Goal: Communication & Community: Answer question/provide support

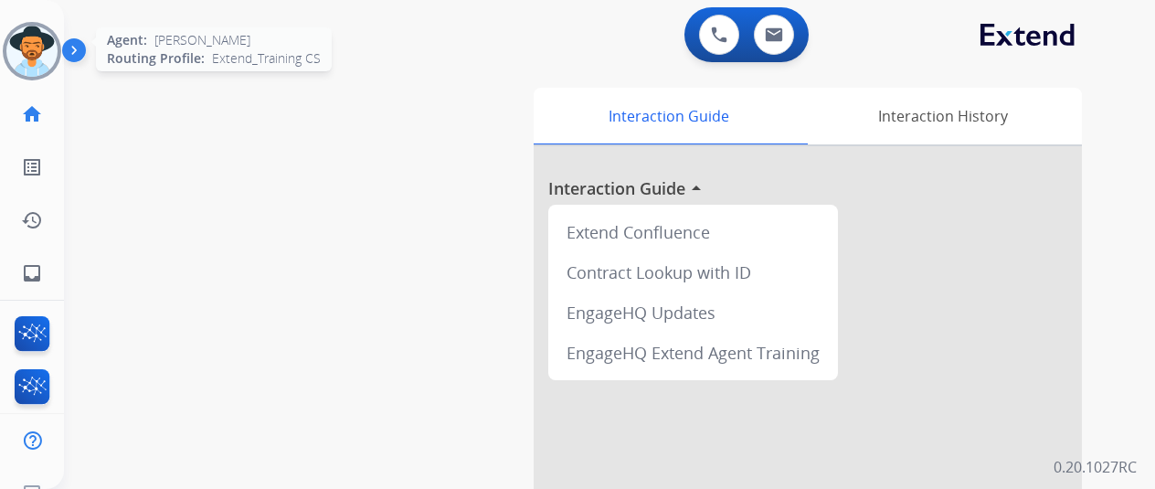
click at [35, 42] on img at bounding box center [31, 51] width 51 height 51
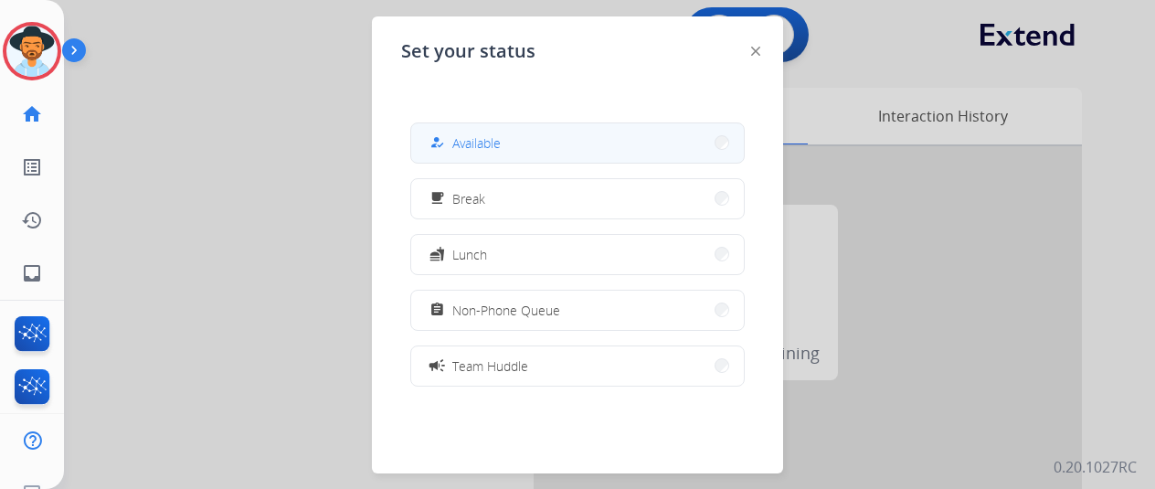
click at [488, 140] on span "Available" at bounding box center [476, 142] width 48 height 19
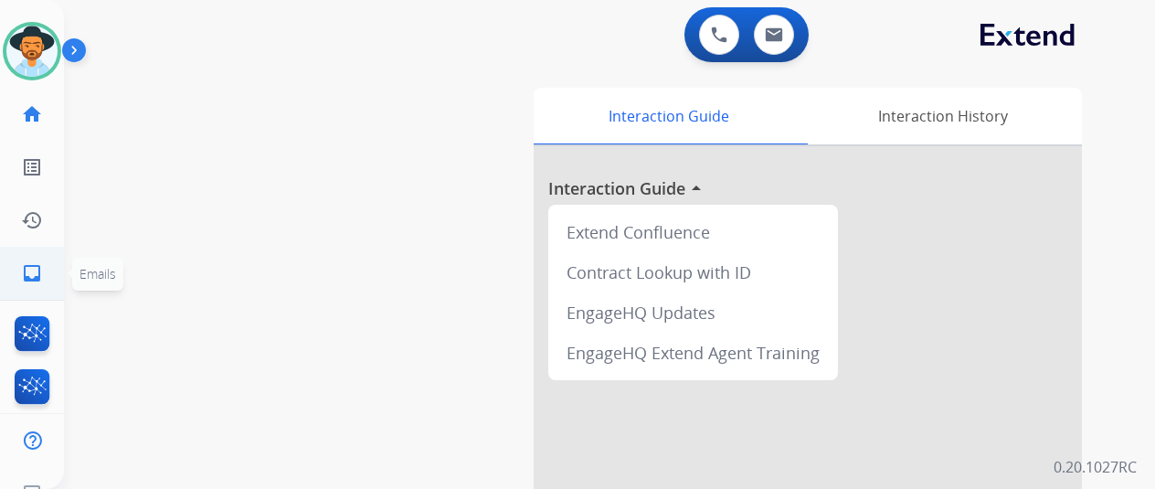
click at [40, 274] on mat-icon "inbox" at bounding box center [32, 273] width 22 height 22
select select "**********"
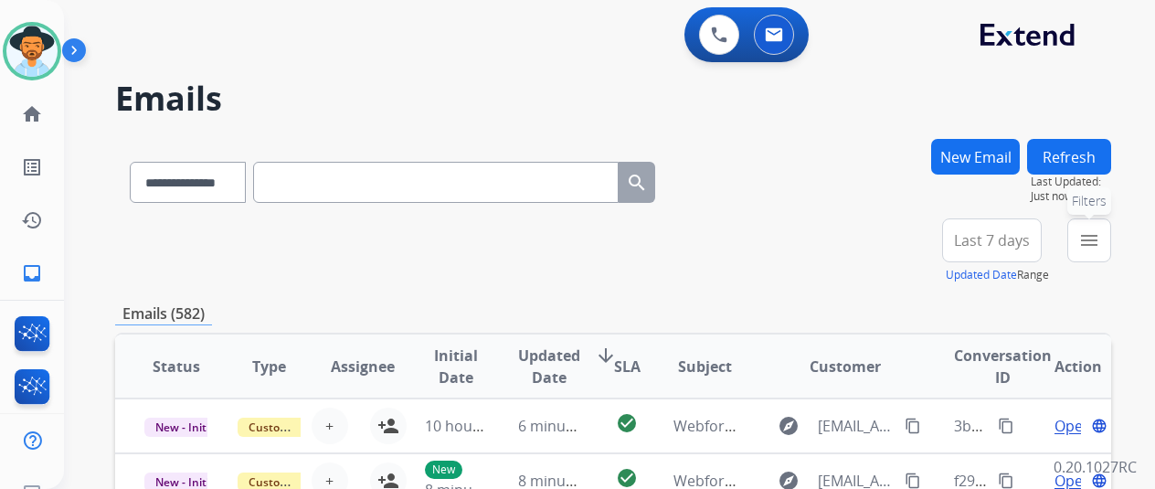
click at [1100, 233] on mat-icon "menu" at bounding box center [1090, 240] width 22 height 22
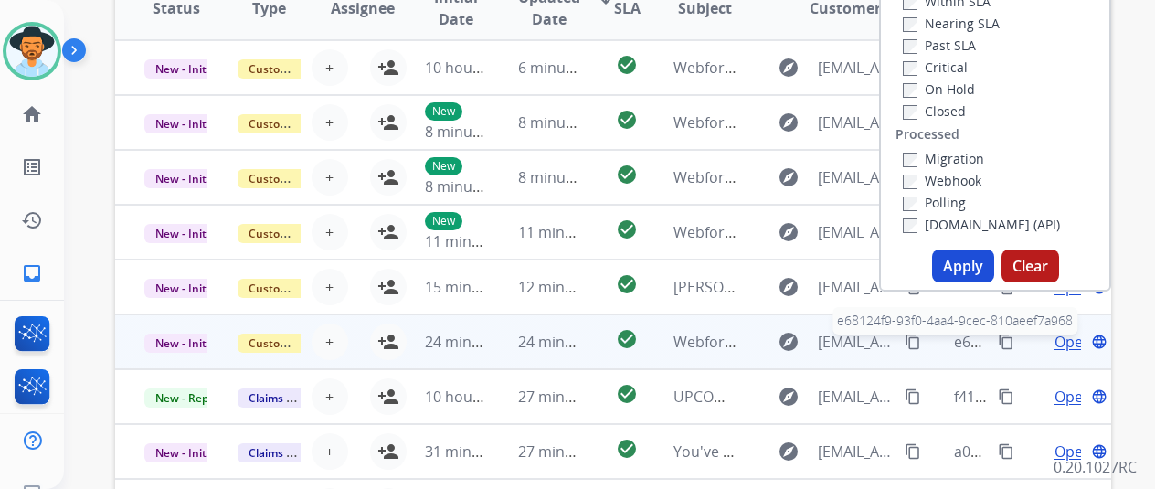
scroll to position [366, 0]
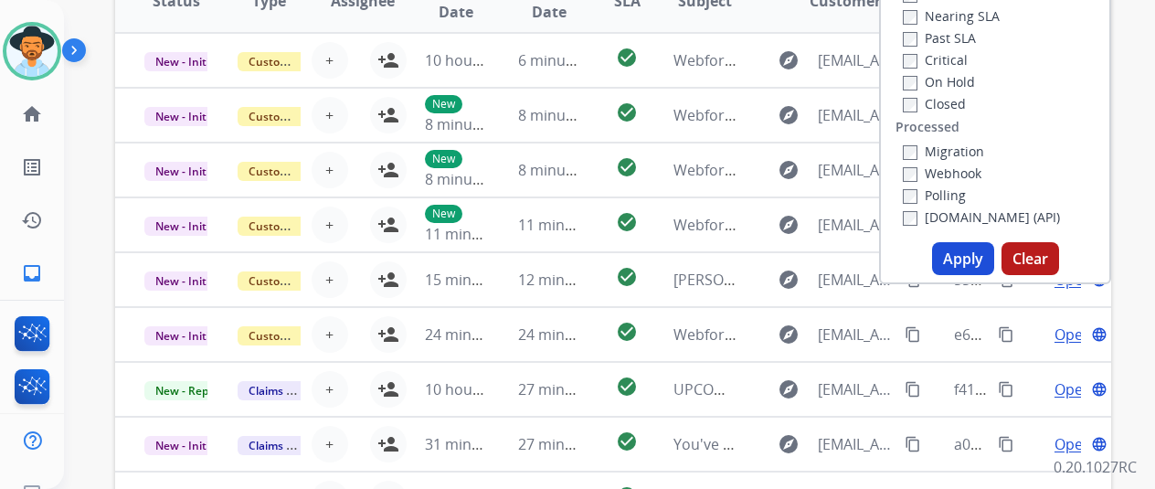
click at [973, 248] on button "Apply" at bounding box center [963, 258] width 62 height 33
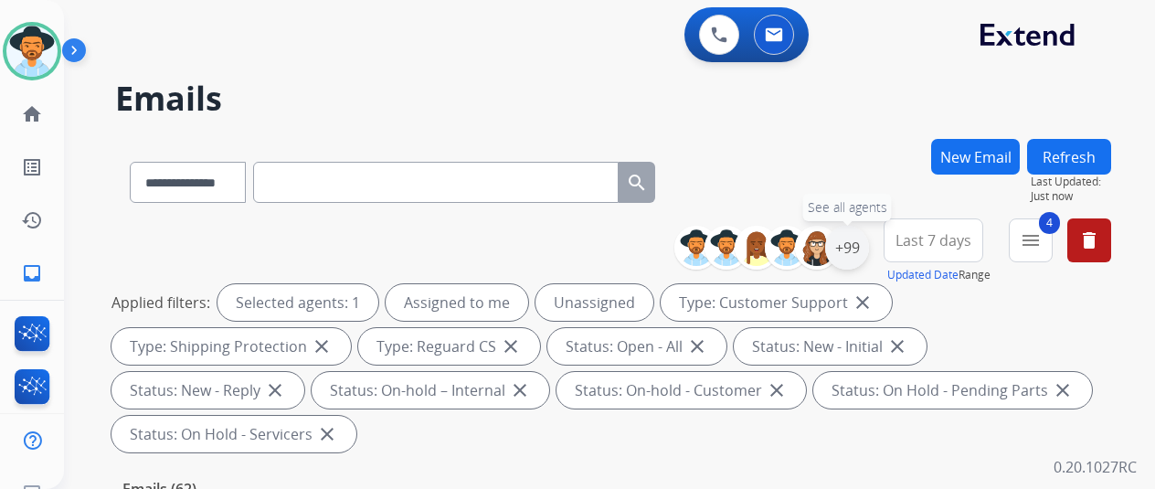
click at [852, 237] on div "+99" at bounding box center [847, 248] width 44 height 44
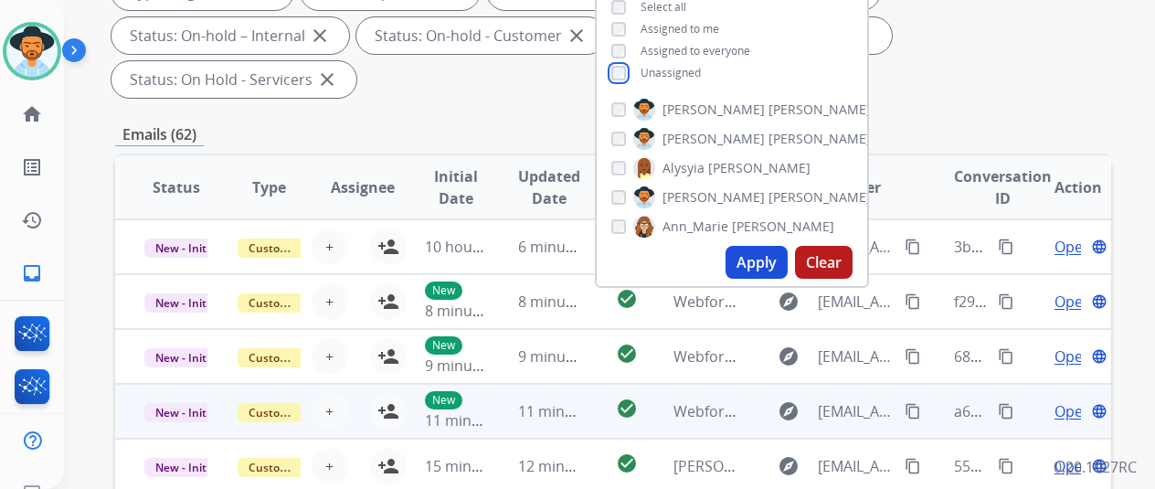
scroll to position [366, 0]
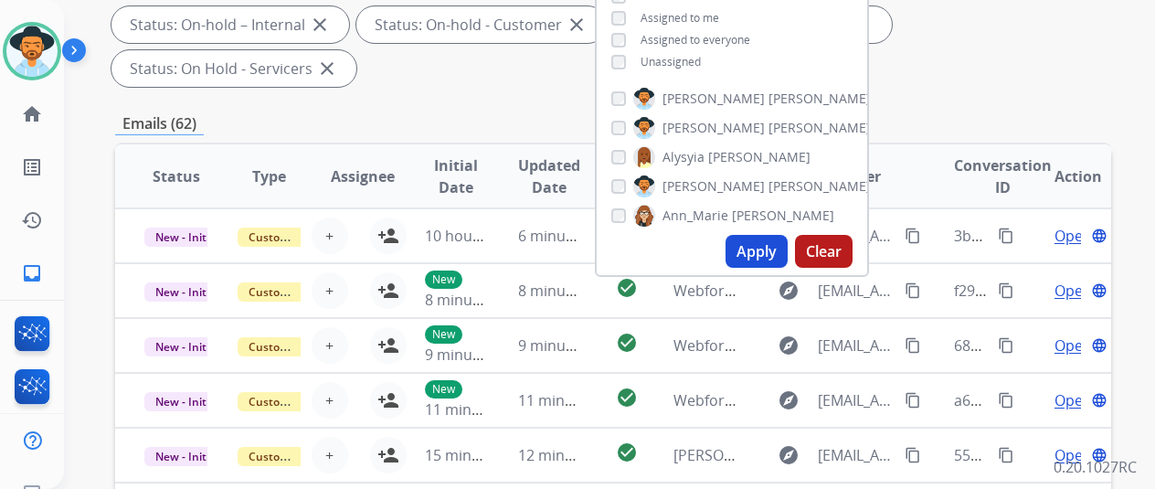
click at [768, 251] on button "Apply" at bounding box center [757, 251] width 62 height 33
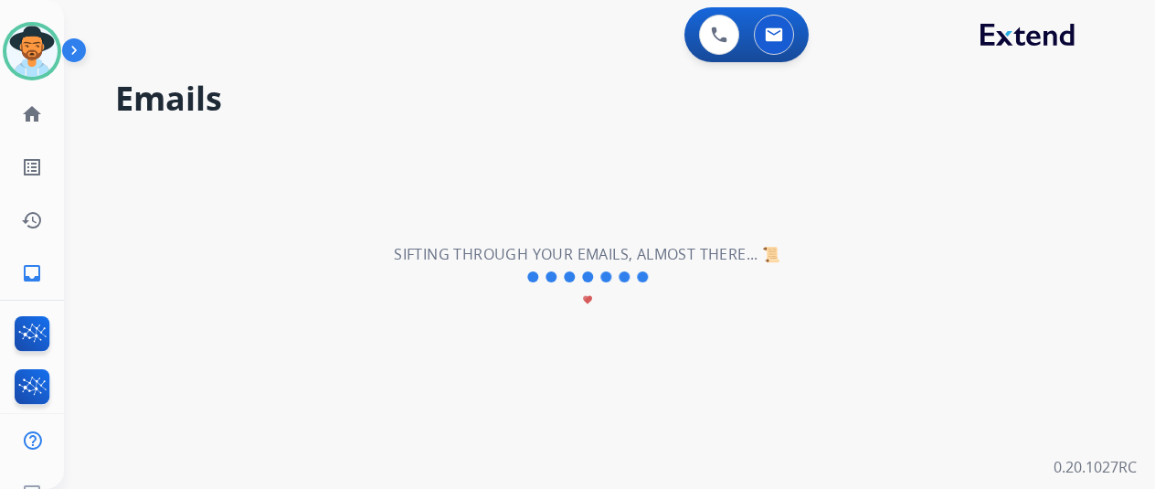
scroll to position [0, 0]
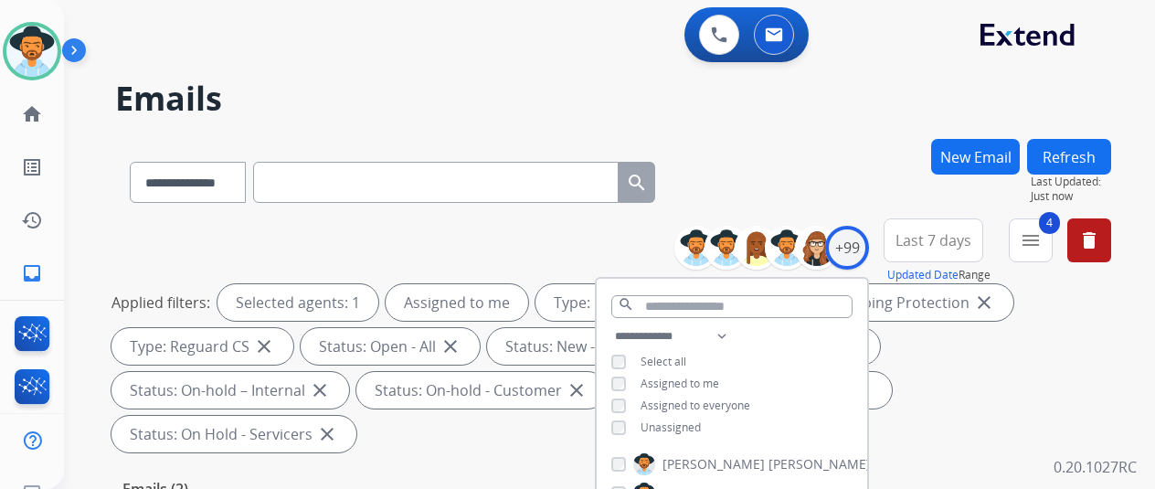
click at [797, 187] on div "**********" at bounding box center [613, 179] width 996 height 80
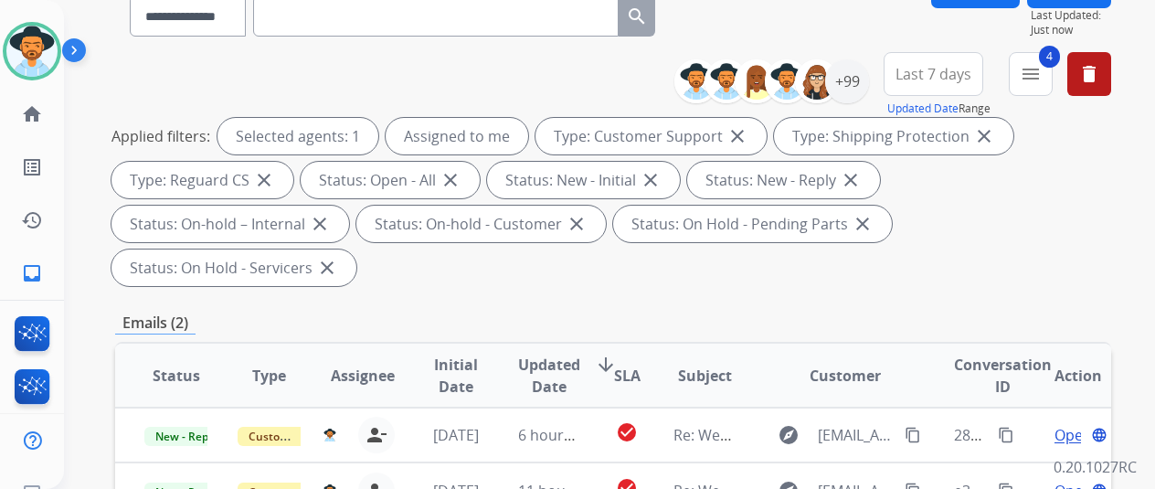
scroll to position [274, 0]
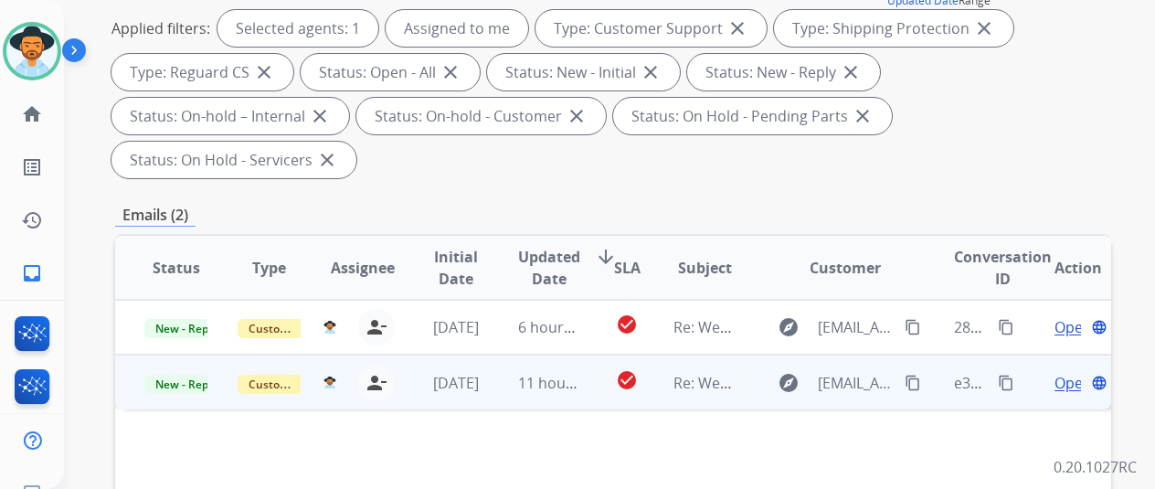
click at [1060, 372] on span "Open" at bounding box center [1073, 383] width 37 height 22
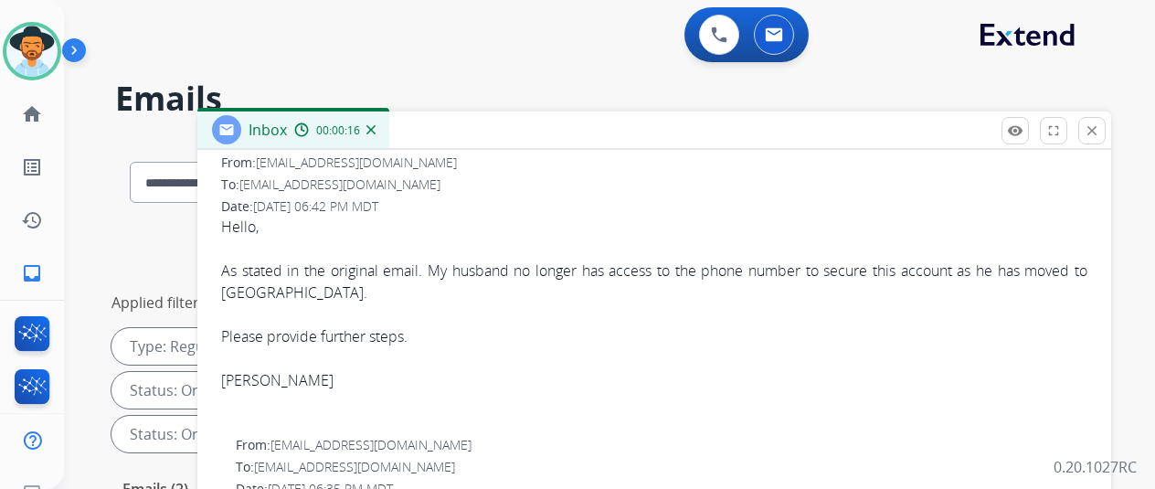
scroll to position [0, 0]
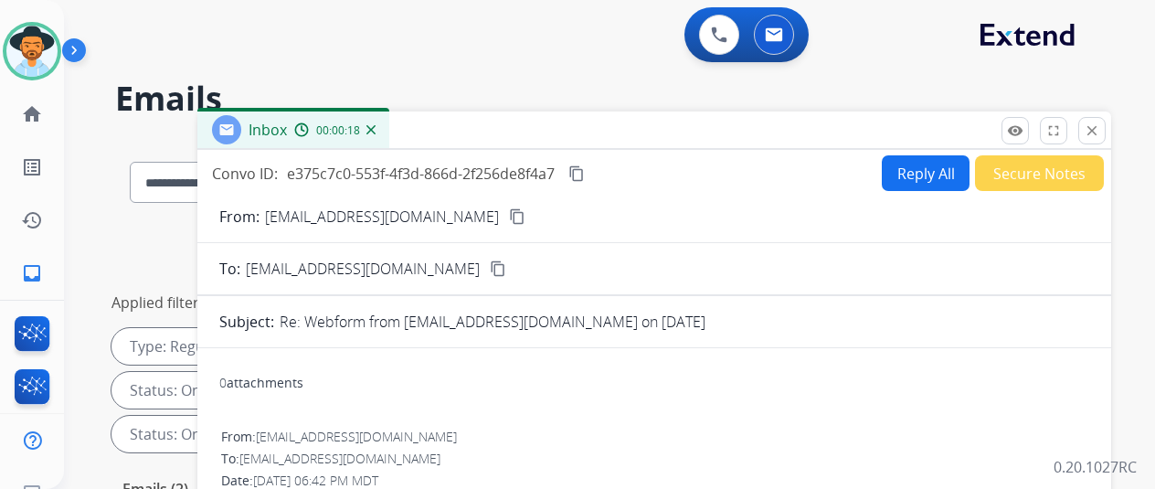
click at [915, 163] on button "Reply All" at bounding box center [926, 173] width 88 height 36
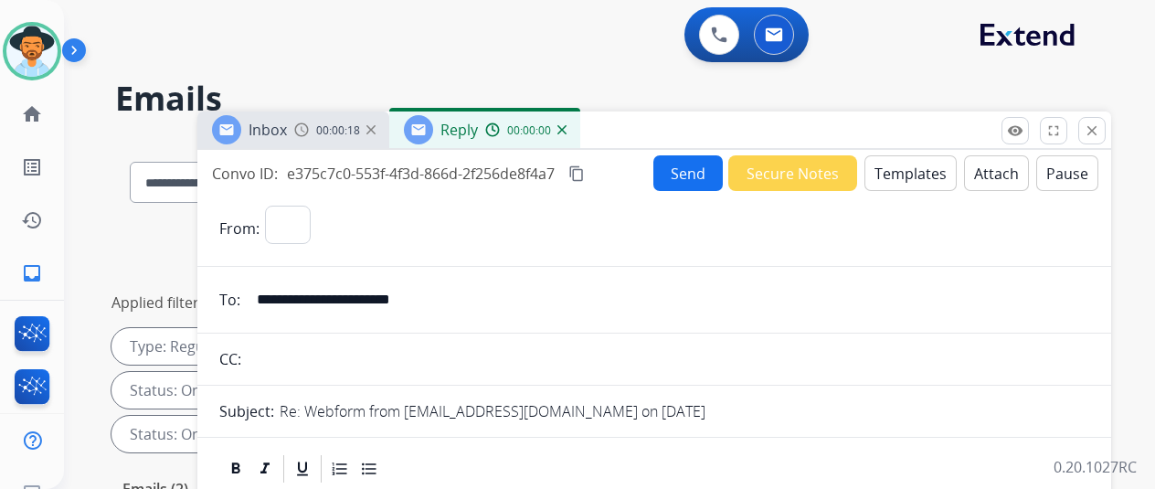
select select "**********"
click at [922, 164] on button "Templates" at bounding box center [911, 173] width 92 height 36
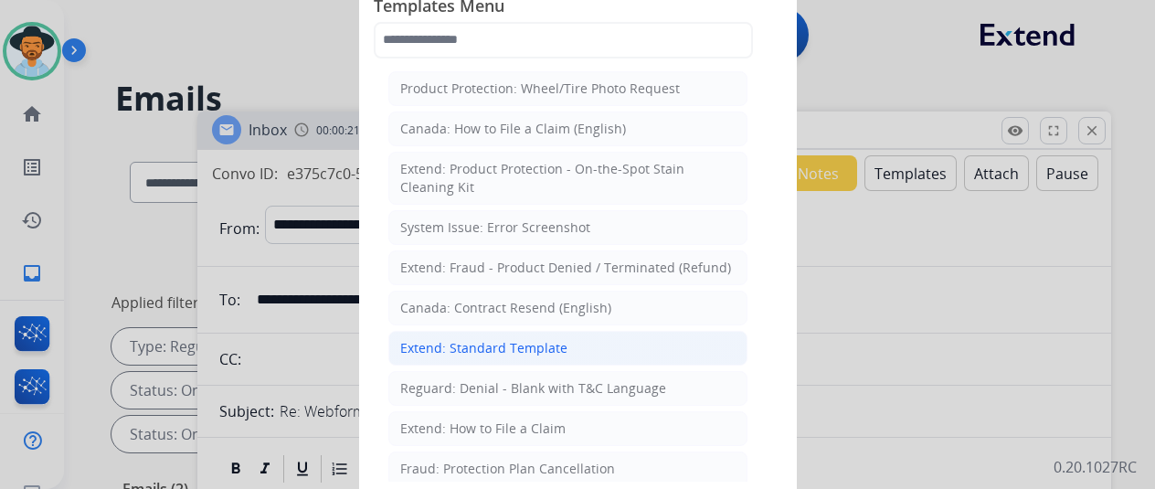
click at [447, 339] on div "Extend: Standard Template" at bounding box center [483, 348] width 167 height 18
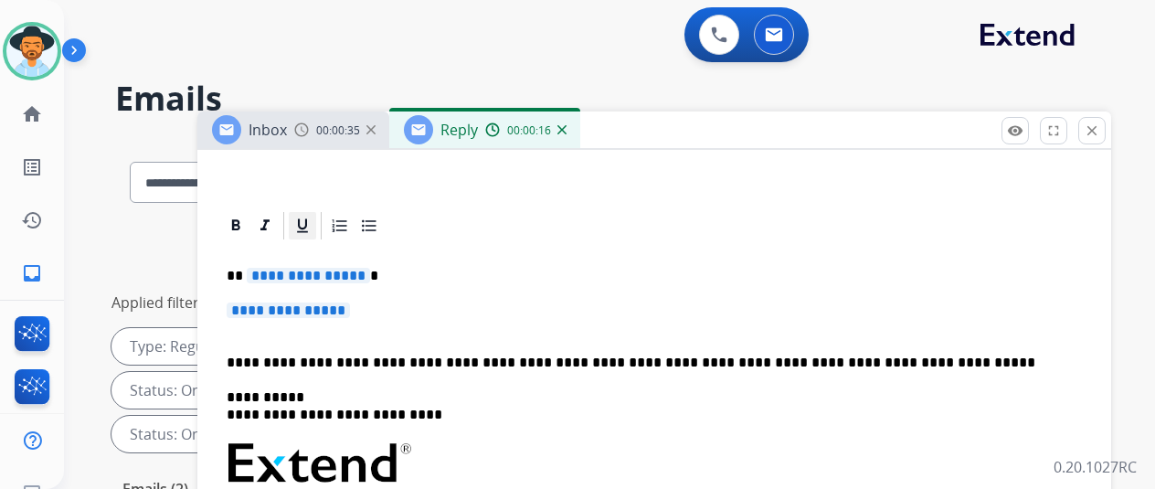
scroll to position [366, 0]
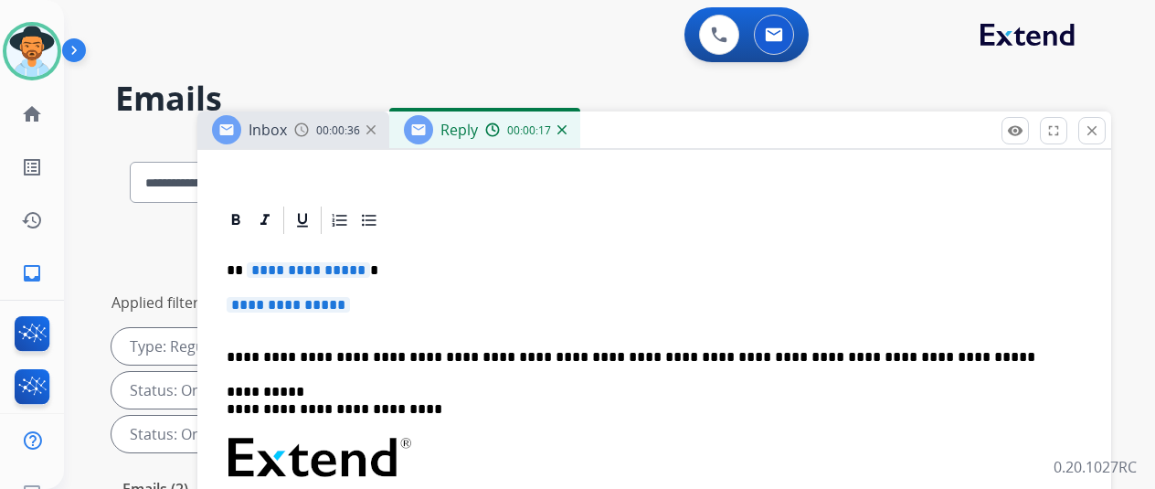
click at [369, 273] on span "**********" at bounding box center [308, 270] width 123 height 16
click at [350, 306] on span "**********" at bounding box center [288, 305] width 123 height 16
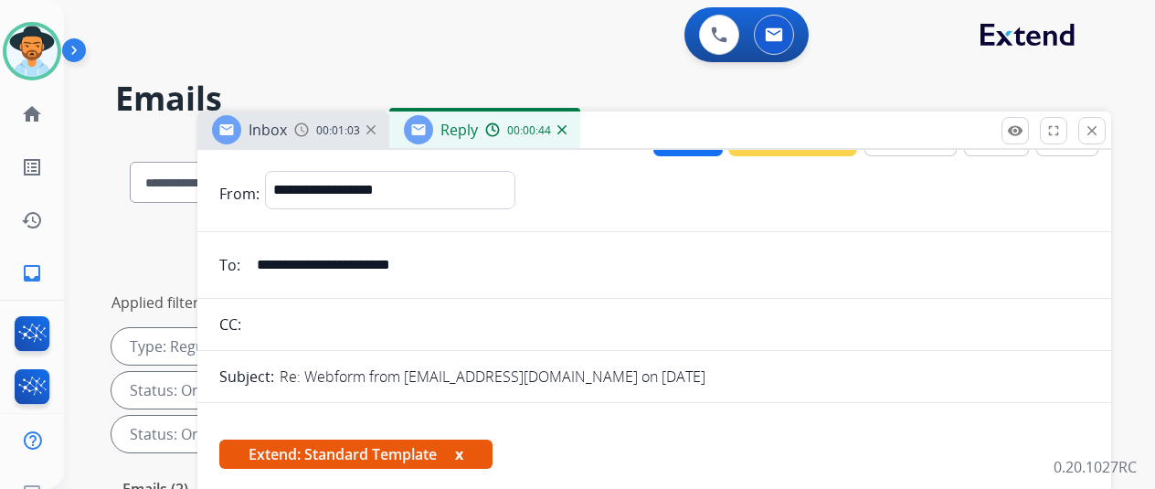
scroll to position [0, 0]
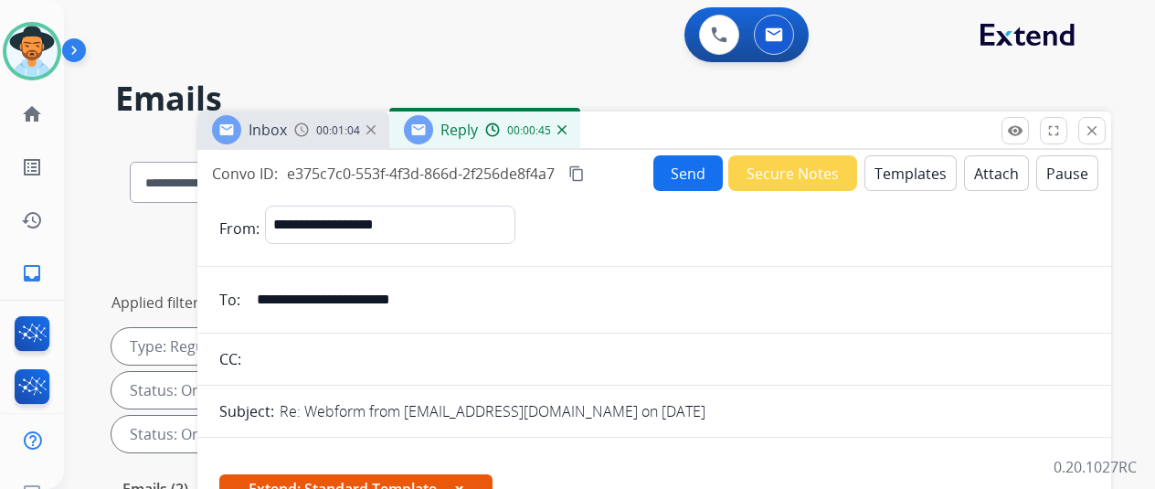
click at [689, 165] on button "Send" at bounding box center [688, 173] width 69 height 36
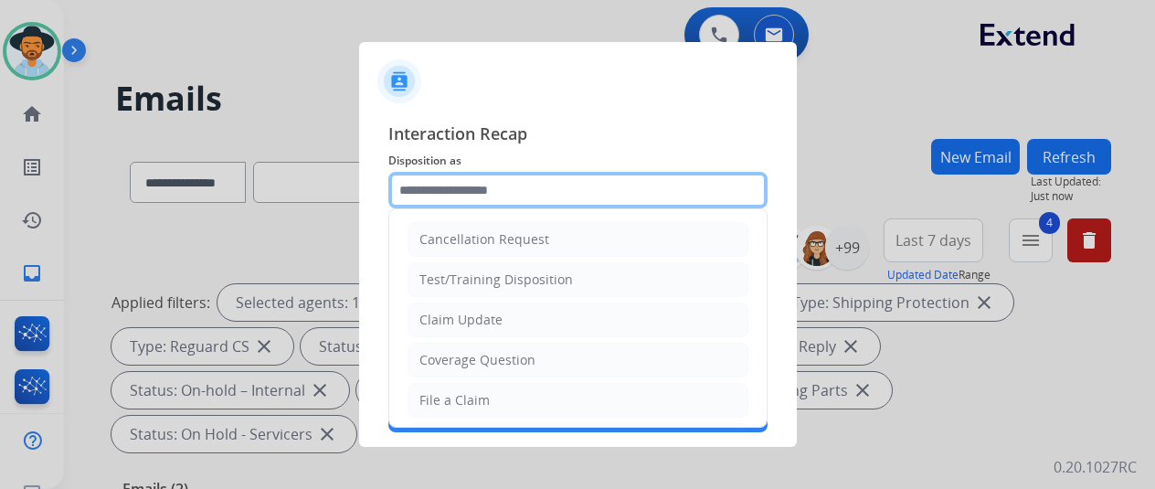
click at [435, 186] on input "text" at bounding box center [577, 190] width 379 height 37
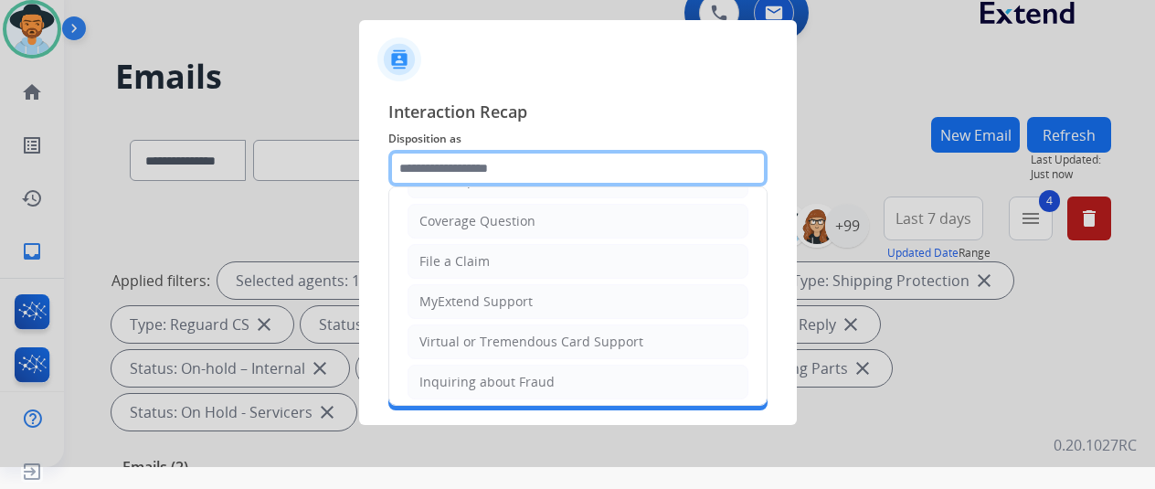
scroll to position [274, 0]
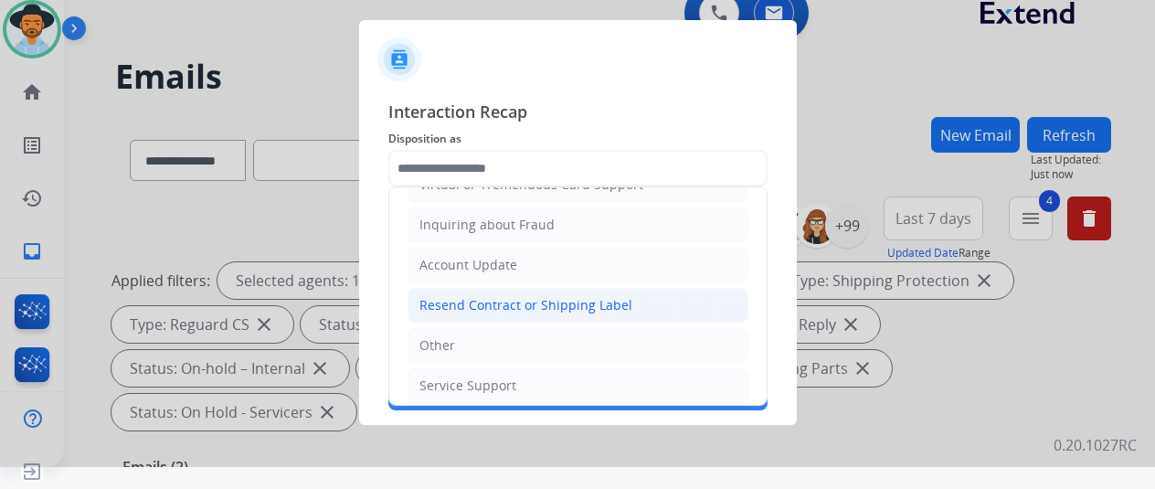
click at [450, 296] on div "Resend Contract or Shipping Label" at bounding box center [526, 305] width 213 height 18
type input "**********"
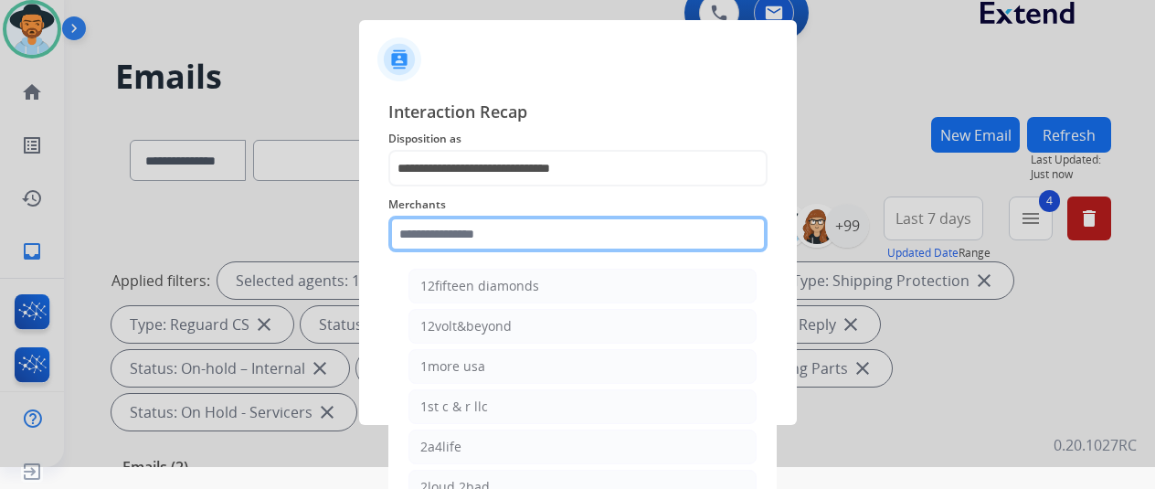
click at [434, 235] on input "text" at bounding box center [577, 234] width 379 height 37
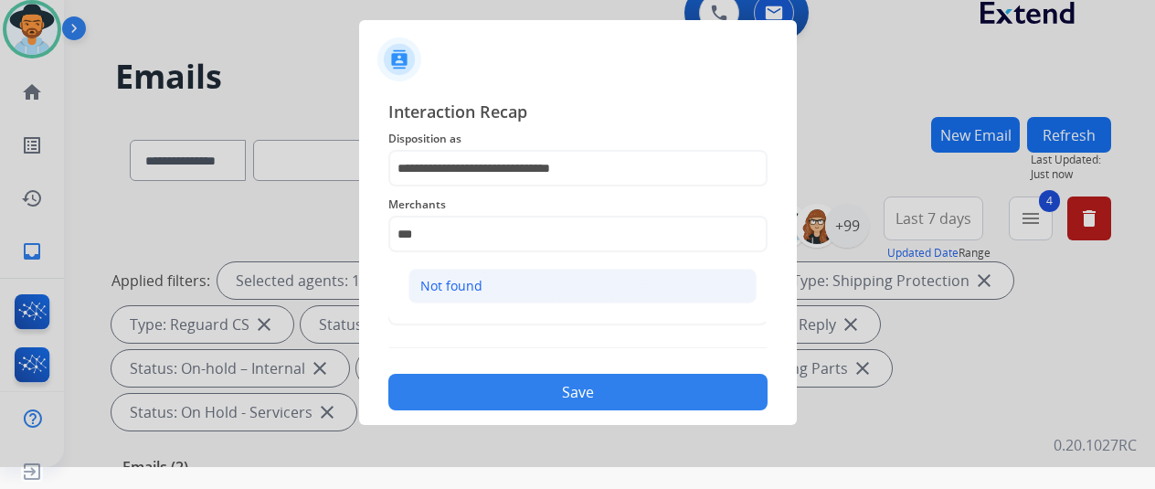
click at [444, 277] on div "Not found" at bounding box center [451, 286] width 62 height 18
type input "*********"
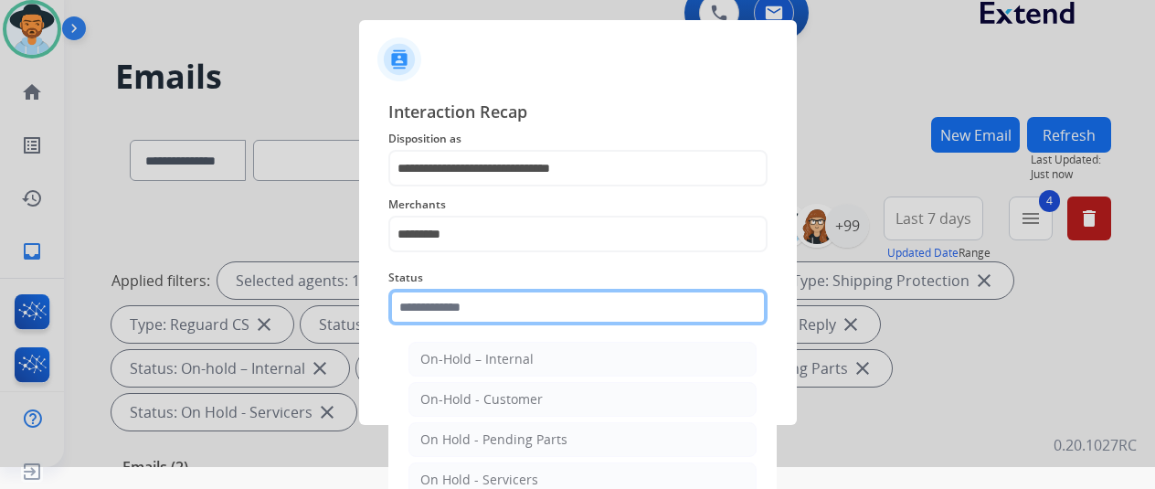
click at [448, 304] on input "text" at bounding box center [577, 307] width 379 height 37
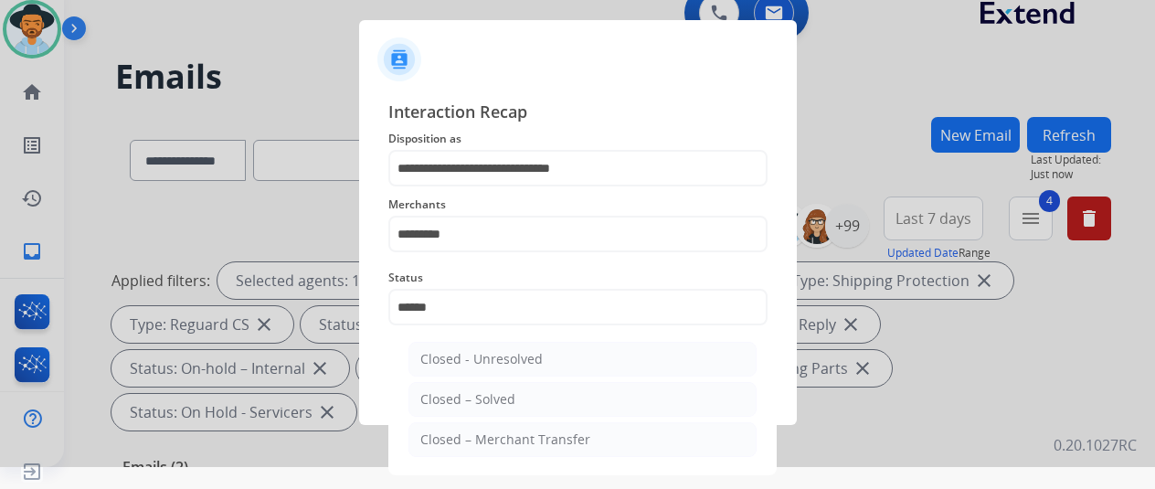
click at [446, 396] on div "Closed – Solved" at bounding box center [467, 399] width 95 height 18
type input "**********"
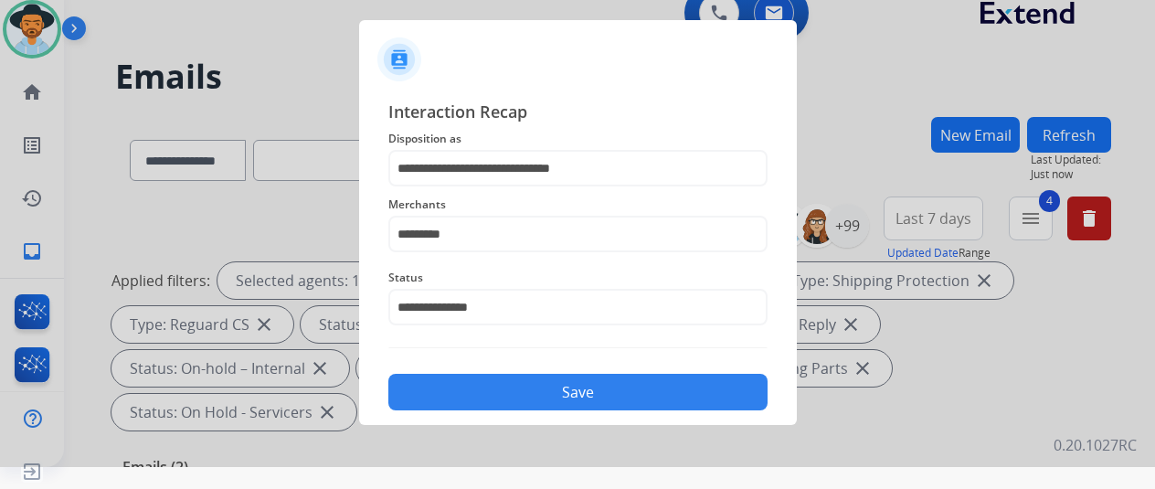
click at [497, 405] on button "Save" at bounding box center [577, 392] width 379 height 37
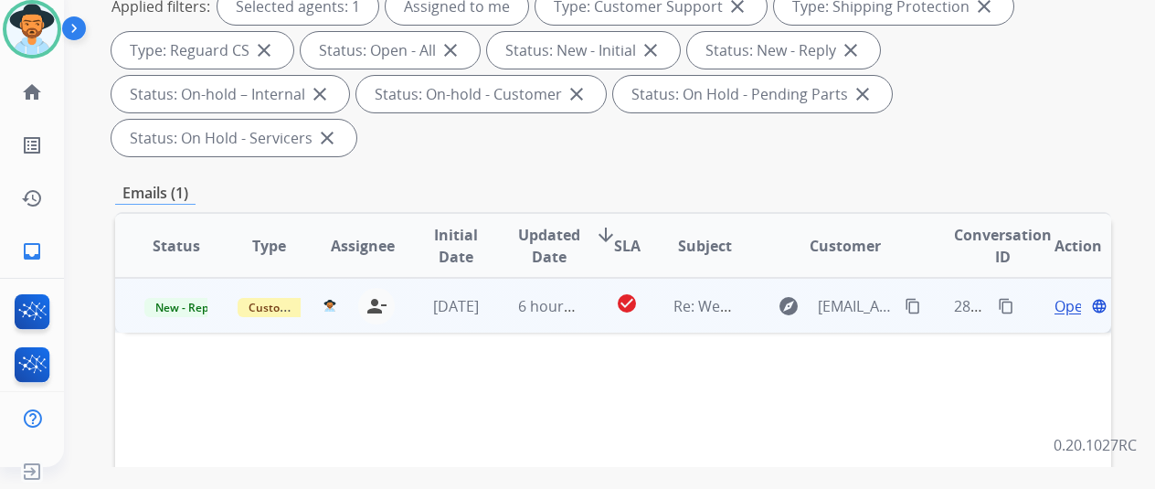
click at [1070, 295] on span "Open" at bounding box center [1073, 306] width 37 height 22
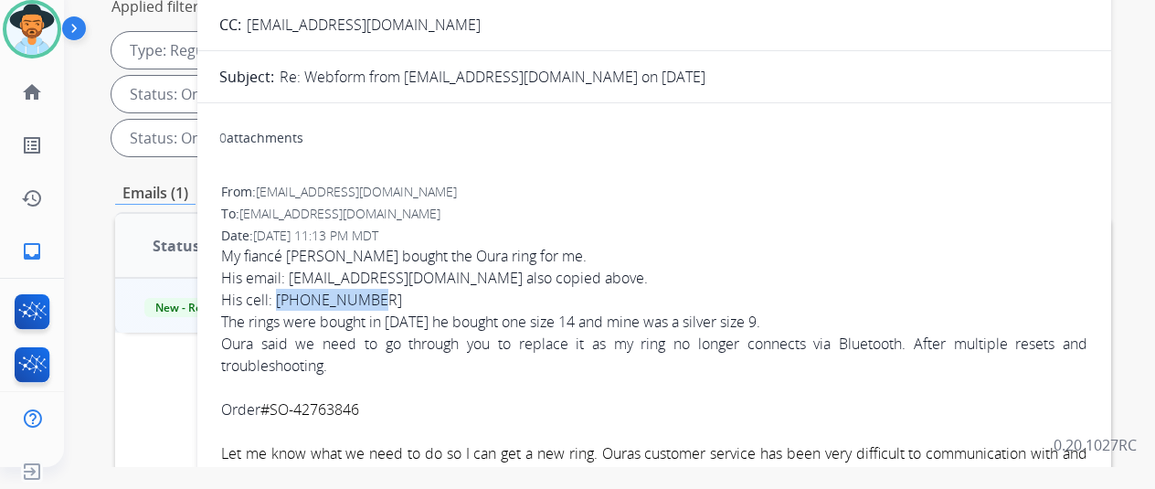
drag, startPoint x: 386, startPoint y: 297, endPoint x: 288, endPoint y: 299, distance: 97.8
click at [288, 299] on div "His cell: [PHONE_NUMBER]" at bounding box center [654, 300] width 867 height 22
copy div "562-331-0364"
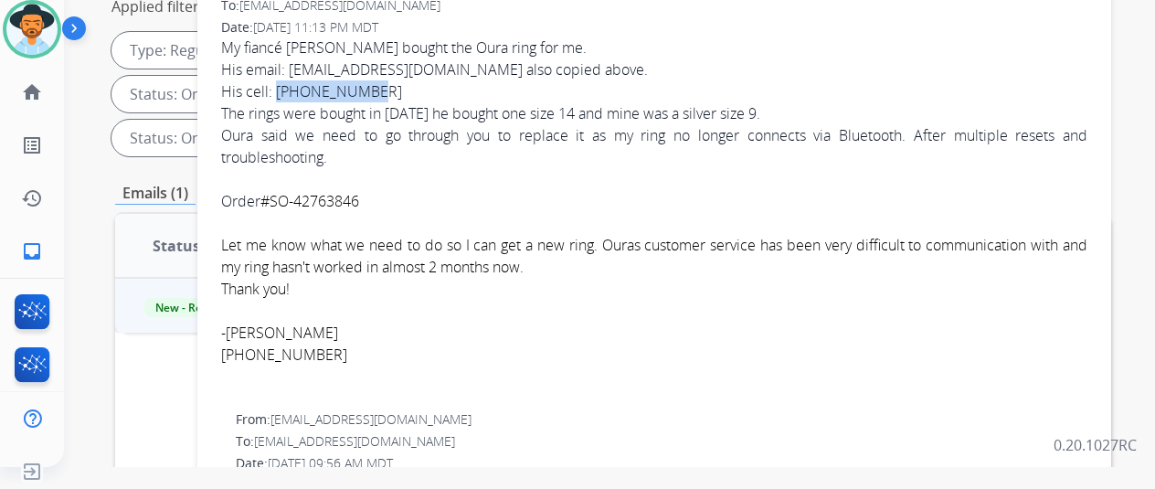
scroll to position [91, 0]
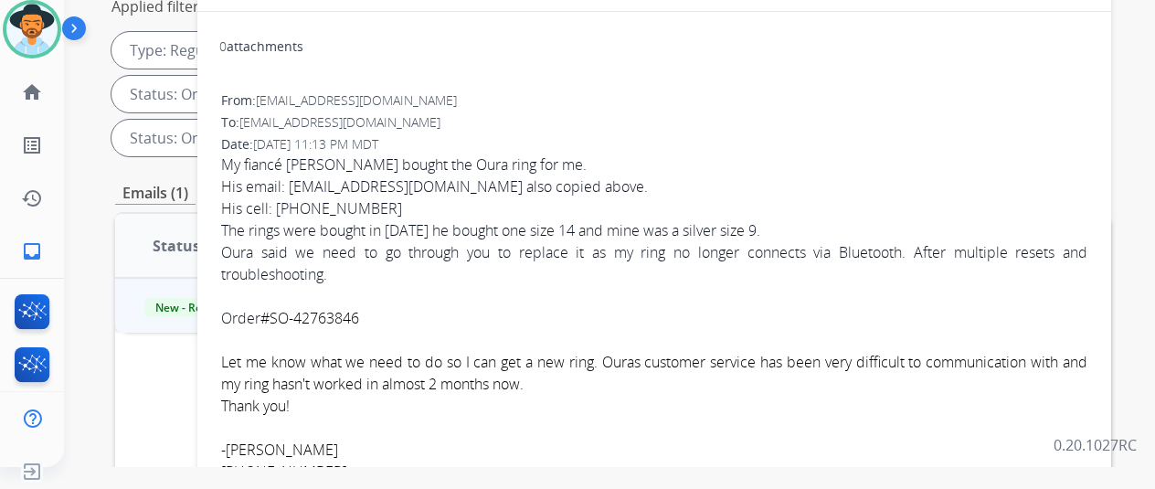
click at [419, 182] on div "His email: [EMAIL_ADDRESS][DOMAIN_NAME] also copied above." at bounding box center [654, 186] width 867 height 22
drag, startPoint x: 424, startPoint y: 186, endPoint x: 304, endPoint y: 191, distance: 119.9
click at [304, 191] on div "His email: [EMAIL_ADDRESS][DOMAIN_NAME] also copied above." at bounding box center [654, 186] width 867 height 22
copy div "tbalo001@aol.com"
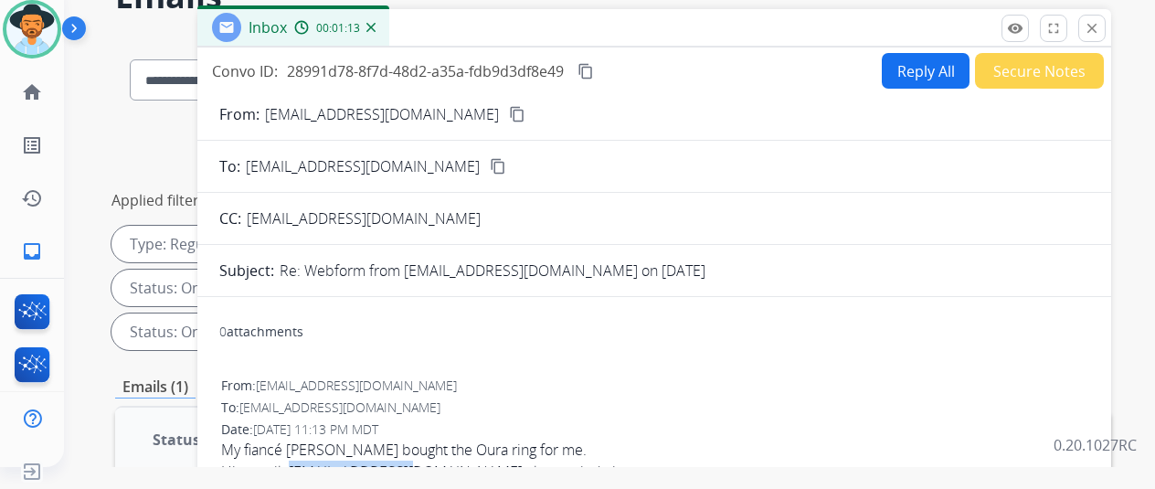
scroll to position [0, 0]
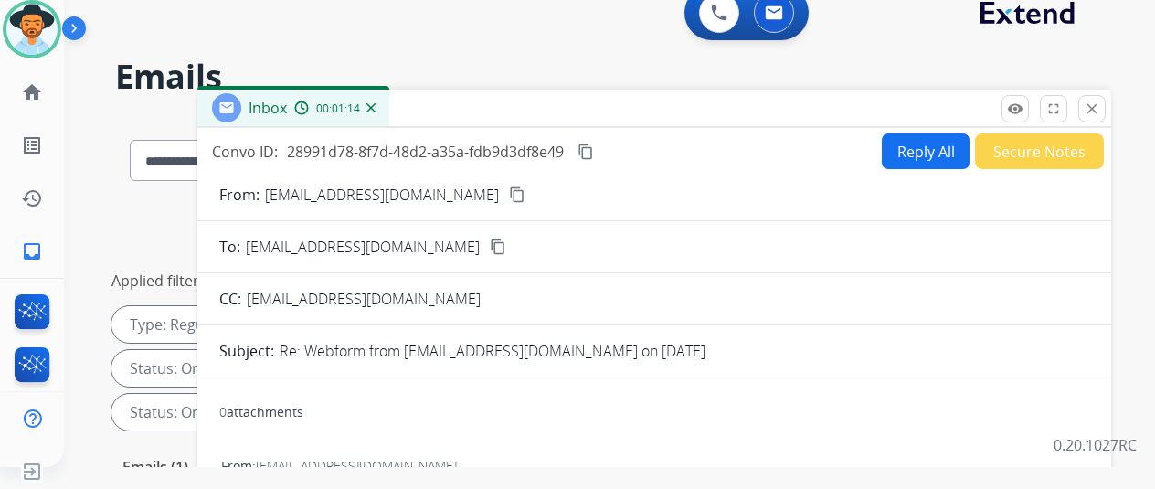
click at [909, 144] on button "Reply All" at bounding box center [926, 151] width 88 height 36
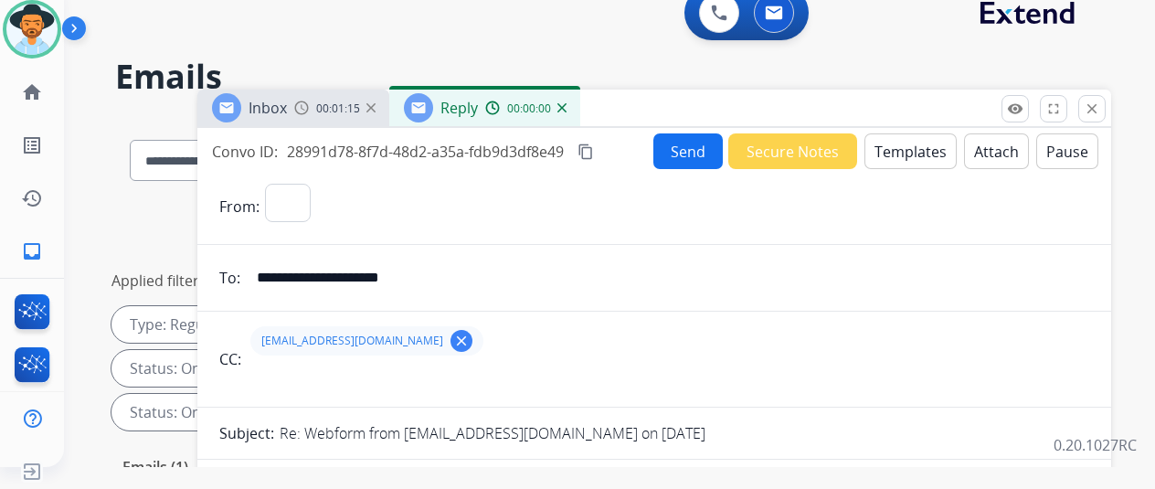
select select "**********"
drag, startPoint x: 388, startPoint y: 337, endPoint x: 723, endPoint y: 264, distance: 343.3
click at [453, 335] on mat-icon "clear" at bounding box center [461, 341] width 16 height 16
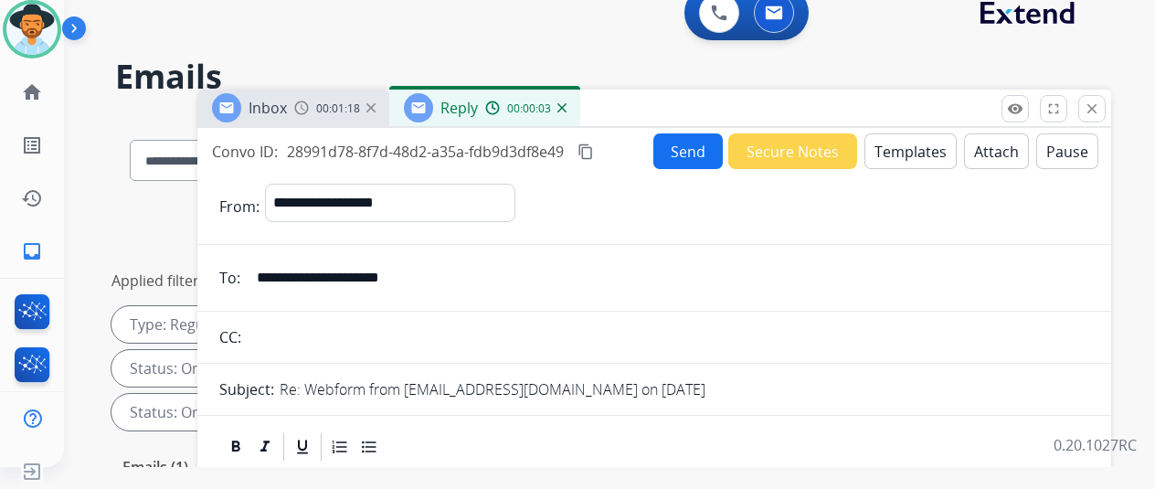
click at [925, 144] on button "Templates" at bounding box center [911, 151] width 92 height 36
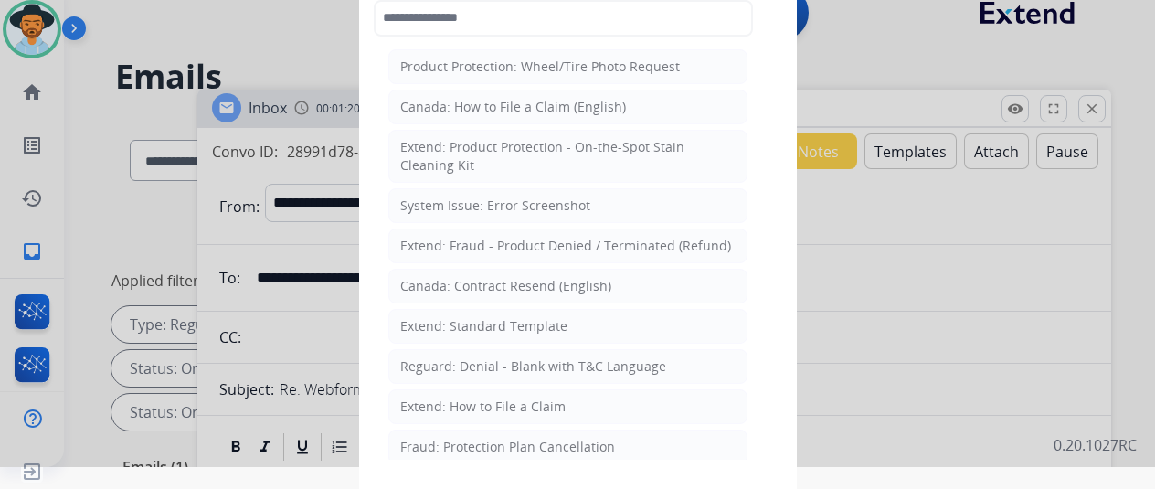
drag, startPoint x: 532, startPoint y: 323, endPoint x: 514, endPoint y: 314, distance: 20.0
click at [532, 323] on div "Extend: Standard Template" at bounding box center [483, 326] width 167 height 18
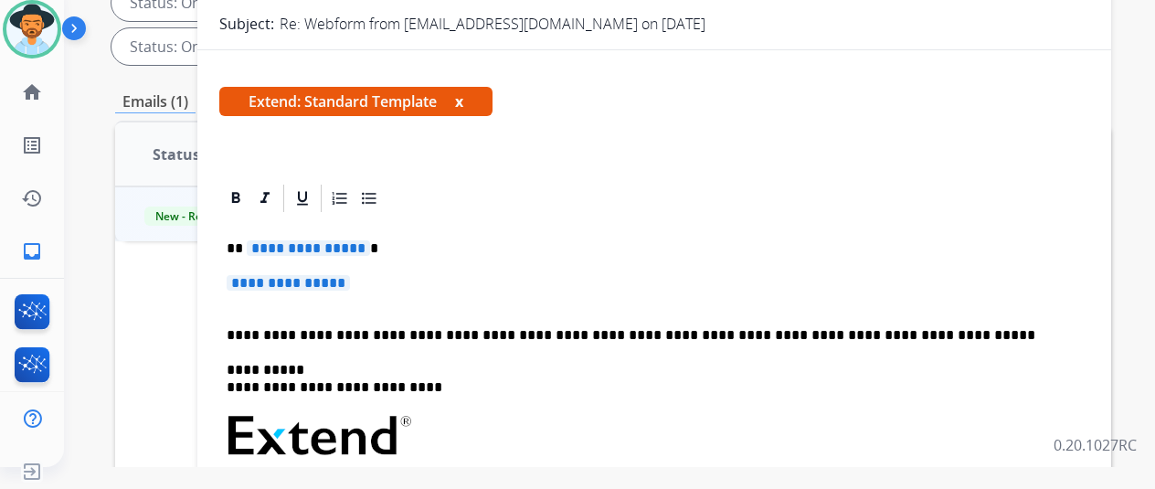
click at [370, 247] on span "**********" at bounding box center [308, 248] width 123 height 16
click at [385, 248] on p "**********" at bounding box center [647, 248] width 841 height 16
click at [350, 282] on span "**********" at bounding box center [288, 283] width 123 height 16
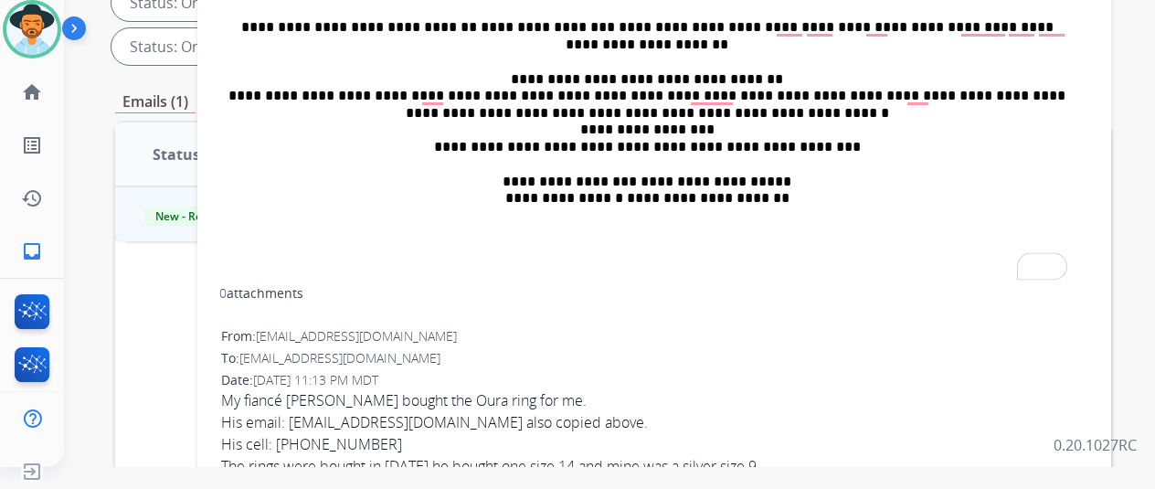
scroll to position [548, 0]
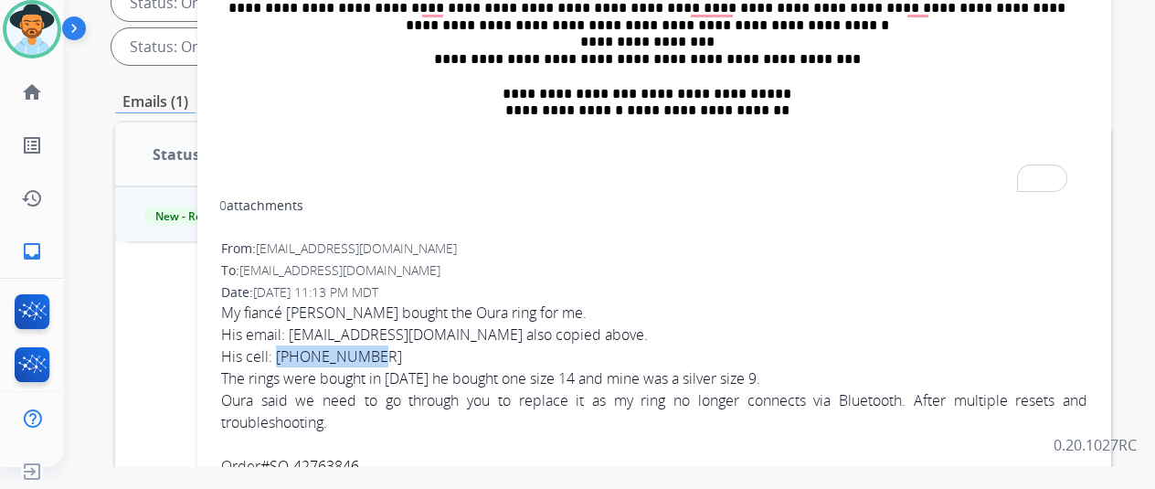
drag, startPoint x: 382, startPoint y: 355, endPoint x: 292, endPoint y: 352, distance: 89.6
click at [292, 352] on div "His cell: 562-331-0364" at bounding box center [654, 357] width 867 height 22
copy div "562-331-0364"
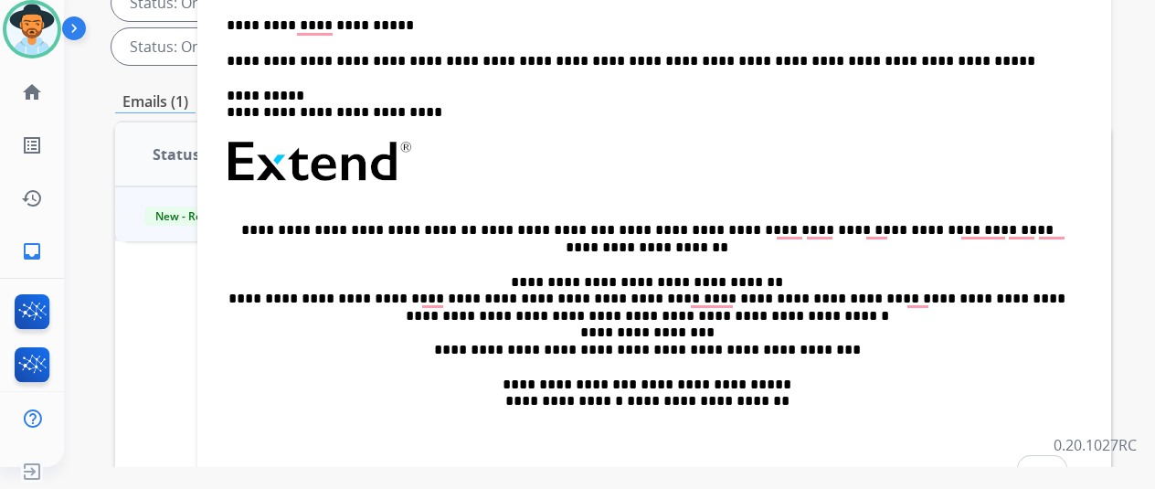
scroll to position [91, 0]
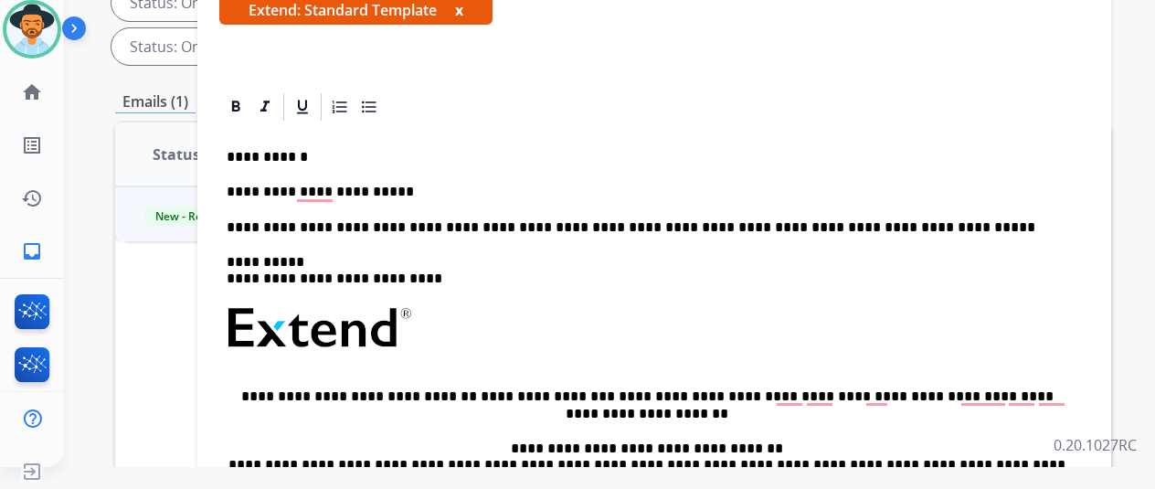
click at [412, 192] on p "**********" at bounding box center [647, 192] width 841 height 16
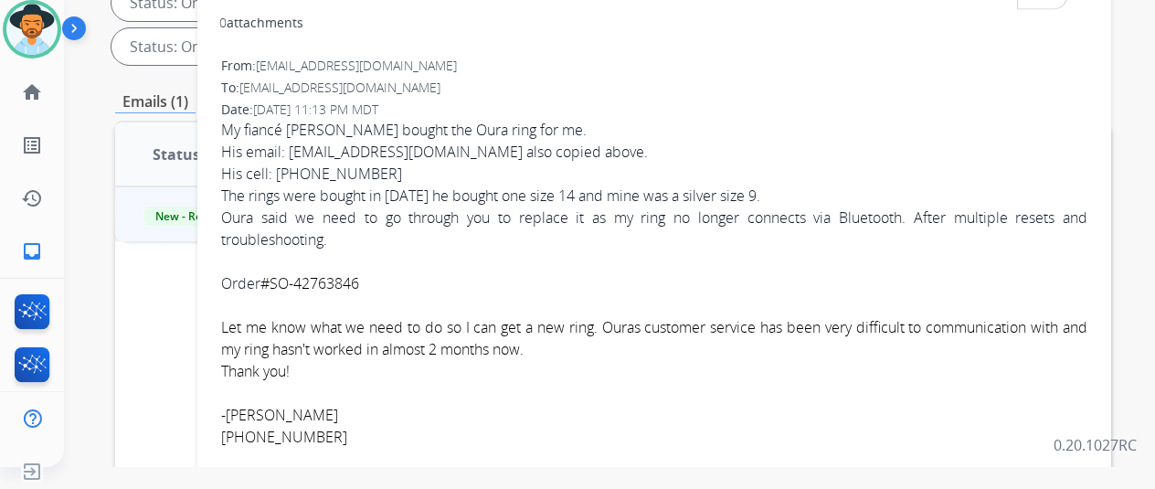
scroll to position [640, 0]
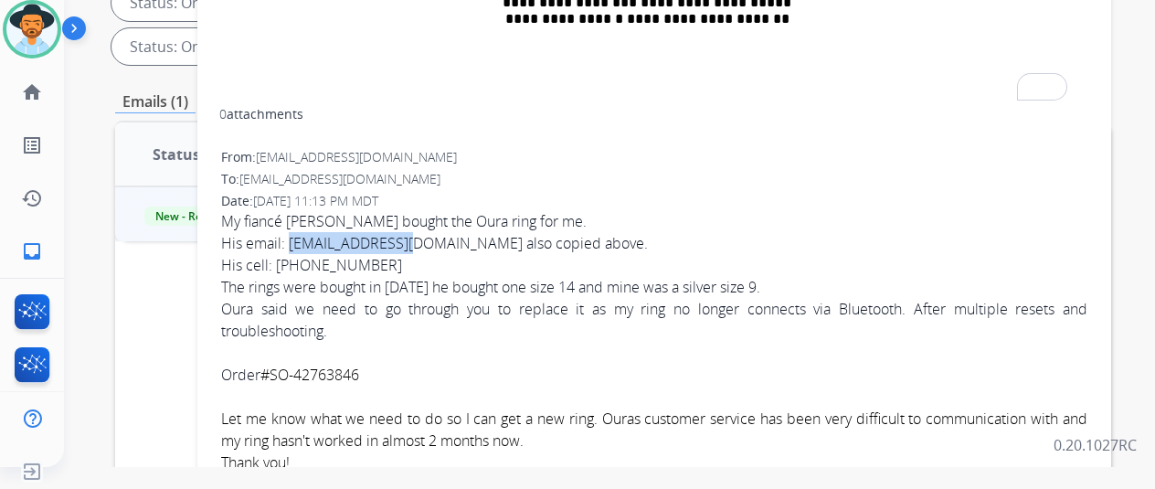
drag, startPoint x: 421, startPoint y: 240, endPoint x: 303, endPoint y: 239, distance: 118.8
click at [303, 239] on div "His email: tbalo001@aol.com also copied above." at bounding box center [654, 243] width 867 height 22
copy div "tbalo001@aol.com"
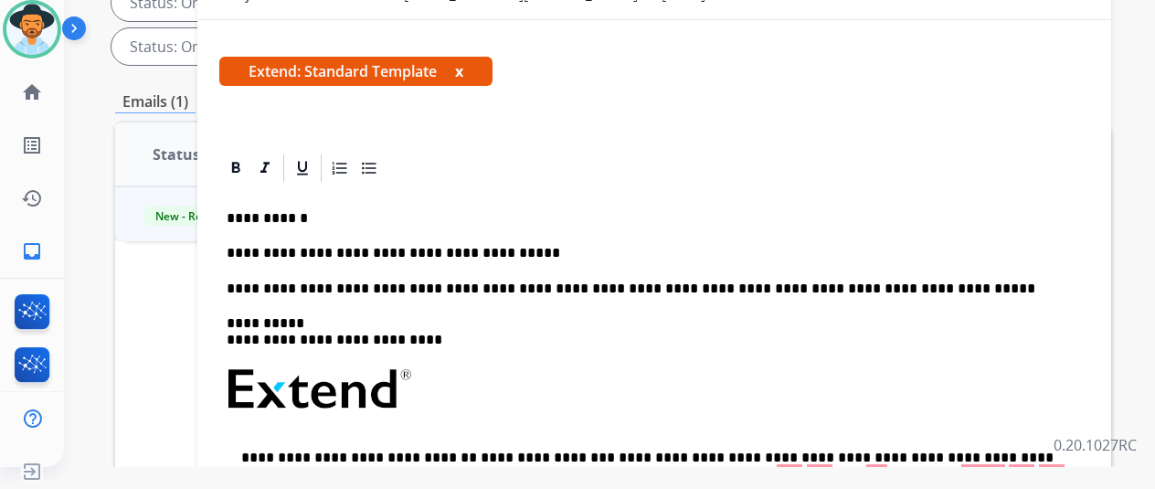
scroll to position [0, 0]
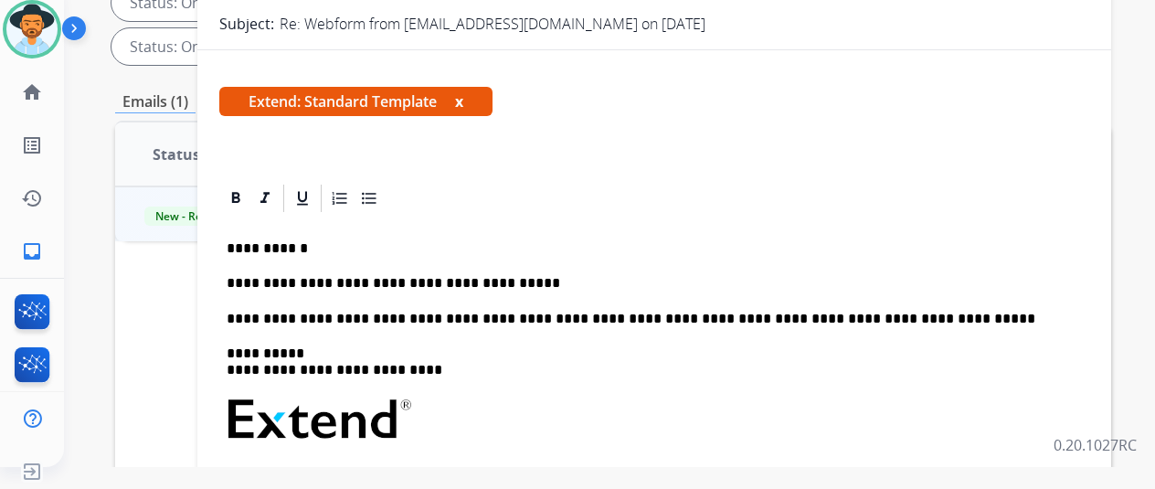
click at [540, 280] on p "**********" at bounding box center [647, 283] width 841 height 16
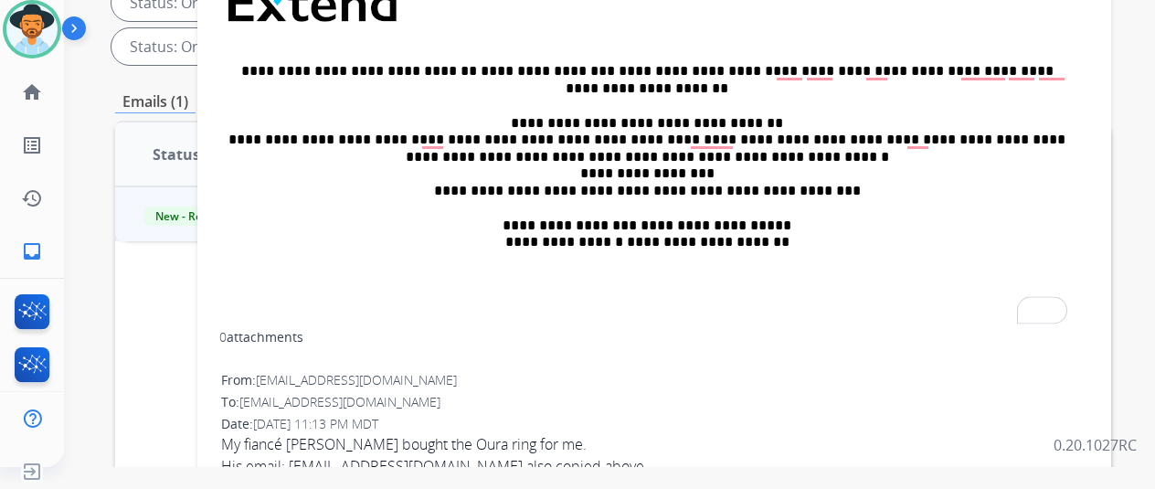
scroll to position [457, 0]
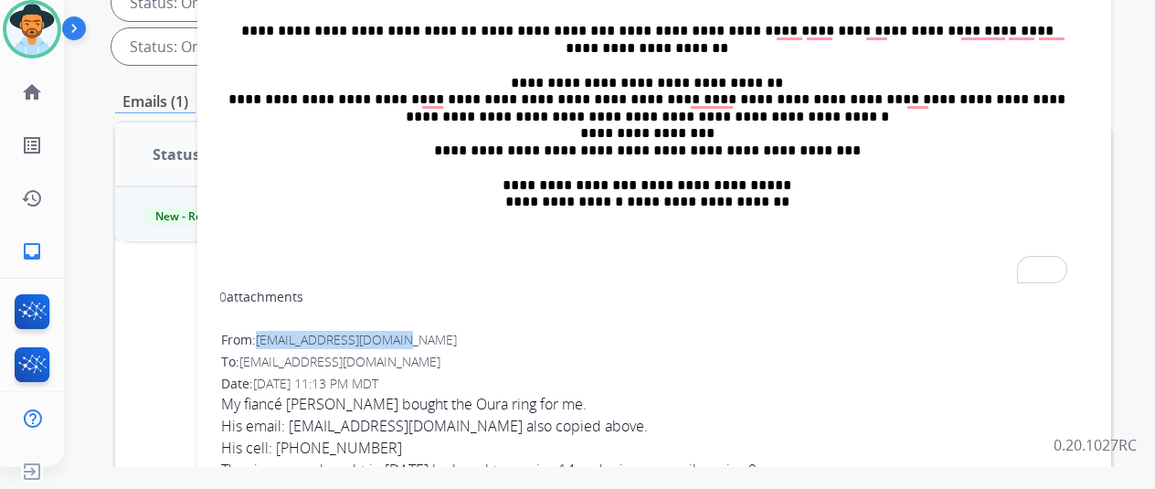
drag, startPoint x: 426, startPoint y: 334, endPoint x: 274, endPoint y: 334, distance: 151.7
click at [274, 334] on div "From: chelseacrowe@yahoo.com" at bounding box center [654, 340] width 867 height 18
copy span "chelseacrowe@yahoo.com"
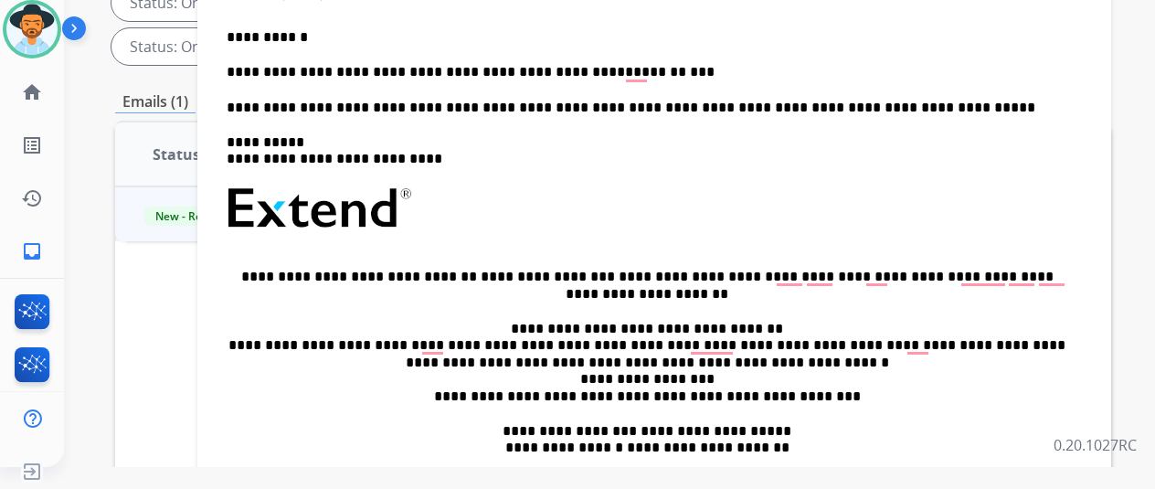
scroll to position [0, 0]
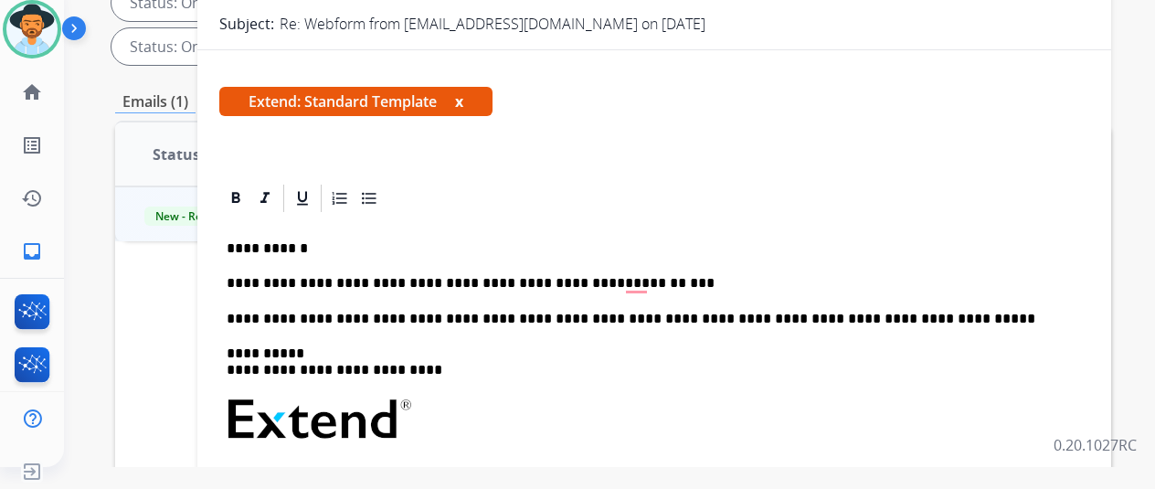
click at [680, 281] on p "**********" at bounding box center [647, 283] width 841 height 16
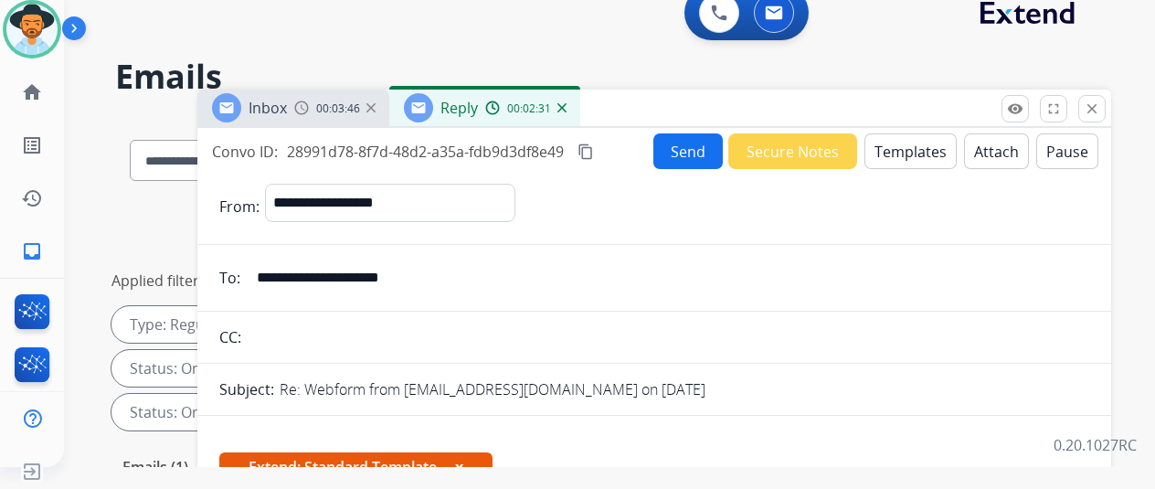
click at [692, 148] on button "Send" at bounding box center [688, 151] width 69 height 36
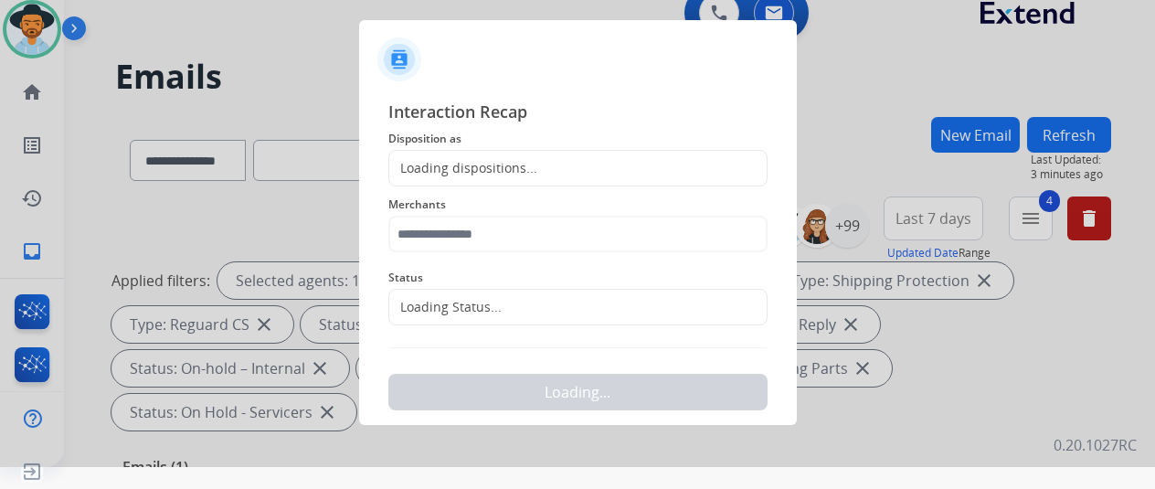
click at [428, 164] on div "Loading dispositions..." at bounding box center [463, 168] width 148 height 18
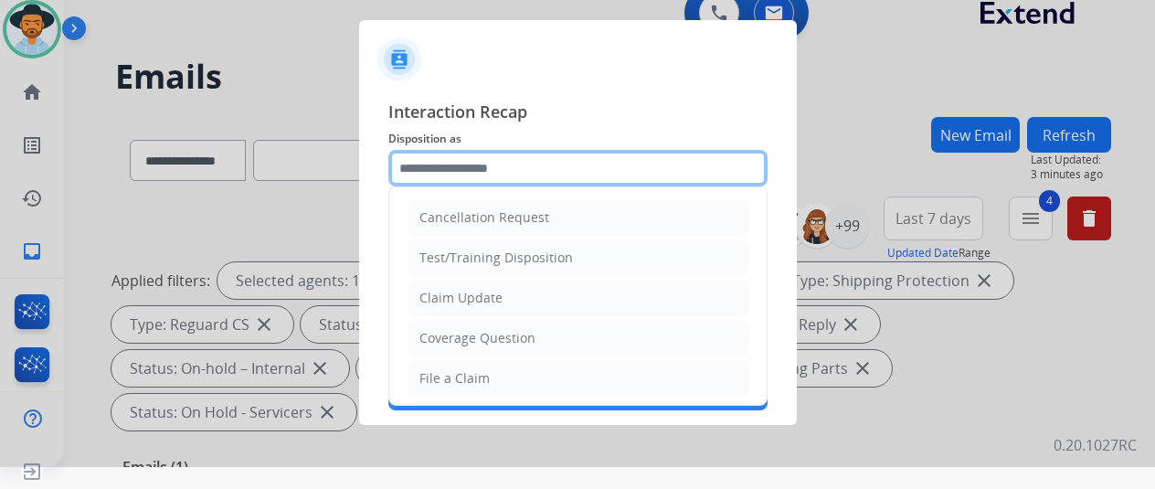
click at [439, 161] on input "text" at bounding box center [577, 168] width 379 height 37
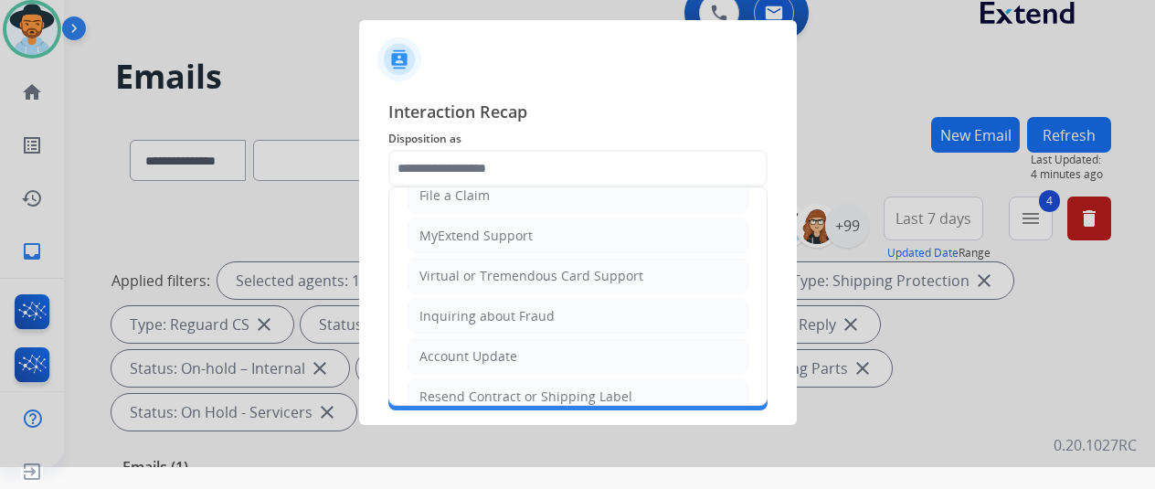
drag, startPoint x: 452, startPoint y: 385, endPoint x: 455, endPoint y: 363, distance: 22.2
click at [452, 388] on div "Resend Contract or Shipping Label" at bounding box center [526, 397] width 213 height 18
type input "**********"
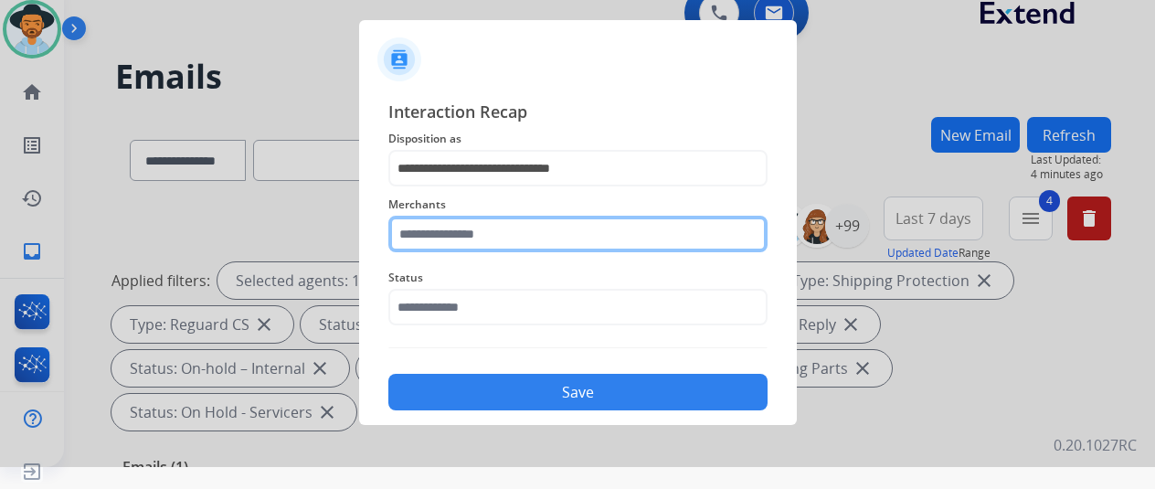
click at [441, 243] on input "text" at bounding box center [577, 234] width 379 height 37
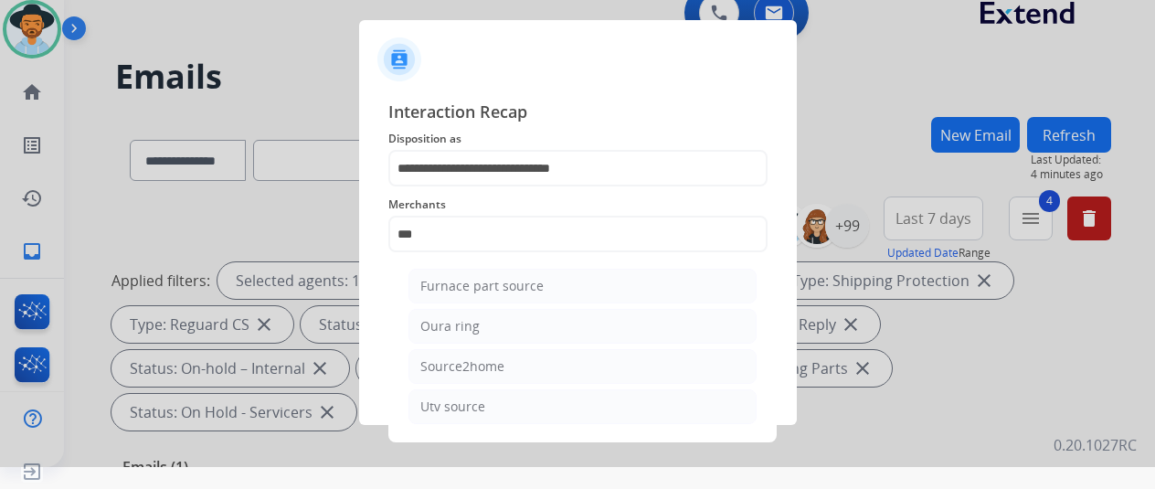
click at [461, 317] on div "Oura ring" at bounding box center [449, 326] width 59 height 18
type input "*********"
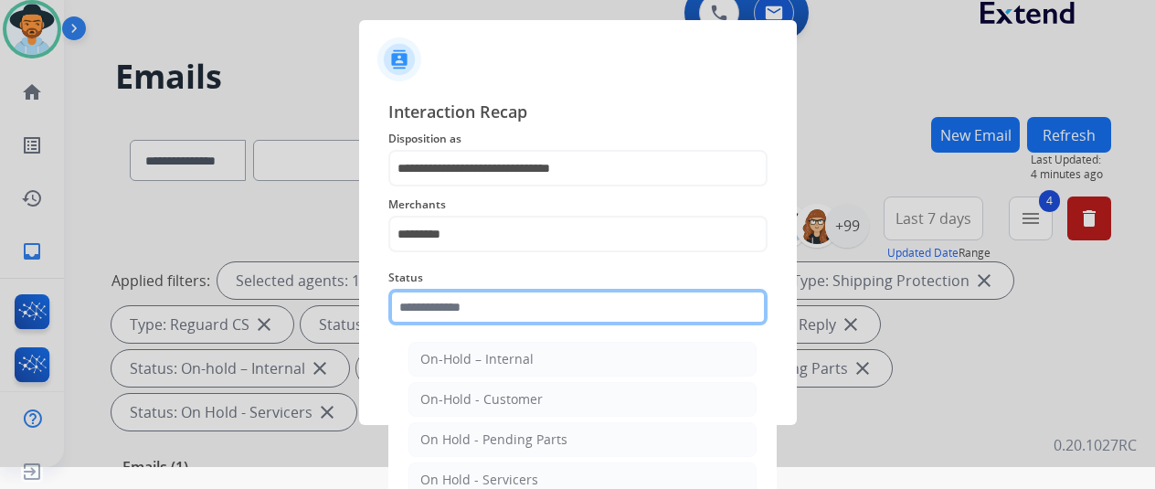
click at [453, 304] on input "text" at bounding box center [577, 307] width 379 height 37
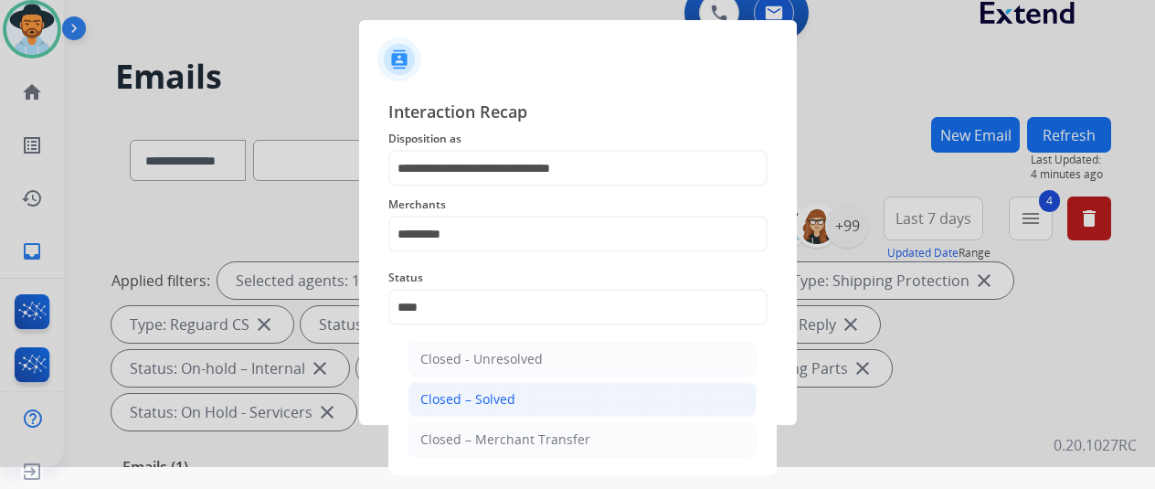
click at [451, 397] on div "Closed – Solved" at bounding box center [467, 399] width 95 height 18
type input "**********"
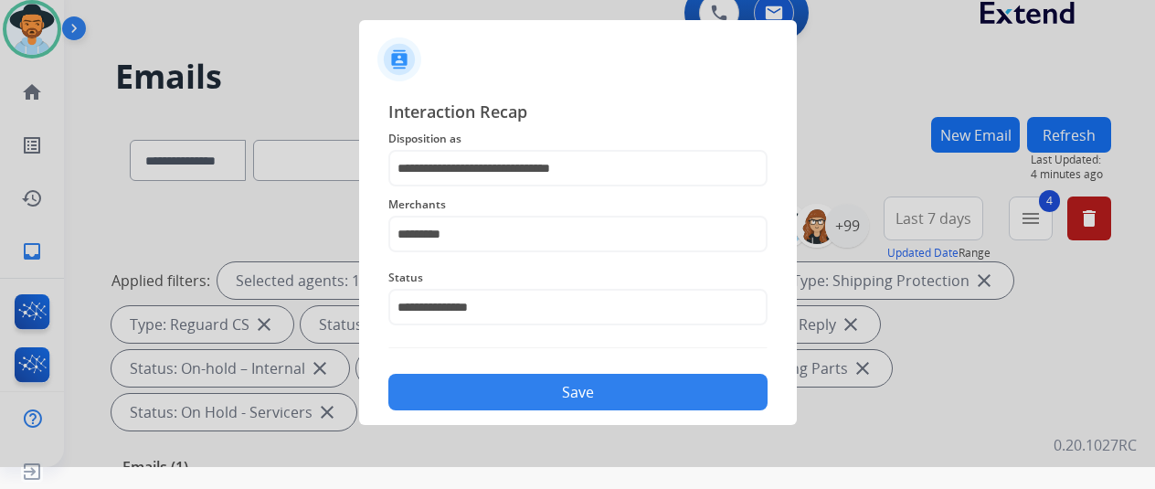
click at [487, 385] on button "Save" at bounding box center [577, 392] width 379 height 37
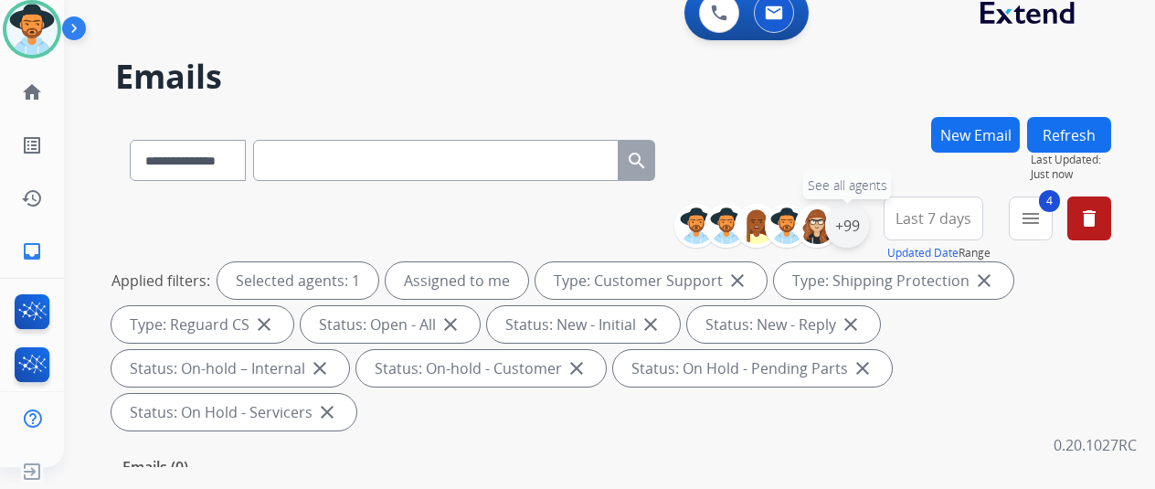
click at [863, 223] on div "+99" at bounding box center [847, 226] width 44 height 44
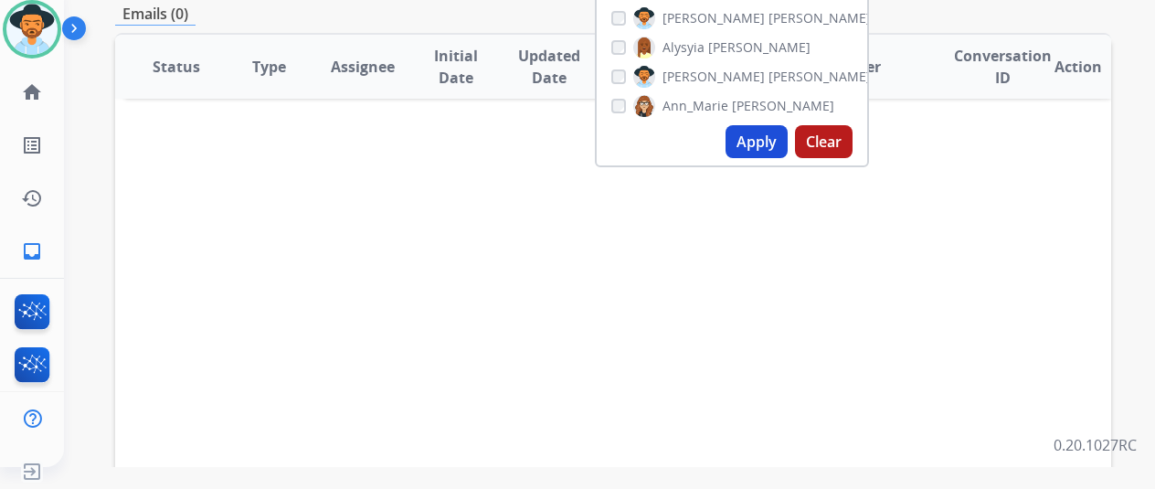
scroll to position [457, 0]
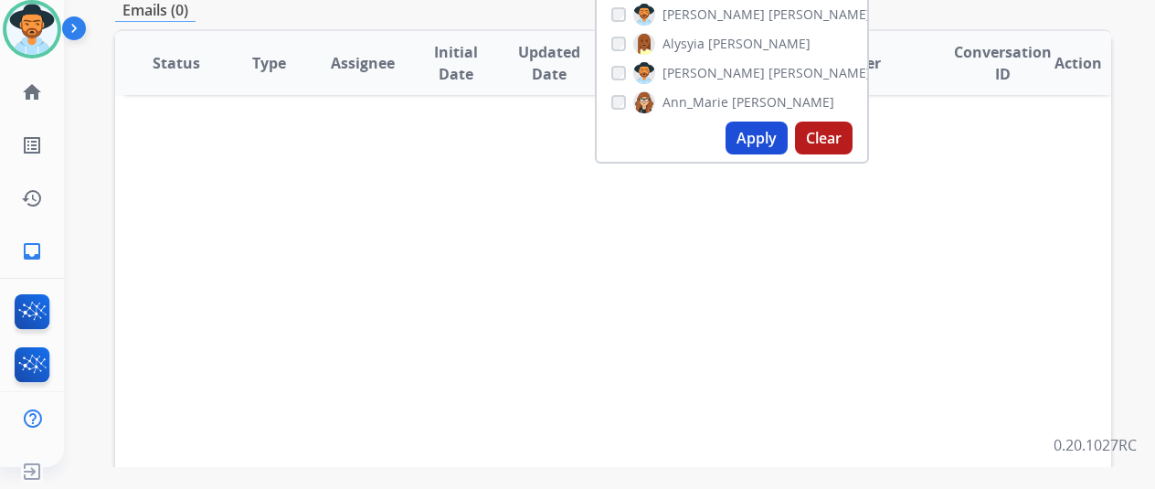
click at [756, 133] on button "Apply" at bounding box center [757, 138] width 62 height 33
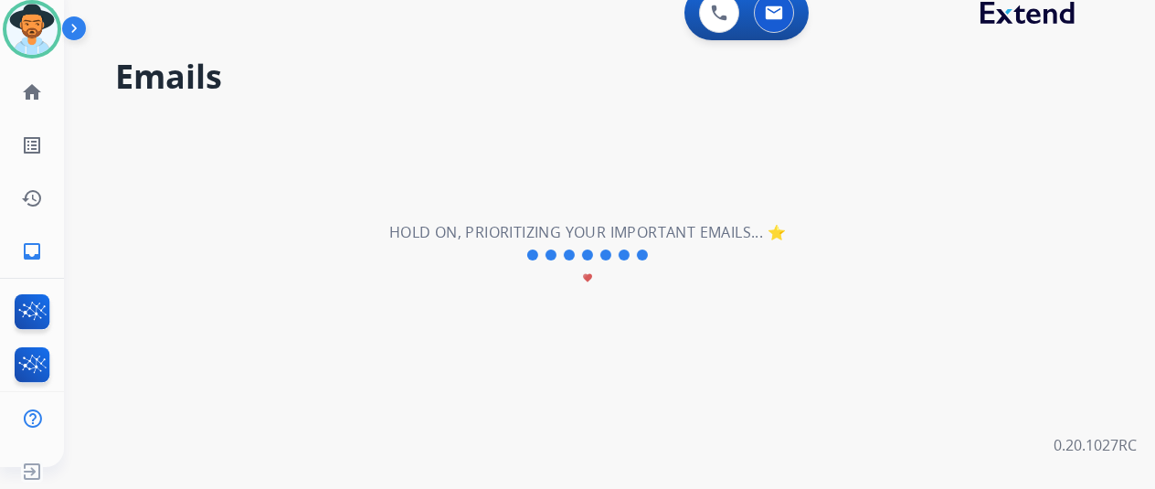
scroll to position [0, 0]
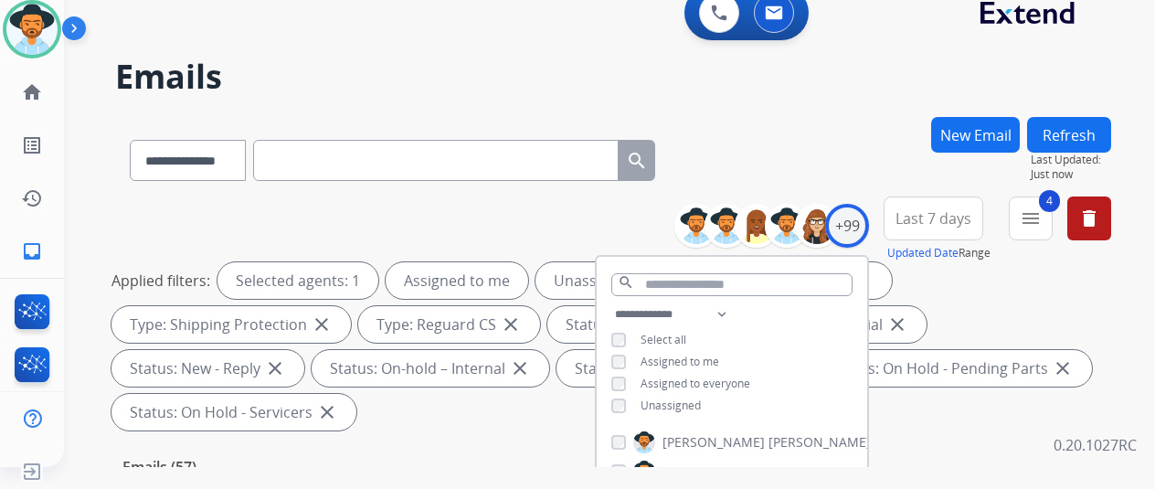
click at [795, 129] on div "**********" at bounding box center [613, 157] width 996 height 80
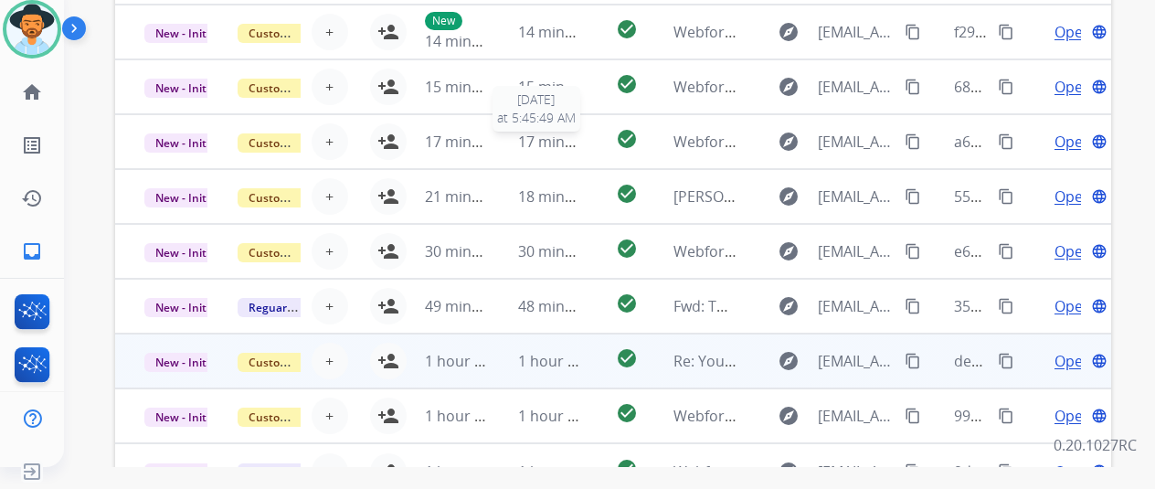
scroll to position [711, 0]
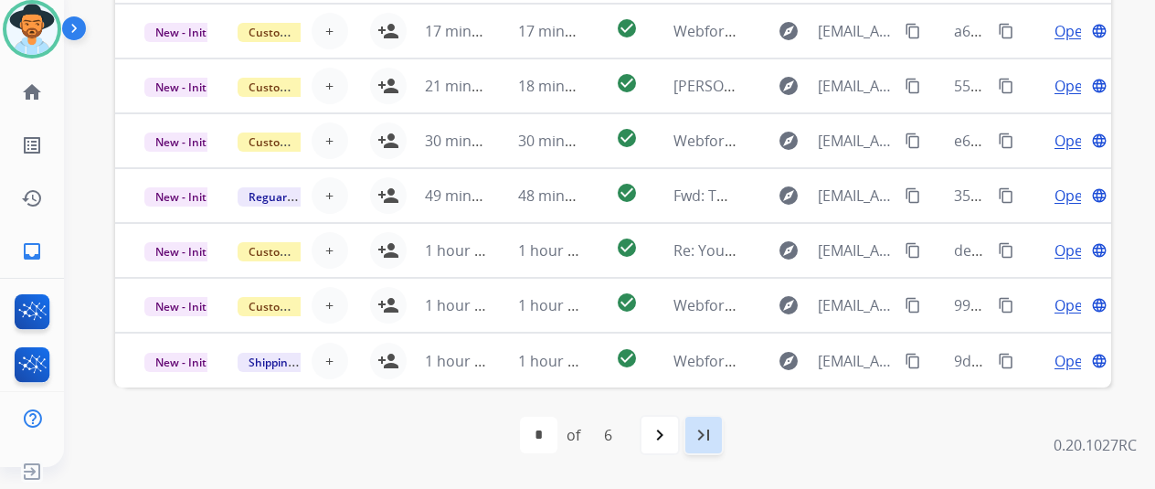
click at [703, 433] on mat-icon "last_page" at bounding box center [704, 435] width 22 height 22
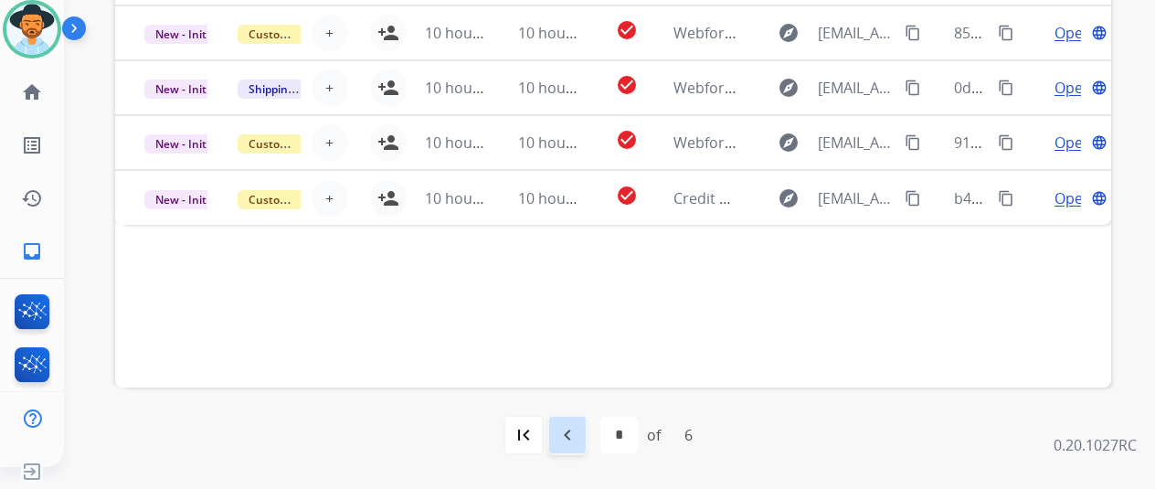
click at [575, 428] on mat-icon "navigate_before" at bounding box center [568, 435] width 22 height 22
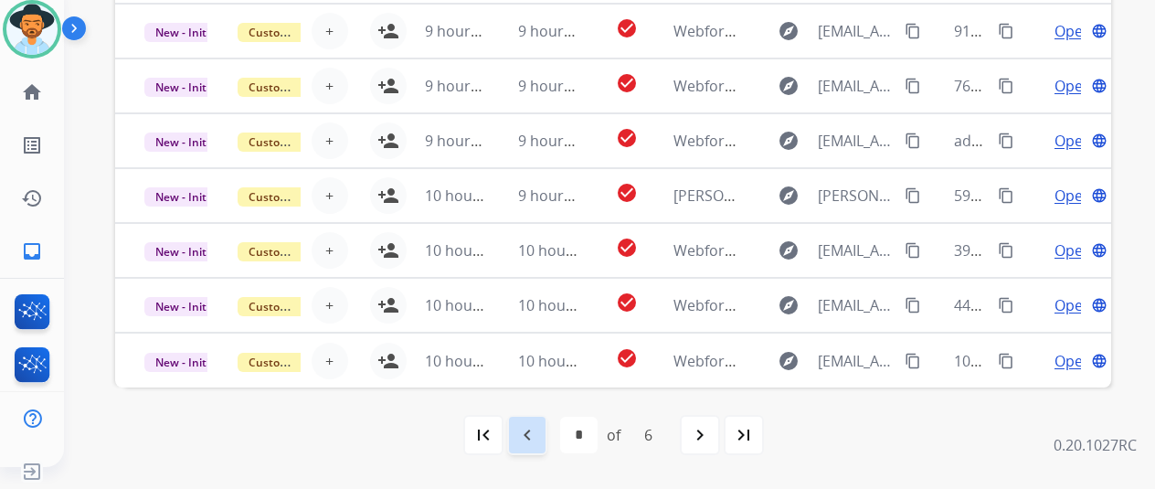
click at [538, 427] on mat-icon "navigate_before" at bounding box center [527, 435] width 22 height 22
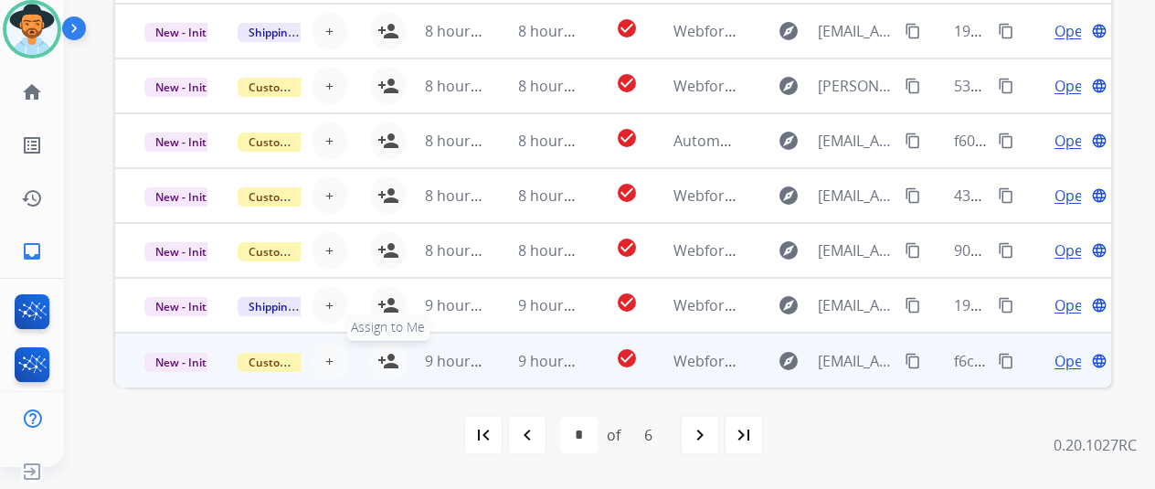
click at [389, 352] on mat-icon "person_add" at bounding box center [388, 361] width 22 height 22
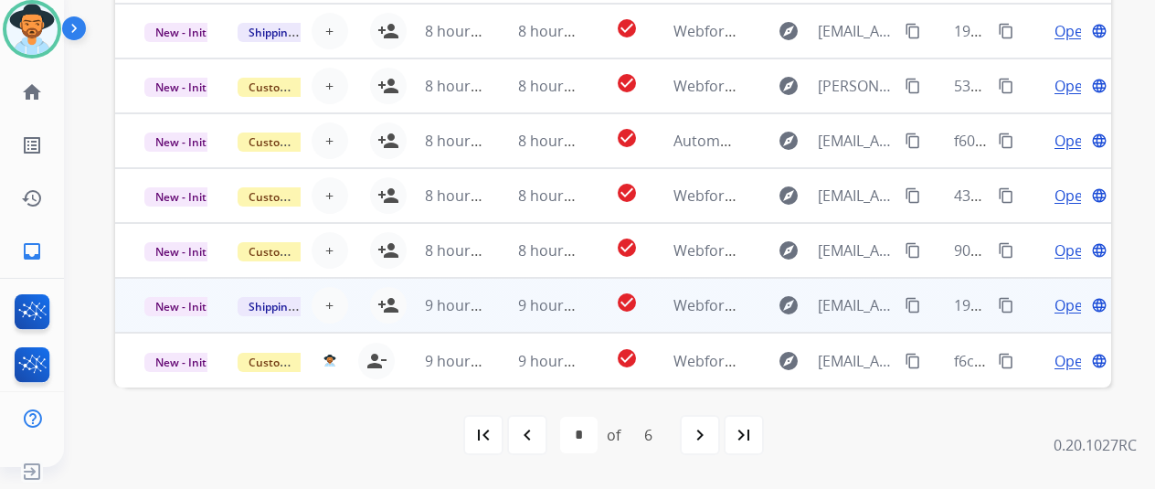
click at [395, 298] on tr "New - Initial Shipping Protection + Select agent person_add Assign to Me 9 hour…" at bounding box center [613, 305] width 996 height 55
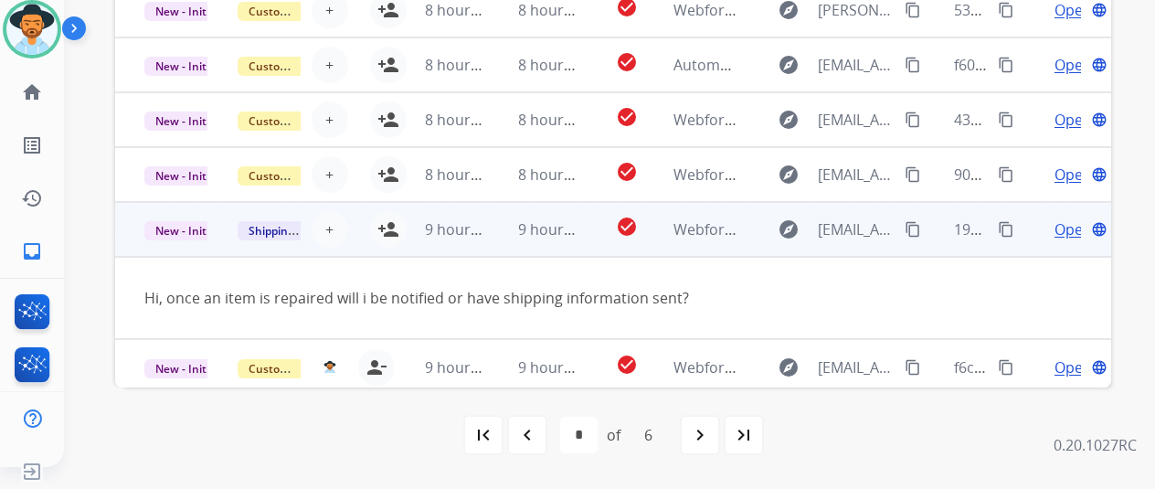
scroll to position [84, 0]
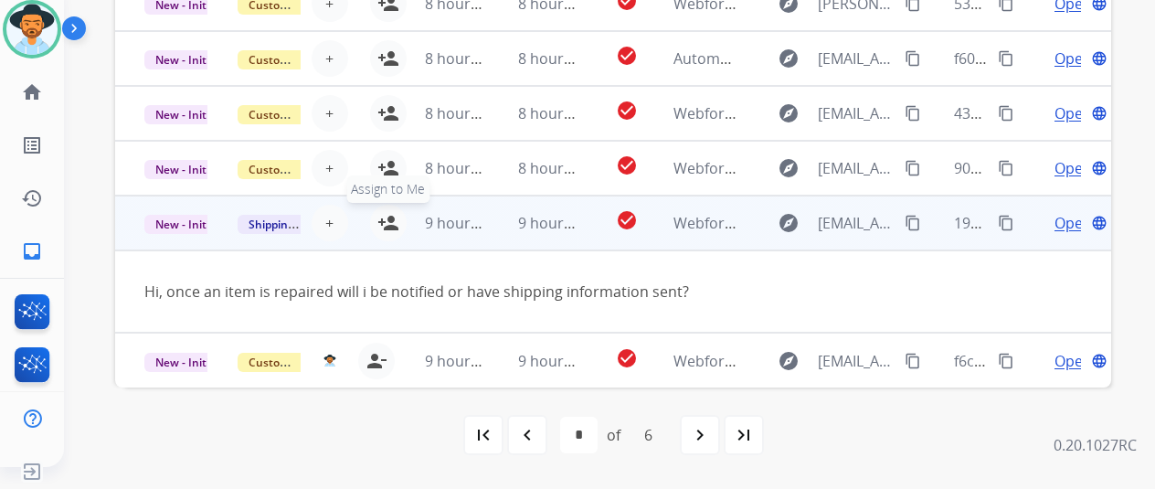
click at [388, 215] on mat-icon "person_add" at bounding box center [388, 223] width 22 height 22
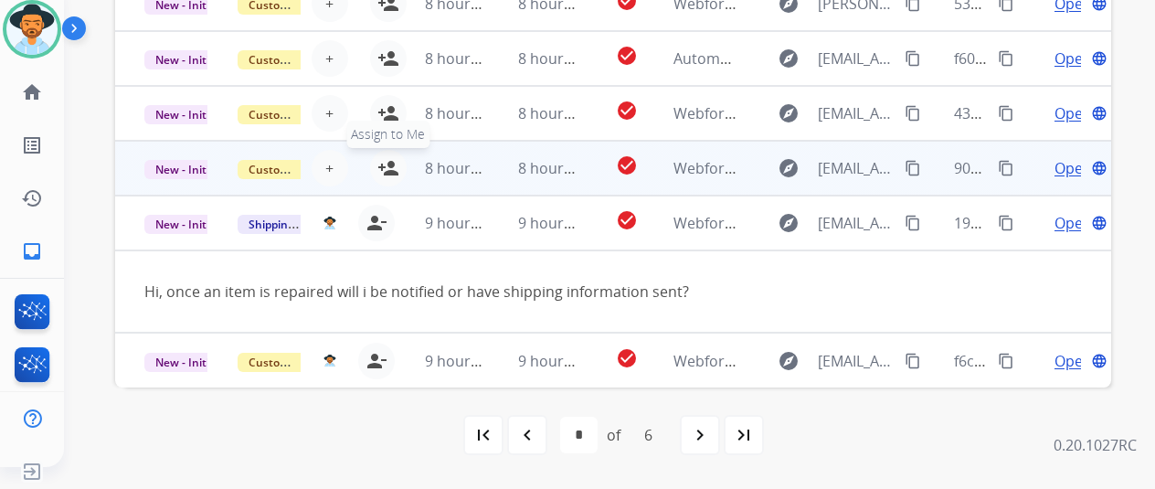
click at [384, 163] on mat-icon "person_add" at bounding box center [388, 168] width 22 height 22
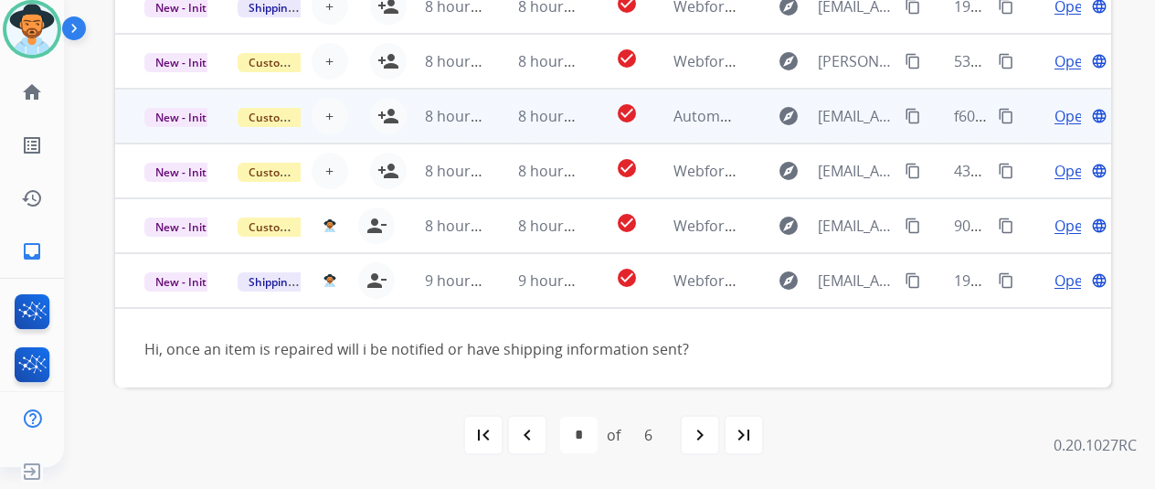
scroll to position [0, 0]
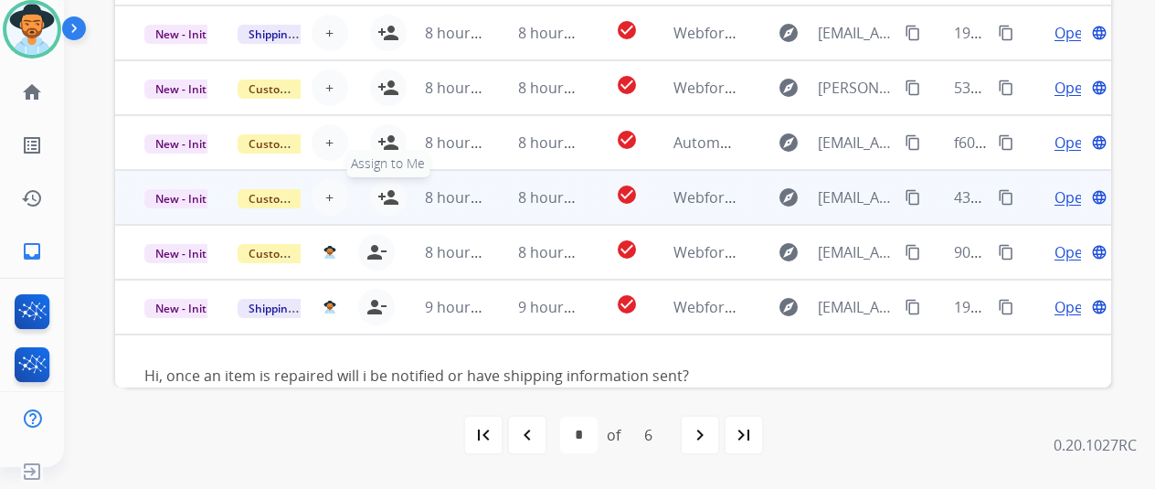
click at [384, 193] on mat-icon "person_add" at bounding box center [388, 197] width 22 height 22
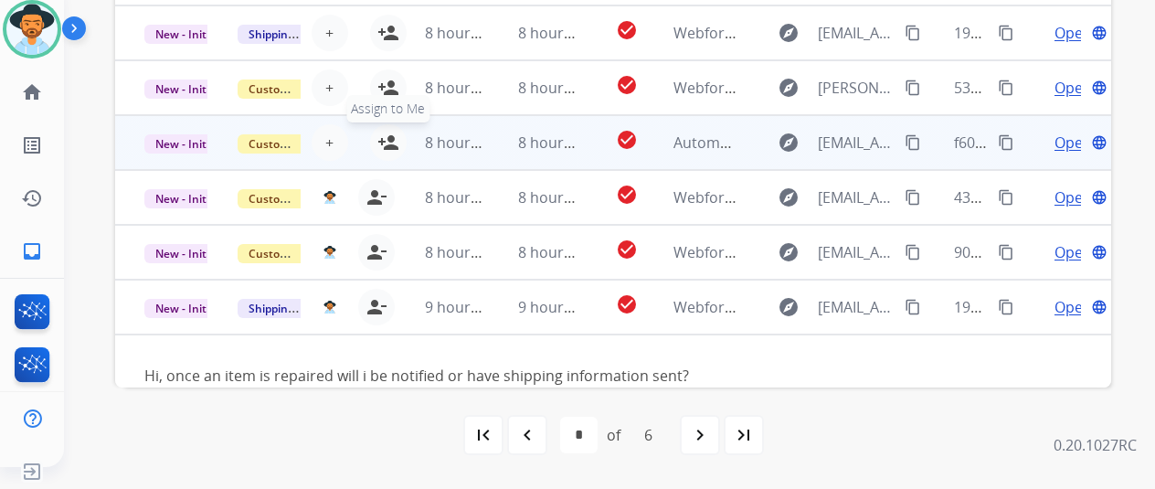
click at [382, 136] on mat-icon "person_add" at bounding box center [388, 143] width 22 height 22
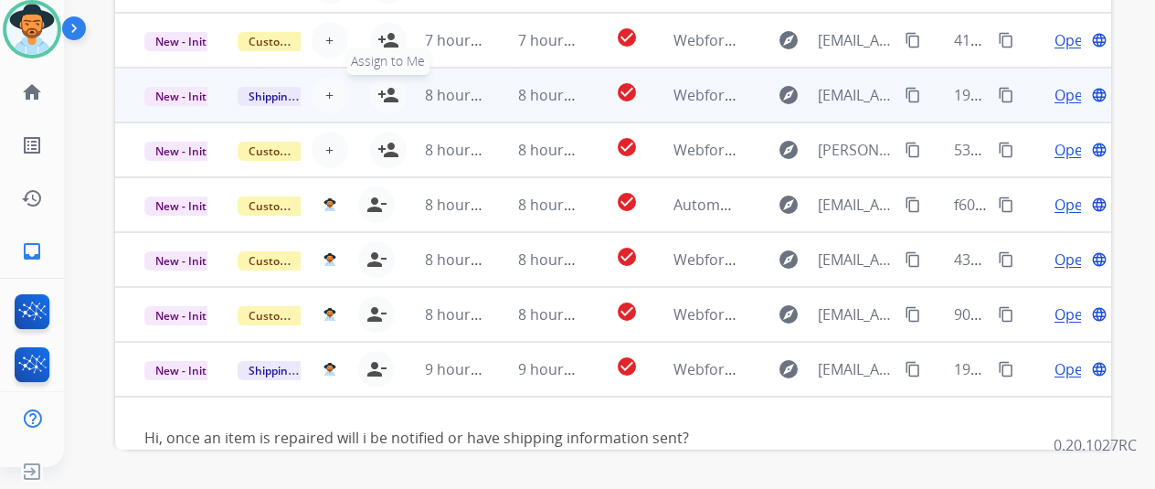
scroll to position [620, 0]
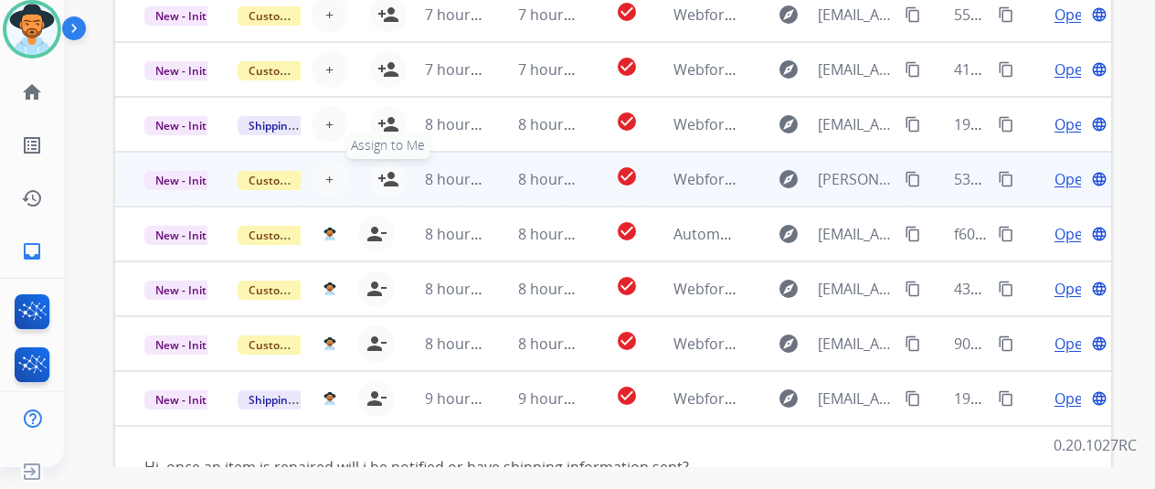
click at [388, 173] on mat-icon "person_add" at bounding box center [388, 179] width 22 height 22
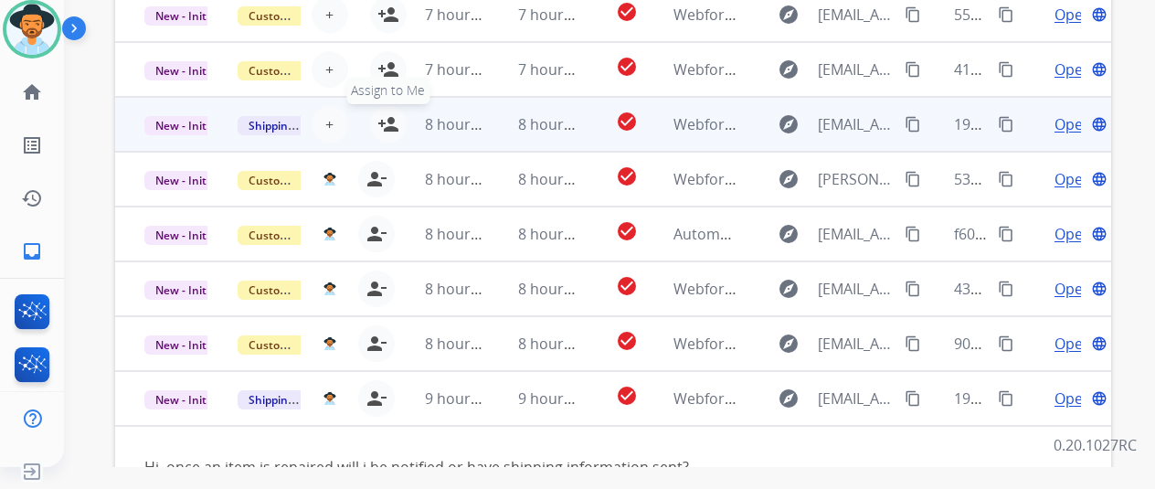
click at [388, 120] on mat-icon "person_add" at bounding box center [388, 124] width 22 height 22
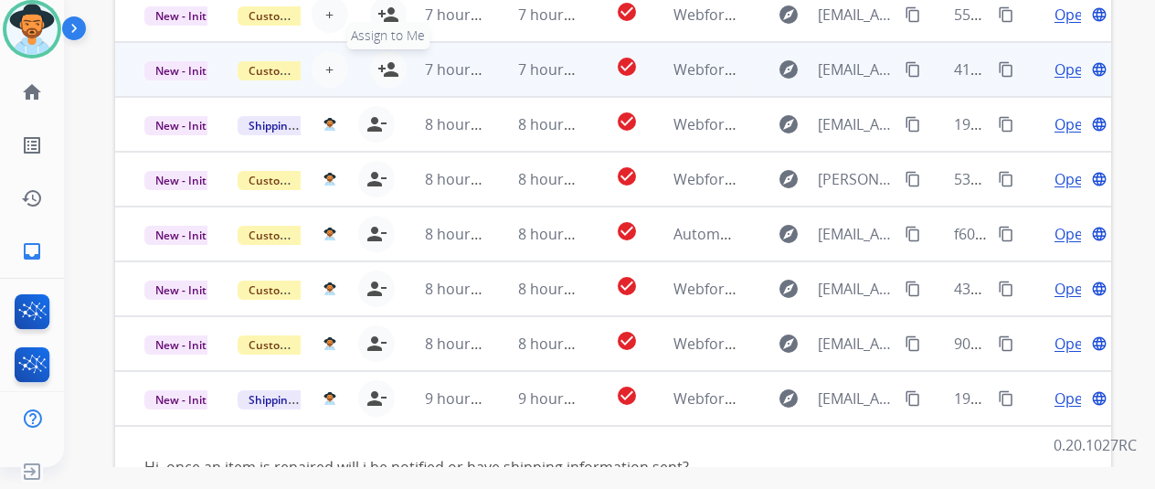
click at [393, 52] on button "person_add Assign to Me" at bounding box center [388, 69] width 37 height 37
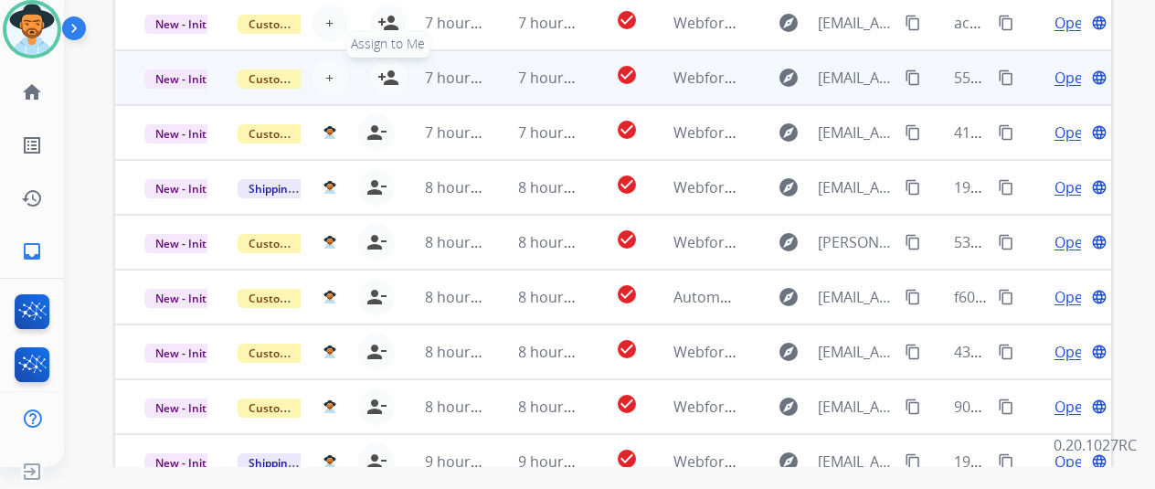
scroll to position [528, 0]
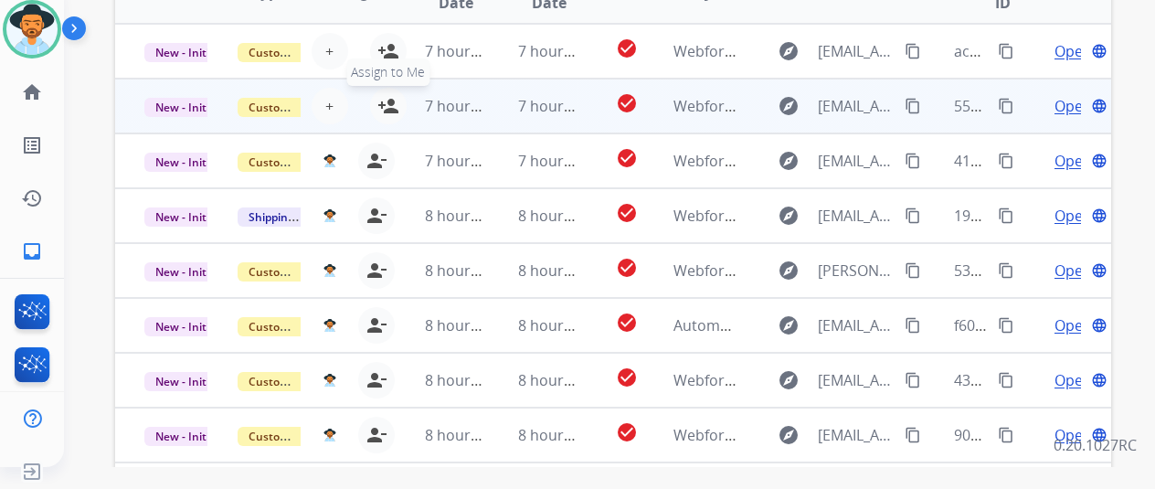
click at [386, 100] on mat-icon "person_add" at bounding box center [388, 106] width 22 height 22
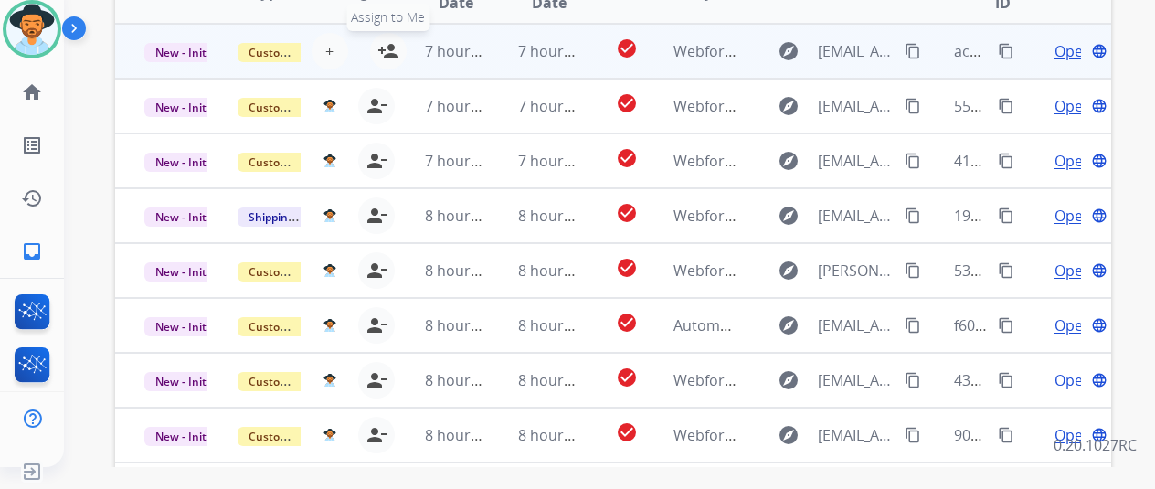
click at [384, 45] on mat-icon "person_add" at bounding box center [388, 51] width 22 height 22
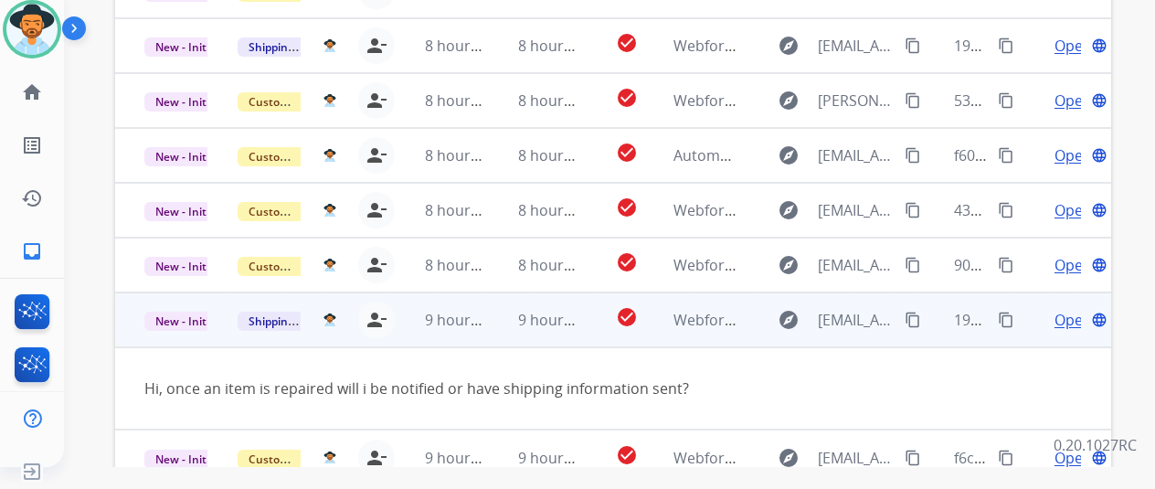
scroll to position [711, 0]
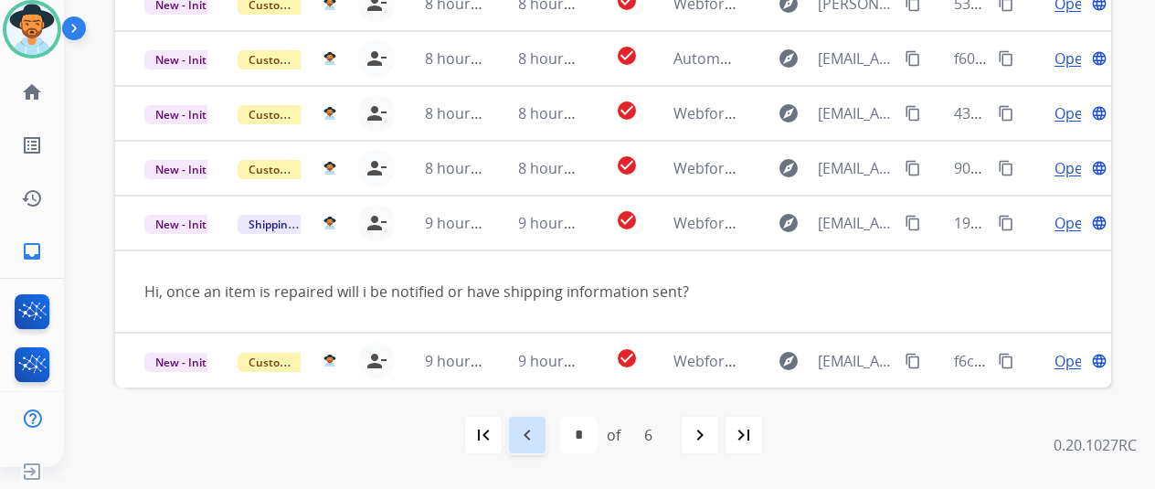
click at [532, 430] on mat-icon "navigate_before" at bounding box center [527, 435] width 22 height 22
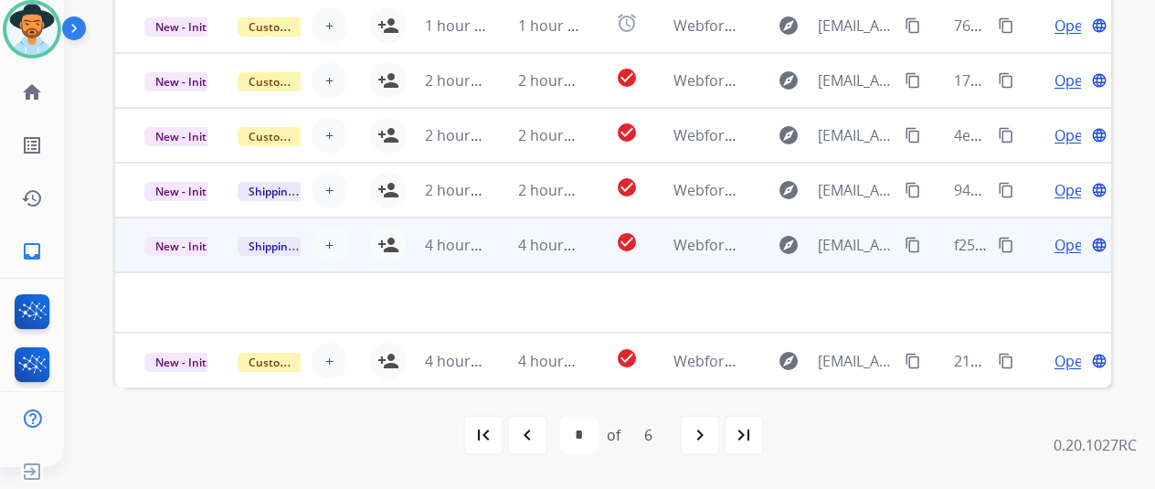
drag, startPoint x: 390, startPoint y: 351, endPoint x: 395, endPoint y: 297, distance: 54.1
click at [391, 347] on button "person_add Assign to Me" at bounding box center [388, 361] width 37 height 37
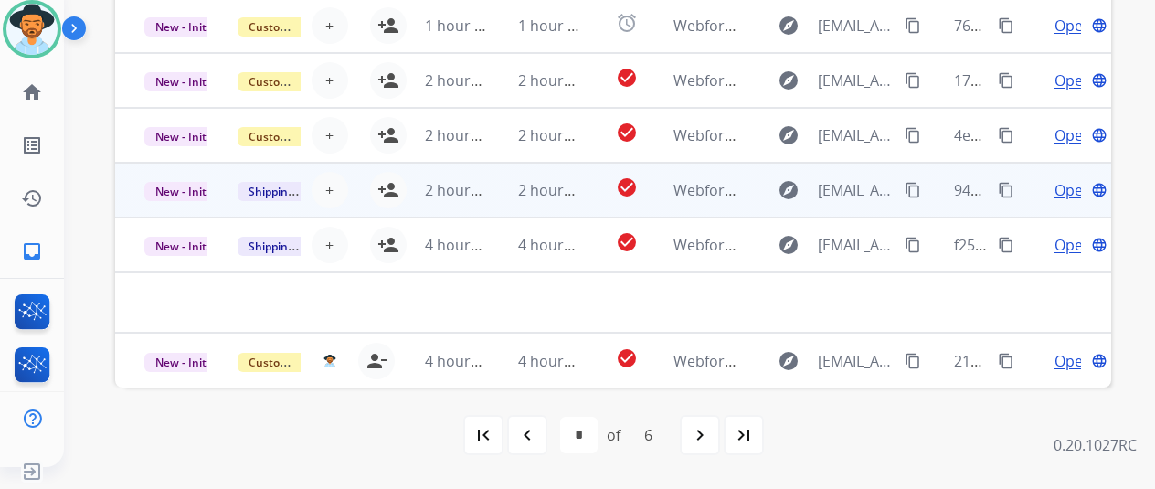
drag, startPoint x: 390, startPoint y: 239, endPoint x: 388, endPoint y: 215, distance: 23.9
click at [390, 234] on mat-icon "person_add" at bounding box center [388, 245] width 22 height 22
click at [390, 187] on mat-icon "person_add" at bounding box center [388, 190] width 22 height 22
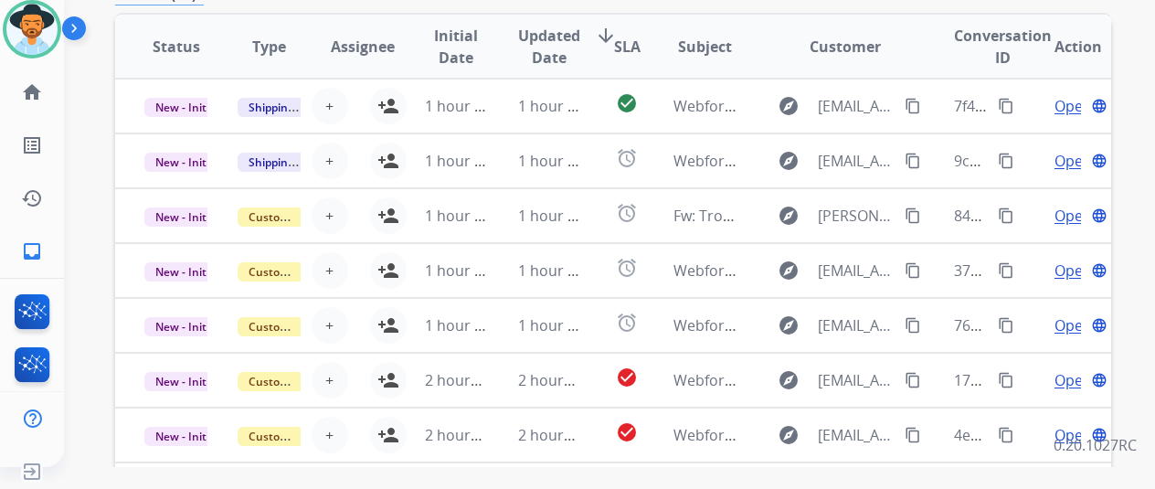
scroll to position [346, 0]
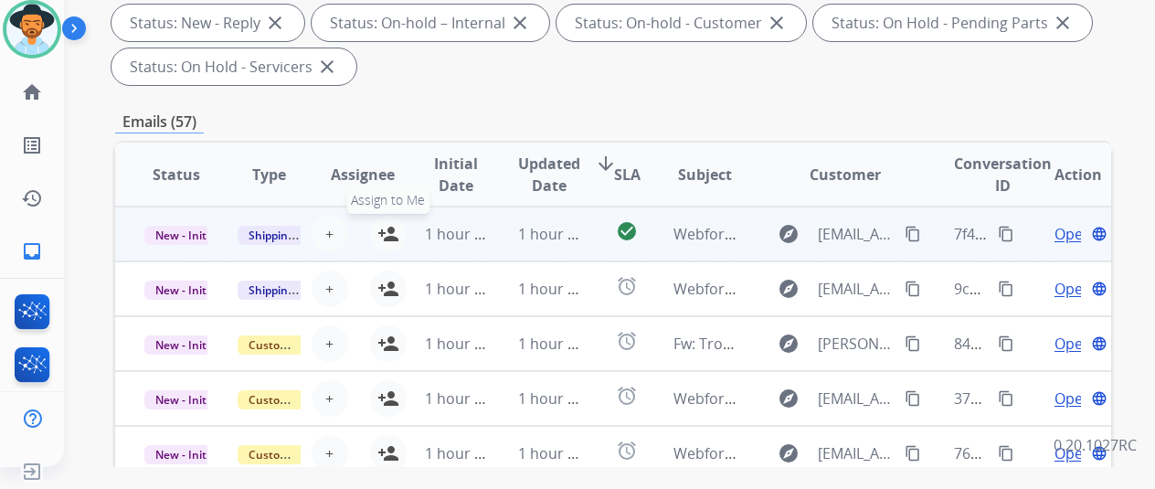
click at [389, 230] on mat-icon "person_add" at bounding box center [388, 234] width 22 height 22
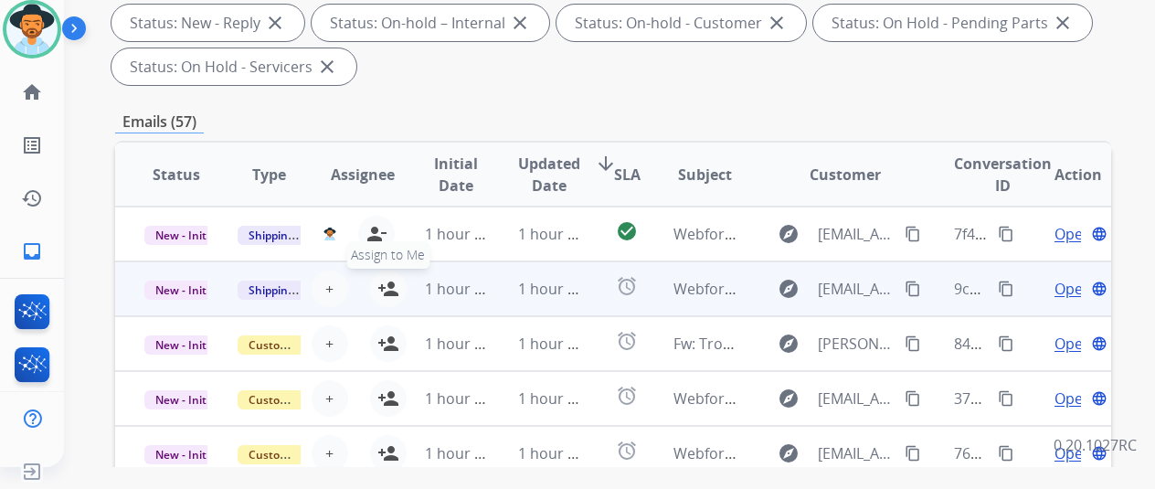
click at [386, 282] on mat-icon "person_add" at bounding box center [388, 289] width 22 height 22
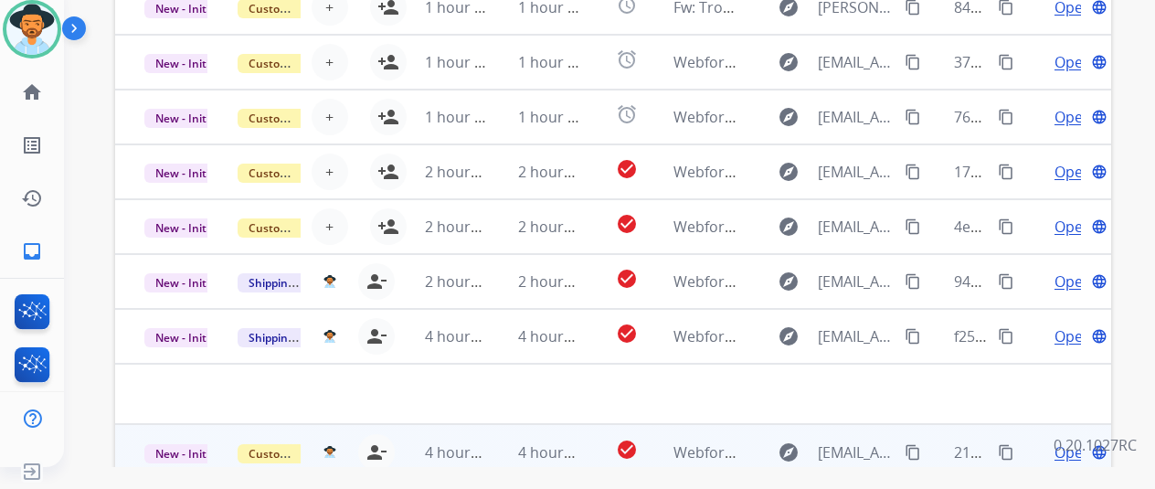
scroll to position [711, 0]
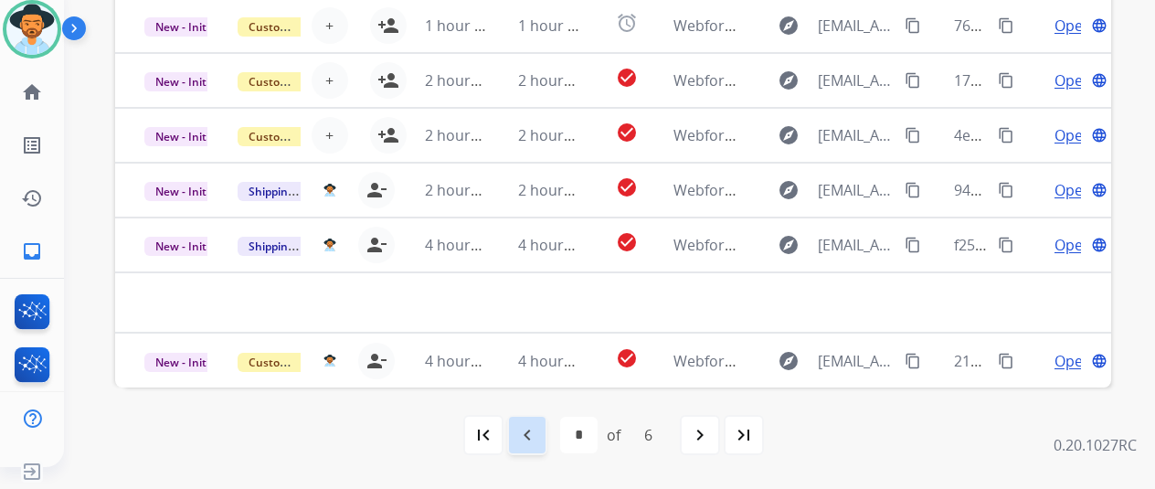
click at [534, 432] on mat-icon "navigate_before" at bounding box center [527, 435] width 22 height 22
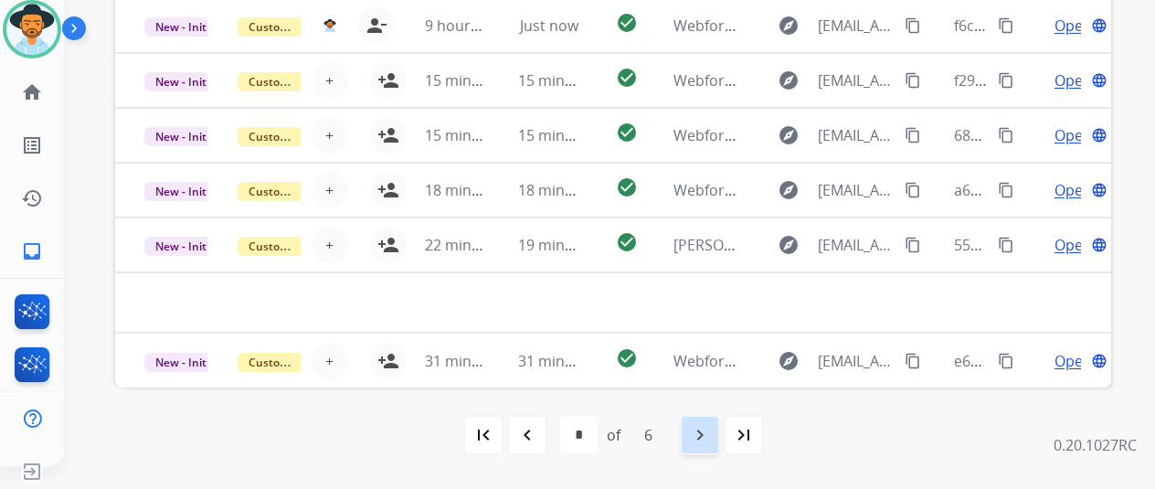
click at [709, 431] on mat-icon "navigate_next" at bounding box center [700, 435] width 22 height 22
click at [705, 431] on mat-icon "navigate_next" at bounding box center [700, 435] width 22 height 22
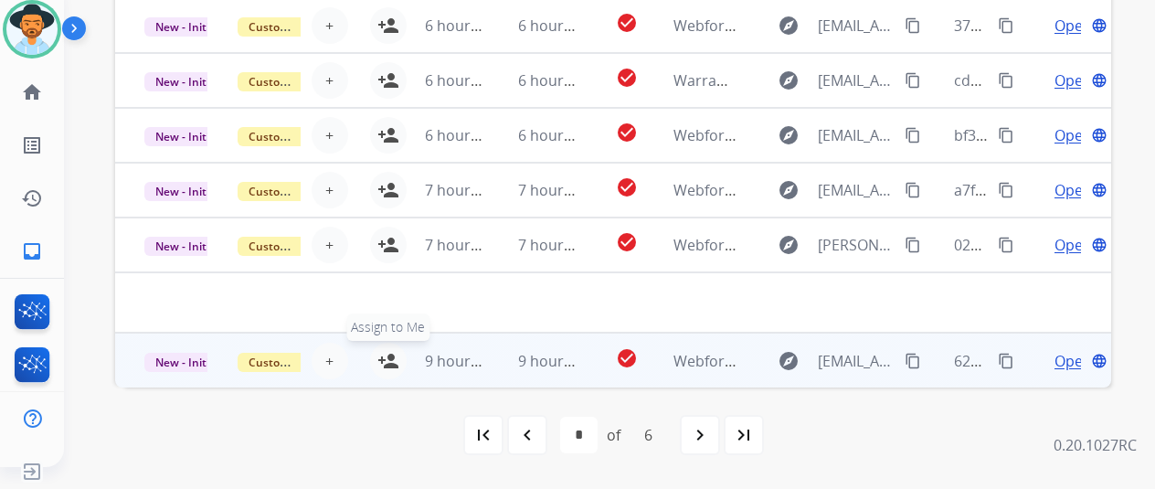
click at [393, 355] on mat-icon "person_add" at bounding box center [388, 361] width 22 height 22
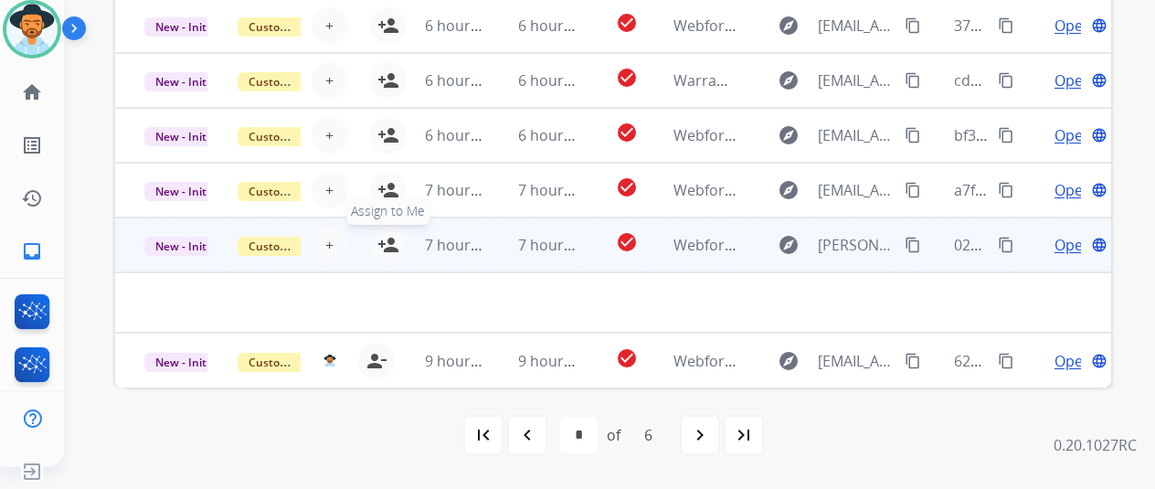
click at [391, 245] on mat-icon "person_add" at bounding box center [388, 245] width 22 height 22
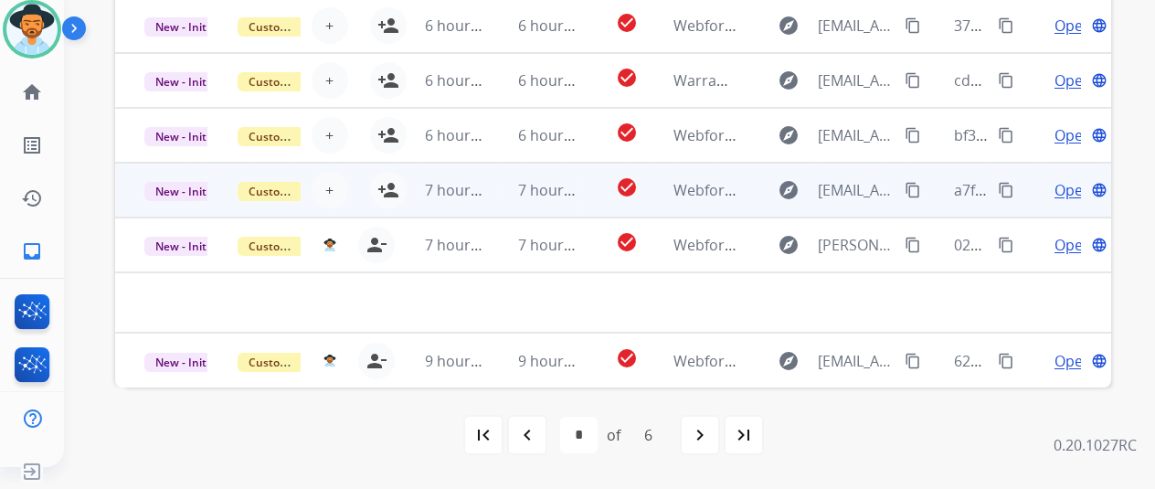
click at [398, 191] on td "7 hours ago" at bounding box center [442, 190] width 93 height 55
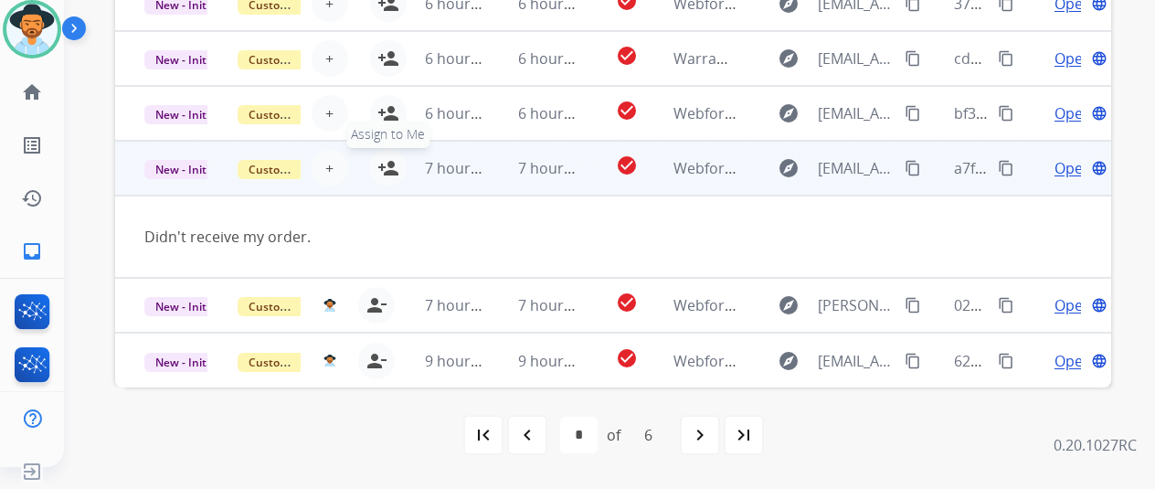
click at [386, 166] on mat-icon "person_add" at bounding box center [388, 168] width 22 height 22
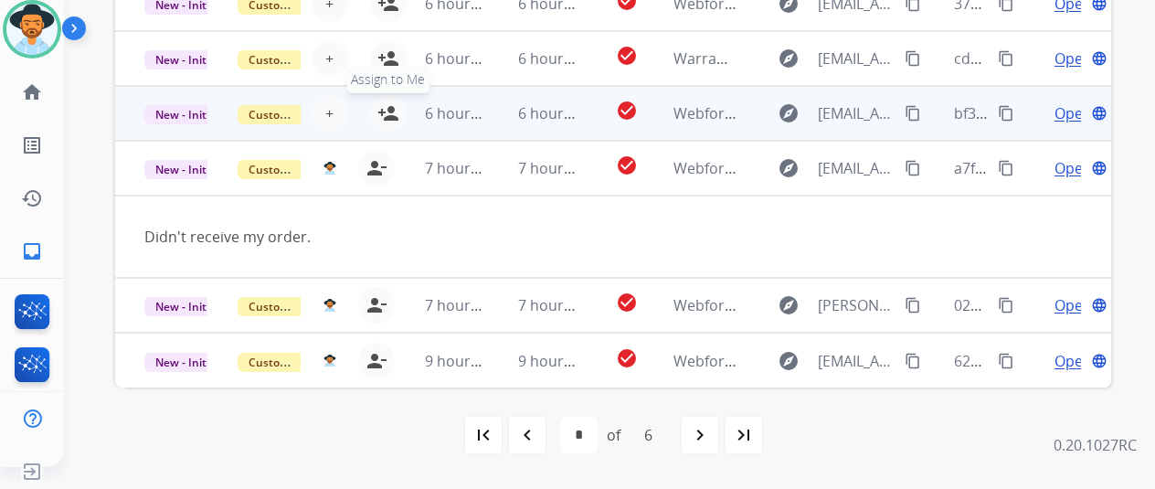
click at [393, 111] on mat-icon "person_add" at bounding box center [388, 113] width 22 height 22
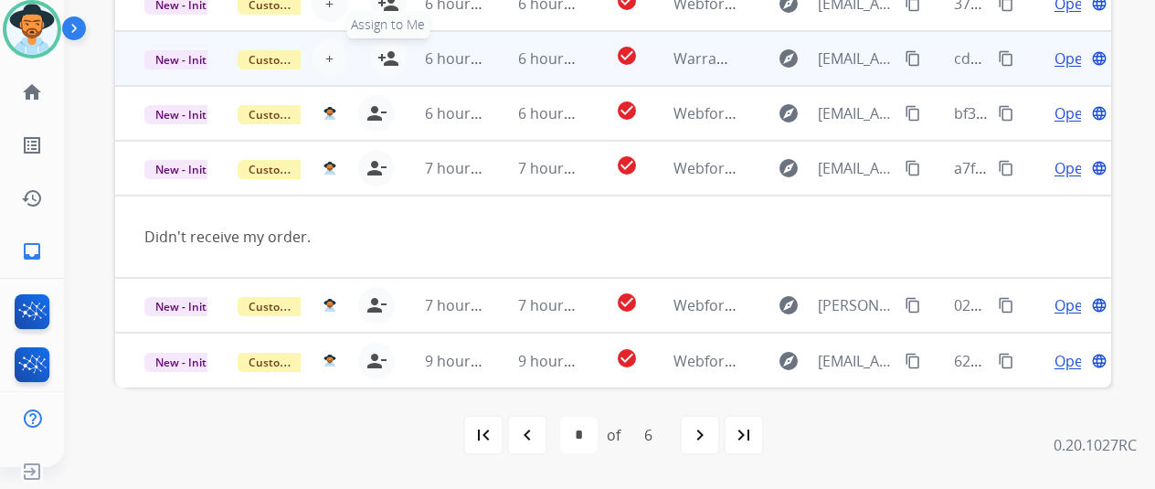
click at [384, 58] on mat-icon "person_add" at bounding box center [388, 59] width 22 height 22
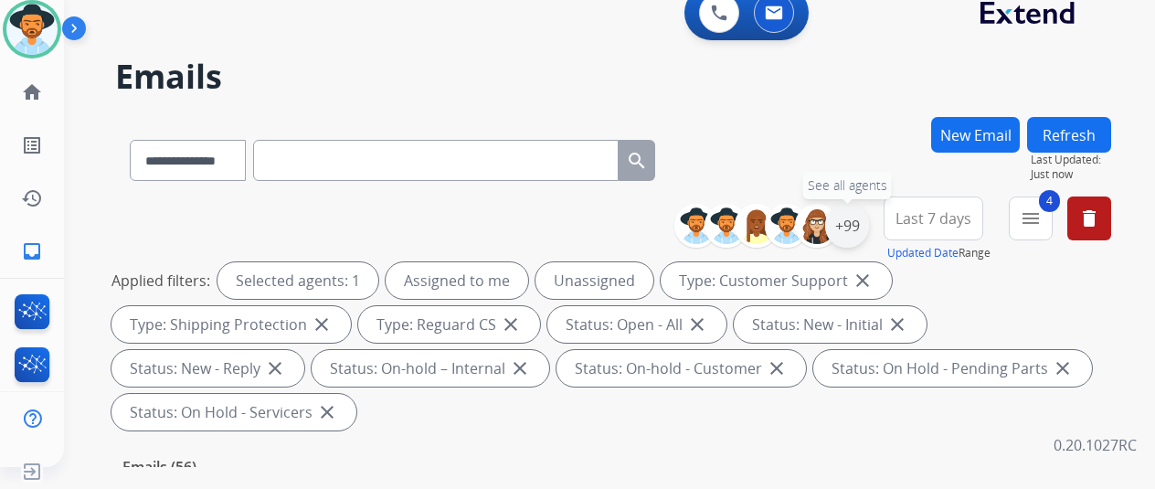
click at [867, 229] on div "+99" at bounding box center [847, 226] width 44 height 44
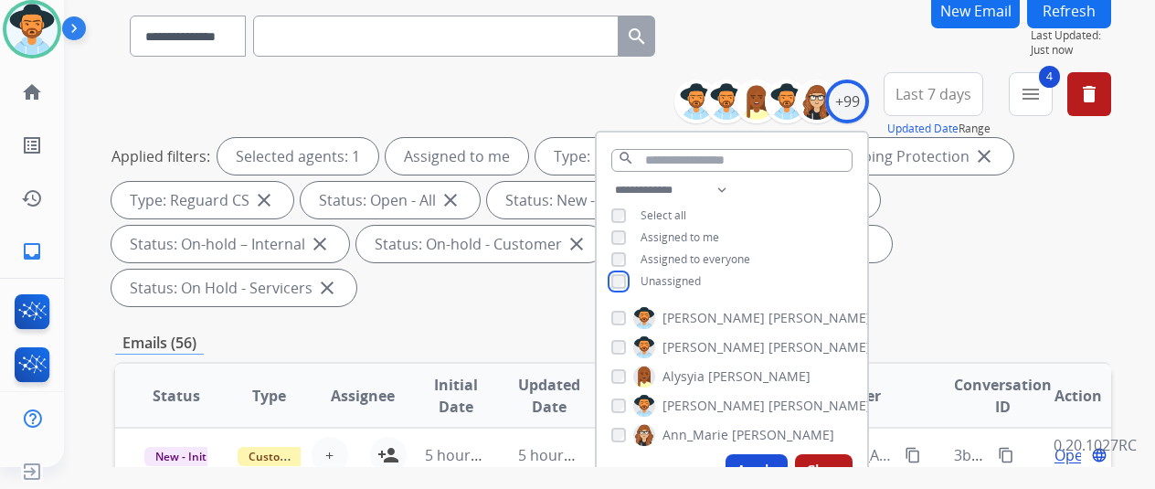
scroll to position [274, 0]
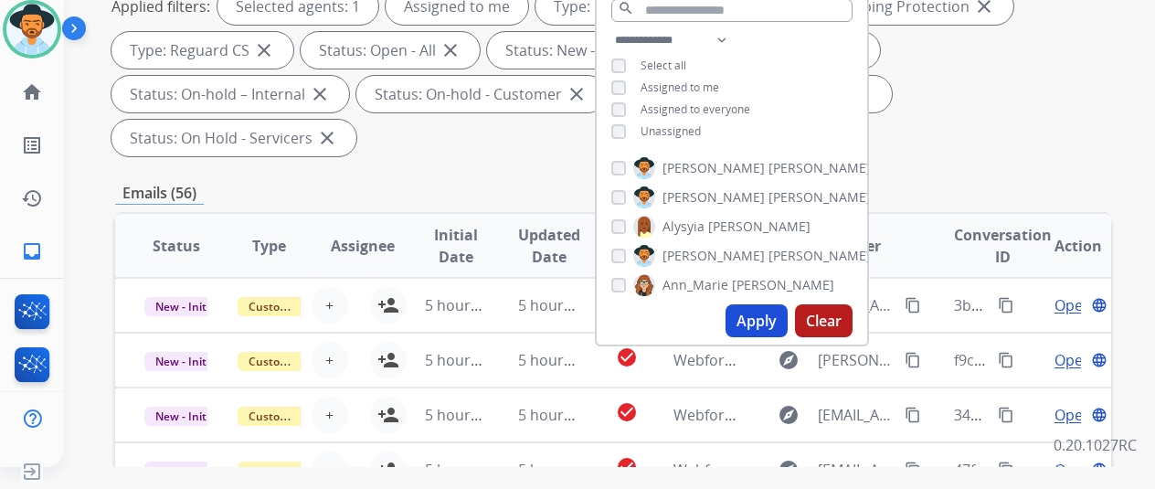
click at [762, 320] on button "Apply" at bounding box center [757, 320] width 62 height 33
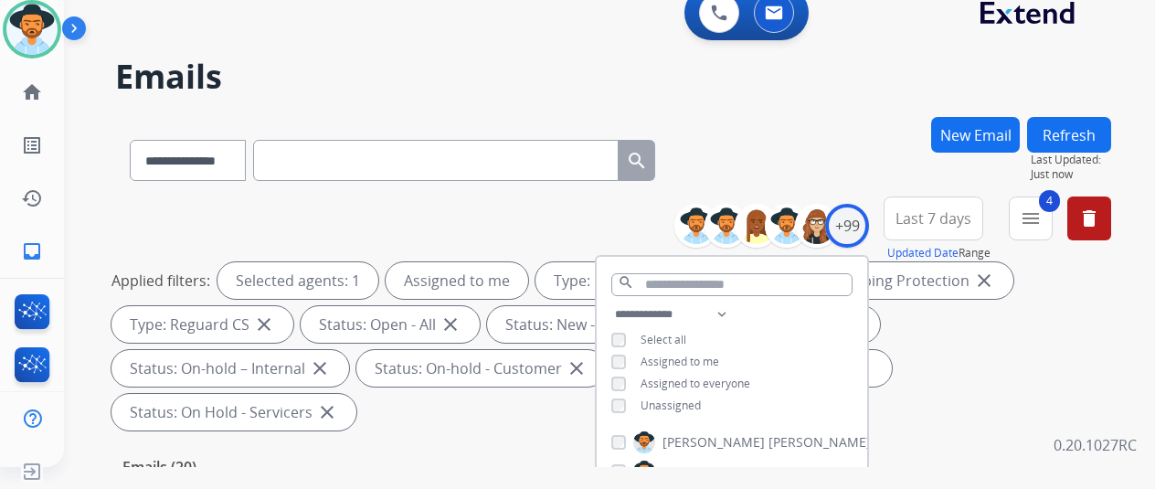
click at [760, 169] on div "**********" at bounding box center [613, 157] width 996 height 80
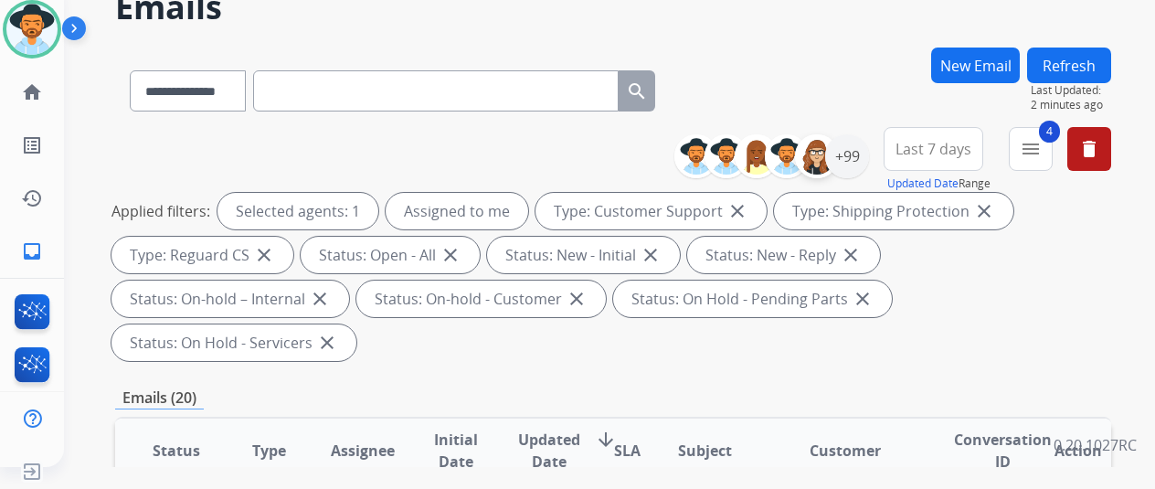
scroll to position [0, 0]
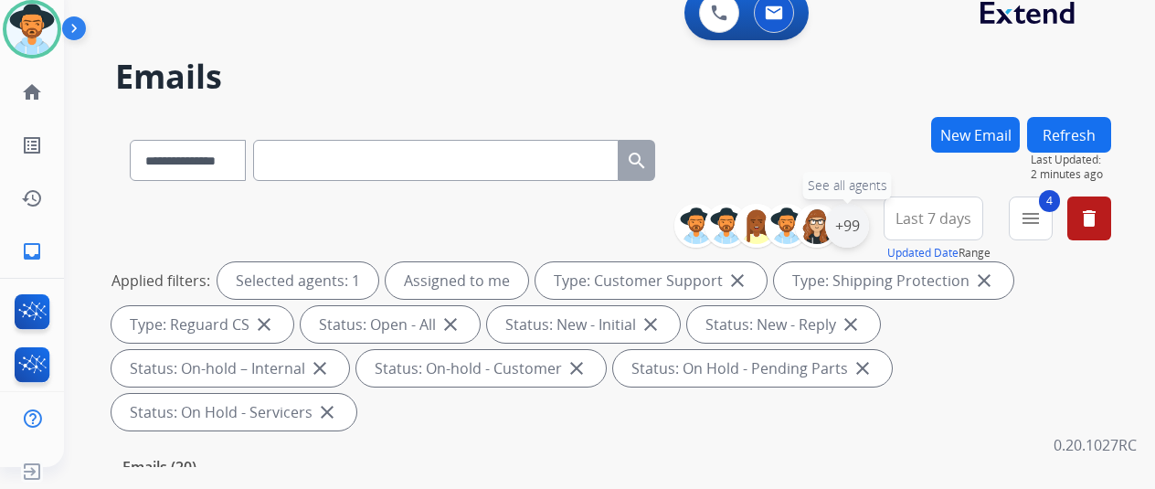
click at [869, 222] on div "+99" at bounding box center [847, 226] width 44 height 44
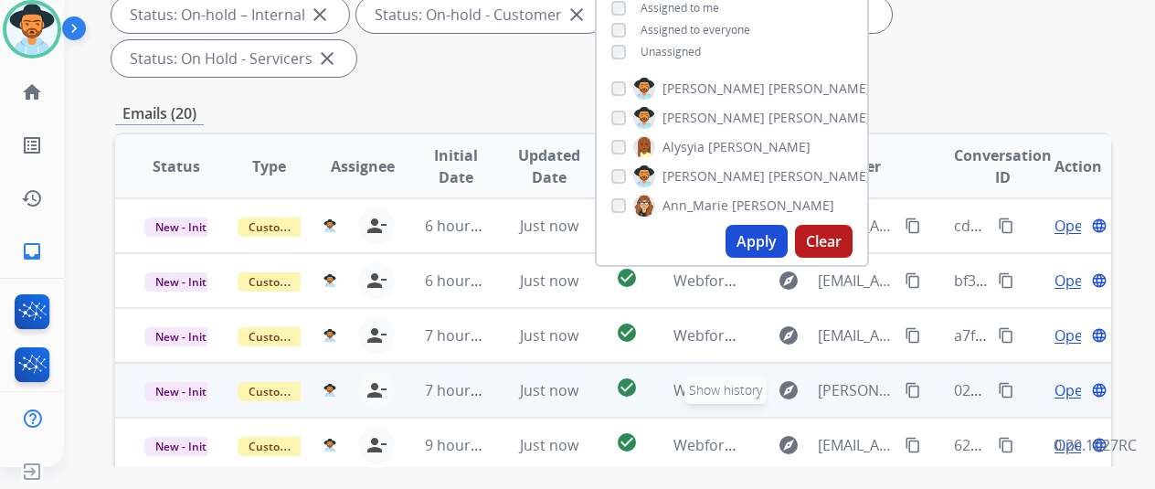
scroll to position [366, 0]
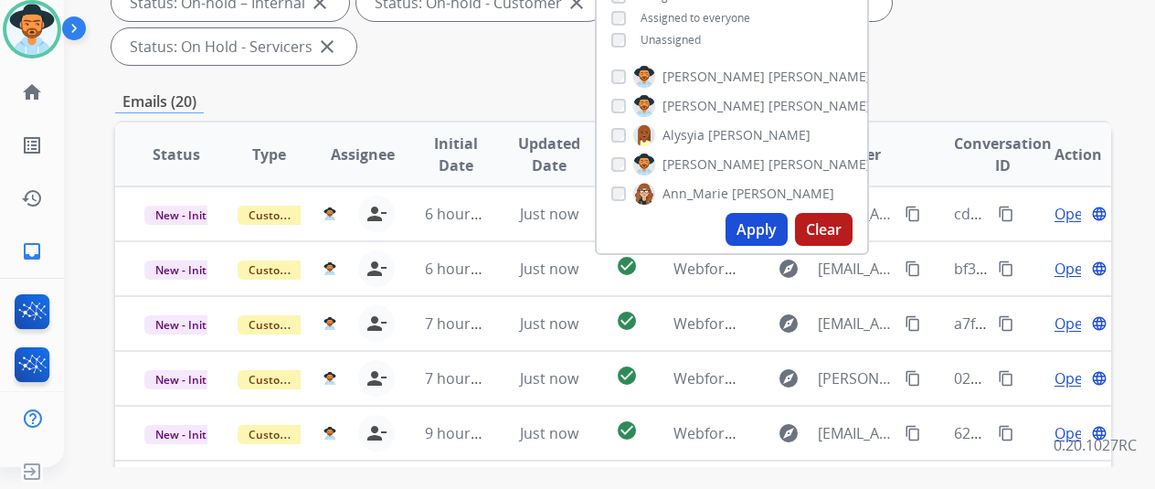
click at [758, 223] on button "Apply" at bounding box center [757, 229] width 62 height 33
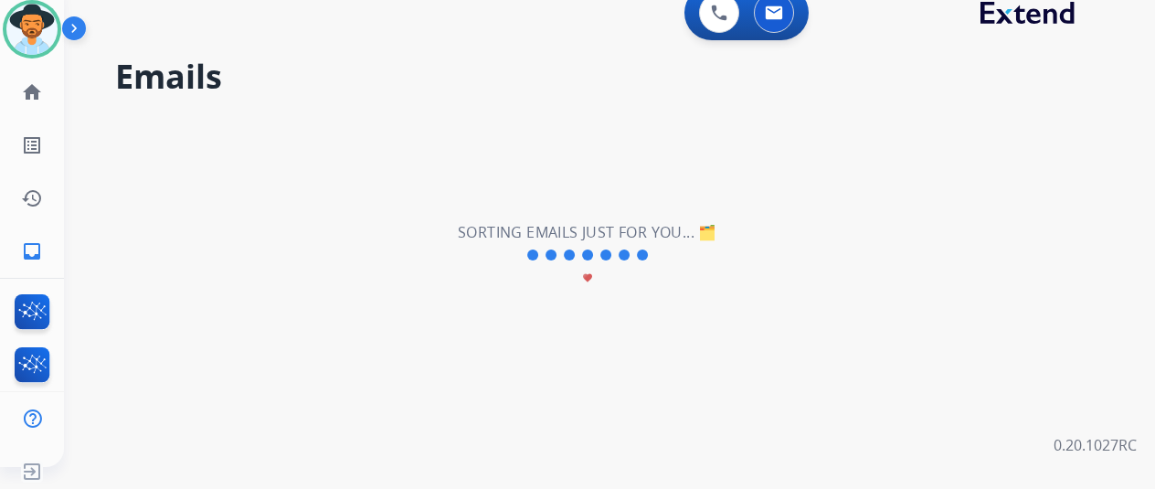
scroll to position [0, 0]
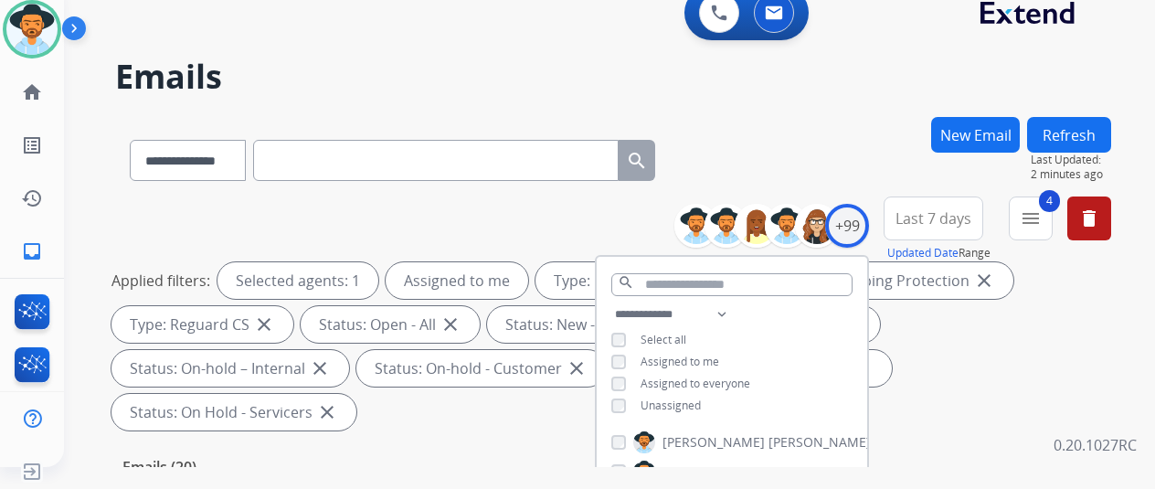
click at [789, 158] on div "**********" at bounding box center [613, 157] width 996 height 80
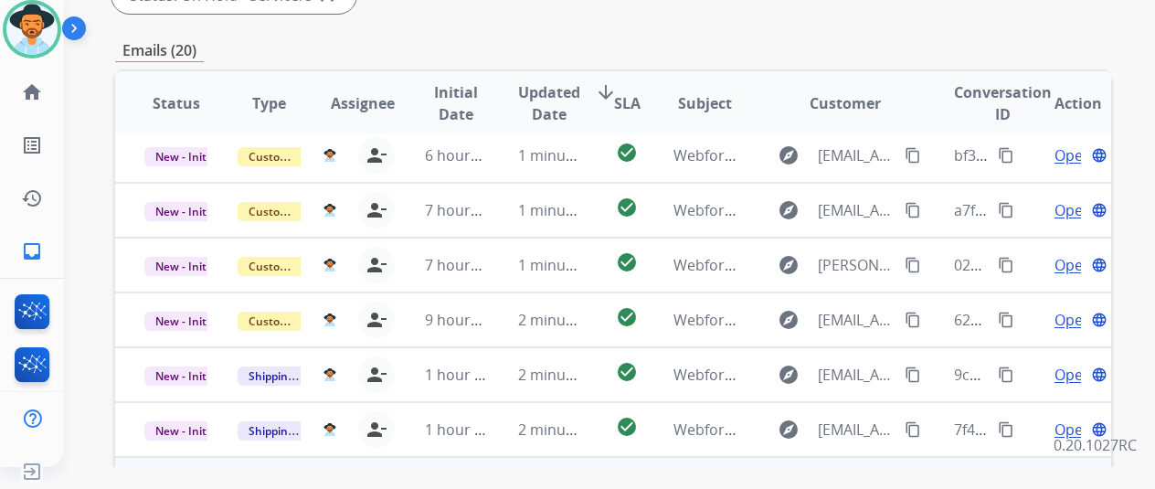
scroll to position [667, 0]
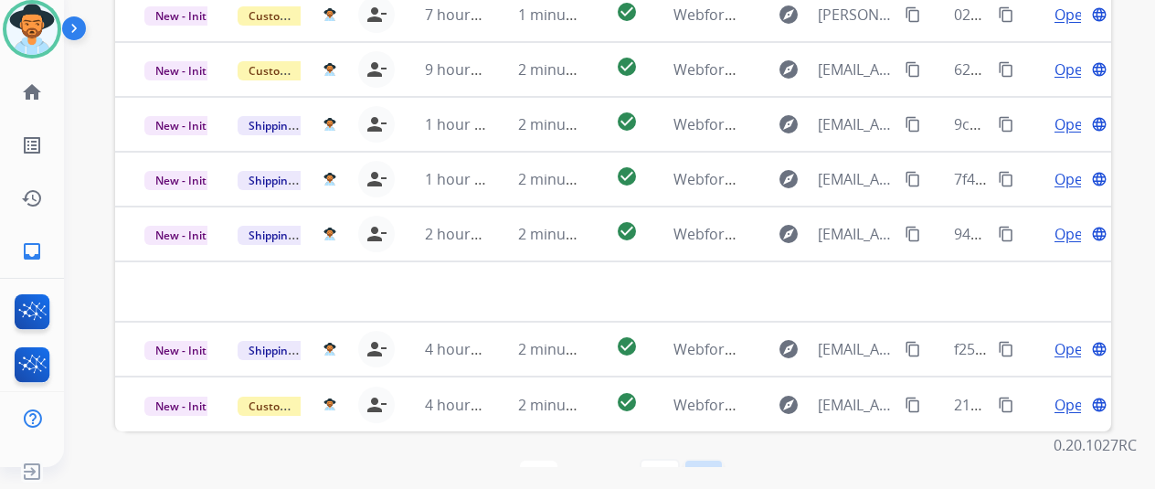
click at [708, 468] on mat-icon "last_page" at bounding box center [704, 479] width 22 height 22
select select "*"
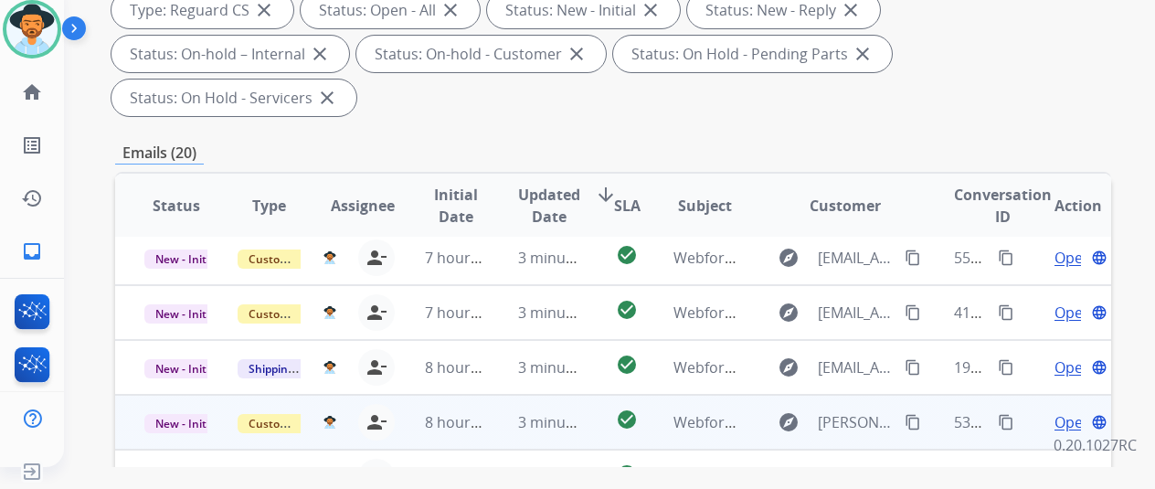
scroll to position [457, 0]
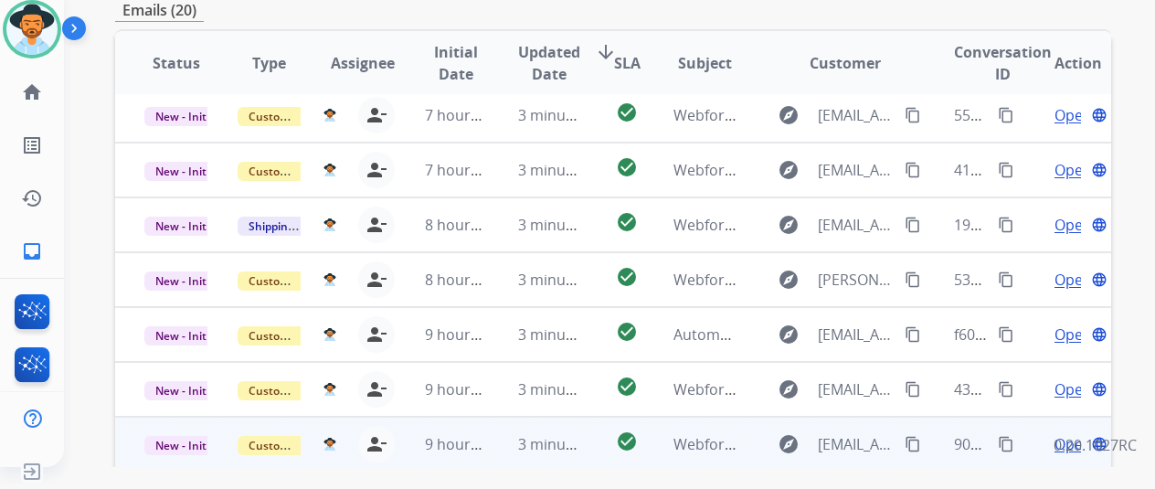
click at [1069, 433] on span "Open" at bounding box center [1073, 444] width 37 height 22
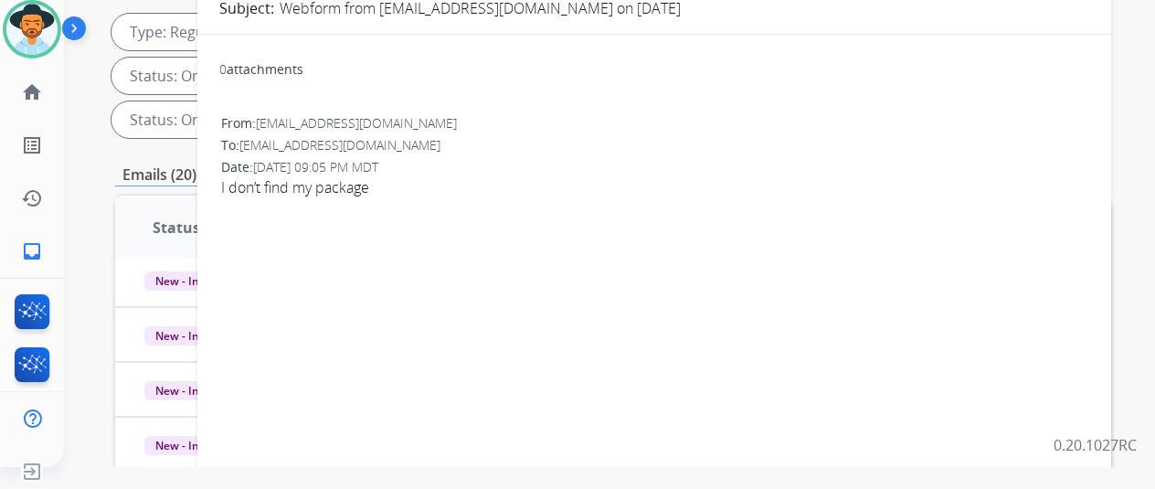
scroll to position [183, 0]
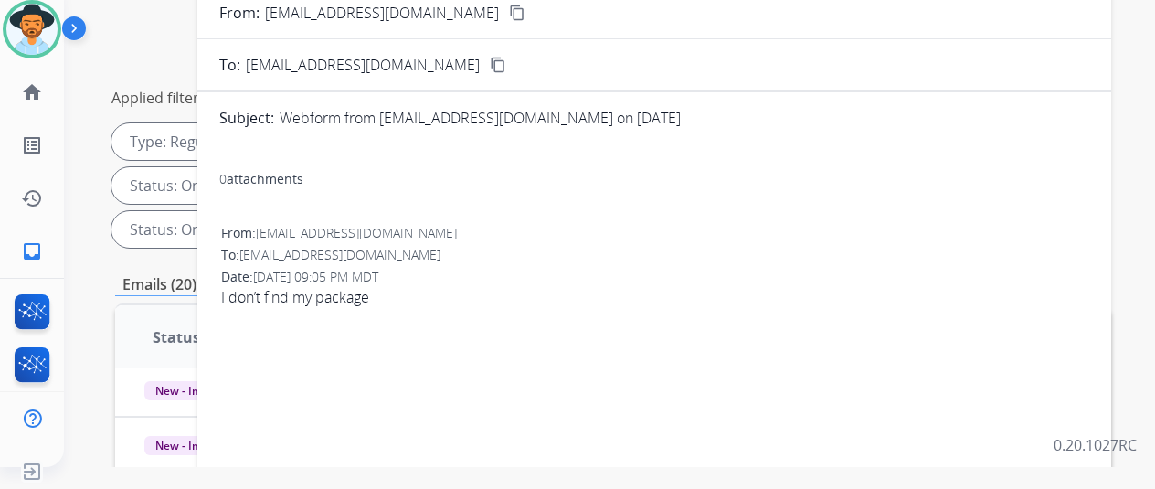
click at [509, 14] on mat-icon "content_copy" at bounding box center [517, 13] width 16 height 16
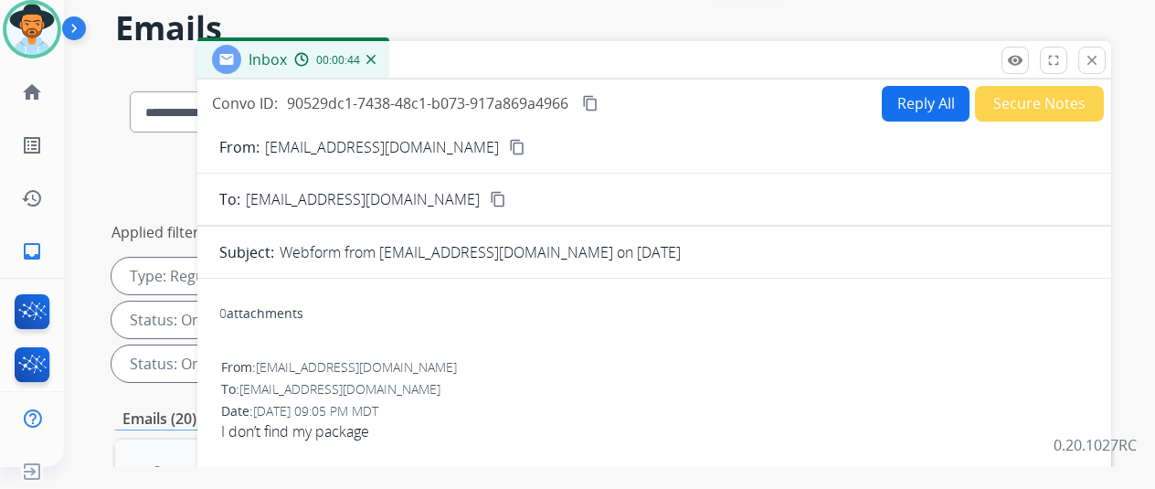
scroll to position [0, 0]
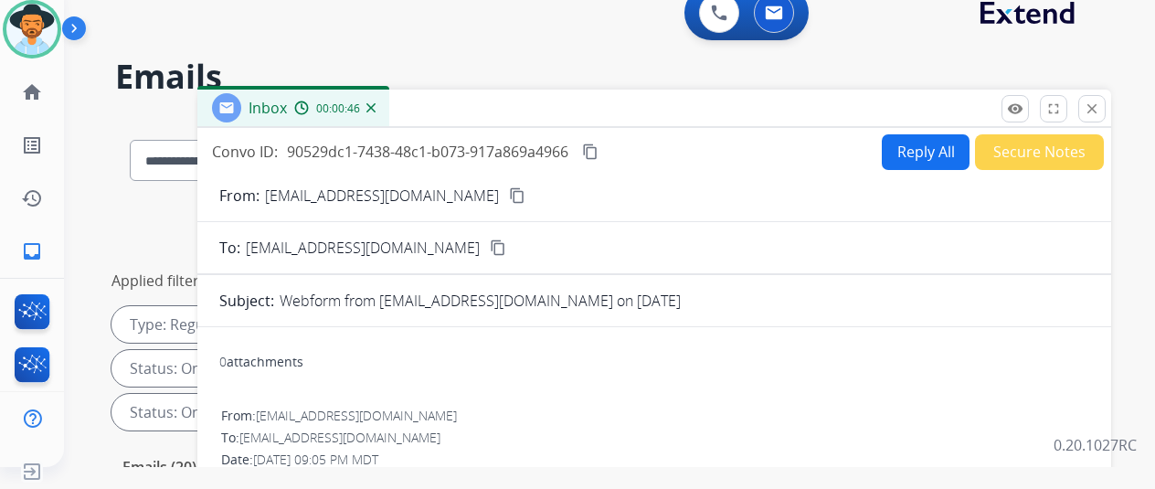
click at [599, 149] on mat-icon "content_copy" at bounding box center [590, 152] width 16 height 16
click at [927, 147] on button "Reply All" at bounding box center [926, 152] width 88 height 36
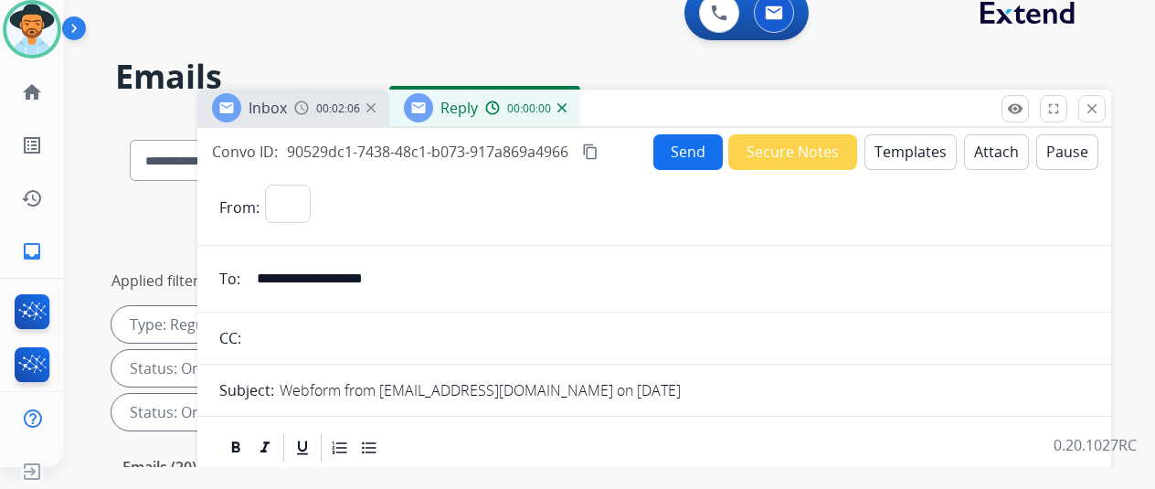
select select "**********"
click at [911, 145] on button "Templates" at bounding box center [911, 152] width 92 height 36
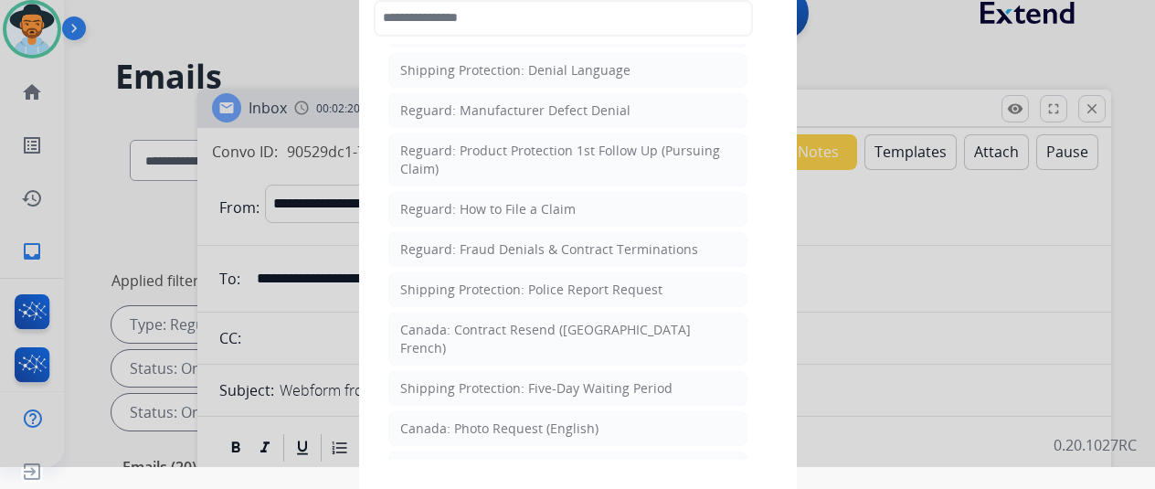
scroll to position [1828, 0]
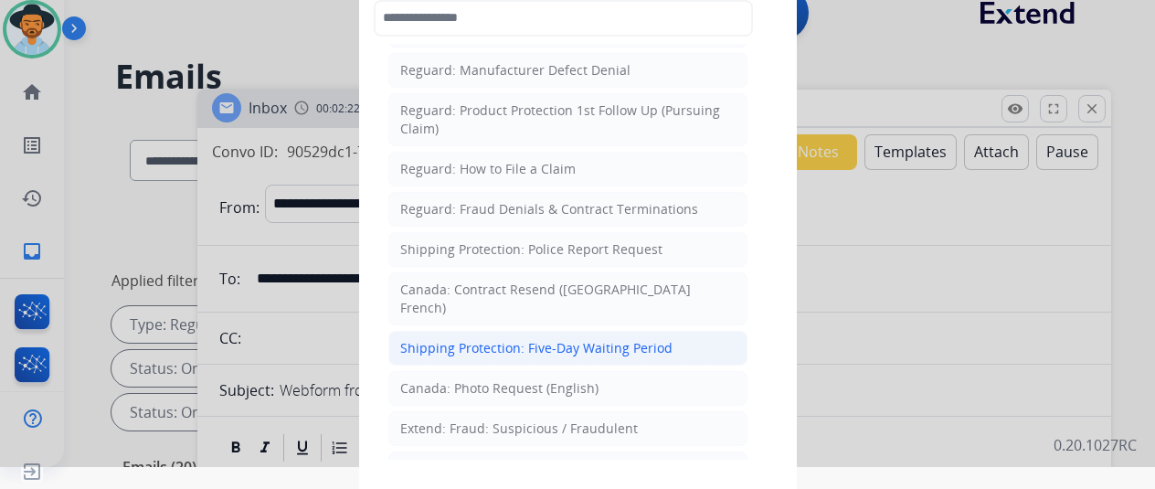
click at [437, 339] on div "Shipping Protection: Five-Day Waiting Period" at bounding box center [536, 348] width 272 height 18
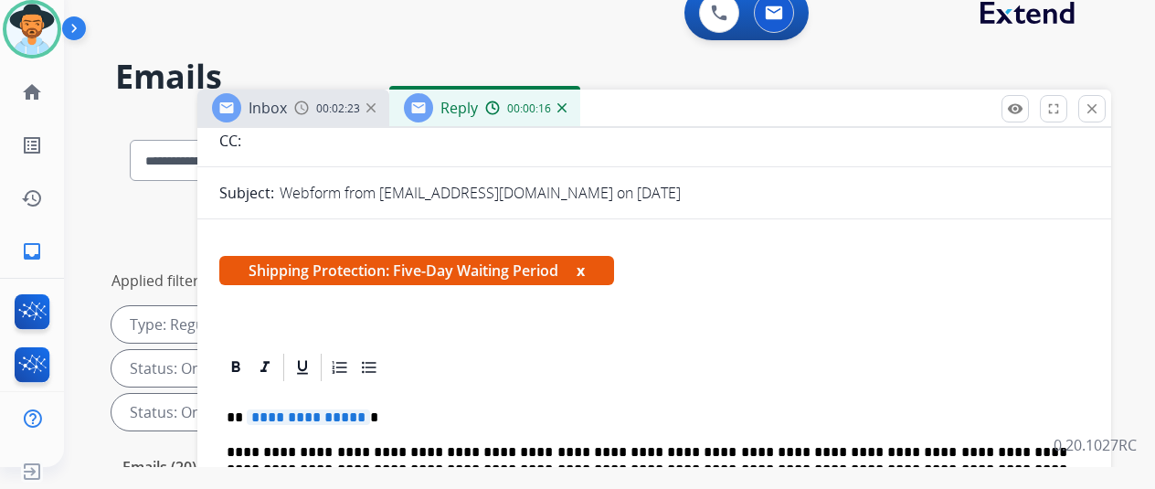
scroll to position [274, 0]
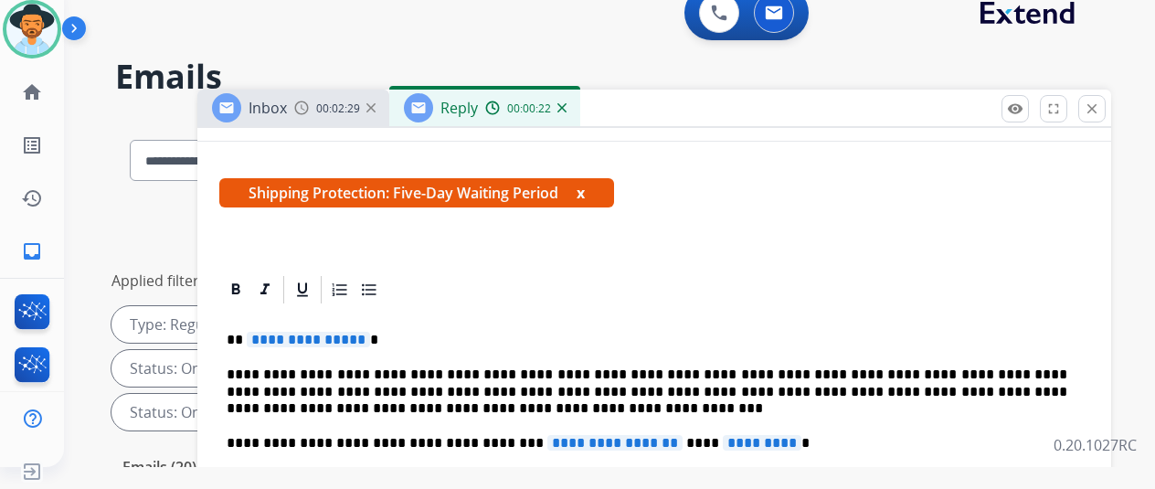
click at [368, 338] on span "**********" at bounding box center [308, 340] width 123 height 16
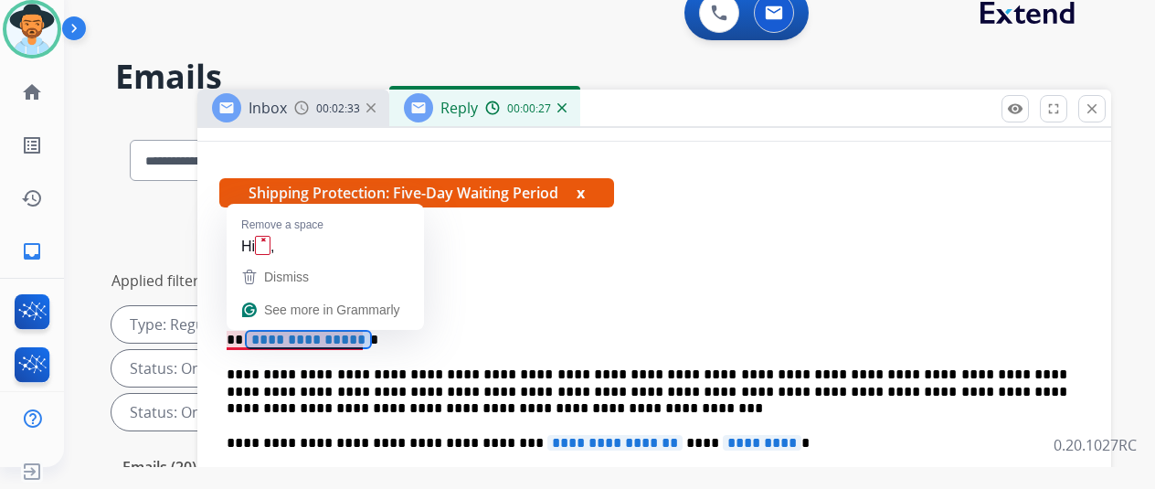
click at [369, 341] on span "**********" at bounding box center [308, 340] width 123 height 16
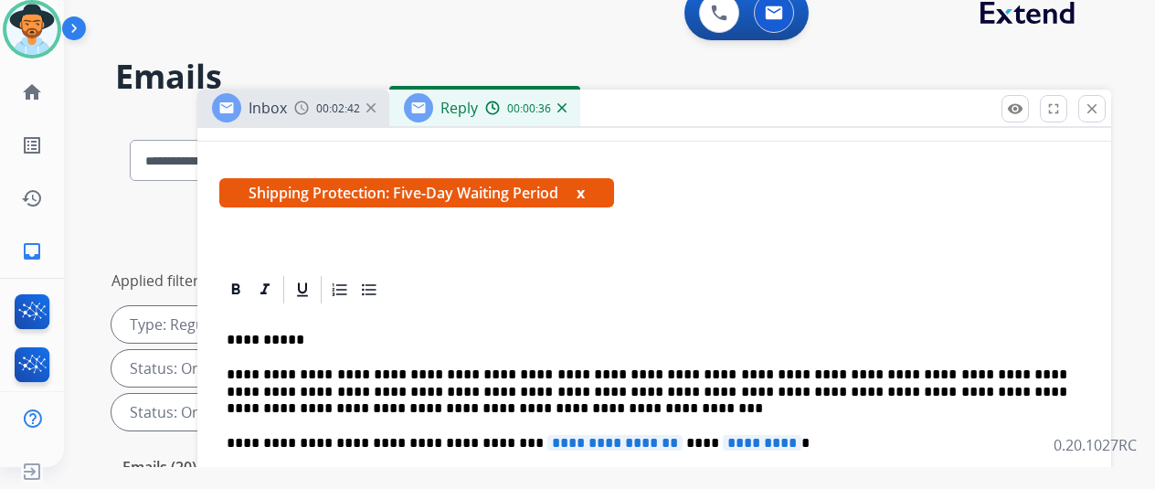
click at [660, 441] on span "**********" at bounding box center [615, 443] width 135 height 16
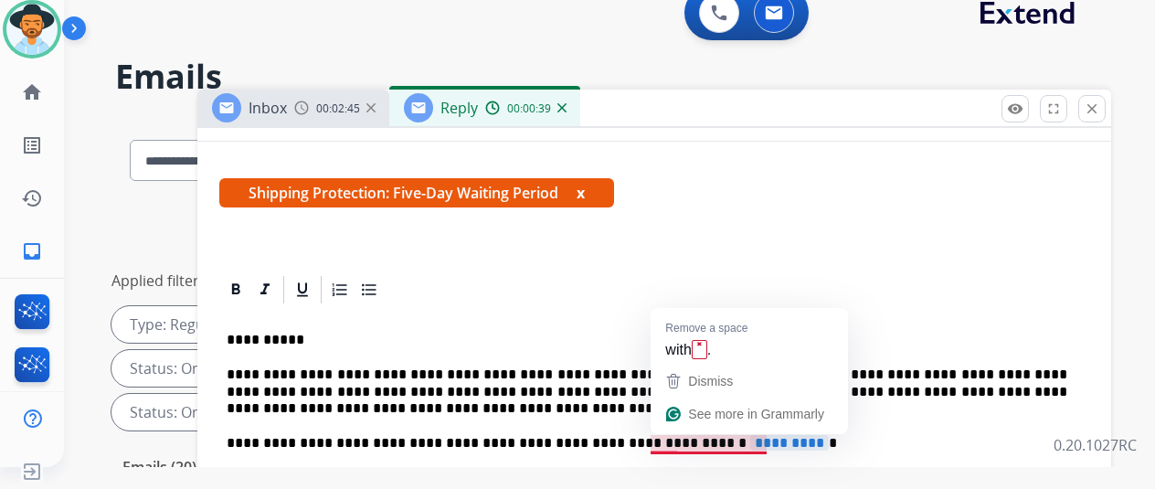
click at [773, 440] on span "*********" at bounding box center [789, 443] width 79 height 16
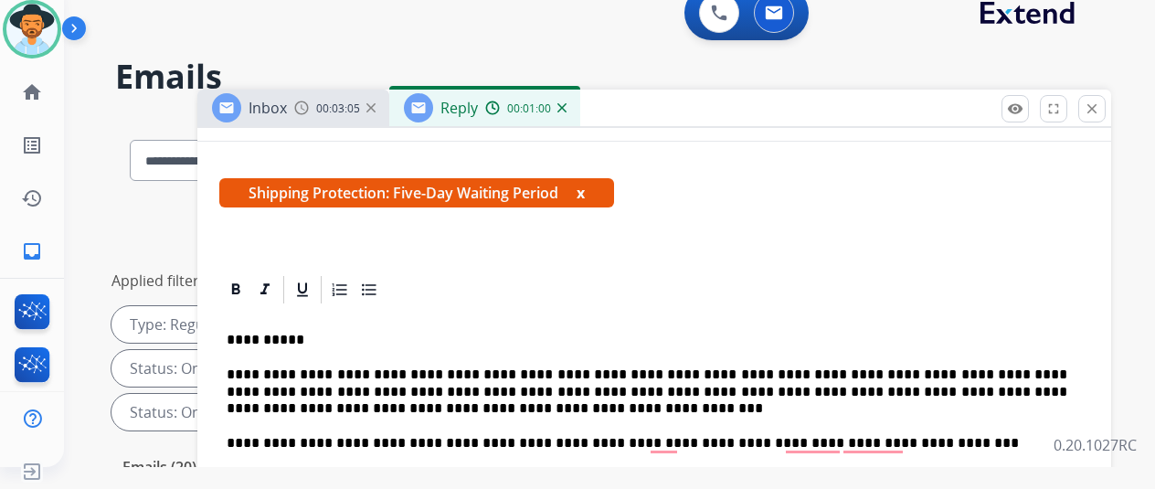
click at [887, 476] on span "**********" at bounding box center [774, 479] width 300 height 16
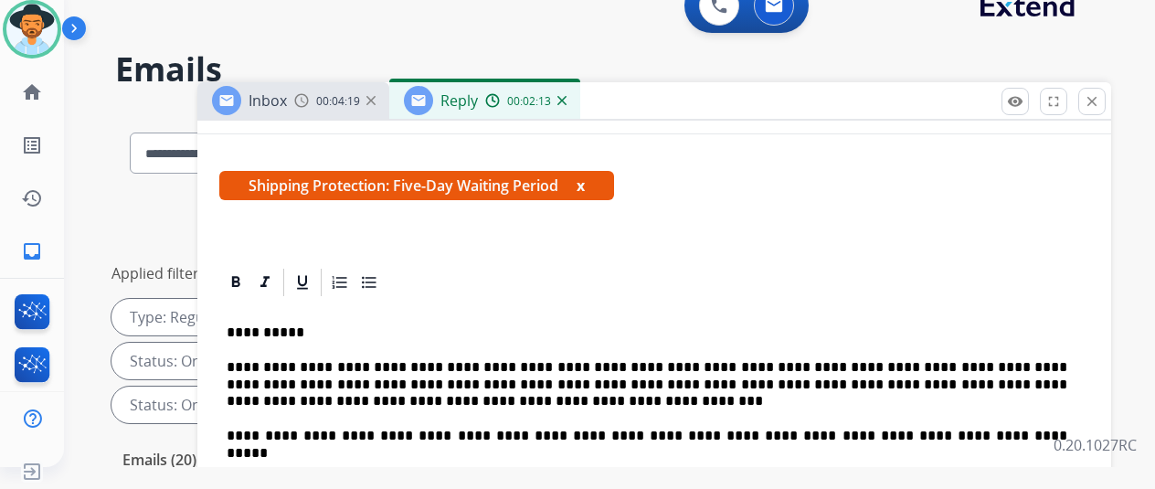
click at [807, 474] on p "**********" at bounding box center [647, 471] width 841 height 16
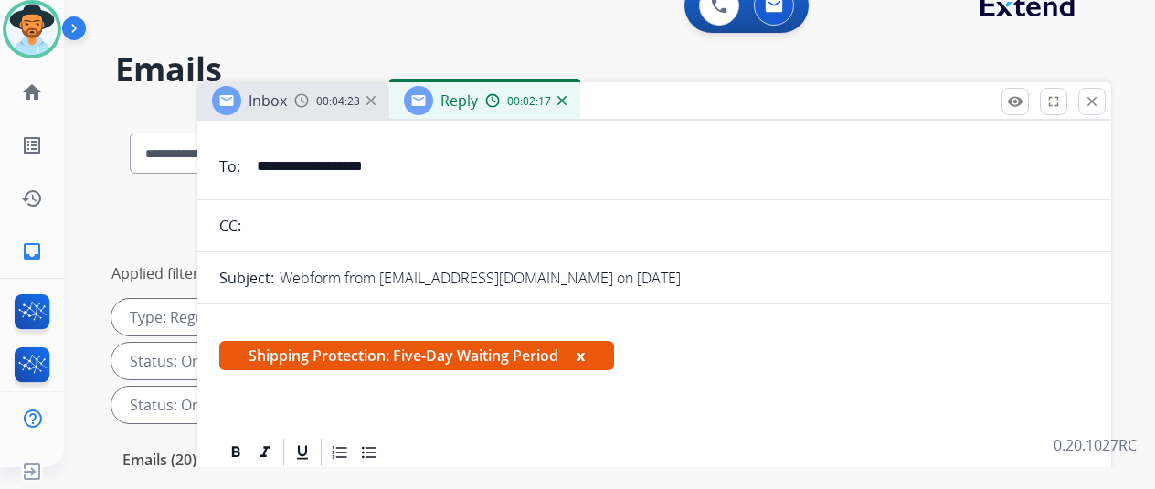
scroll to position [0, 0]
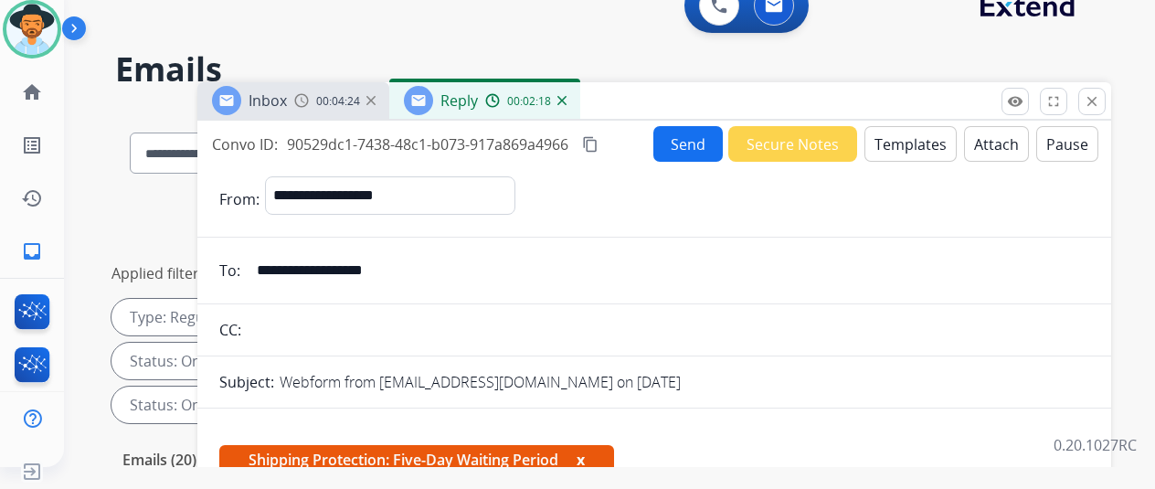
click at [696, 133] on button "Send" at bounding box center [688, 144] width 69 height 36
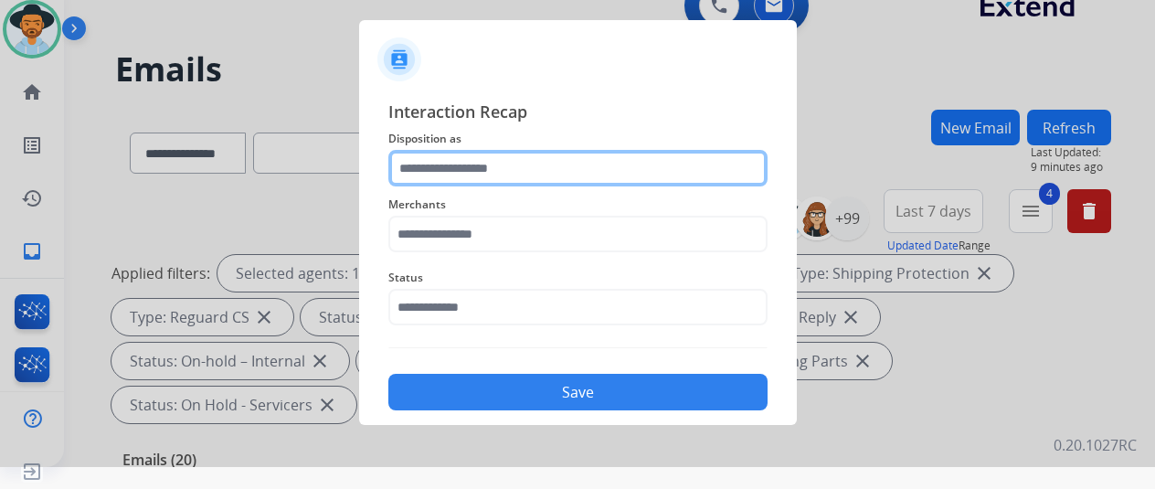
click at [470, 173] on input "text" at bounding box center [577, 168] width 379 height 37
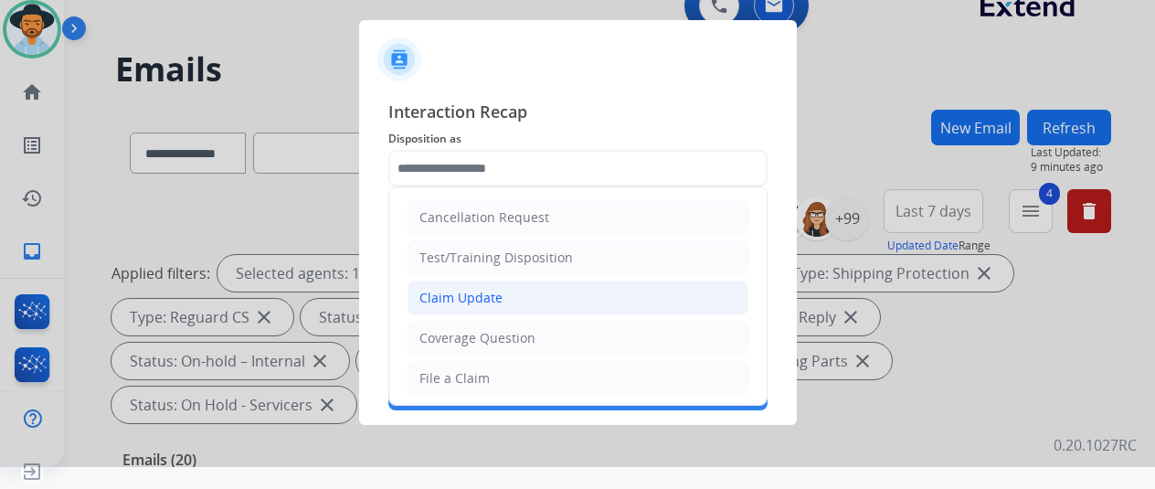
click at [479, 293] on div "Claim Update" at bounding box center [461, 298] width 83 height 18
type input "**********"
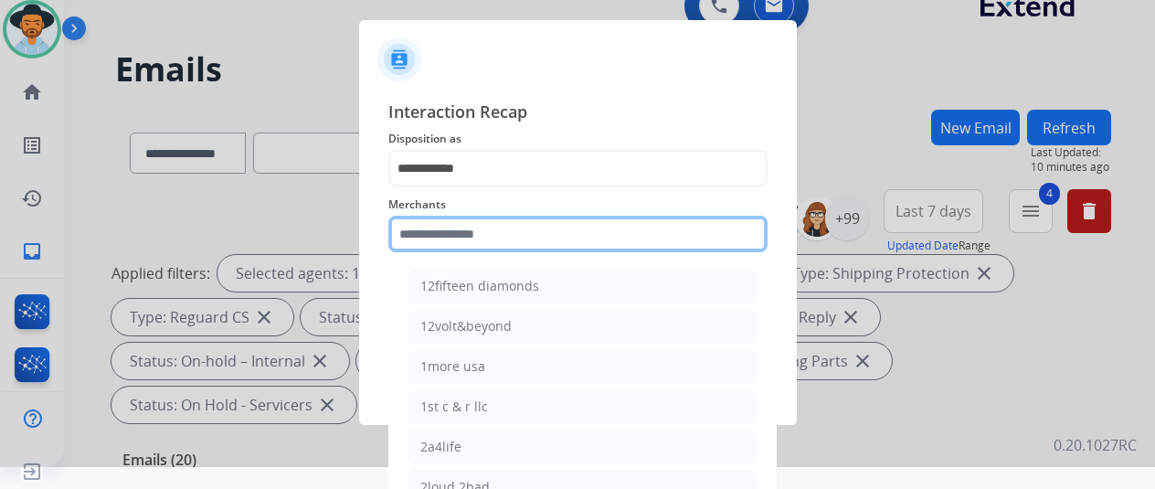
click at [410, 232] on input "text" at bounding box center [577, 234] width 379 height 37
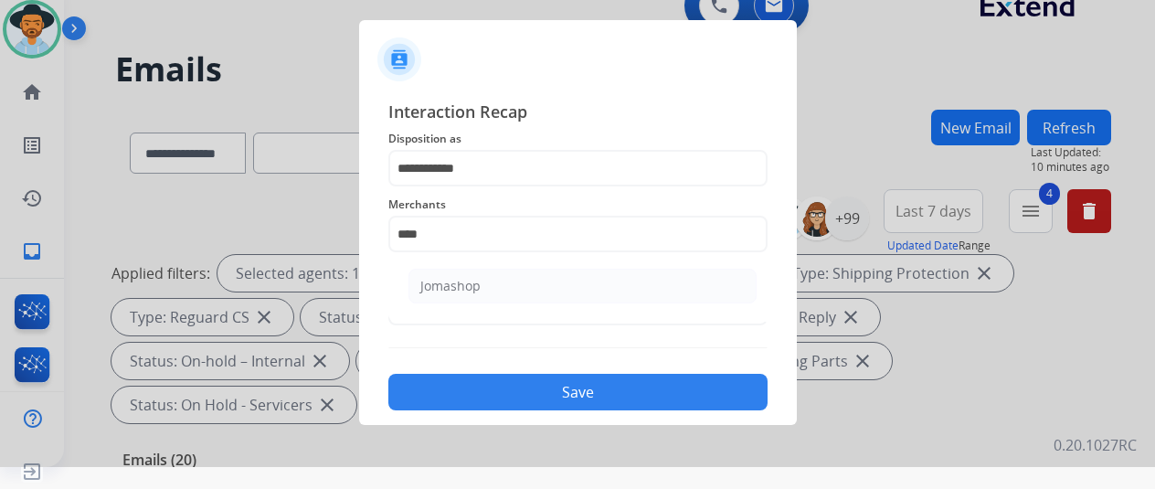
click at [442, 286] on div "Jomashop" at bounding box center [450, 286] width 60 height 18
type input "********"
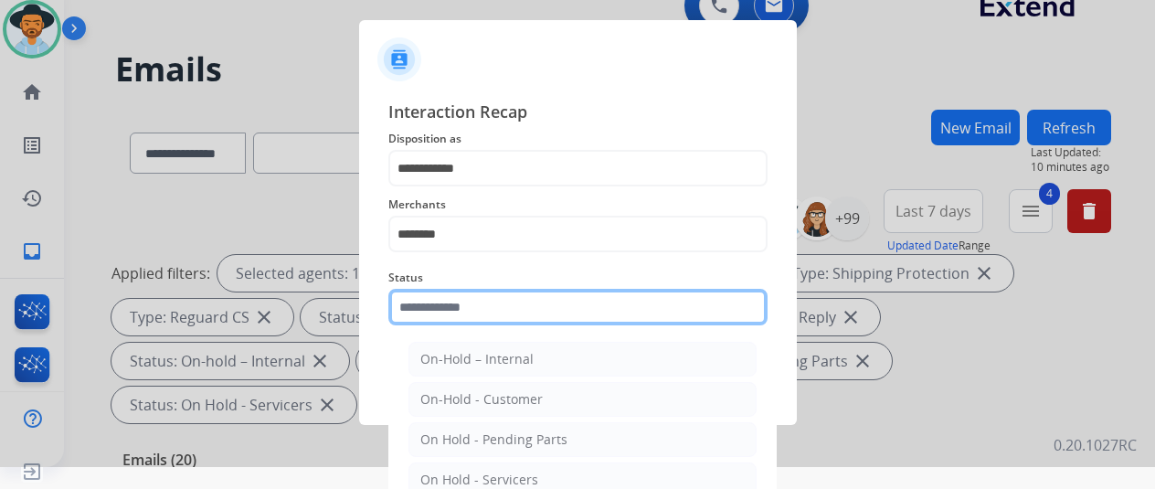
click at [442, 307] on input "text" at bounding box center [577, 307] width 379 height 37
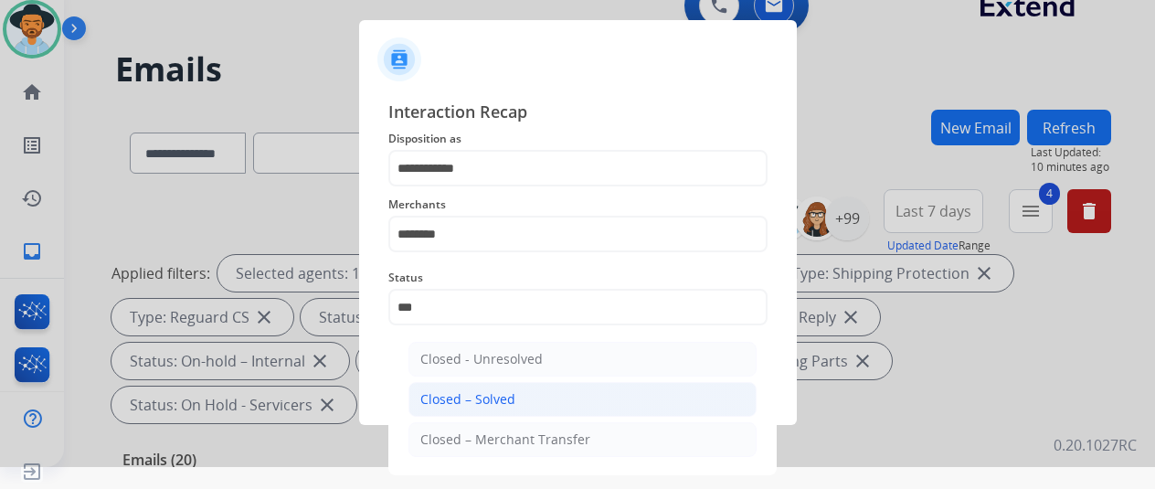
click at [450, 405] on div "Closed – Solved" at bounding box center [467, 399] width 95 height 18
type input "**********"
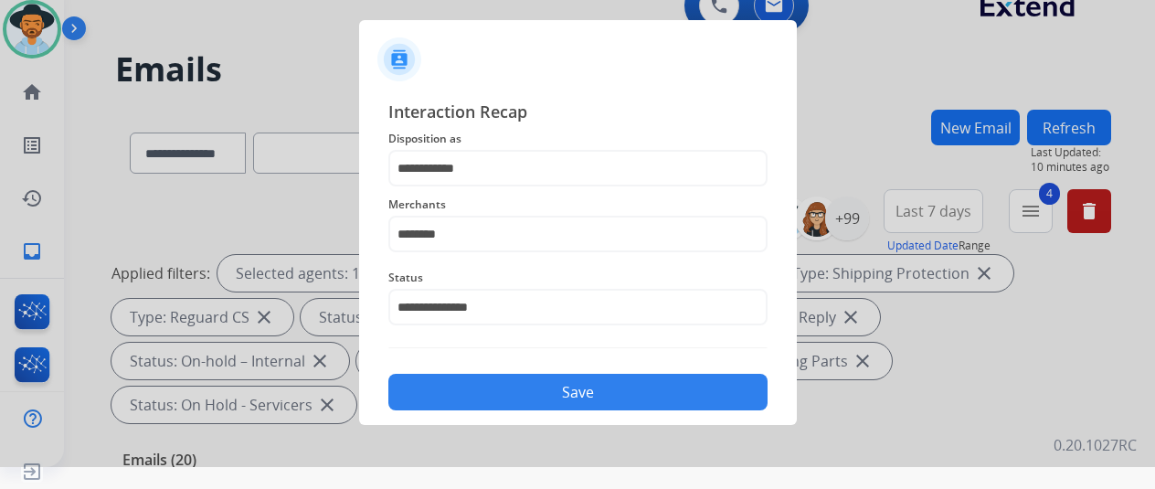
click at [474, 391] on button "Save" at bounding box center [577, 392] width 379 height 37
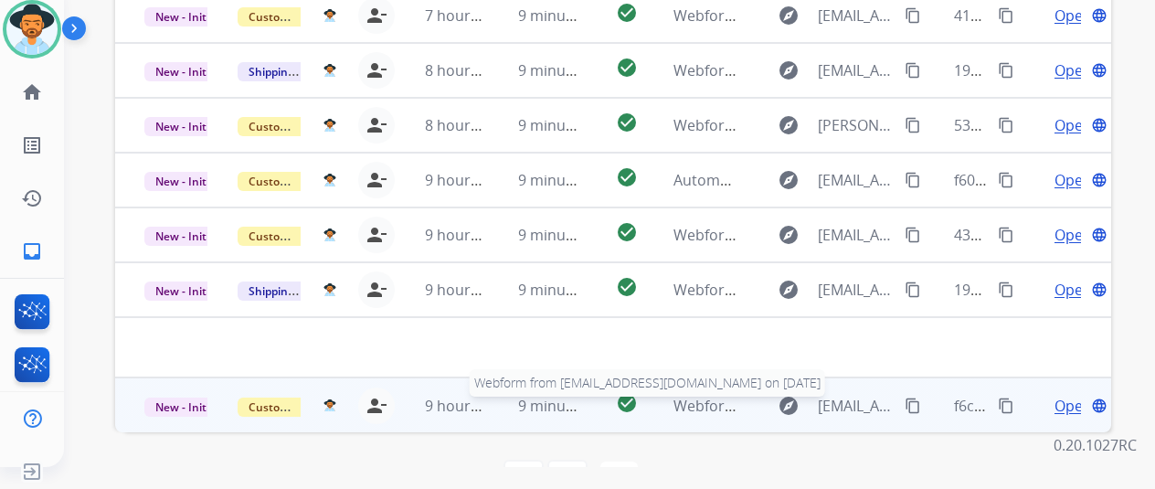
scroll to position [667, 0]
click at [1064, 394] on span "Open" at bounding box center [1073, 405] width 37 height 22
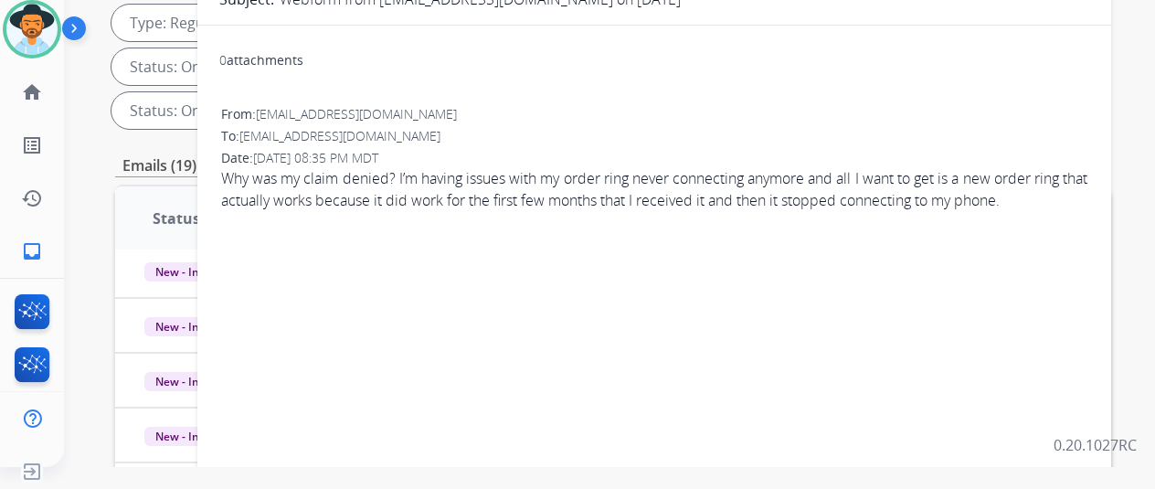
scroll to position [0, 0]
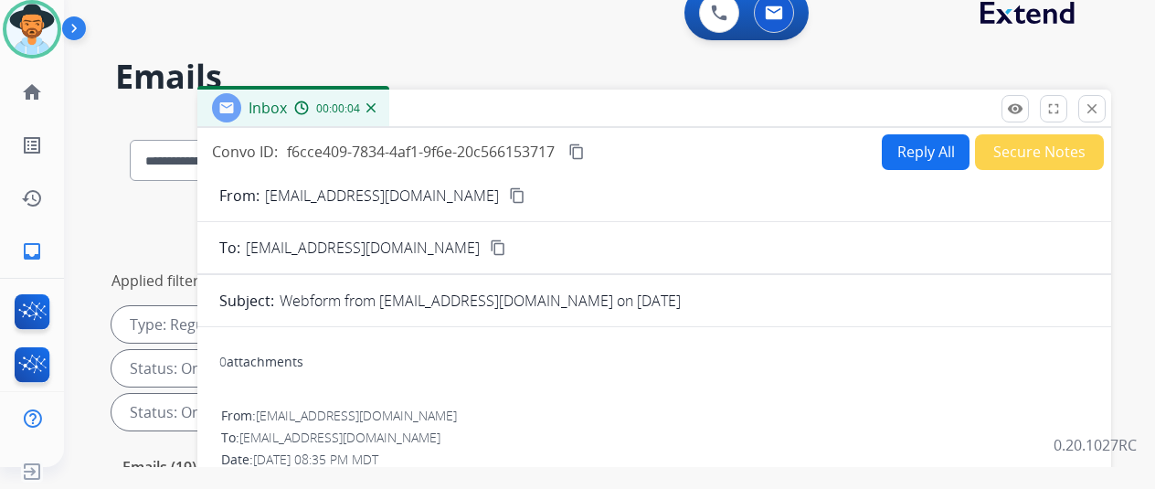
click at [509, 194] on mat-icon "content_copy" at bounding box center [517, 195] width 16 height 16
click at [585, 144] on mat-icon "content_copy" at bounding box center [577, 152] width 16 height 16
click at [939, 144] on button "Reply All" at bounding box center [926, 152] width 88 height 36
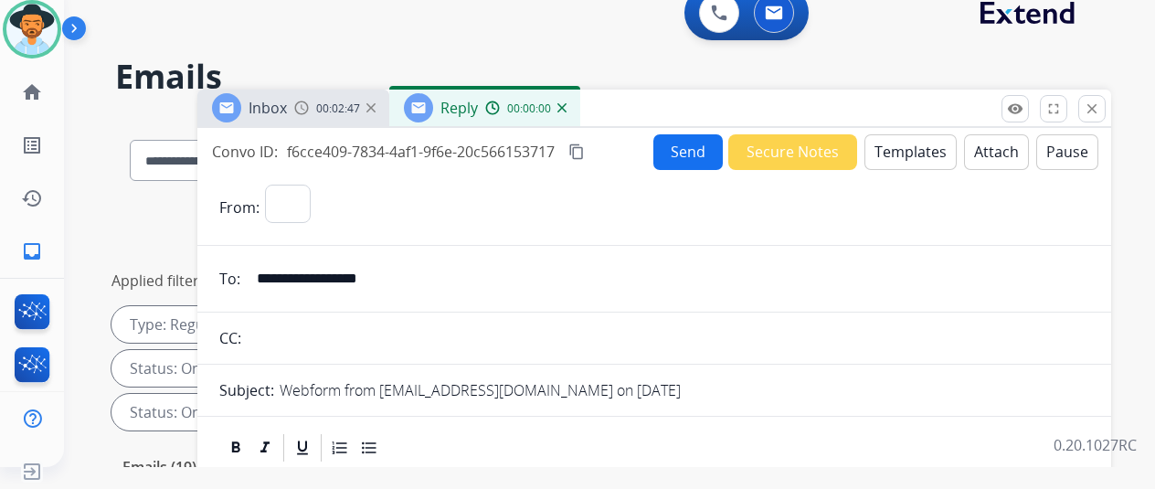
select select "**********"
click at [933, 156] on button "Templates" at bounding box center [911, 152] width 92 height 36
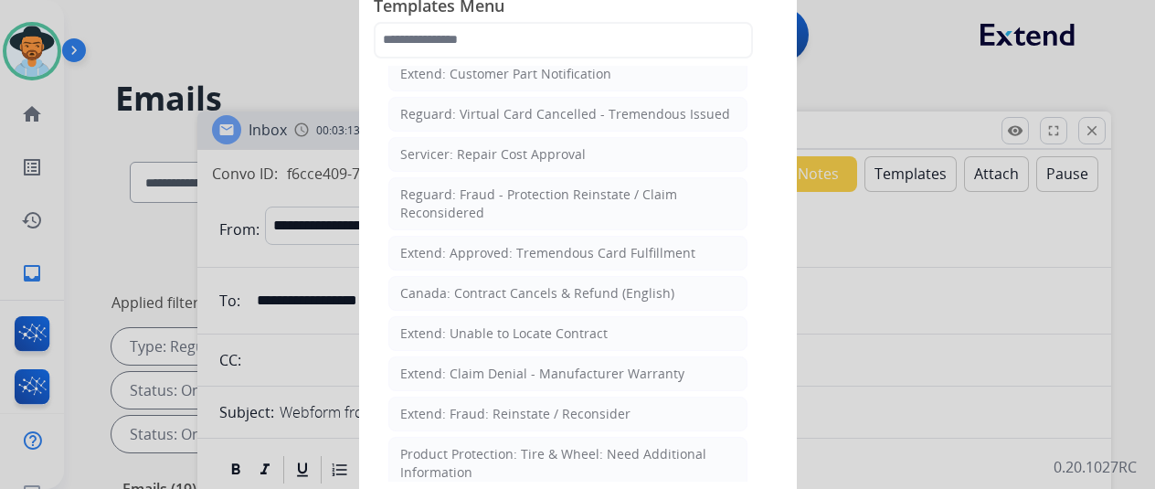
scroll to position [823, 0]
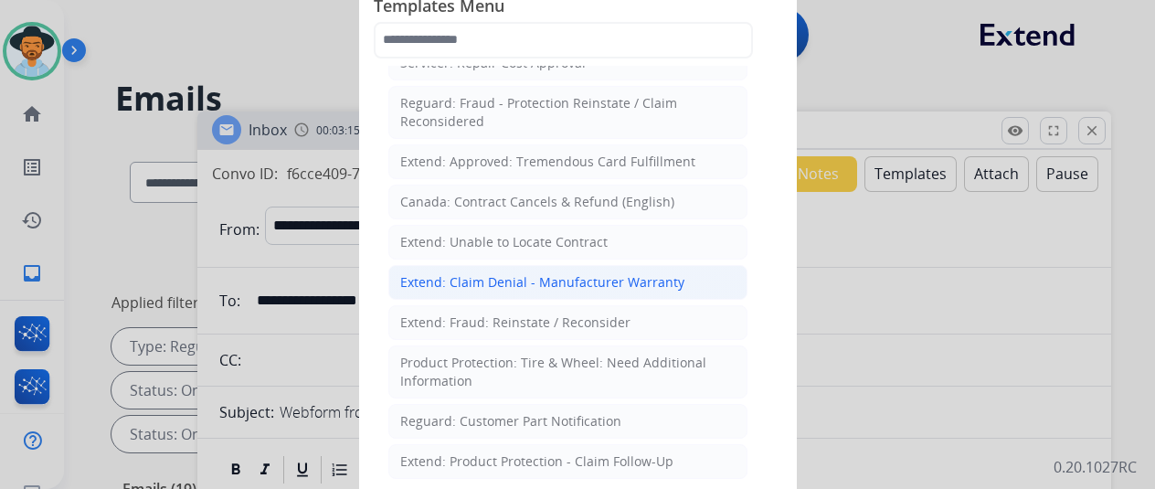
click at [450, 273] on div "Extend: Claim Denial - Manufacturer Warranty" at bounding box center [542, 282] width 284 height 18
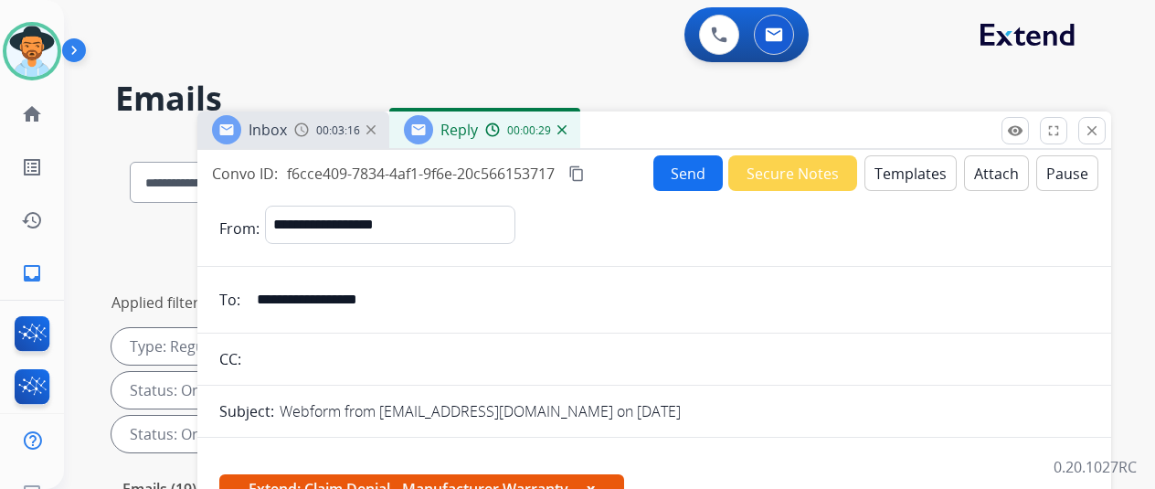
scroll to position [274, 0]
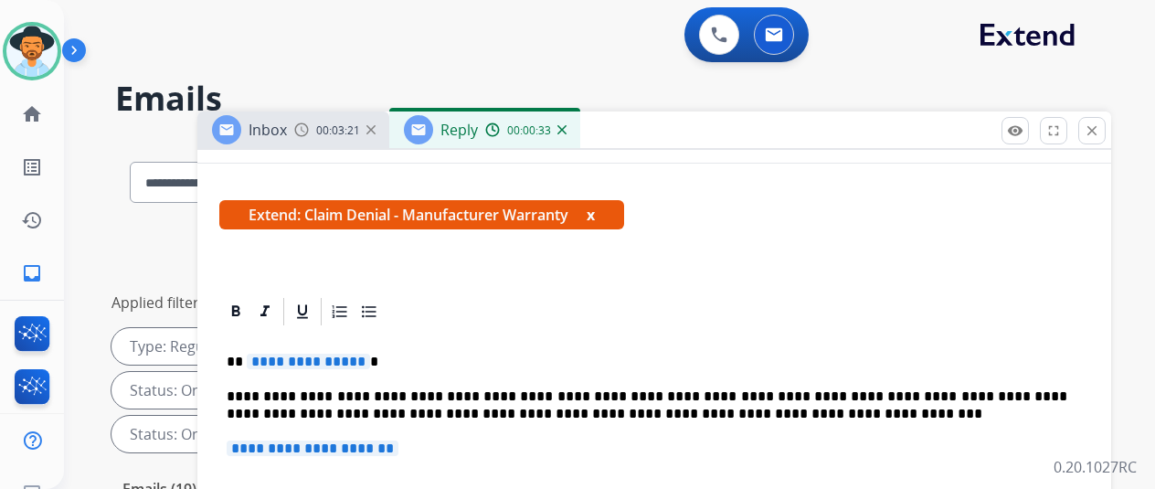
click at [367, 363] on span "**********" at bounding box center [308, 362] width 123 height 16
click at [399, 454] on span "**********" at bounding box center [313, 449] width 172 height 16
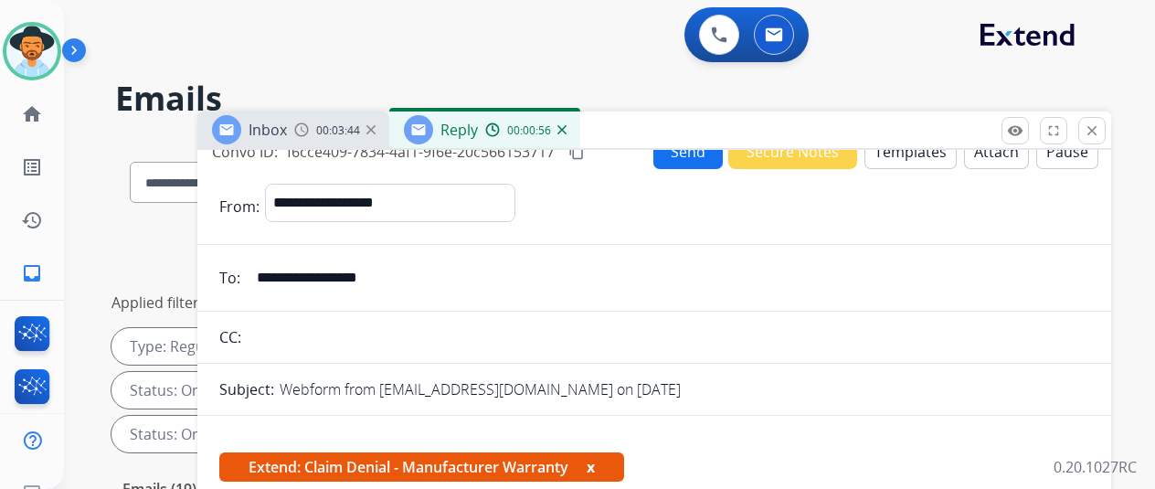
scroll to position [0, 0]
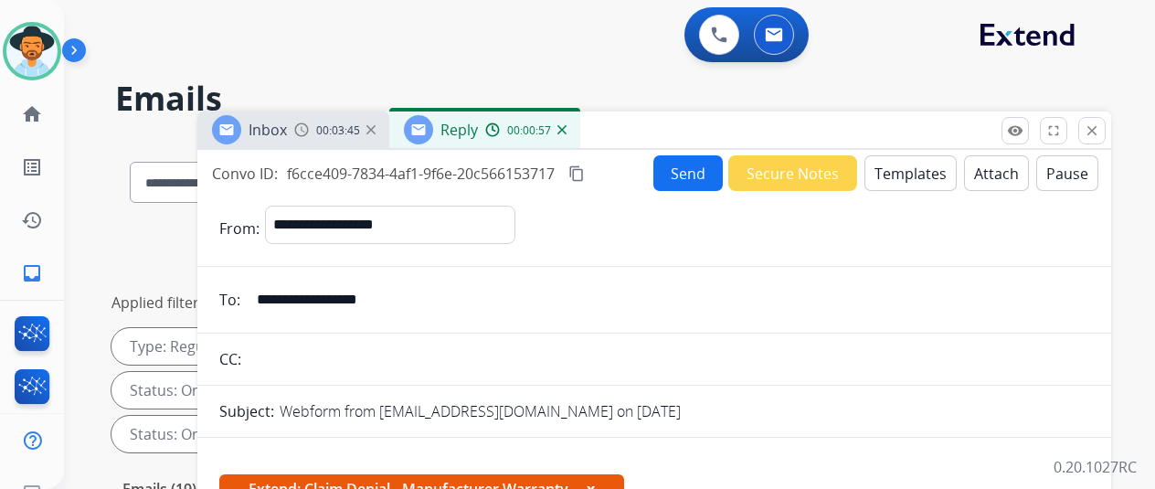
click at [682, 166] on button "Send" at bounding box center [688, 173] width 69 height 36
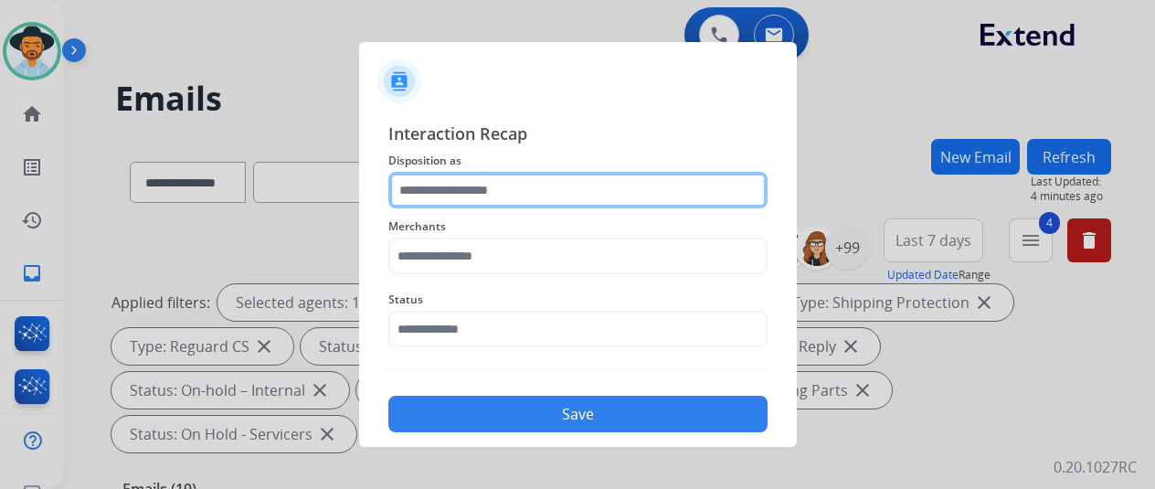
click at [451, 183] on input "text" at bounding box center [577, 190] width 379 height 37
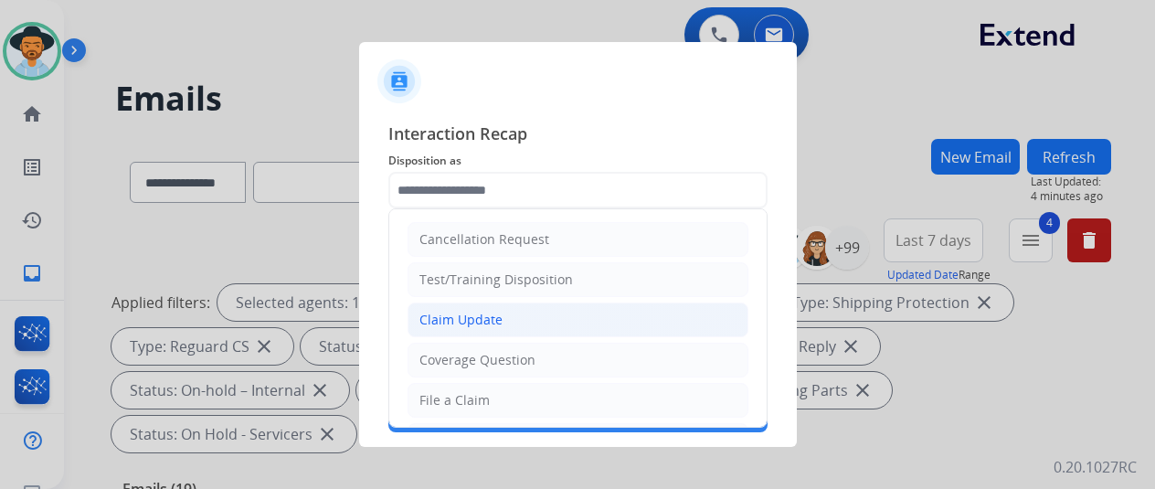
click at [464, 319] on div "Claim Update" at bounding box center [461, 320] width 83 height 18
type input "**********"
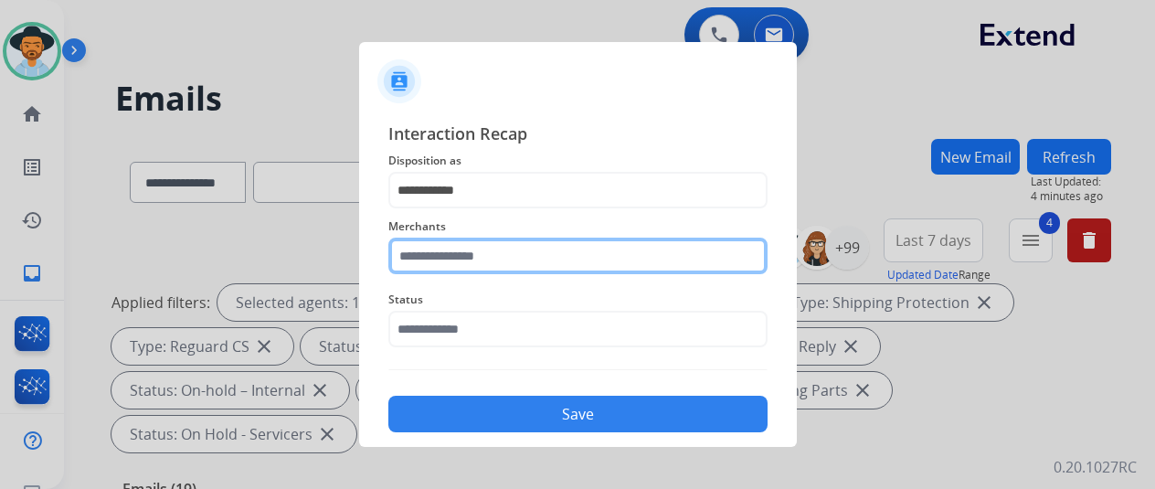
click at [434, 260] on input "text" at bounding box center [577, 256] width 379 height 37
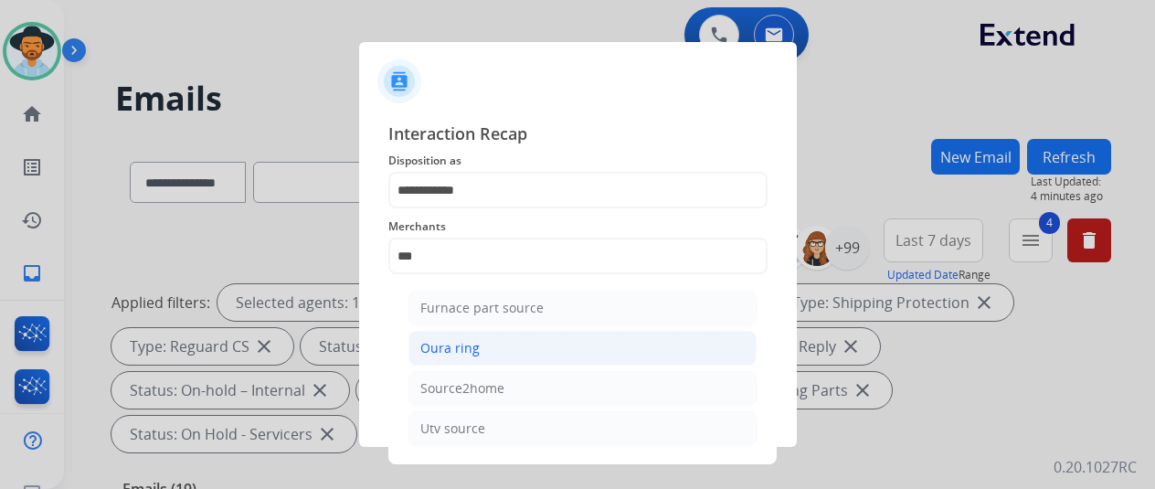
click at [472, 339] on div "Oura ring" at bounding box center [449, 348] width 59 height 18
type input "*********"
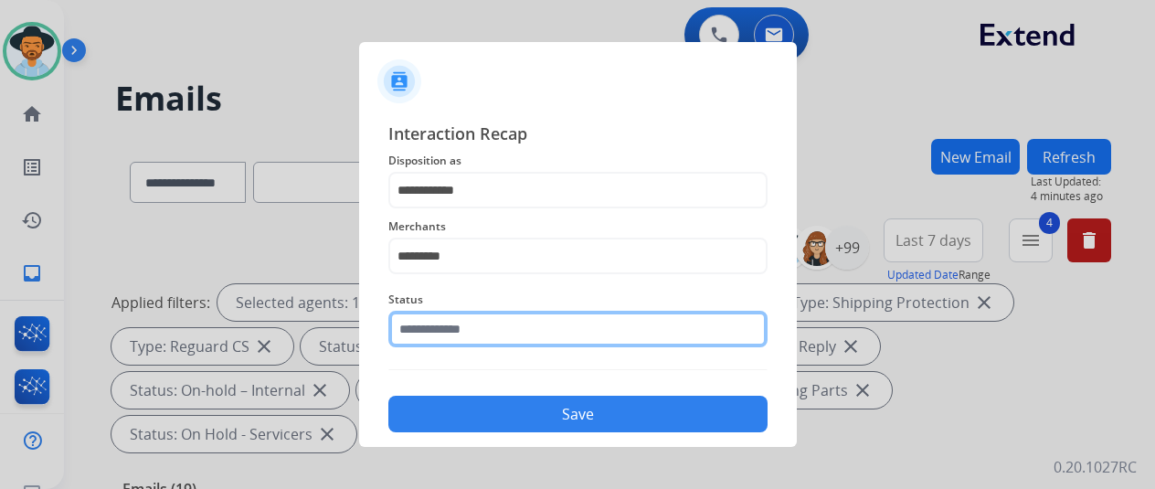
click at [471, 343] on input "text" at bounding box center [577, 329] width 379 height 37
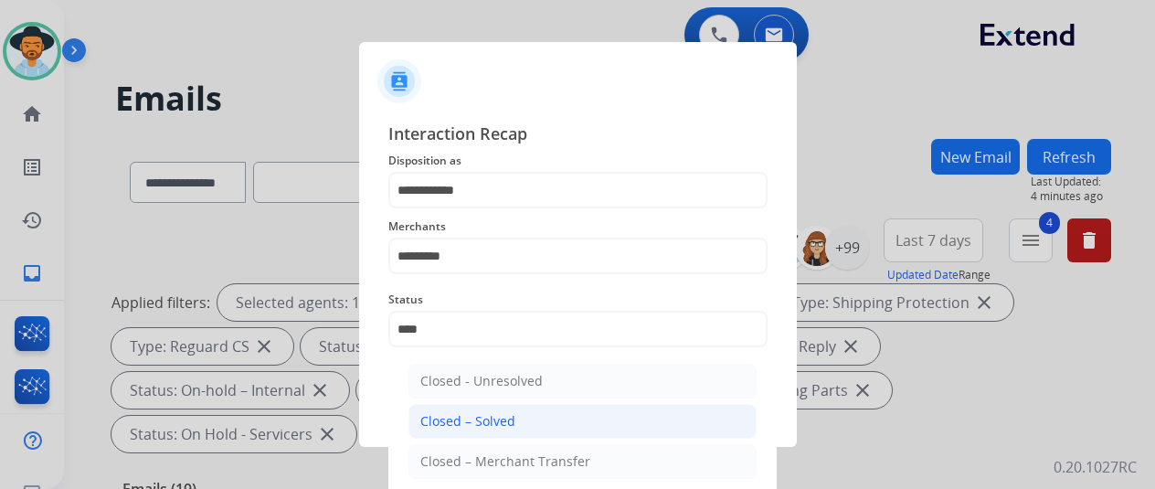
click at [463, 425] on div "Closed – Solved" at bounding box center [467, 421] width 95 height 18
type input "**********"
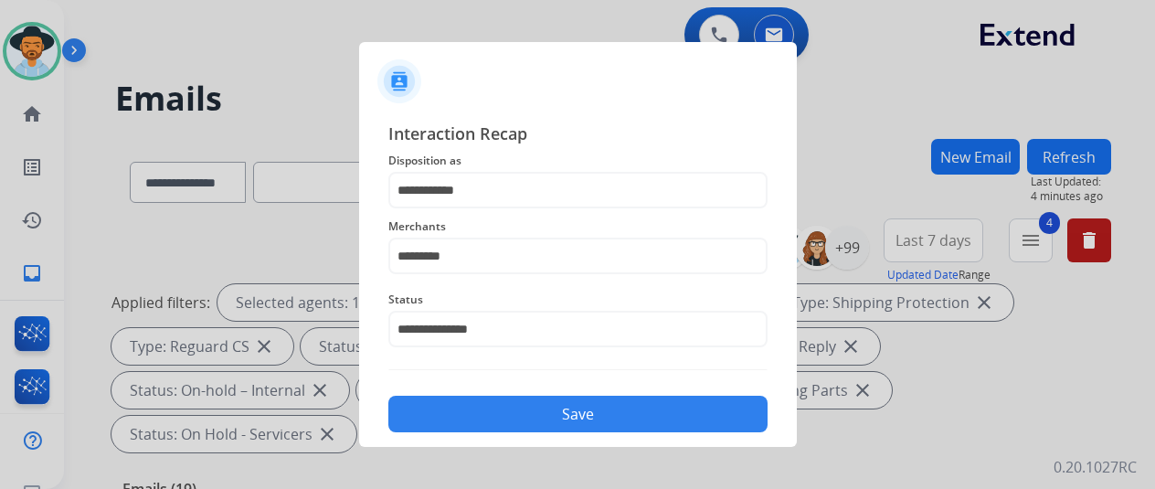
click at [523, 414] on button "Save" at bounding box center [577, 414] width 379 height 37
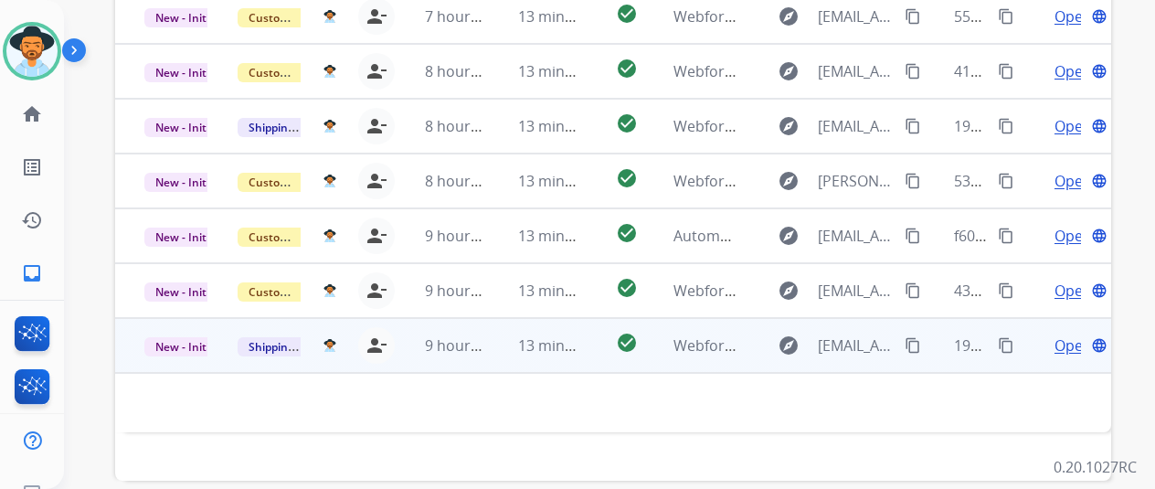
scroll to position [667, 0]
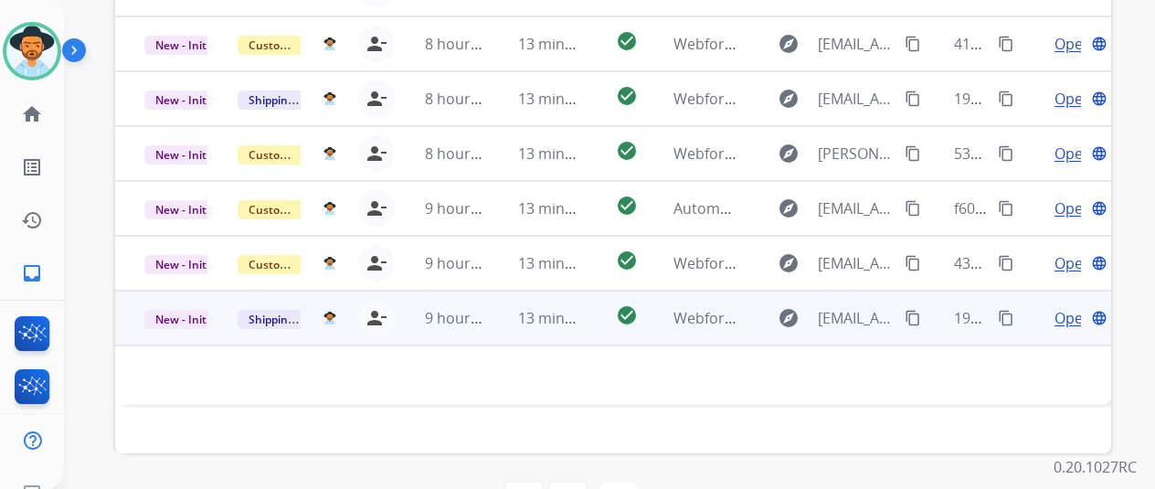
click at [1066, 307] on span "Open" at bounding box center [1073, 318] width 37 height 22
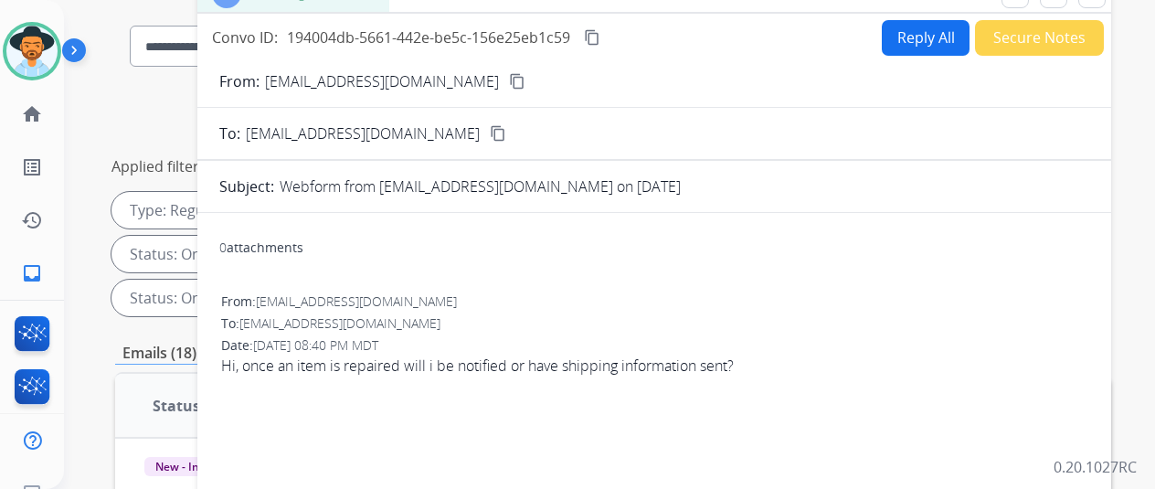
scroll to position [0, 0]
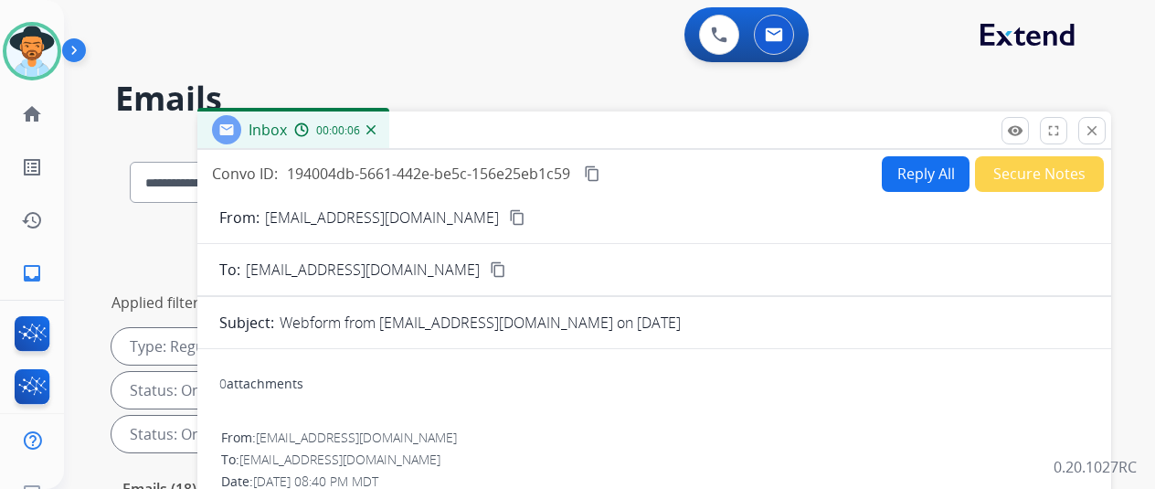
click at [509, 215] on mat-icon "content_copy" at bounding box center [517, 217] width 16 height 16
click at [921, 160] on button "Reply All" at bounding box center [926, 174] width 88 height 36
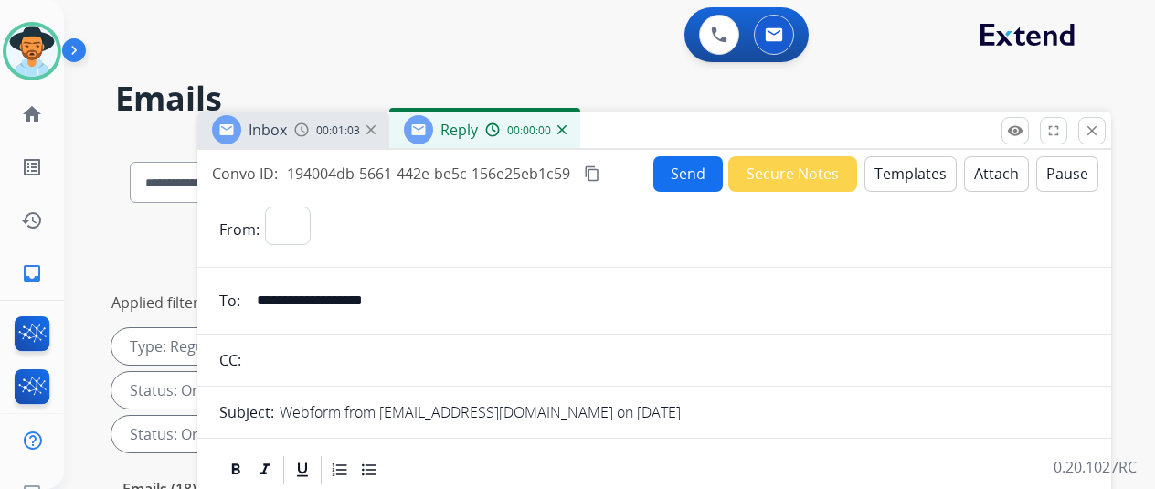
select select "**********"
click at [908, 170] on button "Templates" at bounding box center [911, 174] width 92 height 36
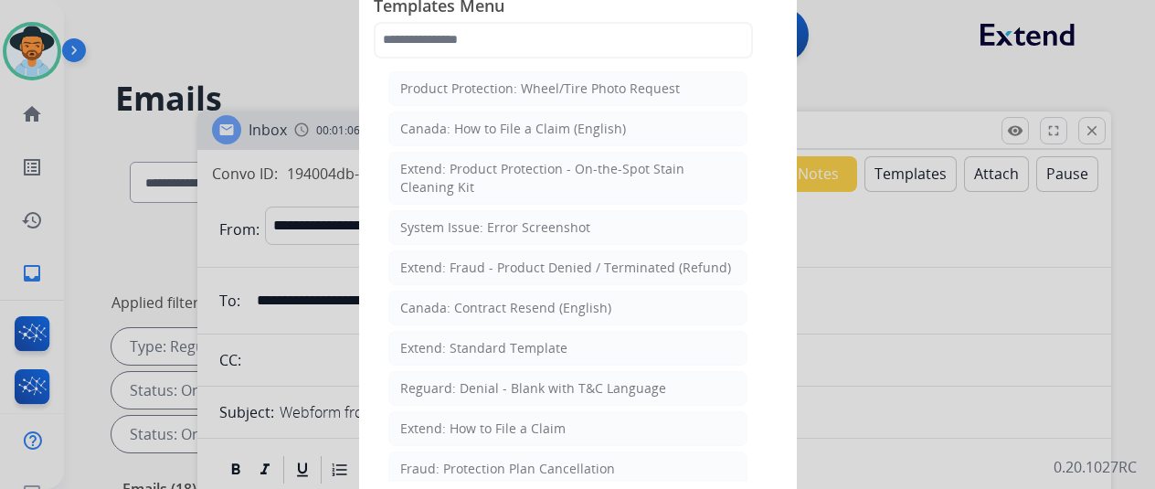
drag, startPoint x: 422, startPoint y: 345, endPoint x: 420, endPoint y: 335, distance: 10.2
click at [422, 345] on div "Extend: Standard Template" at bounding box center [483, 348] width 167 height 18
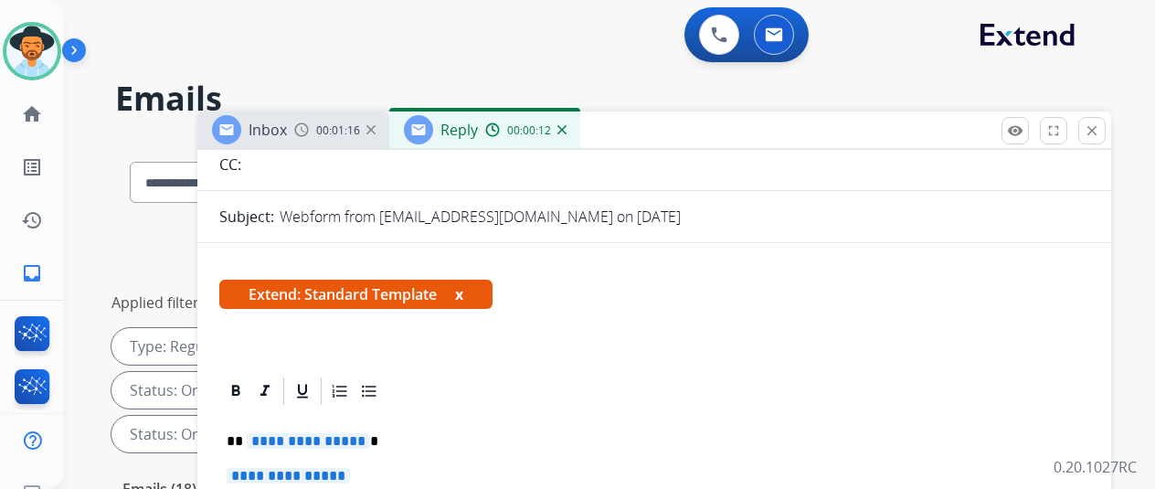
scroll to position [274, 0]
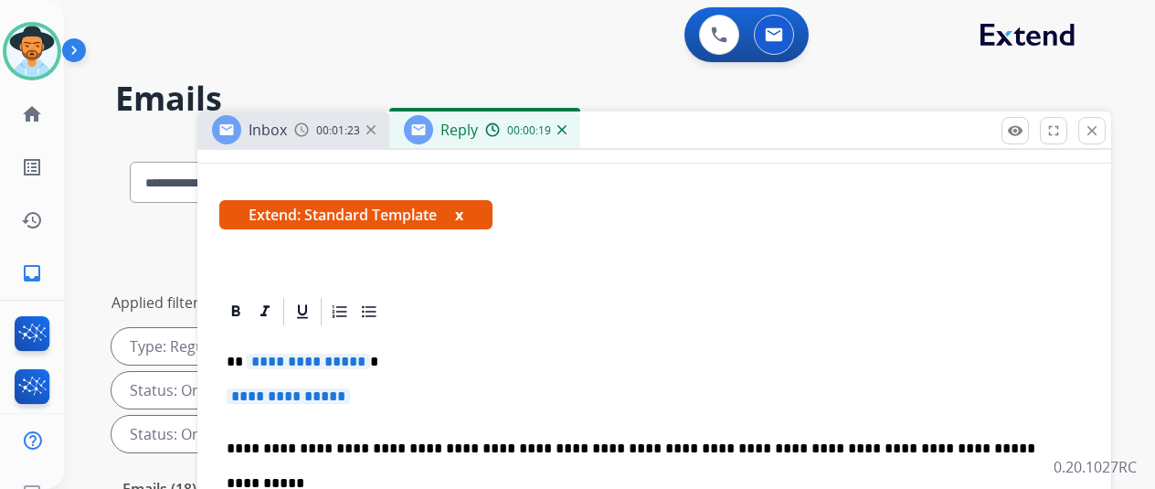
click at [370, 366] on span "**********" at bounding box center [308, 362] width 123 height 16
click at [374, 396] on p "**********" at bounding box center [655, 405] width 856 height 34
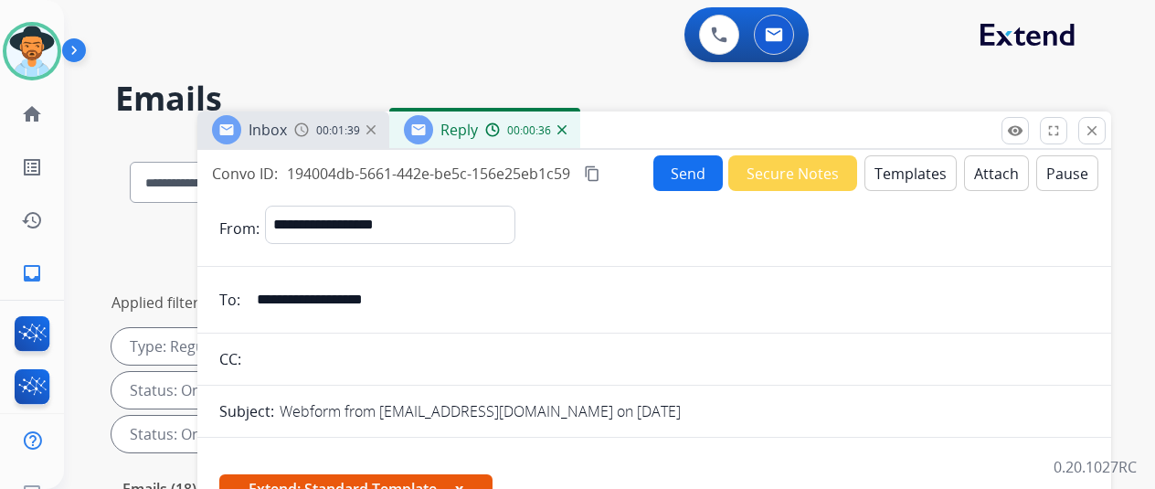
select select "**********"
select select "*"
select select "**********"
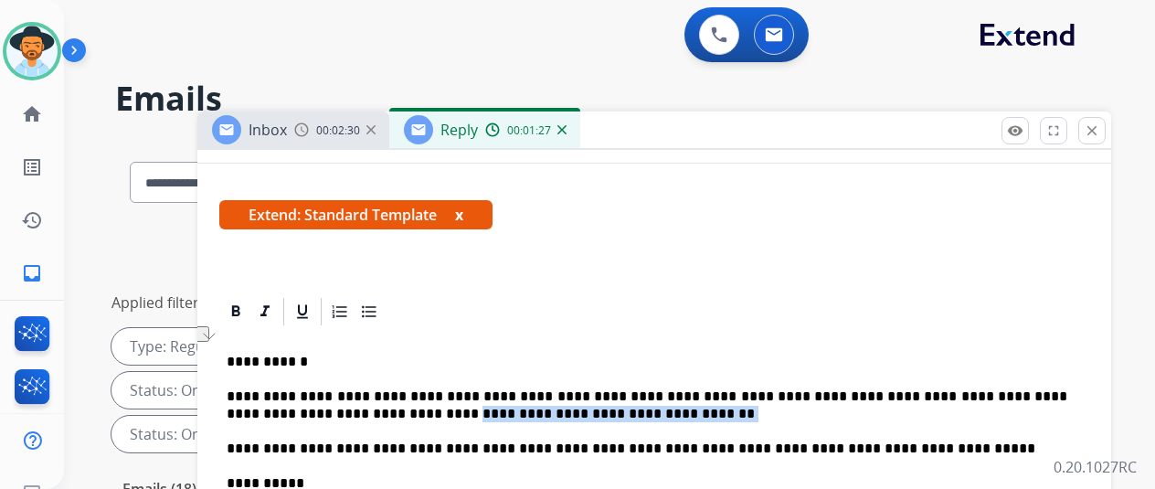
drag, startPoint x: 611, startPoint y: 412, endPoint x: 389, endPoint y: 417, distance: 222.2
click at [389, 417] on p "**********" at bounding box center [647, 405] width 841 height 34
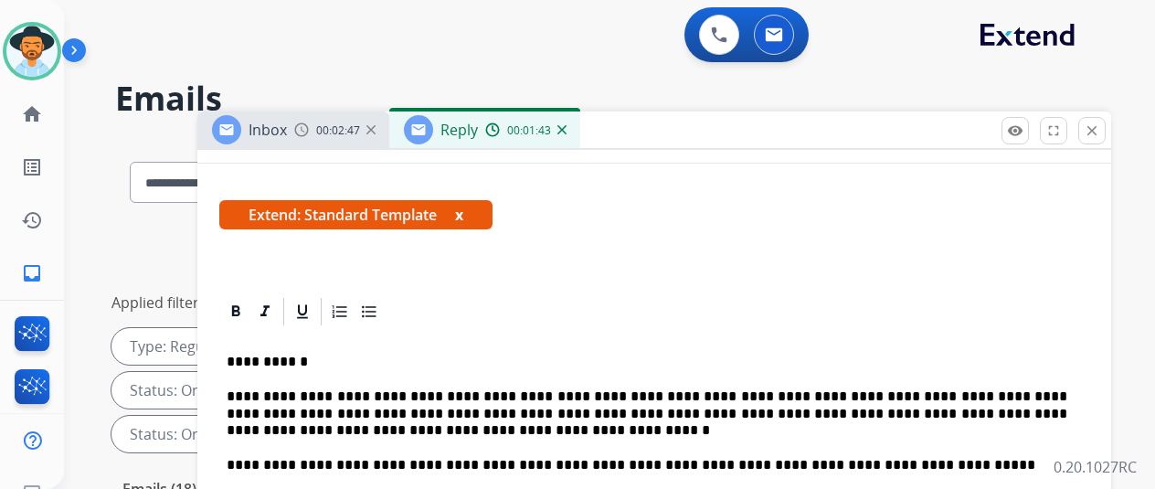
click at [382, 429] on p "**********" at bounding box center [647, 413] width 841 height 50
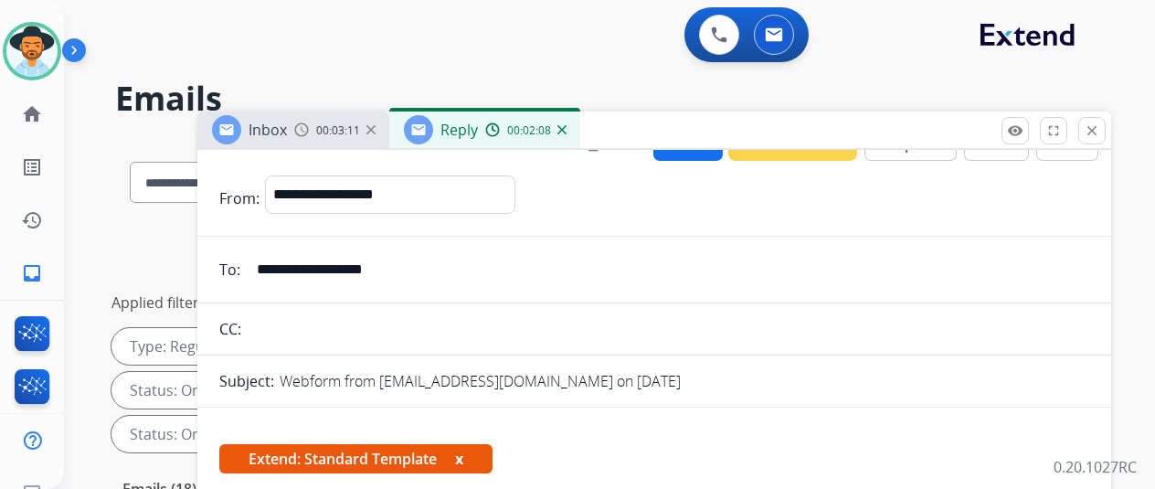
scroll to position [0, 0]
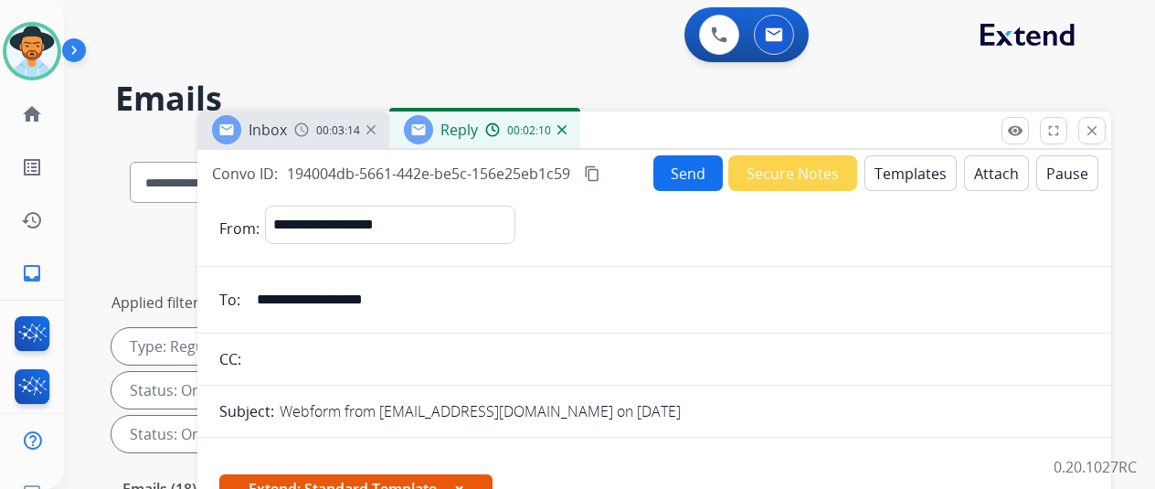
click at [601, 170] on mat-icon "content_copy" at bounding box center [592, 173] width 16 height 16
click at [694, 171] on button "Send" at bounding box center [688, 173] width 69 height 36
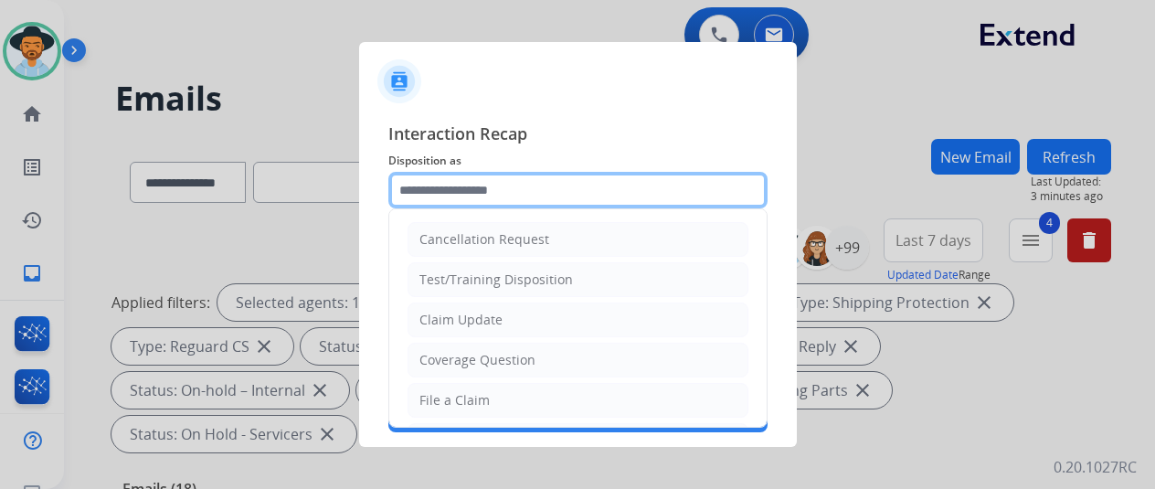
click at [477, 194] on input "text" at bounding box center [577, 190] width 379 height 37
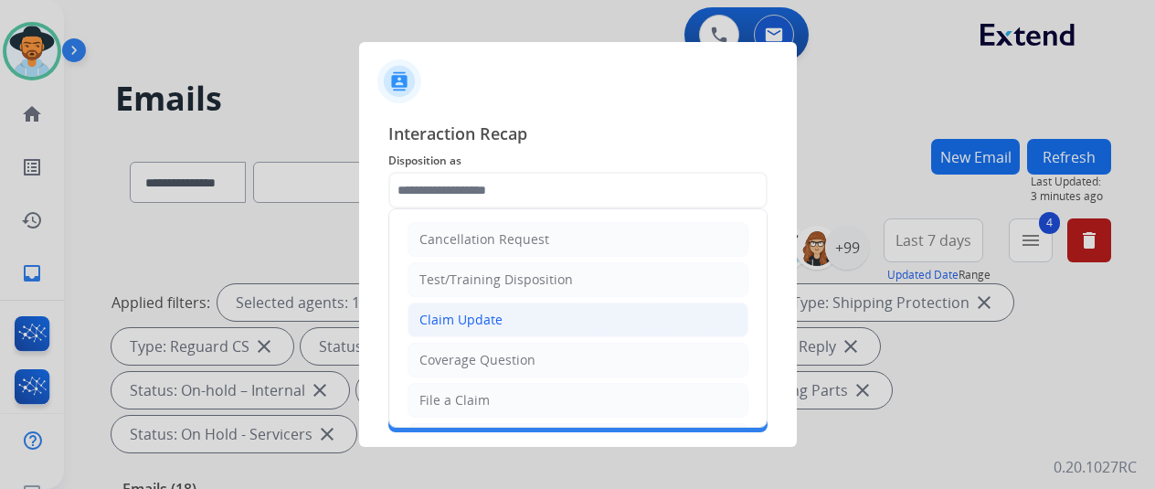
click at [449, 317] on div "Claim Update" at bounding box center [461, 320] width 83 height 18
type input "**********"
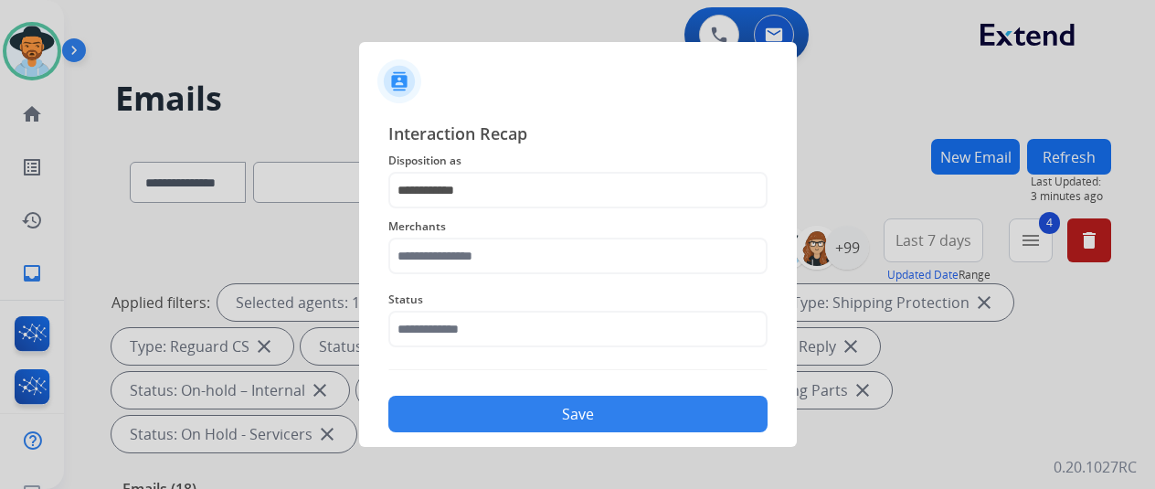
click at [463, 236] on span "Merchants" at bounding box center [577, 227] width 379 height 22
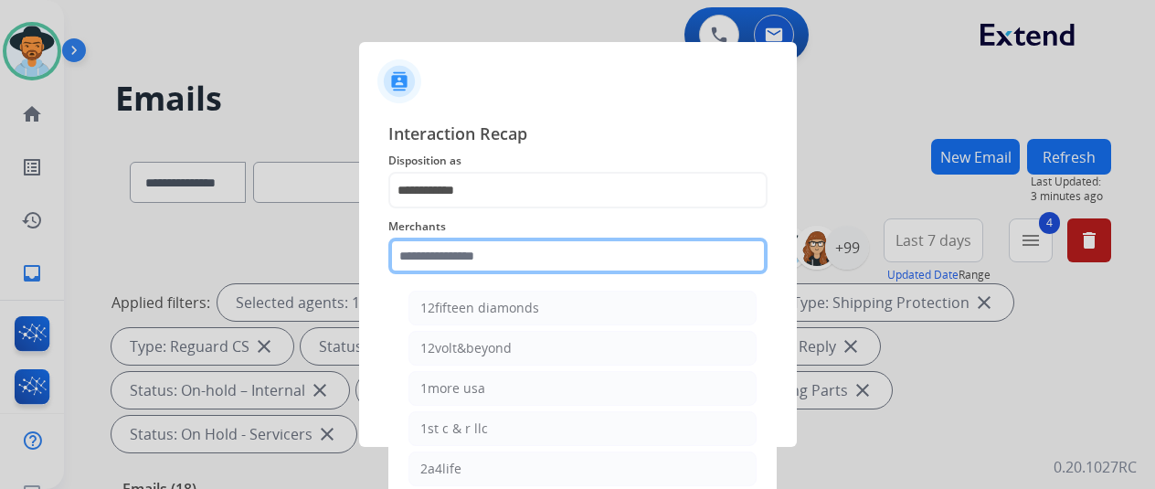
click at [461, 243] on input "text" at bounding box center [577, 256] width 379 height 37
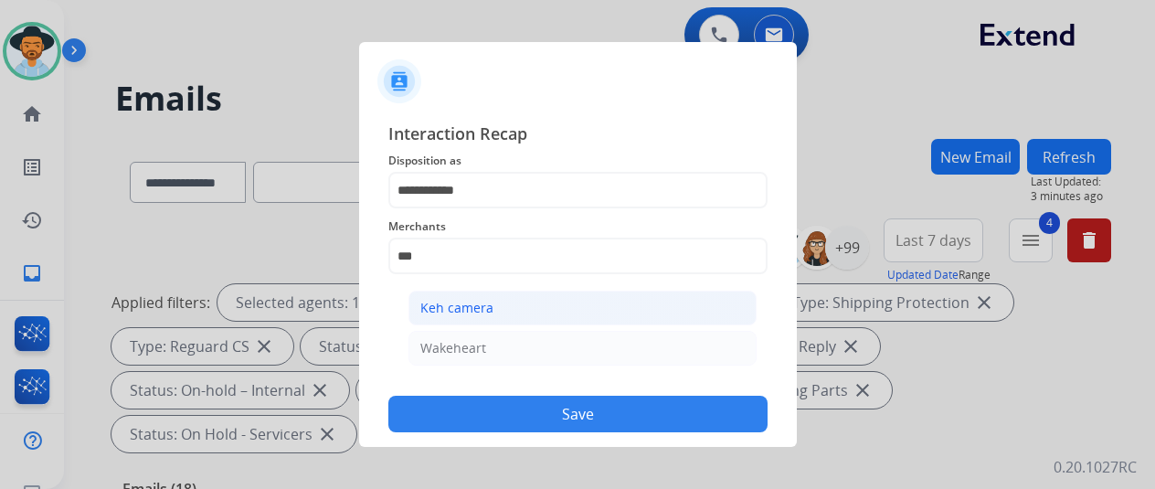
click at [494, 317] on li "Keh camera" at bounding box center [583, 308] width 348 height 35
type input "**********"
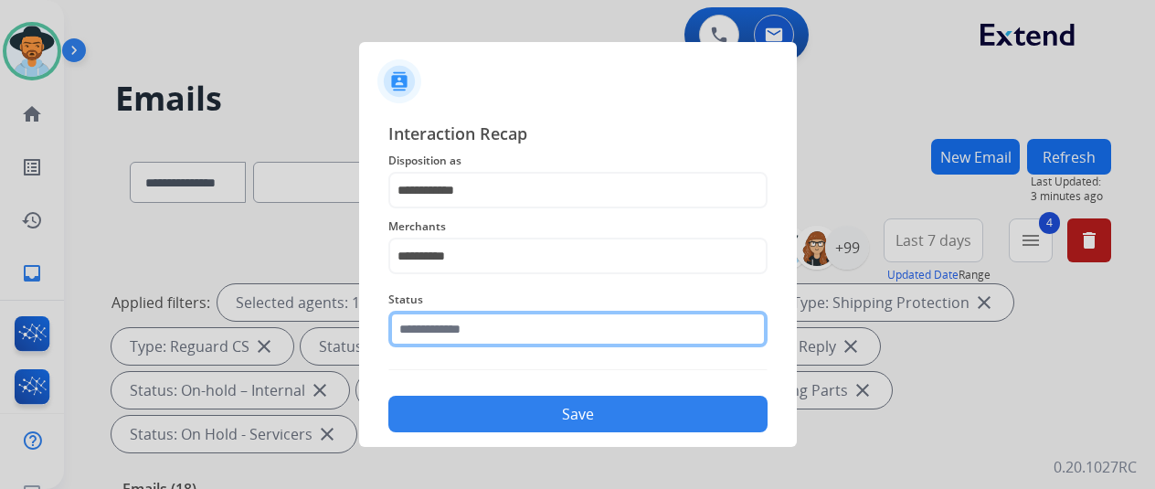
click at [479, 332] on input "text" at bounding box center [577, 329] width 379 height 37
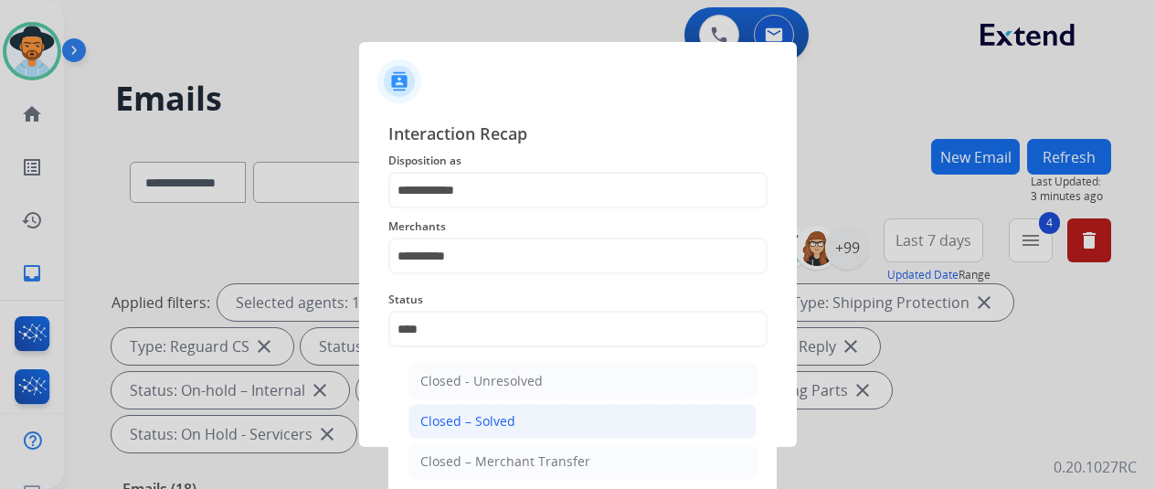
click at [464, 420] on div "Closed – Solved" at bounding box center [467, 421] width 95 height 18
type input "**********"
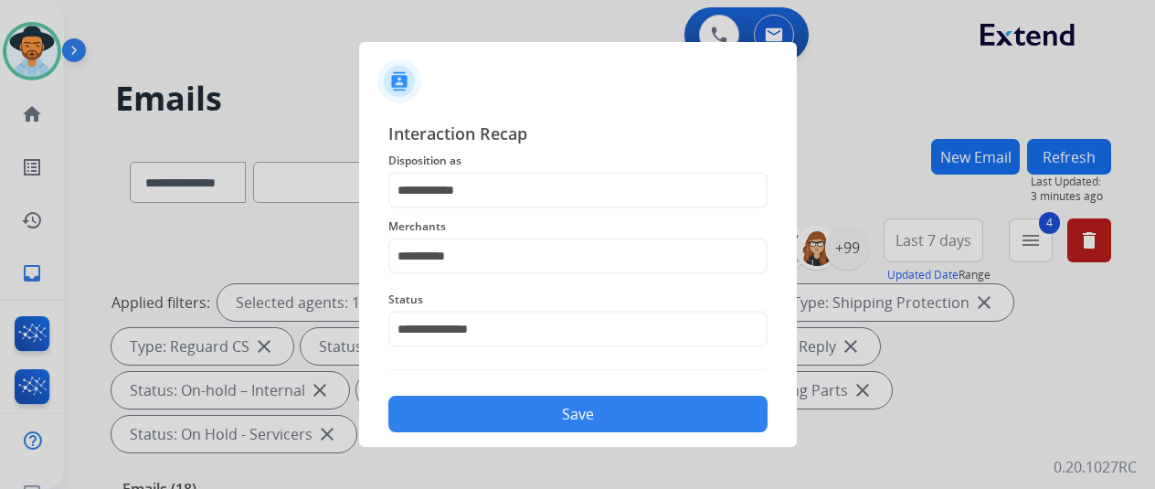
click at [492, 410] on button "Save" at bounding box center [577, 414] width 379 height 37
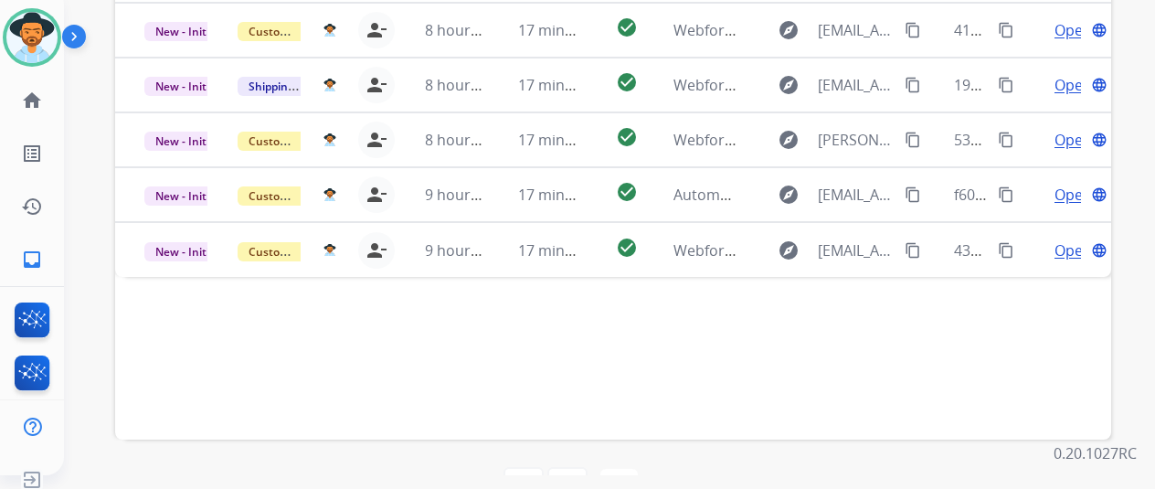
scroll to position [22, 0]
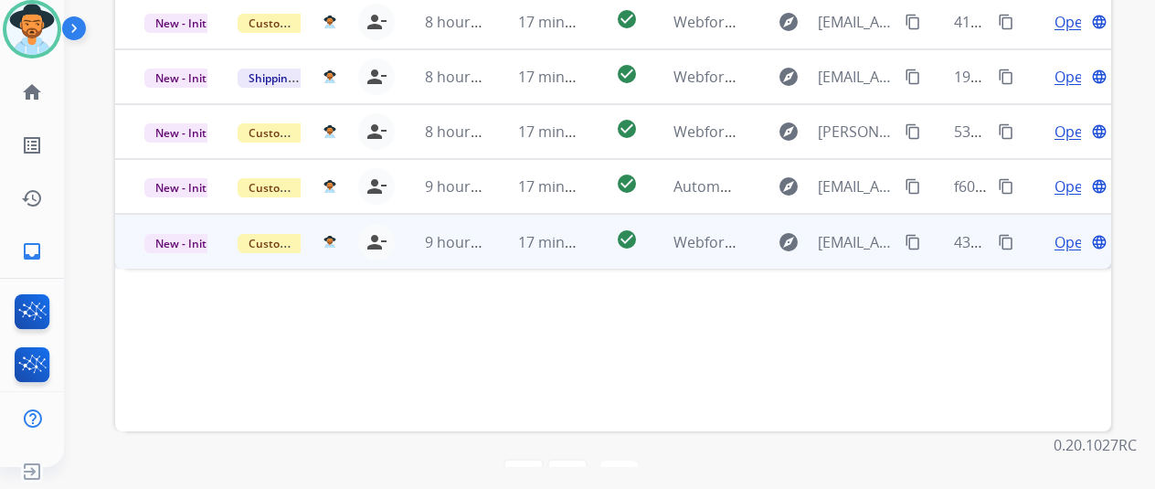
click at [1068, 231] on span "Open" at bounding box center [1073, 242] width 37 height 22
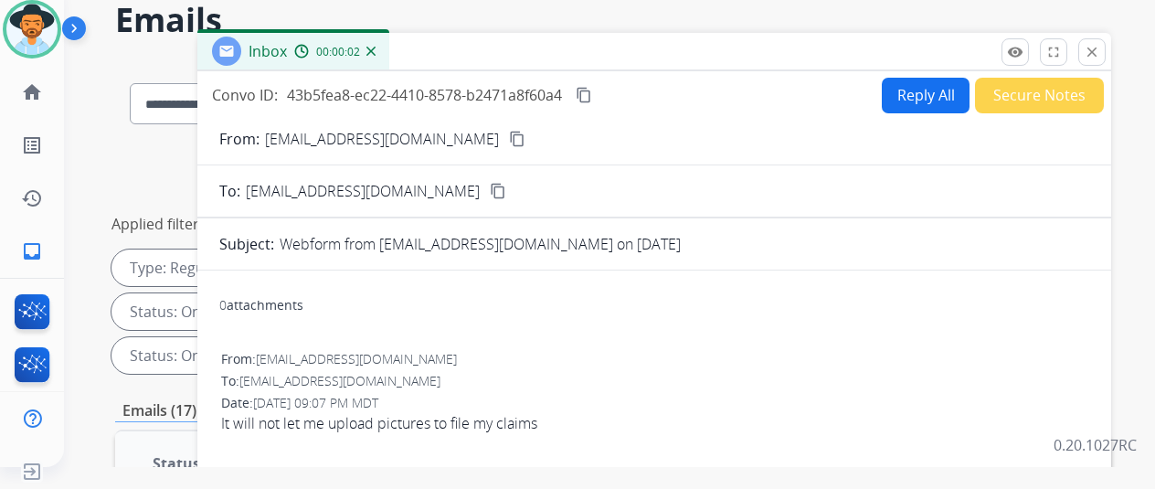
scroll to position [0, 0]
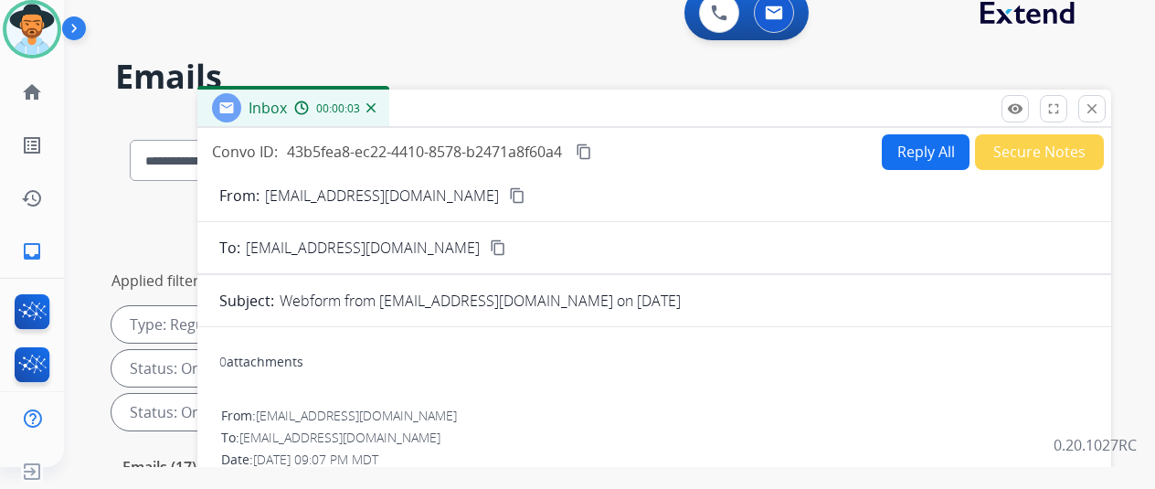
click at [509, 191] on mat-icon "content_copy" at bounding box center [517, 195] width 16 height 16
click at [909, 151] on button "Reply All" at bounding box center [926, 152] width 88 height 36
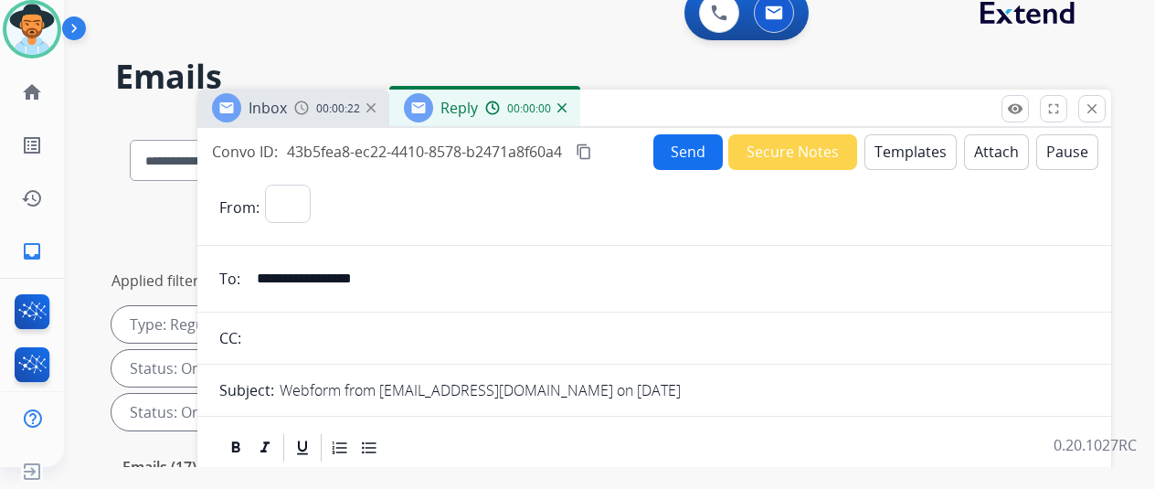
select select "**********"
click at [903, 142] on button "Templates" at bounding box center [911, 152] width 92 height 36
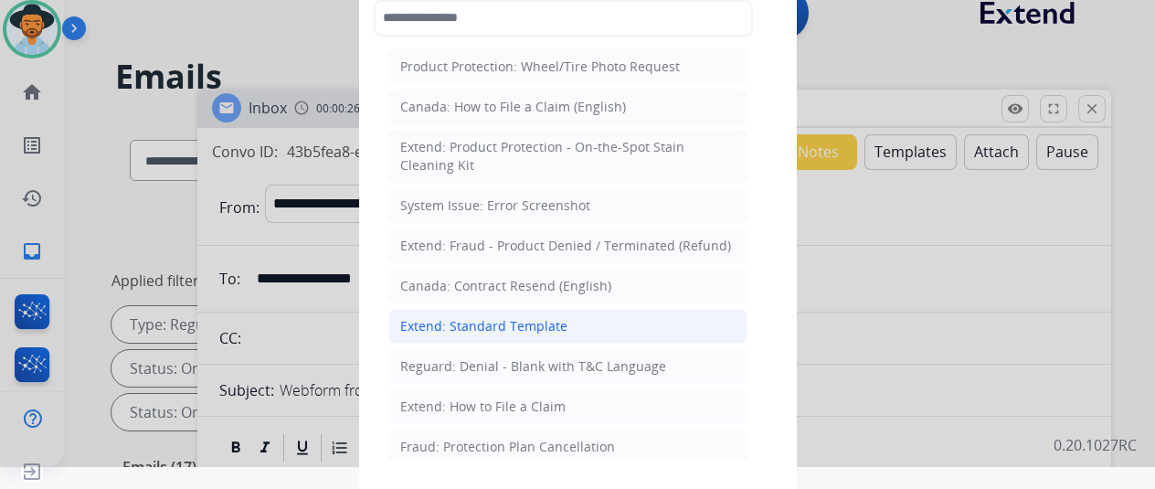
click at [476, 318] on div "Extend: Standard Template" at bounding box center [483, 326] width 167 height 18
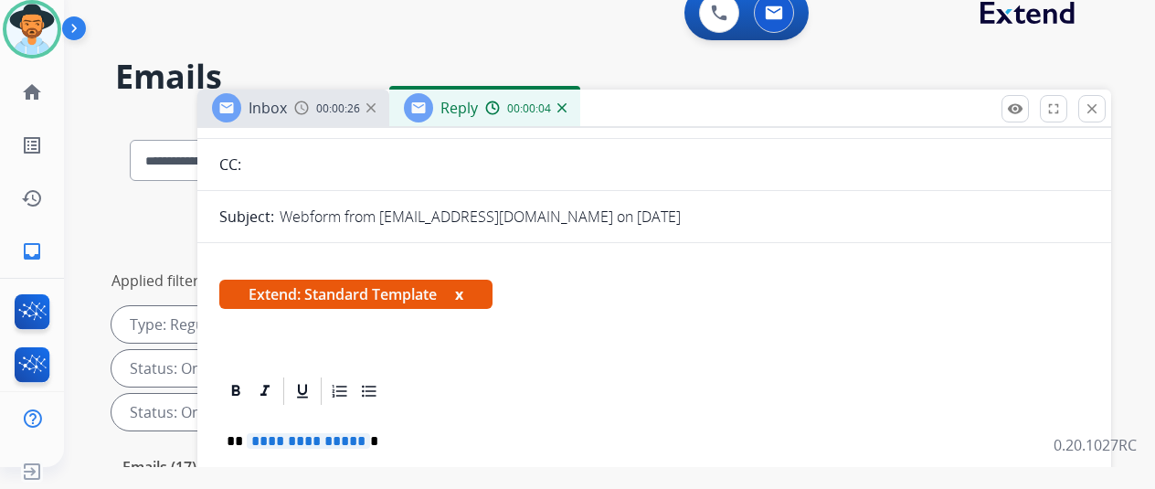
scroll to position [366, 0]
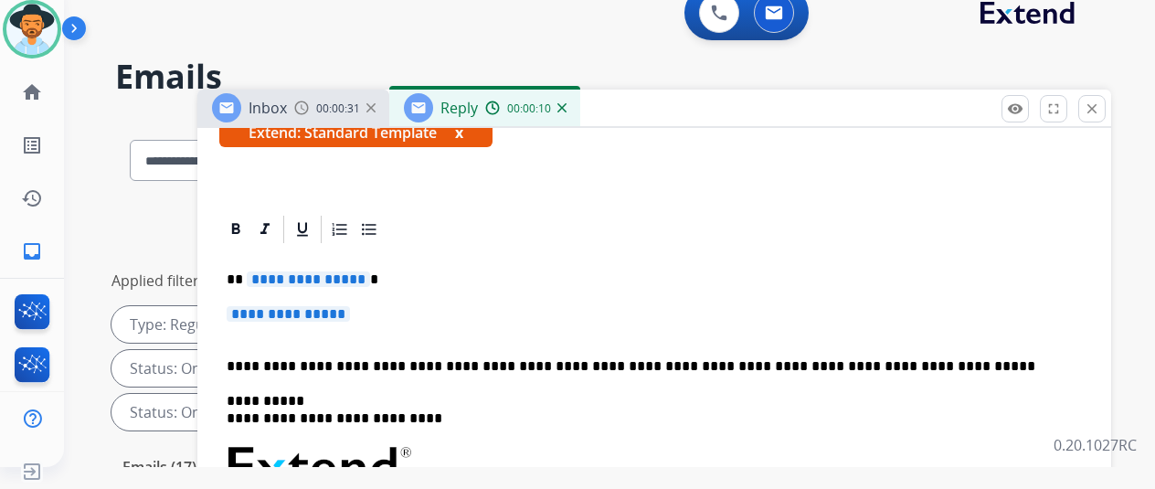
click at [370, 271] on span "**********" at bounding box center [308, 279] width 123 height 16
click at [350, 306] on span "**********" at bounding box center [288, 314] width 123 height 16
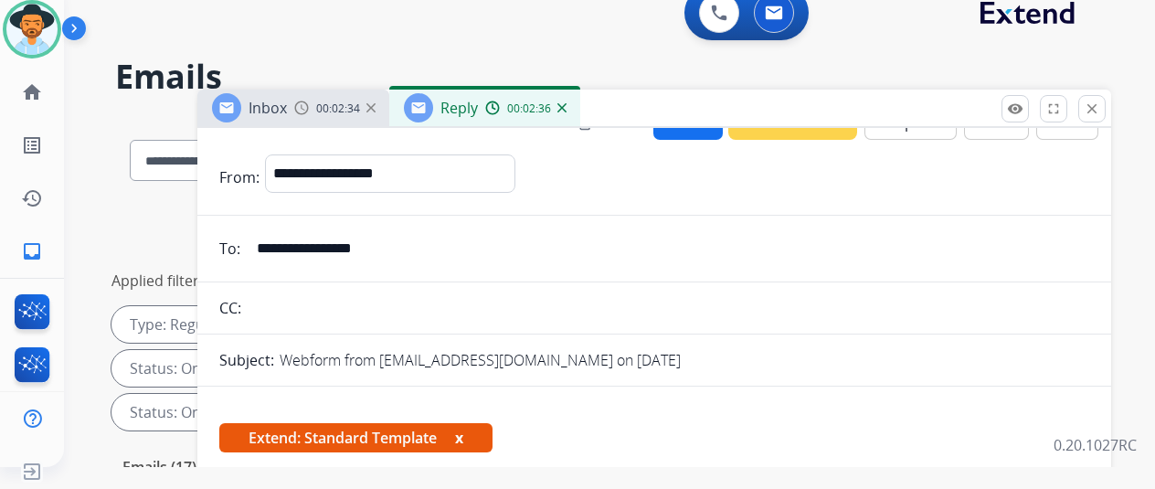
scroll to position [0, 0]
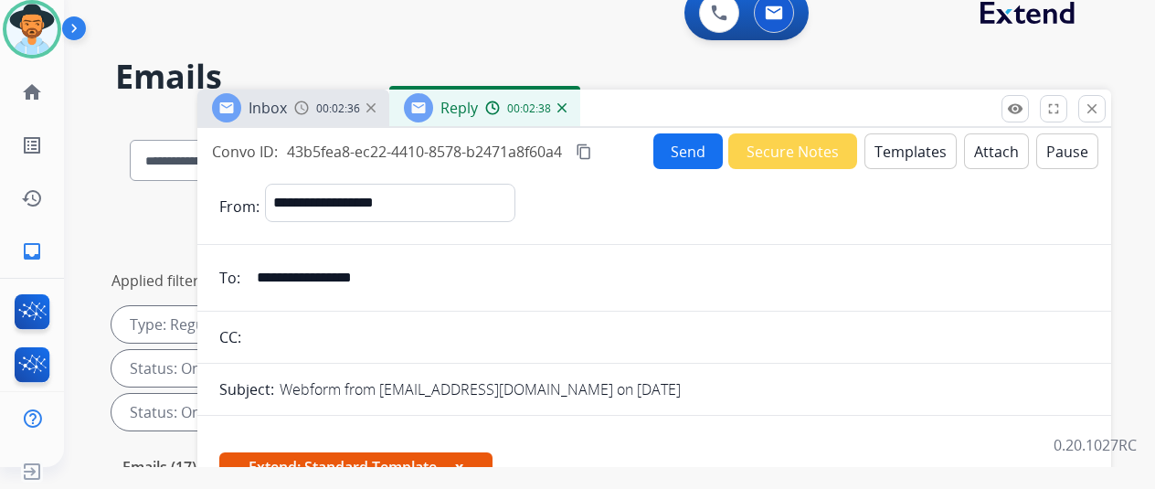
click at [683, 153] on button "Send" at bounding box center [688, 151] width 69 height 36
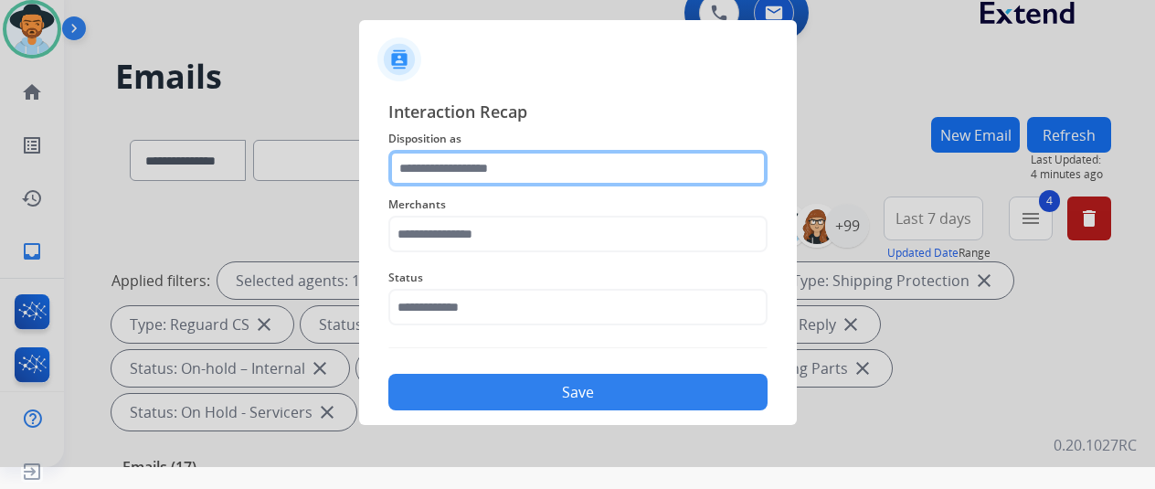
click at [424, 160] on input "text" at bounding box center [577, 168] width 379 height 37
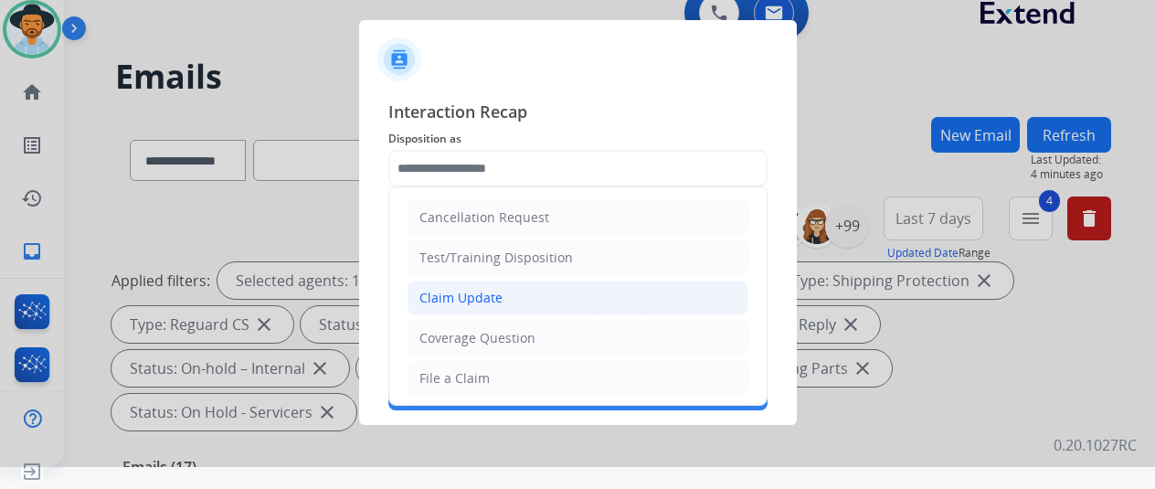
click at [449, 293] on div "Claim Update" at bounding box center [461, 298] width 83 height 18
type input "**********"
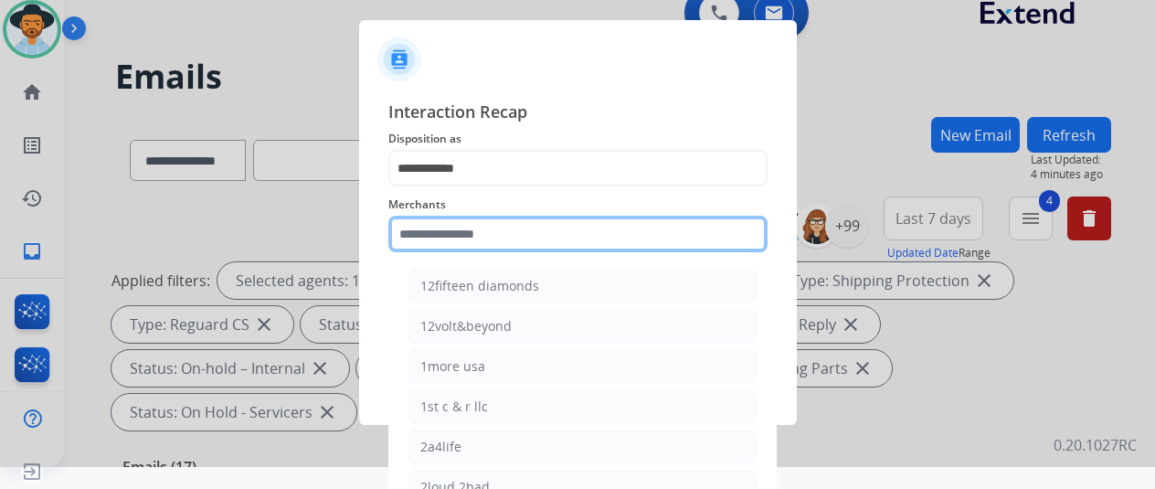
click at [437, 236] on input "text" at bounding box center [577, 234] width 379 height 37
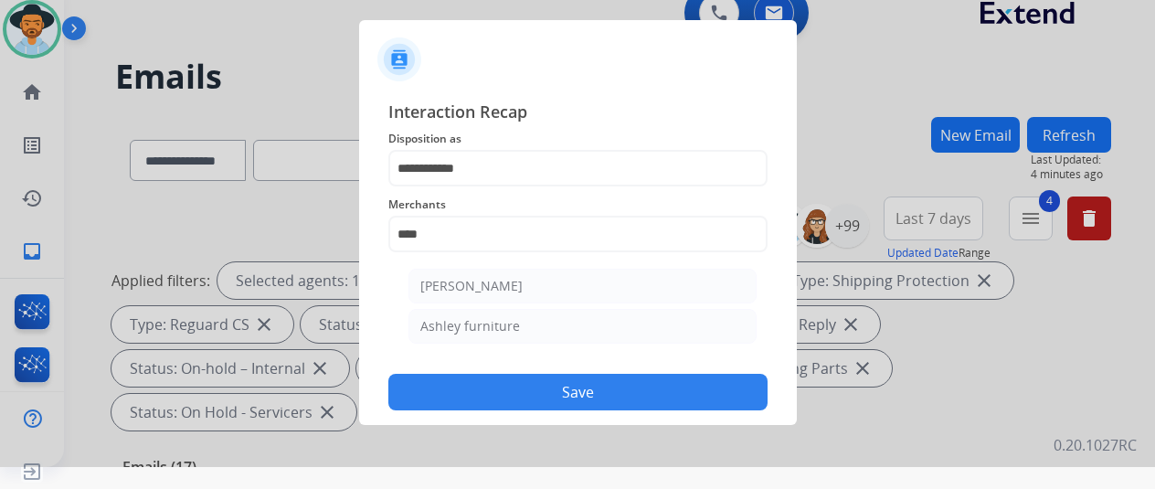
click at [469, 331] on div "Ashley furniture" at bounding box center [470, 326] width 100 height 18
type input "**********"
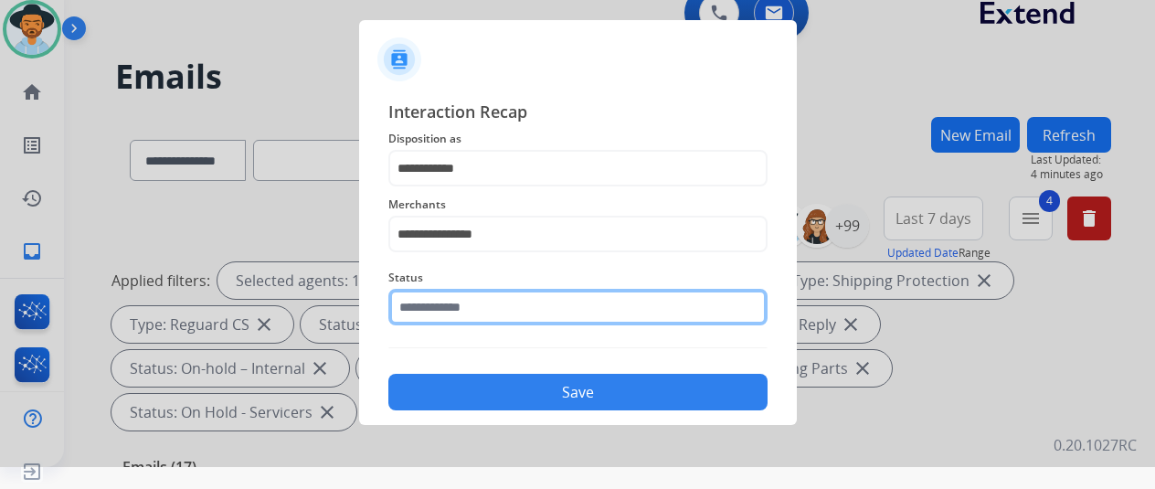
click at [473, 312] on input "text" at bounding box center [577, 307] width 379 height 37
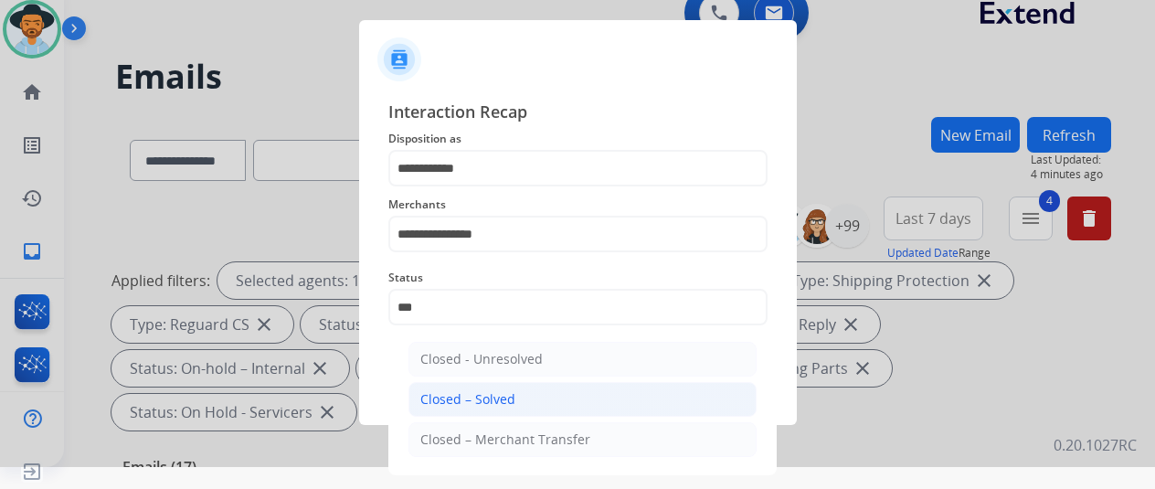
click at [448, 400] on div "Closed – Solved" at bounding box center [467, 399] width 95 height 18
type input "**********"
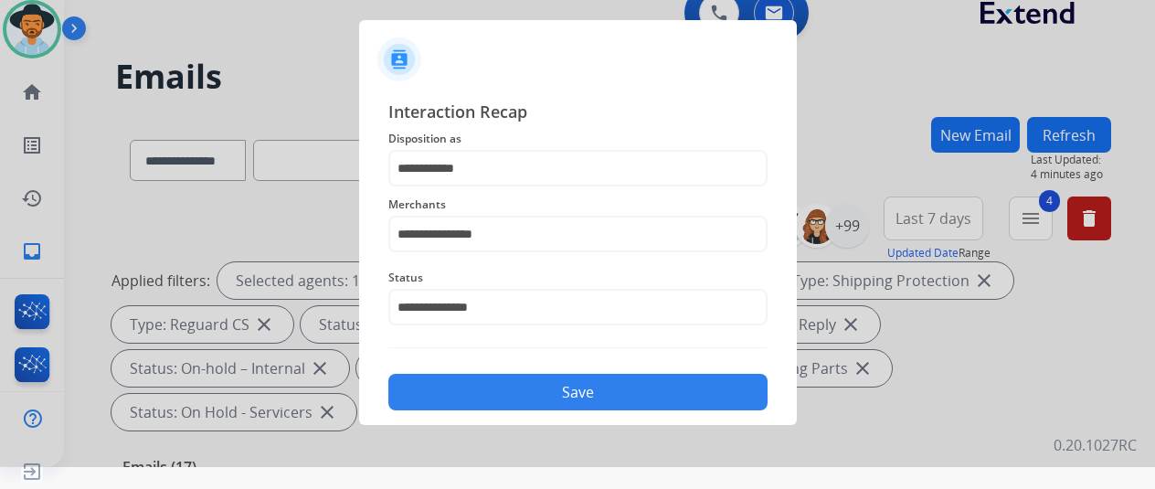
click at [448, 400] on button "Save" at bounding box center [577, 392] width 379 height 37
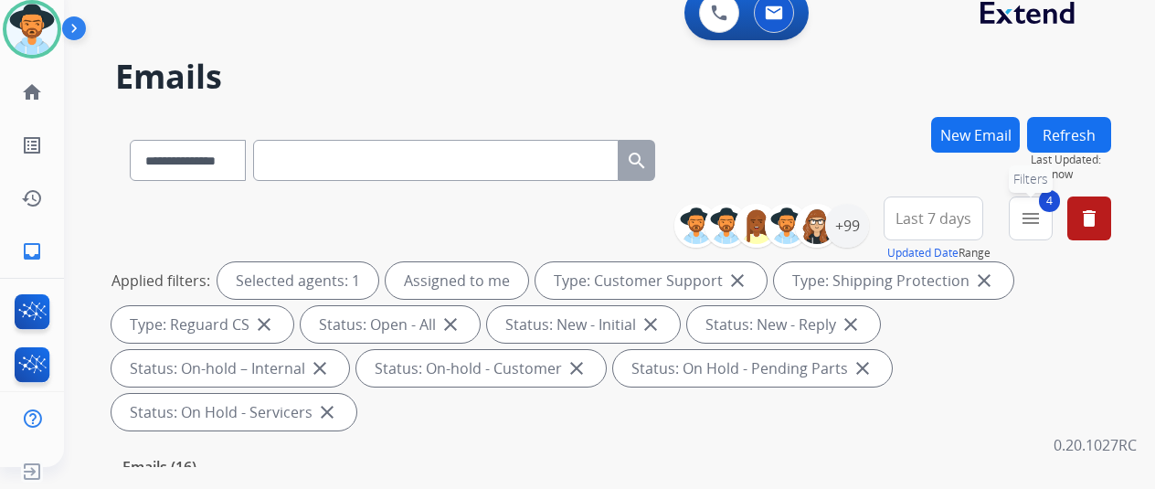
click at [1042, 220] on mat-icon "menu" at bounding box center [1031, 218] width 22 height 22
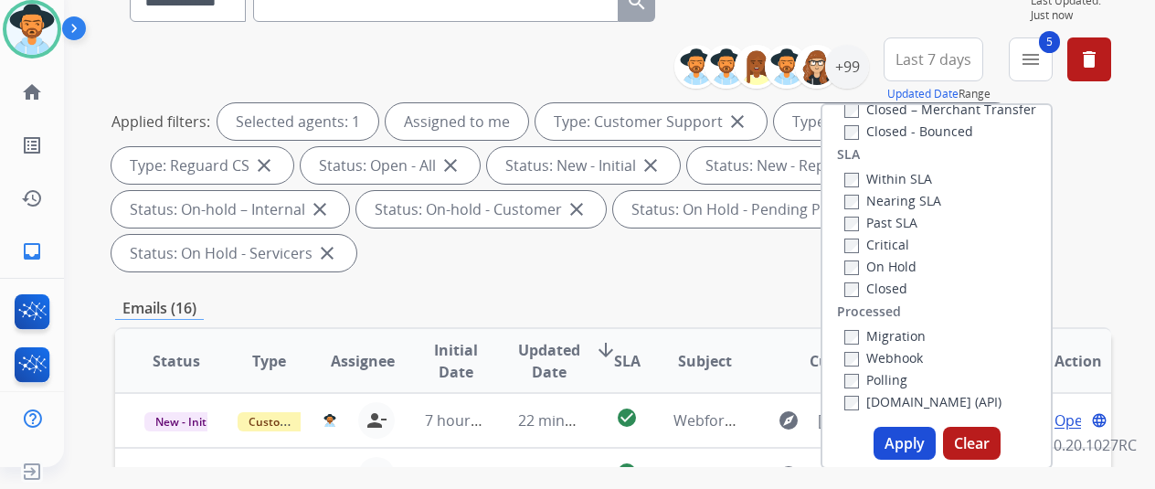
scroll to position [366, 0]
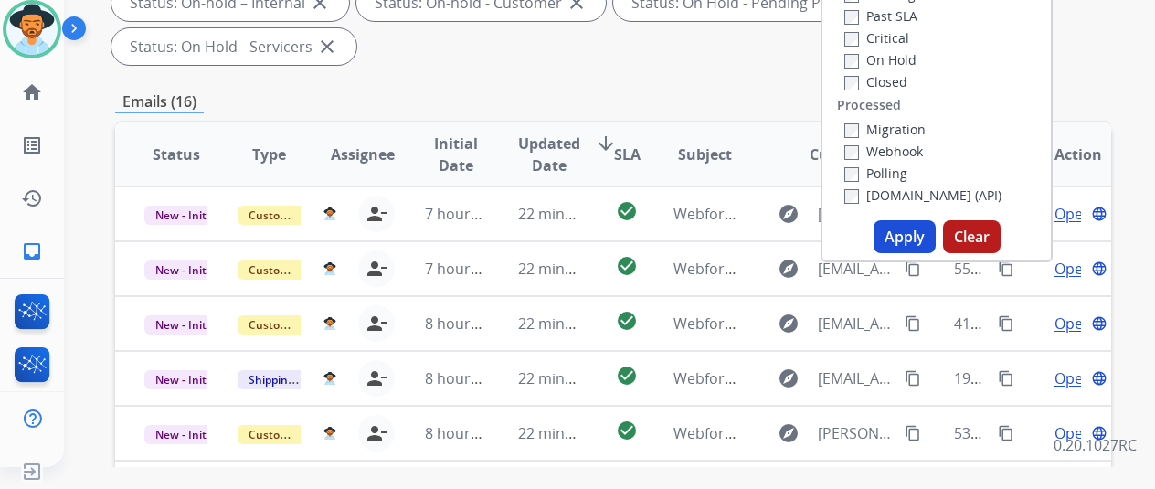
click at [914, 239] on button "Apply" at bounding box center [905, 236] width 62 height 33
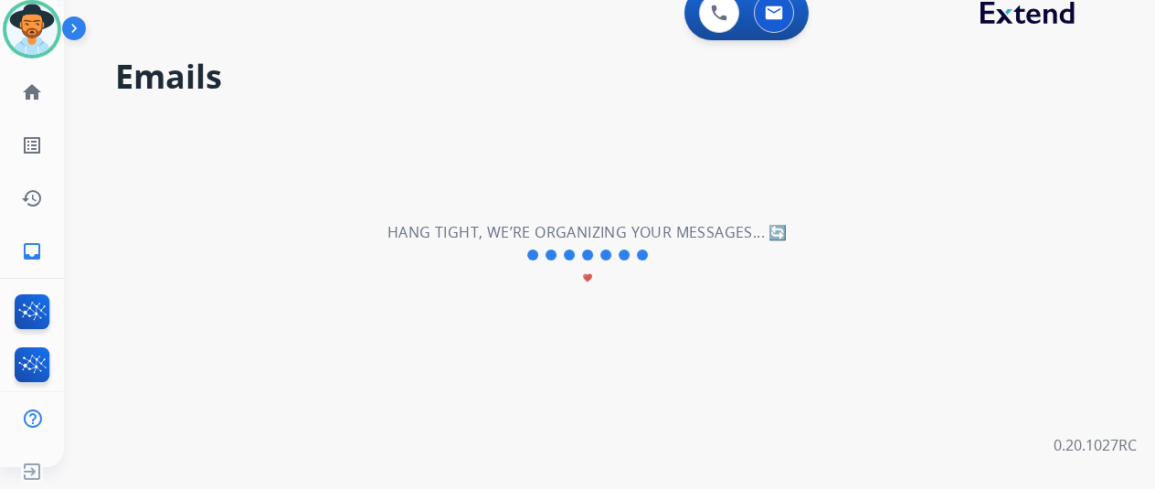
scroll to position [0, 0]
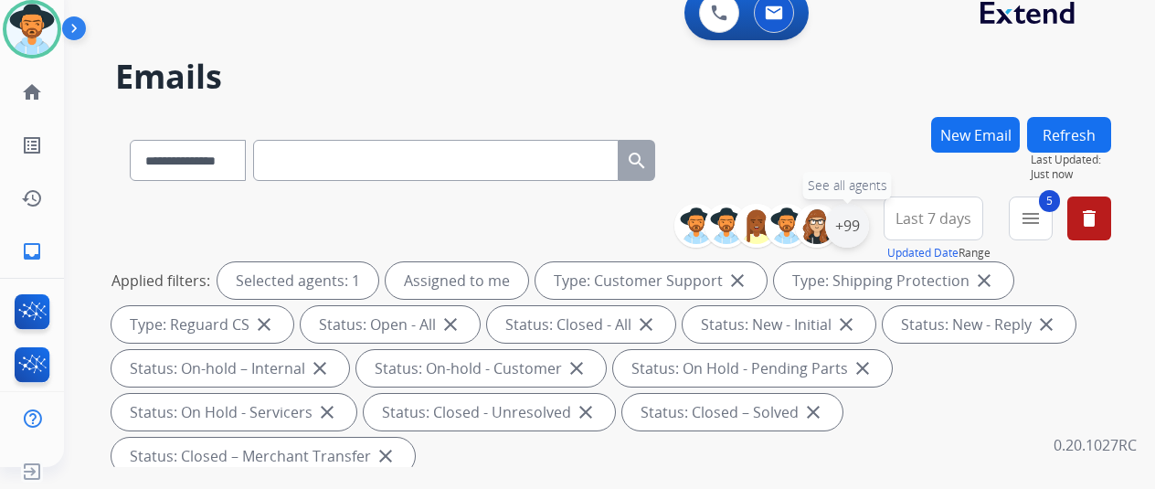
click at [866, 217] on div "+99" at bounding box center [847, 226] width 44 height 44
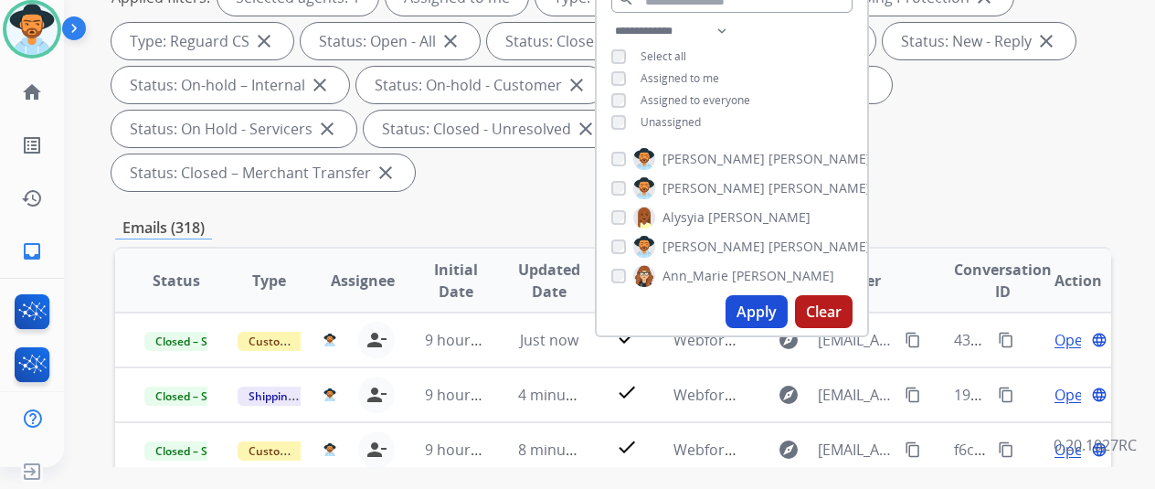
scroll to position [366, 0]
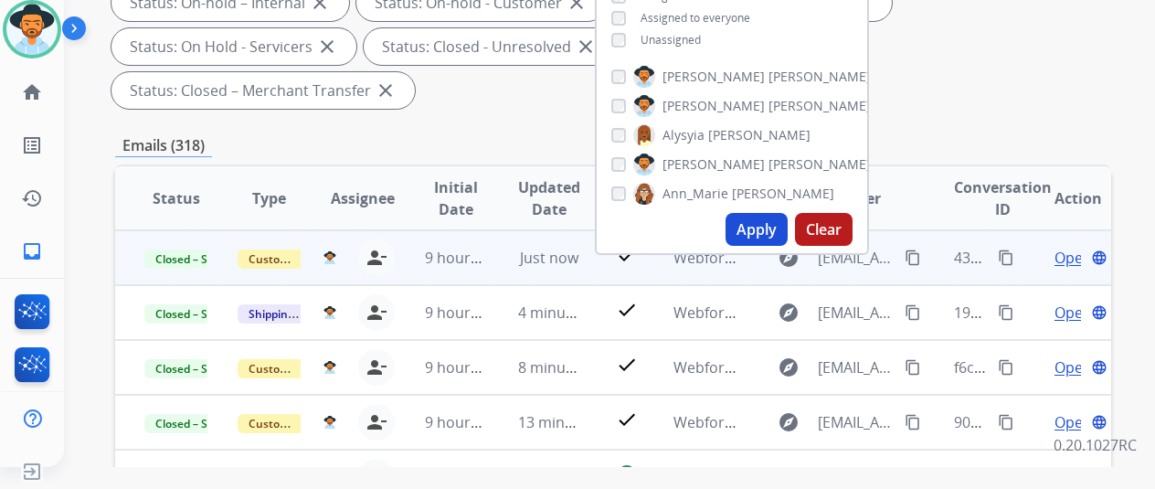
click at [1009, 257] on mat-icon "content_copy" at bounding box center [1006, 258] width 16 height 16
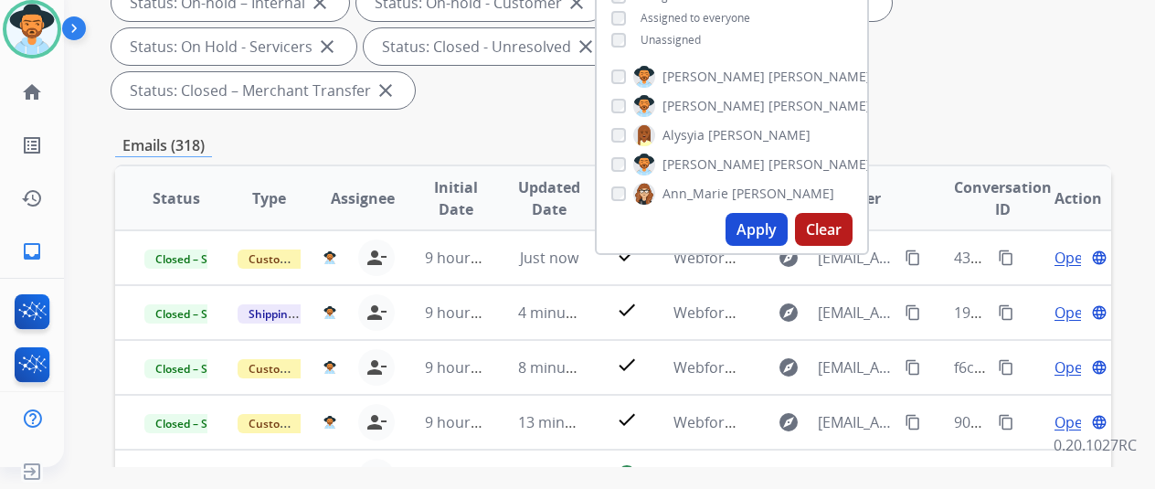
scroll to position [0, 0]
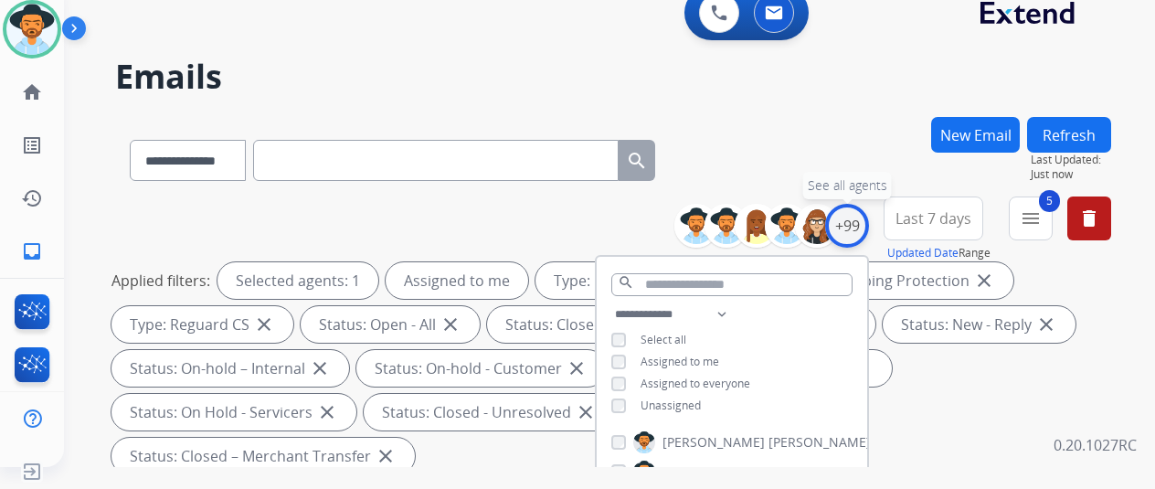
click at [863, 222] on div "+99" at bounding box center [847, 226] width 44 height 44
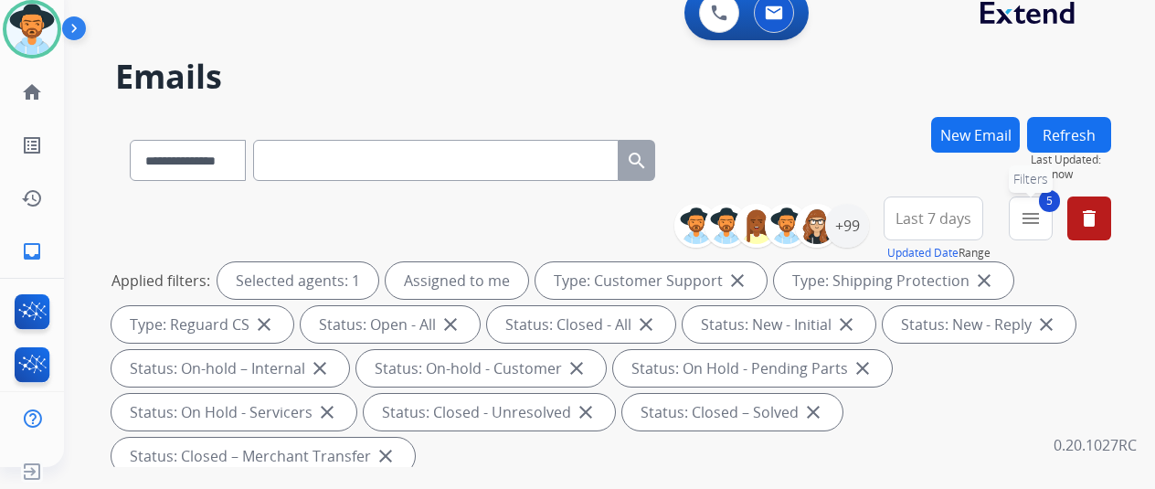
click at [1042, 217] on mat-icon "menu" at bounding box center [1031, 218] width 22 height 22
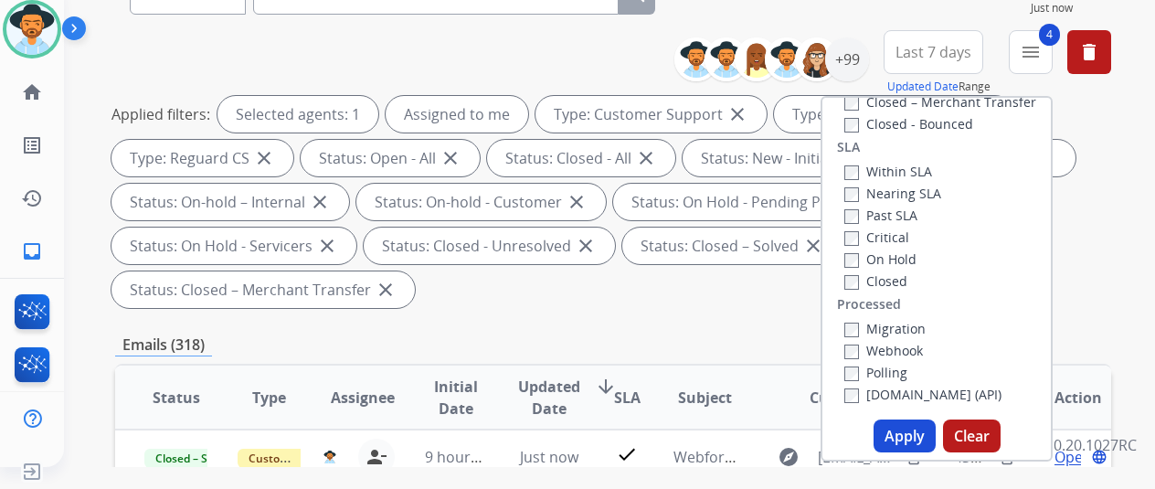
scroll to position [366, 0]
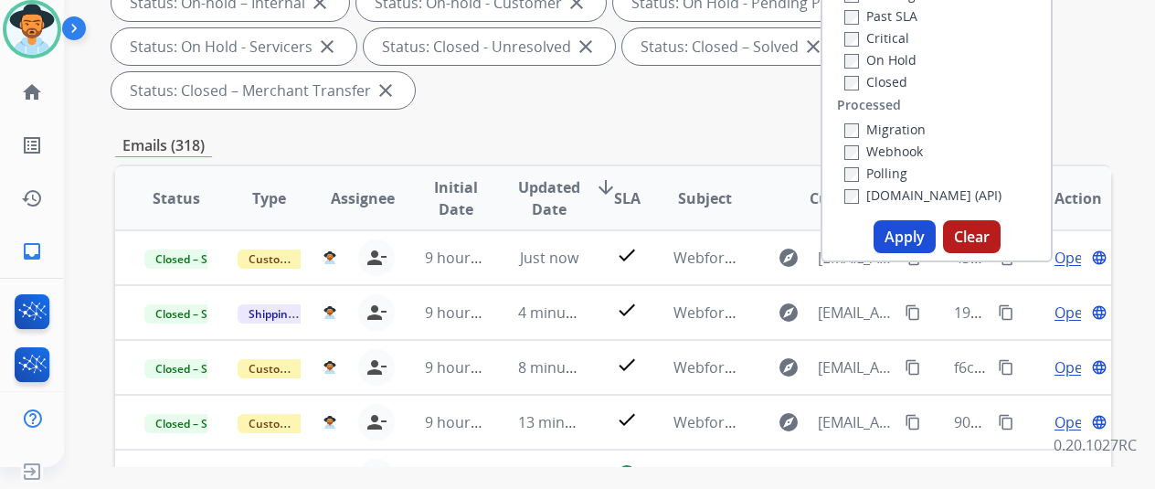
click at [900, 239] on button "Apply" at bounding box center [905, 236] width 62 height 33
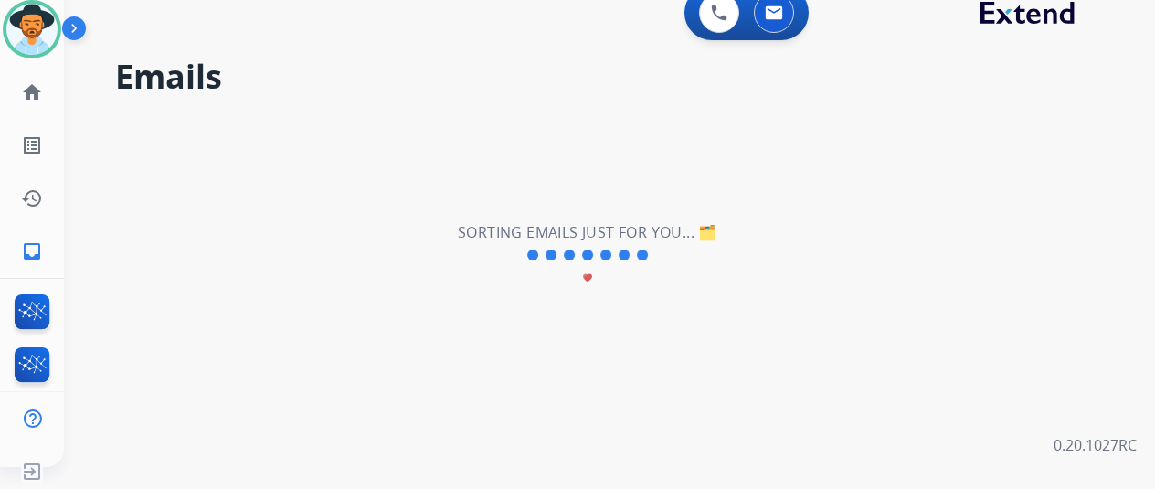
scroll to position [0, 0]
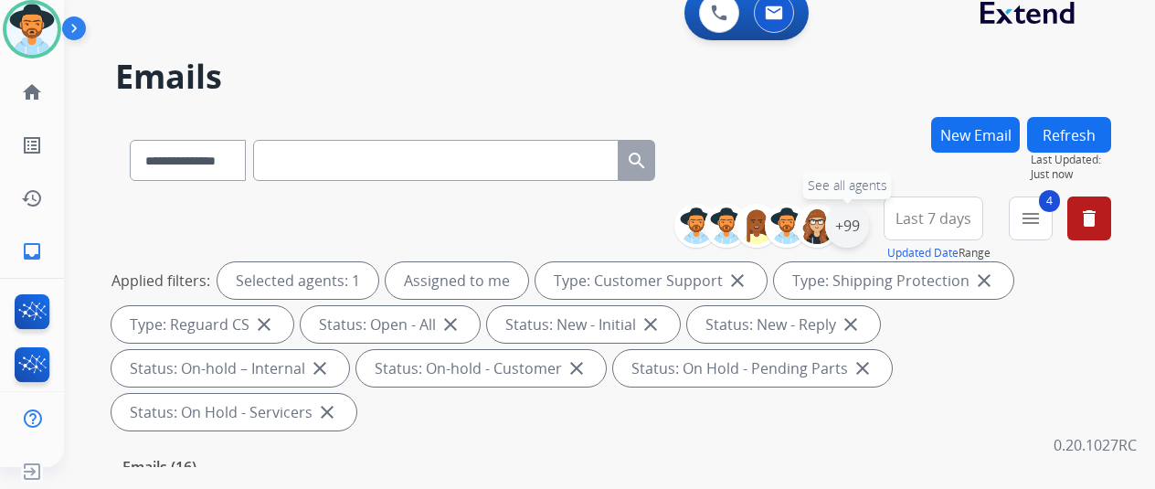
click at [866, 229] on div "+99" at bounding box center [847, 226] width 44 height 44
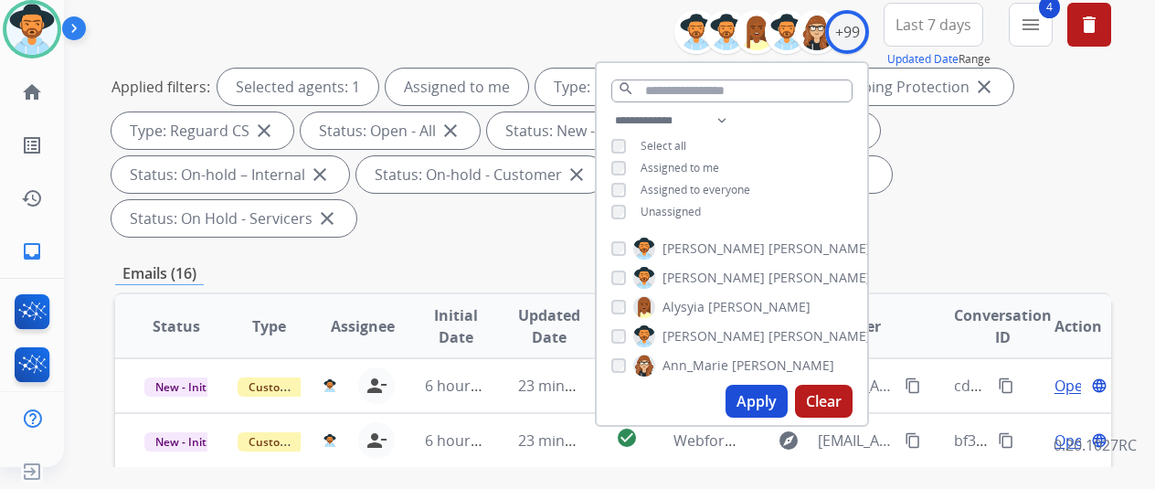
scroll to position [274, 0]
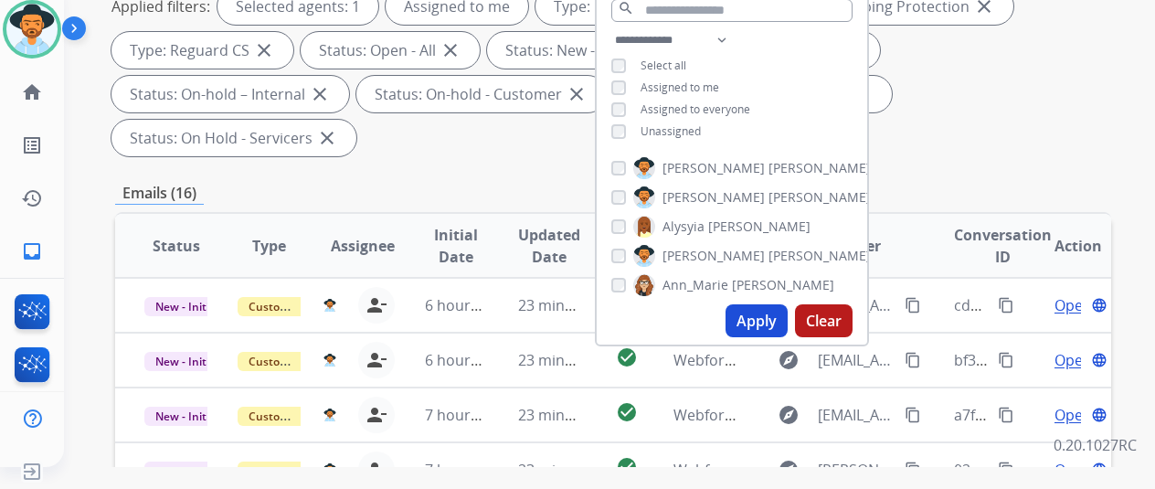
click at [753, 314] on button "Apply" at bounding box center [757, 320] width 62 height 33
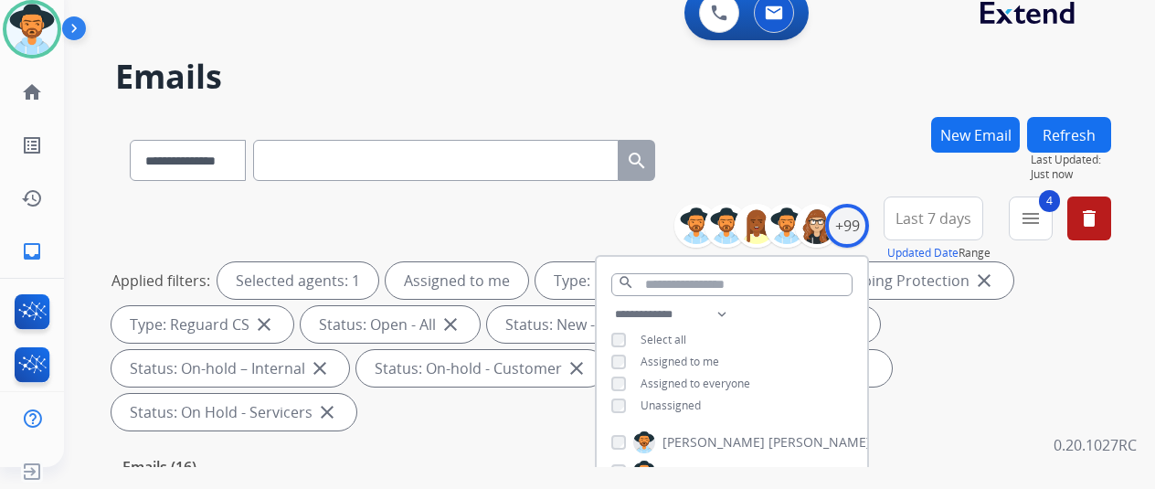
click at [857, 168] on div "**********" at bounding box center [613, 157] width 996 height 80
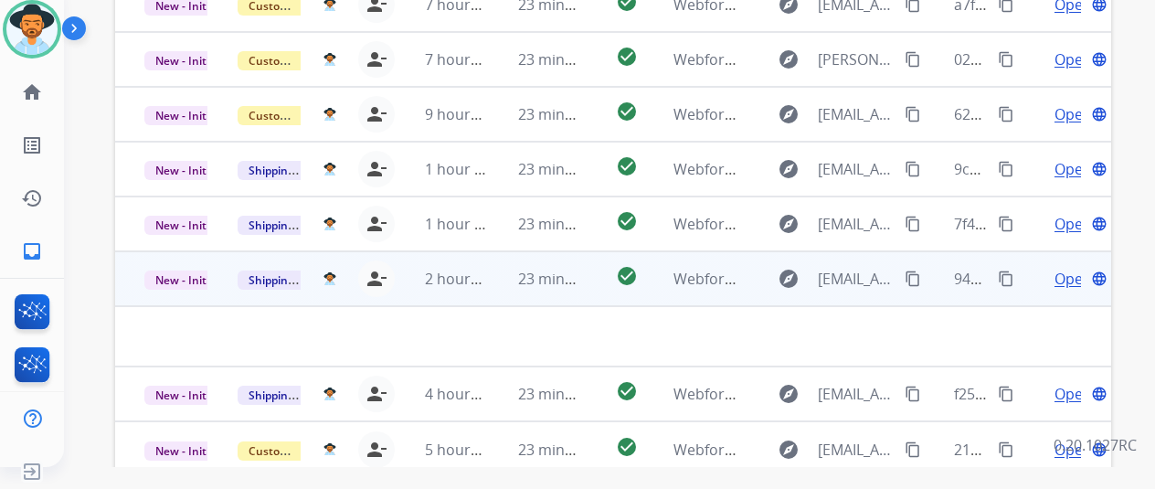
scroll to position [667, 0]
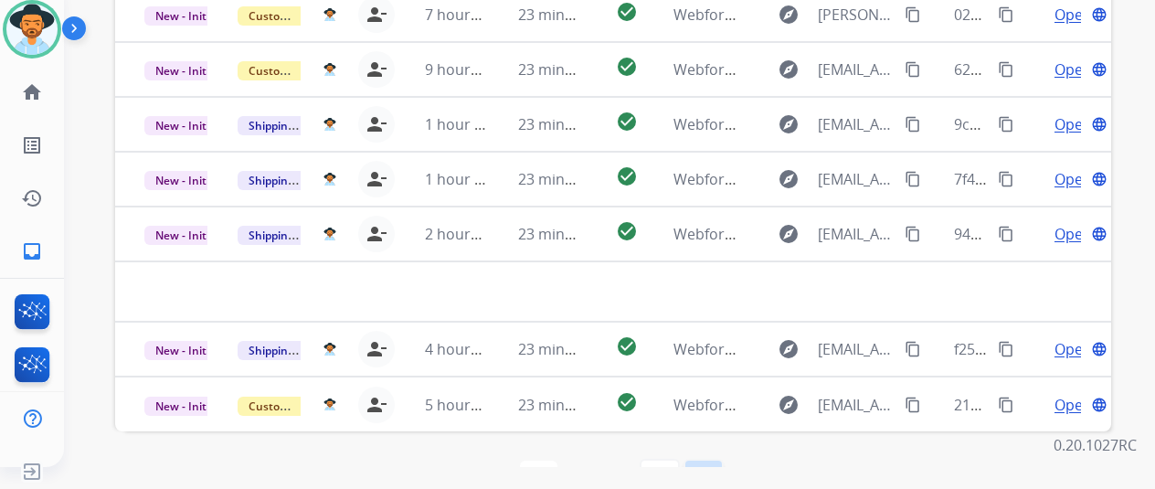
click at [711, 468] on mat-icon "last_page" at bounding box center [704, 479] width 22 height 22
select select "*"
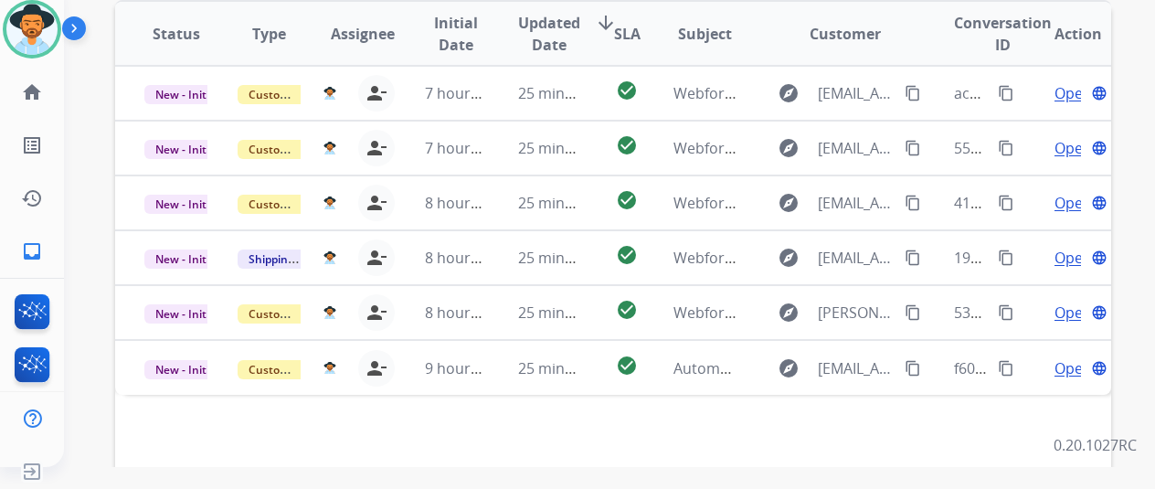
scroll to position [484, 0]
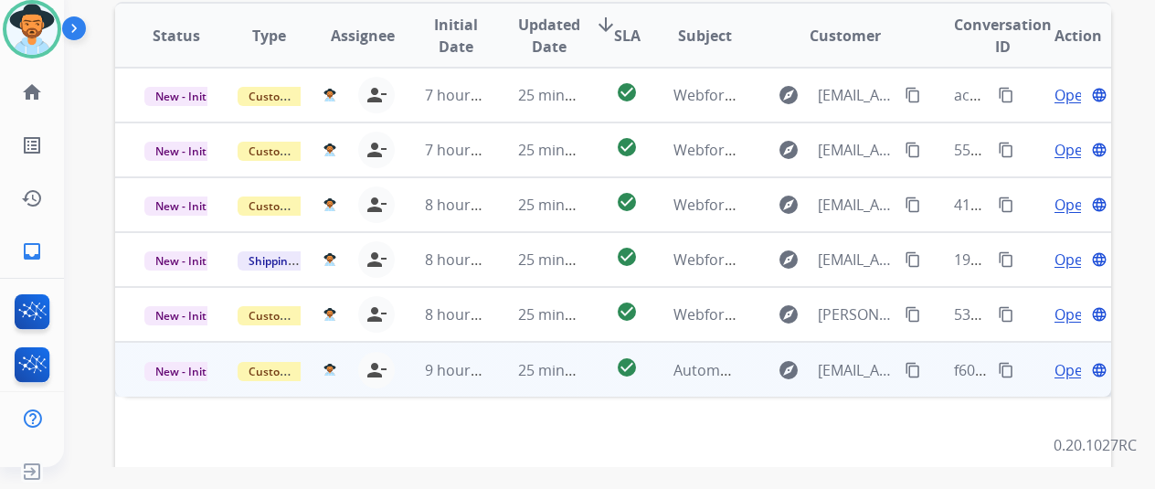
click at [1063, 359] on span "Open" at bounding box center [1073, 370] width 37 height 22
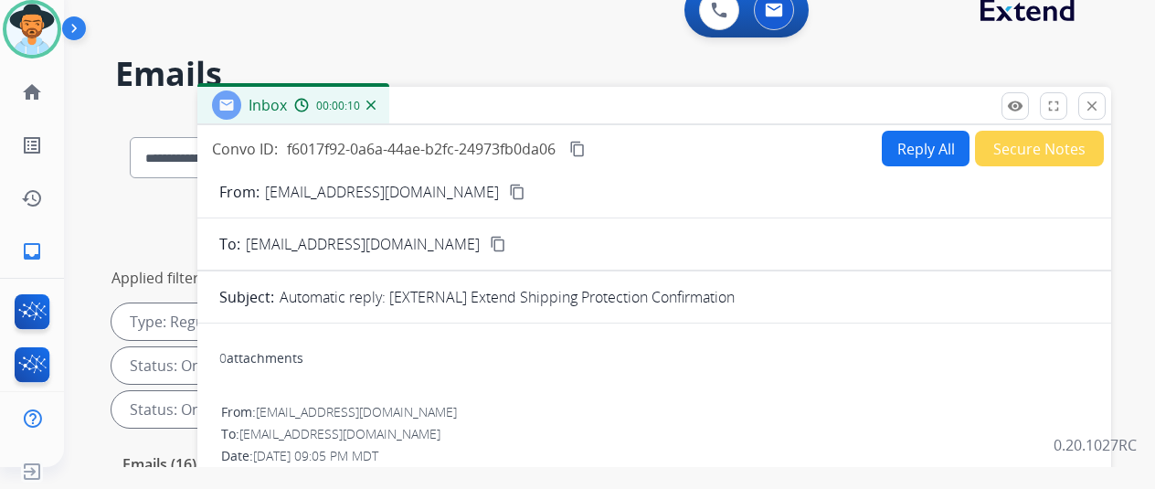
scroll to position [0, 0]
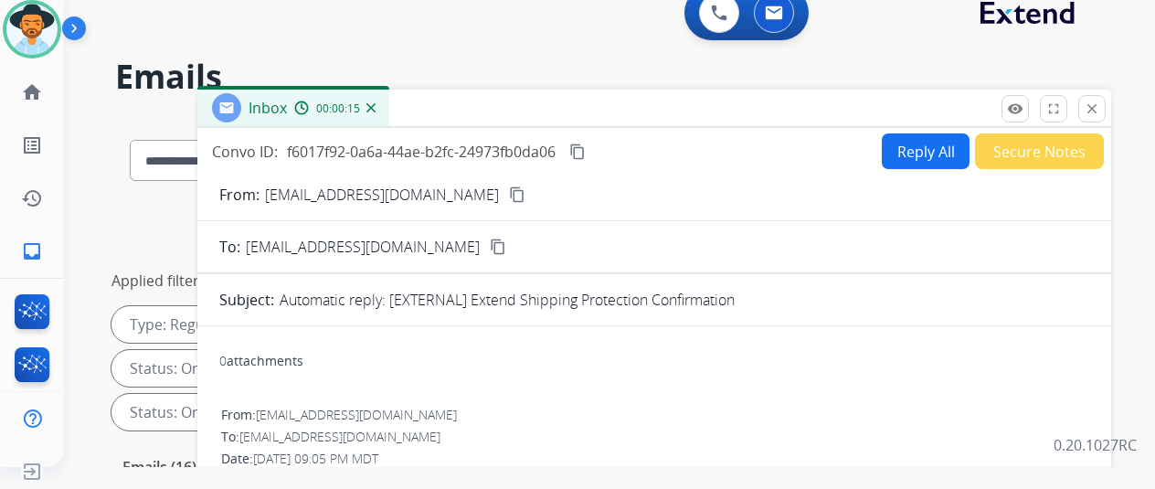
click at [376, 107] on img at bounding box center [371, 107] width 9 height 9
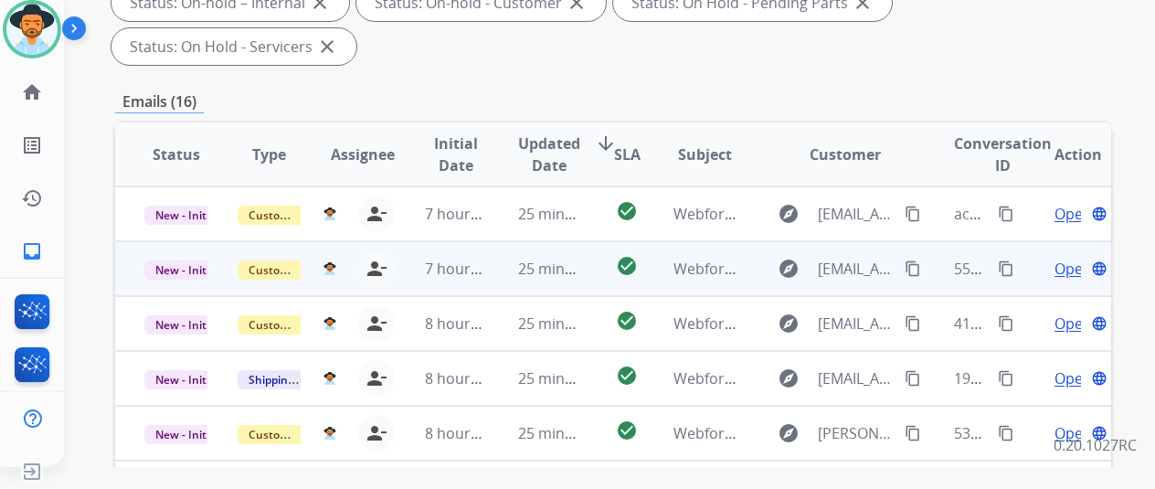
scroll to position [640, 0]
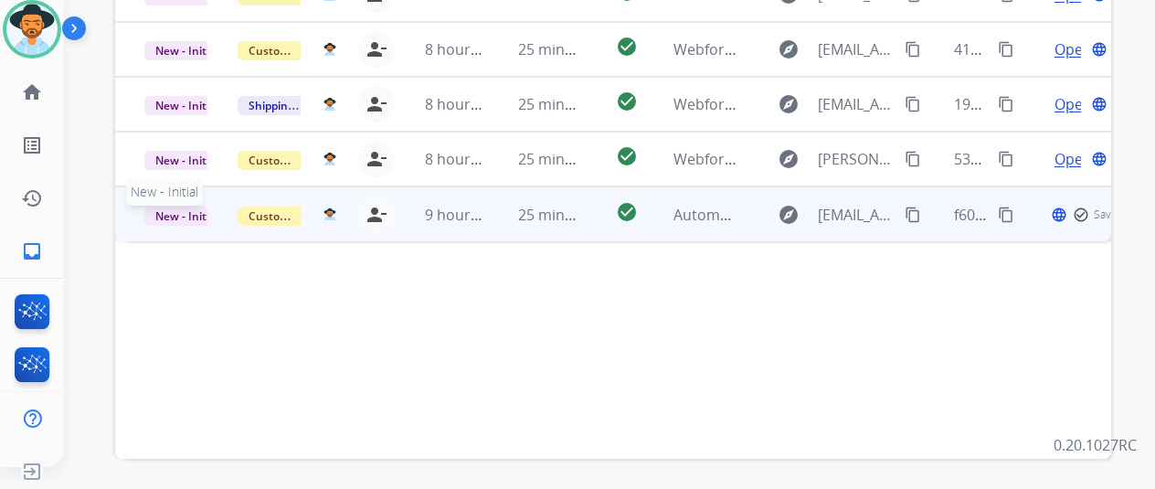
click at [177, 207] on span "New - Initial" at bounding box center [186, 216] width 85 height 19
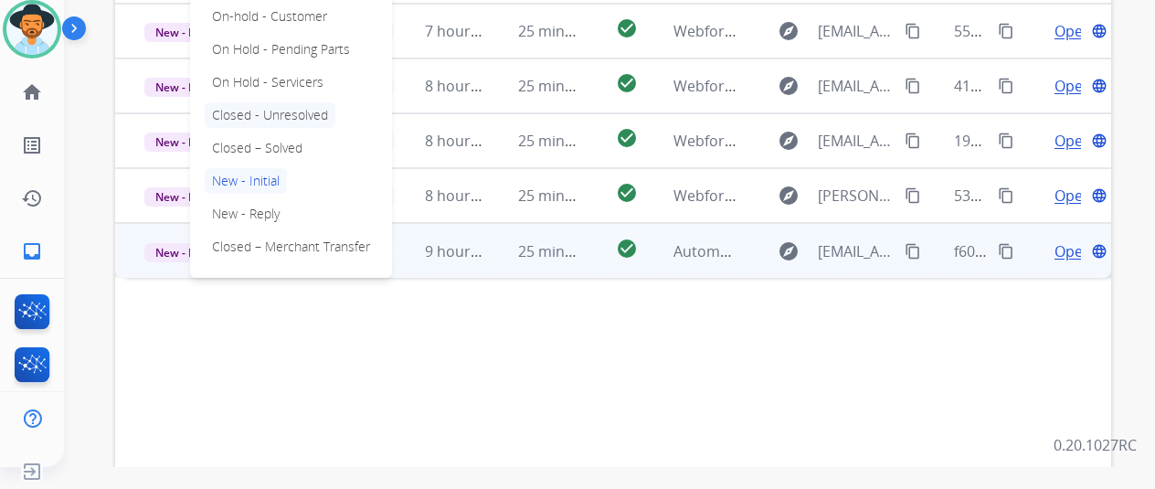
scroll to position [548, 0]
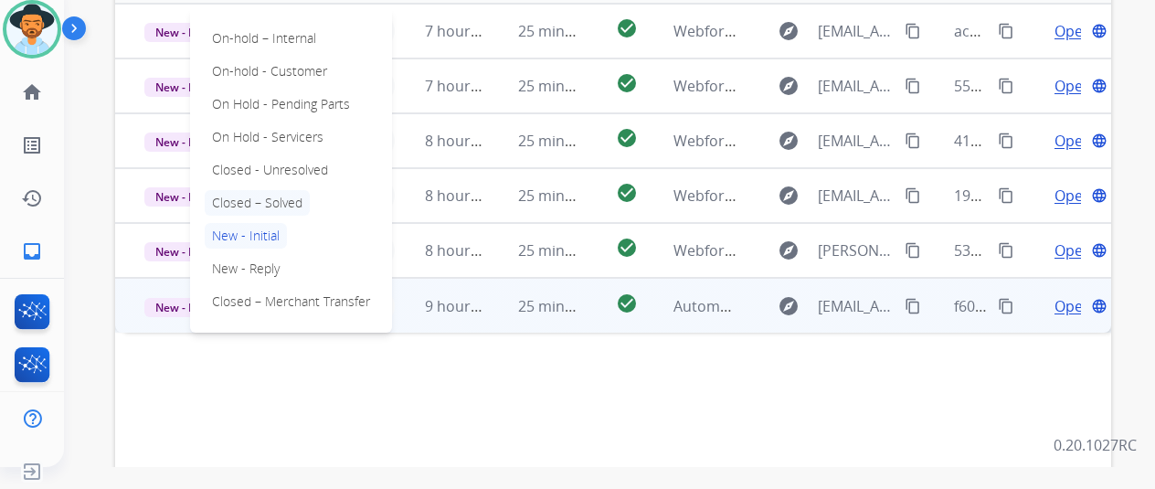
click at [267, 190] on p "Closed – Solved" at bounding box center [257, 203] width 105 height 26
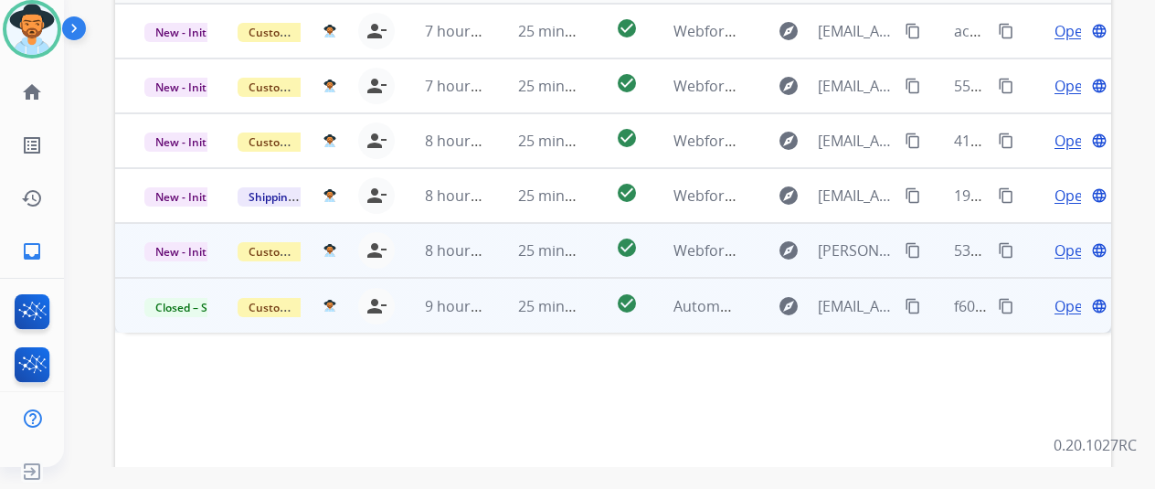
click at [1066, 239] on span "Open" at bounding box center [1073, 250] width 37 height 22
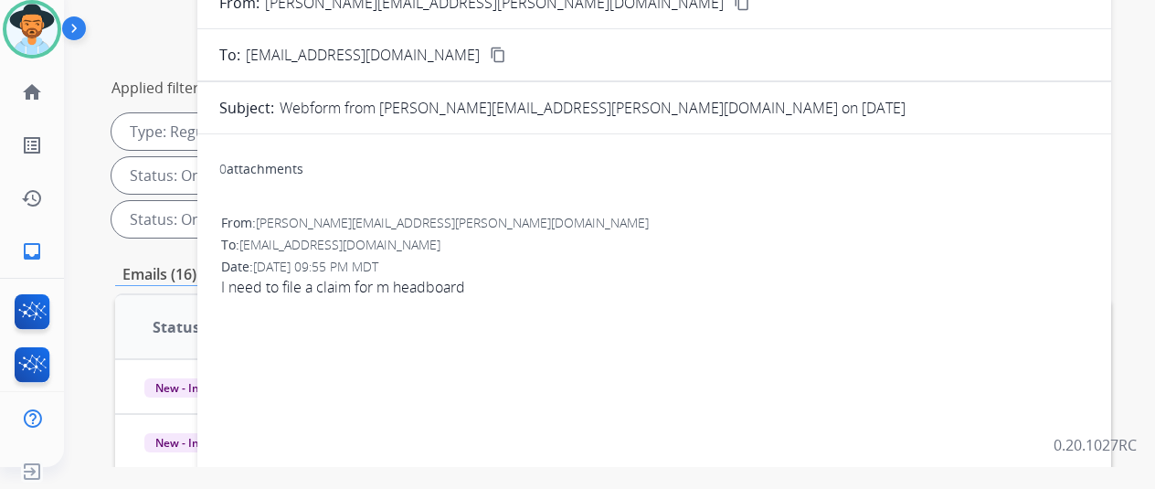
scroll to position [91, 0]
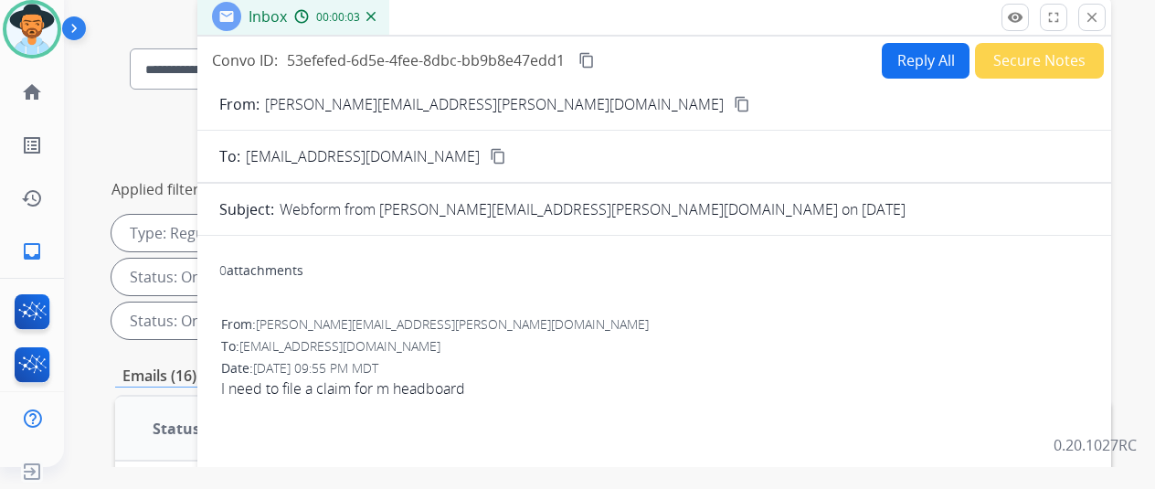
click at [734, 105] on mat-icon "content_copy" at bounding box center [742, 104] width 16 height 16
click at [929, 50] on button "Reply All" at bounding box center [926, 61] width 88 height 36
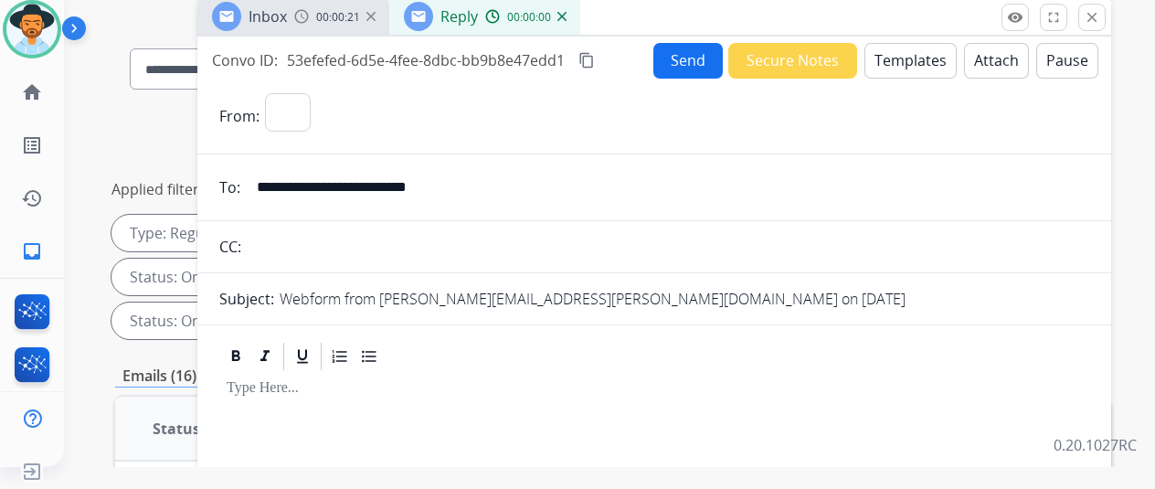
select select "**********"
click at [901, 50] on button "Templates" at bounding box center [911, 61] width 92 height 36
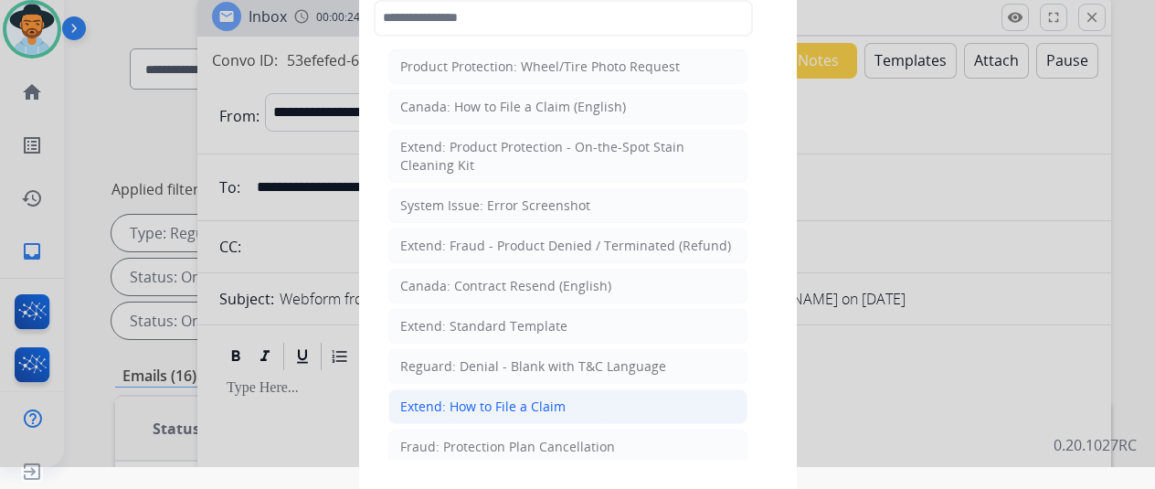
click at [428, 398] on div "Extend: How to File a Claim" at bounding box center [482, 407] width 165 height 18
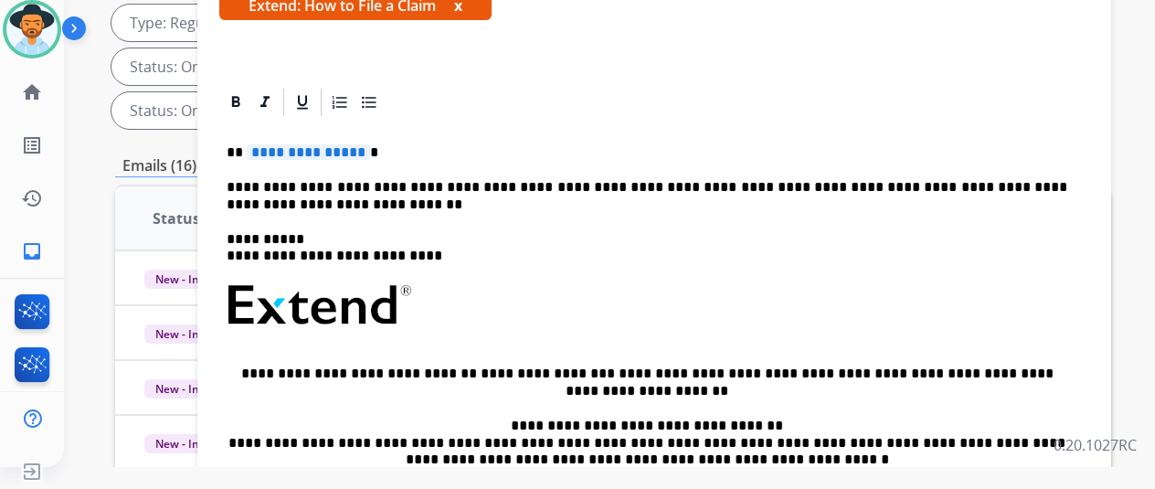
scroll to position [58, 0]
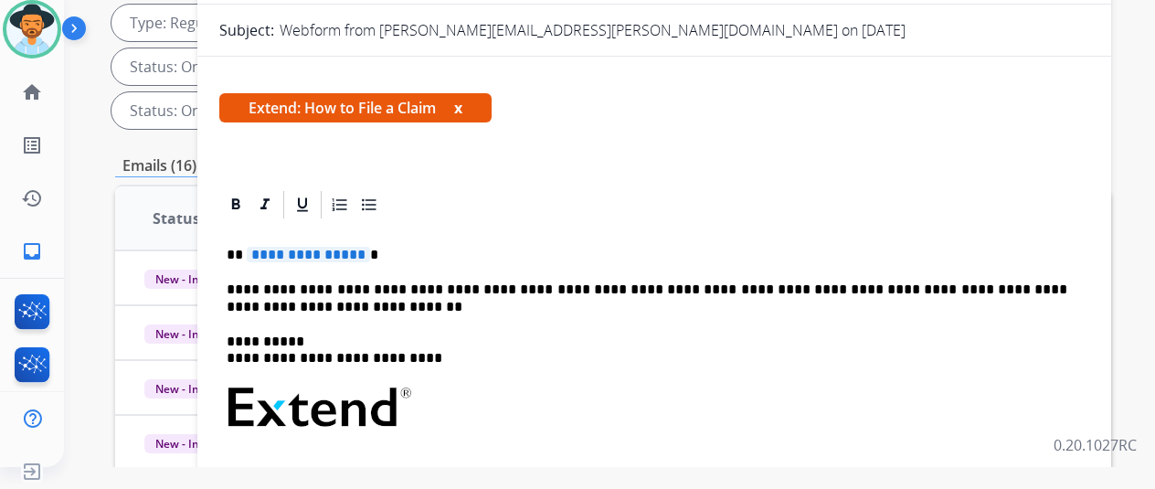
click at [370, 249] on span "**********" at bounding box center [308, 255] width 123 height 16
click at [376, 250] on p "**********" at bounding box center [647, 255] width 841 height 16
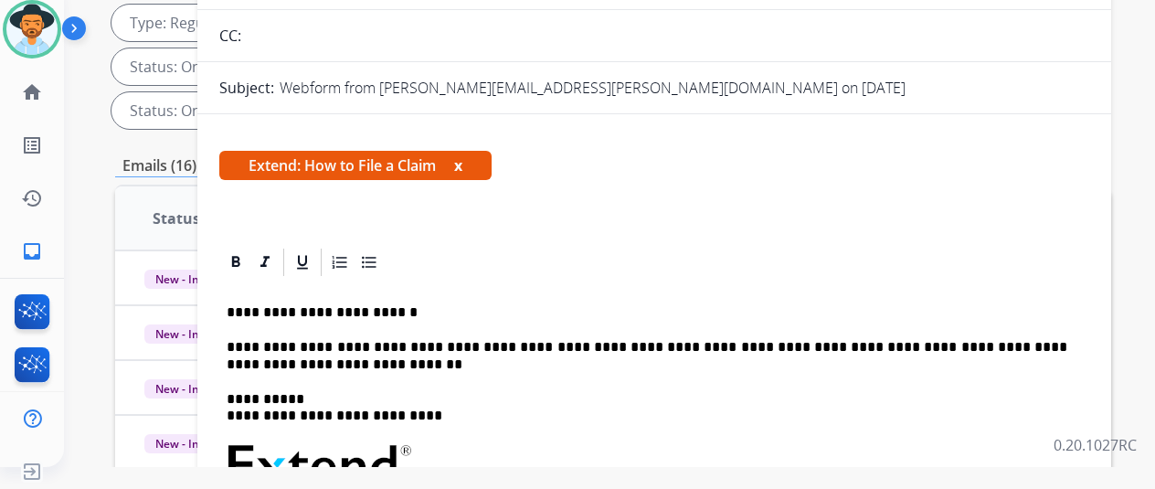
scroll to position [0, 0]
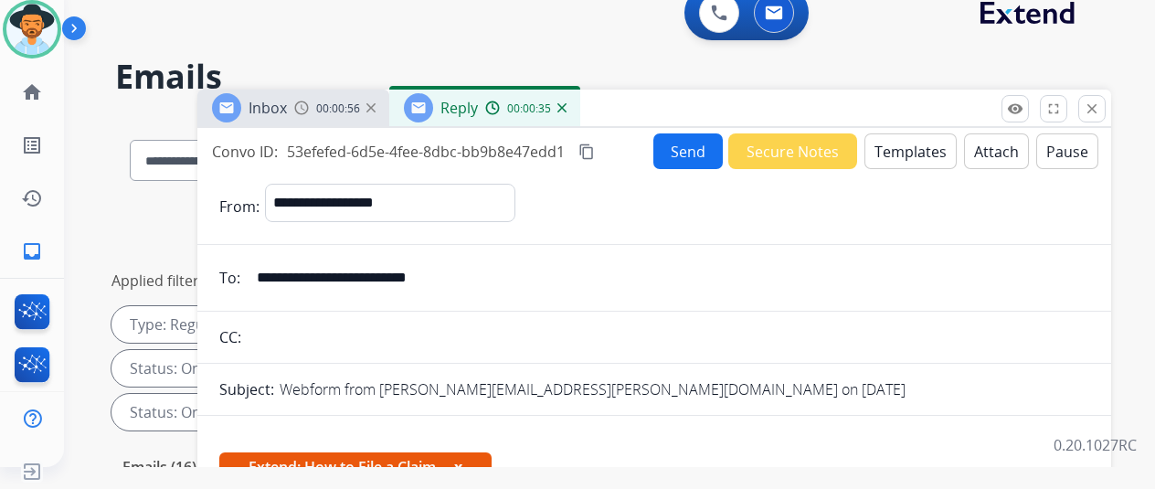
click at [702, 150] on button "Send" at bounding box center [688, 151] width 69 height 36
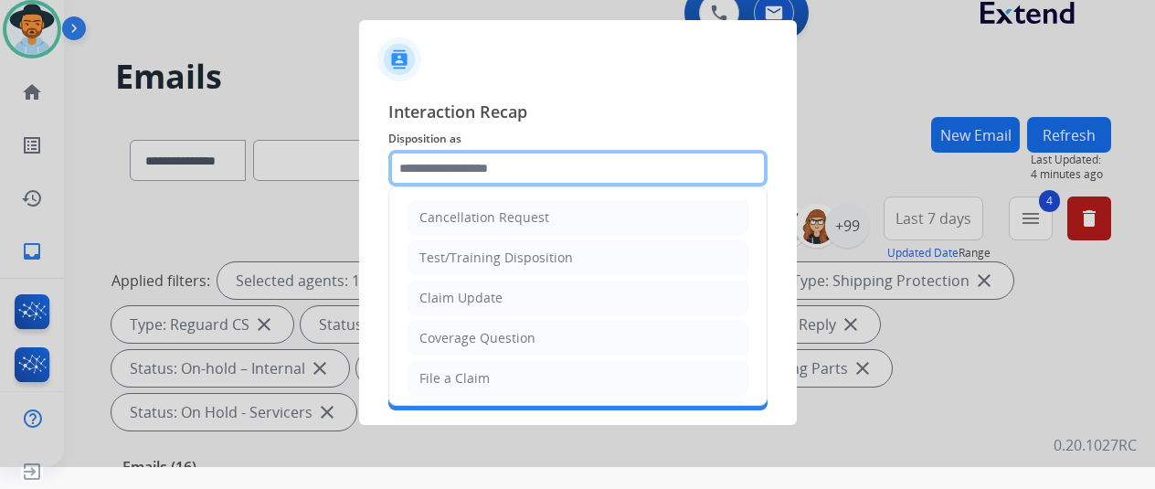
click at [464, 172] on input "text" at bounding box center [577, 168] width 379 height 37
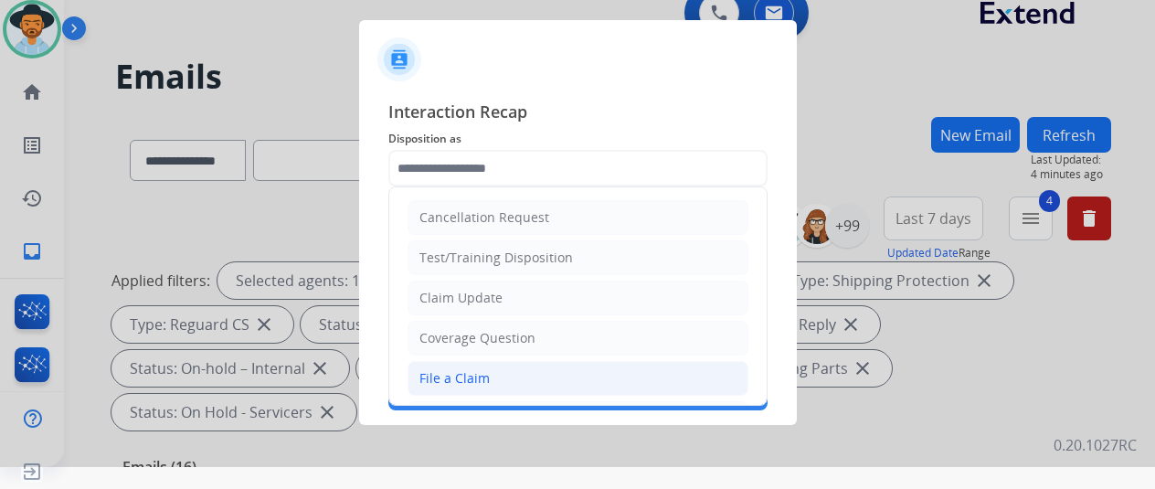
click at [464, 370] on div "File a Claim" at bounding box center [455, 378] width 70 height 18
type input "**********"
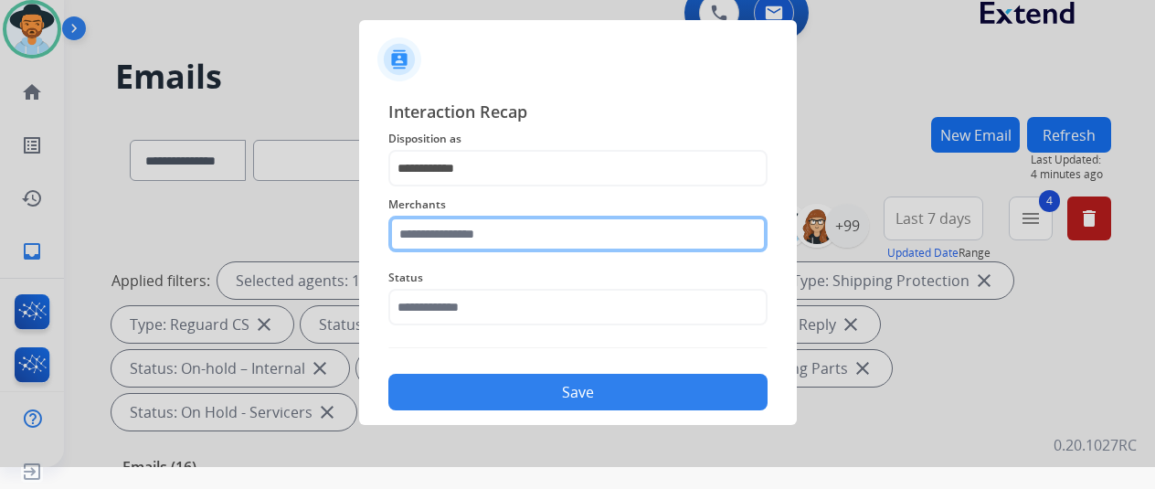
click at [448, 239] on input "text" at bounding box center [577, 234] width 379 height 37
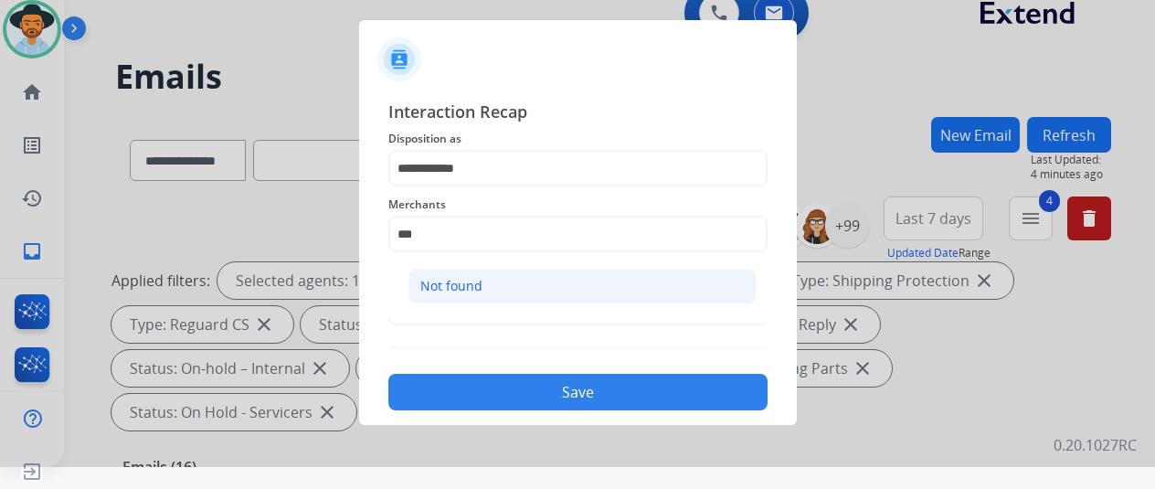
click at [464, 277] on div "Not found" at bounding box center [451, 286] width 62 height 18
type input "*********"
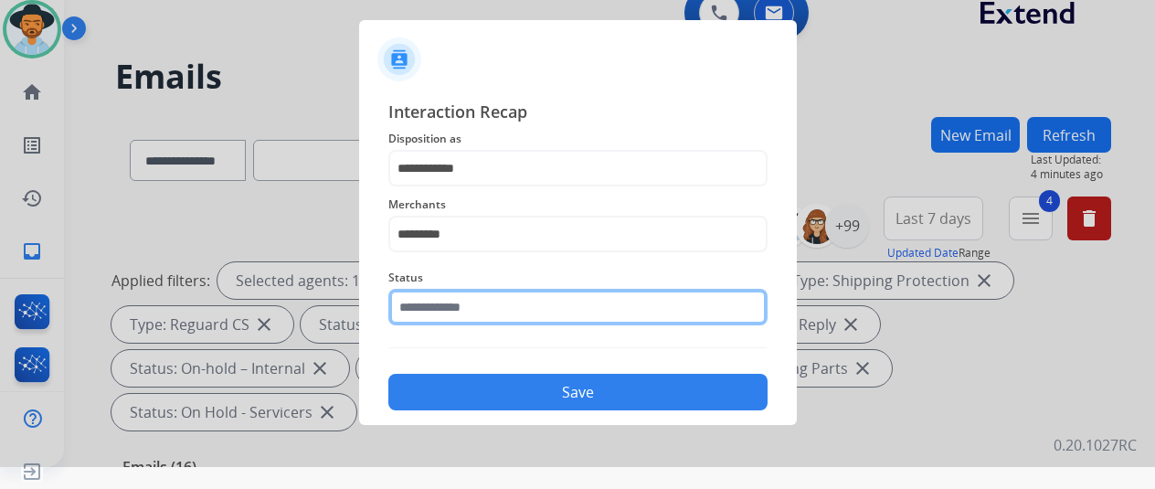
drag, startPoint x: 444, startPoint y: 301, endPoint x: 434, endPoint y: 293, distance: 12.4
click at [443, 301] on input "text" at bounding box center [577, 307] width 379 height 37
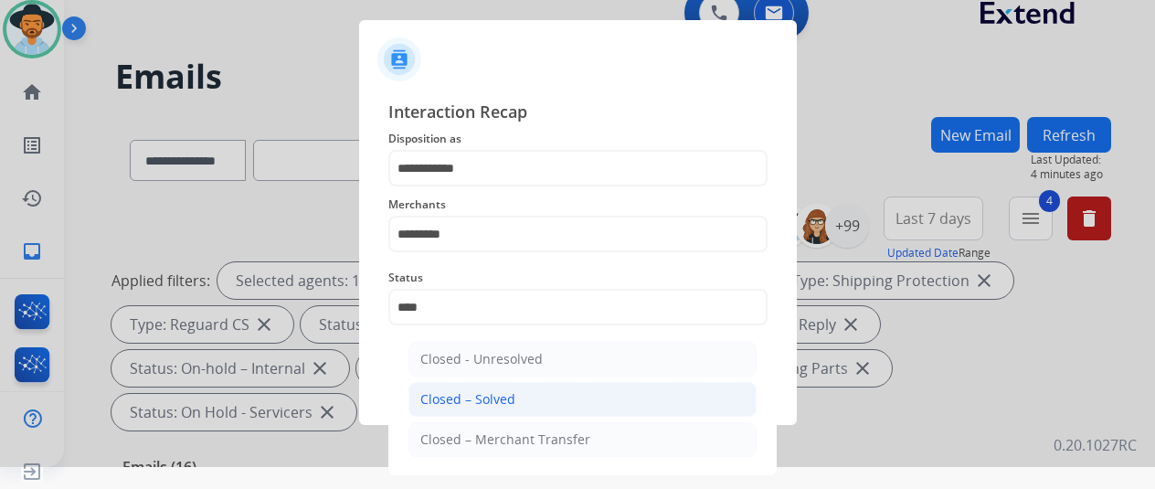
click at [452, 393] on div "Closed – Solved" at bounding box center [467, 399] width 95 height 18
type input "**********"
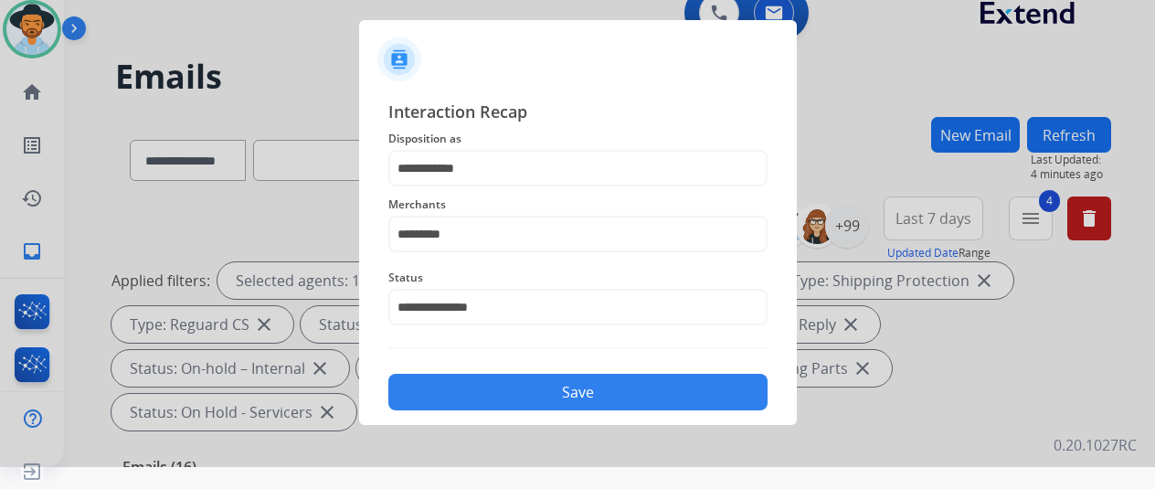
click at [458, 378] on button "Save" at bounding box center [577, 392] width 379 height 37
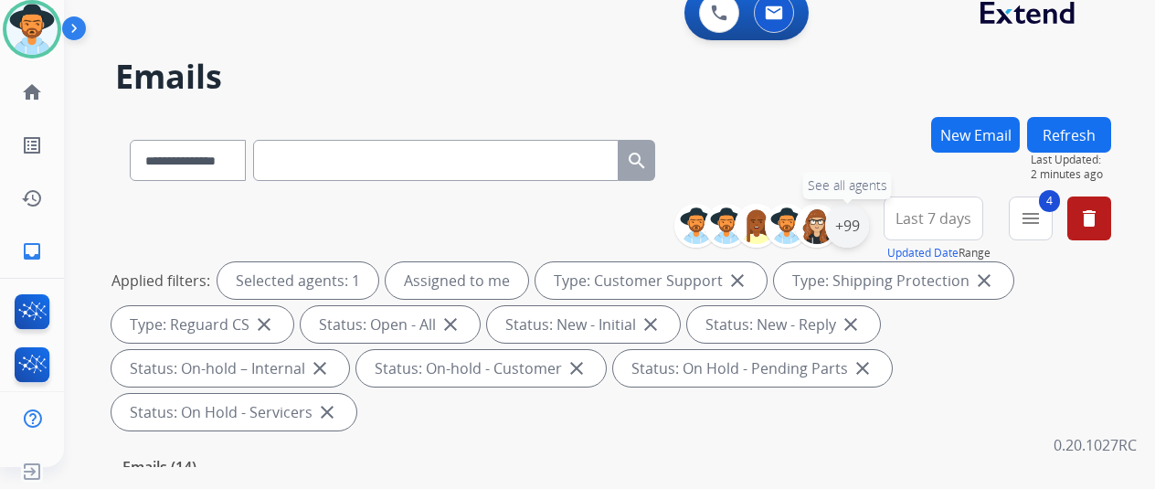
click at [853, 229] on div "+99" at bounding box center [847, 226] width 44 height 44
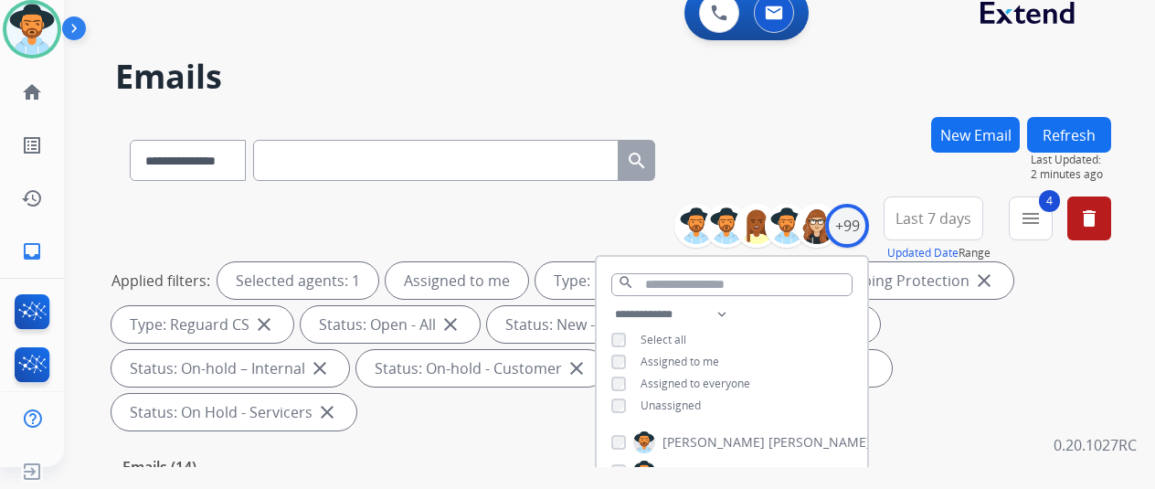
click at [764, 151] on div "**********" at bounding box center [613, 157] width 996 height 80
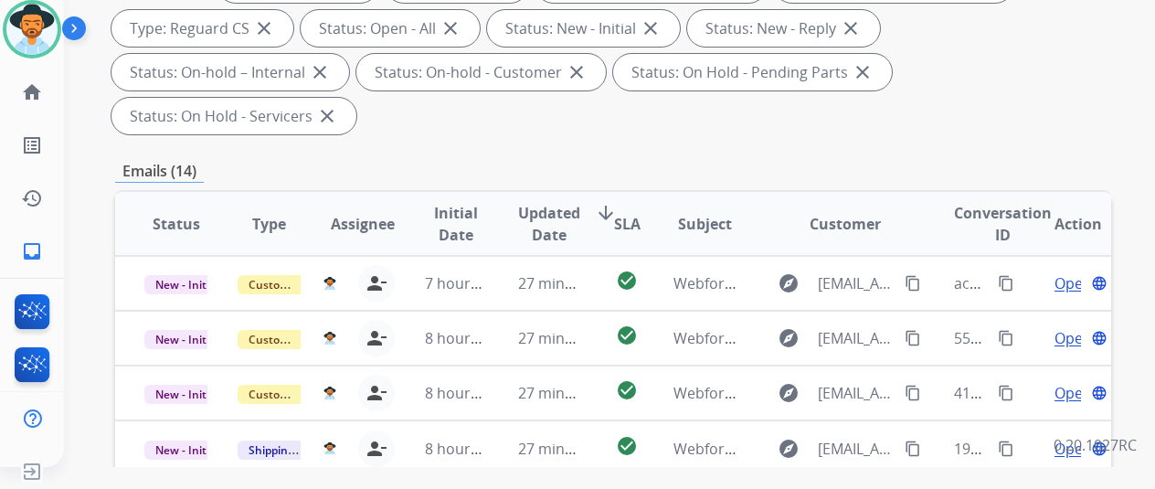
scroll to position [457, 0]
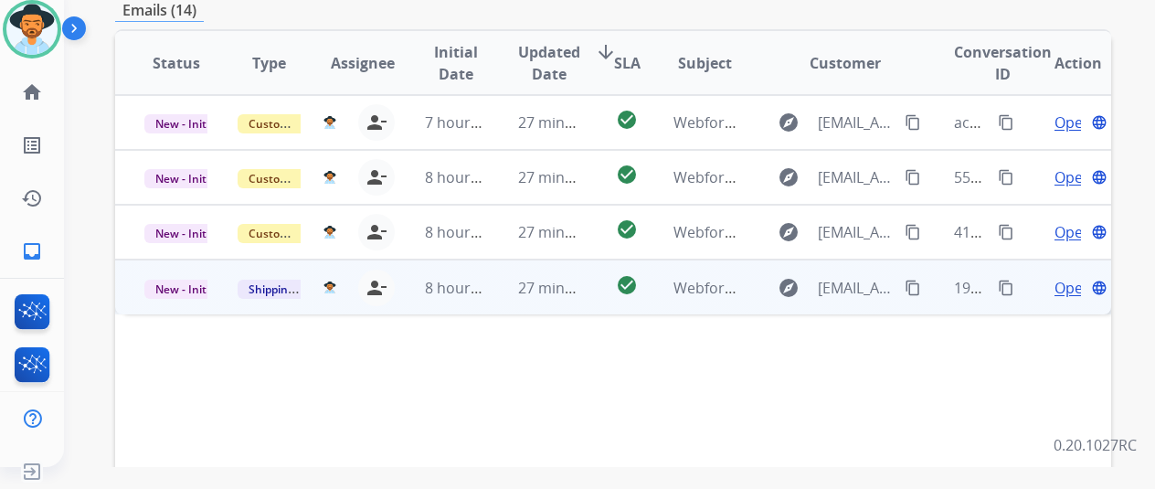
click at [1060, 277] on span "Open" at bounding box center [1073, 288] width 37 height 22
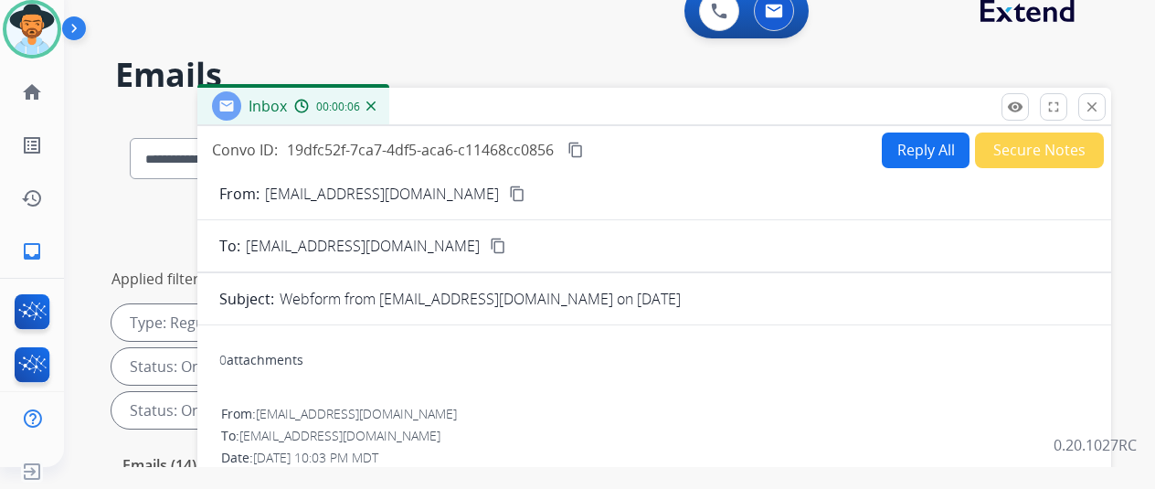
scroll to position [0, 0]
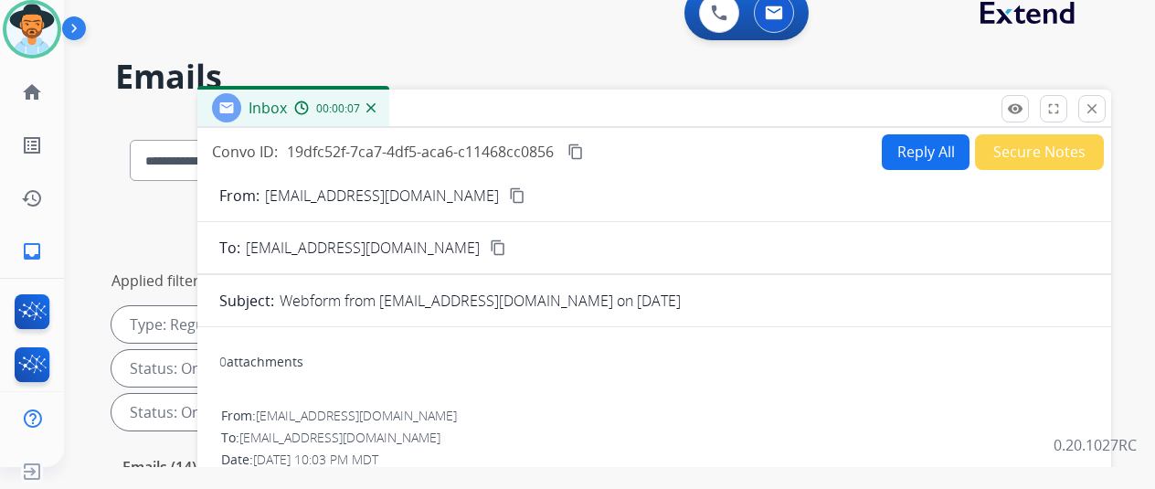
click at [509, 195] on mat-icon "content_copy" at bounding box center [517, 195] width 16 height 16
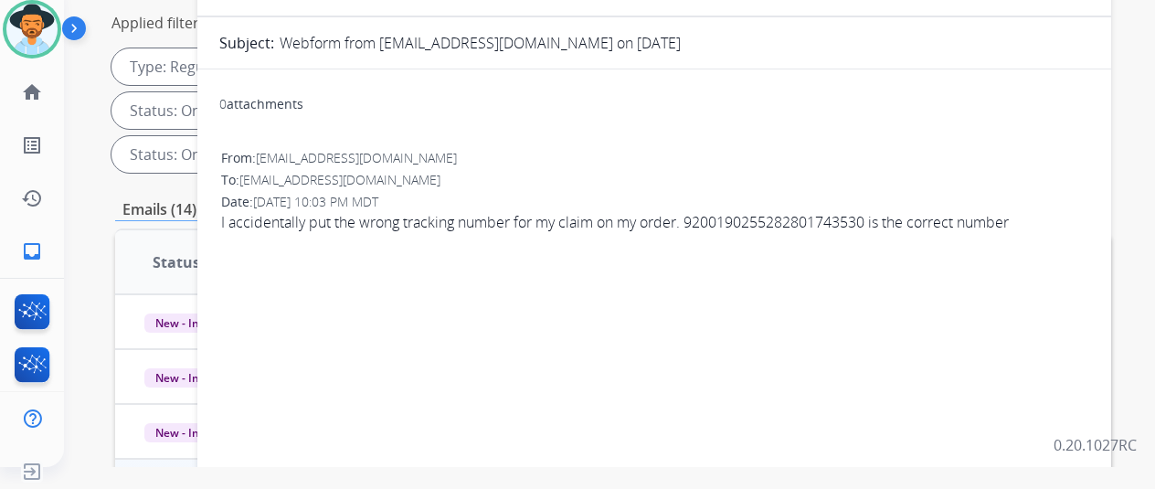
scroll to position [274, 0]
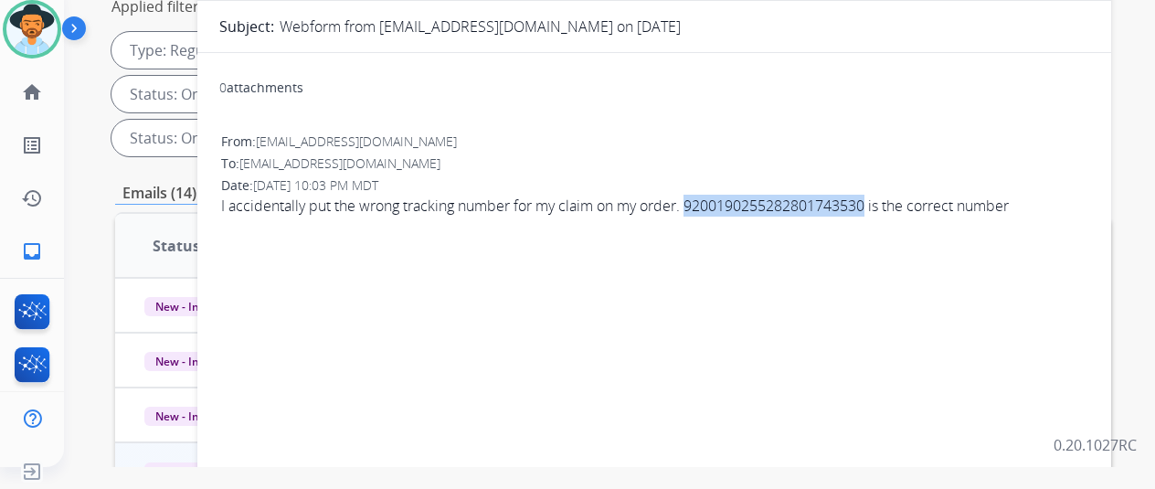
drag, startPoint x: 888, startPoint y: 203, endPoint x: 710, endPoint y: 216, distance: 177.8
click at [710, 216] on div "From: shahab.nouriatx@gmail.com To: support@extend.com Date: 09/23/2025 - 10:03…" at bounding box center [654, 182] width 870 height 102
copy span "200190255282801743530"
click at [887, 202] on span "I accidentally put the wrong tracking number for my claim on my order. 92001902…" at bounding box center [654, 206] width 867 height 22
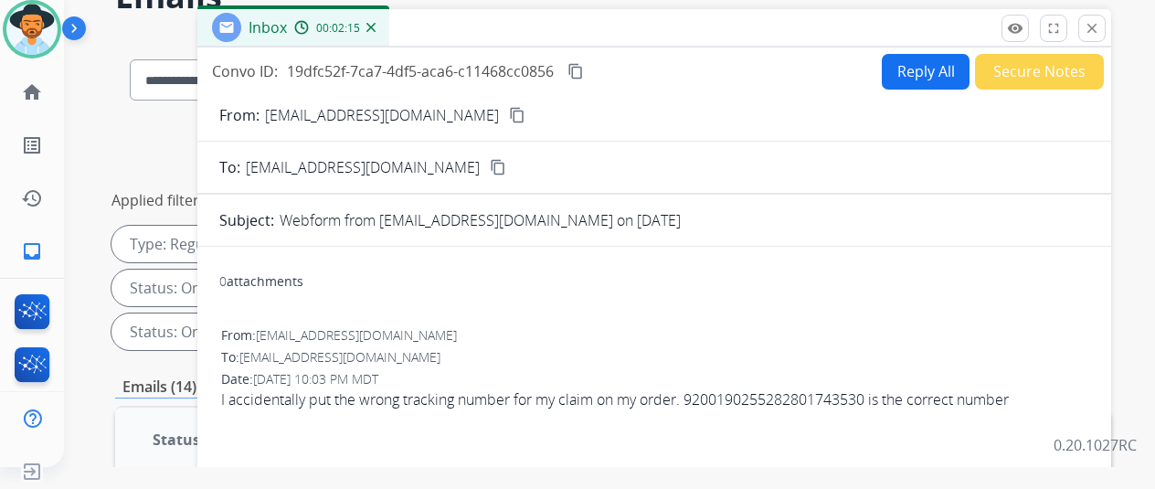
scroll to position [0, 0]
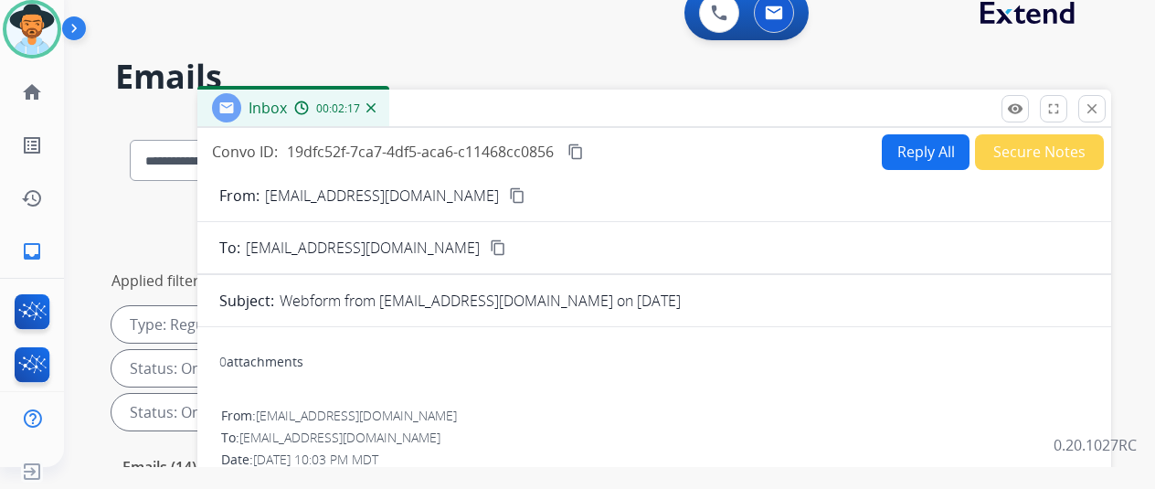
click at [584, 151] on mat-icon "content_copy" at bounding box center [576, 152] width 16 height 16
click at [920, 147] on button "Reply All" at bounding box center [926, 152] width 88 height 36
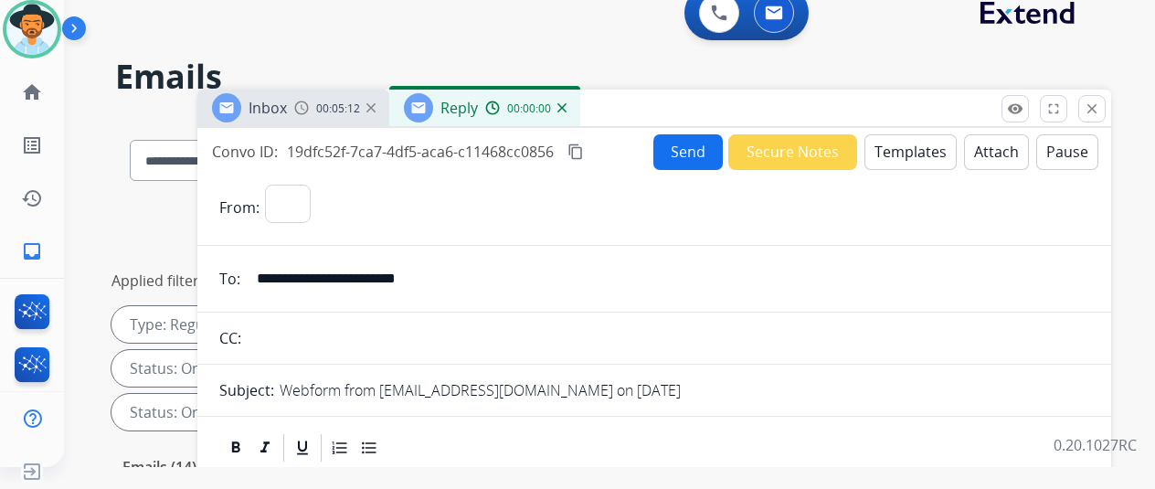
select select "**********"
click at [912, 149] on button "Templates" at bounding box center [911, 152] width 92 height 36
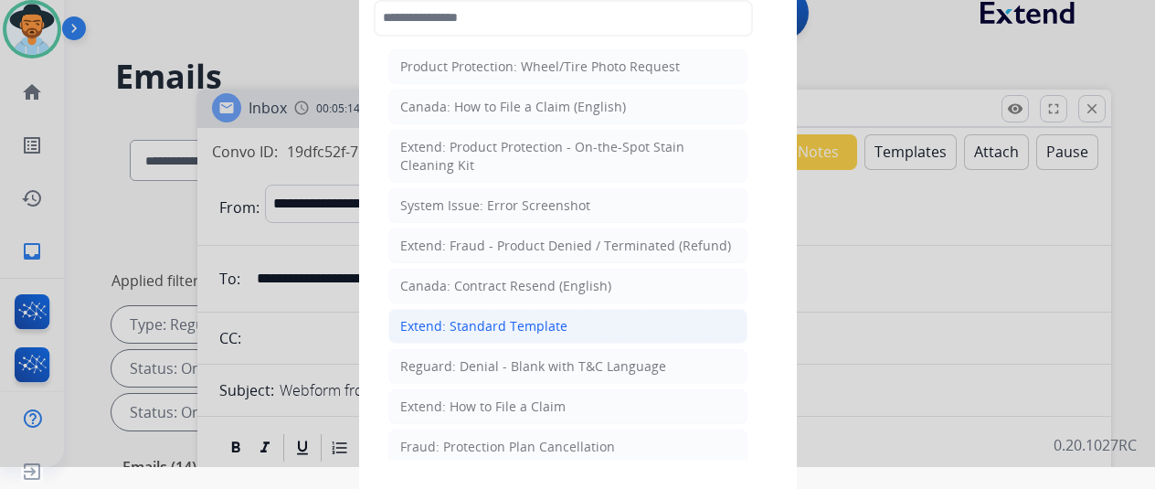
click at [460, 321] on div "Extend: Standard Template" at bounding box center [483, 326] width 167 height 18
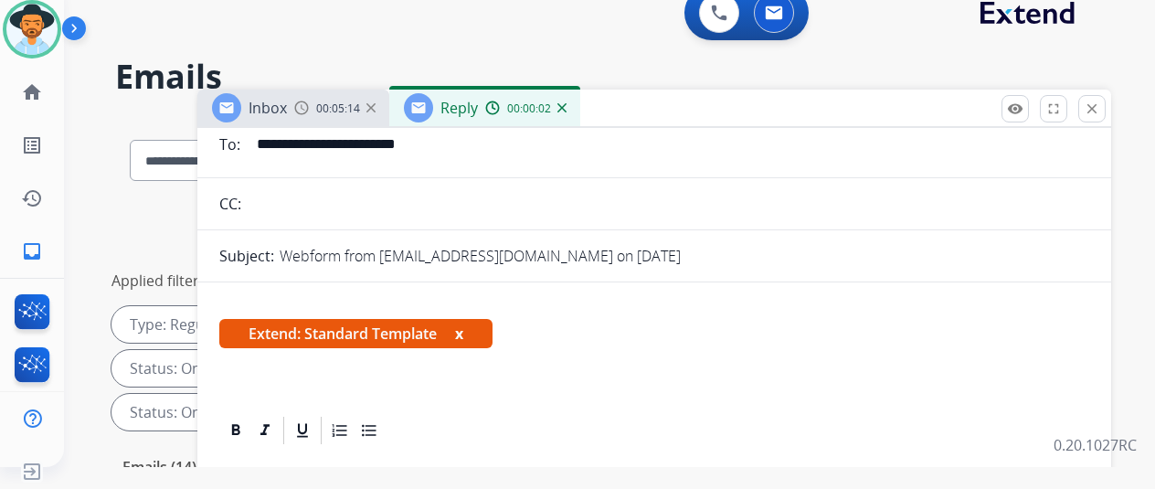
scroll to position [366, 0]
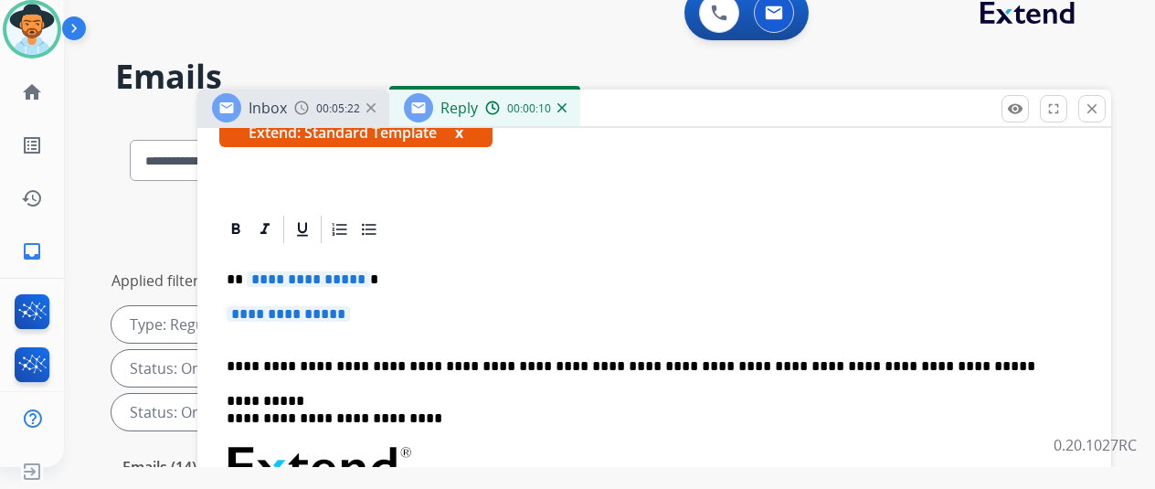
click at [368, 271] on span "**********" at bounding box center [308, 279] width 123 height 16
click at [350, 306] on span "**********" at bounding box center [288, 314] width 123 height 16
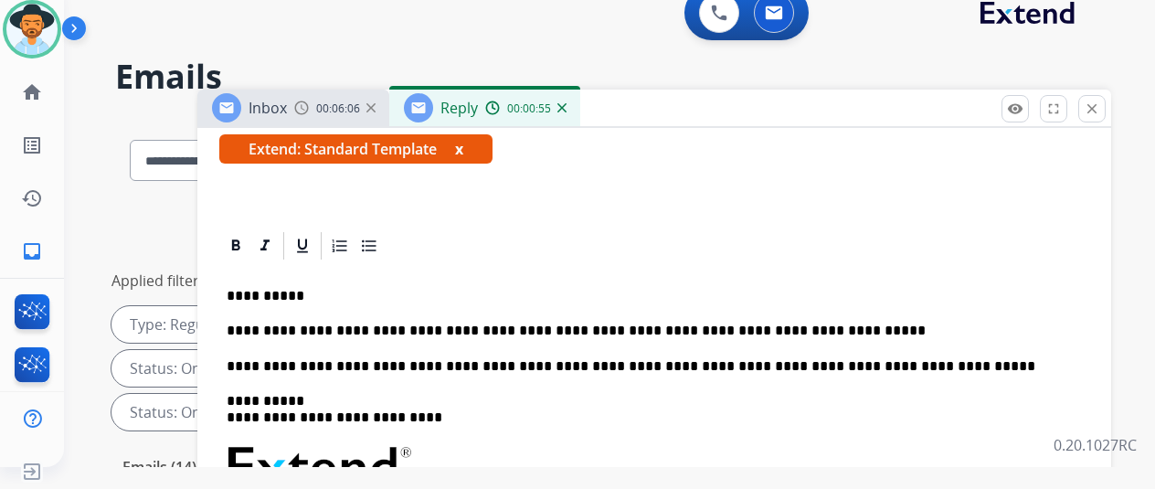
scroll to position [0, 0]
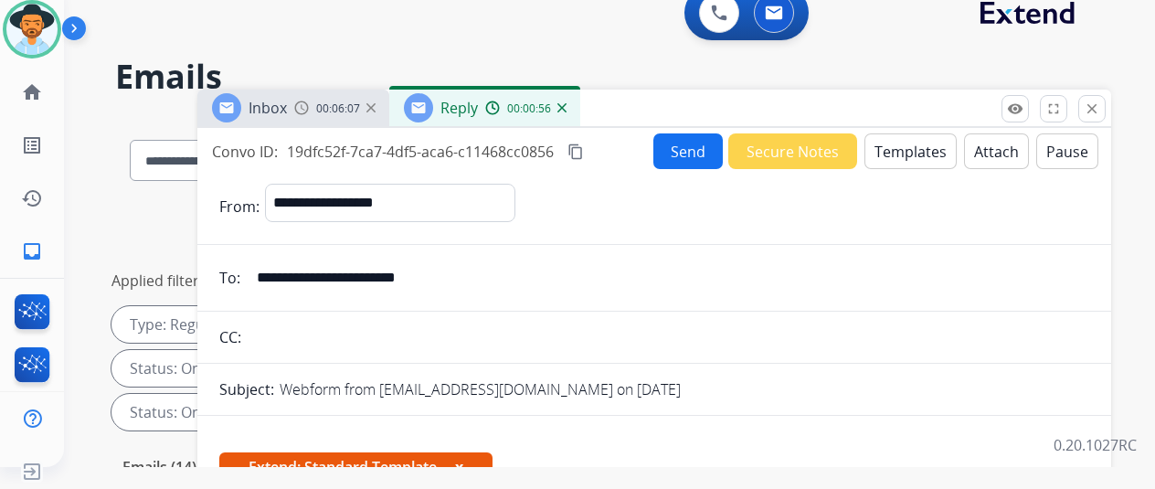
click at [673, 157] on button "Send" at bounding box center [688, 151] width 69 height 36
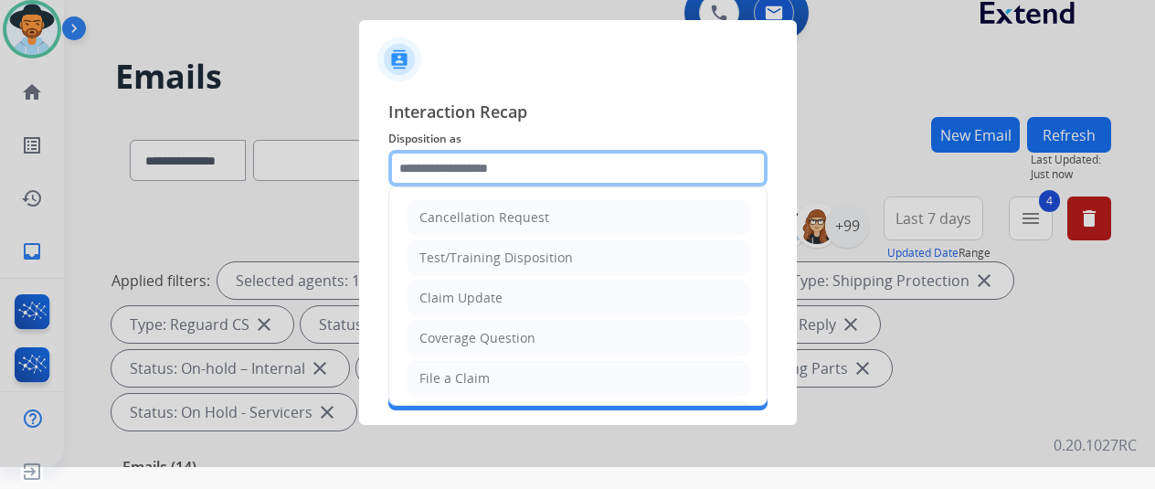
click at [446, 165] on input "text" at bounding box center [577, 168] width 379 height 37
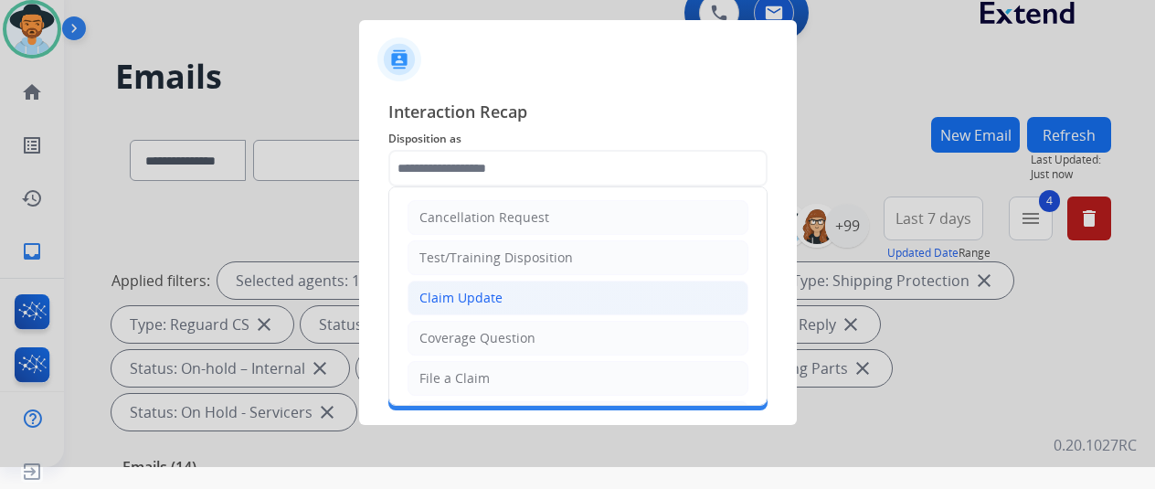
click at [450, 293] on div "Claim Update" at bounding box center [461, 298] width 83 height 18
type input "**********"
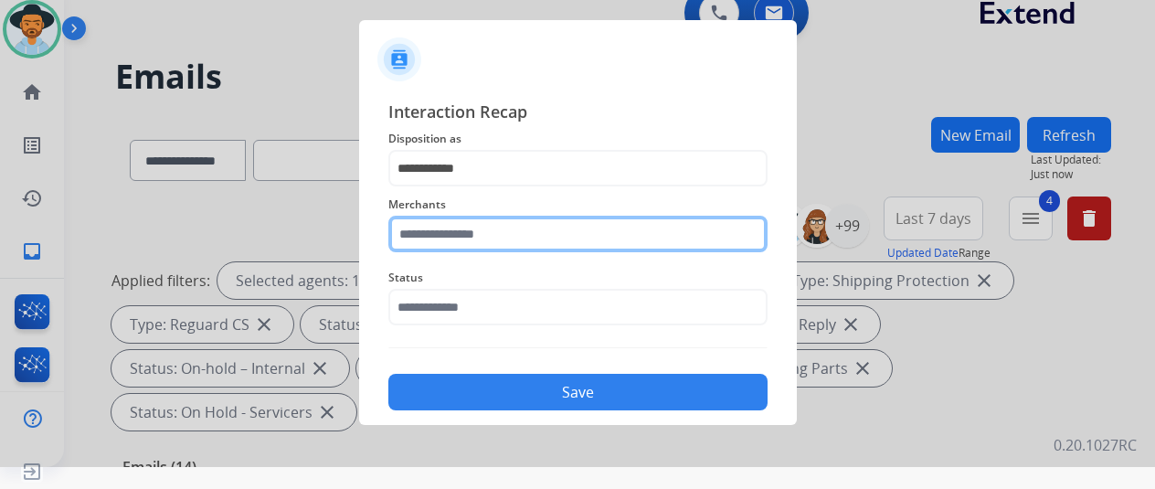
click at [430, 231] on input "text" at bounding box center [577, 234] width 379 height 37
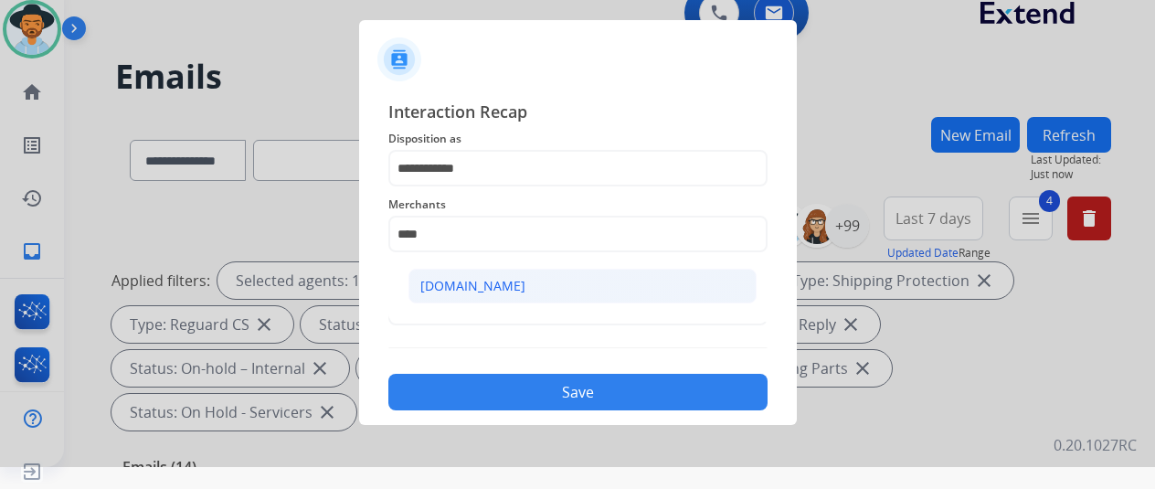
click at [453, 287] on div "[DOMAIN_NAME]" at bounding box center [472, 286] width 105 height 18
type input "**********"
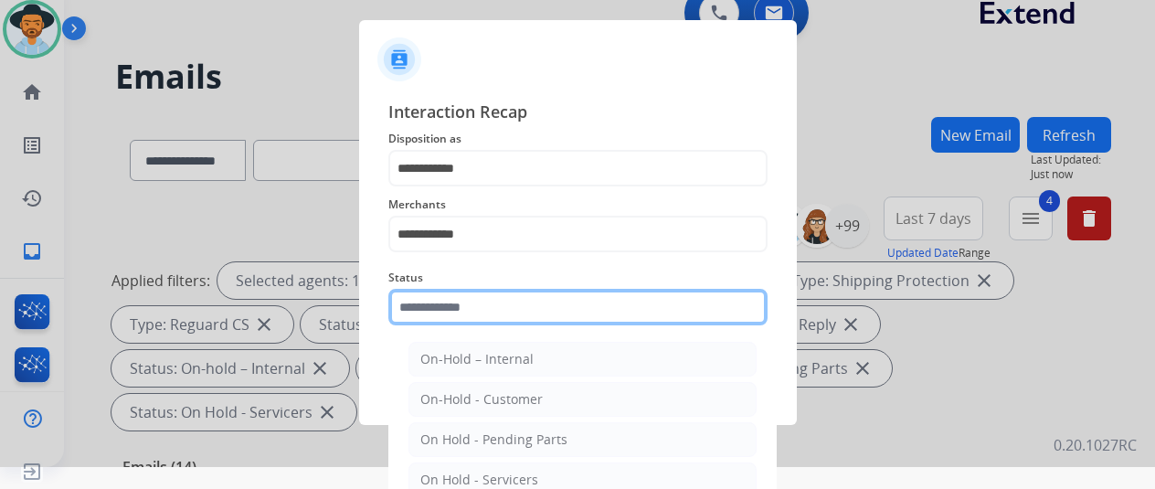
click at [452, 303] on input "text" at bounding box center [577, 307] width 379 height 37
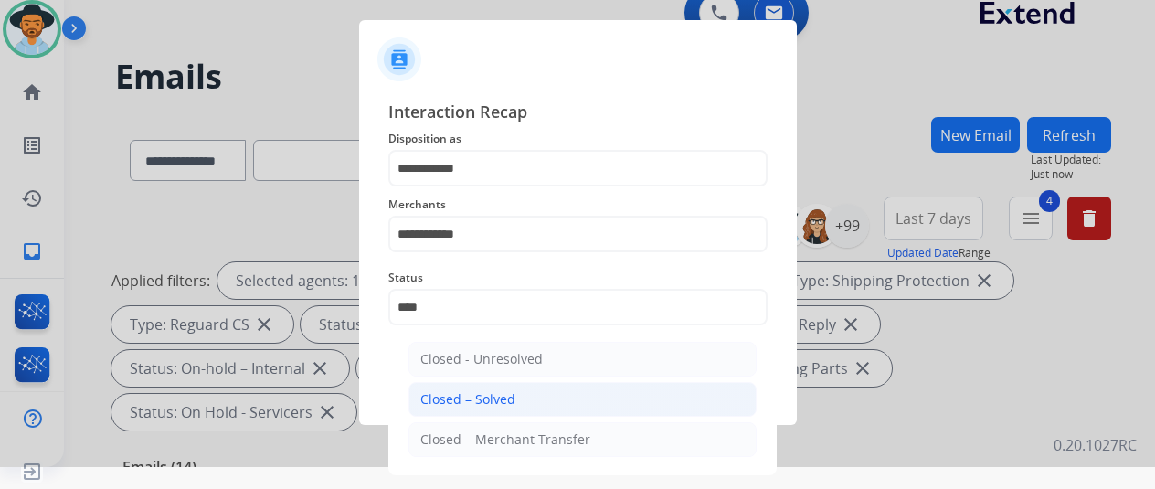
click at [487, 392] on div "Closed – Solved" at bounding box center [467, 399] width 95 height 18
type input "**********"
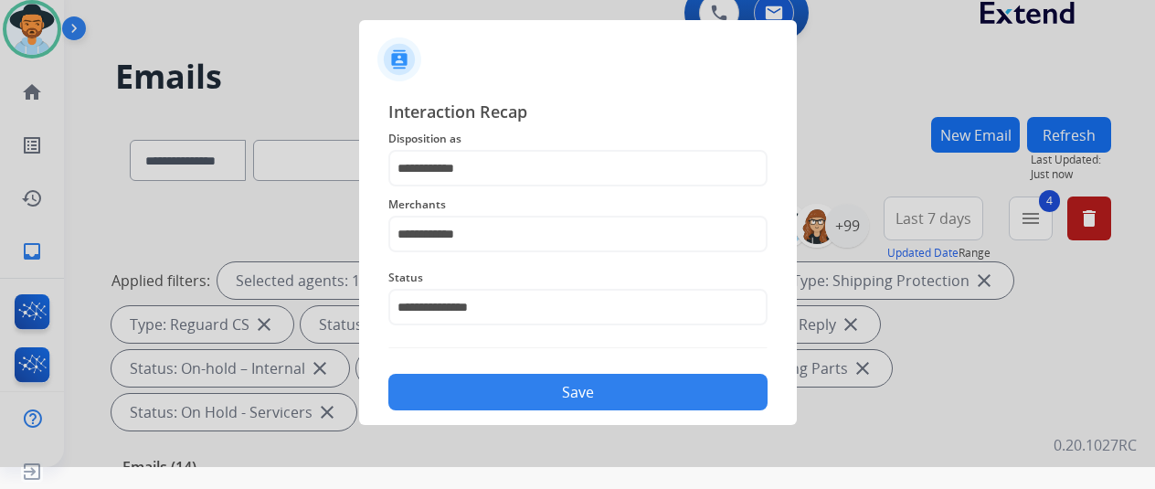
click at [490, 391] on button "Save" at bounding box center [577, 392] width 379 height 37
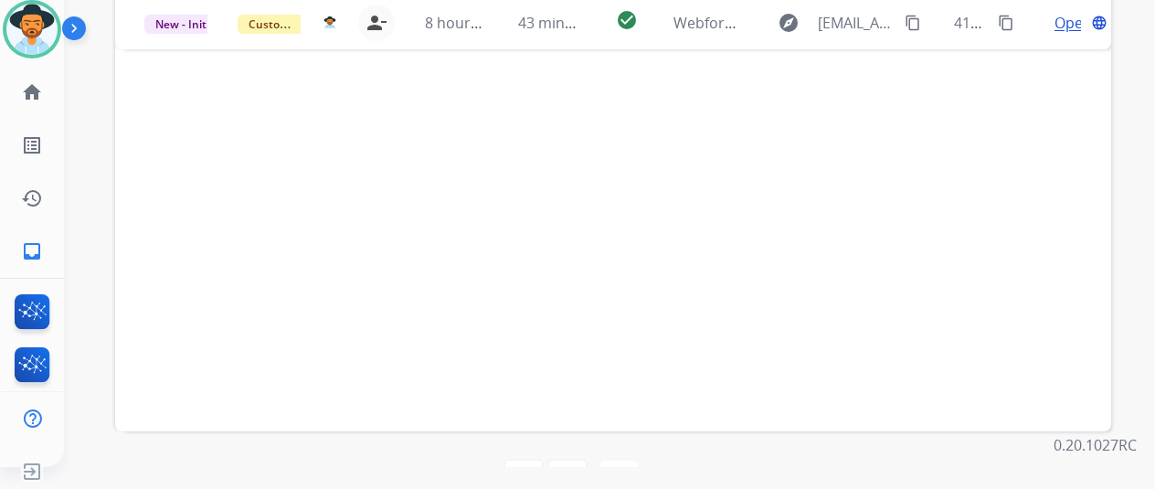
scroll to position [210, 0]
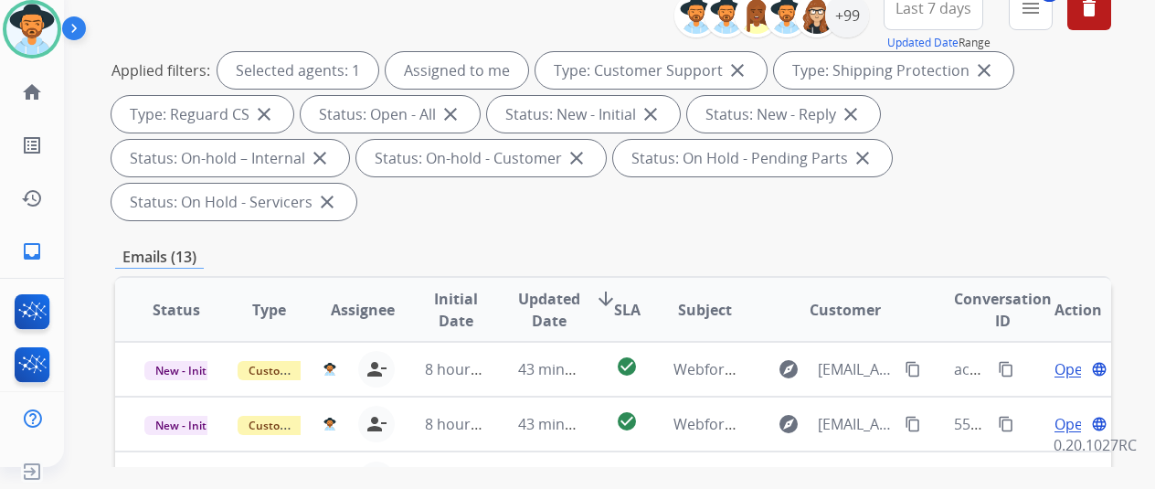
click at [1069, 434] on p "0.20.1027RC" at bounding box center [1095, 445] width 83 height 22
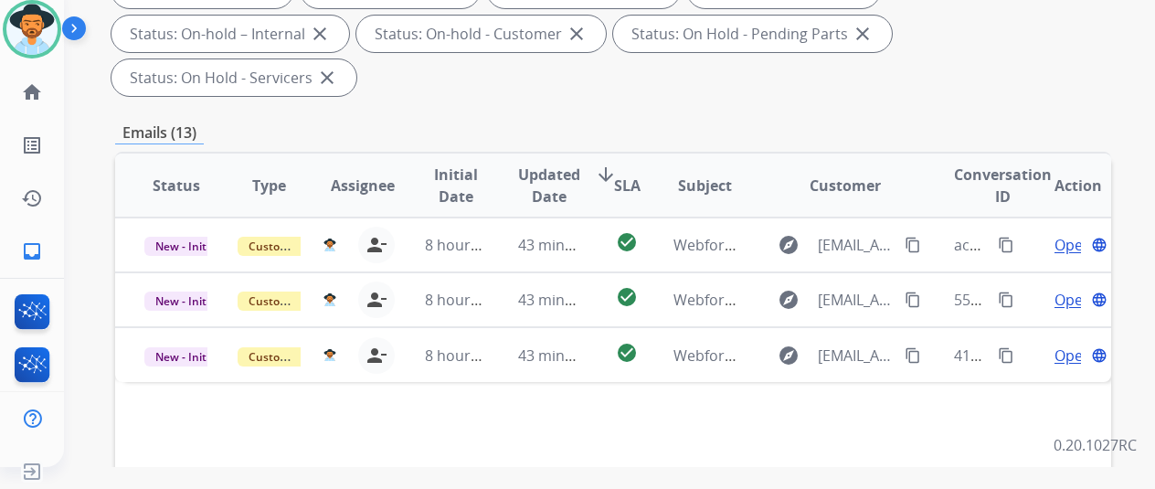
scroll to position [484, 0]
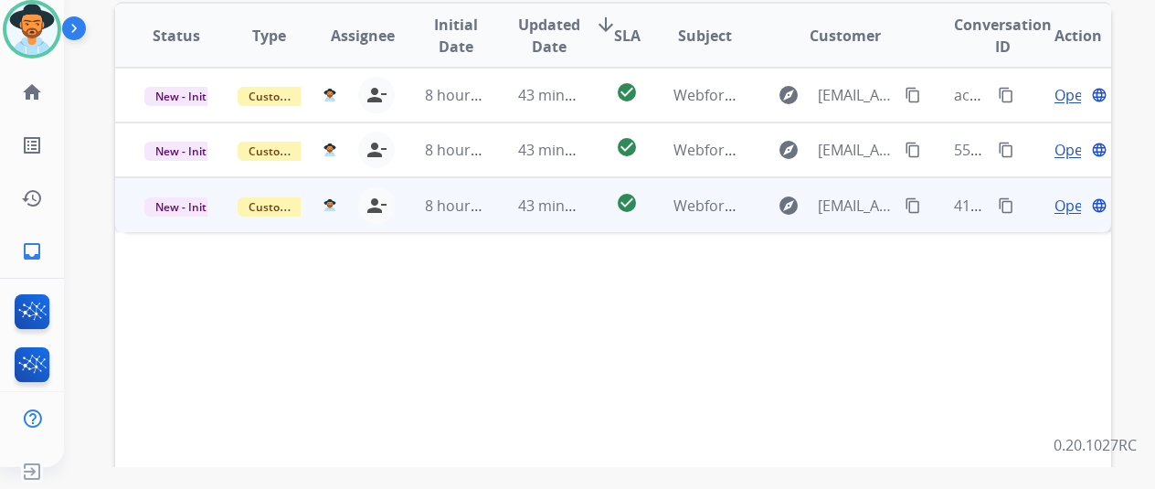
click at [1069, 195] on span "Open" at bounding box center [1073, 206] width 37 height 22
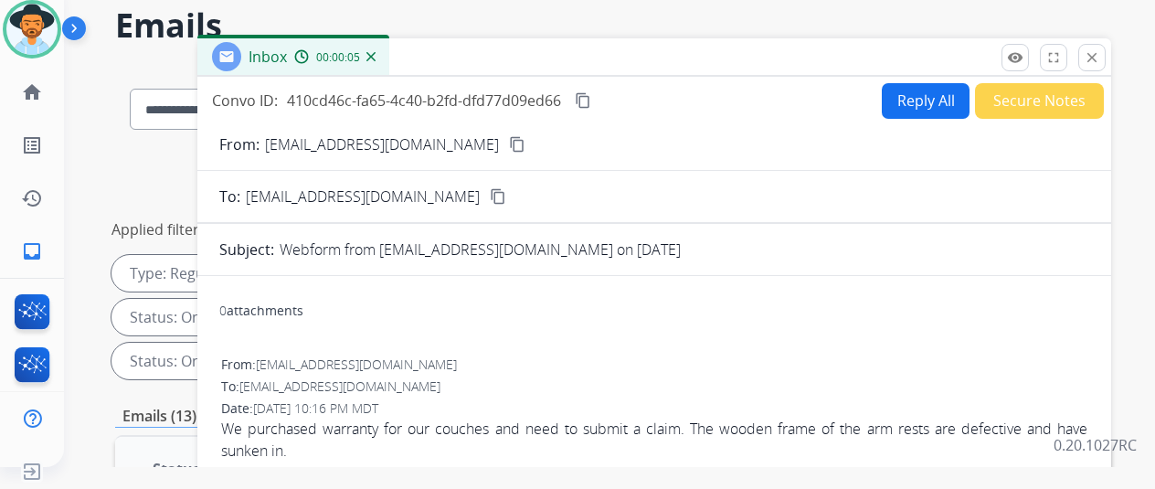
scroll to position [27, 0]
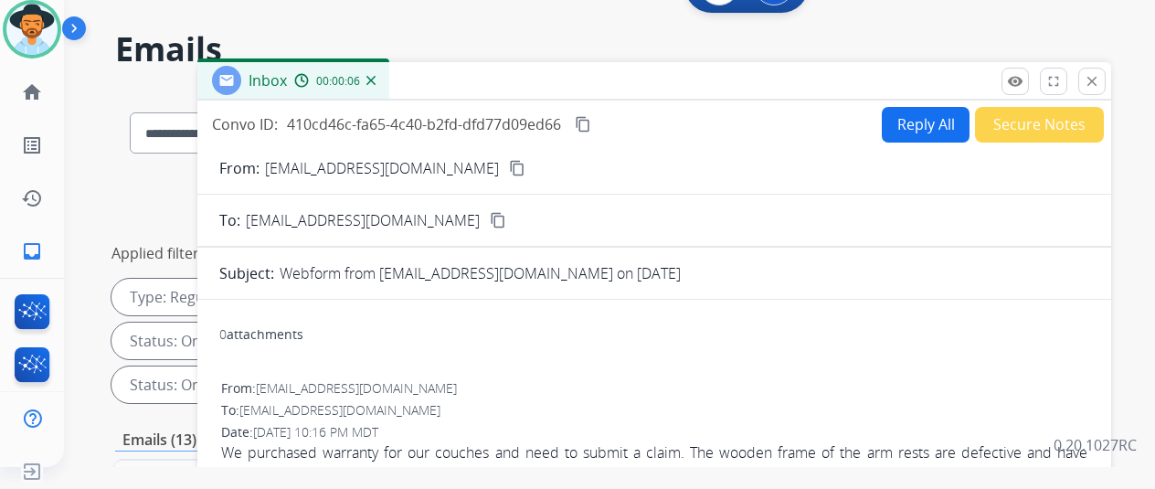
click at [509, 165] on mat-icon "content_copy" at bounding box center [517, 168] width 16 height 16
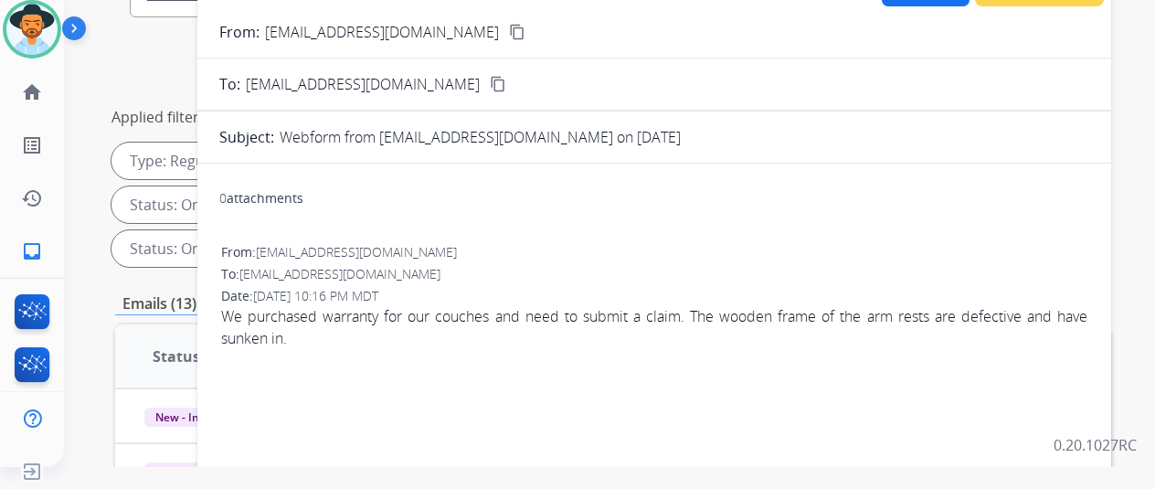
scroll to position [0, 0]
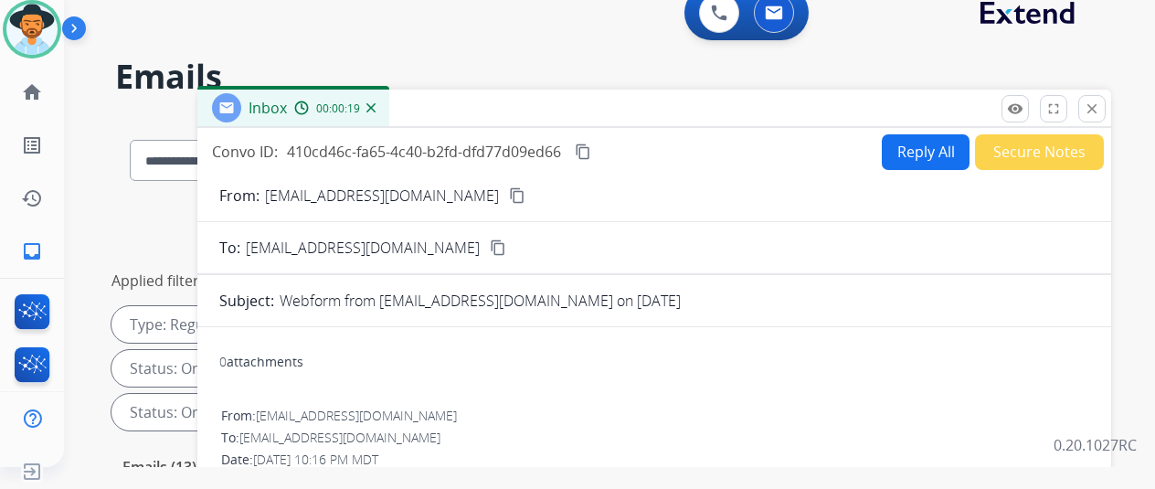
click at [930, 146] on button "Reply All" at bounding box center [926, 152] width 88 height 36
select select "**********"
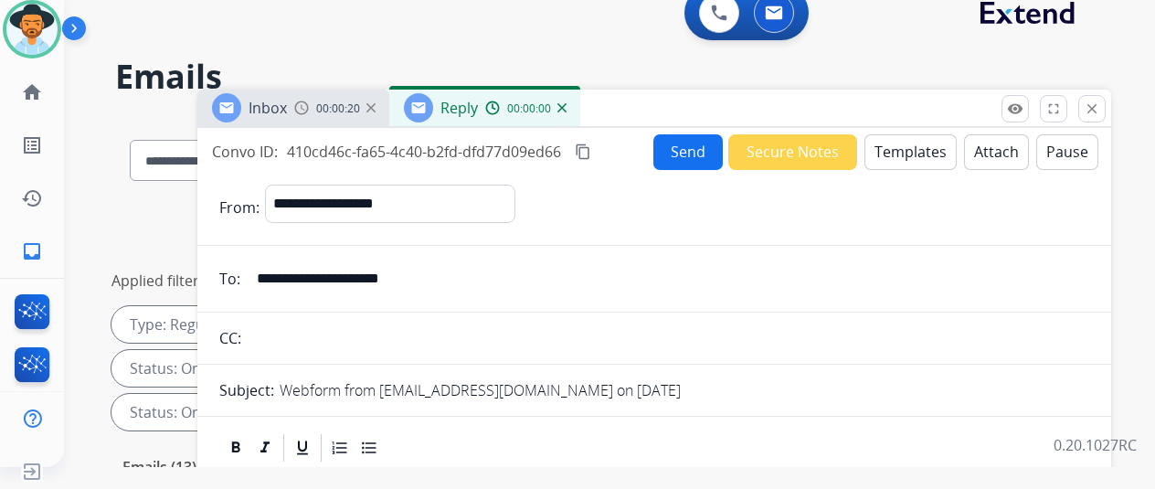
drag, startPoint x: 909, startPoint y: 145, endPoint x: 845, endPoint y: 98, distance: 79.7
click at [898, 141] on button "Templates" at bounding box center [911, 152] width 92 height 36
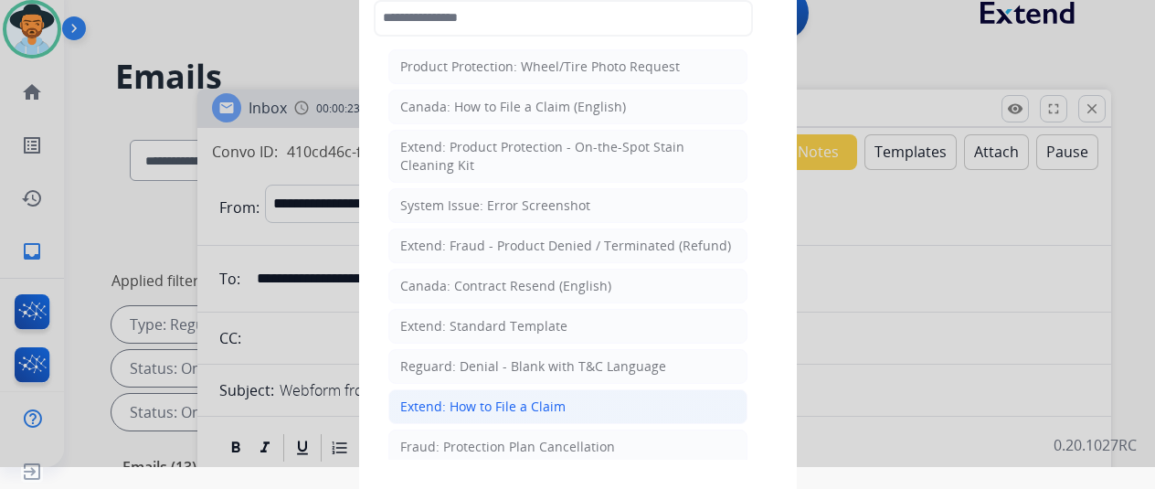
click at [457, 390] on li "Extend: How to File a Claim" at bounding box center [567, 406] width 359 height 35
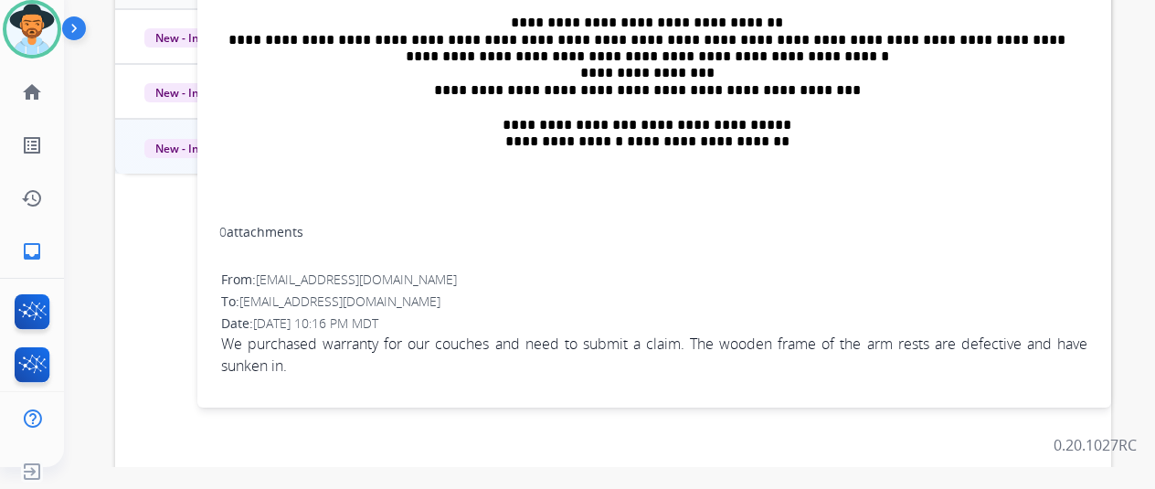
scroll to position [183, 0]
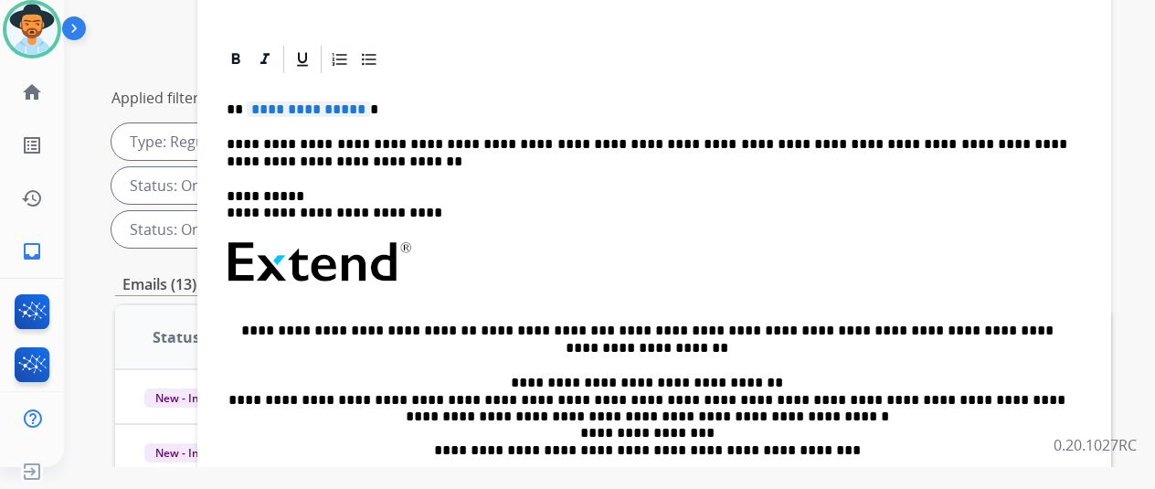
click at [370, 101] on span "**********" at bounding box center [308, 109] width 123 height 16
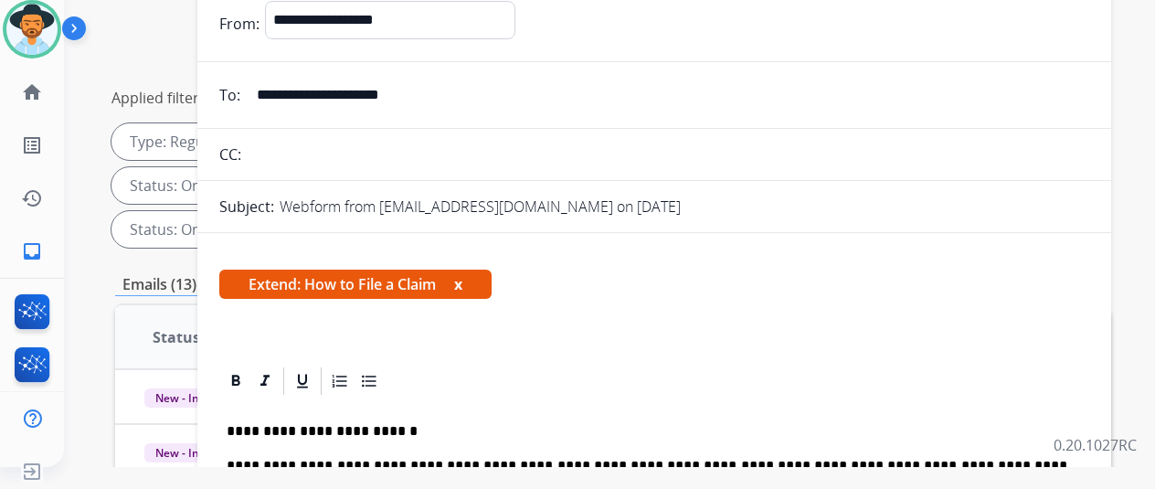
scroll to position [0, 0]
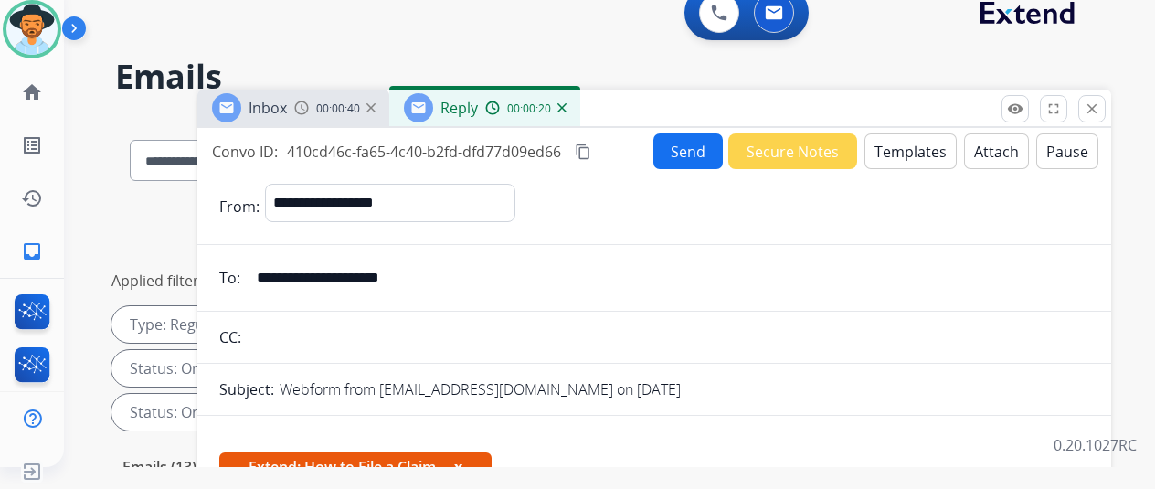
click at [682, 151] on button "Send" at bounding box center [688, 151] width 69 height 36
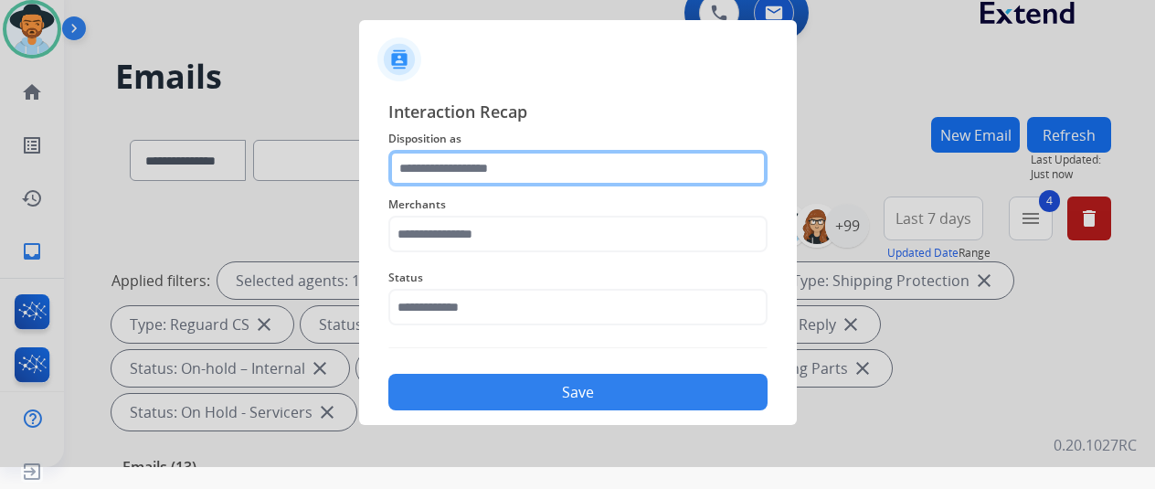
click at [435, 175] on input "text" at bounding box center [577, 168] width 379 height 37
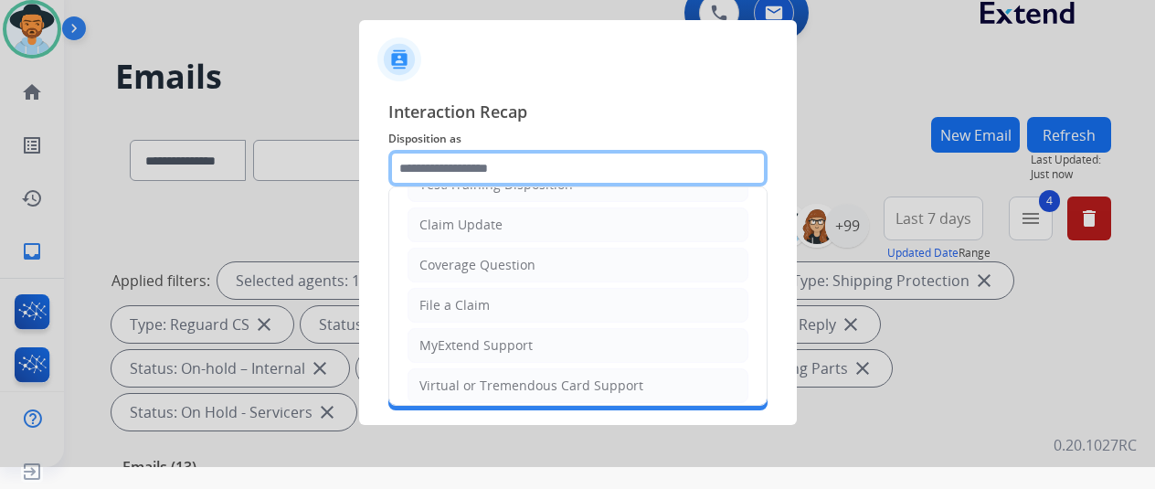
scroll to position [183, 0]
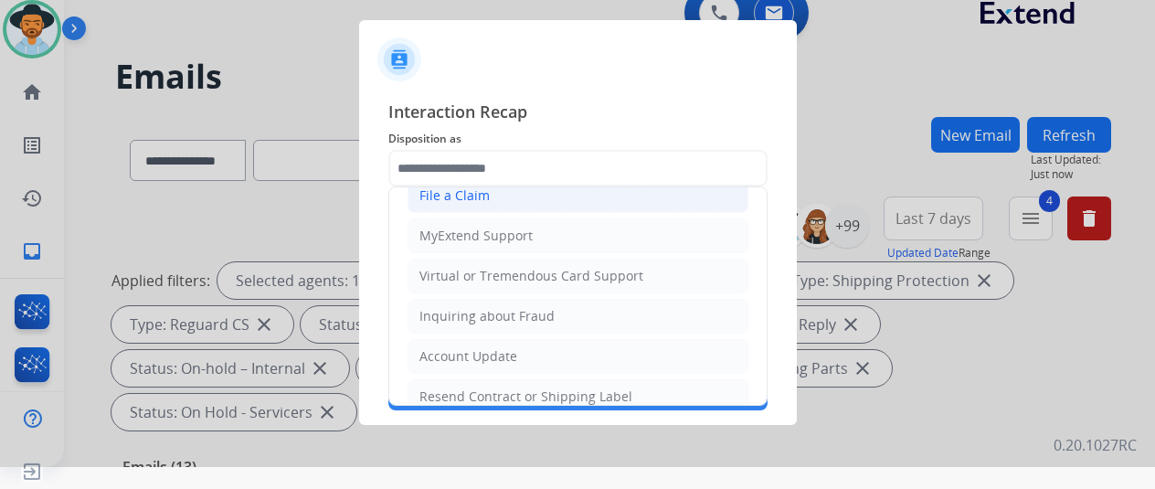
click at [472, 197] on div "File a Claim" at bounding box center [455, 195] width 70 height 18
type input "**********"
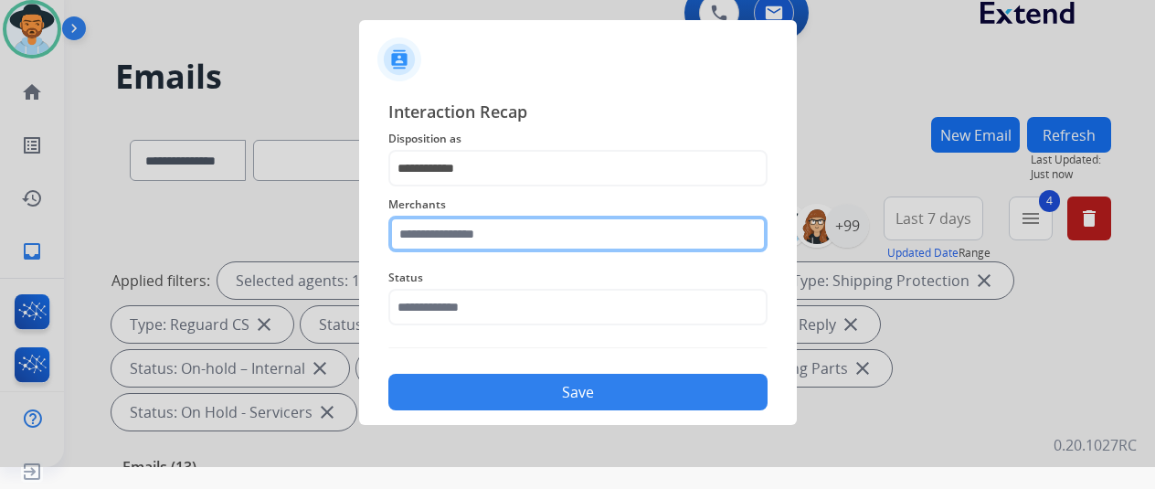
click at [430, 228] on input "text" at bounding box center [577, 234] width 379 height 37
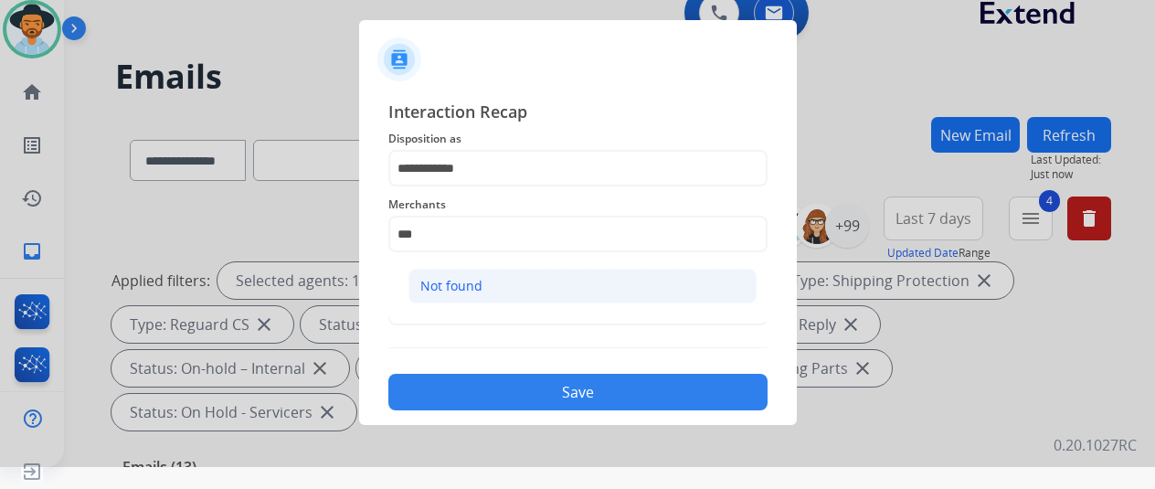
click at [509, 293] on li "Not found" at bounding box center [583, 286] width 348 height 35
type input "*********"
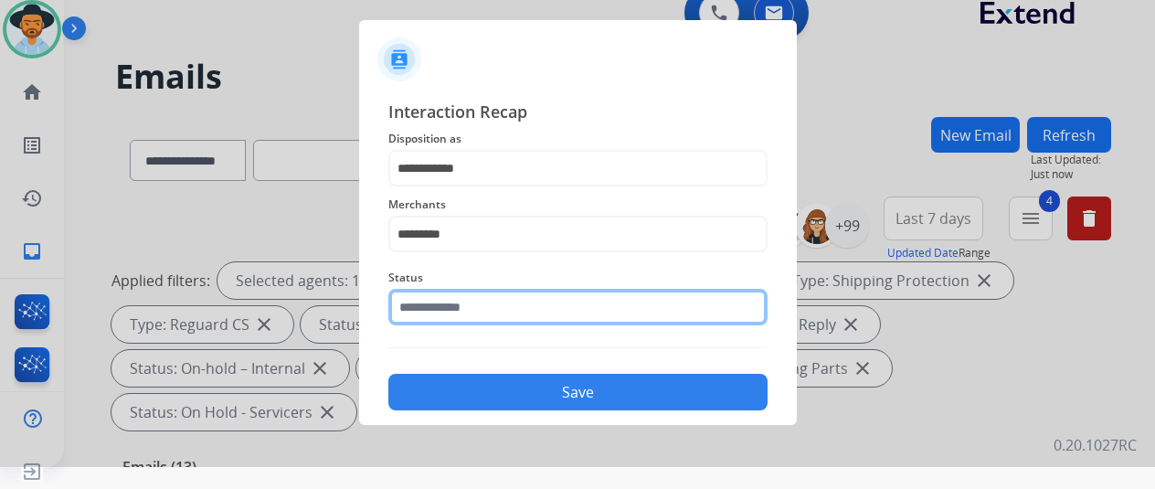
click at [484, 313] on input "text" at bounding box center [577, 307] width 379 height 37
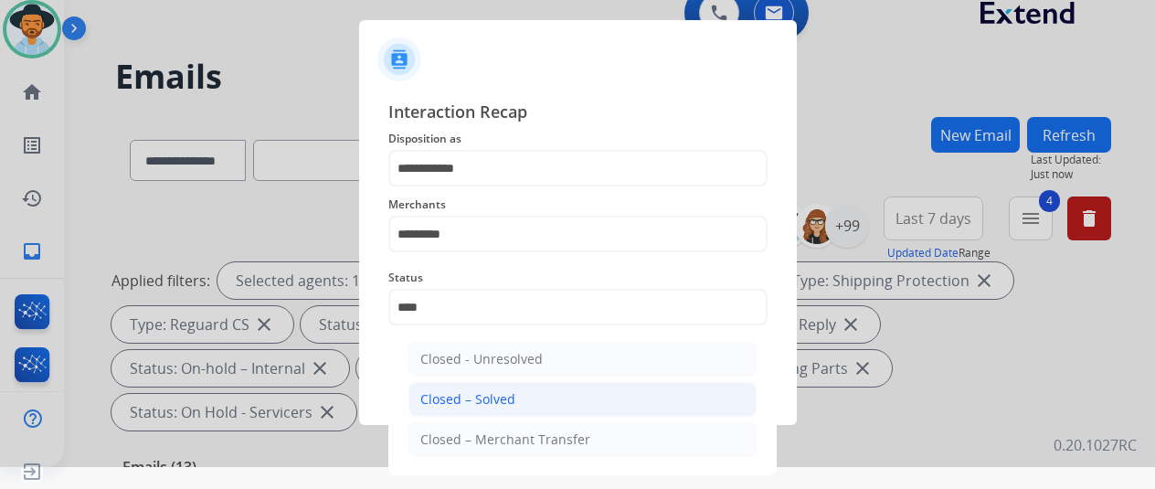
click at [473, 403] on div "Closed – Solved" at bounding box center [467, 399] width 95 height 18
type input "**********"
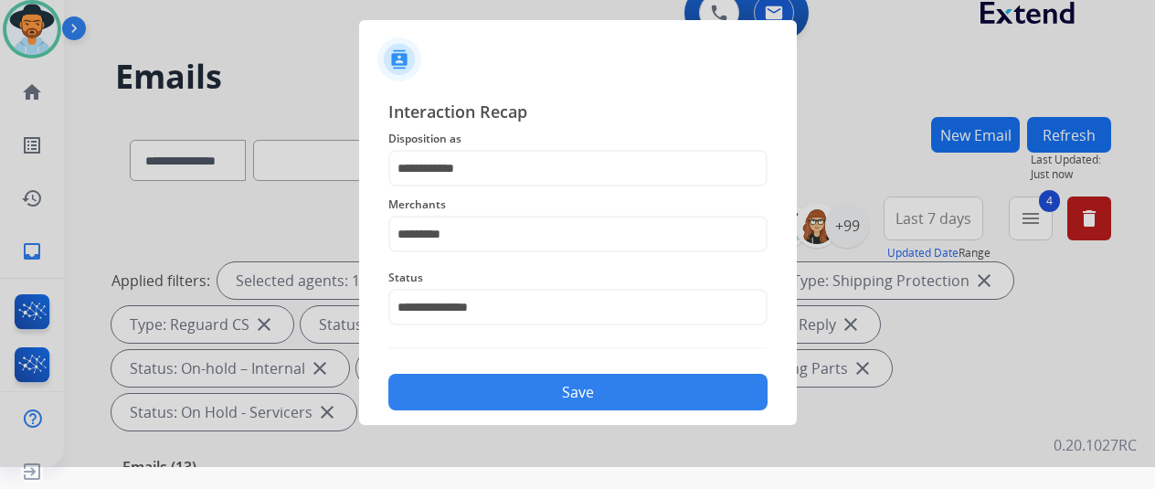
click at [473, 403] on button "Save" at bounding box center [577, 392] width 379 height 37
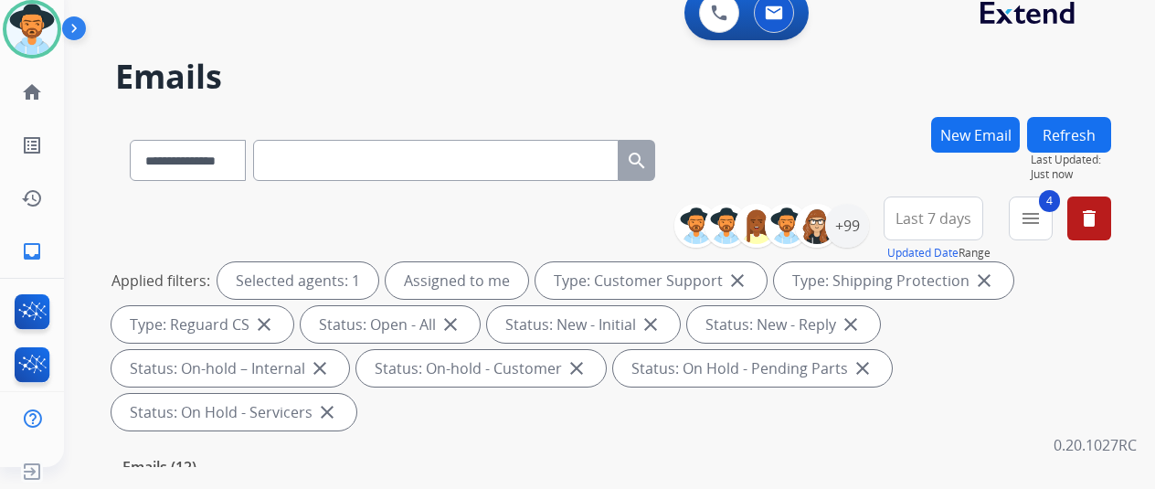
click at [744, 147] on div "**********" at bounding box center [613, 157] width 996 height 80
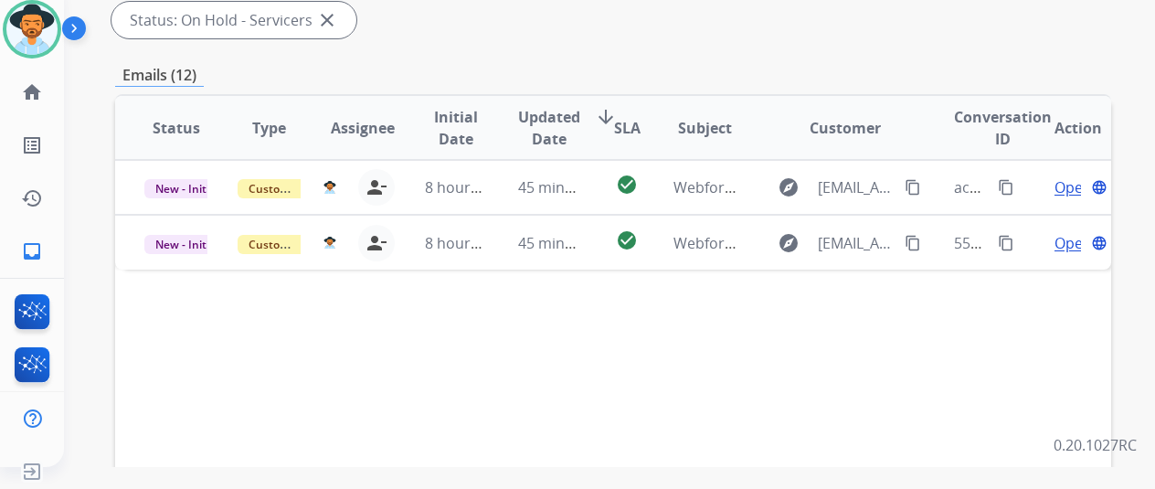
scroll to position [366, 0]
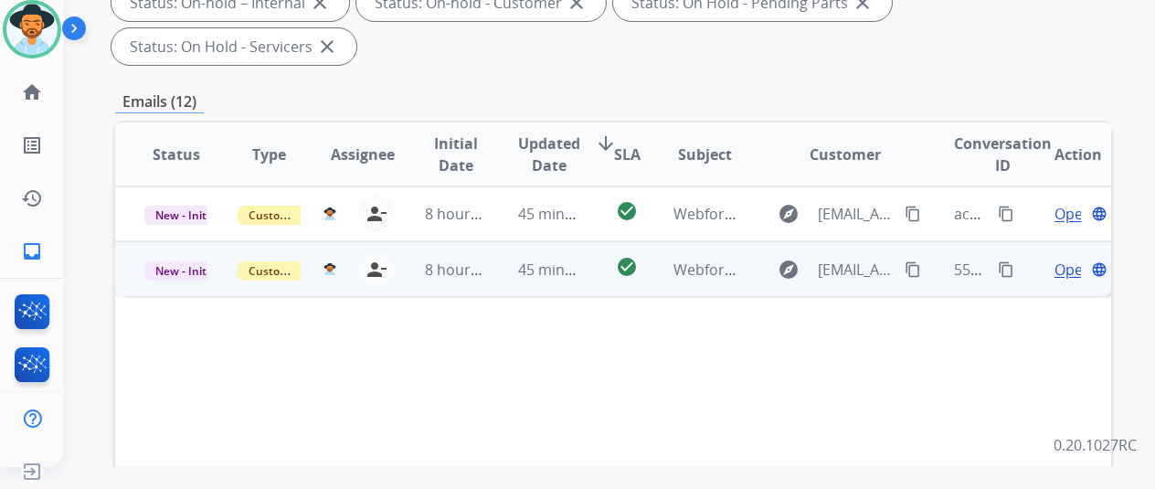
click at [1066, 259] on span "Open" at bounding box center [1073, 270] width 37 height 22
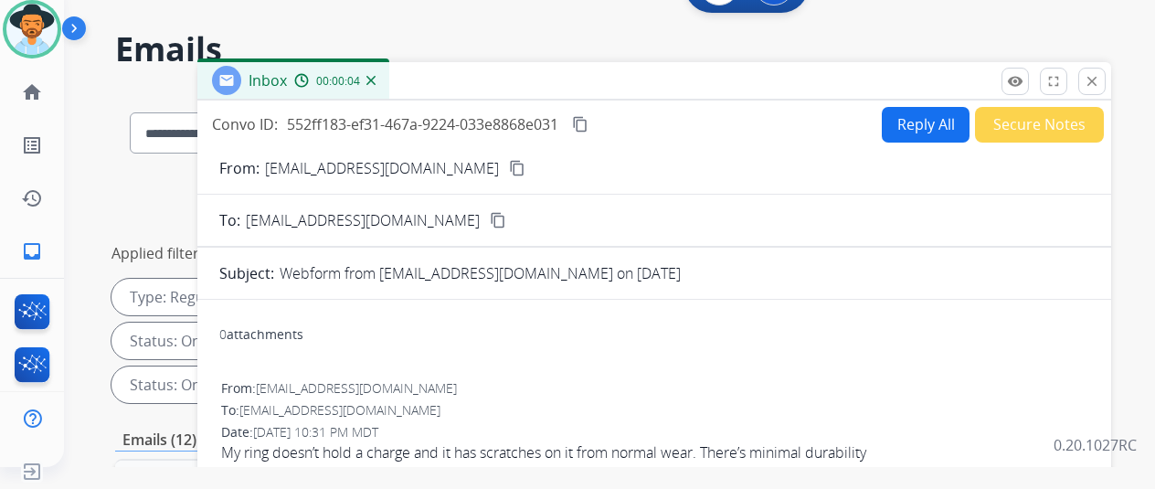
scroll to position [0, 0]
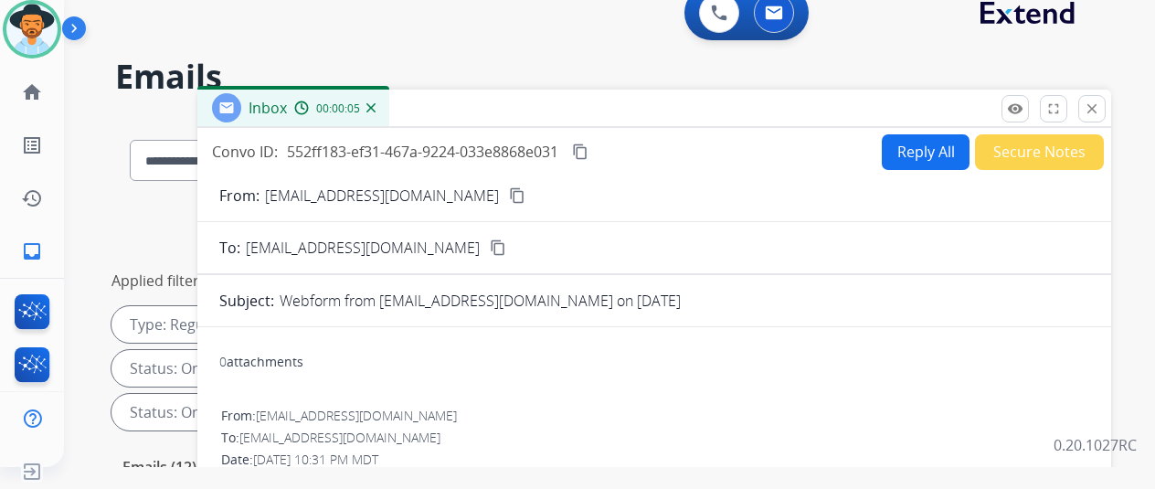
click at [509, 187] on mat-icon "content_copy" at bounding box center [517, 195] width 16 height 16
click at [905, 153] on button "Reply All" at bounding box center [926, 152] width 88 height 36
select select "**********"
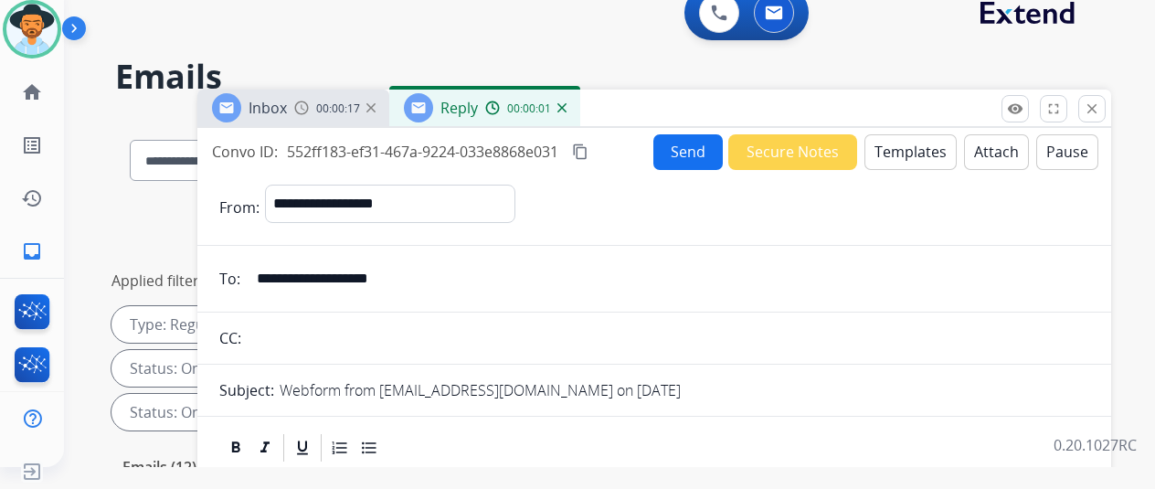
click at [889, 138] on button "Templates" at bounding box center [911, 152] width 92 height 36
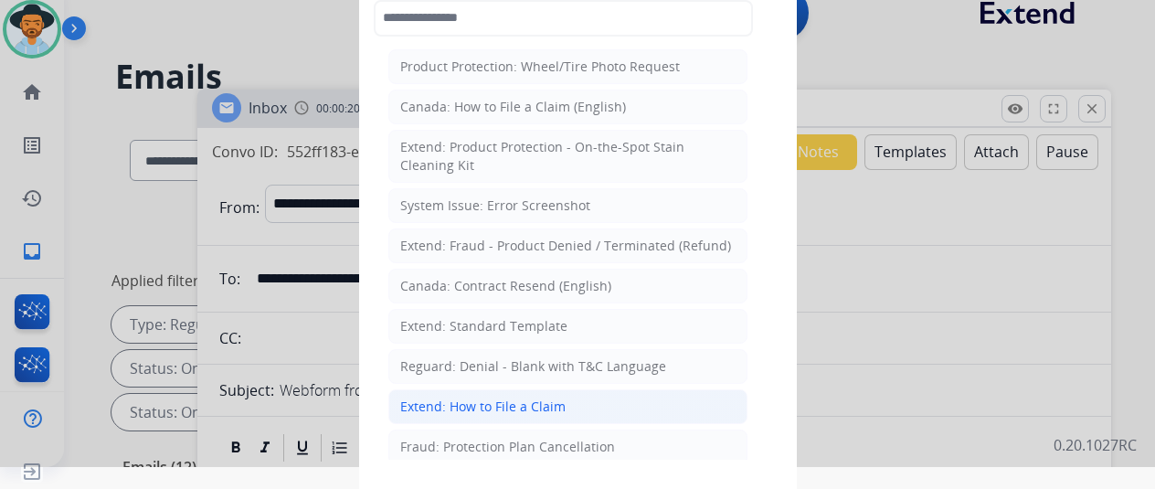
click at [429, 405] on div "Extend: How to File a Claim" at bounding box center [482, 407] width 165 height 18
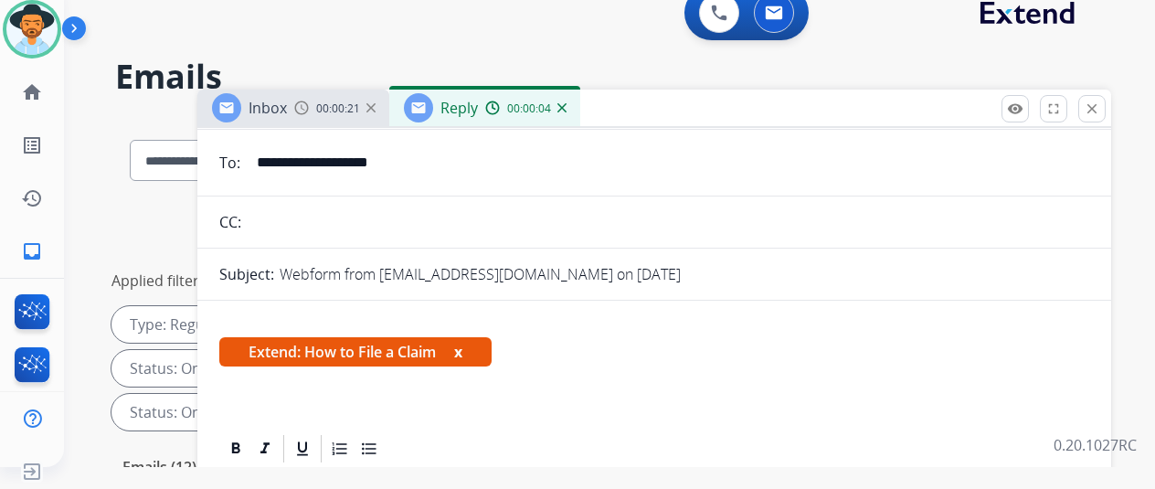
scroll to position [332, 0]
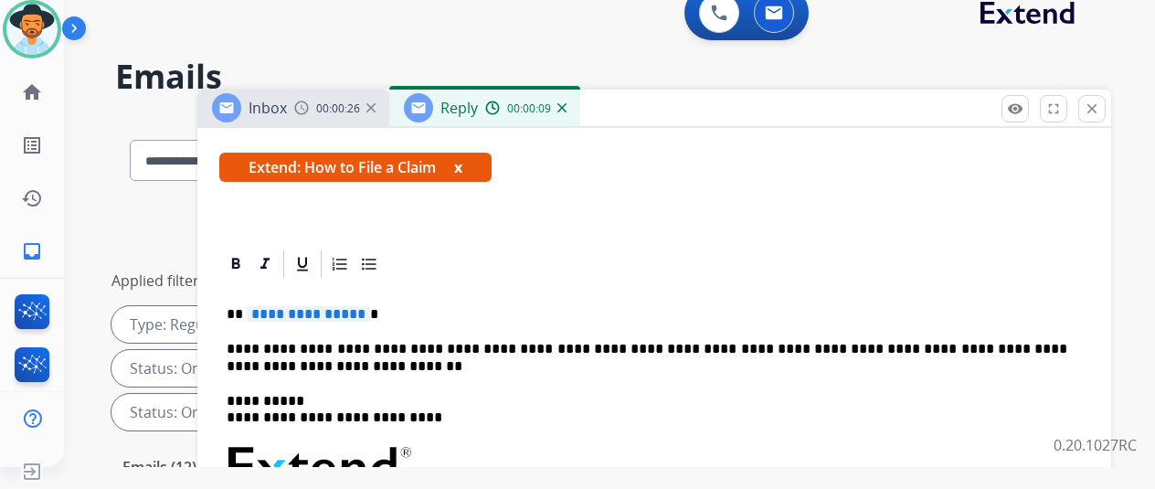
click at [370, 306] on span "**********" at bounding box center [308, 314] width 123 height 16
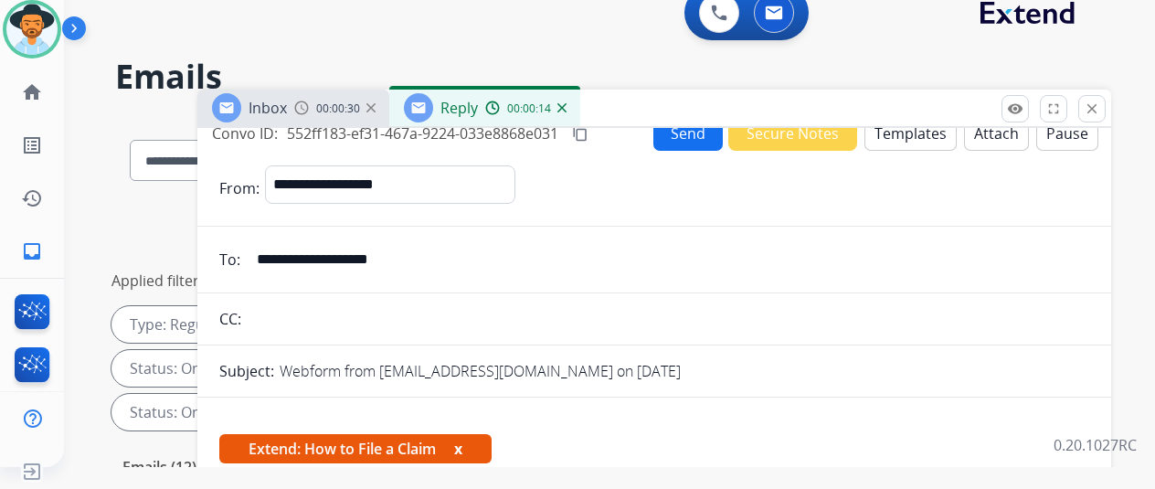
scroll to position [0, 0]
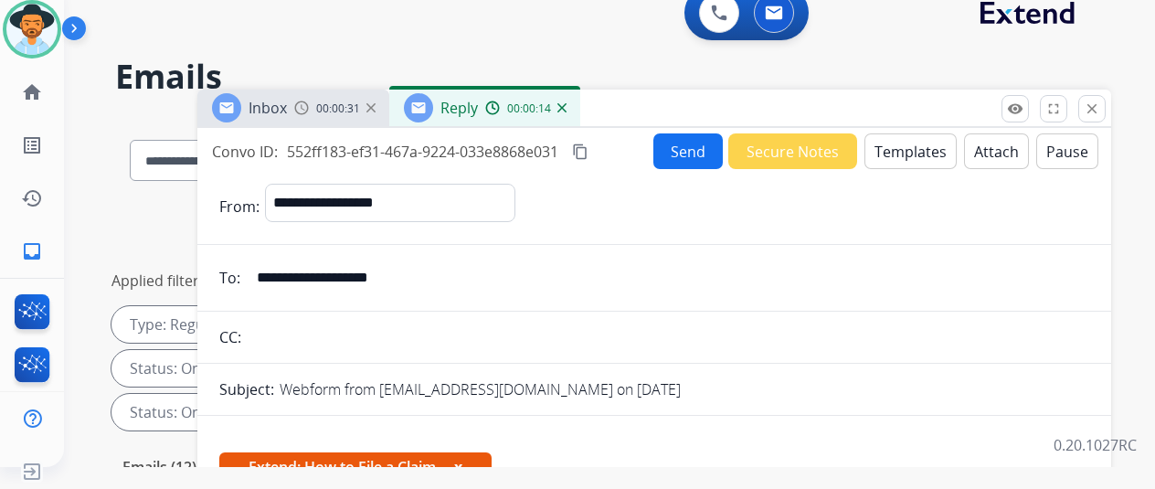
click at [684, 158] on button "Send" at bounding box center [688, 151] width 69 height 36
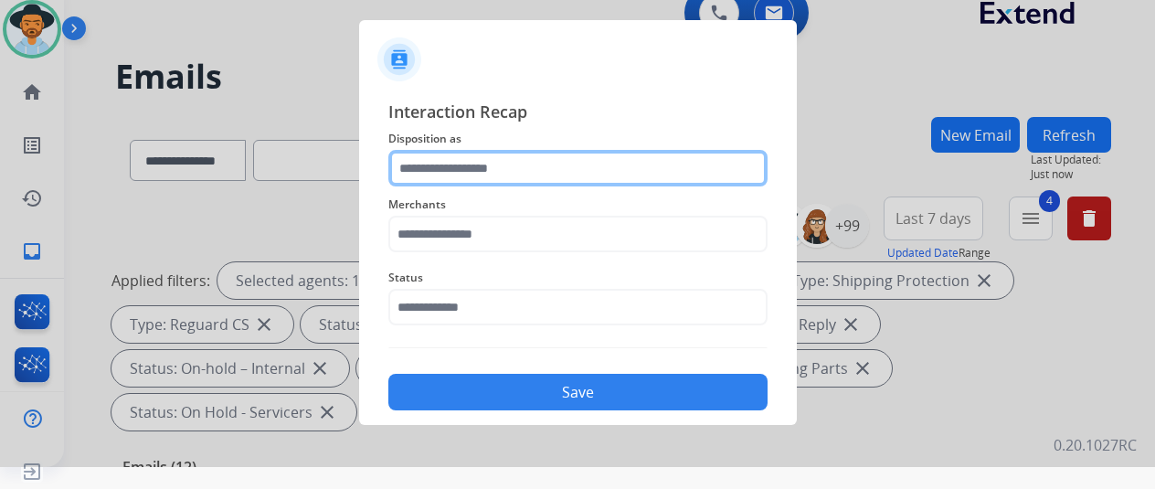
click at [427, 163] on input "text" at bounding box center [577, 168] width 379 height 37
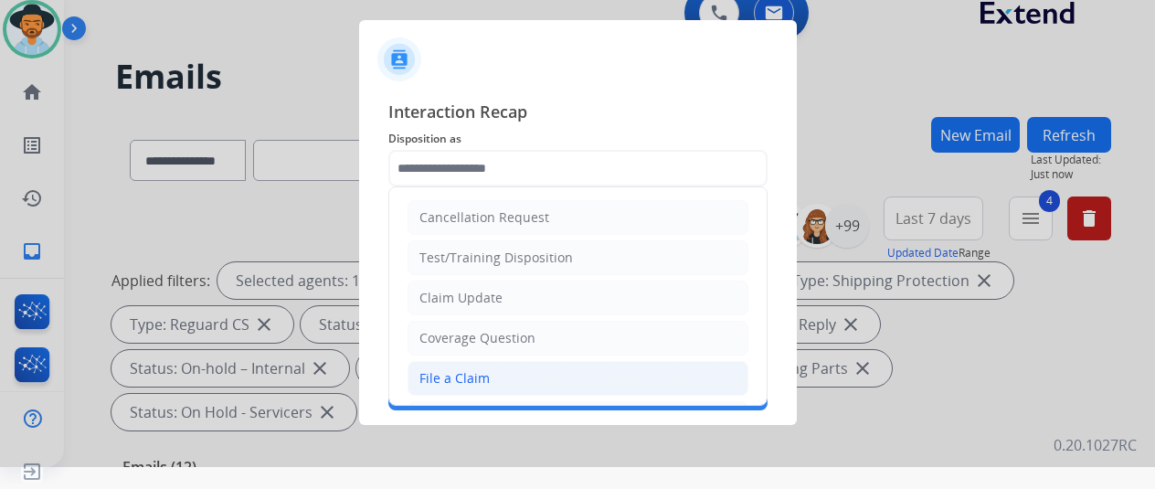
click at [444, 376] on div "File a Claim" at bounding box center [455, 378] width 70 height 18
type input "**********"
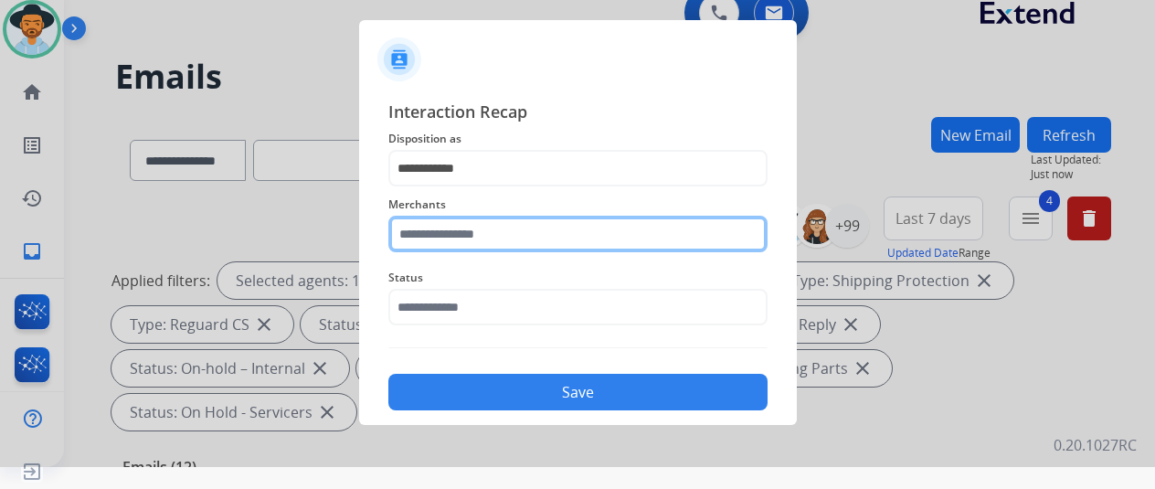
click at [452, 235] on input "text" at bounding box center [577, 234] width 379 height 37
type input "**"
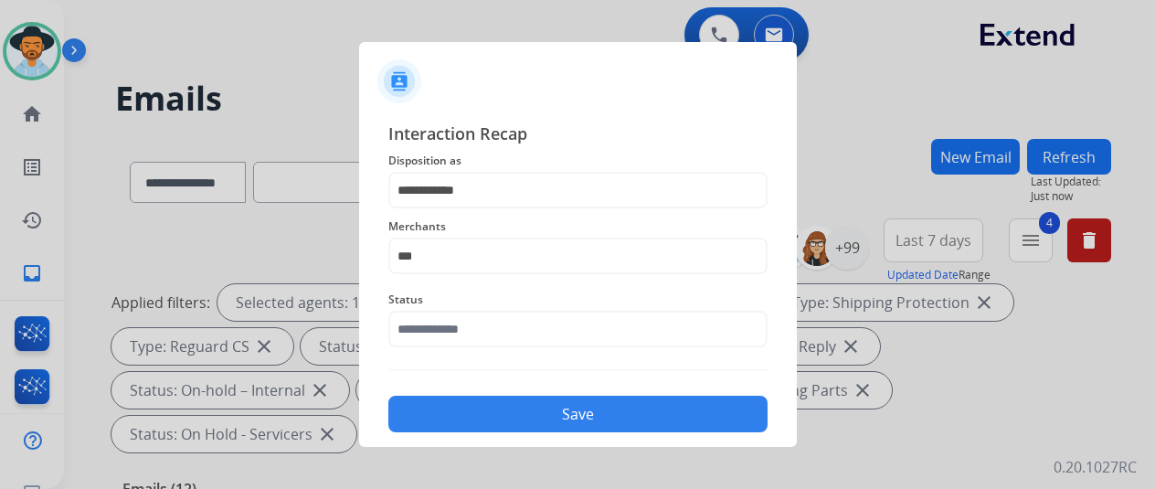
select select "**********"
select select "*"
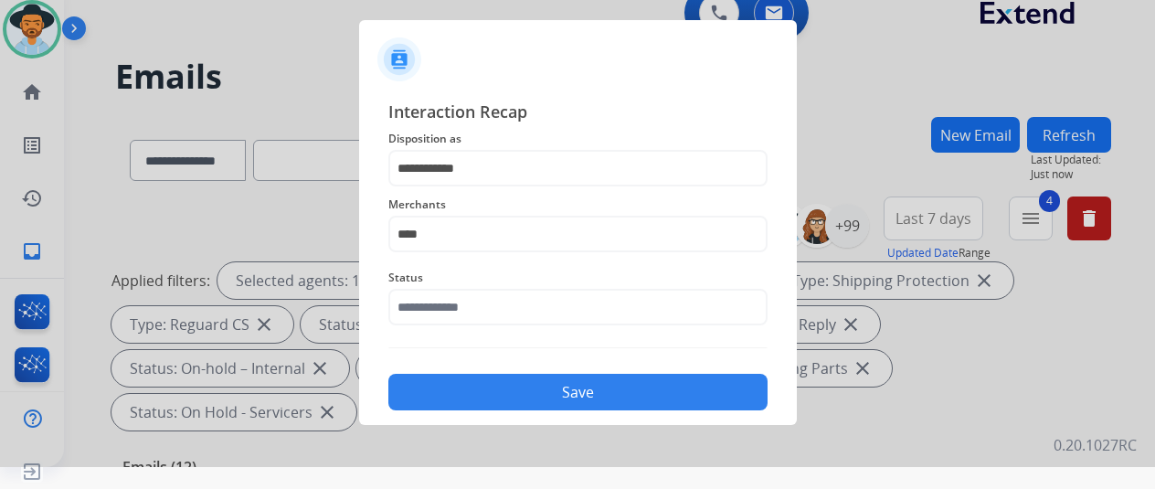
type input "****"
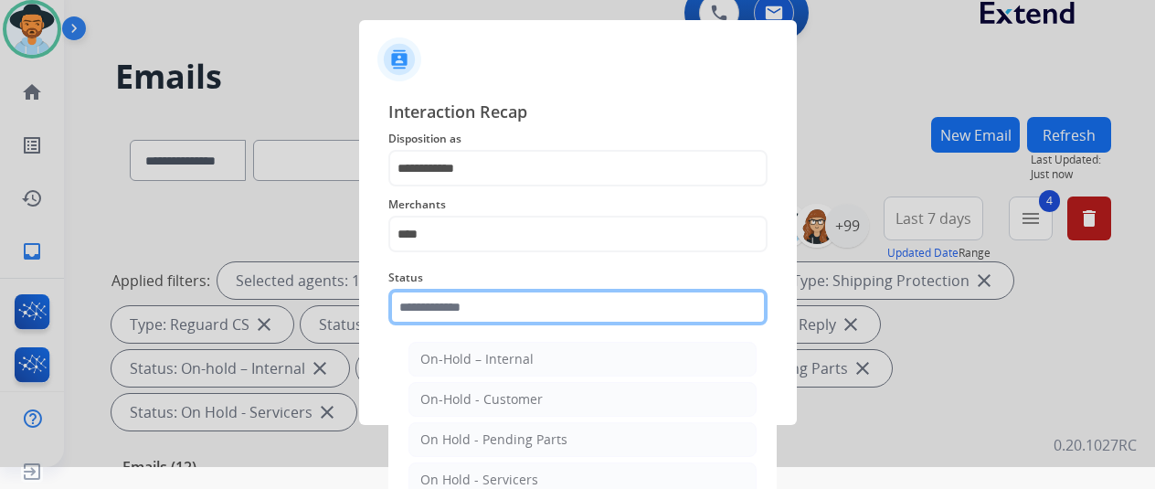
click at [430, 306] on input "text" at bounding box center [577, 307] width 379 height 37
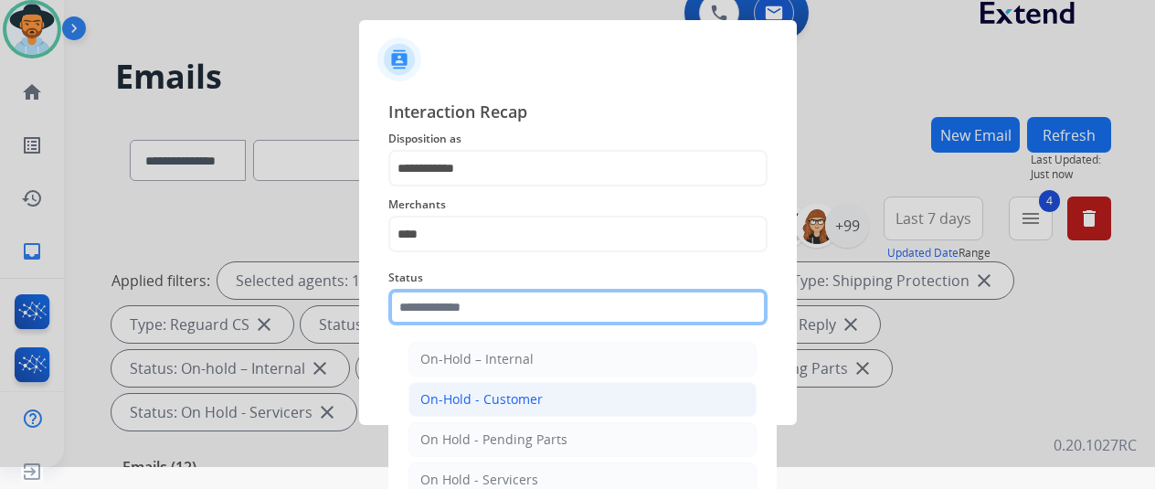
scroll to position [104, 0]
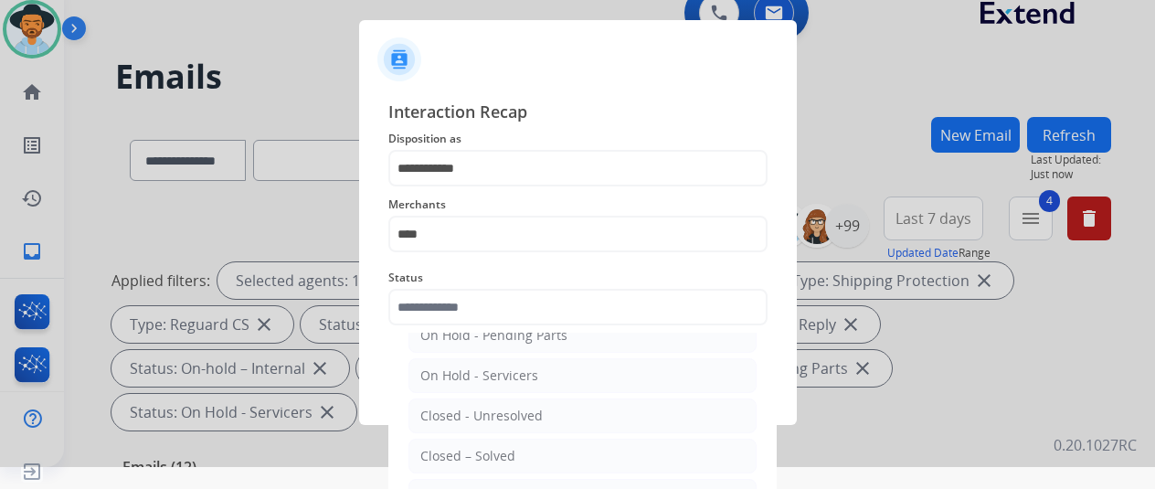
drag, startPoint x: 457, startPoint y: 453, endPoint x: 473, endPoint y: 332, distance: 122.7
click at [457, 452] on div "Closed – Solved" at bounding box center [467, 456] width 95 height 18
type input "**********"
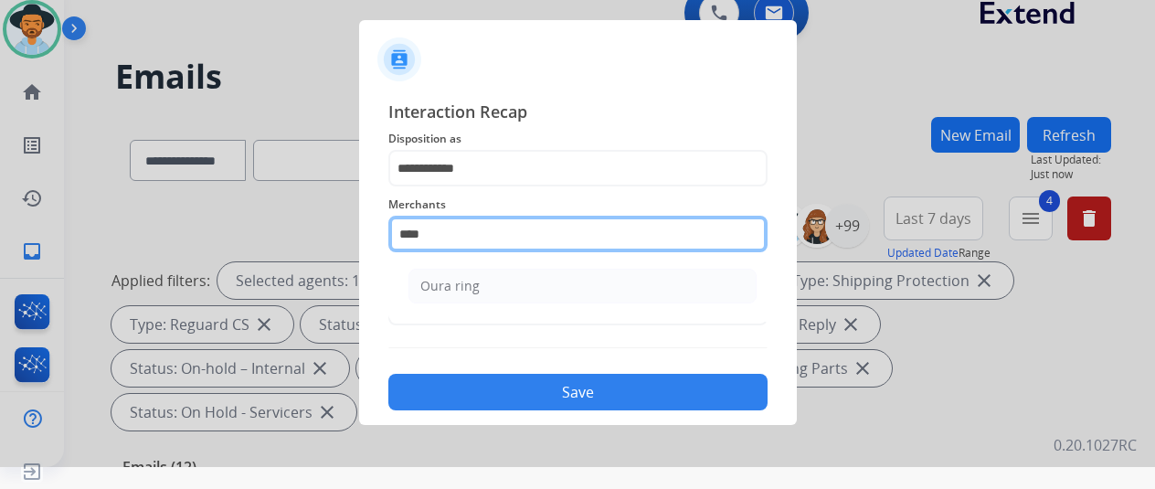
click at [471, 231] on input "****" at bounding box center [577, 234] width 379 height 37
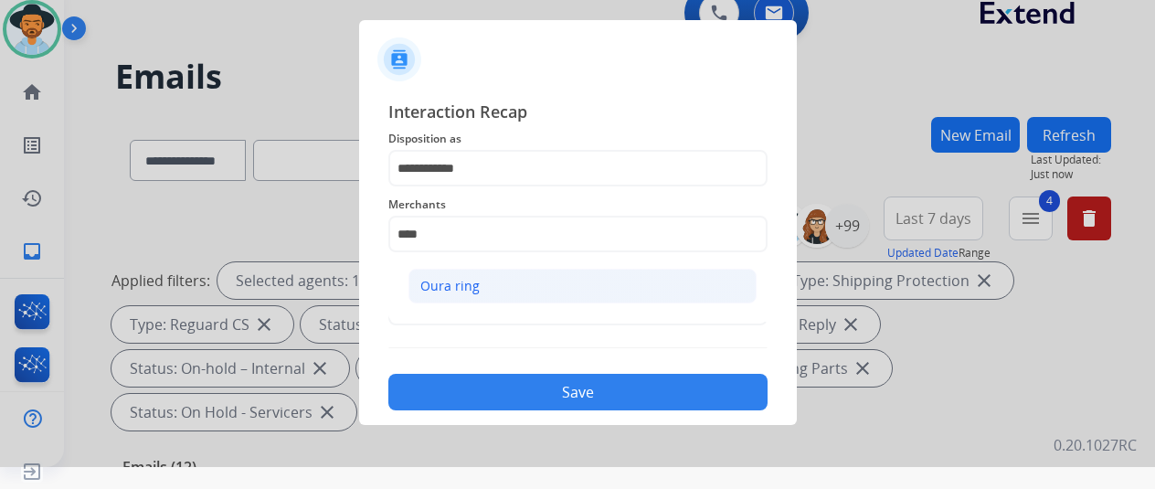
click at [450, 288] on div "Oura ring" at bounding box center [449, 286] width 59 height 18
type input "*********"
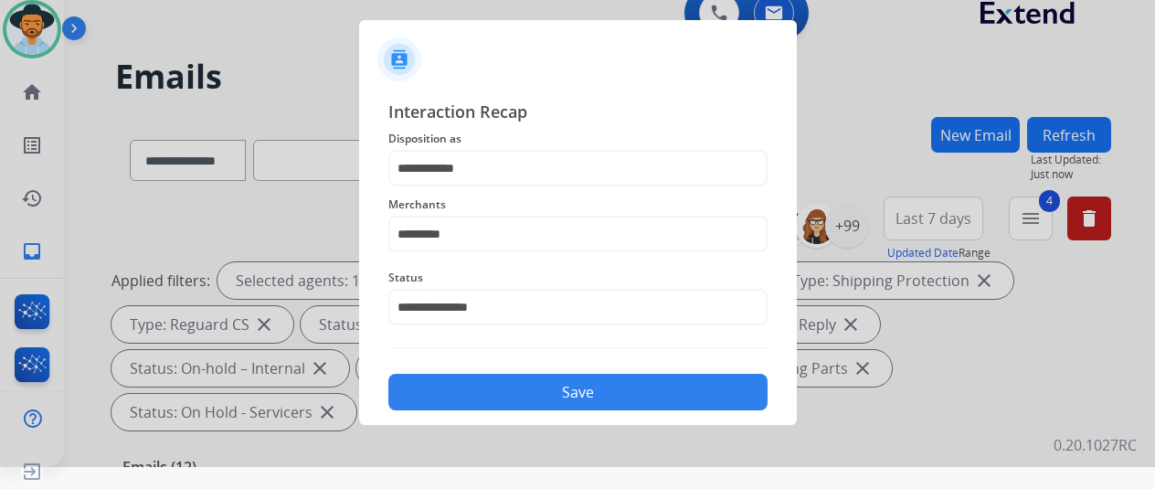
click at [516, 394] on button "Save" at bounding box center [577, 392] width 379 height 37
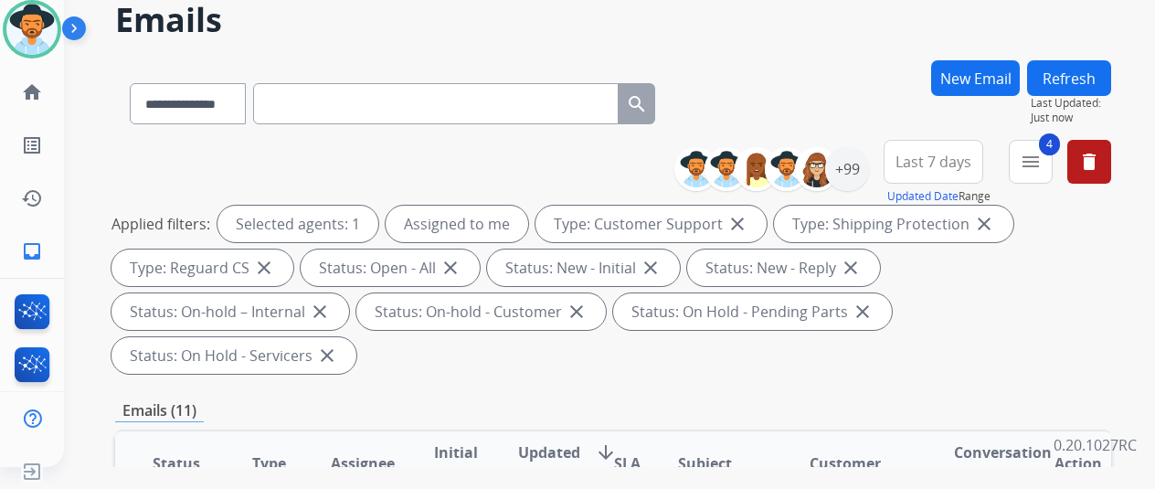
scroll to position [0, 0]
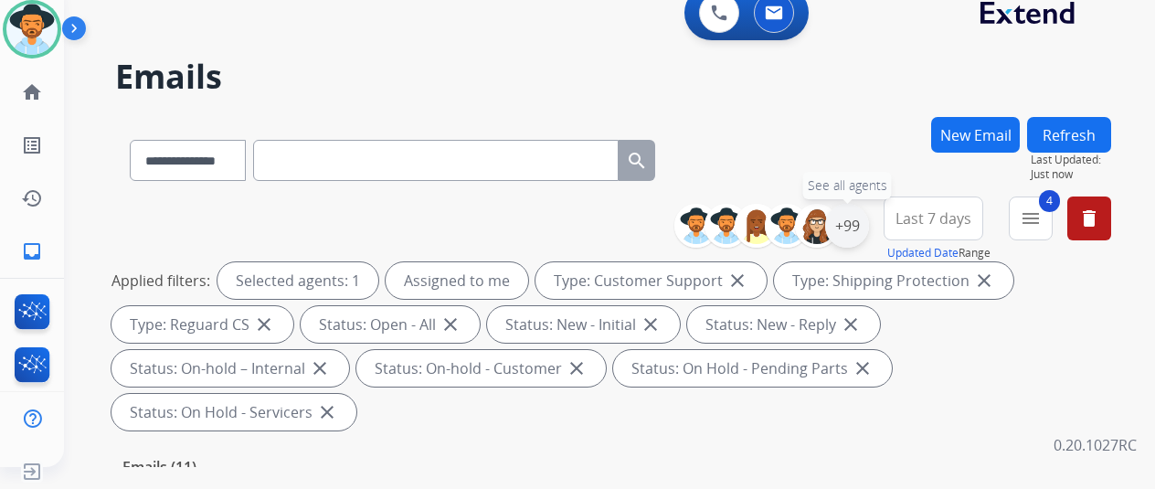
click at [861, 218] on div "+99" at bounding box center [847, 226] width 44 height 44
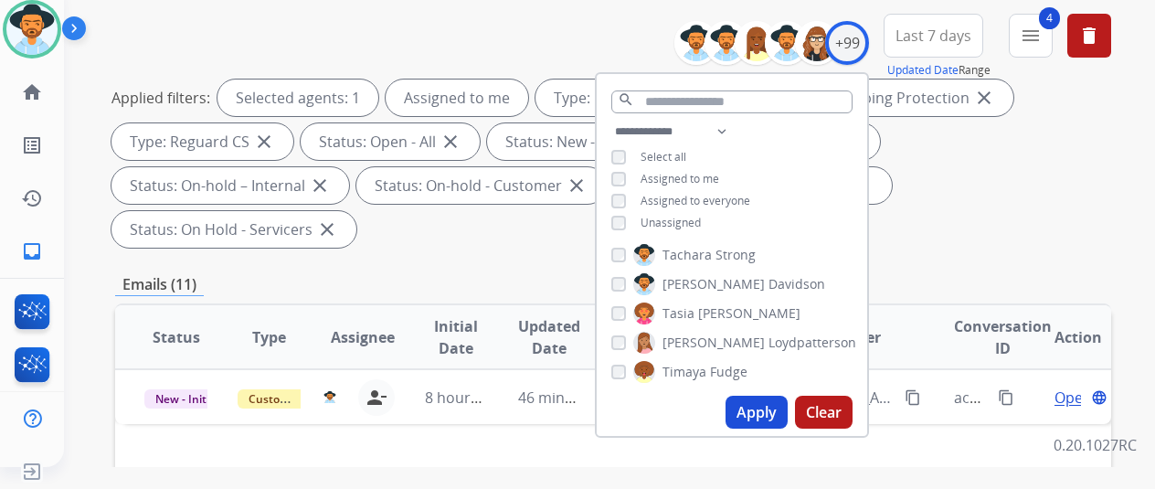
scroll to position [2559, 0]
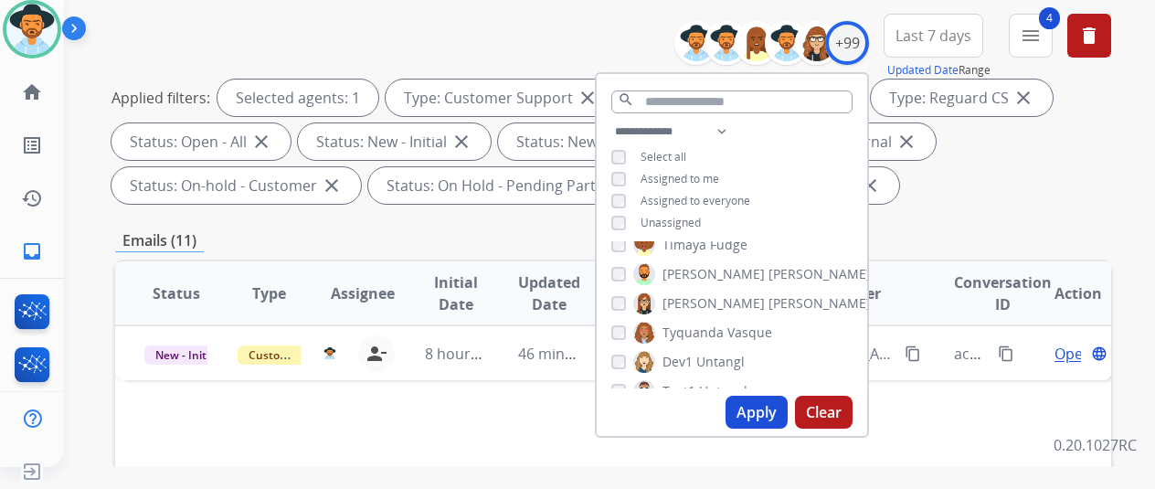
click at [771, 406] on button "Apply" at bounding box center [757, 412] width 62 height 33
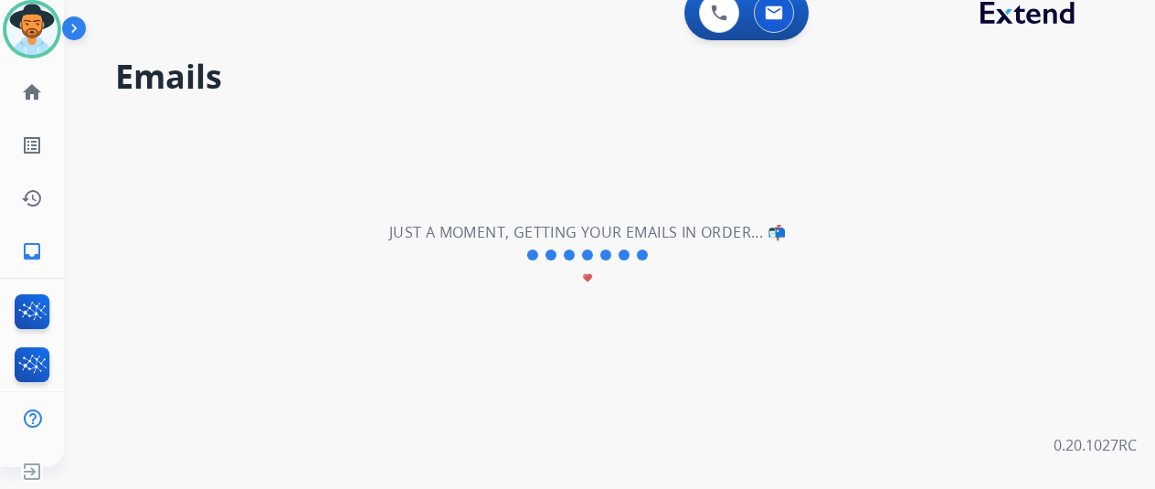
scroll to position [0, 0]
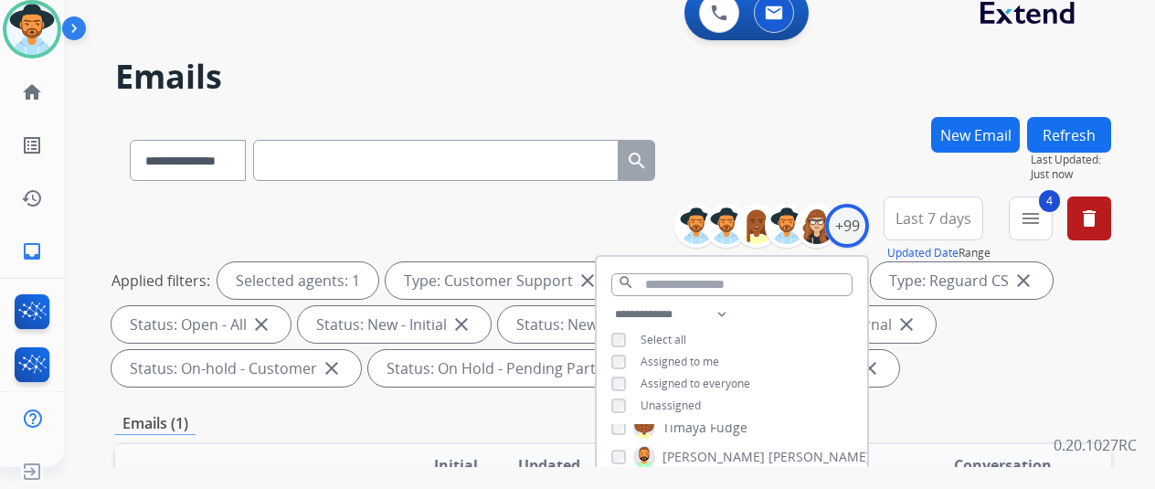
click at [847, 130] on div "**********" at bounding box center [613, 157] width 996 height 80
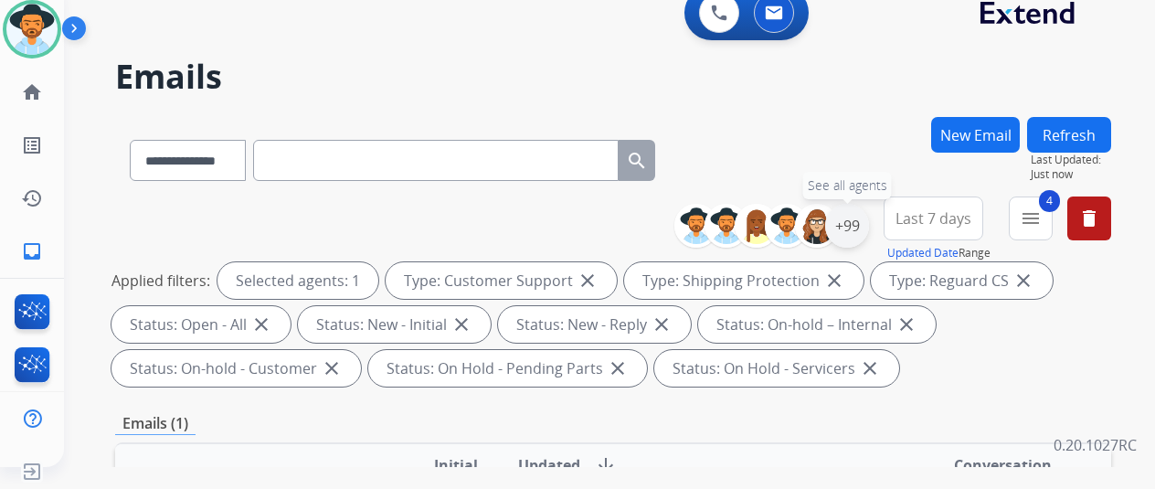
click at [858, 227] on div "+99" at bounding box center [847, 226] width 44 height 44
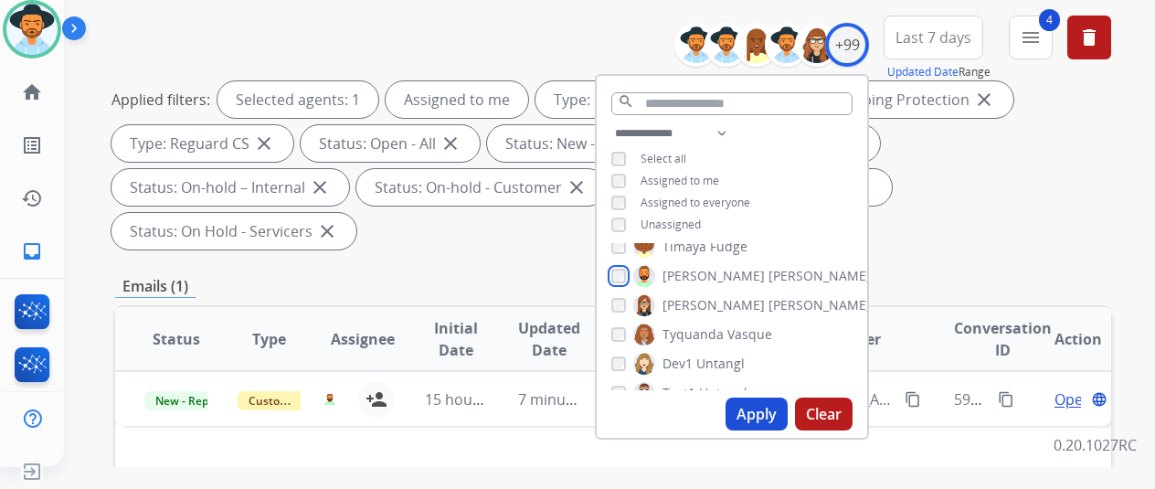
scroll to position [274, 0]
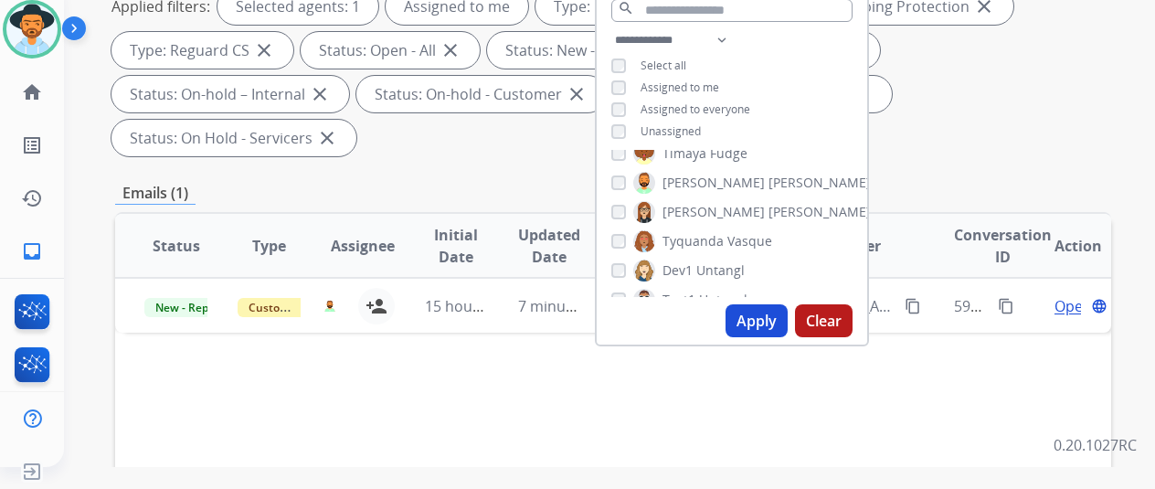
click at [762, 324] on button "Apply" at bounding box center [757, 320] width 62 height 33
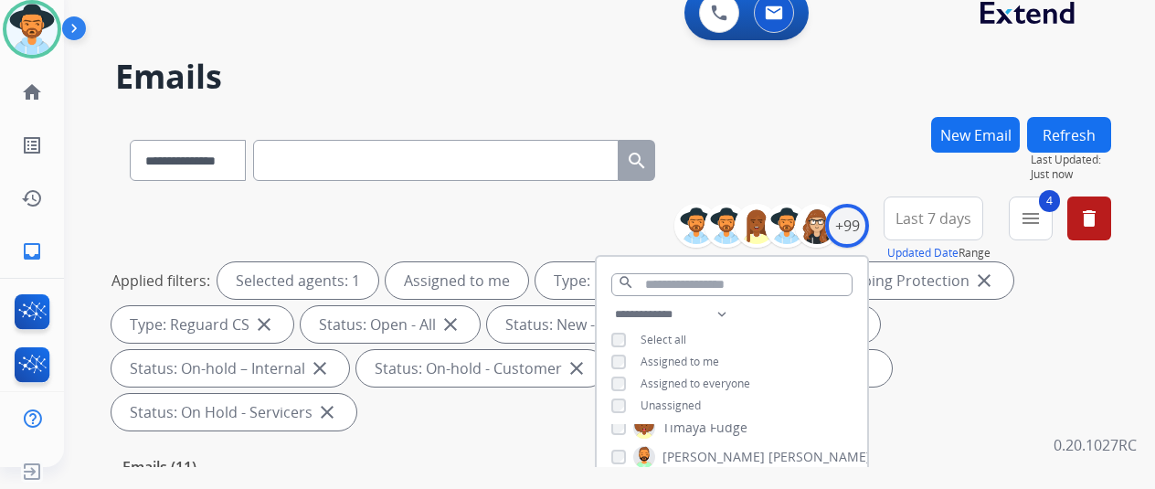
click at [844, 152] on div "**********" at bounding box center [613, 157] width 996 height 80
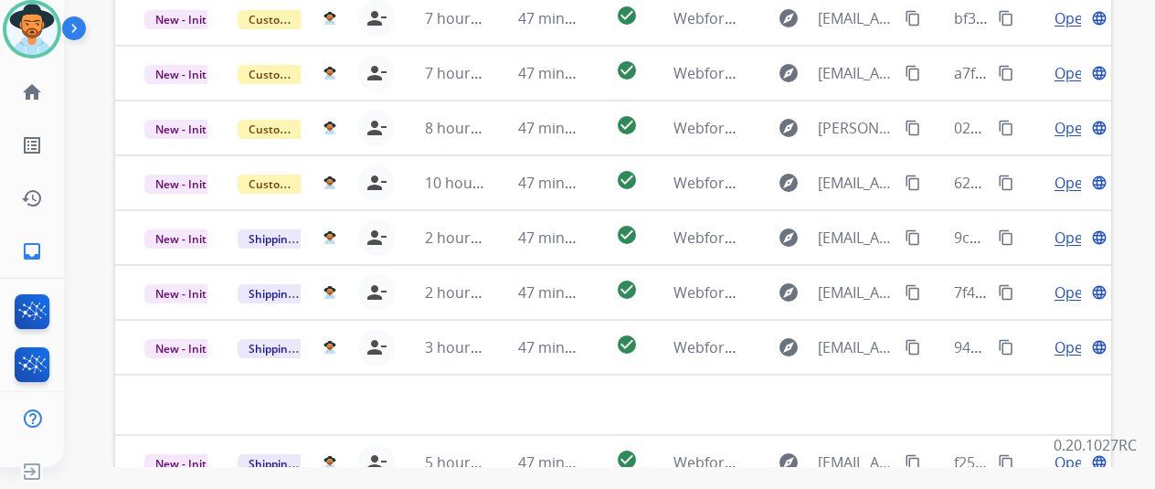
scroll to position [667, 0]
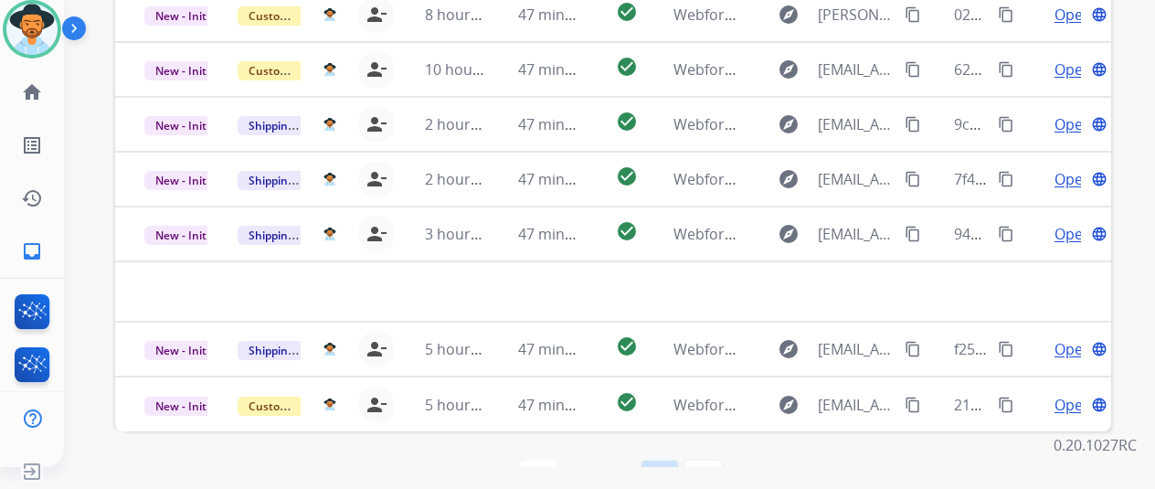
click at [665, 468] on mat-icon "navigate_next" at bounding box center [660, 479] width 22 height 22
select select "*"
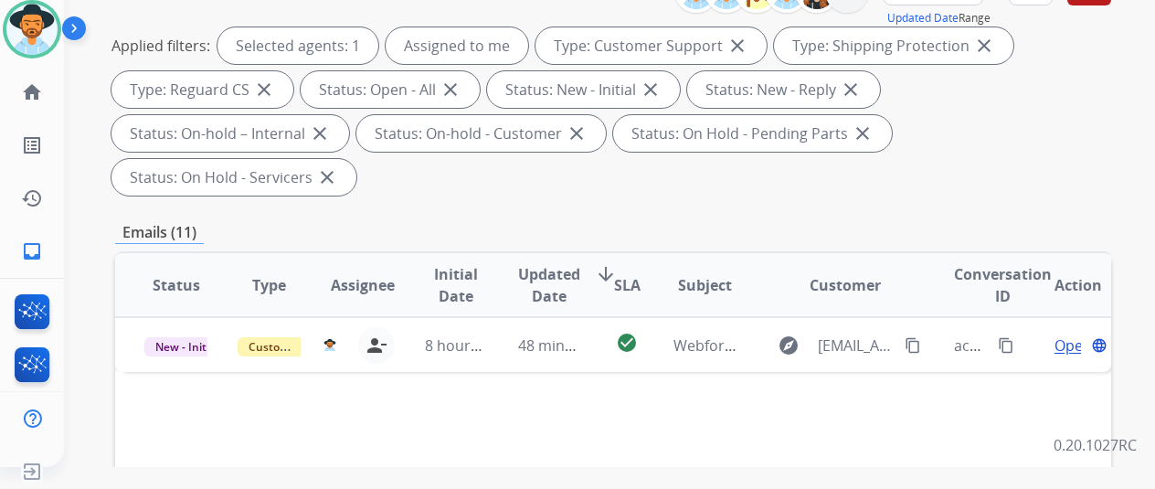
scroll to position [366, 0]
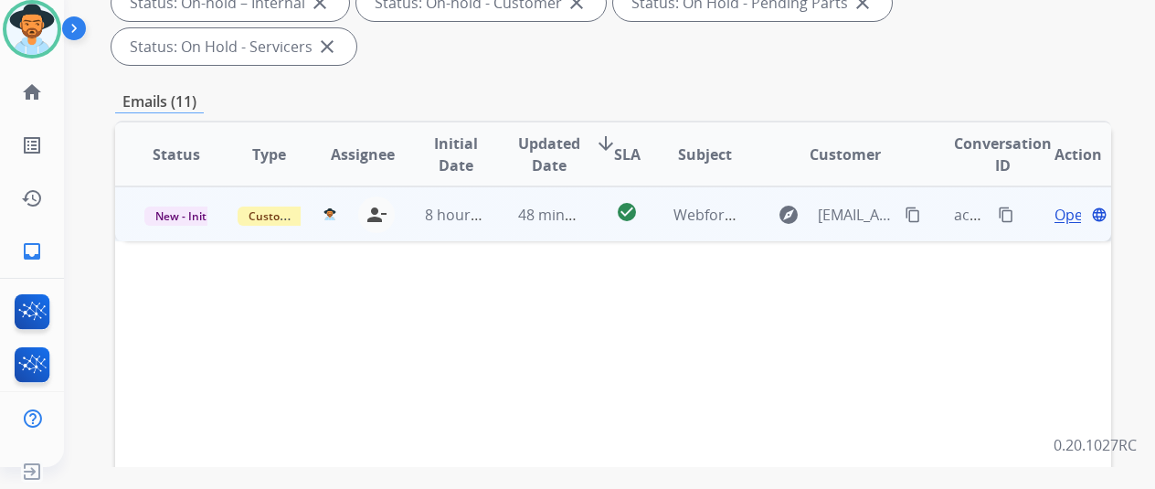
click at [1068, 204] on span "Open" at bounding box center [1073, 215] width 37 height 22
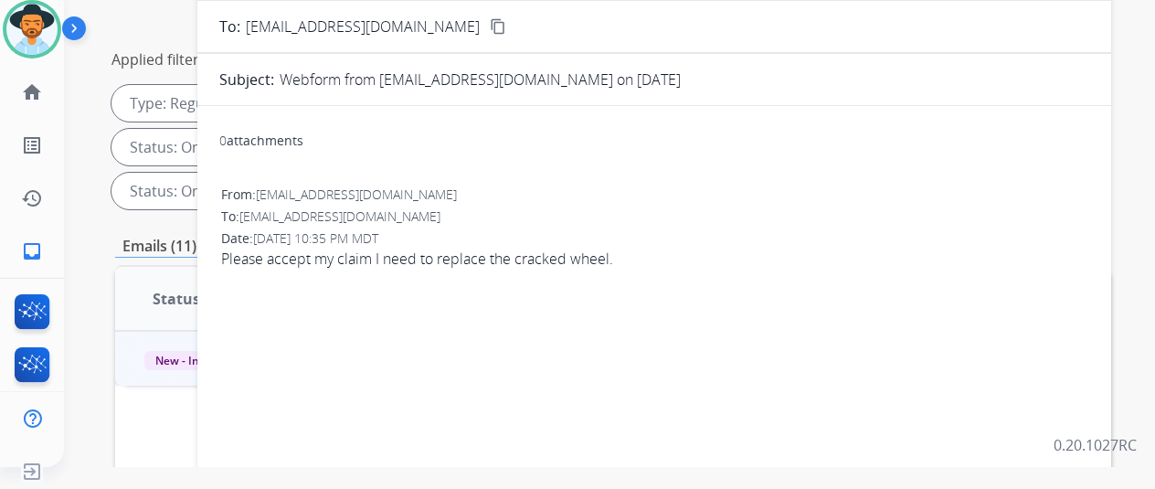
scroll to position [0, 0]
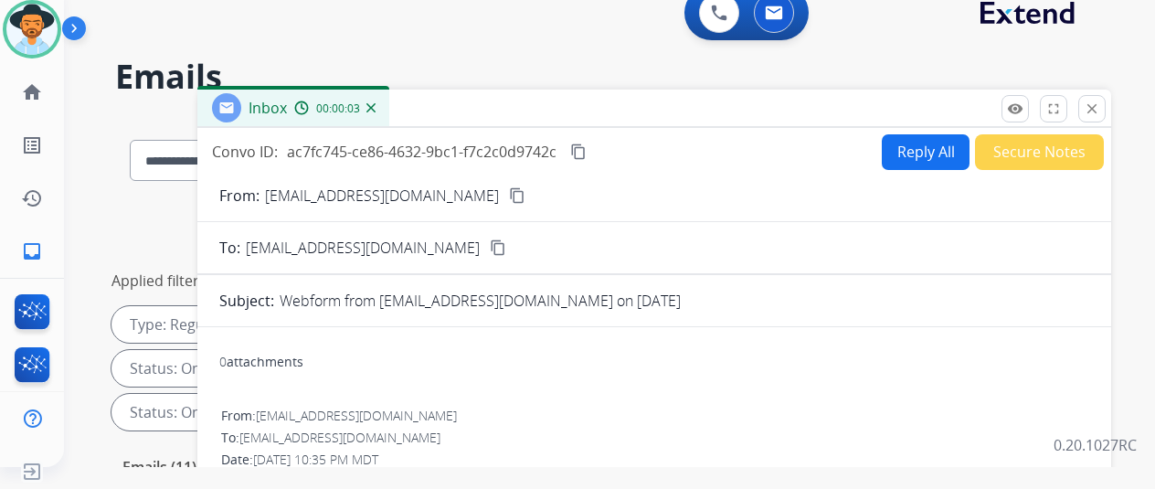
click at [509, 193] on mat-icon "content_copy" at bounding box center [517, 195] width 16 height 16
click at [925, 155] on button "Reply All" at bounding box center [926, 152] width 88 height 36
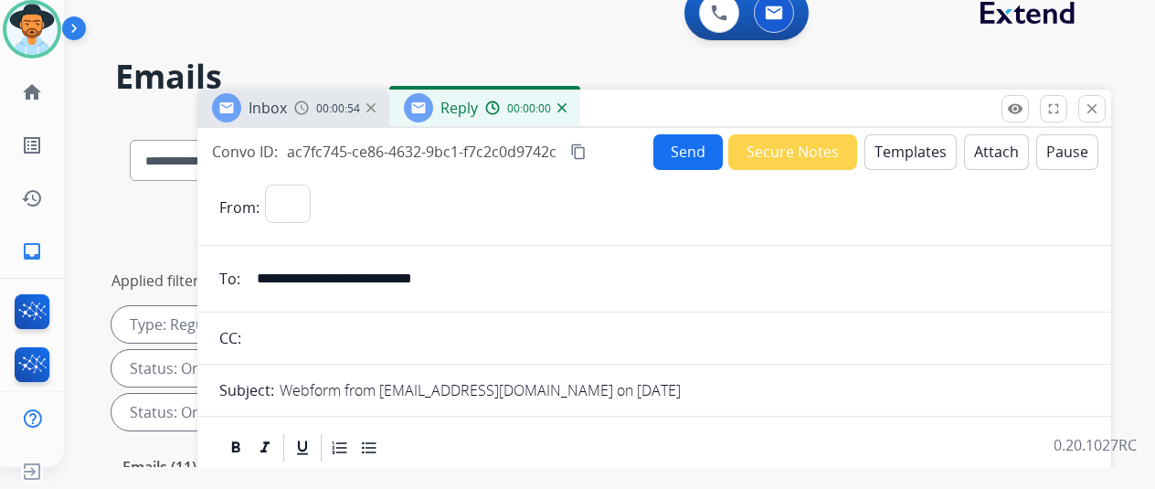
select select "**********"
click at [901, 151] on button "Templates" at bounding box center [911, 152] width 92 height 36
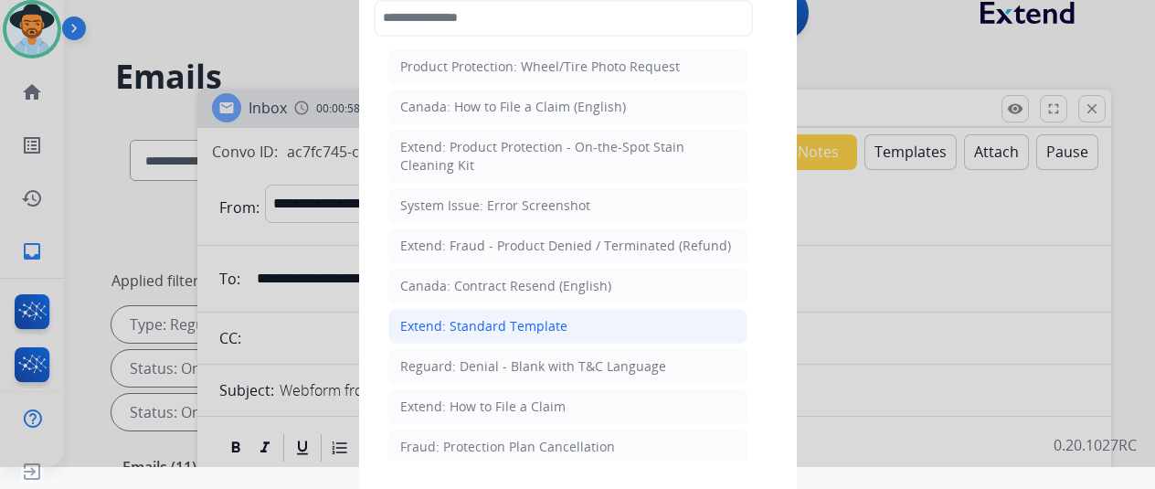
click at [471, 326] on div "Extend: Standard Template" at bounding box center [483, 326] width 167 height 18
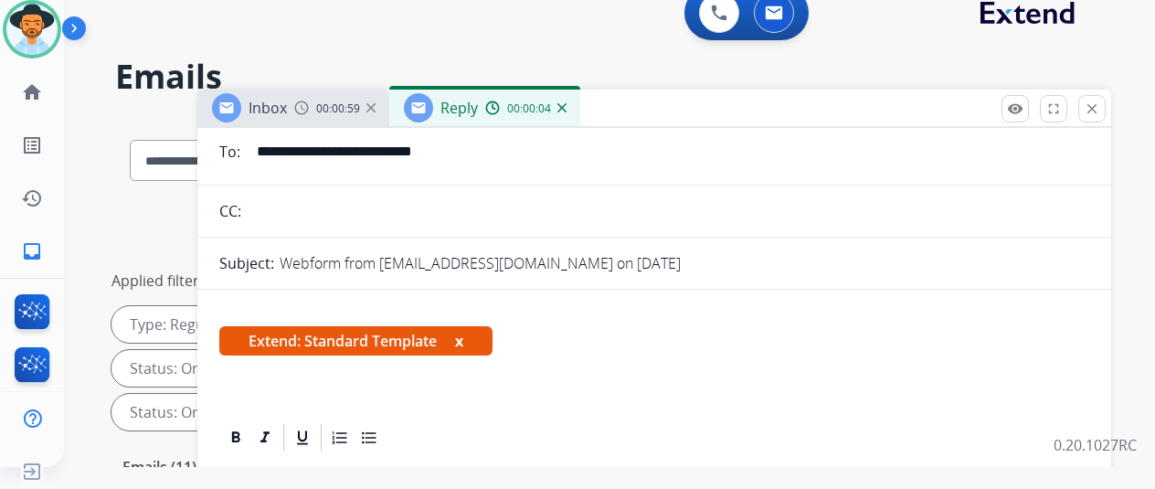
scroll to position [274, 0]
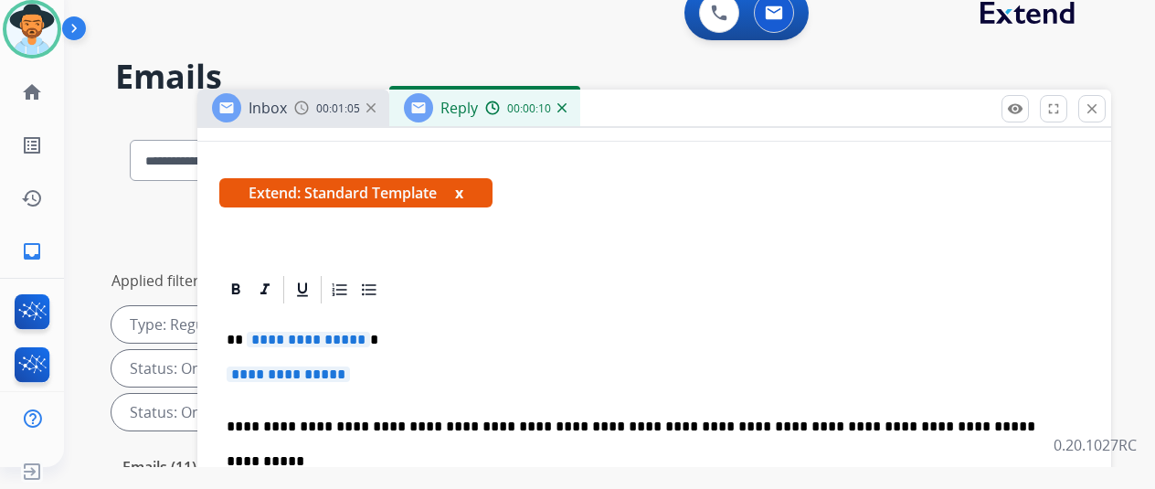
click at [374, 338] on p "**********" at bounding box center [647, 340] width 841 height 16
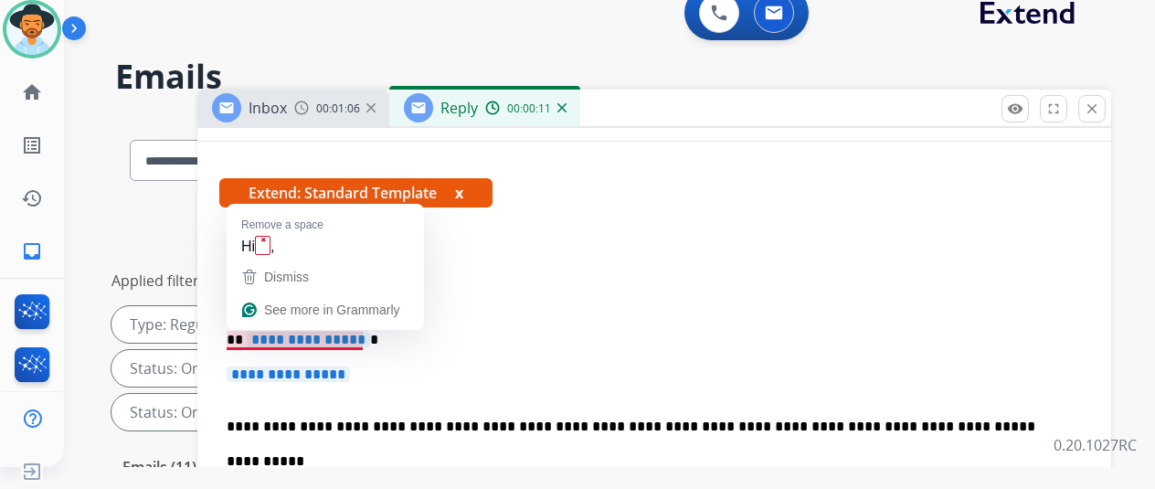
click at [369, 339] on span "**********" at bounding box center [308, 340] width 123 height 16
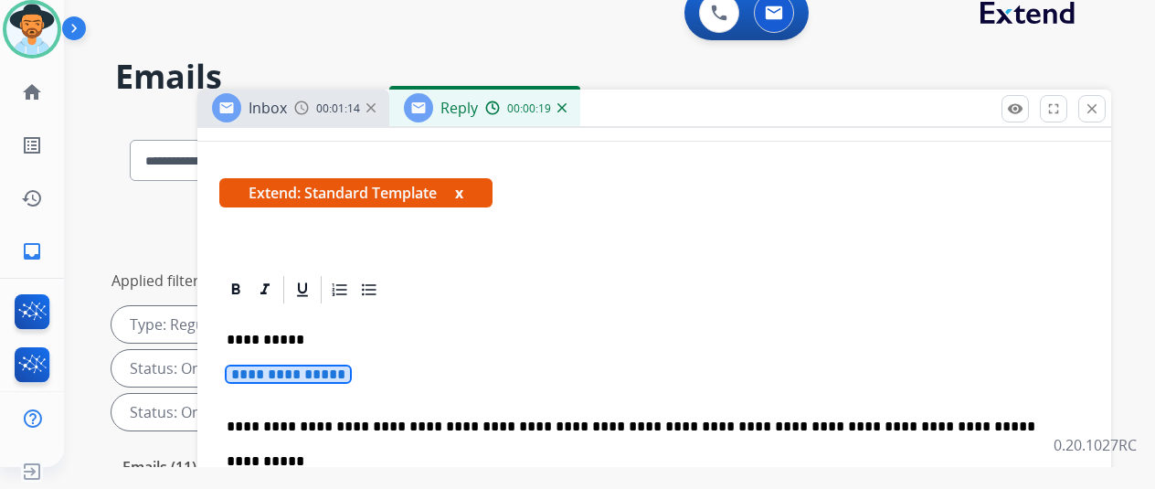
click at [350, 372] on span "**********" at bounding box center [288, 375] width 123 height 16
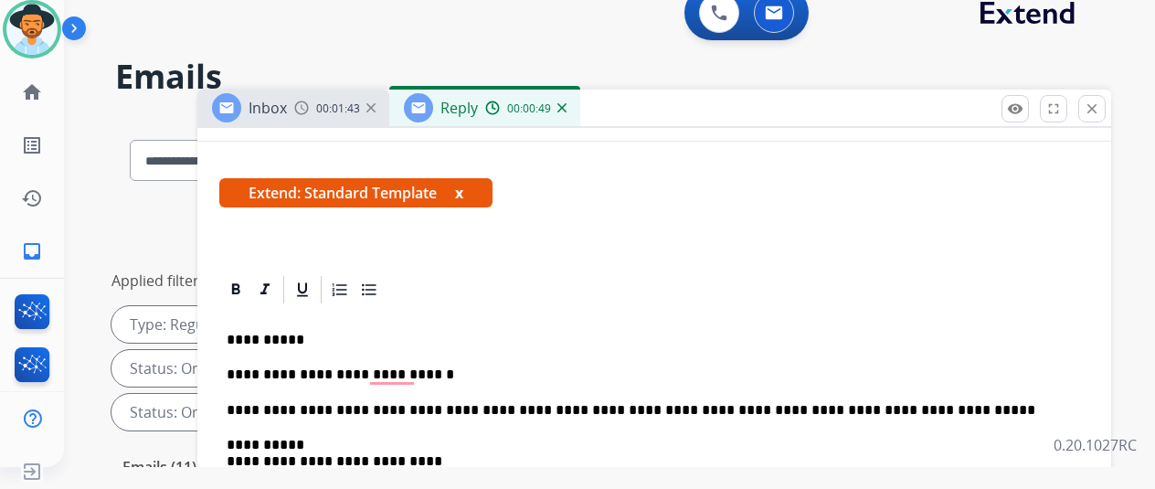
click at [446, 378] on p "**********" at bounding box center [647, 375] width 841 height 16
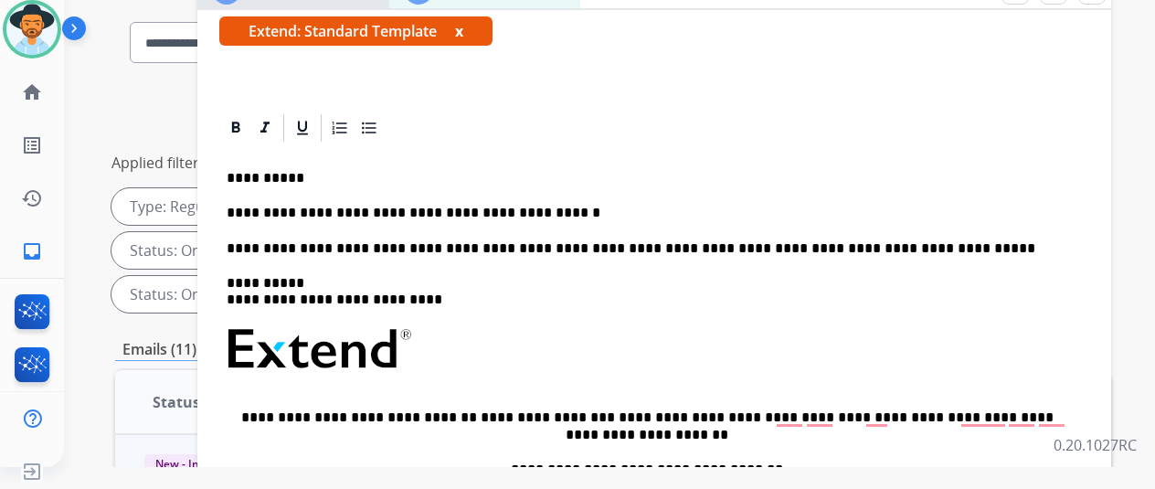
scroll to position [0, 0]
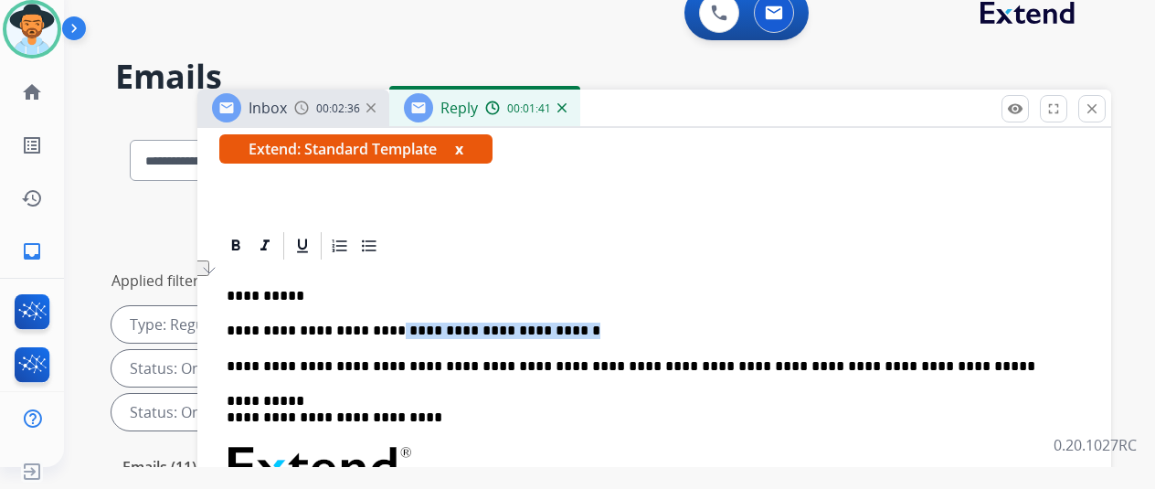
drag, startPoint x: 558, startPoint y: 302, endPoint x: 384, endPoint y: 294, distance: 173.8
click at [384, 323] on p "**********" at bounding box center [647, 331] width 841 height 16
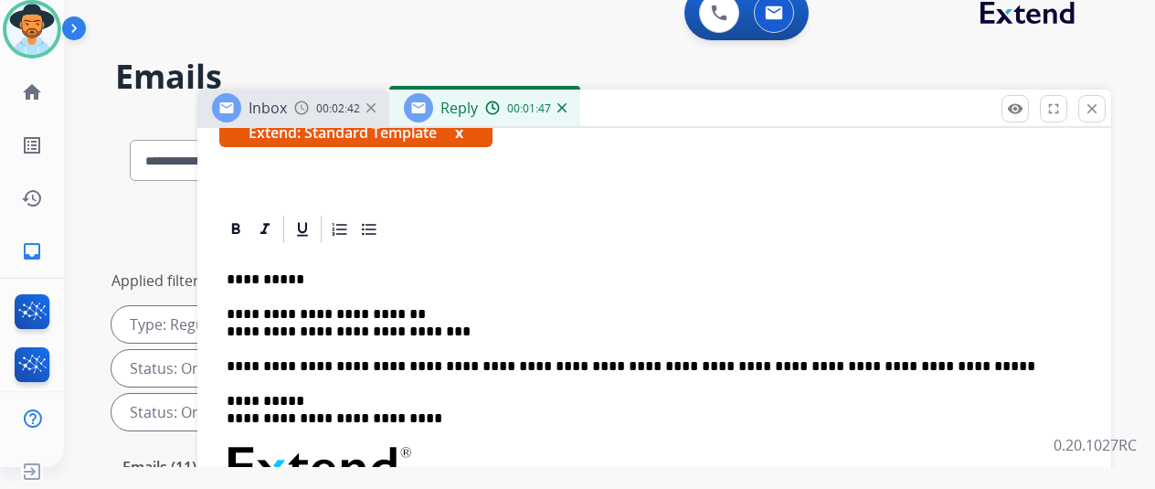
click at [242, 312] on p "**********" at bounding box center [647, 323] width 841 height 34
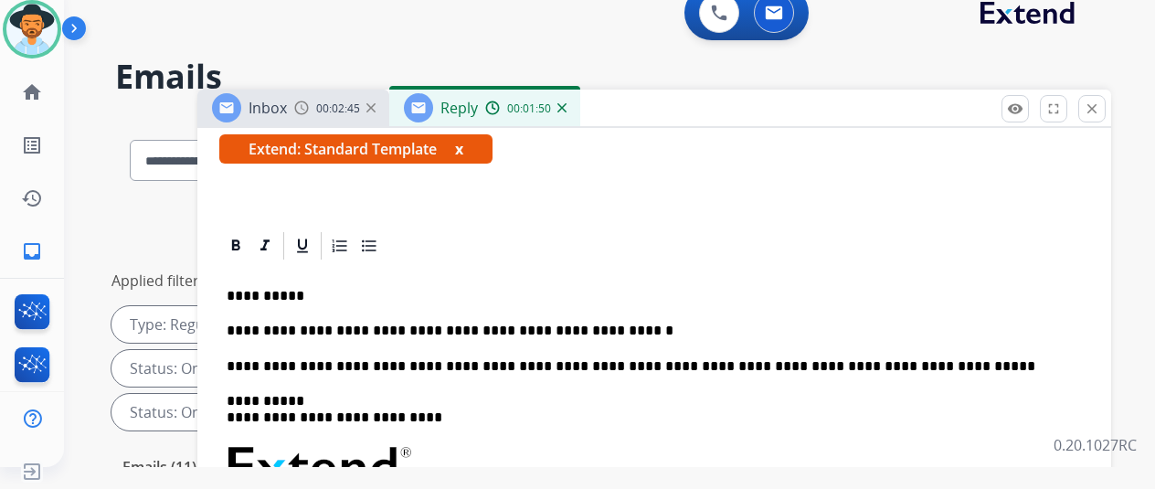
click at [637, 323] on p "**********" at bounding box center [647, 331] width 841 height 16
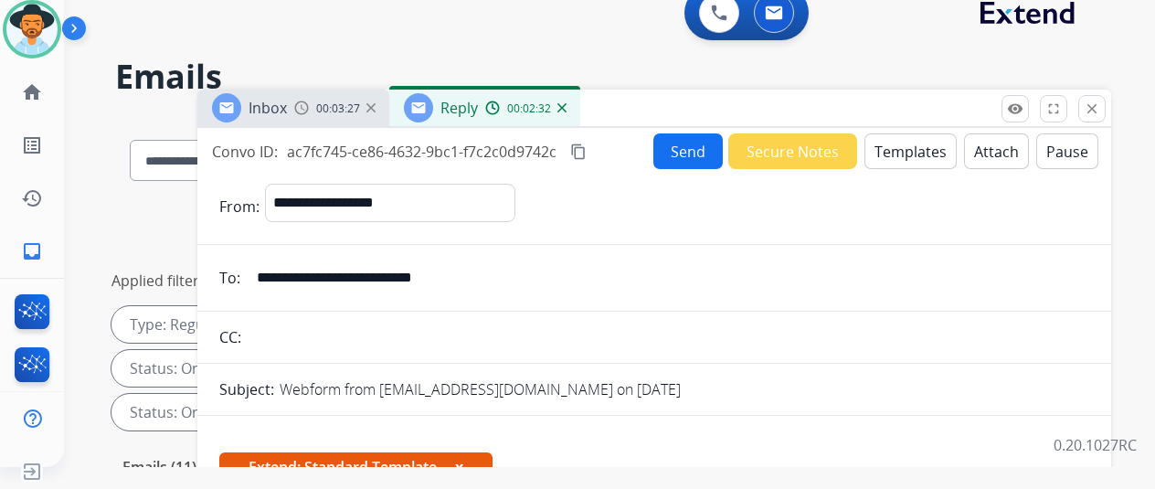
click at [686, 149] on button "Send" at bounding box center [688, 151] width 69 height 36
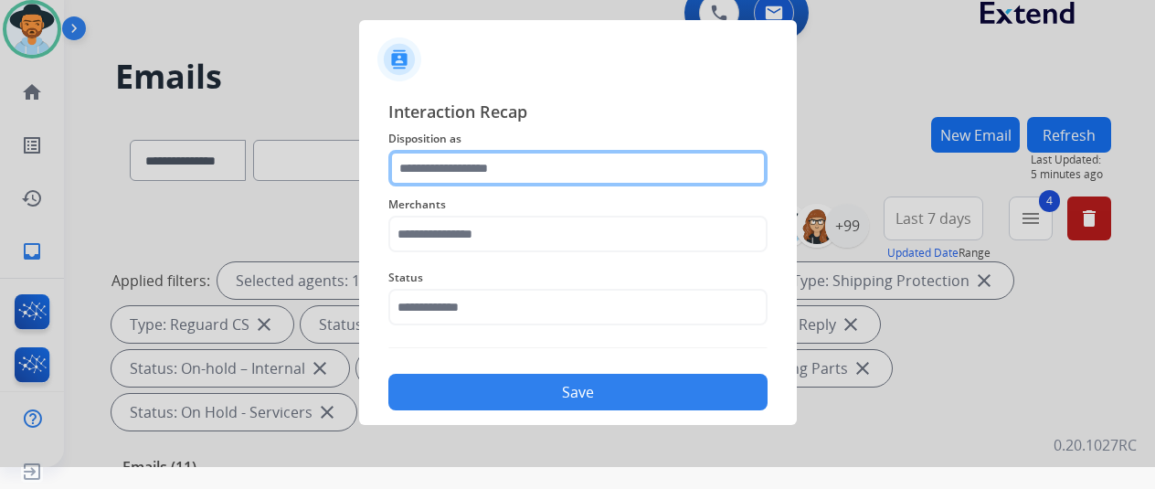
click at [444, 169] on input "text" at bounding box center [577, 168] width 379 height 37
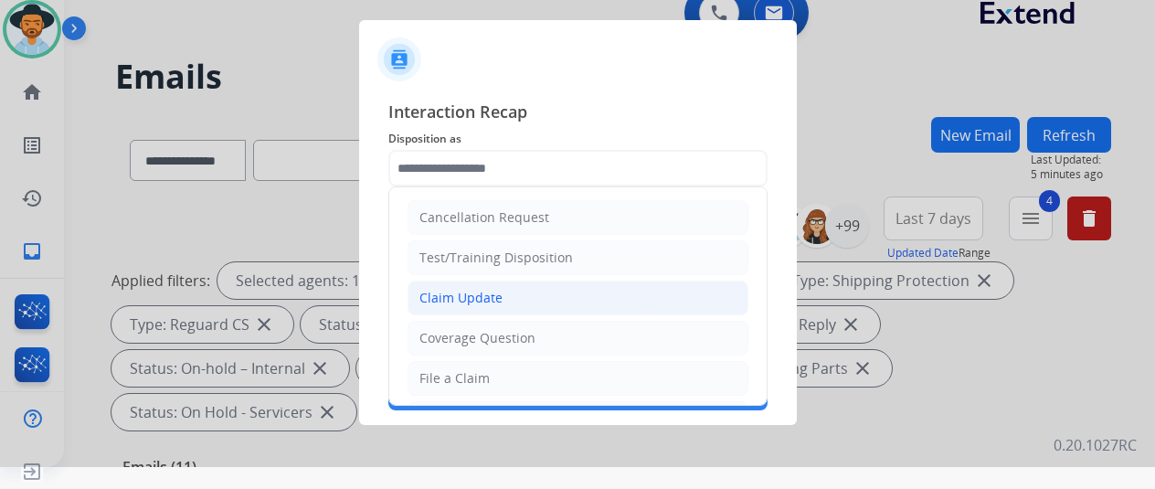
click at [448, 293] on div "Claim Update" at bounding box center [461, 298] width 83 height 18
type input "**********"
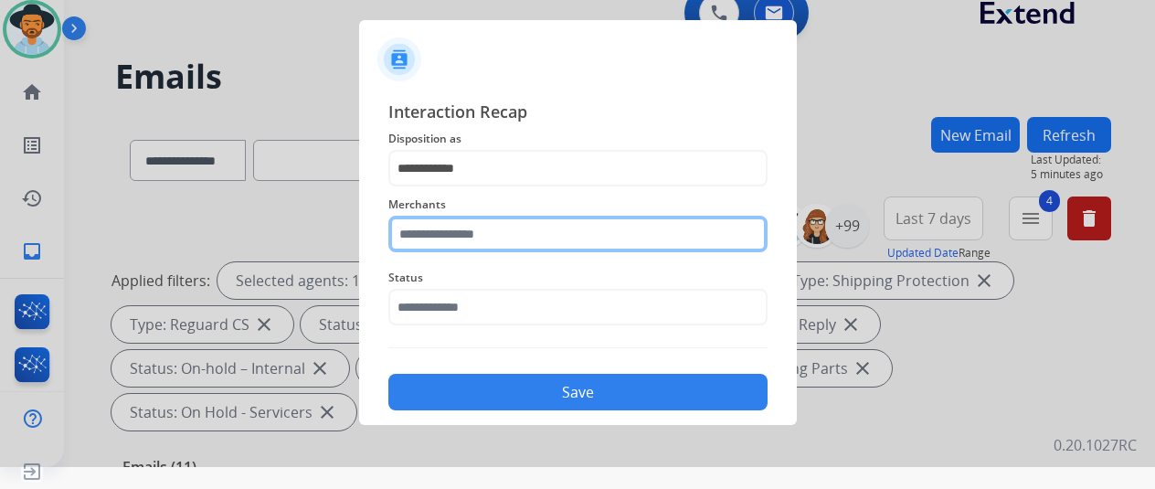
click at [433, 234] on input "text" at bounding box center [577, 234] width 379 height 37
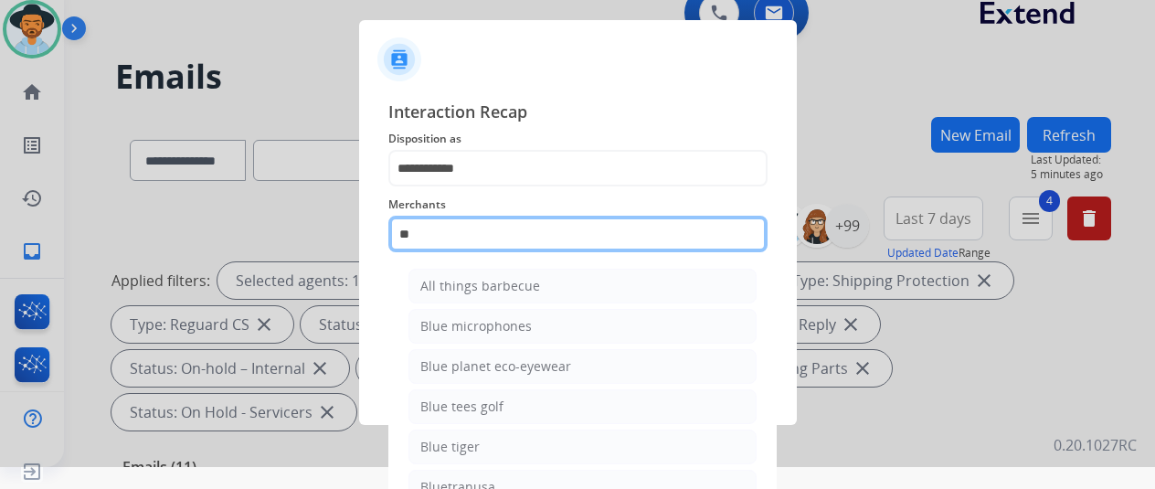
type input "*"
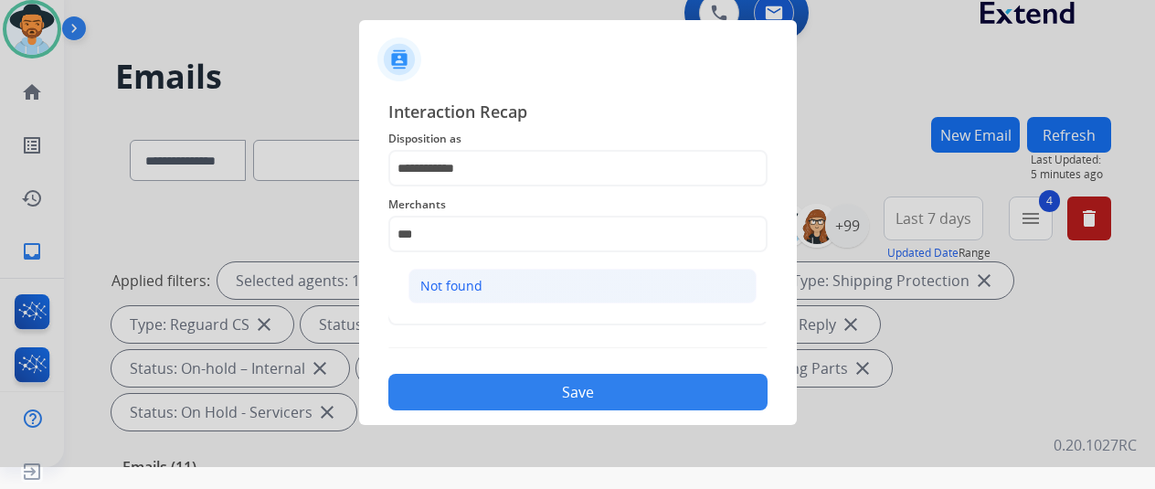
click at [425, 290] on div "Not found" at bounding box center [451, 286] width 62 height 18
type input "*********"
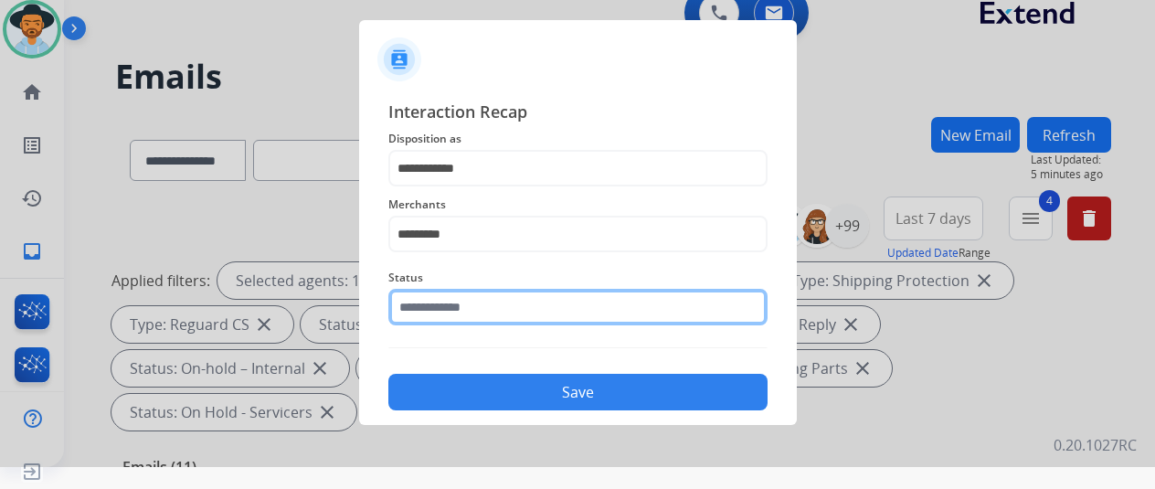
click at [414, 304] on input "text" at bounding box center [577, 307] width 379 height 37
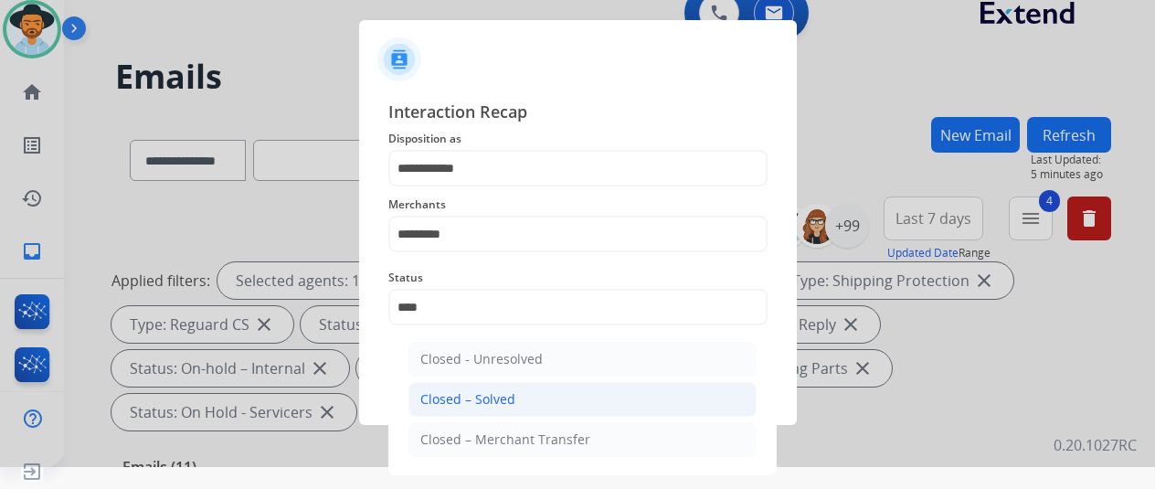
click at [449, 385] on li "Closed – Solved" at bounding box center [583, 399] width 348 height 35
type input "**********"
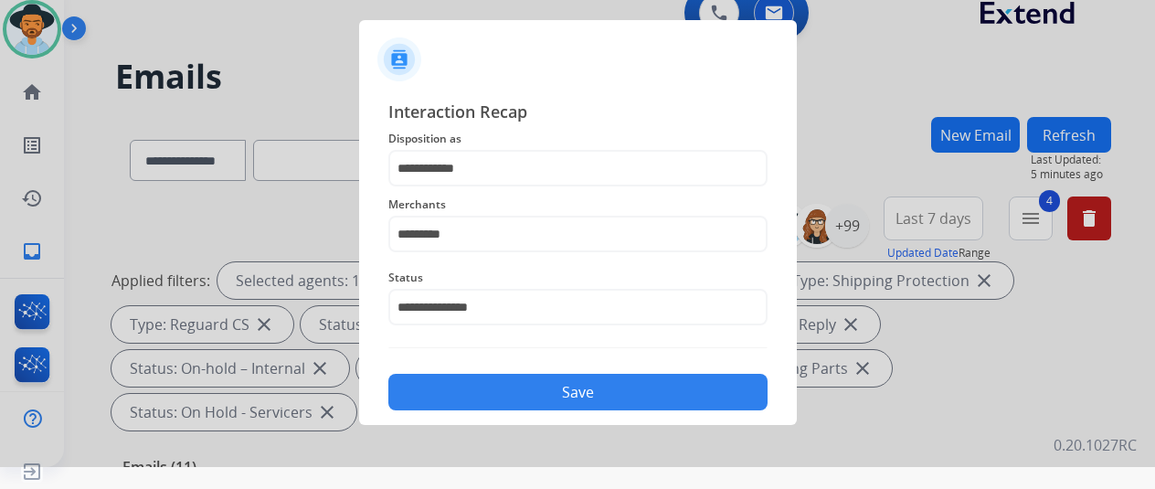
click at [491, 396] on button "Save" at bounding box center [577, 392] width 379 height 37
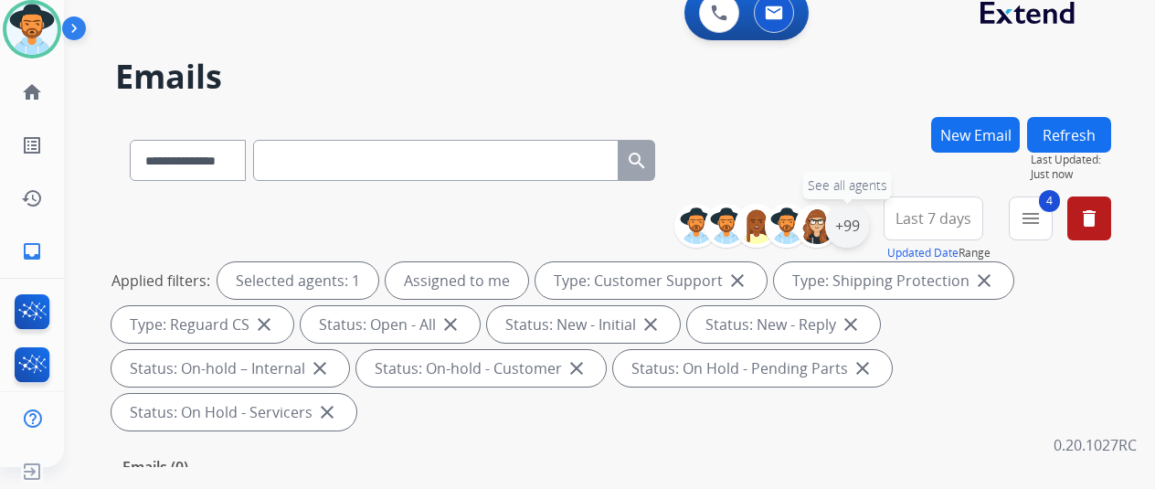
click at [867, 222] on div "+99" at bounding box center [847, 226] width 44 height 44
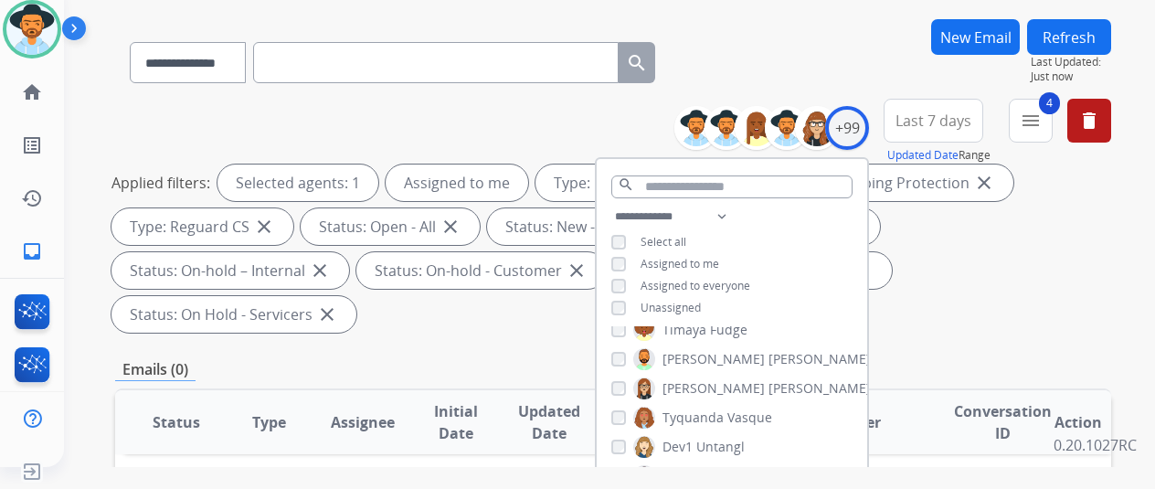
scroll to position [183, 0]
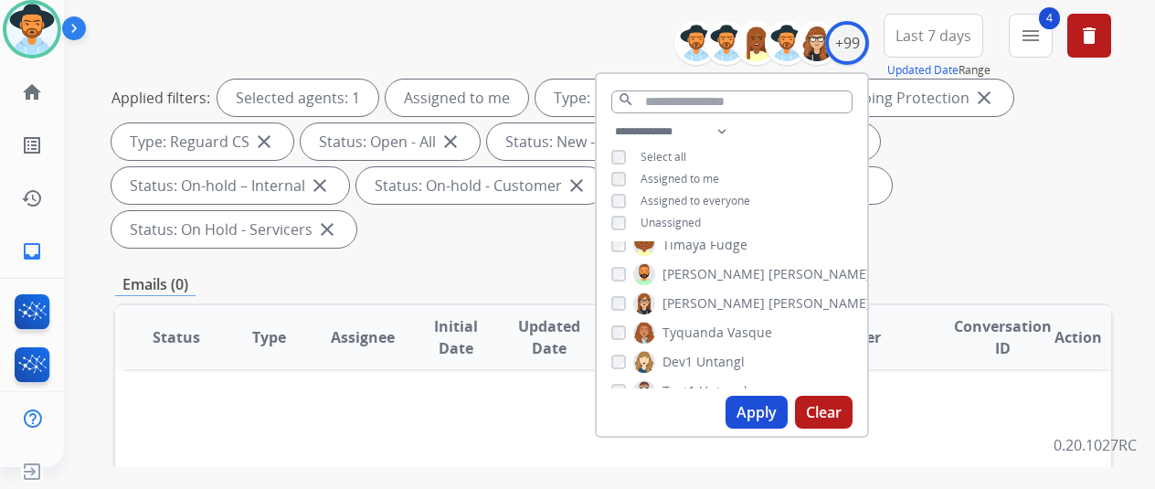
click at [768, 412] on button "Apply" at bounding box center [757, 412] width 62 height 33
select select "*"
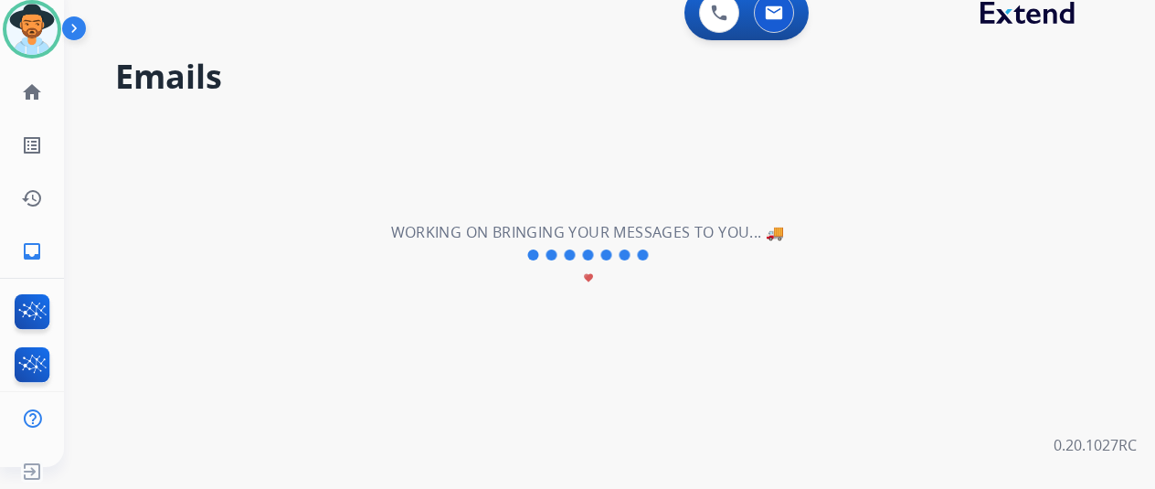
scroll to position [0, 0]
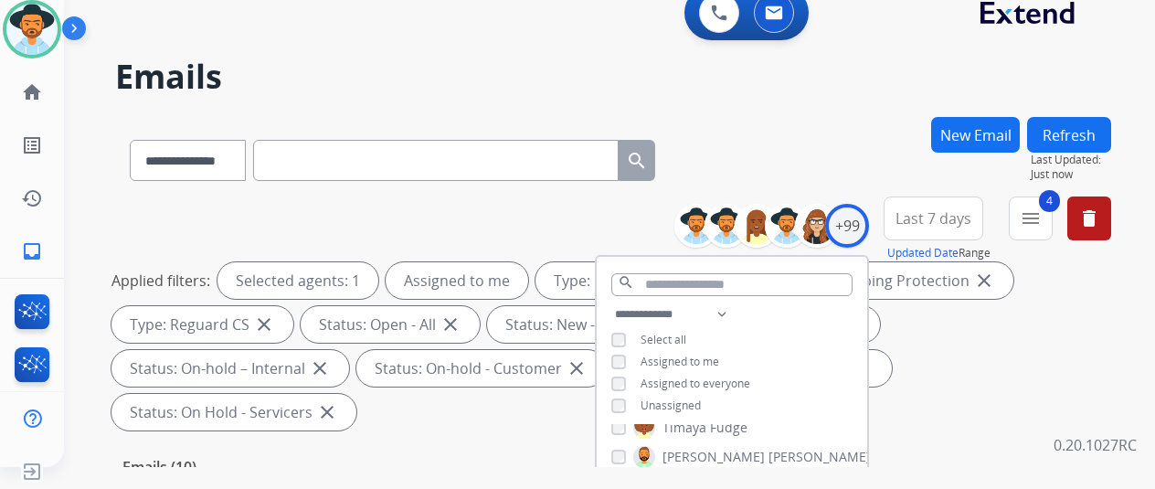
click at [808, 185] on div "**********" at bounding box center [613, 157] width 996 height 80
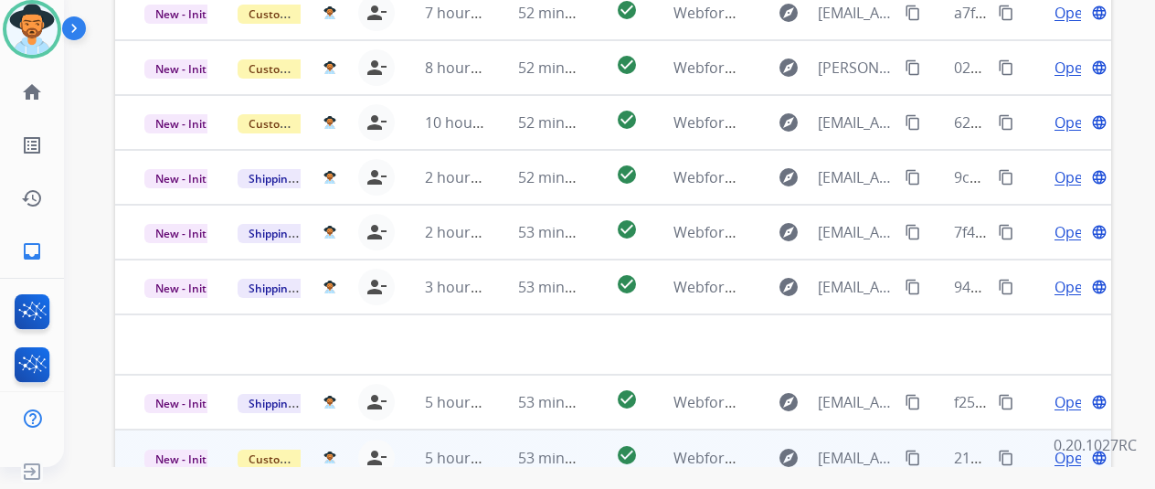
scroll to position [667, 0]
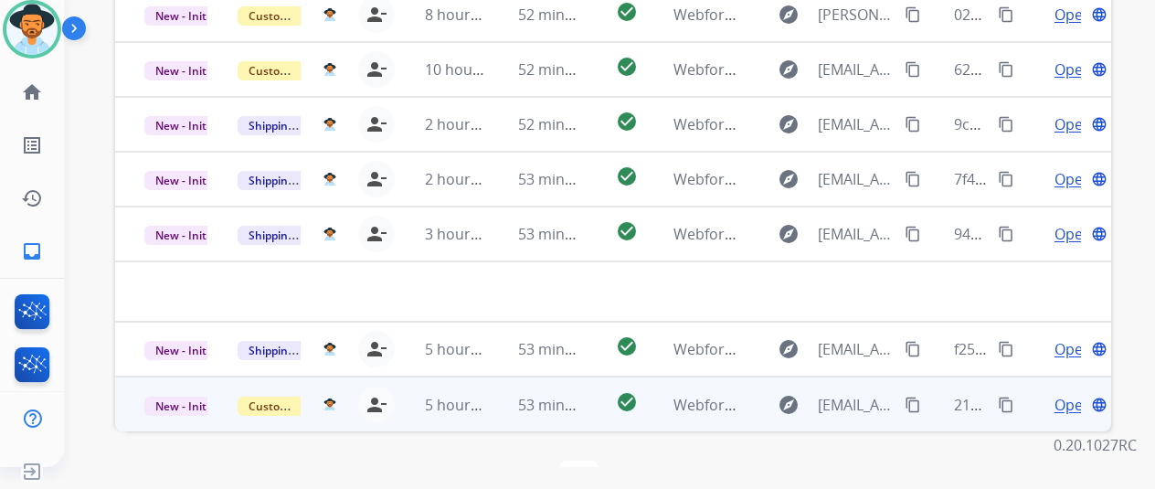
click at [1065, 394] on span "Open" at bounding box center [1073, 405] width 37 height 22
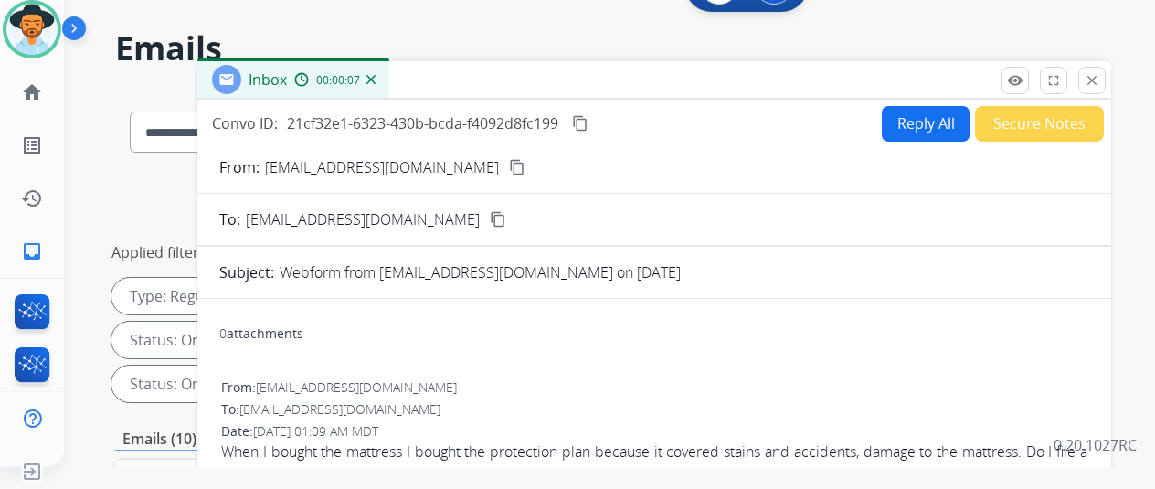
scroll to position [27, 0]
click at [509, 165] on mat-icon "content_copy" at bounding box center [517, 168] width 16 height 16
click at [921, 122] on button "Reply All" at bounding box center [926, 125] width 88 height 36
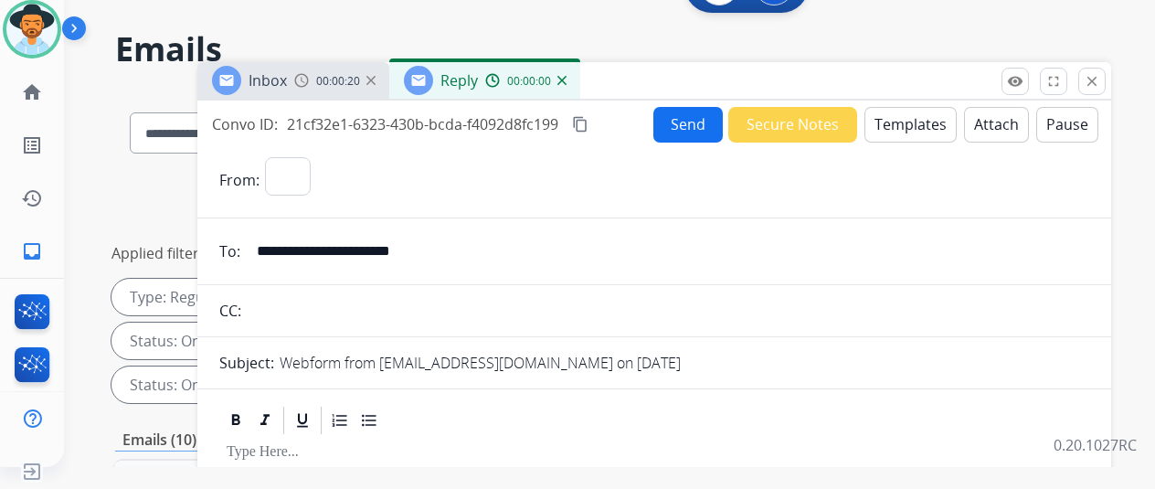
select select "**********"
click at [908, 111] on button "Templates" at bounding box center [911, 125] width 92 height 36
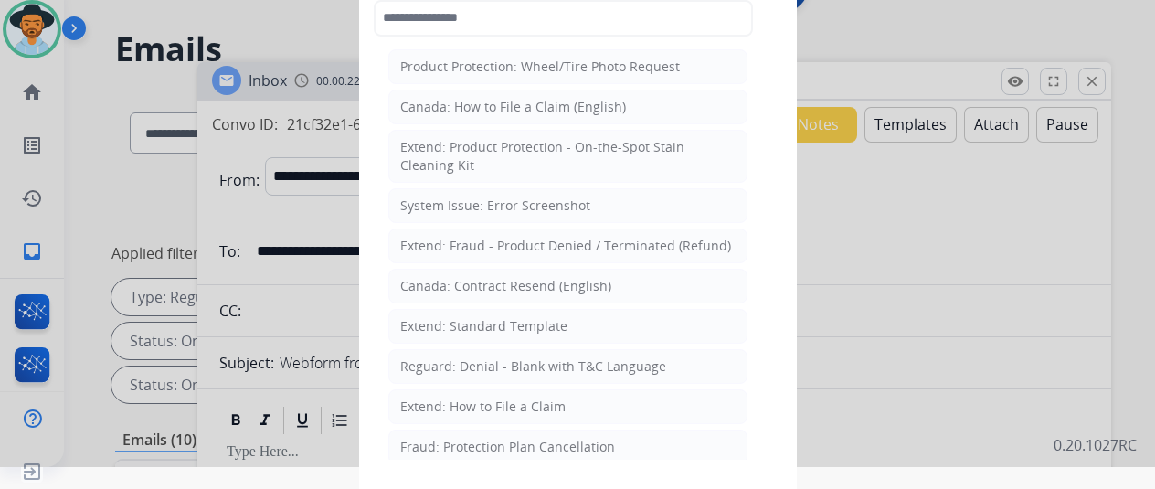
drag, startPoint x: 448, startPoint y: 404, endPoint x: 453, endPoint y: 392, distance: 13.1
click at [448, 403] on div "Extend: How to File a Claim" at bounding box center [482, 407] width 165 height 18
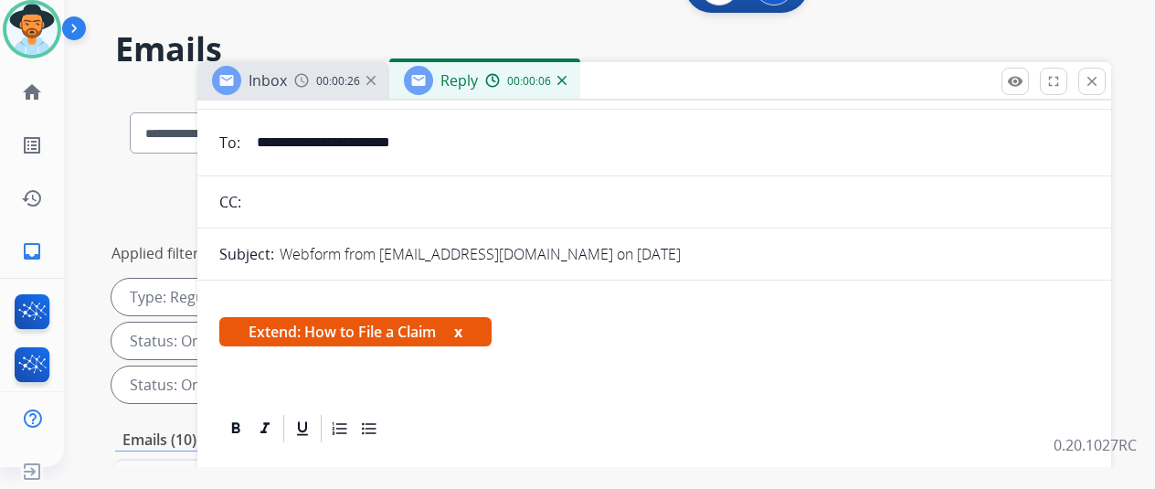
scroll to position [274, 0]
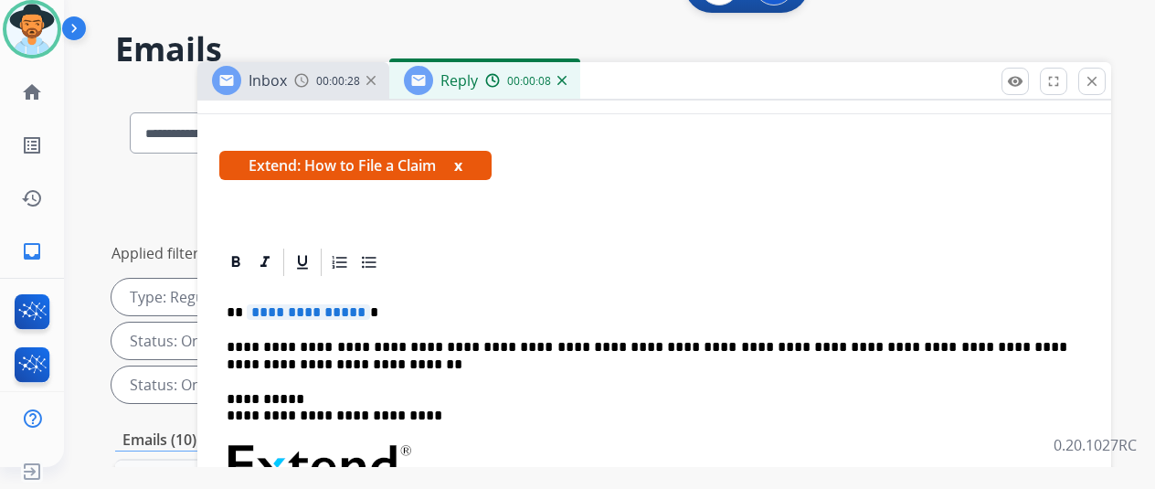
click at [369, 310] on span "**********" at bounding box center [308, 312] width 123 height 16
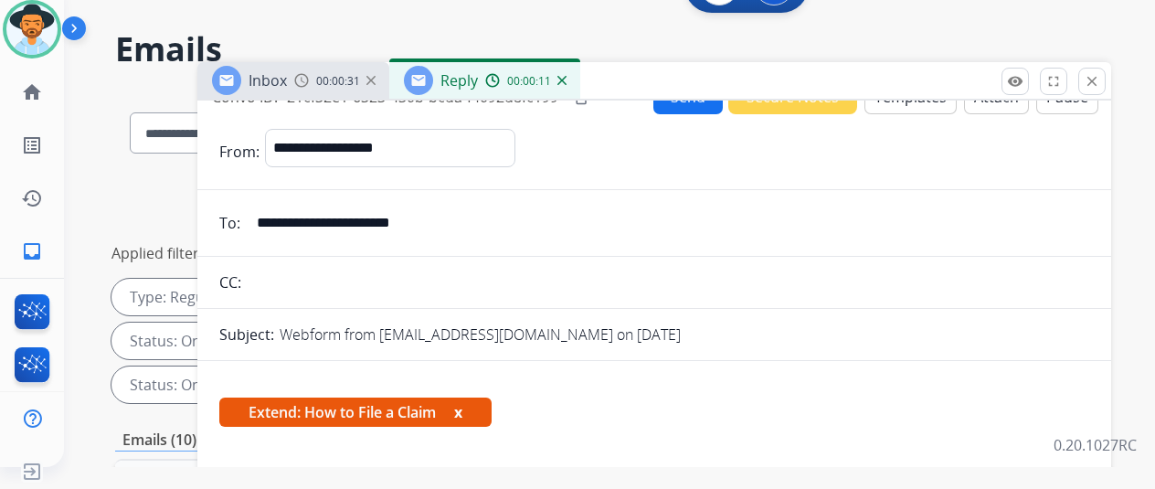
scroll to position [0, 0]
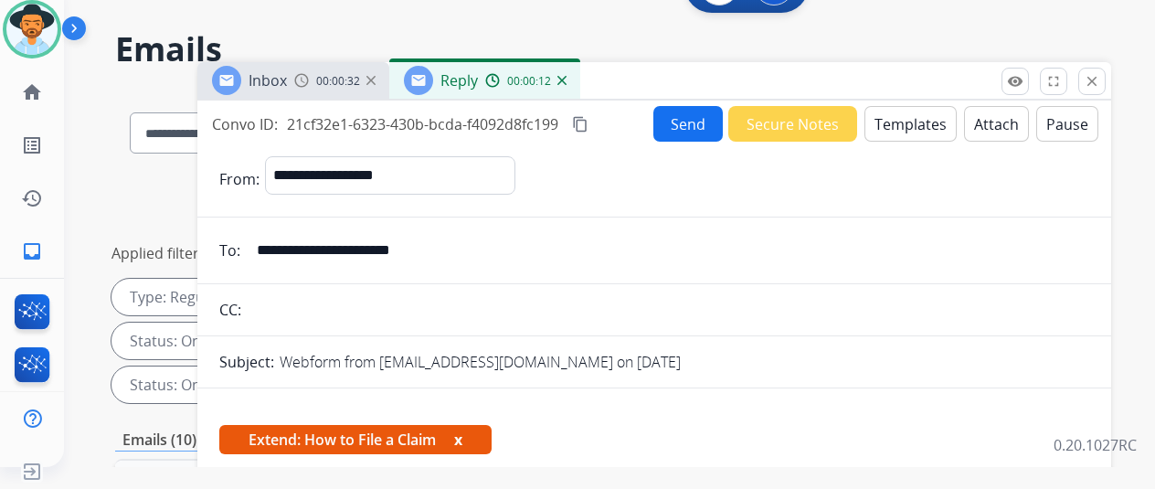
click at [702, 122] on button "Send" at bounding box center [688, 124] width 69 height 36
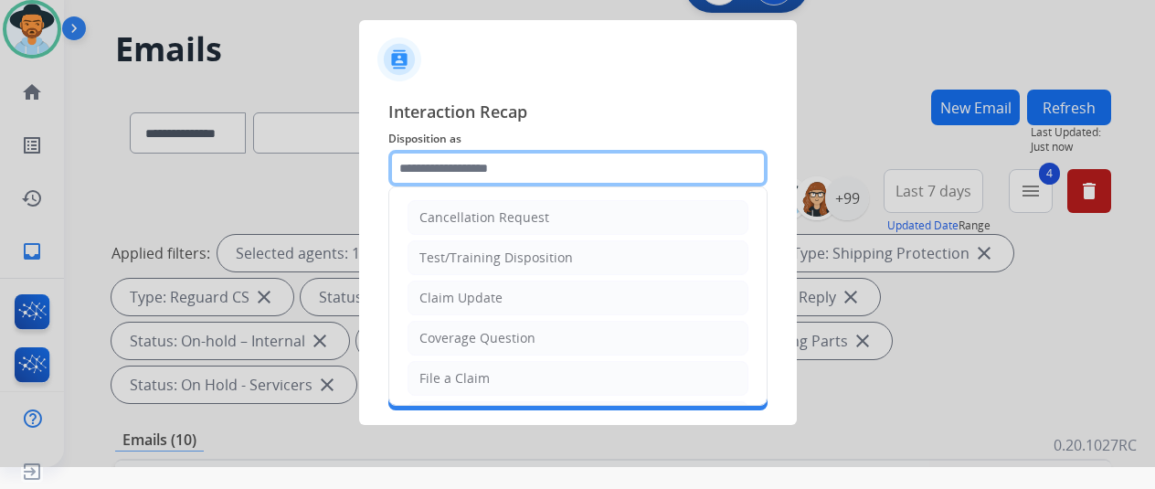
click at [448, 167] on input "text" at bounding box center [577, 168] width 379 height 37
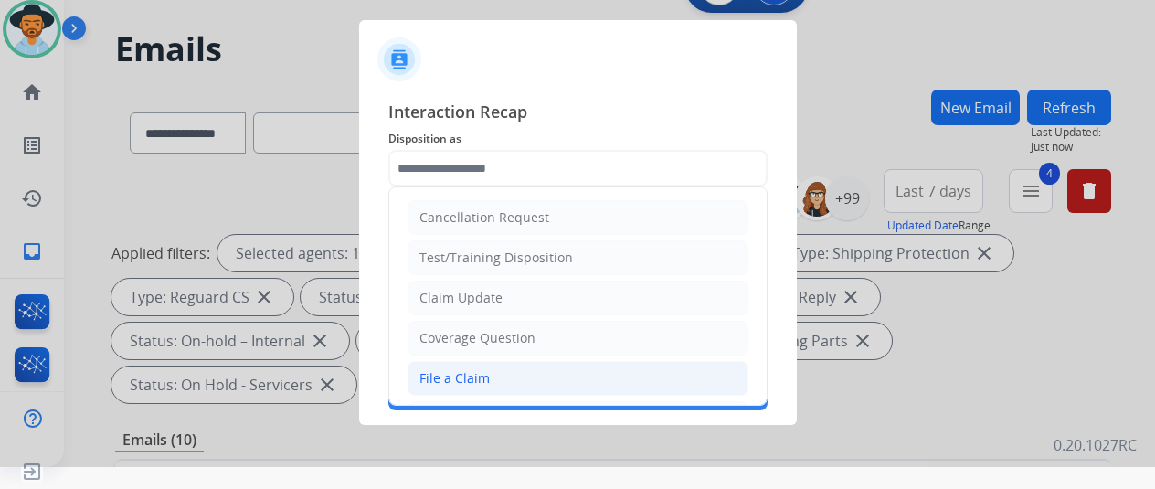
click at [430, 377] on div "File a Claim" at bounding box center [455, 378] width 70 height 18
type input "**********"
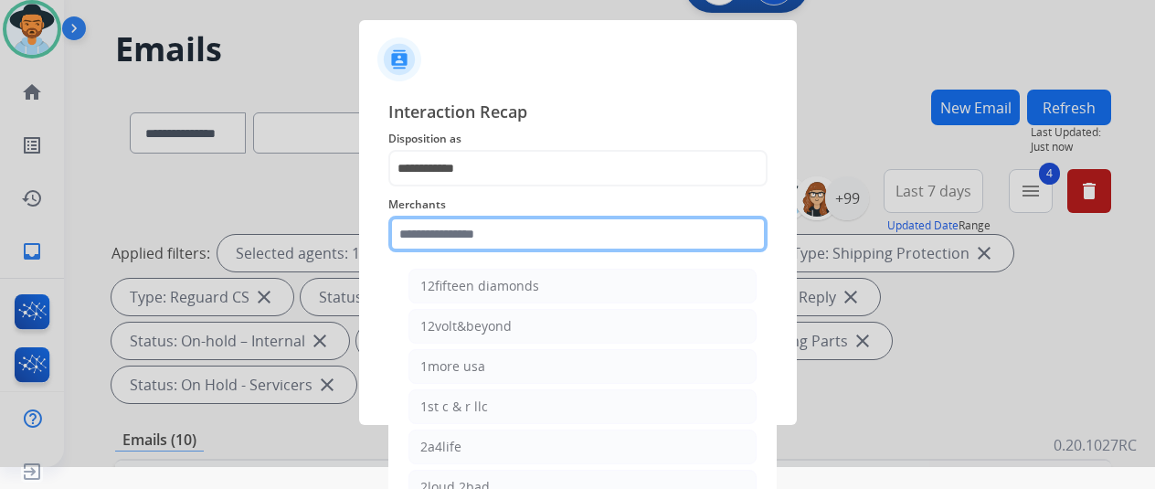
click at [447, 228] on input "text" at bounding box center [577, 234] width 379 height 37
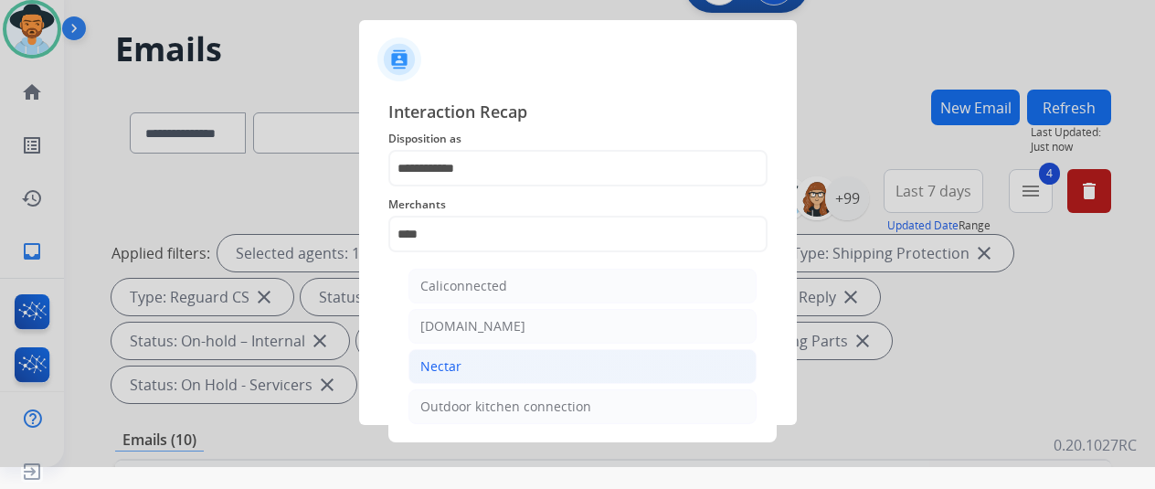
click at [455, 361] on div "Nectar" at bounding box center [440, 366] width 41 height 18
type input "******"
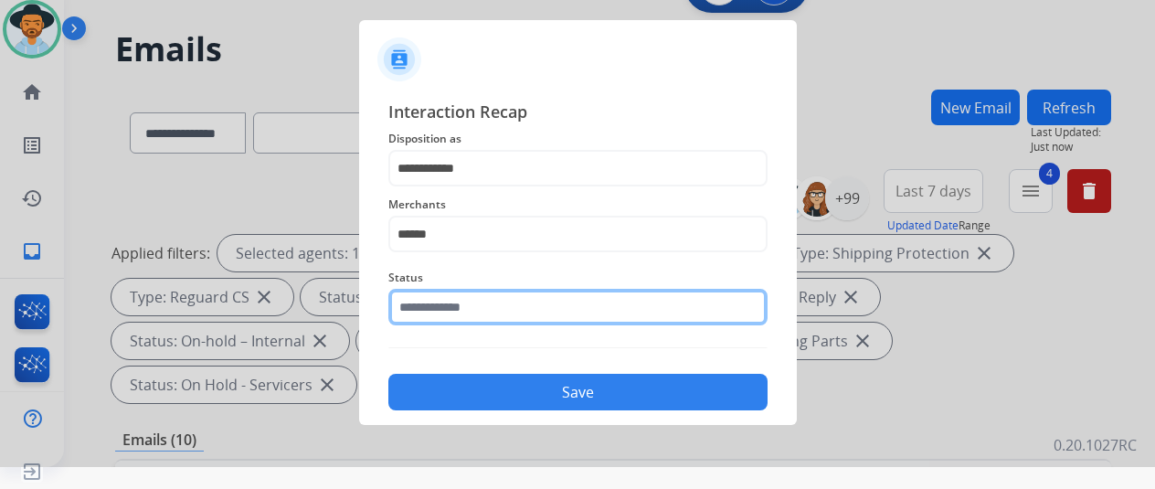
click at [449, 304] on input "text" at bounding box center [577, 307] width 379 height 37
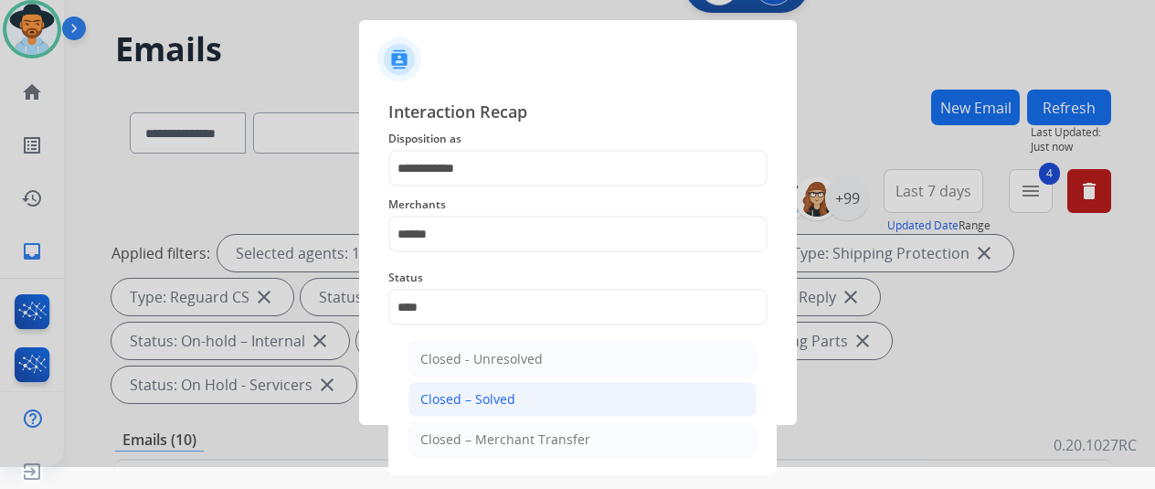
click at [484, 387] on li "Closed – Solved" at bounding box center [583, 399] width 348 height 35
type input "**********"
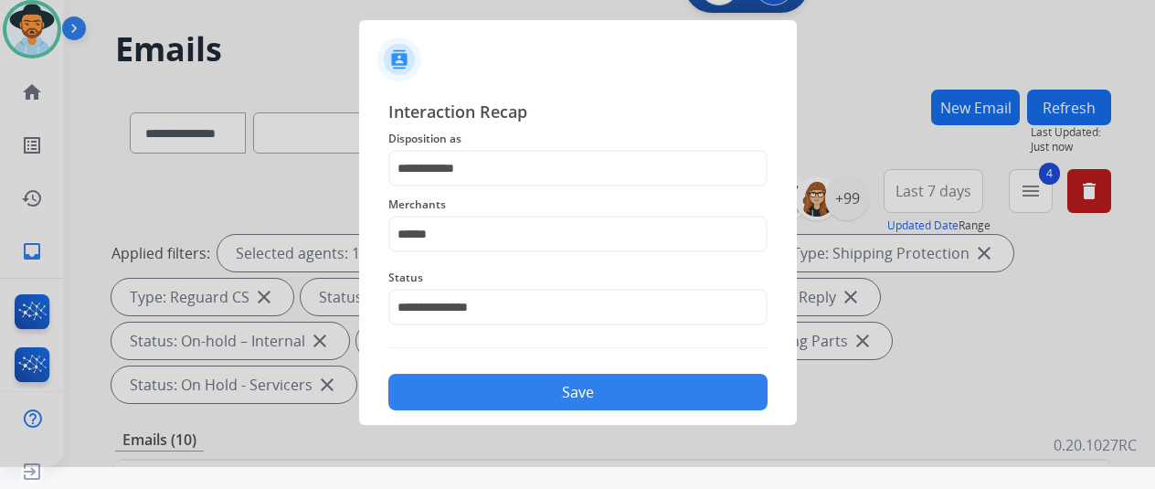
click at [484, 387] on button "Save" at bounding box center [577, 392] width 379 height 37
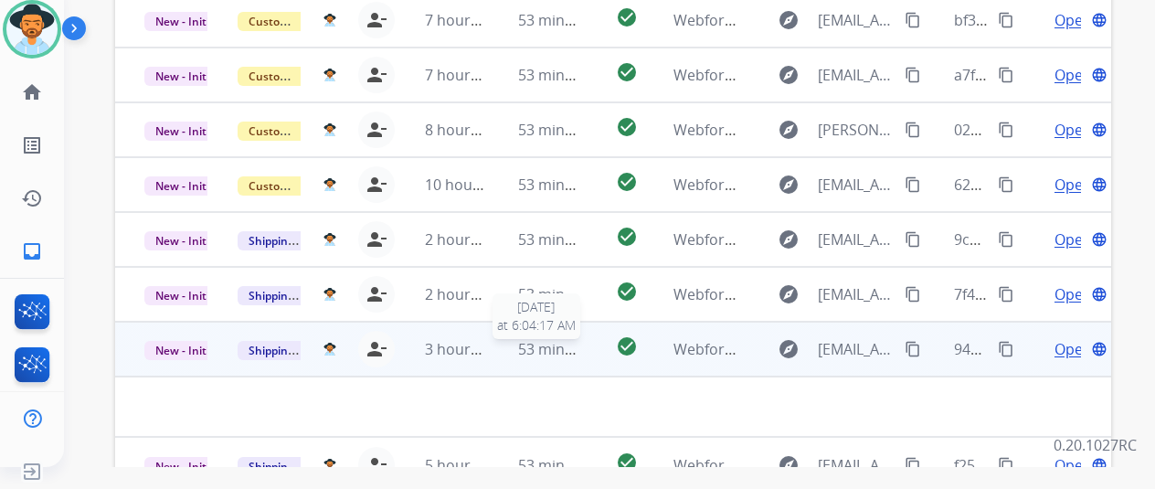
scroll to position [667, 0]
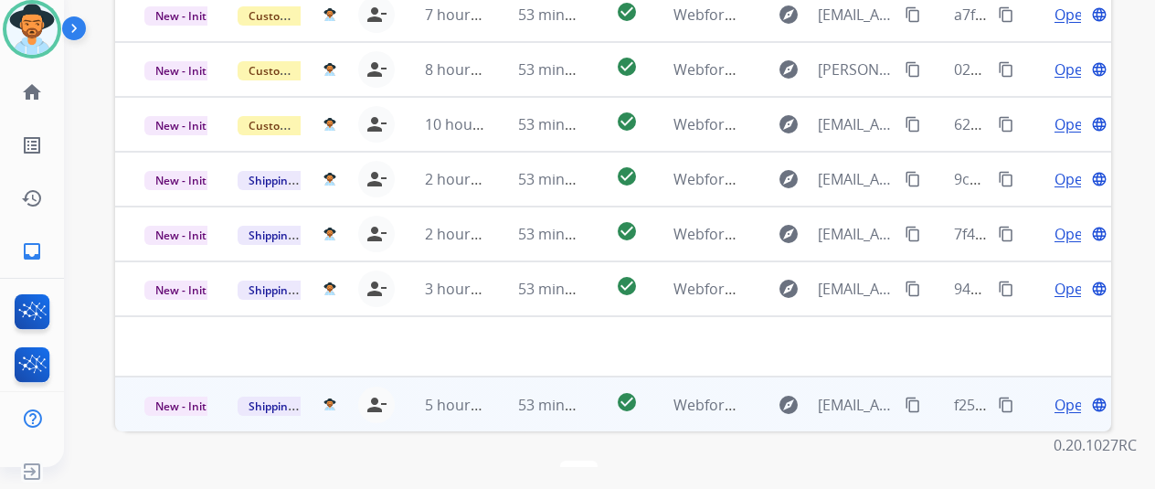
click at [1068, 394] on span "Open" at bounding box center [1073, 405] width 37 height 22
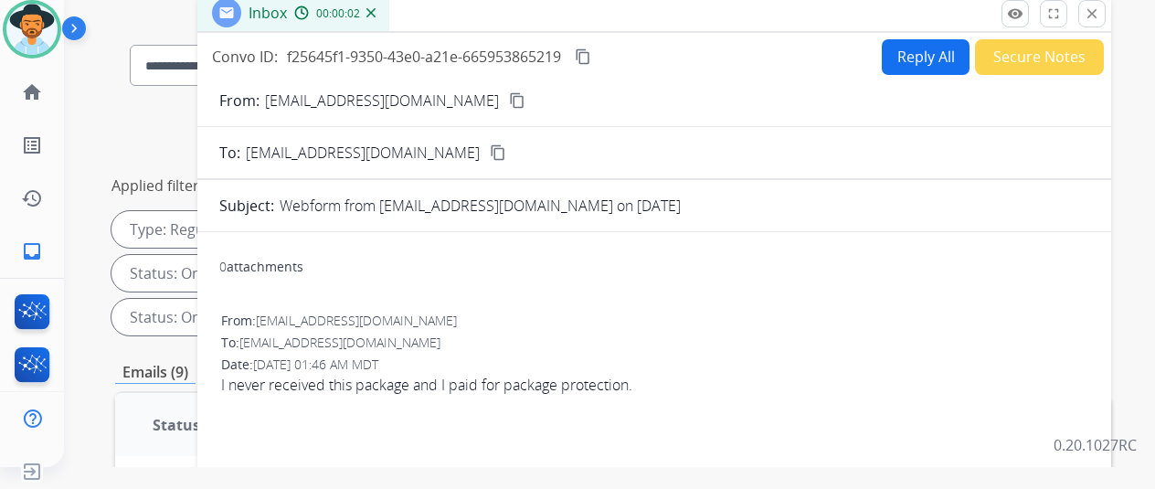
scroll to position [0, 0]
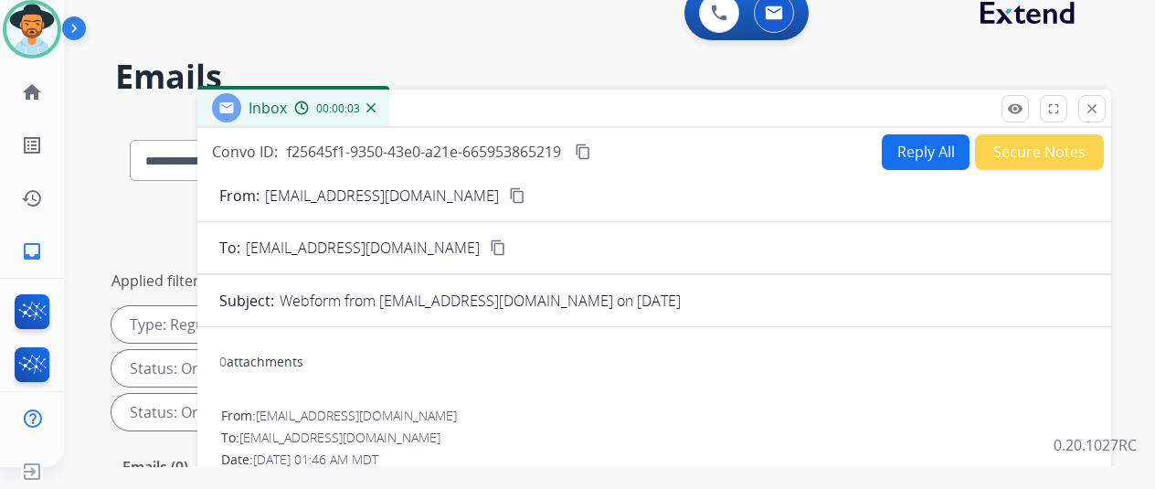
click at [509, 187] on mat-icon "content_copy" at bounding box center [517, 195] width 16 height 16
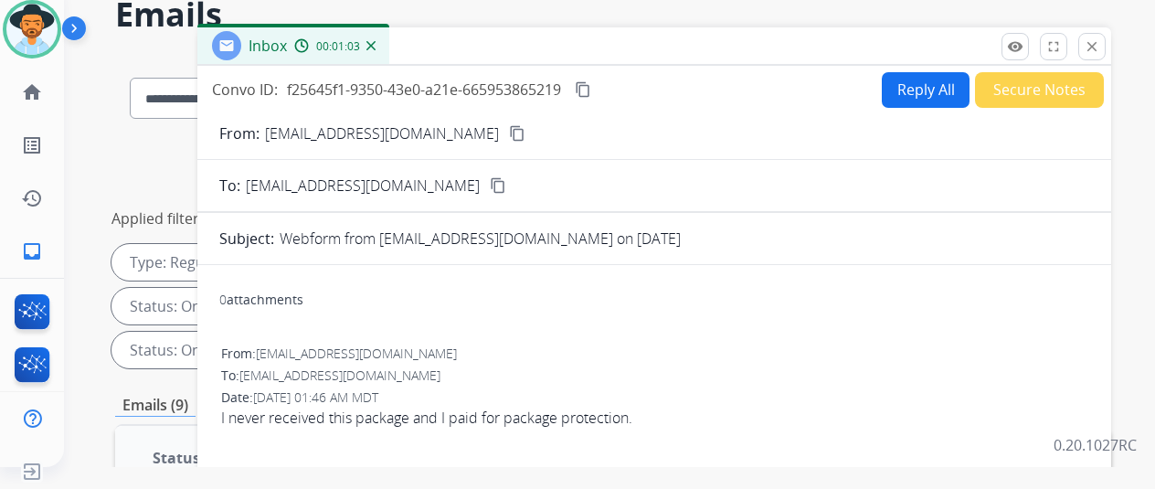
scroll to position [91, 0]
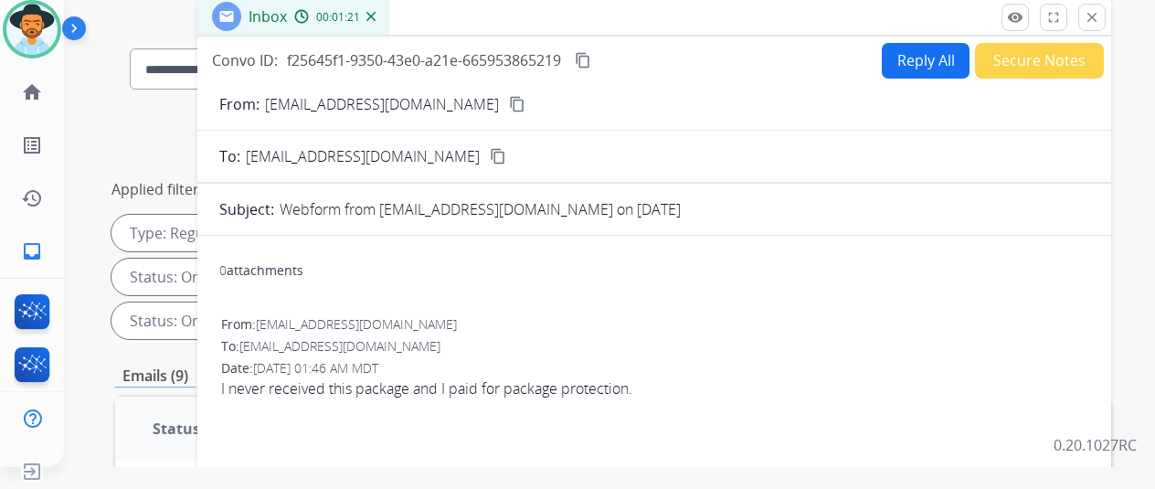
click at [917, 63] on button "Reply All" at bounding box center [926, 61] width 88 height 36
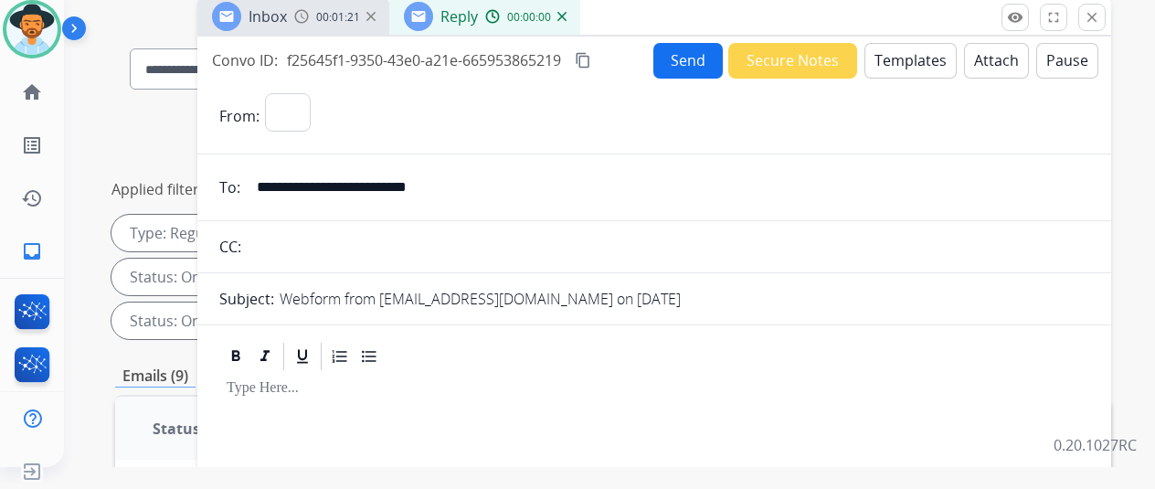
select select "**********"
click at [920, 54] on button "Templates" at bounding box center [911, 61] width 92 height 36
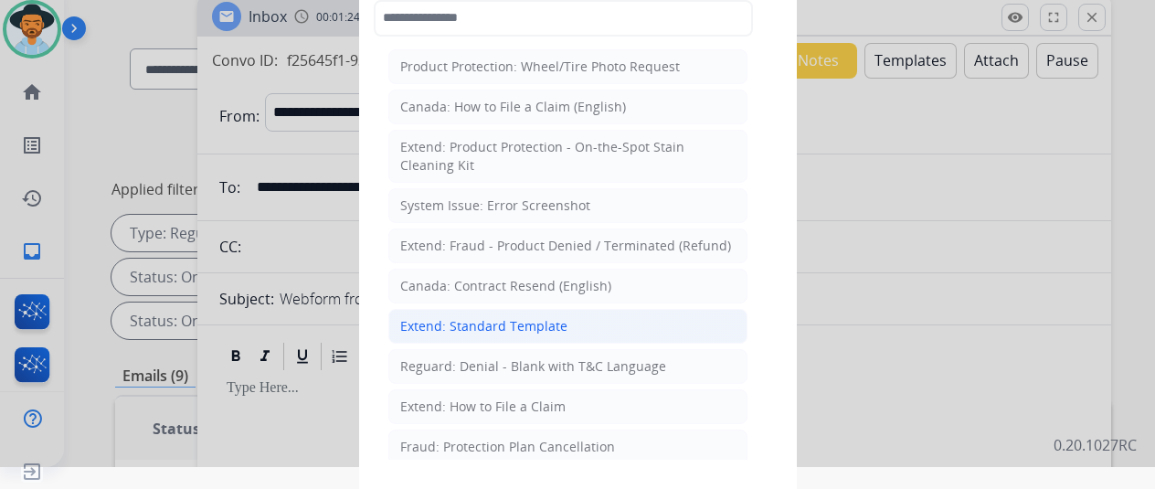
click at [449, 328] on div "Extend: Standard Template" at bounding box center [483, 326] width 167 height 18
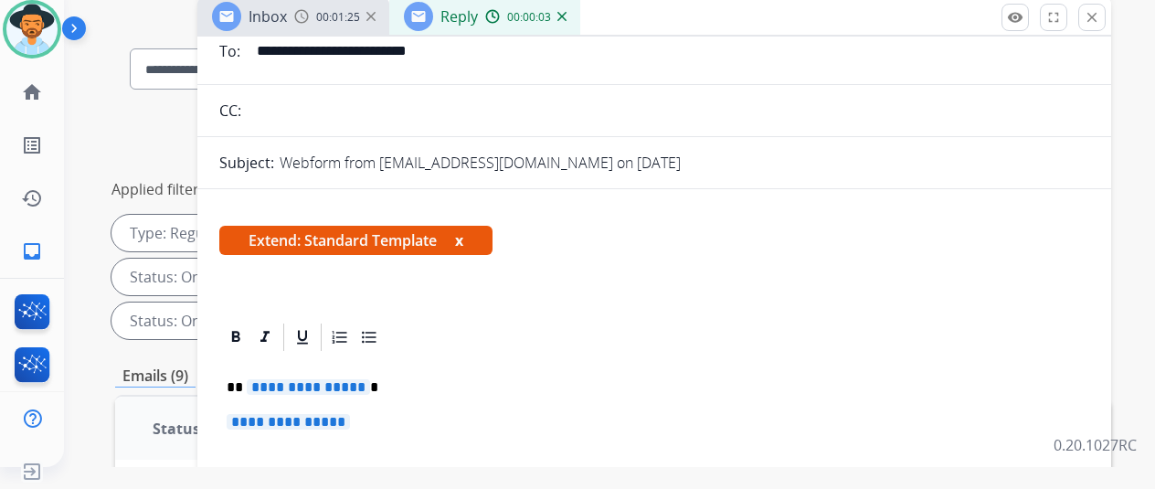
scroll to position [274, 0]
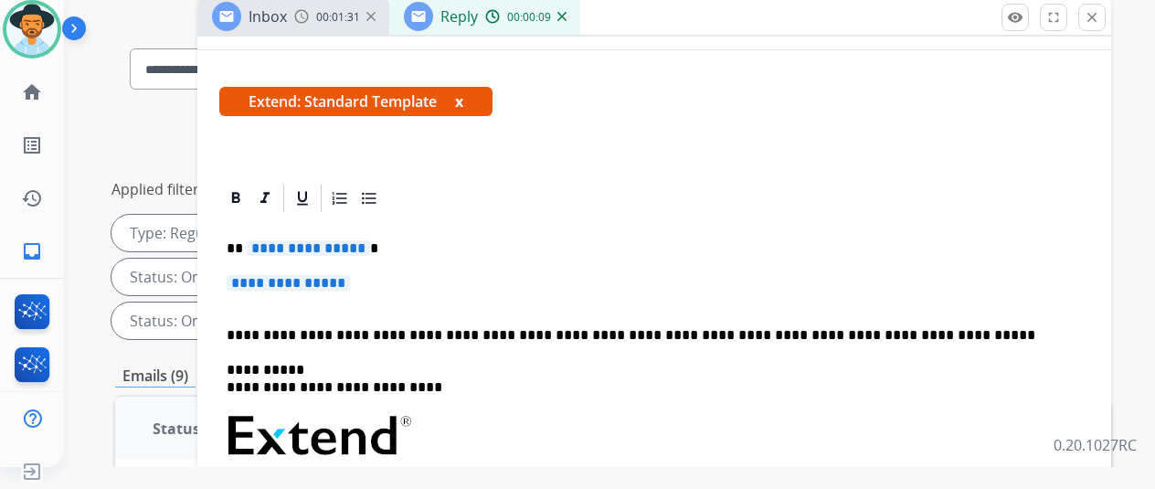
click at [370, 250] on span "**********" at bounding box center [308, 248] width 123 height 16
click at [350, 282] on span "**********" at bounding box center [288, 283] width 123 height 16
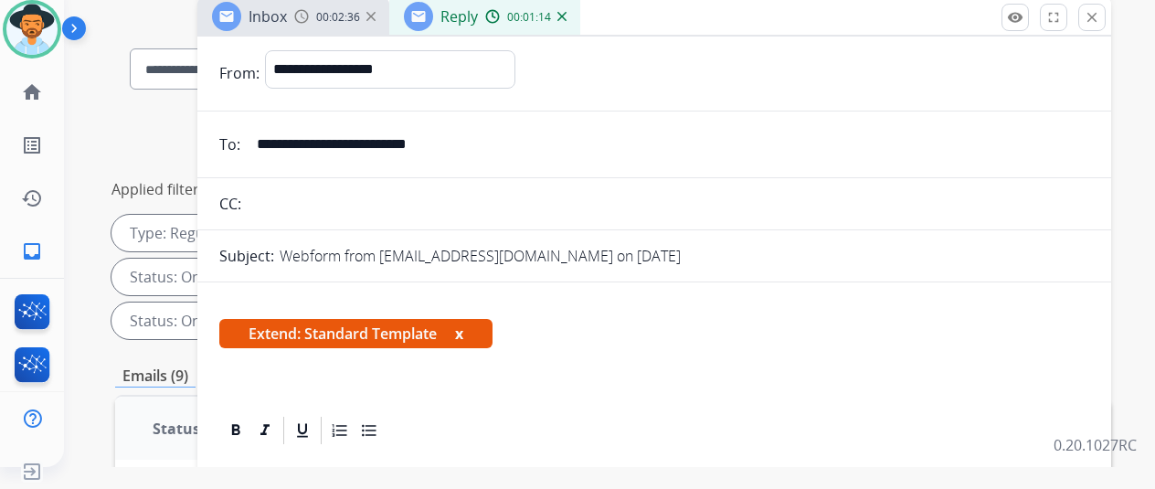
scroll to position [0, 0]
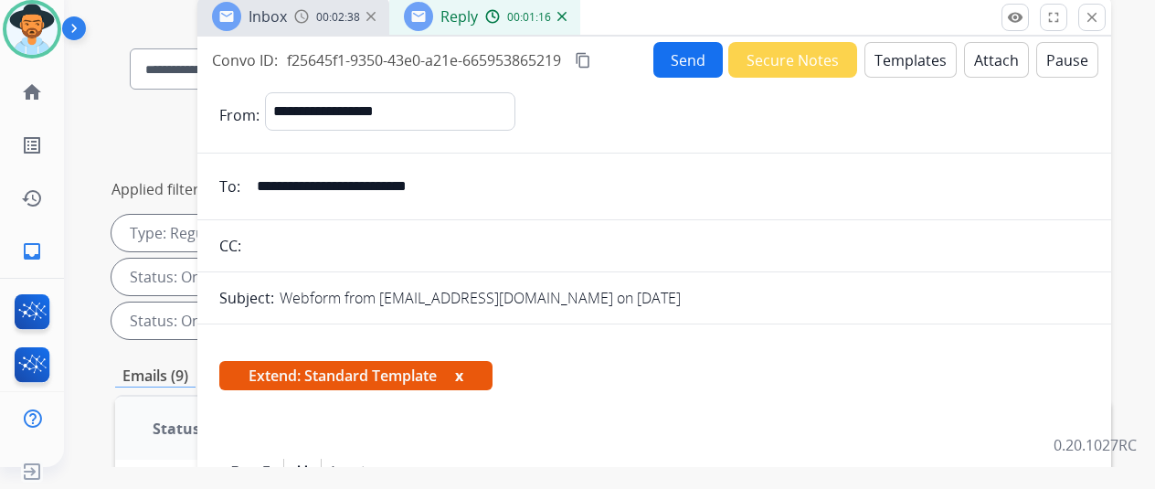
click at [682, 60] on button "Send" at bounding box center [688, 60] width 69 height 36
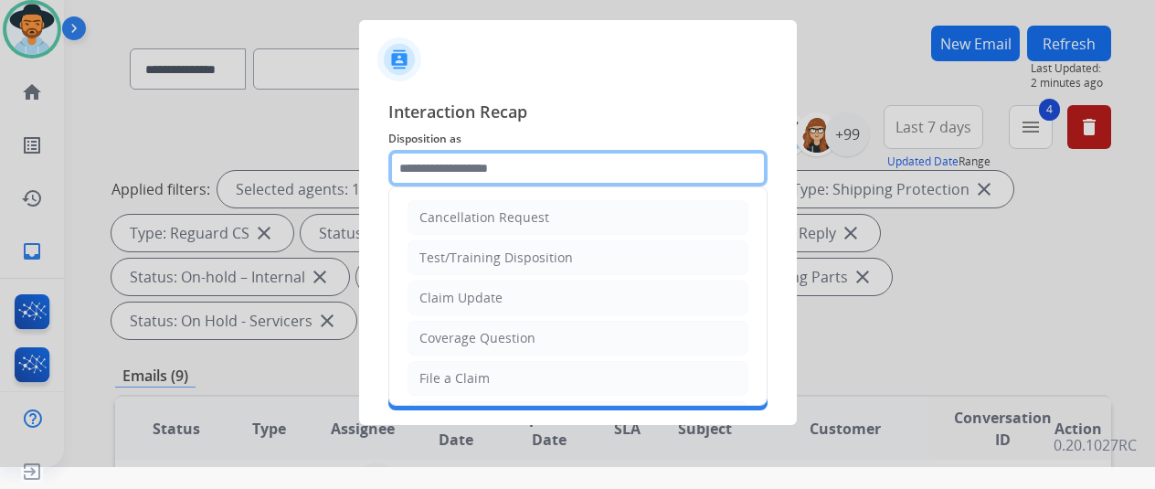
click at [442, 165] on input "text" at bounding box center [577, 168] width 379 height 37
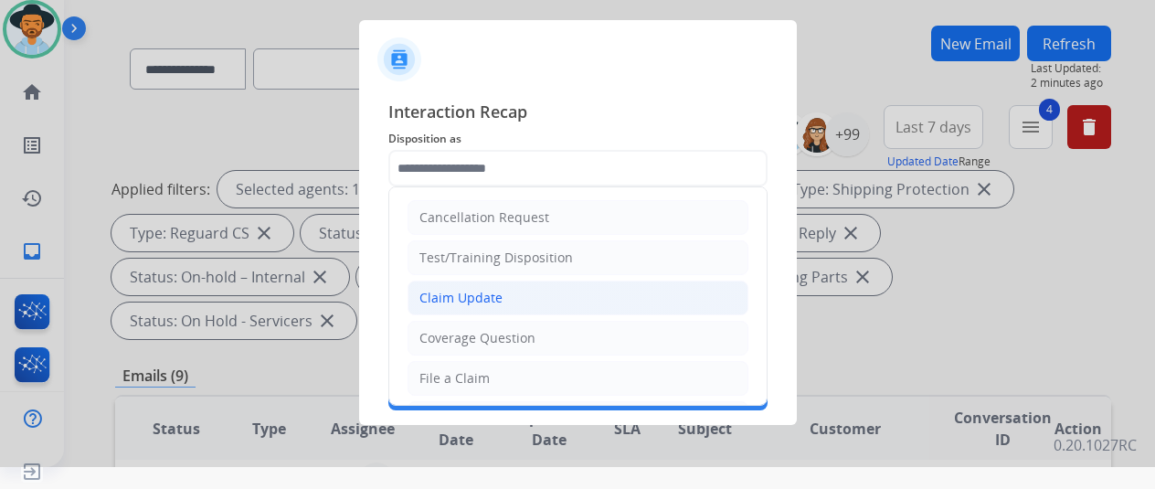
click at [481, 303] on div "Claim Update" at bounding box center [461, 298] width 83 height 18
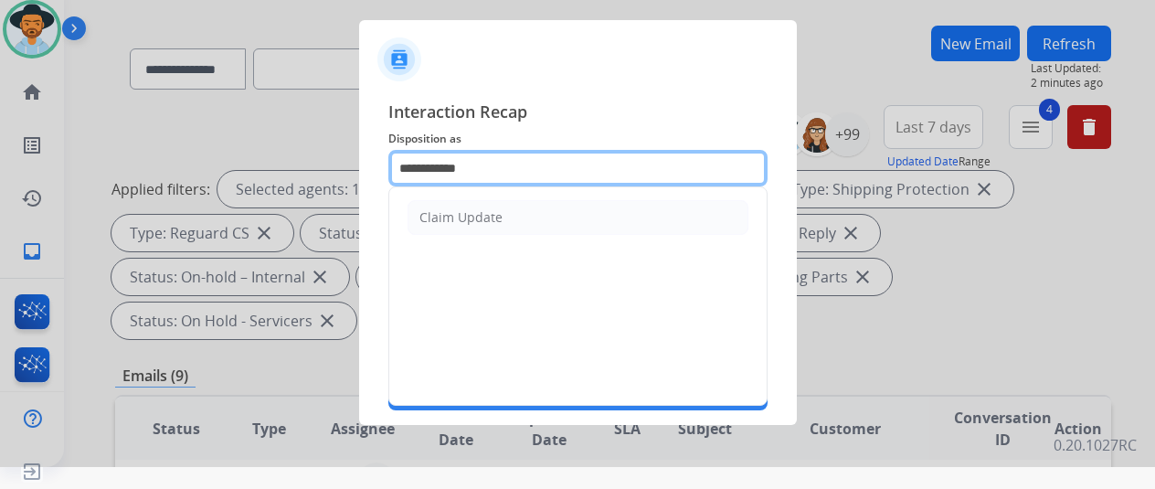
drag, startPoint x: 497, startPoint y: 167, endPoint x: 371, endPoint y: 194, distance: 128.9
click at [371, 194] on div "**********" at bounding box center [578, 254] width 438 height 341
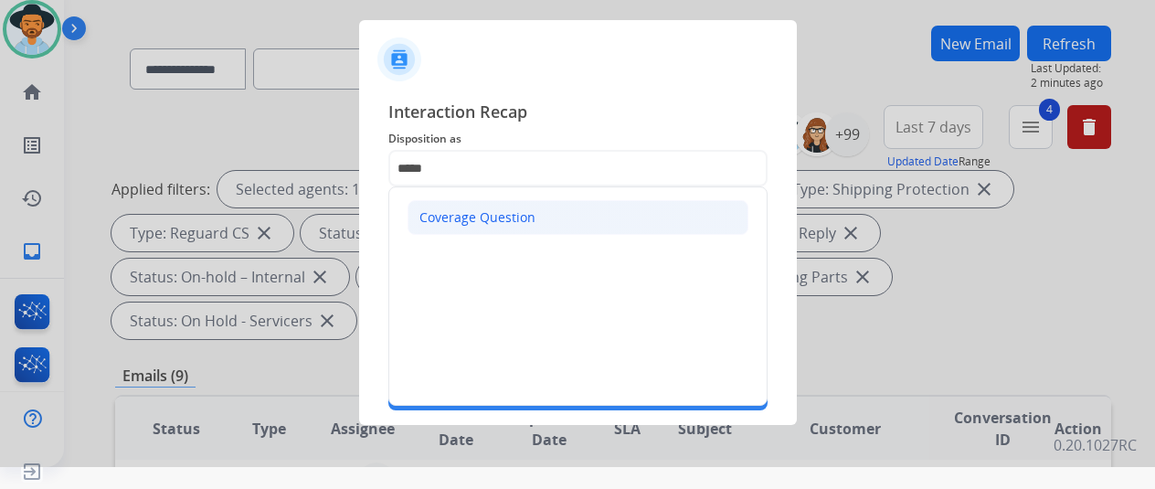
click at [442, 217] on div "Coverage Question" at bounding box center [478, 217] width 116 height 18
type input "**********"
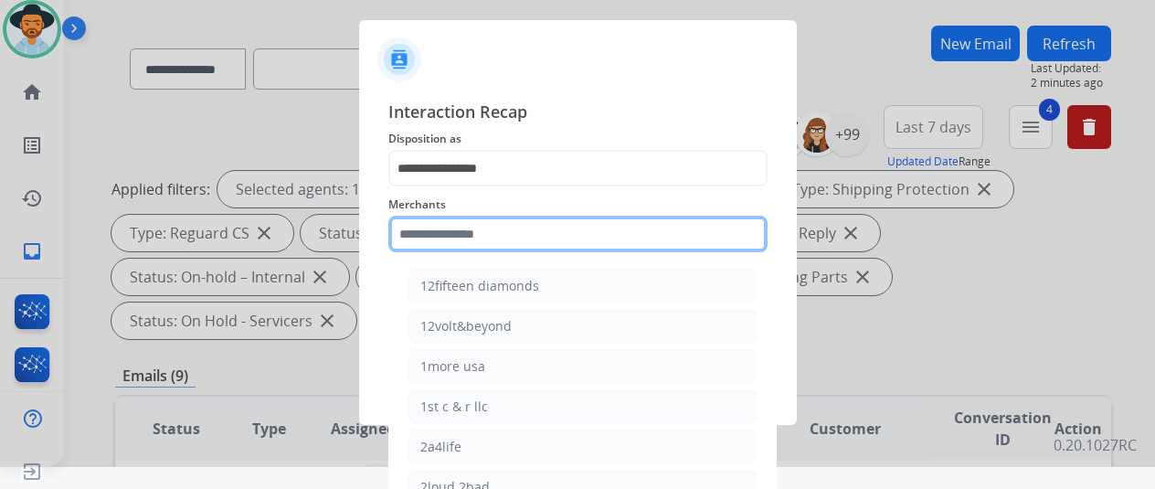
click at [427, 244] on input "text" at bounding box center [577, 234] width 379 height 37
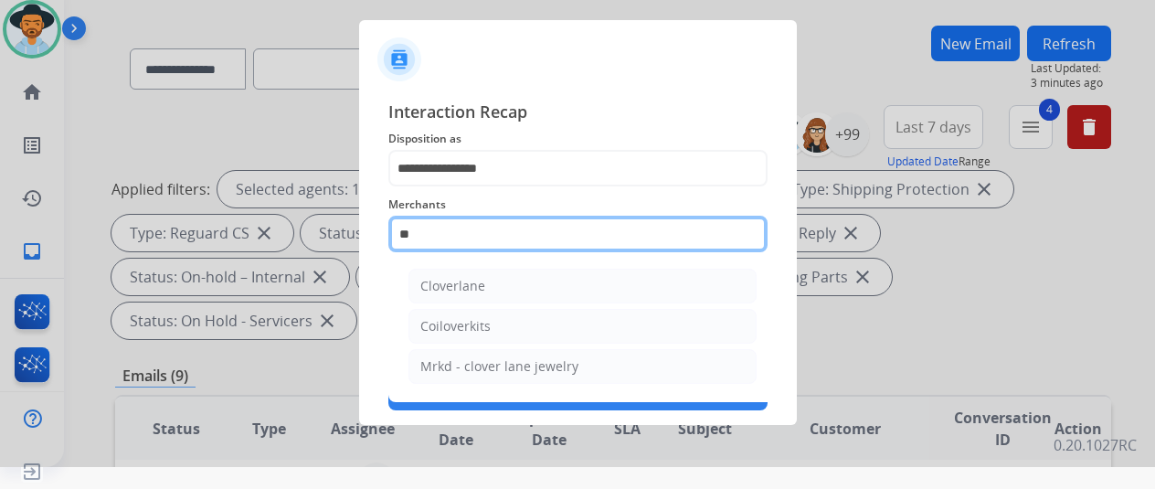
type input "*"
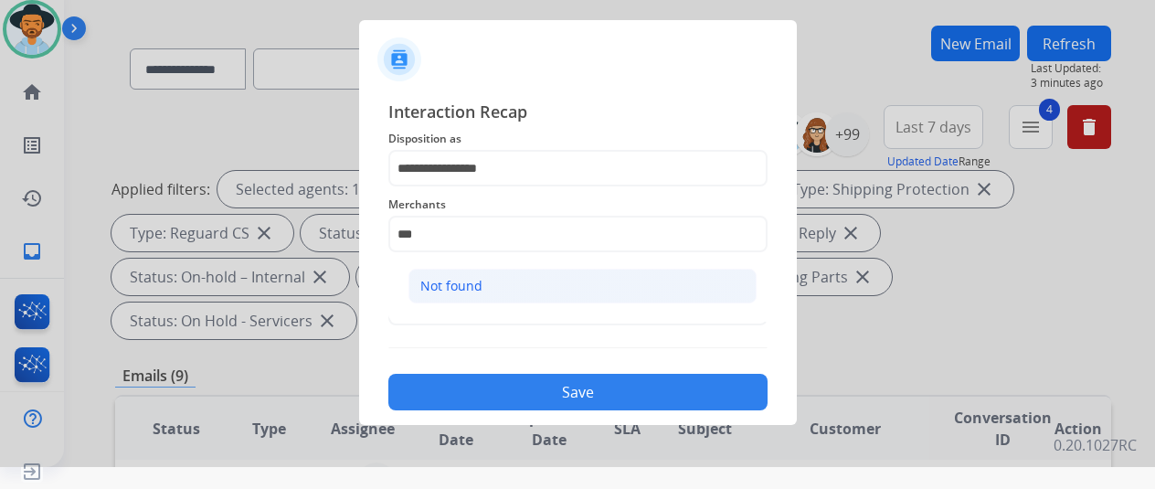
click at [441, 278] on div "Not found" at bounding box center [451, 286] width 62 height 18
type input "*********"
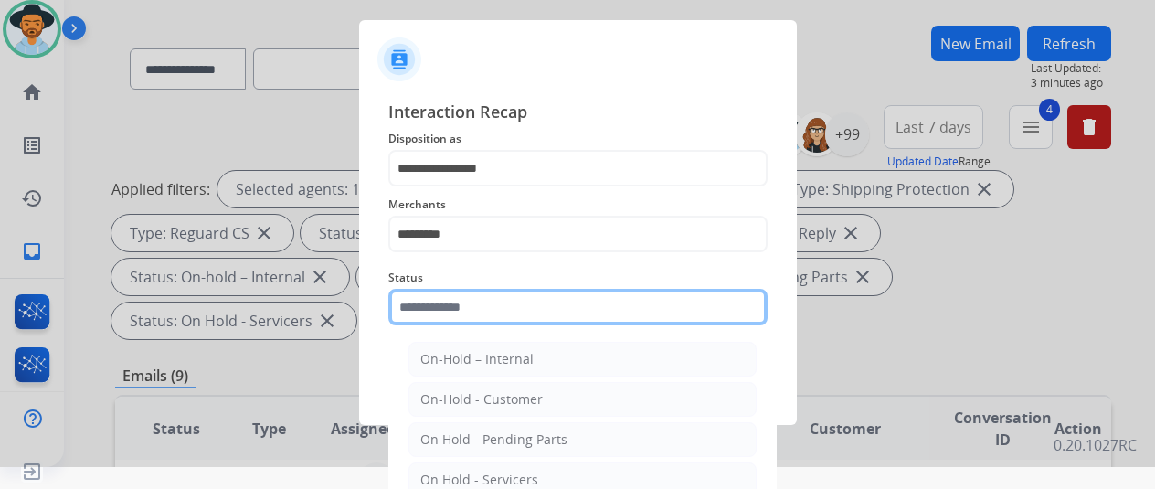
click at [405, 312] on input "text" at bounding box center [577, 307] width 379 height 37
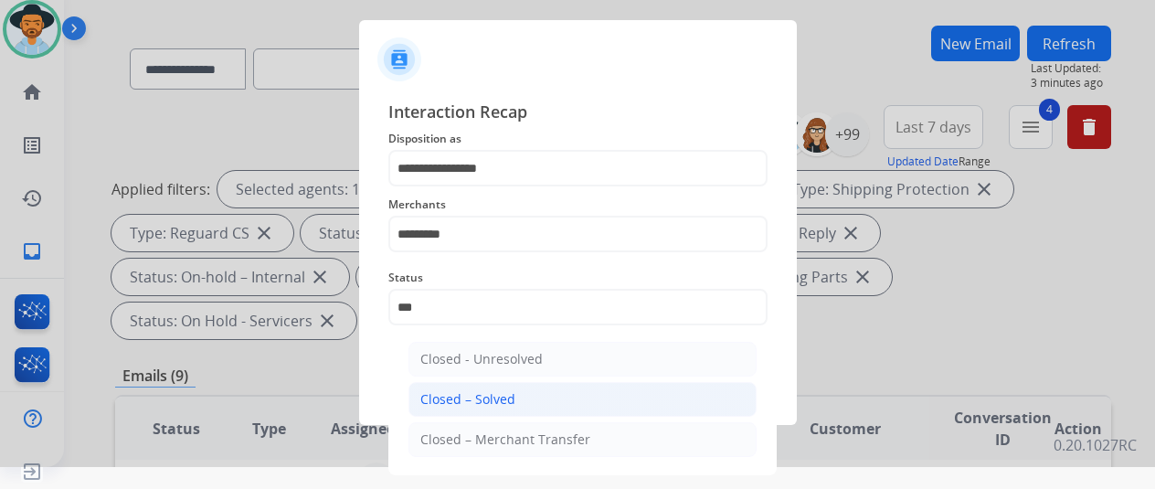
click at [428, 404] on div "Closed – Solved" at bounding box center [467, 399] width 95 height 18
type input "**********"
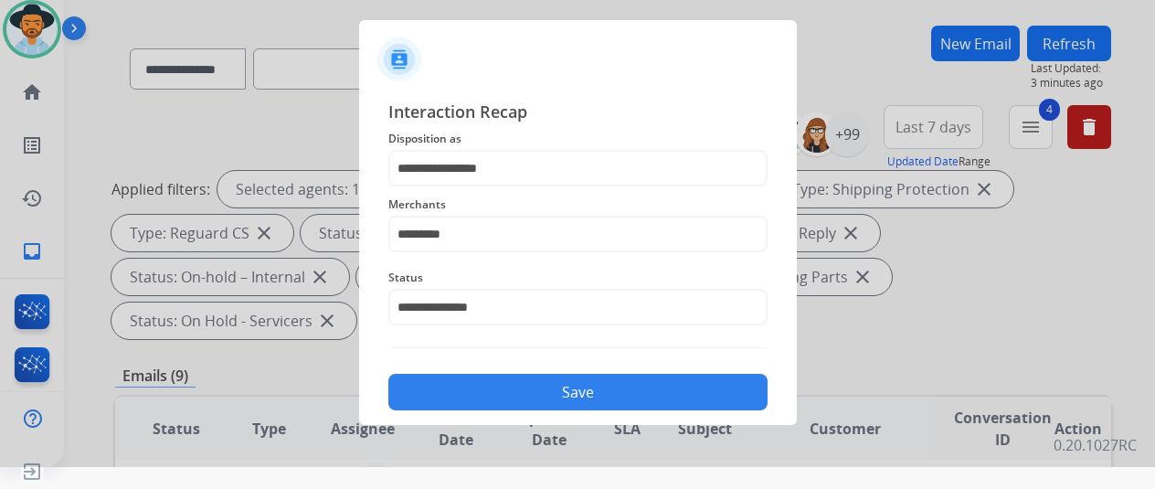
click at [525, 381] on button "Save" at bounding box center [577, 392] width 379 height 37
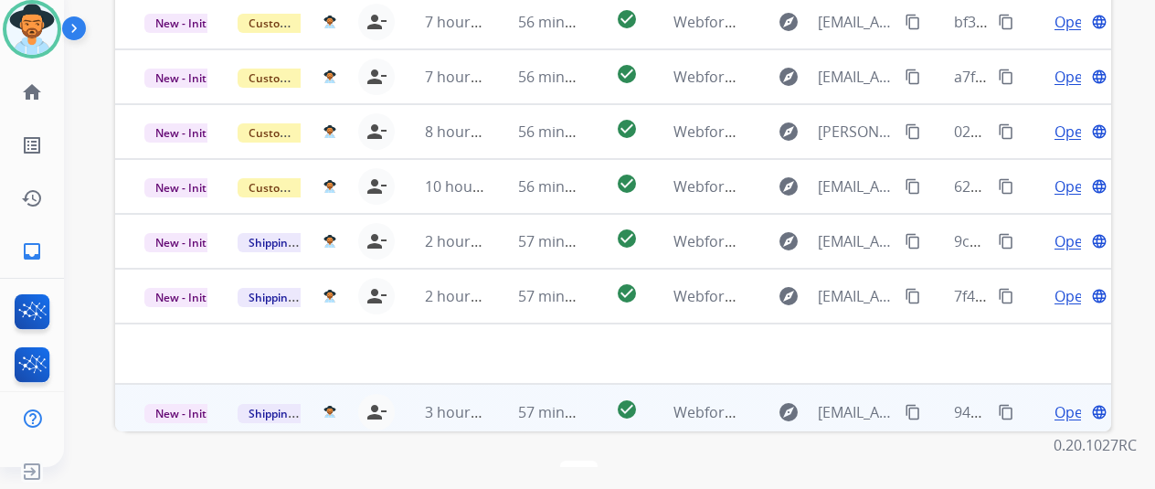
click at [1068, 401] on span "Open" at bounding box center [1073, 412] width 37 height 22
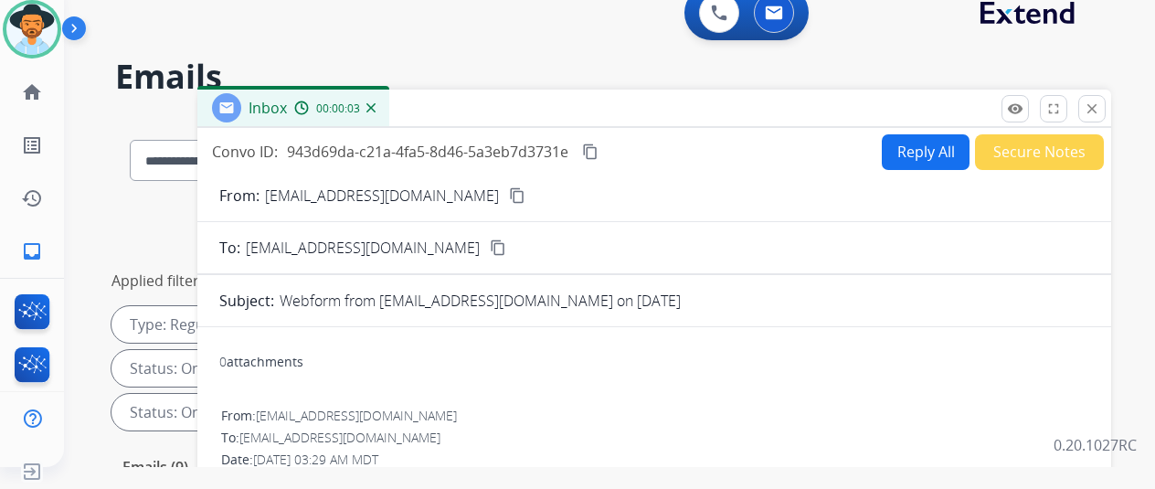
click at [509, 198] on mat-icon "content_copy" at bounding box center [517, 195] width 16 height 16
click at [599, 154] on mat-icon "content_copy" at bounding box center [590, 152] width 16 height 16
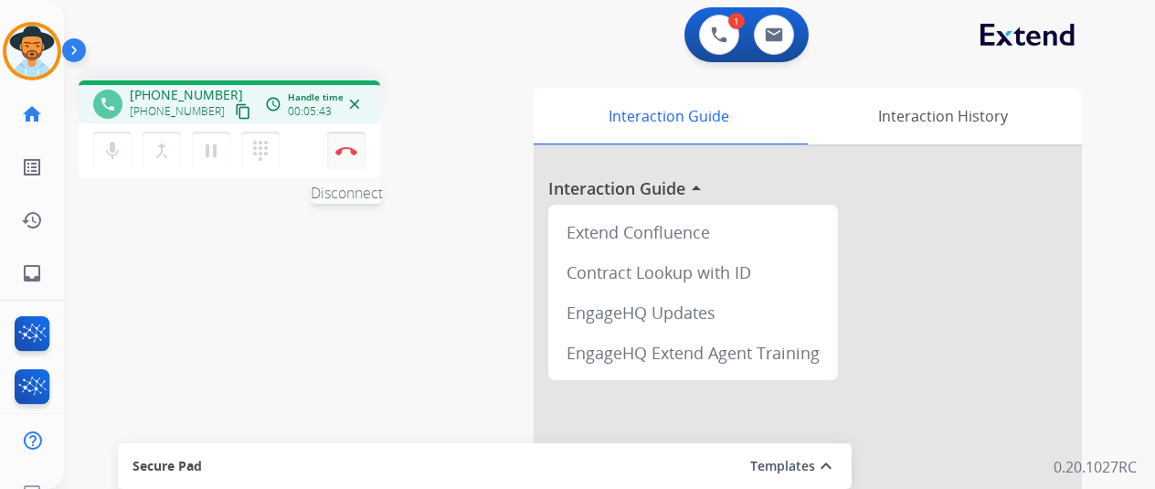
click at [351, 146] on img at bounding box center [346, 150] width 22 height 9
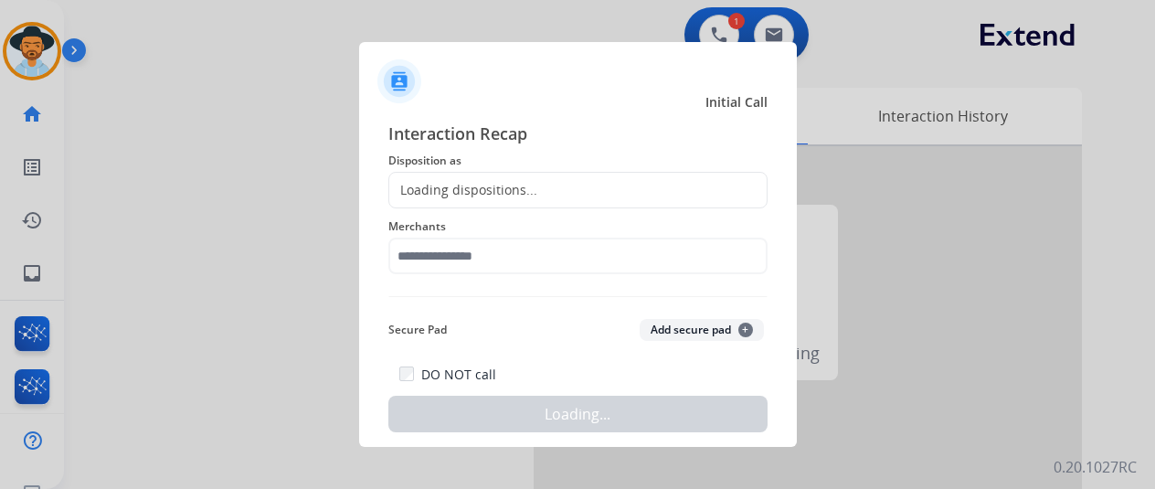
click at [490, 184] on div "Loading dispositions..." at bounding box center [463, 190] width 148 height 18
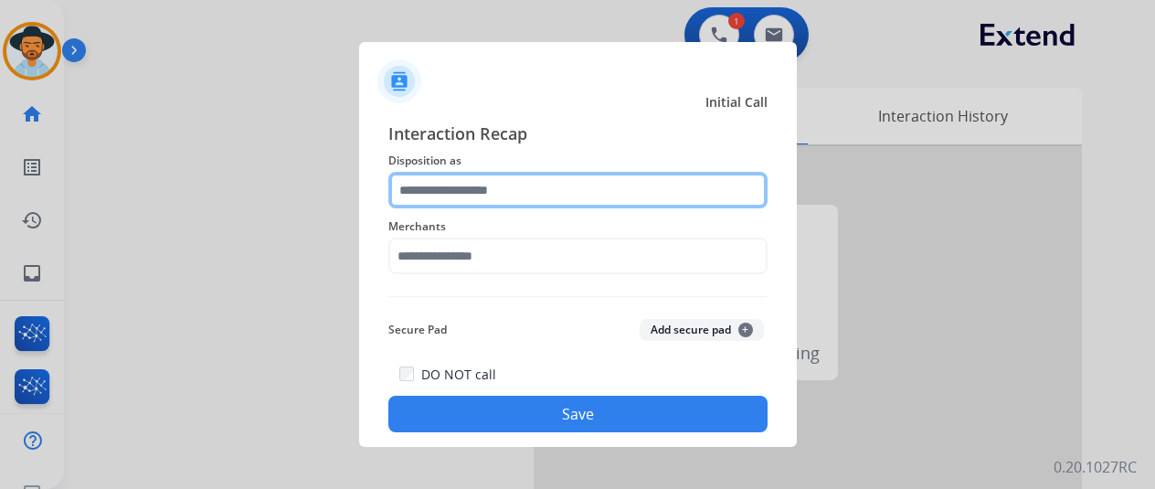
click at [483, 187] on input "text" at bounding box center [577, 190] width 379 height 37
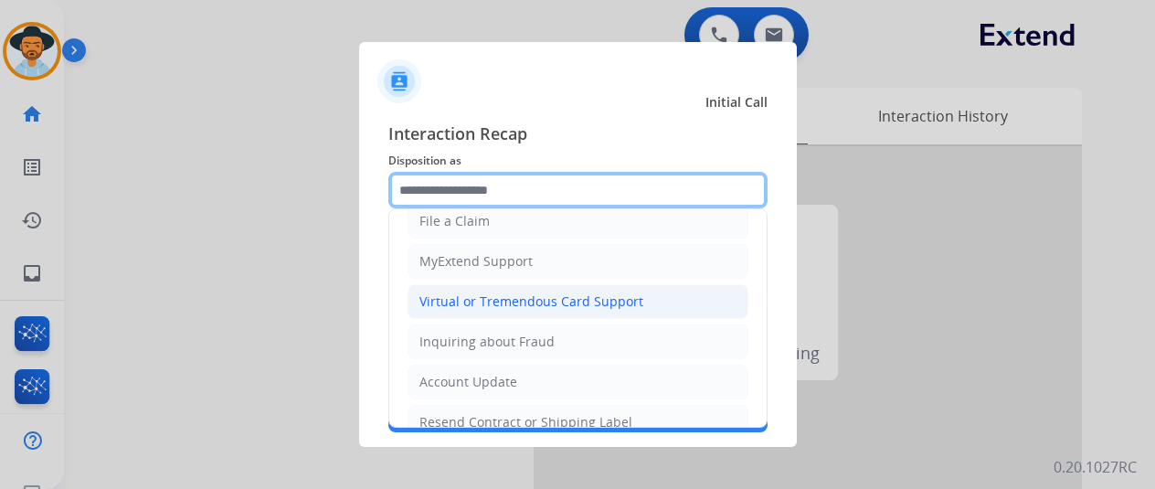
scroll to position [183, 0]
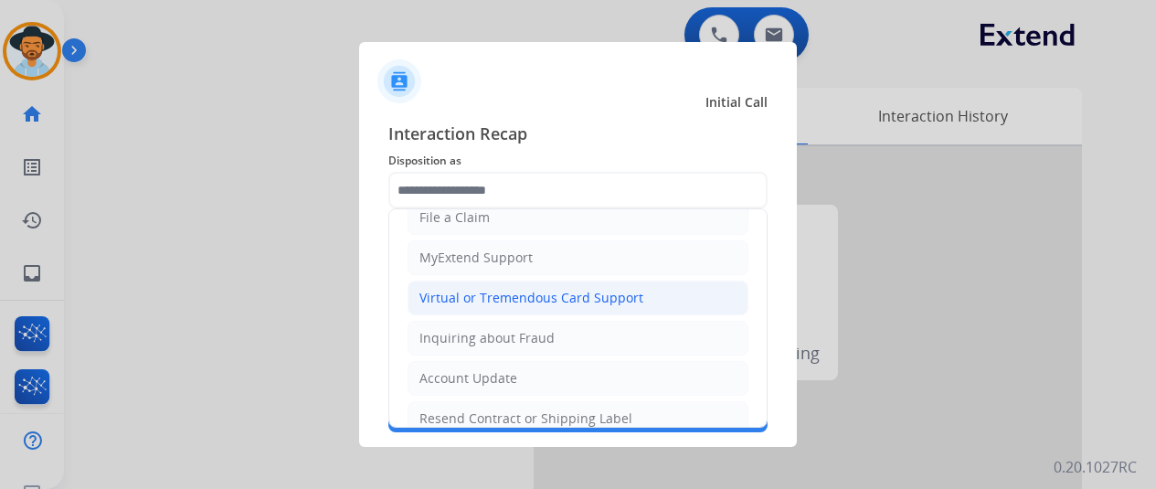
click at [462, 291] on div "Virtual or Tremendous Card Support" at bounding box center [532, 298] width 224 height 18
type input "**********"
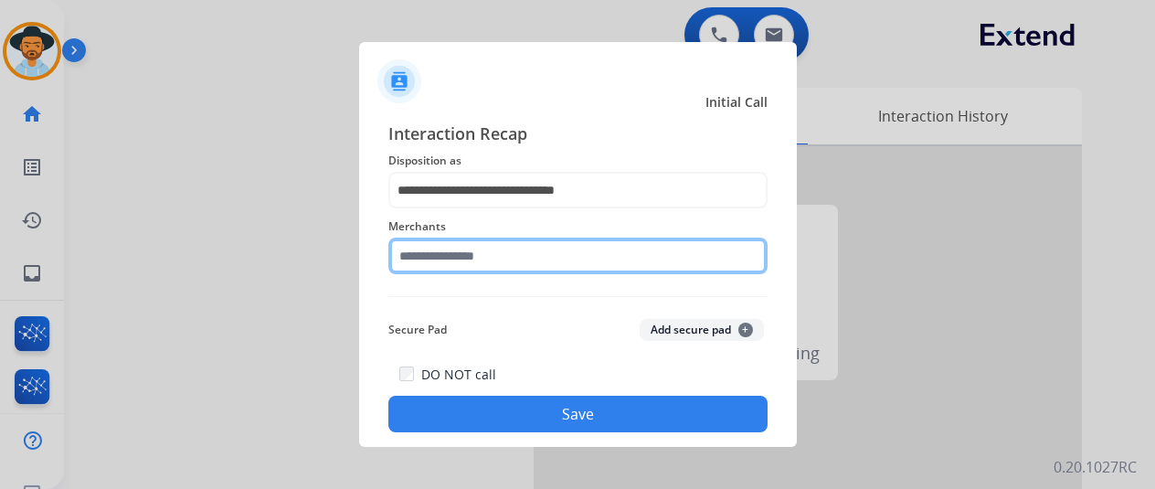
click at [442, 257] on input "text" at bounding box center [577, 256] width 379 height 37
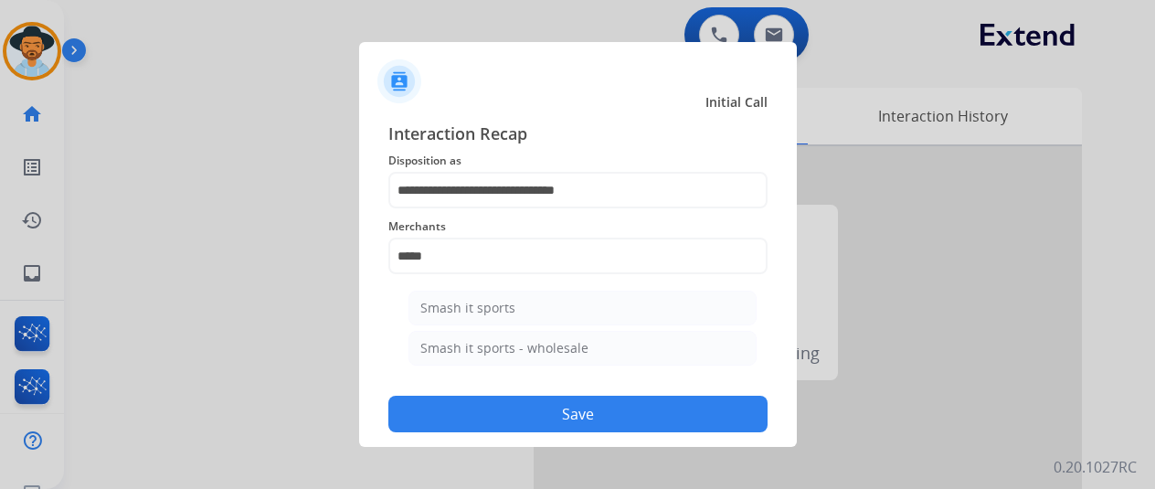
click at [444, 302] on div "Smash it sports" at bounding box center [467, 308] width 95 height 18
type input "**********"
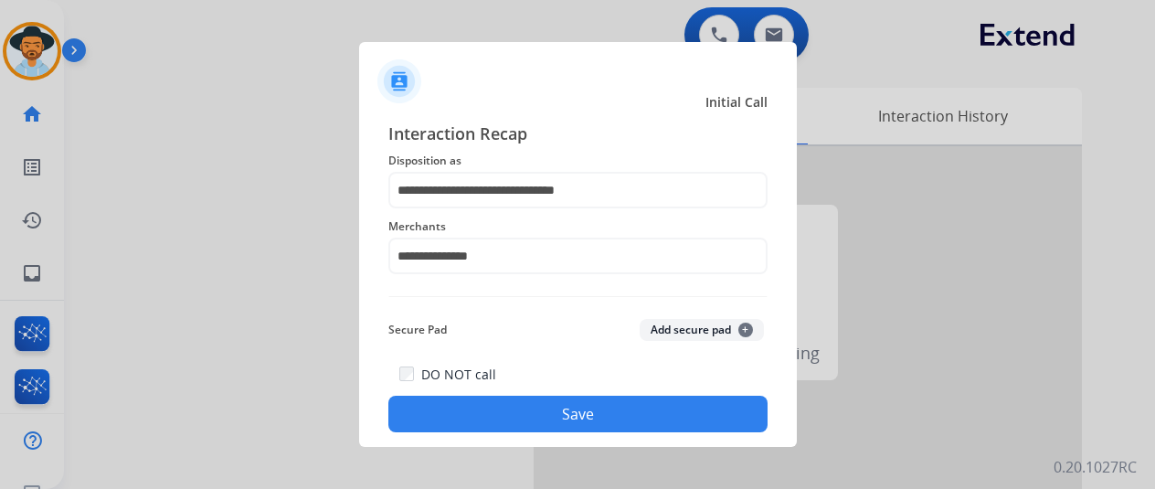
click at [499, 415] on button "Save" at bounding box center [577, 414] width 379 height 37
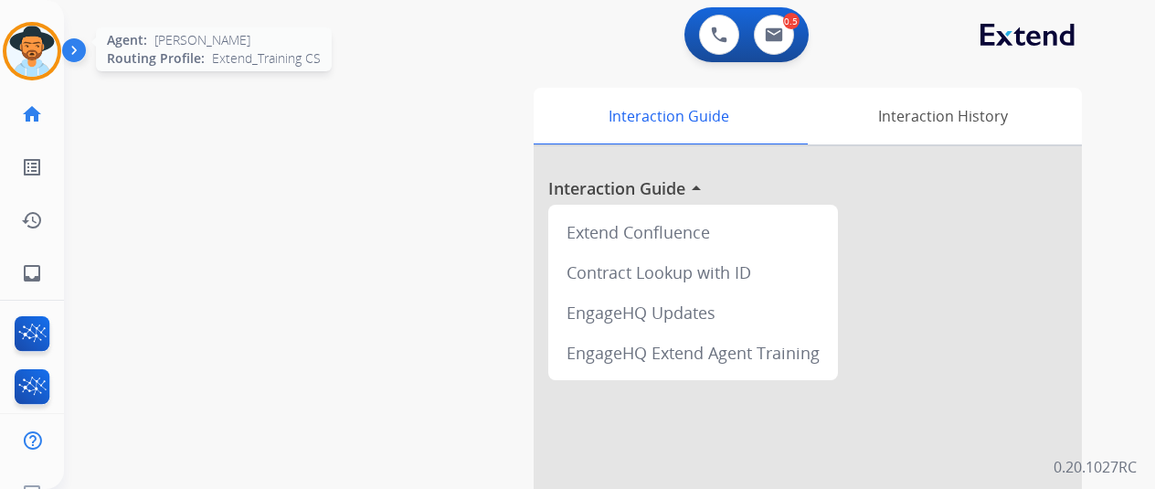
click at [35, 49] on img at bounding box center [31, 51] width 51 height 51
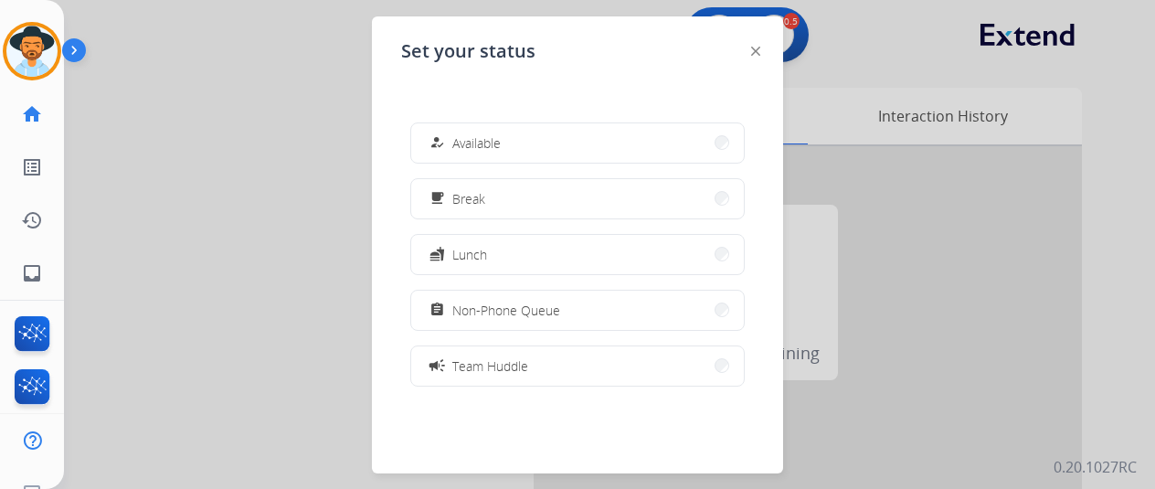
click at [469, 142] on span "Available" at bounding box center [476, 142] width 48 height 19
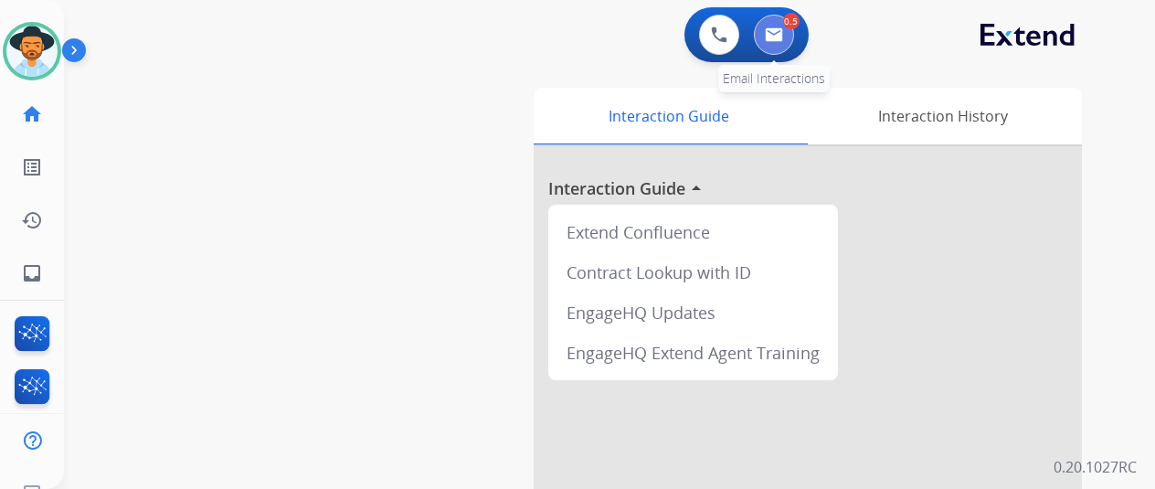
click at [780, 32] on img at bounding box center [774, 34] width 18 height 15
select select "**********"
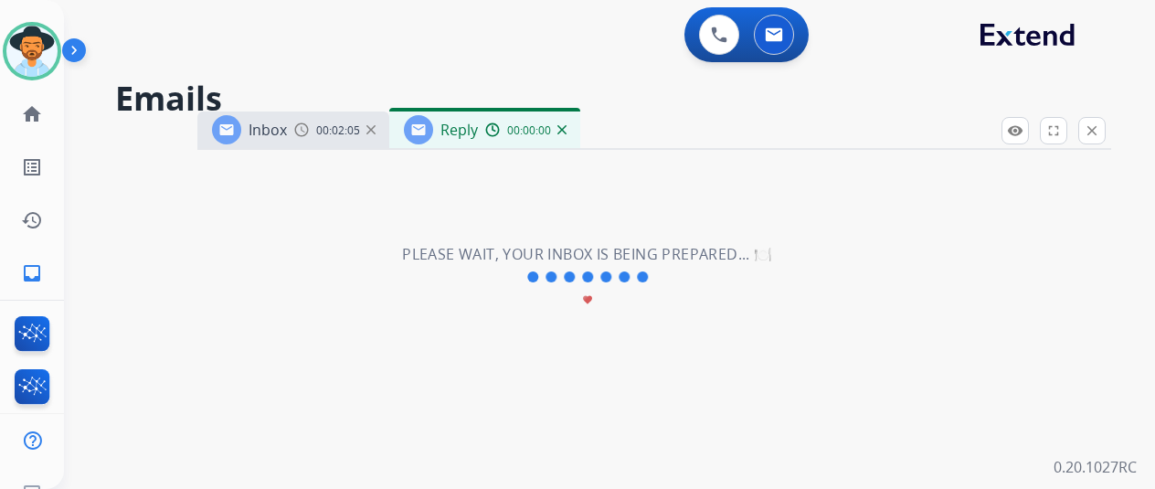
select select "**********"
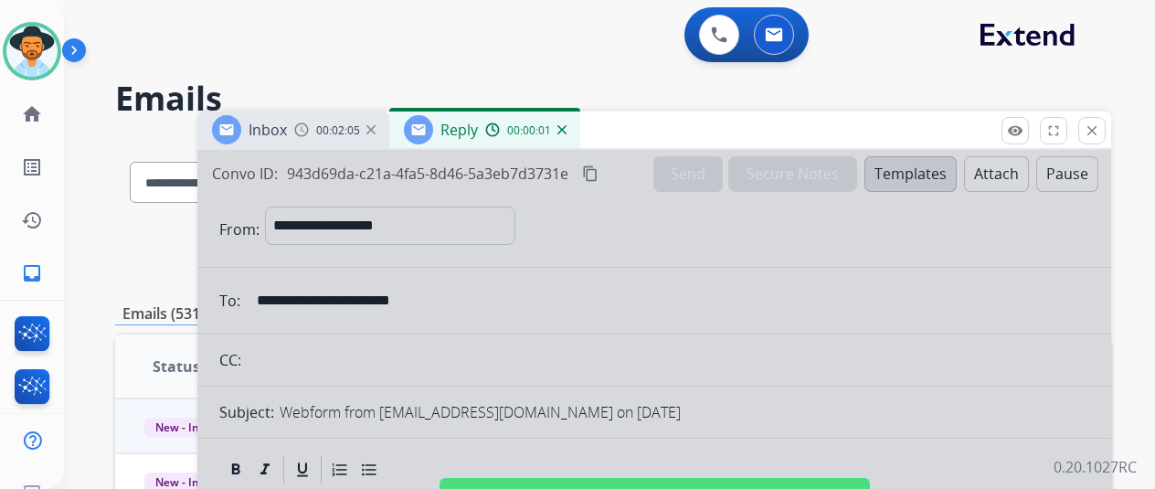
click at [403, 292] on div at bounding box center [654, 491] width 914 height 683
select select
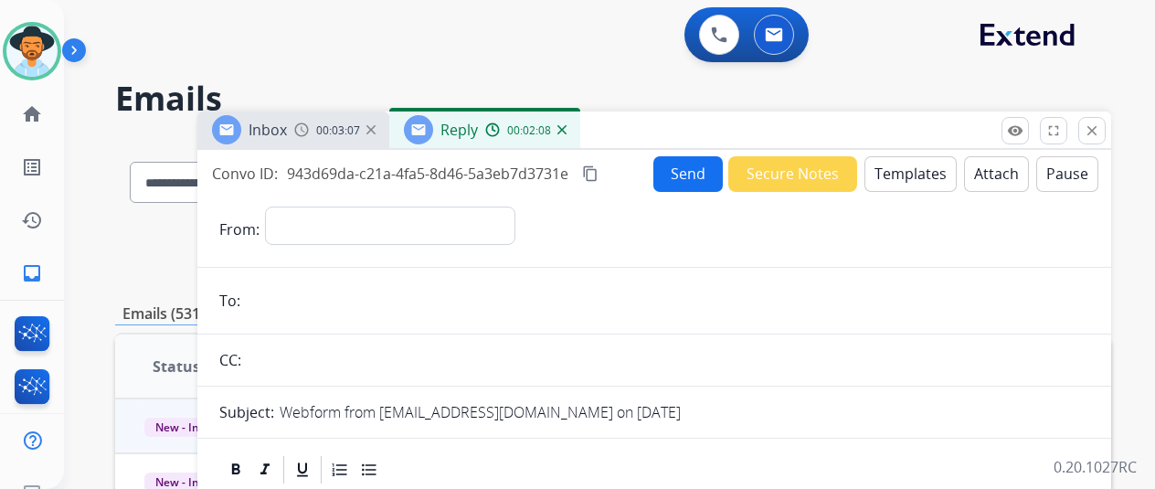
click at [567, 127] on img at bounding box center [562, 129] width 9 height 9
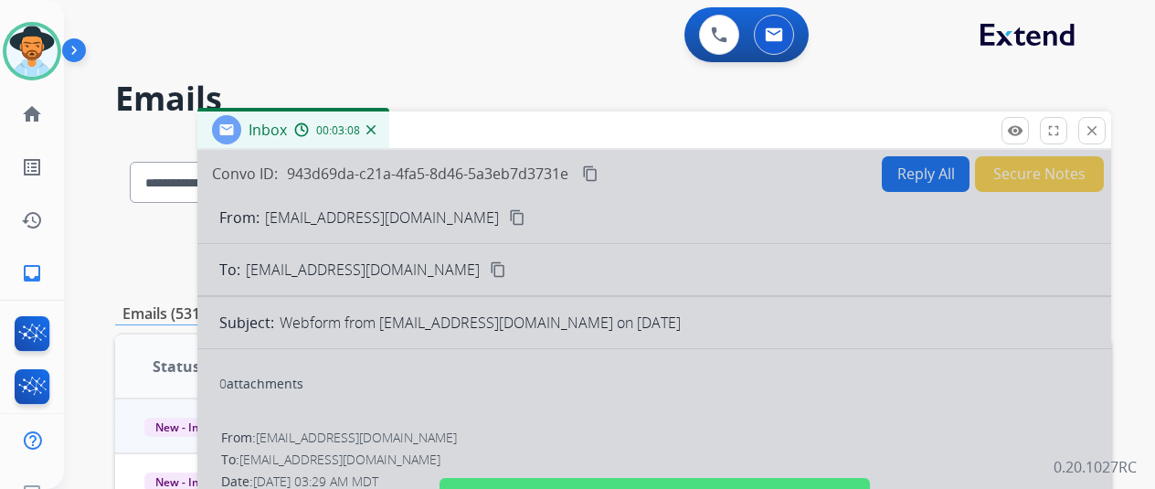
click at [548, 367] on div at bounding box center [654, 491] width 914 height 683
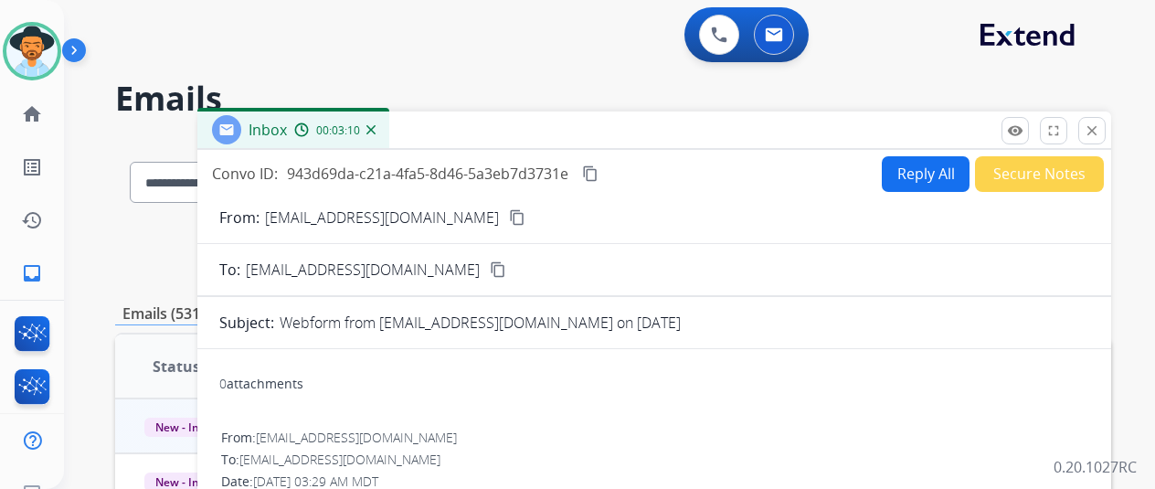
click at [908, 172] on button "Reply All" at bounding box center [926, 174] width 88 height 36
select select "**********"
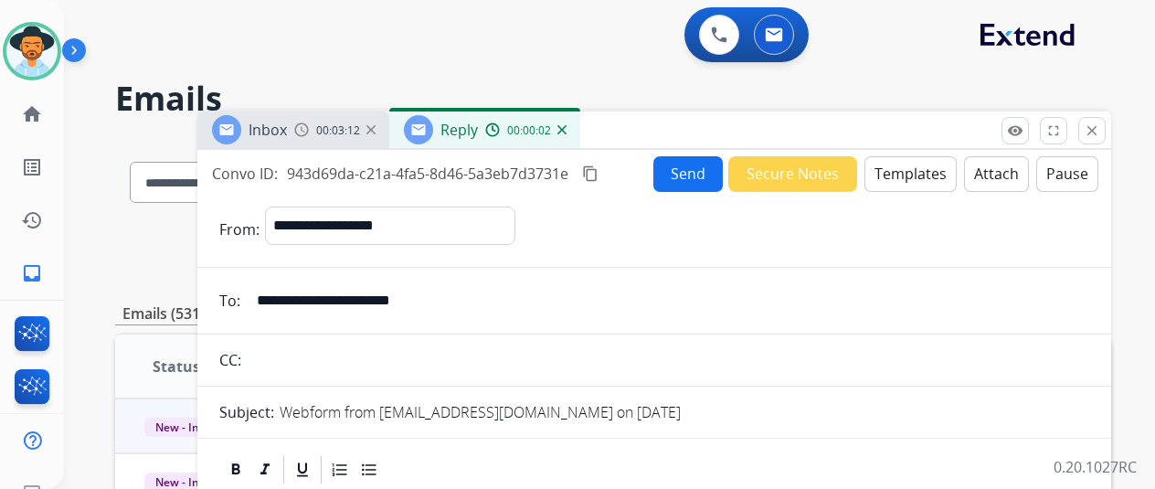
click at [897, 169] on button "Templates" at bounding box center [911, 174] width 92 height 36
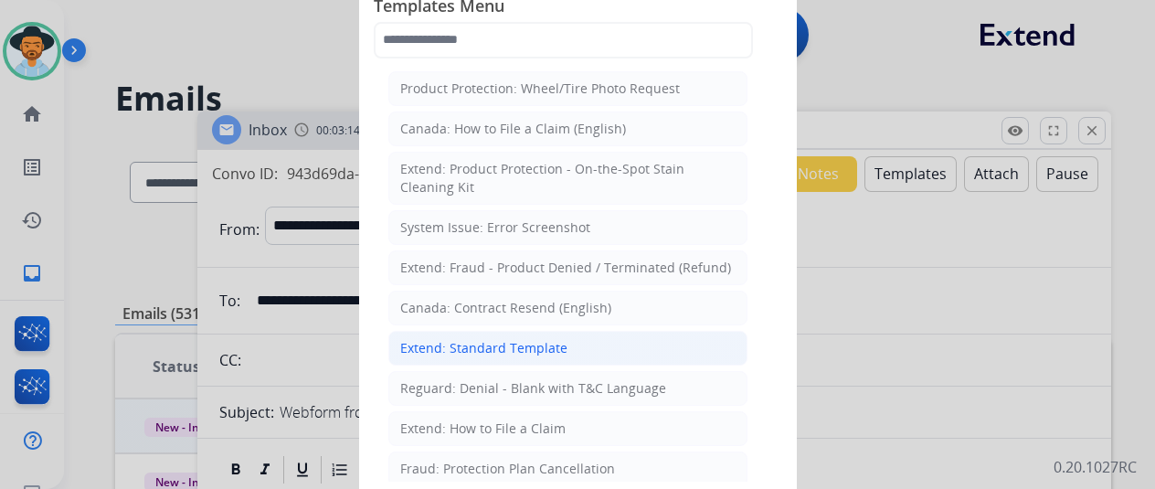
click at [547, 339] on div "Extend: Standard Template" at bounding box center [483, 348] width 167 height 18
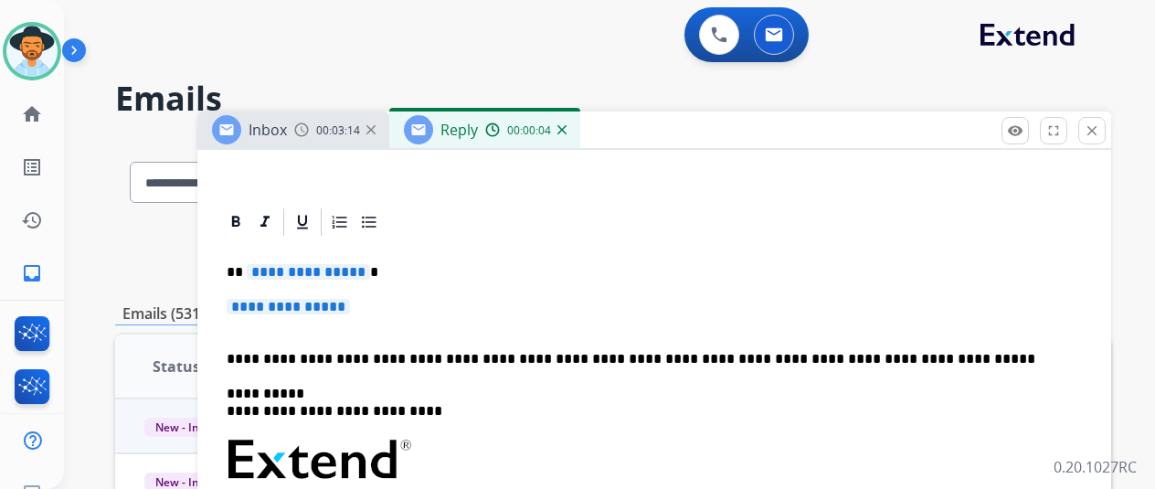
scroll to position [366, 0]
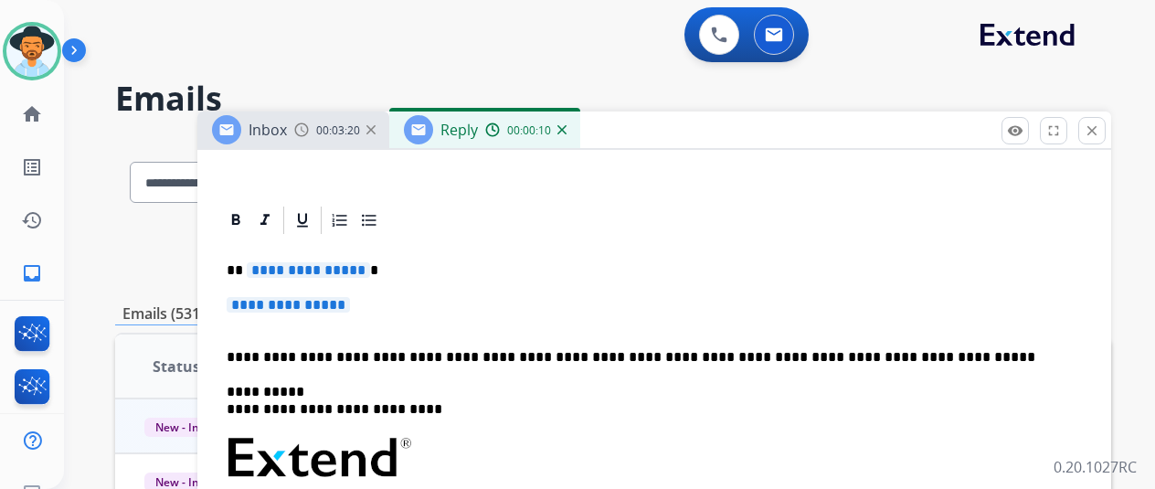
click at [369, 270] on span "**********" at bounding box center [308, 270] width 123 height 16
click at [350, 304] on span "**********" at bounding box center [288, 305] width 123 height 16
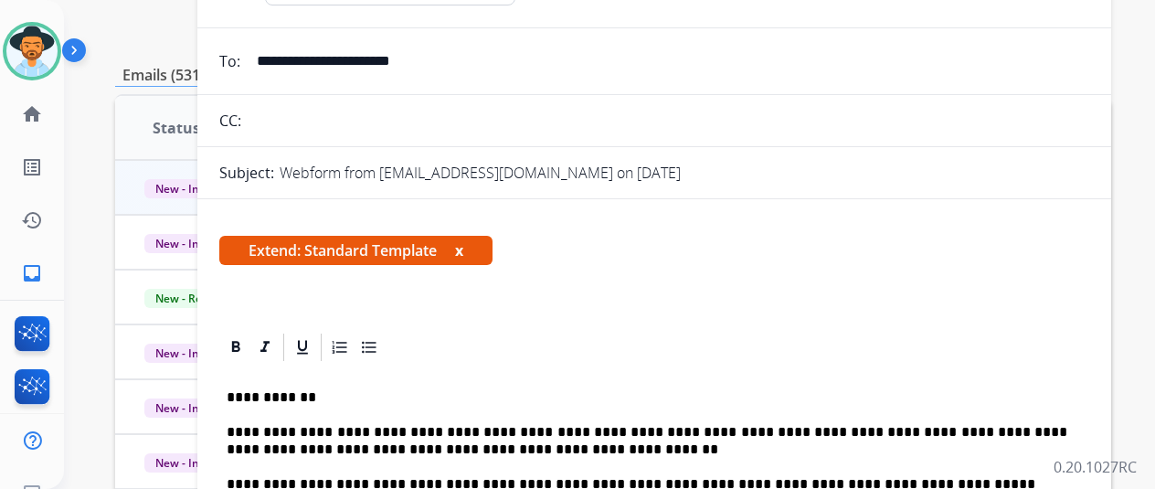
scroll to position [0, 0]
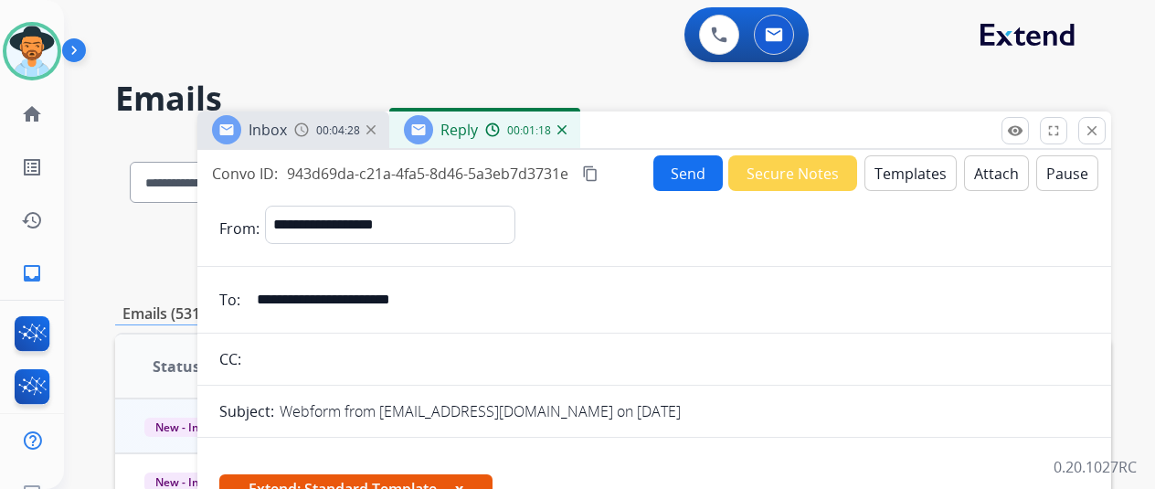
click at [687, 167] on button "Send" at bounding box center [688, 173] width 69 height 36
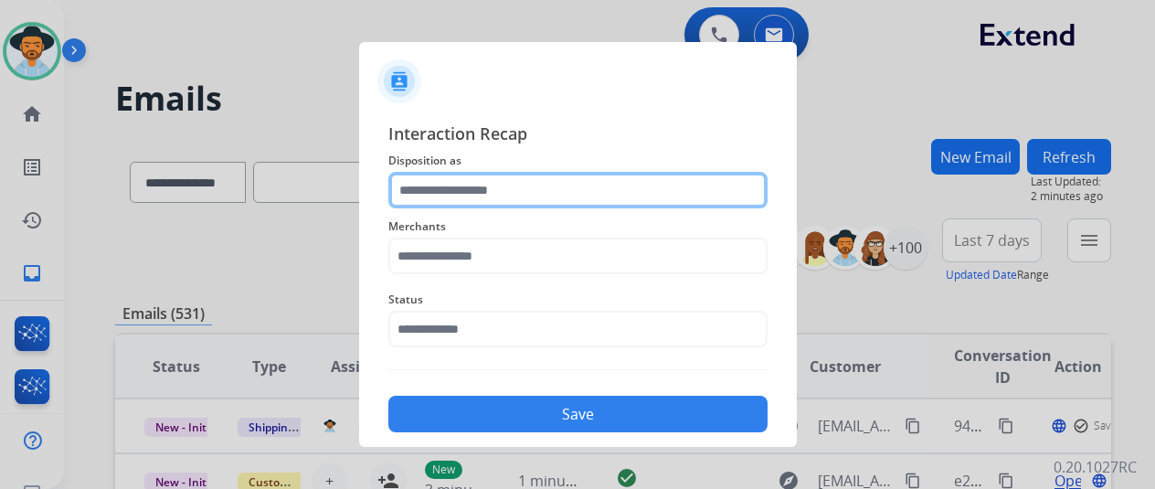
click at [471, 184] on input "text" at bounding box center [577, 190] width 379 height 37
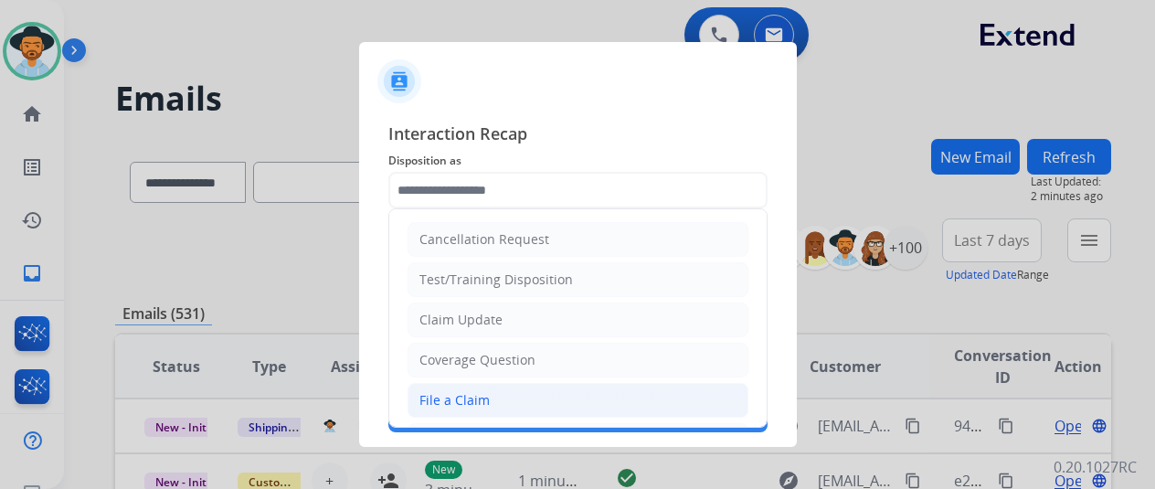
click at [441, 396] on div "File a Claim" at bounding box center [455, 400] width 70 height 18
type input "**********"
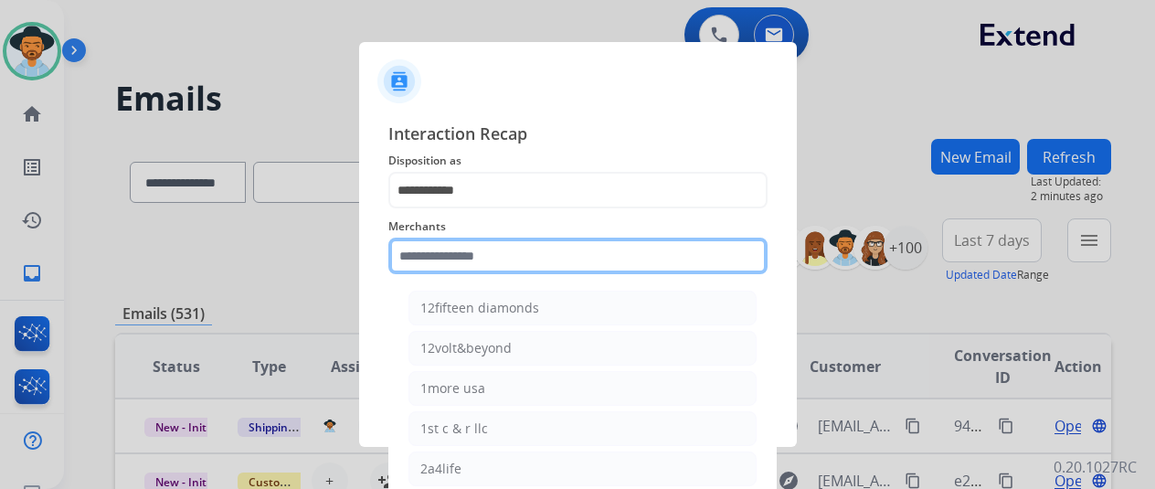
click at [431, 253] on input "text" at bounding box center [577, 256] width 379 height 37
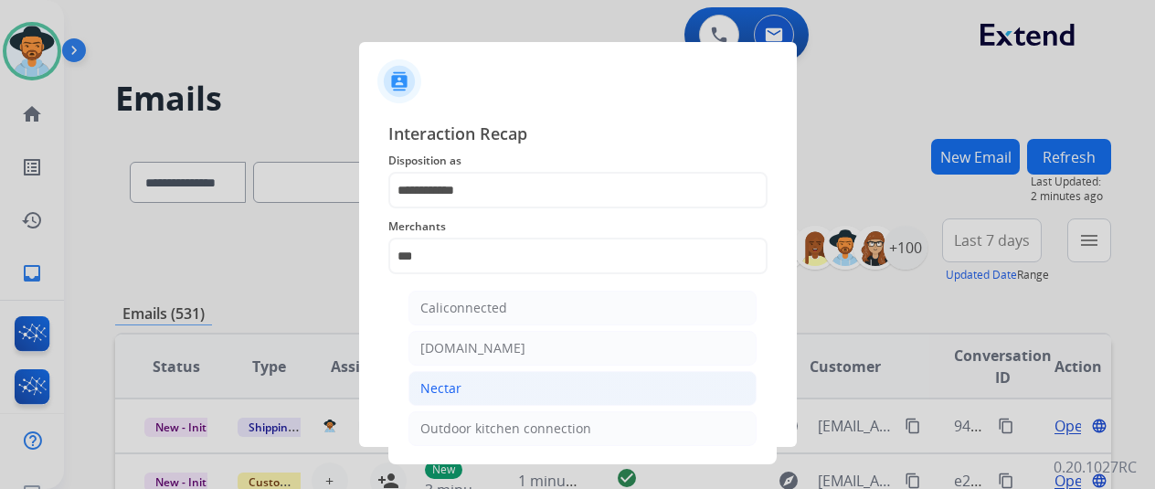
click at [457, 385] on div "Nectar" at bounding box center [440, 388] width 41 height 18
type input "******"
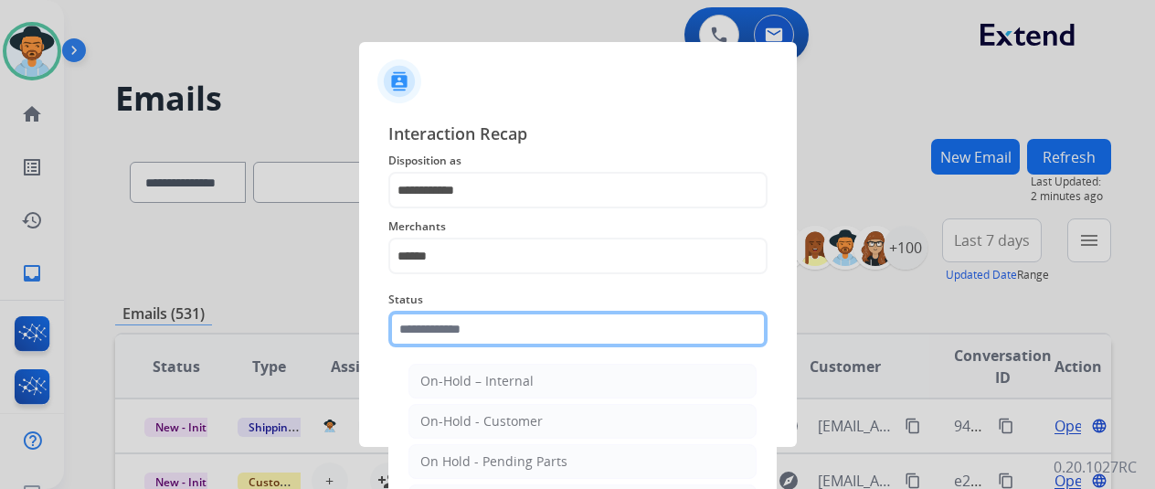
click at [460, 333] on input "text" at bounding box center [577, 329] width 379 height 37
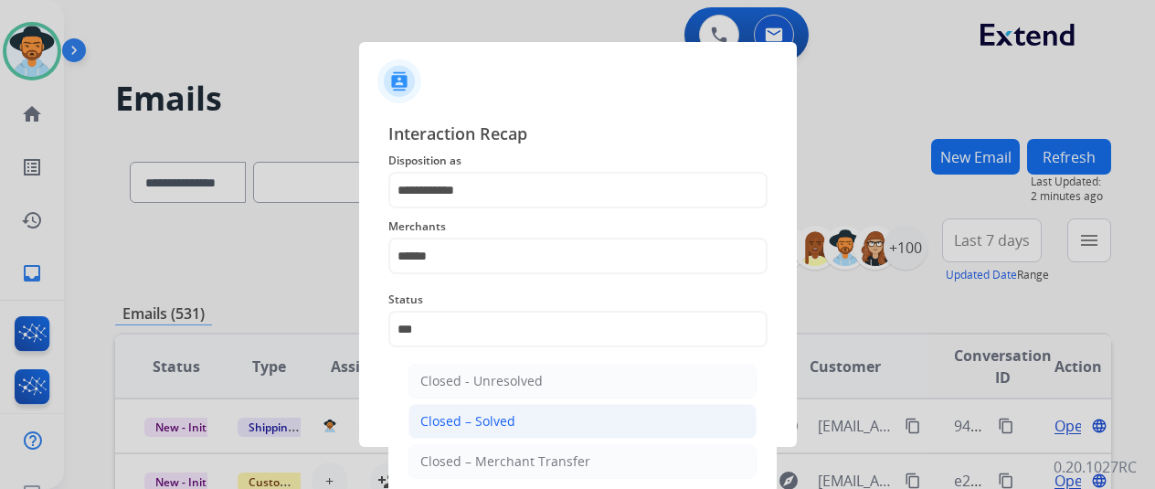
click at [457, 426] on div "Closed – Solved" at bounding box center [467, 421] width 95 height 18
type input "**********"
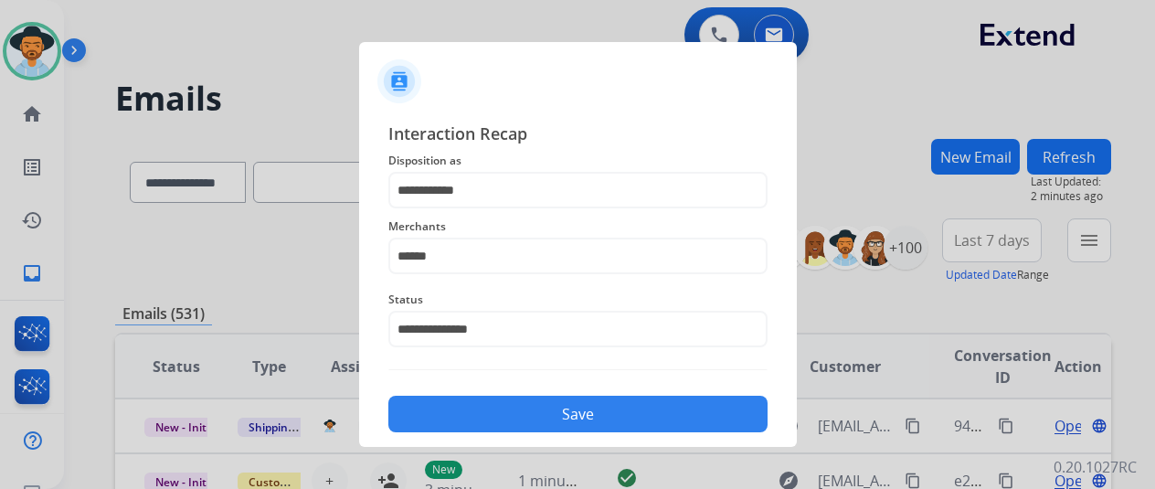
click at [478, 404] on button "Save" at bounding box center [577, 414] width 379 height 37
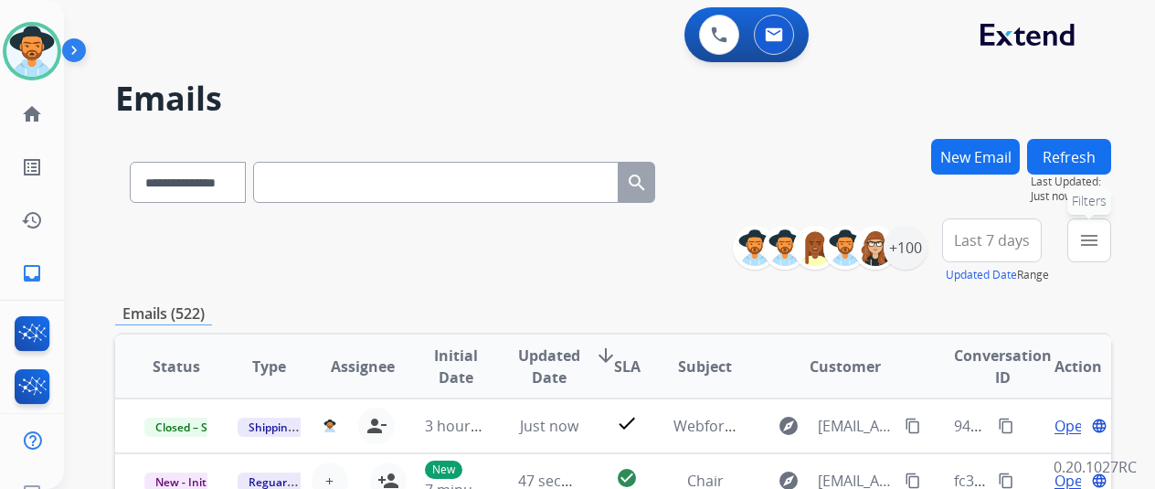
click at [1100, 233] on mat-icon "menu" at bounding box center [1090, 240] width 22 height 22
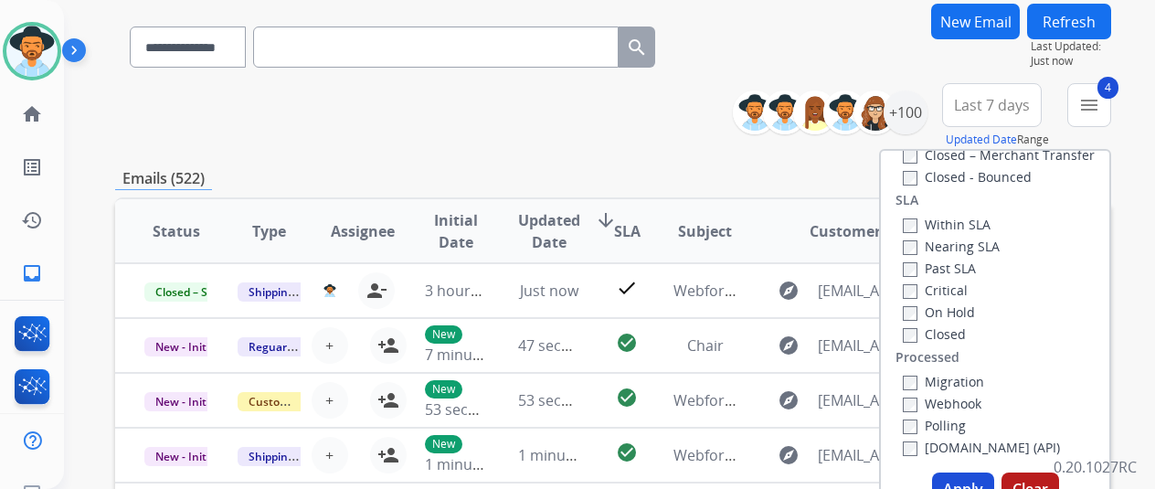
scroll to position [366, 0]
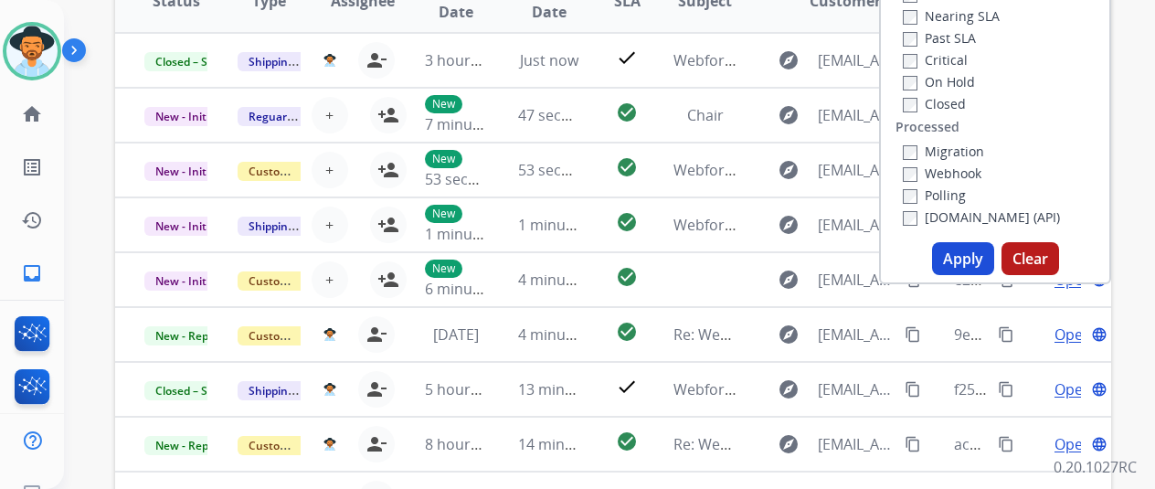
click at [973, 262] on button "Apply" at bounding box center [963, 258] width 62 height 33
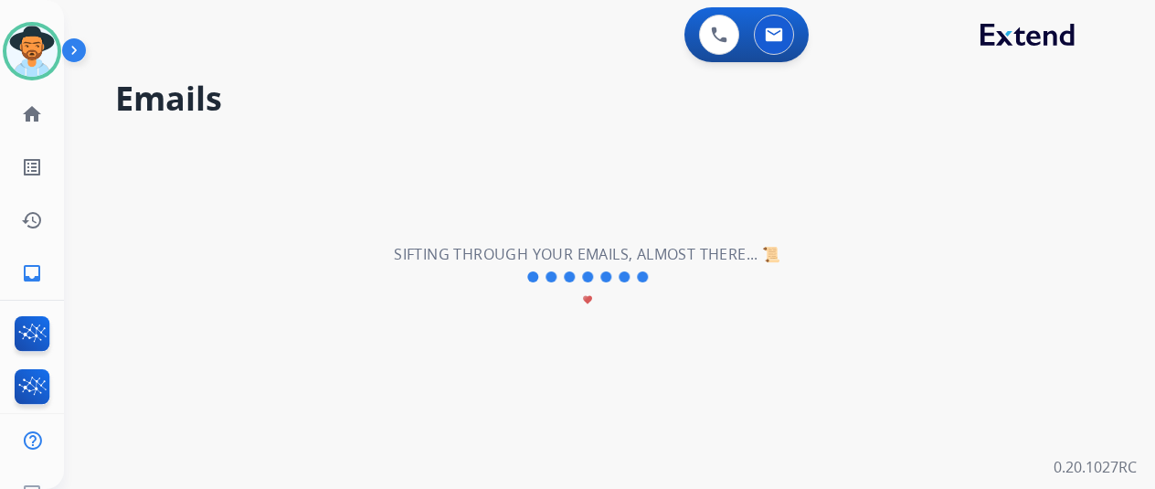
scroll to position [0, 0]
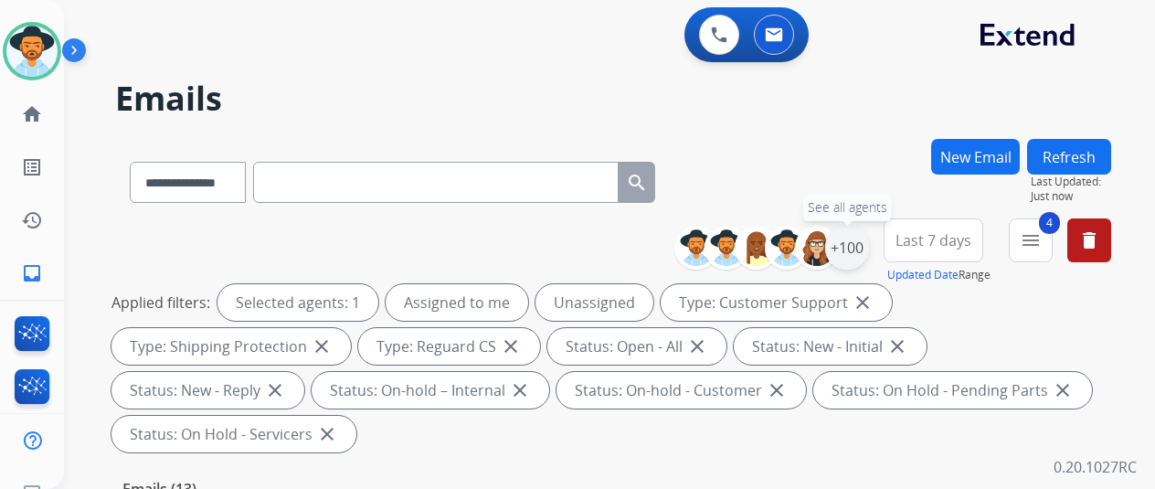
click at [864, 246] on div "+100" at bounding box center [847, 248] width 44 height 44
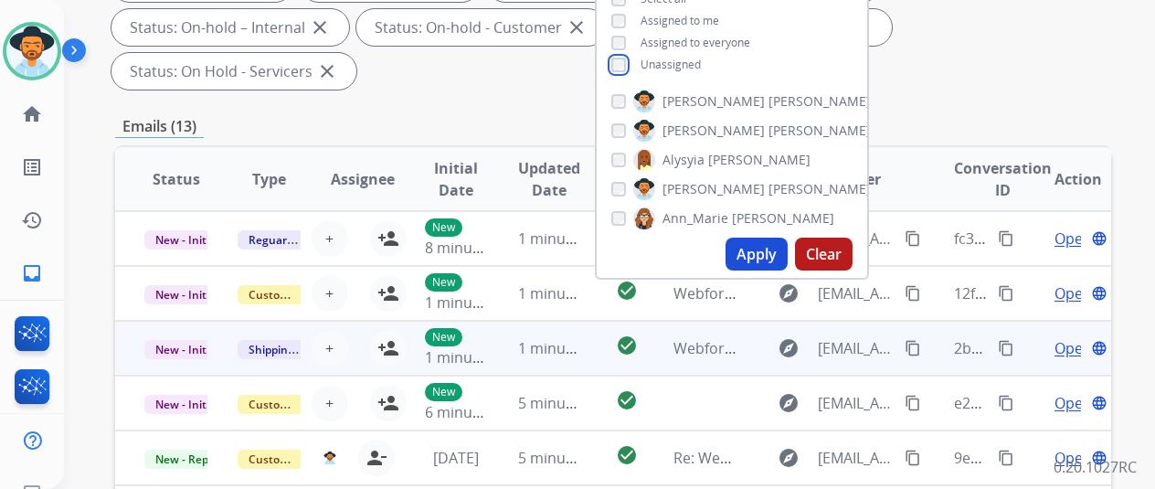
scroll to position [366, 0]
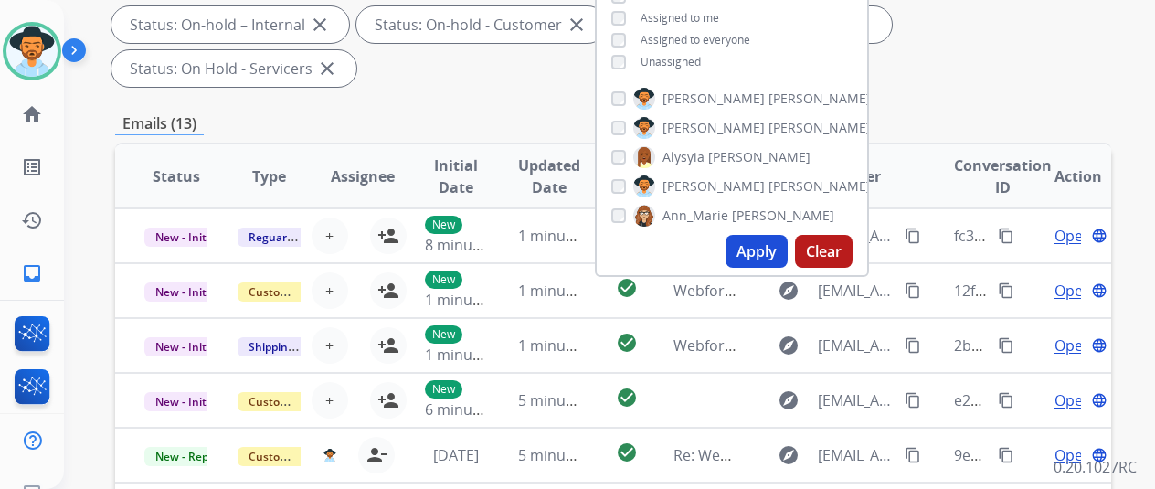
click at [769, 248] on button "Apply" at bounding box center [757, 251] width 62 height 33
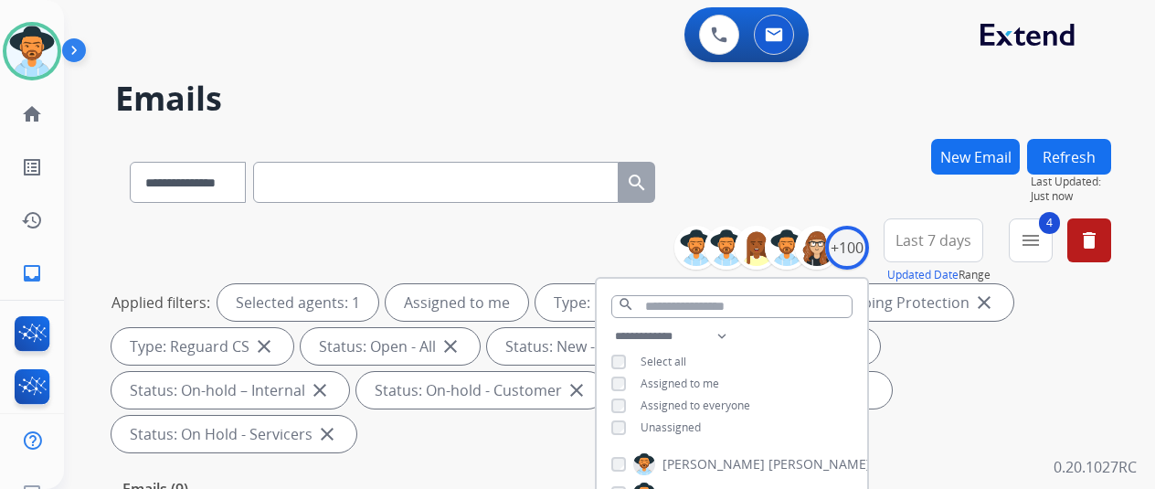
click at [842, 162] on div "**********" at bounding box center [613, 179] width 996 height 80
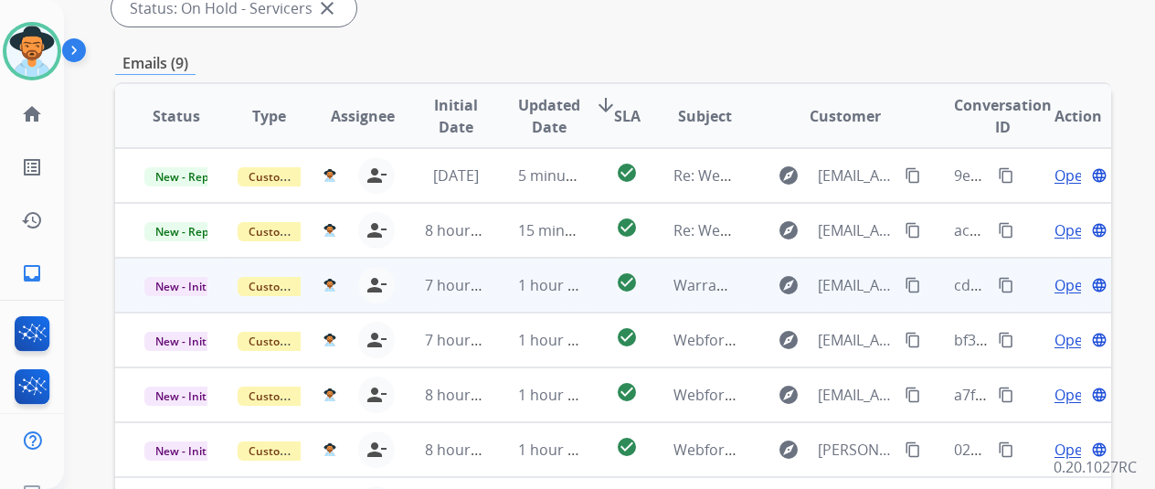
scroll to position [667, 0]
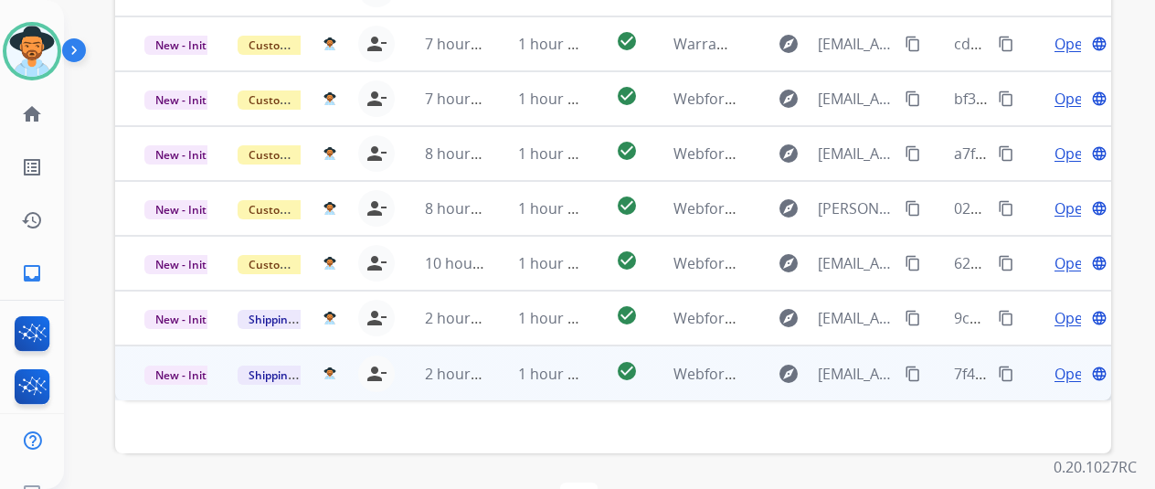
click at [1064, 363] on span "Open" at bounding box center [1073, 374] width 37 height 22
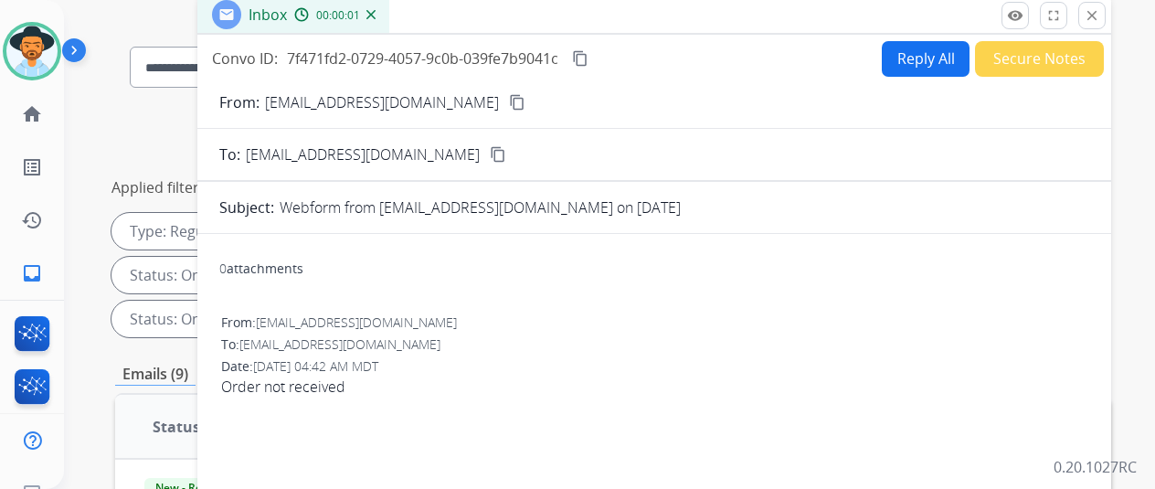
scroll to position [0, 0]
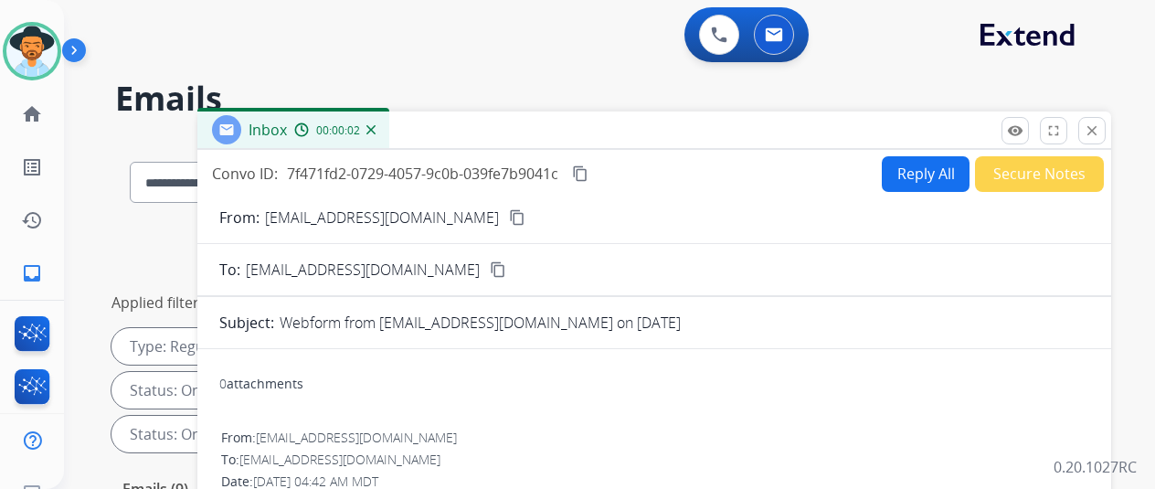
click at [509, 216] on mat-icon "content_copy" at bounding box center [517, 217] width 16 height 16
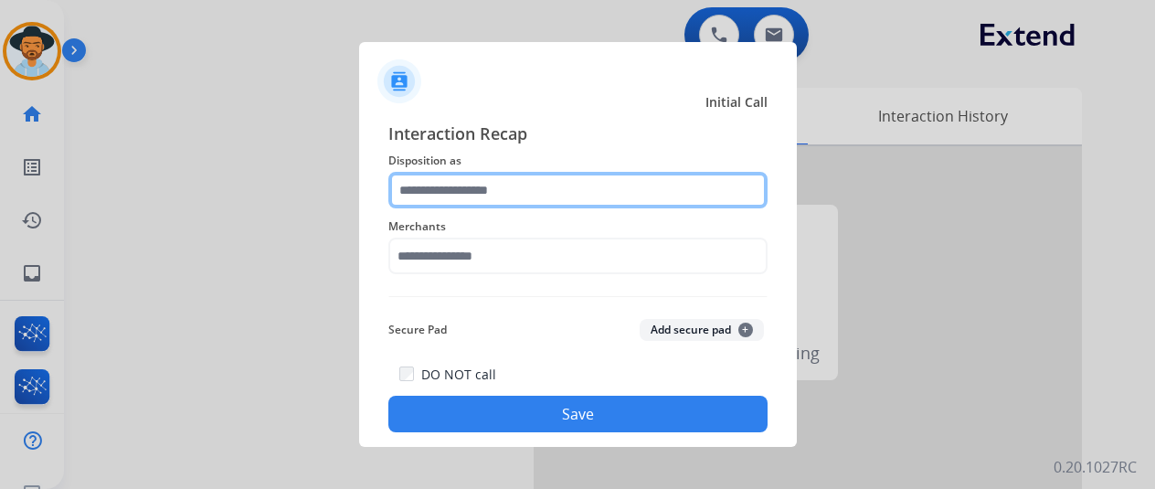
click at [453, 184] on input "text" at bounding box center [577, 190] width 379 height 37
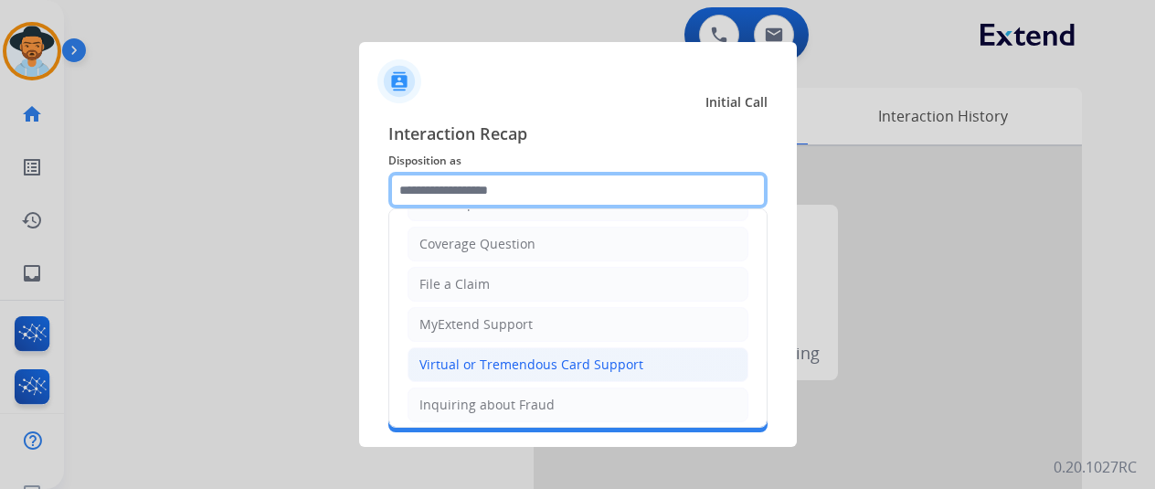
scroll to position [183, 0]
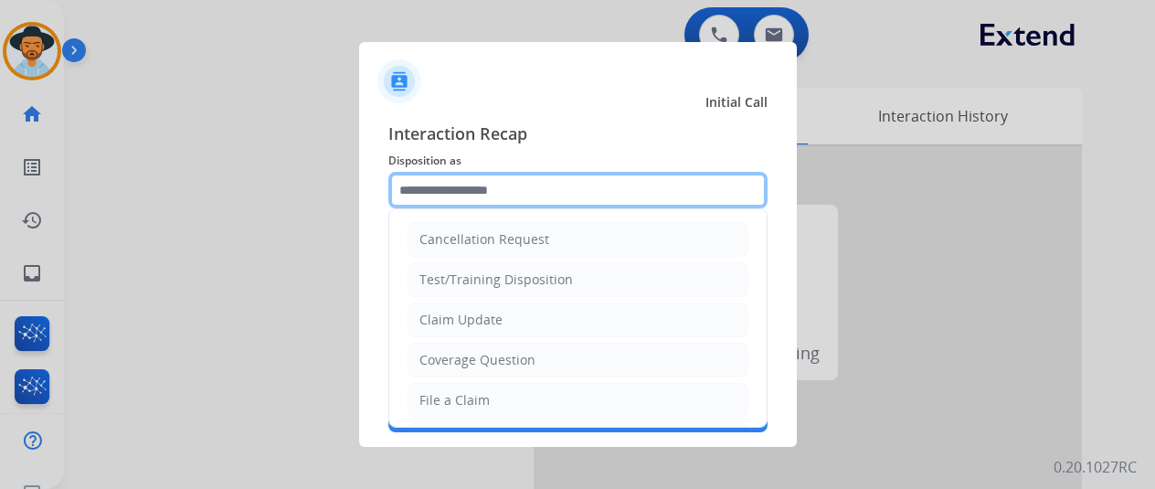
click at [440, 189] on input "text" at bounding box center [577, 190] width 379 height 37
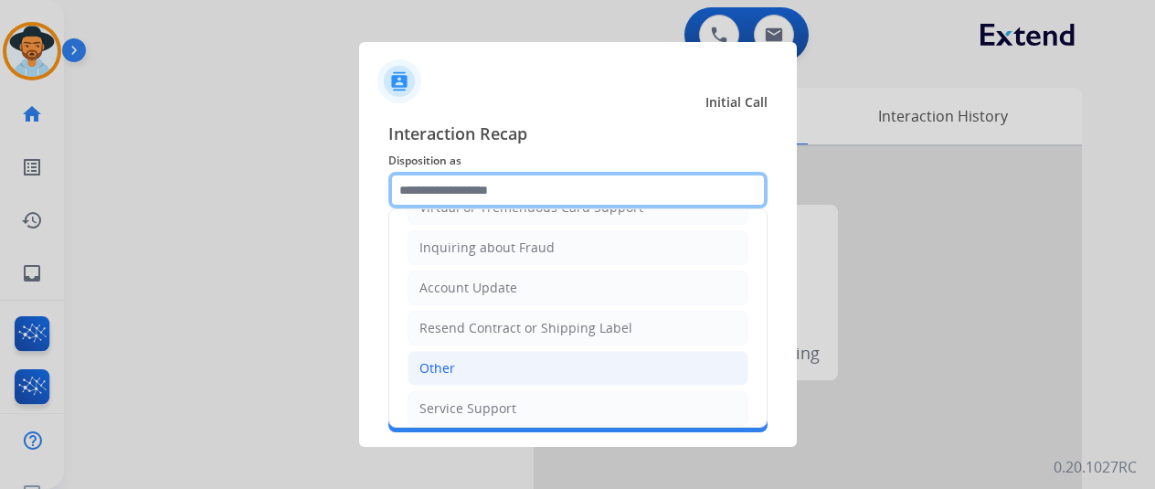
scroll to position [274, 0]
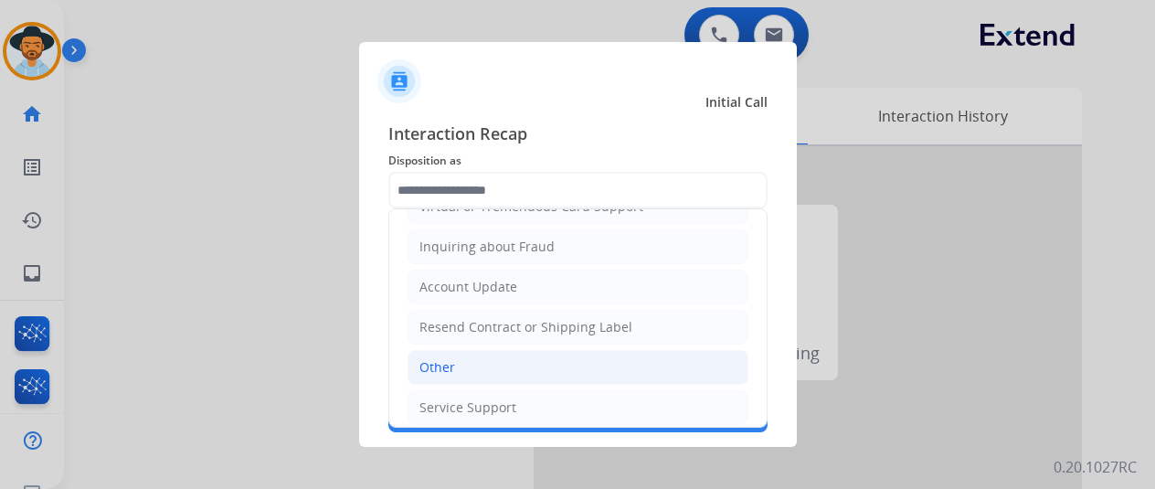
click at [453, 367] on li "Other" at bounding box center [578, 367] width 341 height 35
type input "*****"
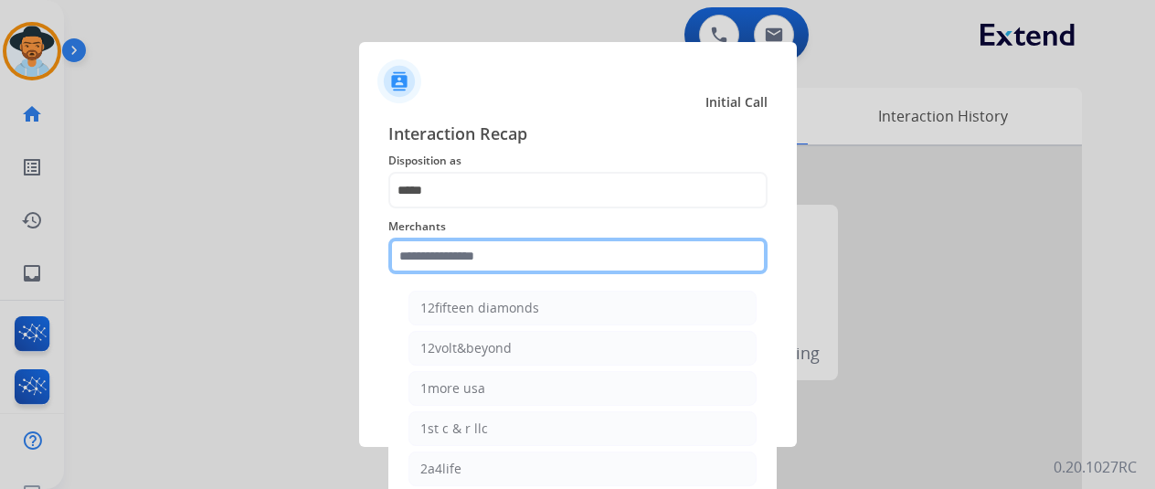
drag, startPoint x: 420, startPoint y: 264, endPoint x: 485, endPoint y: 260, distance: 65.9
click at [420, 264] on input "text" at bounding box center [577, 256] width 379 height 37
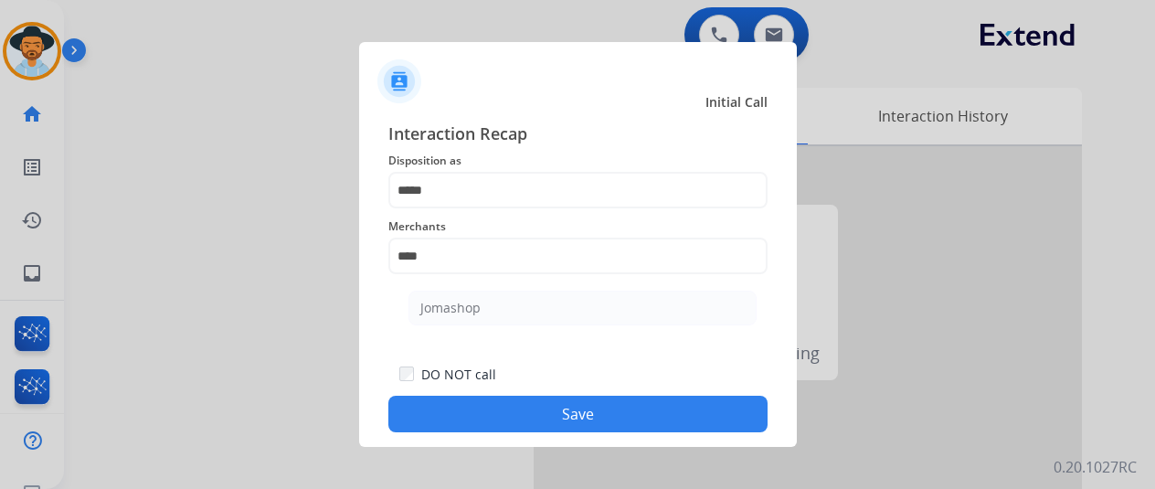
click at [492, 304] on li "Jomashop" at bounding box center [583, 308] width 348 height 35
type input "********"
click at [533, 419] on button "Save" at bounding box center [577, 414] width 379 height 37
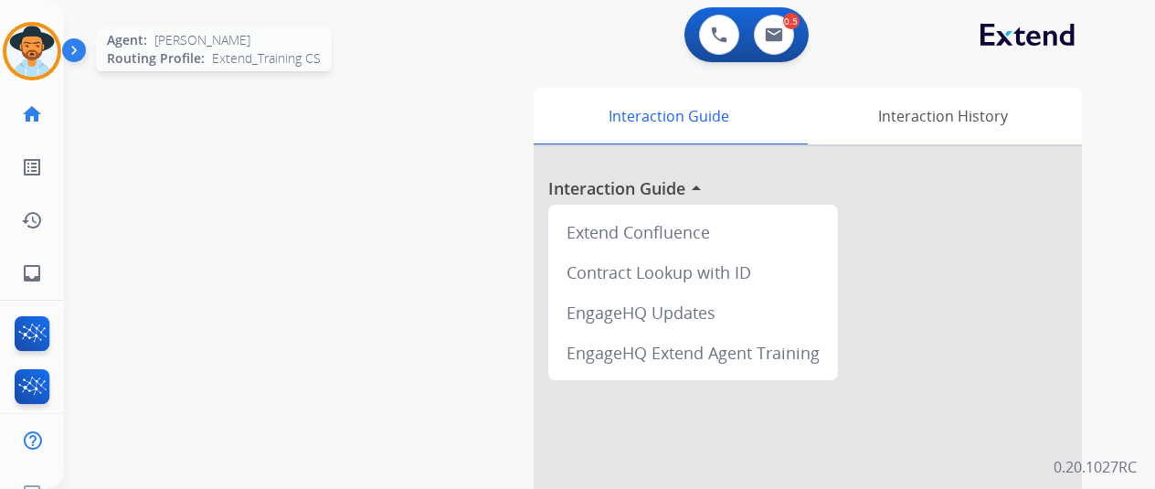
click at [37, 43] on img at bounding box center [31, 51] width 51 height 51
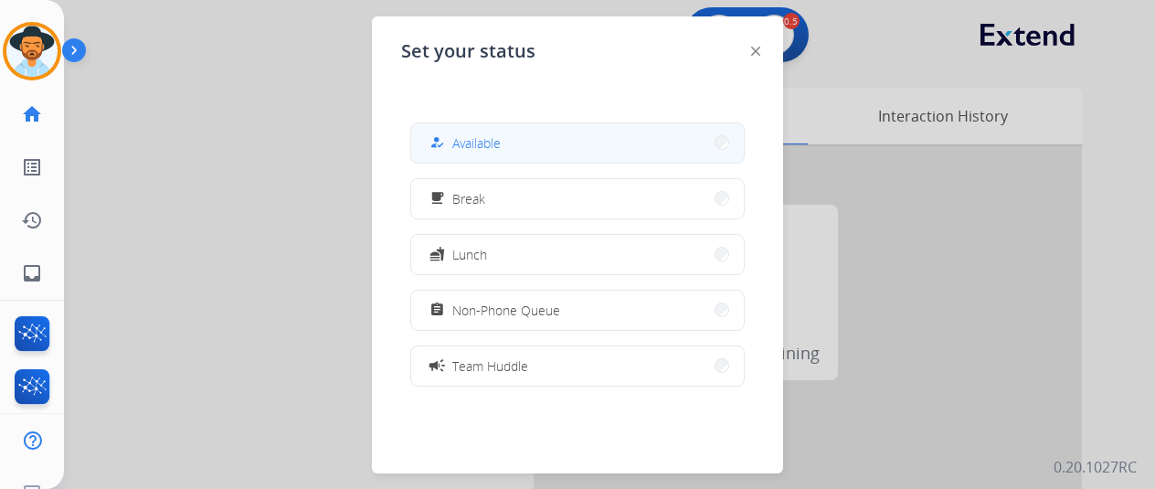
click at [536, 145] on button "how_to_reg Available" at bounding box center [577, 142] width 333 height 39
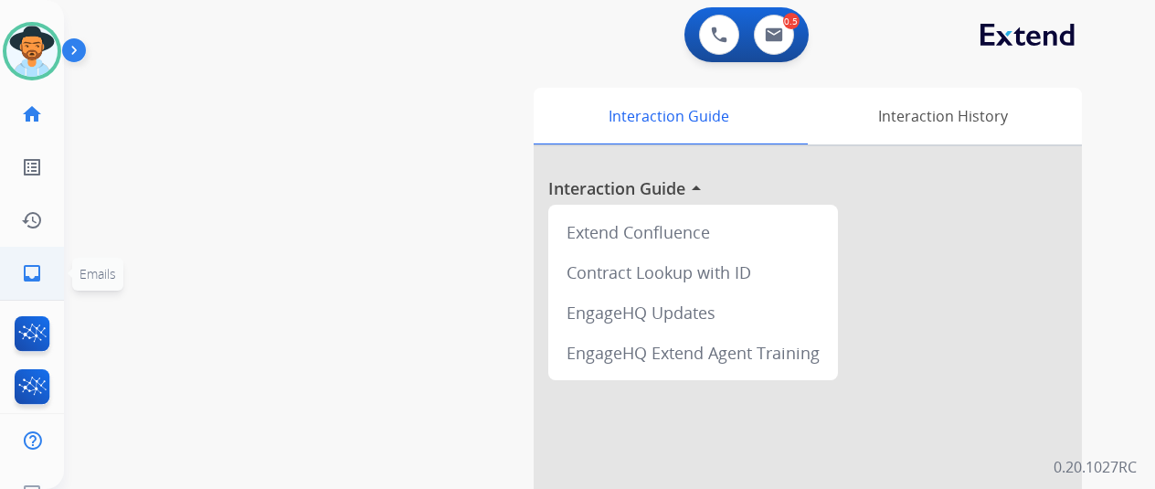
click at [37, 278] on mat-icon "inbox" at bounding box center [32, 273] width 22 height 22
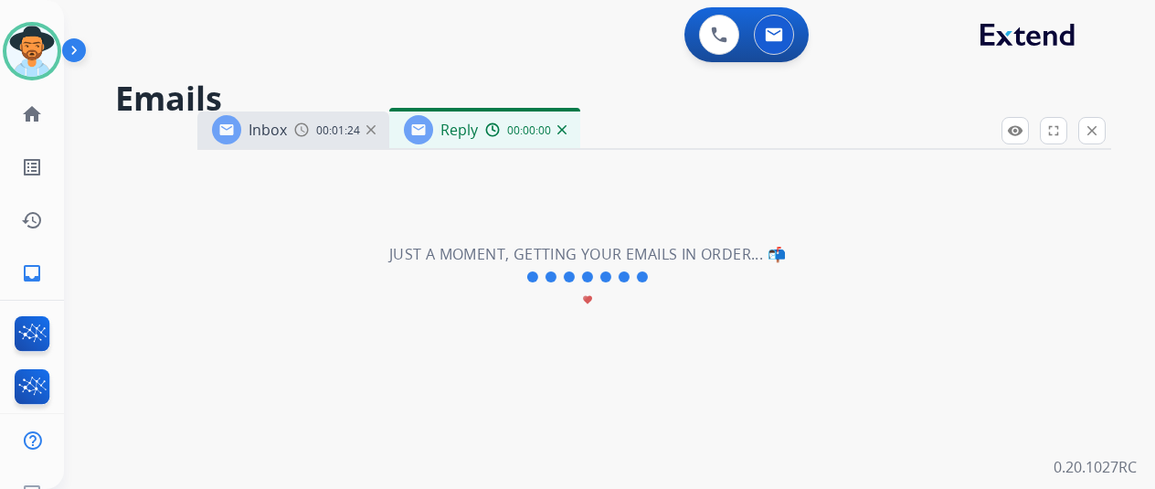
select select "**********"
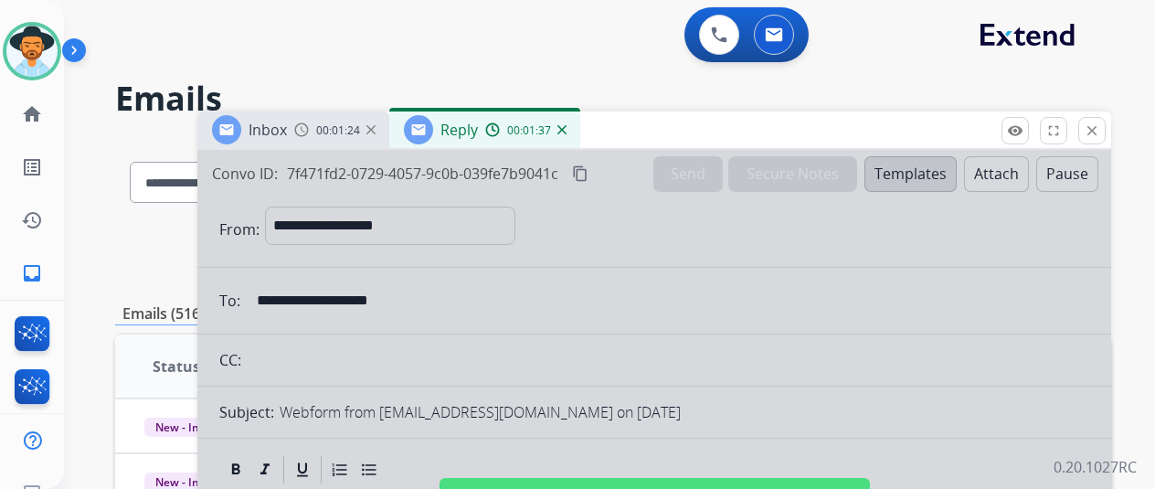
click at [549, 293] on div at bounding box center [654, 491] width 914 height 683
select select
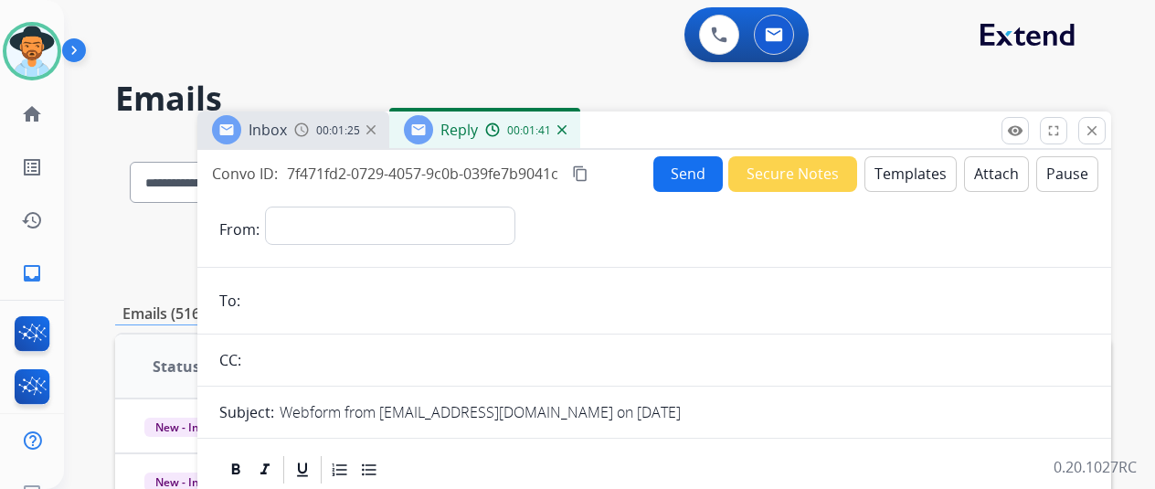
click at [567, 130] on img at bounding box center [562, 129] width 9 height 9
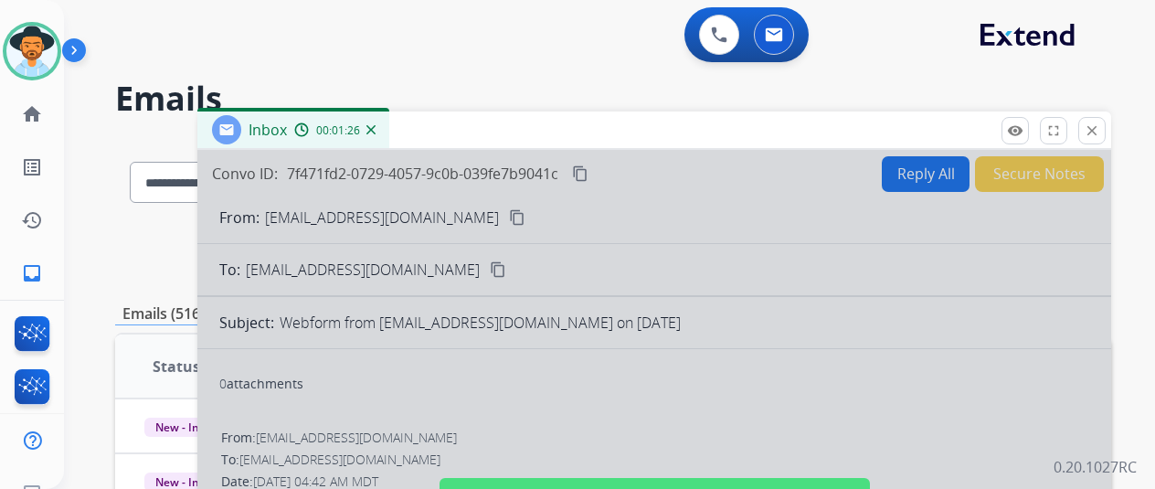
click at [385, 377] on div at bounding box center [654, 491] width 914 height 683
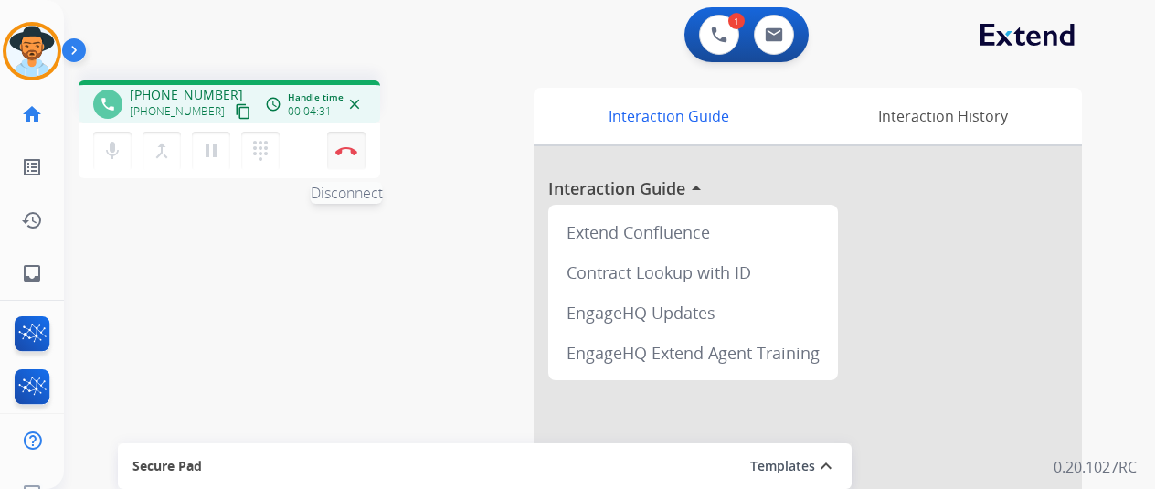
click at [351, 150] on img at bounding box center [346, 150] width 22 height 9
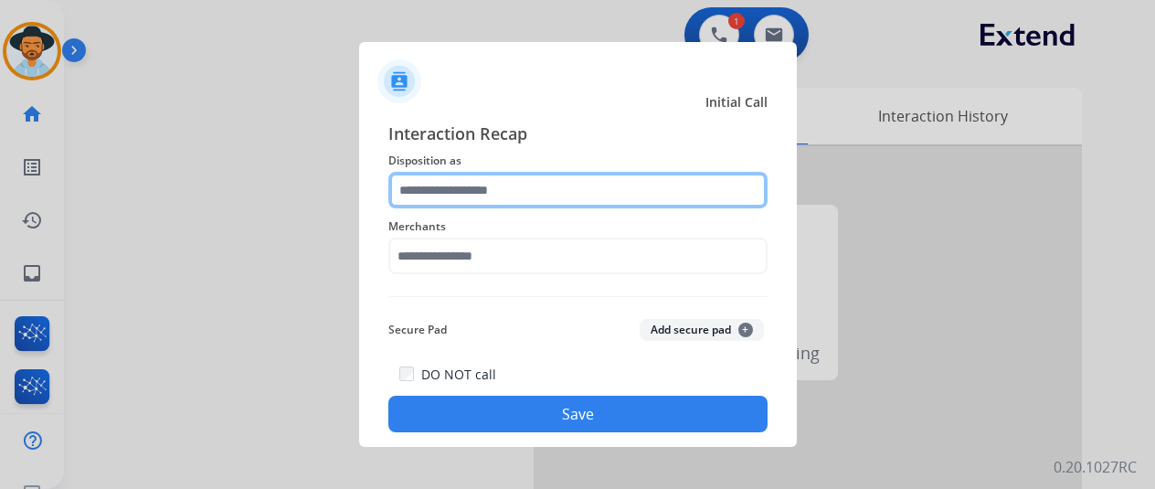
click at [431, 182] on input "text" at bounding box center [577, 190] width 379 height 37
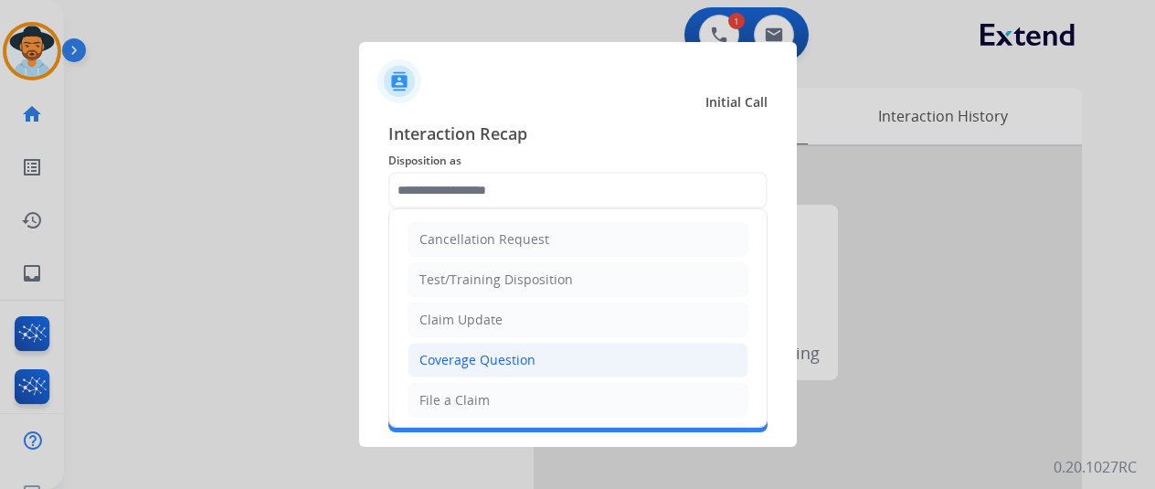
click at [456, 365] on div "Coverage Question" at bounding box center [478, 360] width 116 height 18
type input "**********"
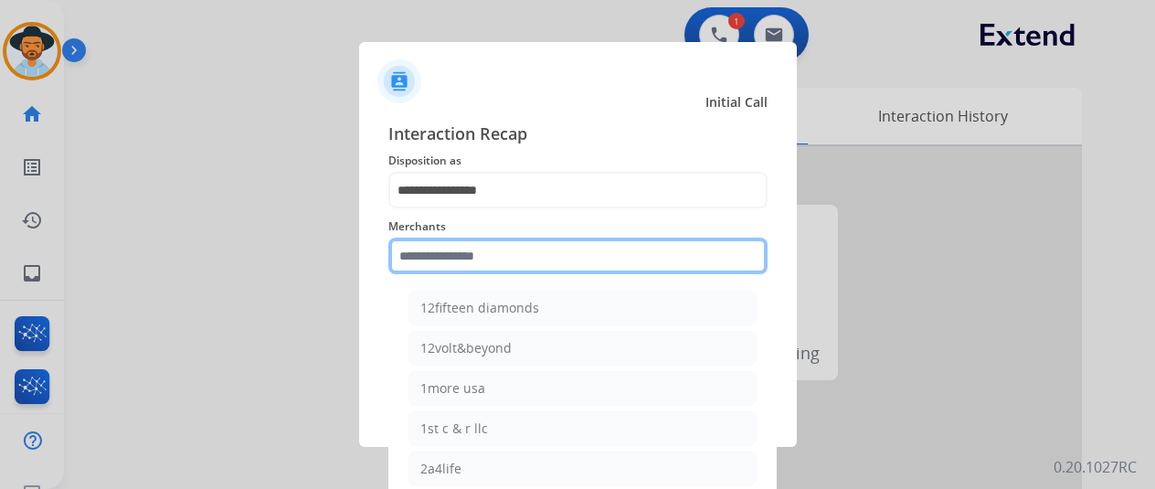
click at [431, 255] on input "text" at bounding box center [577, 256] width 379 height 37
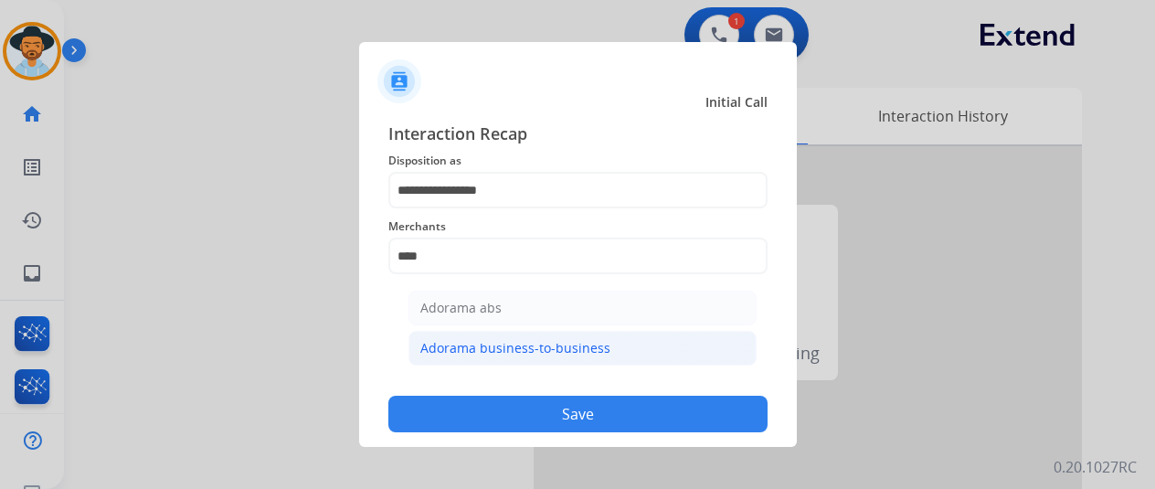
click at [488, 346] on div "Adorama business-to-business" at bounding box center [515, 348] width 190 height 18
type input "**********"
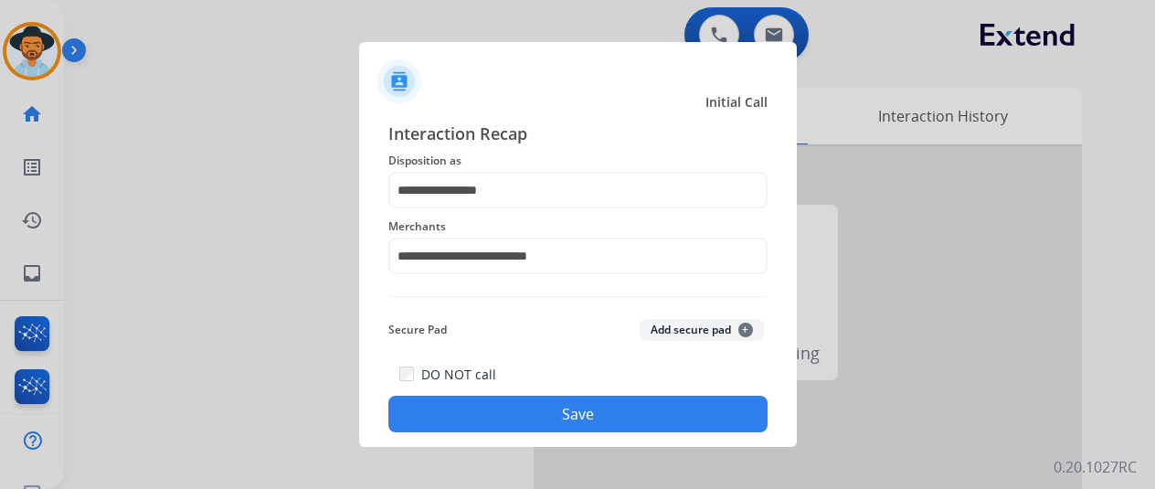
click at [483, 414] on button "Save" at bounding box center [577, 414] width 379 height 37
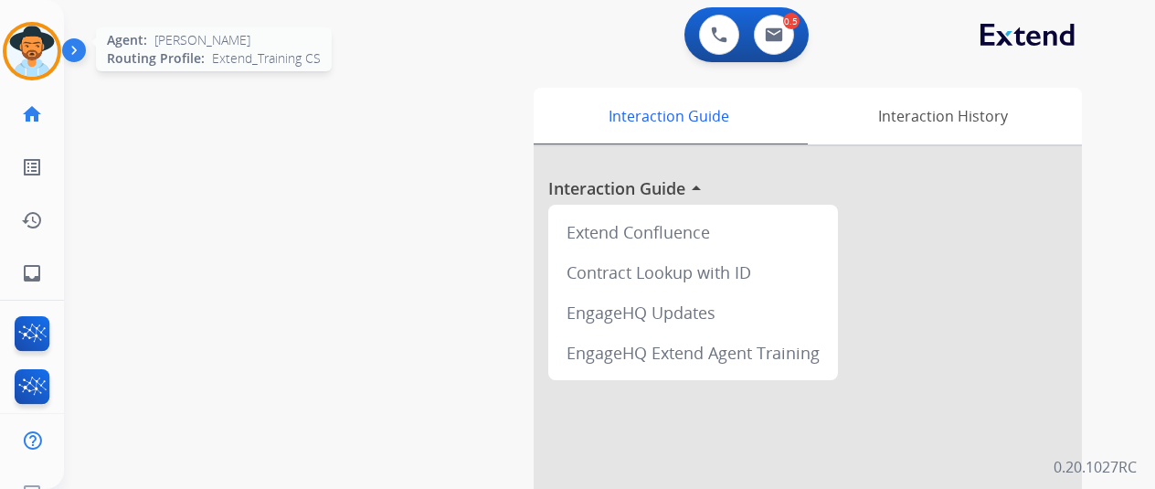
click at [24, 43] on img at bounding box center [31, 51] width 51 height 51
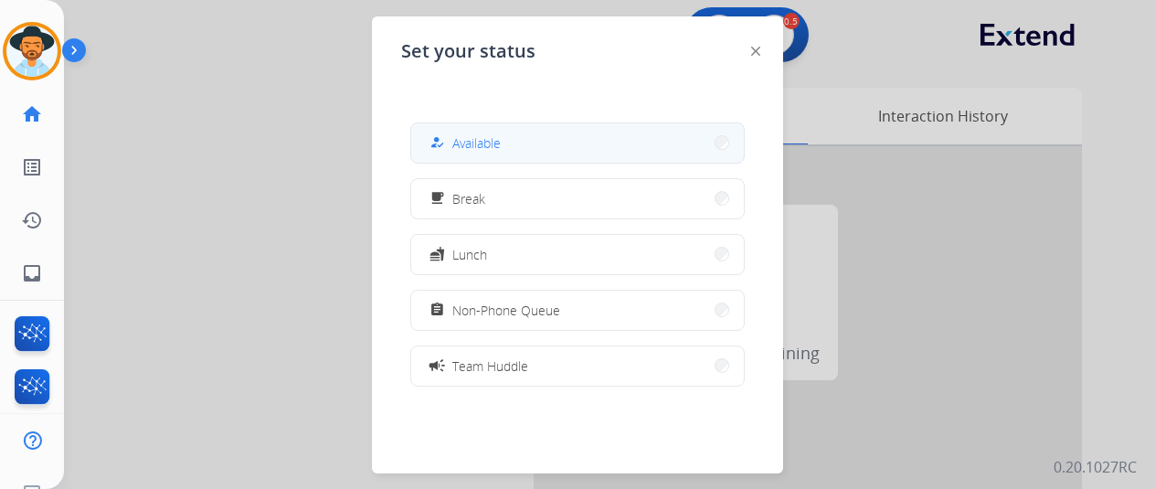
click at [444, 139] on div "how_to_reg" at bounding box center [439, 143] width 27 height 22
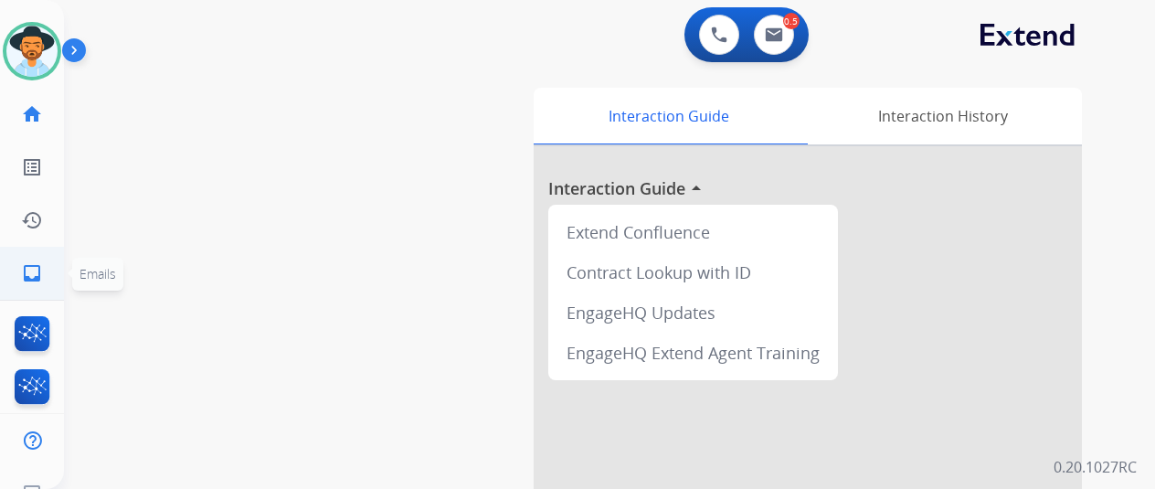
click at [27, 270] on mat-icon "inbox" at bounding box center [32, 273] width 22 height 22
select select "**********"
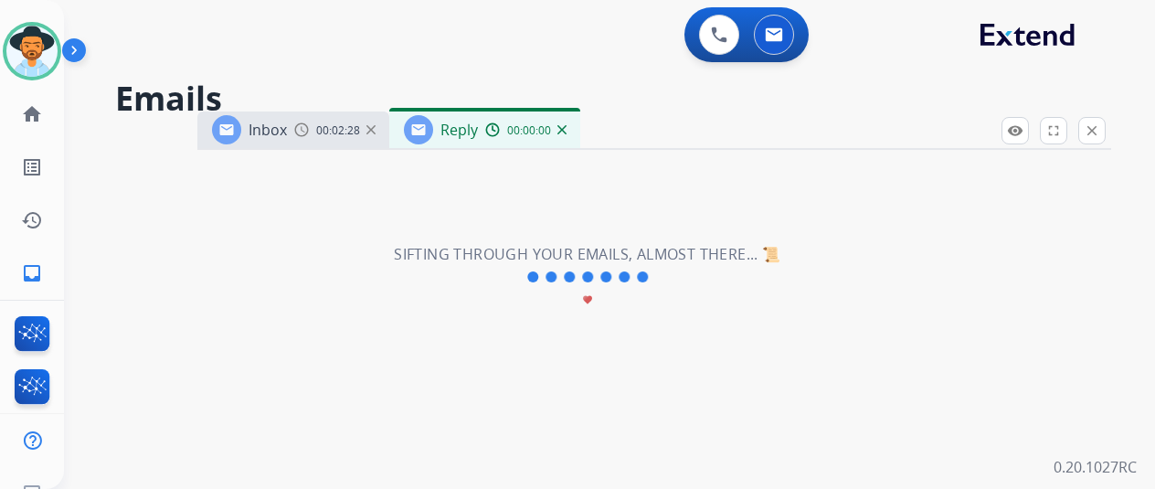
select select "**********"
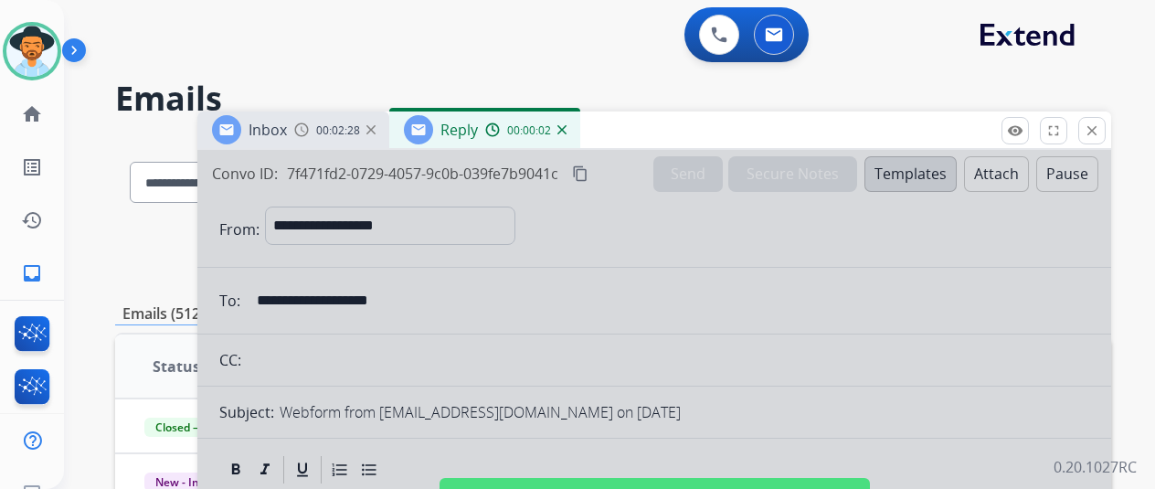
click at [567, 127] on img at bounding box center [562, 129] width 9 height 9
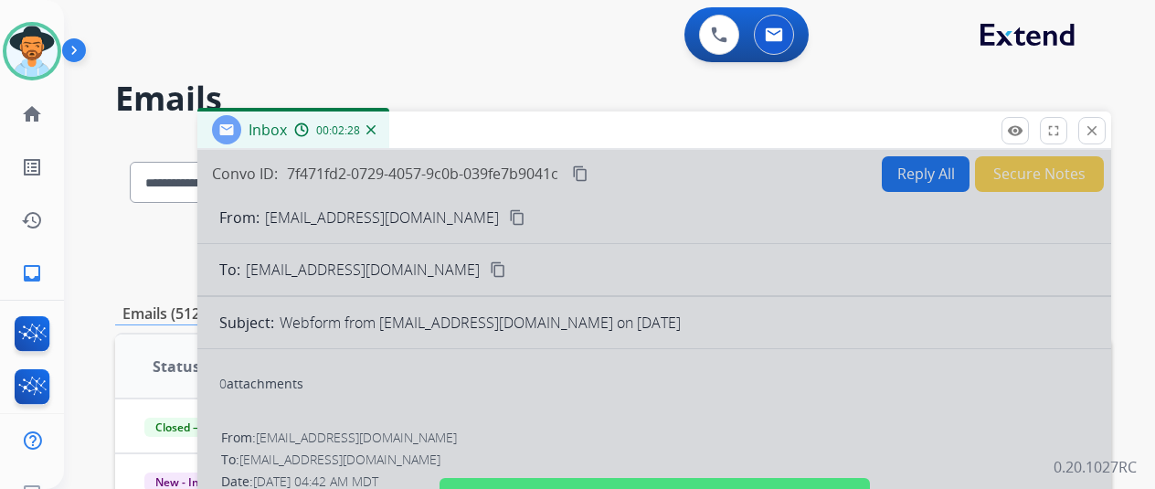
click at [376, 133] on img at bounding box center [371, 129] width 9 height 9
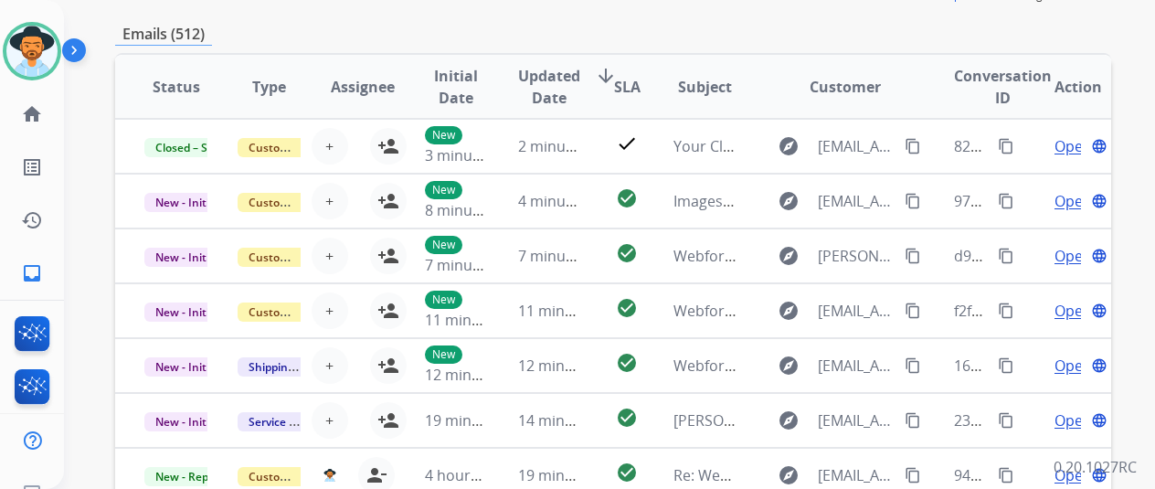
scroll to position [79, 0]
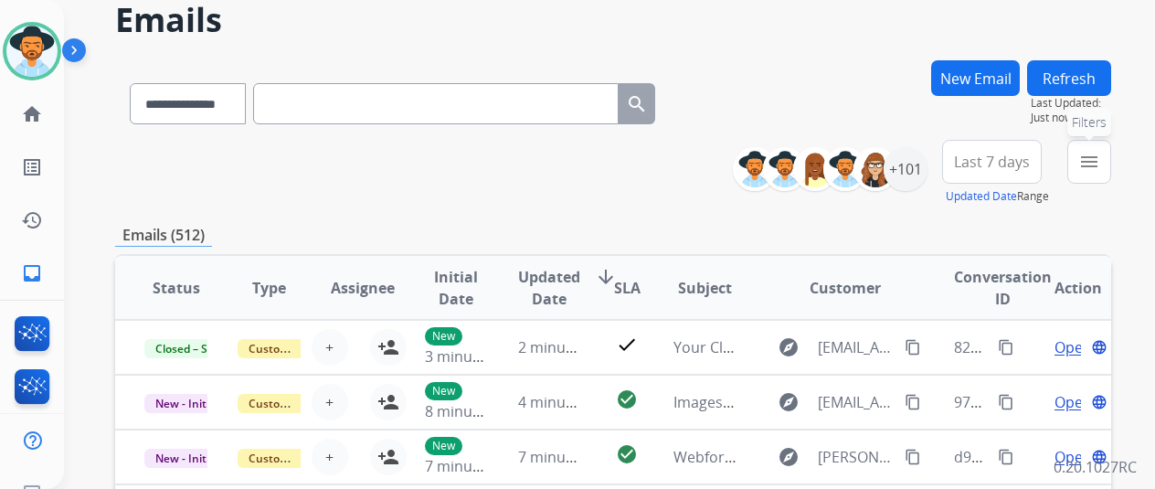
click at [1100, 162] on mat-icon "menu" at bounding box center [1090, 162] width 22 height 22
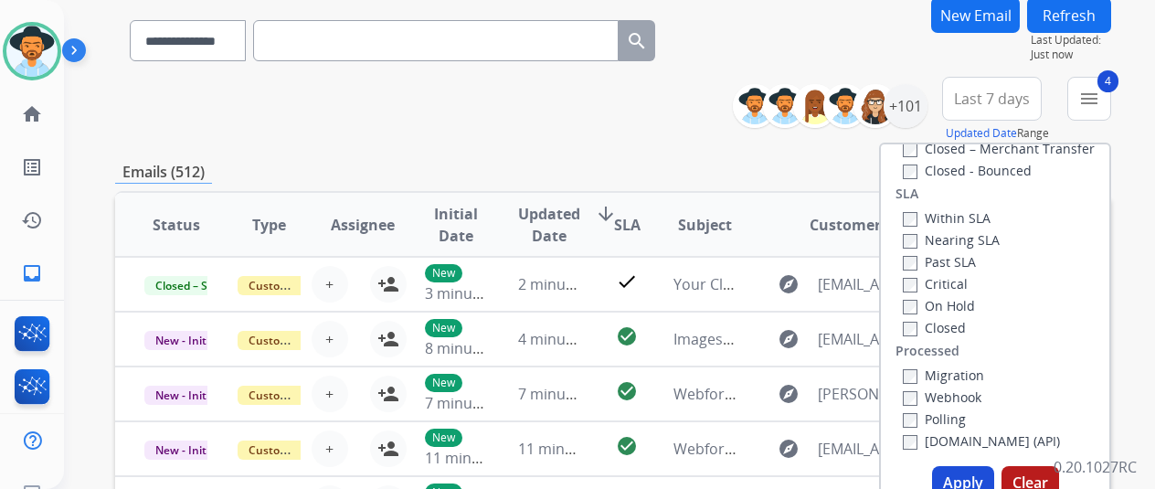
scroll to position [170, 0]
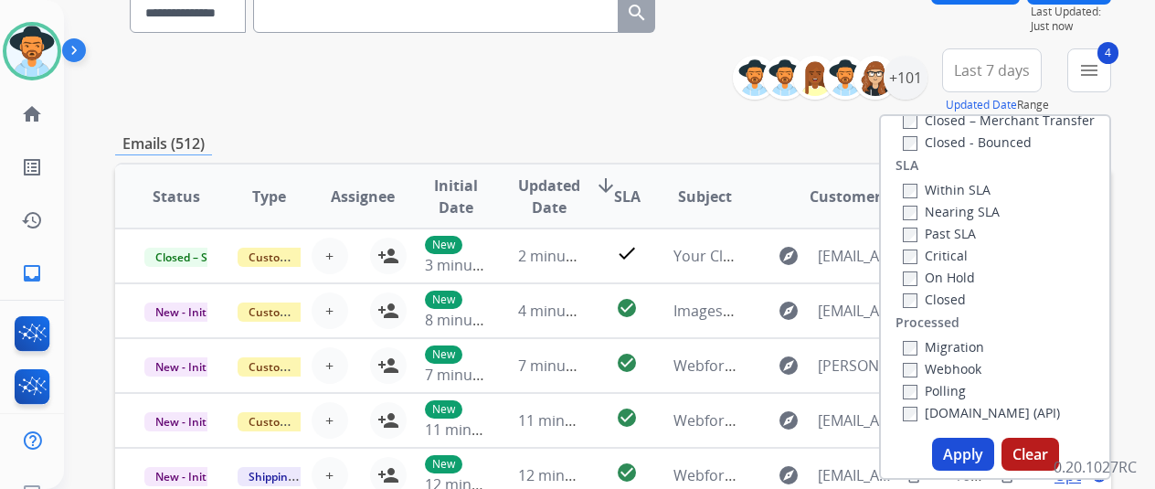
click at [964, 449] on button "Apply" at bounding box center [963, 454] width 62 height 33
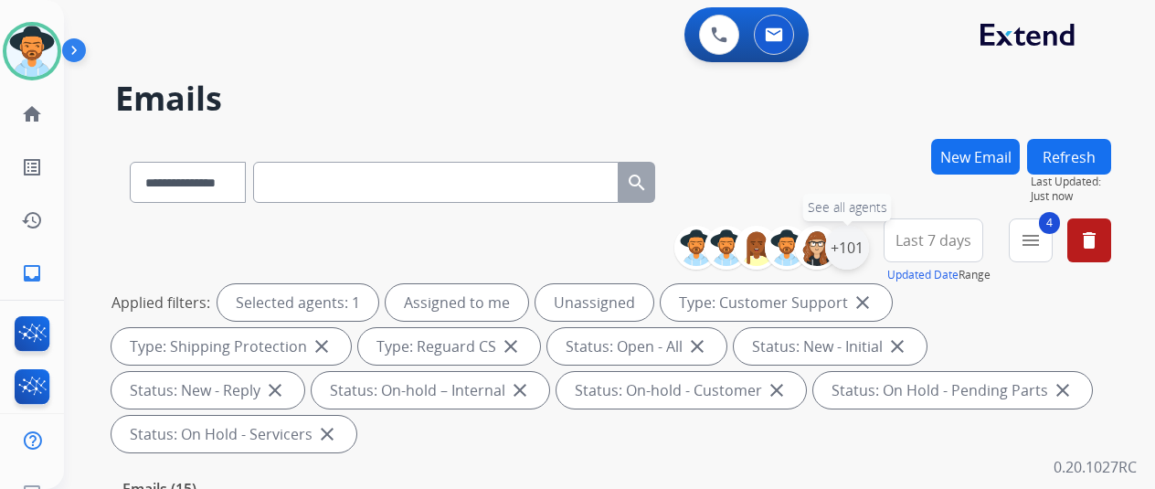
click at [854, 246] on div "+101" at bounding box center [847, 248] width 44 height 44
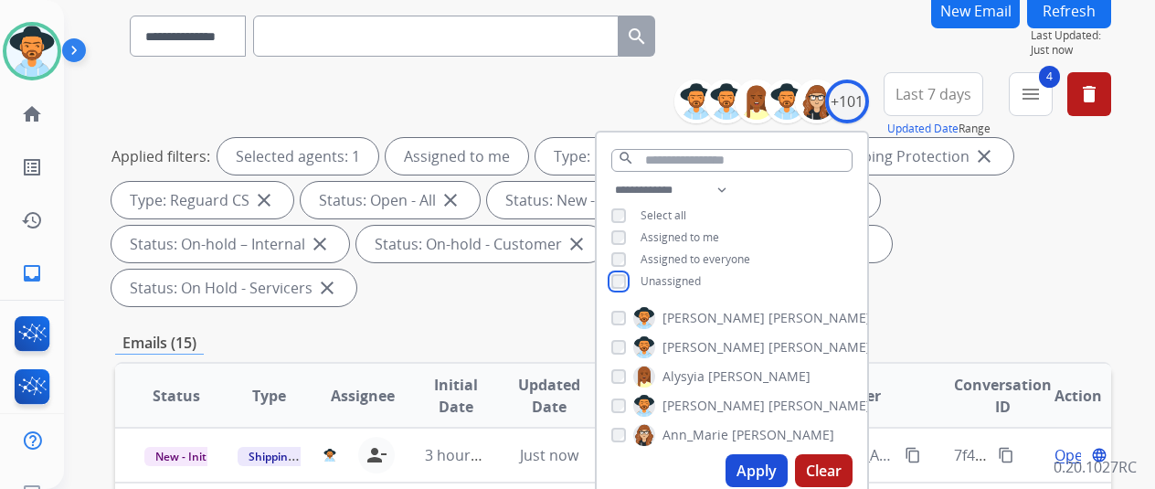
scroll to position [366, 0]
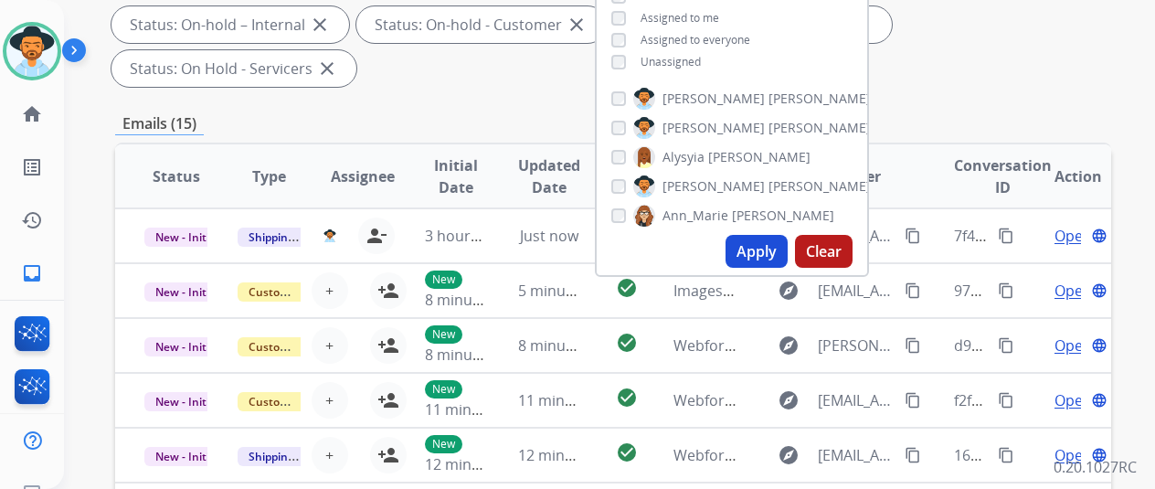
click at [763, 257] on button "Apply" at bounding box center [757, 251] width 62 height 33
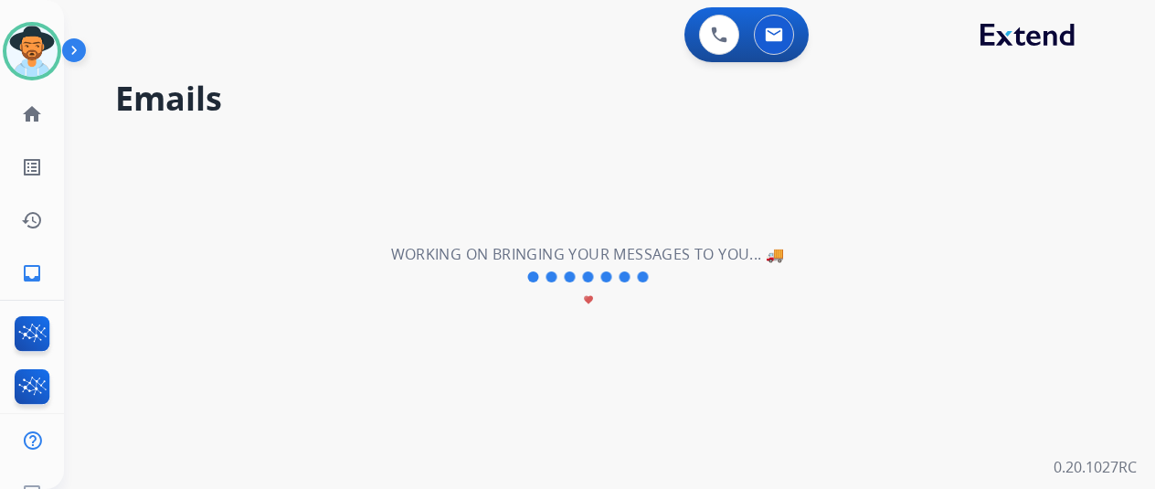
scroll to position [0, 0]
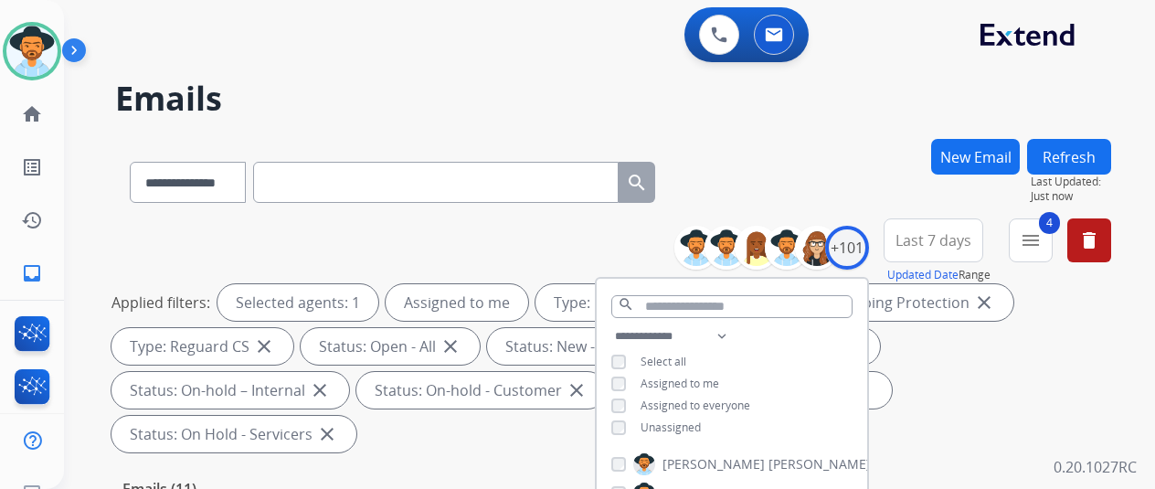
click at [854, 178] on div "**********" at bounding box center [613, 179] width 996 height 80
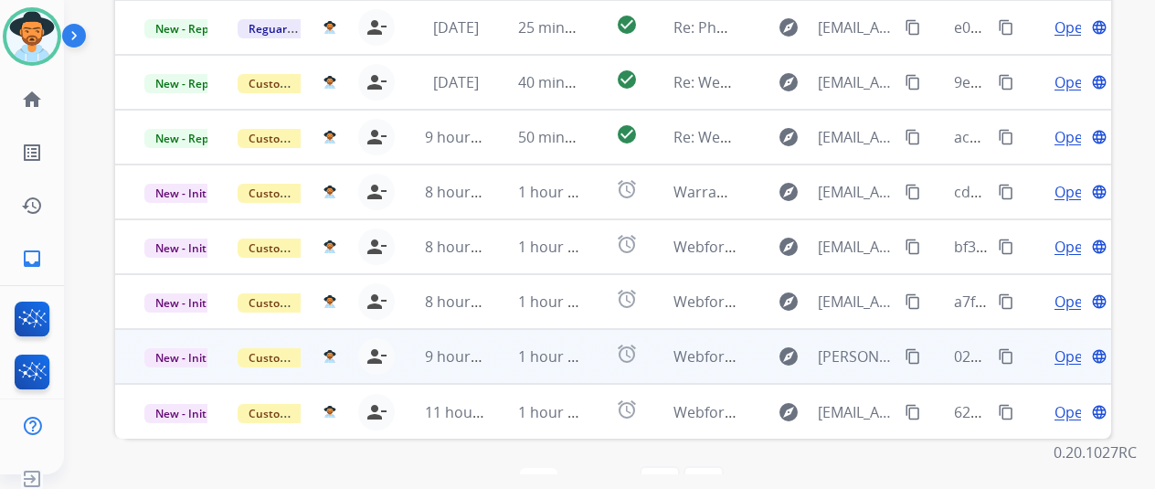
scroll to position [22, 0]
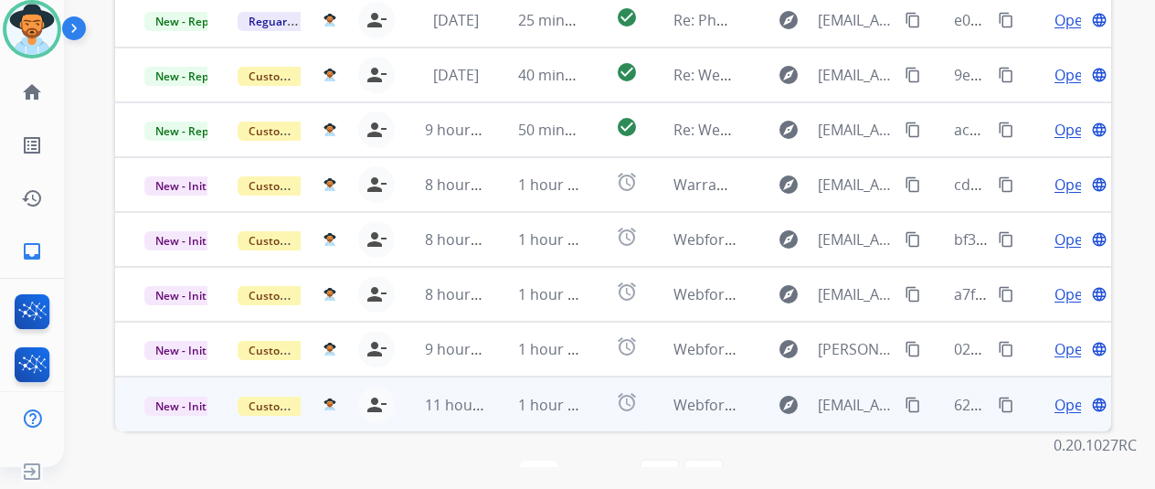
click at [1065, 394] on span "Open" at bounding box center [1073, 405] width 37 height 22
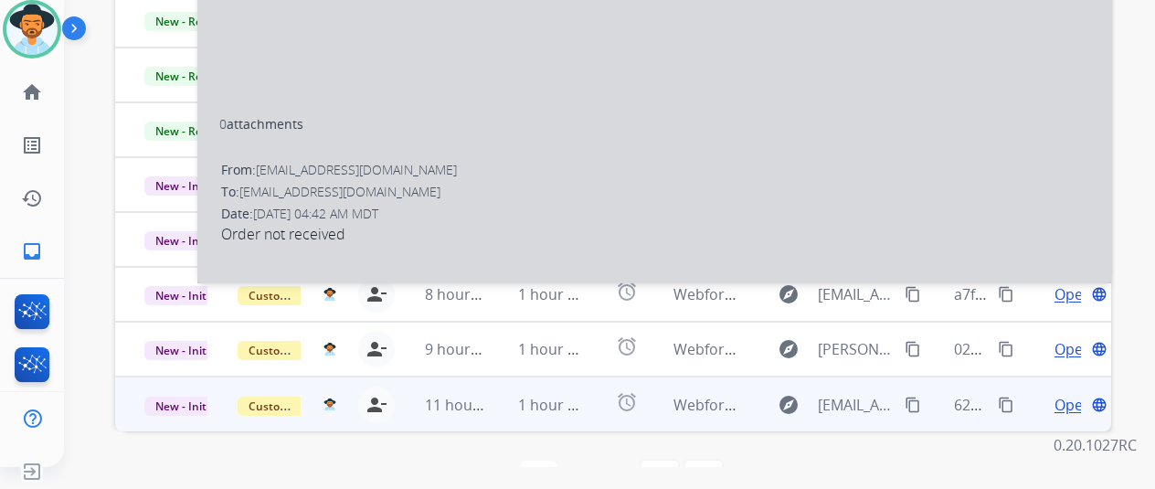
select select "**********"
select select
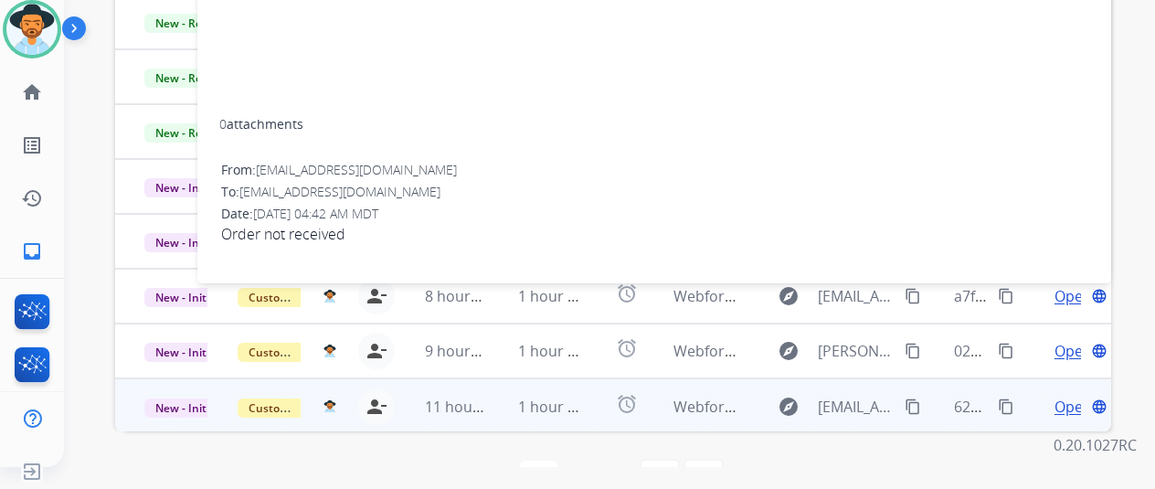
scroll to position [576, 0]
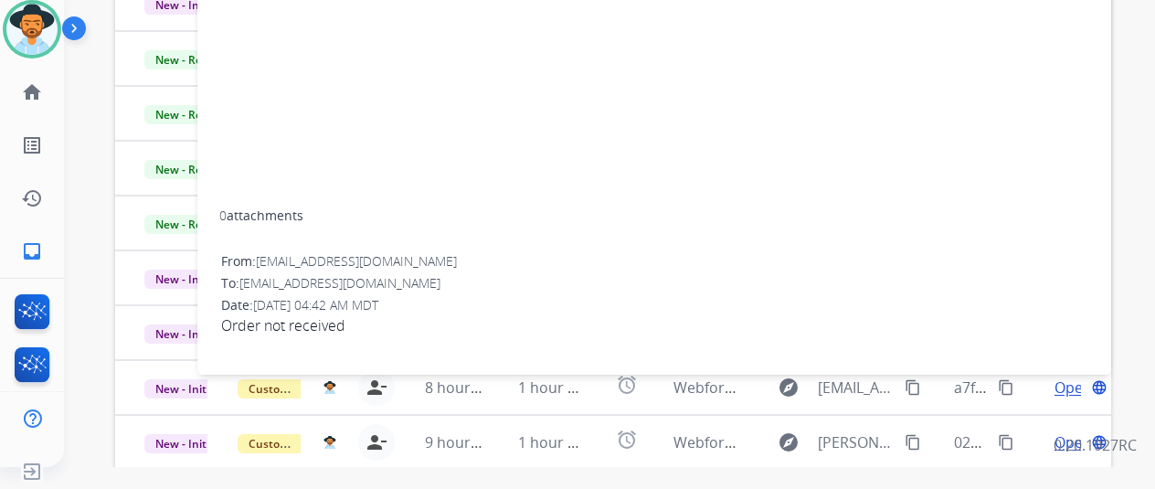
click at [1061, 456] on p "0.20.1027RC" at bounding box center [1095, 445] width 83 height 22
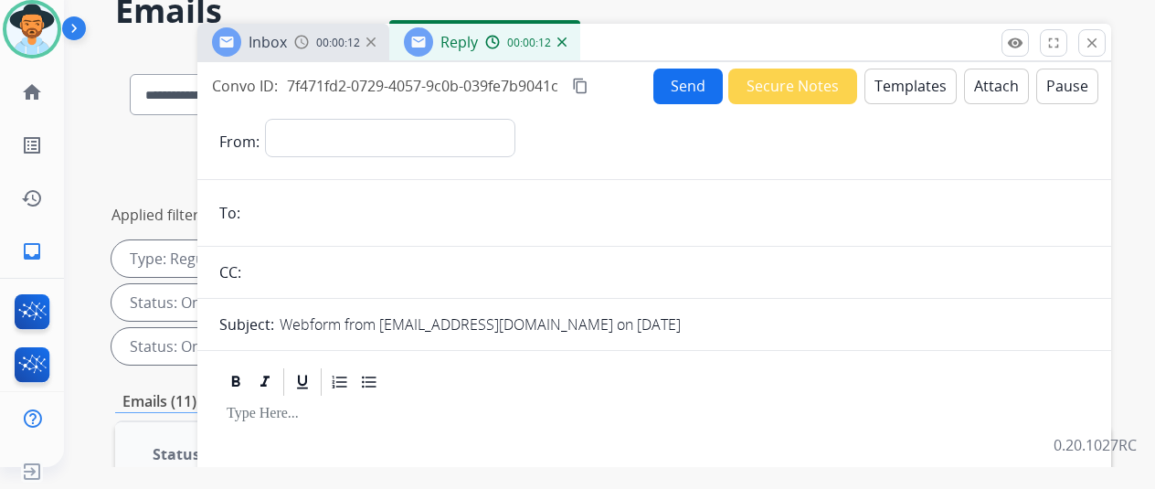
scroll to position [0, 0]
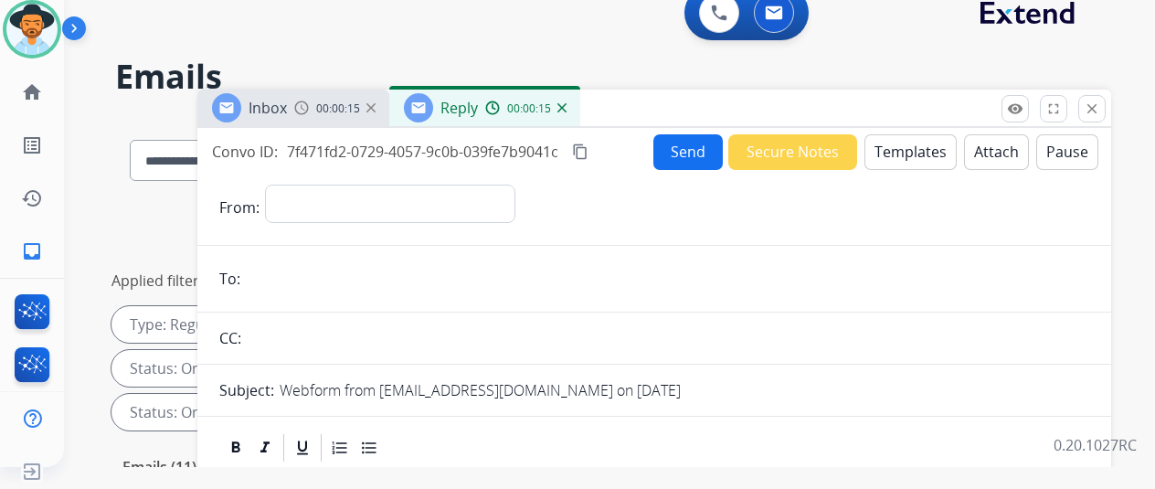
click at [567, 107] on img at bounding box center [562, 107] width 9 height 9
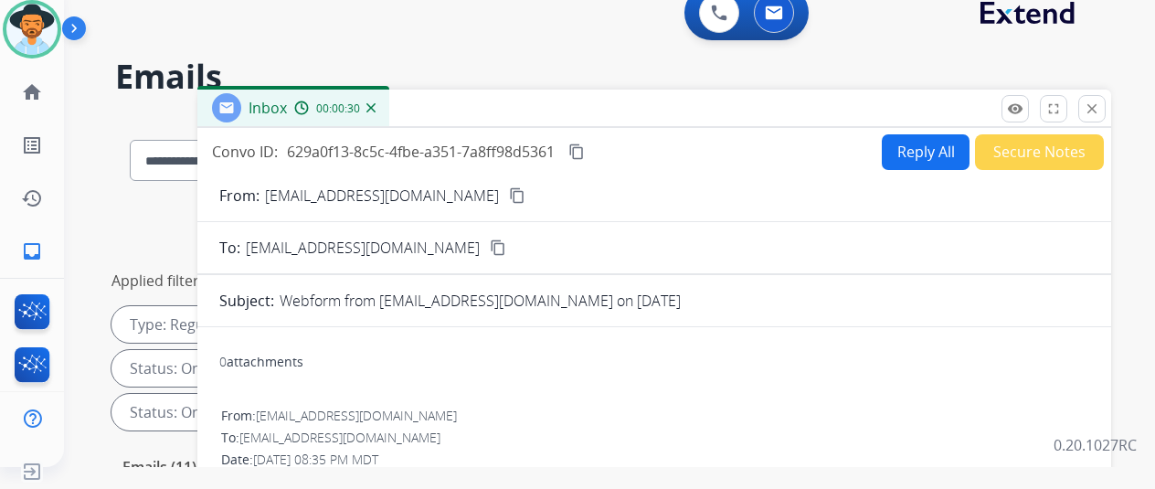
click at [509, 195] on mat-icon "content_copy" at bounding box center [517, 195] width 16 height 16
click at [925, 146] on button "Reply All" at bounding box center [926, 152] width 88 height 36
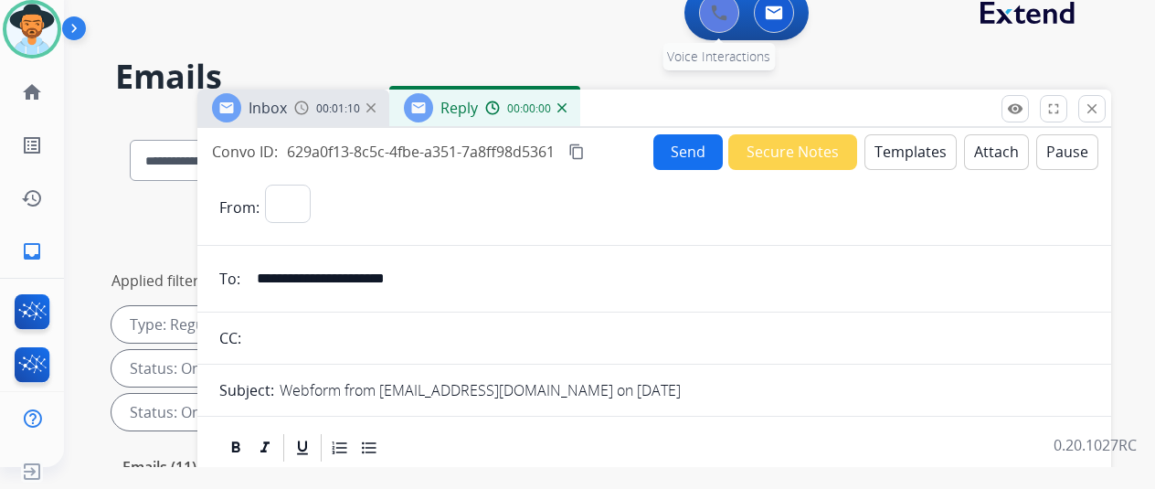
select select "**********"
click at [911, 145] on button "Templates" at bounding box center [911, 152] width 92 height 36
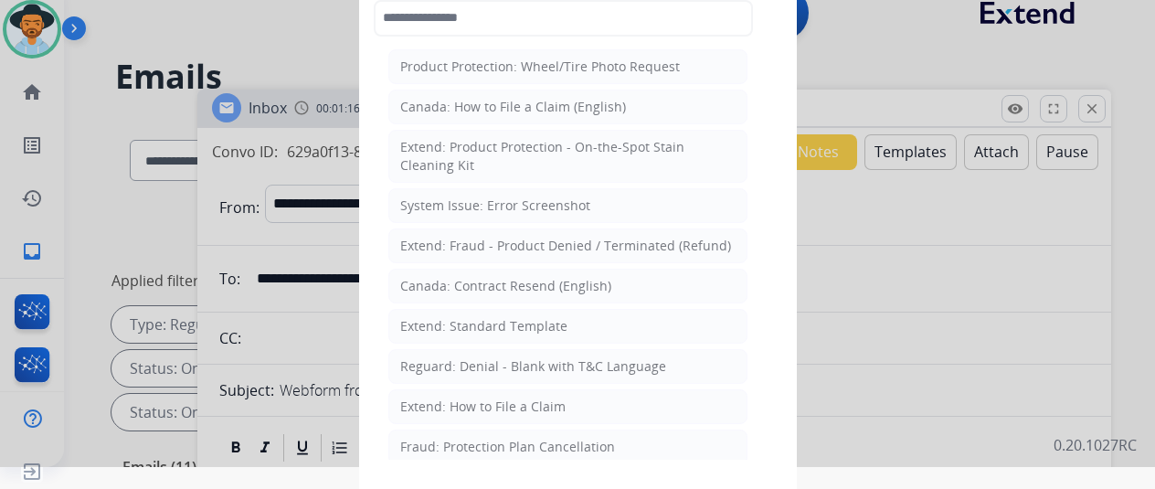
click at [441, 398] on div "Extend: How to File a Claim" at bounding box center [482, 407] width 165 height 18
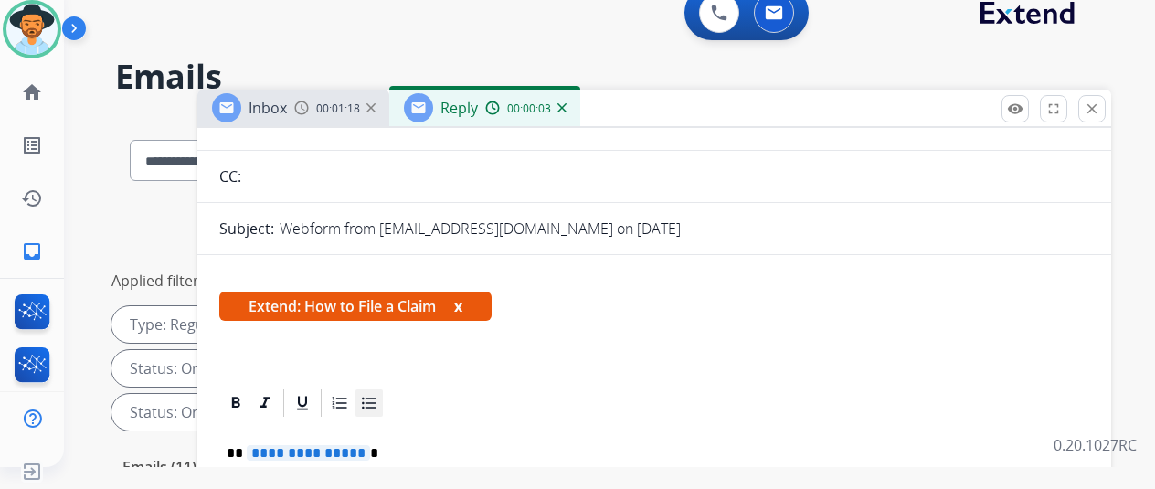
scroll to position [332, 0]
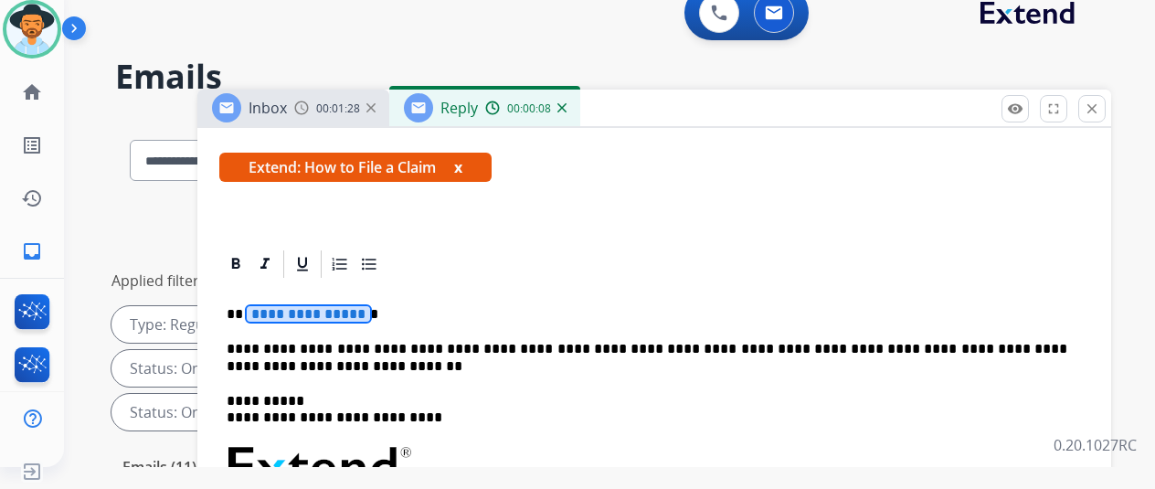
click at [367, 306] on span "**********" at bounding box center [308, 314] width 123 height 16
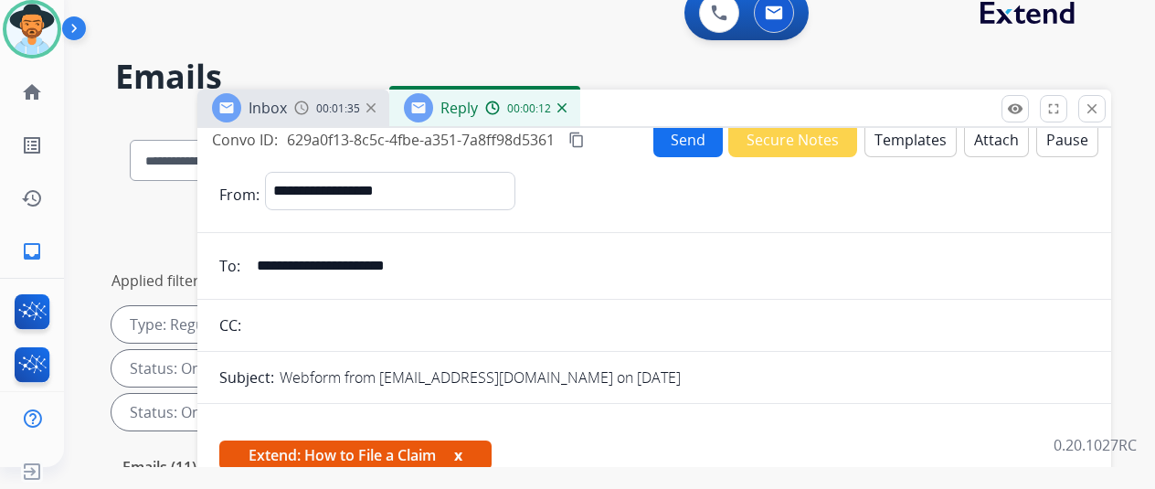
scroll to position [0, 0]
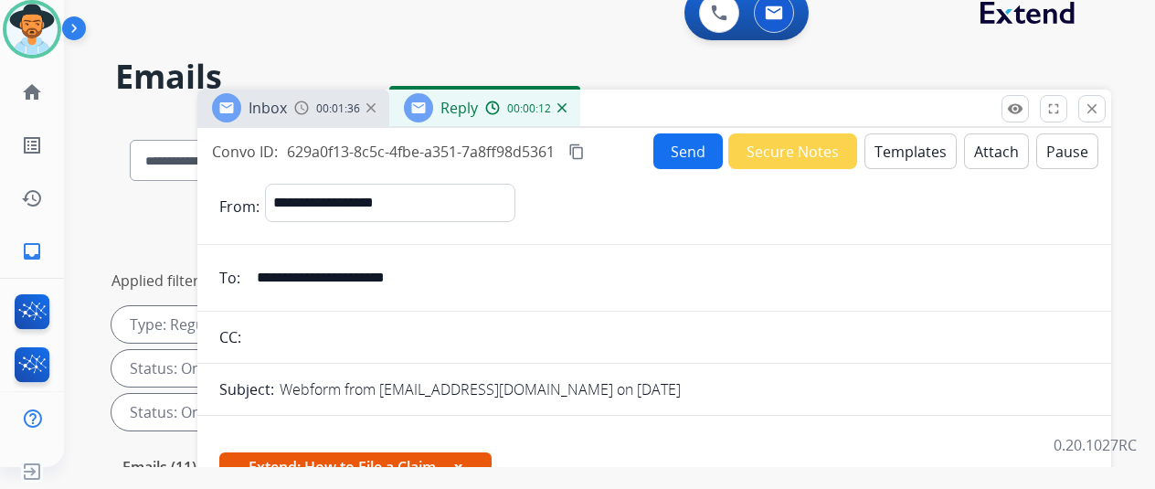
click at [692, 151] on button "Send" at bounding box center [688, 151] width 69 height 36
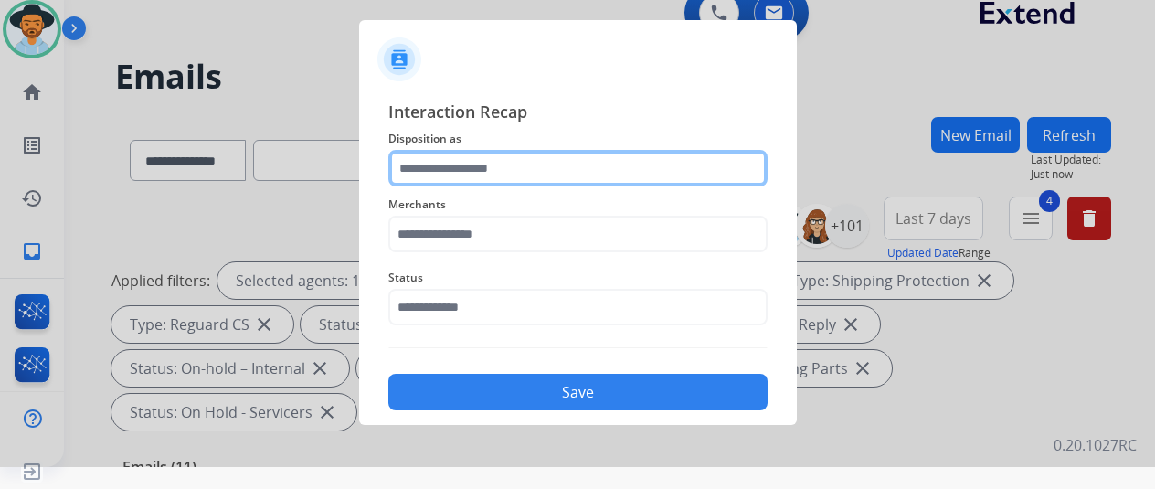
click at [455, 157] on input "text" at bounding box center [577, 168] width 379 height 37
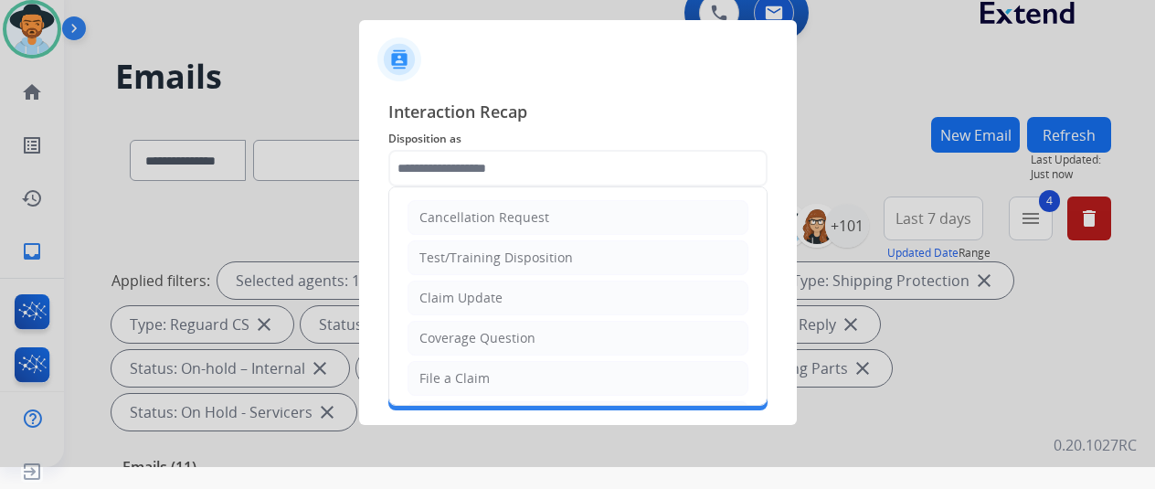
drag, startPoint x: 443, startPoint y: 378, endPoint x: 501, endPoint y: 182, distance: 204.8
click at [446, 376] on div "File a Claim" at bounding box center [455, 378] width 70 height 18
type input "**********"
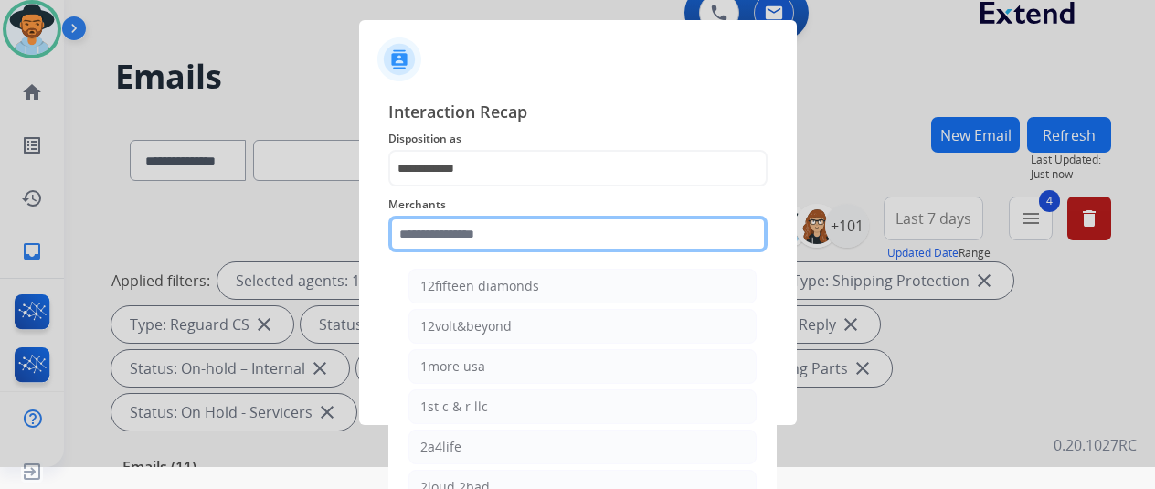
click at [452, 250] on input "text" at bounding box center [577, 234] width 379 height 37
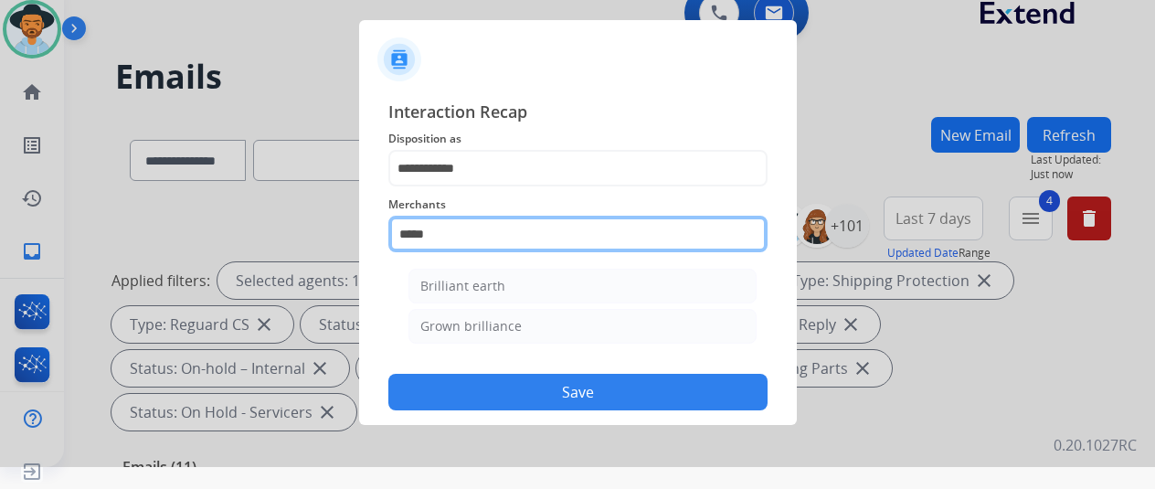
type input "******"
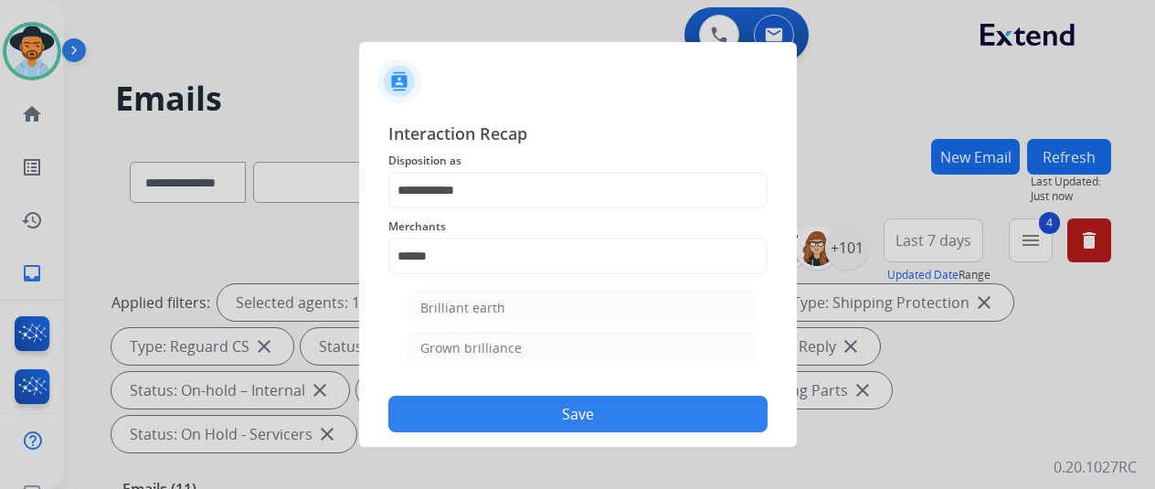
select select "**********"
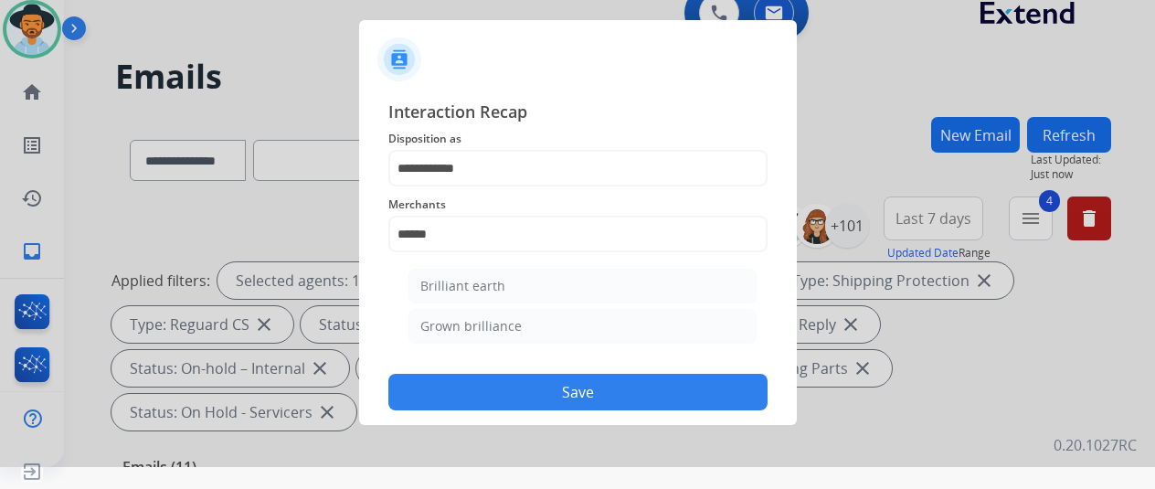
click at [490, 290] on div "Brilliant earth" at bounding box center [462, 286] width 85 height 18
type input "**********"
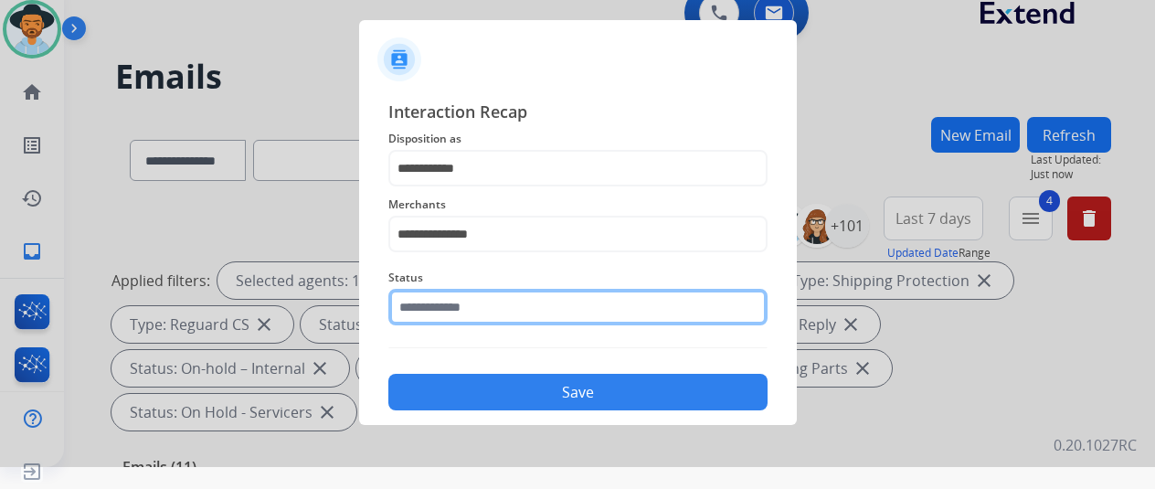
click at [466, 314] on input "text" at bounding box center [577, 307] width 379 height 37
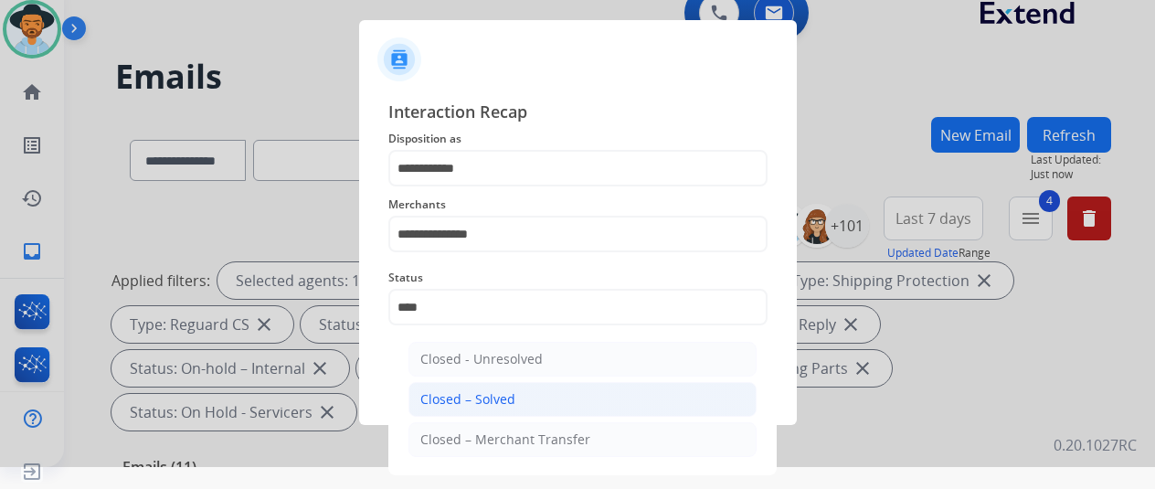
click at [475, 399] on div "Closed – Solved" at bounding box center [467, 399] width 95 height 18
type input "**********"
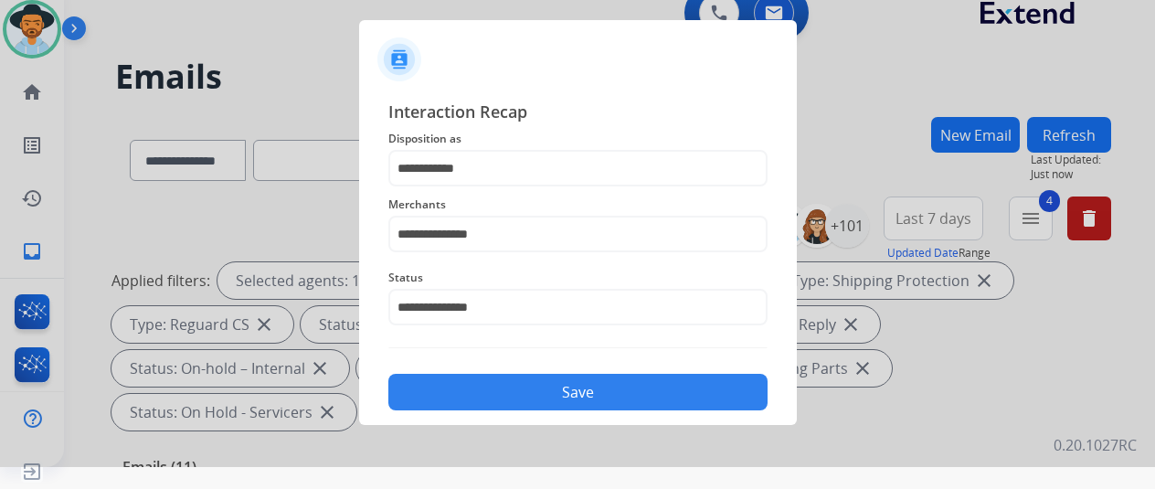
click at [565, 386] on button "Save" at bounding box center [577, 392] width 379 height 37
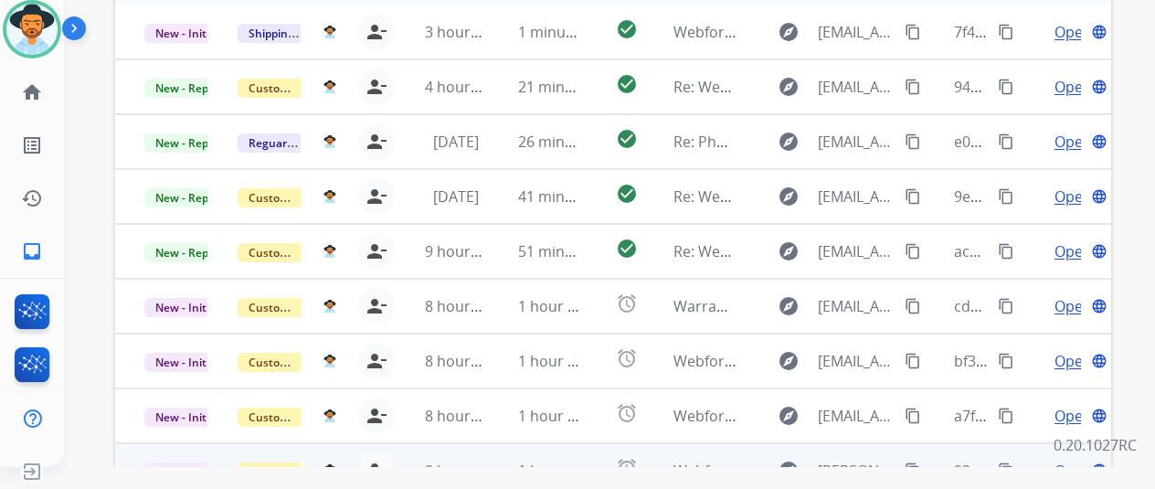
scroll to position [667, 0]
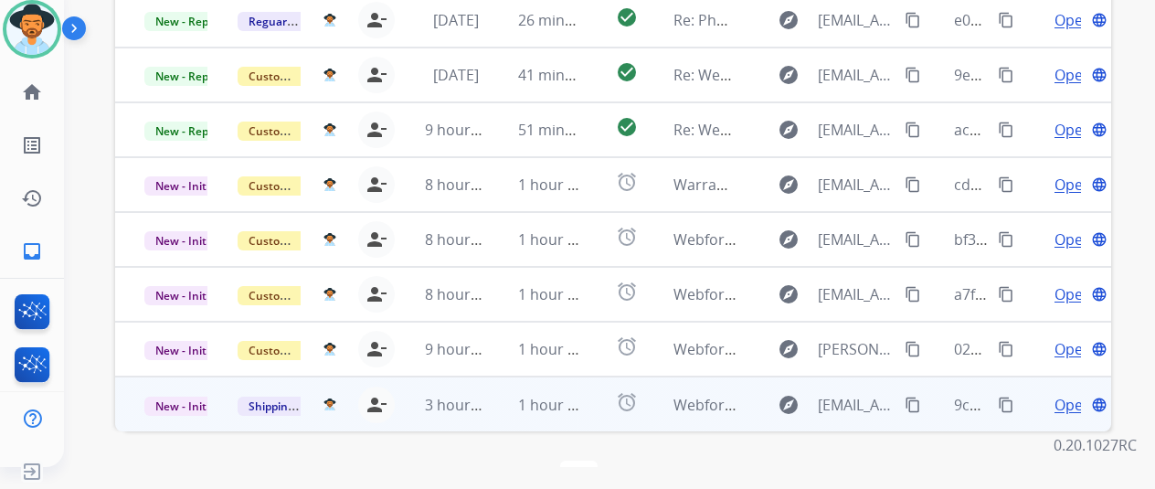
click at [1070, 394] on span "Open" at bounding box center [1073, 405] width 37 height 22
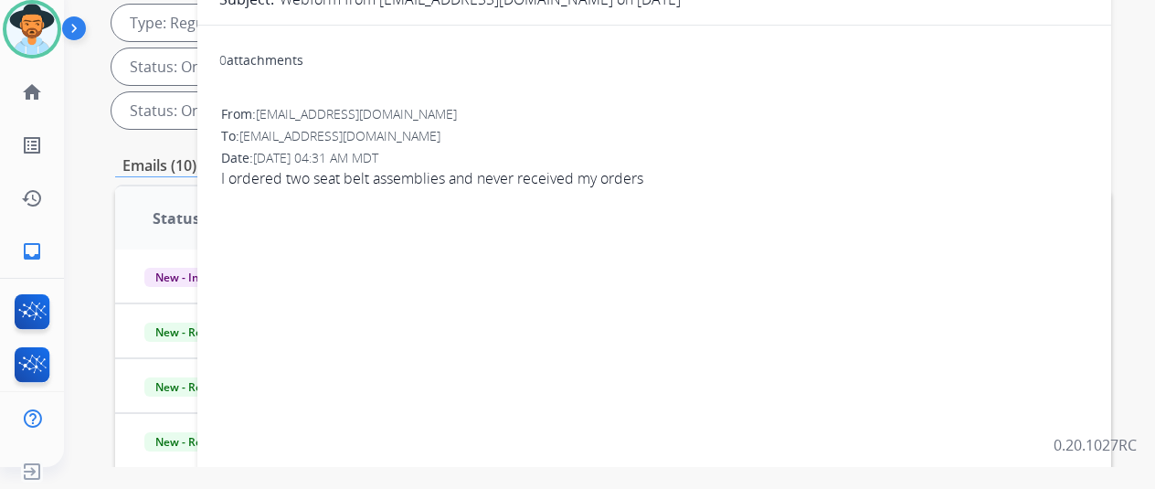
scroll to position [27, 0]
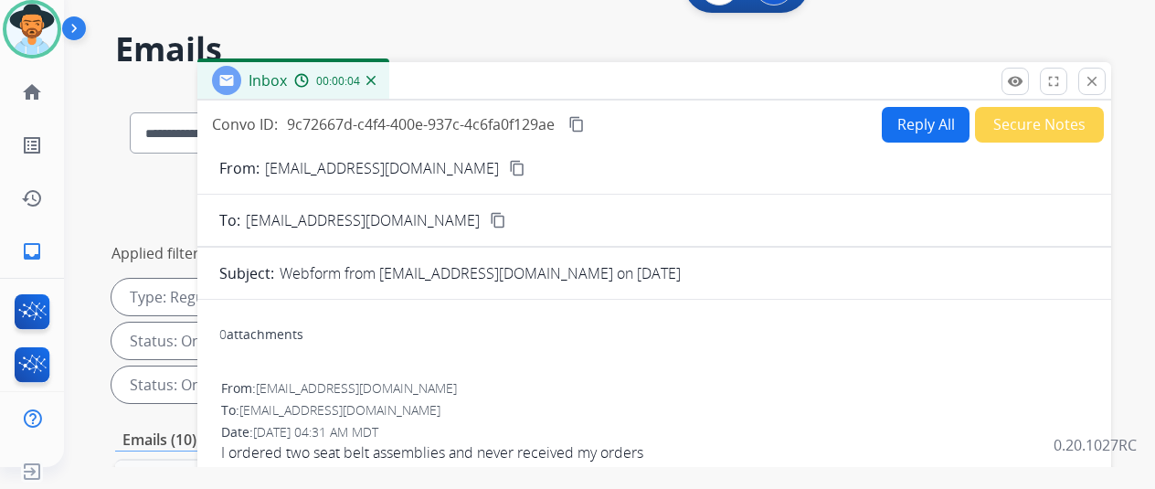
click at [509, 167] on mat-icon "content_copy" at bounding box center [517, 168] width 16 height 16
click at [925, 120] on button "Reply All" at bounding box center [926, 125] width 88 height 36
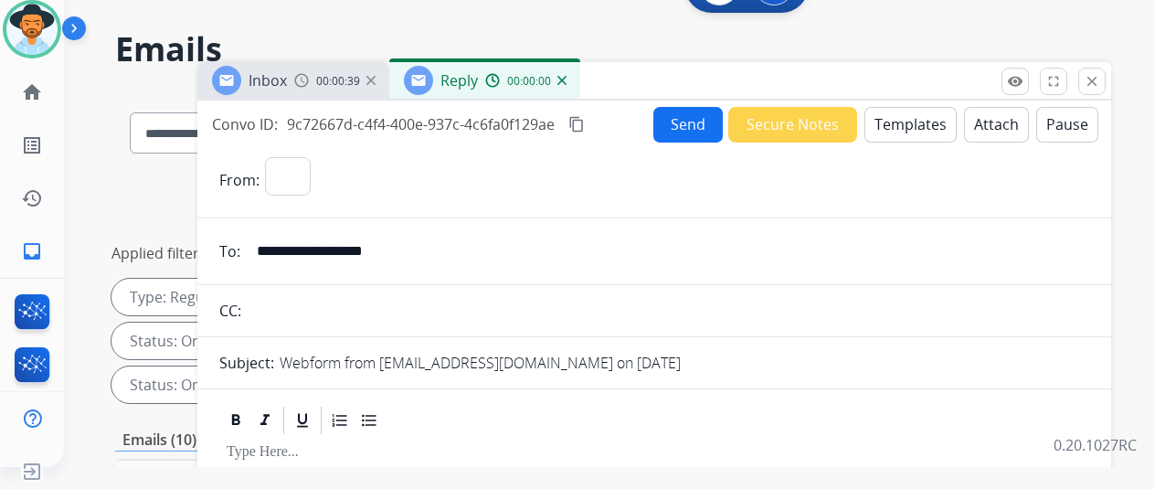
select select "**********"
click at [909, 122] on button "Templates" at bounding box center [911, 125] width 92 height 36
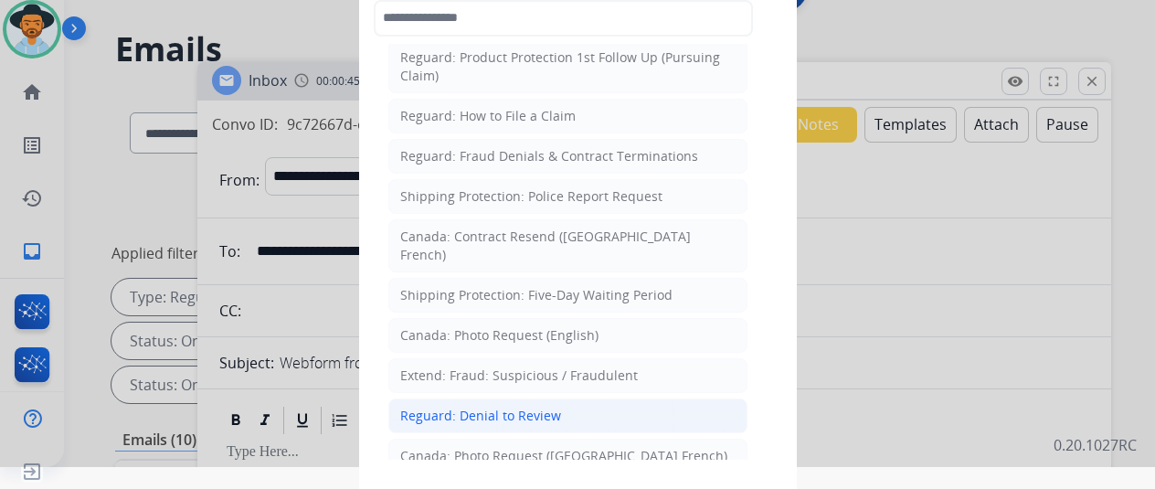
scroll to position [1790, 0]
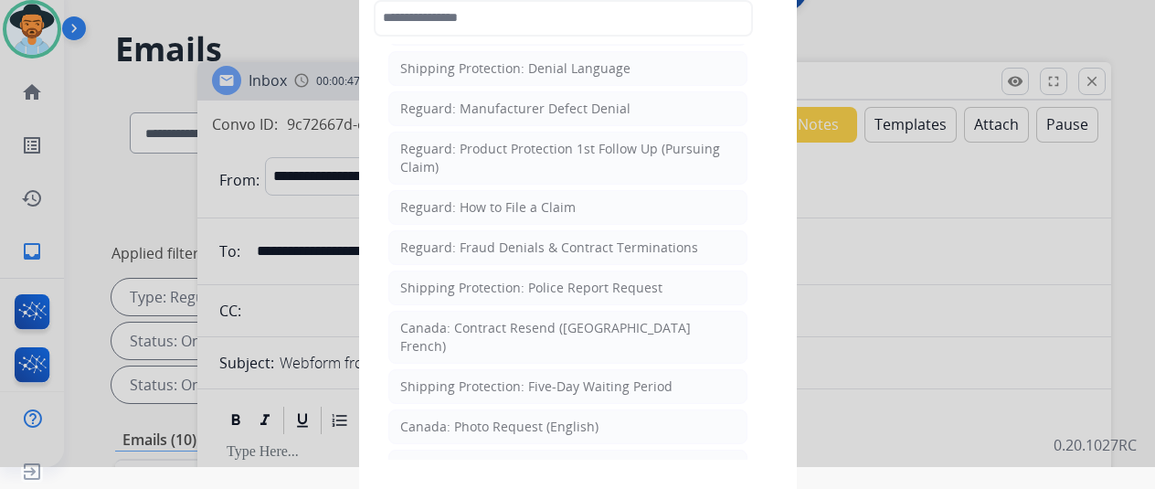
click at [503, 271] on li "Shipping Protection: Police Report Request" at bounding box center [567, 288] width 359 height 35
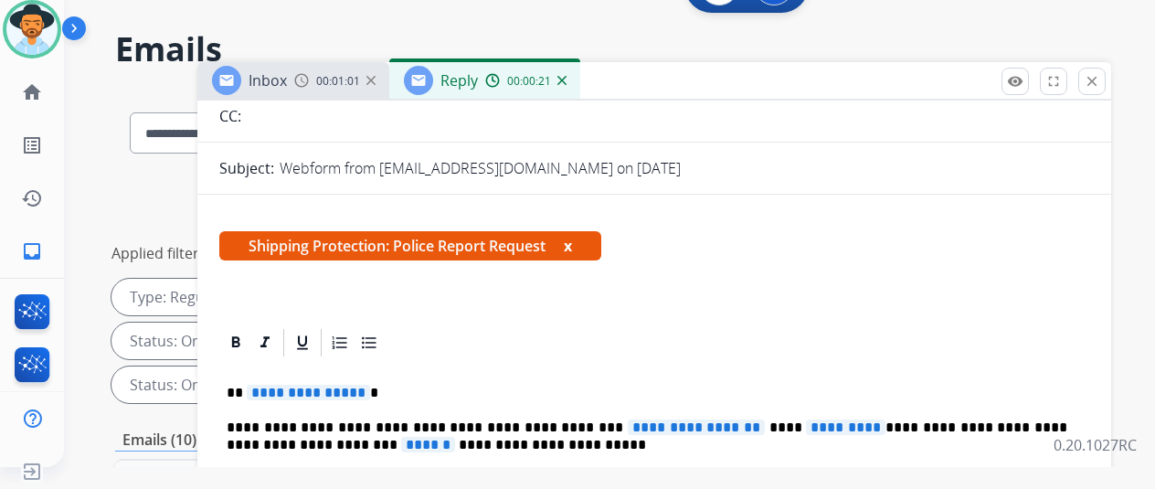
scroll to position [274, 0]
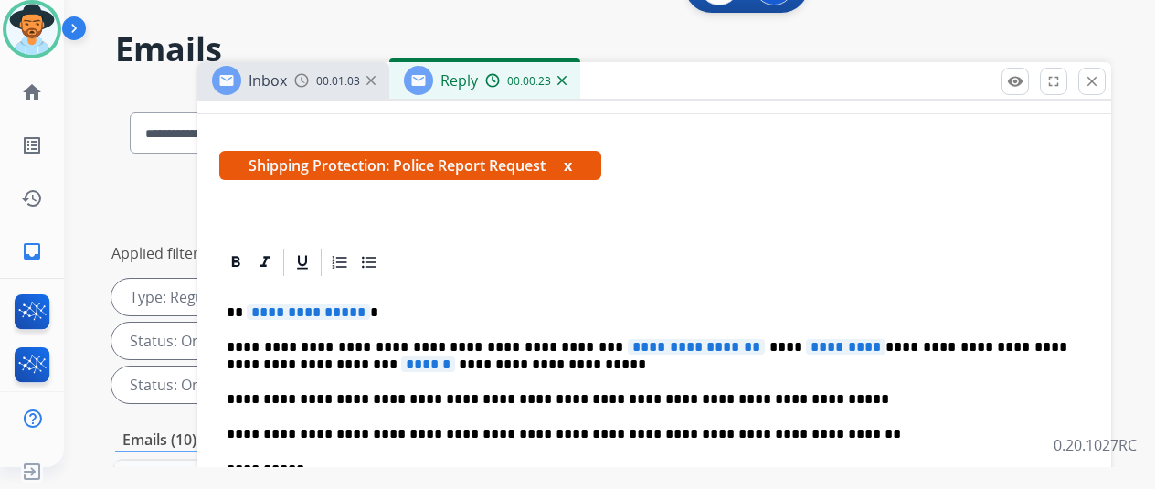
click at [735, 346] on span "**********" at bounding box center [696, 347] width 137 height 16
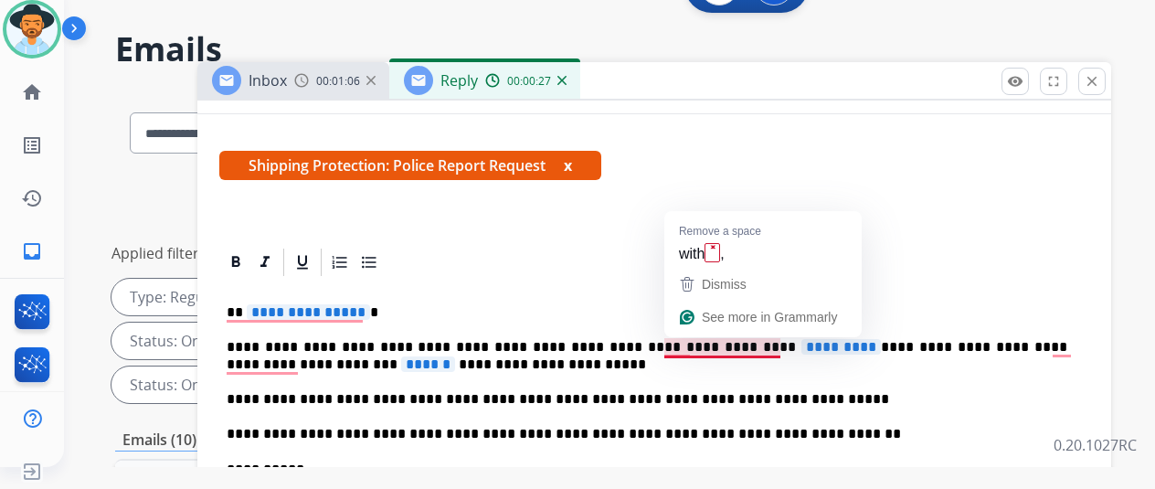
click at [802, 349] on span "*********" at bounding box center [842, 347] width 80 height 16
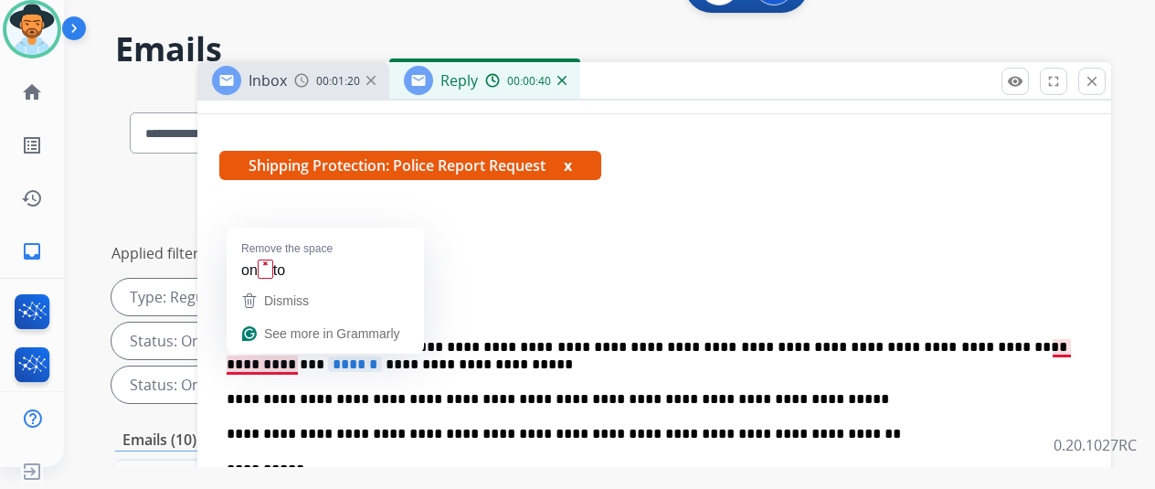
click at [328, 360] on span "******" at bounding box center [355, 364] width 54 height 16
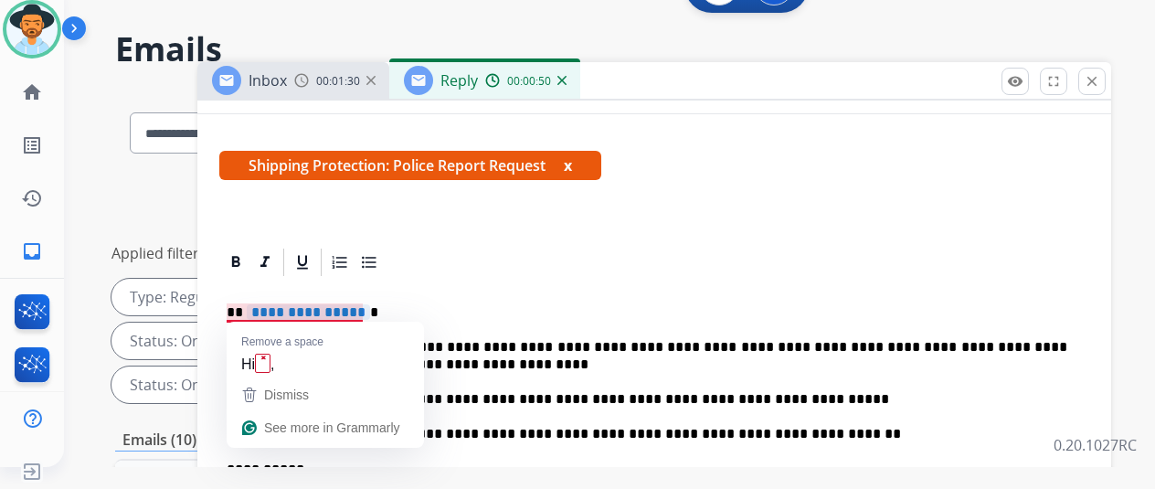
click at [370, 310] on span "**********" at bounding box center [308, 312] width 123 height 16
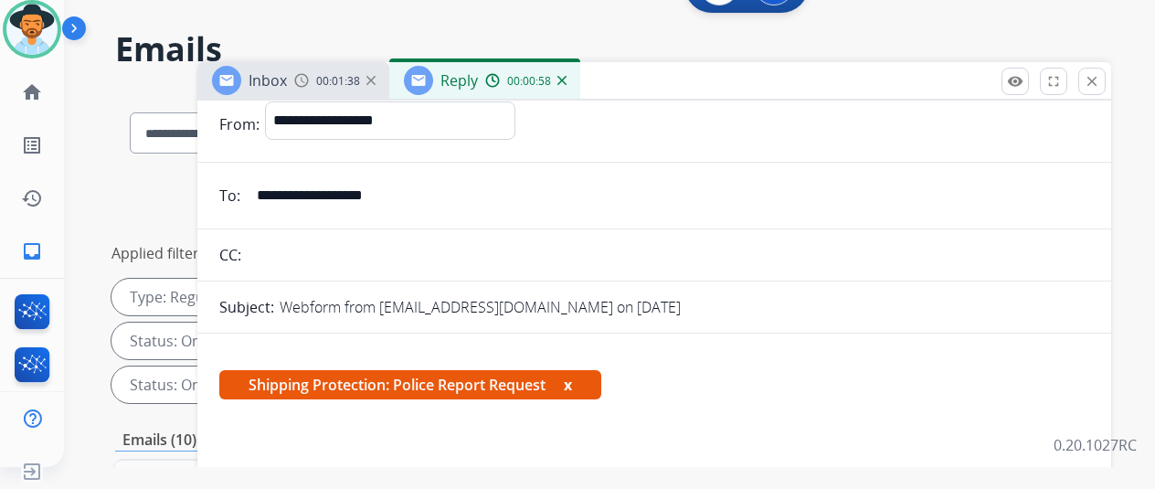
scroll to position [0, 0]
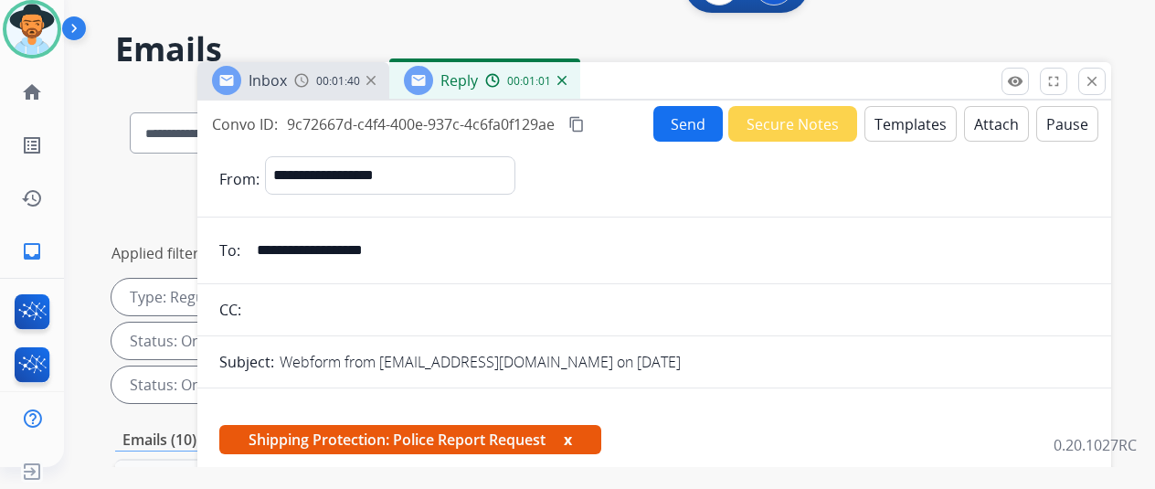
click at [585, 119] on mat-icon "content_copy" at bounding box center [577, 124] width 16 height 16
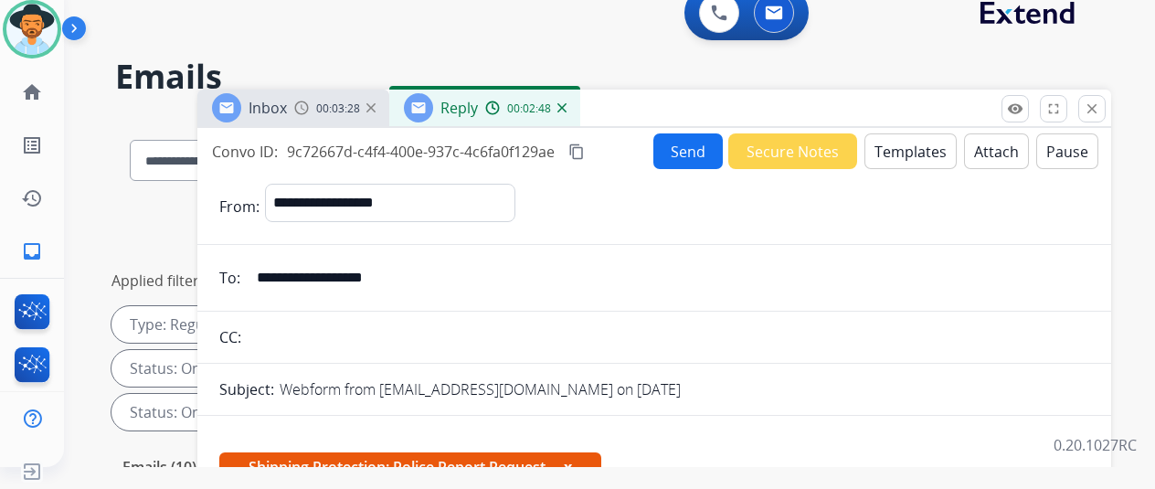
click at [699, 140] on button "Send" at bounding box center [688, 151] width 69 height 36
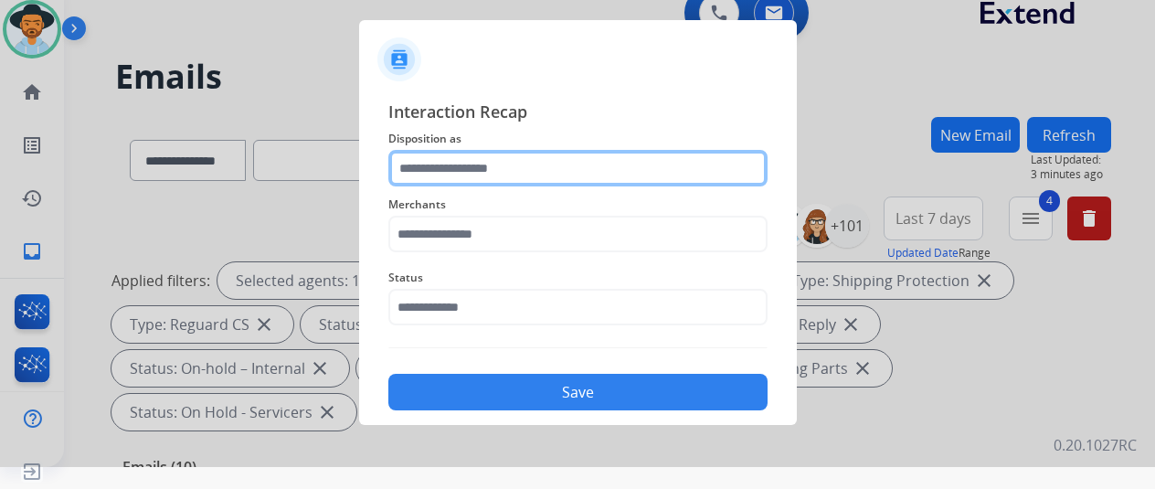
click at [463, 165] on input "text" at bounding box center [577, 168] width 379 height 37
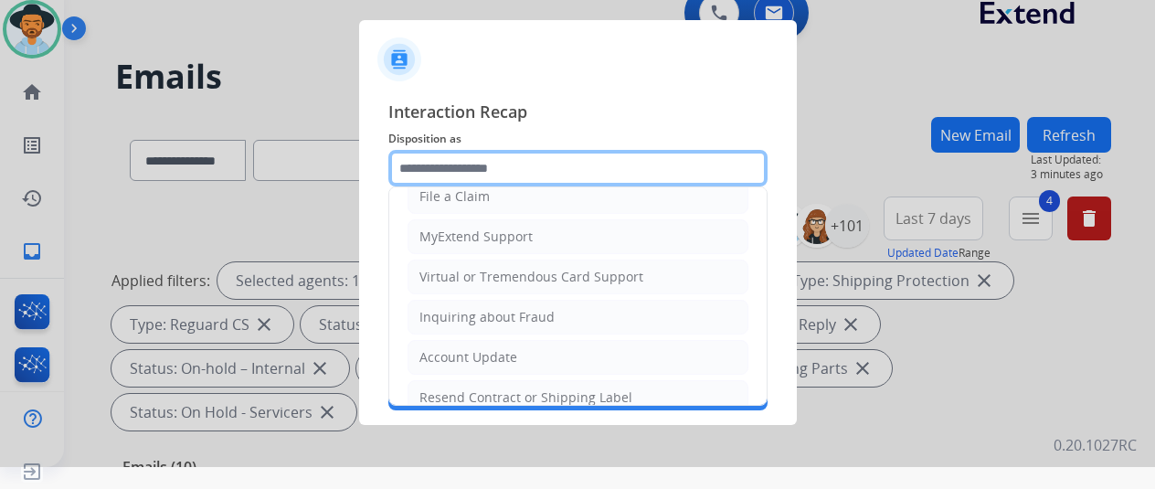
scroll to position [277, 0]
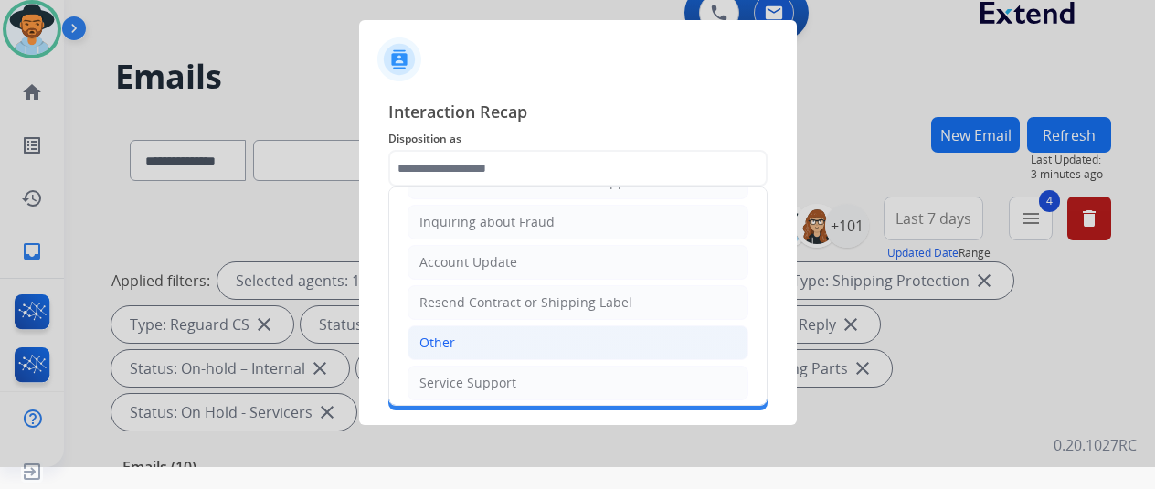
click at [453, 337] on li "Other" at bounding box center [578, 342] width 341 height 35
type input "*****"
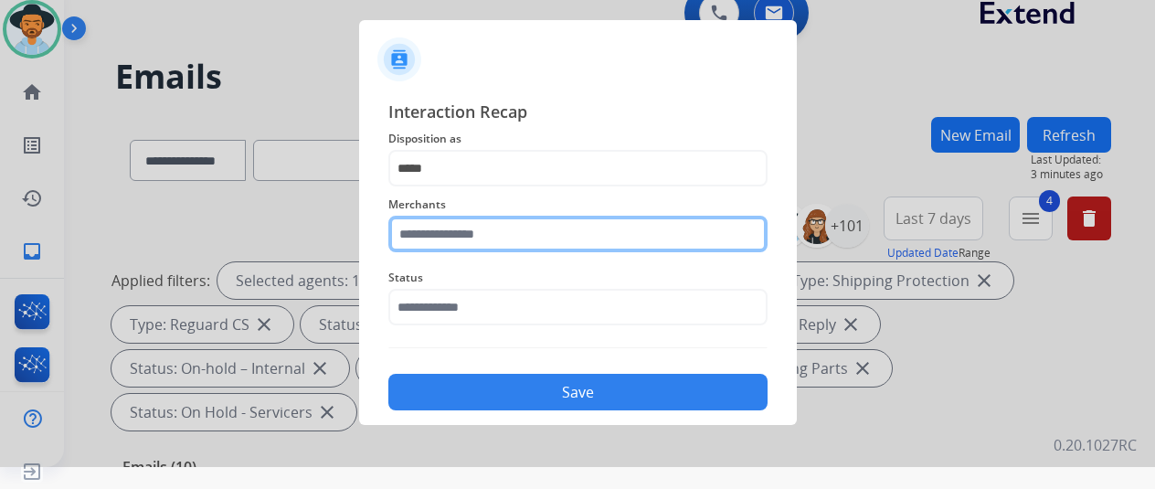
click at [441, 224] on input "text" at bounding box center [577, 234] width 379 height 37
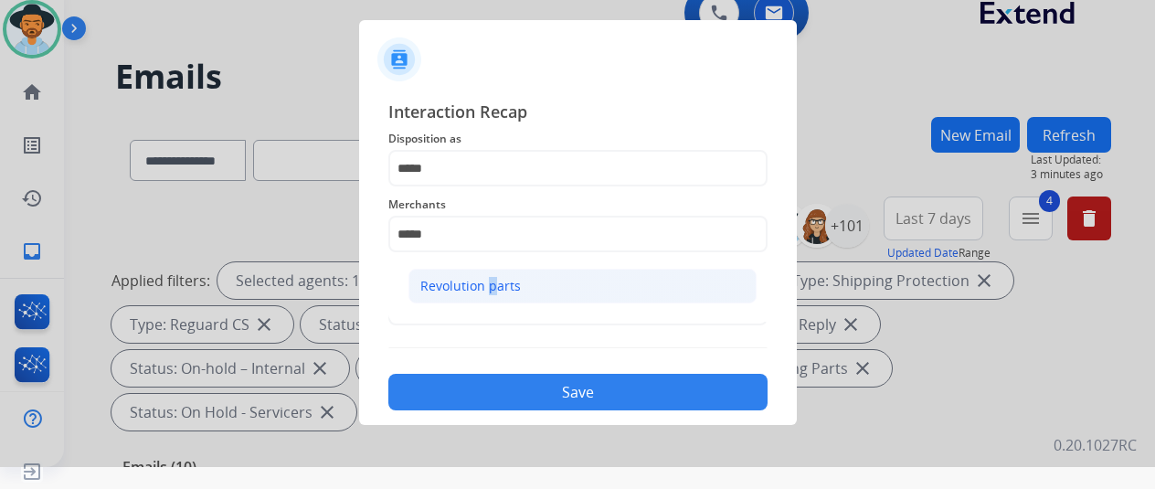
click at [484, 287] on div "Revolution parts" at bounding box center [470, 286] width 101 height 18
type input "**********"
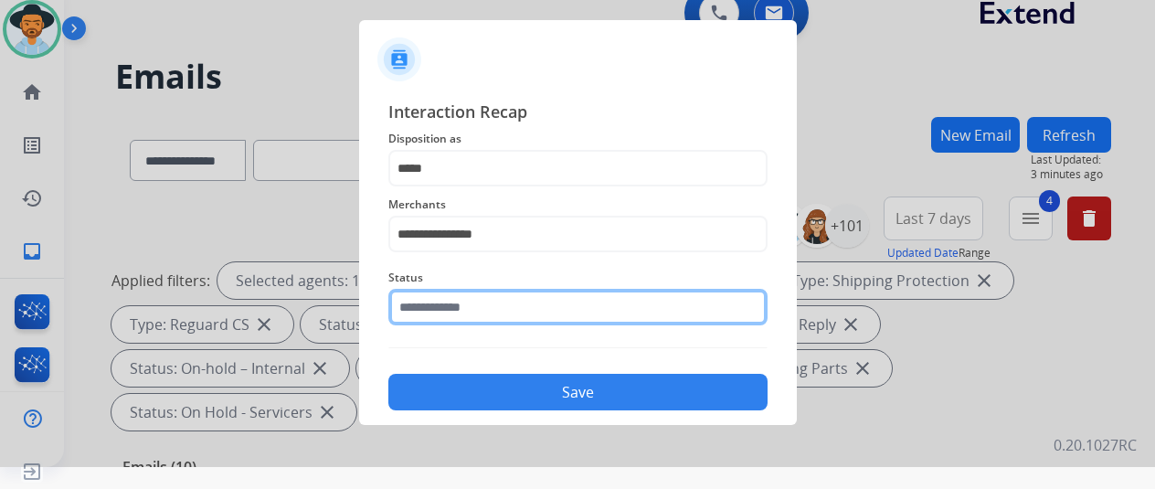
click at [463, 313] on input "text" at bounding box center [577, 307] width 379 height 37
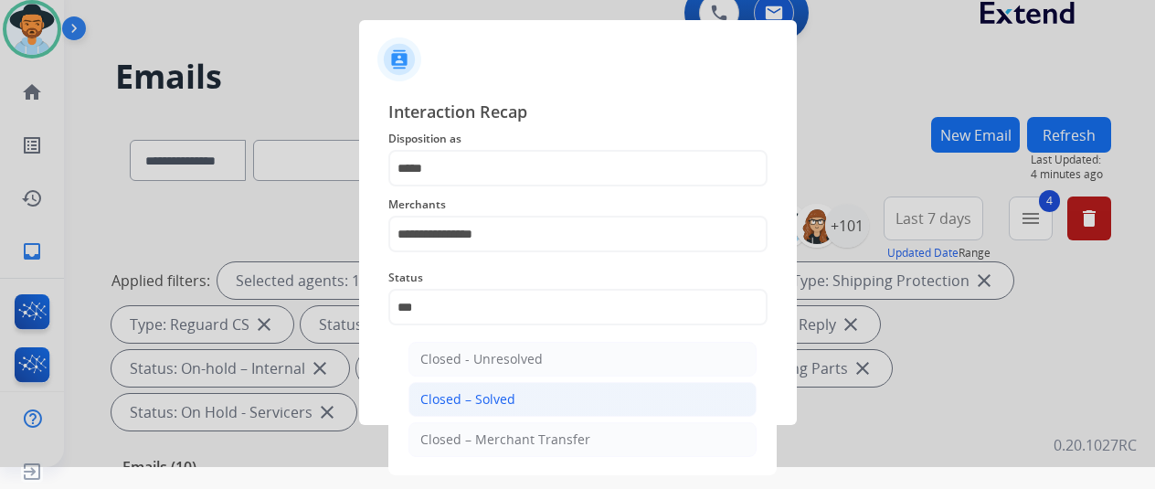
click at [461, 402] on div "Closed – Solved" at bounding box center [467, 399] width 95 height 18
type input "**********"
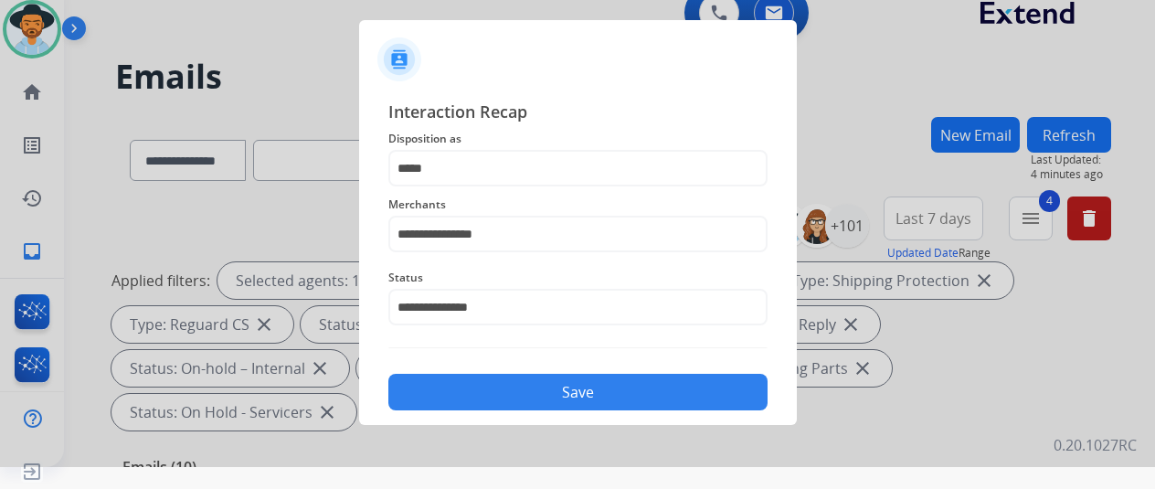
click at [540, 388] on button "Save" at bounding box center [577, 392] width 379 height 37
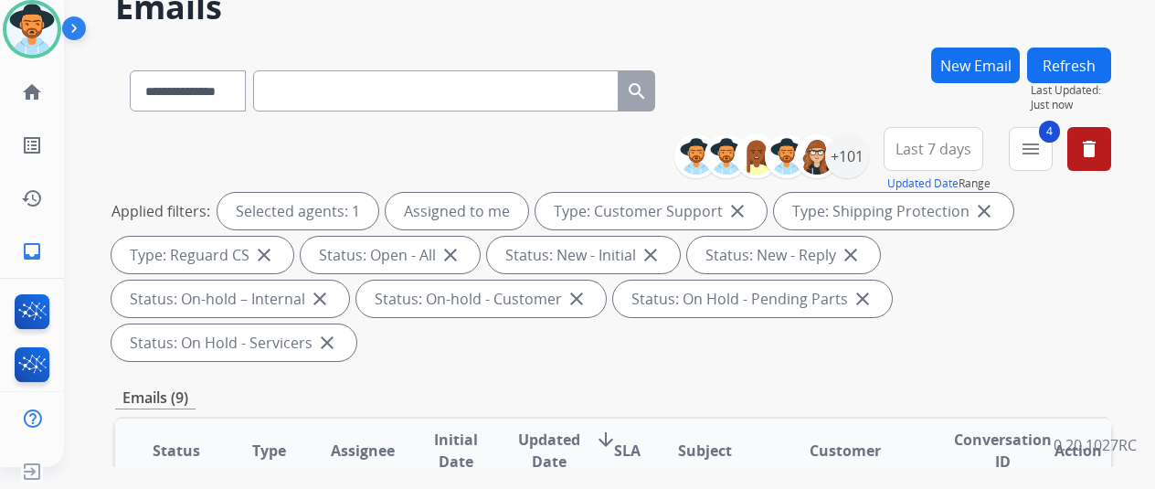
scroll to position [0, 0]
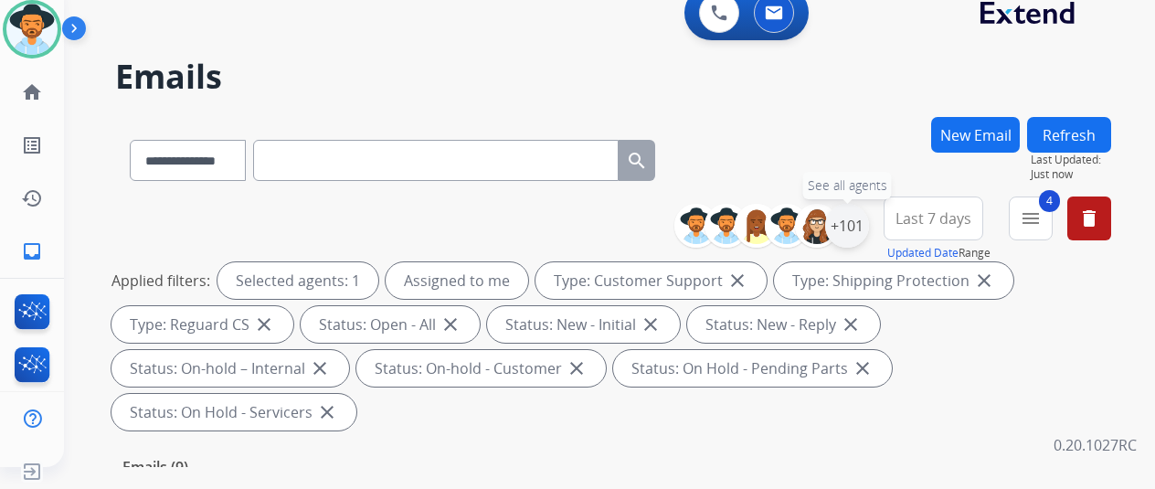
click at [863, 216] on div "+101" at bounding box center [847, 226] width 44 height 44
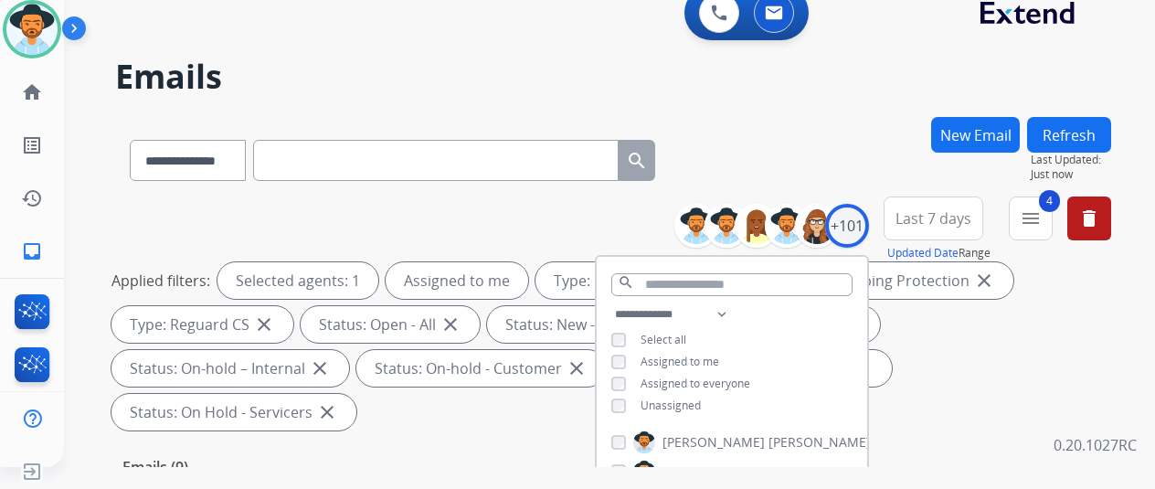
scroll to position [366, 0]
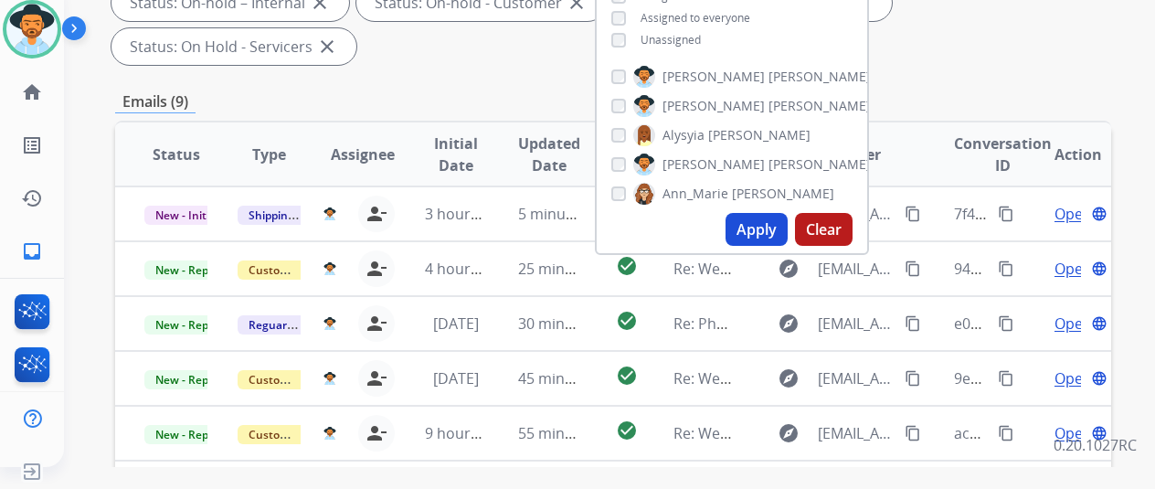
click at [763, 230] on button "Apply" at bounding box center [757, 229] width 62 height 33
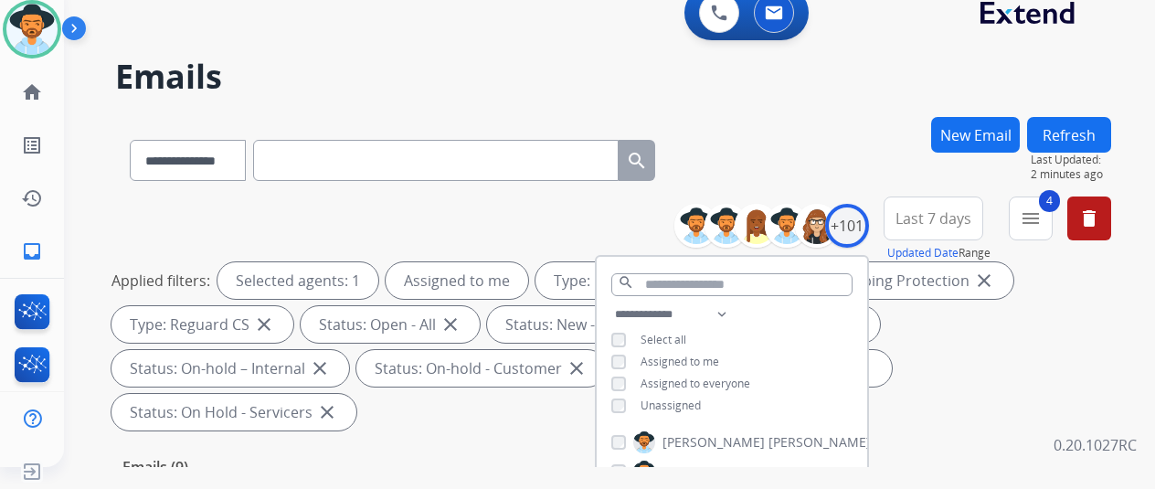
click at [835, 120] on div "**********" at bounding box center [613, 157] width 996 height 80
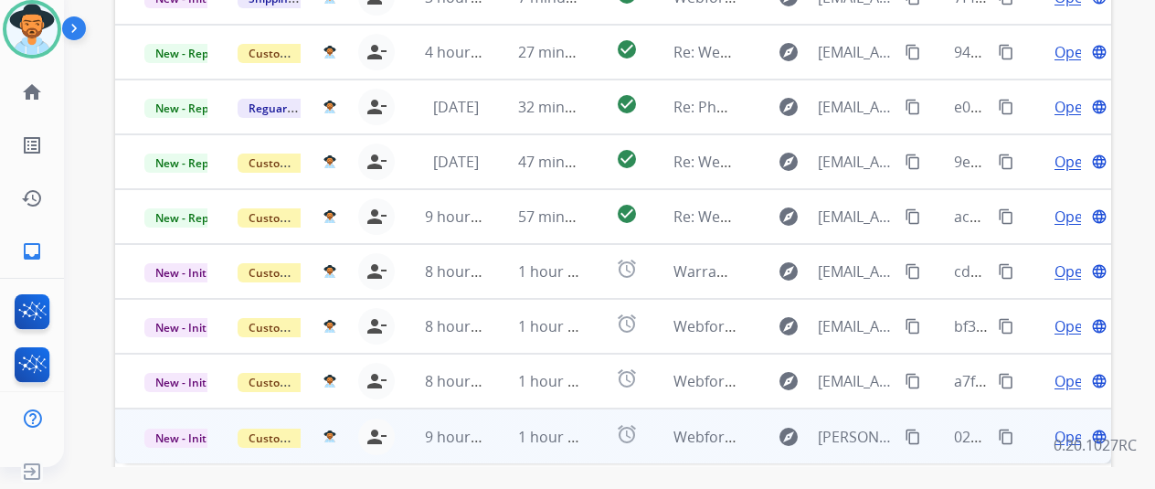
scroll to position [667, 0]
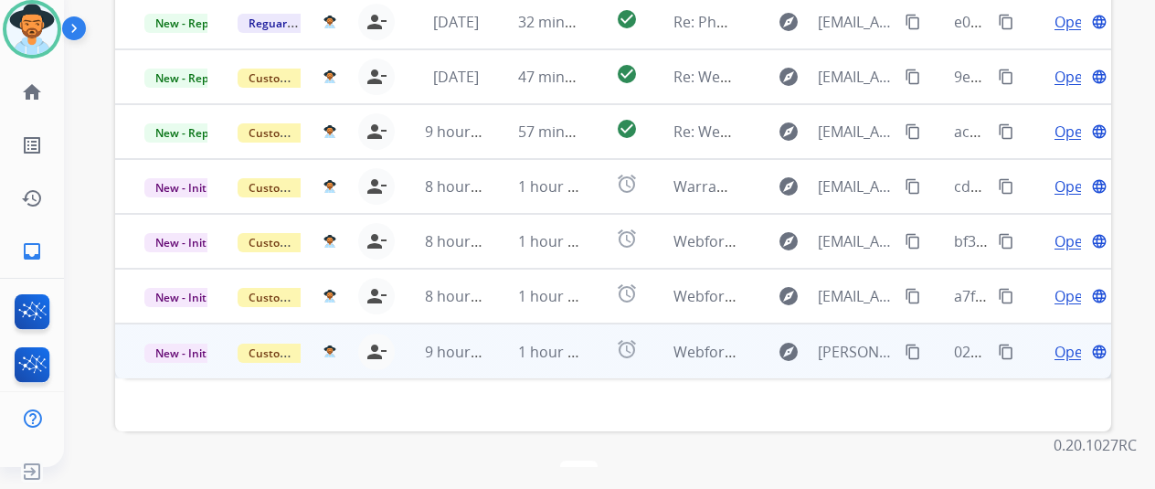
click at [1071, 341] on span "Open" at bounding box center [1073, 352] width 37 height 22
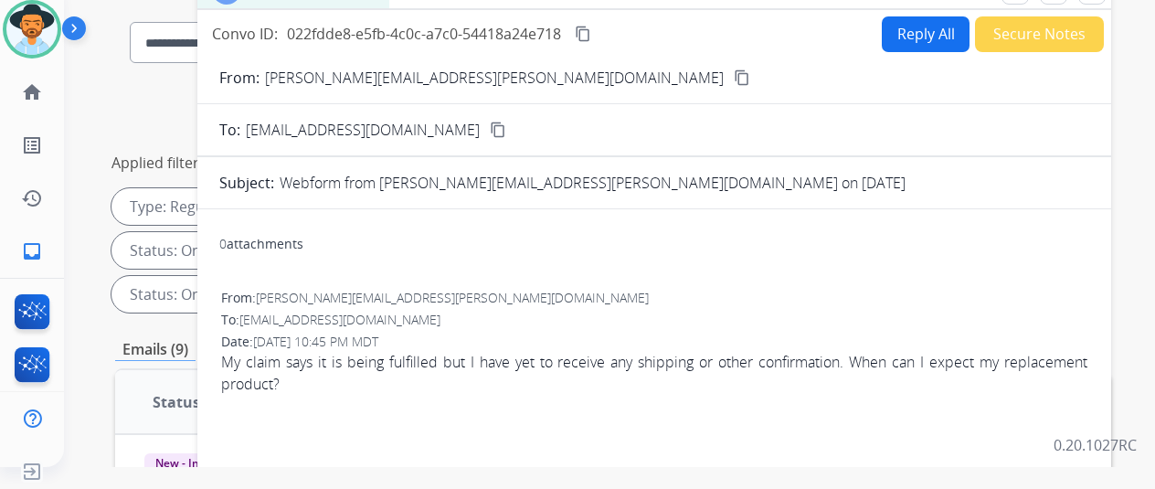
scroll to position [0, 0]
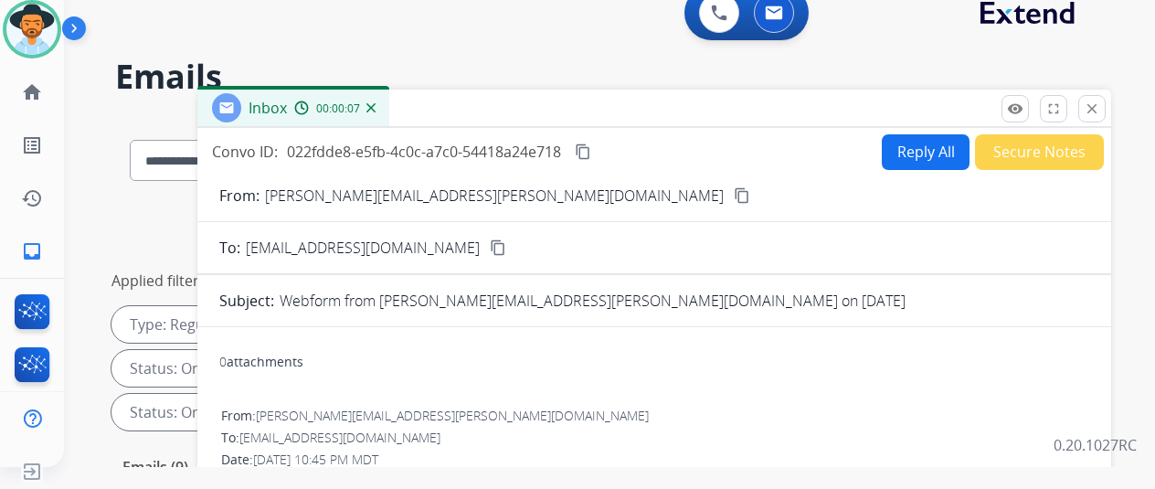
click at [734, 192] on mat-icon "content_copy" at bounding box center [742, 195] width 16 height 16
click at [376, 107] on img at bounding box center [371, 107] width 9 height 9
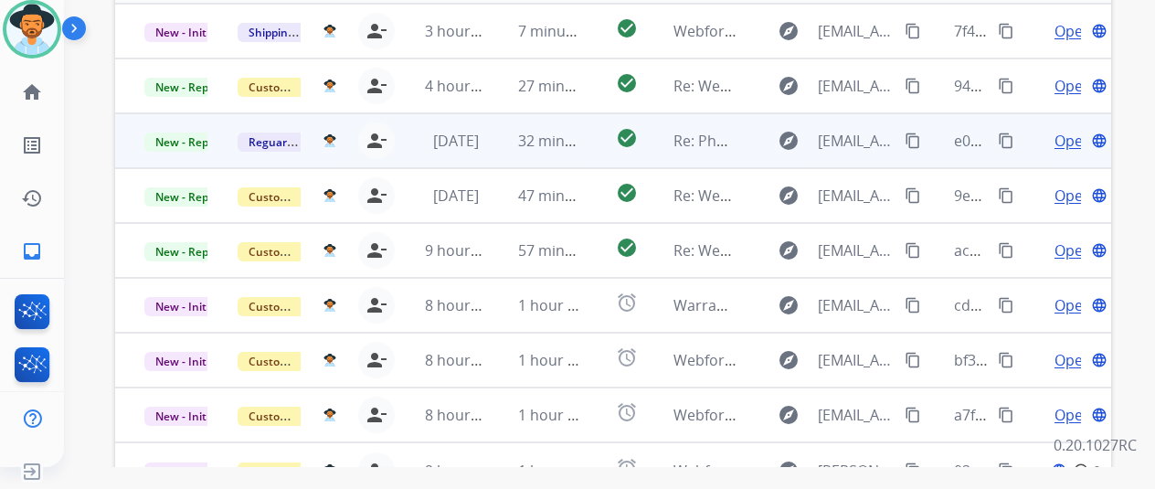
scroll to position [667, 0]
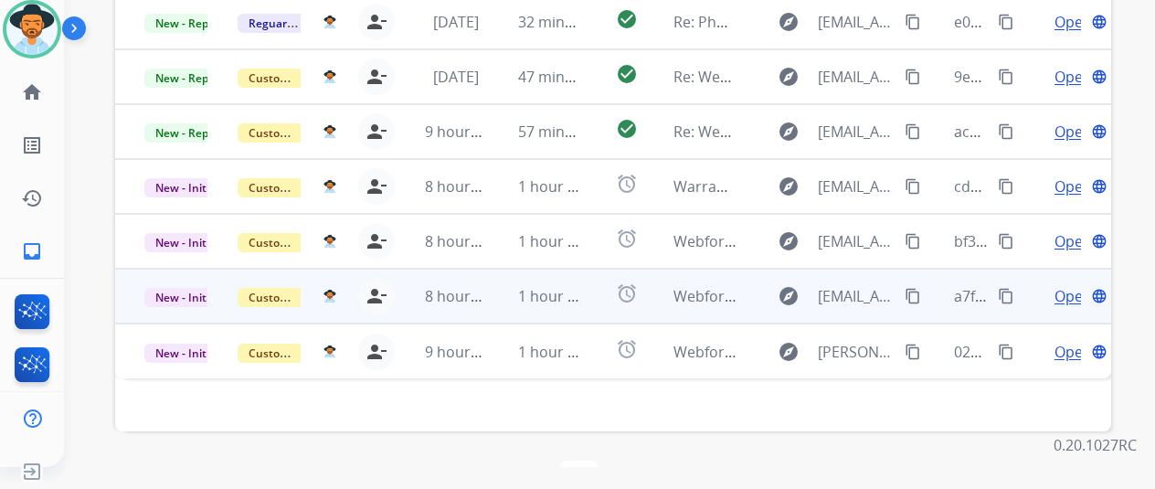
click at [1068, 285] on span "Open" at bounding box center [1073, 296] width 37 height 22
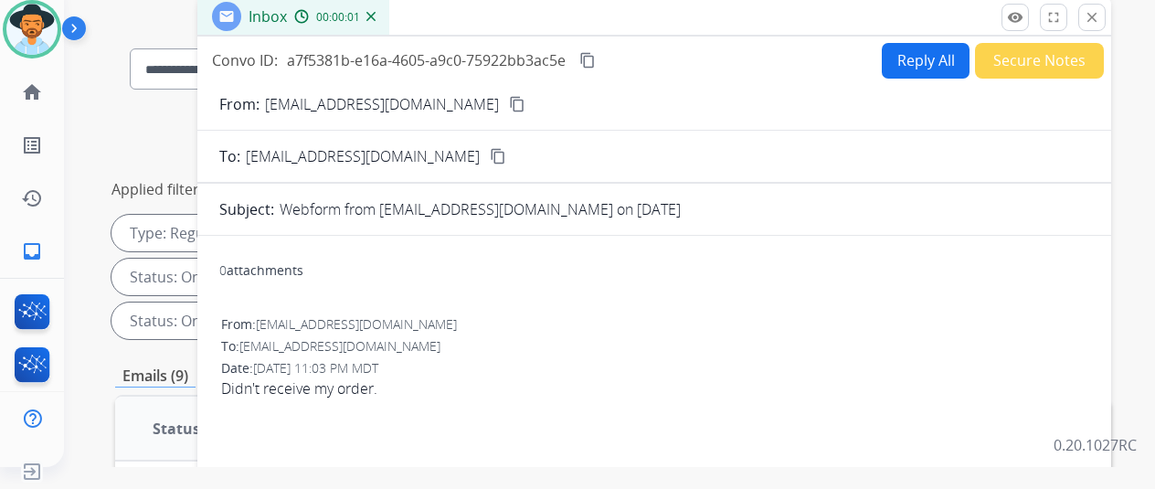
scroll to position [0, 0]
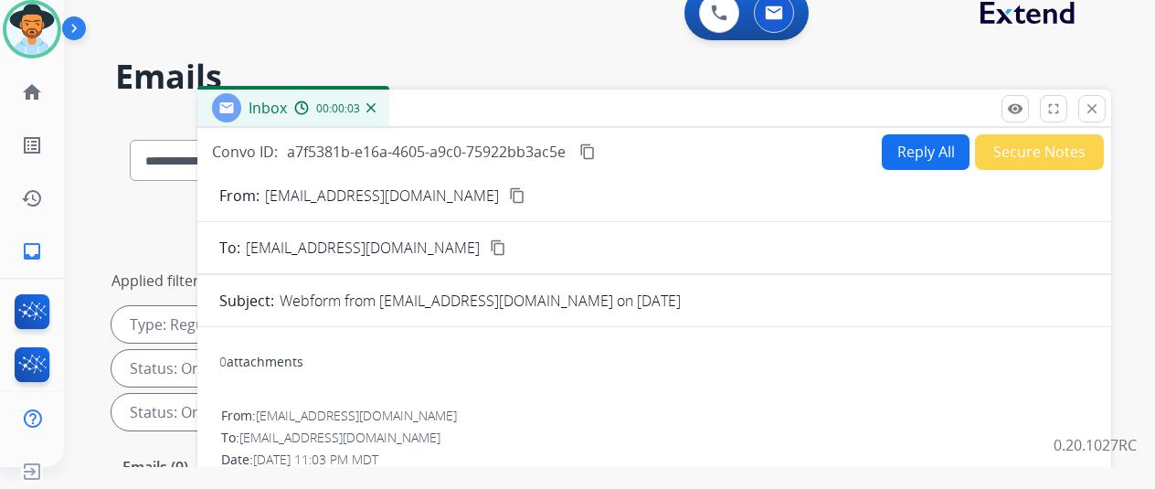
click at [509, 194] on mat-icon "content_copy" at bounding box center [517, 195] width 16 height 16
click at [596, 144] on mat-icon "content_copy" at bounding box center [587, 152] width 16 height 16
click at [930, 146] on button "Reply All" at bounding box center [926, 152] width 88 height 36
select select "**********"
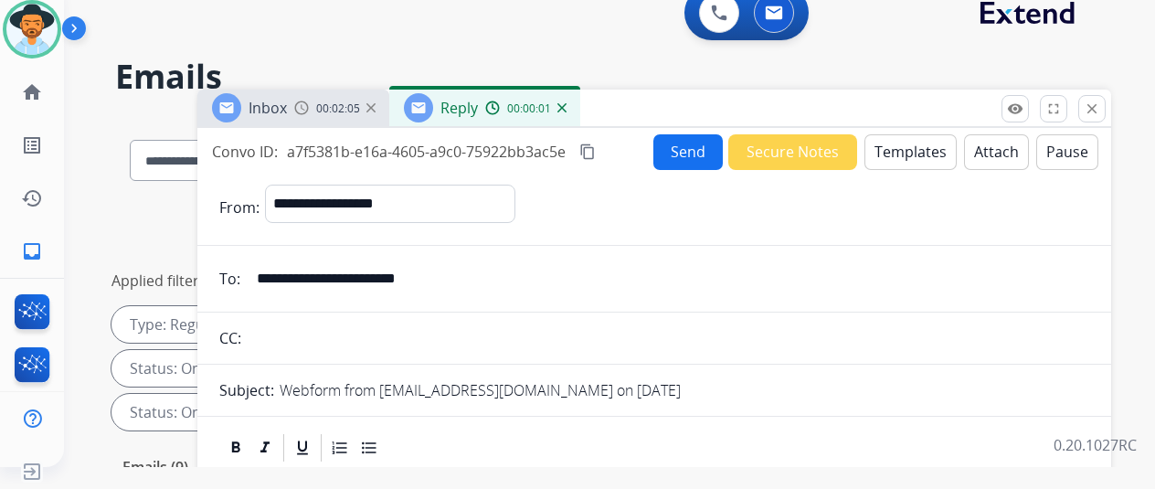
click at [914, 149] on button "Templates" at bounding box center [911, 152] width 92 height 36
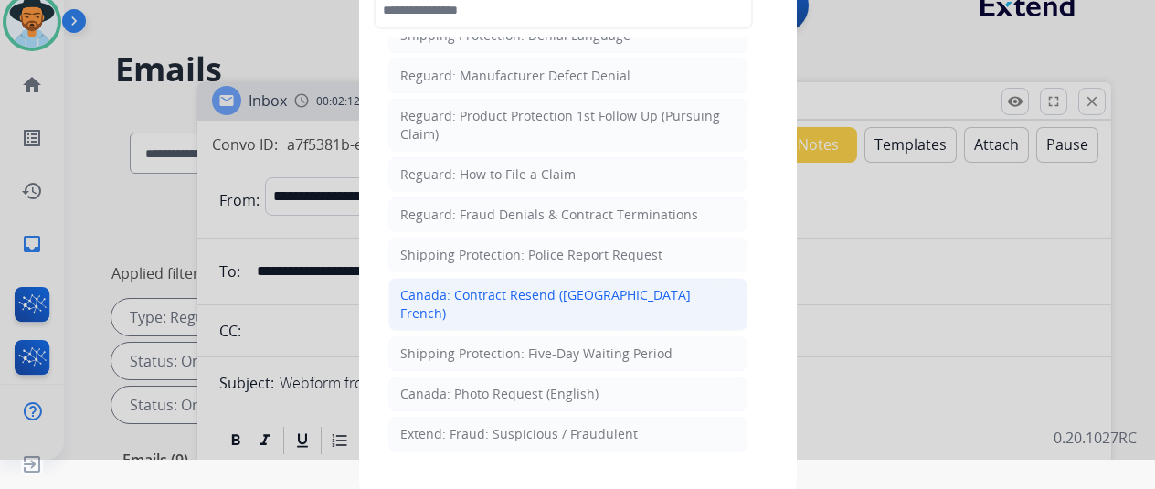
scroll to position [1790, 0]
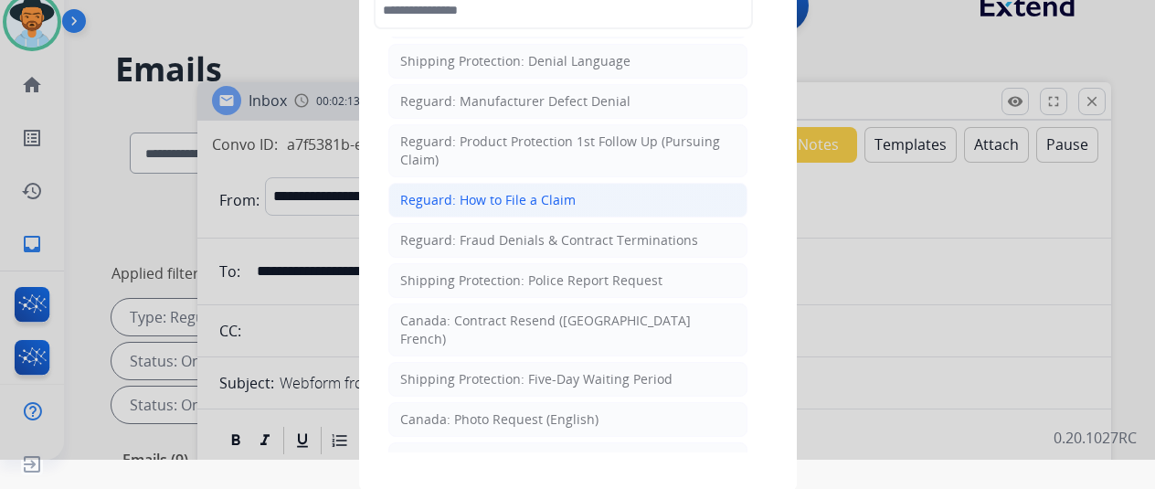
click at [506, 191] on div "Reguard: How to File a Claim" at bounding box center [487, 200] width 175 height 18
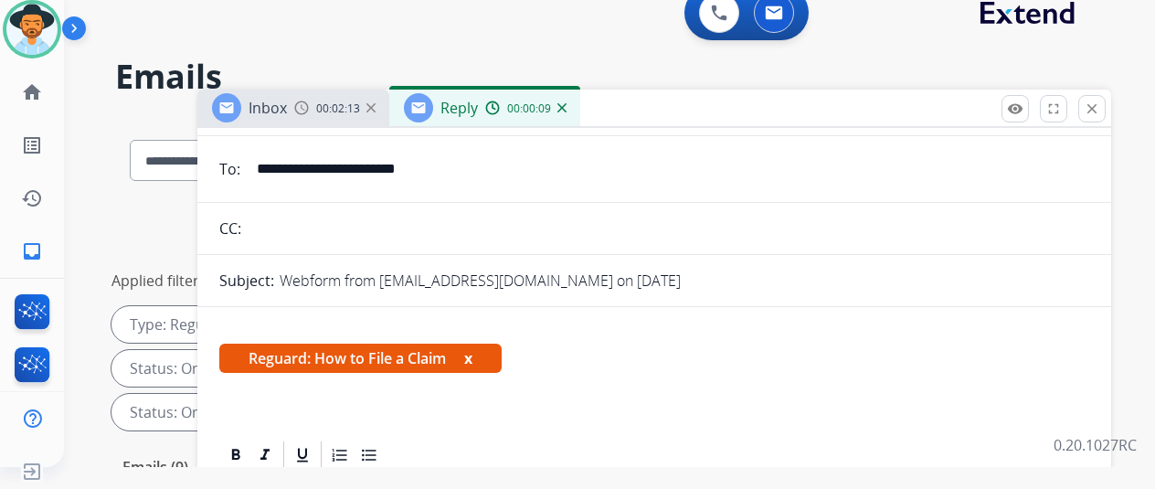
scroll to position [250, 0]
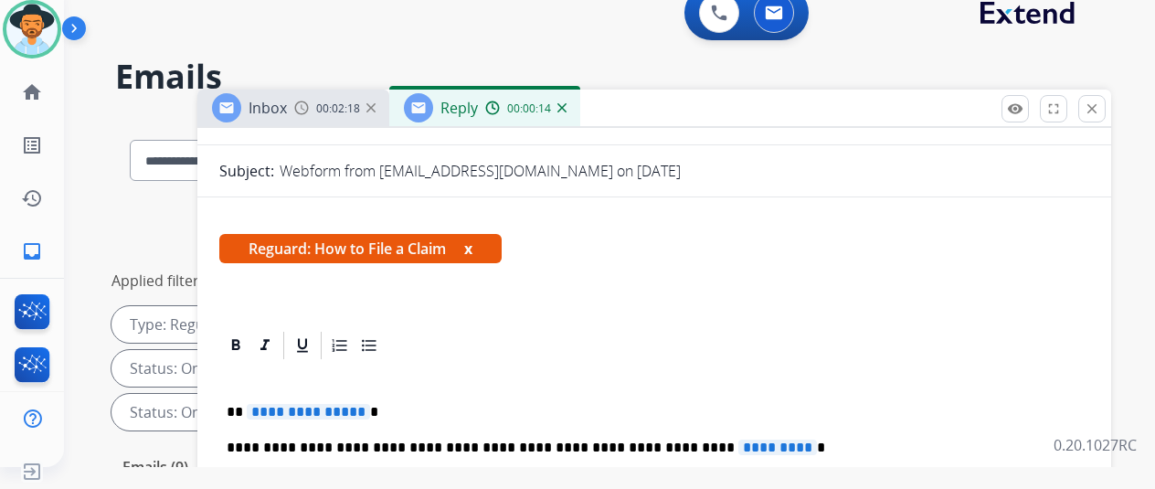
click at [369, 404] on span "**********" at bounding box center [308, 412] width 123 height 16
click at [566, 112] on div "00:00:20" at bounding box center [525, 108] width 80 height 16
click at [567, 111] on img at bounding box center [562, 107] width 9 height 9
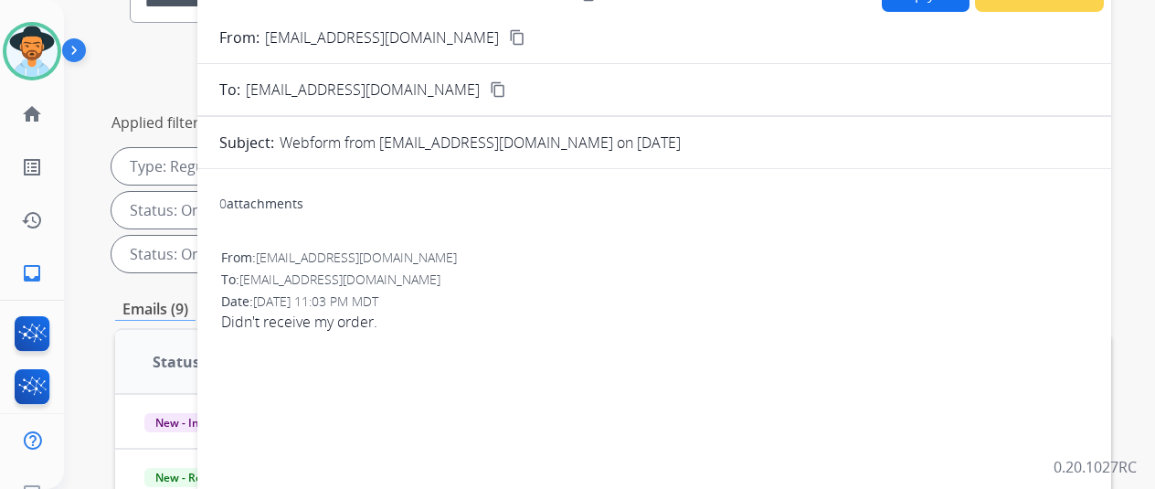
scroll to position [0, 0]
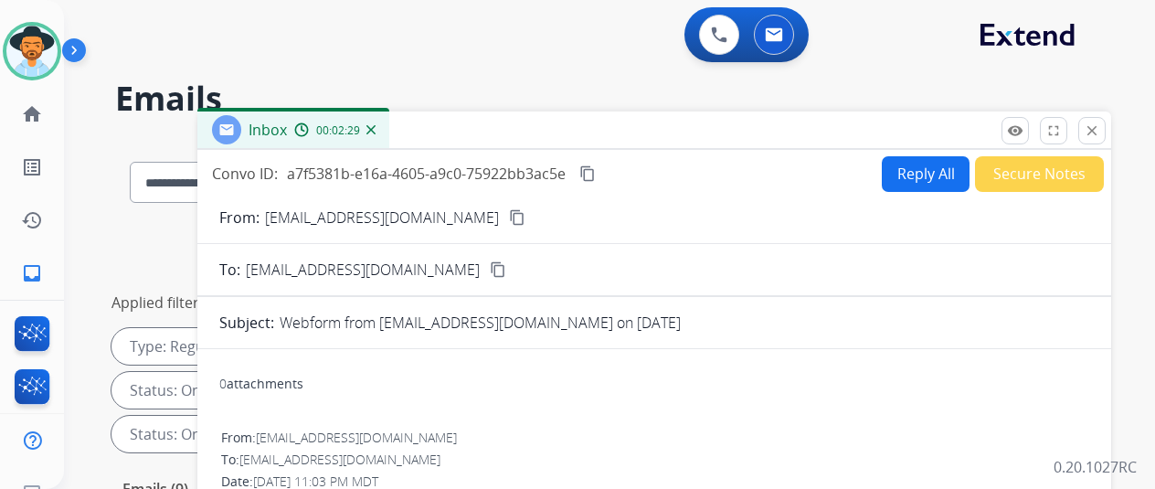
click at [905, 162] on button "Reply All" at bounding box center [926, 174] width 88 height 36
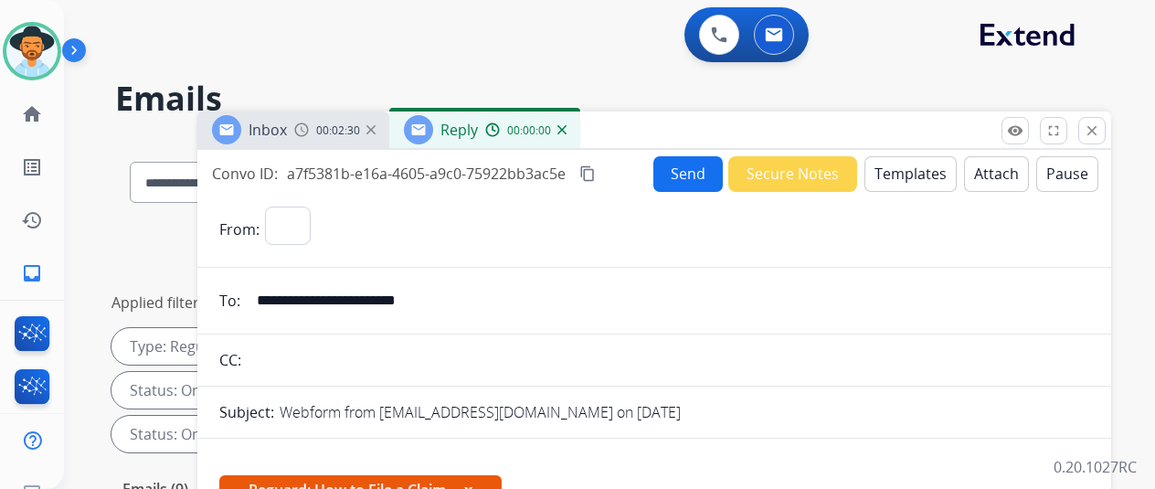
select select "**********"
click at [915, 165] on button "Templates" at bounding box center [911, 174] width 92 height 36
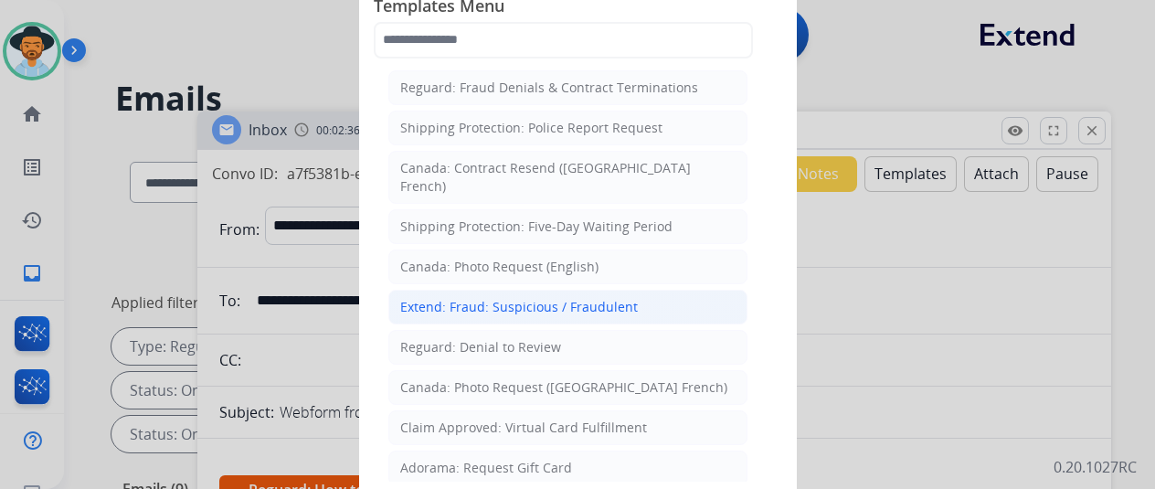
scroll to position [1881, 0]
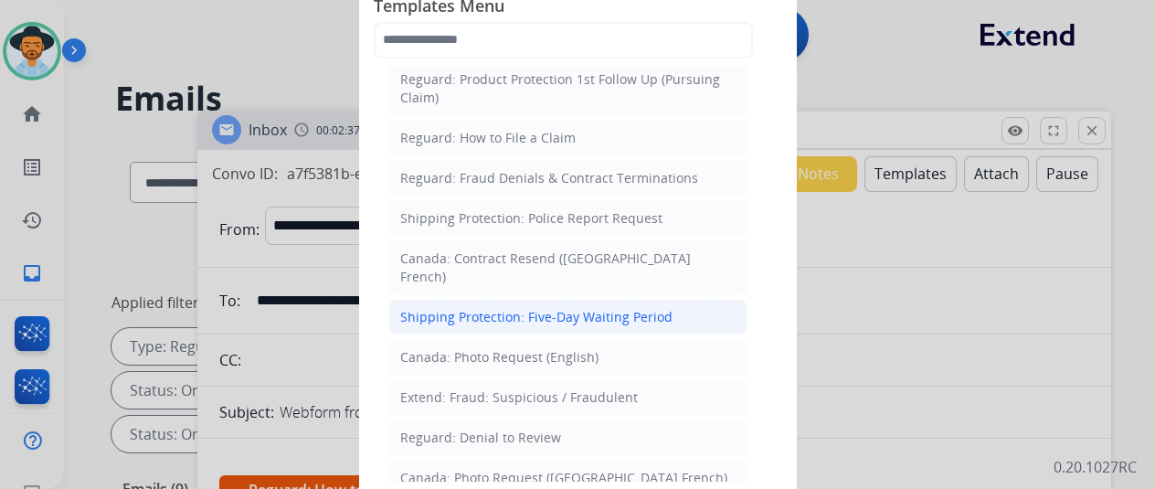
click at [458, 308] on div "Shipping Protection: Five-Day Waiting Period" at bounding box center [536, 317] width 272 height 18
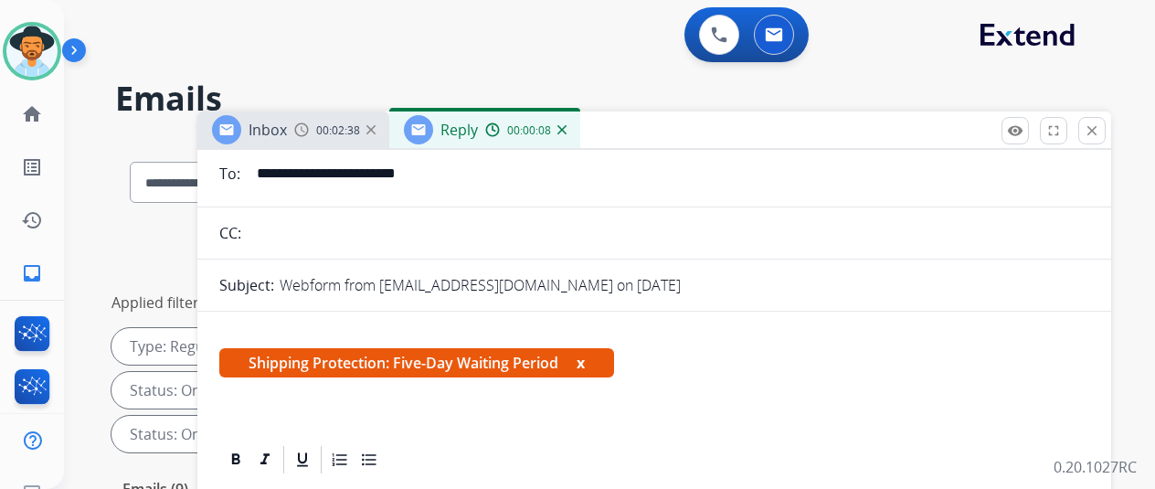
scroll to position [366, 0]
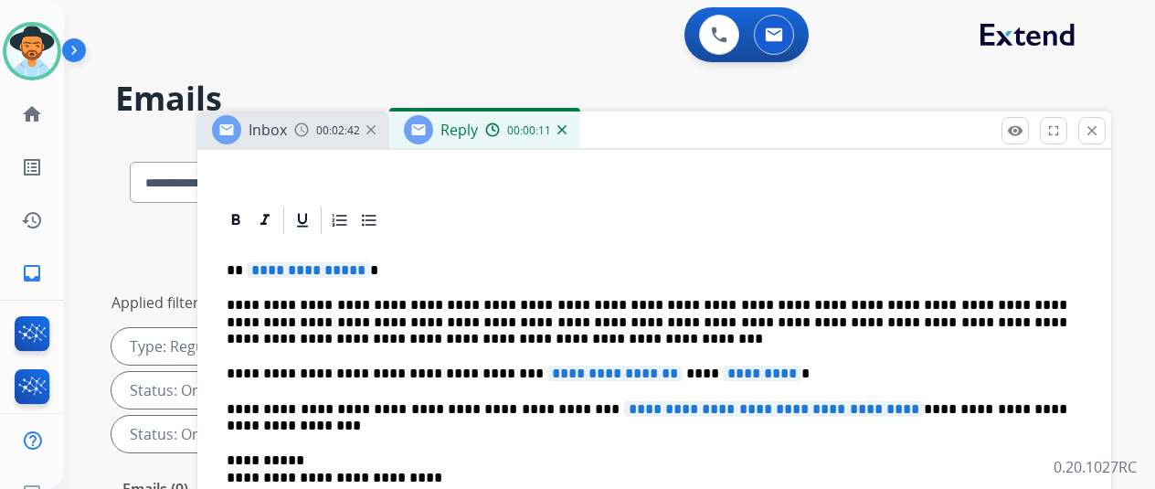
click at [366, 269] on span "**********" at bounding box center [308, 270] width 123 height 16
click at [654, 375] on span "**********" at bounding box center [615, 374] width 135 height 16
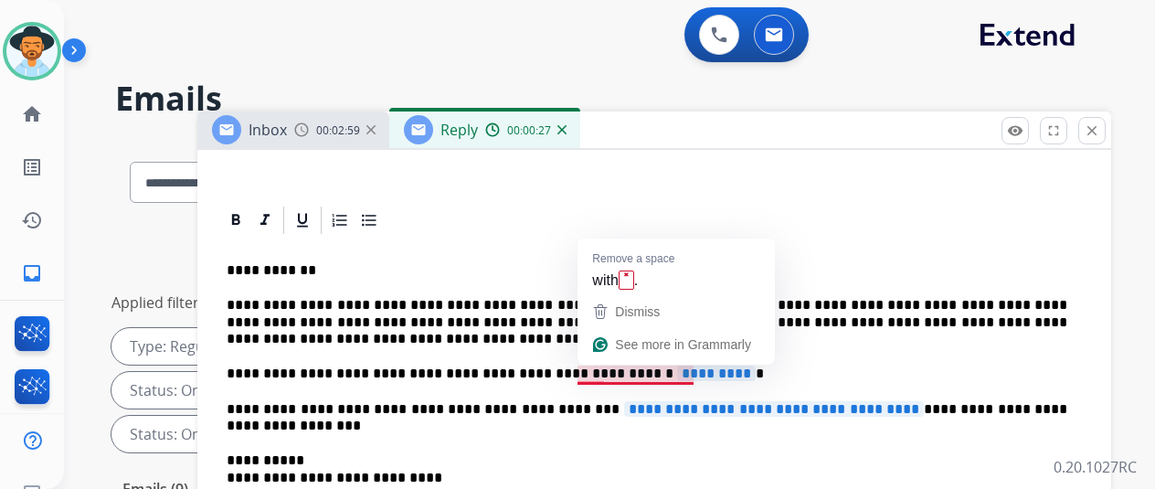
click at [700, 371] on span "*********" at bounding box center [716, 374] width 79 height 16
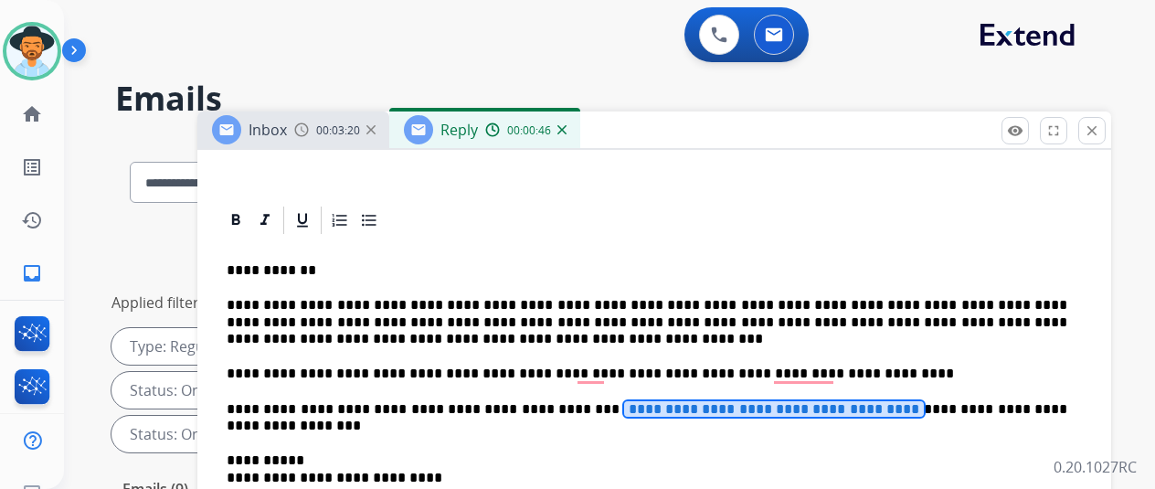
click at [885, 406] on span "**********" at bounding box center [774, 409] width 300 height 16
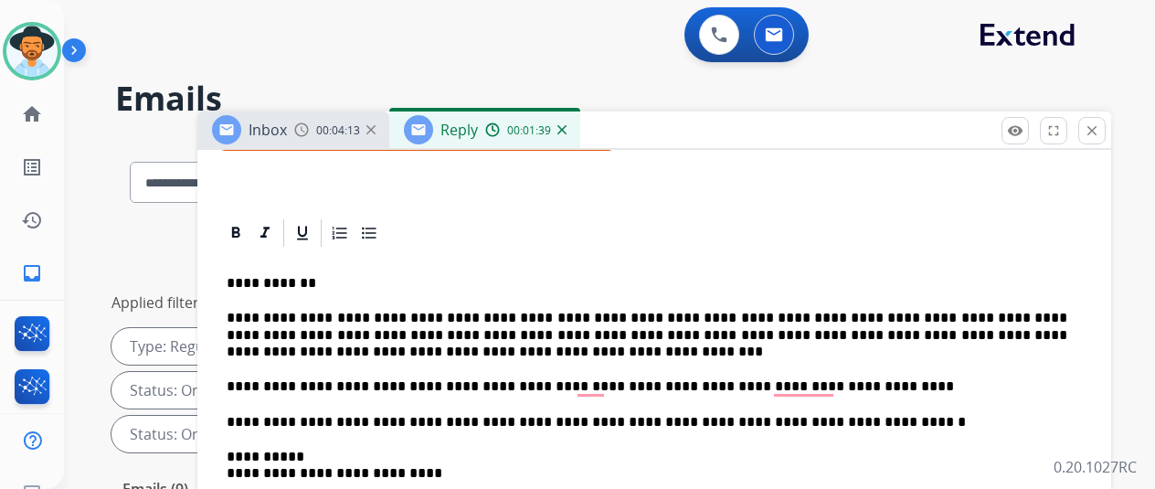
click at [864, 378] on p "**********" at bounding box center [647, 386] width 841 height 16
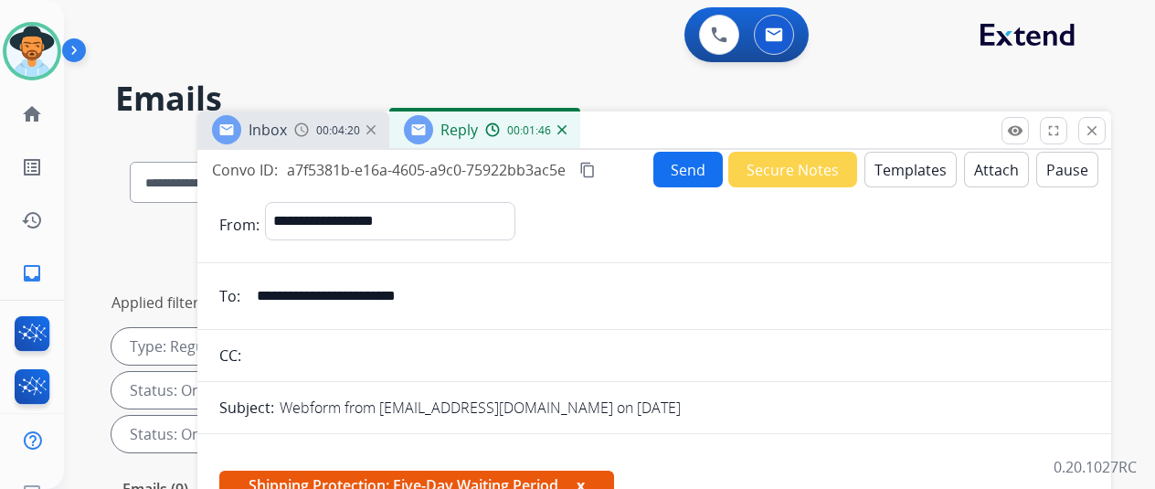
scroll to position [0, 0]
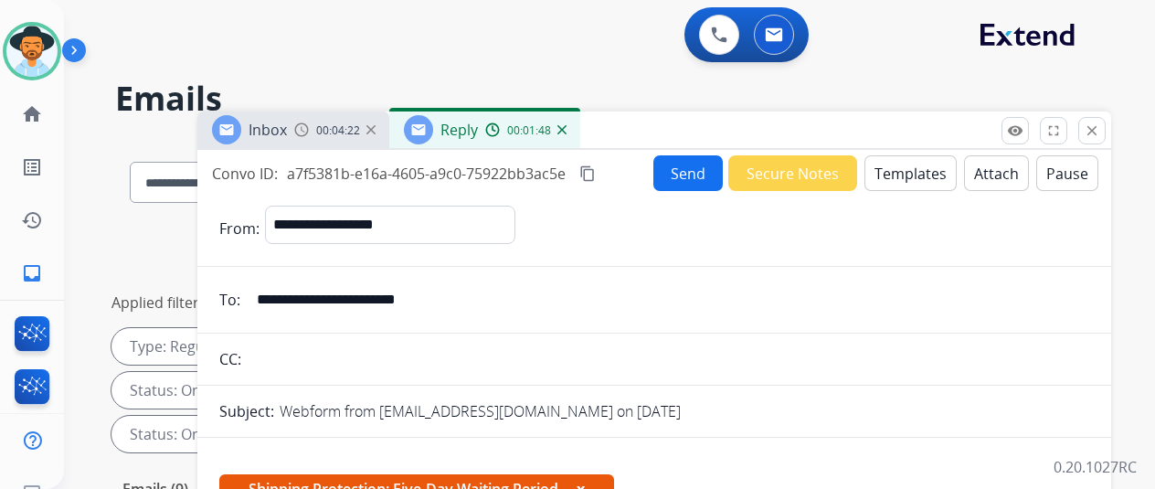
click at [696, 171] on button "Send" at bounding box center [688, 173] width 69 height 36
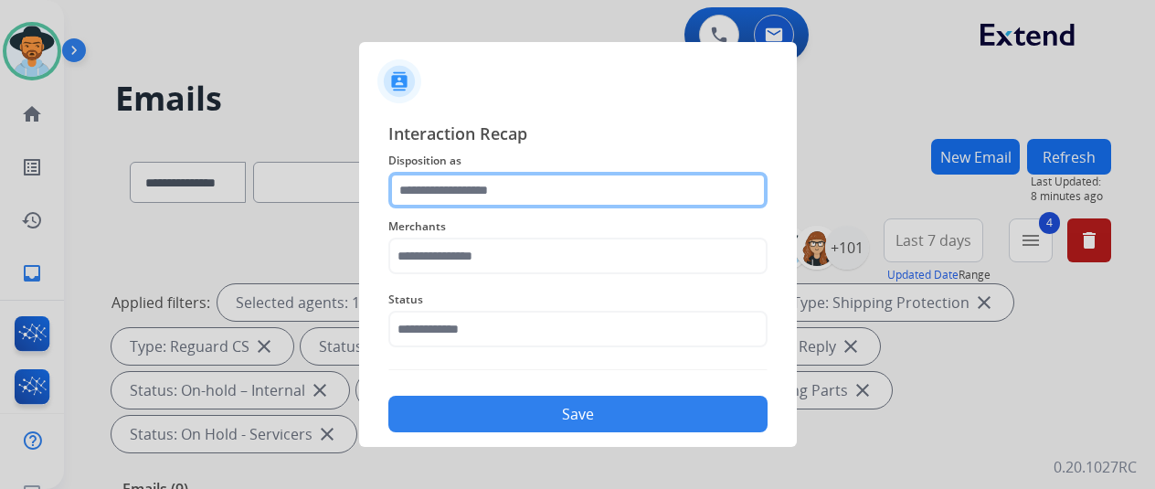
click at [465, 185] on input "text" at bounding box center [577, 190] width 379 height 37
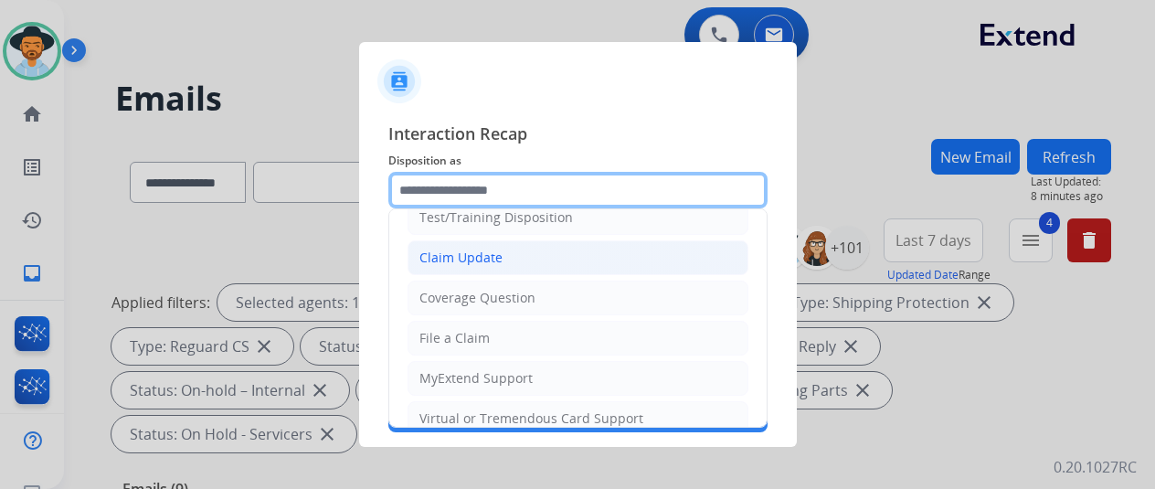
scroll to position [91, 0]
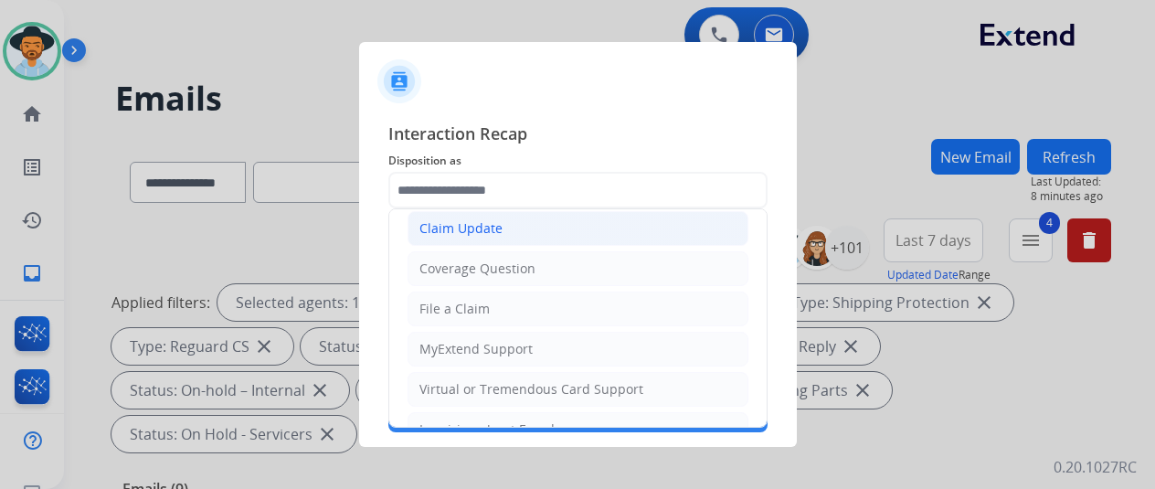
click at [473, 228] on div "Claim Update" at bounding box center [461, 228] width 83 height 18
type input "**********"
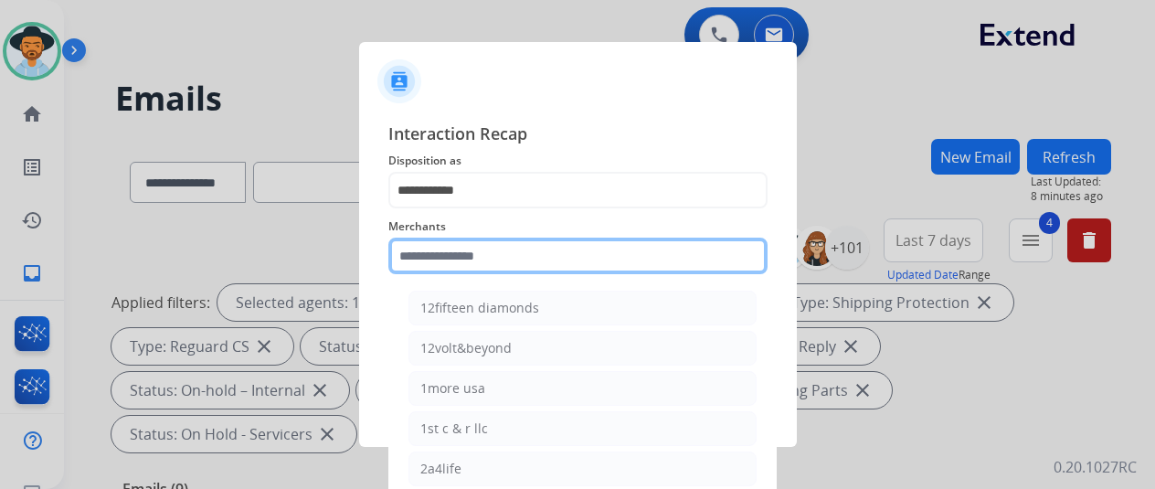
click at [468, 260] on input "text" at bounding box center [577, 256] width 379 height 37
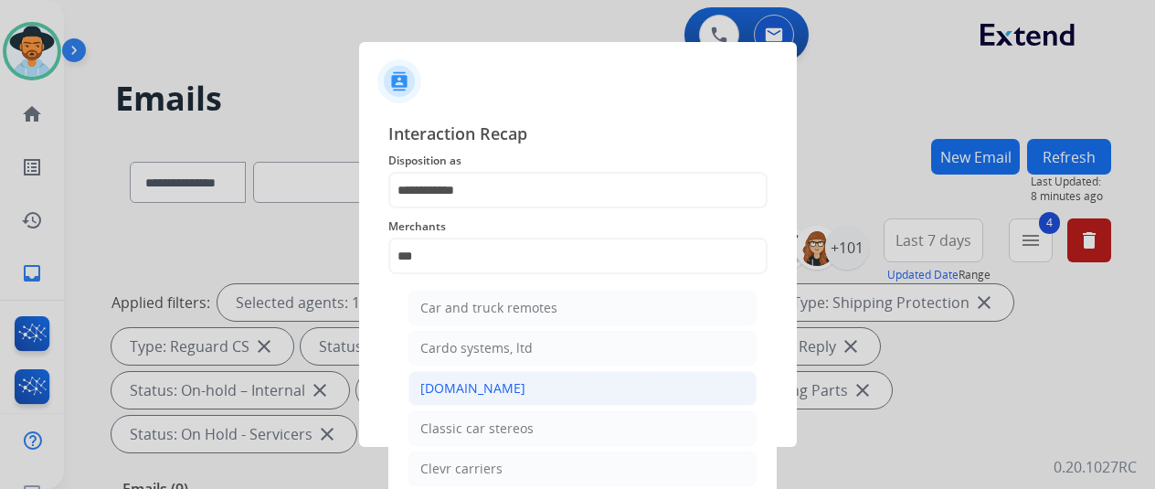
click at [455, 387] on div "[DOMAIN_NAME]" at bounding box center [472, 388] width 105 height 18
type input "**********"
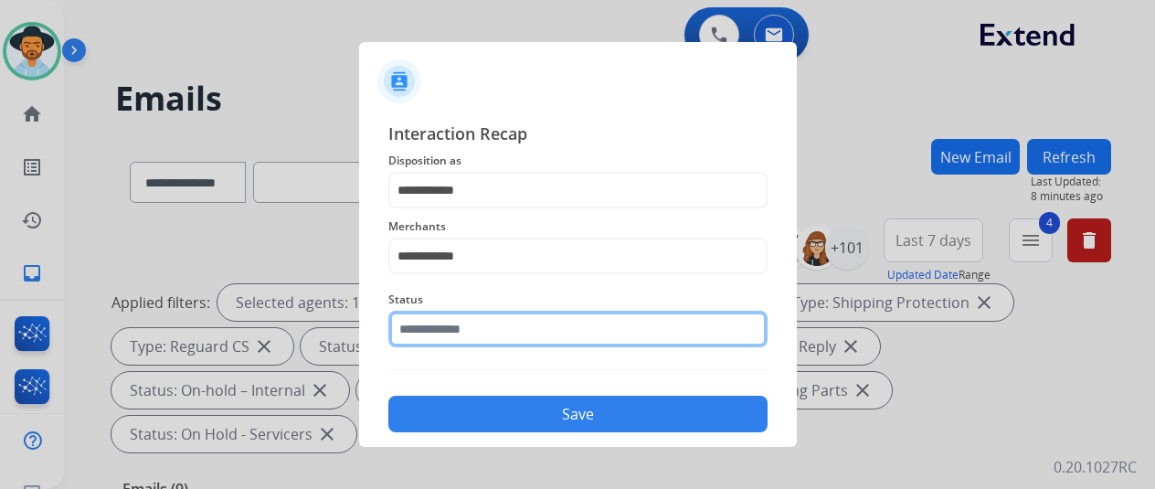
click at [505, 330] on input "text" at bounding box center [577, 329] width 379 height 37
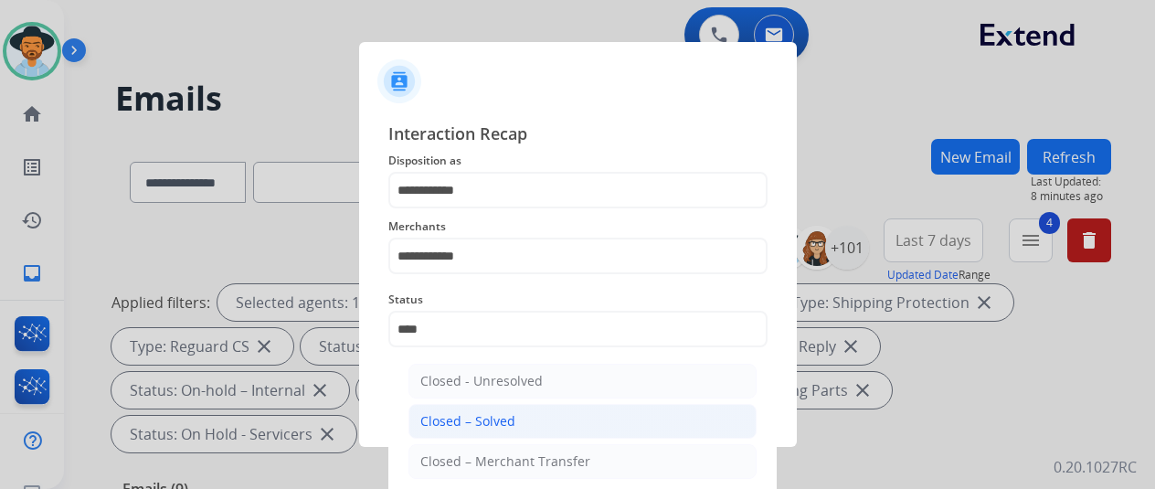
click at [437, 419] on div "Closed – Solved" at bounding box center [467, 421] width 95 height 18
type input "**********"
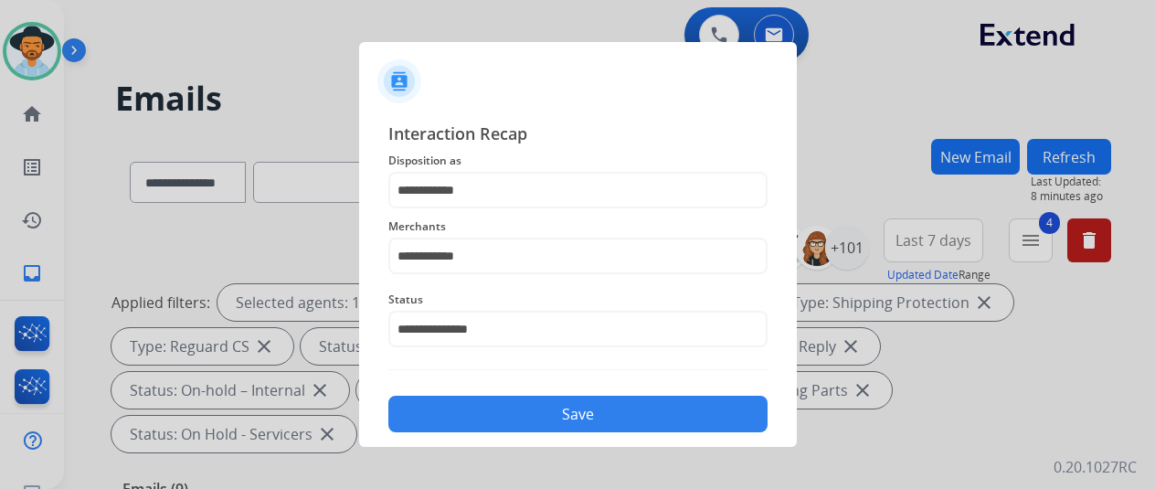
click at [549, 409] on button "Save" at bounding box center [577, 414] width 379 height 37
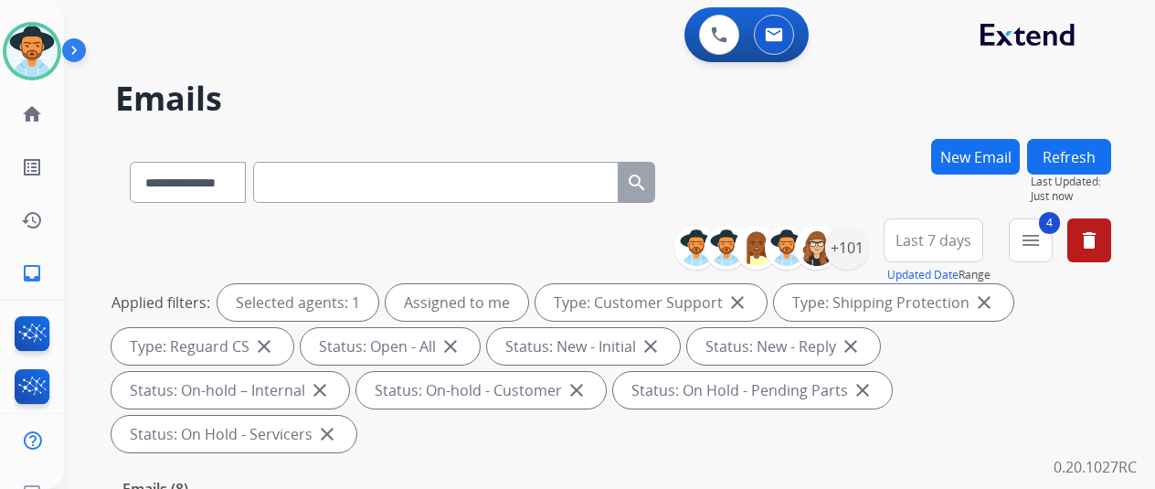
scroll to position [0, 0]
click at [863, 242] on div "+101" at bounding box center [847, 248] width 44 height 44
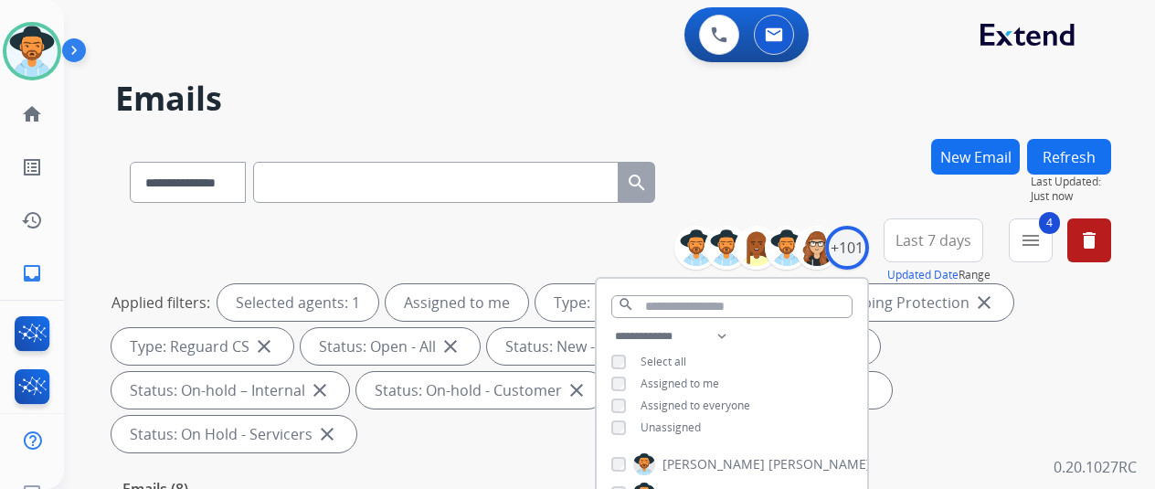
scroll to position [274, 0]
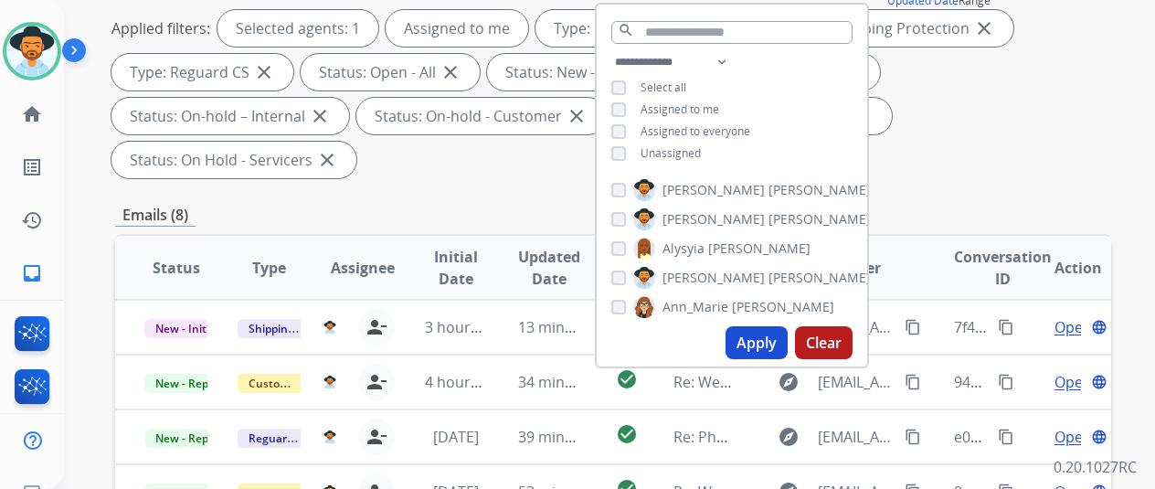
drag, startPoint x: 775, startPoint y: 335, endPoint x: 797, endPoint y: 266, distance: 72.8
click at [775, 335] on button "Apply" at bounding box center [757, 342] width 62 height 33
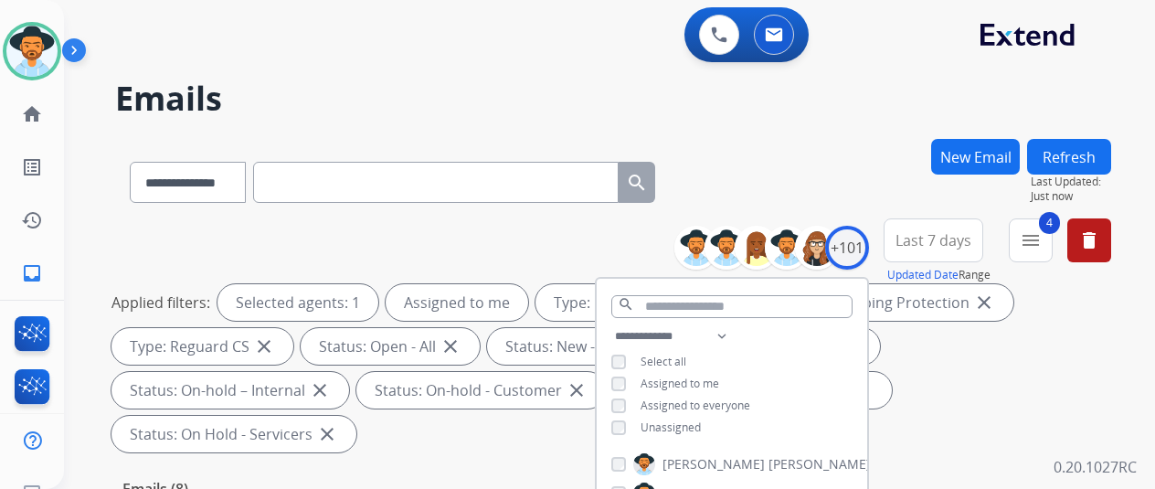
click at [820, 131] on div "**********" at bounding box center [587, 310] width 1047 height 489
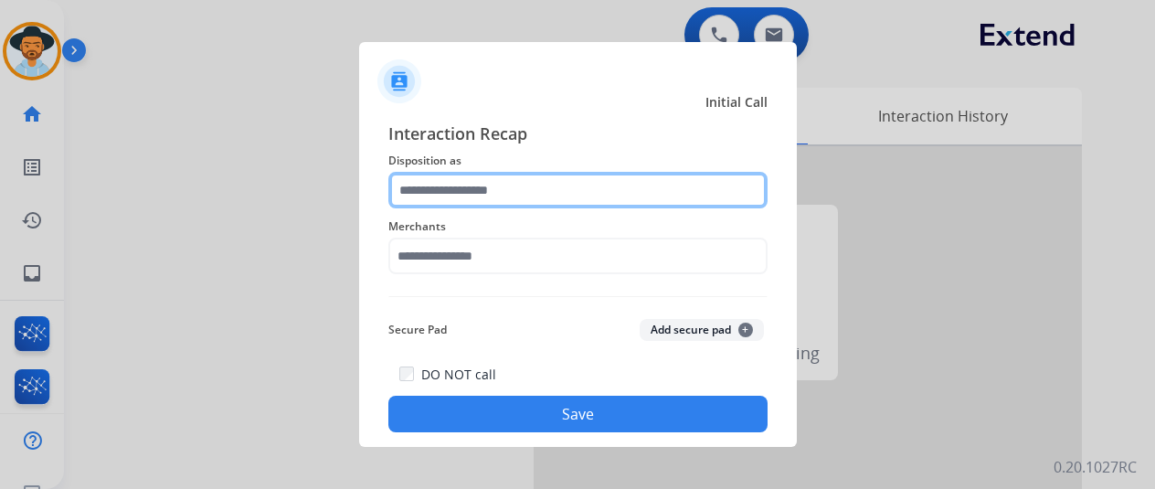
click at [453, 189] on input "text" at bounding box center [577, 190] width 379 height 37
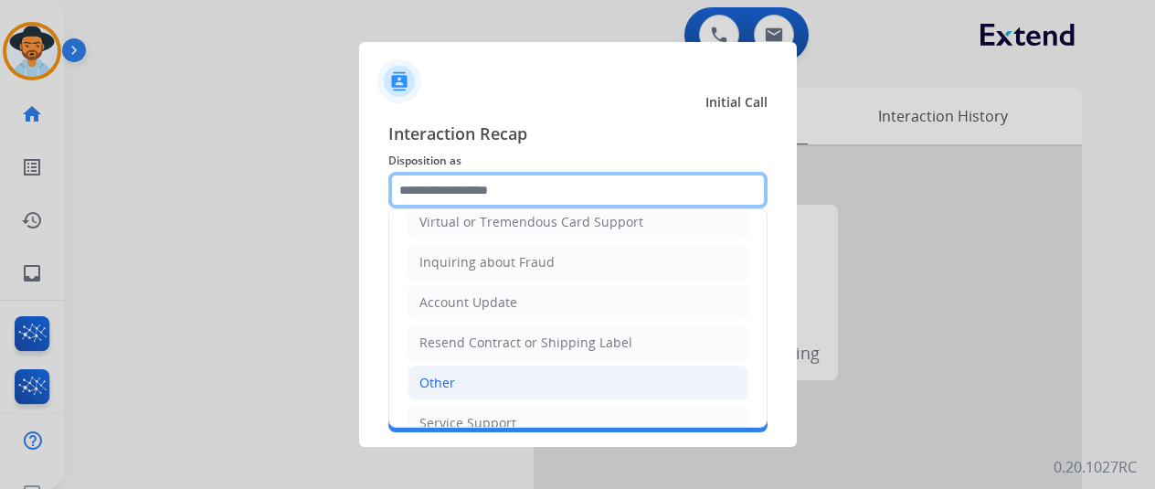
scroll to position [274, 0]
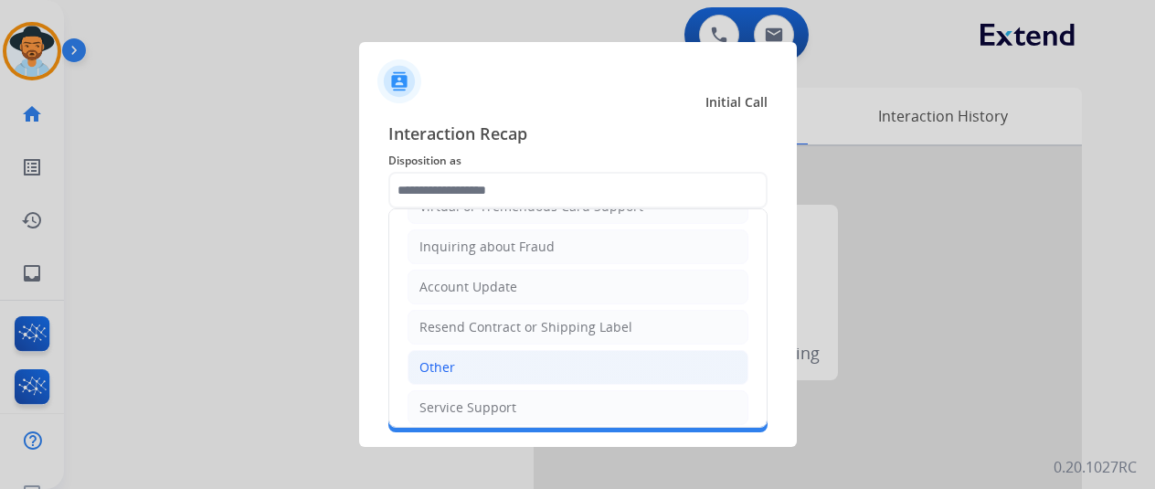
click at [459, 352] on li "Other" at bounding box center [578, 367] width 341 height 35
type input "*****"
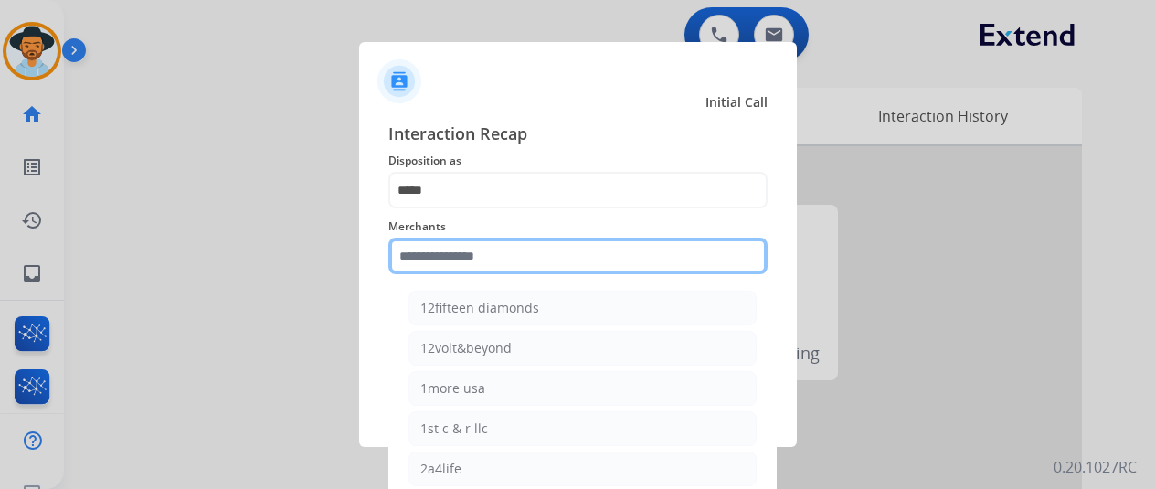
click at [463, 250] on input "text" at bounding box center [577, 256] width 379 height 37
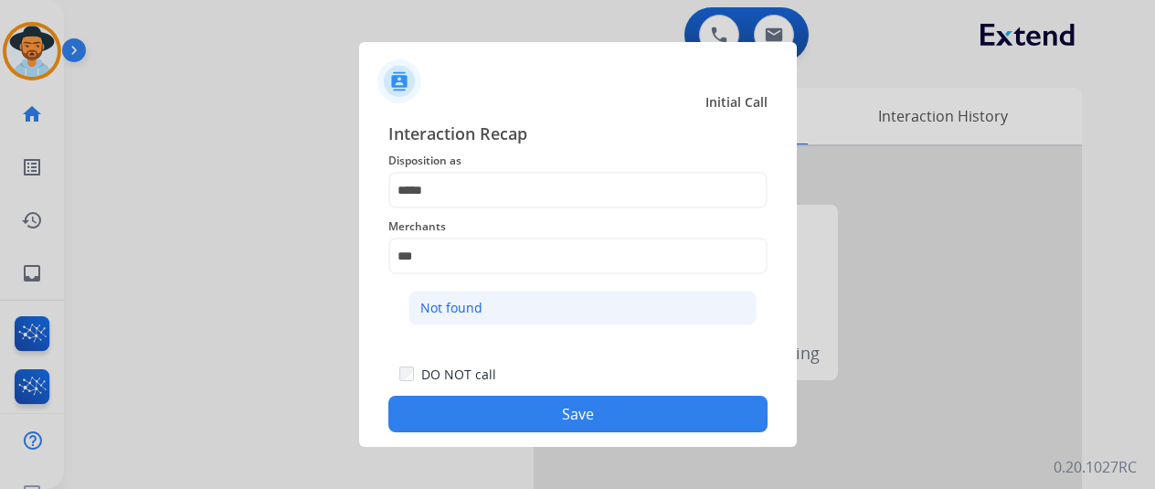
click at [486, 315] on li "Not found" at bounding box center [583, 308] width 348 height 35
type input "*********"
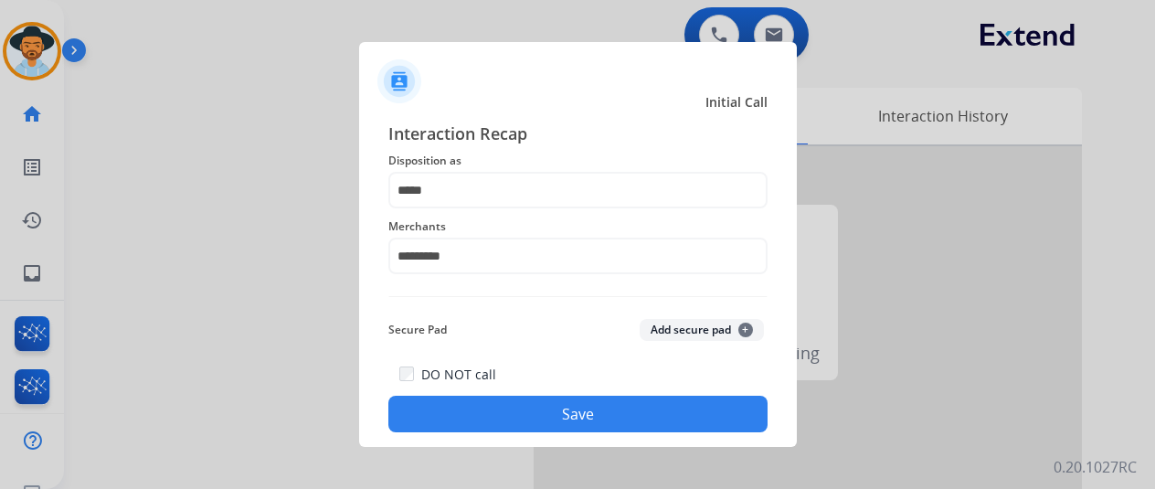
click at [480, 416] on button "Save" at bounding box center [577, 414] width 379 height 37
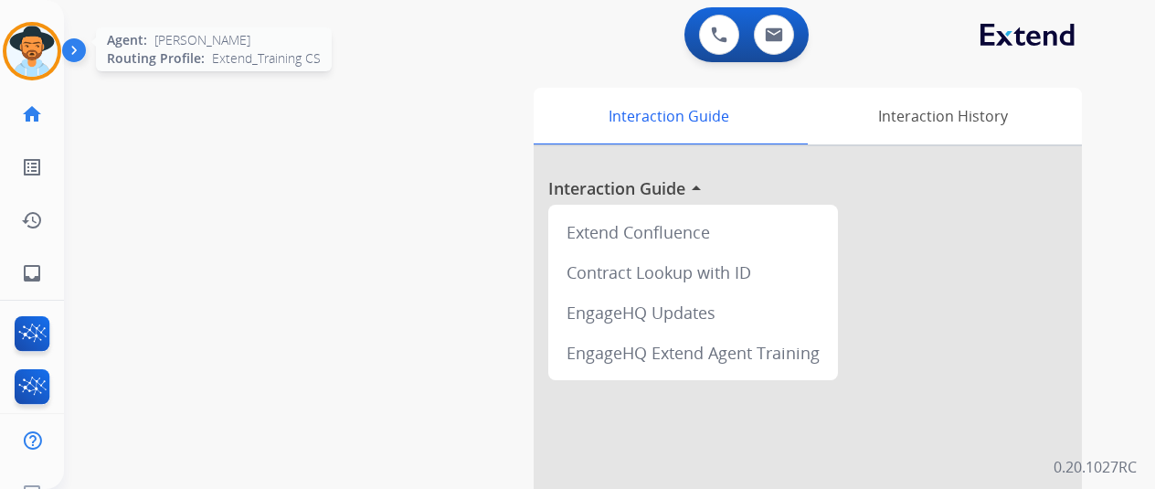
click at [26, 48] on img at bounding box center [31, 51] width 51 height 51
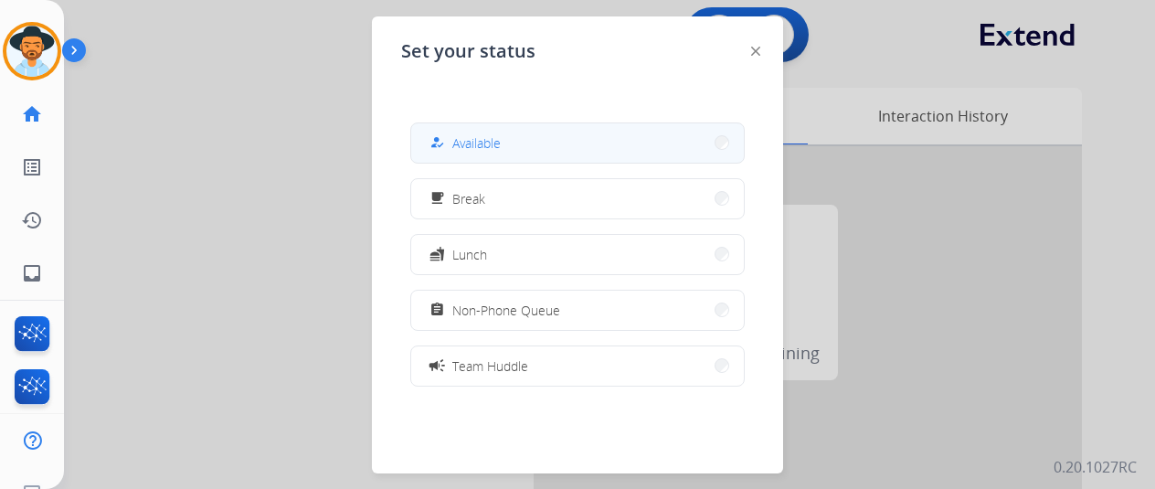
click at [468, 138] on span "Available" at bounding box center [476, 142] width 48 height 19
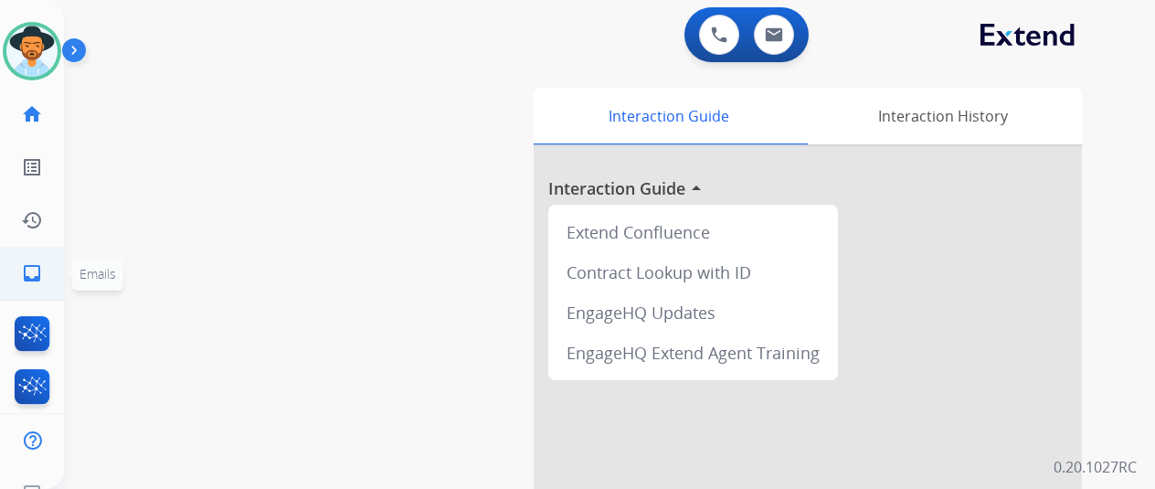
click at [37, 279] on mat-icon "inbox" at bounding box center [32, 273] width 22 height 22
select select "**********"
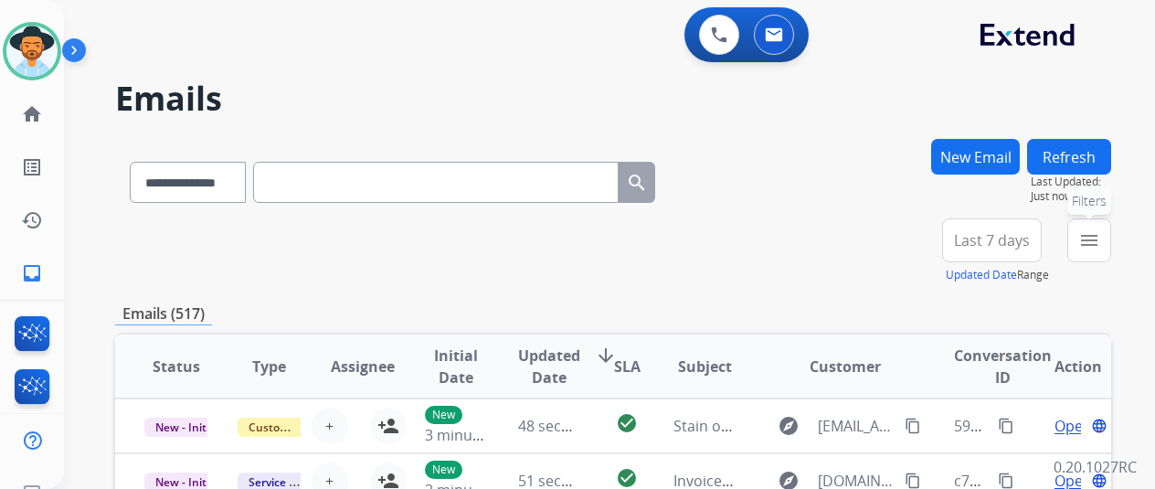
click at [1095, 239] on mat-icon "menu" at bounding box center [1090, 240] width 22 height 22
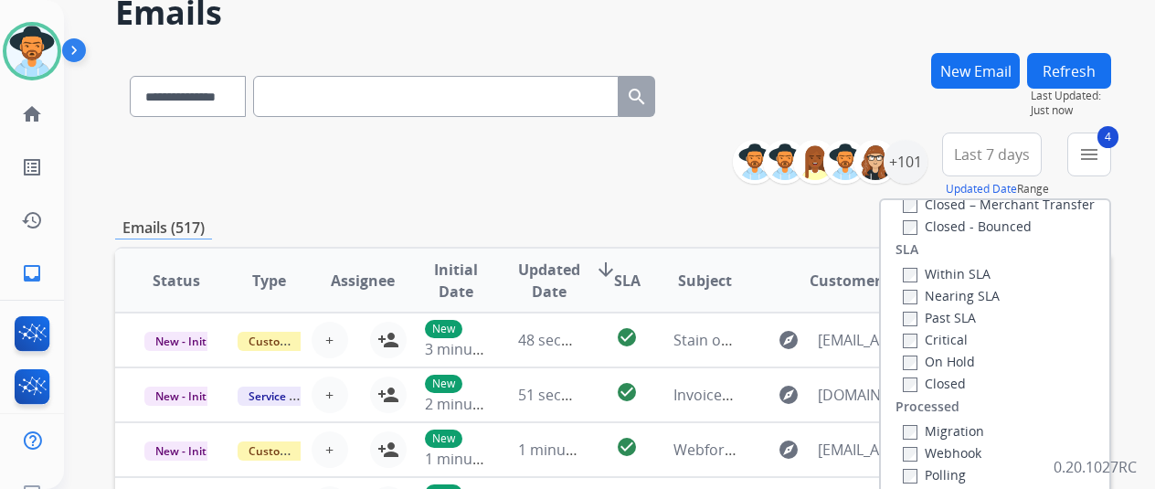
scroll to position [274, 0]
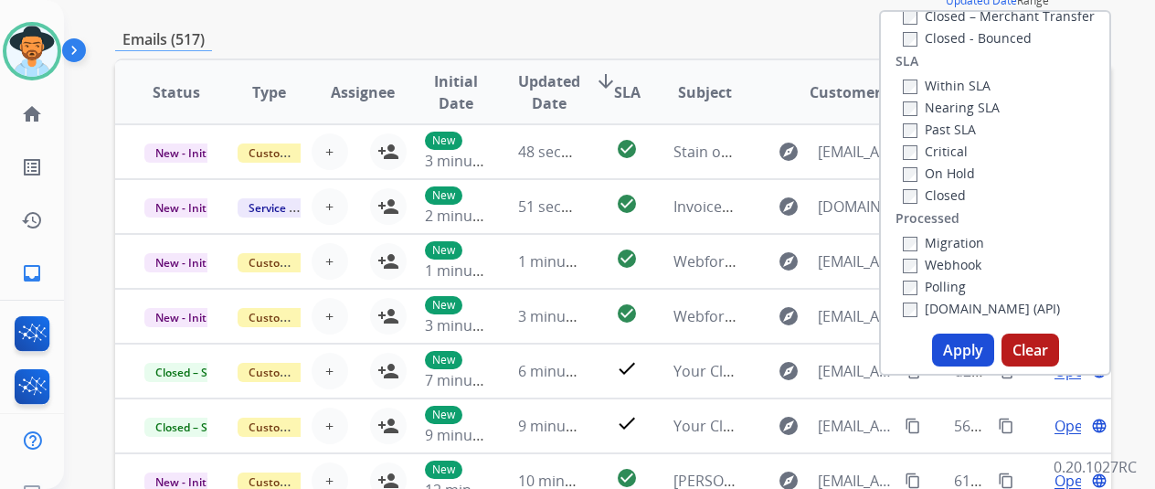
click at [967, 344] on button "Apply" at bounding box center [963, 350] width 62 height 33
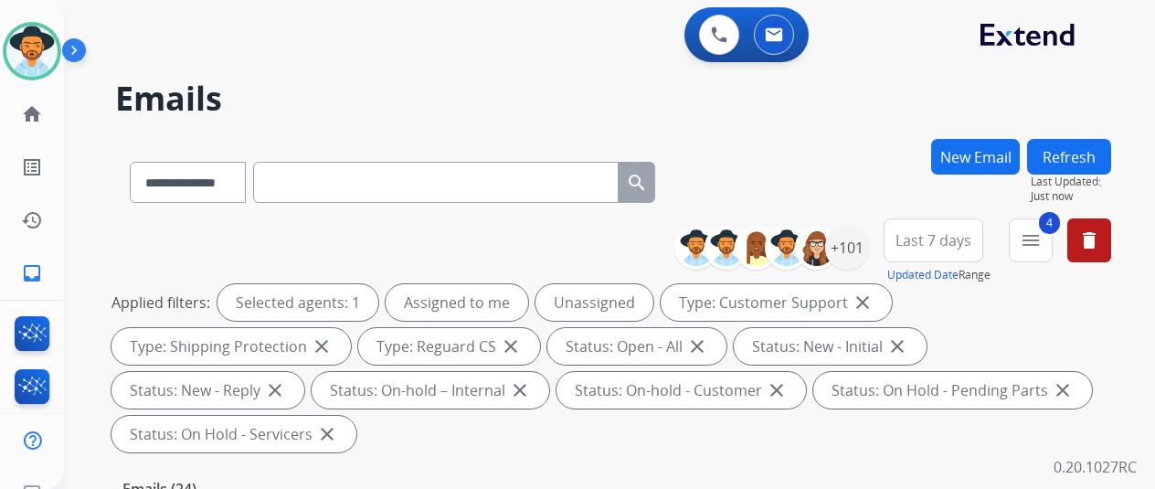
drag, startPoint x: 888, startPoint y: 130, endPoint x: 739, endPoint y: 144, distance: 150.5
click at [888, 130] on div "**********" at bounding box center [587, 310] width 1047 height 489
click at [869, 242] on div "+101" at bounding box center [847, 248] width 44 height 44
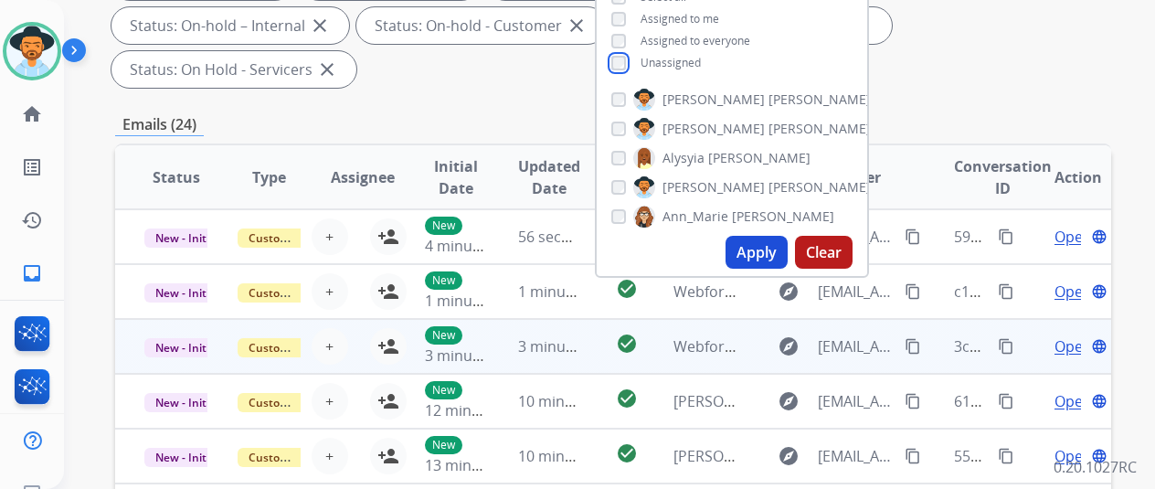
scroll to position [366, 0]
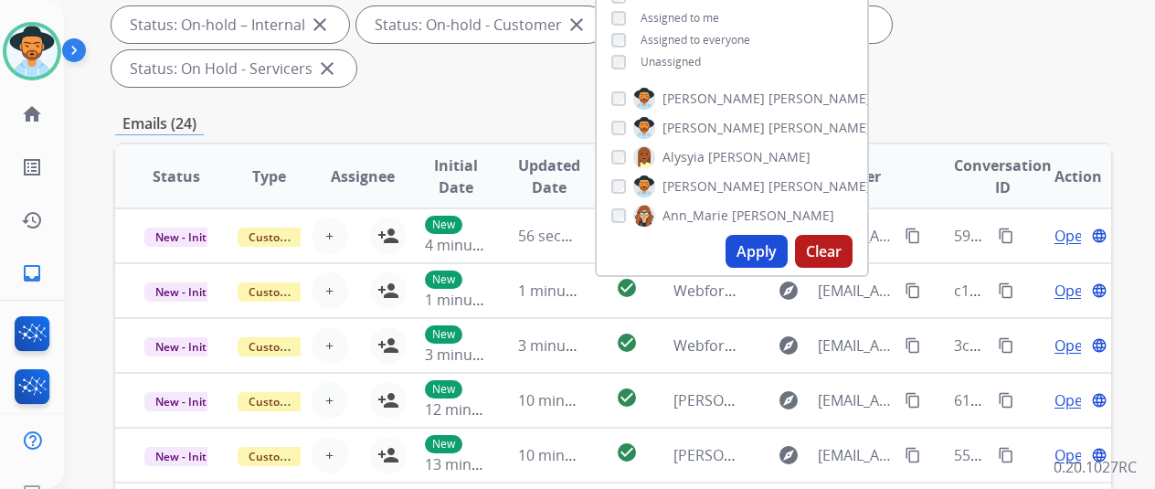
click at [766, 249] on button "Apply" at bounding box center [757, 251] width 62 height 33
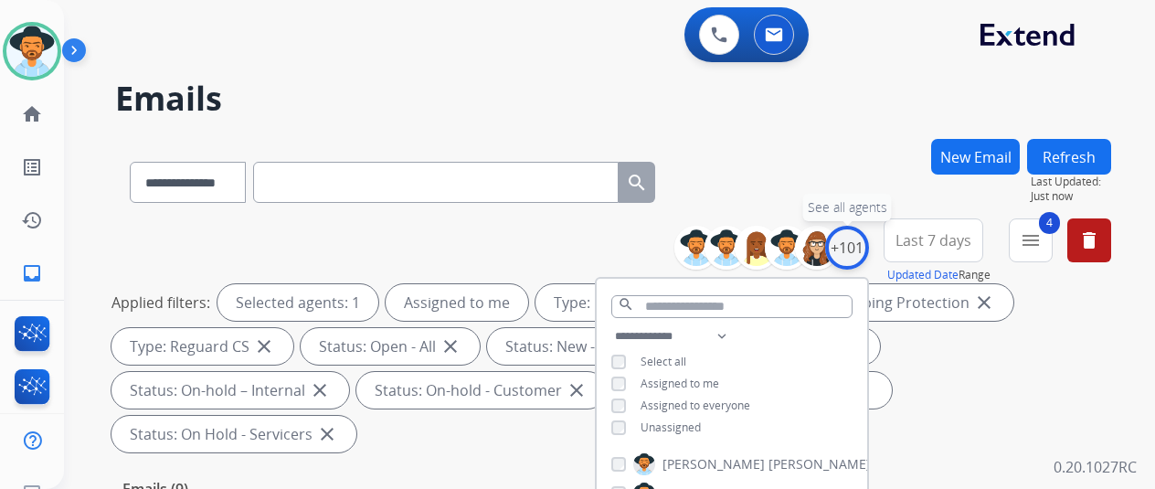
click at [865, 239] on div "+101" at bounding box center [847, 248] width 44 height 44
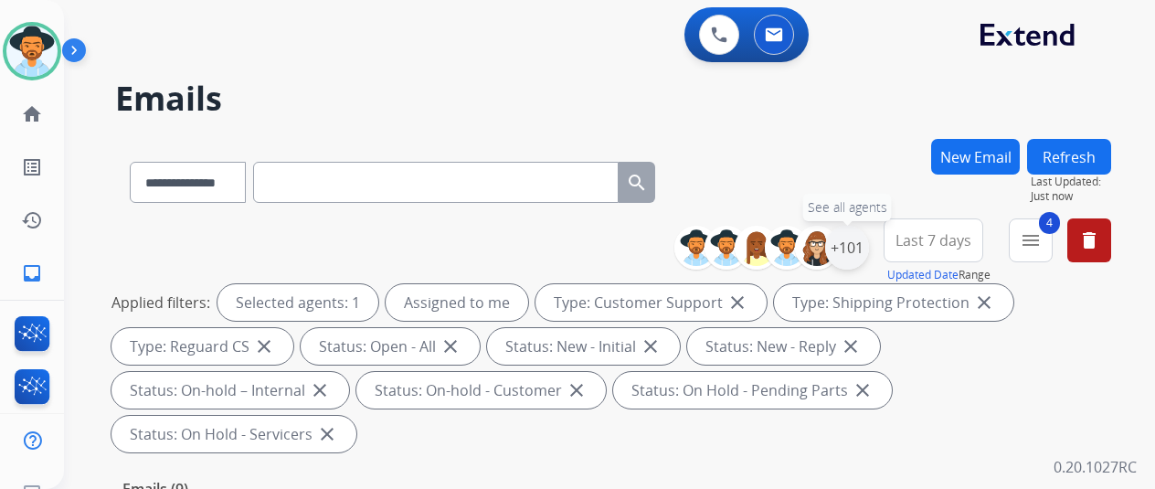
click at [865, 240] on div "+101" at bounding box center [847, 248] width 44 height 44
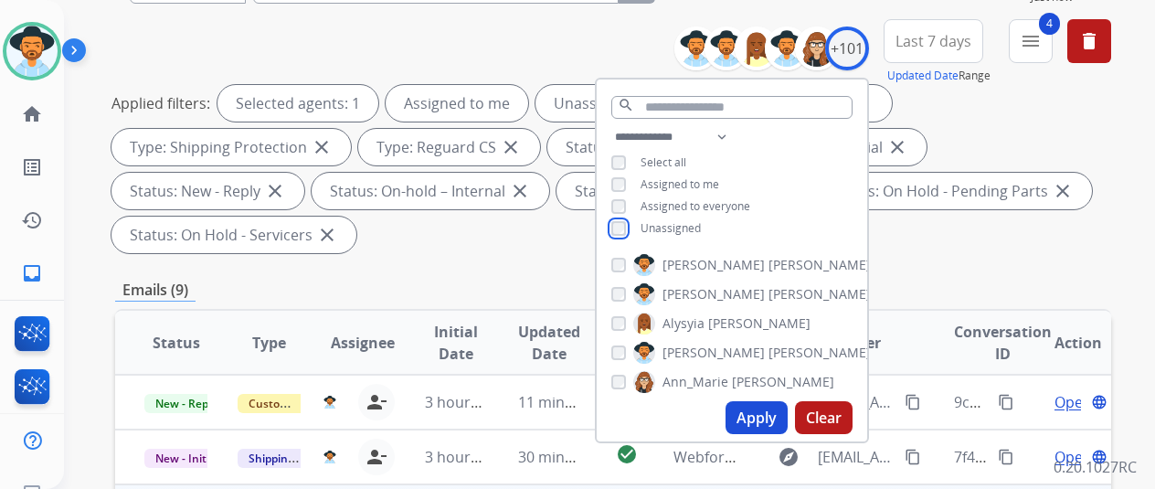
scroll to position [366, 0]
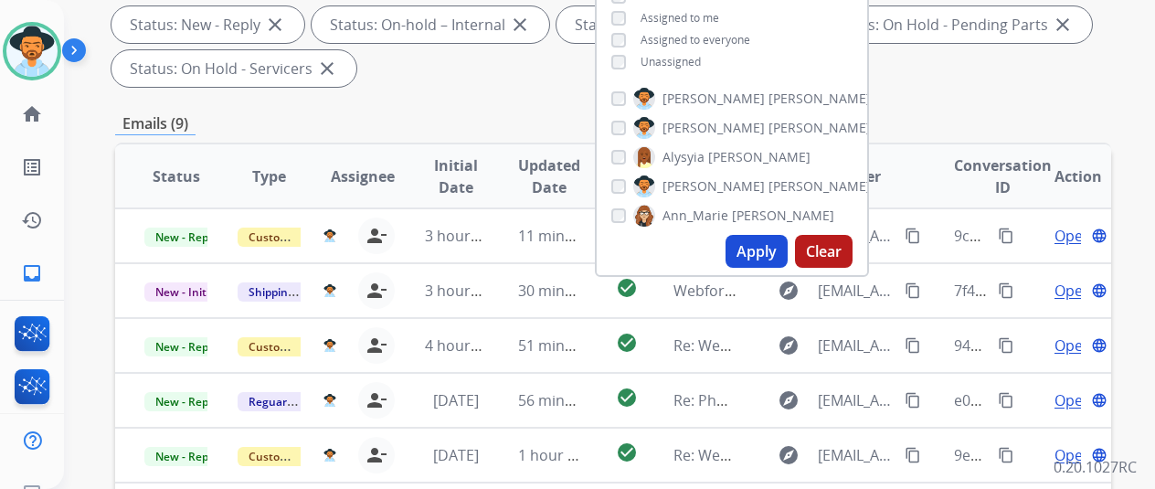
click at [764, 244] on button "Apply" at bounding box center [757, 251] width 62 height 33
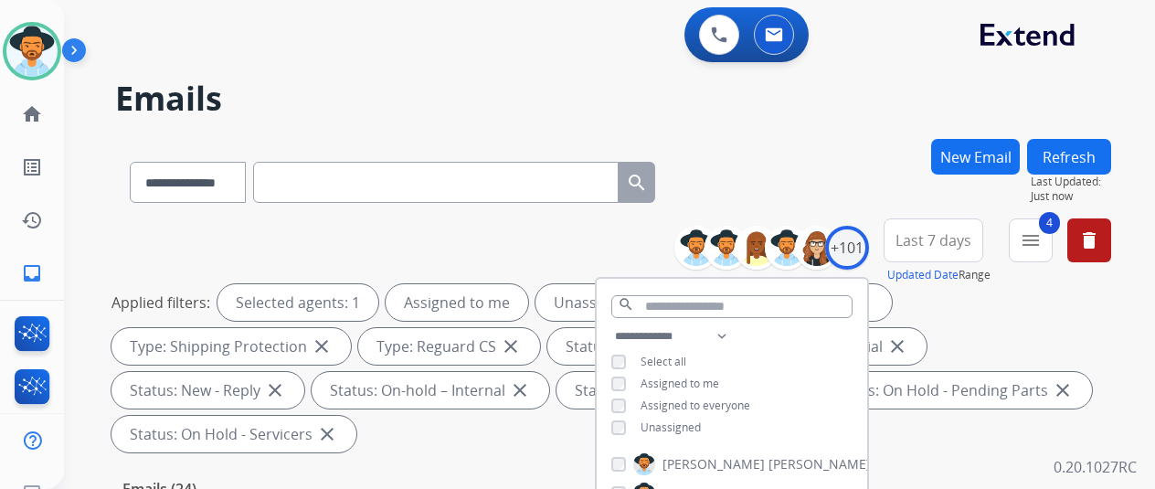
click at [826, 154] on div "**********" at bounding box center [613, 179] width 996 height 80
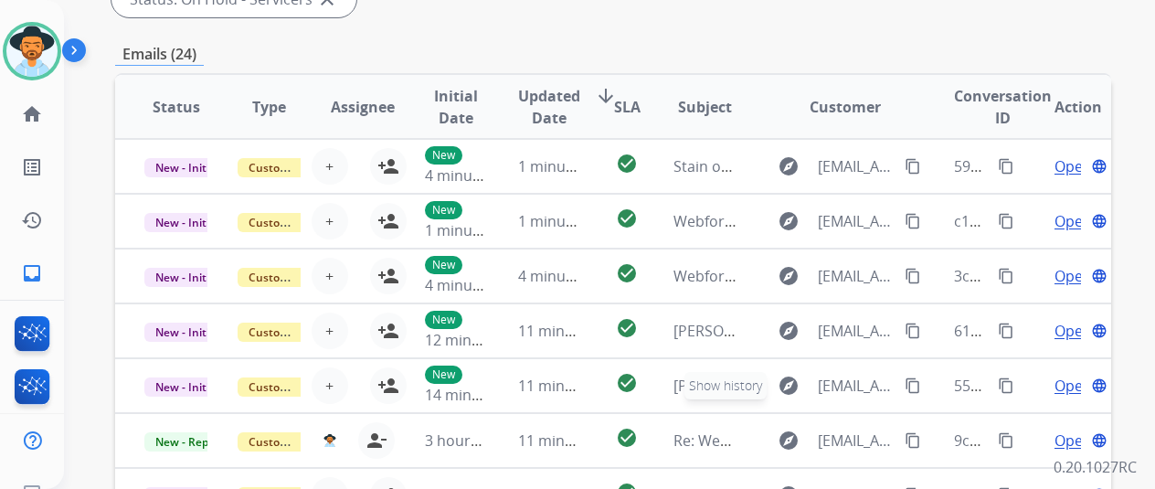
scroll to position [183, 0]
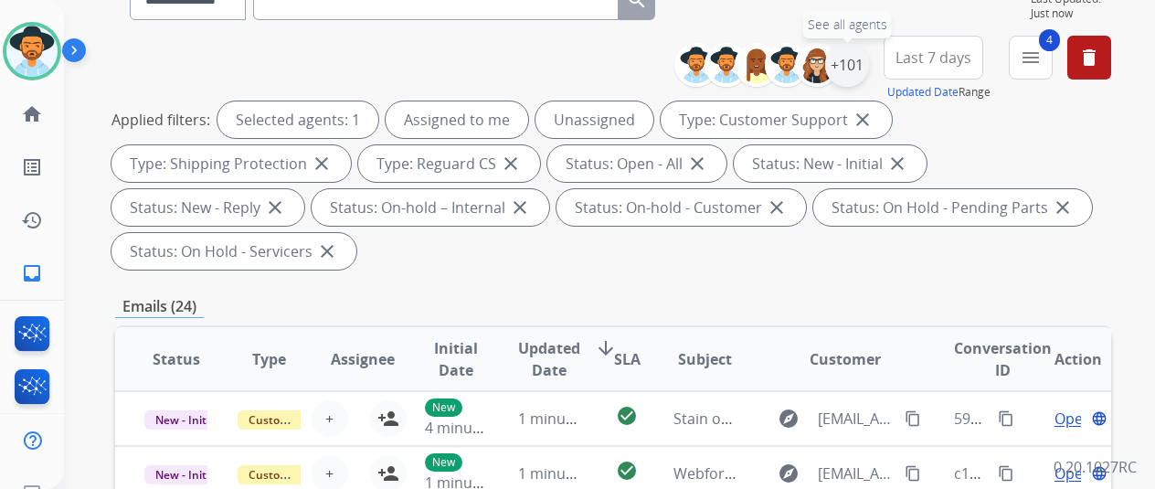
click at [867, 63] on div "+101" at bounding box center [847, 65] width 44 height 44
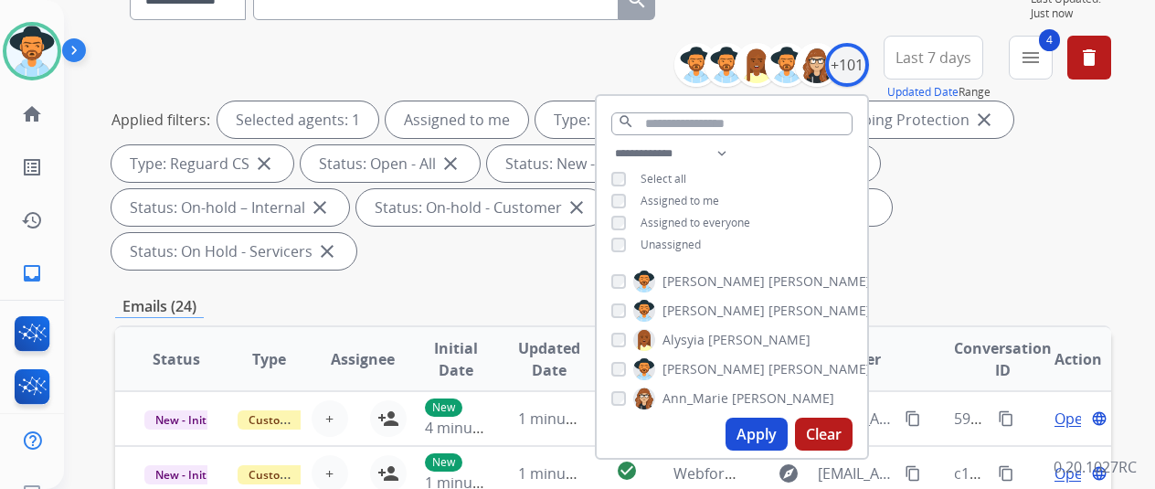
click at [766, 430] on button "Apply" at bounding box center [757, 434] width 62 height 33
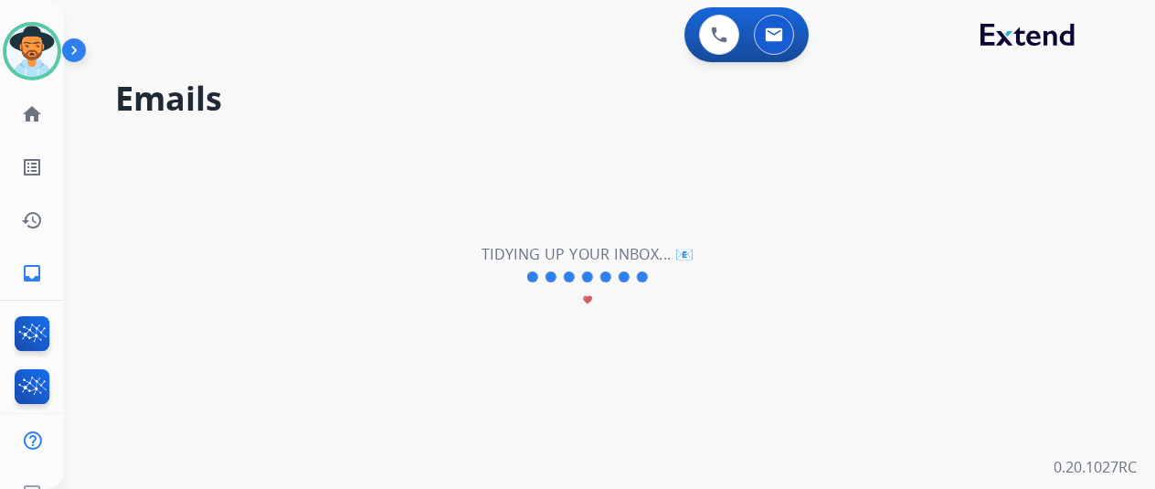
scroll to position [0, 0]
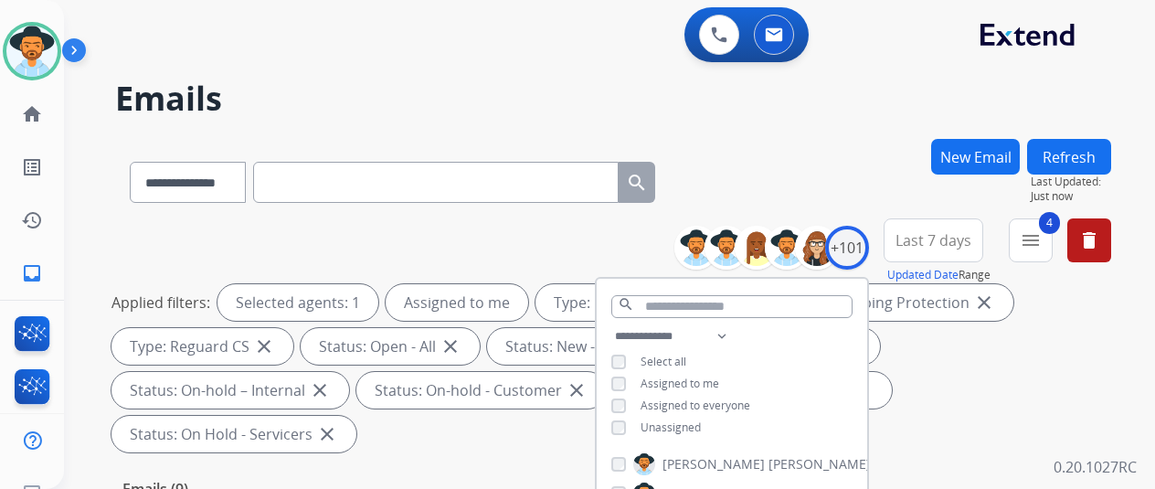
click at [813, 104] on h2 "Emails" at bounding box center [613, 98] width 996 height 37
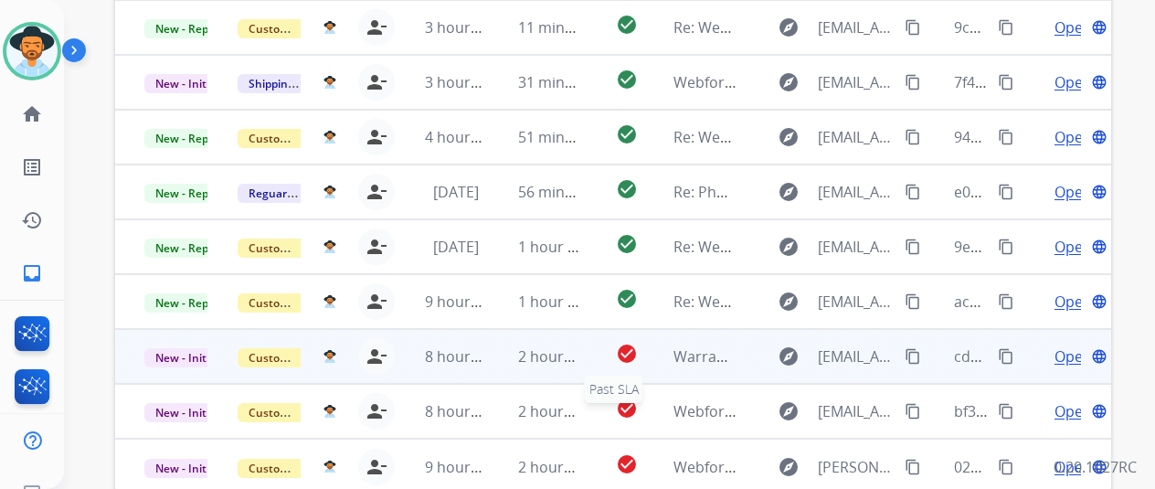
scroll to position [667, 0]
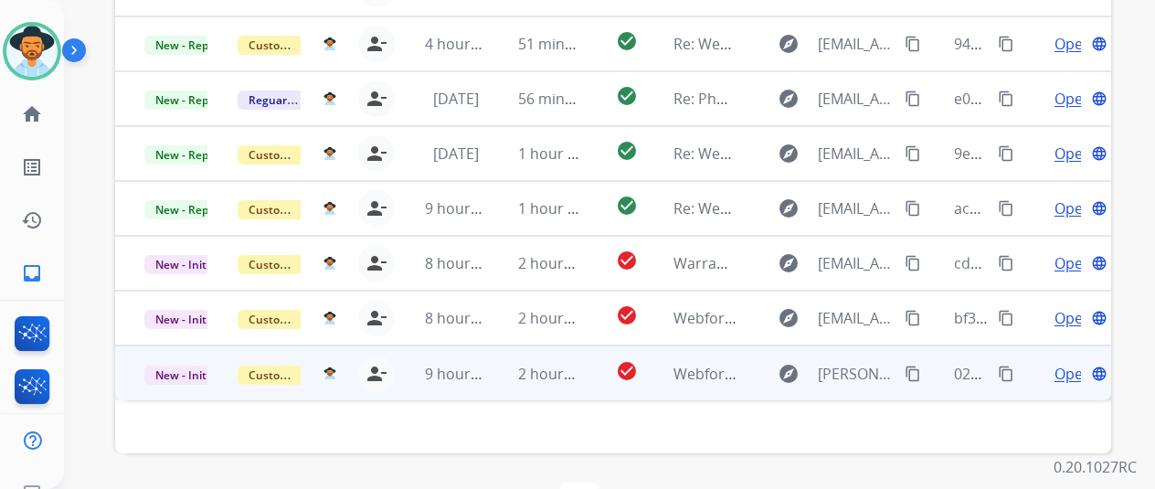
click at [1066, 363] on span "Open" at bounding box center [1073, 374] width 37 height 22
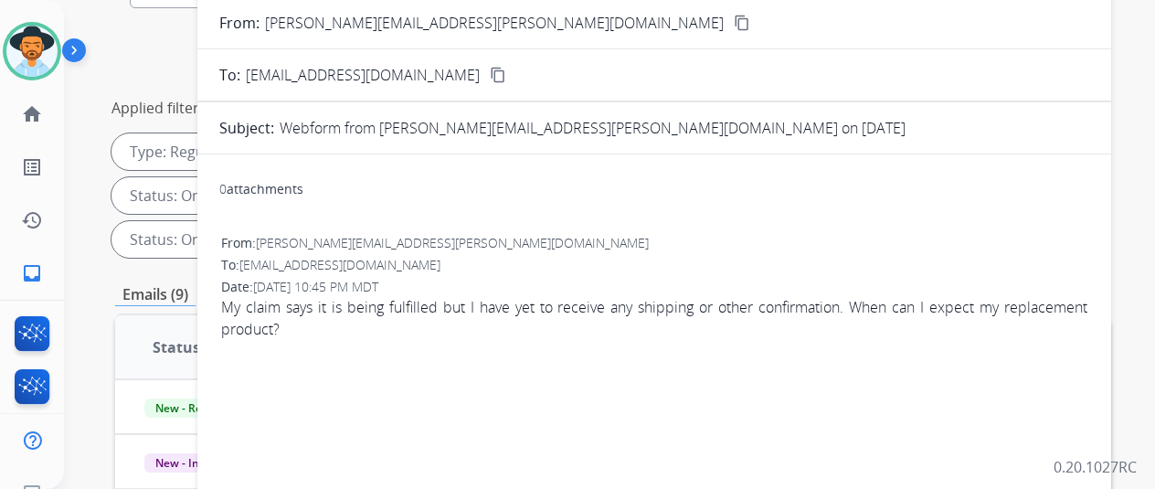
scroll to position [119, 0]
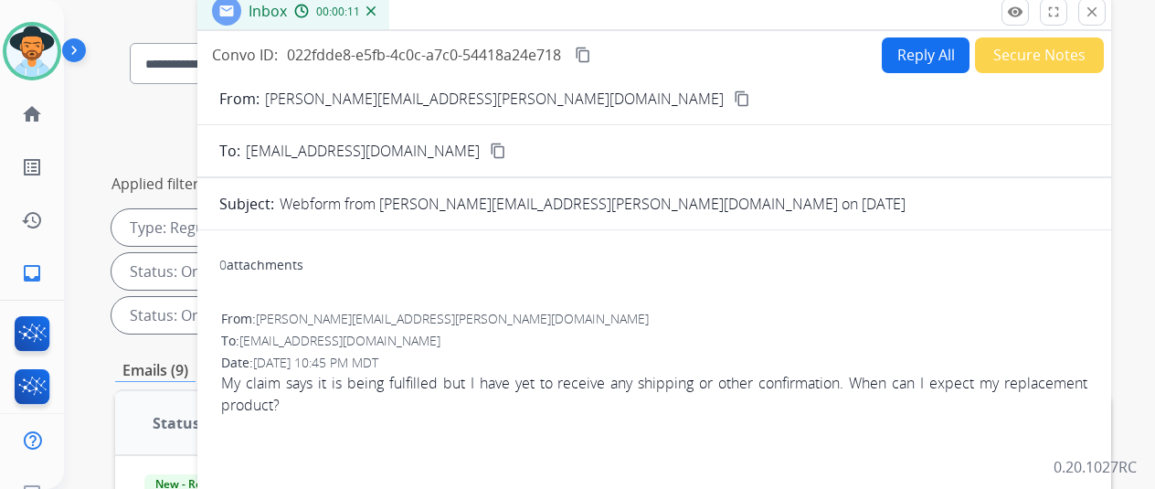
click at [376, 7] on img at bounding box center [371, 10] width 9 height 9
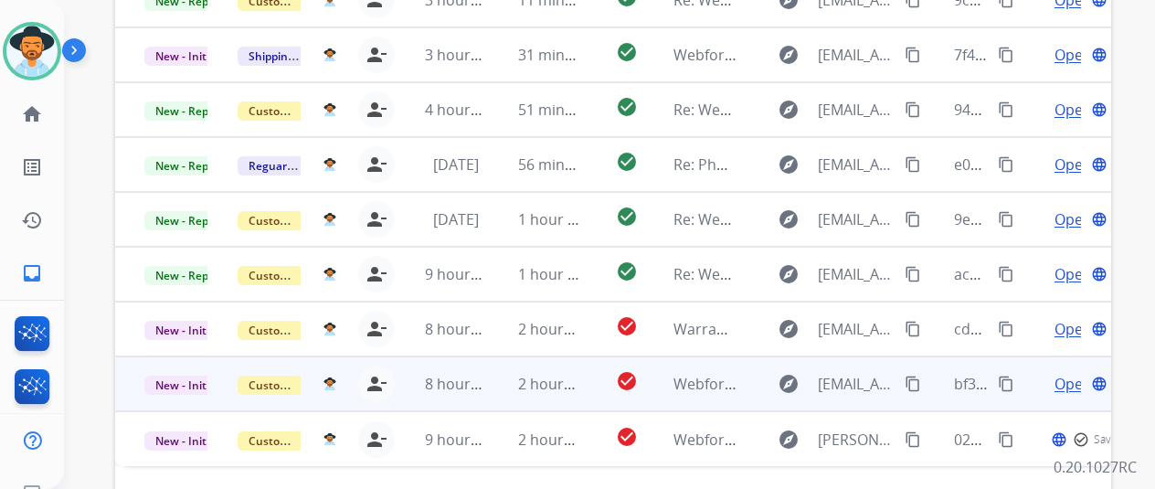
scroll to position [667, 0]
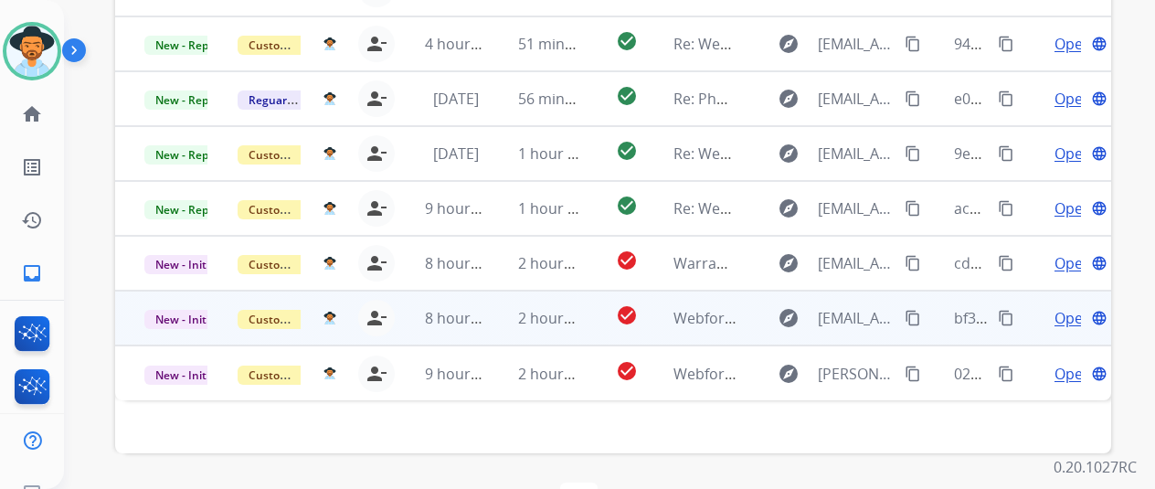
click at [1062, 307] on span "Open" at bounding box center [1073, 318] width 37 height 22
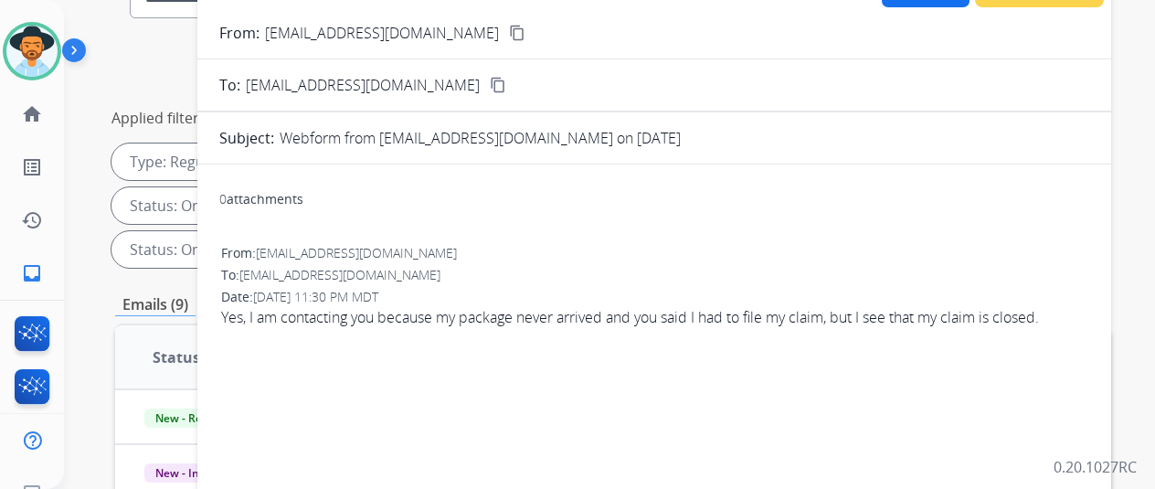
scroll to position [27, 0]
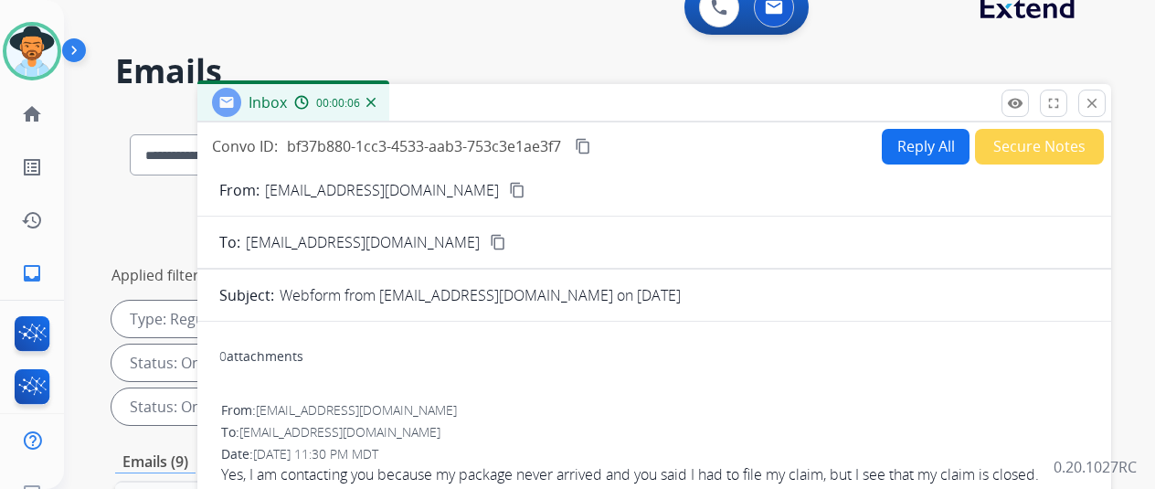
click at [509, 189] on mat-icon "content_copy" at bounding box center [517, 190] width 16 height 16
click at [925, 140] on button "Reply All" at bounding box center [926, 147] width 88 height 36
select select "**********"
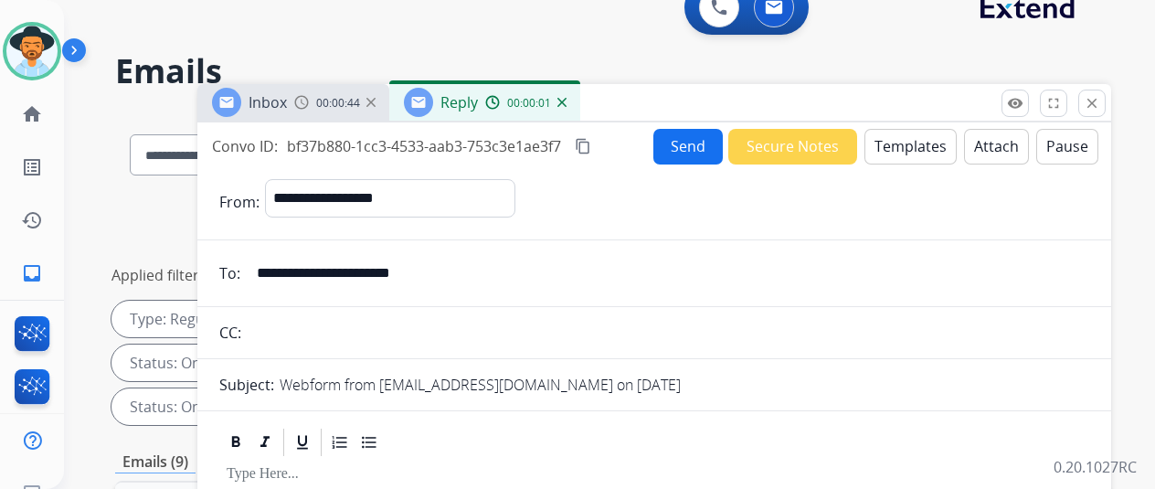
click at [919, 134] on button "Templates" at bounding box center [911, 147] width 92 height 36
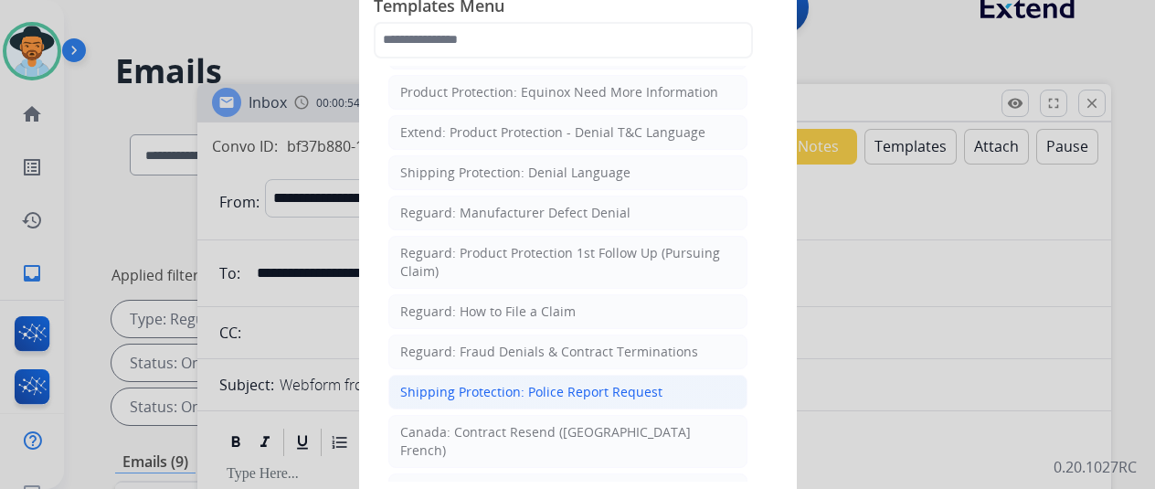
scroll to position [1737, 0]
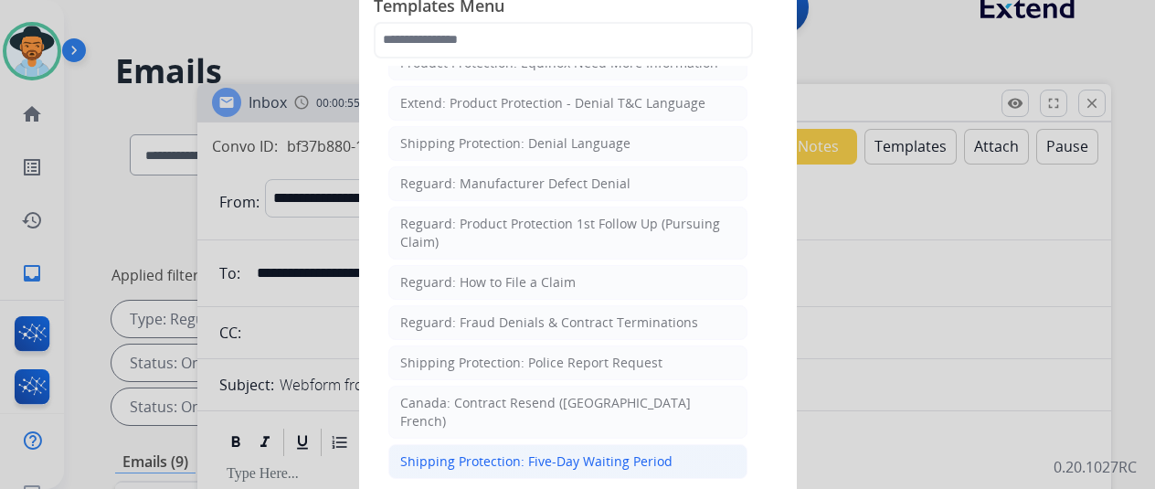
click at [481, 452] on div "Shipping Protection: Five-Day Waiting Period" at bounding box center [536, 461] width 272 height 18
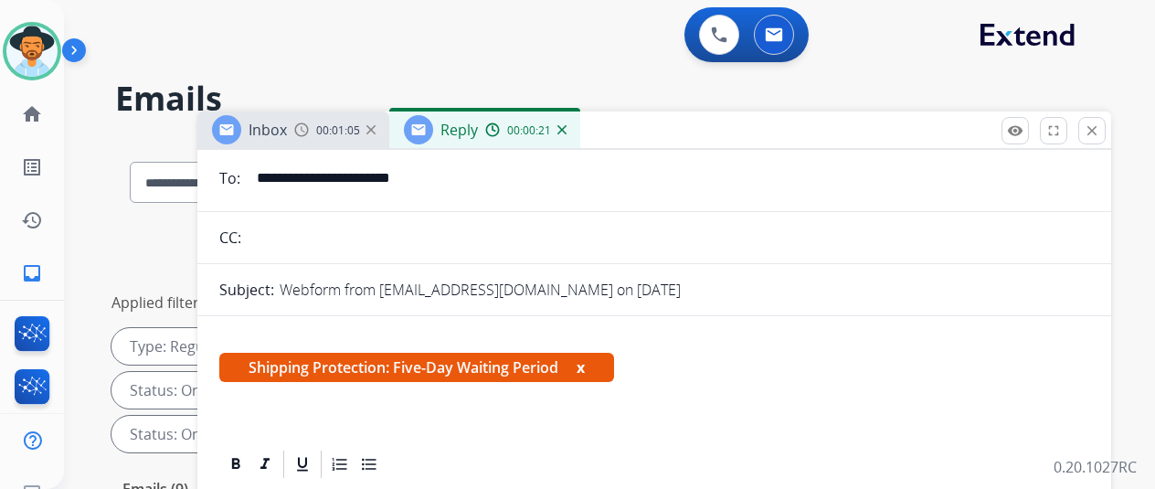
scroll to position [366, 0]
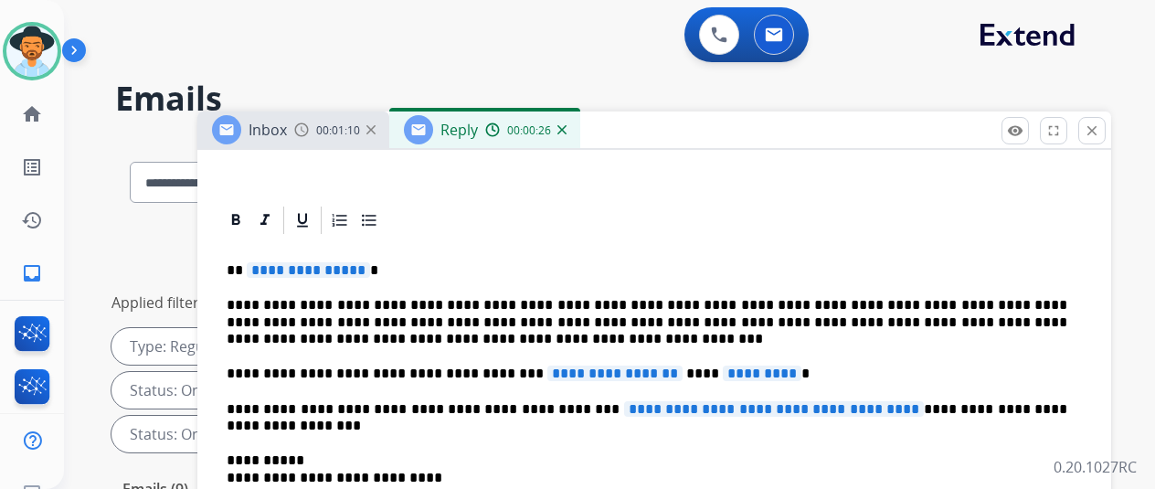
click at [366, 270] on span "**********" at bounding box center [308, 270] width 123 height 16
click at [654, 374] on span "**********" at bounding box center [615, 374] width 135 height 16
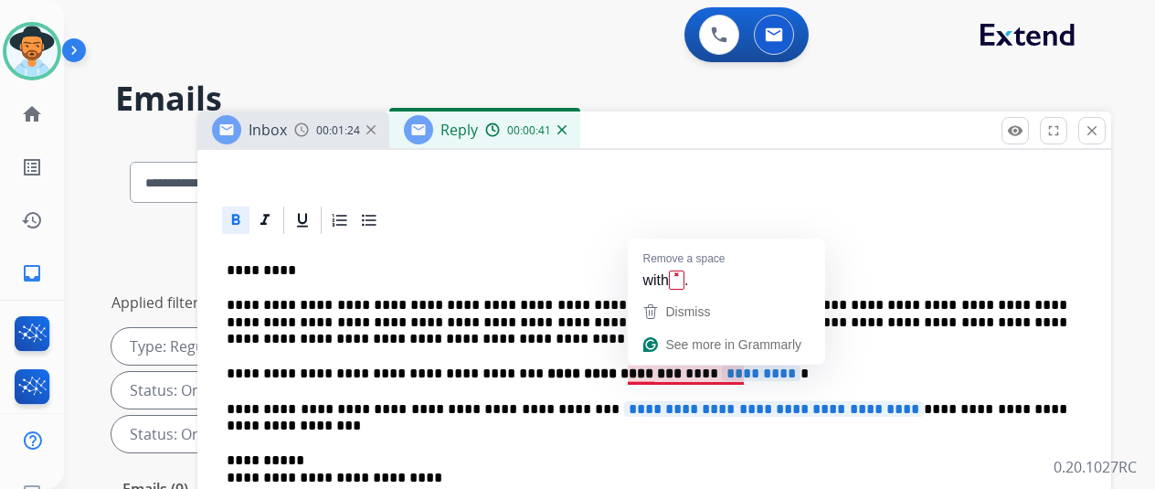
click at [753, 369] on span "*********" at bounding box center [761, 374] width 79 height 16
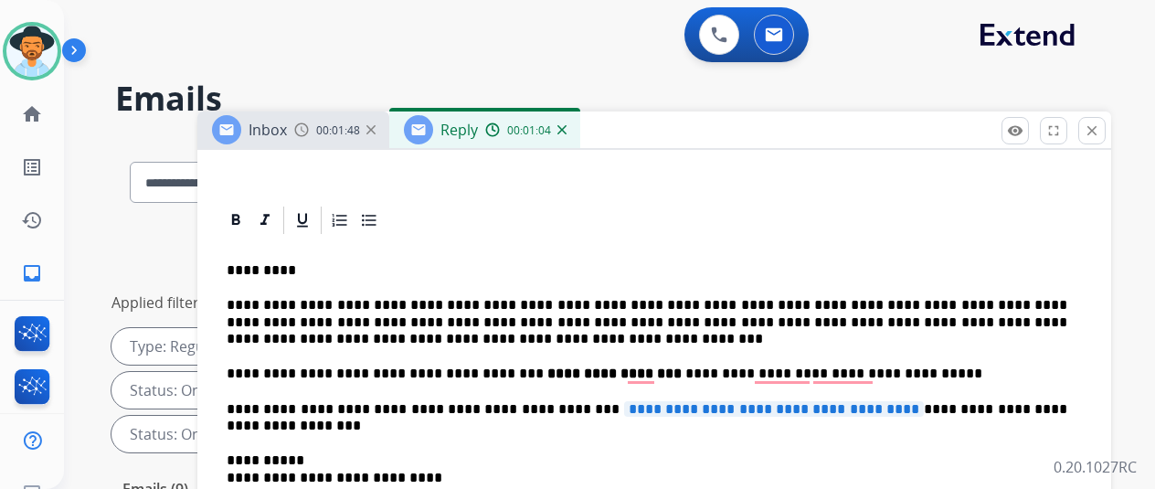
click at [889, 405] on span "**********" at bounding box center [774, 409] width 300 height 16
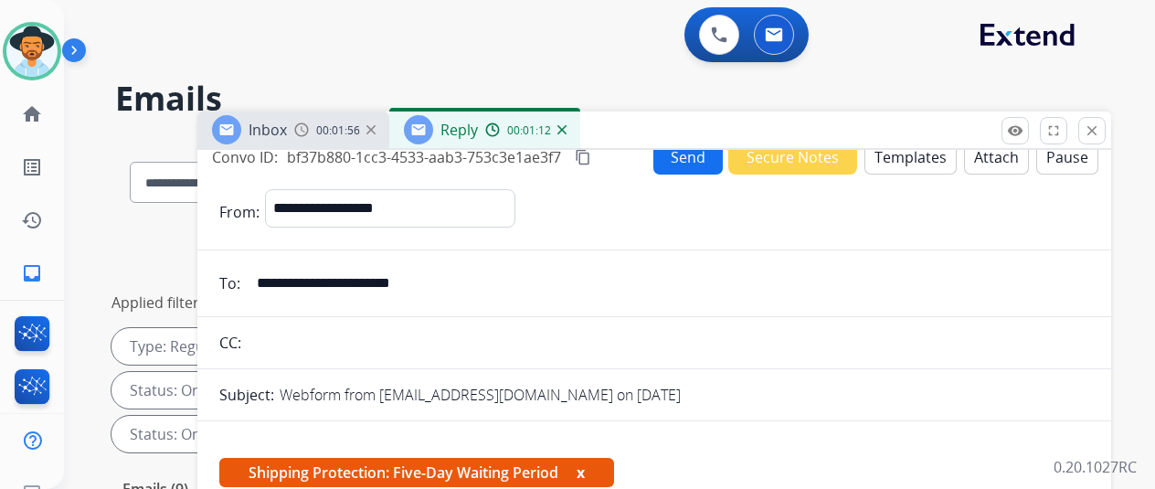
scroll to position [0, 0]
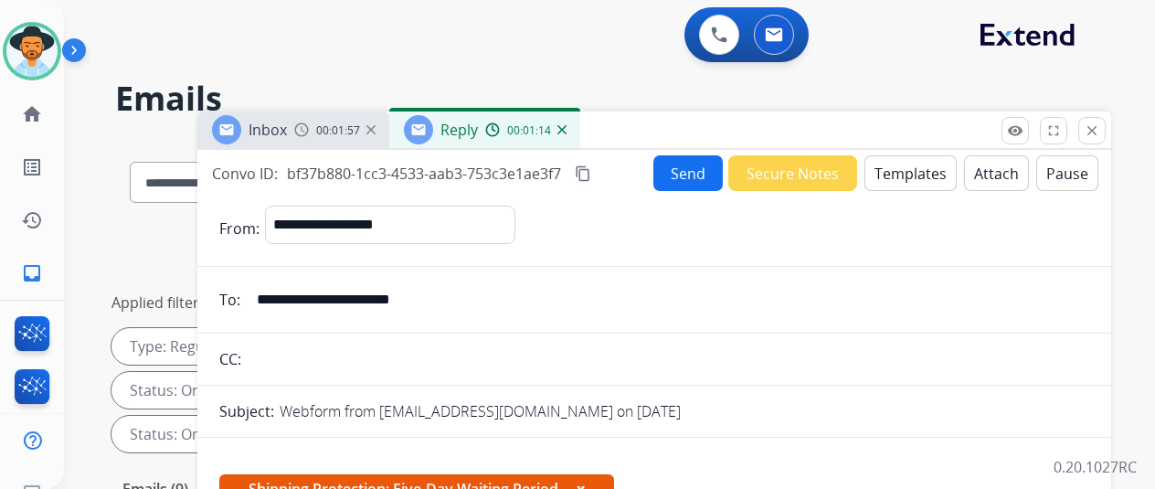
click at [591, 175] on mat-icon "content_copy" at bounding box center [583, 173] width 16 height 16
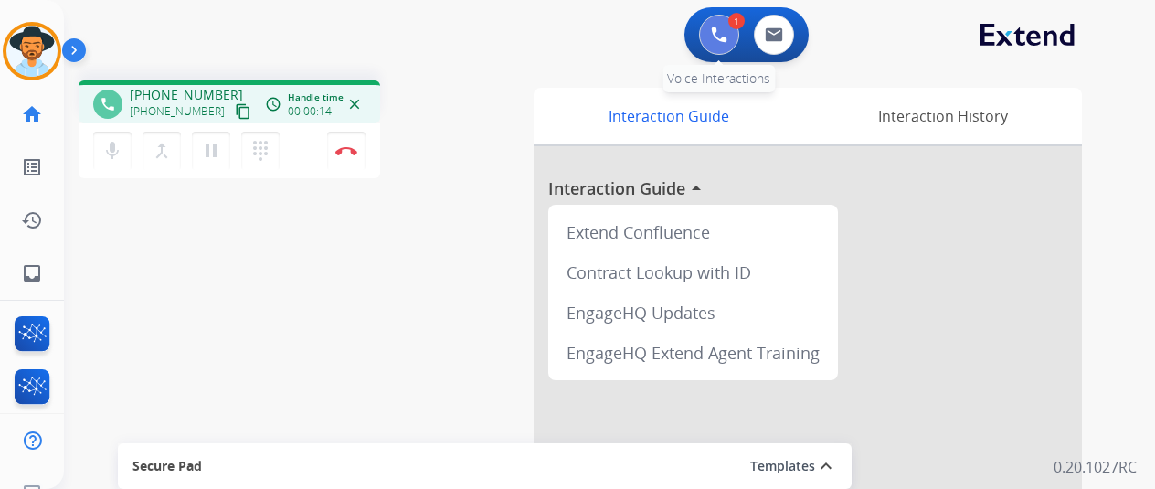
click at [728, 27] on img at bounding box center [719, 35] width 16 height 16
click at [728, 28] on img at bounding box center [719, 35] width 16 height 16
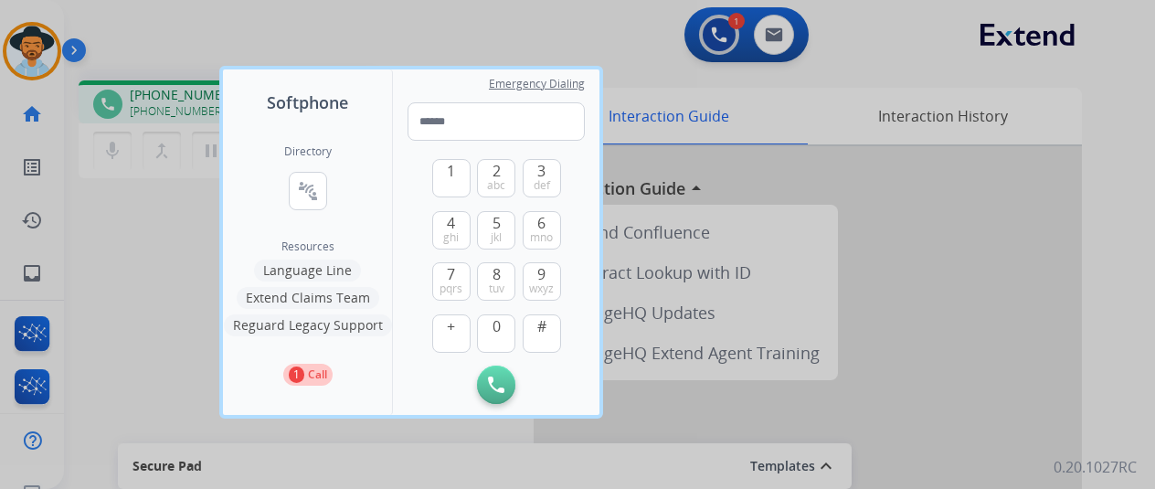
click at [293, 273] on button "Language Line" at bounding box center [307, 271] width 107 height 22
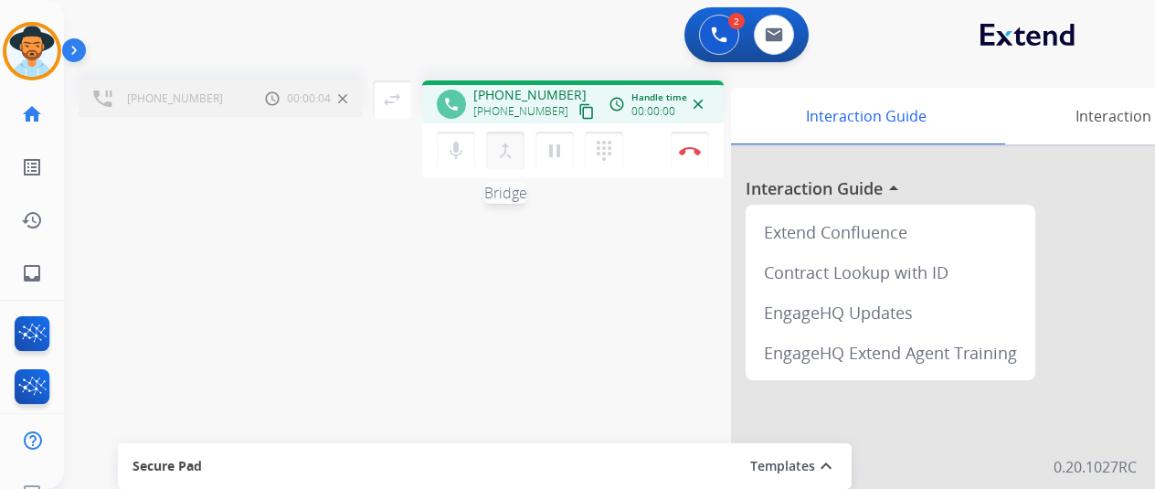
click at [501, 147] on mat-icon "merge_type" at bounding box center [505, 151] width 22 height 22
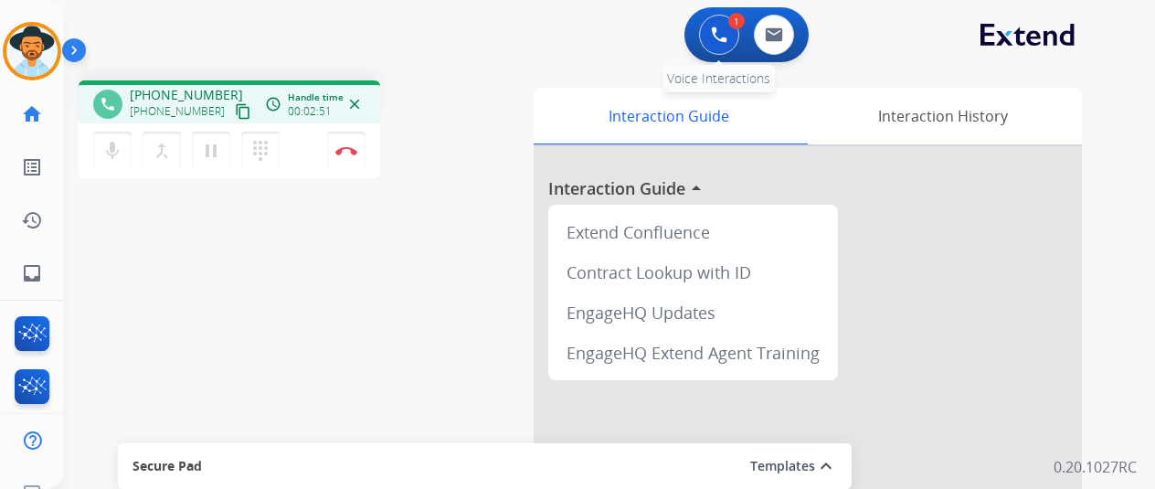
click at [728, 30] on img at bounding box center [719, 35] width 16 height 16
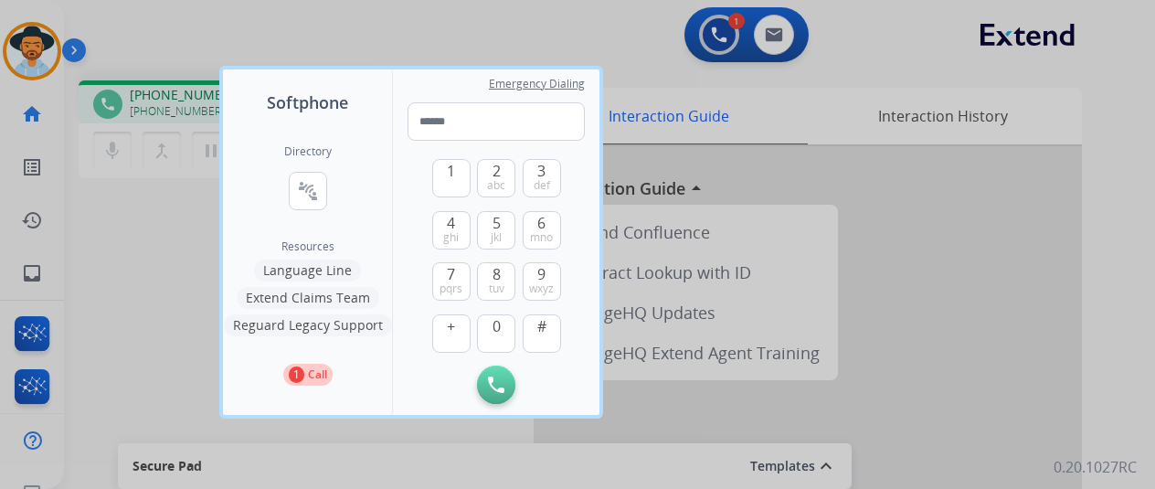
click at [313, 271] on button "Language Line" at bounding box center [307, 271] width 107 height 22
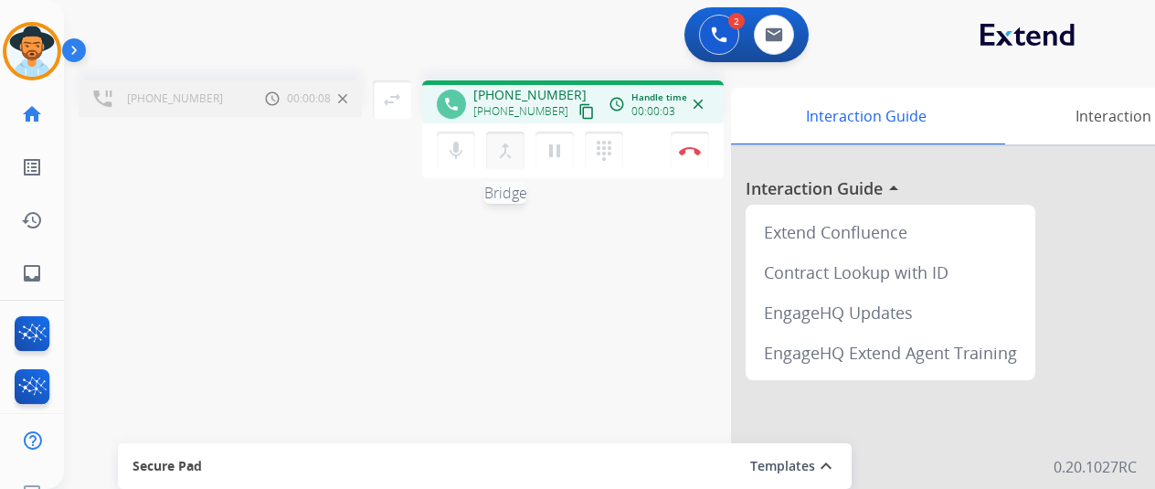
click at [504, 148] on mat-icon "merge_type" at bounding box center [505, 151] width 22 height 22
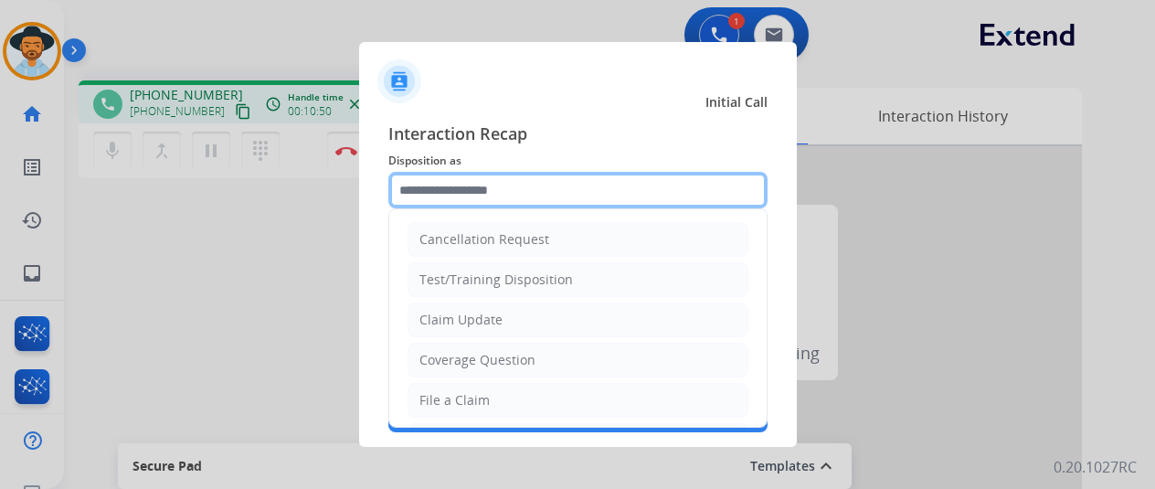
click at [490, 186] on input "text" at bounding box center [577, 190] width 379 height 37
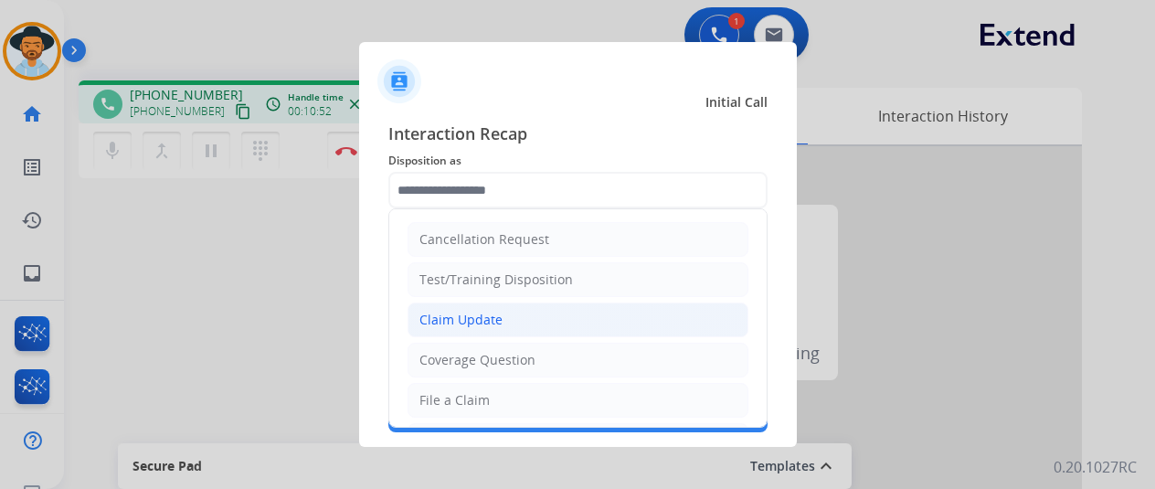
click at [456, 323] on div "Claim Update" at bounding box center [461, 320] width 83 height 18
type input "**********"
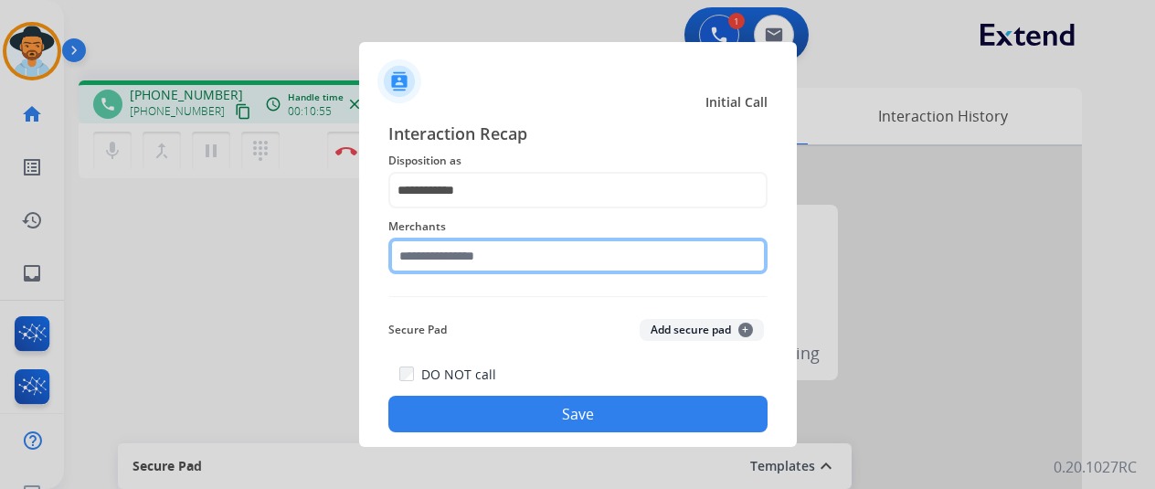
click at [462, 260] on input "text" at bounding box center [577, 256] width 379 height 37
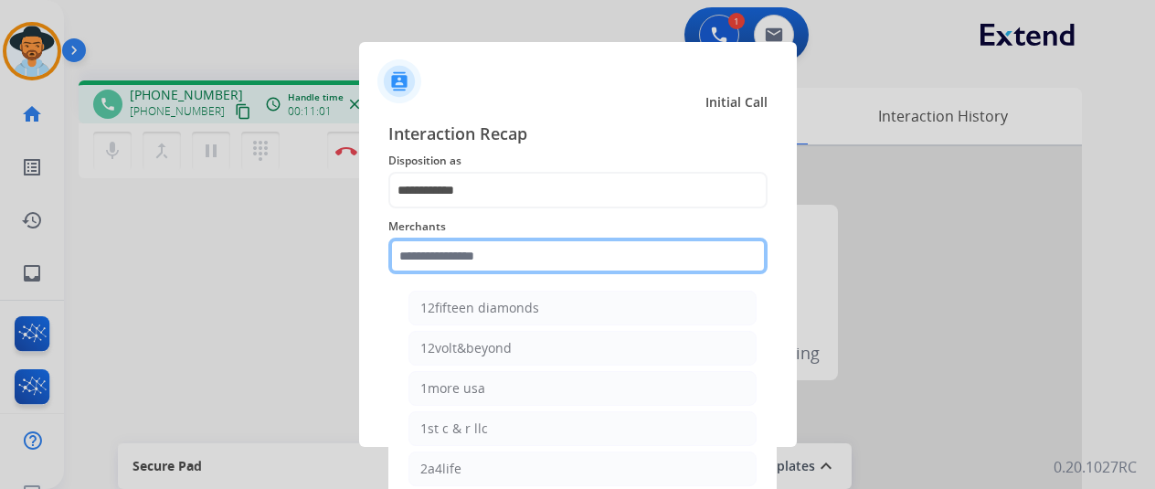
click at [494, 255] on input "text" at bounding box center [577, 256] width 379 height 37
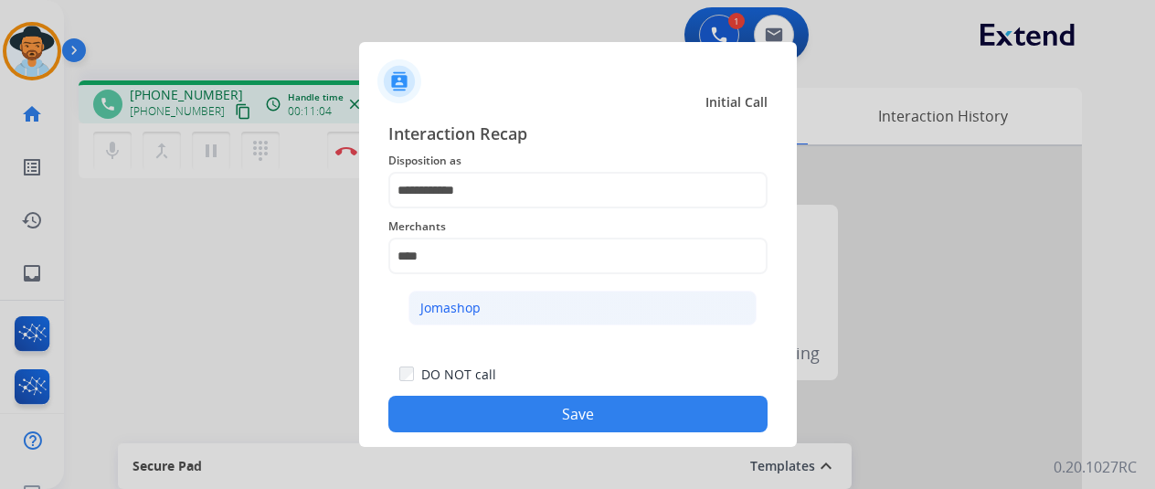
click at [518, 312] on li "Jomashop" at bounding box center [583, 308] width 348 height 35
type input "********"
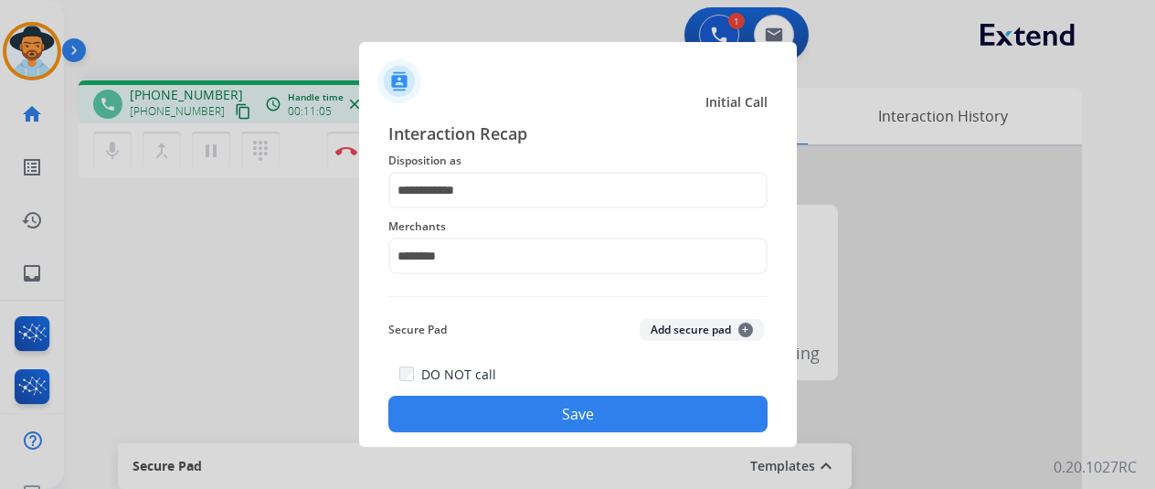
click at [541, 407] on button "Save" at bounding box center [577, 414] width 379 height 37
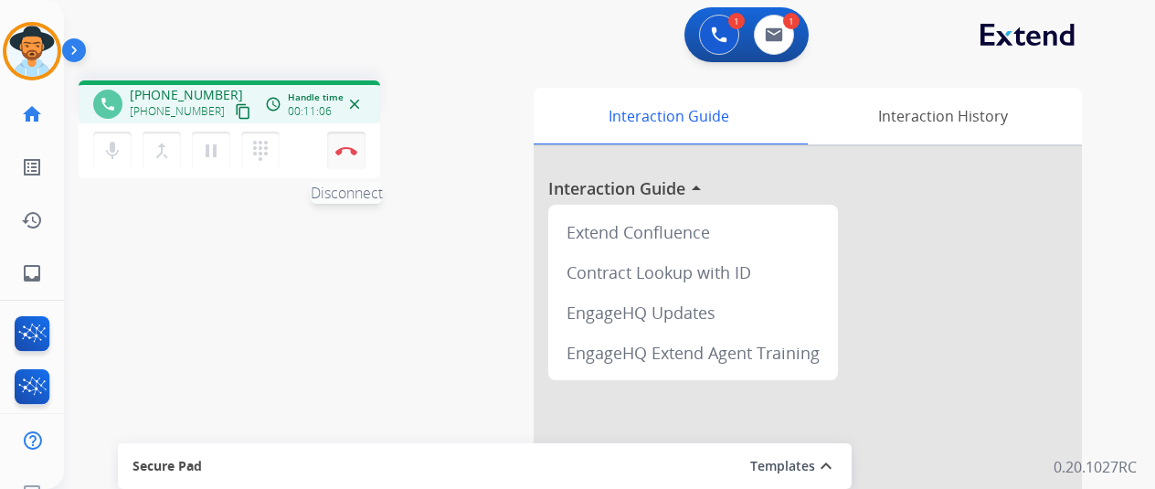
click at [342, 140] on button "Disconnect" at bounding box center [346, 151] width 38 height 38
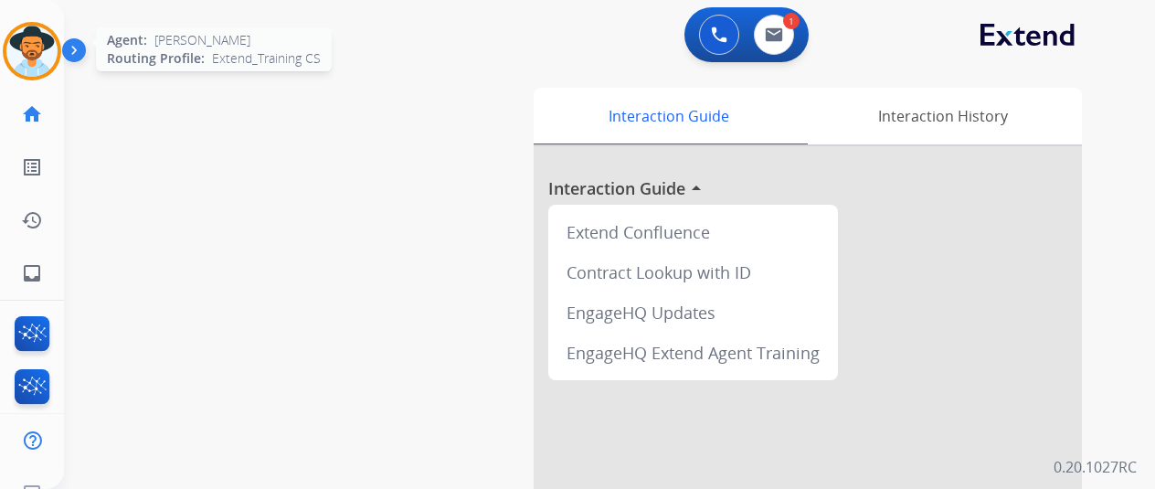
click at [35, 40] on img at bounding box center [31, 51] width 51 height 51
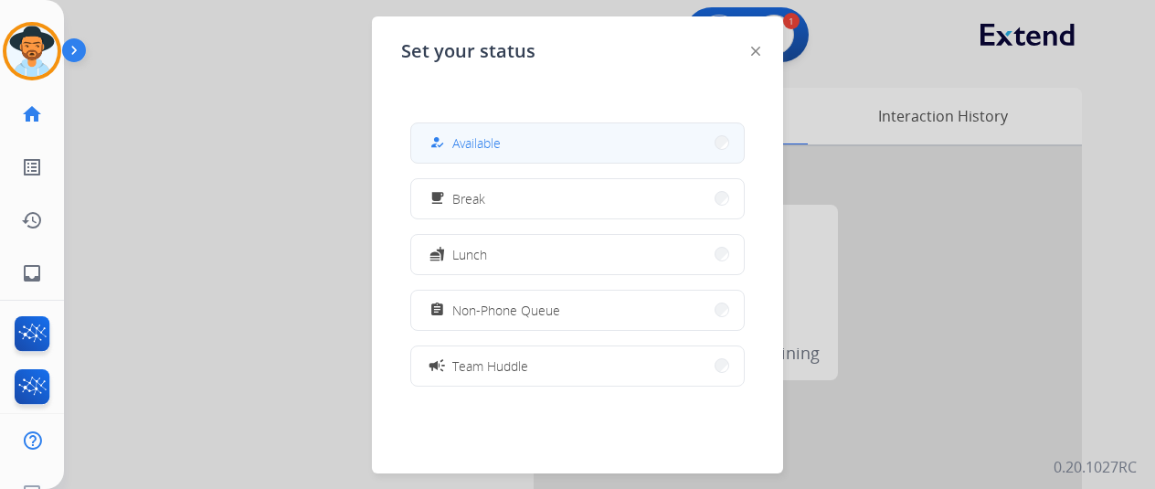
click at [506, 132] on button "how_to_reg Available" at bounding box center [577, 142] width 333 height 39
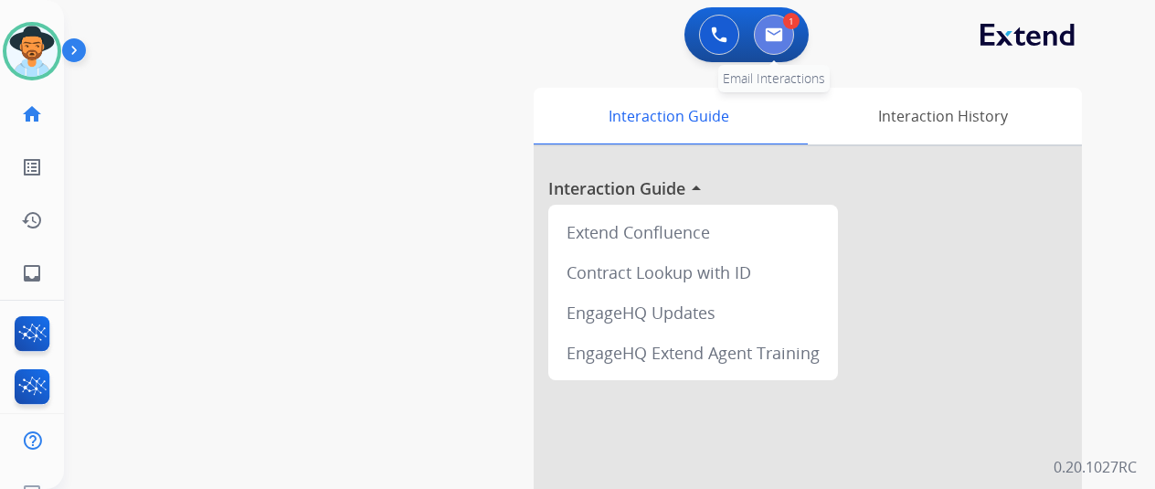
click at [778, 30] on img at bounding box center [774, 34] width 18 height 15
select select "**********"
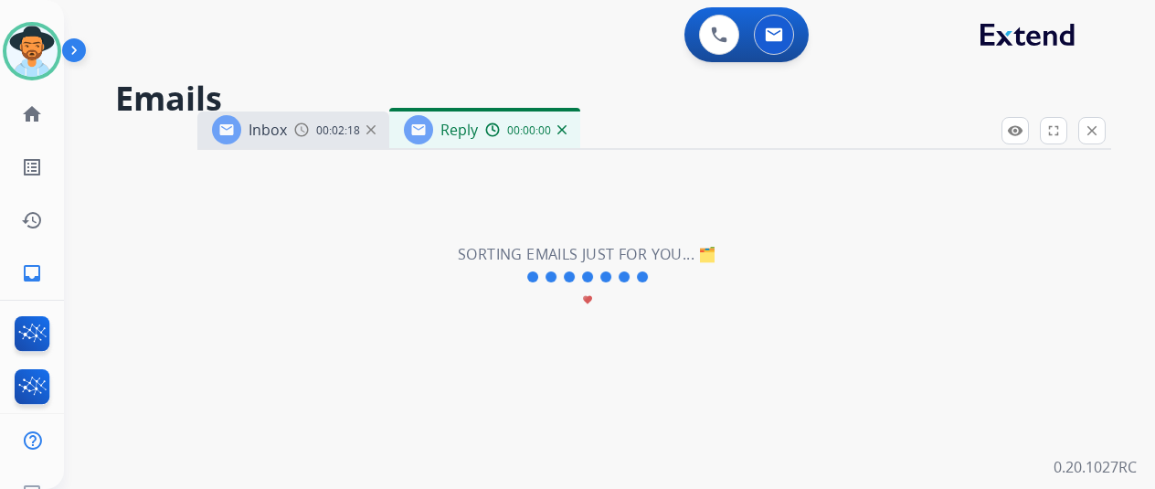
select select "**********"
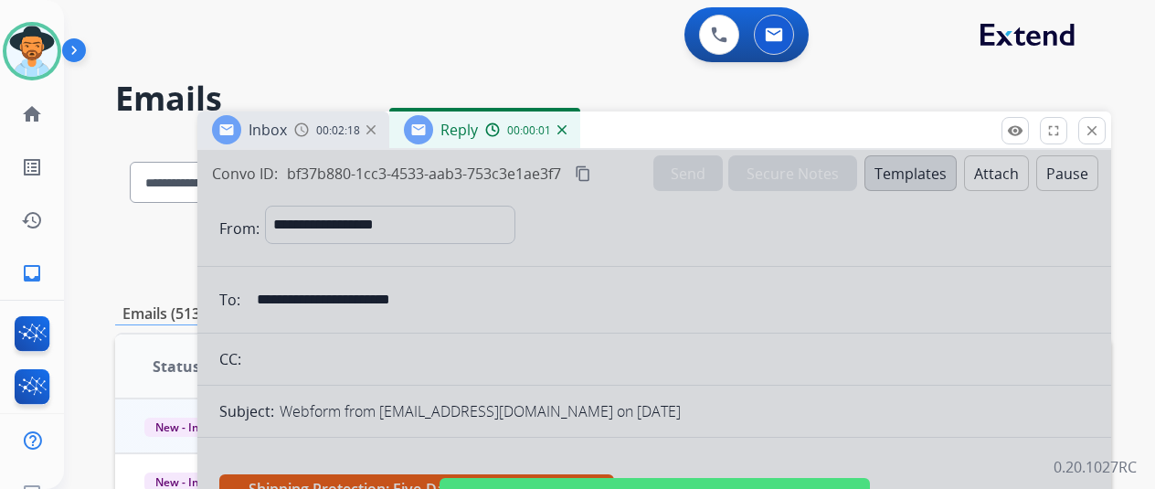
click at [468, 294] on div at bounding box center [654, 491] width 914 height 683
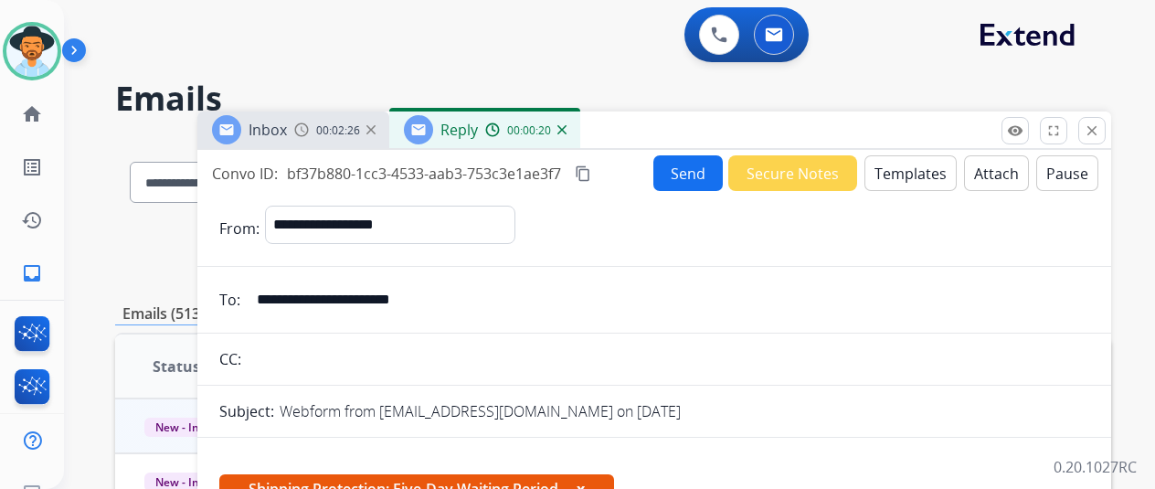
click at [680, 162] on button "Send" at bounding box center [688, 173] width 69 height 36
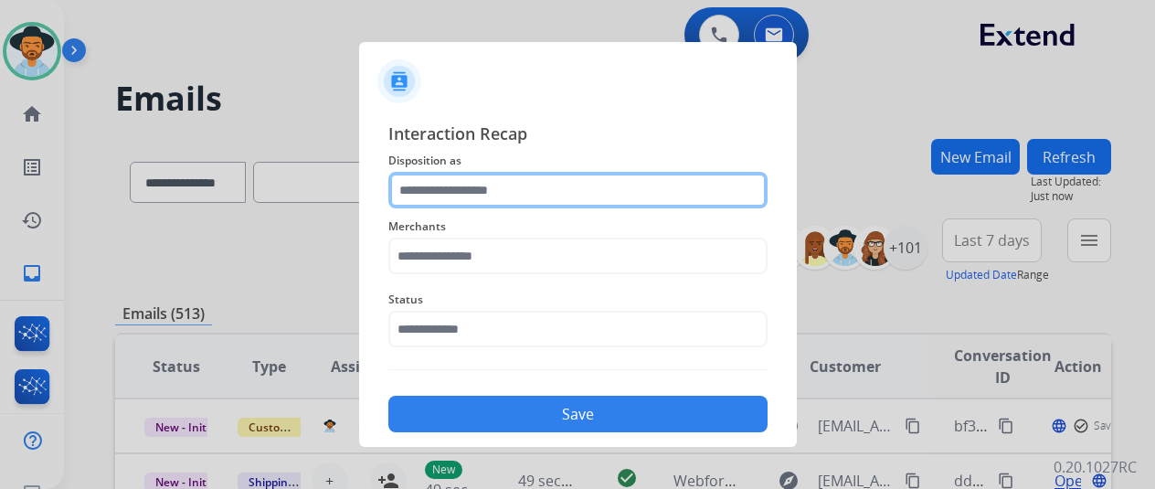
click at [483, 177] on input "text" at bounding box center [577, 190] width 379 height 37
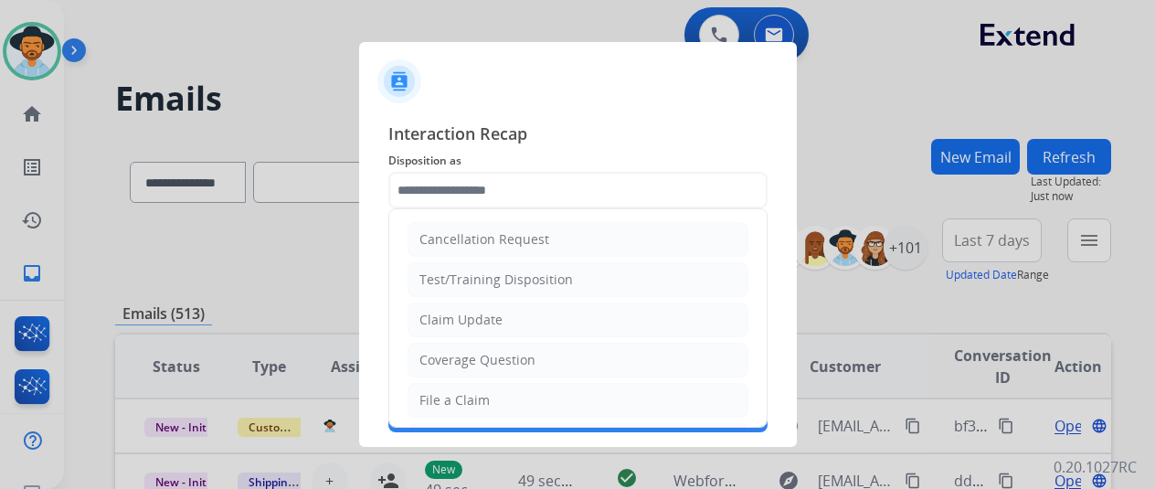
click at [444, 319] on div "Claim Update" at bounding box center [461, 320] width 83 height 18
type input "**********"
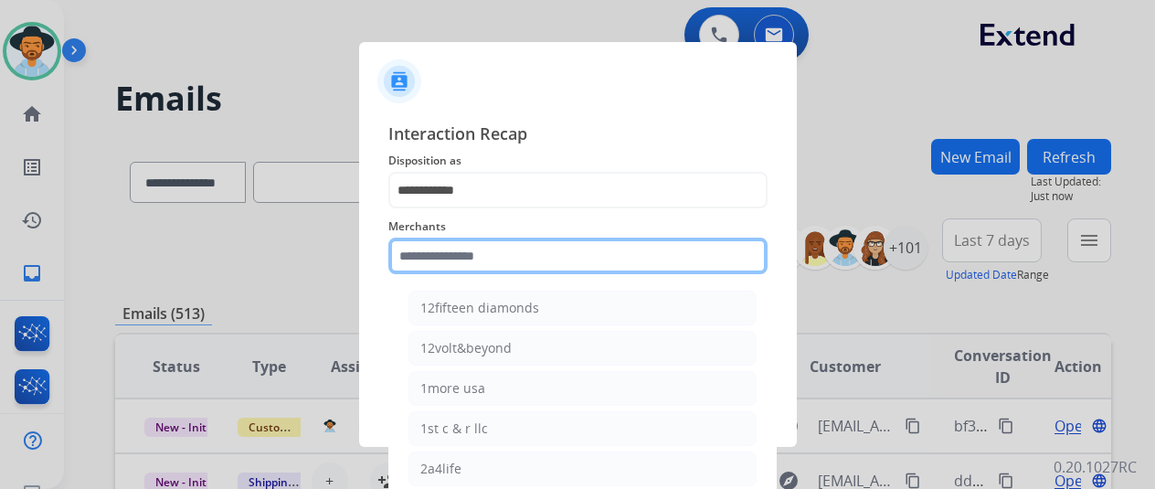
drag, startPoint x: 443, startPoint y: 262, endPoint x: 446, endPoint y: 290, distance: 27.6
click at [443, 264] on input "text" at bounding box center [577, 256] width 379 height 37
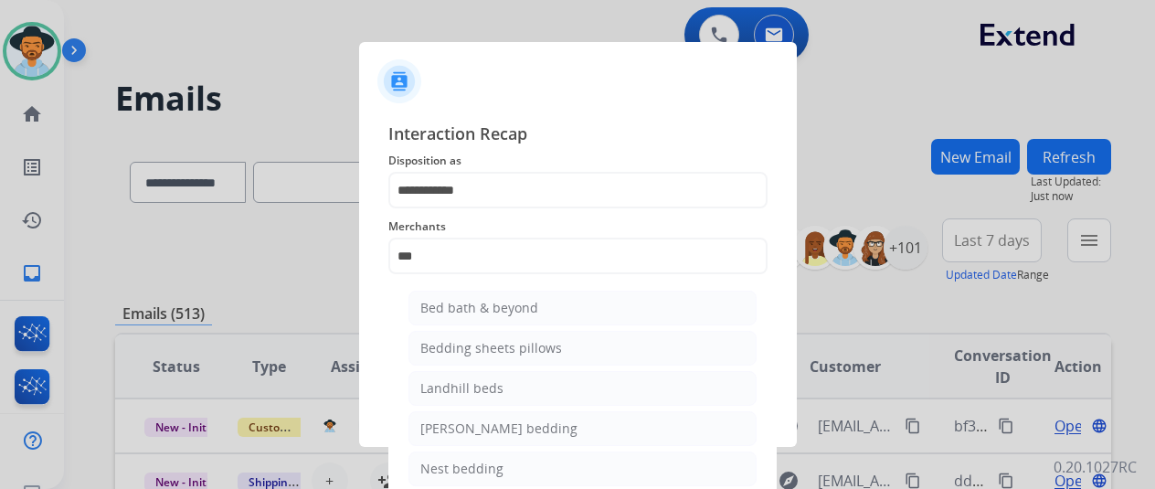
click at [446, 305] on div "Bed bath & beyond" at bounding box center [479, 308] width 118 height 18
type input "**********"
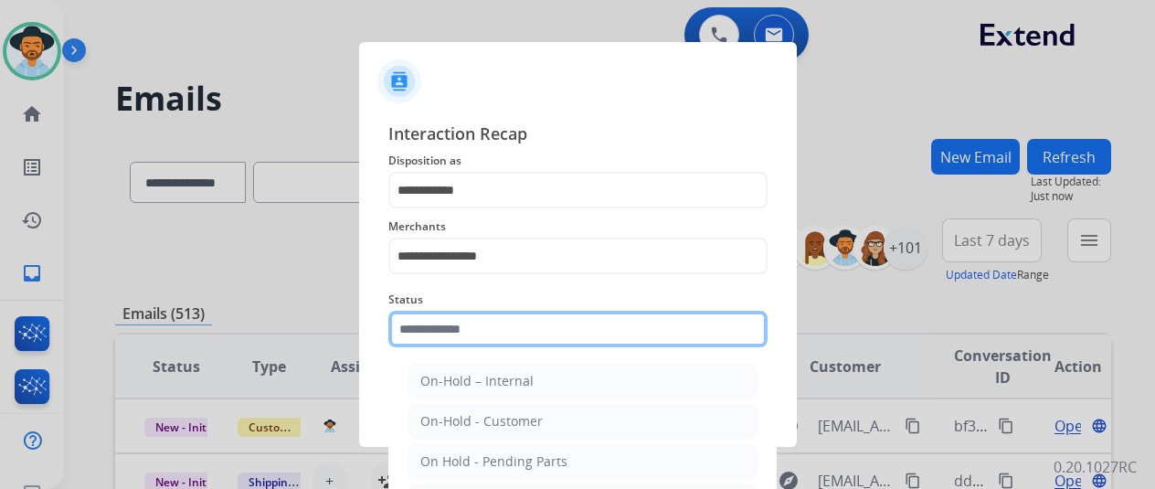
click at [422, 335] on input "text" at bounding box center [577, 329] width 379 height 37
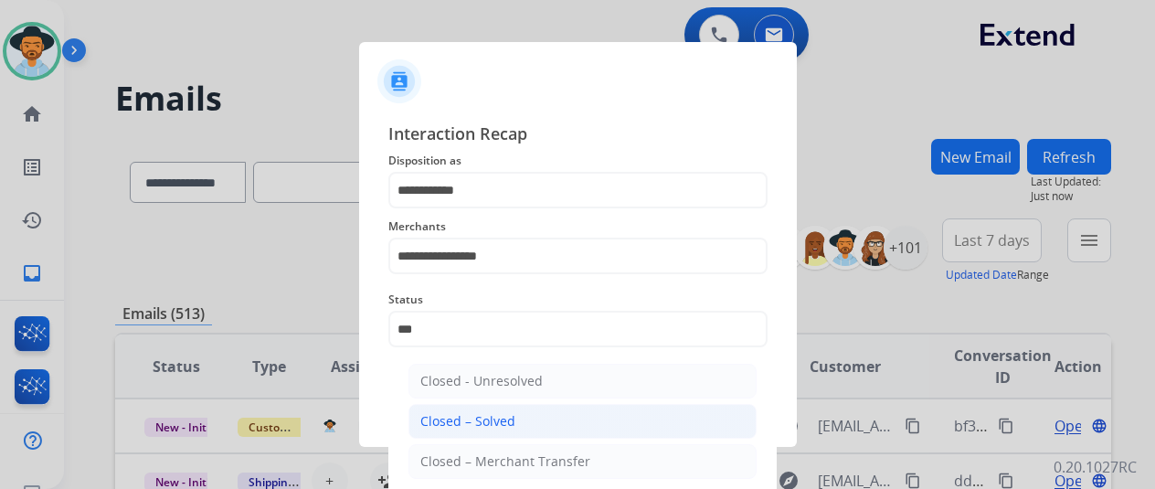
click at [477, 423] on div "Closed – Solved" at bounding box center [467, 421] width 95 height 18
type input "**********"
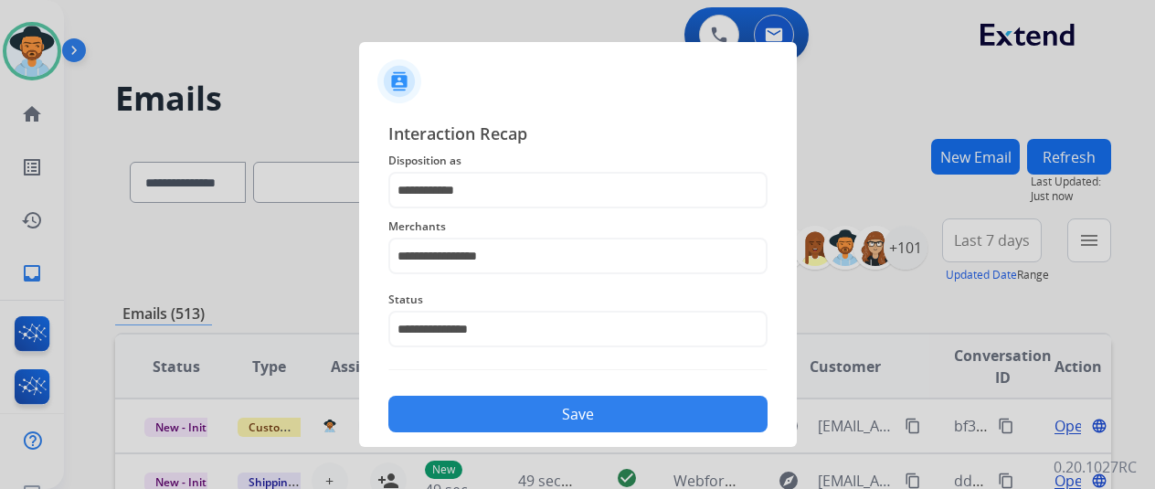
click at [555, 415] on button "Save" at bounding box center [577, 414] width 379 height 37
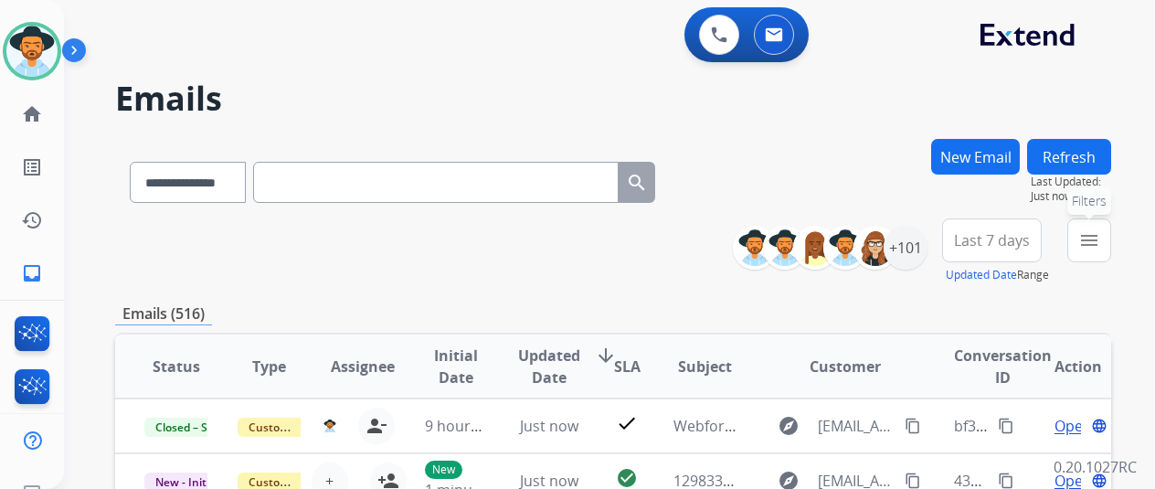
click at [1100, 237] on mat-icon "menu" at bounding box center [1090, 240] width 22 height 22
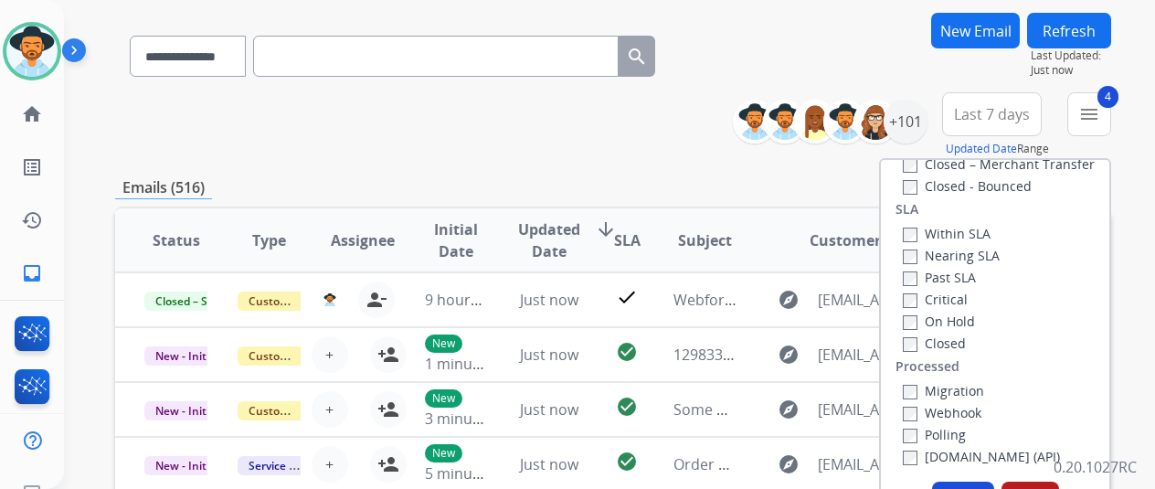
scroll to position [274, 0]
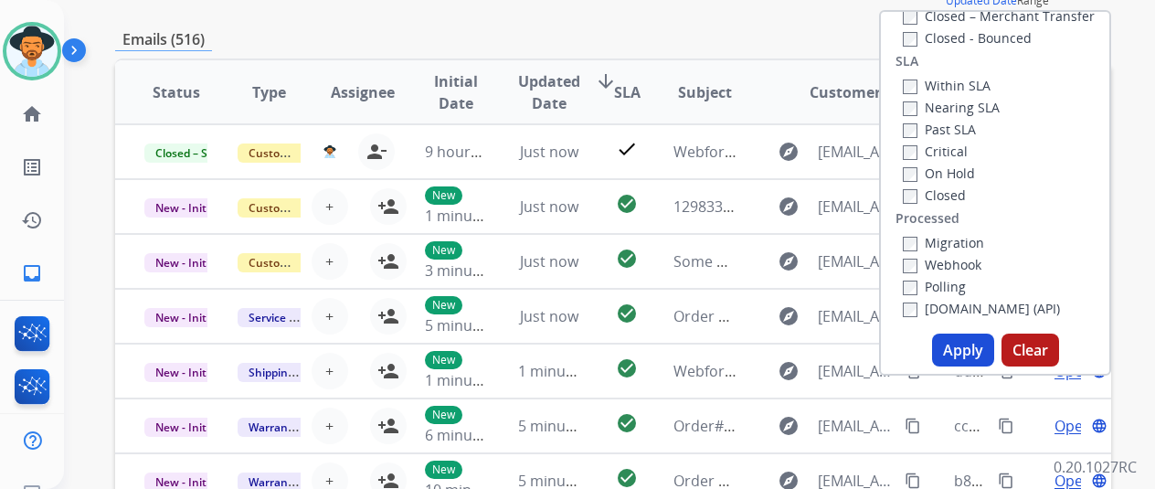
click at [967, 345] on button "Apply" at bounding box center [963, 350] width 62 height 33
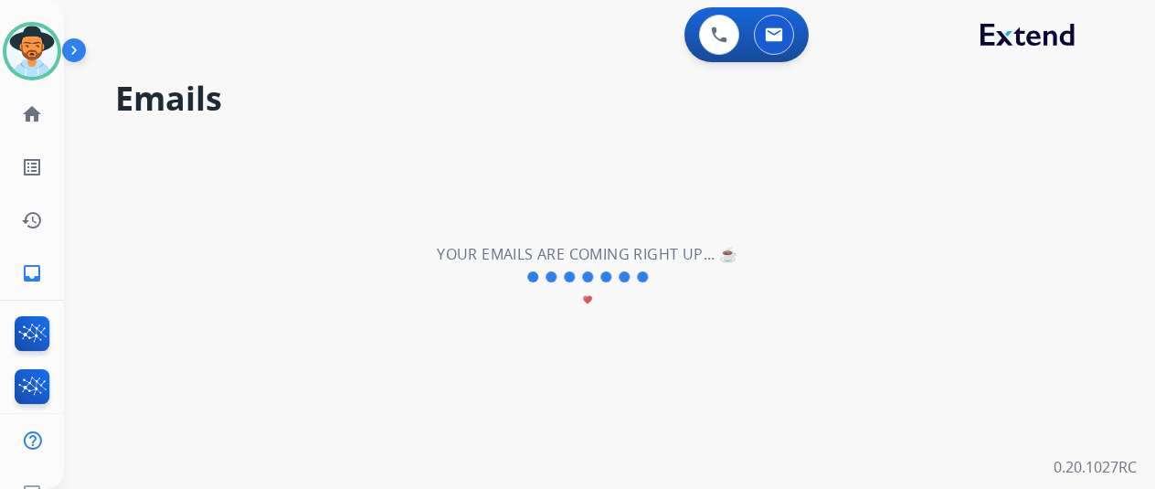
scroll to position [0, 0]
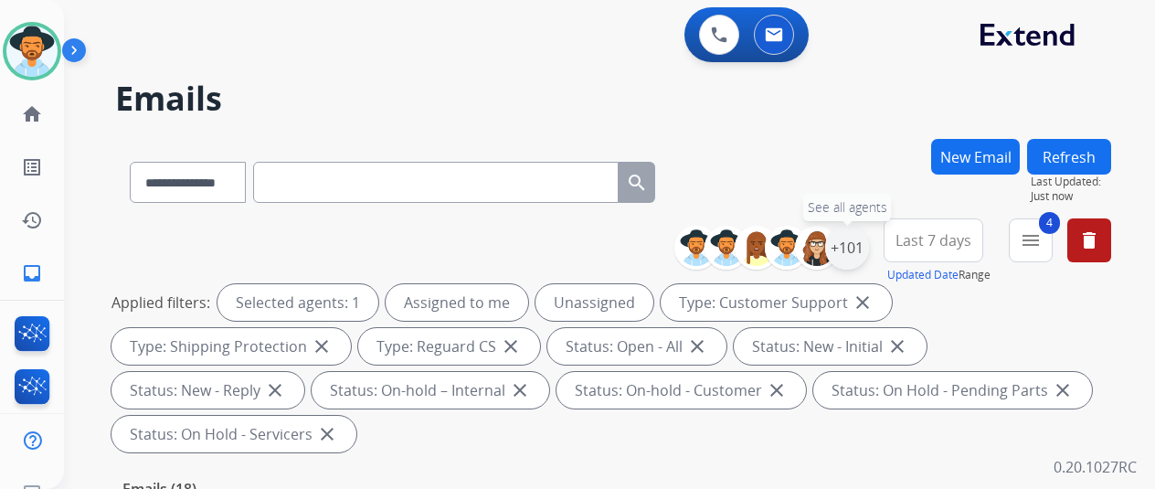
click at [859, 242] on div "+101" at bounding box center [847, 248] width 44 height 44
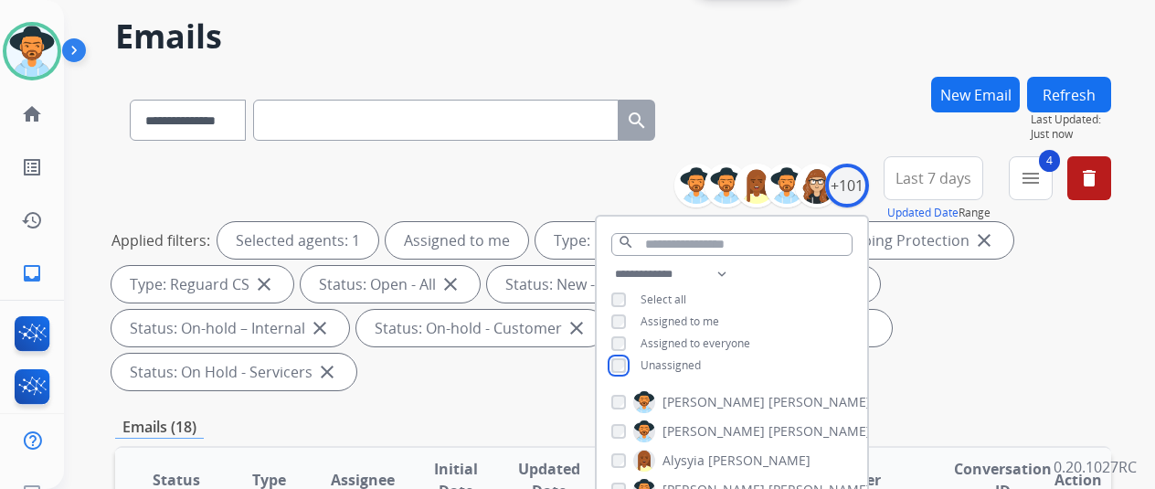
scroll to position [274, 0]
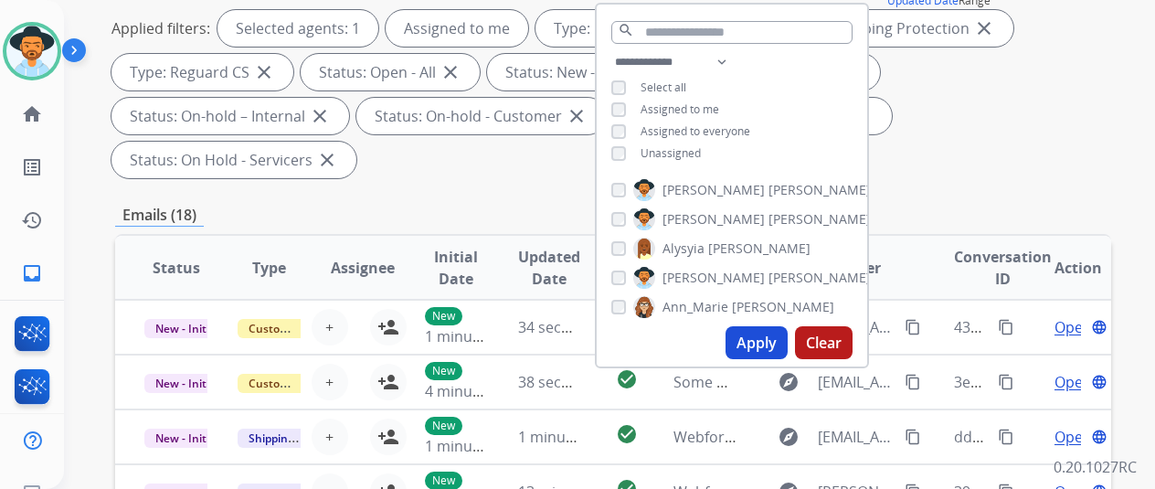
click at [763, 340] on button "Apply" at bounding box center [757, 342] width 62 height 33
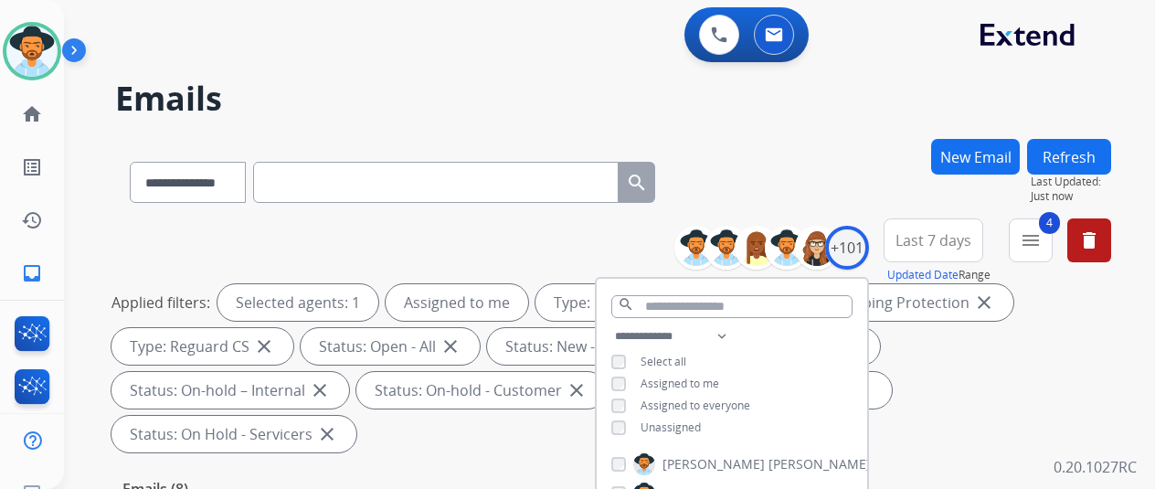
click at [786, 183] on div "**********" at bounding box center [613, 179] width 996 height 80
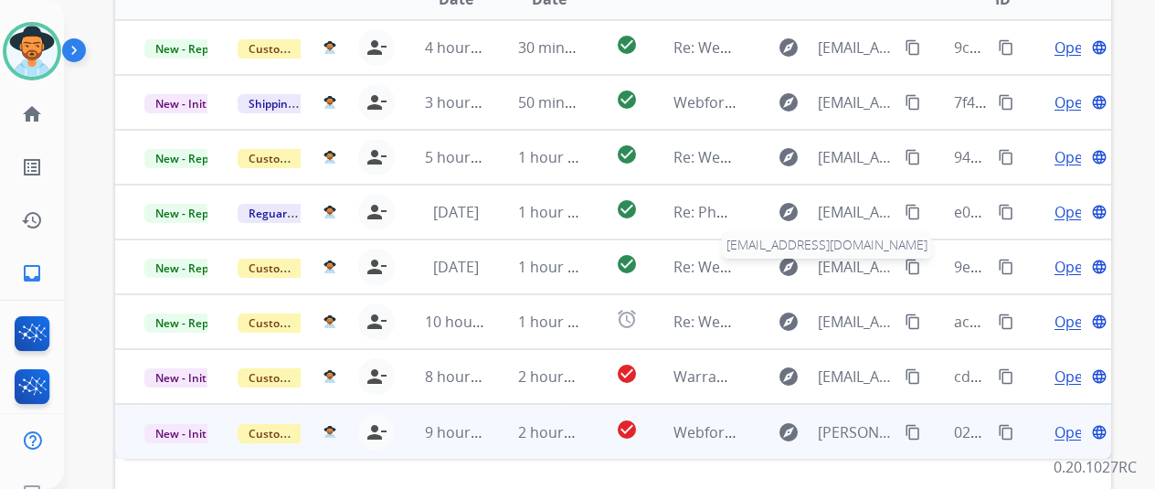
scroll to position [667, 0]
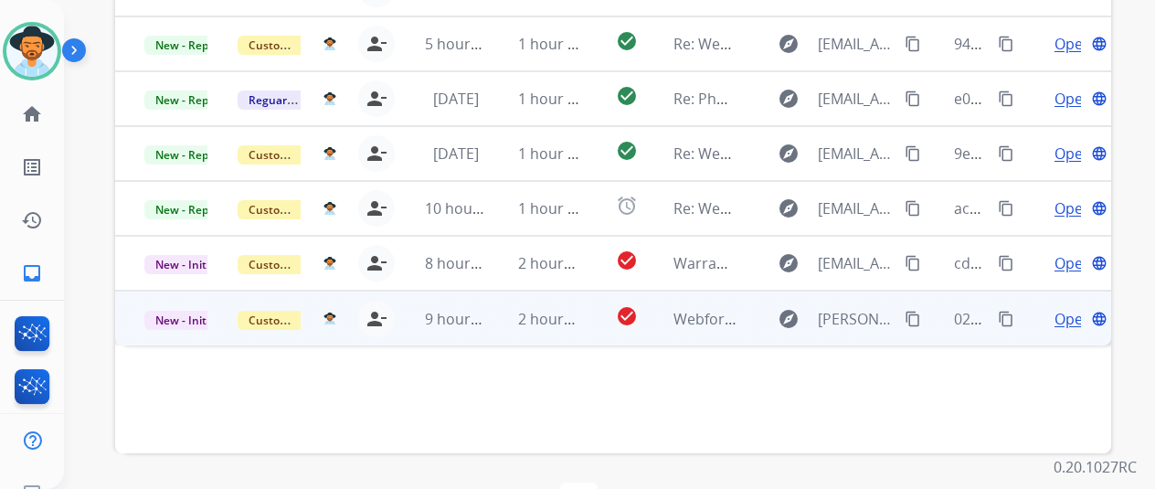
click at [1069, 308] on span "Open" at bounding box center [1073, 319] width 37 height 22
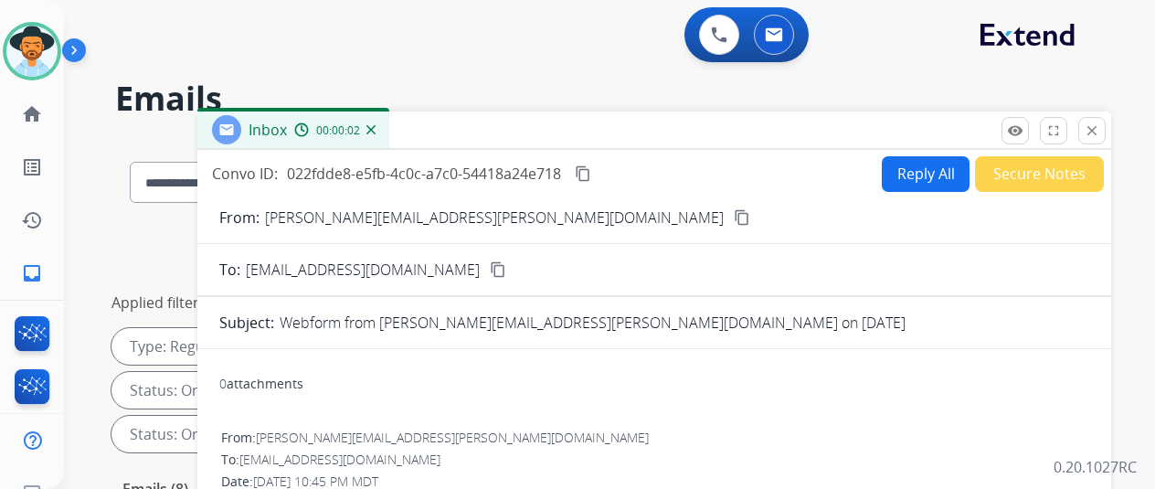
scroll to position [0, 0]
click at [376, 126] on img at bounding box center [371, 129] width 9 height 9
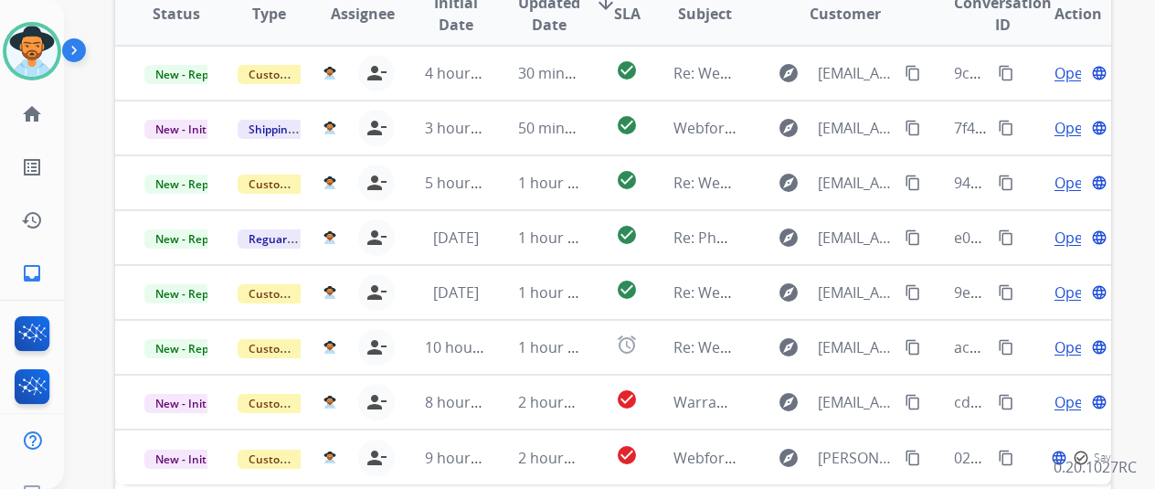
scroll to position [667, 0]
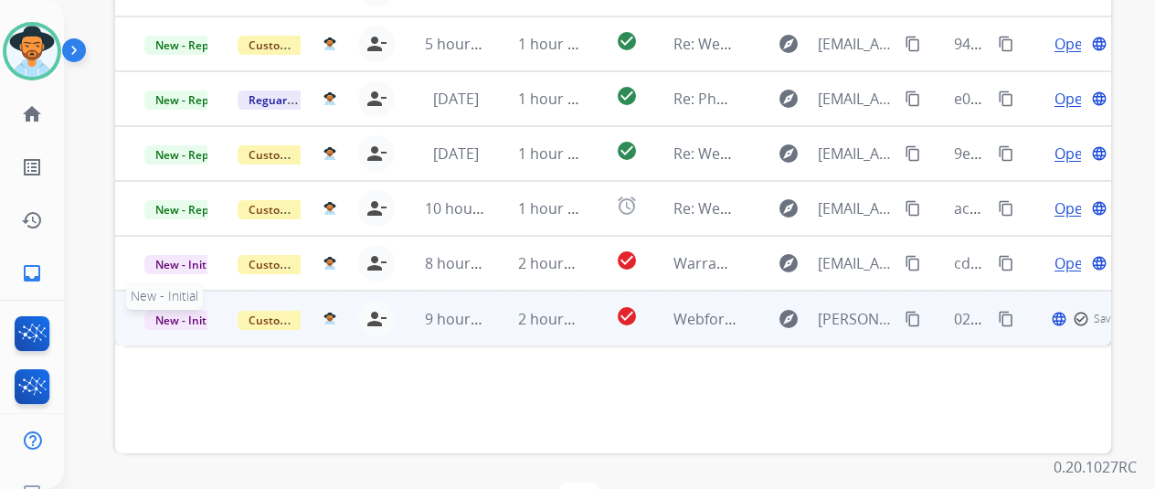
click at [166, 311] on span "New - Initial" at bounding box center [186, 320] width 85 height 19
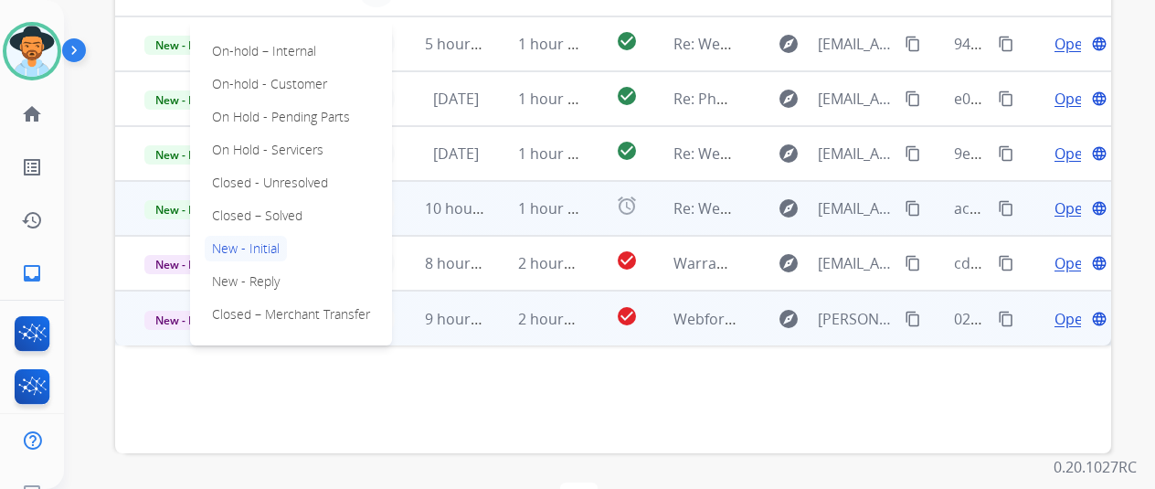
drag, startPoint x: 253, startPoint y: 166, endPoint x: 399, endPoint y: 162, distance: 146.3
click at [259, 203] on p "Closed – Solved" at bounding box center [257, 216] width 105 height 26
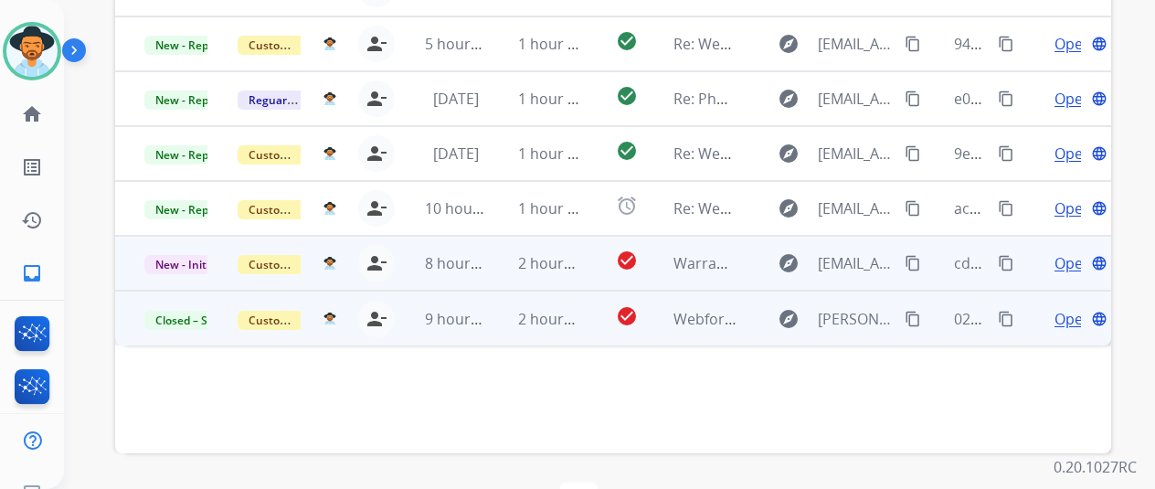
click at [1077, 252] on span "Open" at bounding box center [1073, 263] width 37 height 22
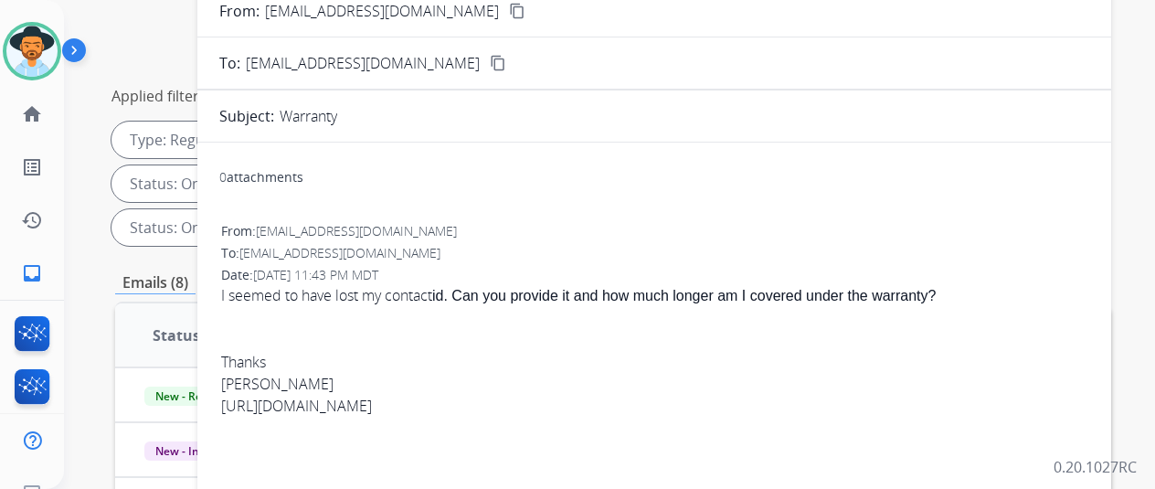
scroll to position [119, 0]
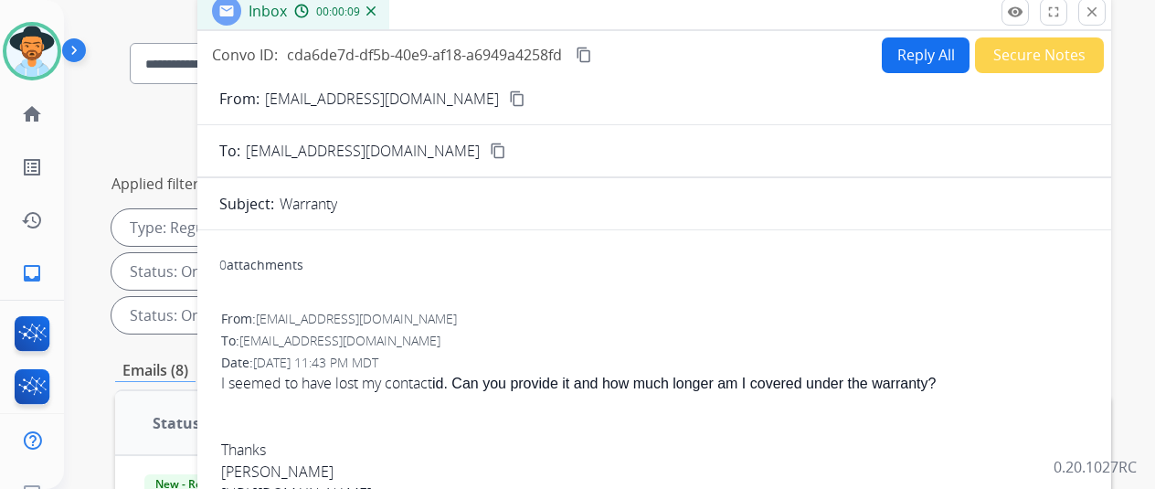
click at [509, 95] on mat-icon "content_copy" at bounding box center [517, 98] width 16 height 16
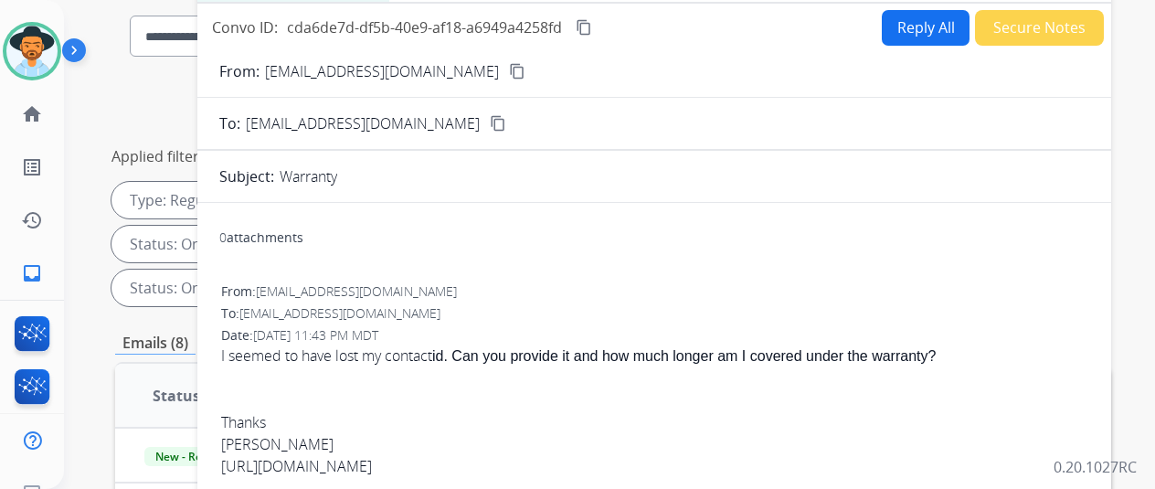
scroll to position [27, 0]
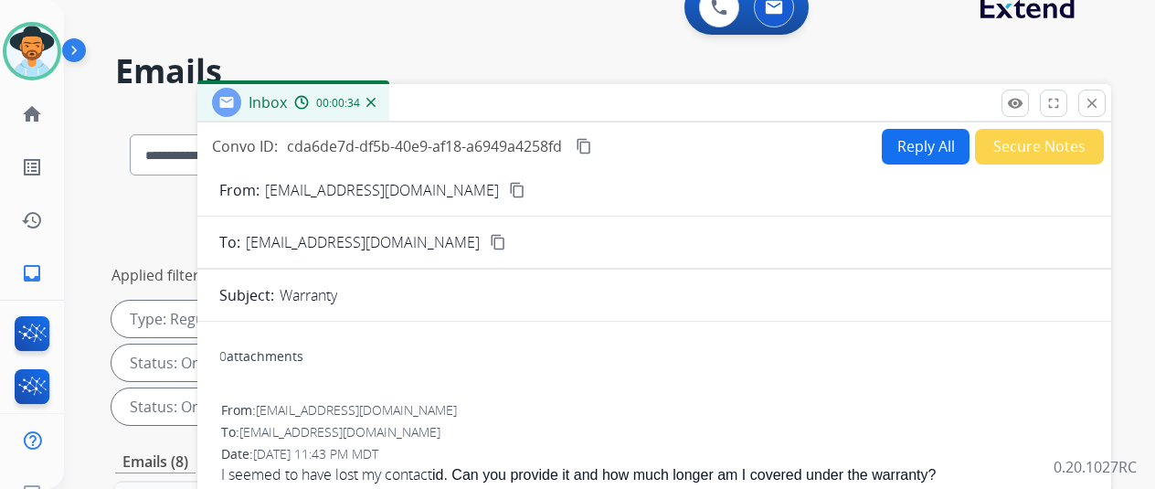
click at [922, 142] on button "Reply All" at bounding box center [926, 147] width 88 height 36
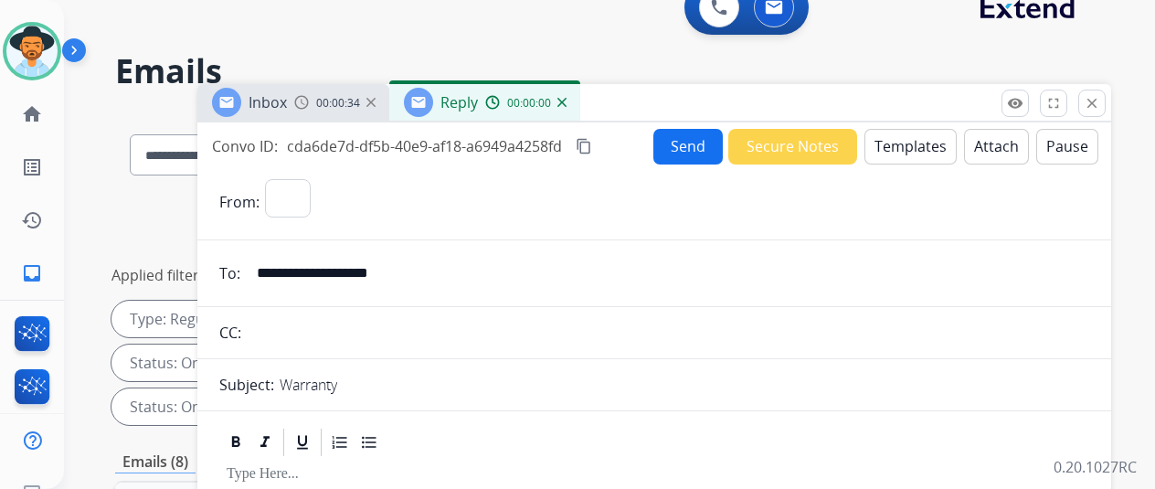
select select "**********"
click at [912, 134] on button "Templates" at bounding box center [911, 147] width 92 height 36
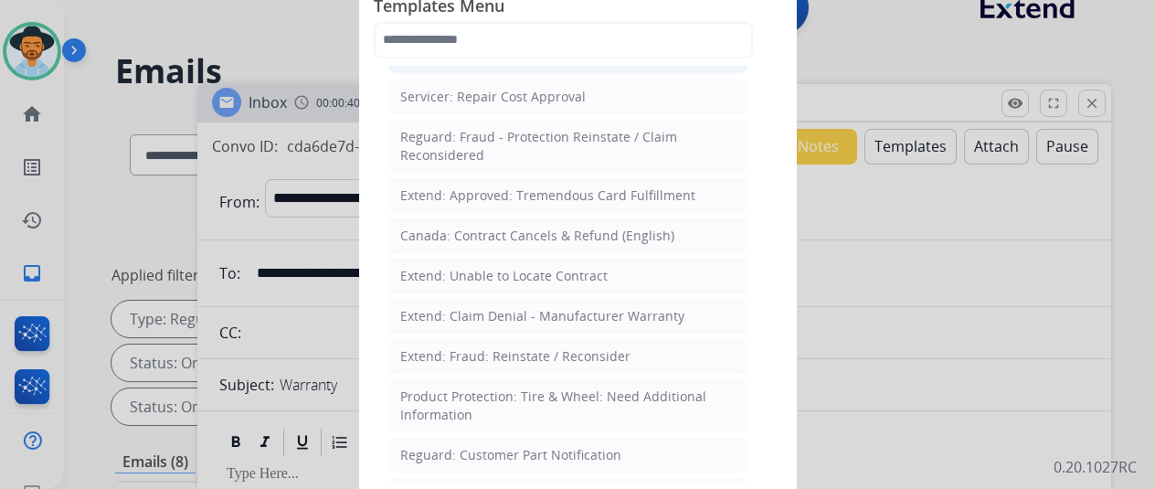
scroll to position [823, 0]
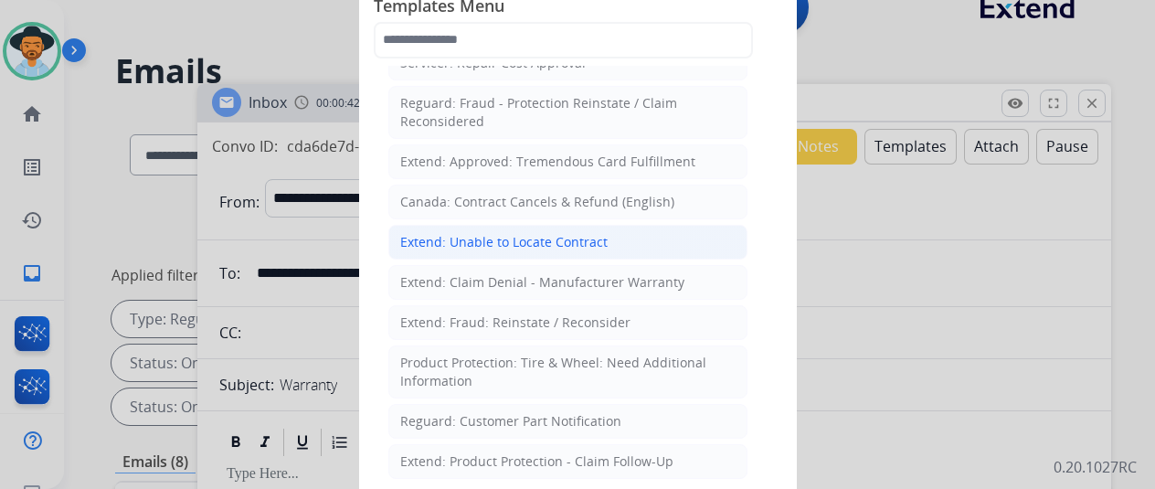
click at [457, 233] on div "Extend: Unable to Locate Contract" at bounding box center [503, 242] width 207 height 18
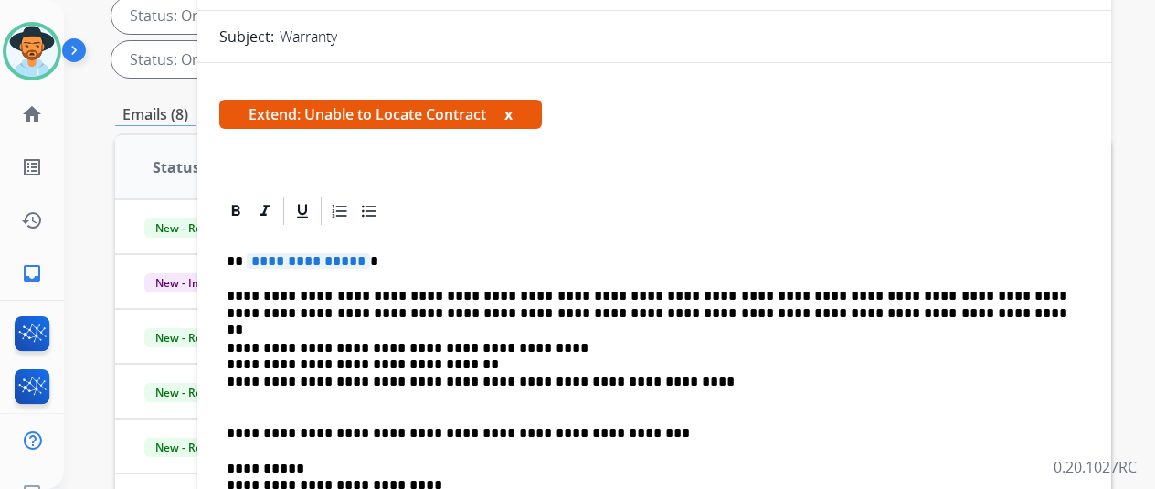
scroll to position [302, 0]
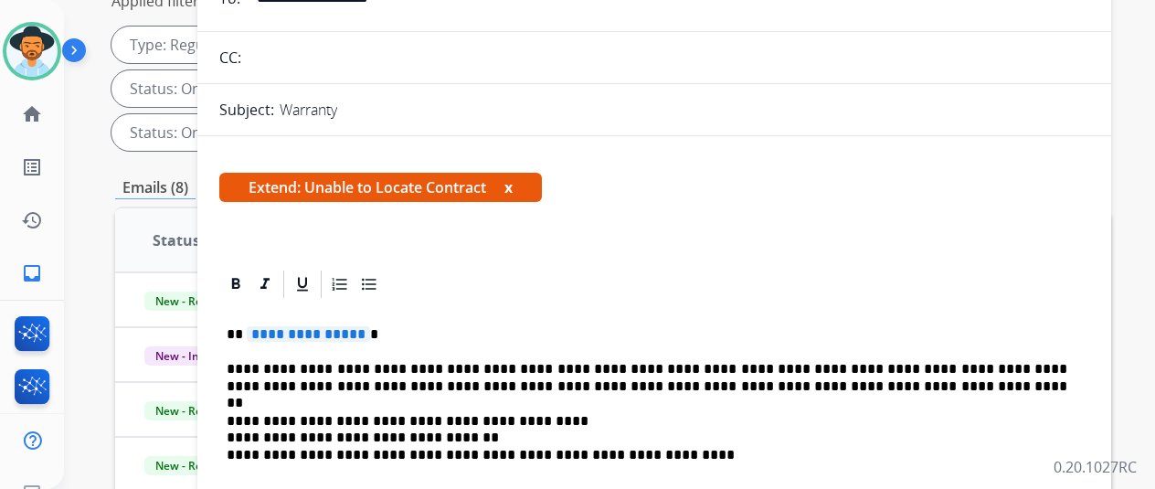
click at [370, 332] on span "**********" at bounding box center [308, 334] width 123 height 16
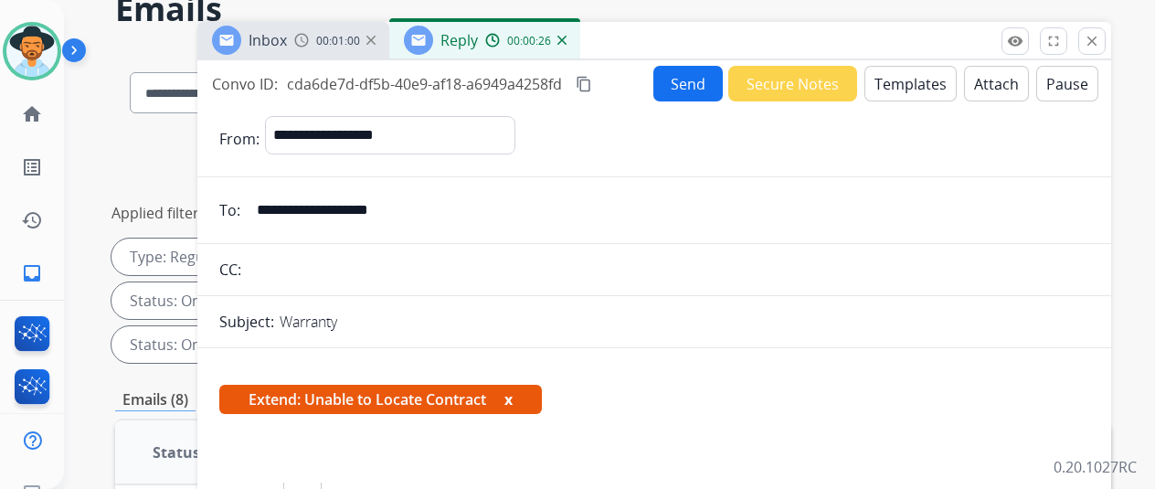
scroll to position [0, 0]
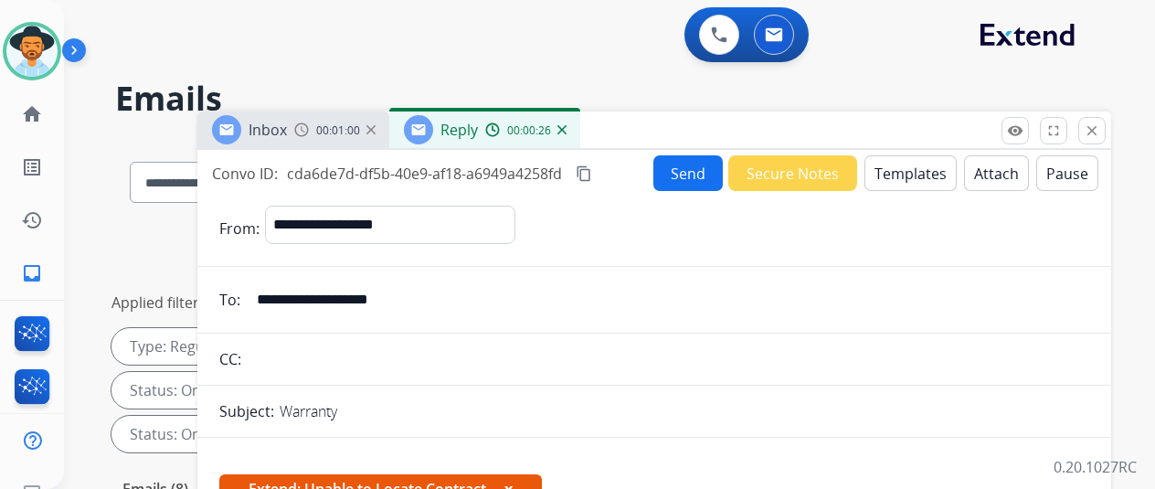
click at [688, 169] on button "Send" at bounding box center [688, 173] width 69 height 36
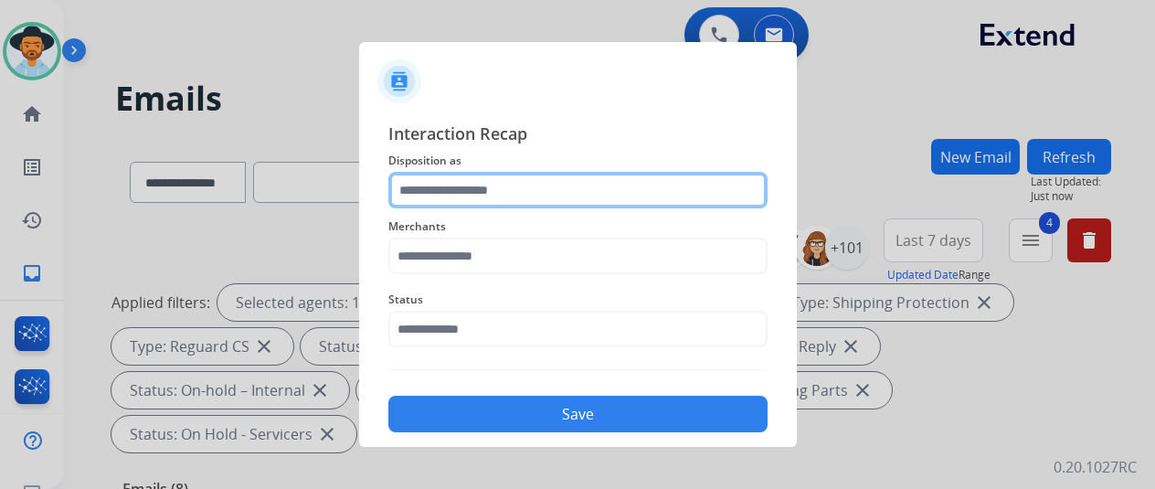
click at [443, 186] on input "text" at bounding box center [577, 190] width 379 height 37
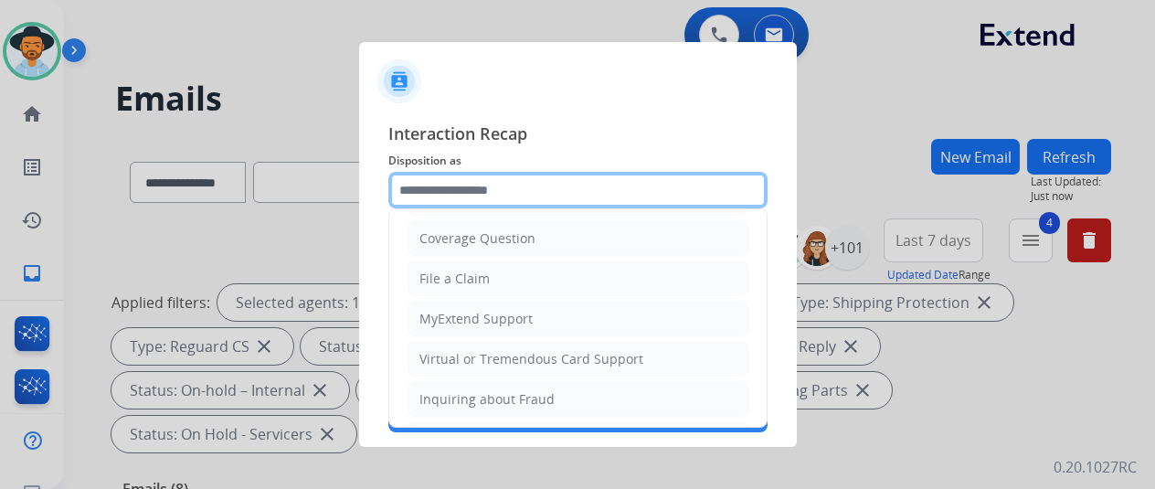
scroll to position [274, 0]
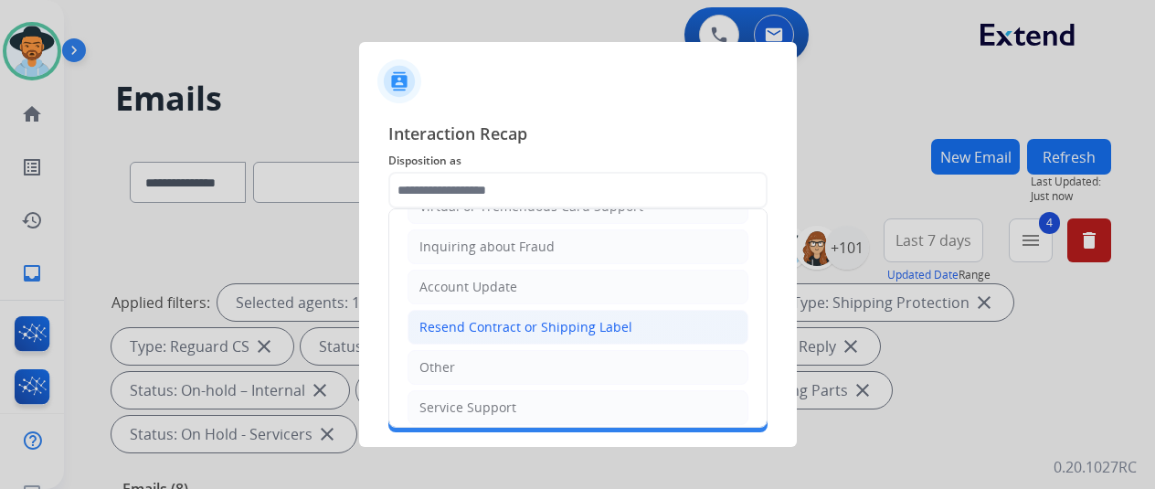
click at [498, 324] on div "Resend Contract or Shipping Label" at bounding box center [526, 327] width 213 height 18
type input "**********"
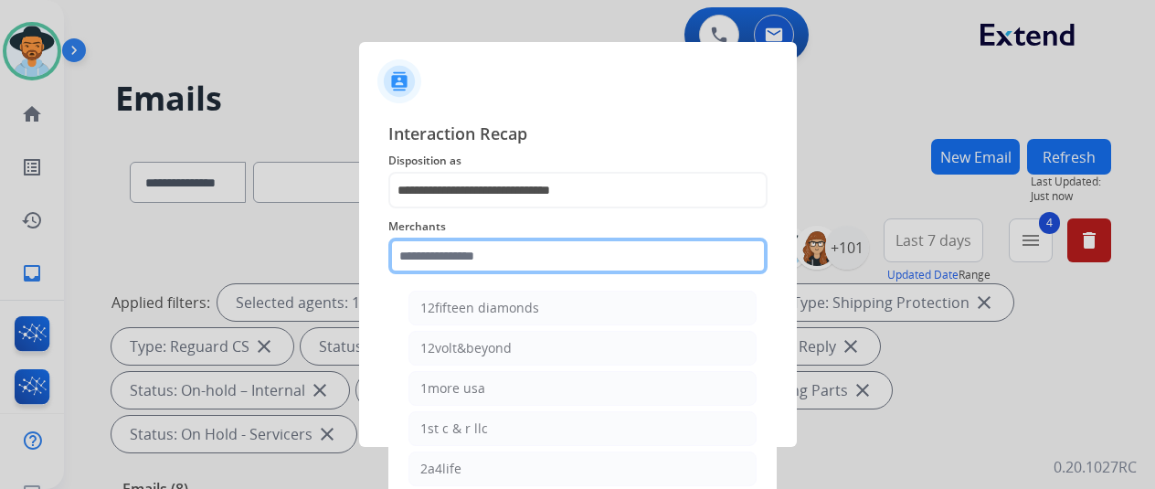
click at [419, 259] on input "text" at bounding box center [577, 256] width 379 height 37
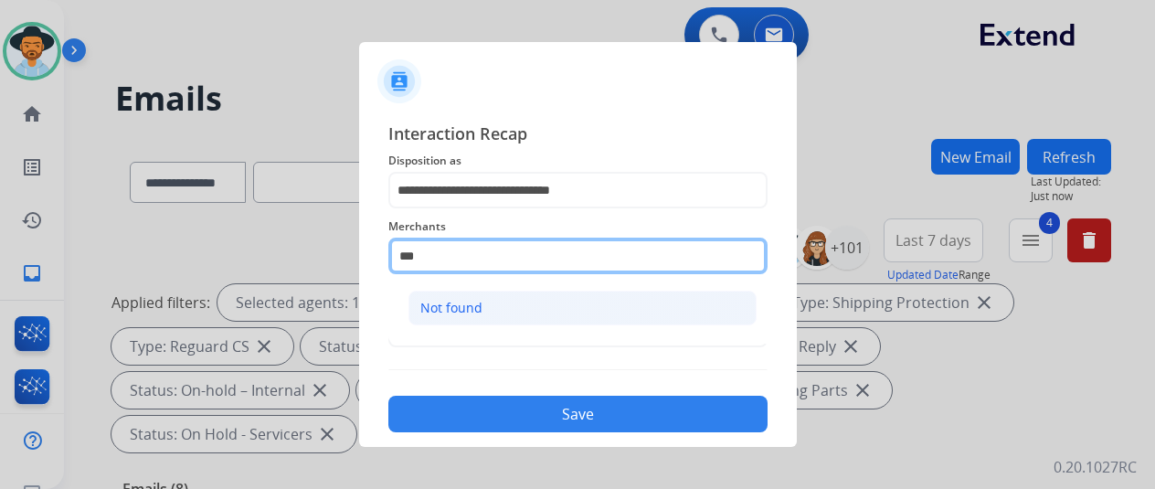
type input "***"
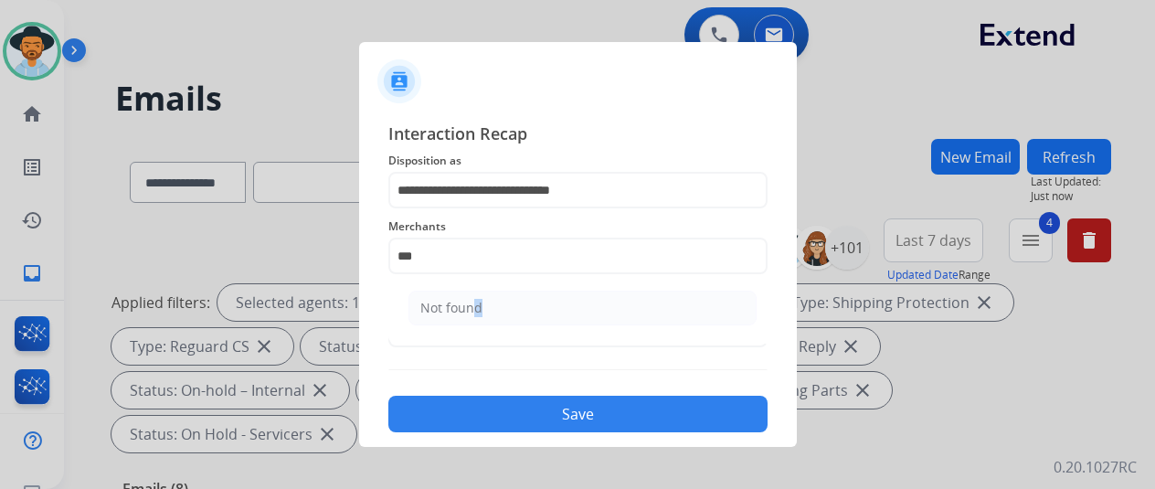
drag, startPoint x: 469, startPoint y: 300, endPoint x: 468, endPoint y: 334, distance: 33.8
click at [468, 334] on ul "Not found" at bounding box center [582, 313] width 359 height 62
drag, startPoint x: 477, startPoint y: 294, endPoint x: 479, endPoint y: 308, distance: 13.8
click at [477, 297] on span "Status" at bounding box center [577, 300] width 379 height 22
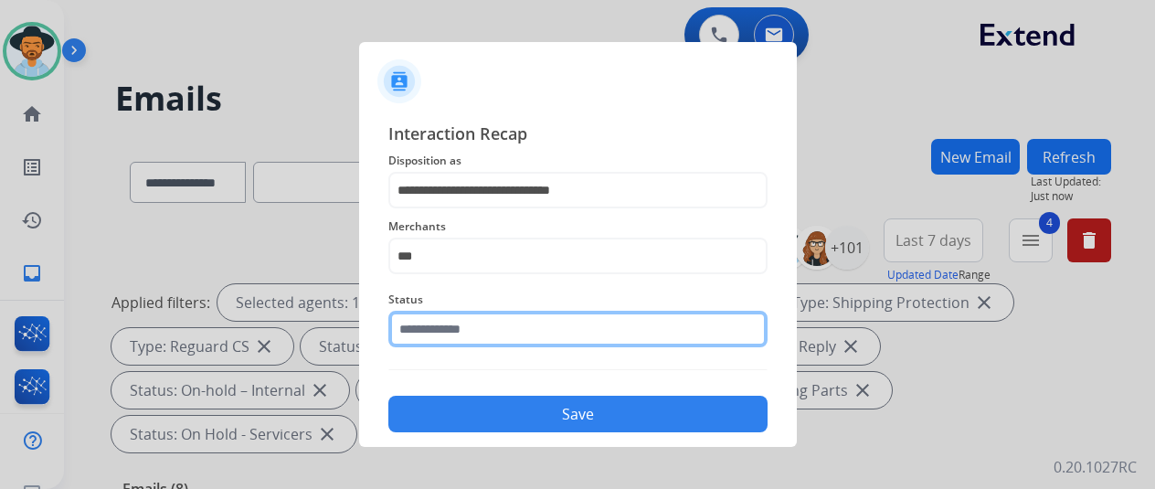
click at [468, 332] on input "text" at bounding box center [577, 329] width 379 height 37
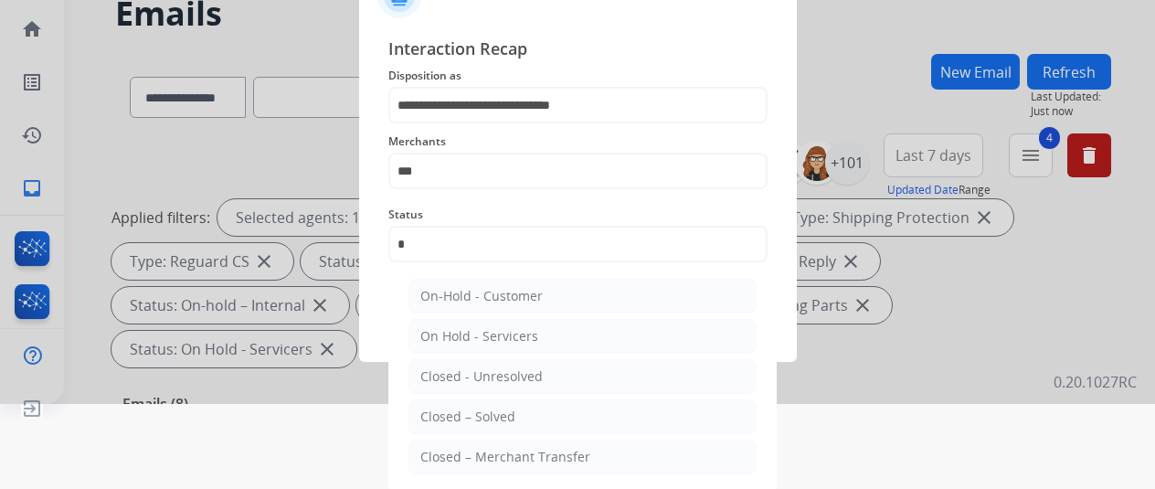
drag, startPoint x: 472, startPoint y: 414, endPoint x: 479, endPoint y: 405, distance: 11.7
click at [477, 408] on div "Closed – Solved" at bounding box center [467, 417] width 95 height 18
type input "**********"
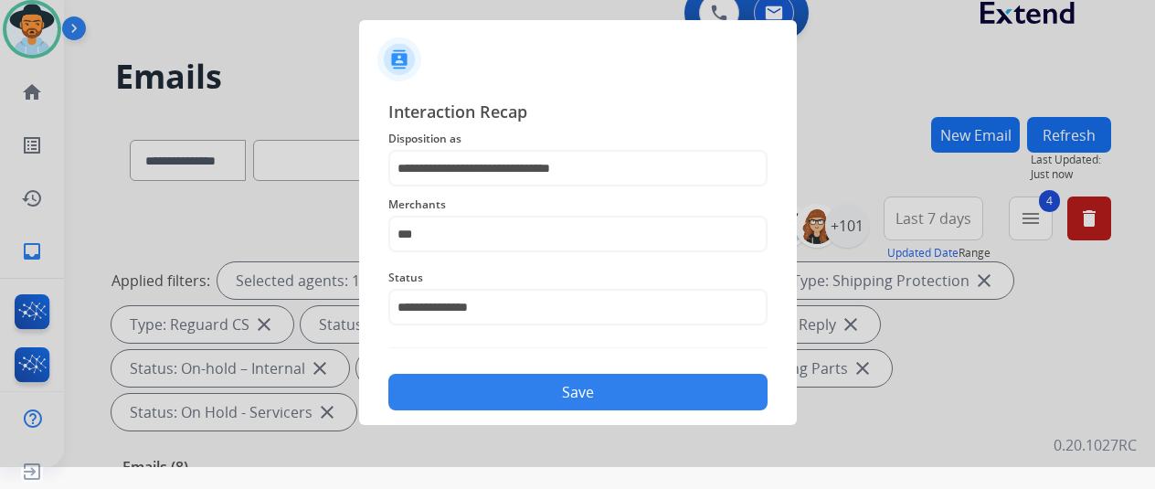
scroll to position [22, 0]
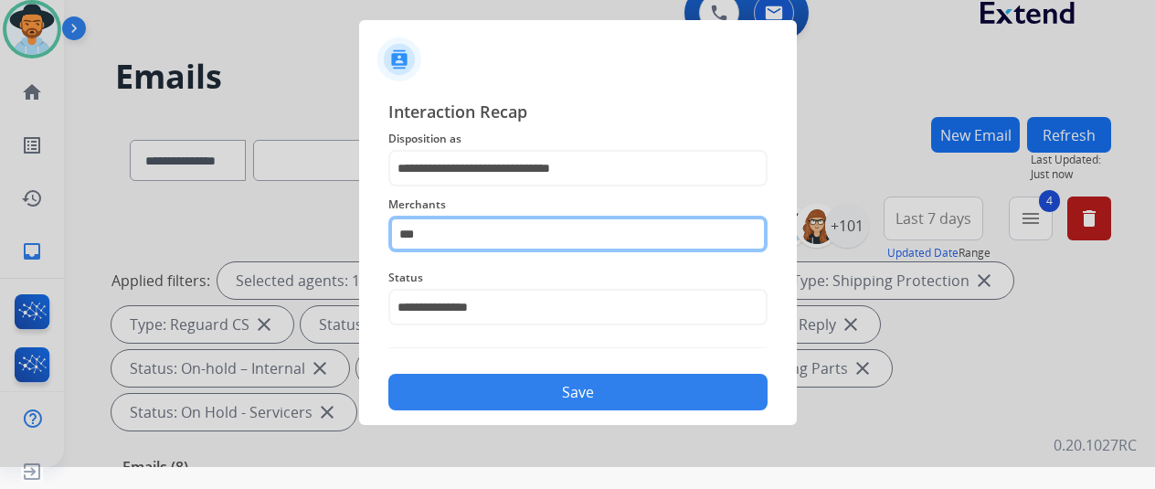
click at [432, 228] on input "***" at bounding box center [577, 234] width 379 height 37
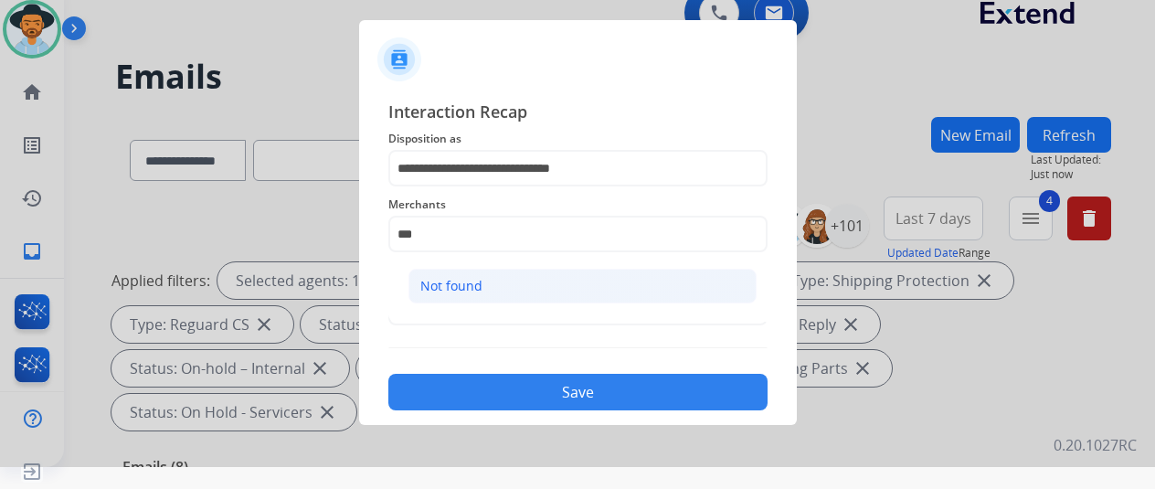
click at [465, 291] on div "Not found" at bounding box center [451, 286] width 62 height 18
type input "*********"
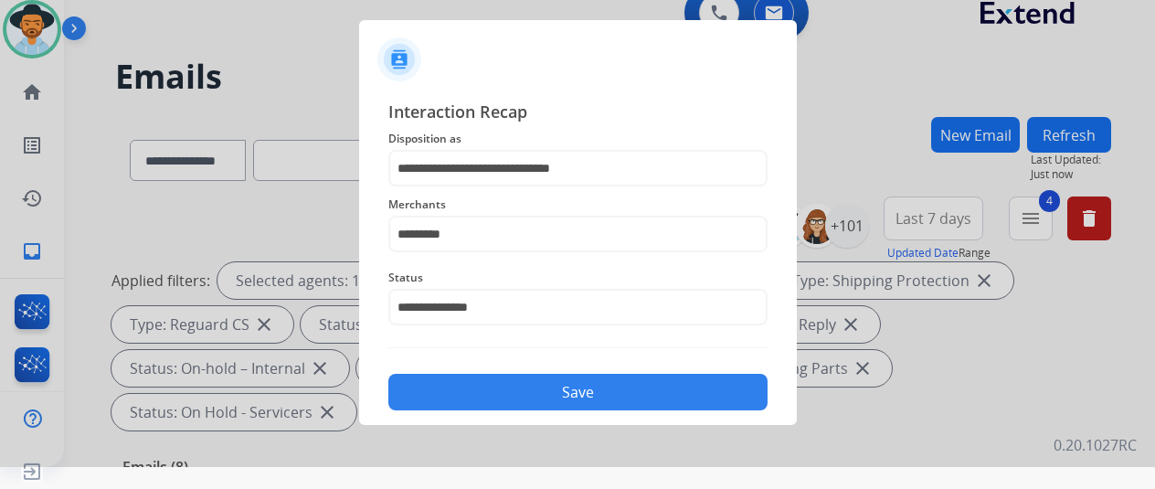
click at [566, 392] on button "Save" at bounding box center [577, 392] width 379 height 37
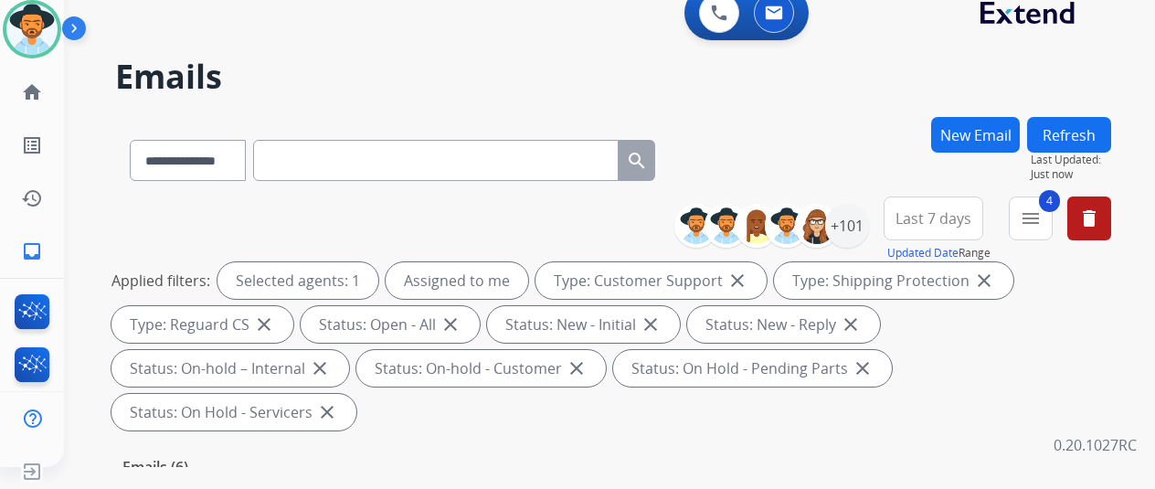
click at [766, 135] on div "**********" at bounding box center [613, 157] width 996 height 80
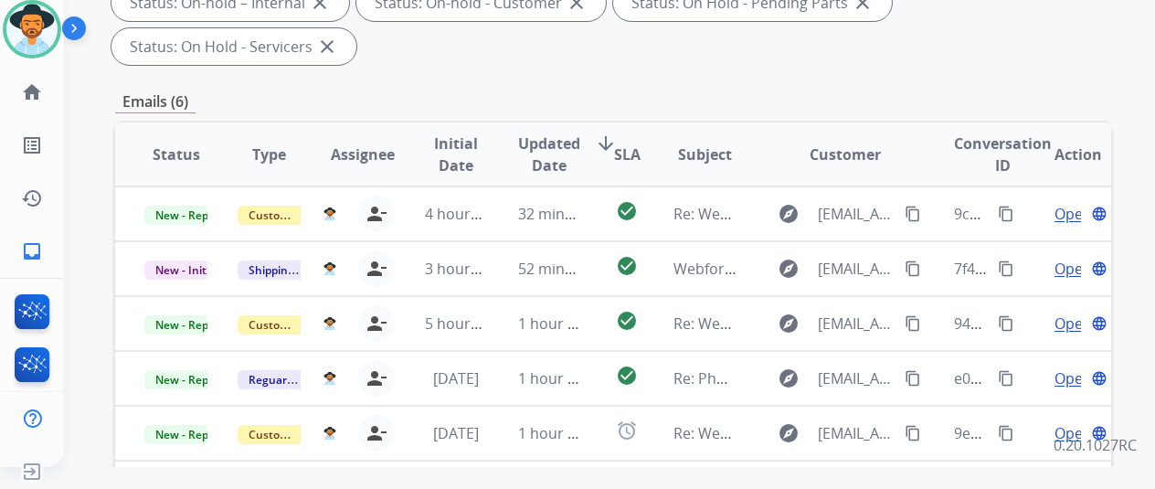
scroll to position [640, 0]
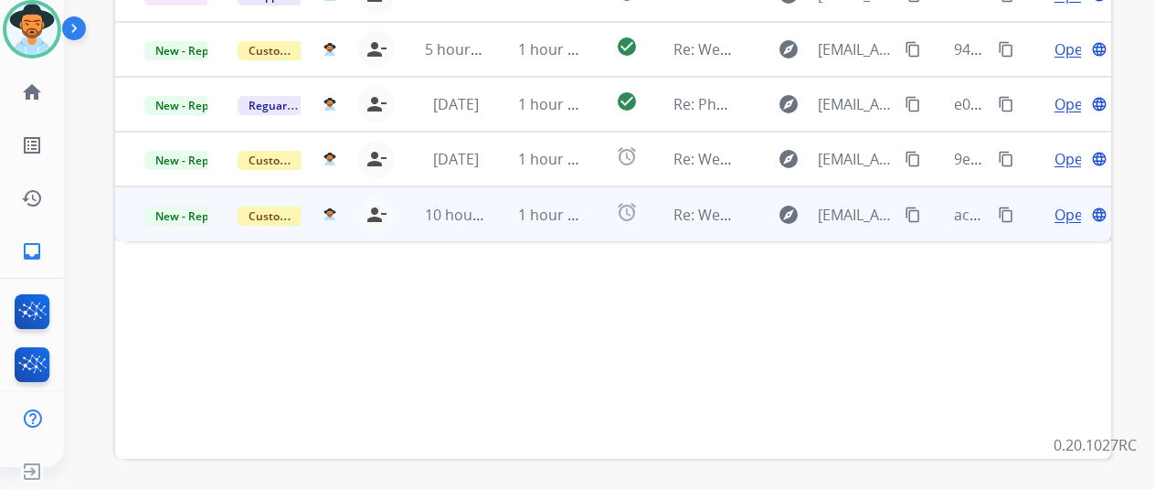
click at [1058, 204] on span "Open" at bounding box center [1073, 215] width 37 height 22
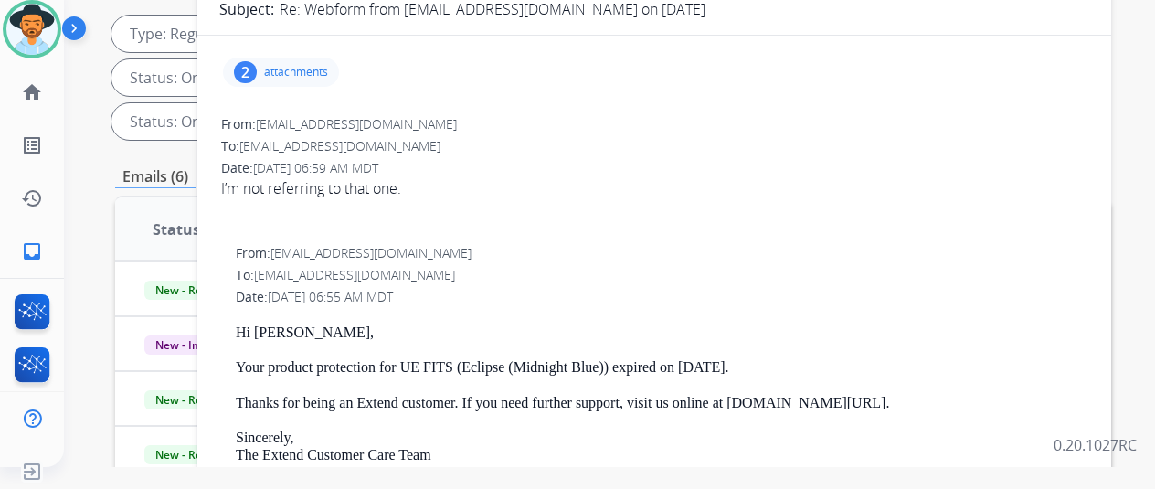
scroll to position [183, 0]
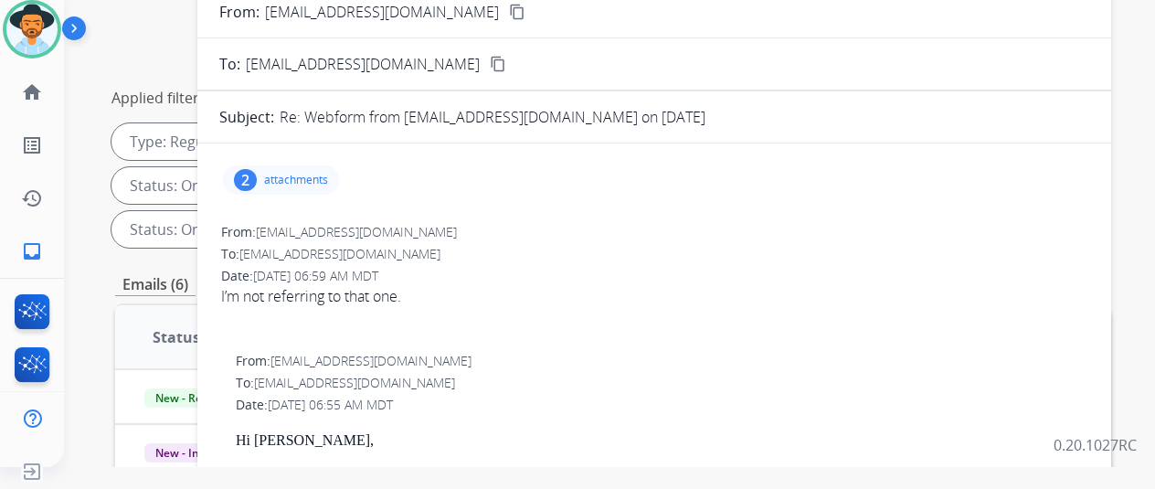
click at [257, 176] on div "2" at bounding box center [245, 180] width 23 height 22
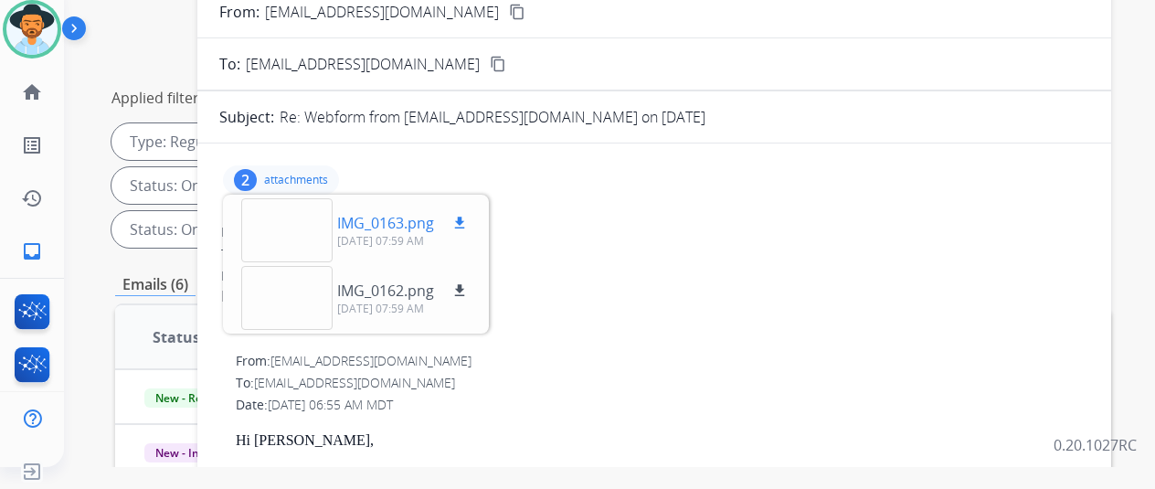
click at [304, 218] on div at bounding box center [286, 230] width 91 height 64
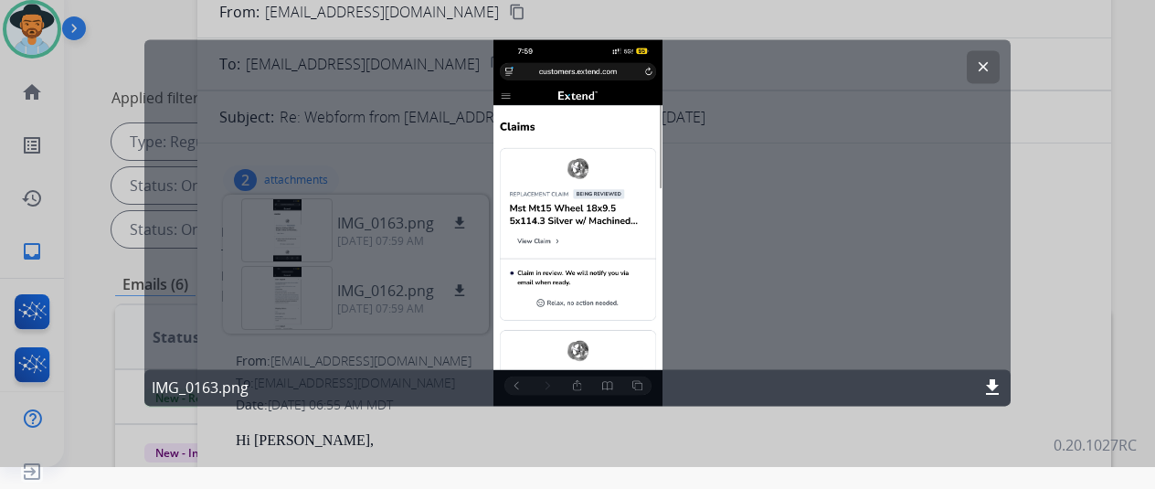
drag, startPoint x: 983, startPoint y: 60, endPoint x: 819, endPoint y: 97, distance: 168.5
click at [982, 61] on mat-icon "clear" at bounding box center [983, 66] width 16 height 16
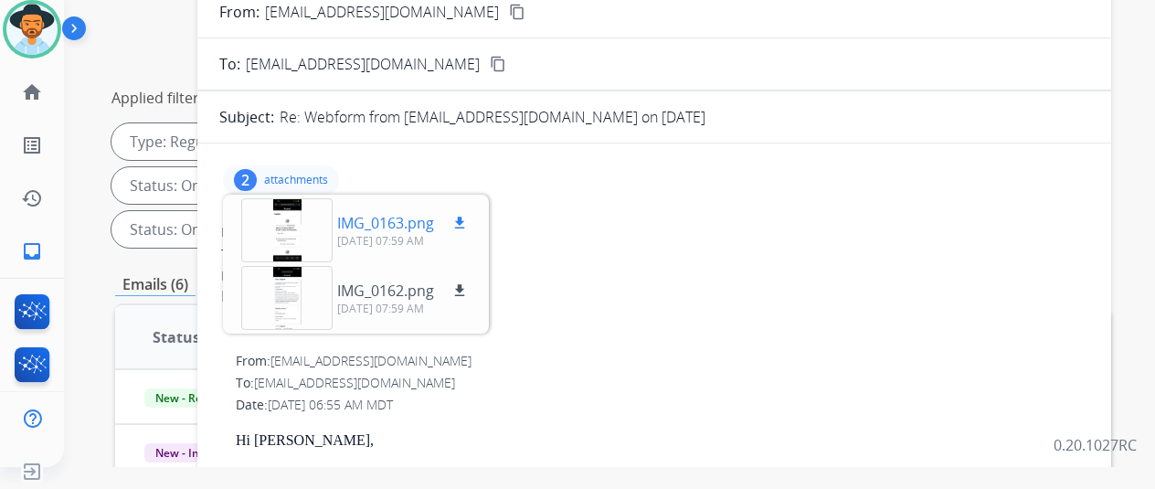
click at [304, 230] on div at bounding box center [286, 230] width 91 height 64
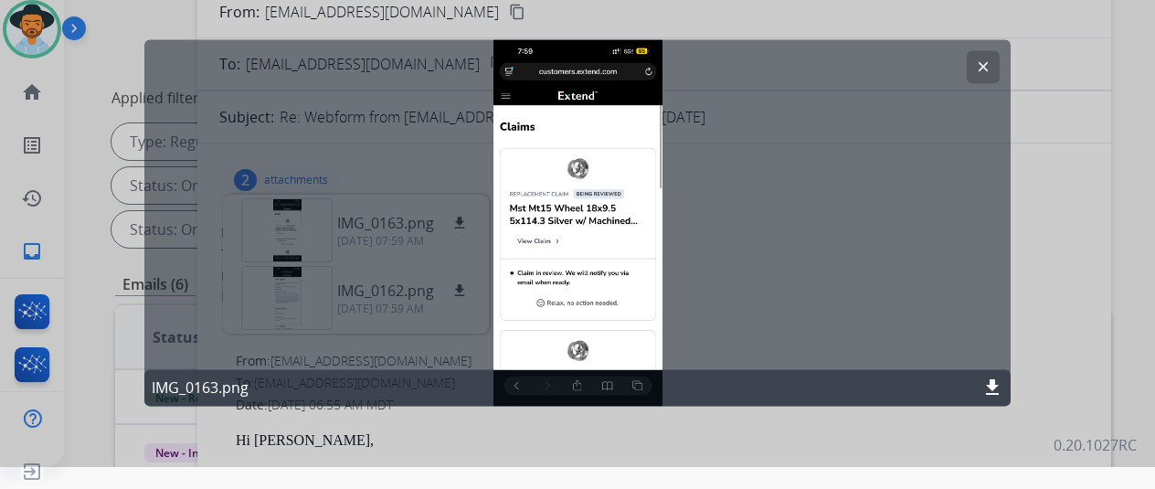
click at [983, 67] on mat-icon "clear" at bounding box center [983, 66] width 16 height 16
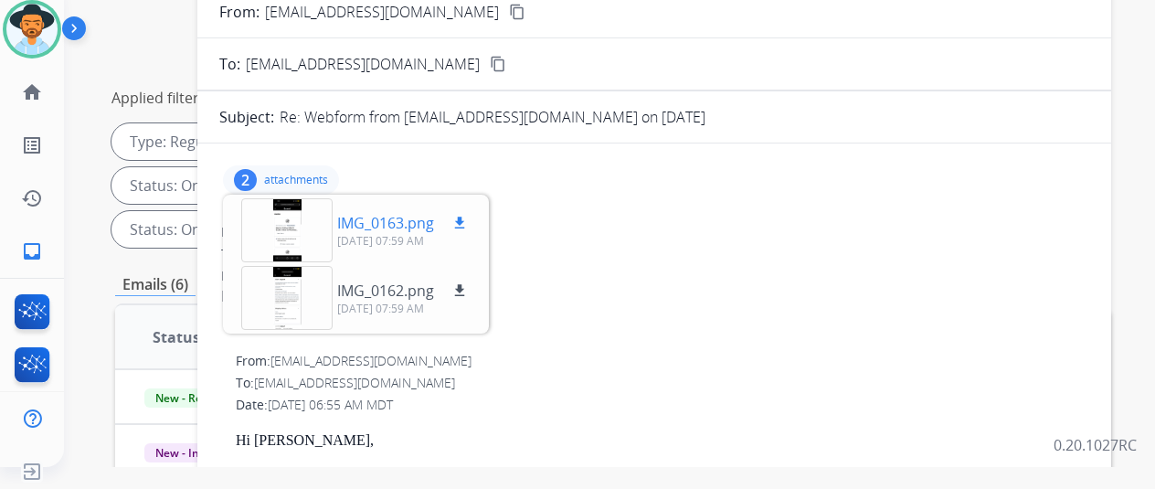
scroll to position [0, 0]
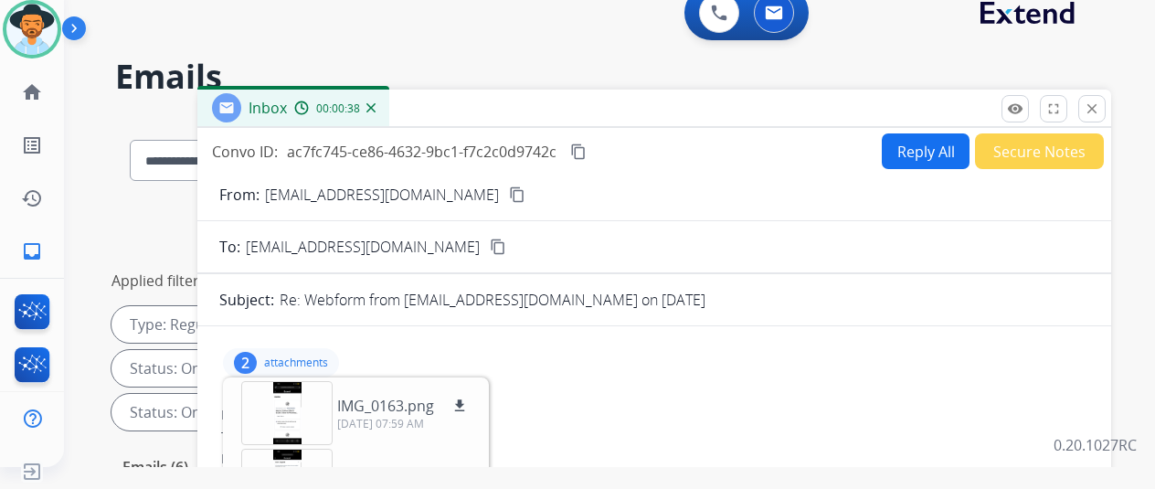
click at [509, 190] on mat-icon "content_copy" at bounding box center [517, 194] width 16 height 16
click at [300, 424] on div at bounding box center [286, 413] width 91 height 64
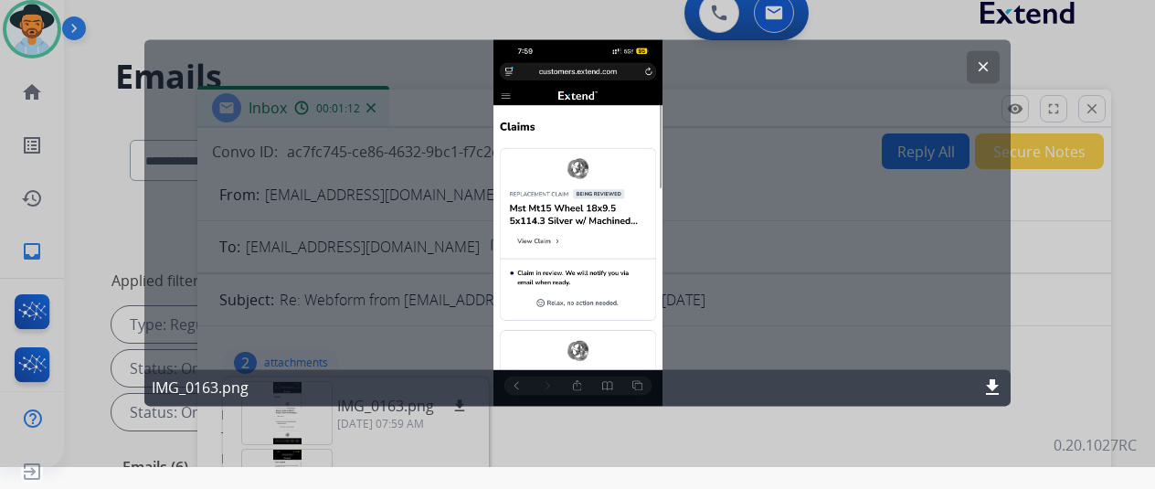
click at [983, 61] on mat-icon "clear" at bounding box center [983, 66] width 16 height 16
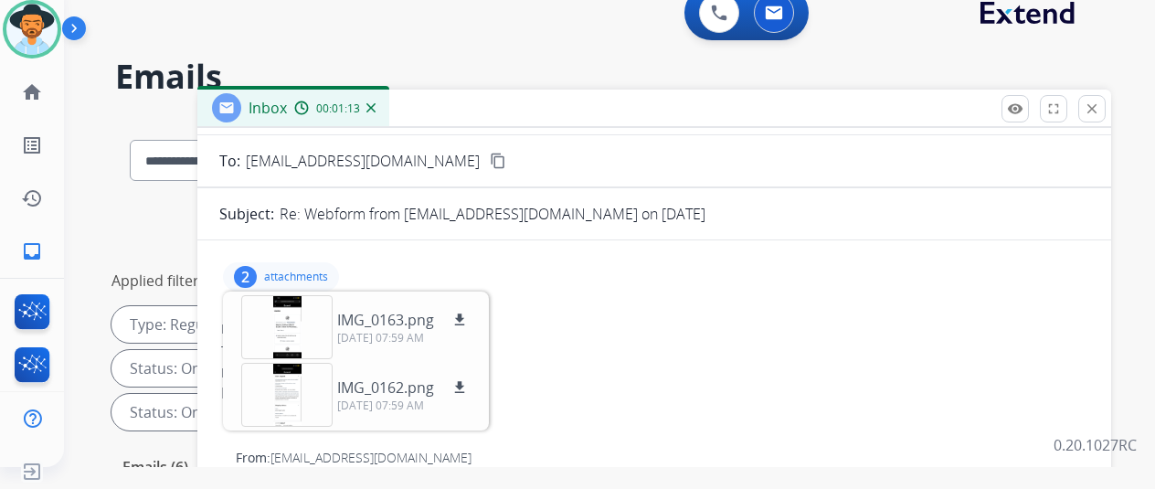
scroll to position [183, 0]
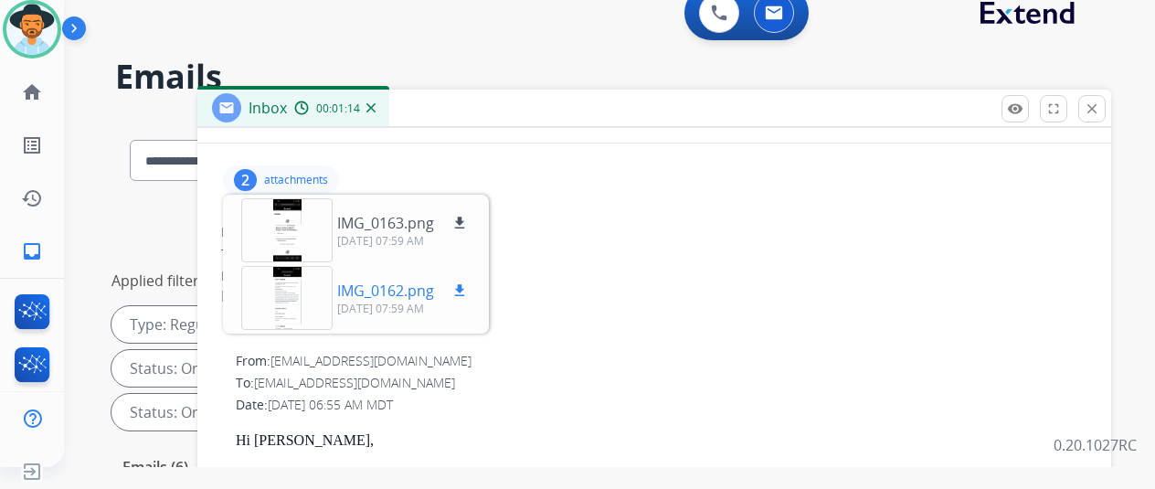
click at [400, 304] on p "09/24/2025, 07:59 AM" at bounding box center [403, 309] width 133 height 15
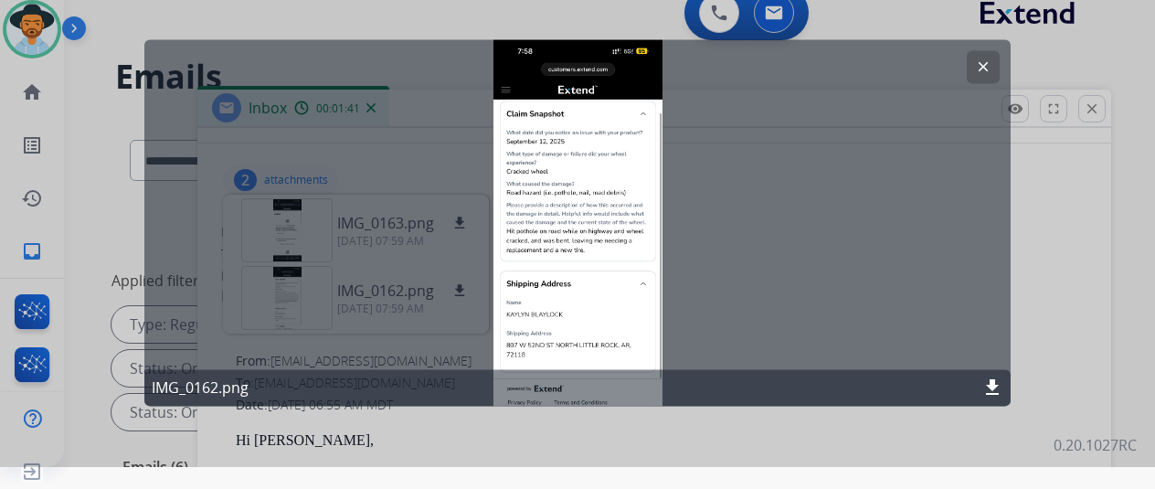
click at [978, 69] on mat-icon "clear" at bounding box center [983, 66] width 16 height 16
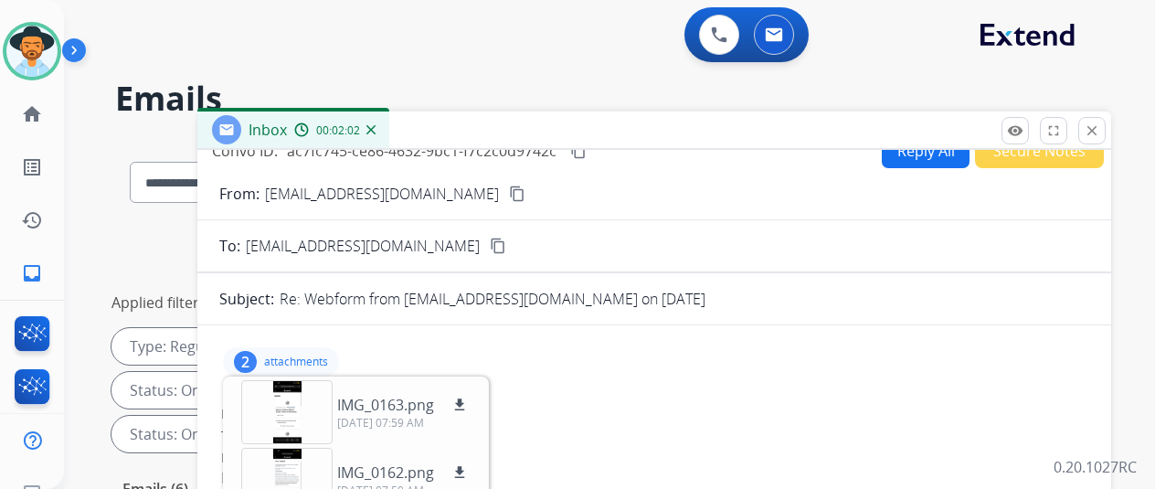
scroll to position [0, 0]
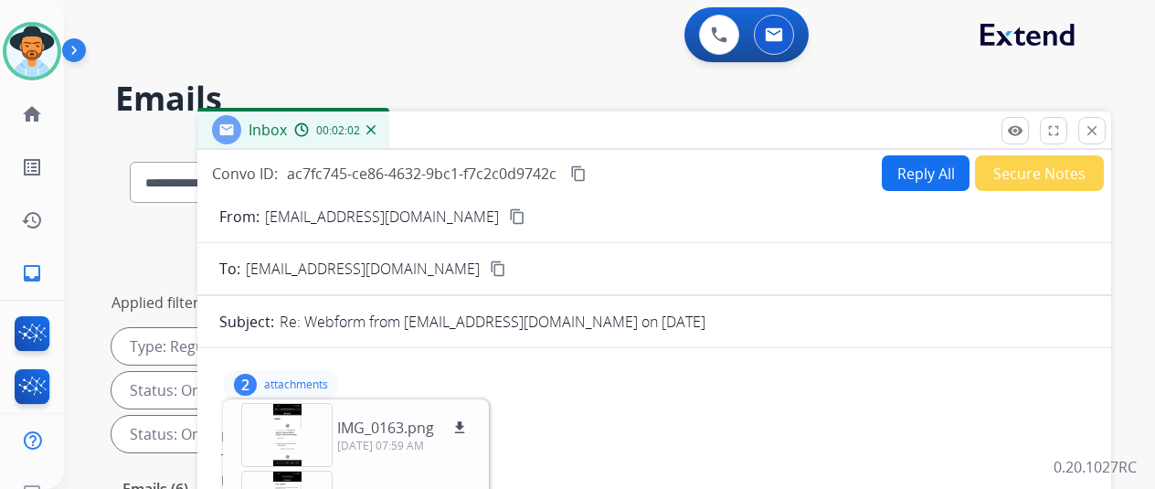
click at [926, 164] on button "Reply All" at bounding box center [926, 173] width 88 height 36
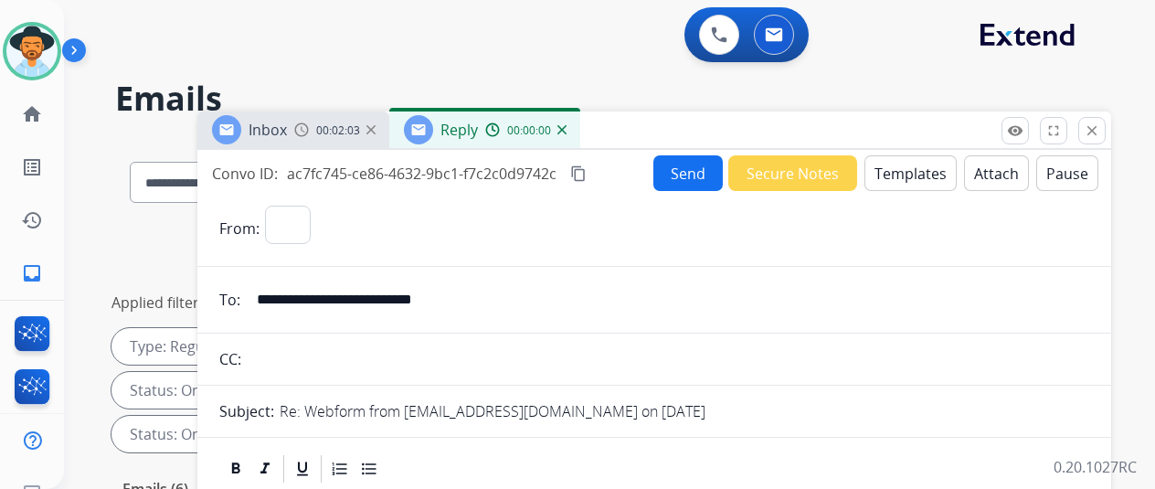
select select "**********"
click at [918, 166] on button "Templates" at bounding box center [911, 173] width 92 height 36
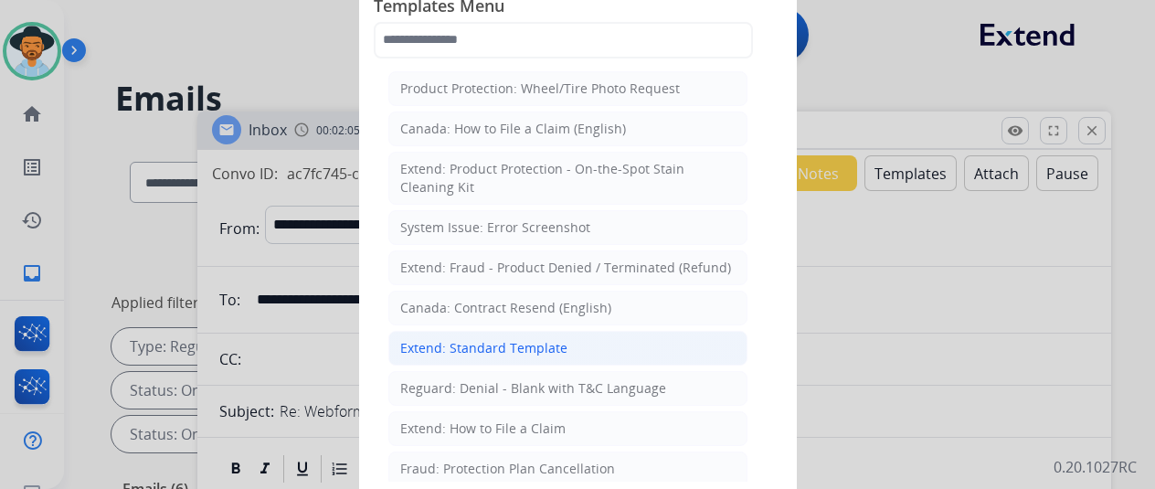
click at [465, 339] on div "Extend: Standard Template" at bounding box center [483, 348] width 167 height 18
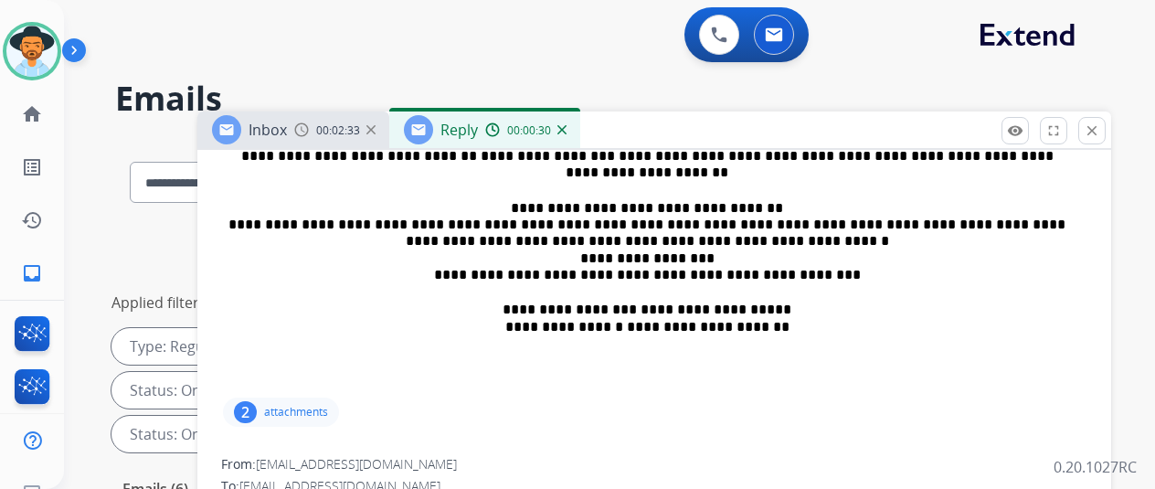
scroll to position [371, 0]
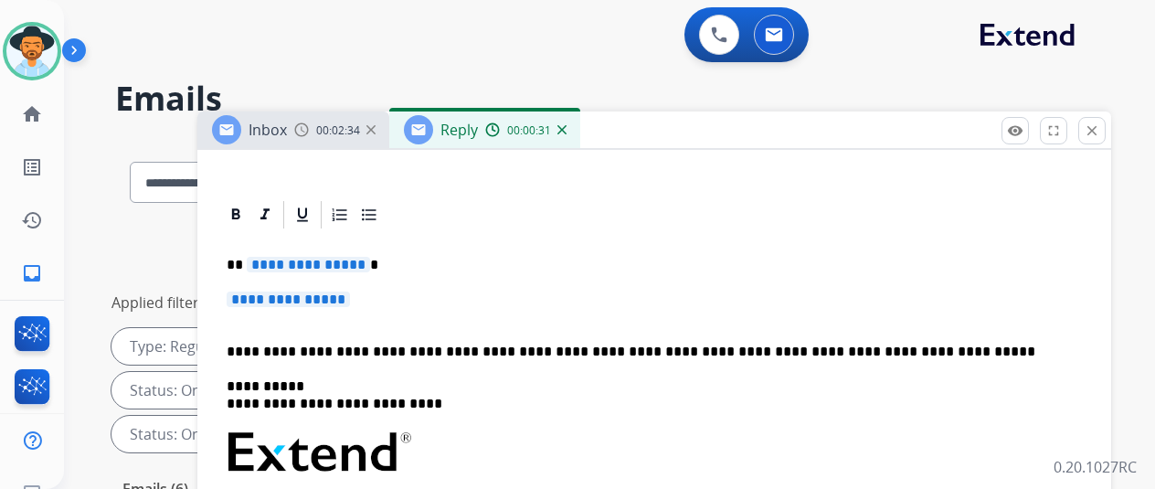
click at [367, 265] on span "**********" at bounding box center [308, 265] width 123 height 16
click at [350, 298] on span "**********" at bounding box center [288, 300] width 123 height 16
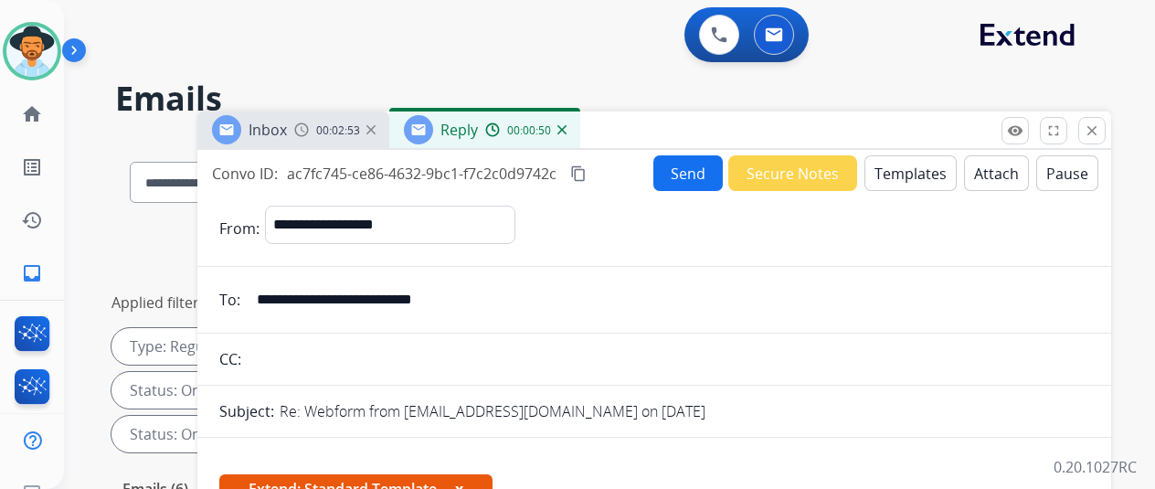
select select "**********"
click at [707, 169] on button "Send" at bounding box center [688, 173] width 69 height 36
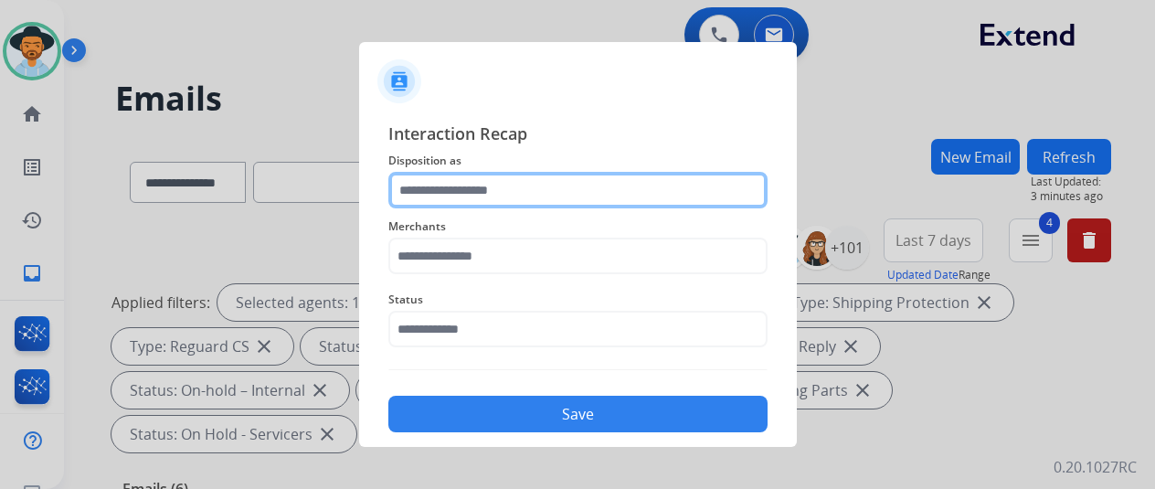
click at [428, 185] on input "text" at bounding box center [577, 190] width 379 height 37
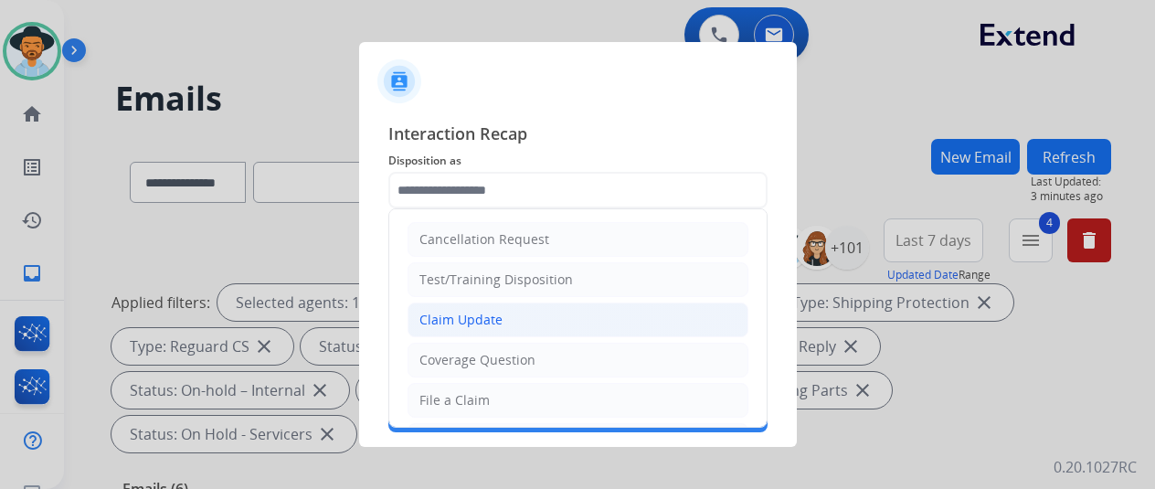
click at [452, 315] on div "Claim Update" at bounding box center [461, 320] width 83 height 18
type input "**********"
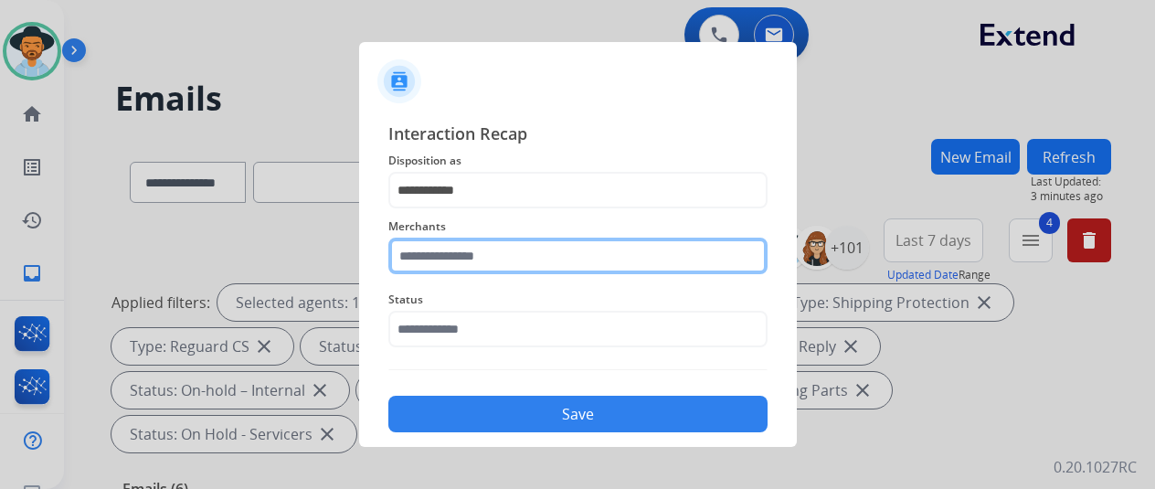
click at [430, 261] on input "text" at bounding box center [577, 256] width 379 height 37
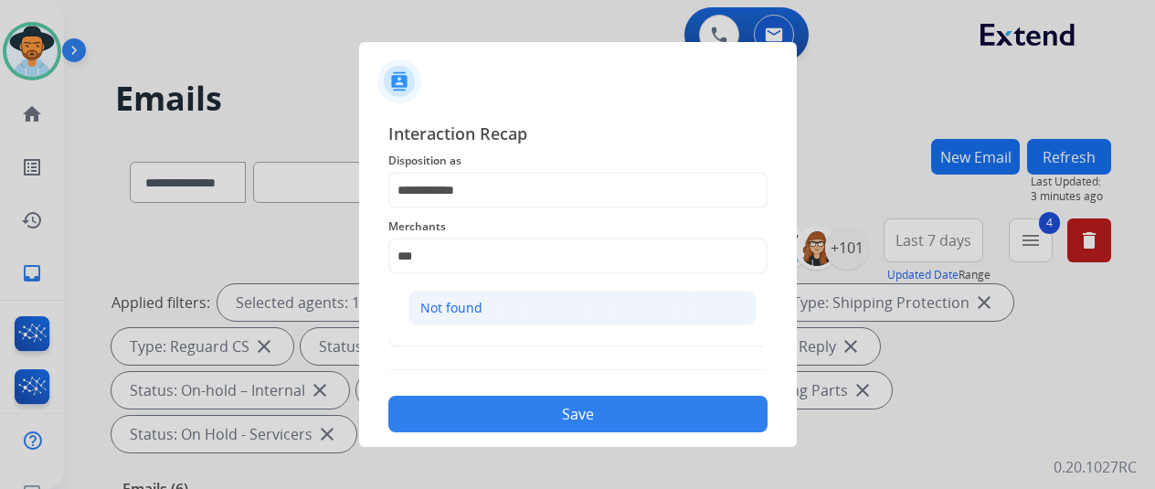
click at [473, 297] on li "Not found" at bounding box center [583, 308] width 348 height 35
type input "*********"
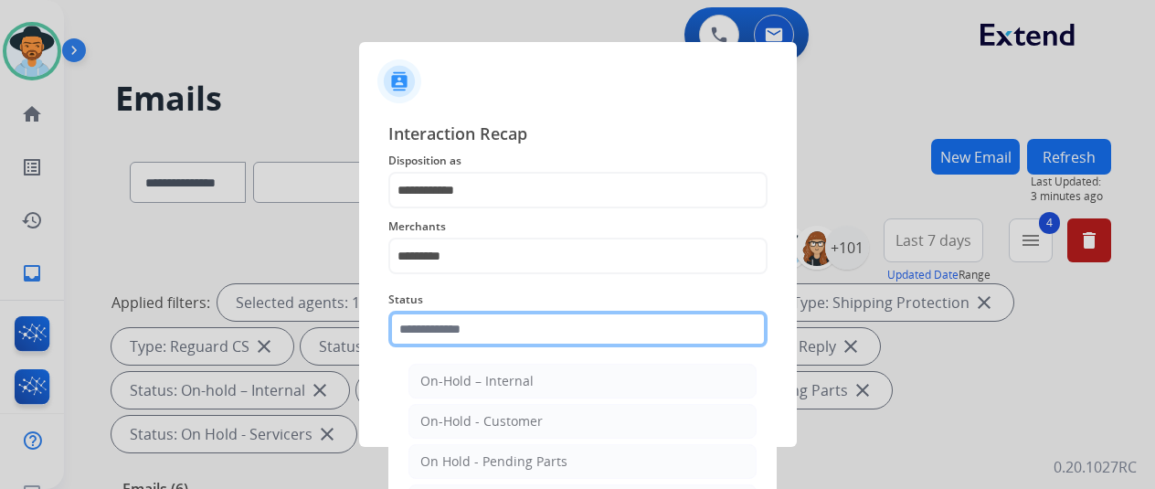
click at [441, 331] on input "text" at bounding box center [577, 329] width 379 height 37
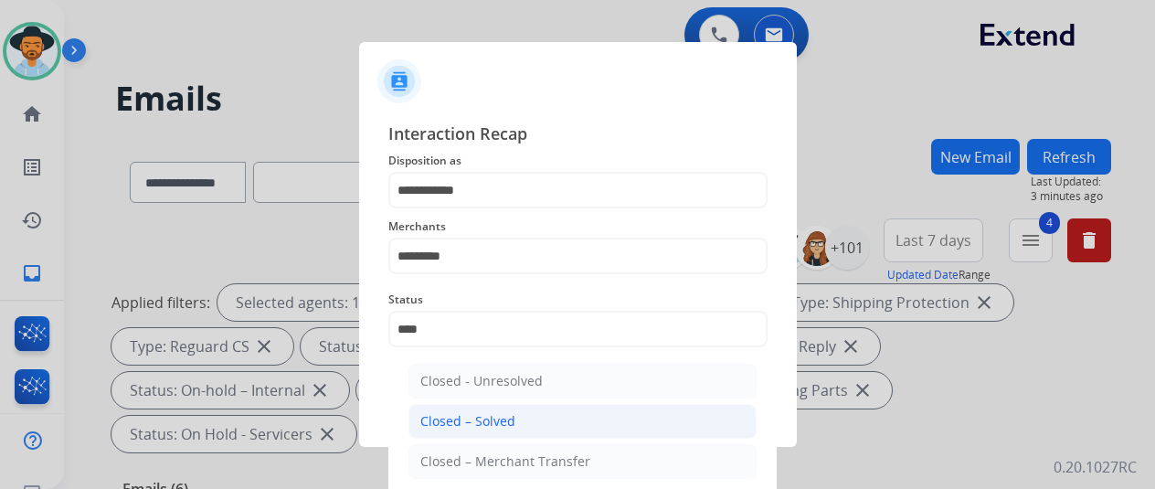
click at [472, 420] on div "Closed – Solved" at bounding box center [467, 421] width 95 height 18
type input "**********"
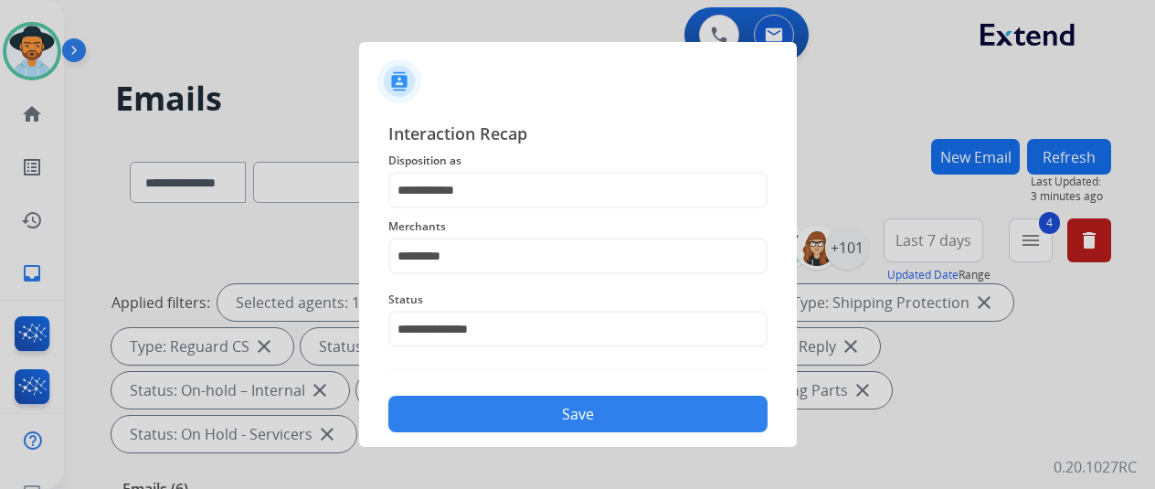
click at [501, 419] on button "Save" at bounding box center [577, 414] width 379 height 37
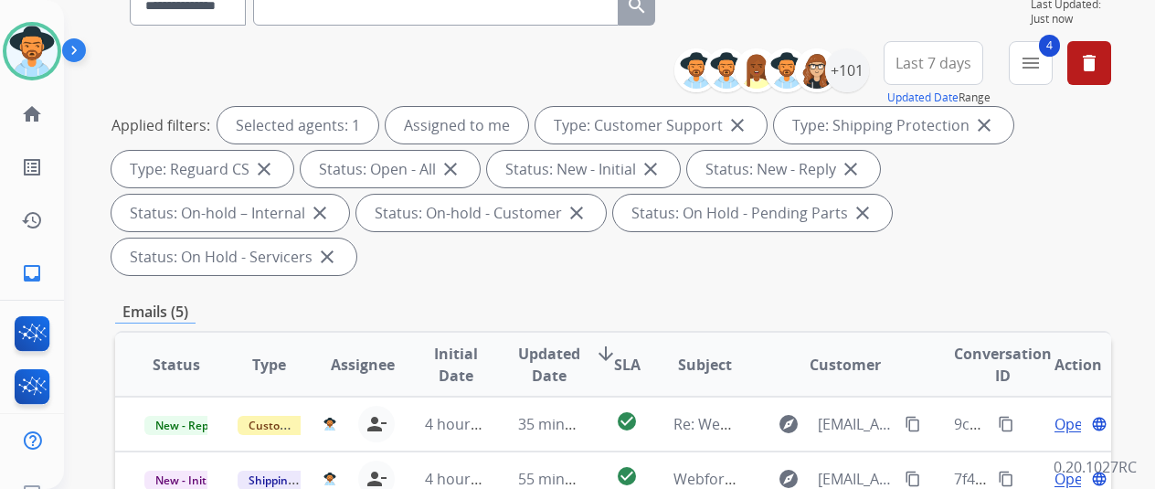
scroll to position [457, 0]
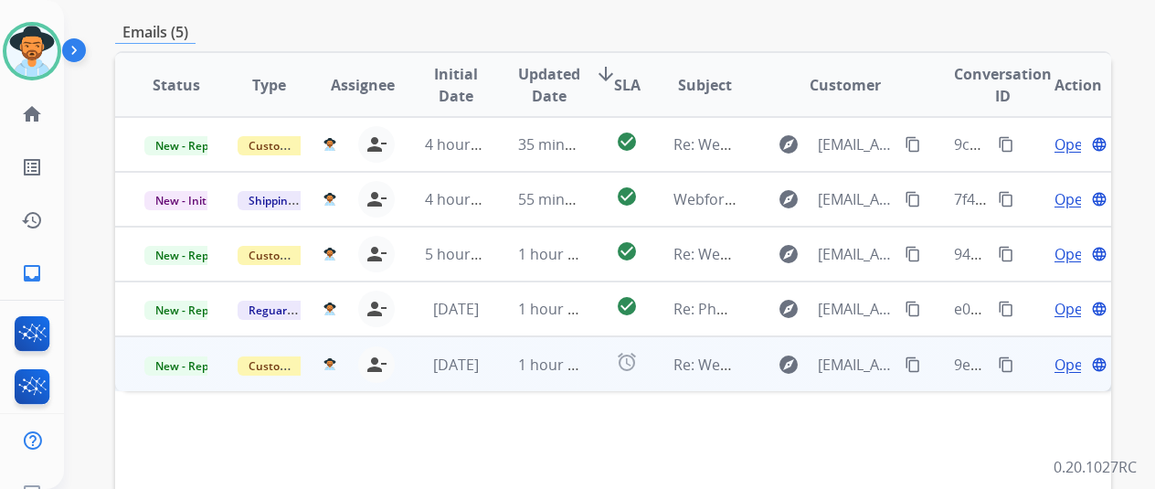
click at [1058, 354] on span "Open" at bounding box center [1073, 365] width 37 height 22
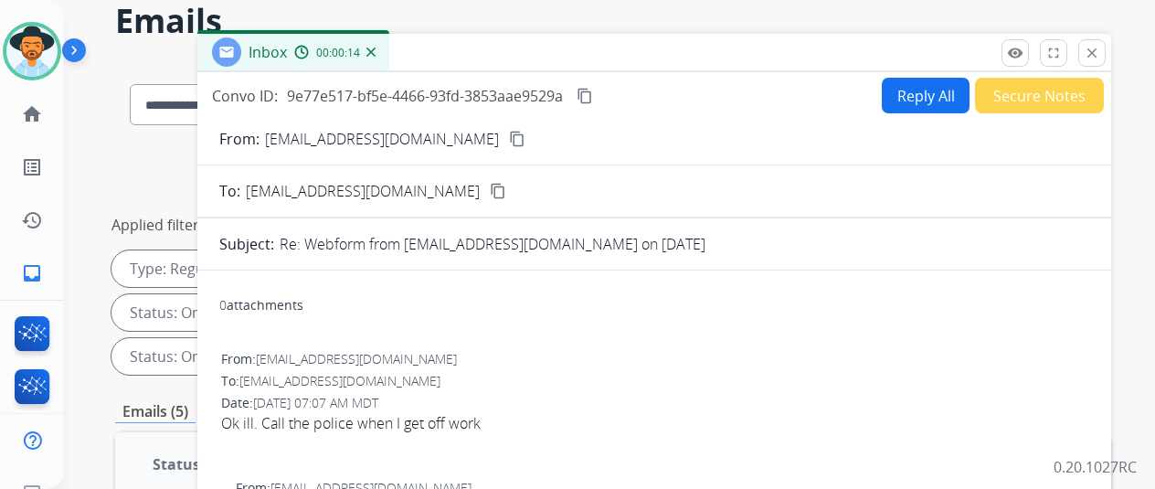
scroll to position [0, 0]
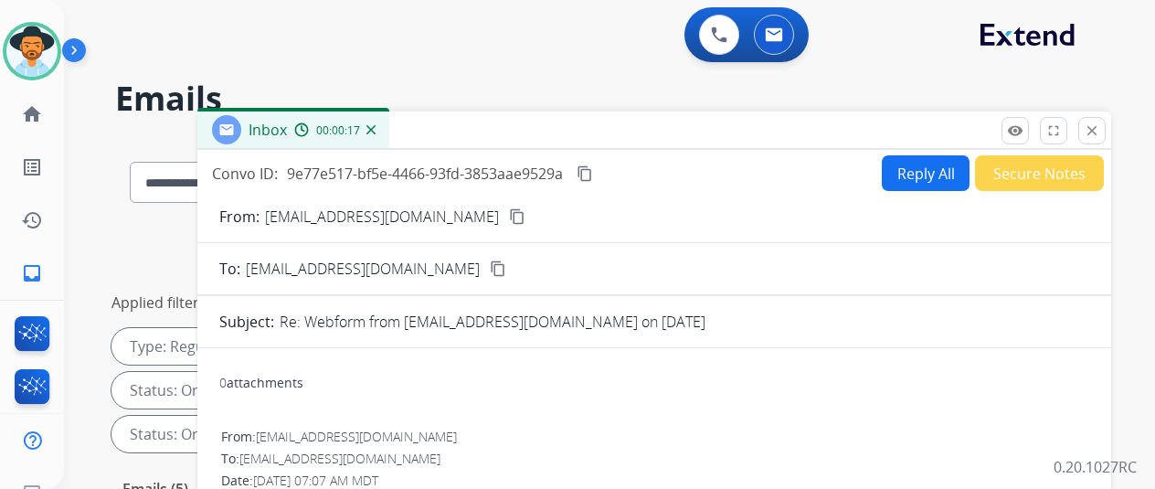
click at [376, 129] on img at bounding box center [371, 129] width 9 height 9
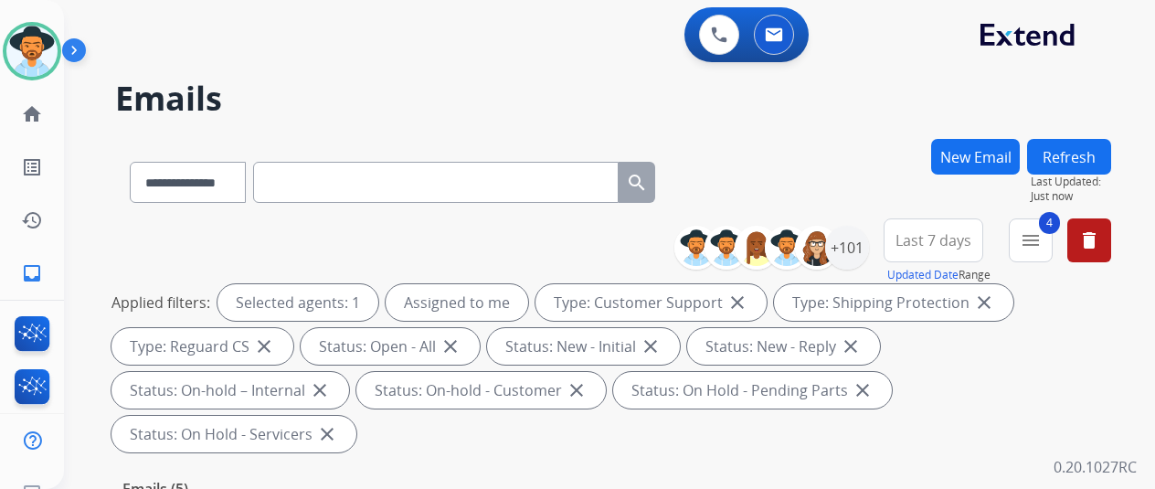
scroll to position [457, 0]
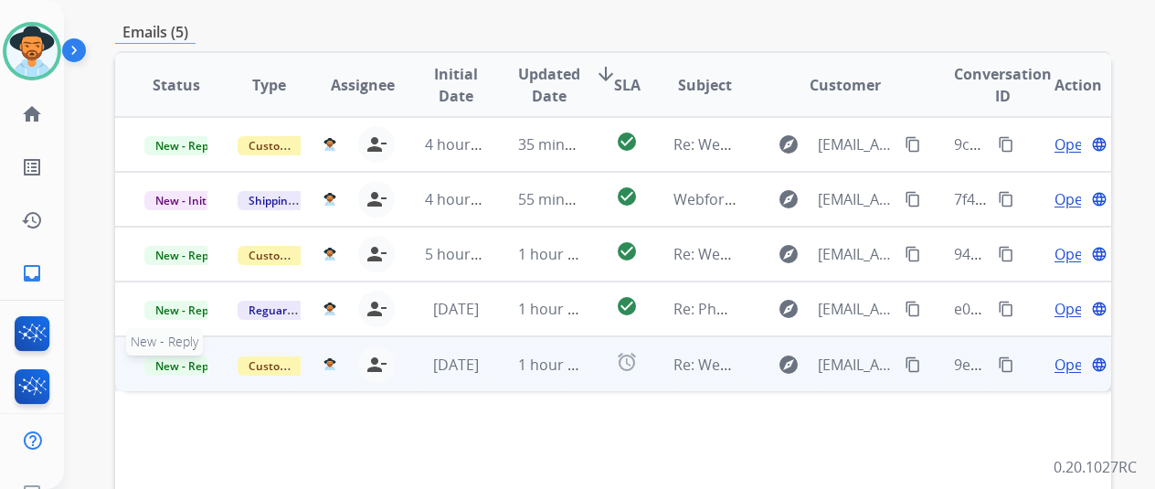
click at [177, 356] on span "New - Reply" at bounding box center [185, 365] width 83 height 19
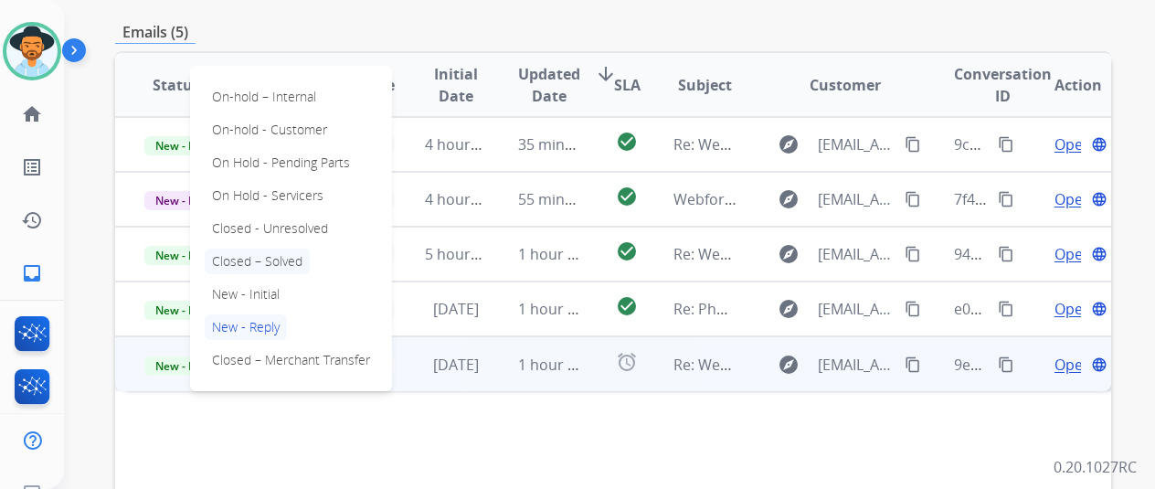
click at [229, 249] on p "Closed – Solved" at bounding box center [257, 262] width 105 height 26
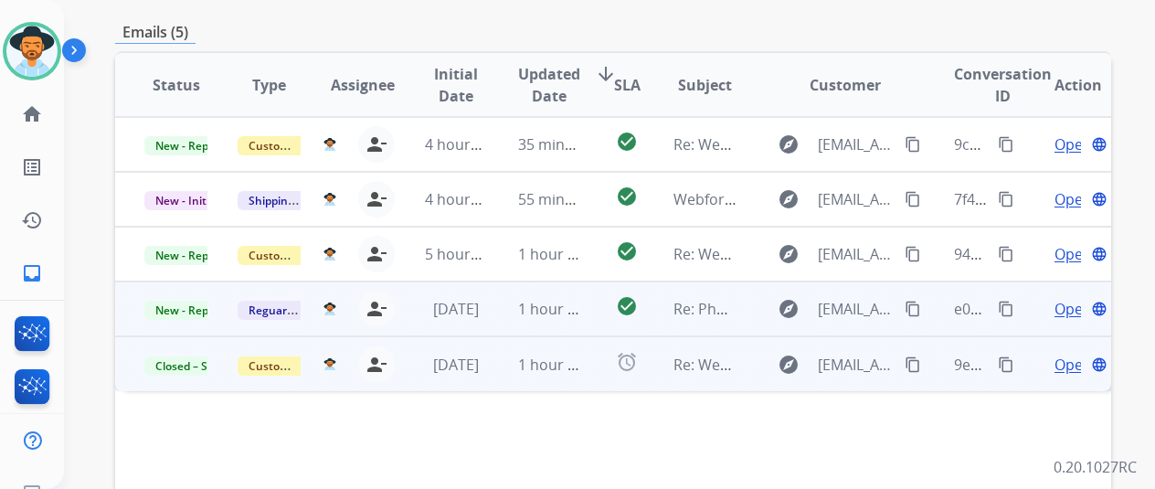
click at [1068, 298] on span "Open" at bounding box center [1073, 309] width 37 height 22
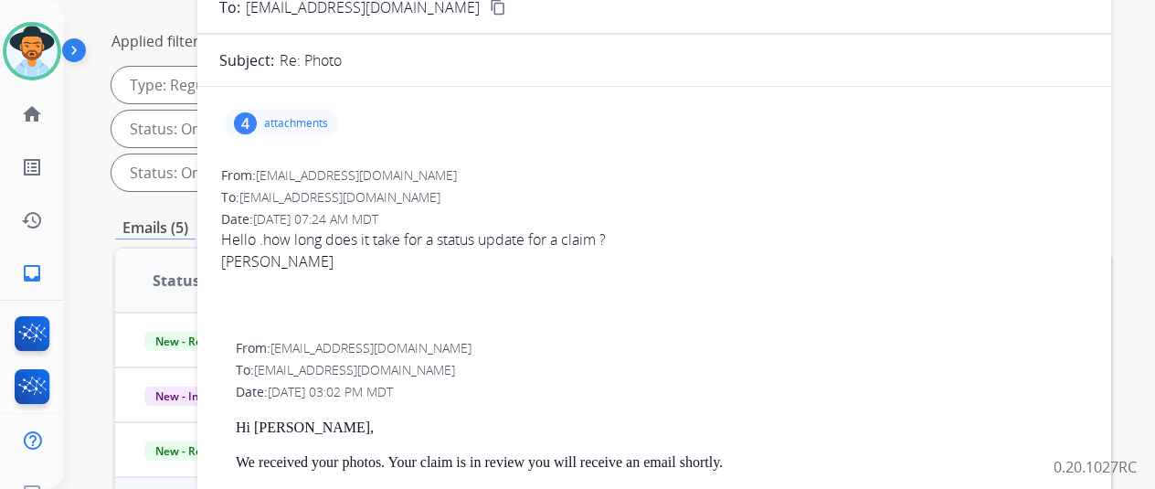
scroll to position [183, 0]
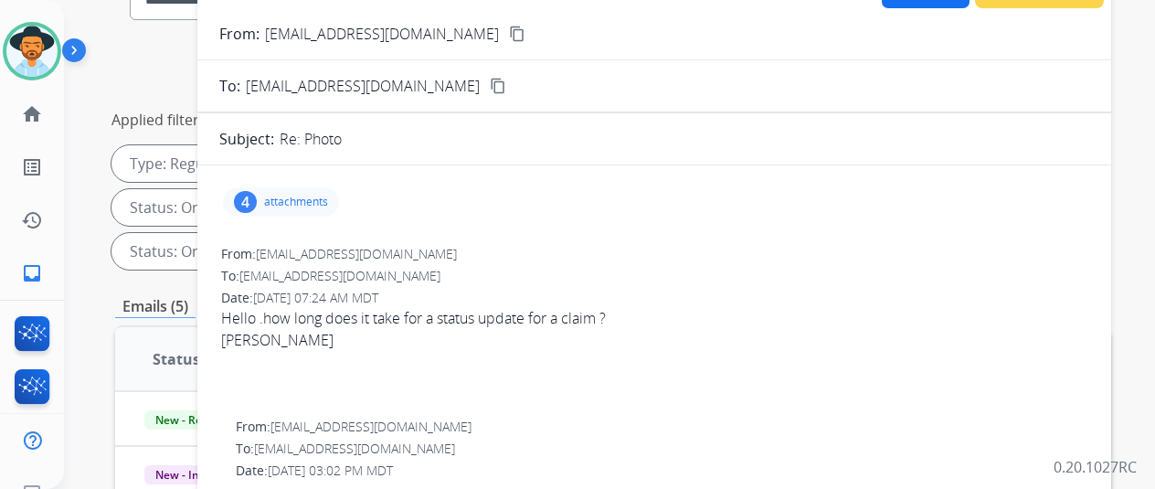
click at [254, 202] on div "4" at bounding box center [245, 202] width 23 height 22
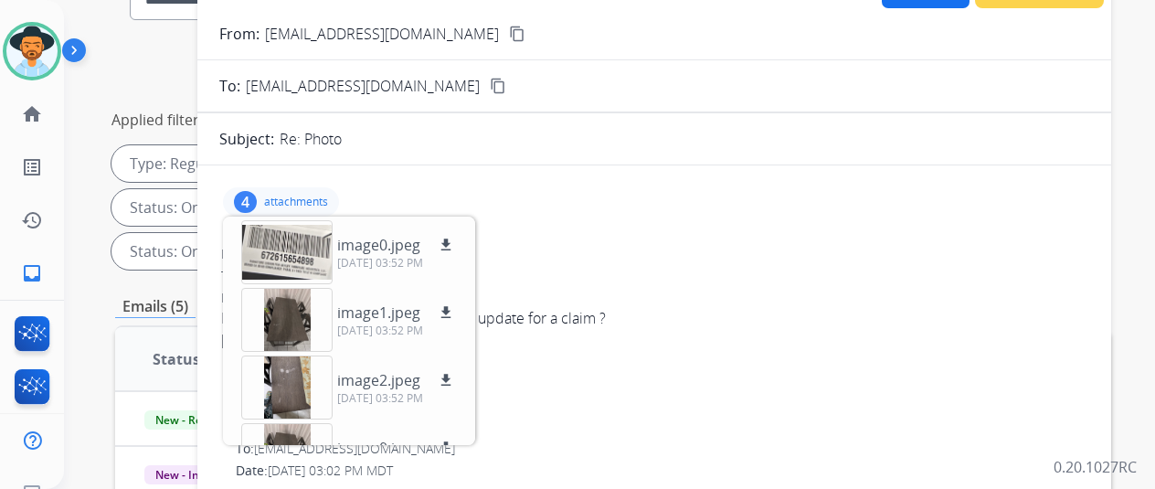
click at [509, 32] on mat-icon "content_copy" at bounding box center [517, 34] width 16 height 16
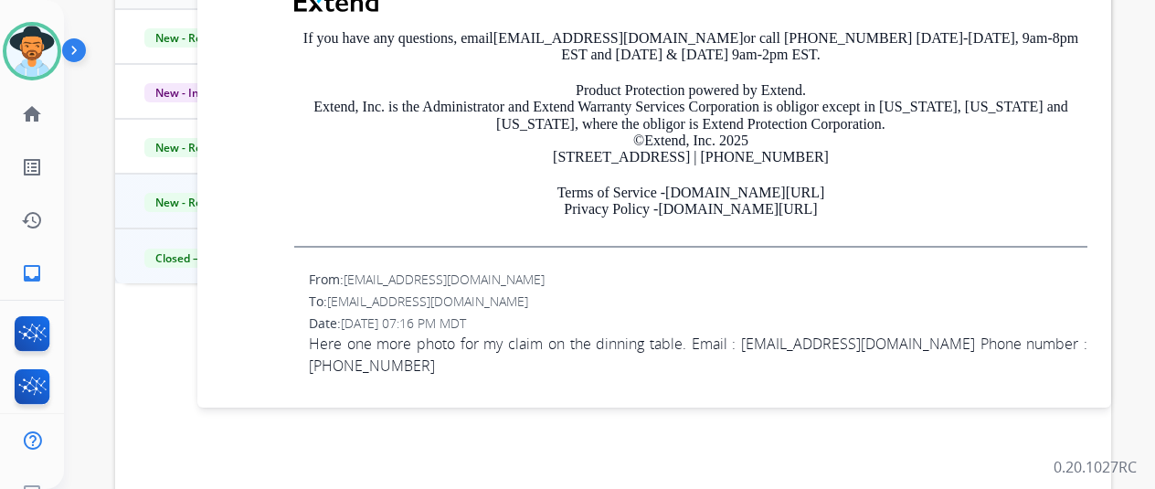
scroll to position [667, 0]
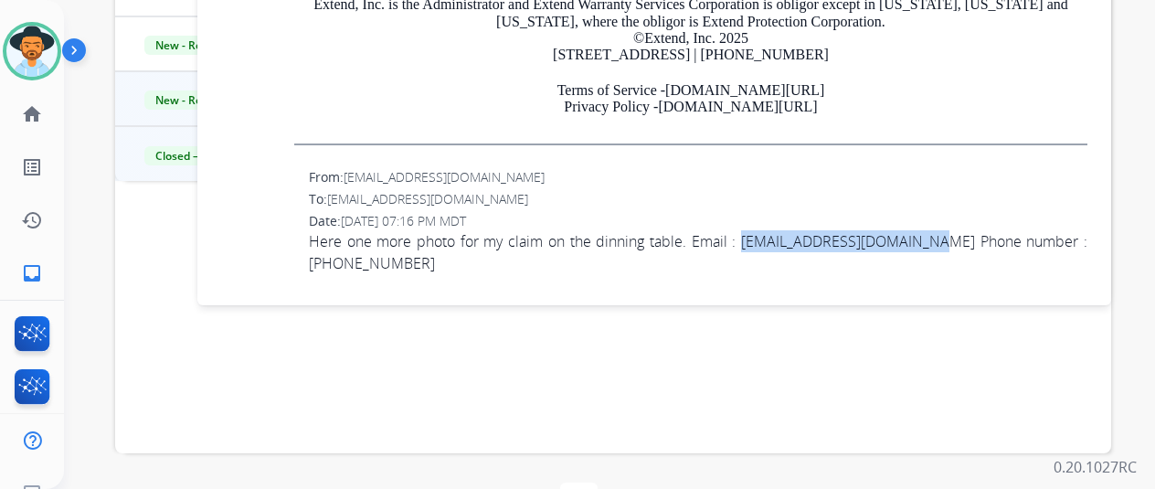
drag, startPoint x: 965, startPoint y: 206, endPoint x: 790, endPoint y: 226, distance: 176.6
click at [786, 230] on span "Here one more photo for my claim on the dinning table. Email : [EMAIL_ADDRESS][…" at bounding box center [698, 252] width 779 height 44
copy span "[EMAIL_ADDRESS][DOMAIN_NAME]"
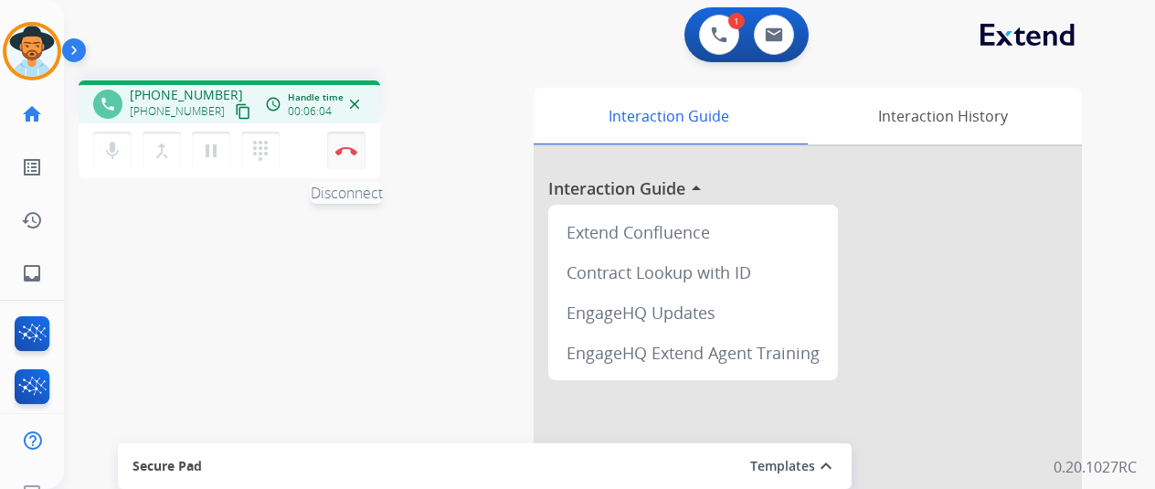
click at [358, 151] on button "Disconnect" at bounding box center [346, 151] width 38 height 38
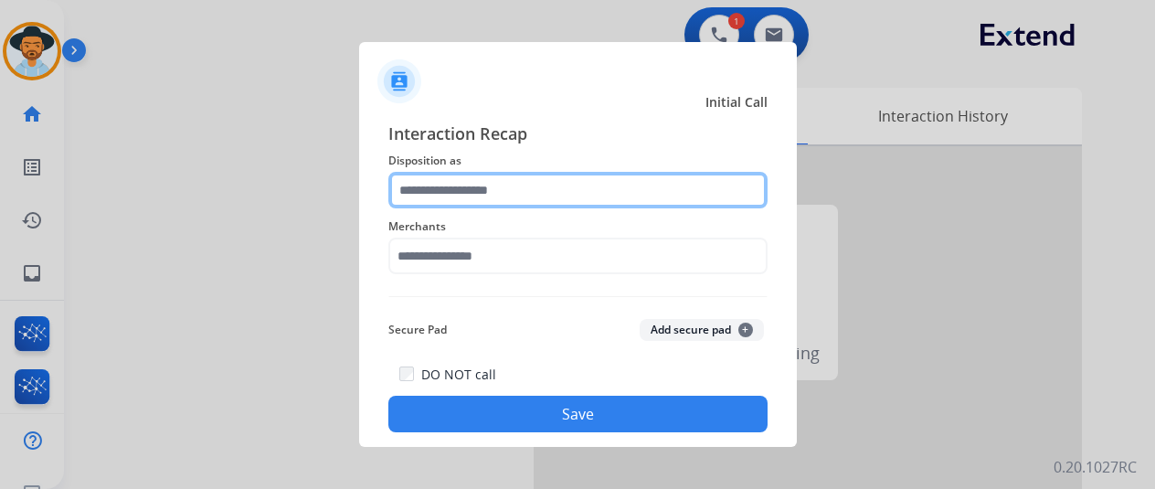
click at [459, 188] on input "text" at bounding box center [577, 190] width 379 height 37
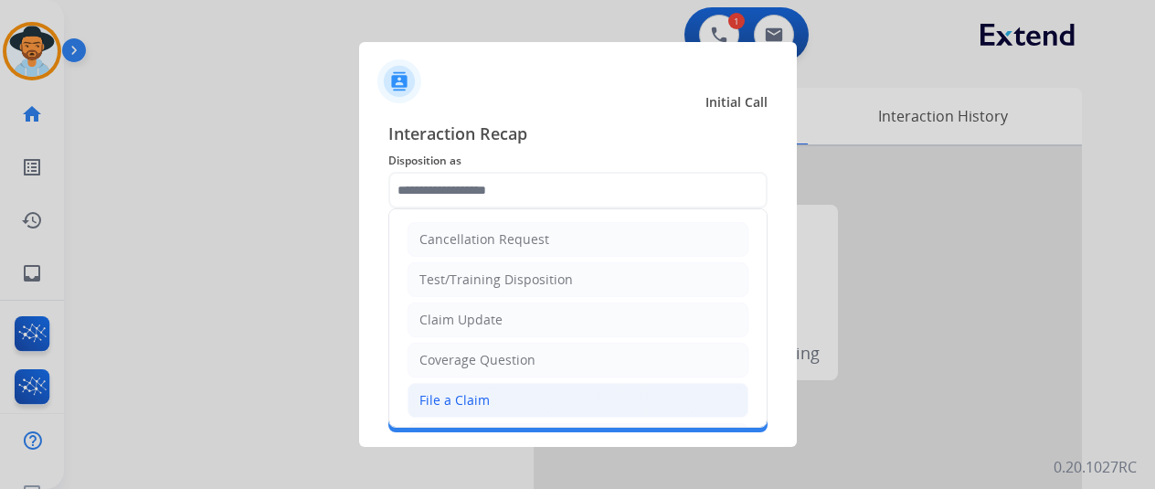
click at [436, 395] on div "File a Claim" at bounding box center [455, 400] width 70 height 18
type input "**********"
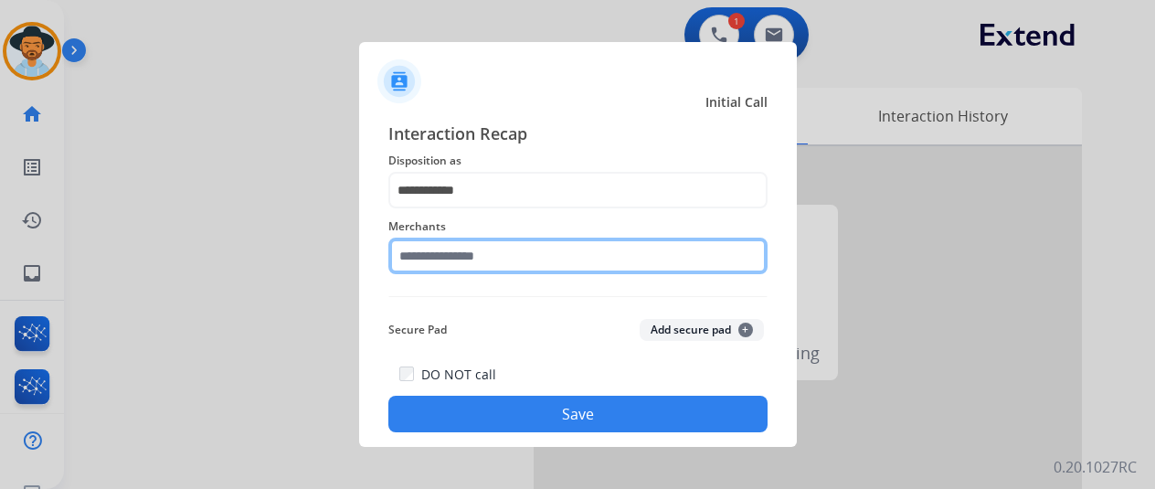
click at [446, 253] on input "text" at bounding box center [577, 256] width 379 height 37
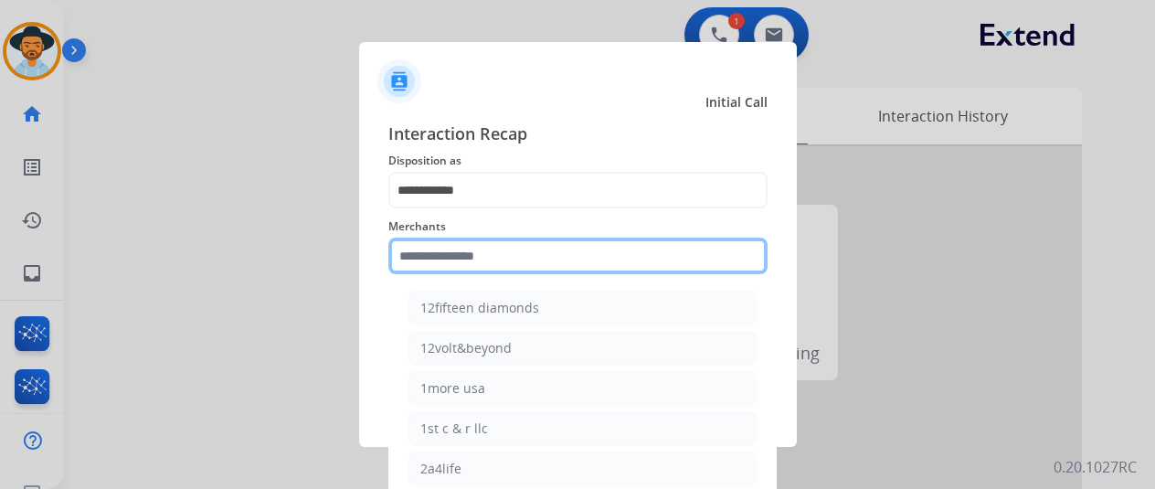
click at [447, 255] on input "text" at bounding box center [577, 256] width 379 height 37
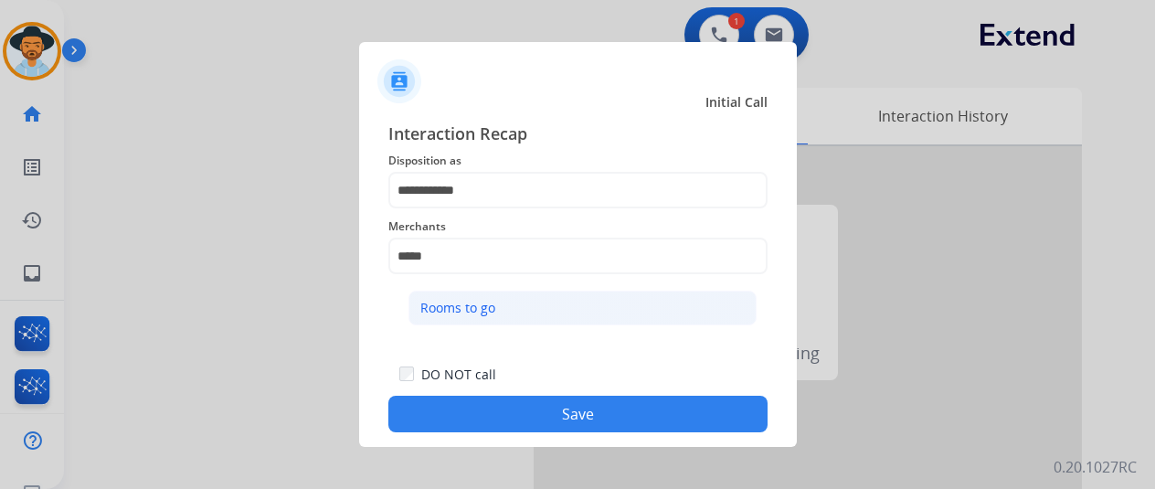
click at [490, 306] on div "Rooms to go" at bounding box center [457, 308] width 75 height 18
type input "**********"
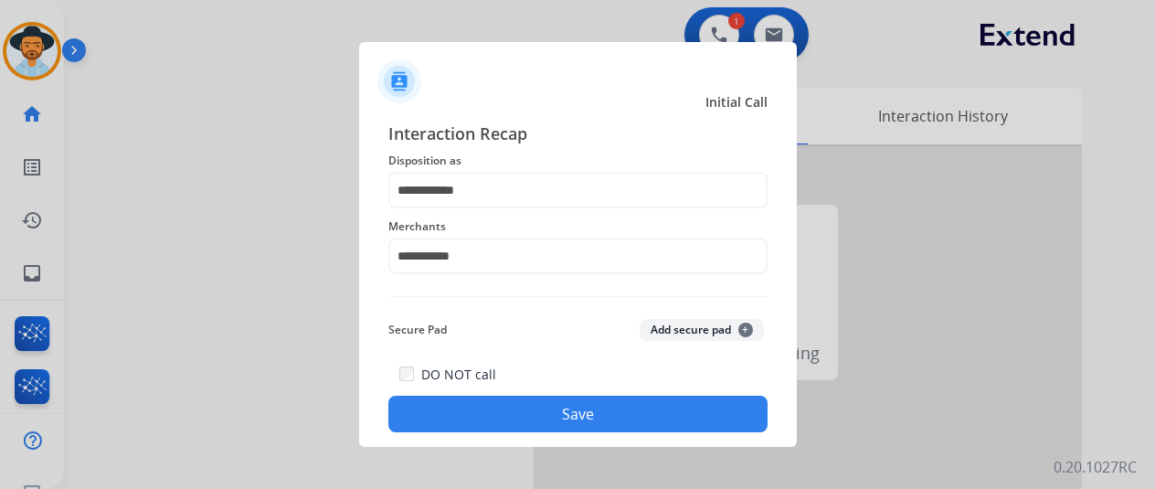
drag, startPoint x: 538, startPoint y: 417, endPoint x: 502, endPoint y: 378, distance: 53.0
click at [539, 414] on button "Save" at bounding box center [577, 414] width 379 height 37
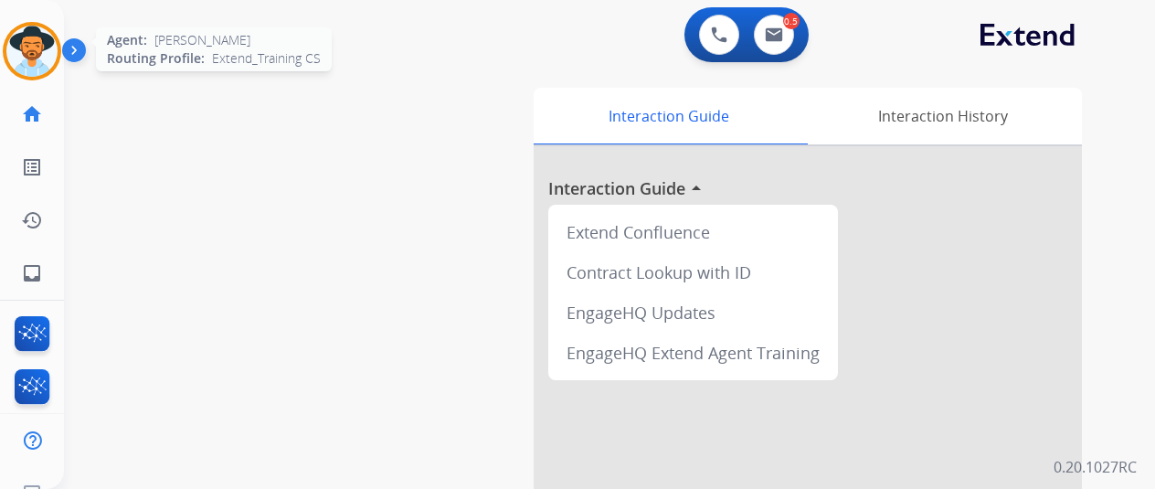
click at [37, 58] on img at bounding box center [31, 51] width 51 height 51
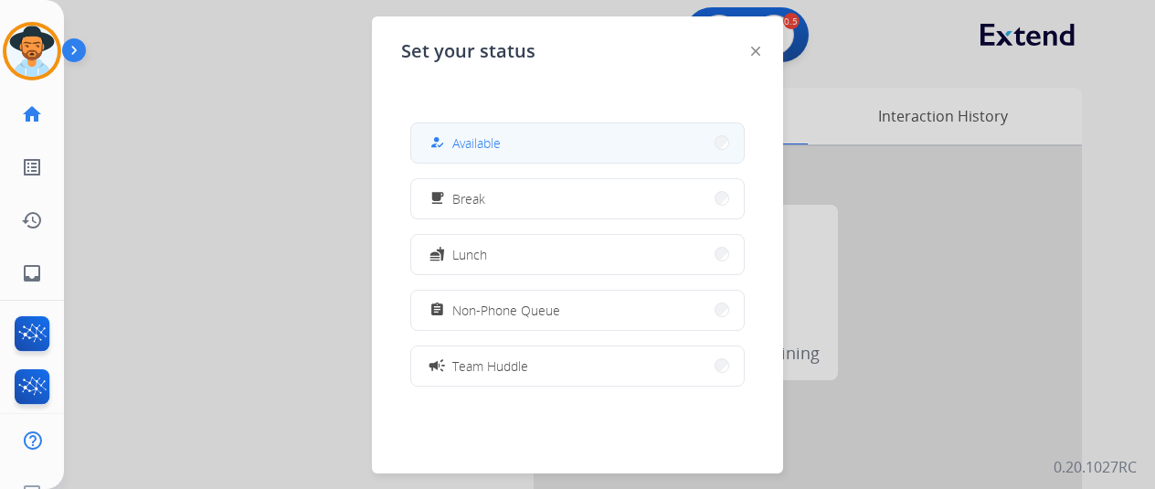
click at [479, 137] on span "Available" at bounding box center [476, 142] width 48 height 19
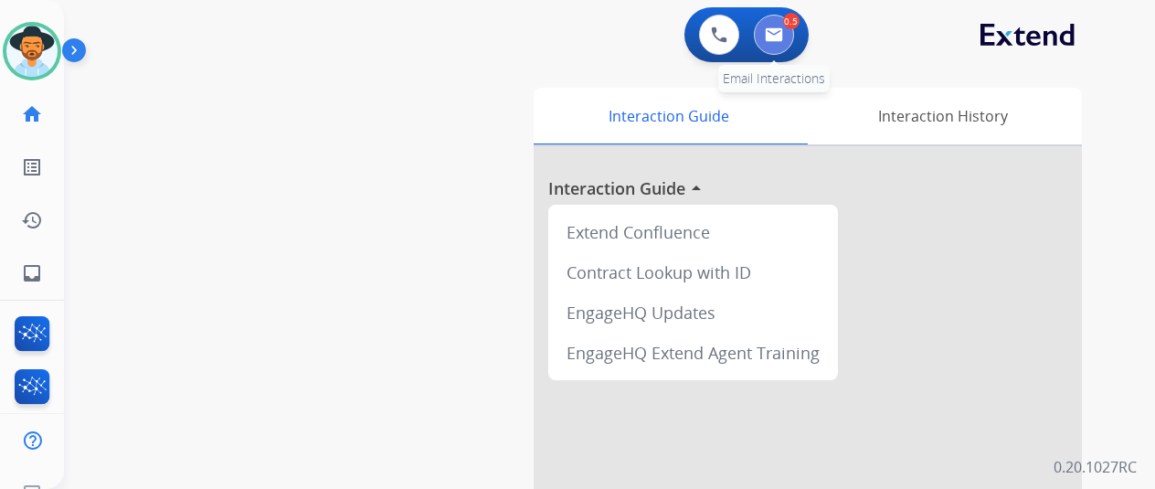
click at [787, 24] on button at bounding box center [774, 35] width 40 height 40
select select "**********"
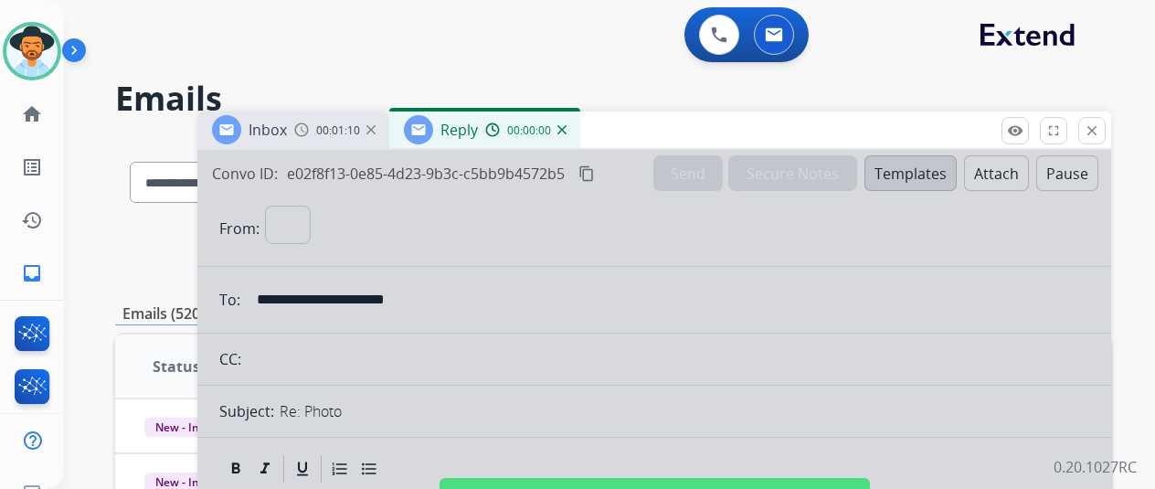
select select "**********"
click at [532, 268] on div at bounding box center [654, 491] width 914 height 683
select select
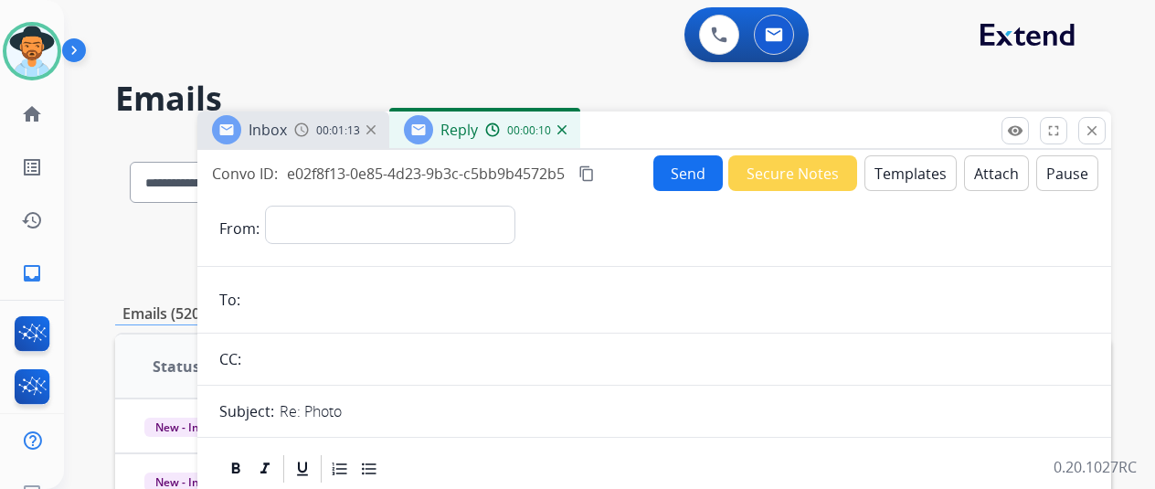
click at [567, 128] on img at bounding box center [562, 129] width 9 height 9
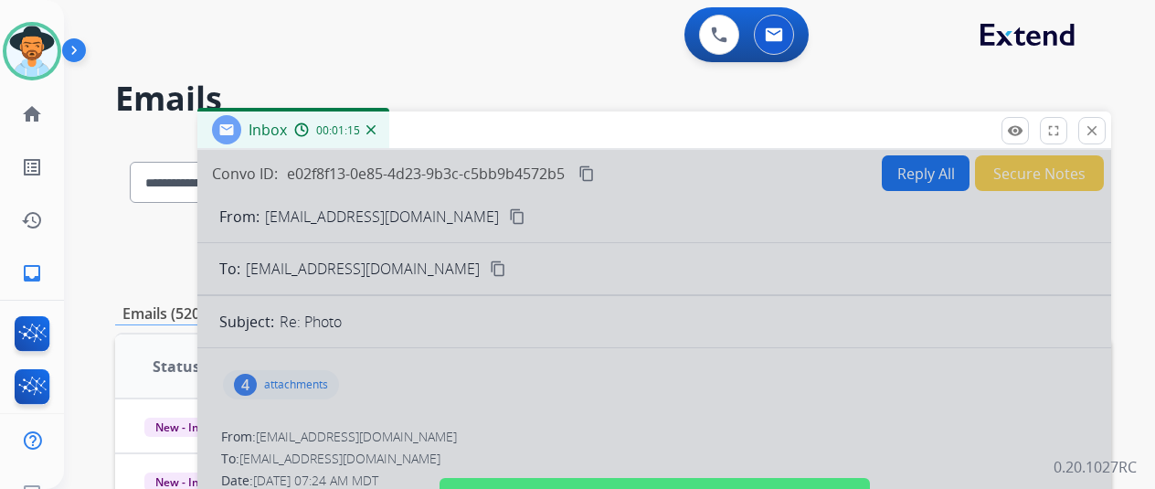
click at [403, 366] on div at bounding box center [654, 491] width 914 height 683
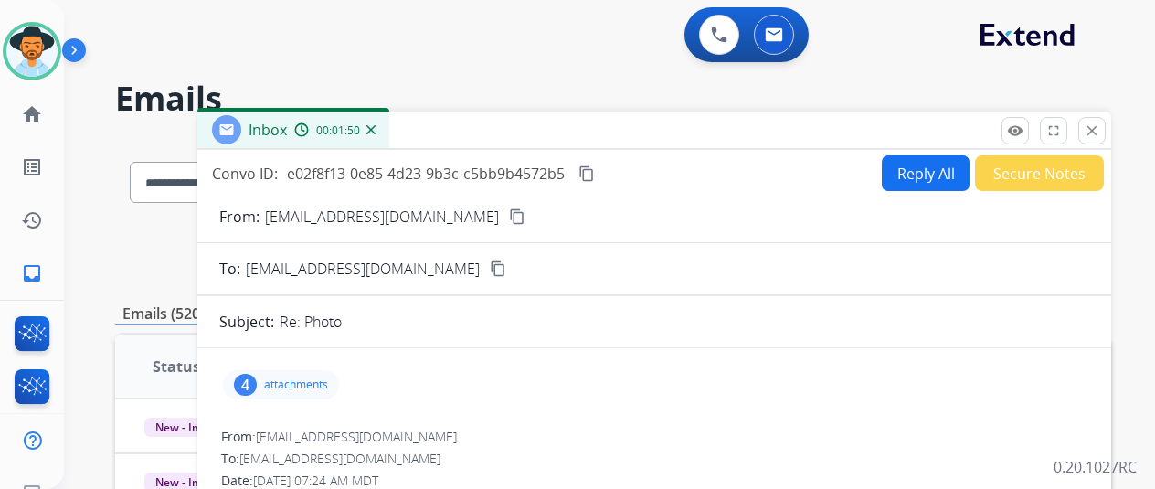
click at [930, 162] on button "Reply All" at bounding box center [926, 173] width 88 height 36
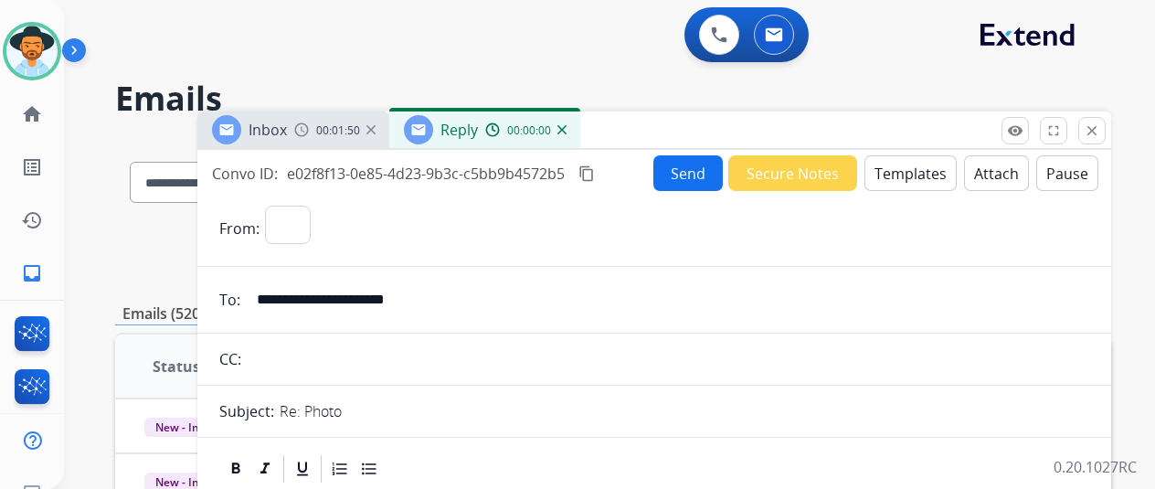
select select "**********"
click at [913, 165] on button "Templates" at bounding box center [911, 173] width 92 height 36
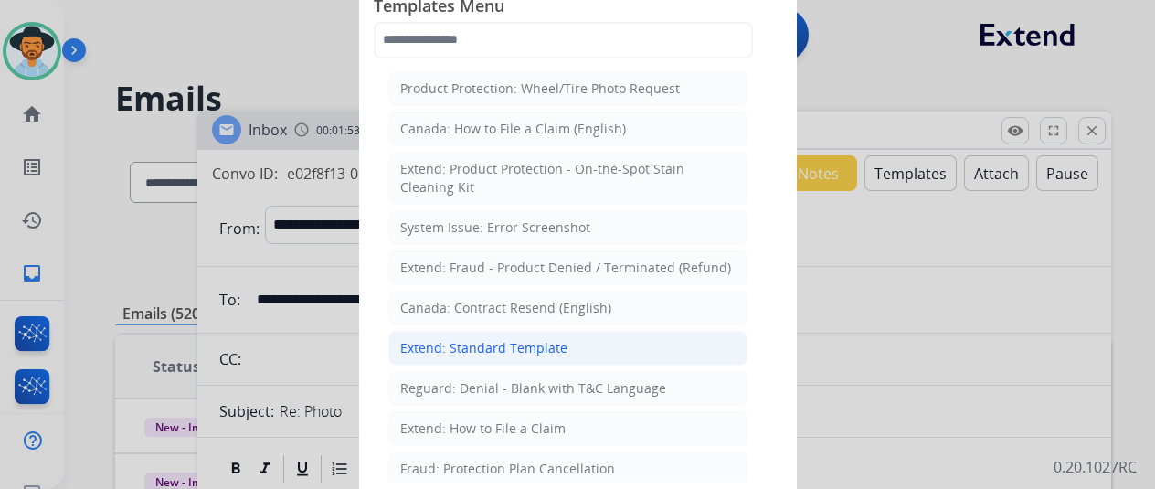
click at [451, 343] on div "Extend: Standard Template" at bounding box center [483, 348] width 167 height 18
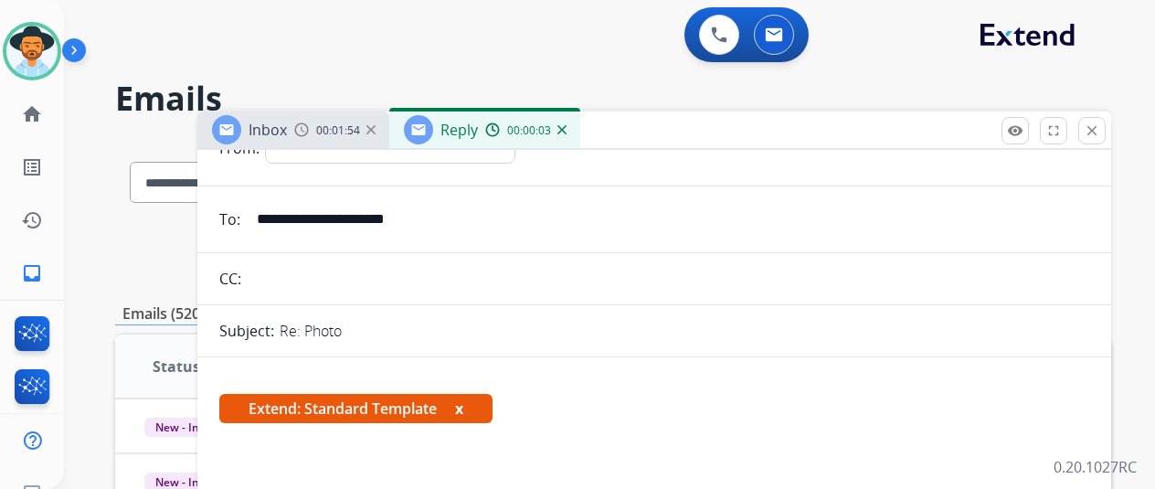
scroll to position [274, 0]
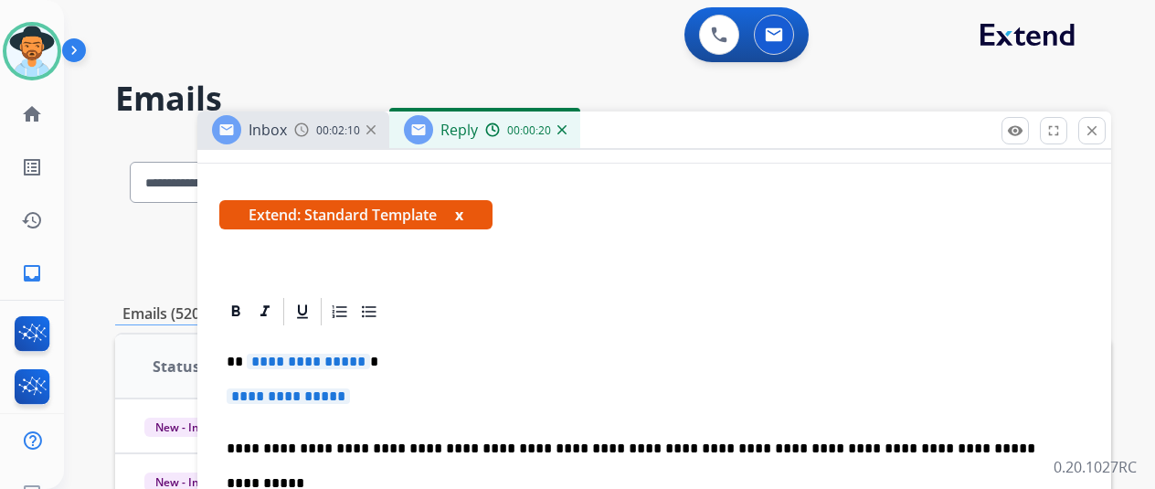
click at [366, 361] on span "**********" at bounding box center [308, 362] width 123 height 16
click at [350, 397] on span "**********" at bounding box center [288, 396] width 123 height 16
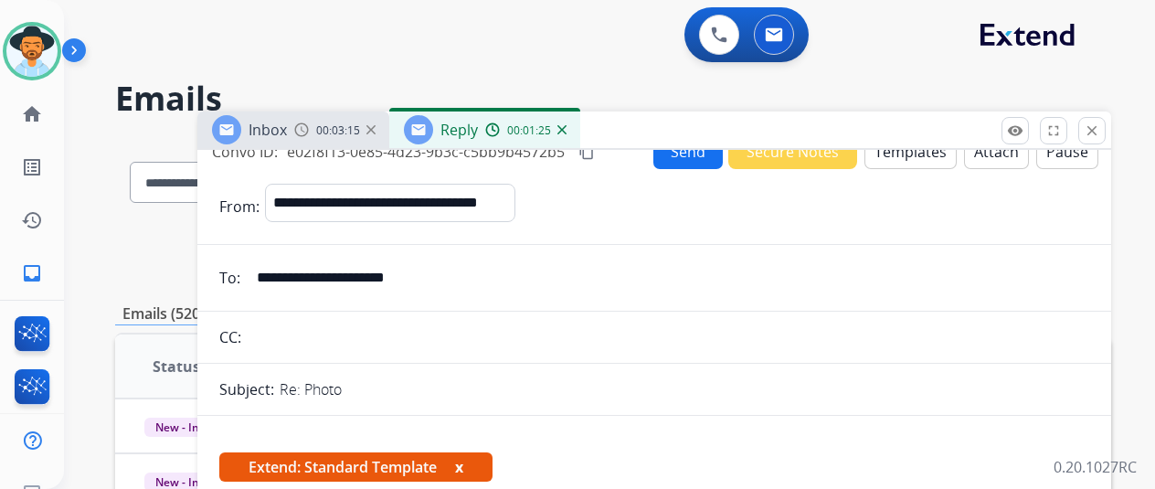
scroll to position [0, 0]
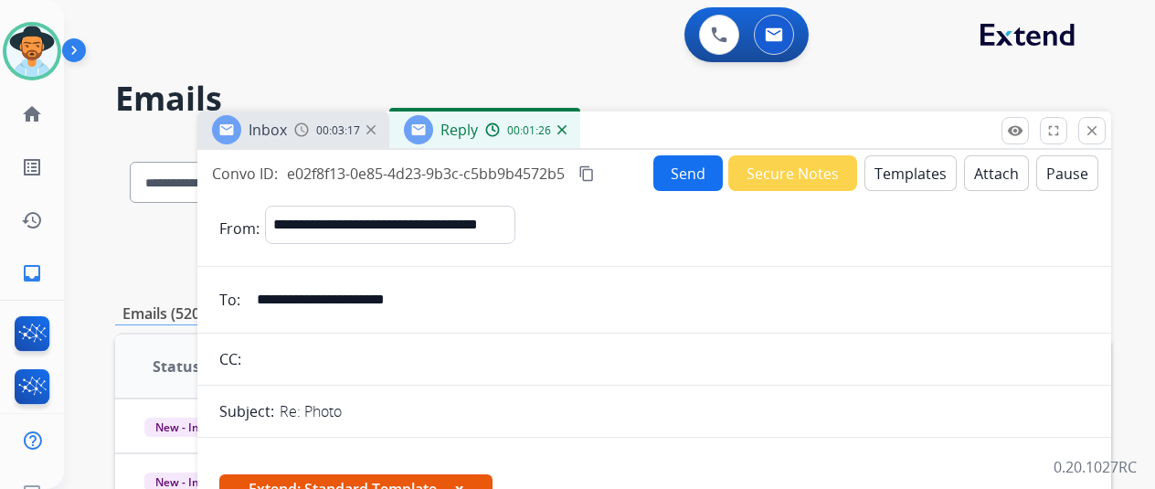
click at [688, 165] on button "Send" at bounding box center [688, 173] width 69 height 36
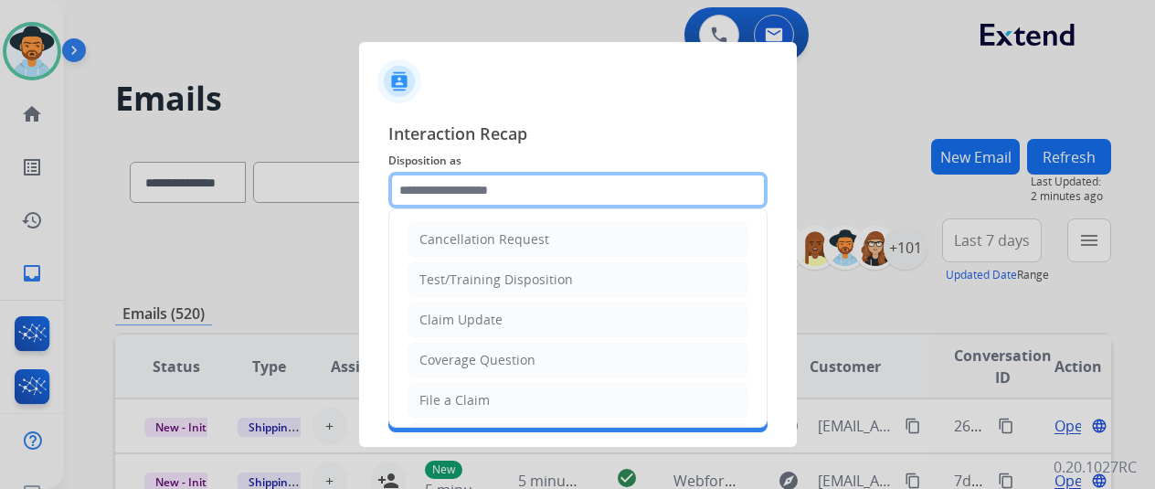
click at [444, 189] on input "text" at bounding box center [577, 190] width 379 height 37
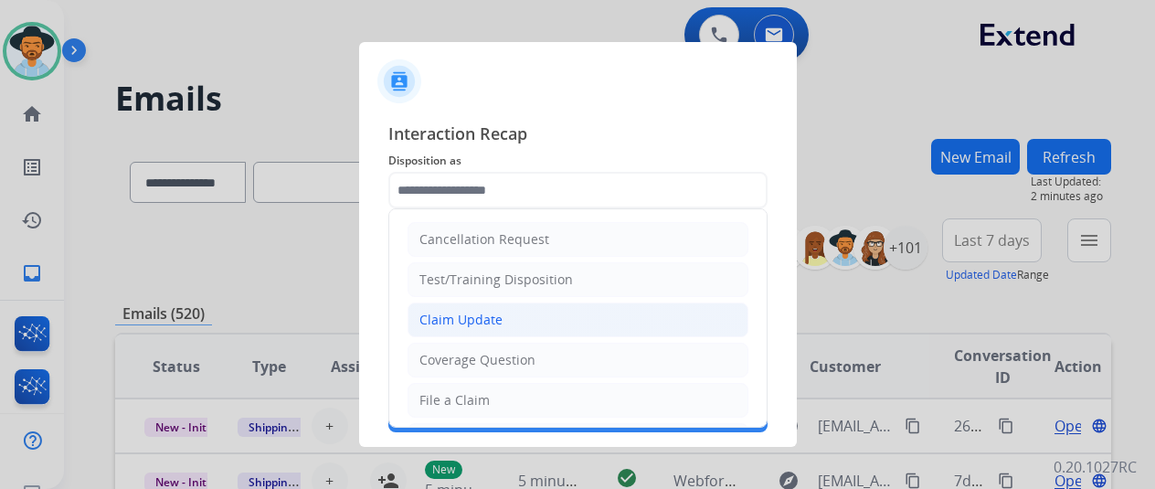
click at [456, 311] on div "Claim Update" at bounding box center [461, 320] width 83 height 18
type input "**********"
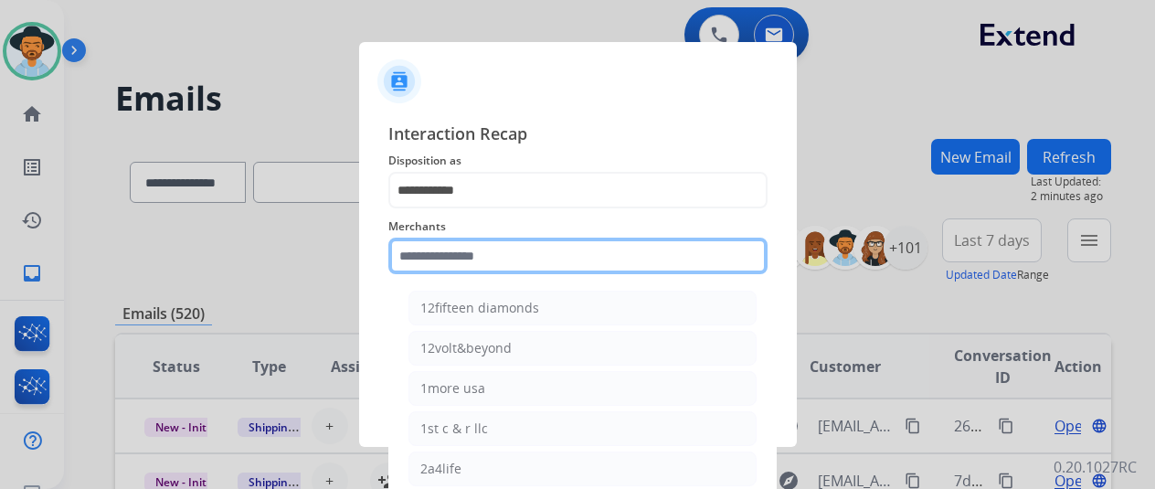
click at [463, 270] on input "text" at bounding box center [577, 256] width 379 height 37
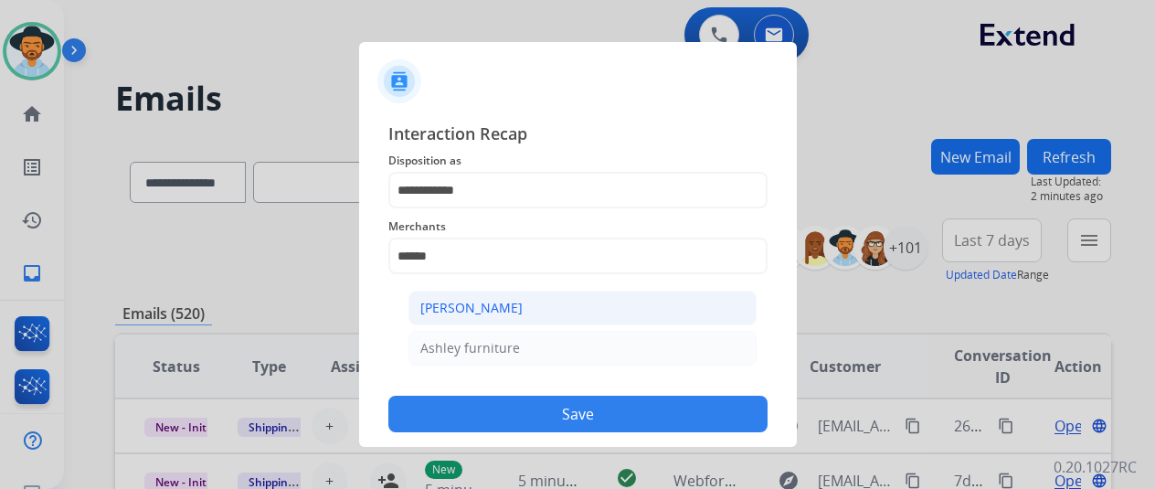
click at [482, 315] on div "[PERSON_NAME]" at bounding box center [471, 308] width 102 height 18
type input "**********"
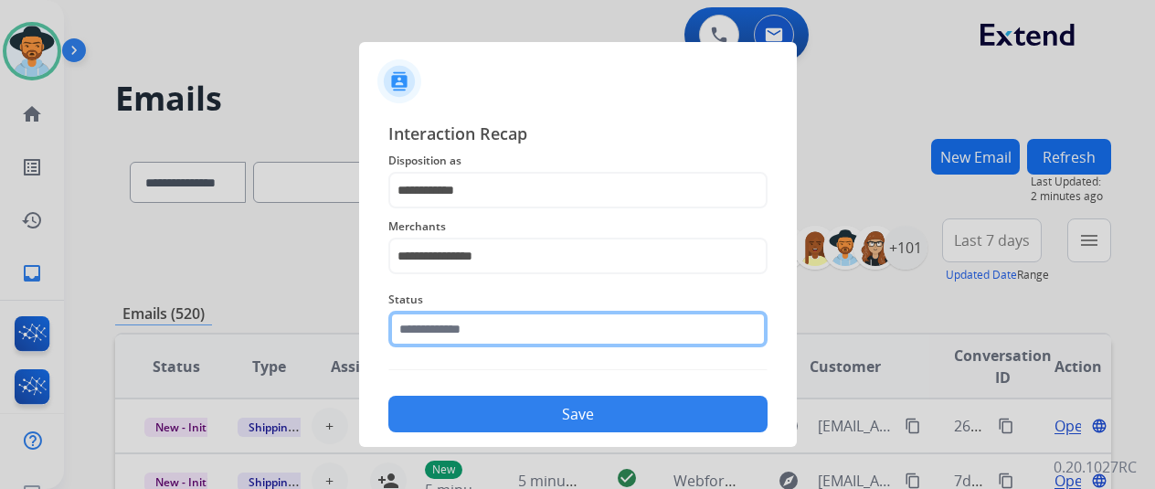
click at [471, 332] on input "text" at bounding box center [577, 329] width 379 height 37
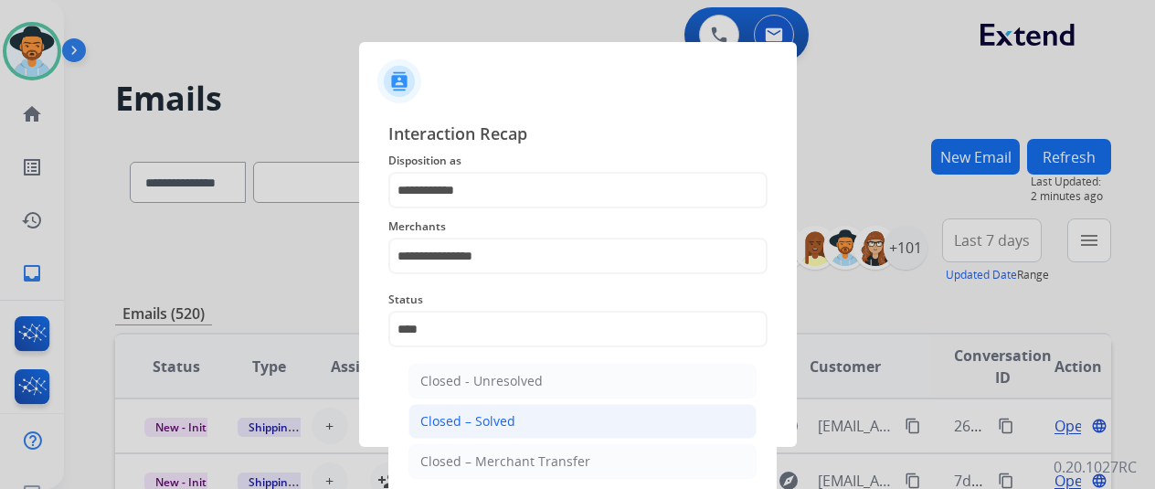
click at [463, 418] on div "Closed – Solved" at bounding box center [467, 421] width 95 height 18
type input "**********"
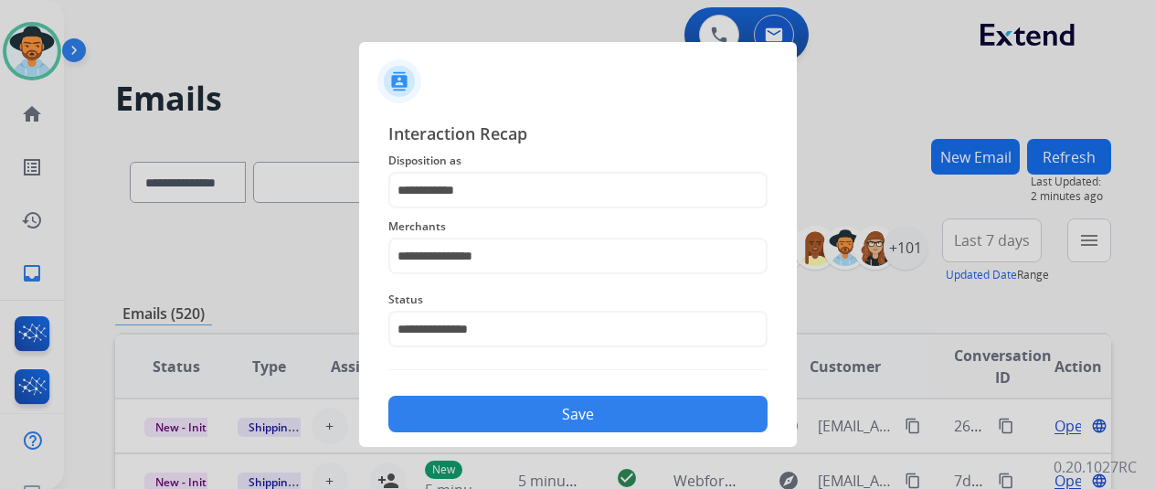
click at [497, 403] on button "Save" at bounding box center [577, 414] width 379 height 37
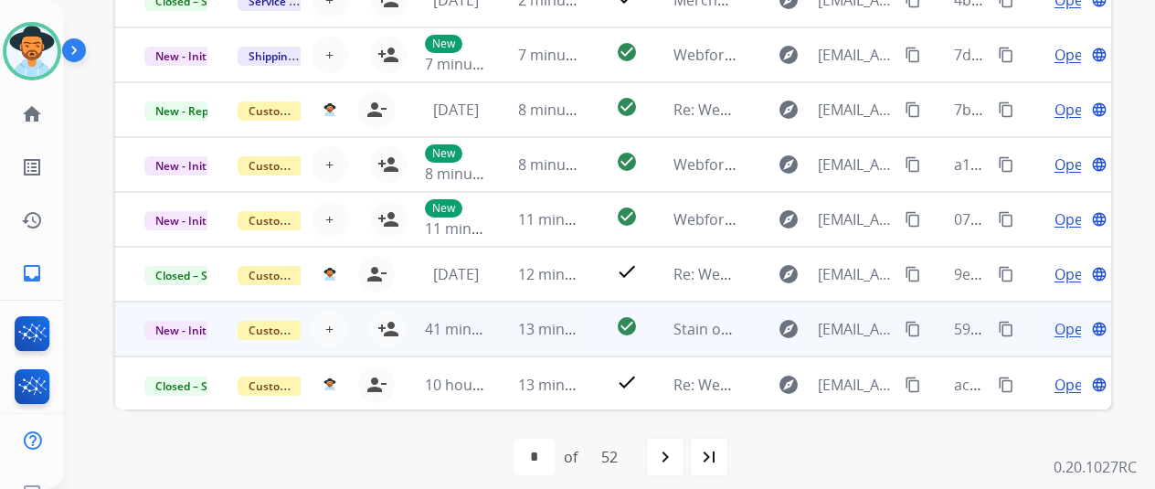
scroll to position [79, 0]
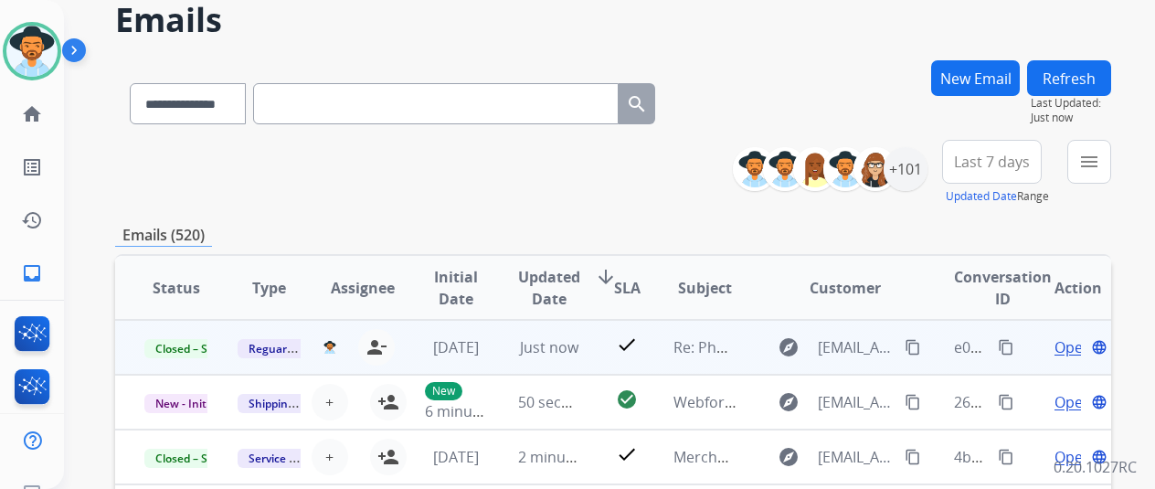
click at [1004, 347] on mat-icon "content_copy" at bounding box center [1006, 347] width 16 height 16
click at [1064, 343] on span "Open" at bounding box center [1073, 347] width 37 height 22
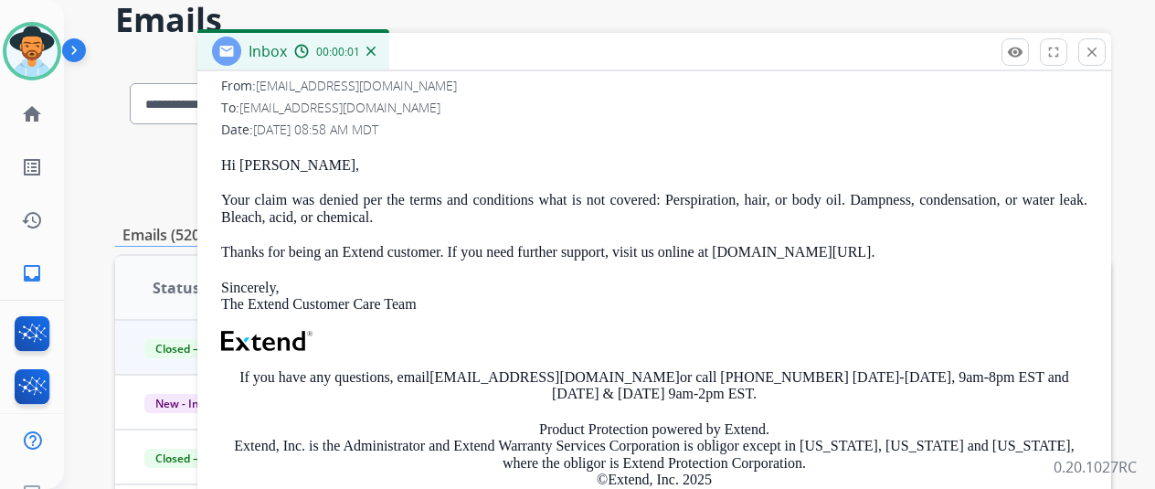
scroll to position [274, 0]
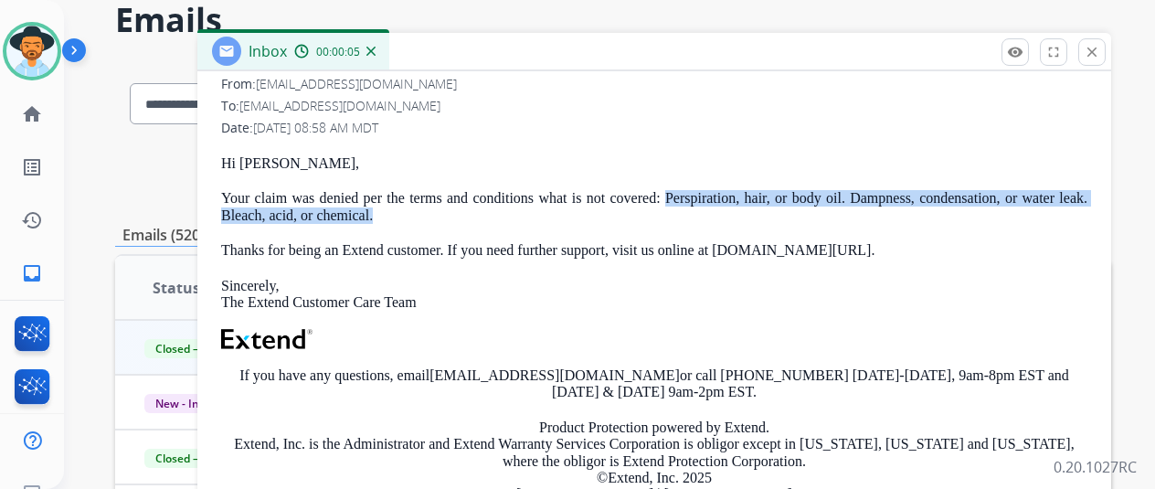
drag, startPoint x: 388, startPoint y: 209, endPoint x: 672, endPoint y: 190, distance: 284.9
click at [672, 190] on p "Your claim was denied per the terms and conditions what is not covered: Perspir…" at bounding box center [654, 207] width 867 height 34
copy p "Perspiration, hair, or body oil. Dampness, condensation, or water leak. Bleach,…"
click at [376, 47] on img at bounding box center [371, 51] width 9 height 9
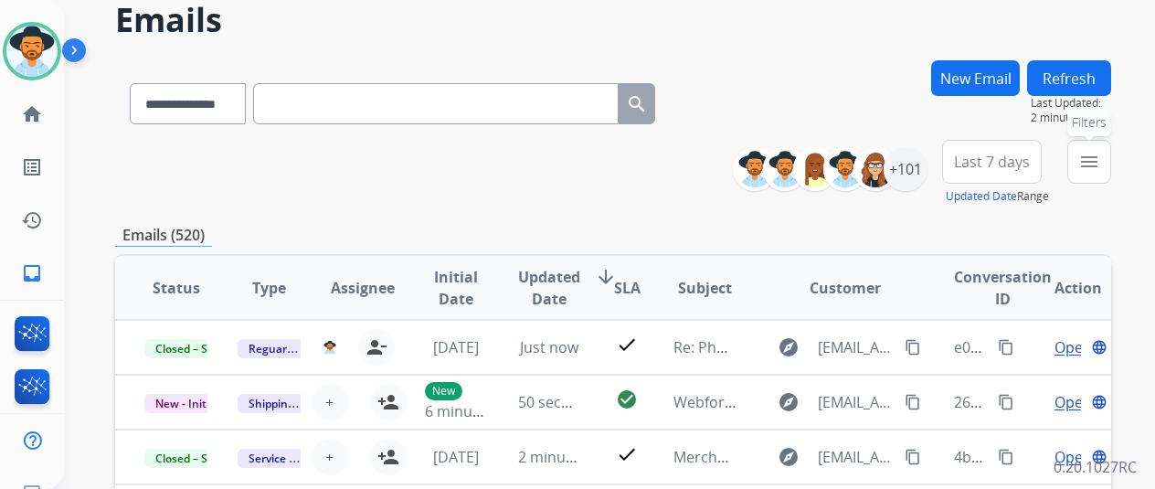
click at [1100, 151] on mat-icon "menu" at bounding box center [1090, 162] width 22 height 22
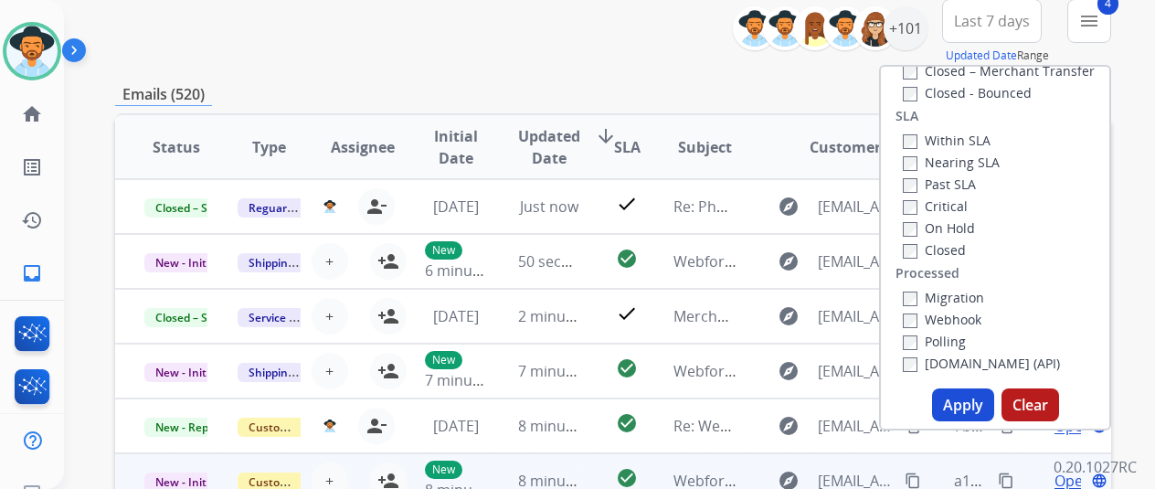
scroll to position [353, 0]
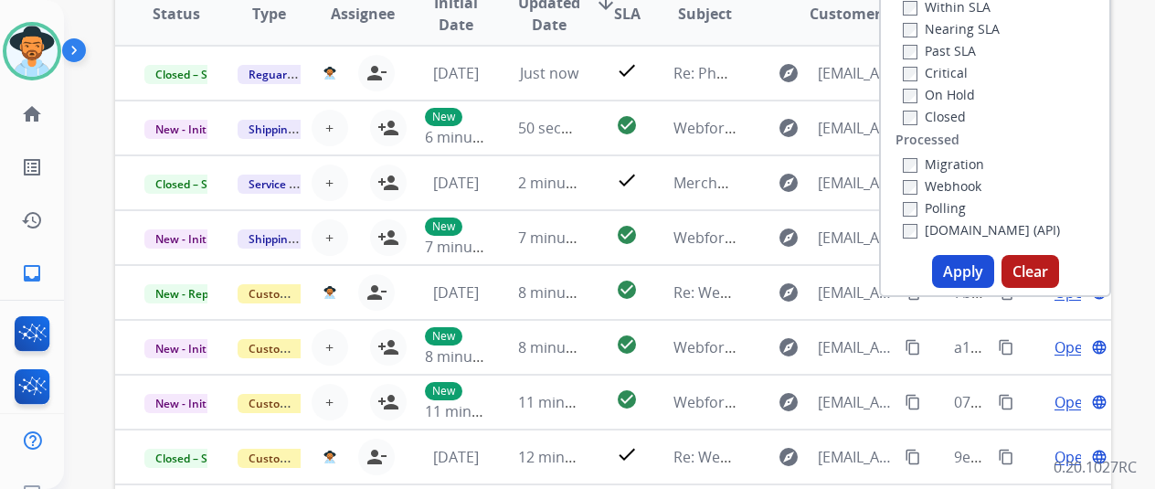
click at [965, 272] on button "Apply" at bounding box center [963, 271] width 62 height 33
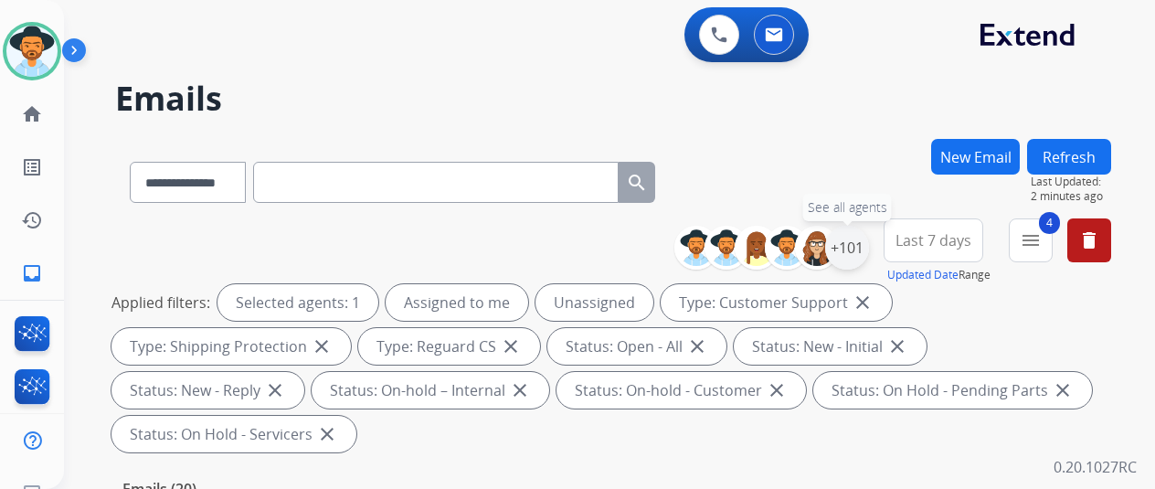
click at [869, 245] on div "+101" at bounding box center [847, 248] width 44 height 44
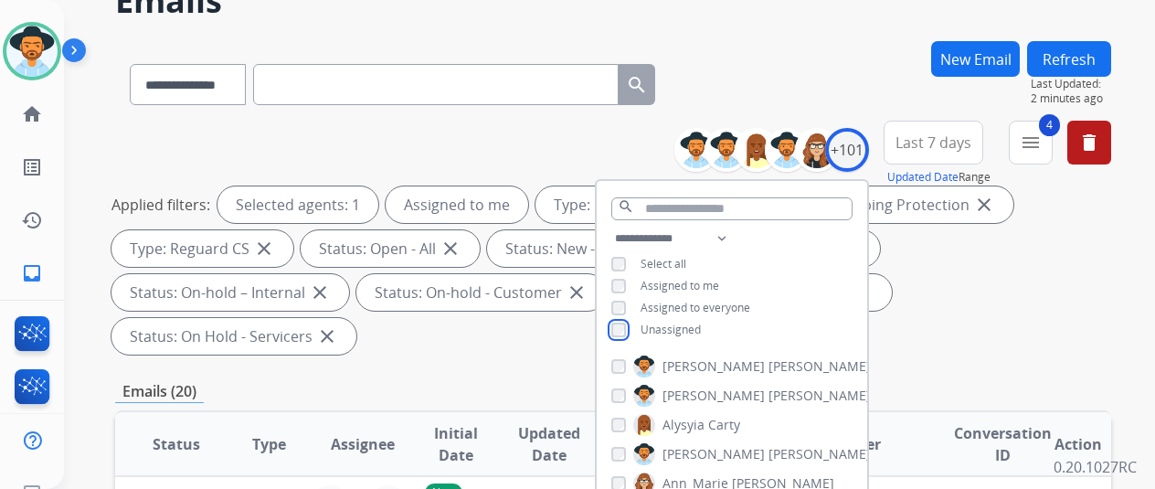
scroll to position [274, 0]
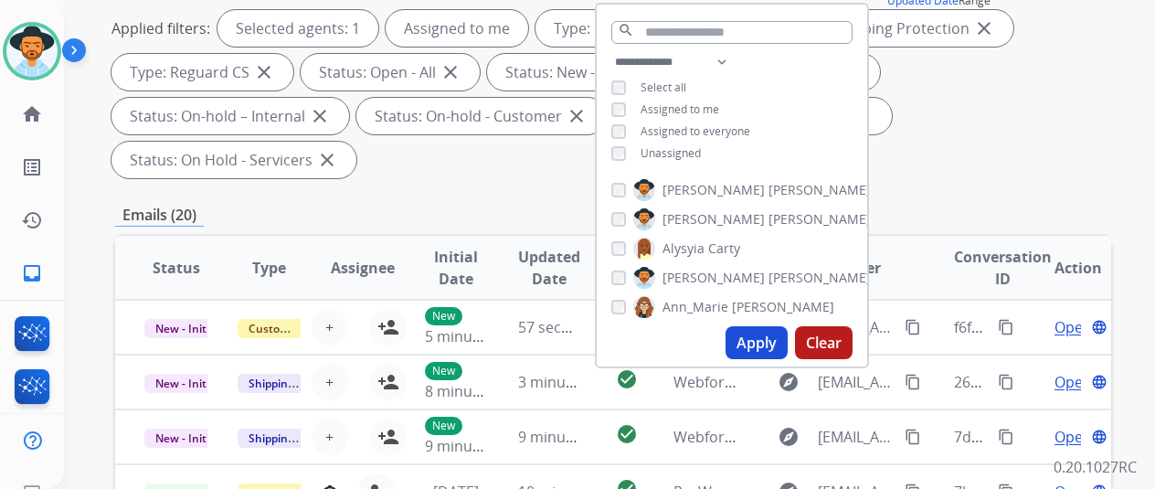
click at [756, 345] on button "Apply" at bounding box center [757, 342] width 62 height 33
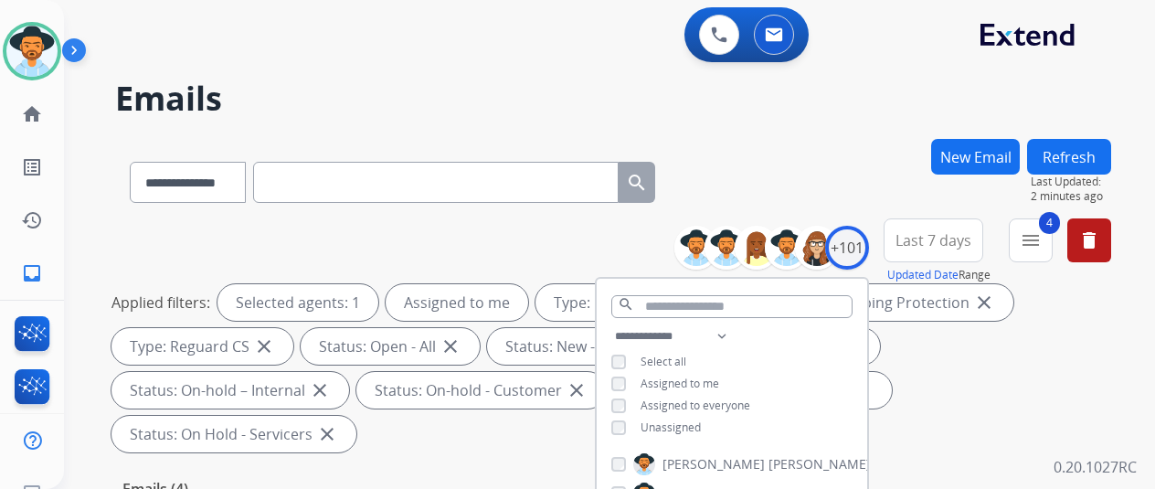
click at [819, 137] on div "**********" at bounding box center [587, 310] width 1047 height 489
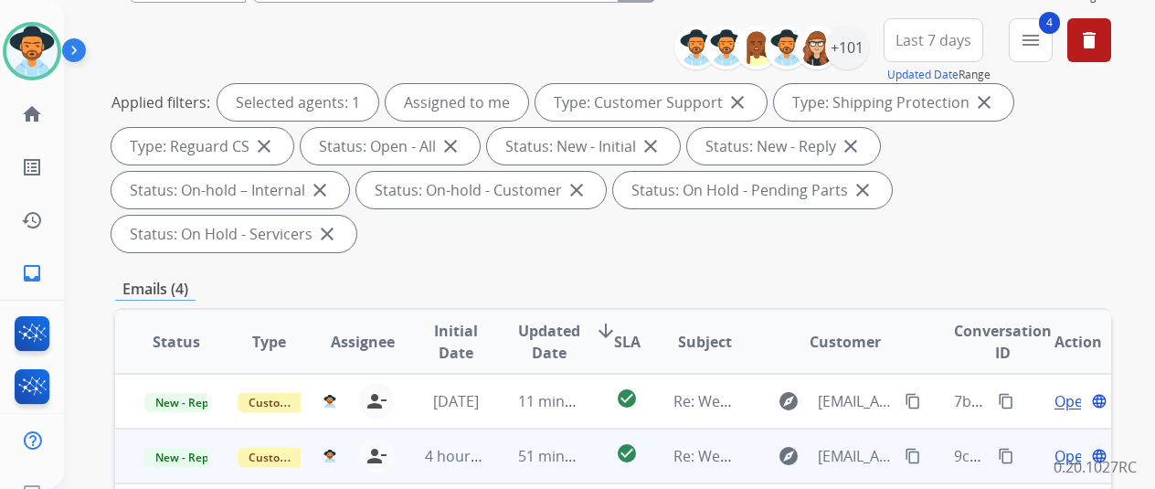
scroll to position [366, 0]
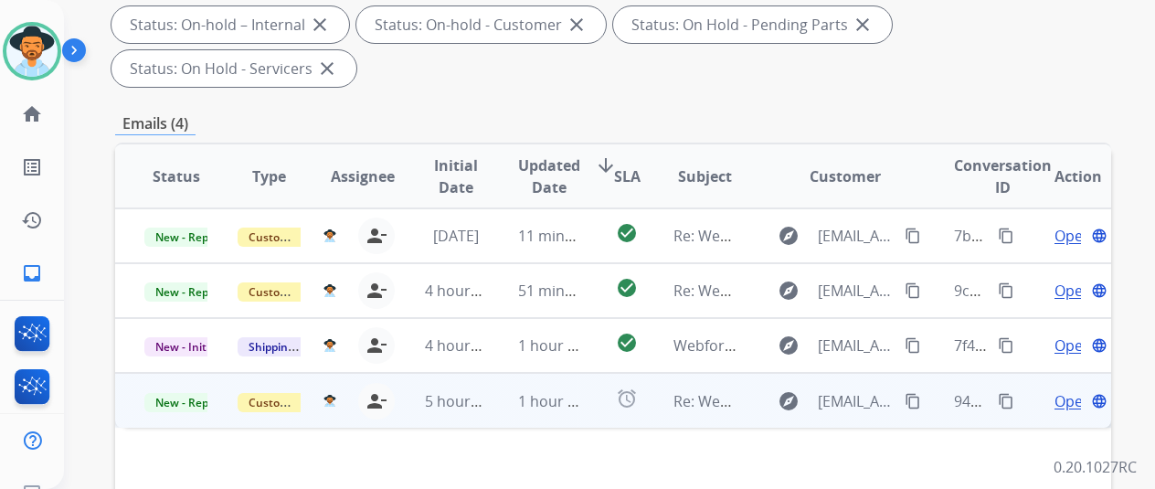
click at [1076, 390] on span "Open" at bounding box center [1073, 401] width 37 height 22
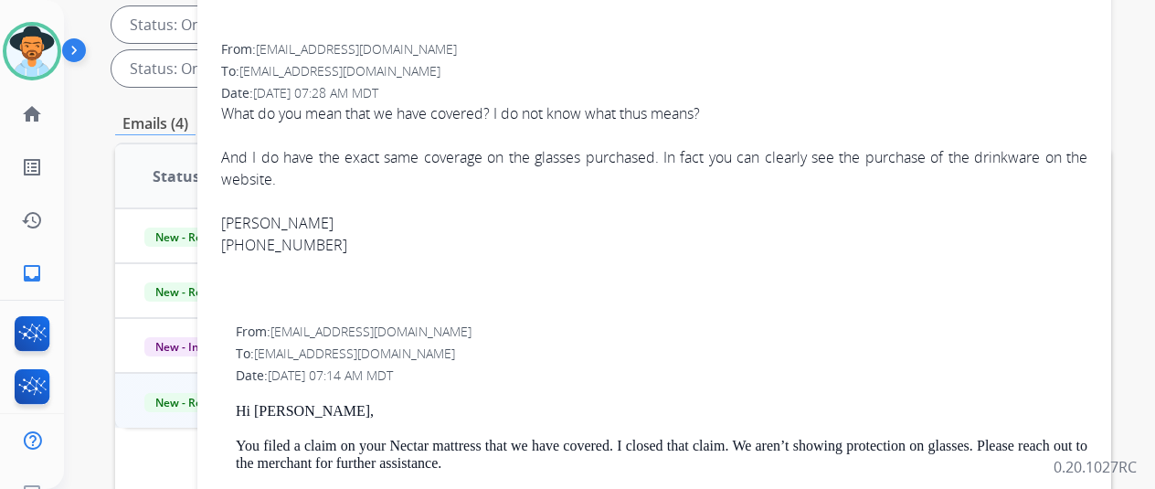
scroll to position [0, 0]
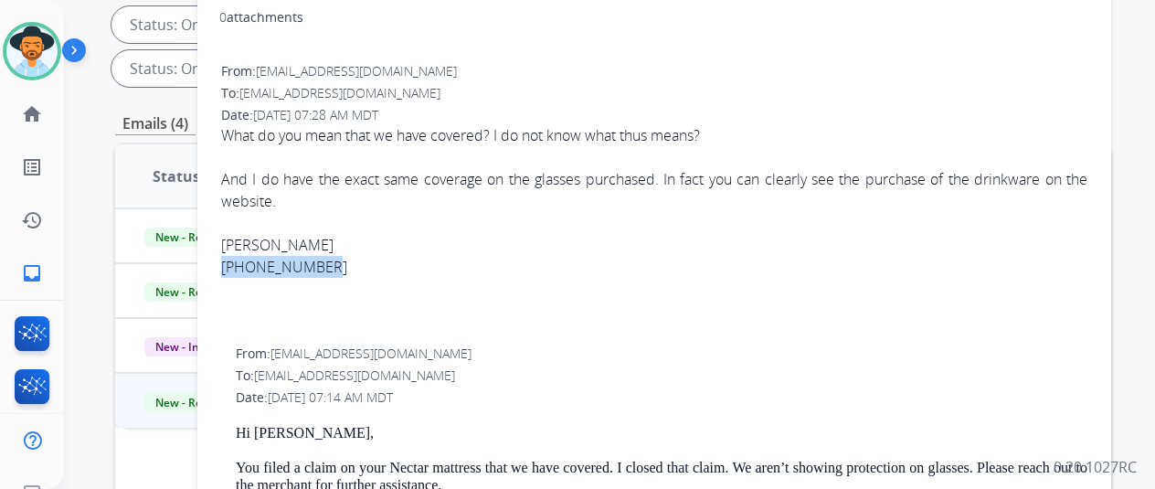
drag, startPoint x: 331, startPoint y: 263, endPoint x: 234, endPoint y: 272, distance: 97.3
click at [234, 272] on div "From: cristina102772@gmail.com To: support@extend.com Date: 09/24/2025 - 07:28 …" at bounding box center [654, 199] width 870 height 278
copy div "312-925-6736"
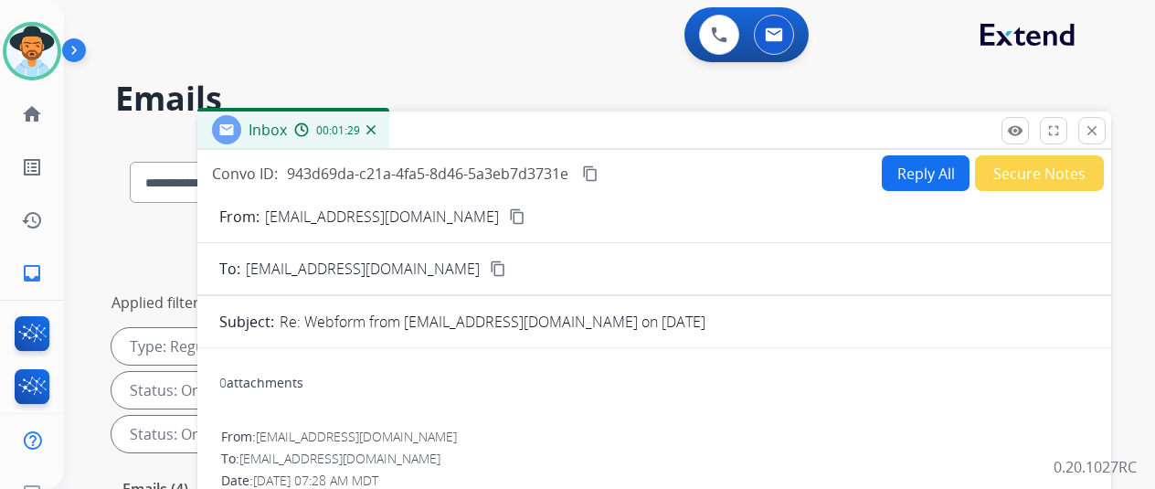
click at [910, 170] on button "Reply All" at bounding box center [926, 173] width 88 height 36
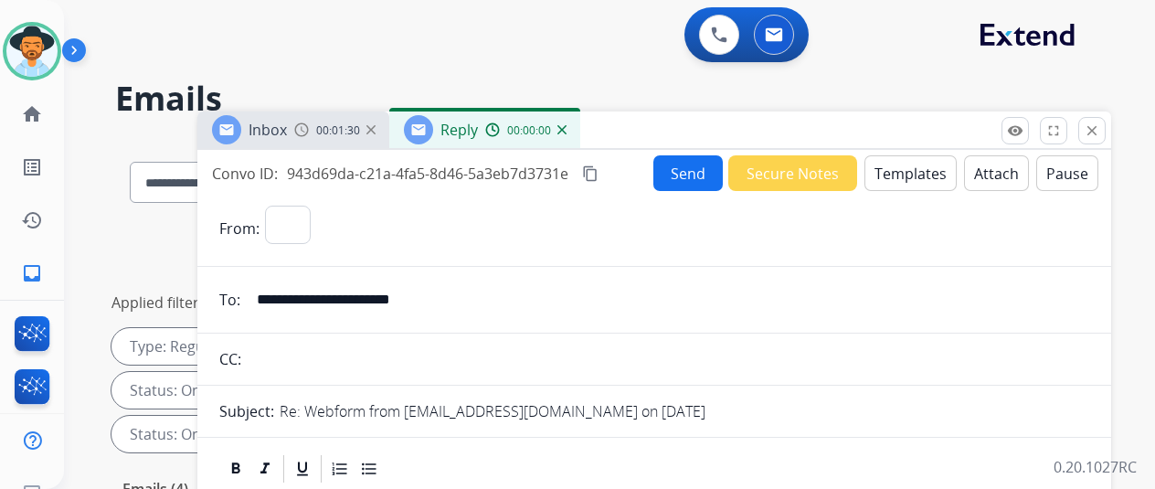
select select "**********"
click at [567, 129] on img at bounding box center [562, 129] width 9 height 9
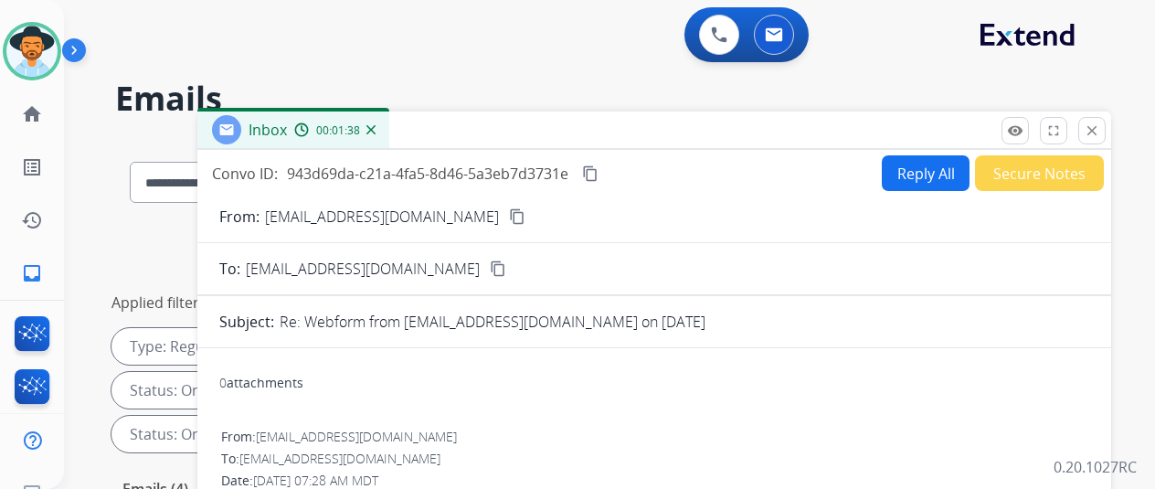
click at [375, 124] on div "00:01:38" at bounding box center [334, 130] width 80 height 16
click at [376, 132] on img at bounding box center [371, 129] width 9 height 9
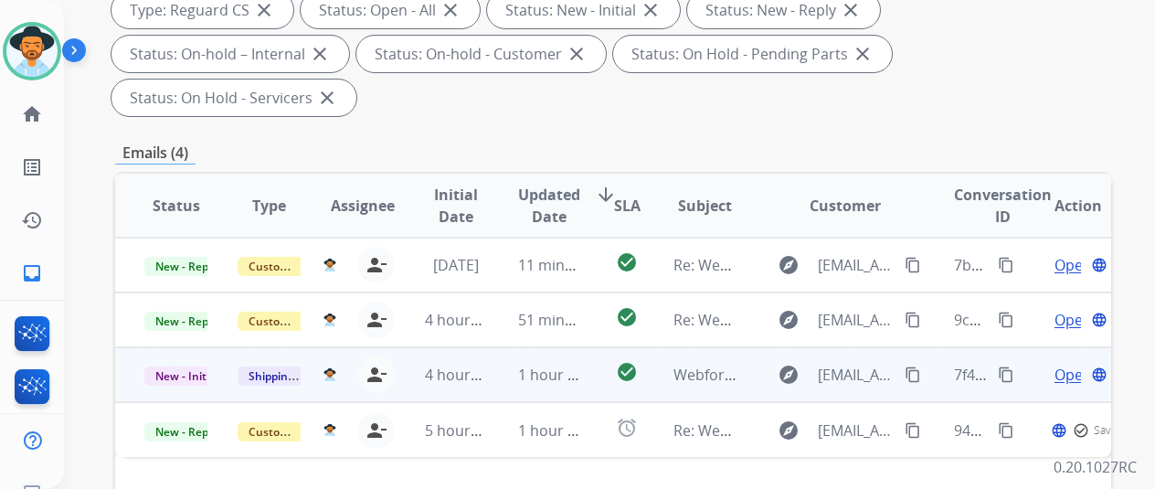
scroll to position [548, 0]
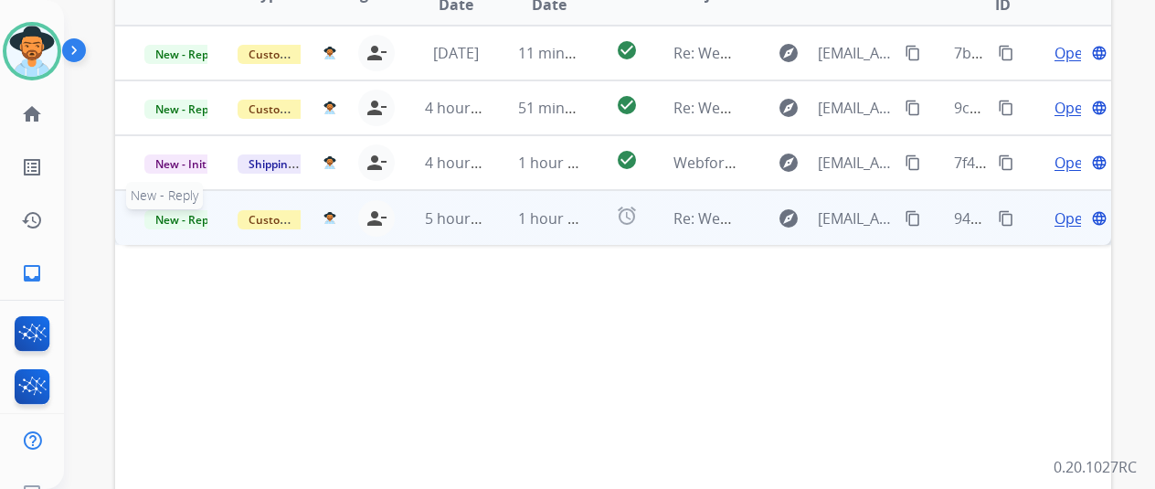
click at [174, 210] on span "New - Reply" at bounding box center [185, 219] width 83 height 19
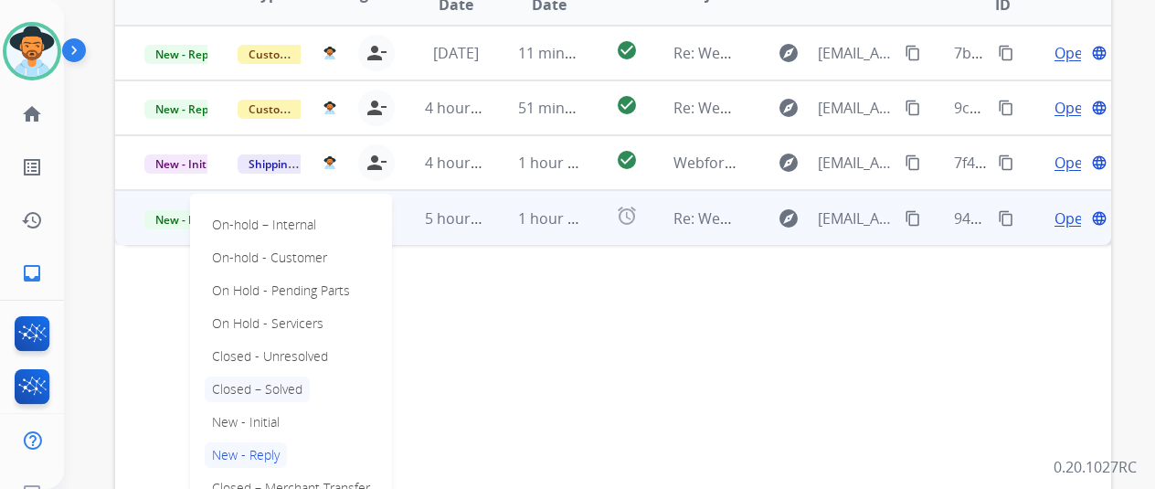
click at [257, 377] on p "Closed – Solved" at bounding box center [257, 390] width 105 height 26
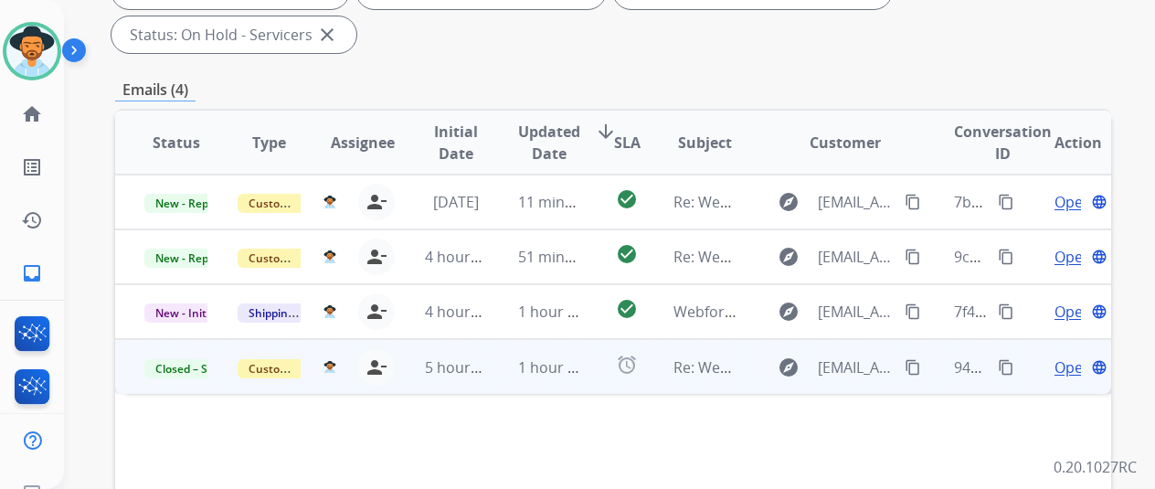
scroll to position [274, 0]
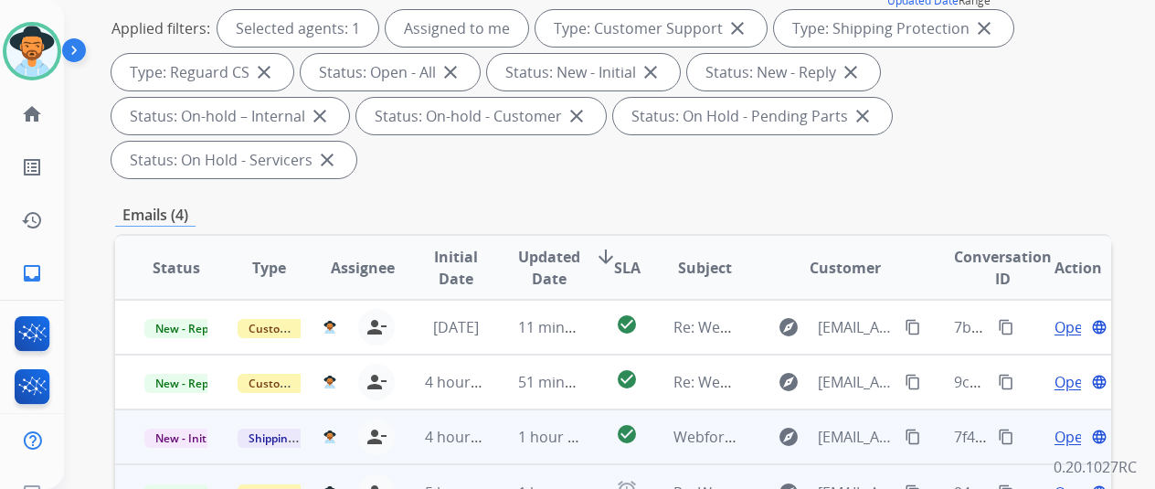
click at [1067, 426] on span "Open" at bounding box center [1073, 437] width 37 height 22
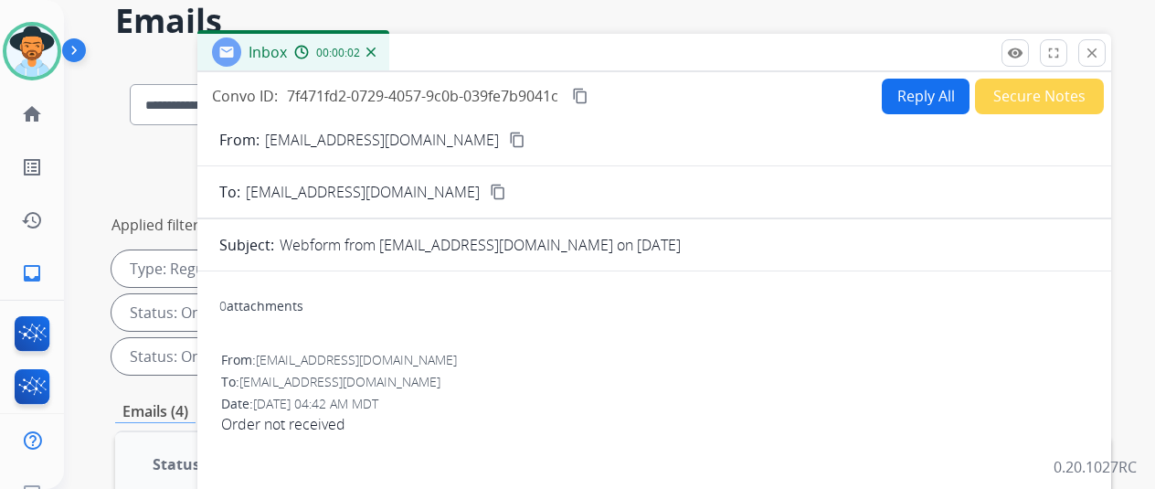
scroll to position [0, 0]
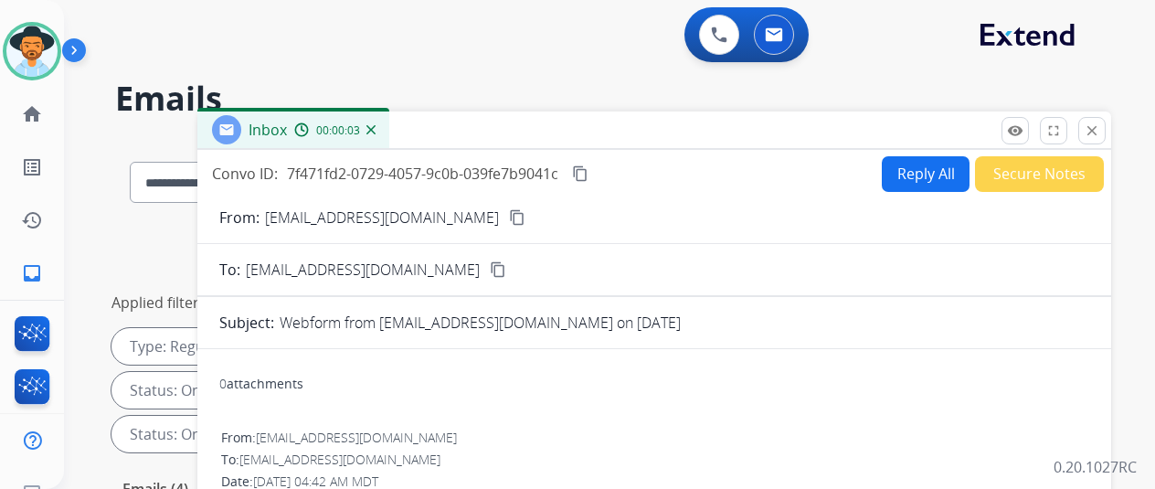
click at [509, 213] on mat-icon "content_copy" at bounding box center [517, 217] width 16 height 16
click at [376, 129] on img at bounding box center [371, 129] width 9 height 9
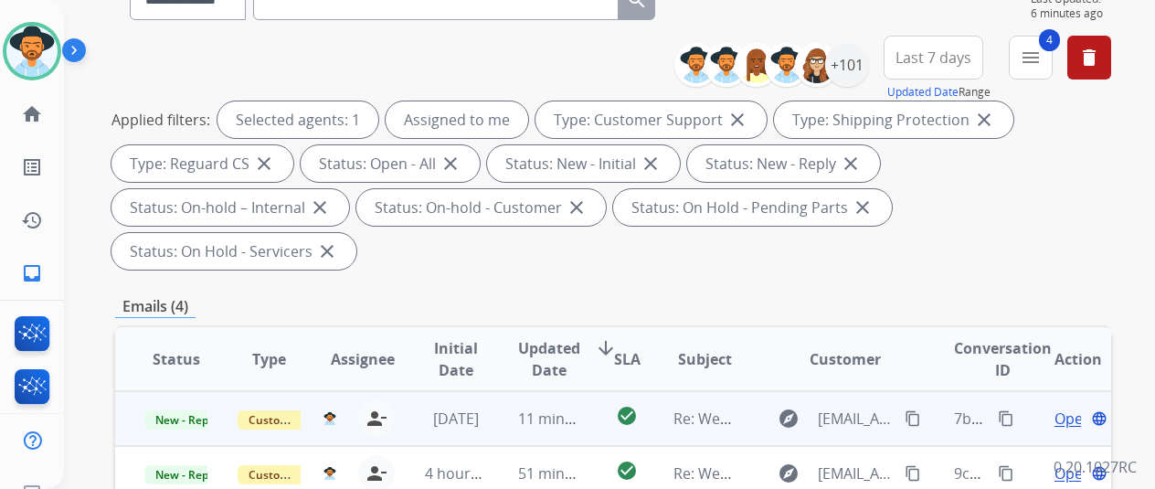
scroll to position [366, 0]
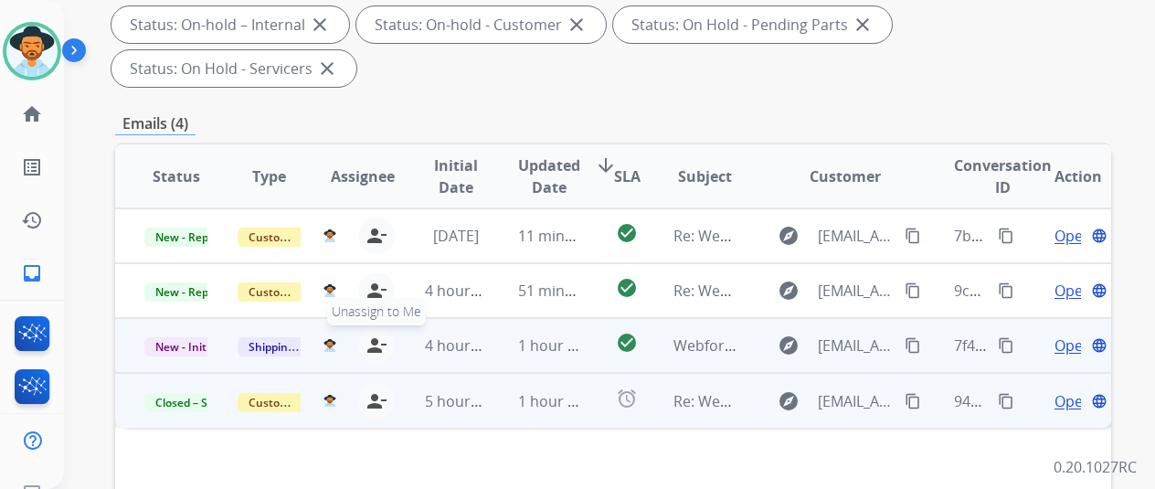
click at [384, 335] on mat-icon "person_remove" at bounding box center [377, 346] width 22 height 22
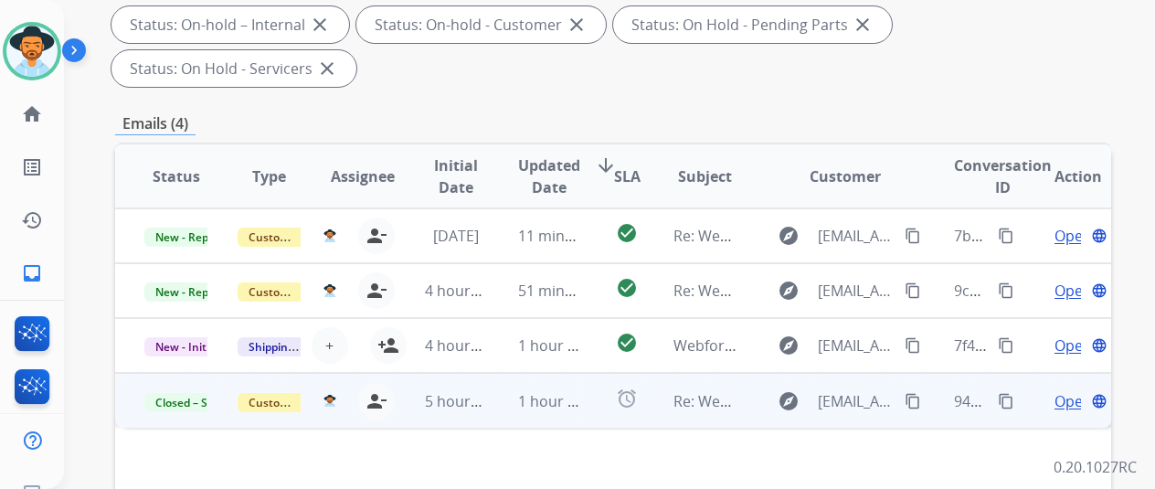
click at [1068, 390] on span "Open" at bounding box center [1073, 401] width 37 height 22
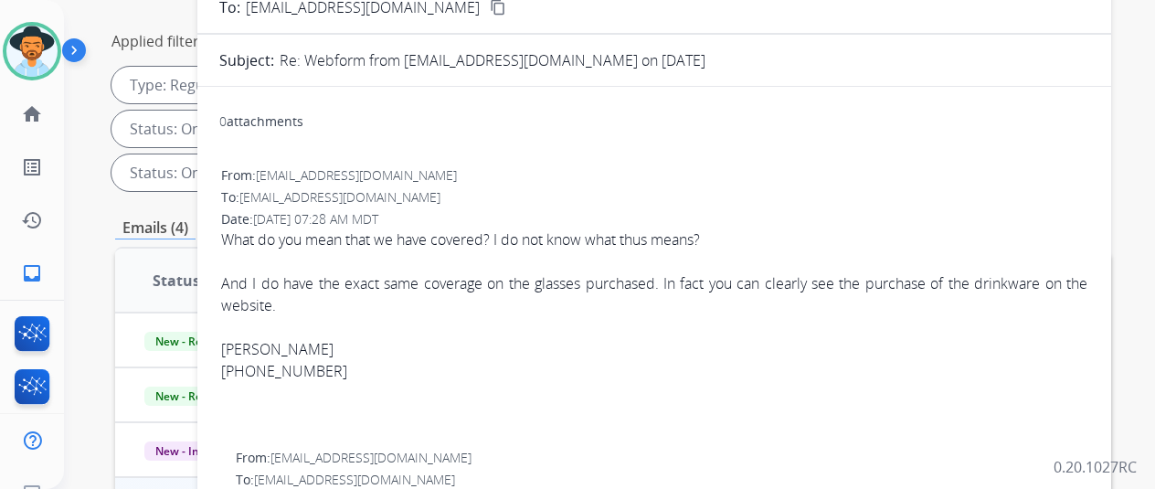
scroll to position [91, 0]
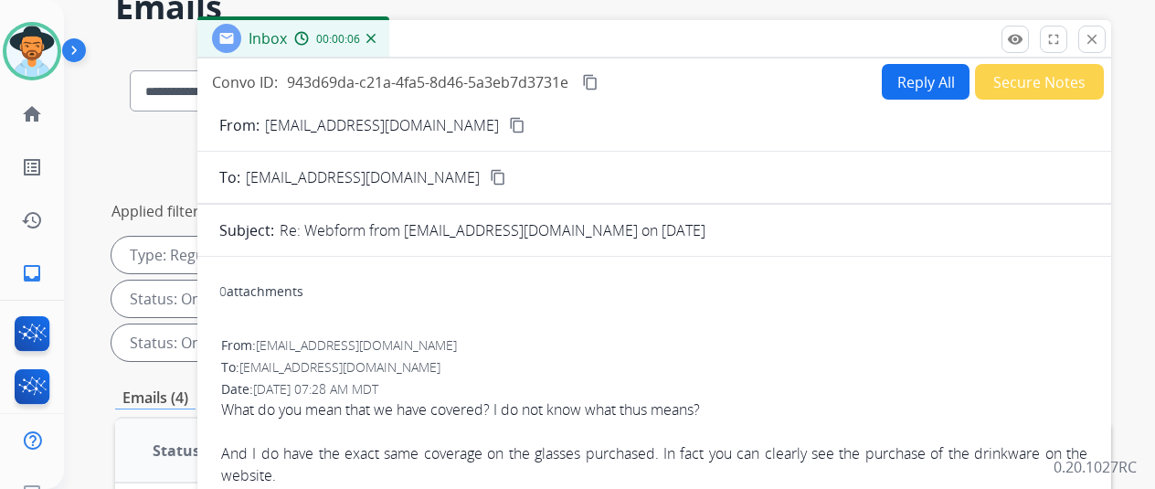
click at [376, 37] on img at bounding box center [371, 38] width 9 height 9
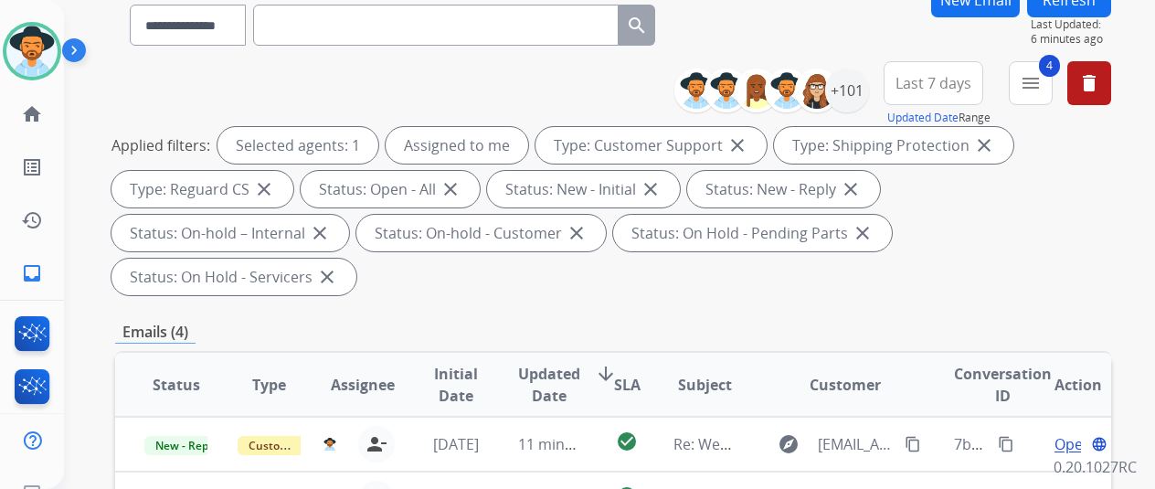
scroll to position [0, 0]
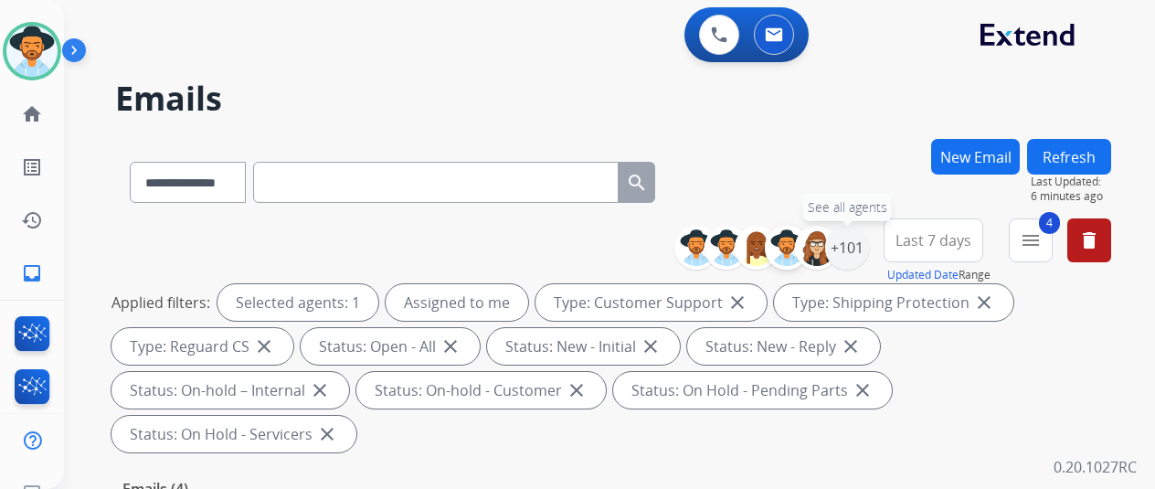
drag, startPoint x: 860, startPoint y: 251, endPoint x: 804, endPoint y: 250, distance: 55.8
click at [857, 251] on div "+101" at bounding box center [847, 248] width 44 height 44
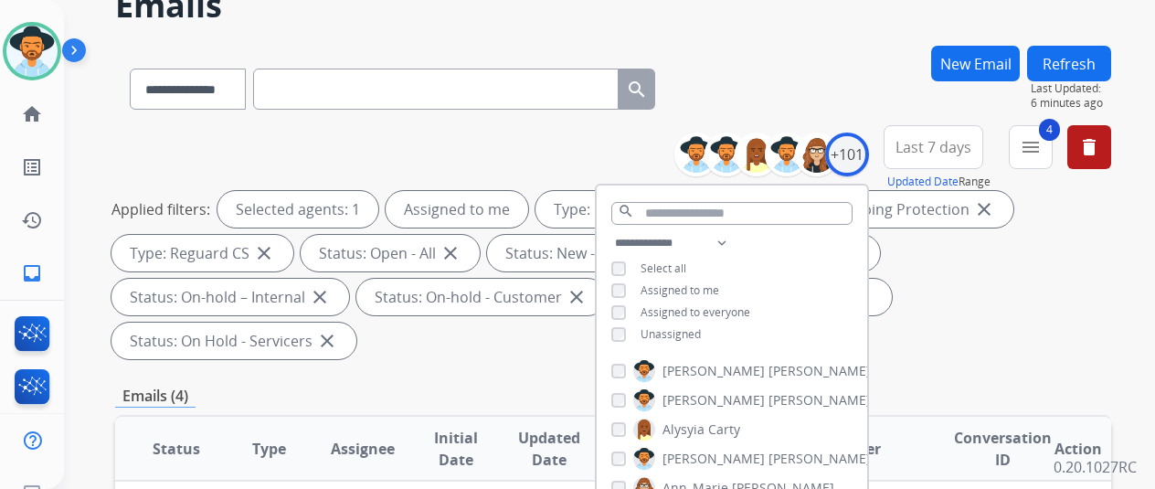
scroll to position [274, 0]
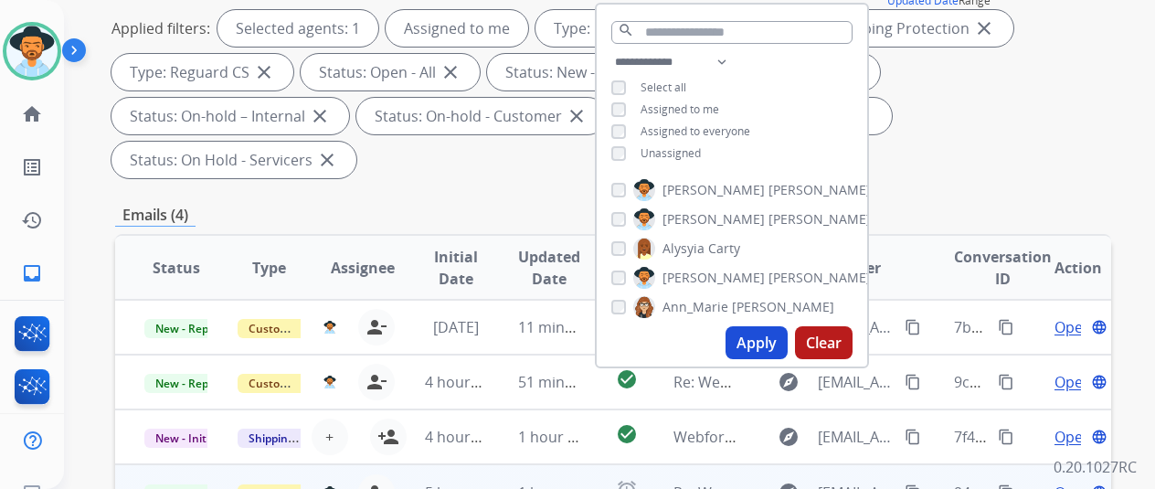
click at [750, 338] on button "Apply" at bounding box center [757, 342] width 62 height 33
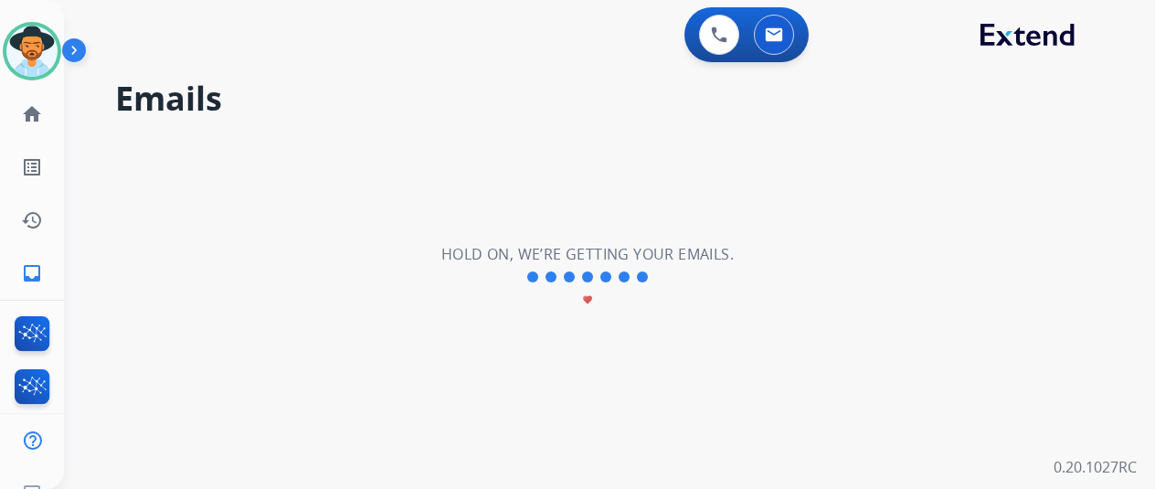
scroll to position [0, 0]
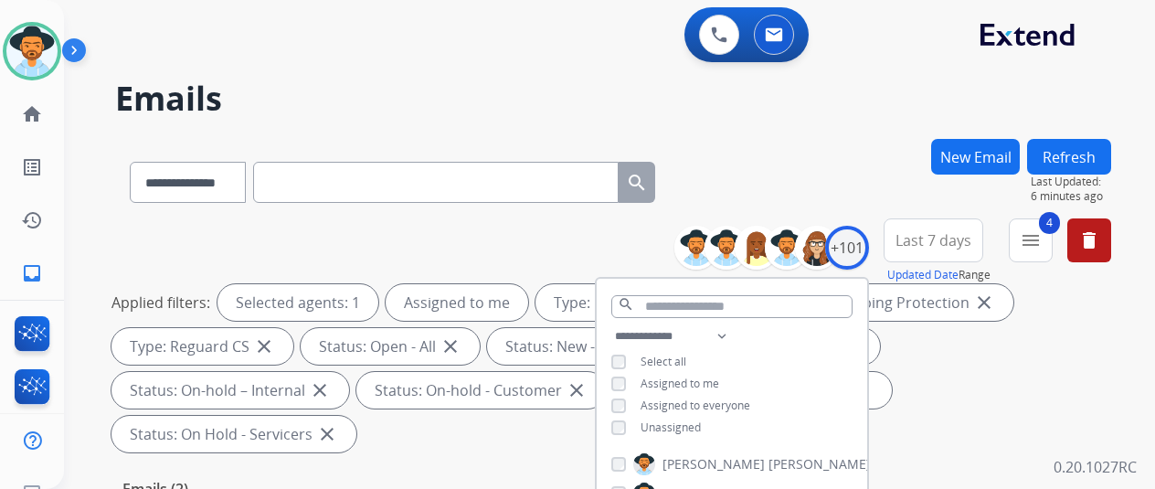
click at [847, 171] on div "**********" at bounding box center [613, 179] width 996 height 80
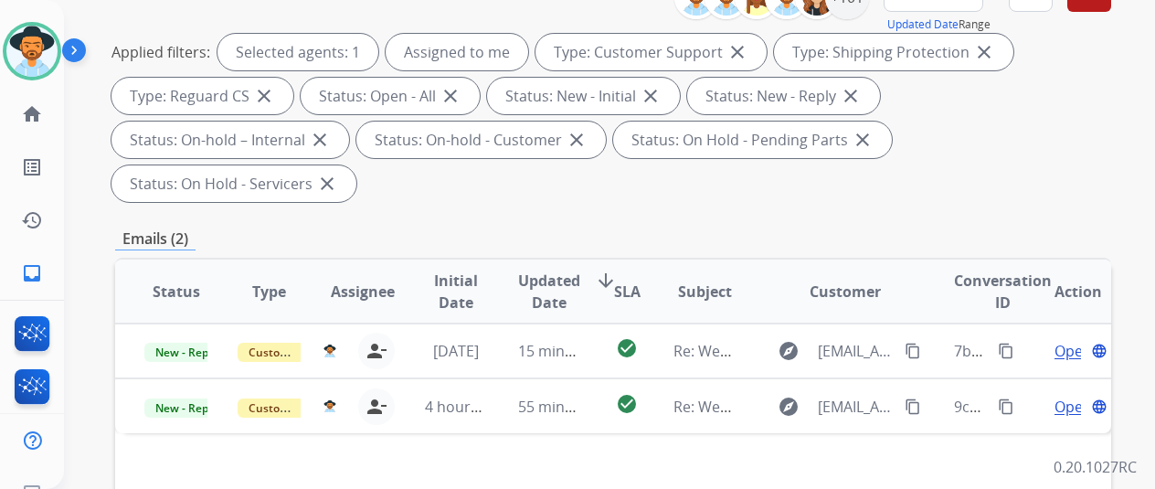
scroll to position [457, 0]
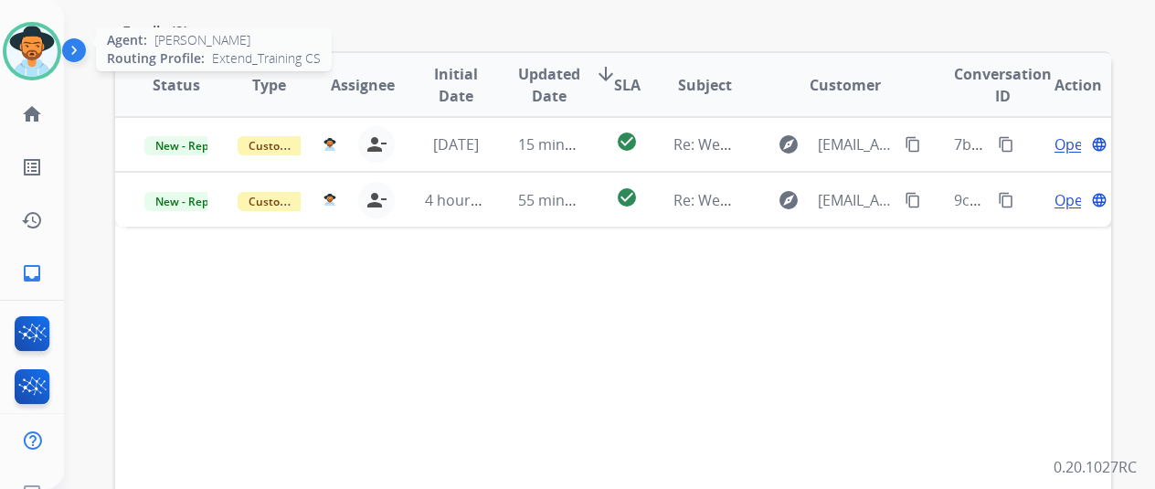
click at [38, 43] on img at bounding box center [31, 51] width 51 height 51
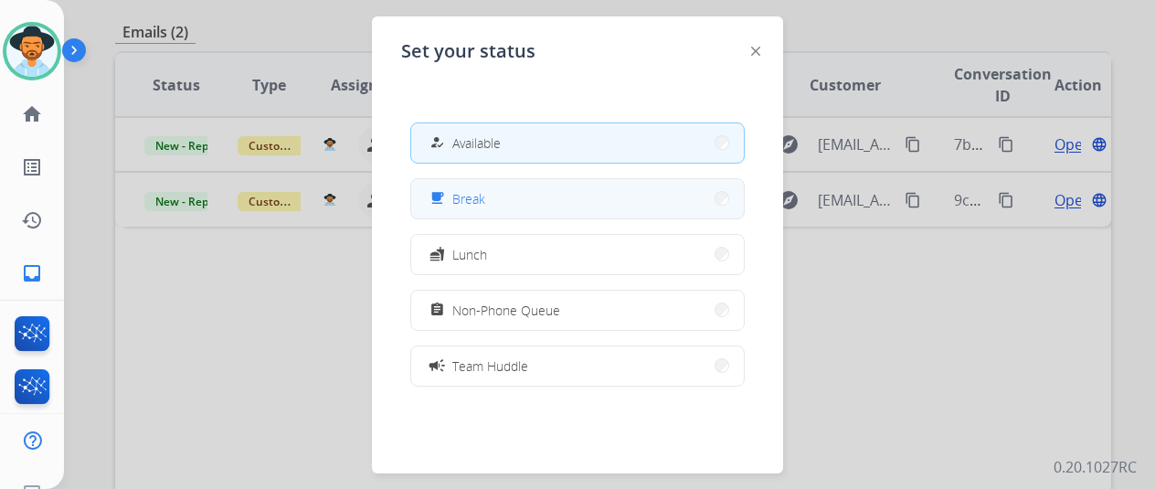
click at [500, 198] on button "free_breakfast Break" at bounding box center [577, 198] width 333 height 39
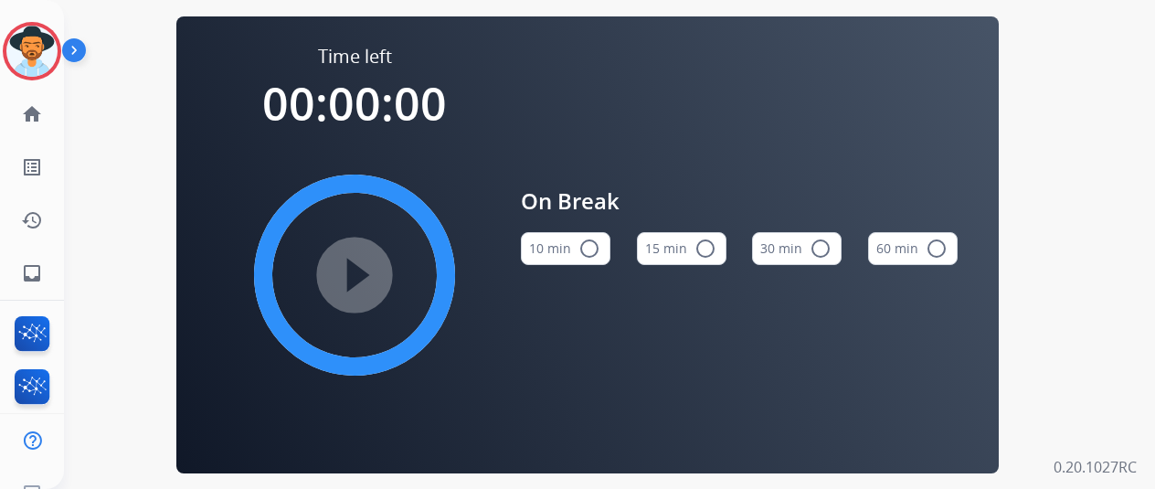
click at [593, 250] on mat-icon "radio_button_unchecked" at bounding box center [590, 249] width 22 height 22
click at [356, 275] on mat-icon "play_circle_filled" at bounding box center [355, 275] width 22 height 22
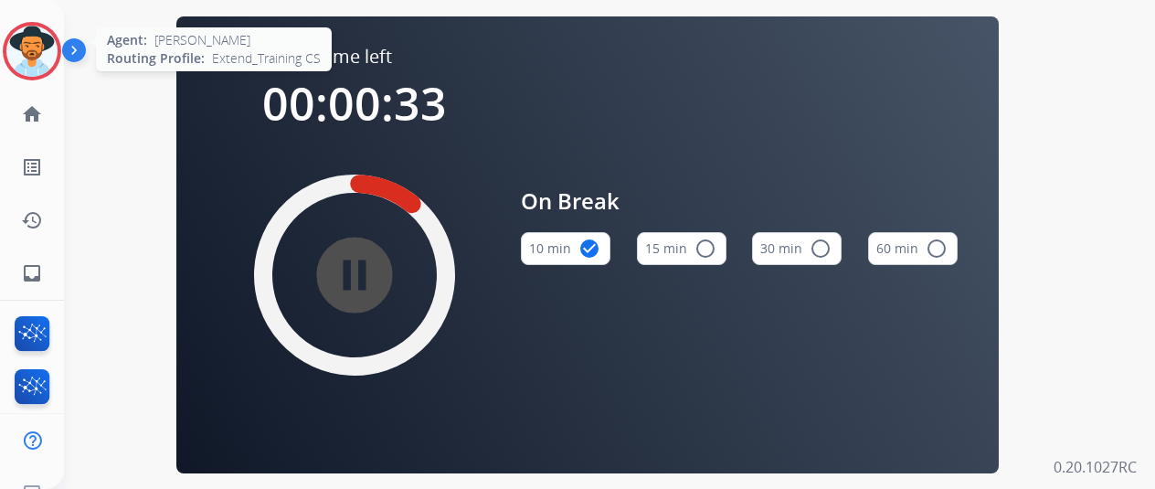
click at [48, 48] on img at bounding box center [31, 51] width 51 height 51
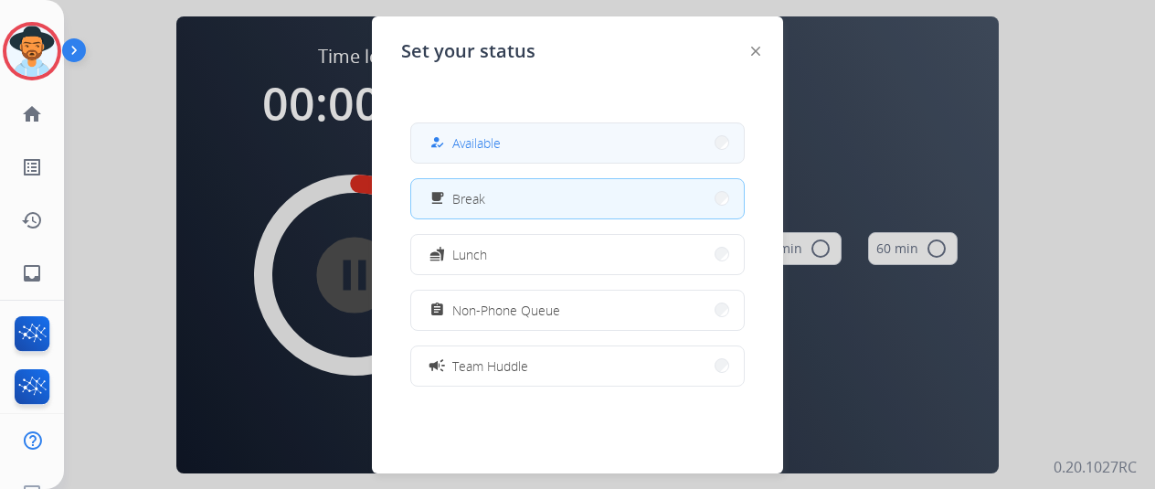
click at [485, 143] on span "Available" at bounding box center [476, 142] width 48 height 19
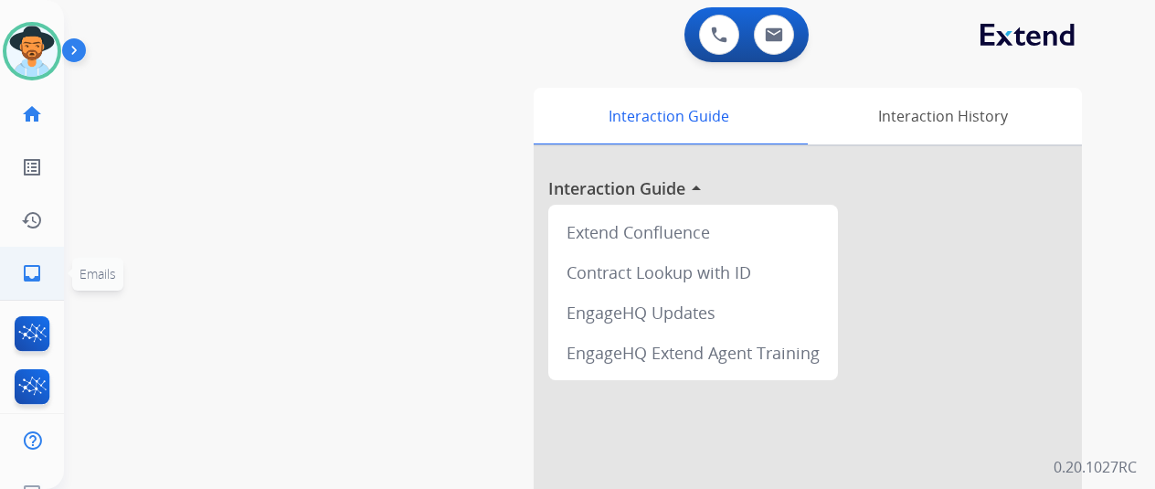
click at [33, 270] on mat-icon "inbox" at bounding box center [32, 273] width 22 height 22
select select "**********"
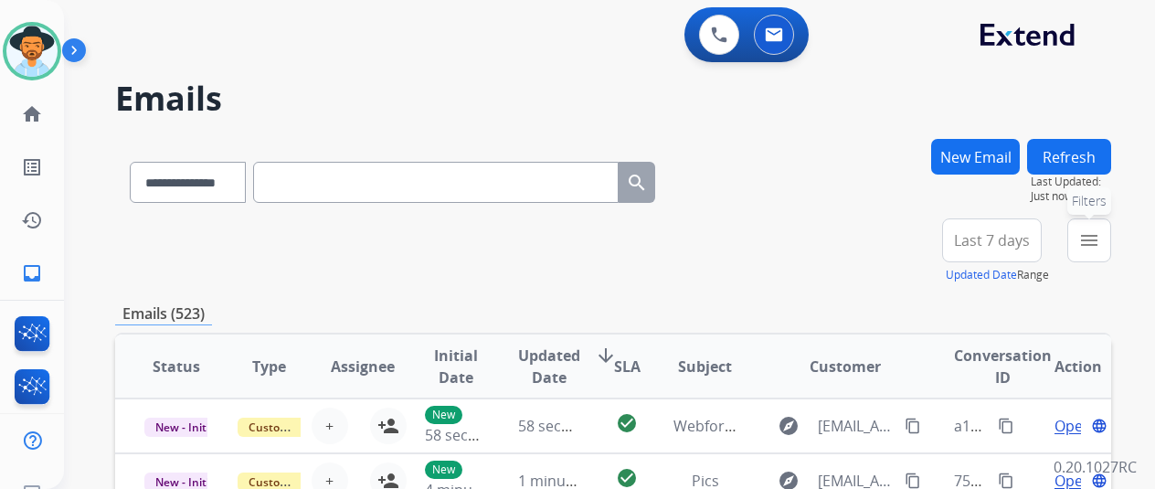
click at [1098, 237] on mat-icon "menu" at bounding box center [1090, 240] width 22 height 22
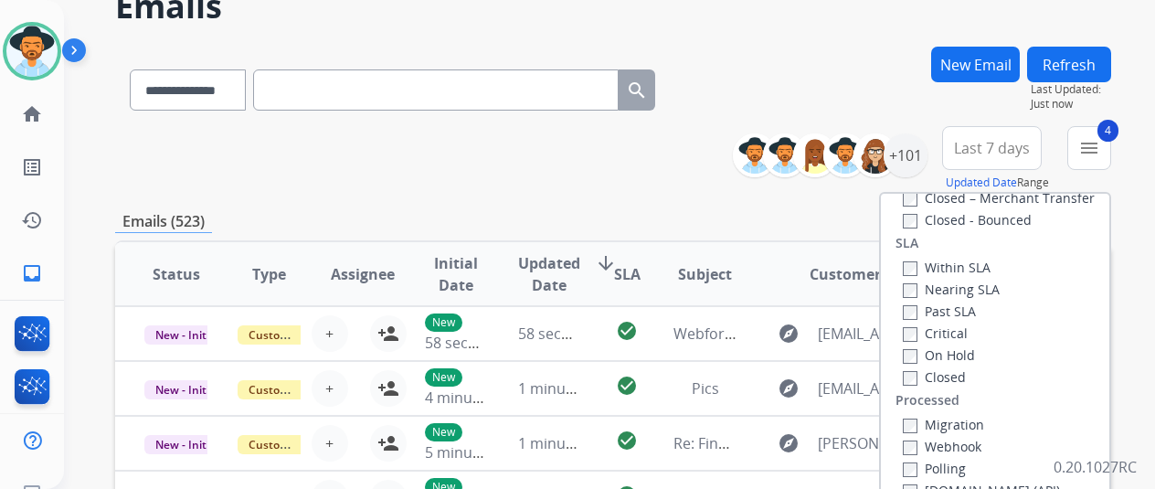
scroll to position [183, 0]
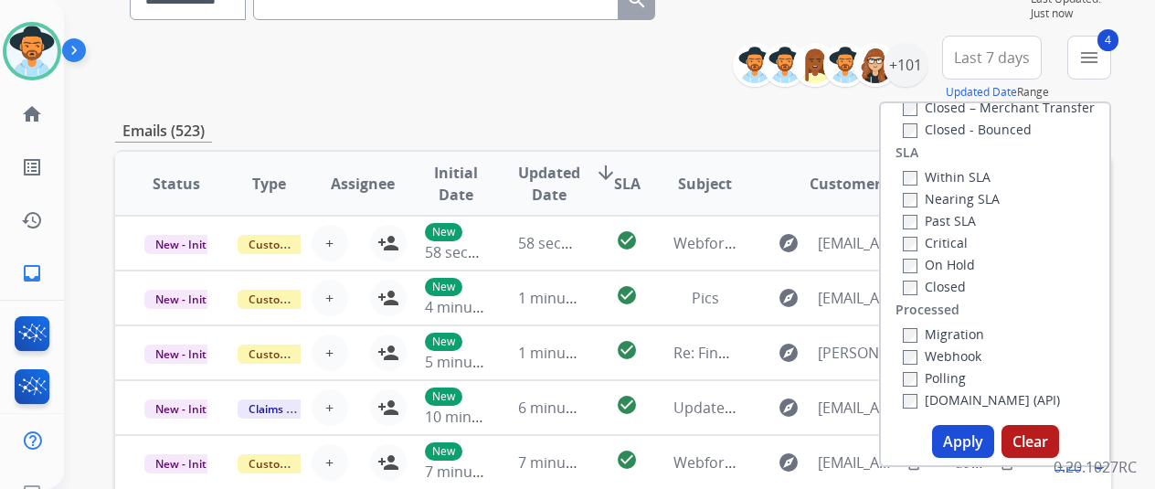
click at [963, 440] on button "Apply" at bounding box center [963, 441] width 62 height 33
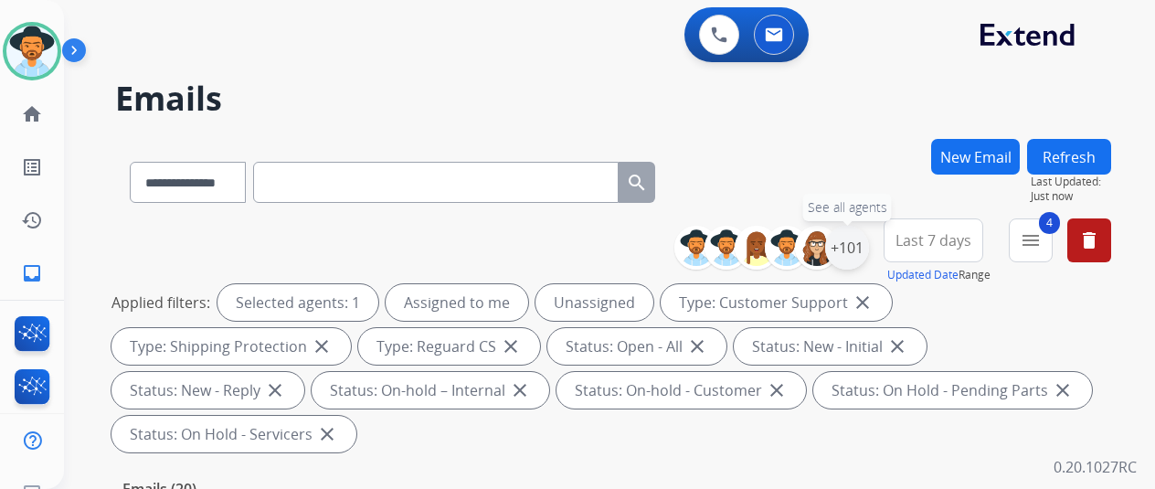
click at [858, 242] on div "+101" at bounding box center [847, 248] width 44 height 44
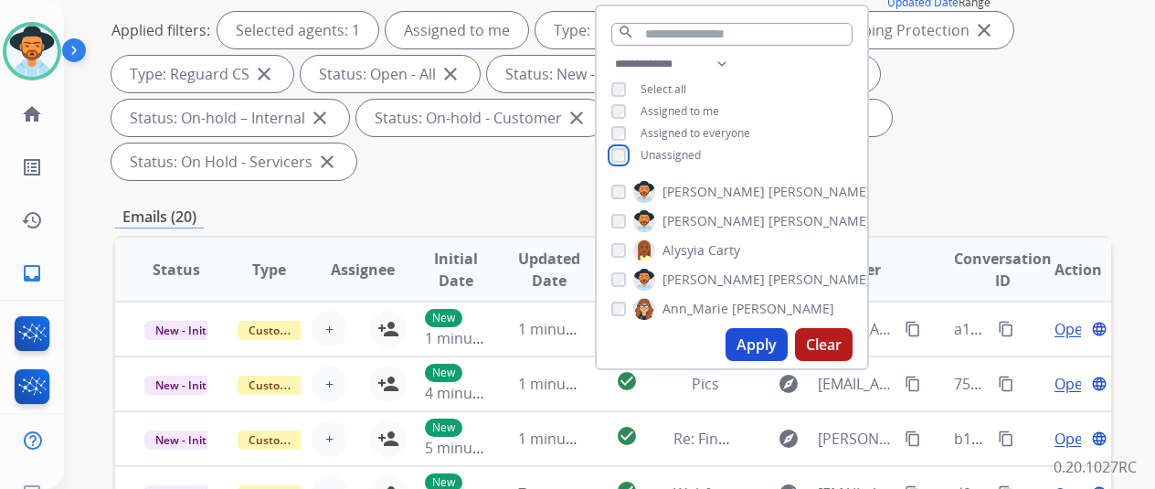
scroll to position [274, 0]
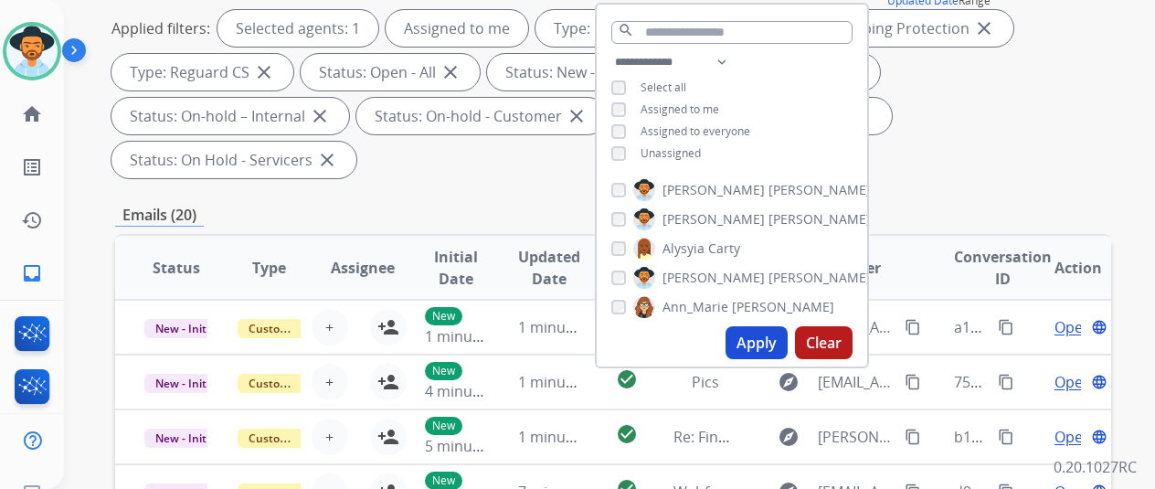
click at [775, 341] on button "Apply" at bounding box center [757, 342] width 62 height 33
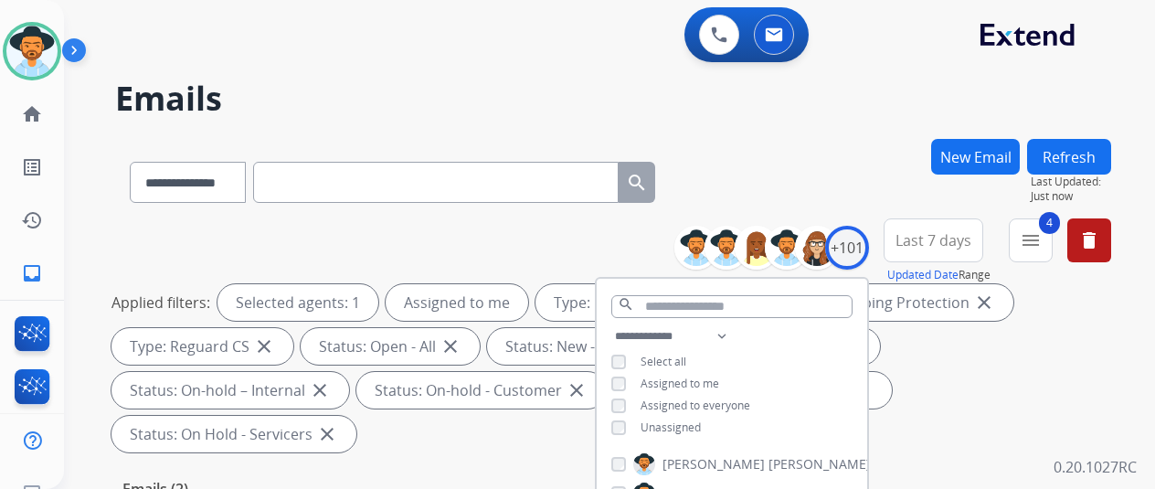
click at [828, 193] on div "**********" at bounding box center [613, 179] width 996 height 80
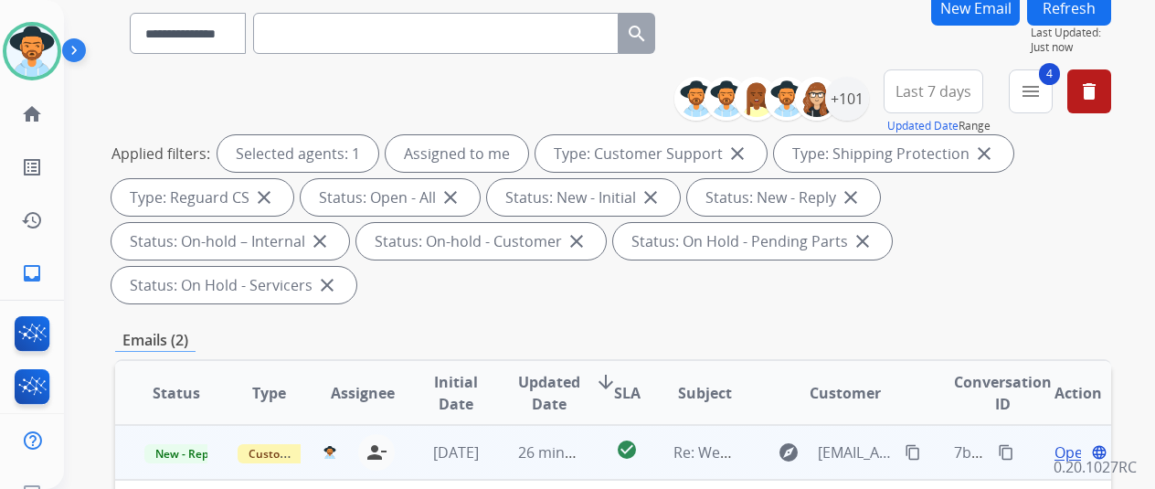
scroll to position [274, 0]
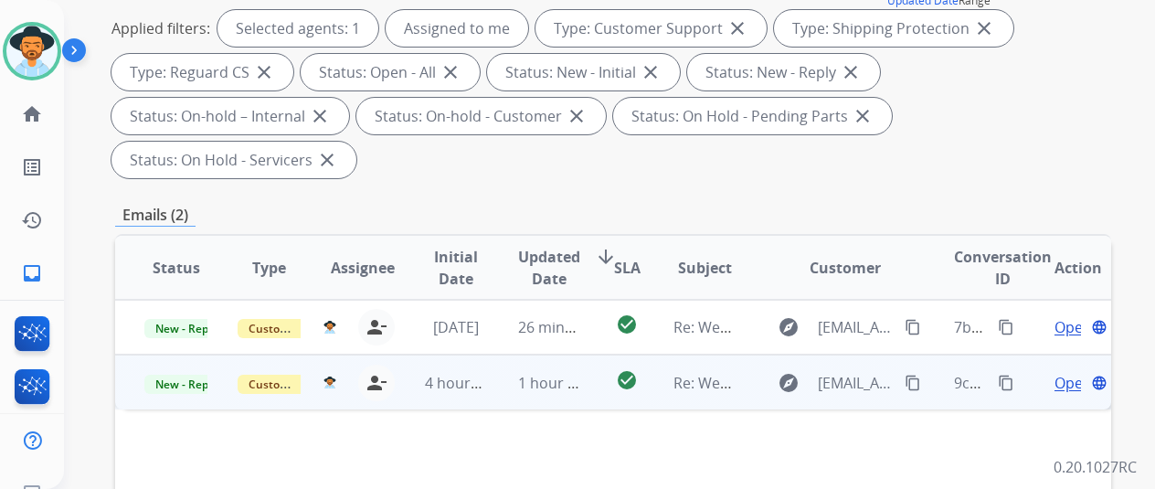
click at [1062, 372] on span "Open" at bounding box center [1073, 383] width 37 height 22
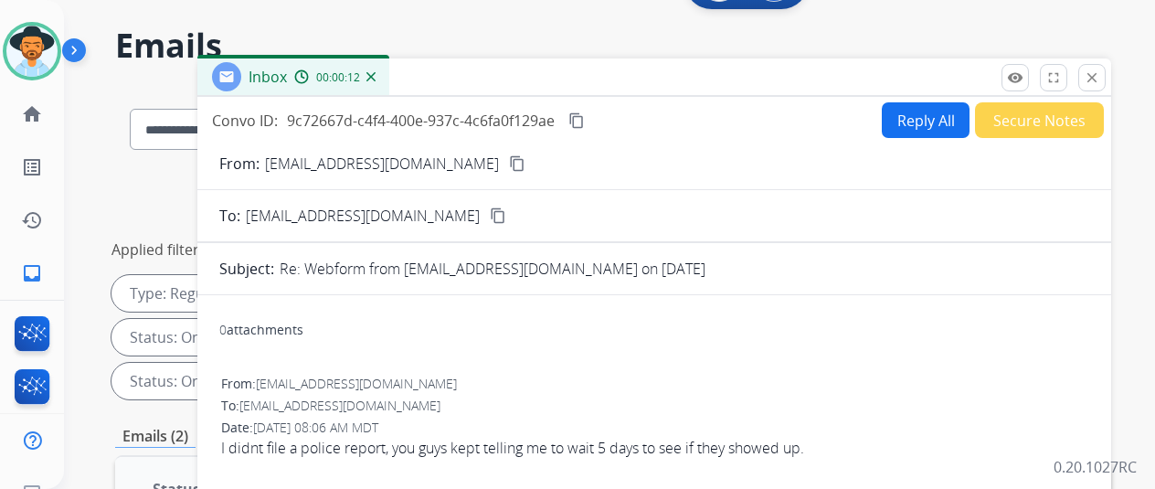
scroll to position [0, 0]
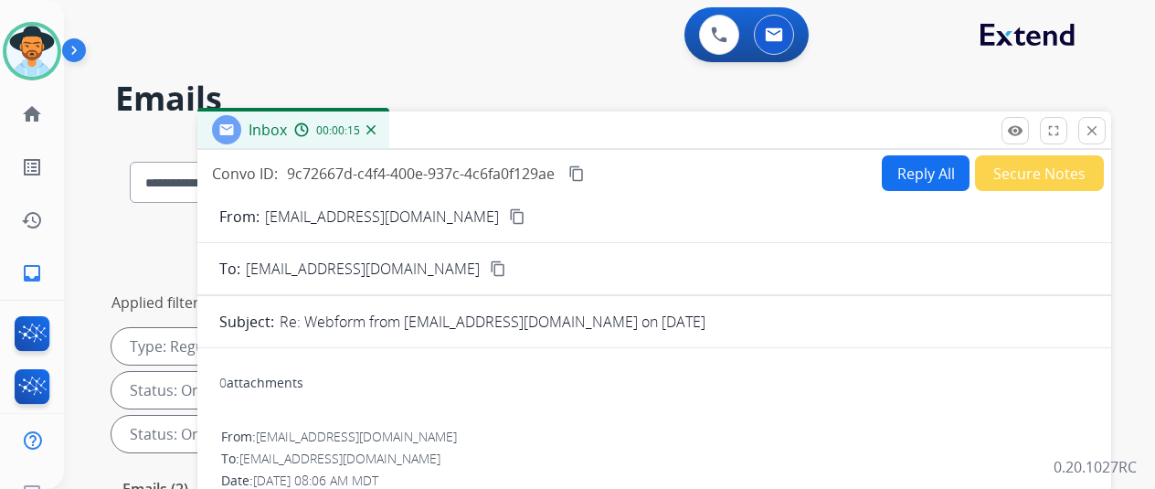
click at [916, 167] on button "Reply All" at bounding box center [926, 173] width 88 height 36
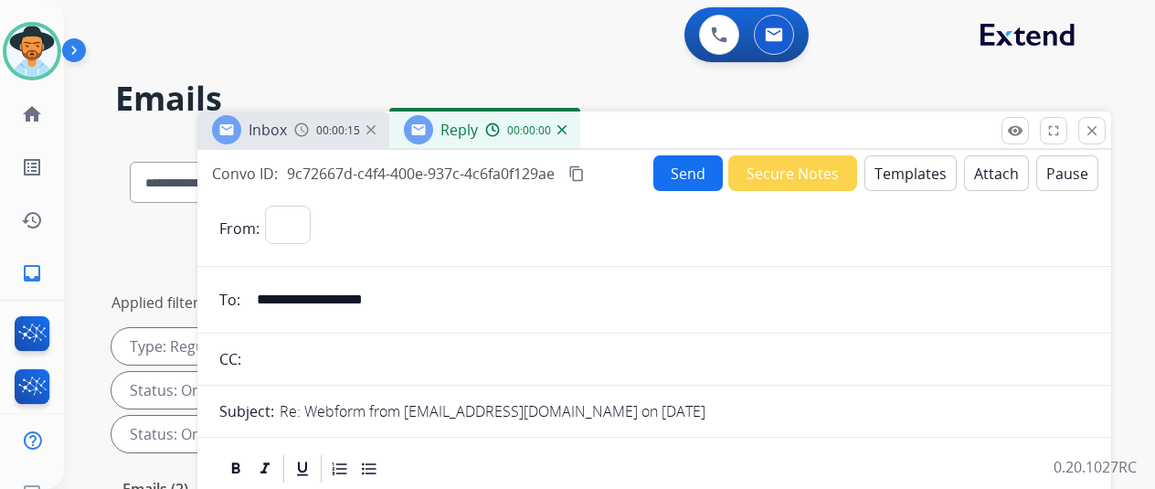
select select "**********"
click at [905, 169] on button "Templates" at bounding box center [911, 173] width 92 height 36
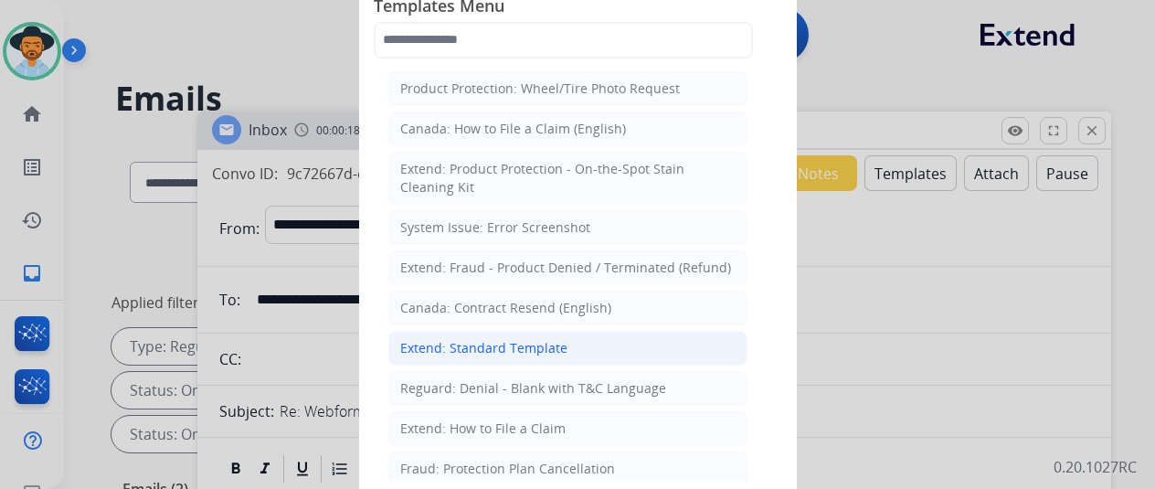
click at [486, 346] on div "Extend: Standard Template" at bounding box center [483, 348] width 167 height 18
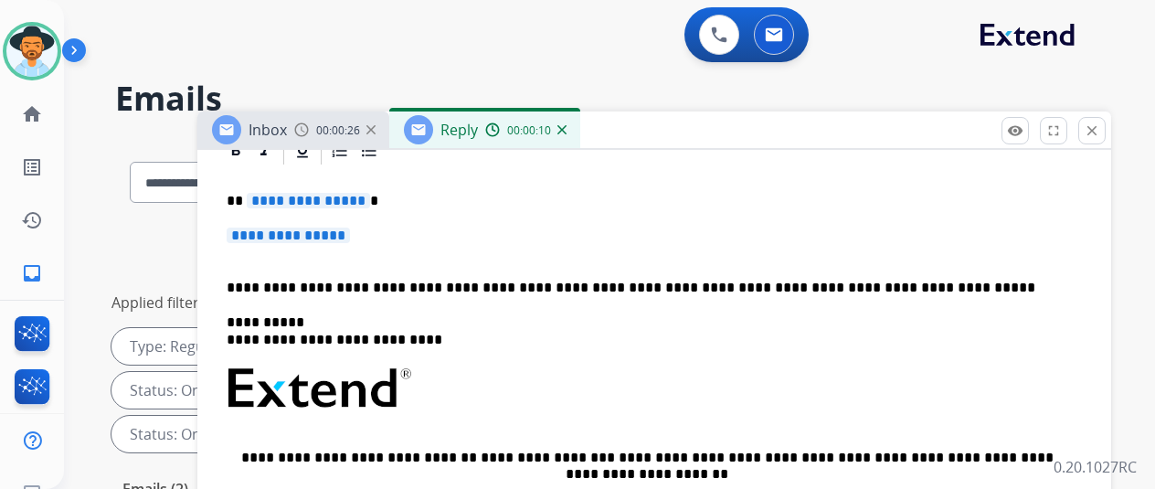
scroll to position [366, 0]
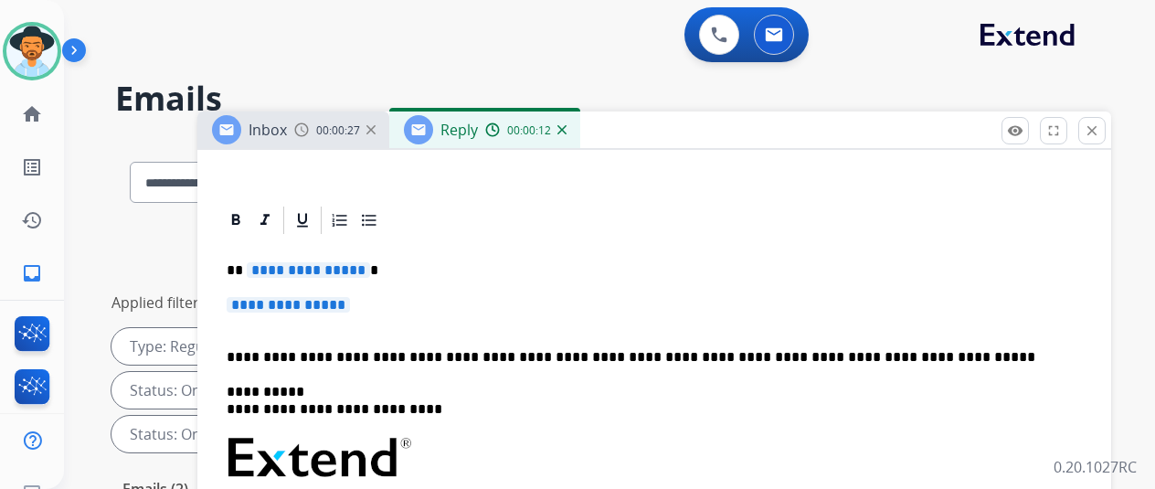
click at [369, 267] on span "**********" at bounding box center [308, 270] width 123 height 16
click at [350, 307] on span "**********" at bounding box center [288, 305] width 123 height 16
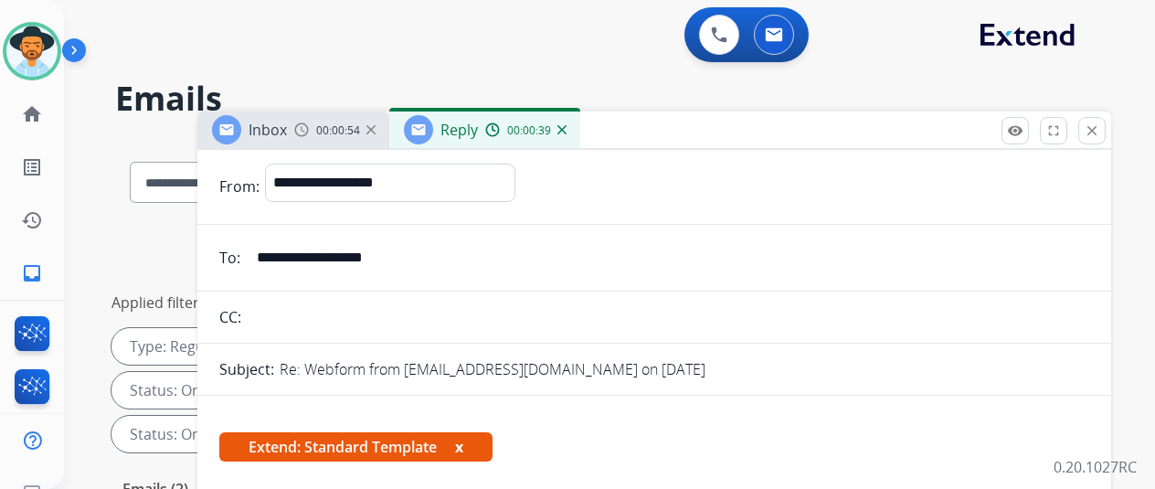
scroll to position [0, 0]
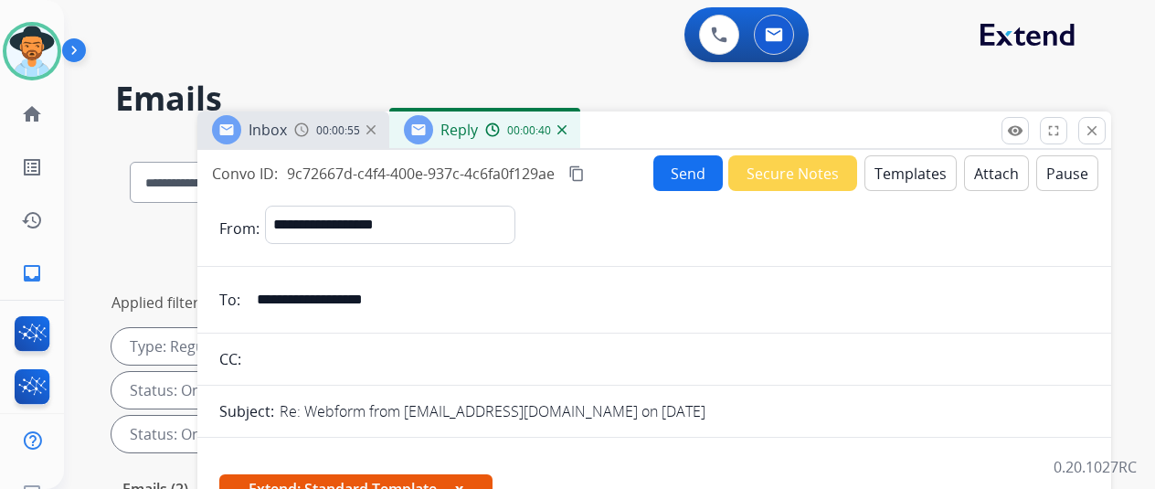
click at [689, 176] on button "Send" at bounding box center [688, 173] width 69 height 36
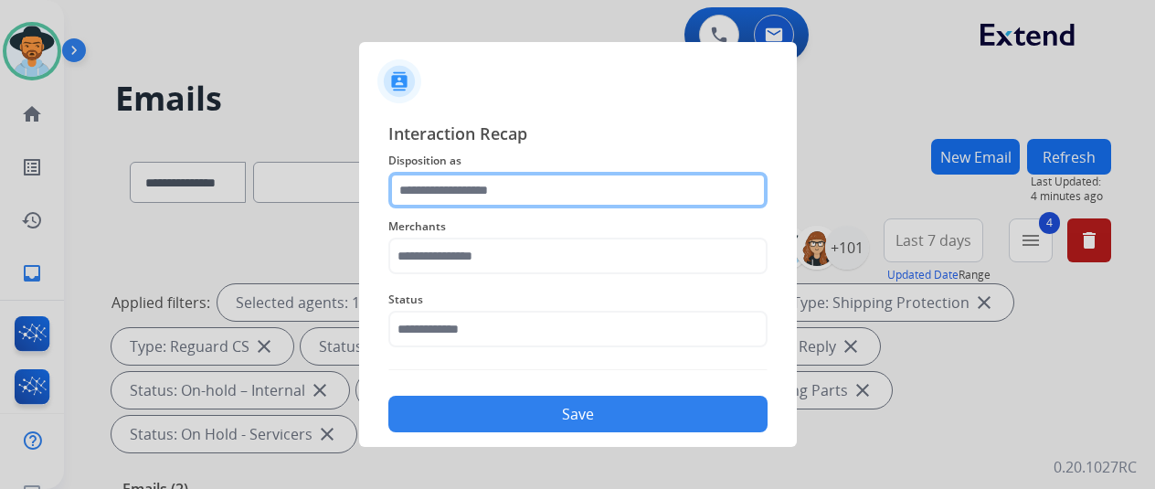
click at [451, 182] on input "text" at bounding box center [577, 190] width 379 height 37
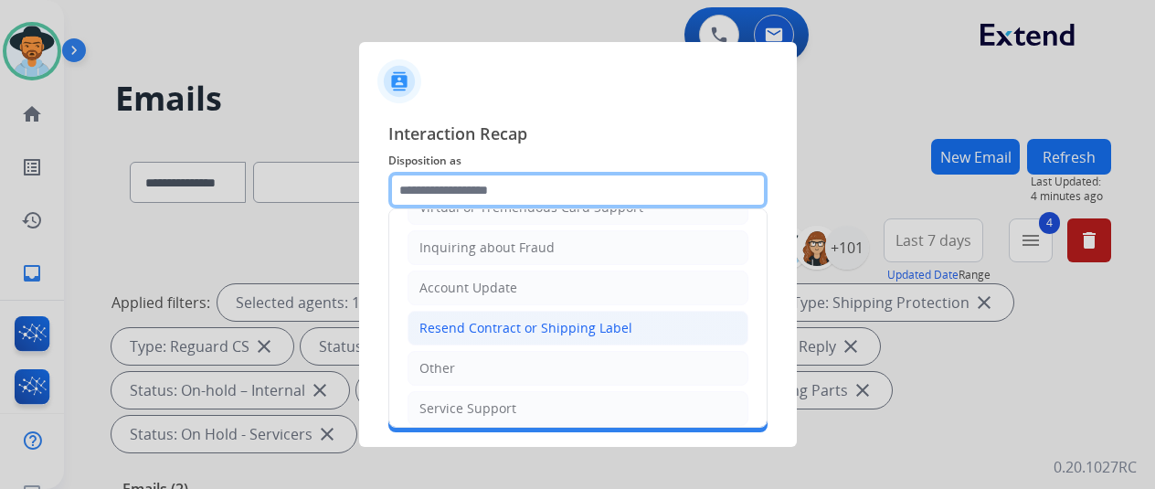
scroll to position [277, 0]
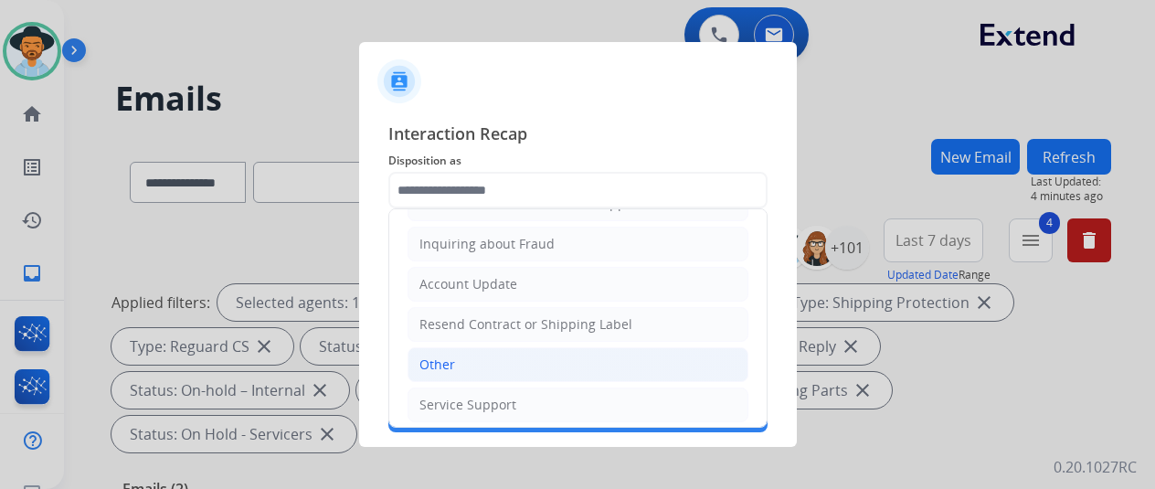
drag, startPoint x: 450, startPoint y: 361, endPoint x: 448, endPoint y: 348, distance: 12.9
click at [448, 358] on div "Other" at bounding box center [438, 365] width 36 height 18
type input "*****"
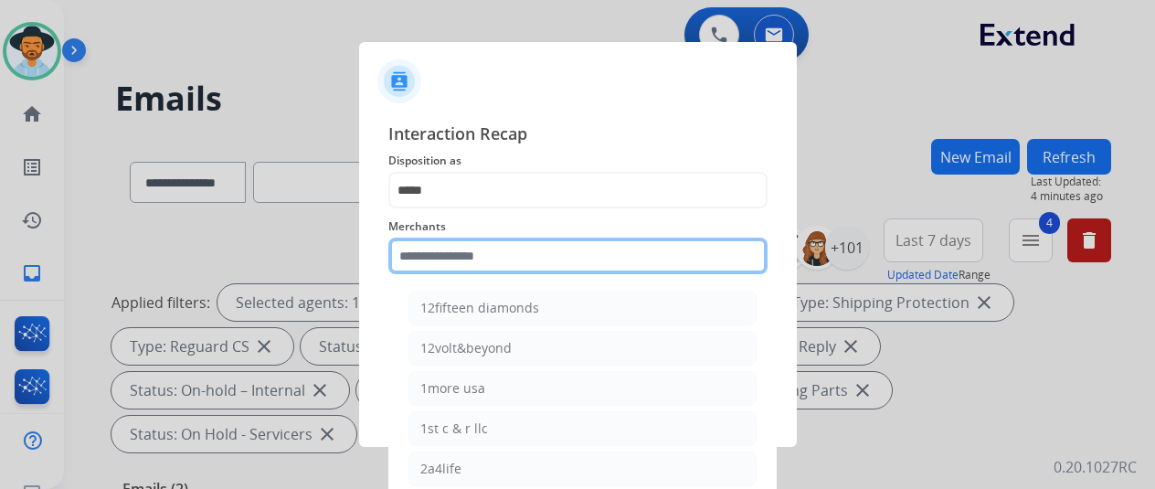
click at [477, 250] on input "text" at bounding box center [577, 256] width 379 height 37
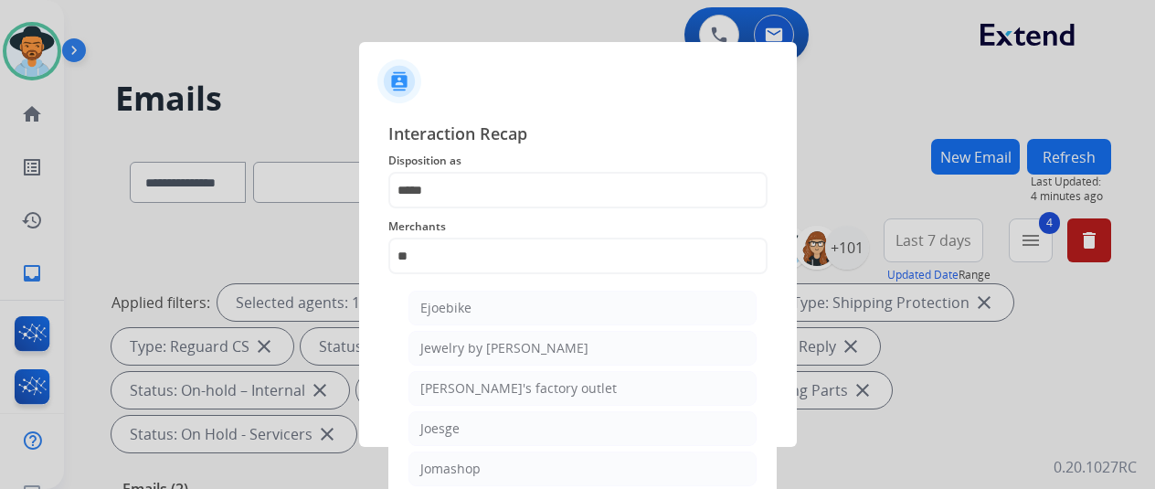
drag, startPoint x: 468, startPoint y: 472, endPoint x: 465, endPoint y: 427, distance: 44.9
click at [466, 470] on div "Jomashop" at bounding box center [450, 469] width 60 height 18
type input "********"
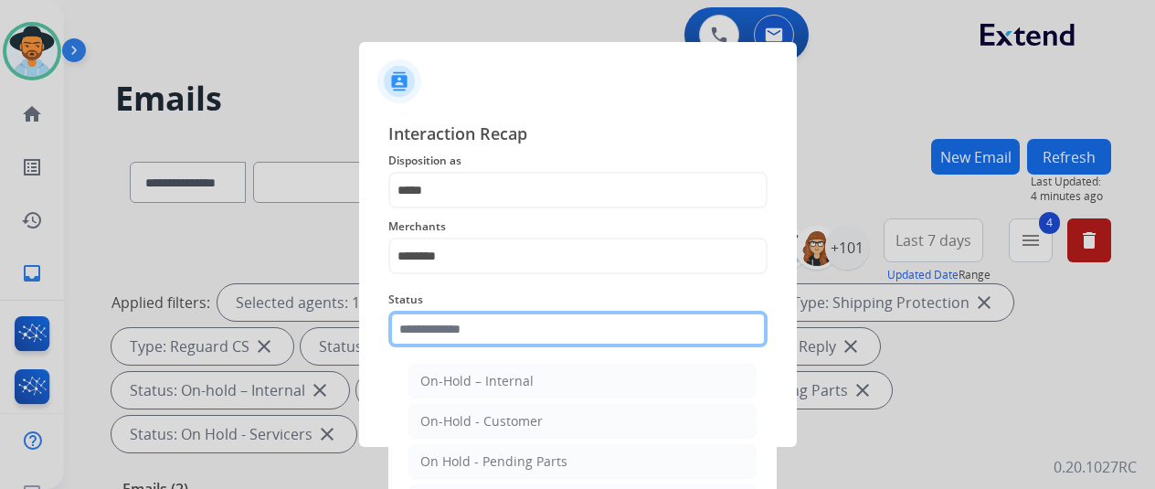
click at [477, 332] on input "text" at bounding box center [577, 329] width 379 height 37
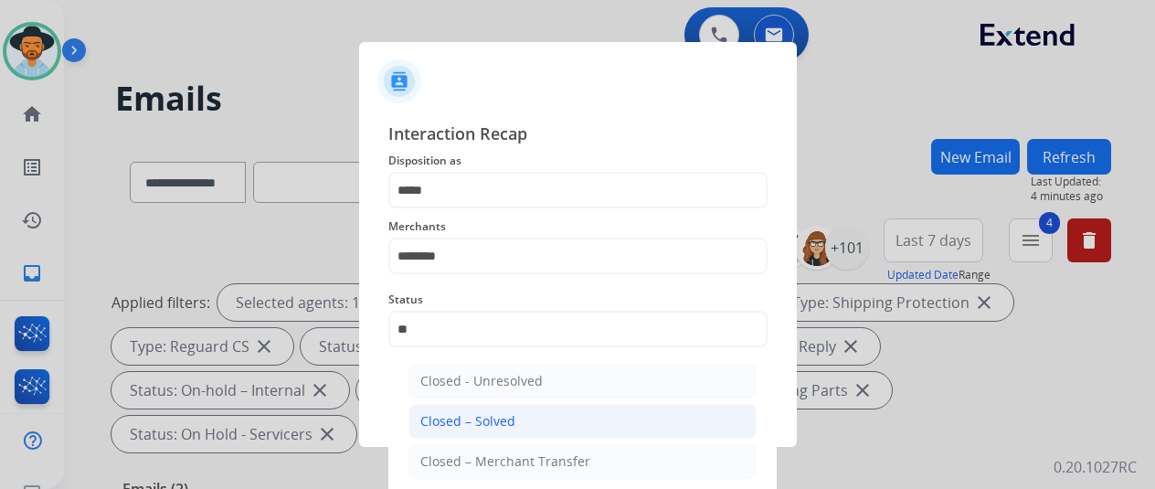
click at [480, 427] on div "Closed – Solved" at bounding box center [467, 421] width 95 height 18
type input "**********"
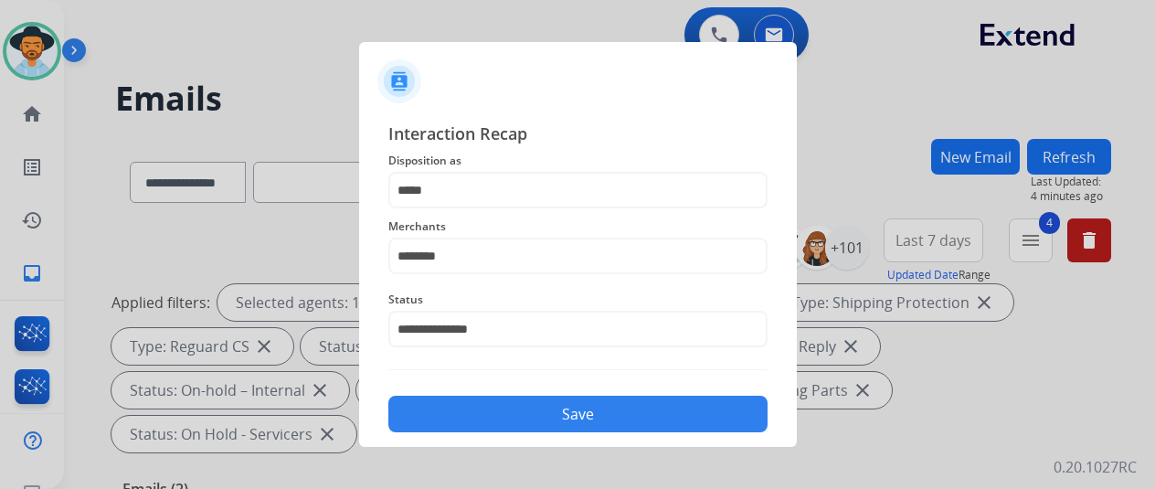
click at [526, 417] on button "Save" at bounding box center [577, 414] width 379 height 37
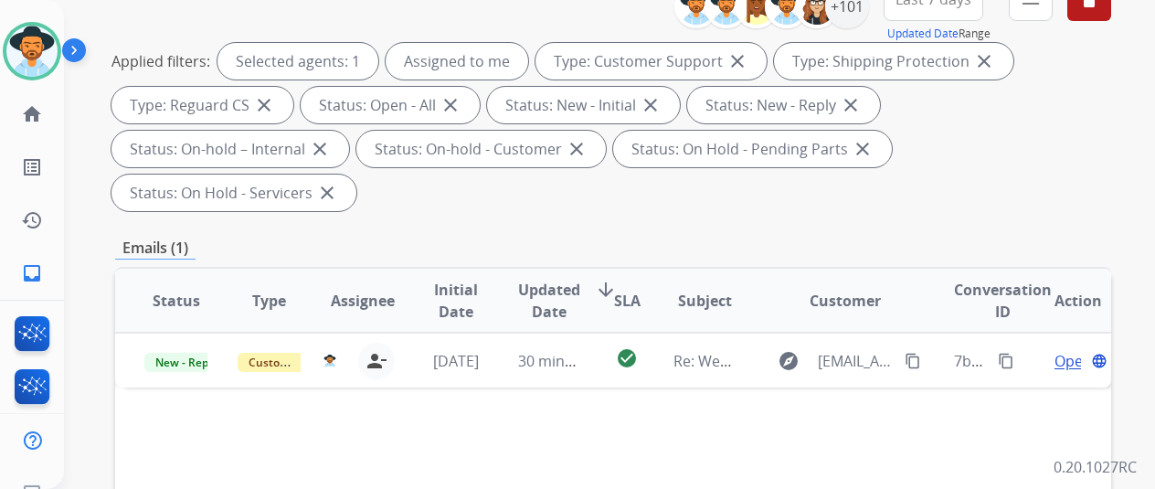
scroll to position [457, 0]
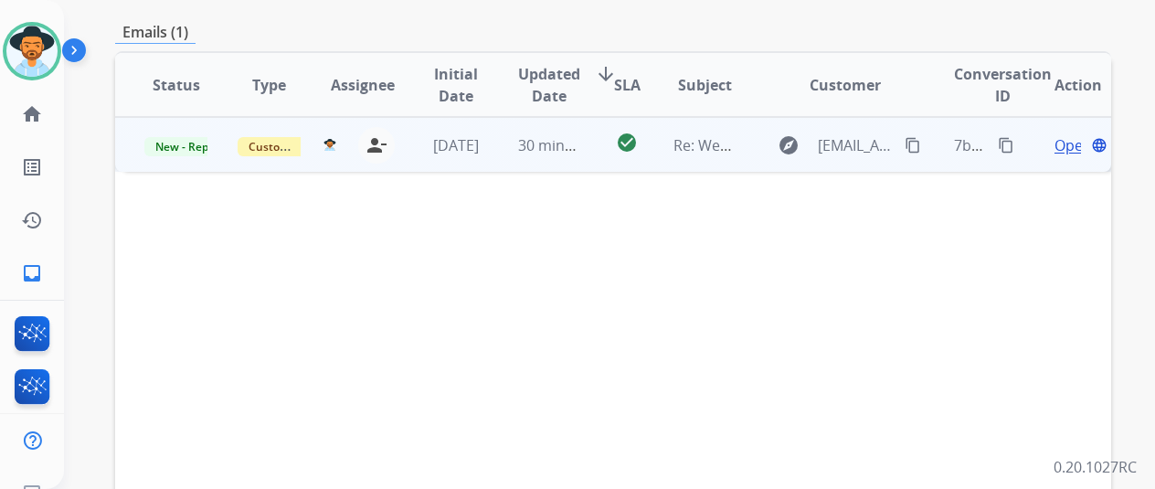
click at [1068, 134] on span "Open" at bounding box center [1073, 145] width 37 height 22
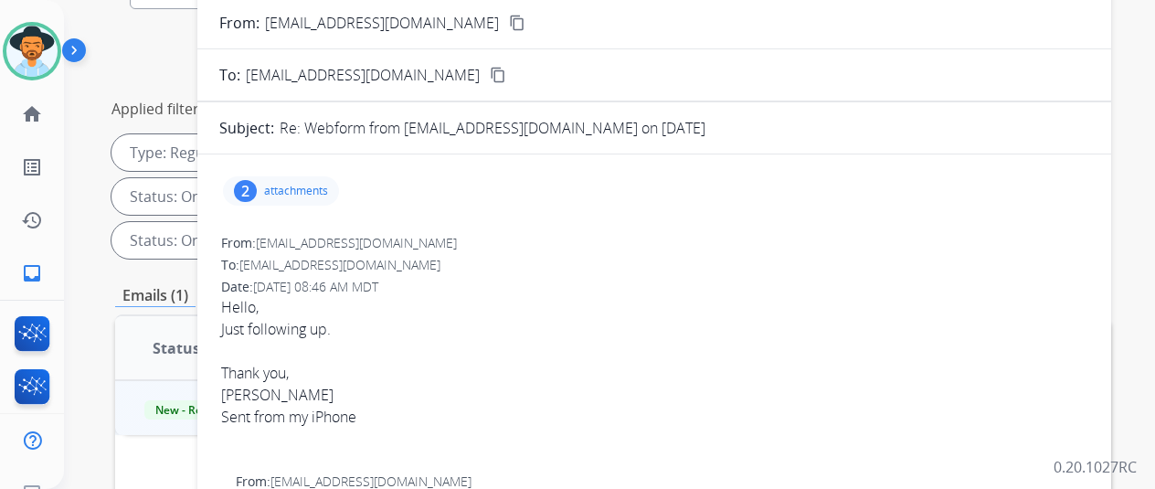
scroll to position [91, 0]
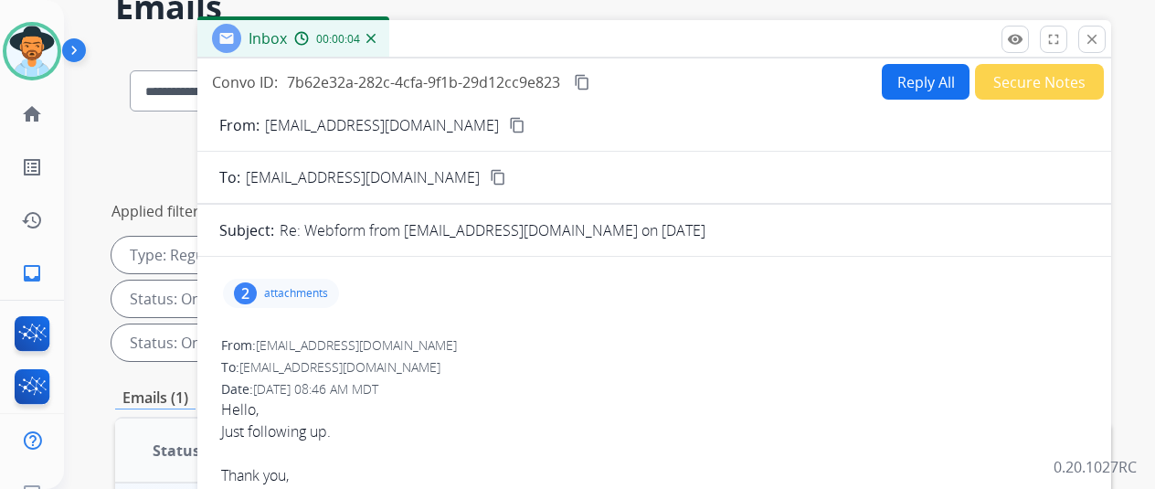
click at [509, 124] on mat-icon "content_copy" at bounding box center [517, 125] width 16 height 16
click at [911, 76] on button "Reply All" at bounding box center [926, 82] width 88 height 36
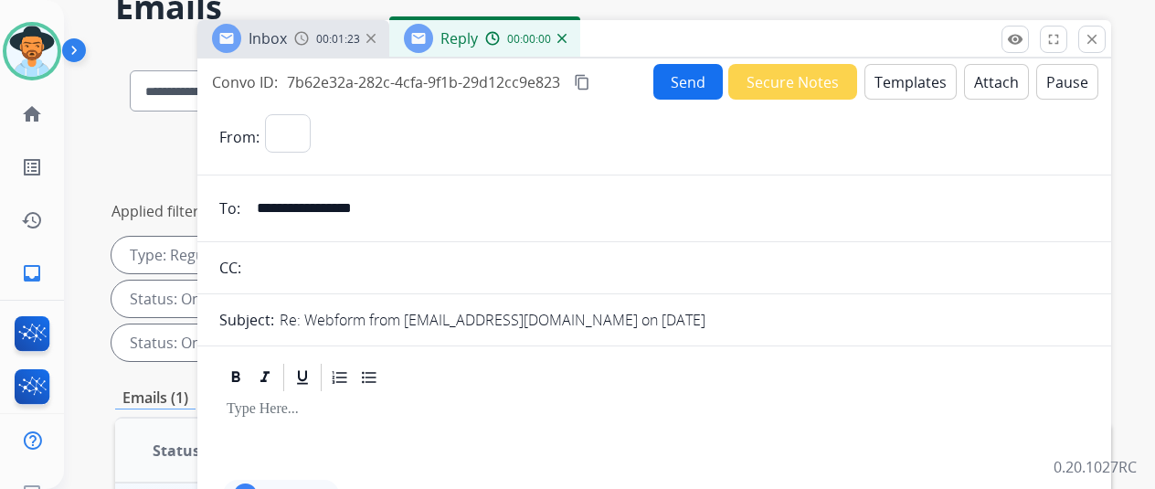
select select "**********"
click at [590, 81] on mat-icon "content_copy" at bounding box center [582, 82] width 16 height 16
click at [696, 211] on input "**********" at bounding box center [668, 208] width 844 height 37
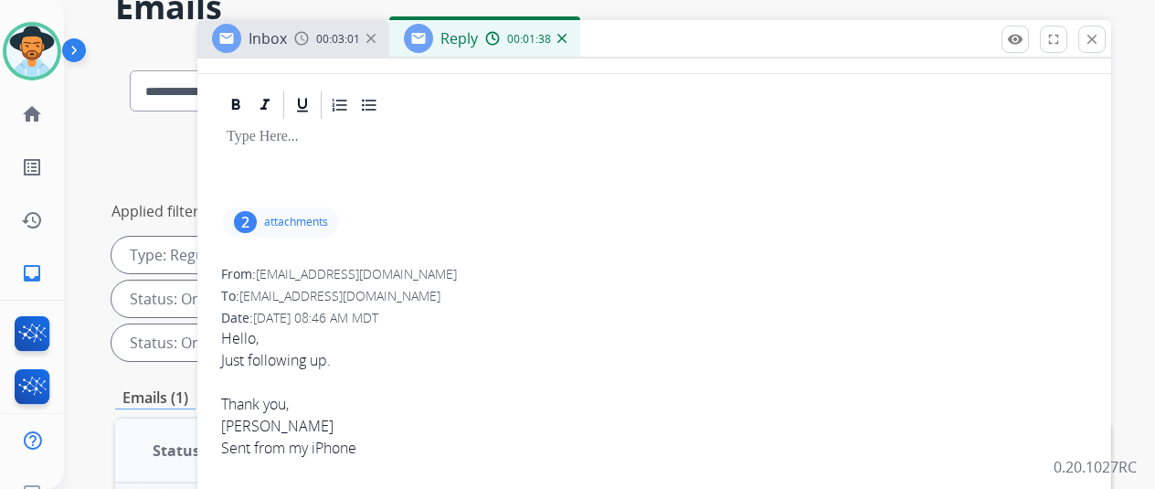
scroll to position [274, 0]
click at [256, 214] on div "2" at bounding box center [245, 220] width 23 height 22
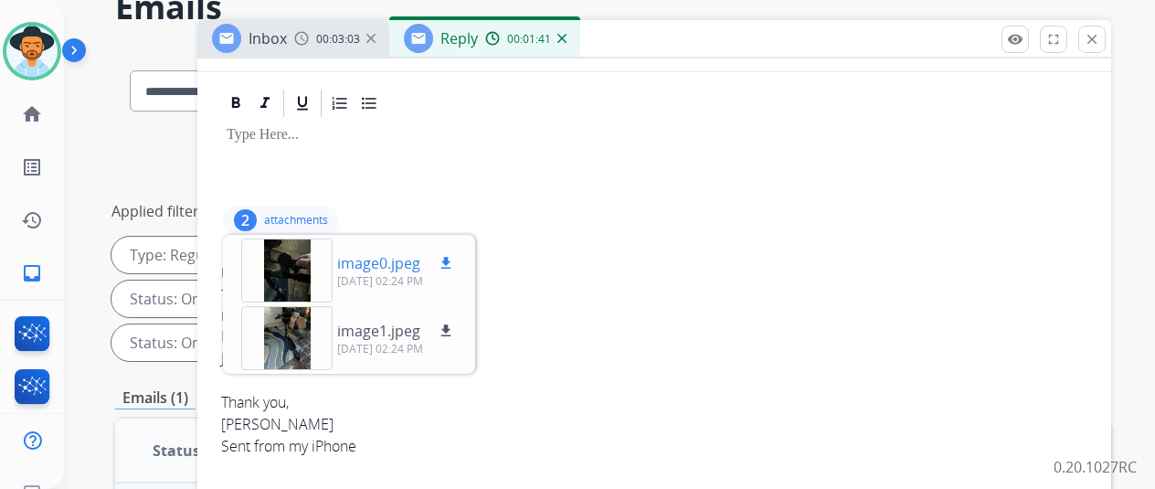
click at [303, 272] on div at bounding box center [286, 271] width 91 height 64
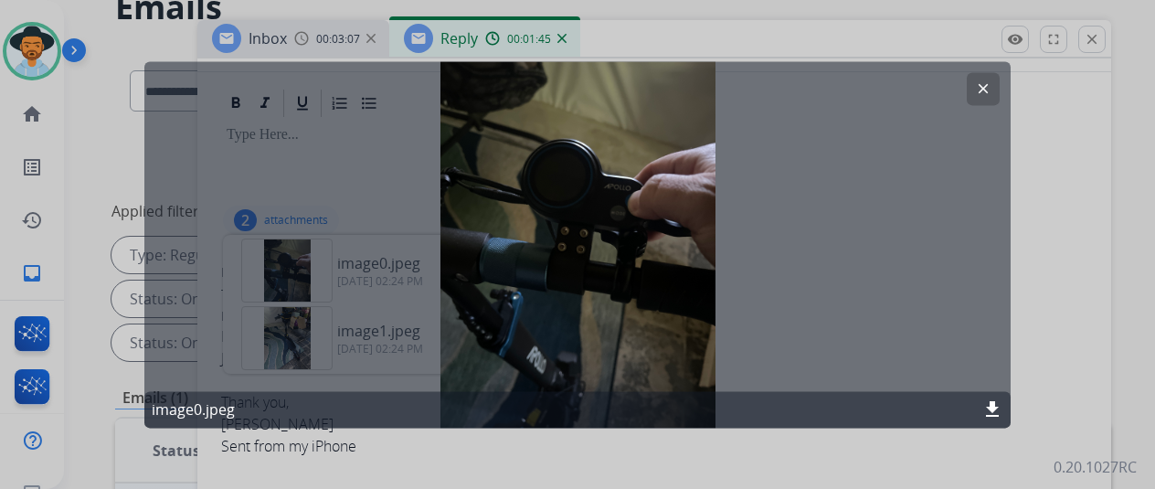
click at [987, 88] on mat-icon "clear" at bounding box center [983, 88] width 16 height 16
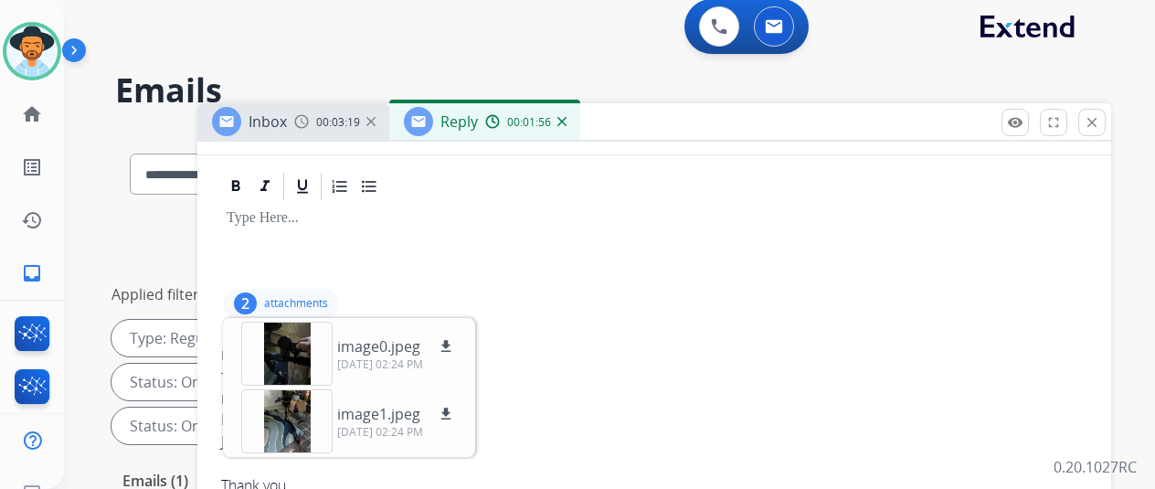
scroll to position [0, 0]
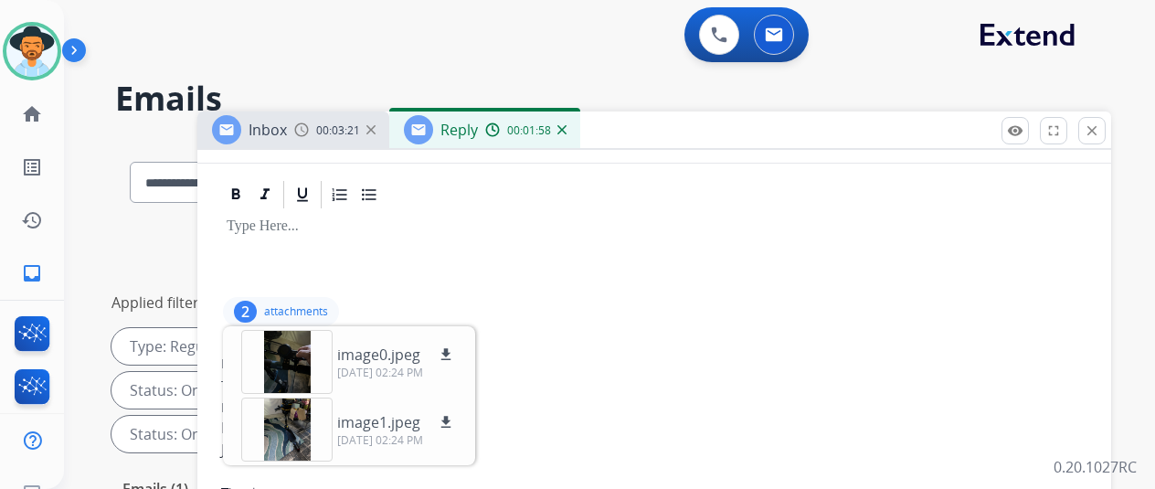
click at [376, 129] on img at bounding box center [371, 129] width 9 height 9
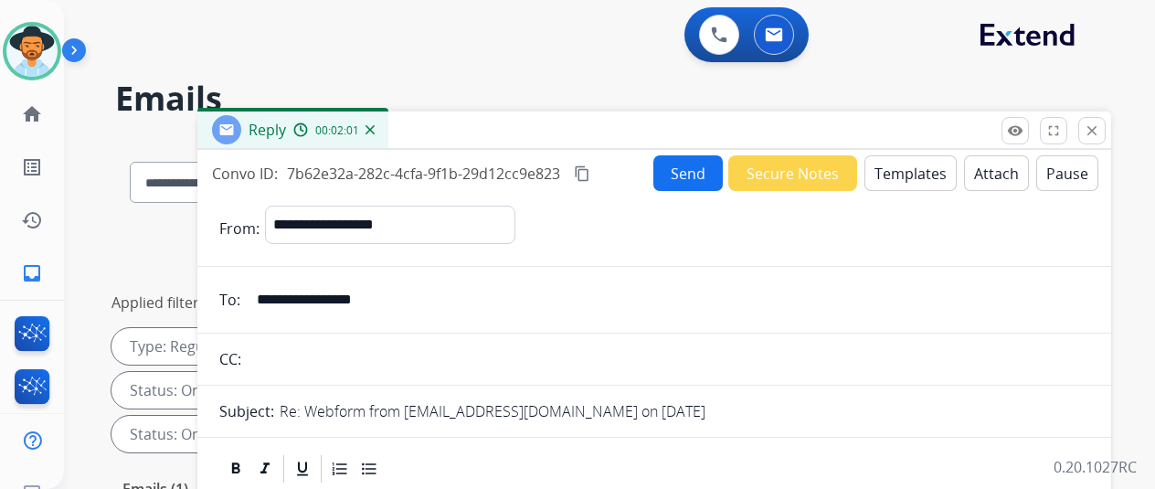
click at [910, 175] on button "Templates" at bounding box center [911, 173] width 92 height 36
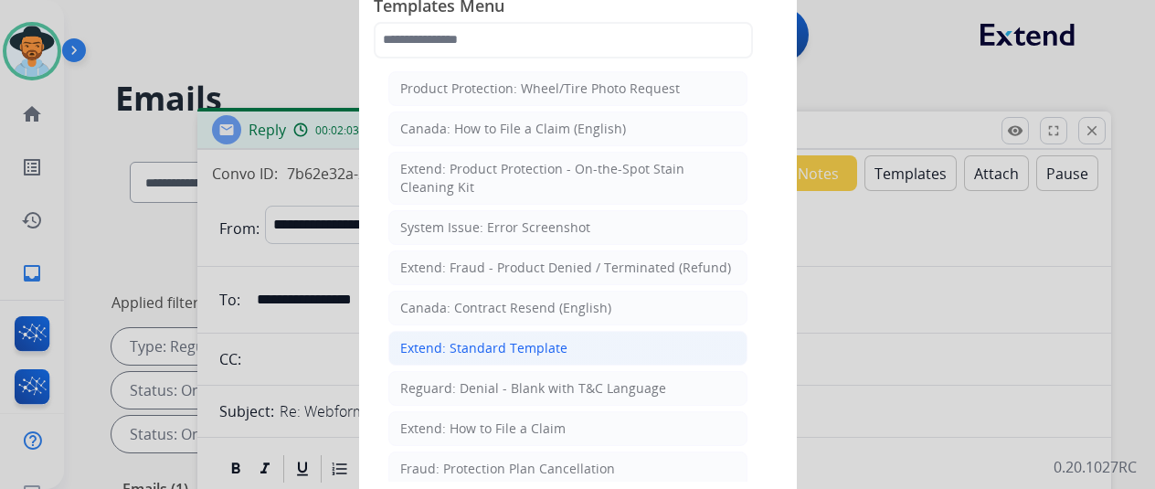
click at [505, 339] on div "Extend: Standard Template" at bounding box center [483, 348] width 167 height 18
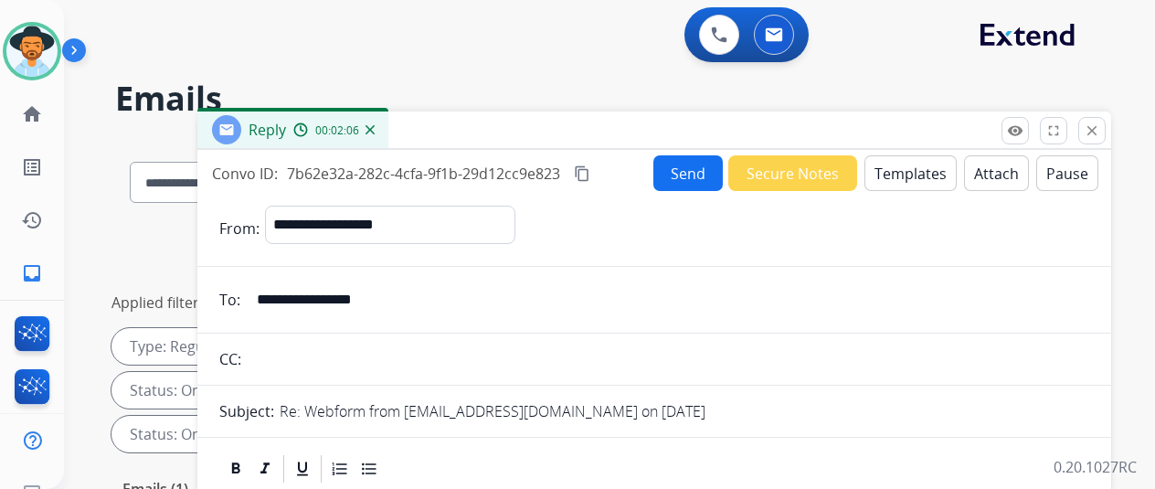
click at [919, 170] on button "Templates" at bounding box center [911, 173] width 92 height 36
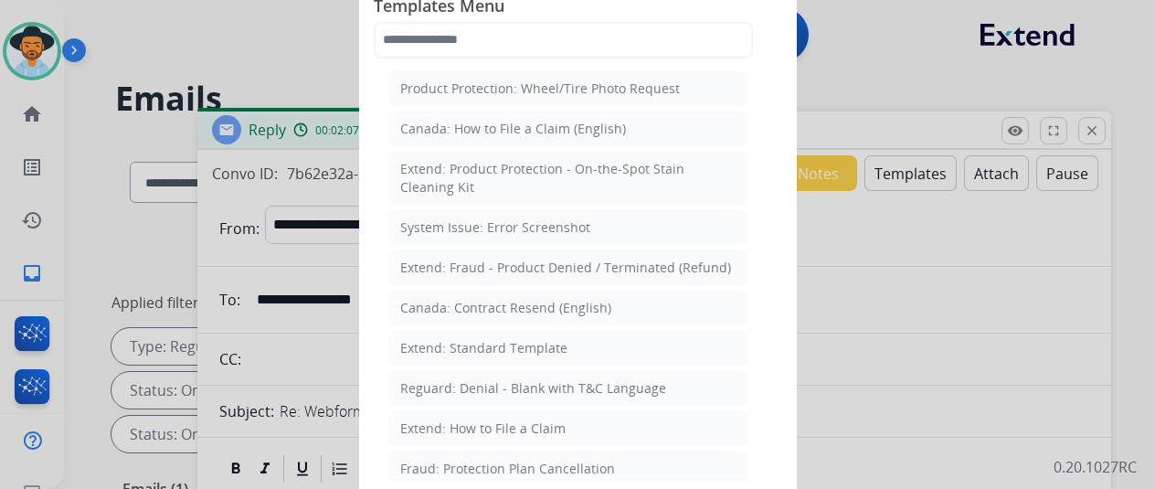
click at [517, 345] on div "Extend: Standard Template" at bounding box center [483, 348] width 167 height 18
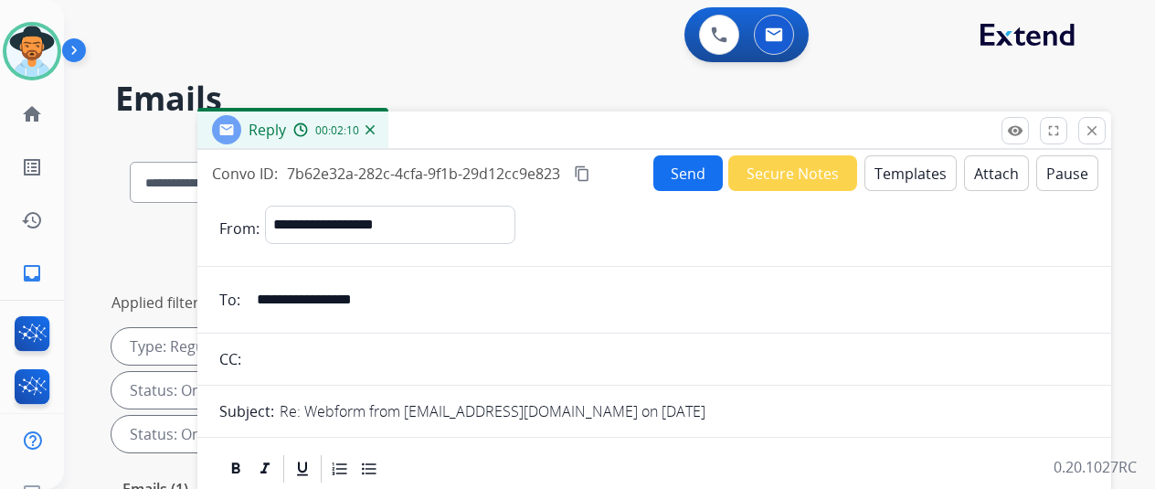
click at [375, 125] on img at bounding box center [370, 129] width 9 height 9
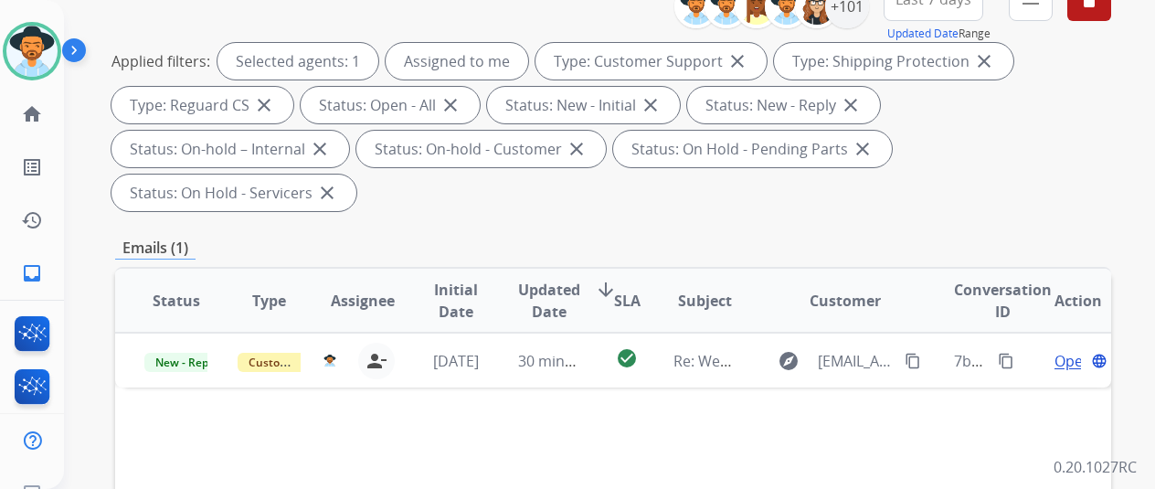
scroll to position [457, 0]
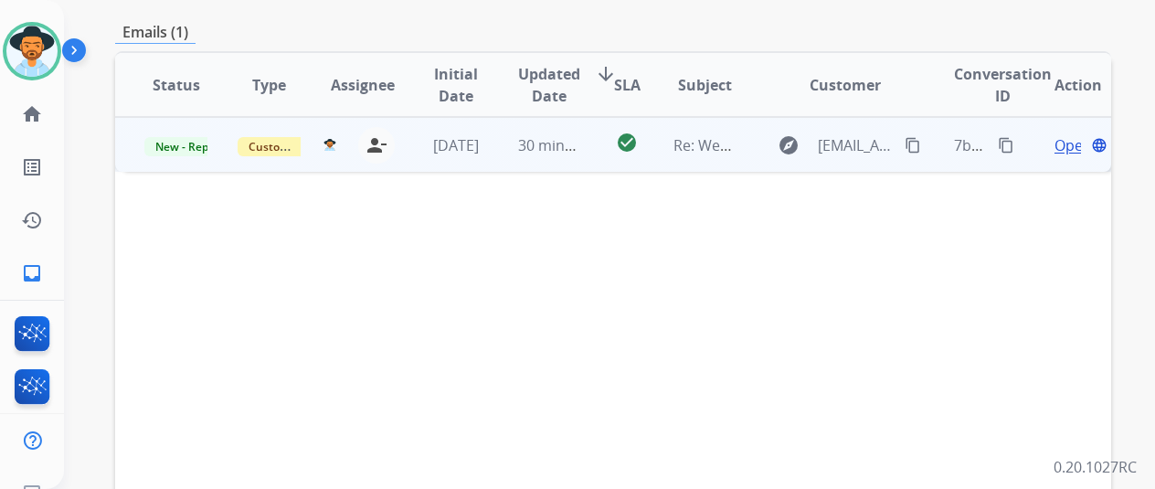
click at [1065, 134] on span "Open" at bounding box center [1073, 145] width 37 height 22
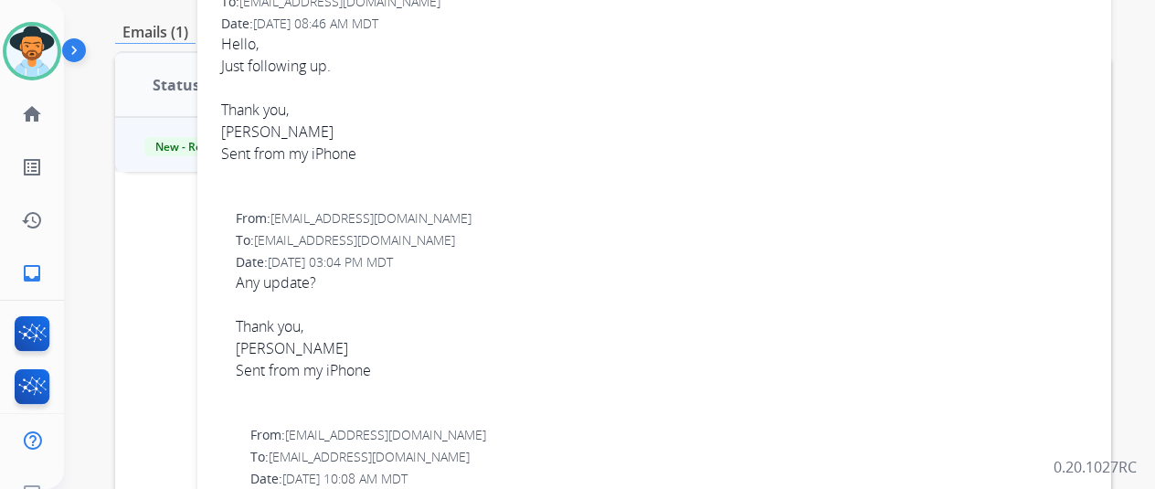
scroll to position [0, 0]
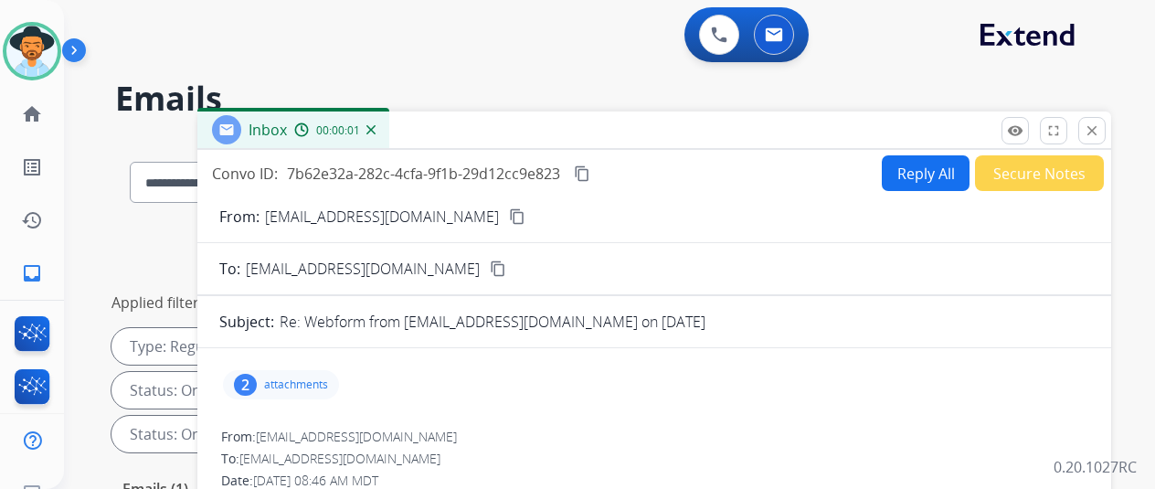
click at [914, 164] on button "Reply All" at bounding box center [926, 173] width 88 height 36
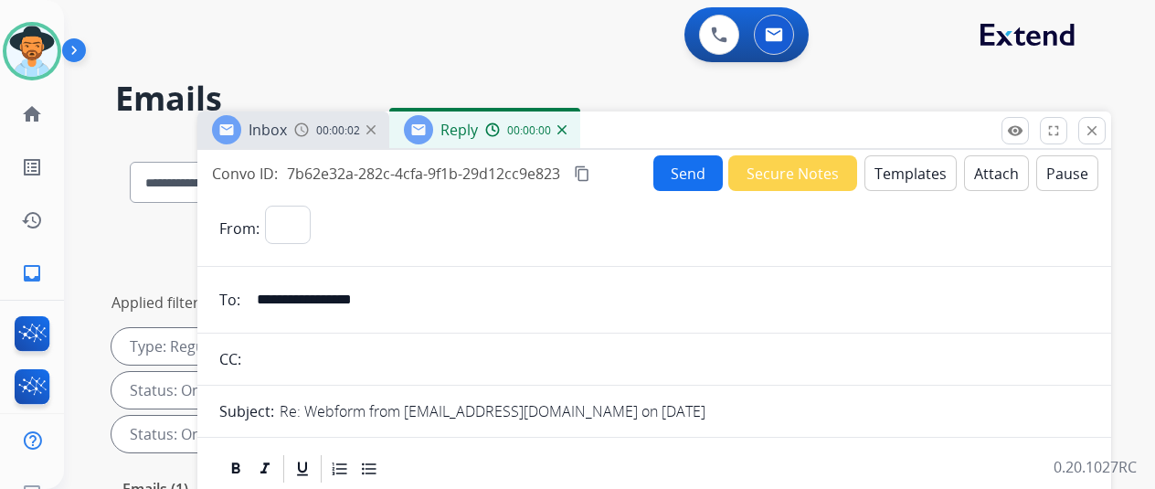
select select "**********"
click at [903, 168] on button "Templates" at bounding box center [911, 173] width 92 height 36
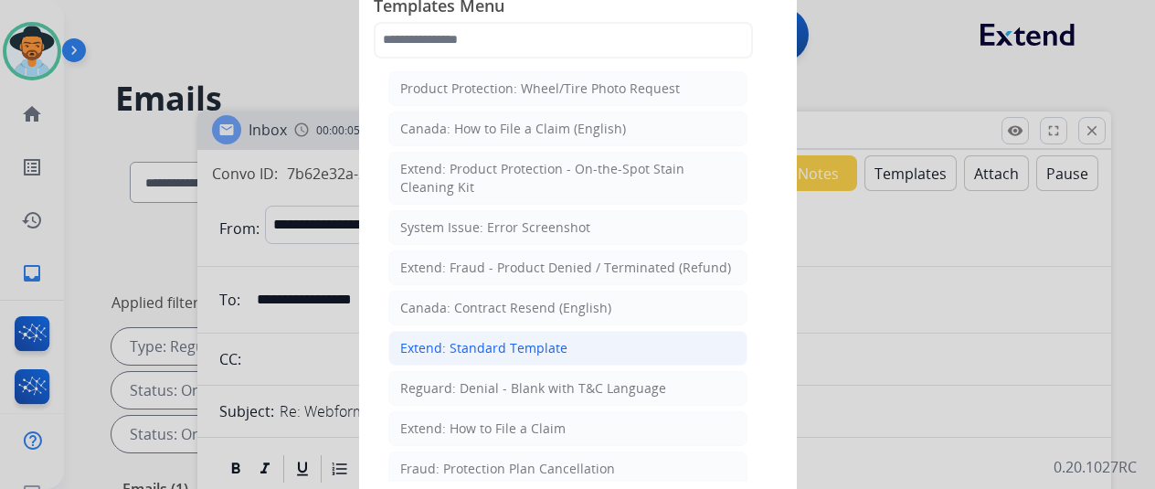
click at [440, 339] on div "Extend: Standard Template" at bounding box center [483, 348] width 167 height 18
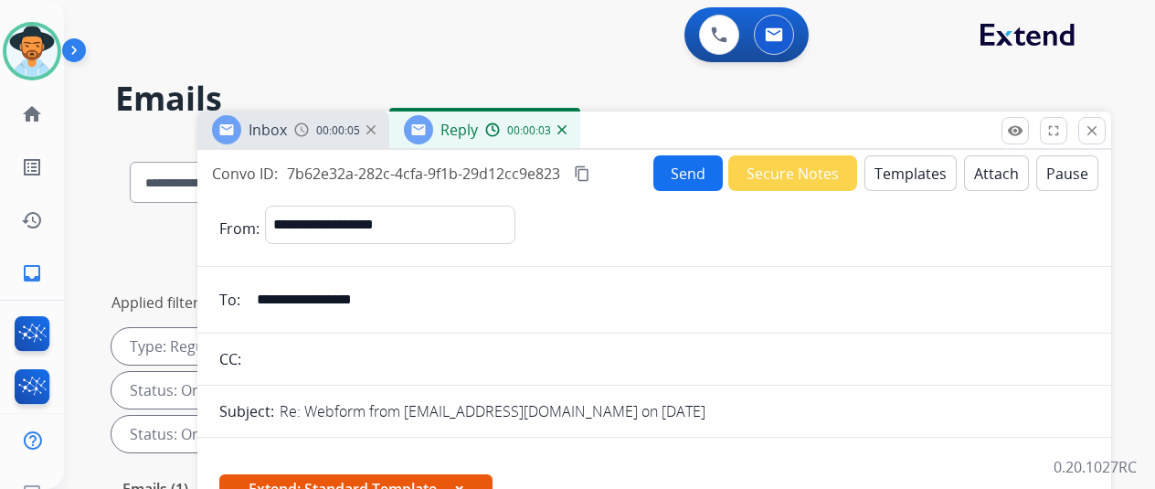
scroll to position [366, 0]
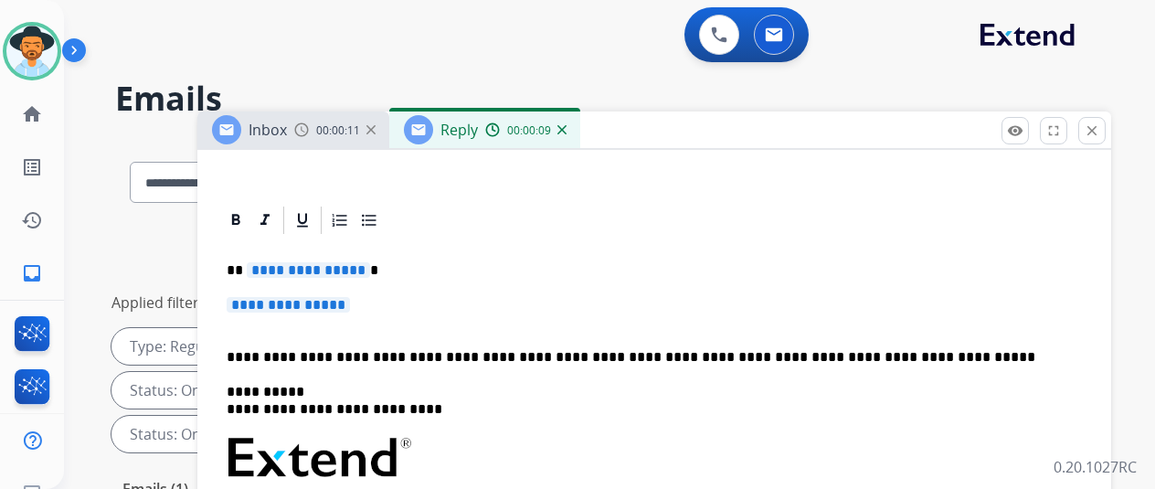
click at [370, 271] on span "**********" at bounding box center [308, 270] width 123 height 16
click at [350, 304] on span "**********" at bounding box center [288, 305] width 123 height 16
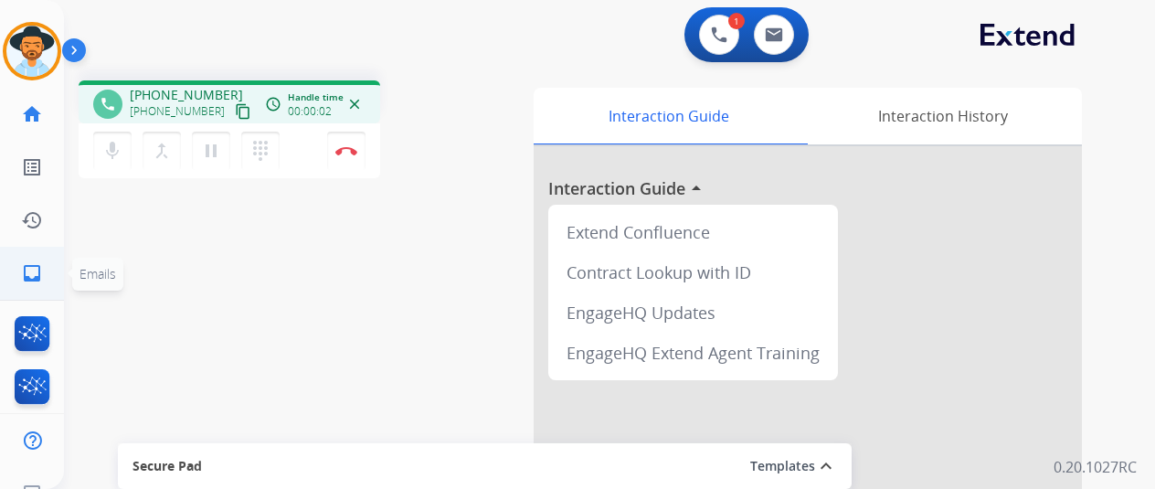
click at [26, 281] on mat-icon "inbox" at bounding box center [32, 273] width 22 height 22
select select "**********"
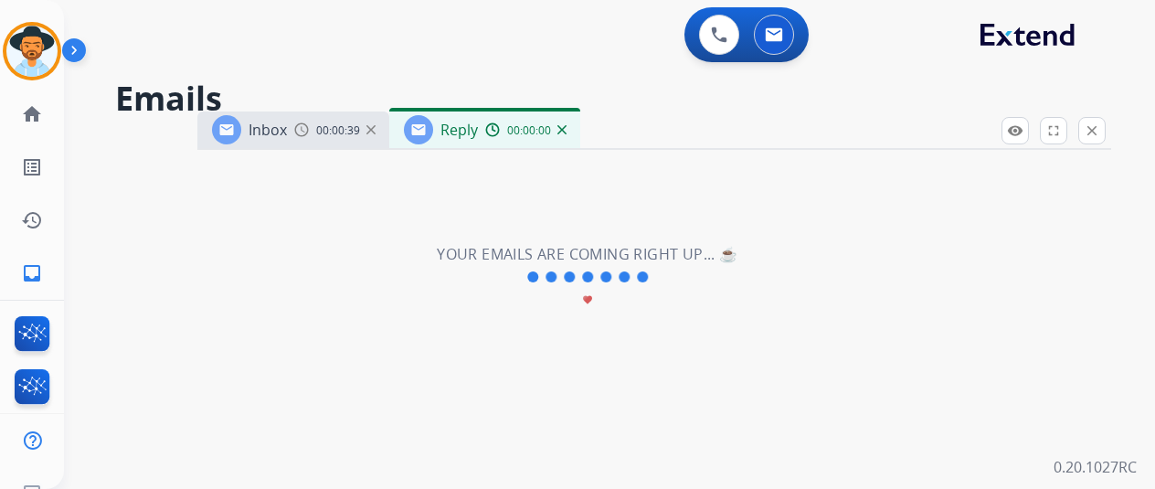
select select "**********"
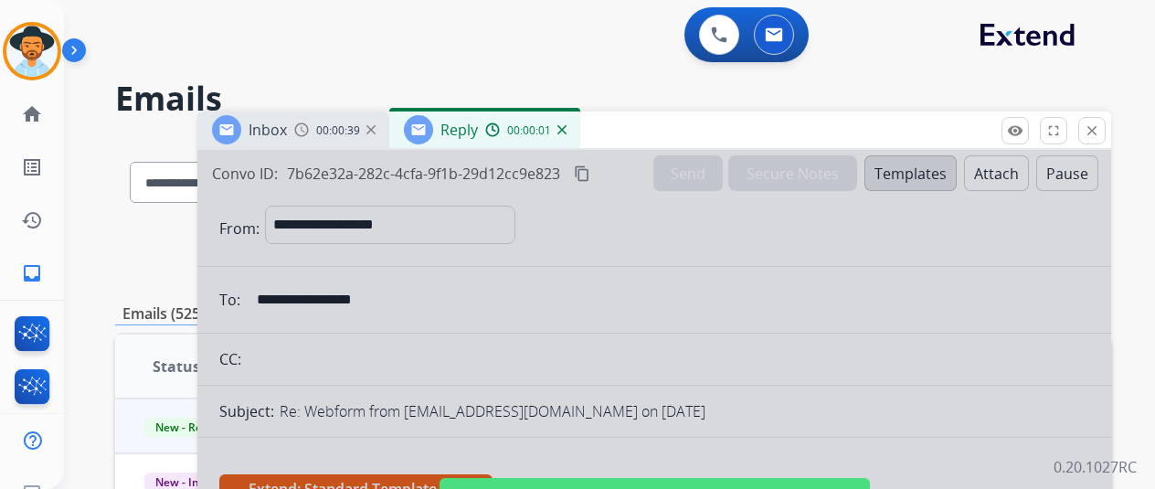
click at [616, 288] on div at bounding box center [654, 491] width 914 height 683
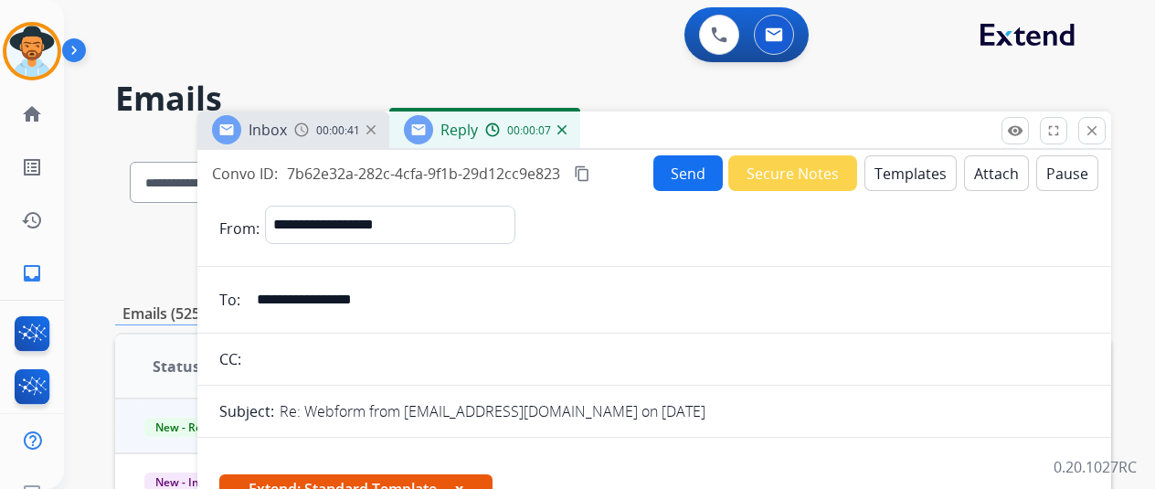
click at [686, 179] on button "Send" at bounding box center [688, 173] width 69 height 36
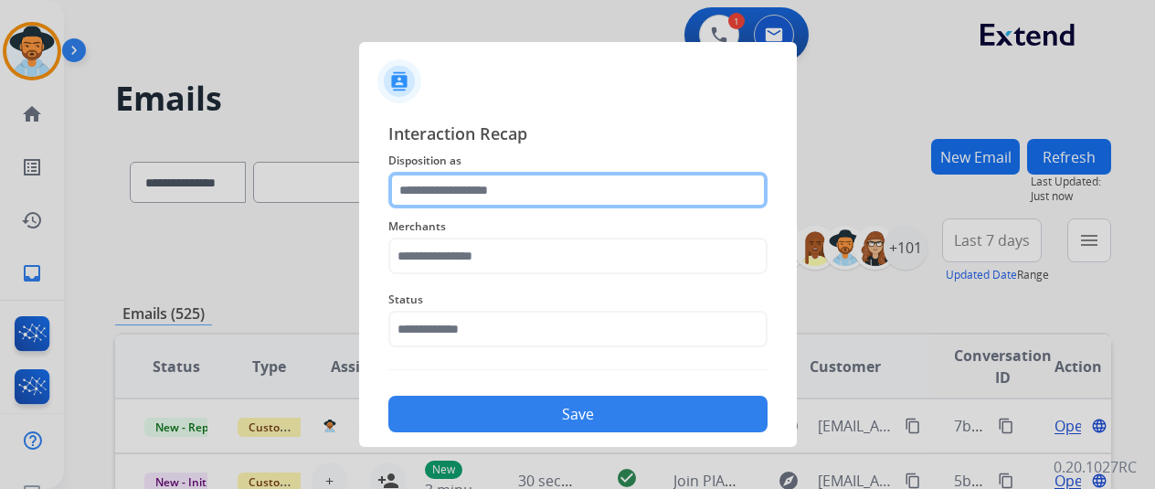
click at [444, 197] on input "text" at bounding box center [577, 190] width 379 height 37
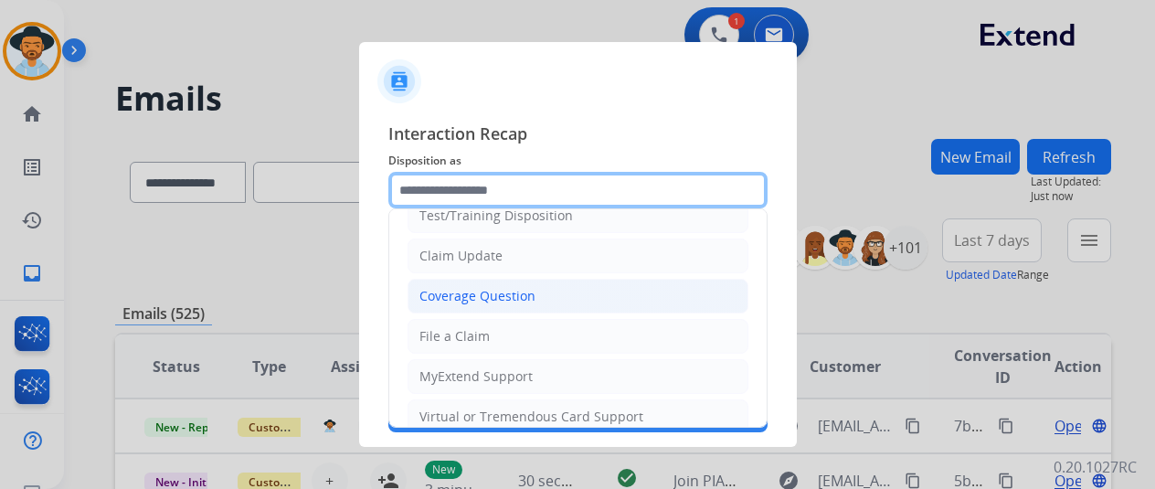
scroll to position [91, 0]
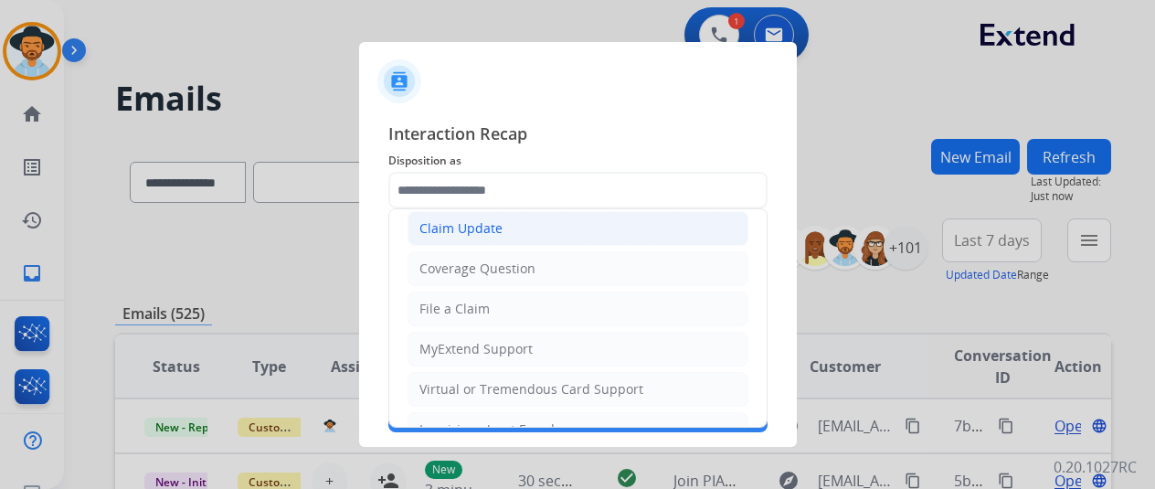
click at [452, 226] on div "Claim Update" at bounding box center [461, 228] width 83 height 18
type input "**********"
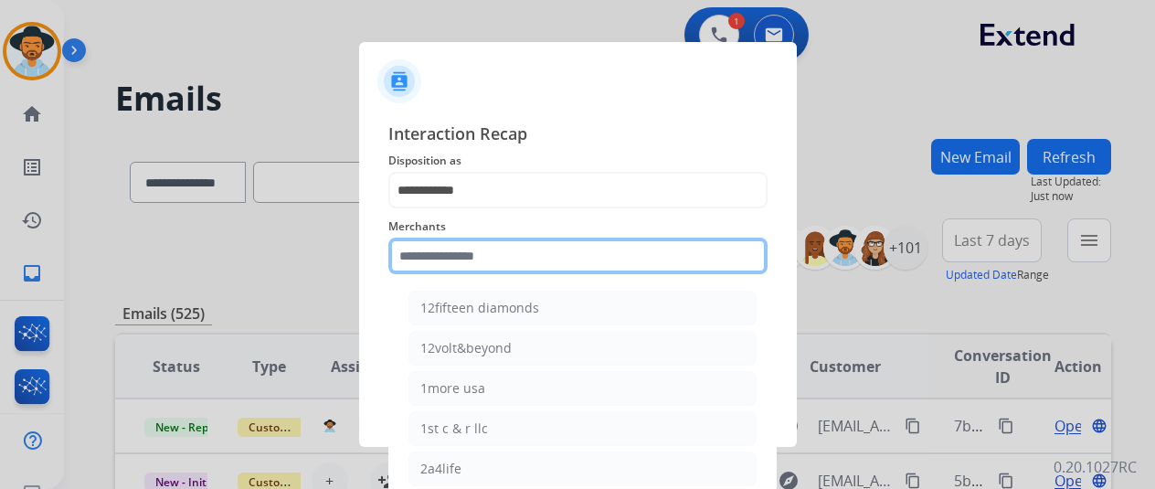
click at [417, 262] on input "text" at bounding box center [577, 256] width 379 height 37
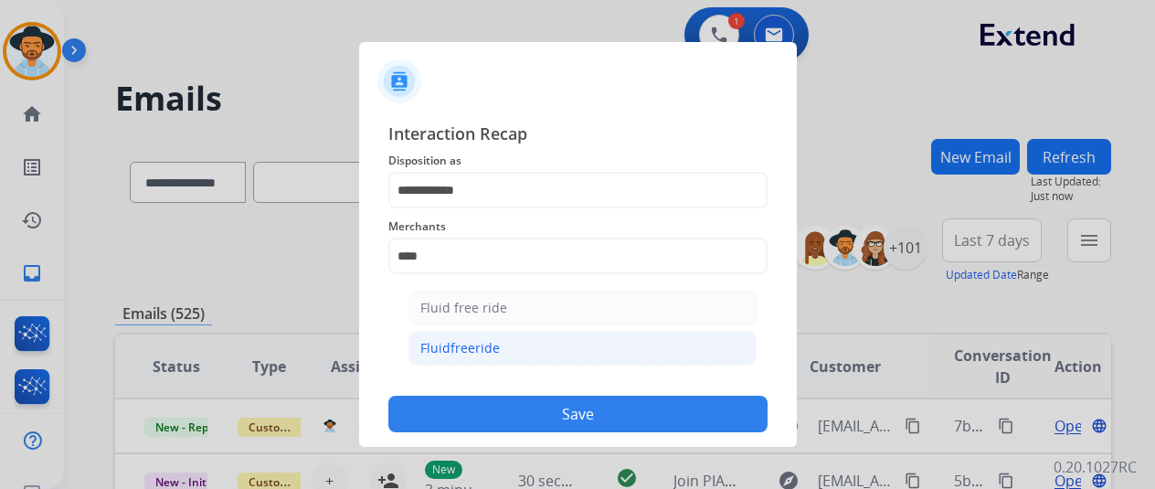
click at [443, 345] on div "Fluidfreeride" at bounding box center [460, 348] width 80 height 18
type input "**********"
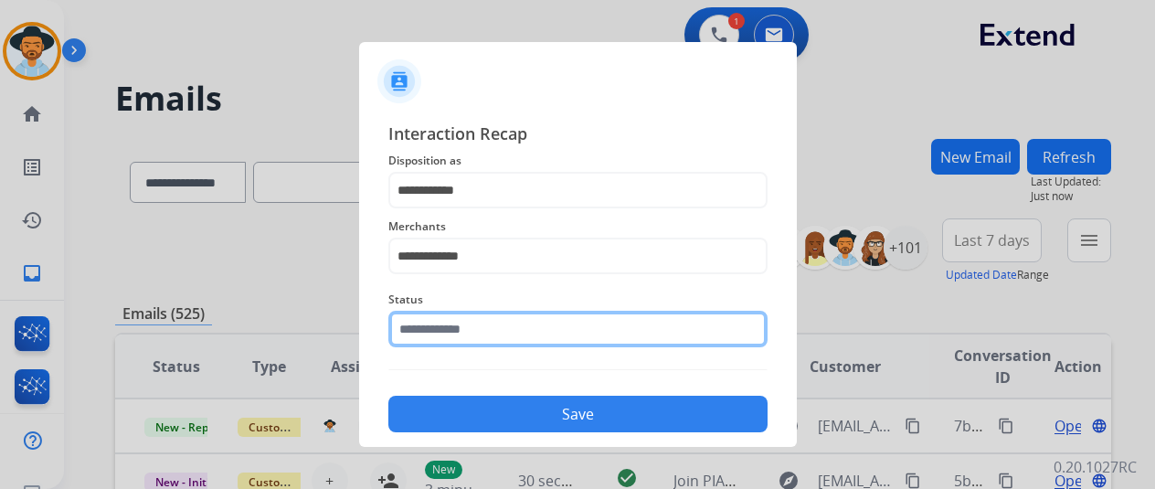
click at [444, 337] on input "text" at bounding box center [577, 329] width 379 height 37
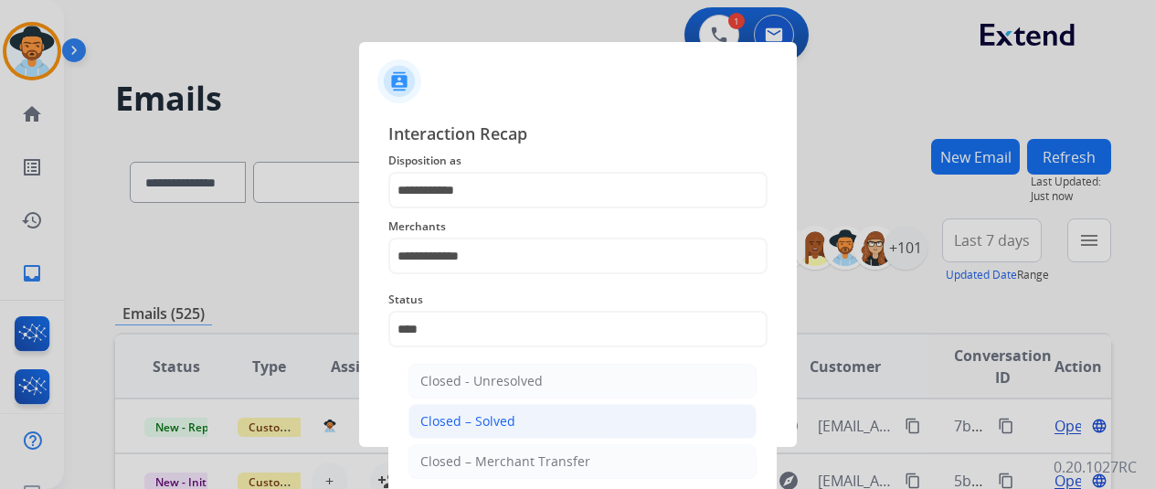
click at [476, 421] on div "Closed – Solved" at bounding box center [467, 421] width 95 height 18
type input "**********"
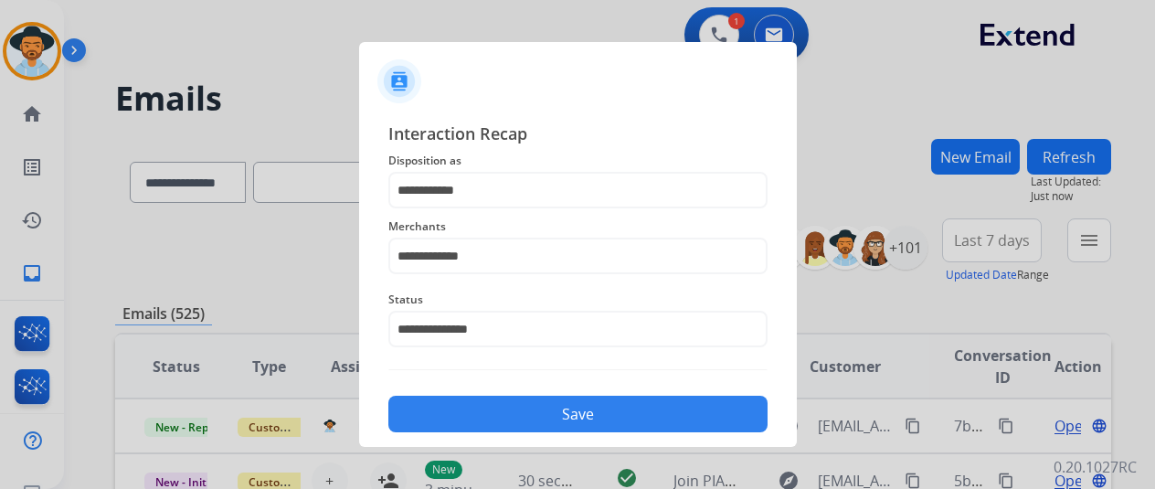
click at [490, 411] on button "Save" at bounding box center [577, 414] width 379 height 37
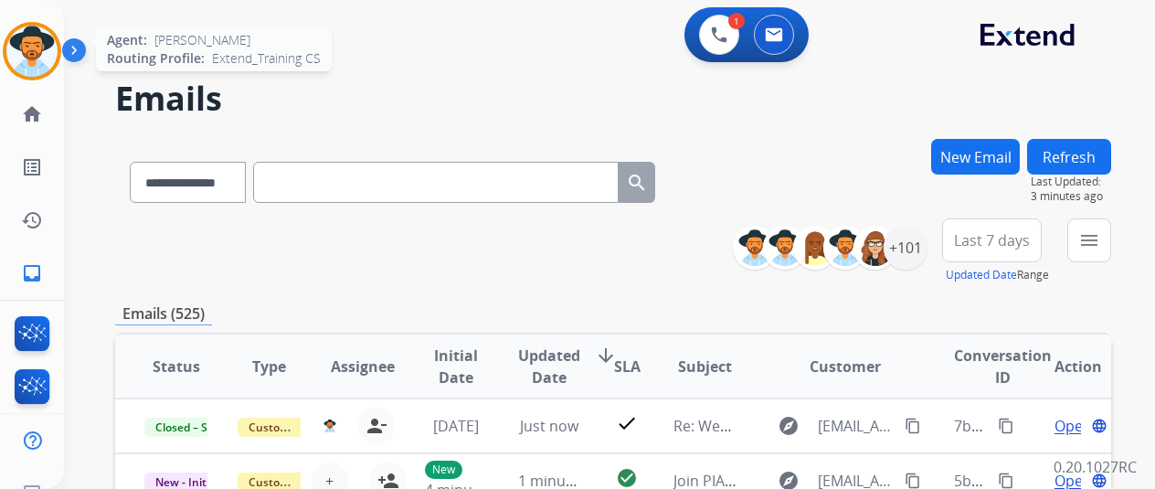
click at [17, 43] on img at bounding box center [31, 51] width 51 height 51
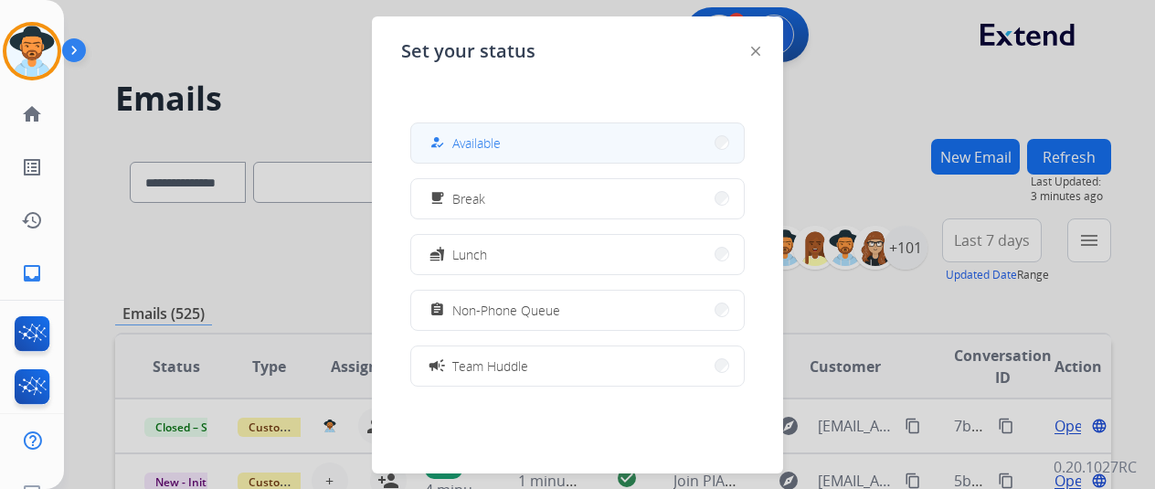
click at [497, 136] on span "Available" at bounding box center [476, 142] width 48 height 19
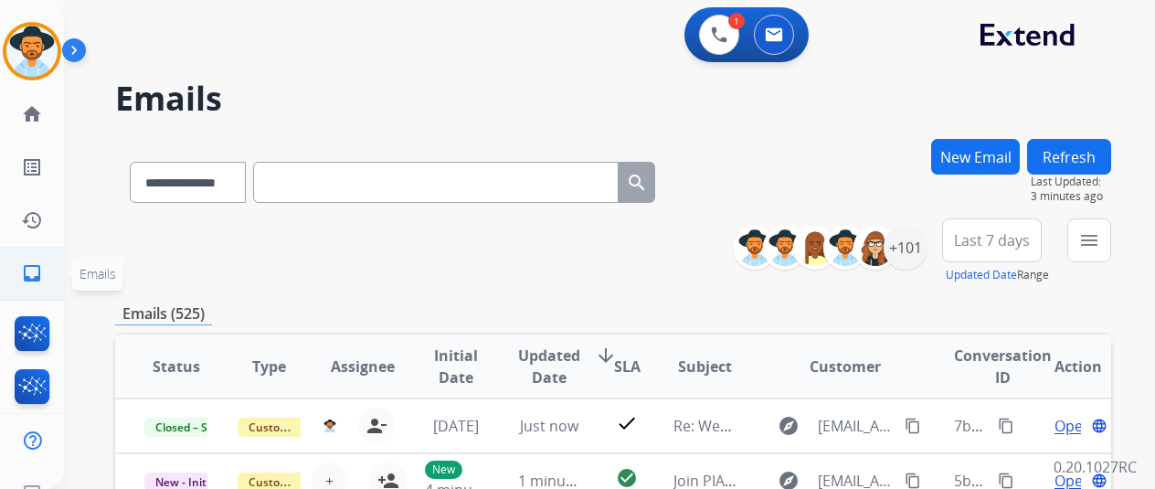
click at [29, 270] on mat-icon "inbox" at bounding box center [32, 273] width 22 height 22
click at [725, 38] on img at bounding box center [719, 35] width 16 height 16
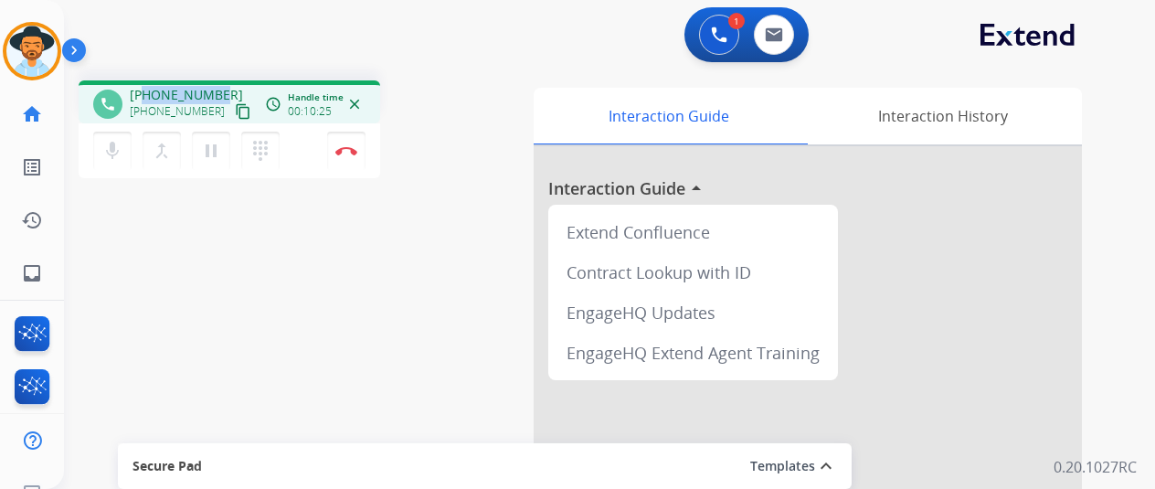
drag, startPoint x: 215, startPoint y: 92, endPoint x: 146, endPoint y: 97, distance: 68.7
click at [146, 97] on span "+19177961209" at bounding box center [186, 95] width 113 height 18
copy span "9177961209"
click at [348, 153] on img at bounding box center [346, 150] width 22 height 9
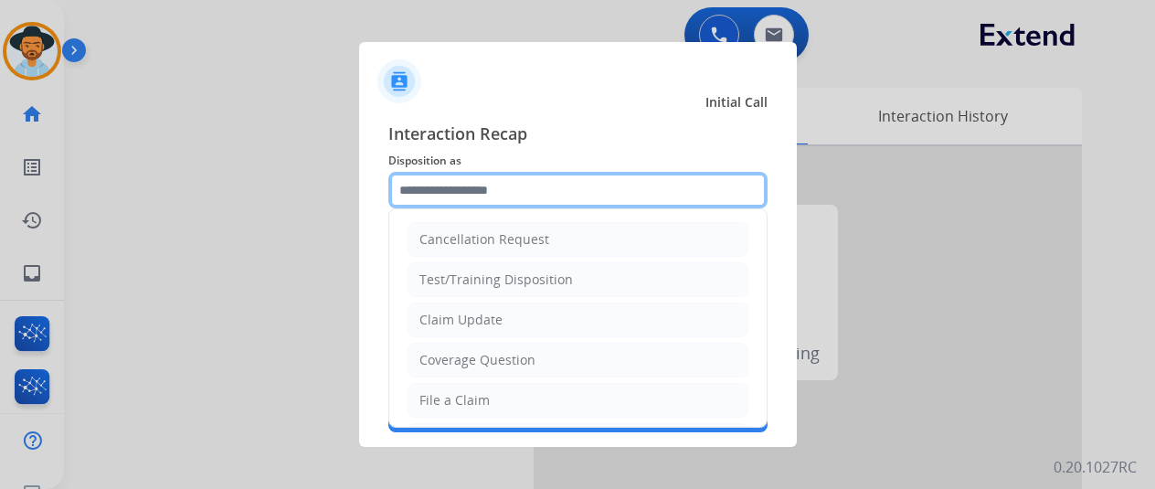
click at [436, 181] on input "text" at bounding box center [577, 190] width 379 height 37
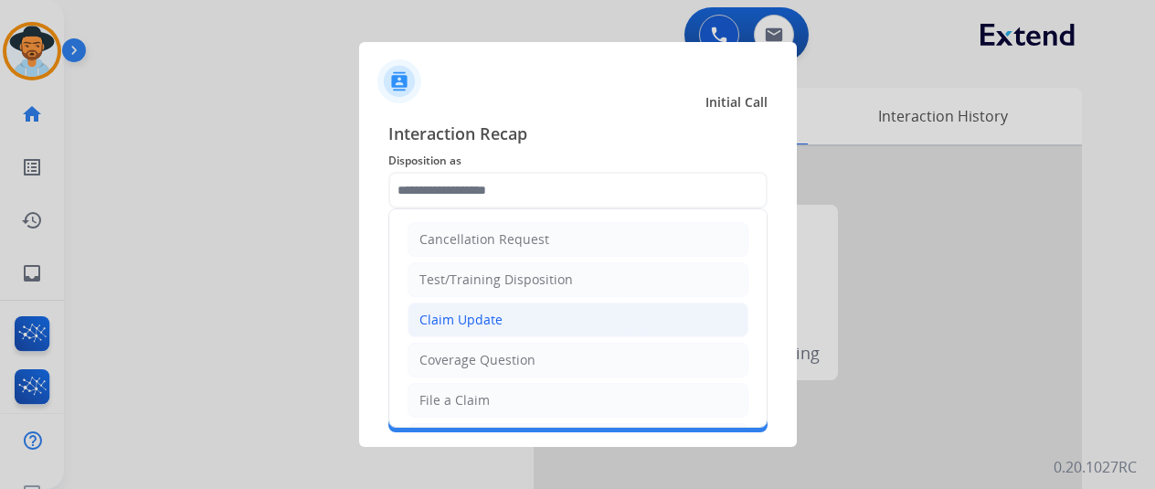
click at [461, 312] on div "Claim Update" at bounding box center [461, 320] width 83 height 18
type input "**********"
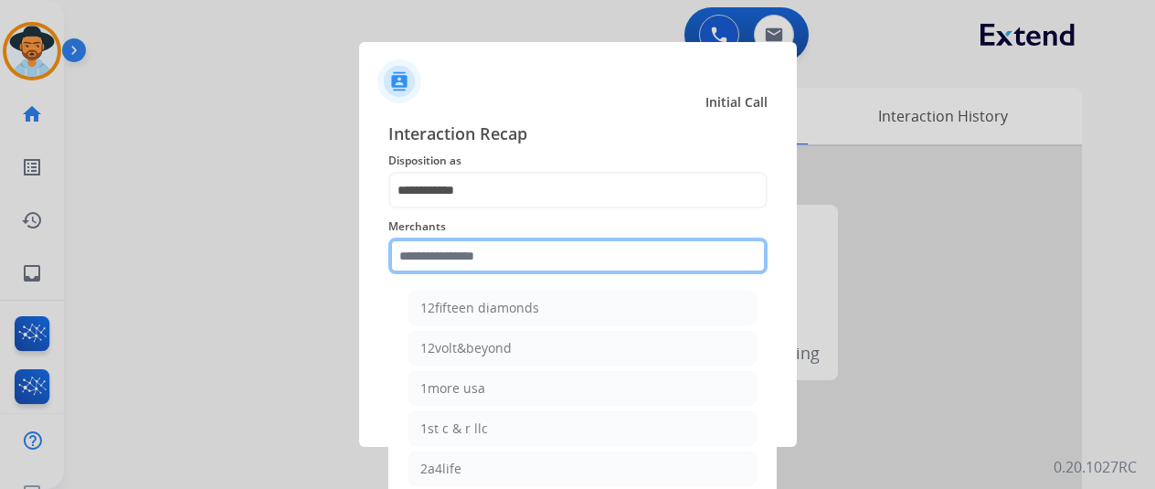
click at [435, 253] on input "text" at bounding box center [577, 256] width 379 height 37
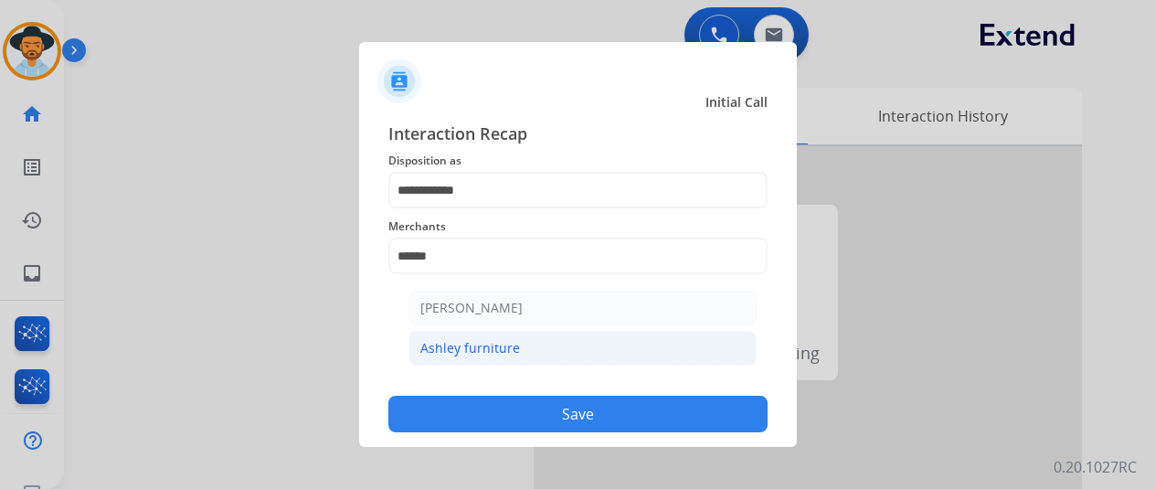
click at [477, 347] on div "Ashley furniture" at bounding box center [470, 348] width 100 height 18
type input "**********"
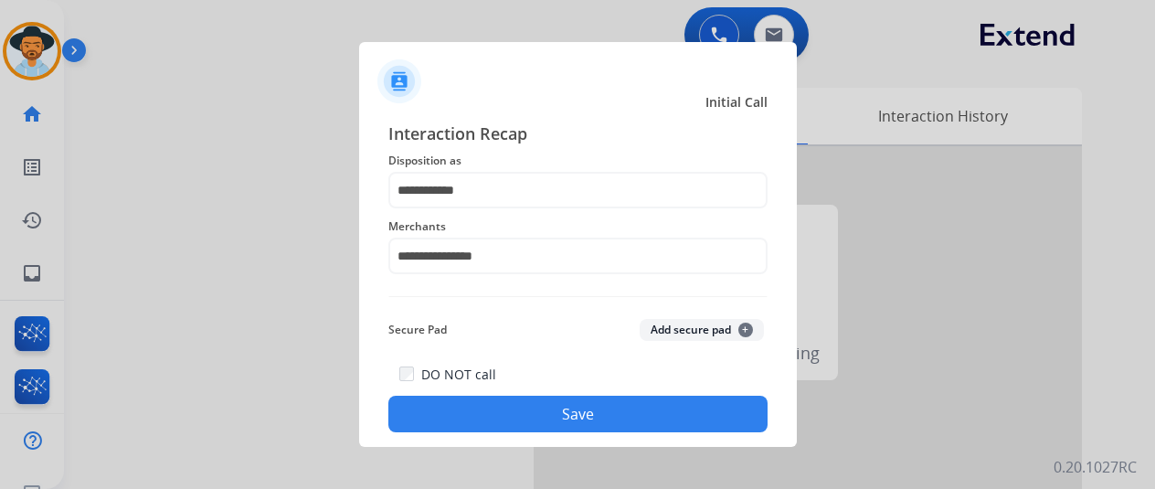
click at [500, 402] on button "Save" at bounding box center [577, 414] width 379 height 37
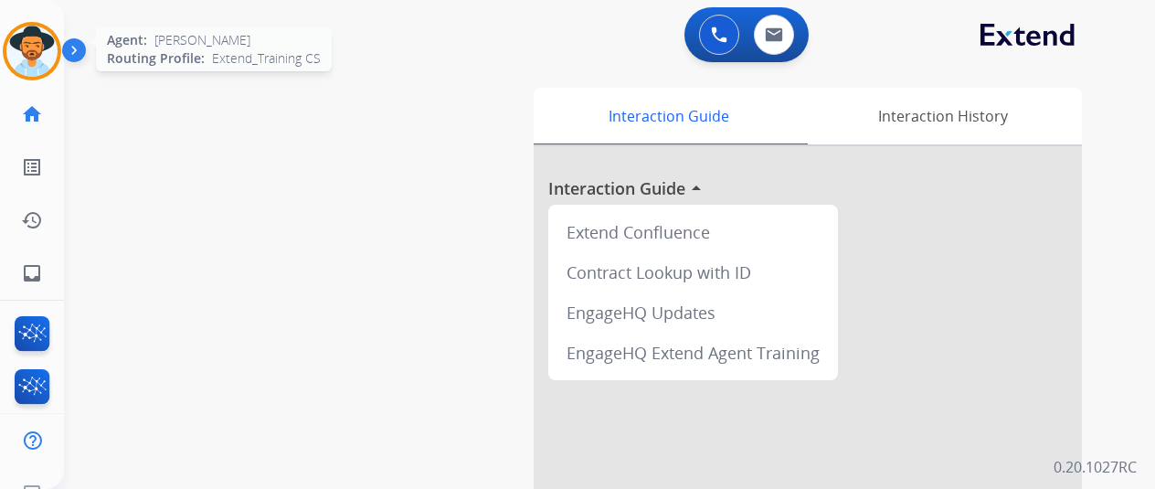
click at [45, 46] on img at bounding box center [31, 51] width 51 height 51
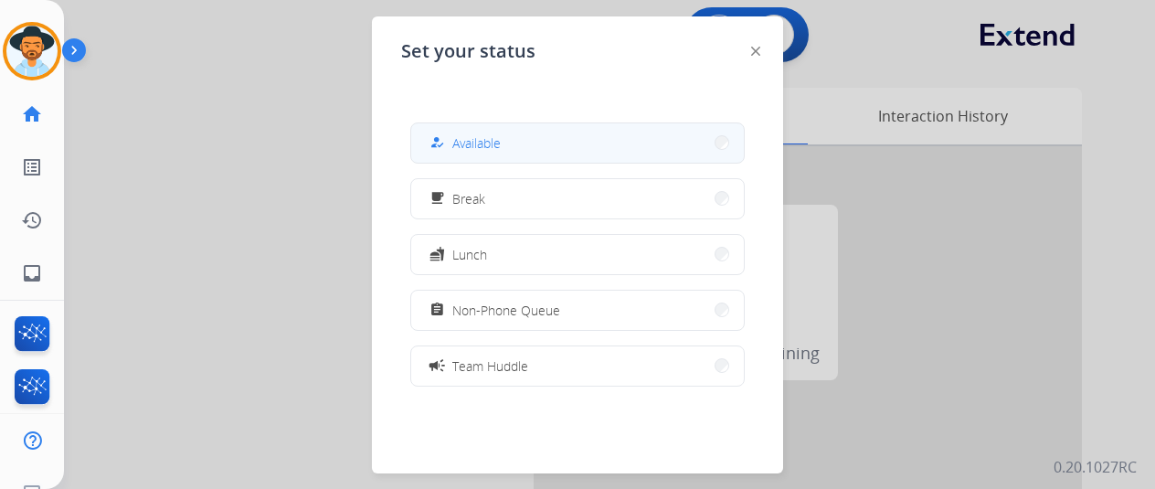
click at [464, 134] on span "Available" at bounding box center [476, 142] width 48 height 19
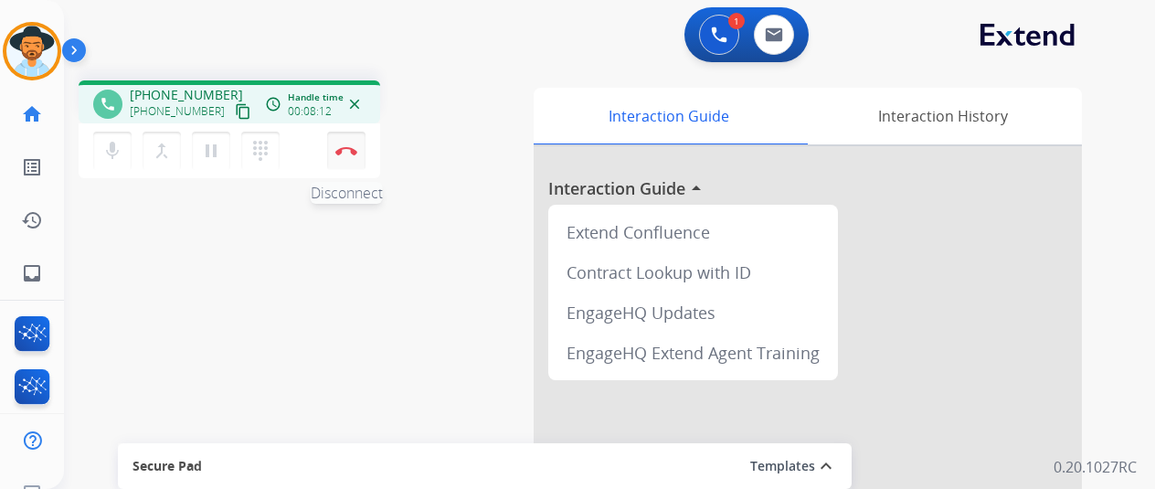
click at [340, 151] on img at bounding box center [346, 150] width 22 height 9
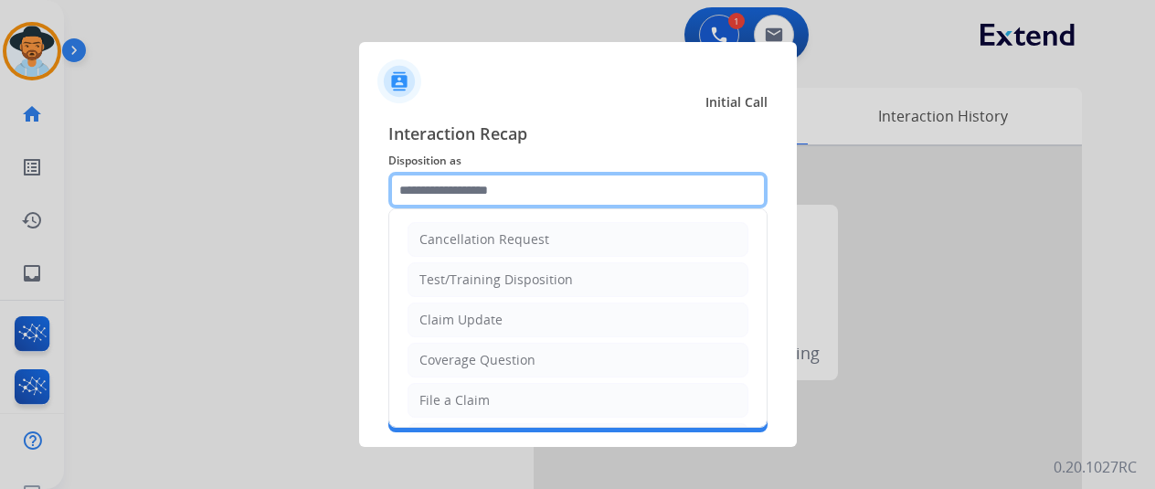
click at [441, 190] on input "text" at bounding box center [577, 190] width 379 height 37
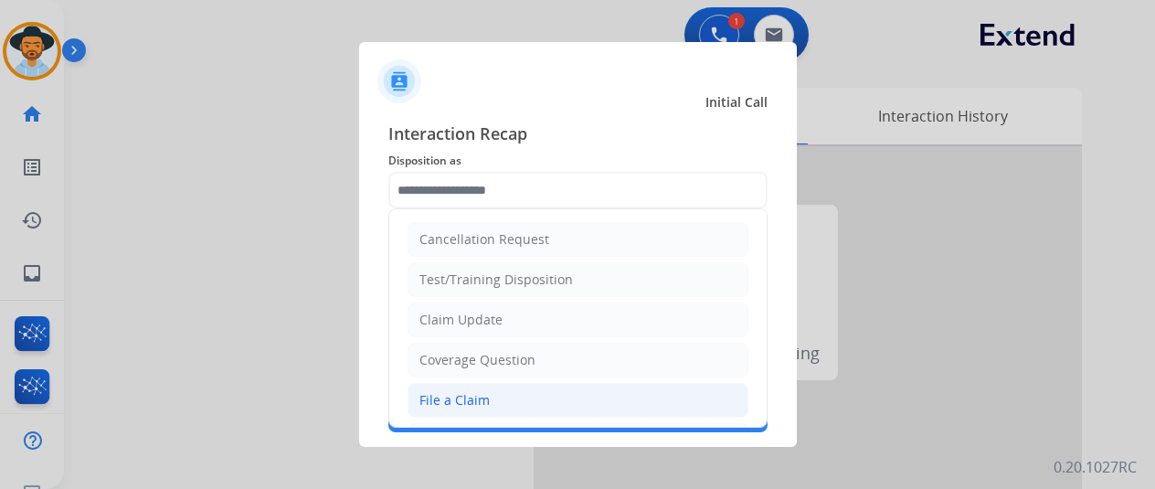
click at [425, 399] on div "File a Claim" at bounding box center [455, 400] width 70 height 18
type input "**********"
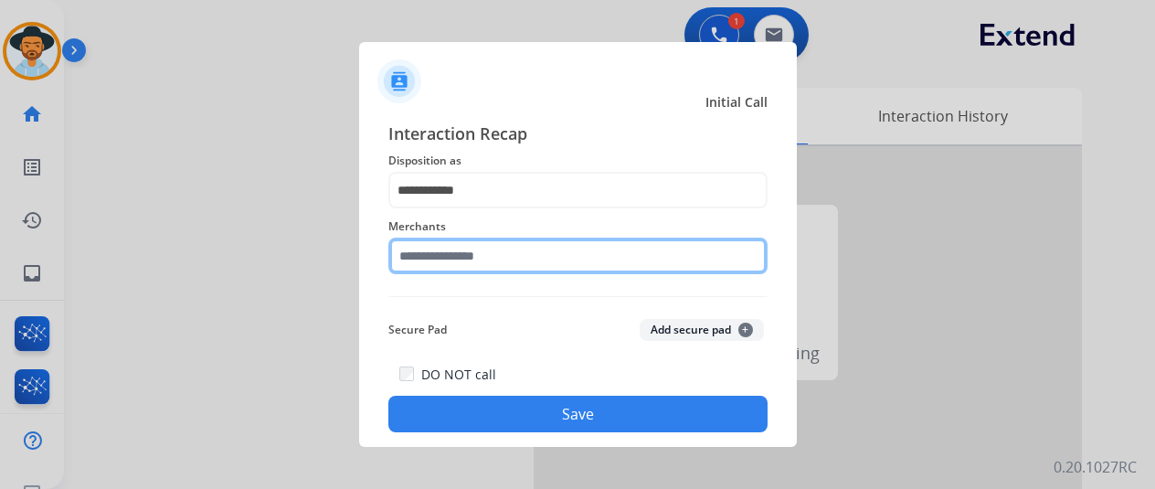
click at [428, 256] on input "text" at bounding box center [577, 256] width 379 height 37
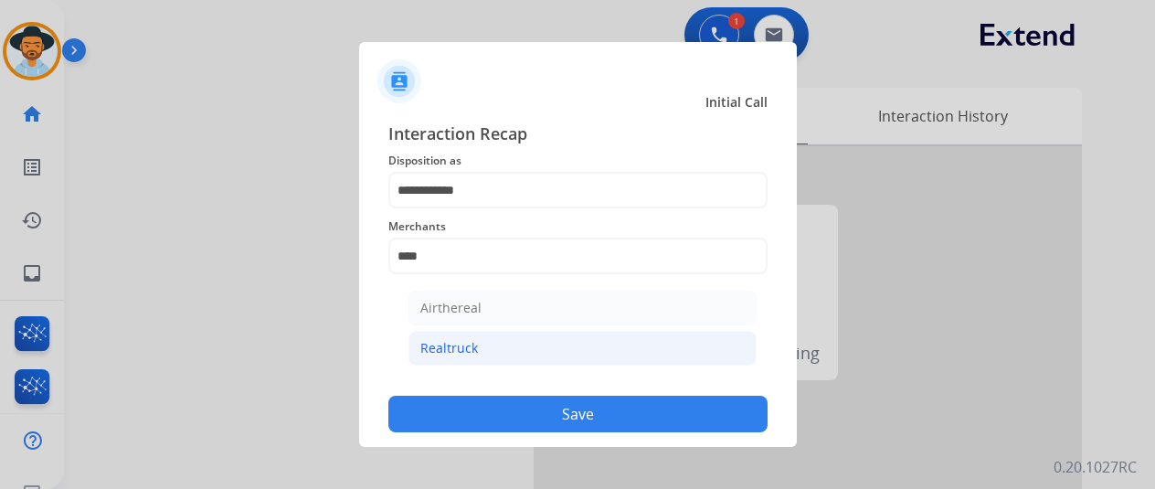
click at [469, 345] on div "Realtruck" at bounding box center [449, 348] width 58 height 18
type input "*********"
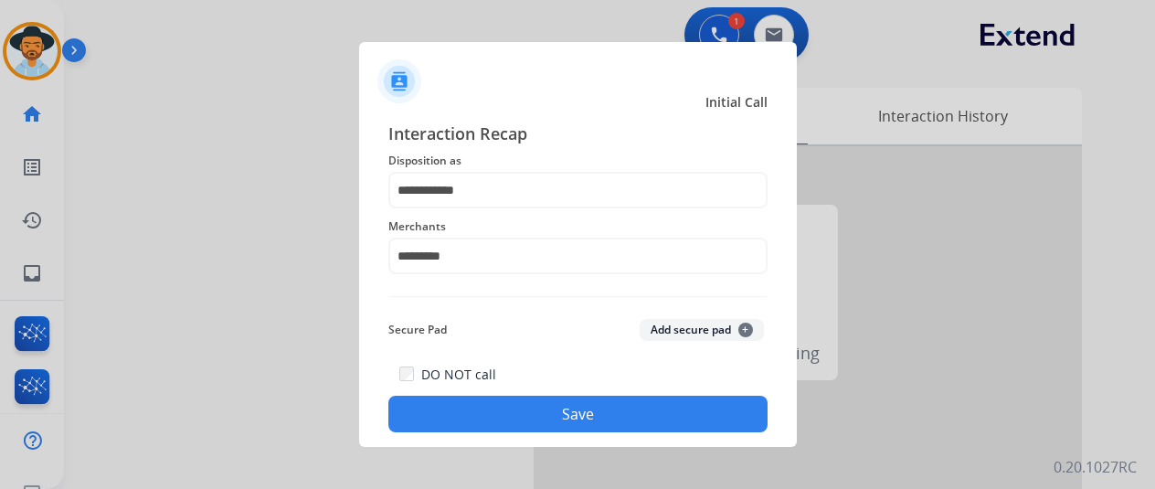
click at [508, 413] on button "Save" at bounding box center [577, 414] width 379 height 37
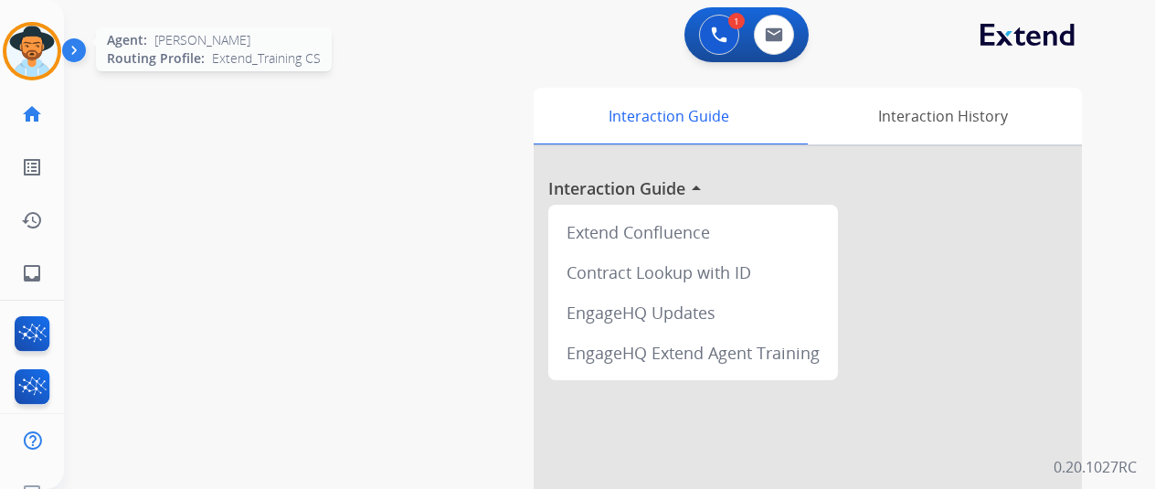
click at [34, 44] on img at bounding box center [31, 51] width 51 height 51
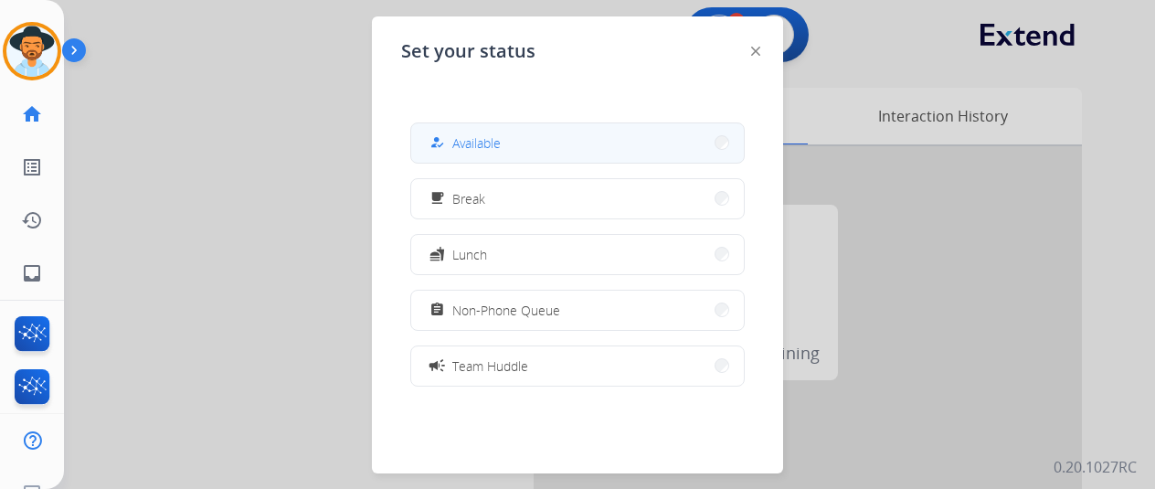
click at [466, 144] on span "Available" at bounding box center [476, 142] width 48 height 19
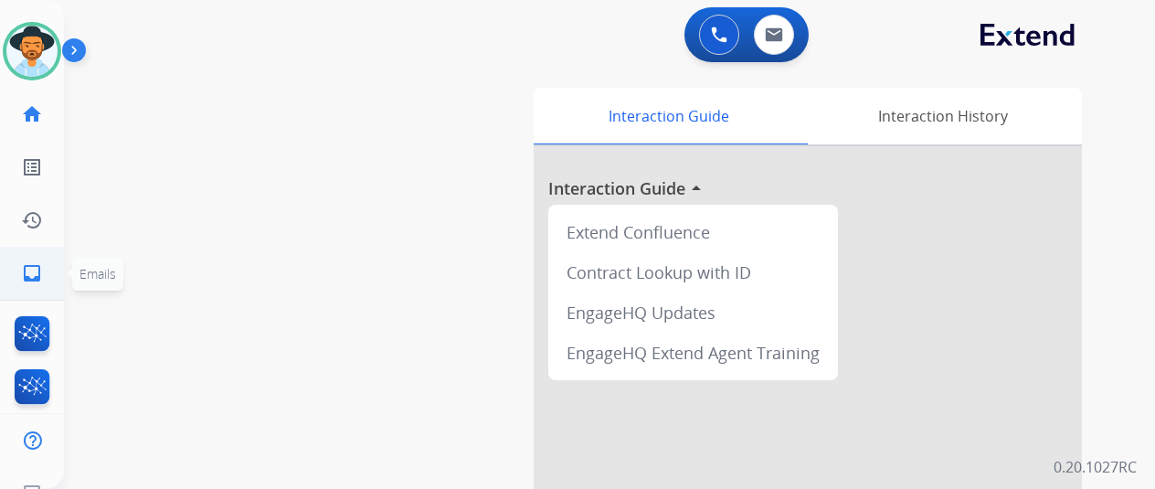
click at [27, 268] on mat-icon "inbox" at bounding box center [32, 273] width 22 height 22
select select "**********"
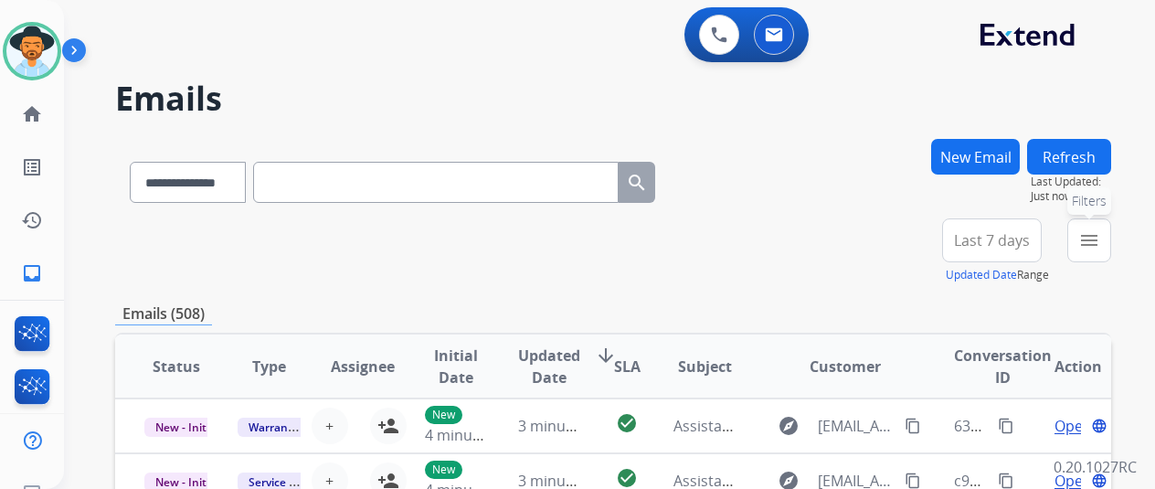
click at [1100, 243] on mat-icon "menu" at bounding box center [1090, 240] width 22 height 22
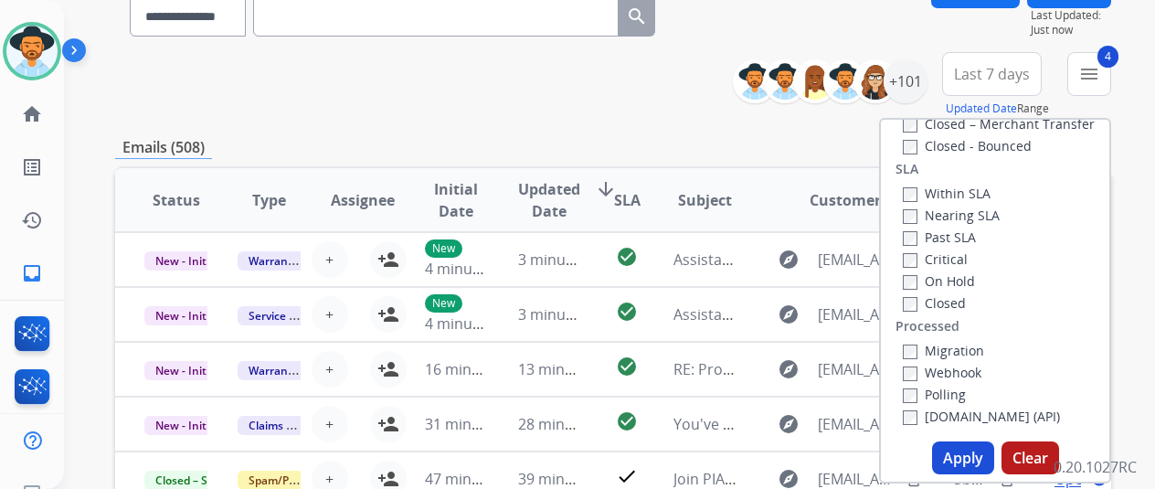
scroll to position [274, 0]
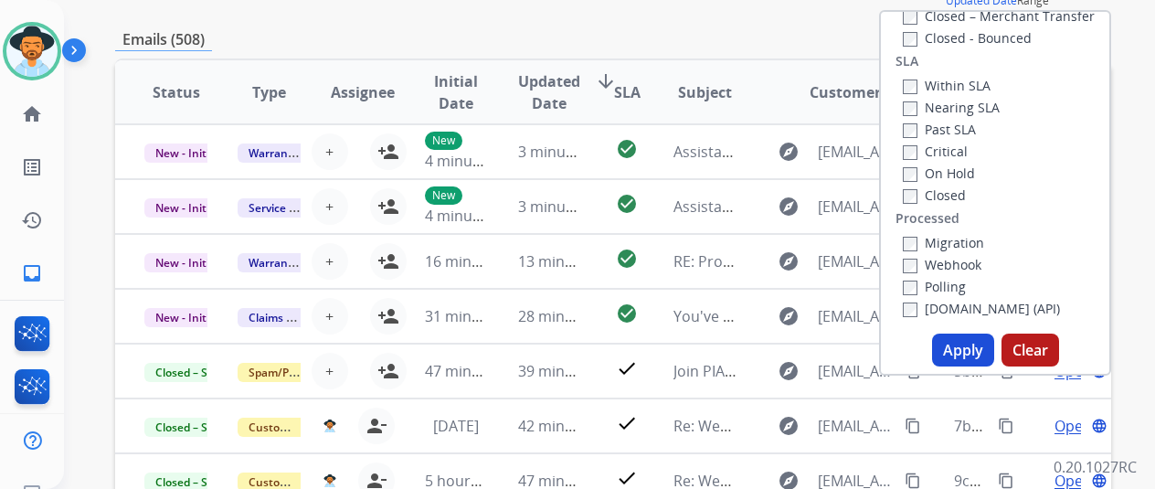
click at [958, 365] on button "Apply" at bounding box center [963, 350] width 62 height 33
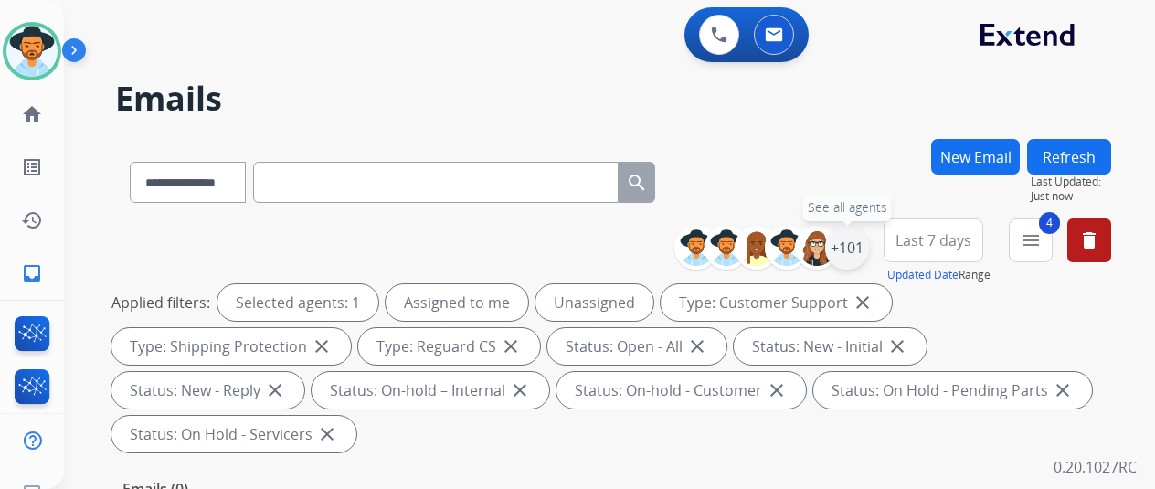
click at [860, 235] on div "+101" at bounding box center [847, 248] width 44 height 44
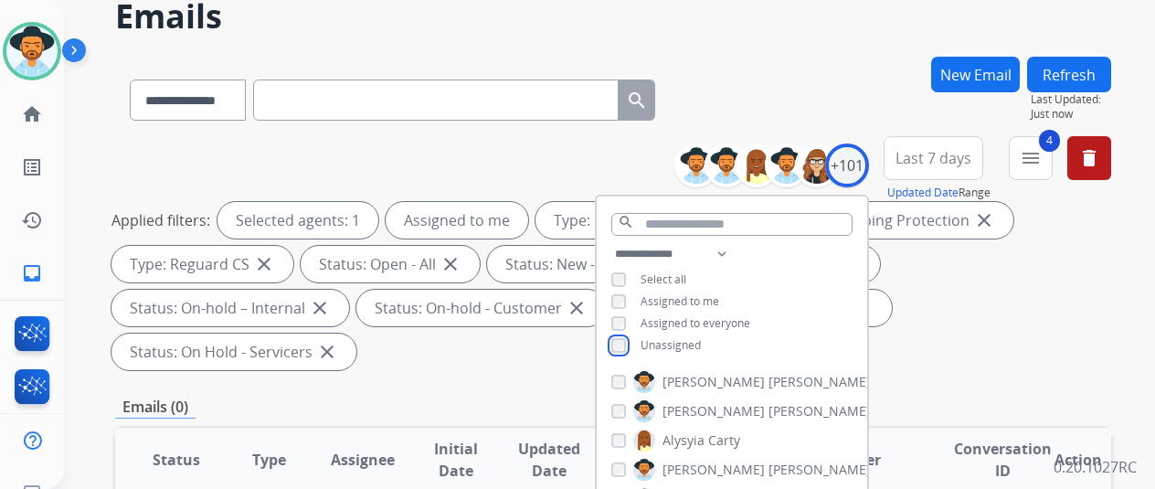
scroll to position [274, 0]
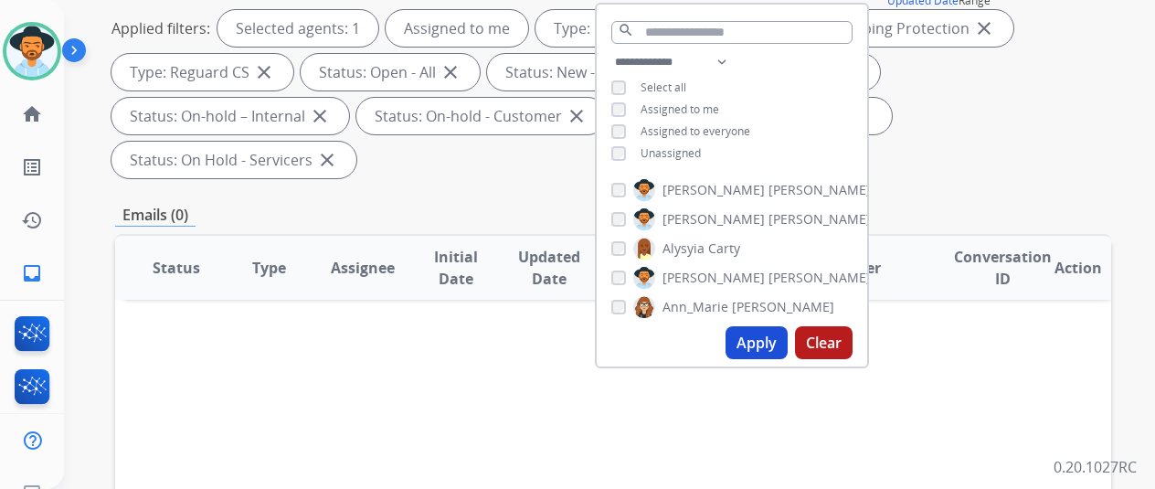
click at [763, 346] on button "Apply" at bounding box center [757, 342] width 62 height 33
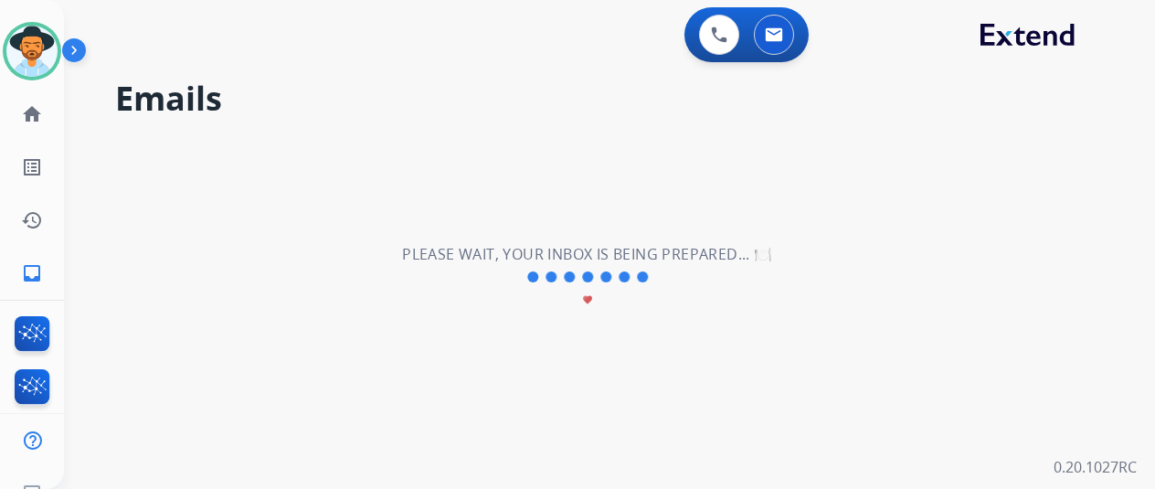
scroll to position [0, 0]
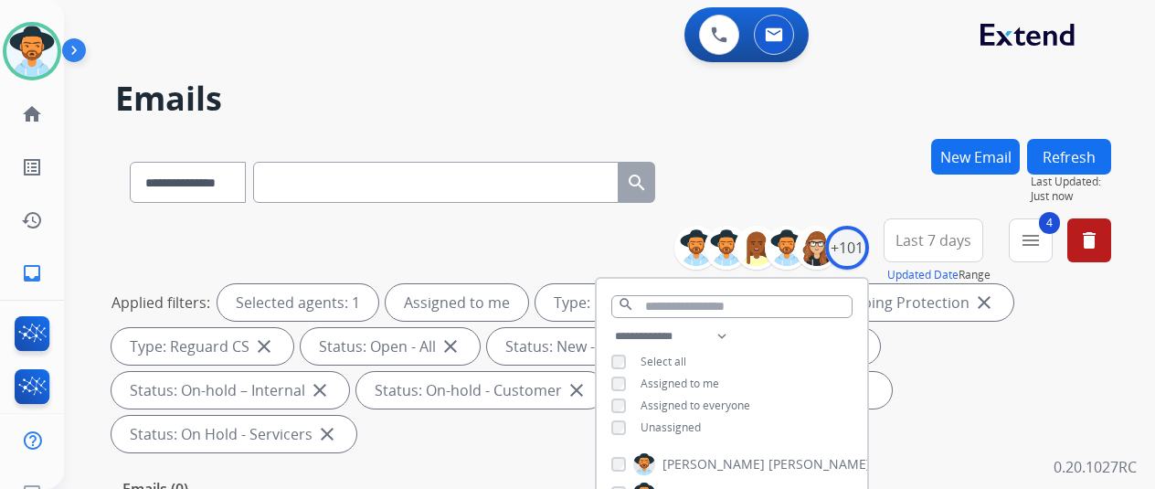
click at [850, 173] on div "**********" at bounding box center [613, 179] width 996 height 80
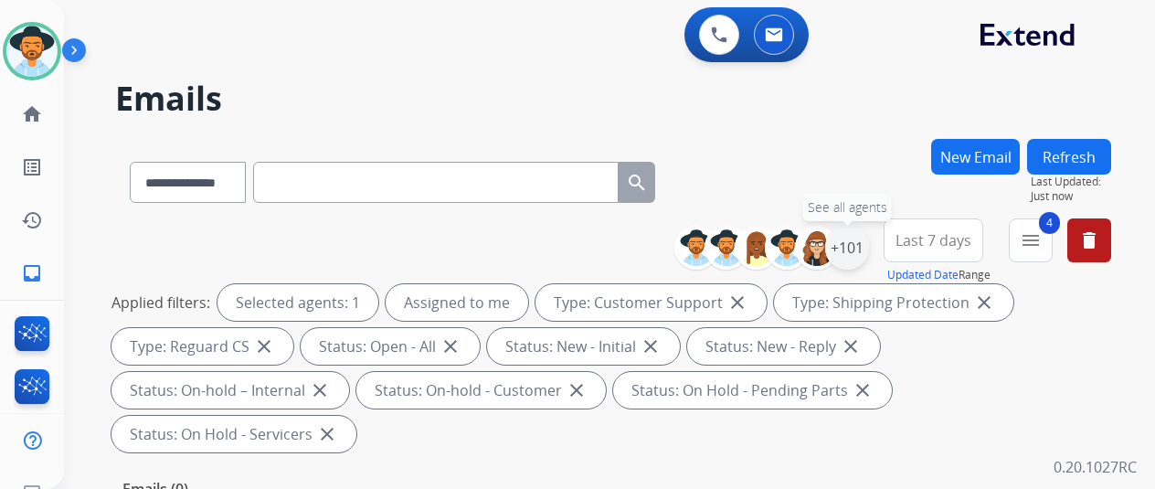
click at [852, 250] on div "+101" at bounding box center [847, 248] width 44 height 44
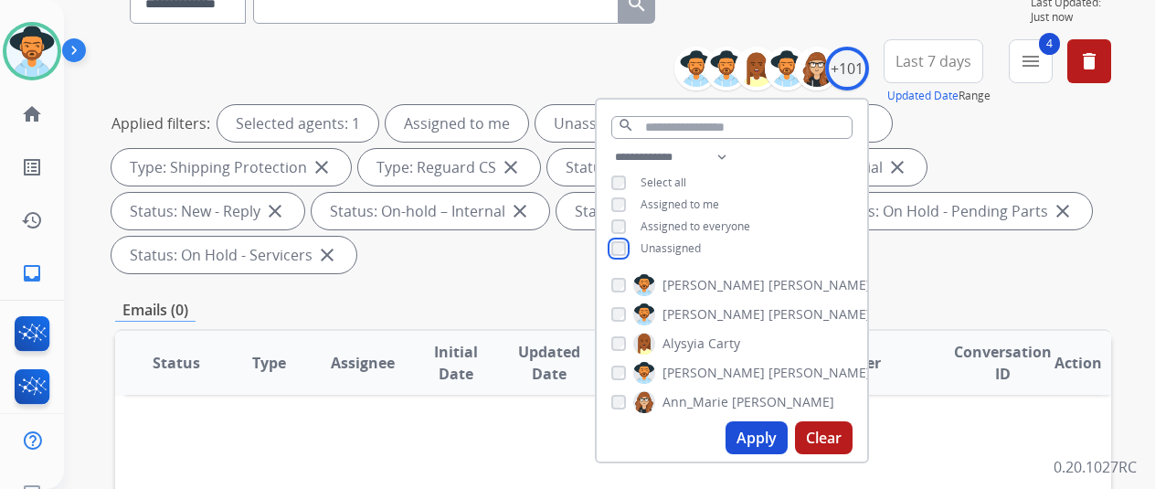
scroll to position [183, 0]
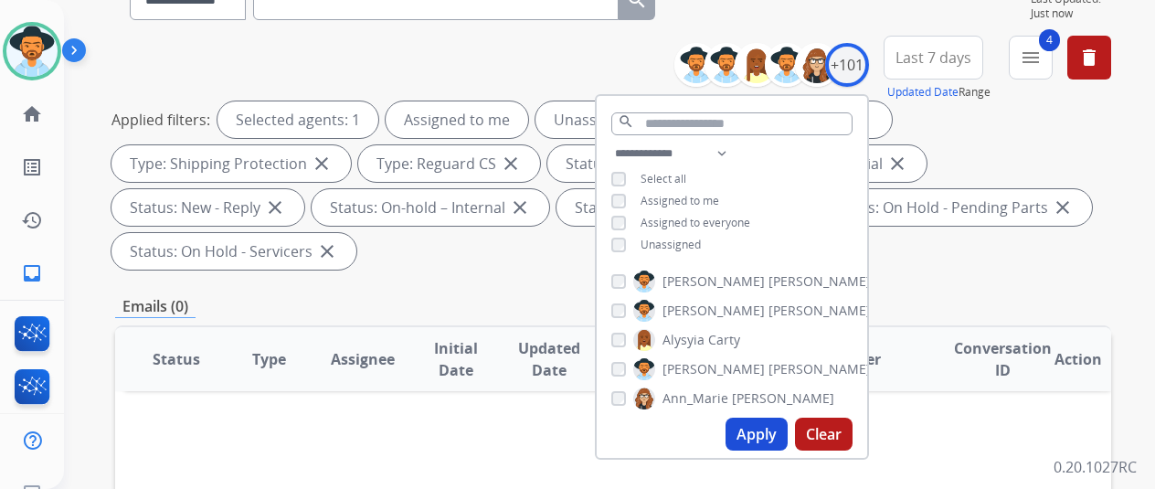
click at [750, 423] on button "Apply" at bounding box center [757, 434] width 62 height 33
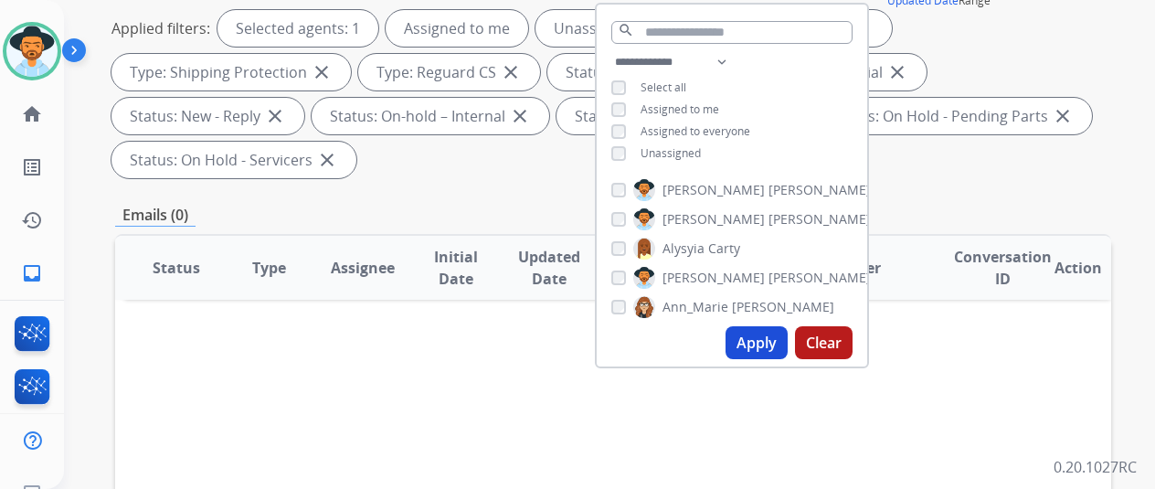
scroll to position [0, 0]
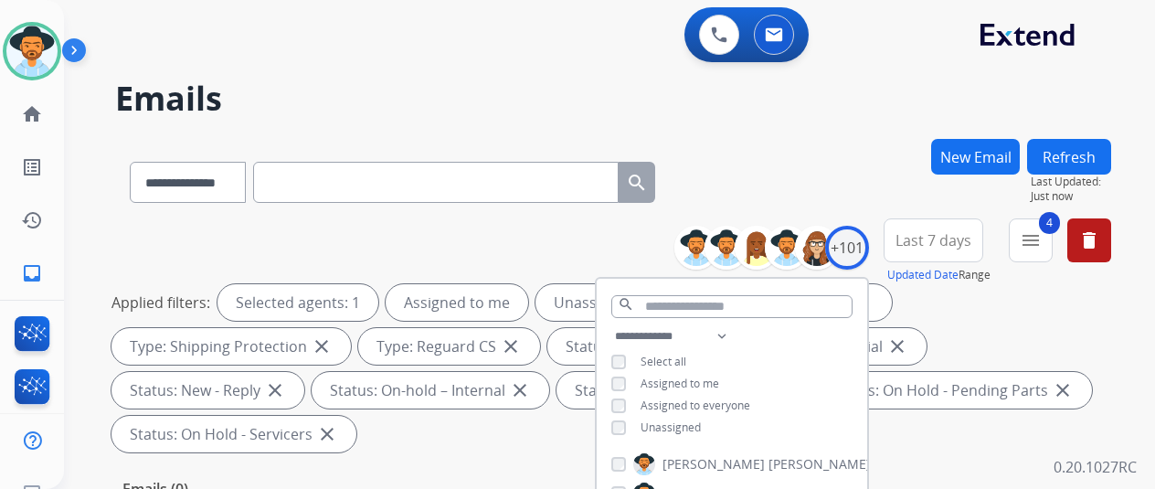
click at [826, 131] on div "**********" at bounding box center [587, 310] width 1047 height 489
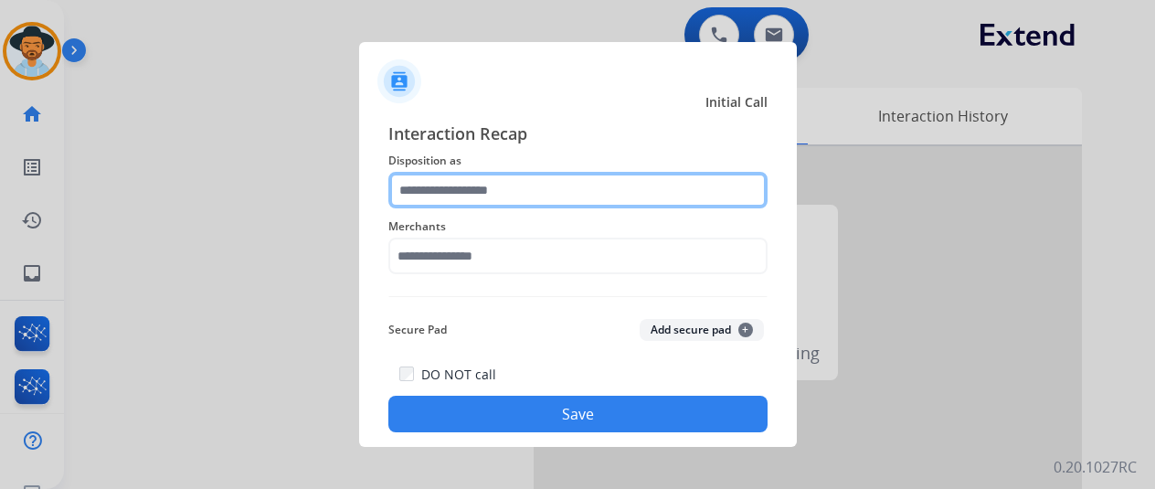
click at [457, 186] on input "text" at bounding box center [577, 190] width 379 height 37
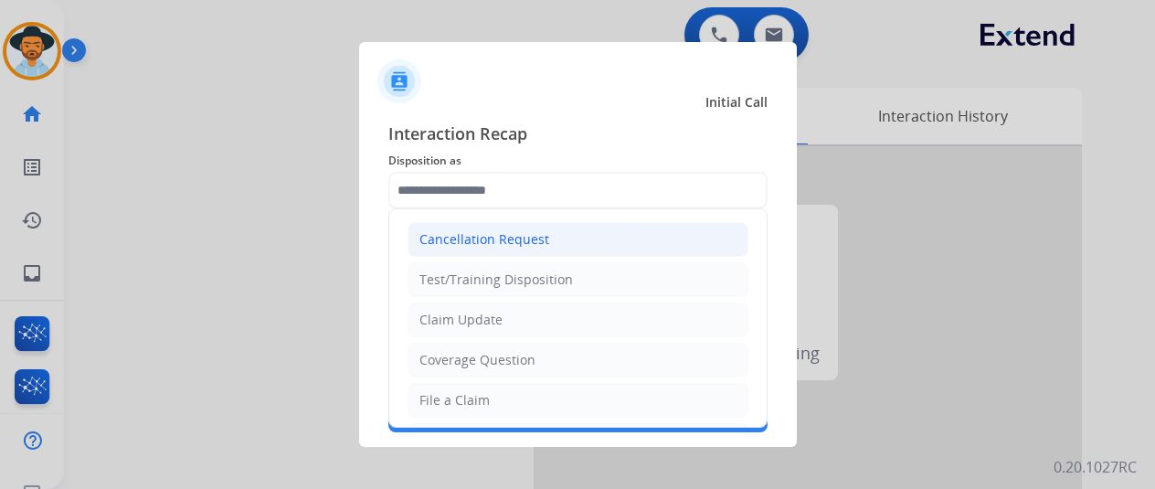
click at [453, 237] on div "Cancellation Request" at bounding box center [485, 239] width 130 height 18
type input "**********"
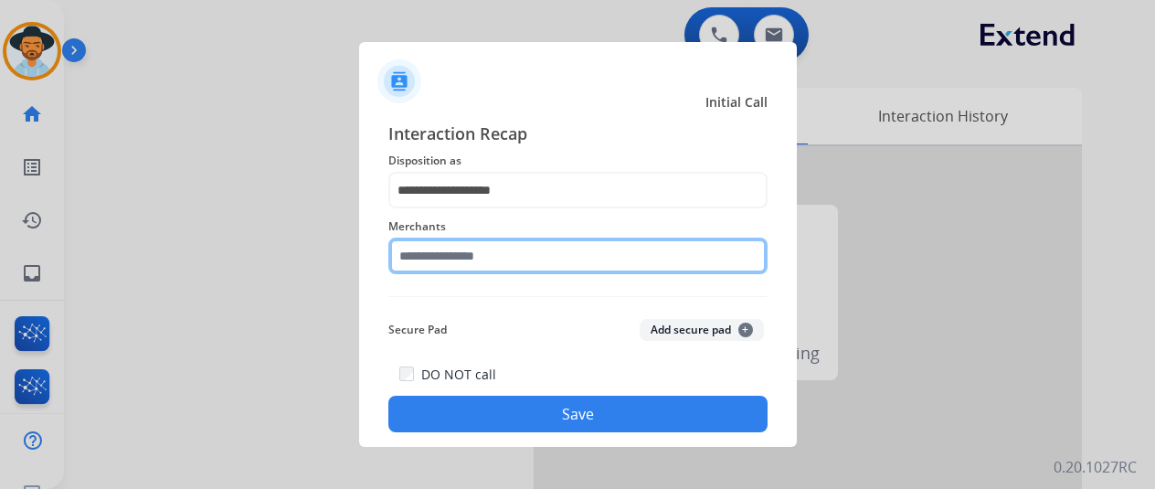
click at [450, 261] on input "text" at bounding box center [577, 256] width 379 height 37
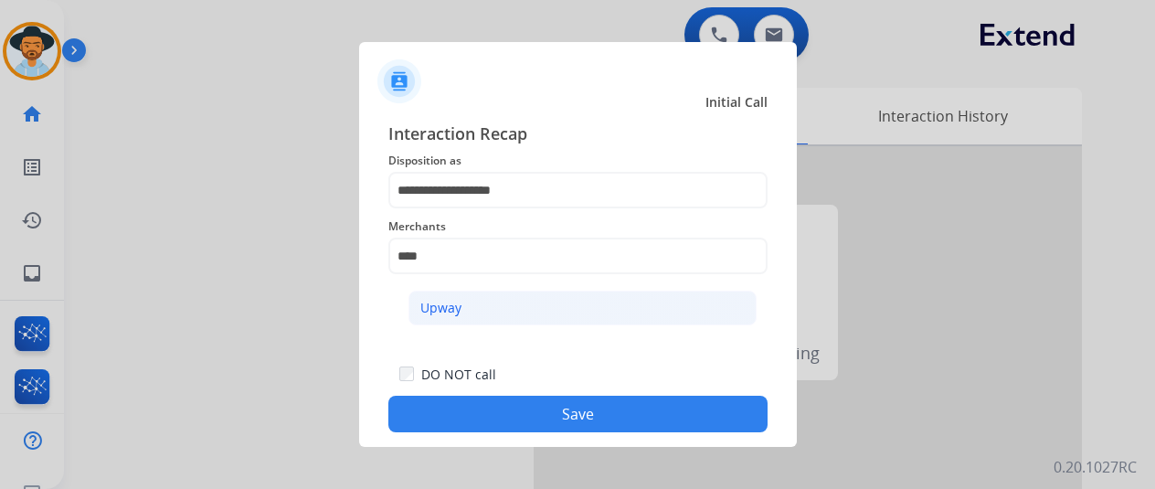
click at [485, 310] on li "Upway" at bounding box center [583, 308] width 348 height 35
type input "*****"
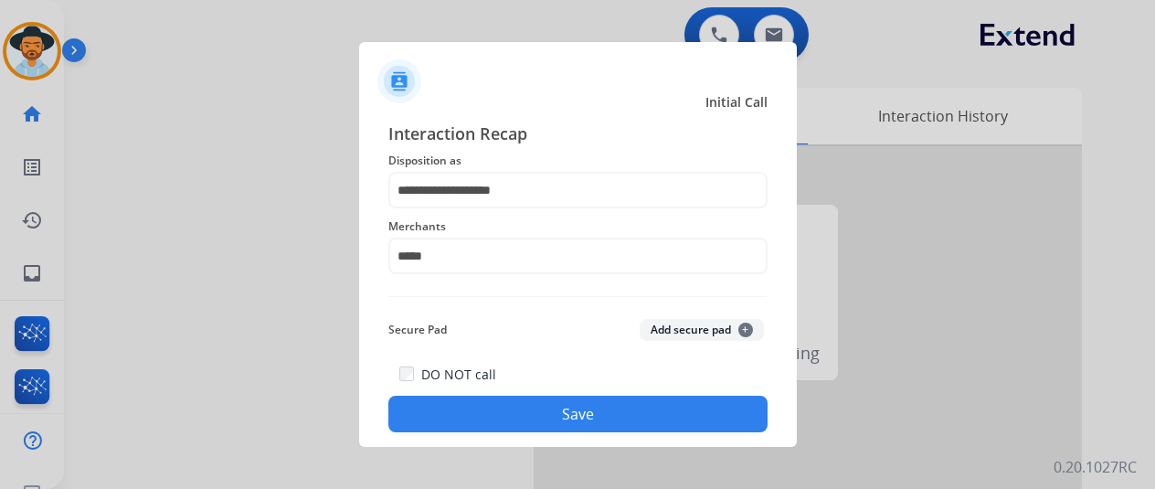
click at [569, 417] on button "Save" at bounding box center [577, 414] width 379 height 37
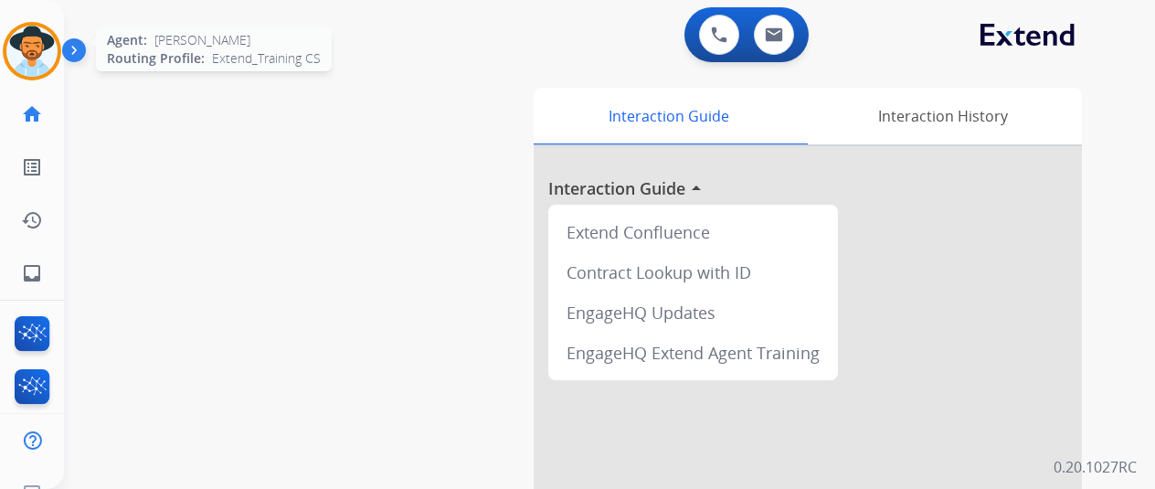
click at [32, 48] on img at bounding box center [31, 51] width 51 height 51
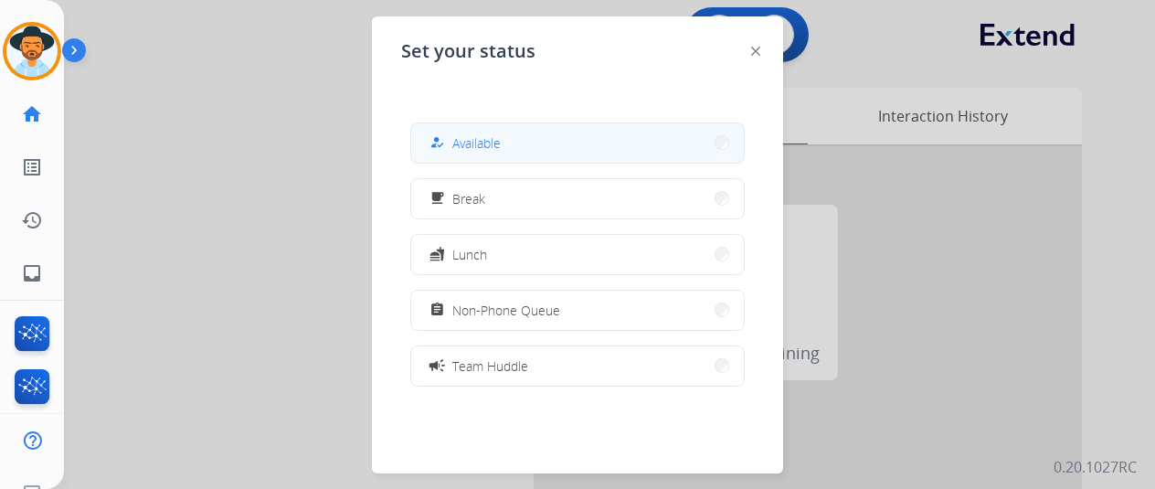
click at [509, 154] on button "how_to_reg Available" at bounding box center [577, 142] width 333 height 39
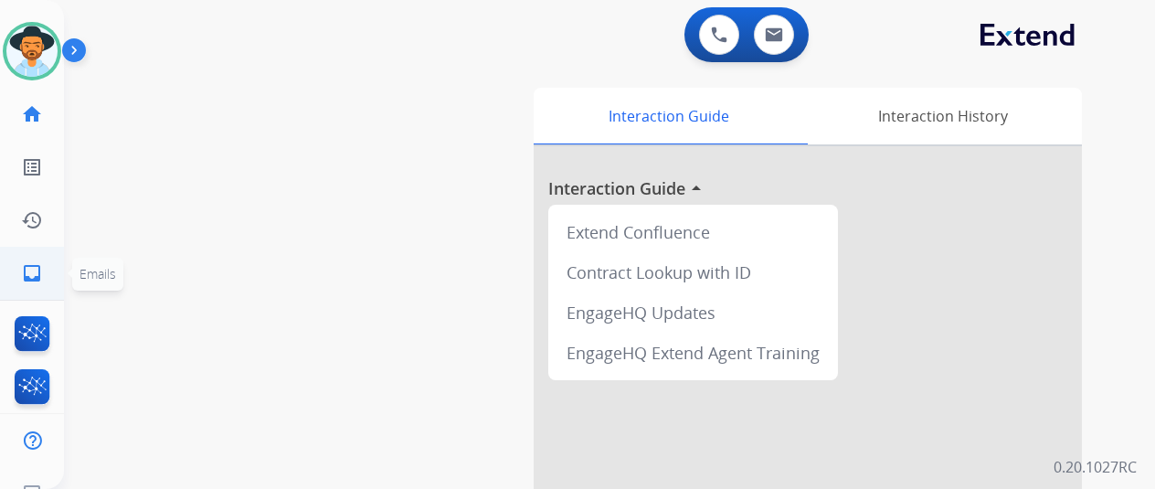
click at [26, 277] on mat-icon "inbox" at bounding box center [32, 273] width 22 height 22
select select "**********"
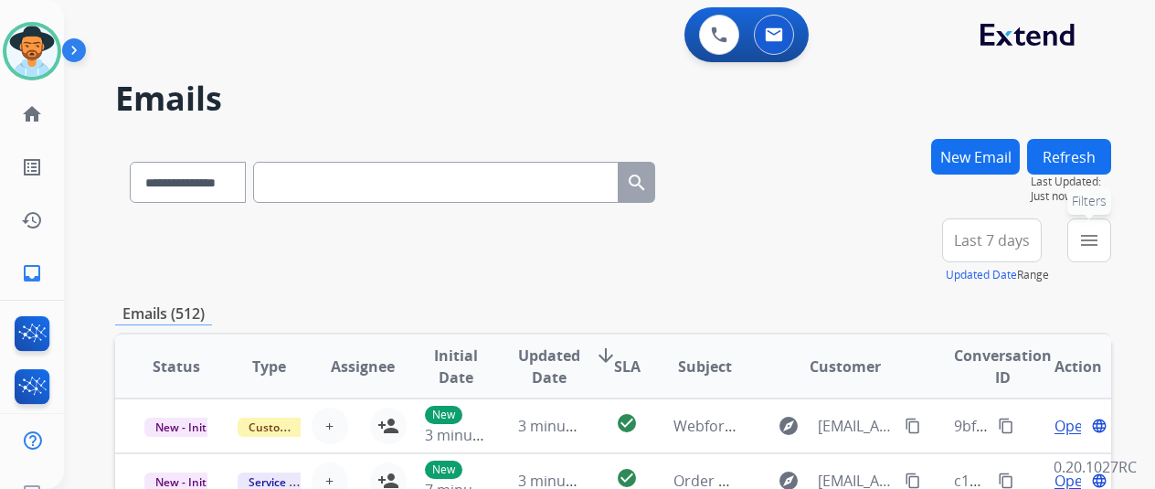
drag, startPoint x: 1097, startPoint y: 233, endPoint x: 1082, endPoint y: 235, distance: 14.7
click at [1095, 235] on mat-icon "menu" at bounding box center [1090, 240] width 22 height 22
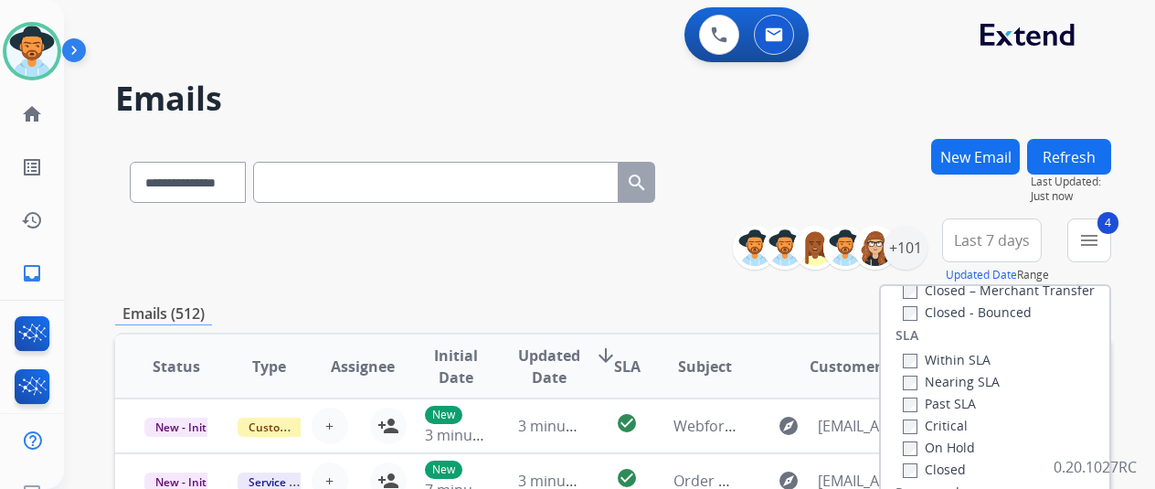
scroll to position [274, 0]
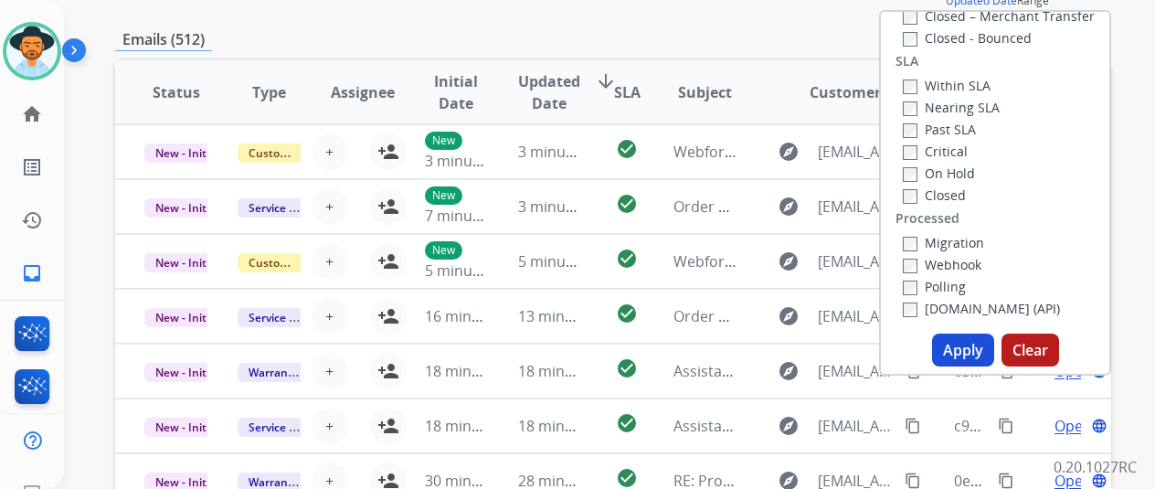
click at [960, 348] on button "Apply" at bounding box center [963, 350] width 62 height 33
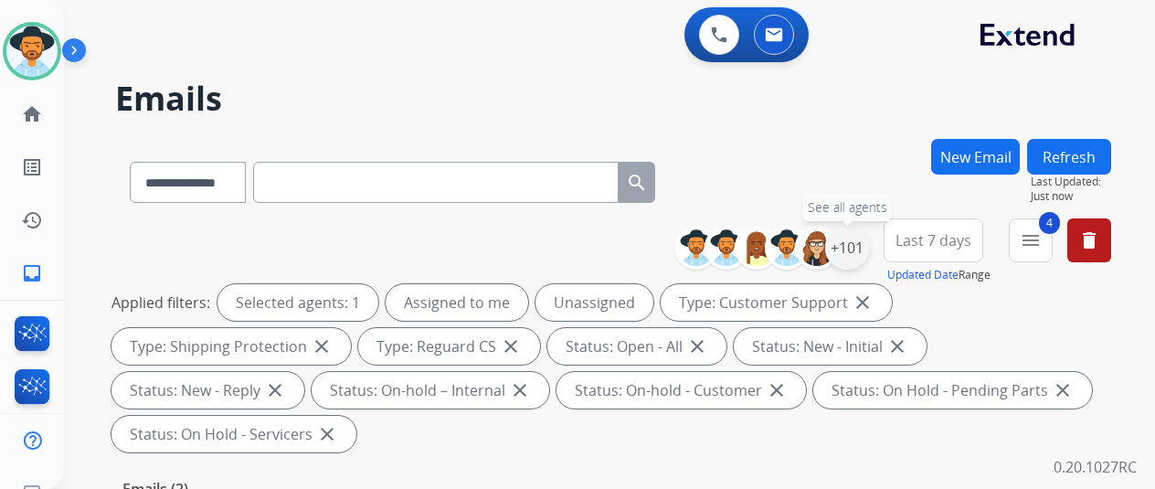
click at [864, 240] on div "+101" at bounding box center [847, 248] width 44 height 44
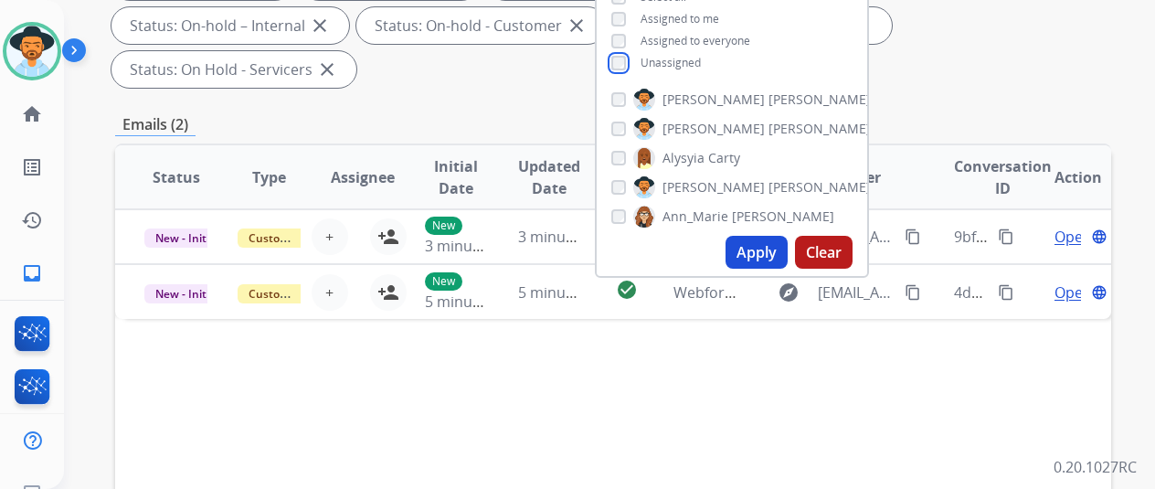
scroll to position [366, 0]
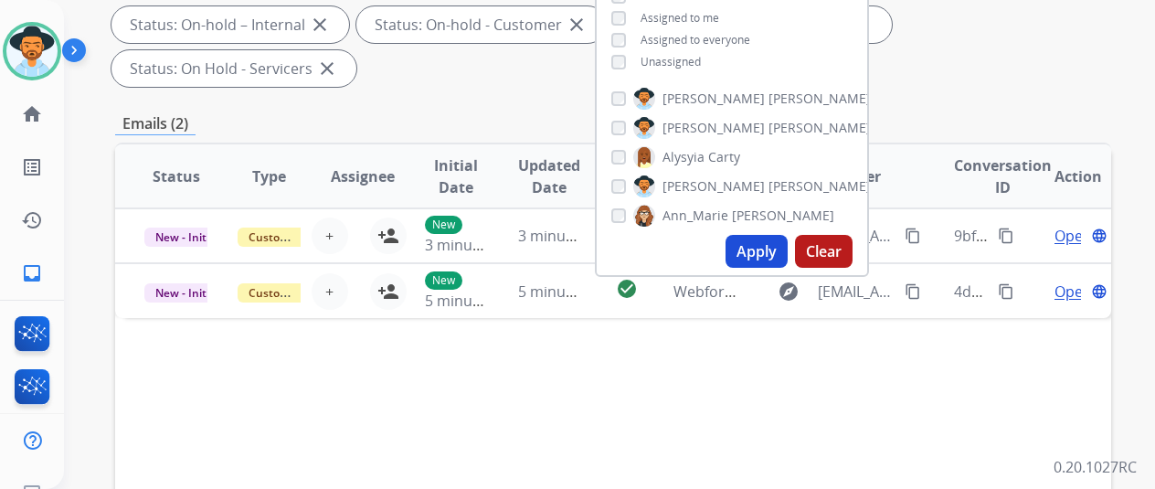
click at [784, 251] on button "Apply" at bounding box center [757, 251] width 62 height 33
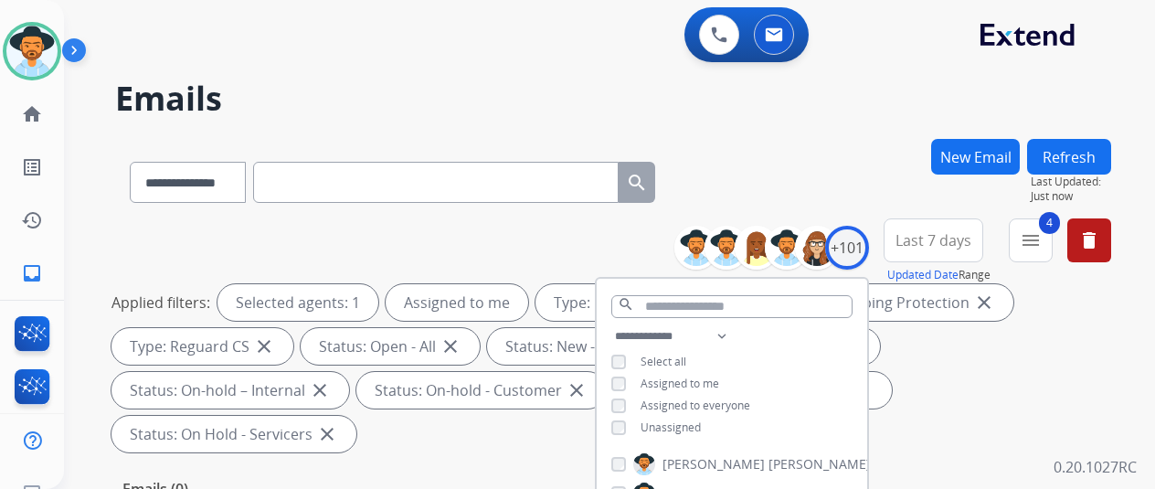
click at [834, 136] on div "**********" at bounding box center [587, 310] width 1047 height 489
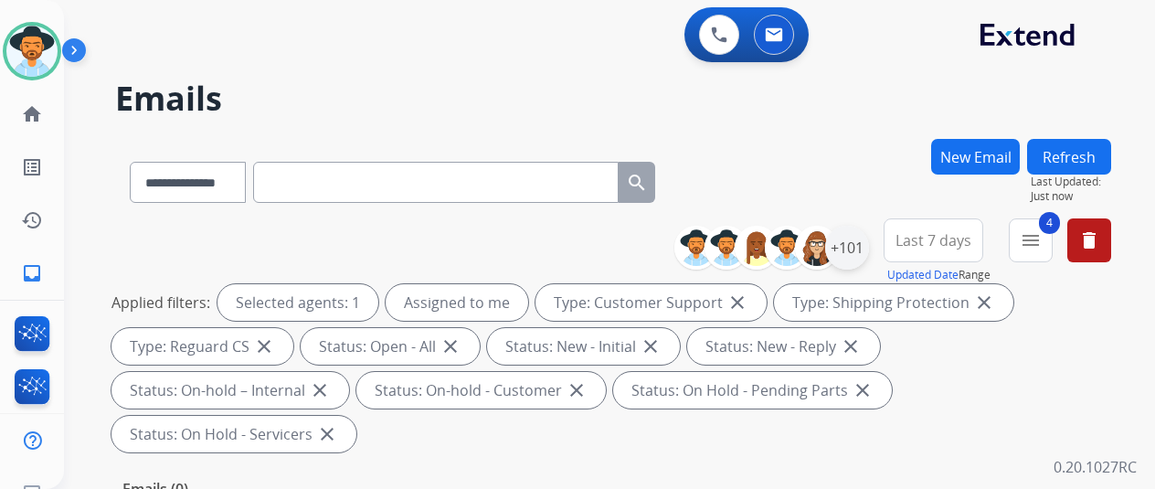
drag, startPoint x: 881, startPoint y: 238, endPoint x: 855, endPoint y: 243, distance: 27.1
click at [869, 238] on div "+101" at bounding box center [778, 248] width 181 height 44
click at [855, 243] on div "+101" at bounding box center [847, 248] width 44 height 44
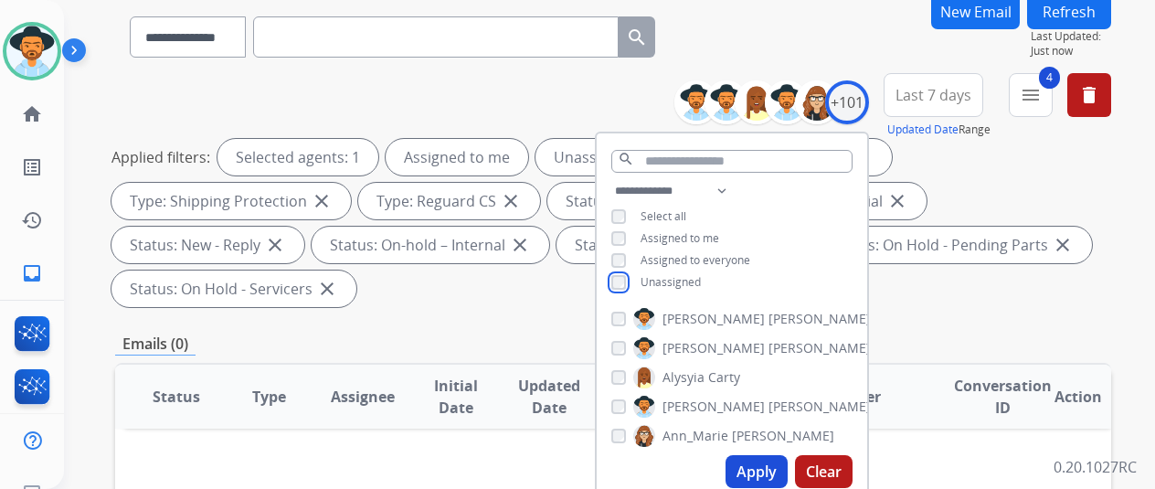
scroll to position [366, 0]
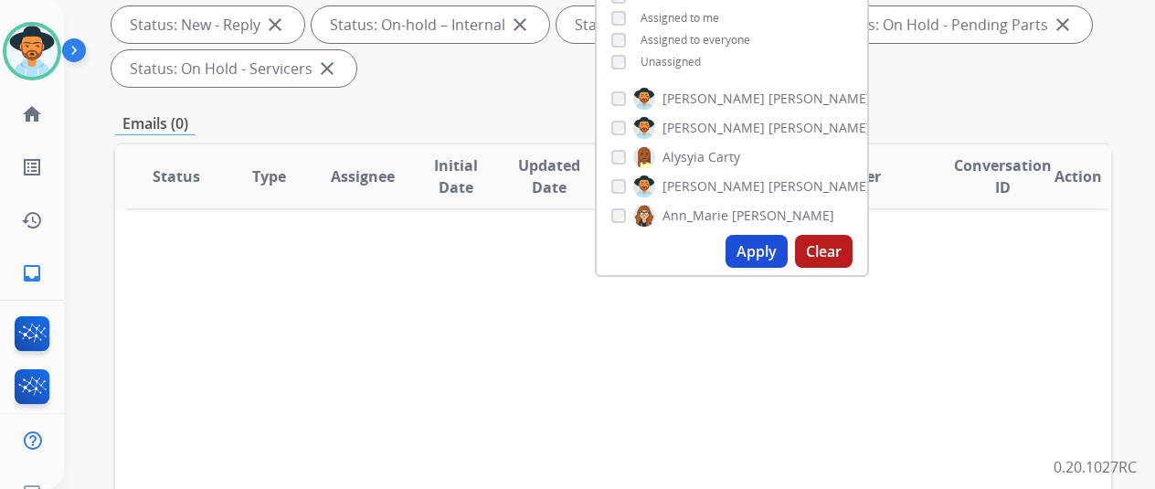
click at [771, 252] on button "Apply" at bounding box center [757, 251] width 62 height 33
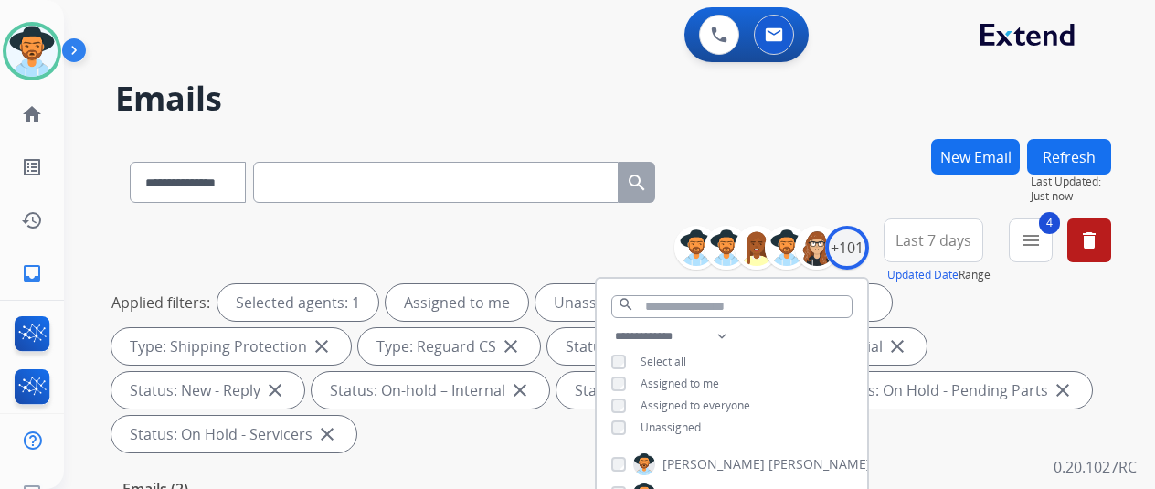
click at [812, 148] on div "**********" at bounding box center [613, 179] width 996 height 80
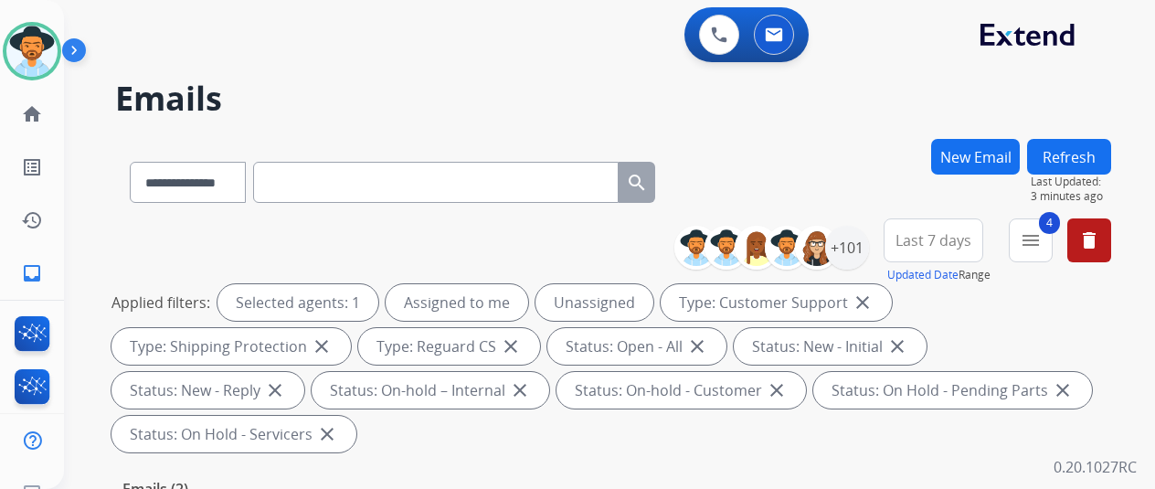
select select "**********"
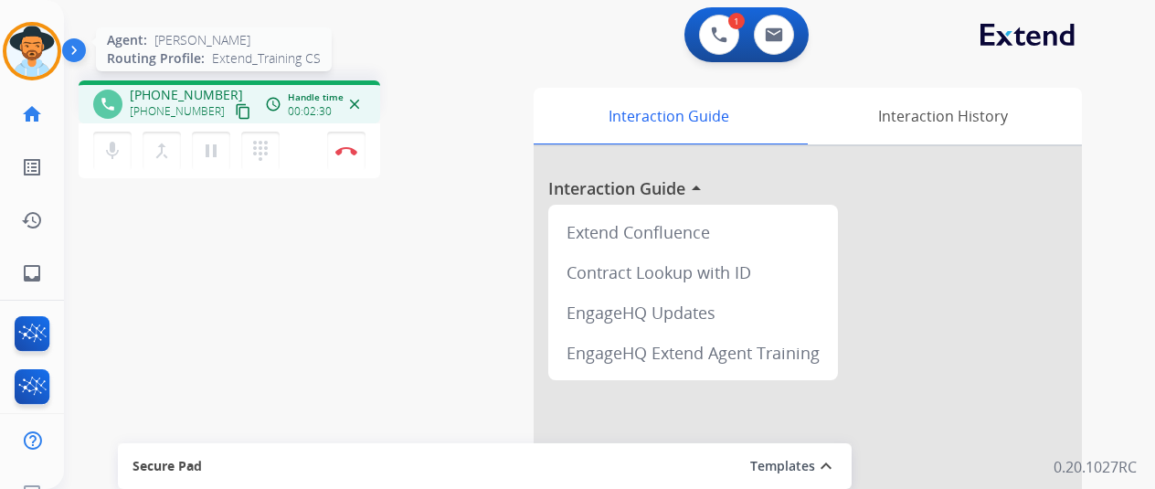
click at [25, 32] on img at bounding box center [31, 51] width 51 height 51
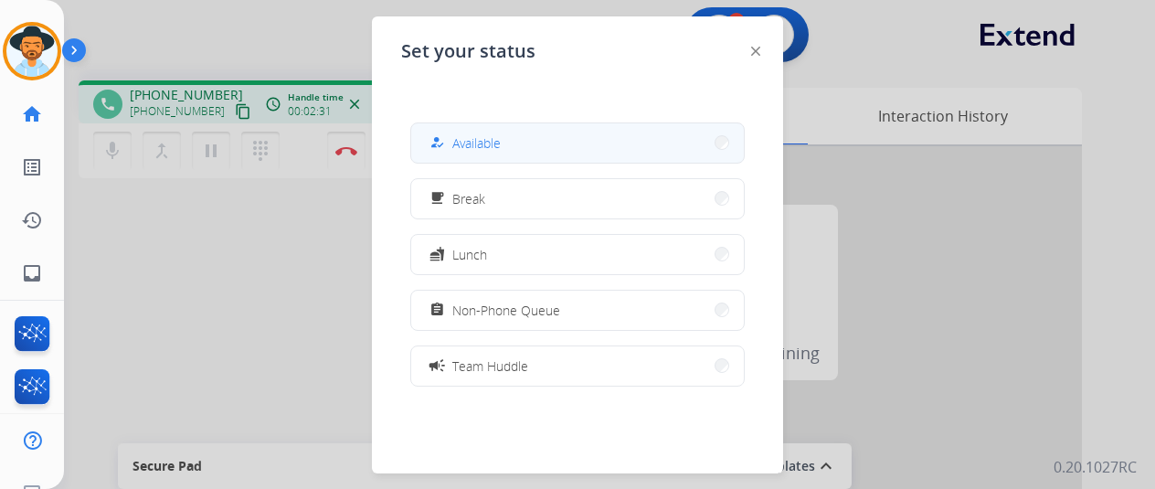
click at [453, 135] on div "how_to_reg Available" at bounding box center [463, 143] width 75 height 22
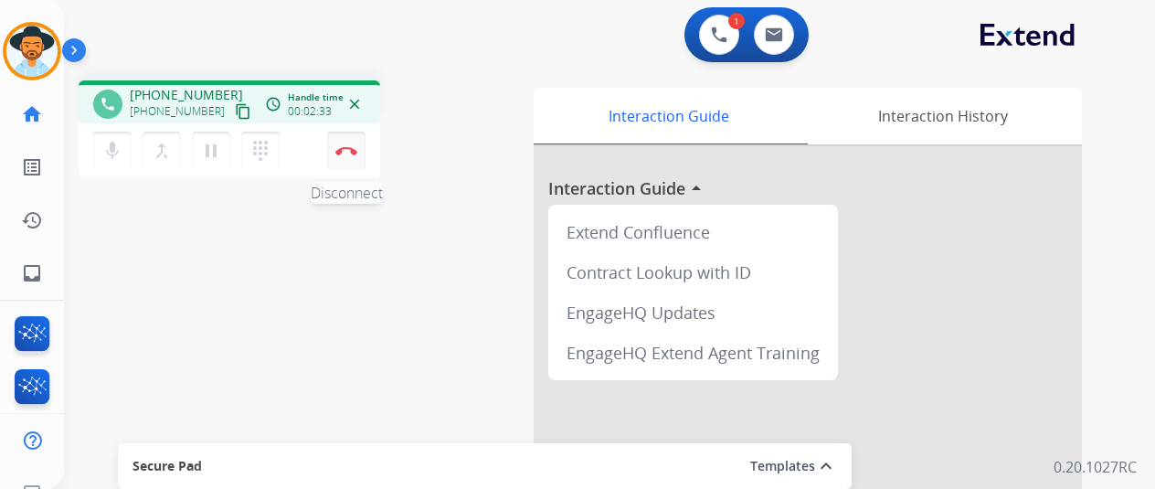
click at [352, 140] on button "Disconnect" at bounding box center [346, 151] width 38 height 38
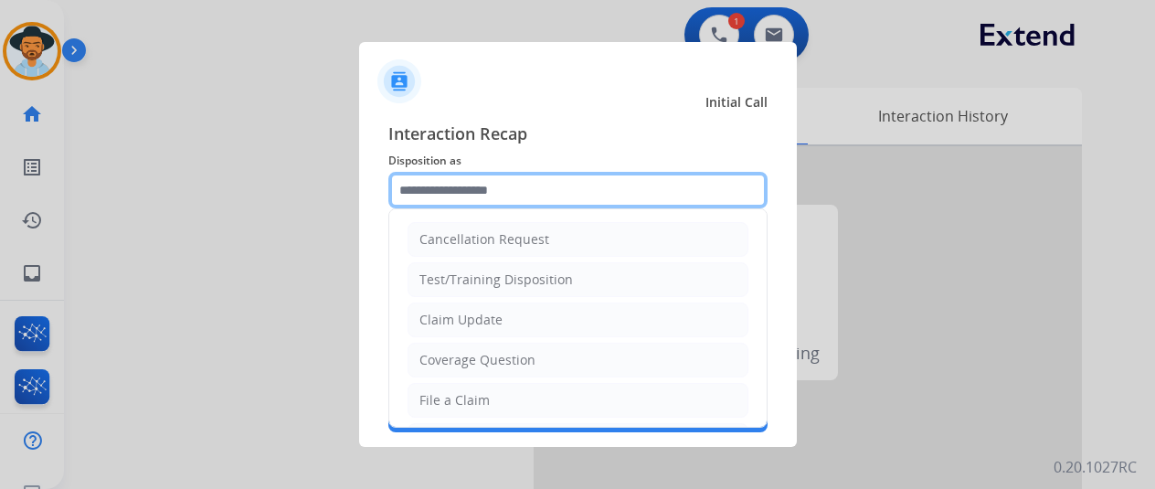
click at [438, 176] on input "text" at bounding box center [577, 190] width 379 height 37
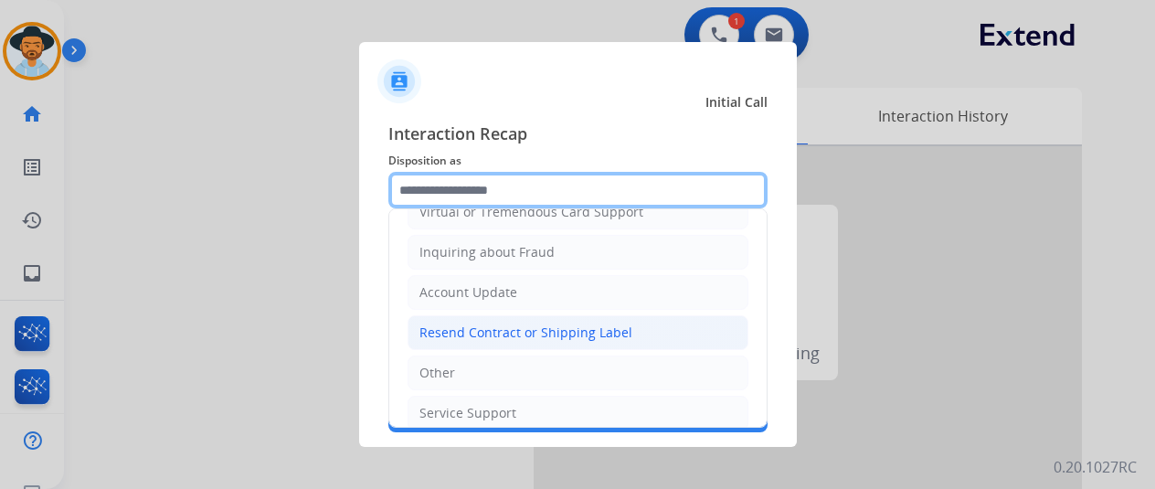
scroll to position [274, 0]
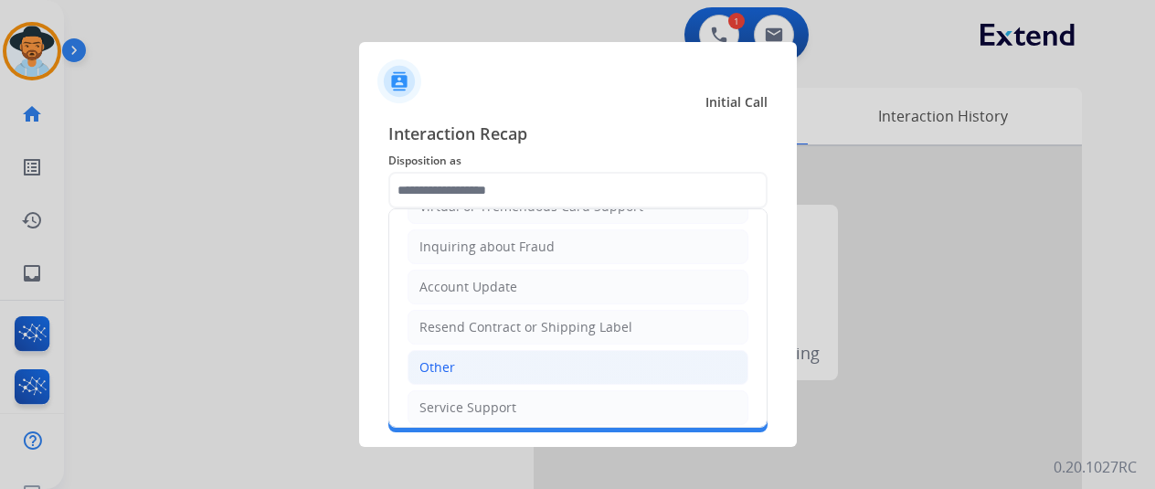
click at [434, 358] on div "Other" at bounding box center [438, 367] width 36 height 18
type input "*****"
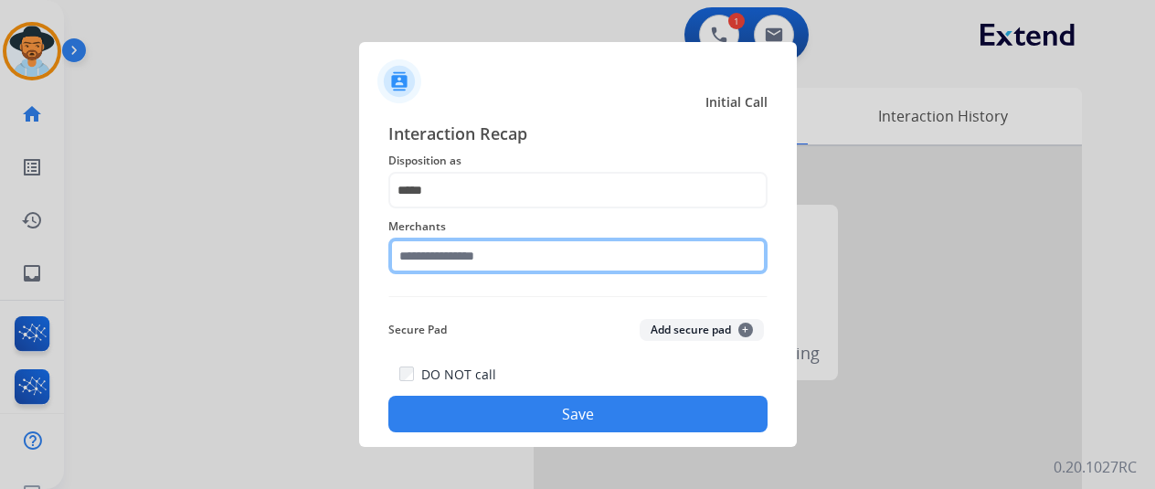
click at [471, 254] on input "text" at bounding box center [577, 256] width 379 height 37
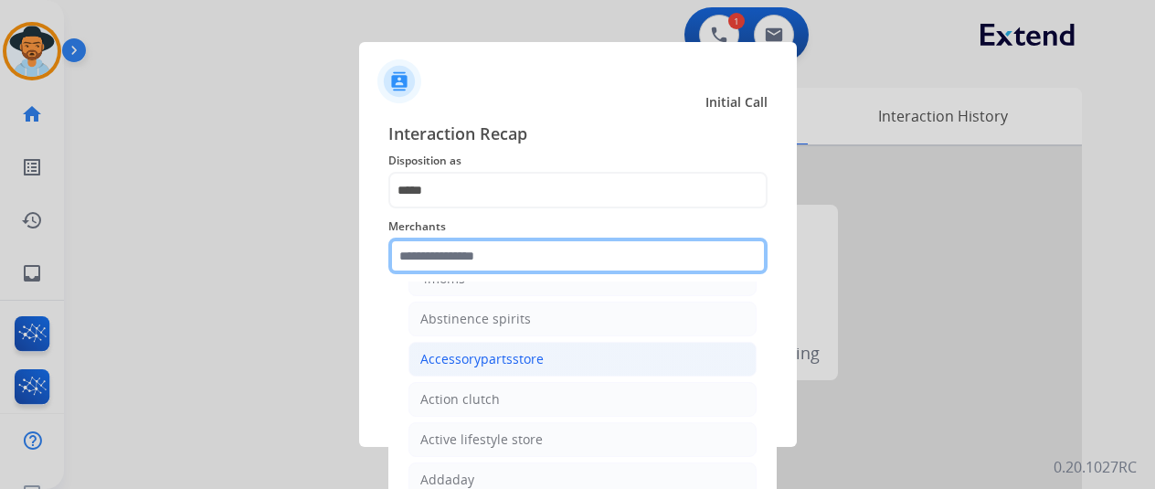
scroll to position [366, 0]
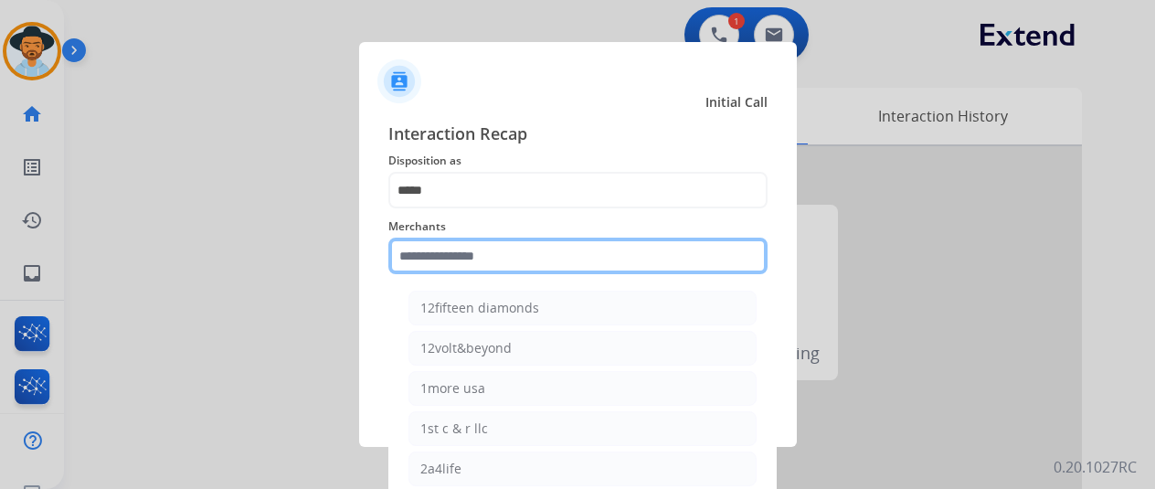
click at [468, 259] on input "text" at bounding box center [577, 256] width 379 height 37
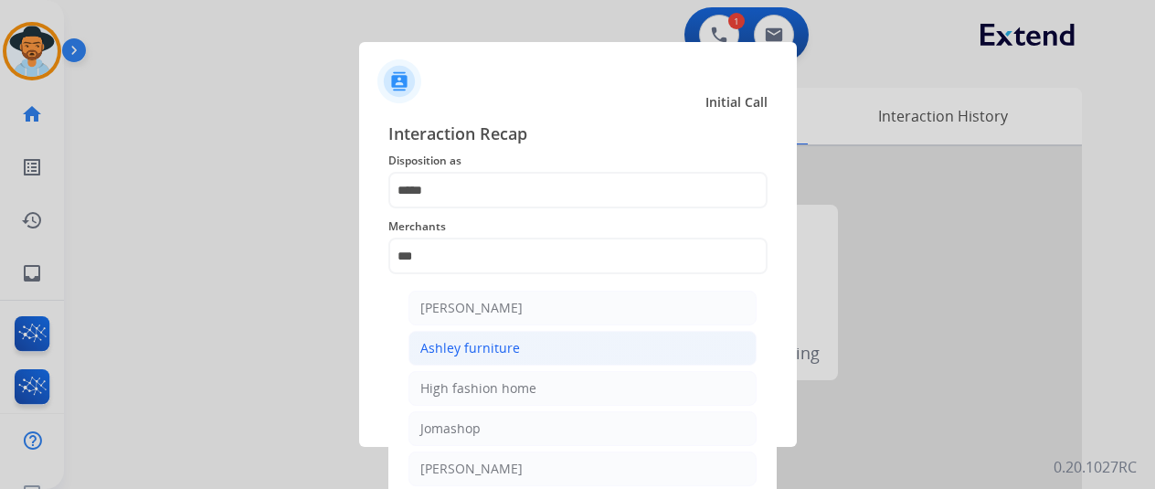
click at [455, 351] on div "Ashley furniture" at bounding box center [470, 348] width 100 height 18
type input "**********"
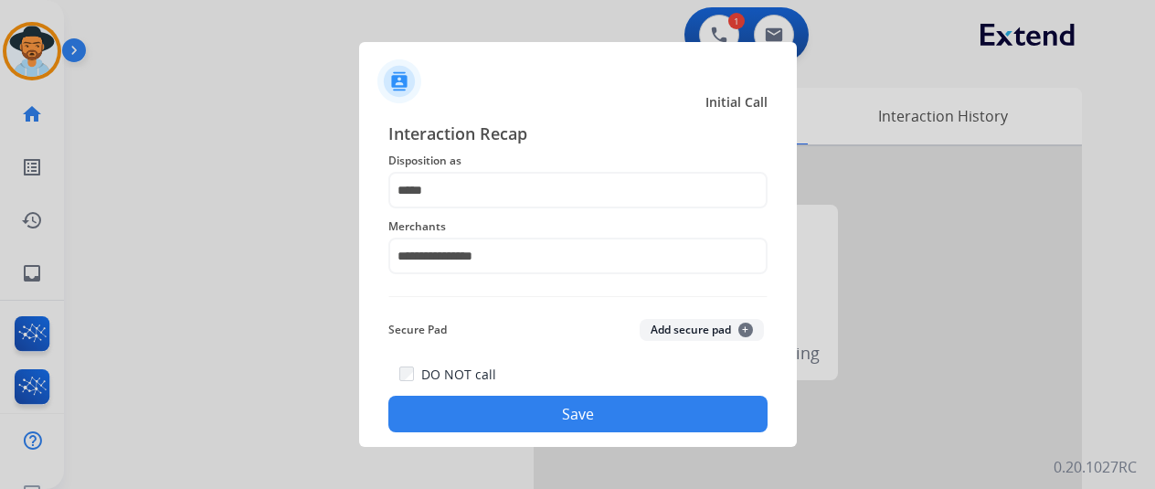
click at [497, 420] on button "Save" at bounding box center [577, 414] width 379 height 37
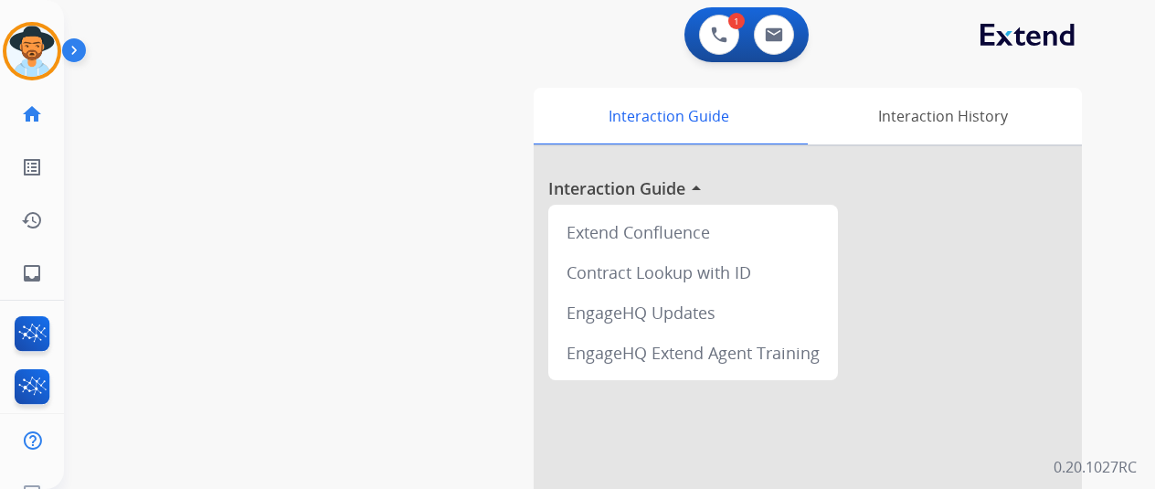
drag, startPoint x: 36, startPoint y: 54, endPoint x: 62, endPoint y: 46, distance: 27.8
click at [37, 54] on img at bounding box center [31, 51] width 51 height 51
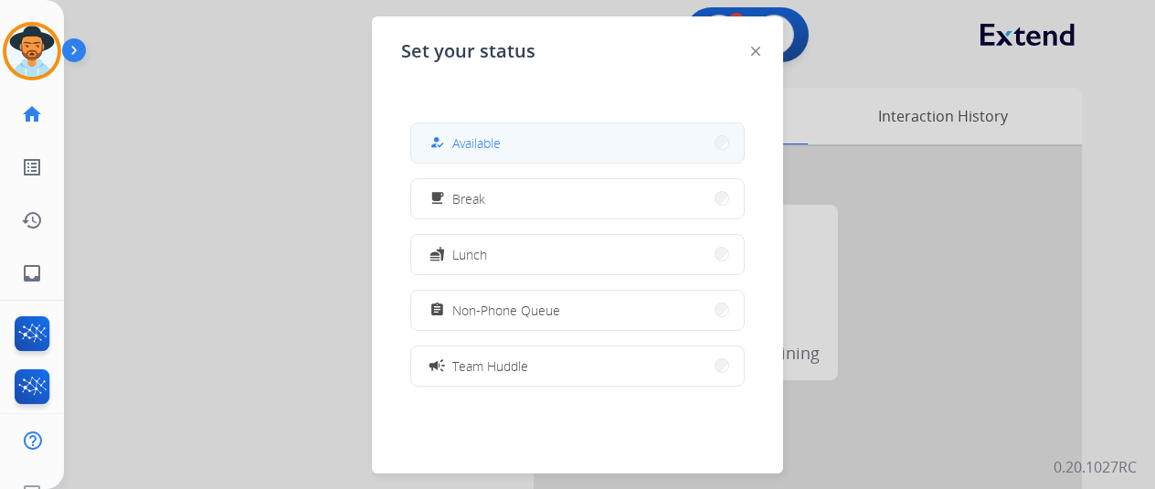
click at [469, 139] on span "Available" at bounding box center [476, 142] width 48 height 19
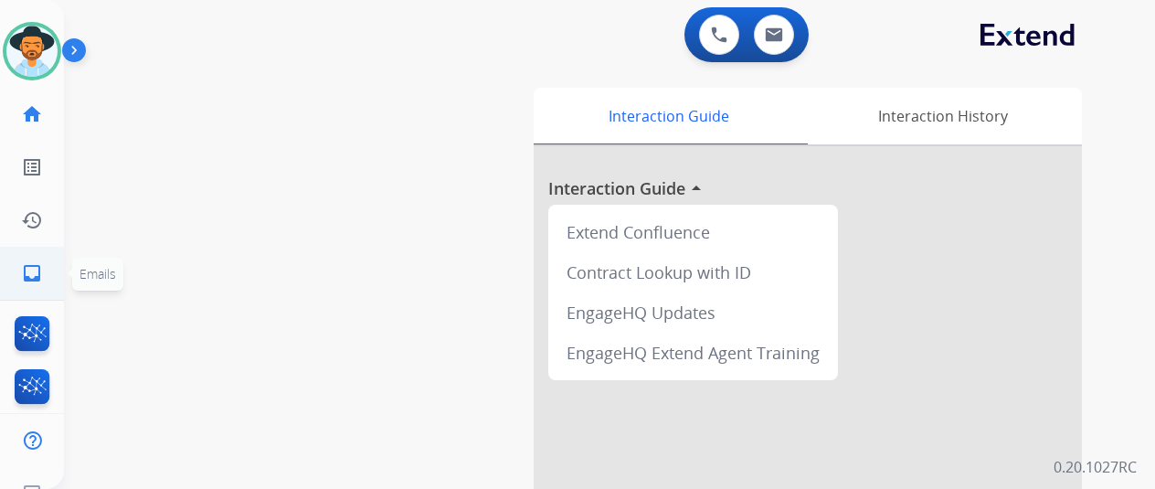
click at [26, 271] on mat-icon "inbox" at bounding box center [32, 273] width 22 height 22
select select "**********"
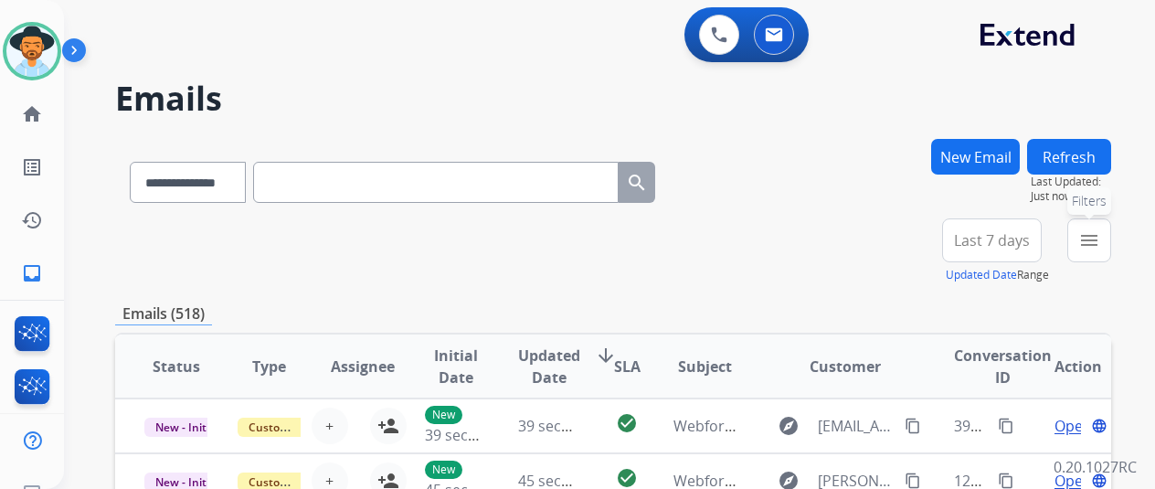
click at [1097, 240] on mat-icon "menu" at bounding box center [1090, 240] width 22 height 22
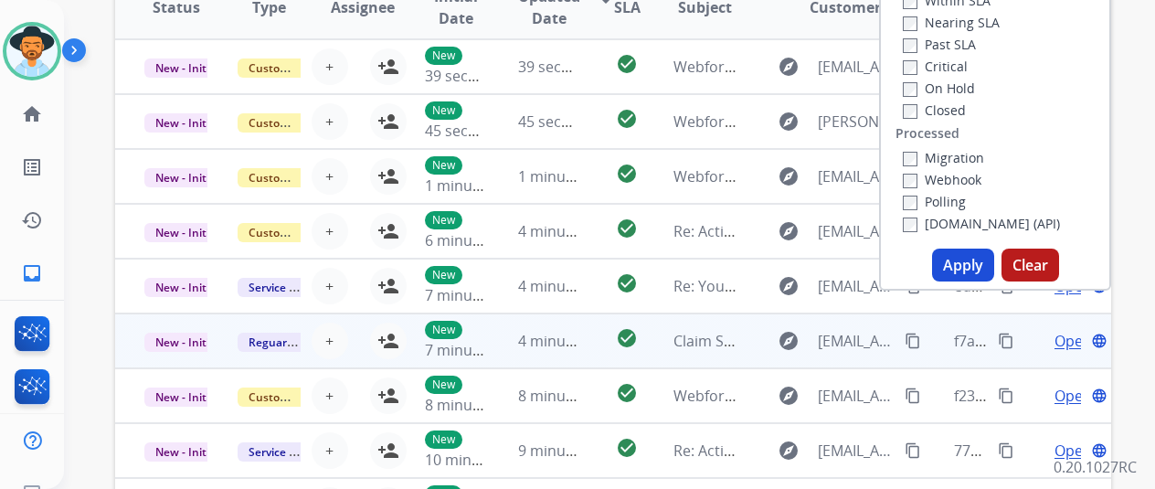
scroll to position [366, 0]
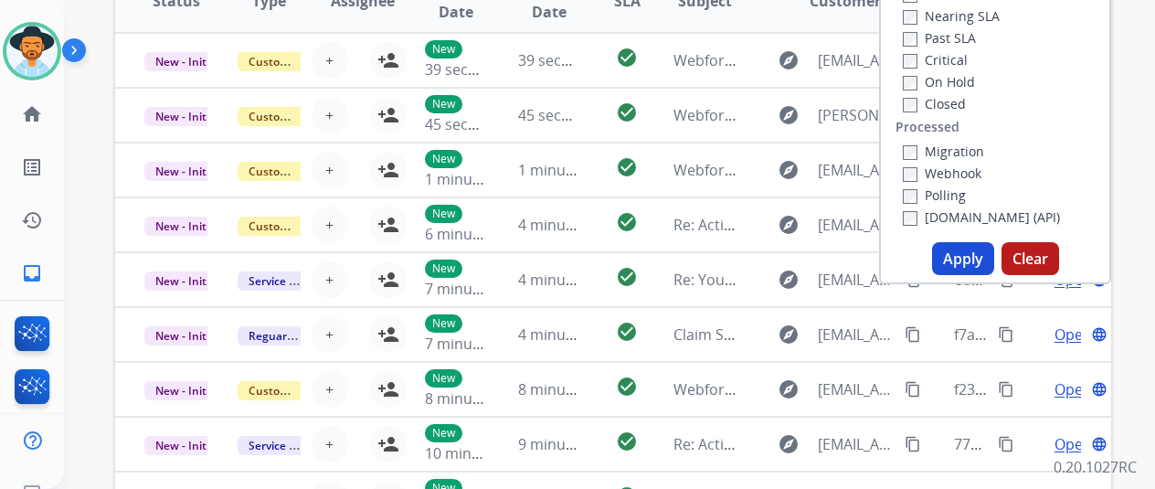
click at [960, 258] on button "Apply" at bounding box center [963, 258] width 62 height 33
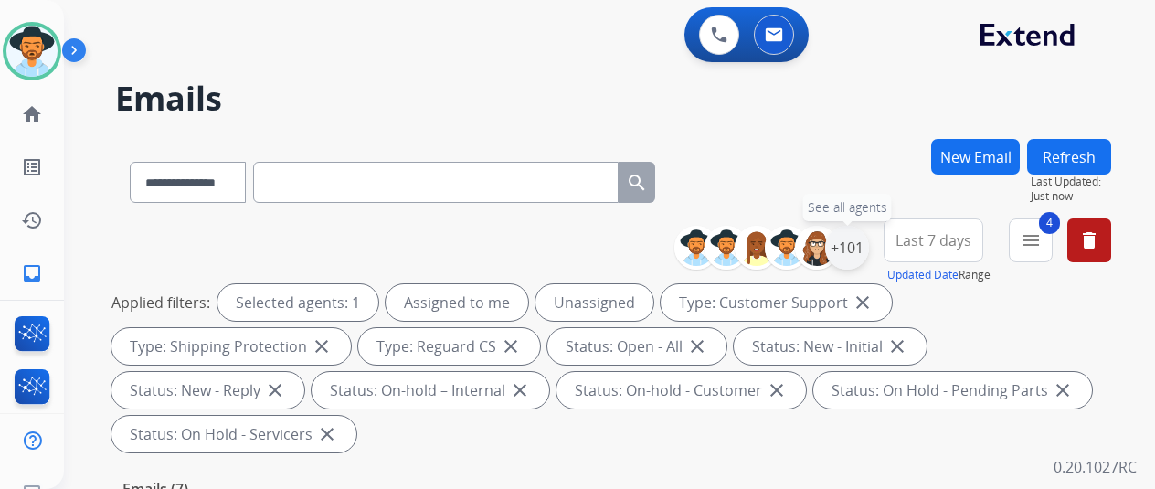
click at [867, 250] on div "+101" at bounding box center [847, 248] width 44 height 44
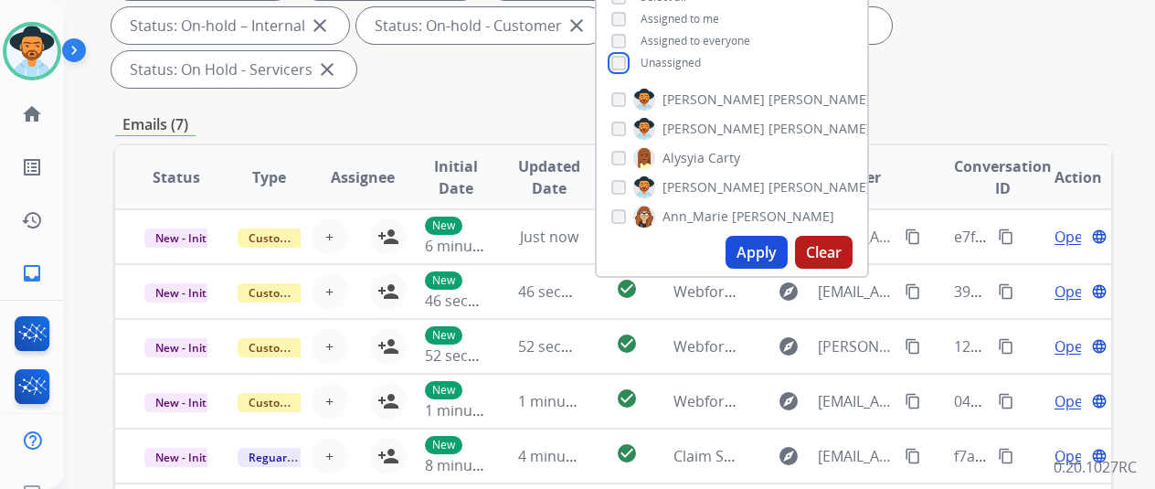
scroll to position [366, 0]
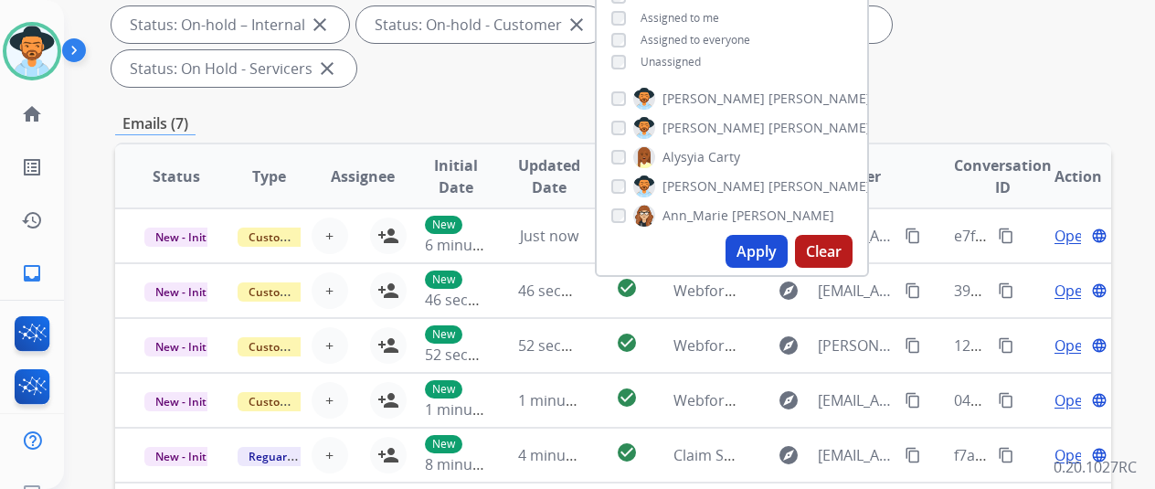
click at [761, 245] on button "Apply" at bounding box center [757, 251] width 62 height 33
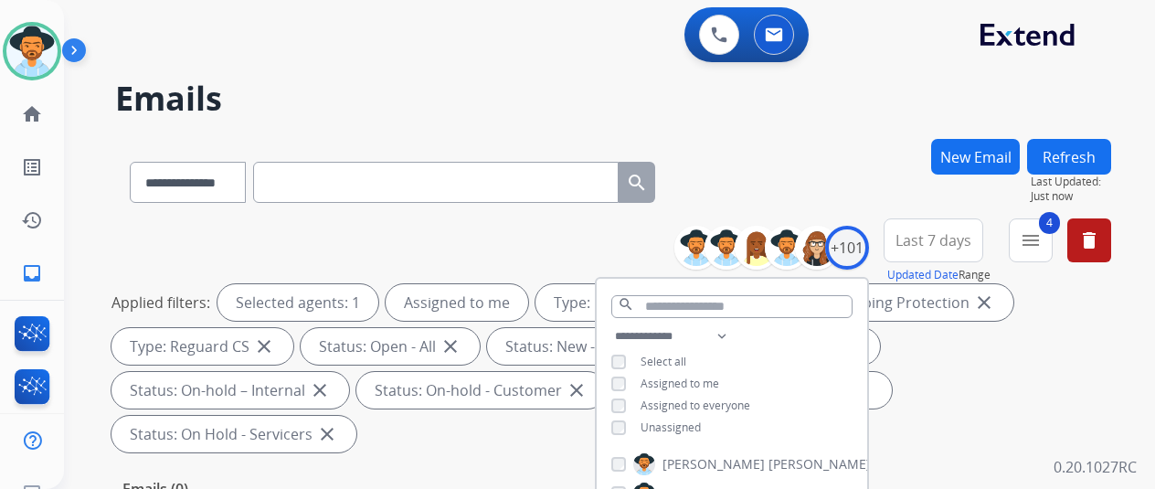
click at [820, 128] on div "**********" at bounding box center [587, 310] width 1047 height 489
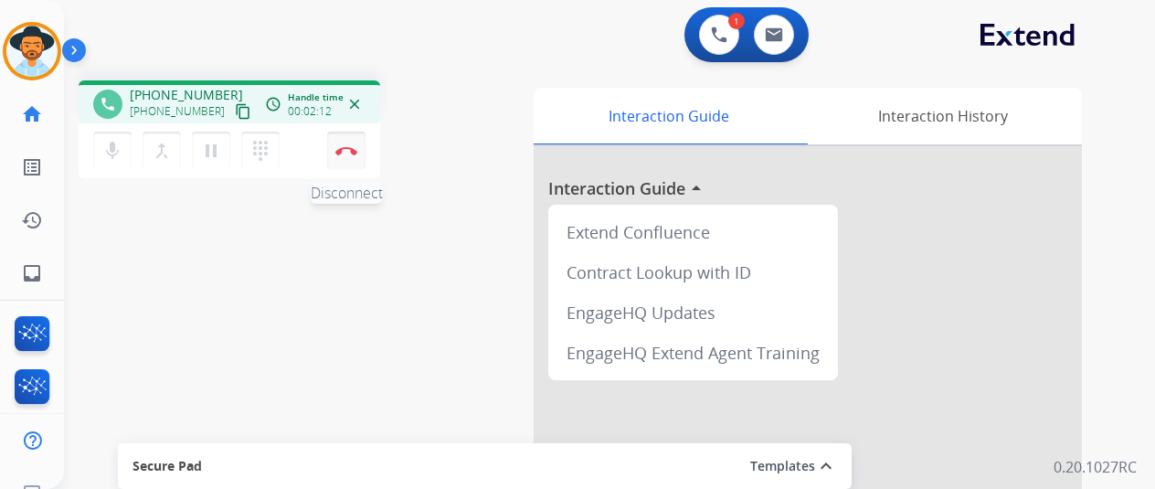
click at [345, 140] on button "Disconnect" at bounding box center [346, 151] width 38 height 38
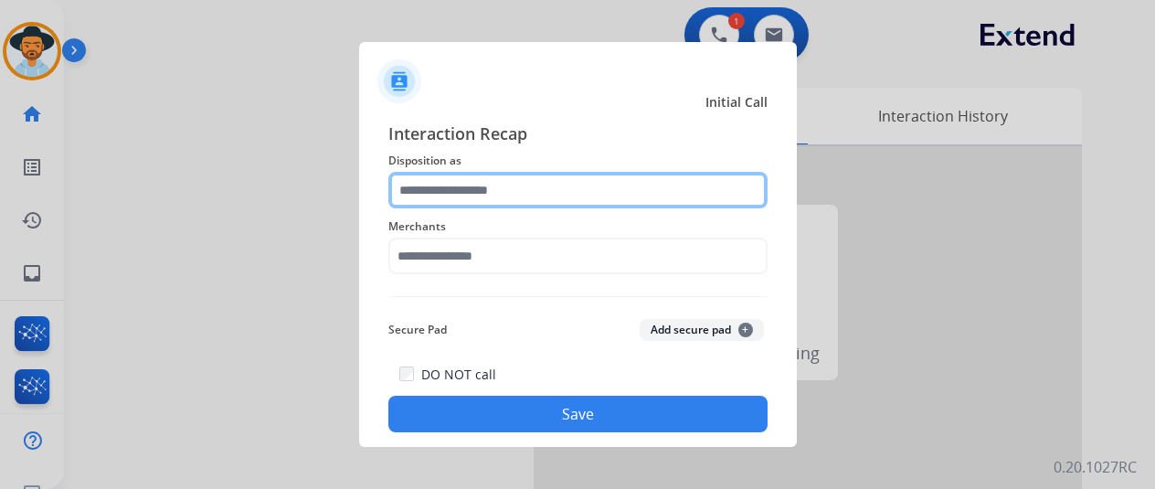
click at [459, 197] on input "text" at bounding box center [577, 190] width 379 height 37
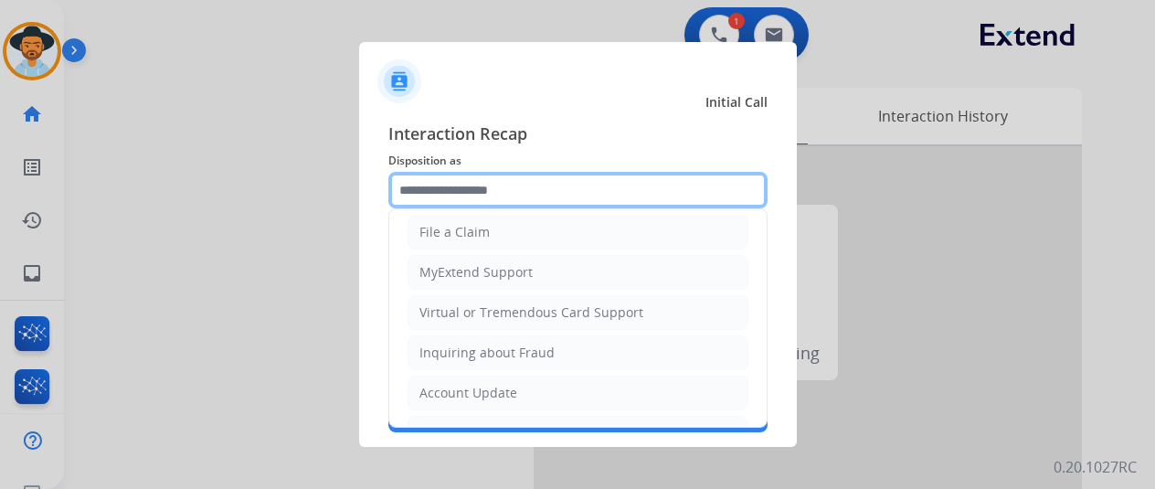
scroll to position [277, 0]
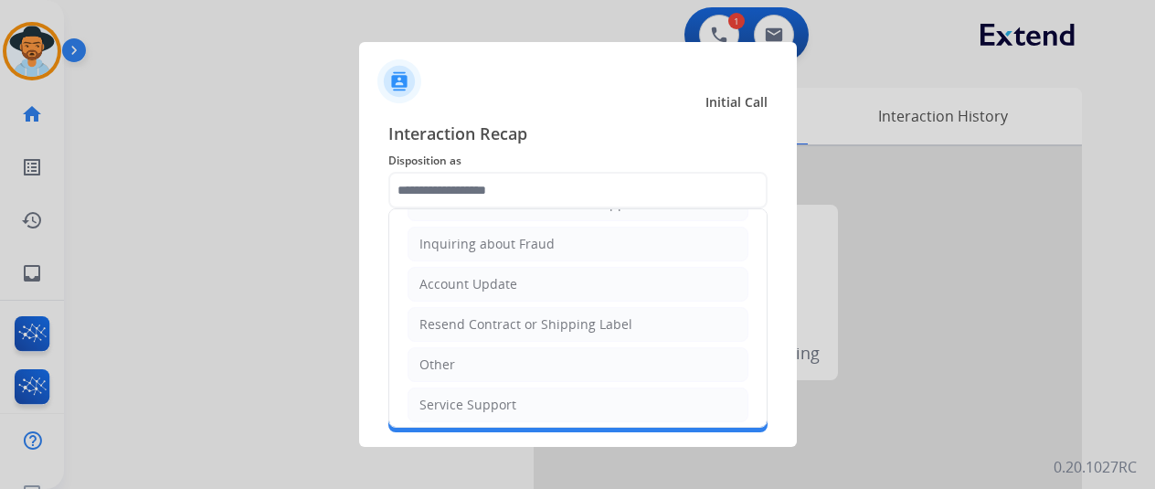
drag, startPoint x: 436, startPoint y: 394, endPoint x: 426, endPoint y: 324, distance: 70.2
click at [433, 396] on div "Service Support" at bounding box center [468, 405] width 97 height 18
type input "**********"
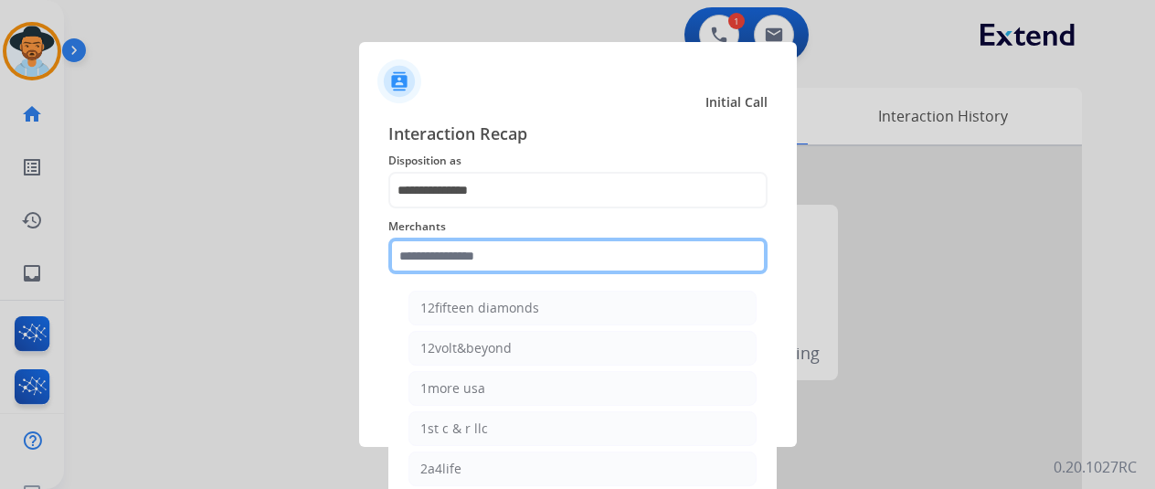
click at [431, 262] on input "text" at bounding box center [577, 256] width 379 height 37
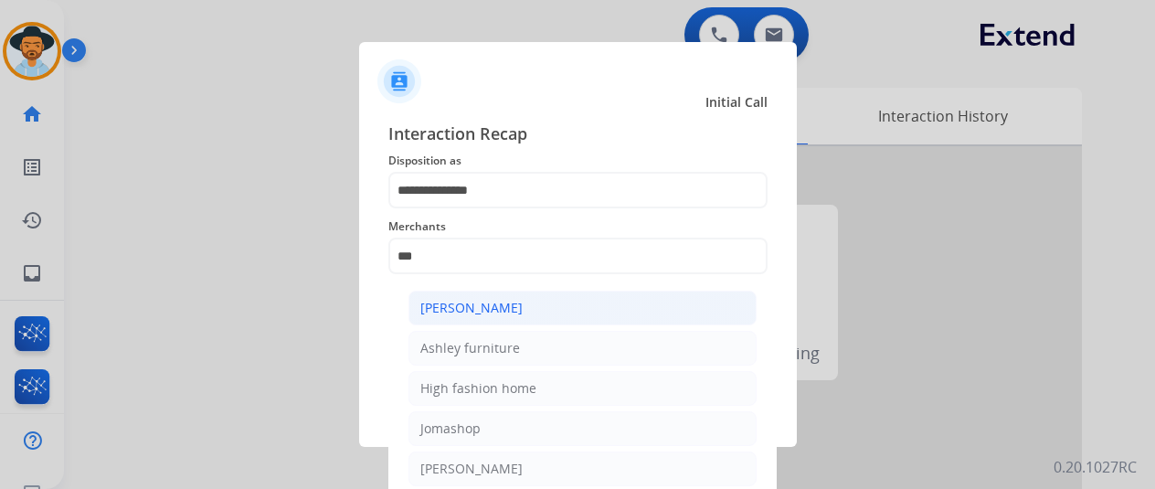
click at [470, 303] on div "[PERSON_NAME]" at bounding box center [471, 308] width 102 height 18
type input "**********"
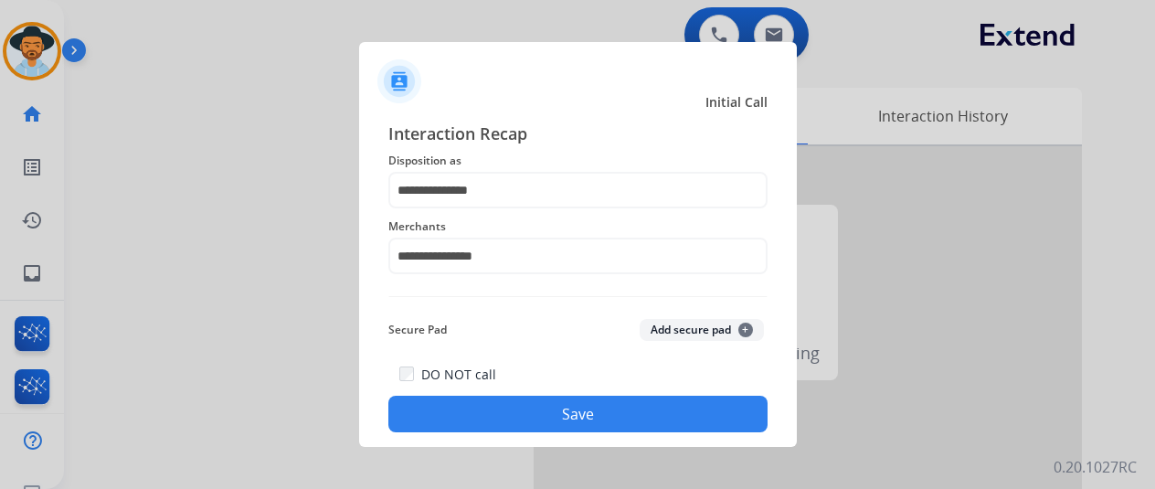
click at [521, 400] on button "Save" at bounding box center [577, 414] width 379 height 37
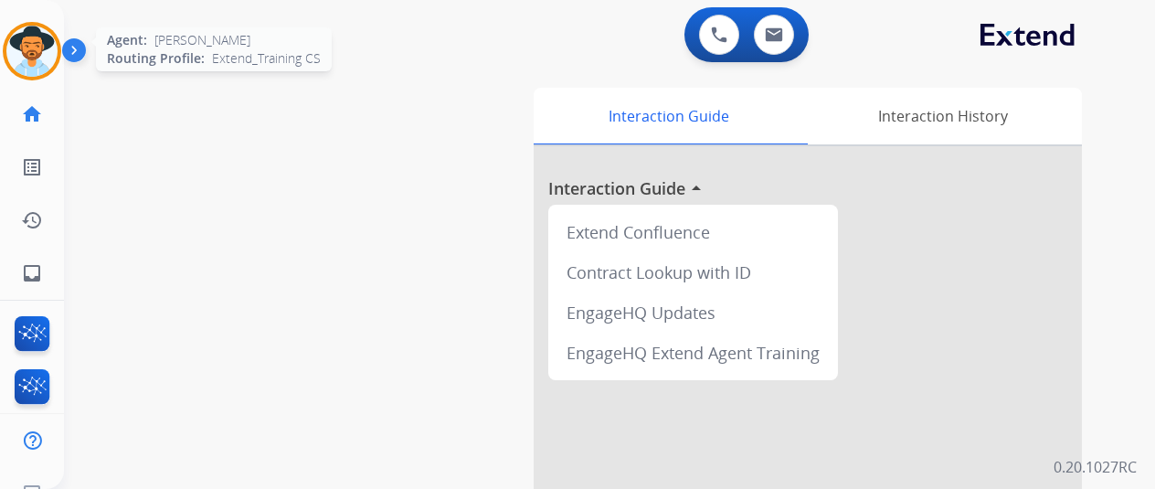
click at [19, 55] on img at bounding box center [31, 51] width 51 height 51
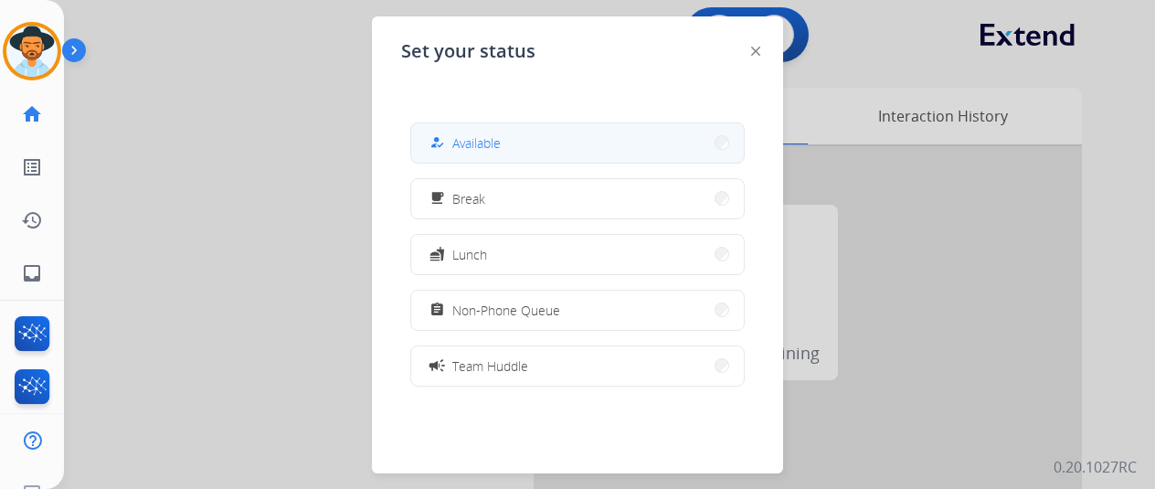
click at [495, 136] on span "Available" at bounding box center [476, 142] width 48 height 19
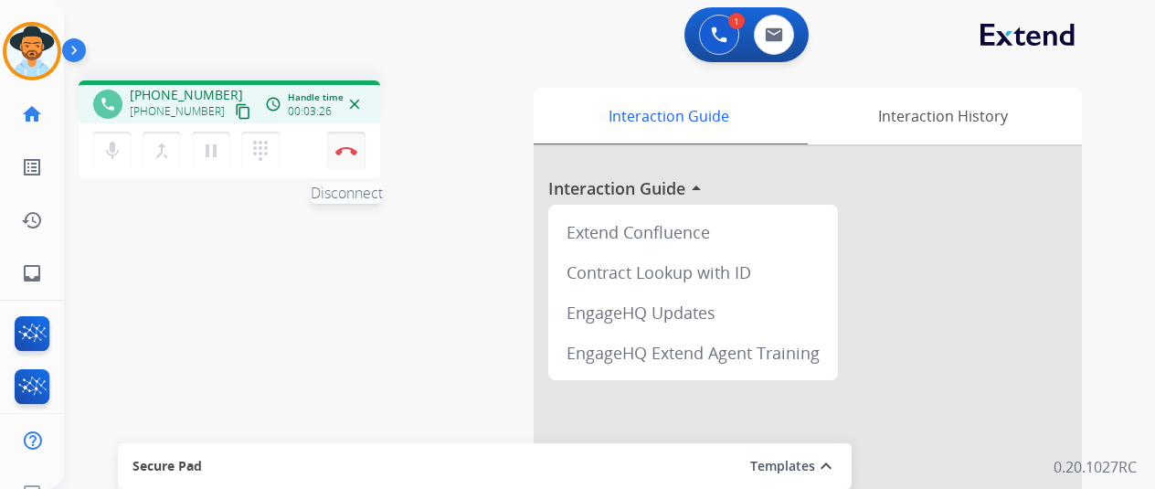
click at [345, 143] on button "Disconnect" at bounding box center [346, 151] width 38 height 38
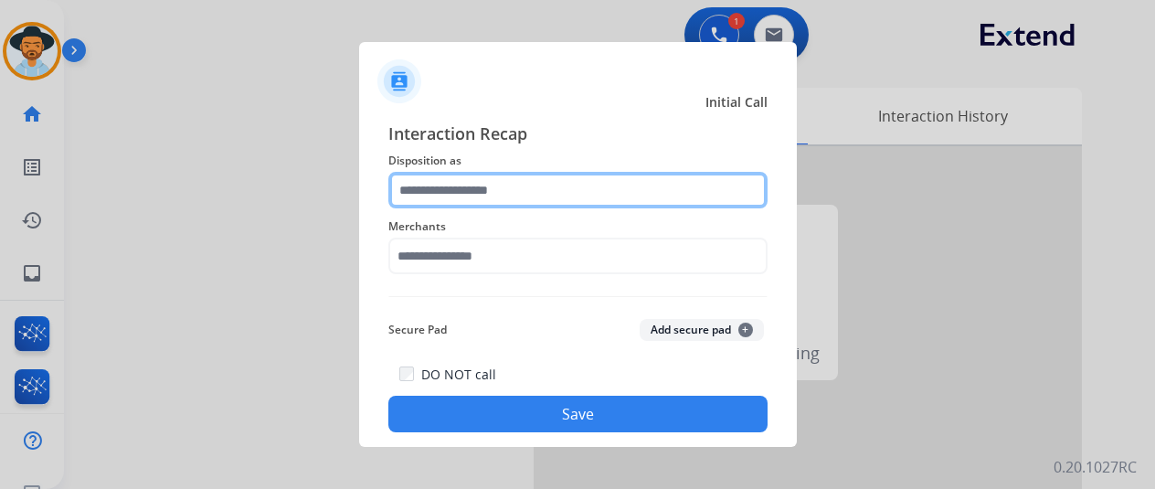
click at [431, 187] on input "text" at bounding box center [577, 190] width 379 height 37
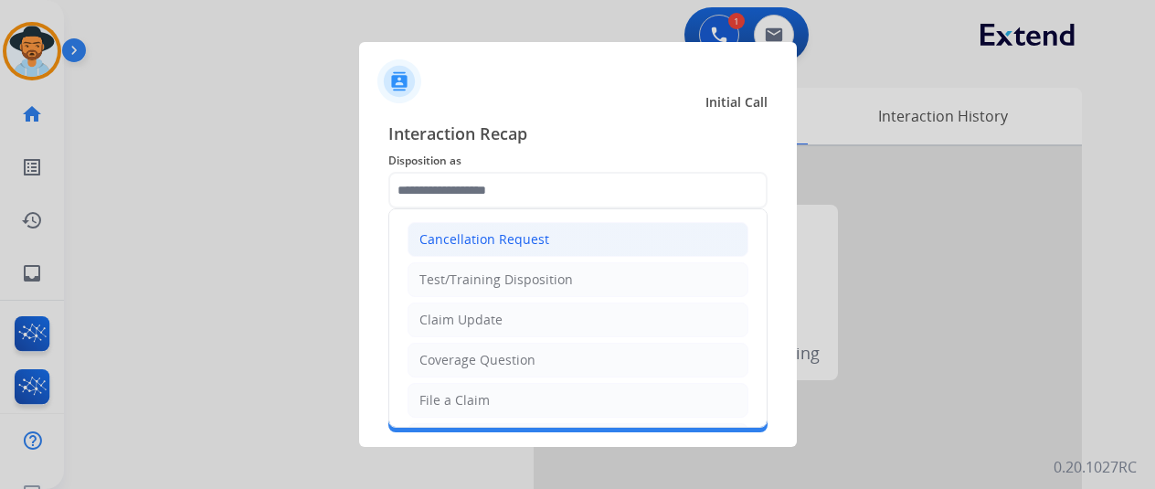
click at [459, 249] on li "Cancellation Request" at bounding box center [578, 239] width 341 height 35
type input "**********"
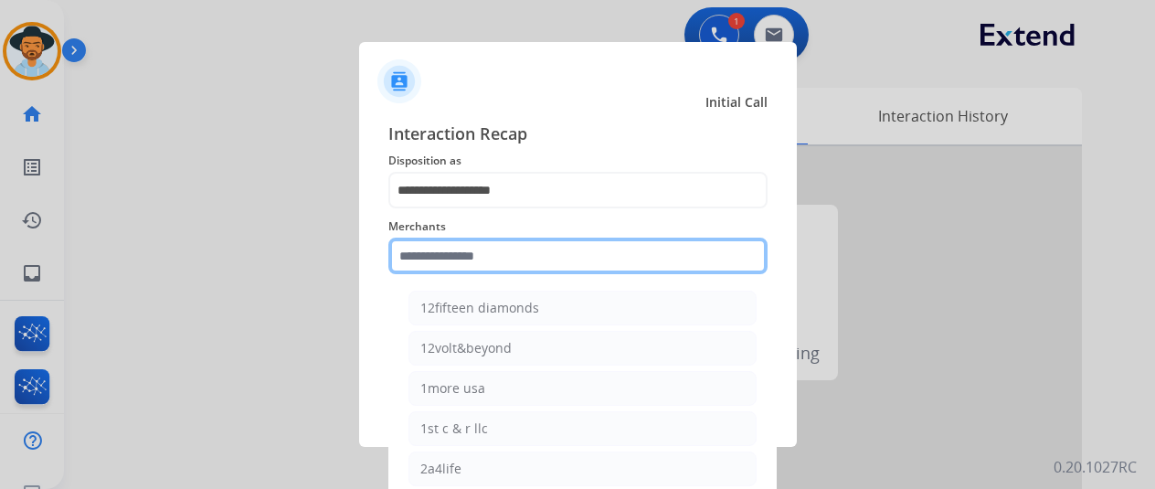
click at [448, 265] on input "text" at bounding box center [577, 256] width 379 height 37
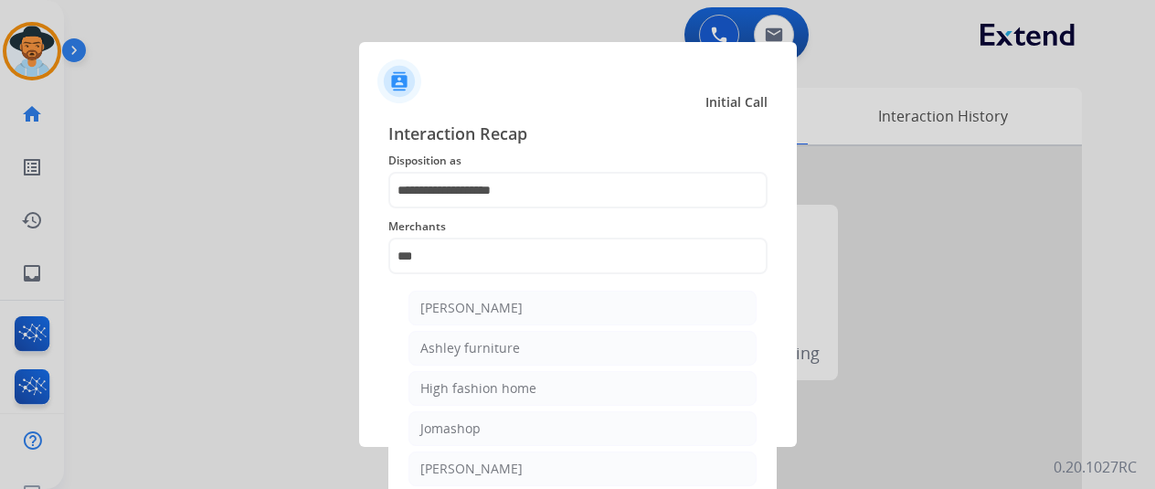
click at [477, 319] on li "[PERSON_NAME]" at bounding box center [583, 308] width 348 height 35
type input "**********"
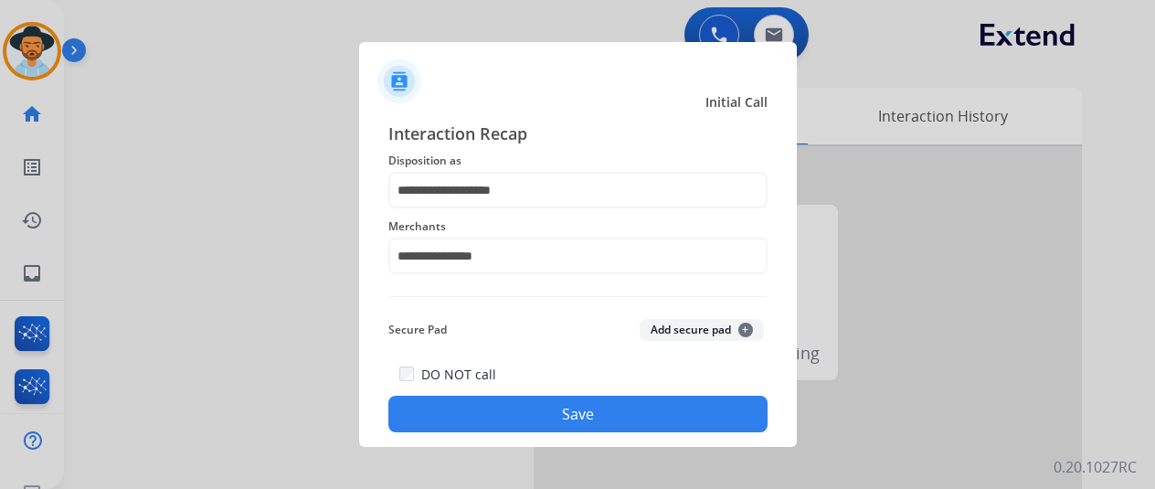
click at [532, 409] on button "Save" at bounding box center [577, 414] width 379 height 37
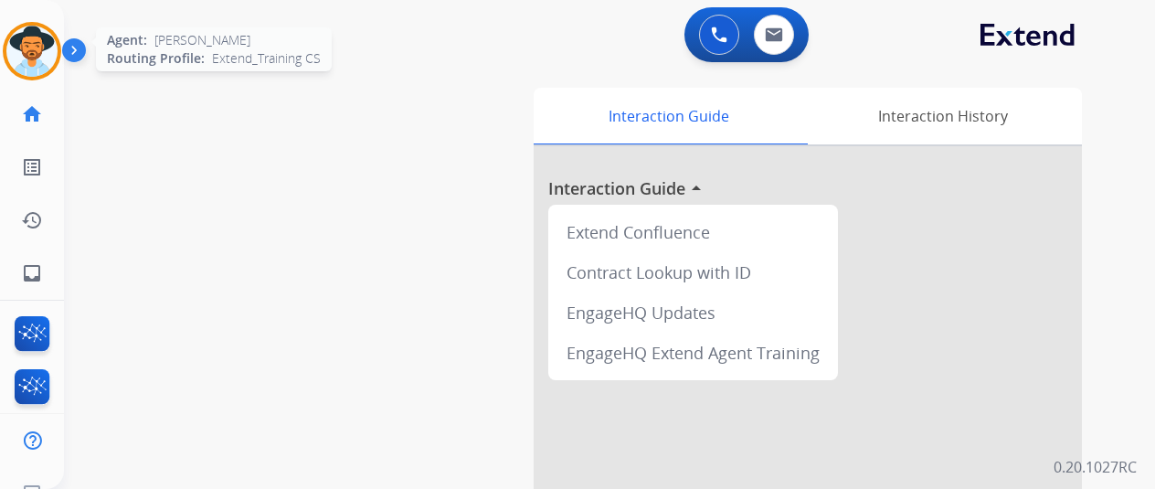
click at [27, 50] on img at bounding box center [31, 51] width 51 height 51
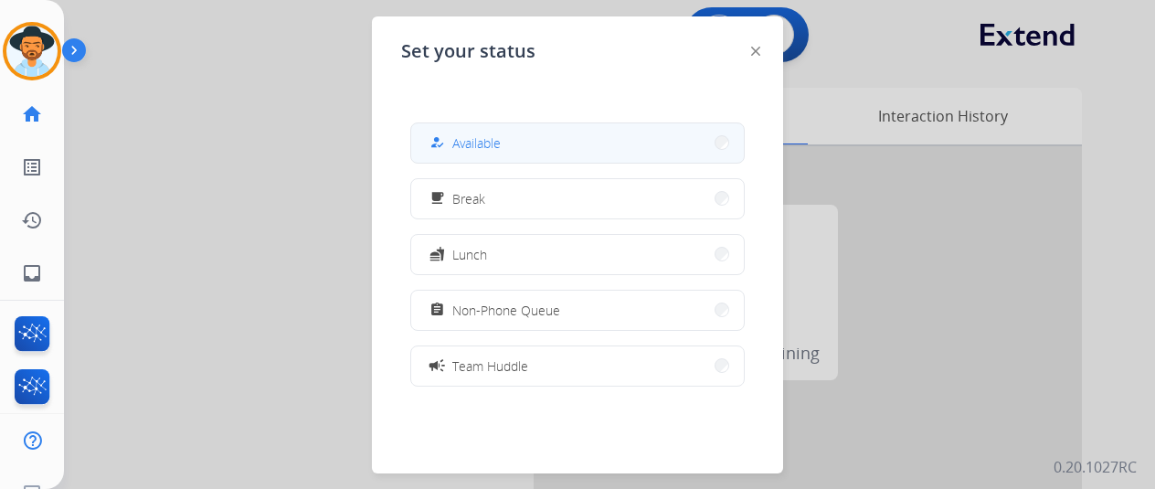
click at [494, 134] on span "Available" at bounding box center [476, 142] width 48 height 19
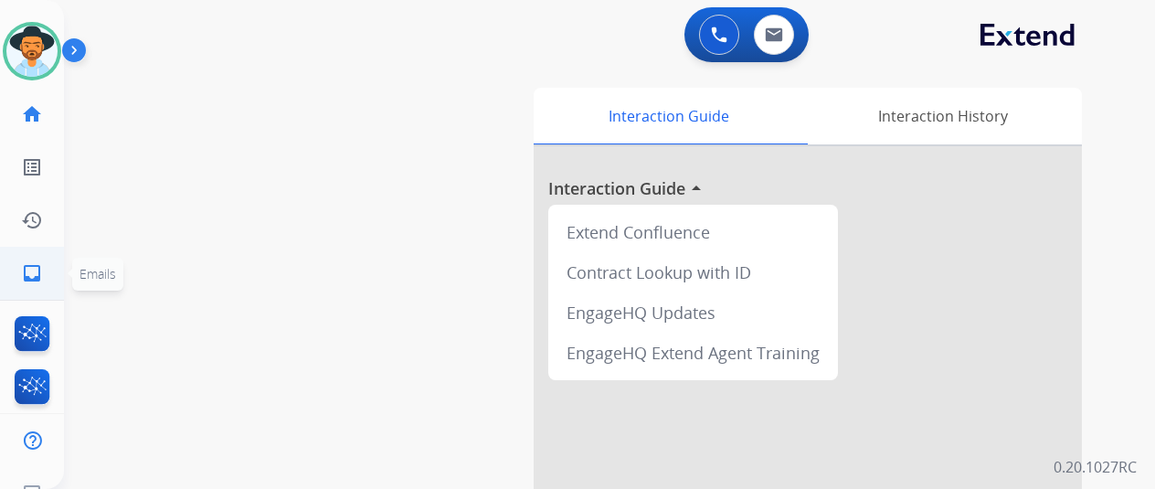
click at [33, 274] on mat-icon "inbox" at bounding box center [32, 273] width 22 height 22
select select "**********"
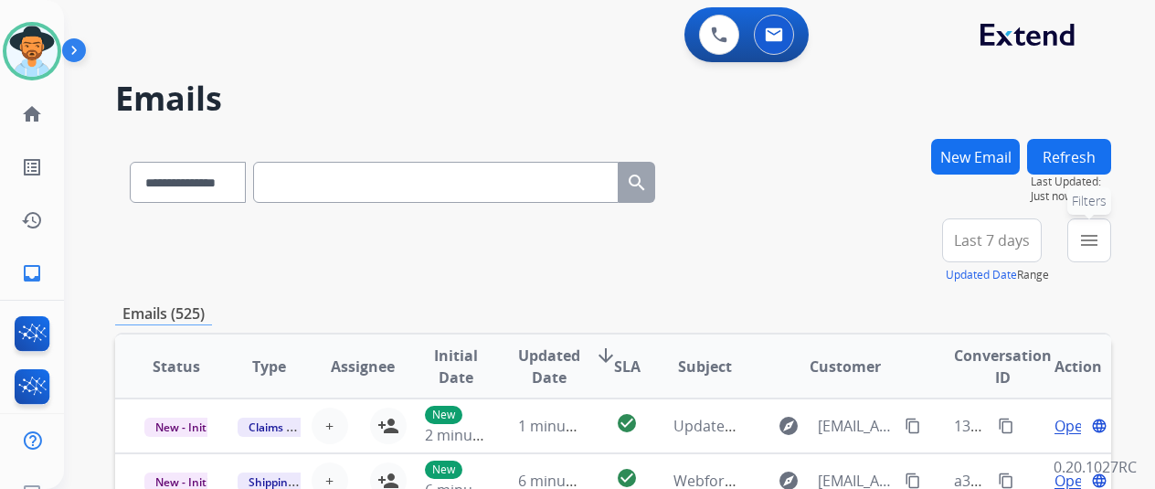
click at [1100, 237] on mat-icon "menu" at bounding box center [1090, 240] width 22 height 22
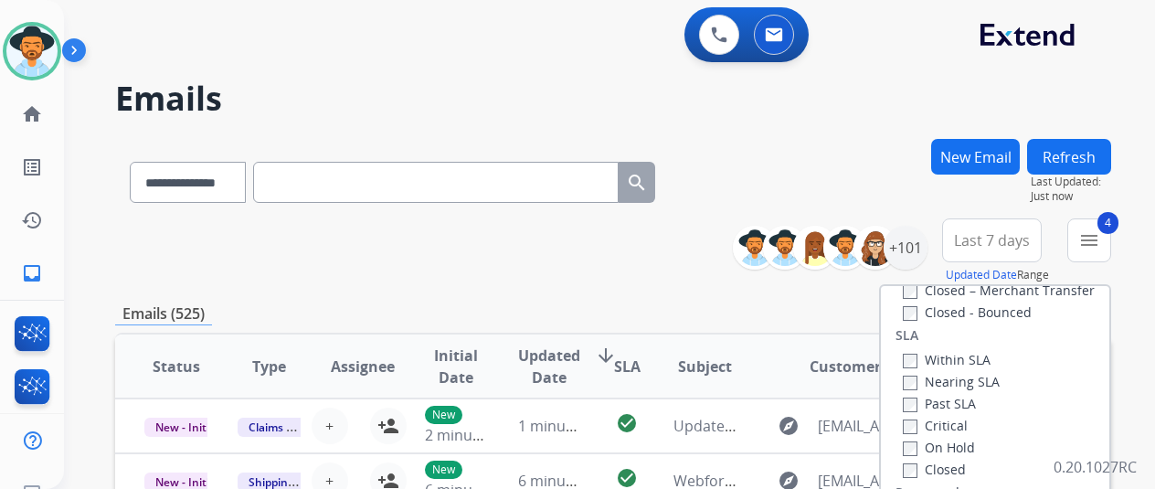
scroll to position [366, 0]
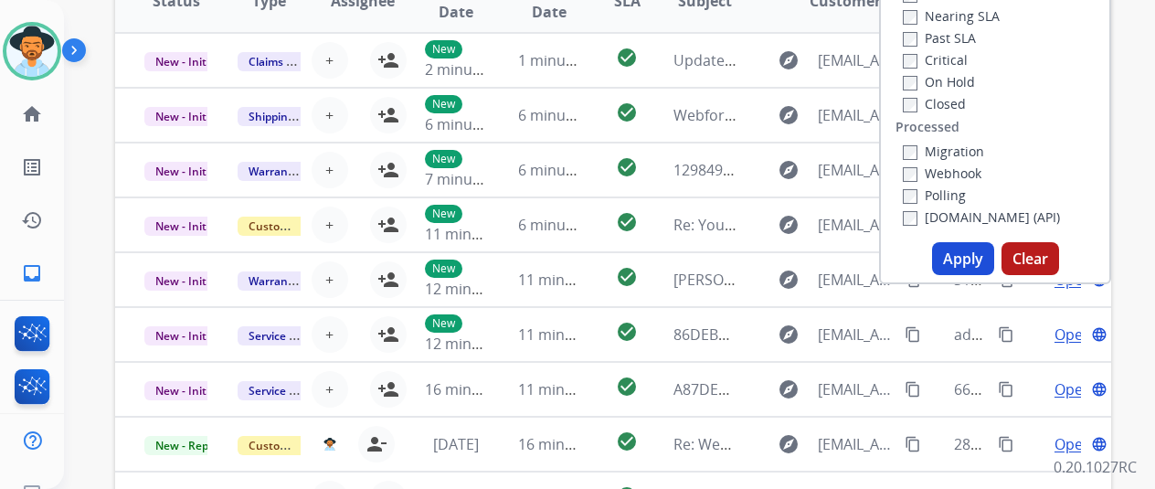
click at [958, 259] on button "Apply" at bounding box center [963, 258] width 62 height 33
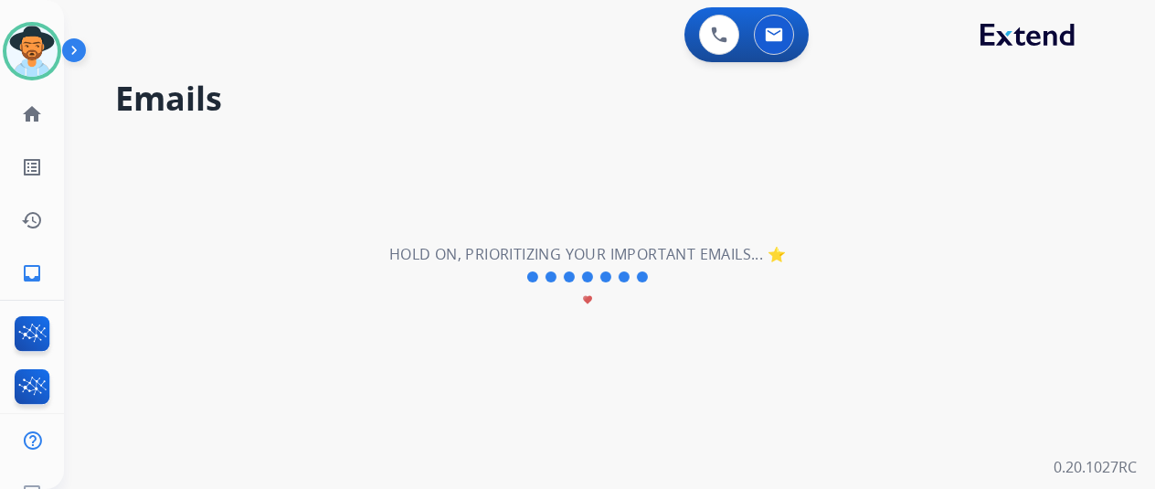
scroll to position [0, 0]
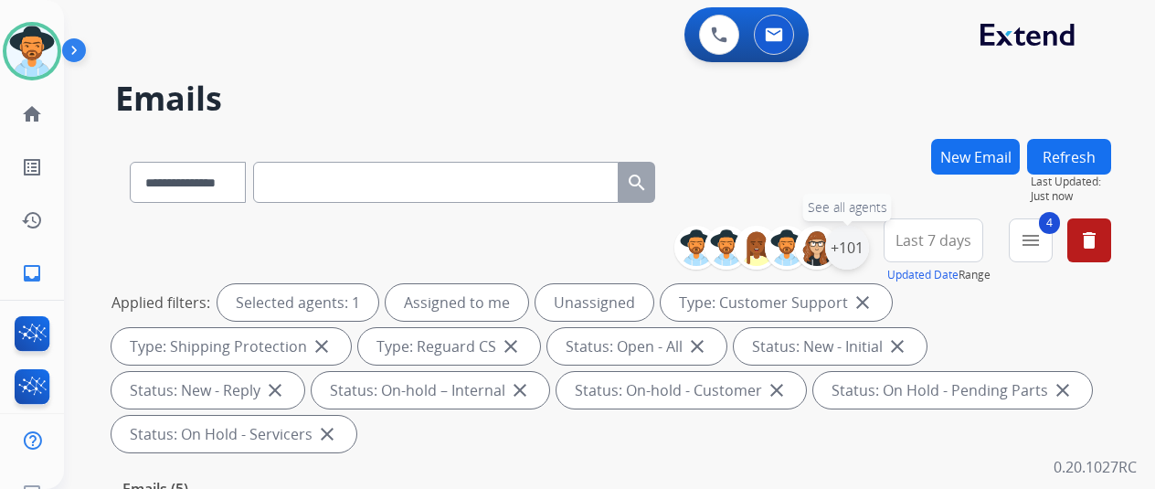
click at [867, 250] on div "+101" at bounding box center [847, 248] width 44 height 44
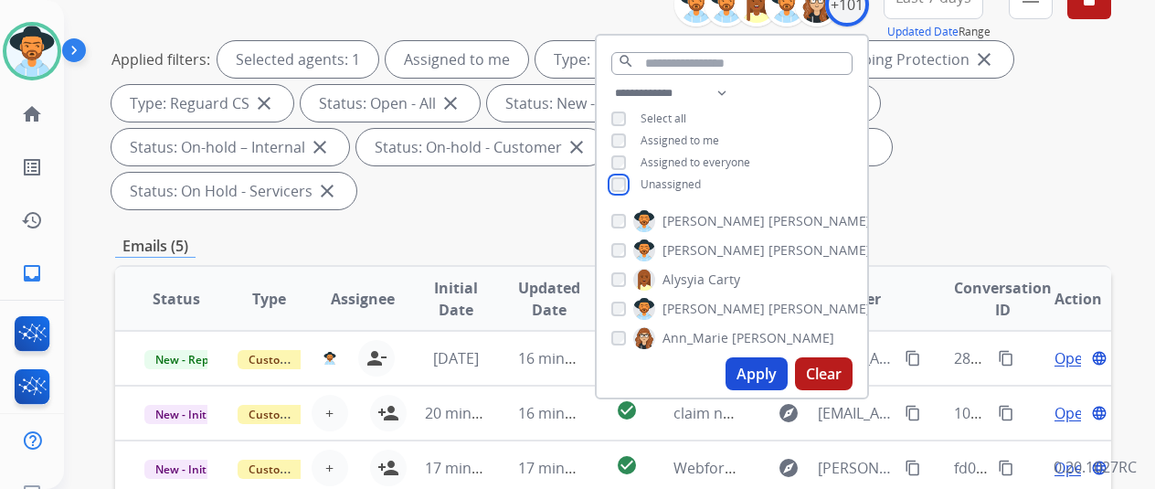
scroll to position [274, 0]
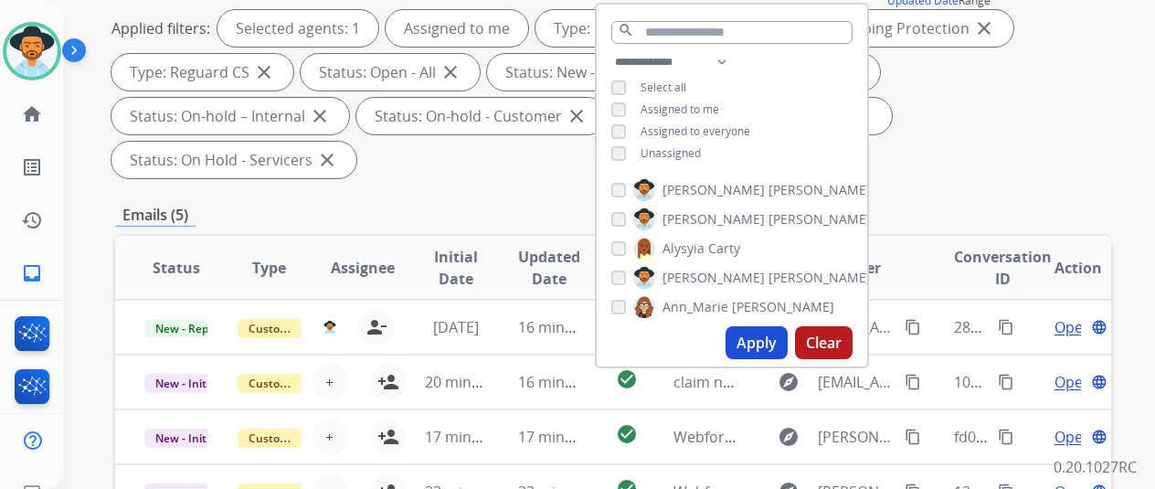
click at [780, 341] on button "Apply" at bounding box center [757, 342] width 62 height 33
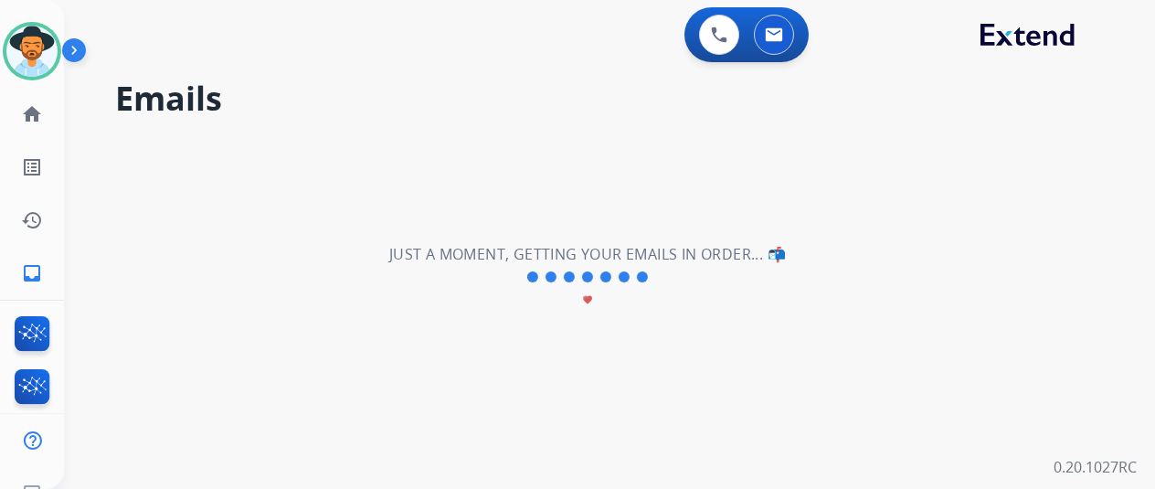
scroll to position [0, 0]
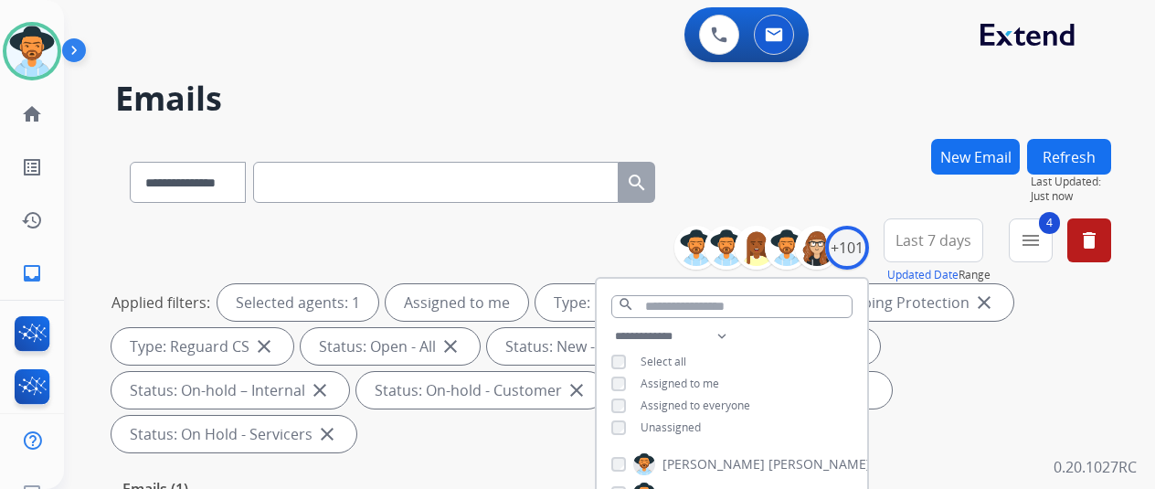
click at [823, 204] on div "**********" at bounding box center [613, 179] width 996 height 80
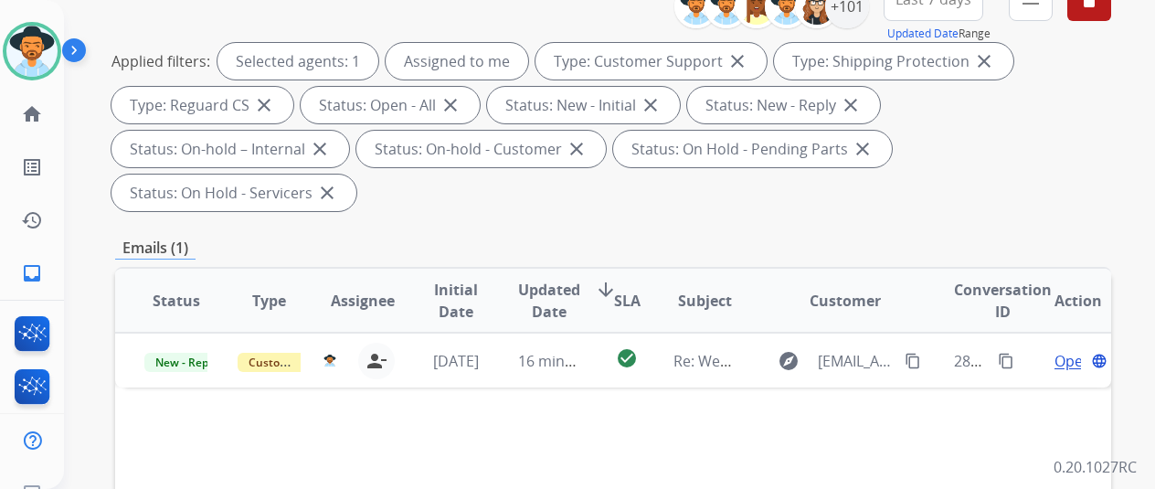
scroll to position [274, 0]
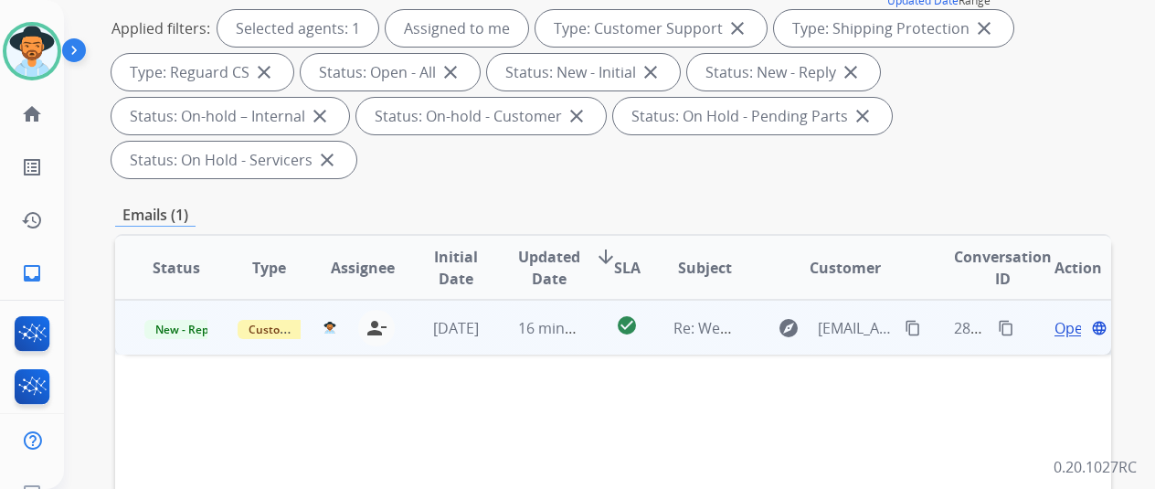
click at [1061, 317] on span "Open" at bounding box center [1073, 328] width 37 height 22
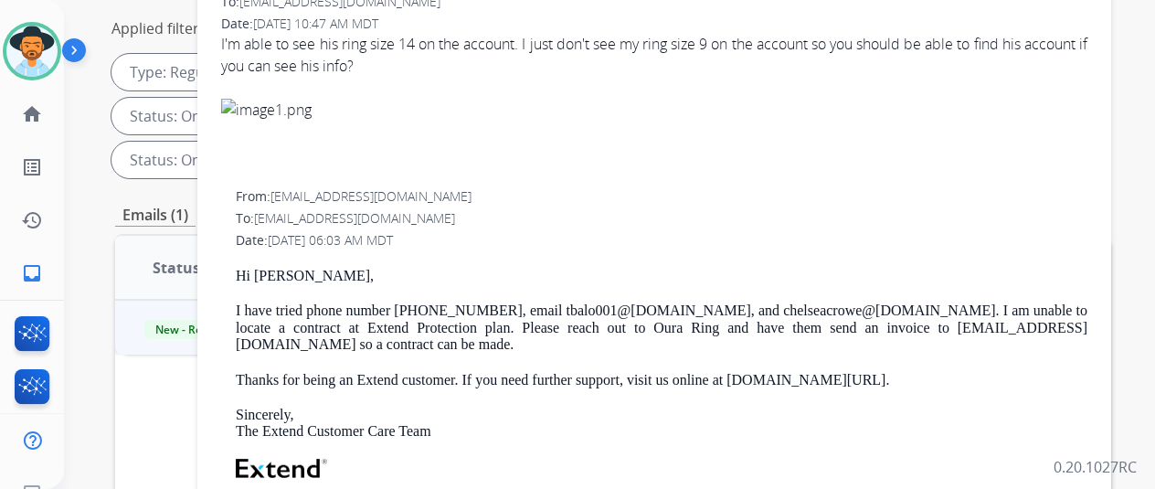
scroll to position [0, 0]
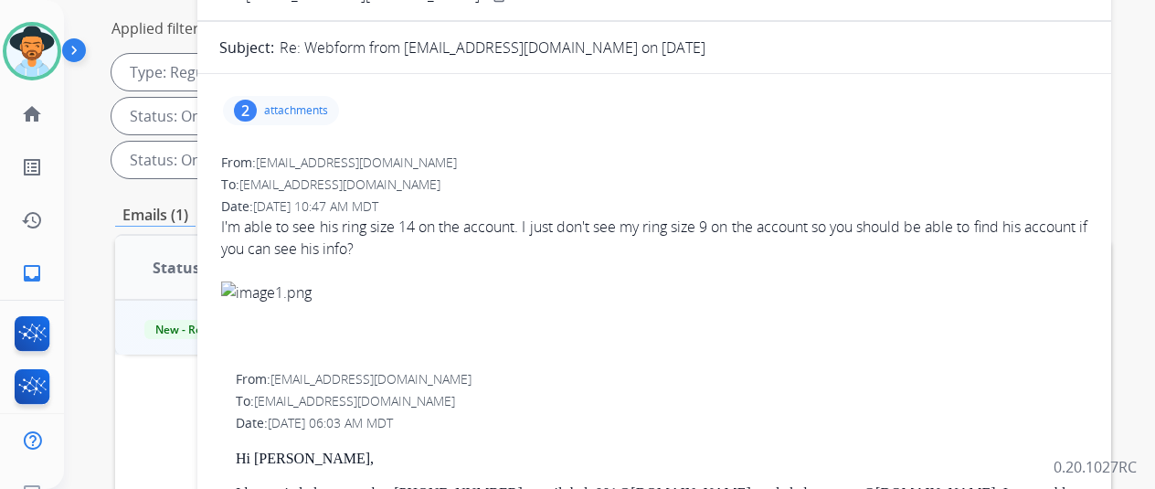
click at [257, 107] on div "2" at bounding box center [245, 111] width 23 height 22
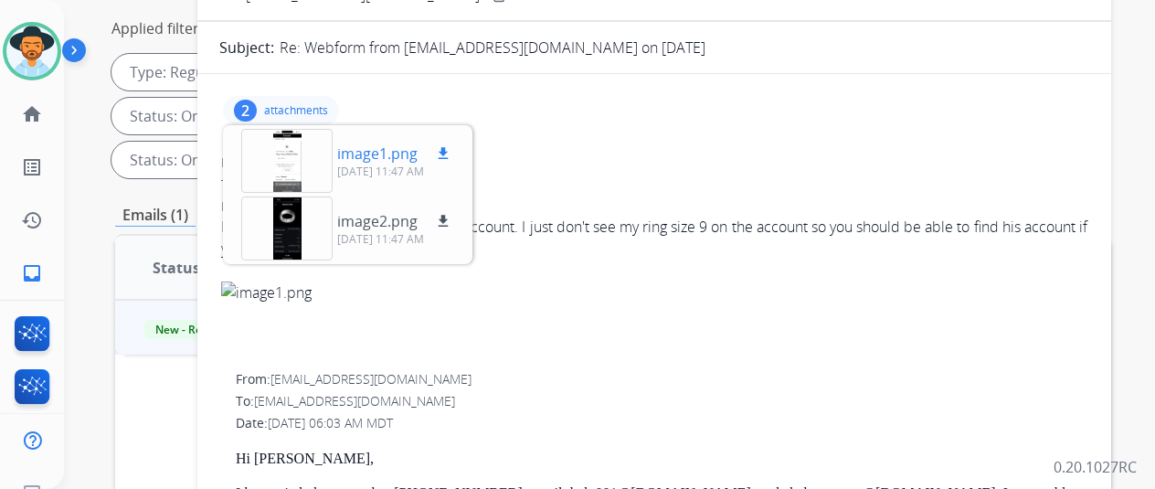
click at [301, 167] on div at bounding box center [286, 161] width 91 height 64
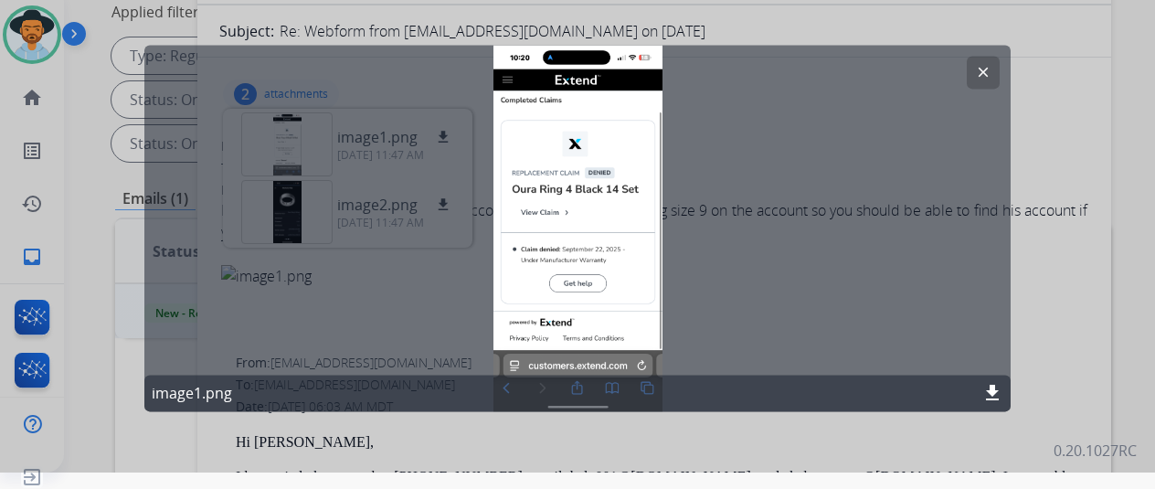
scroll to position [22, 0]
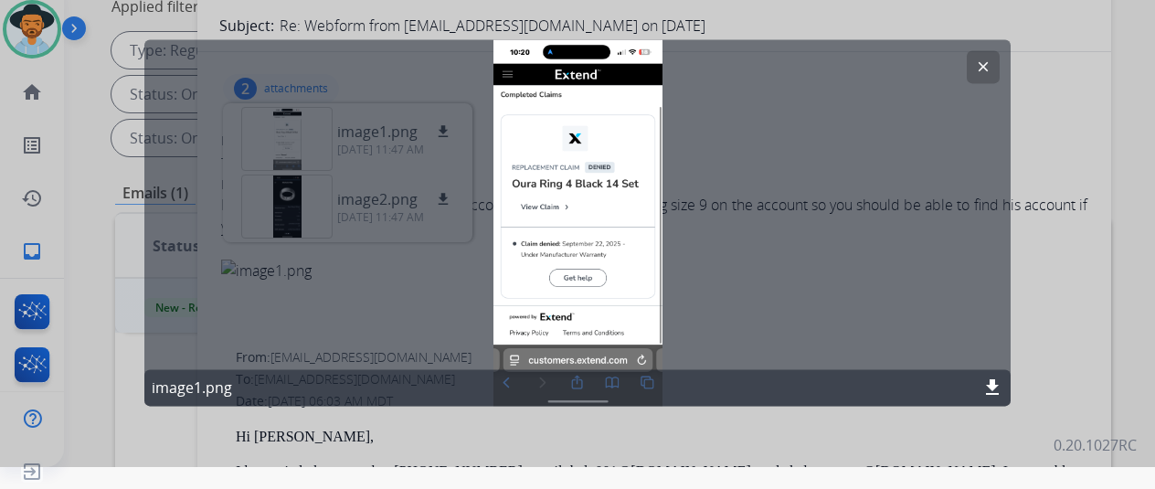
click at [982, 57] on button "clear" at bounding box center [983, 66] width 33 height 33
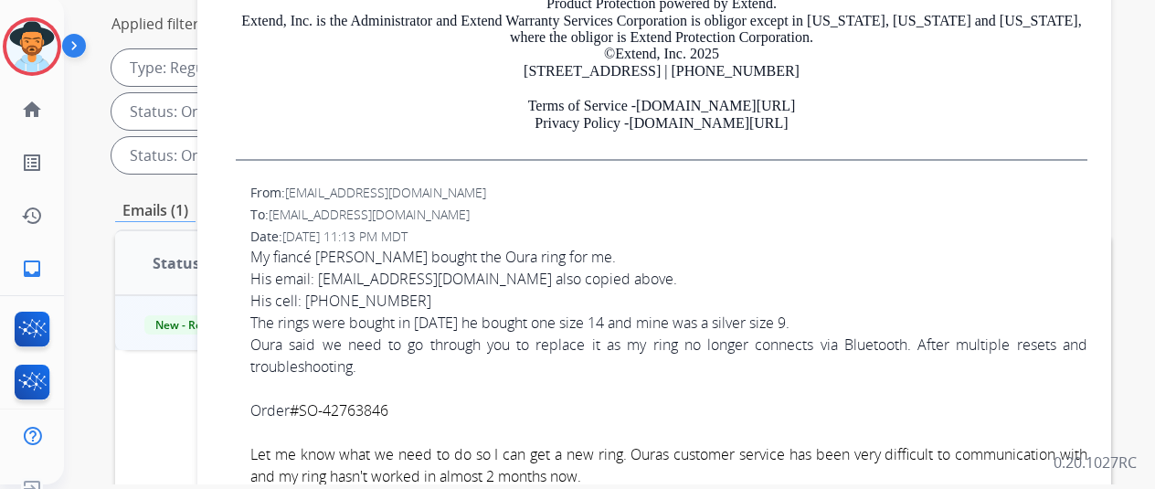
scroll to position [0, 0]
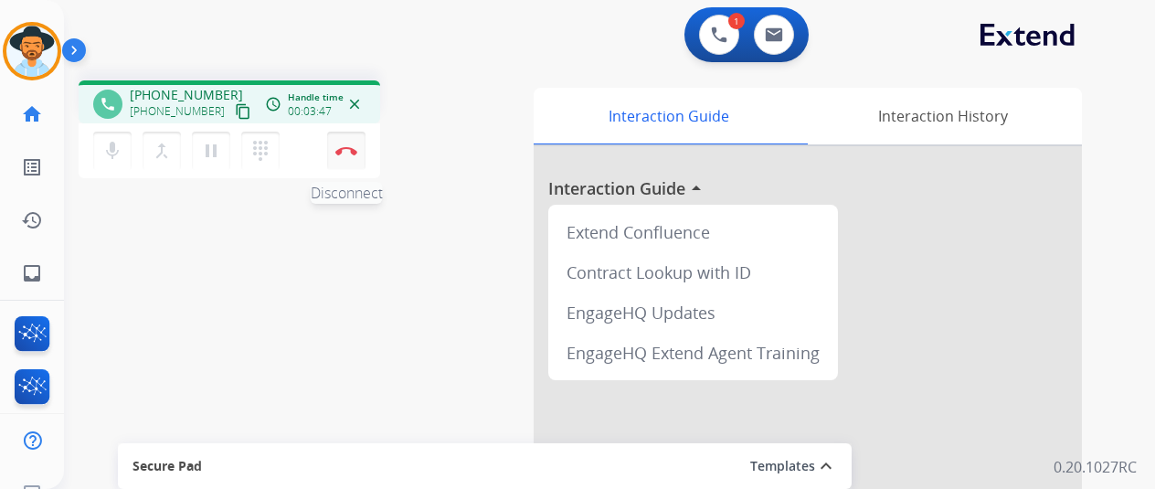
click at [356, 144] on button "Disconnect" at bounding box center [346, 151] width 38 height 38
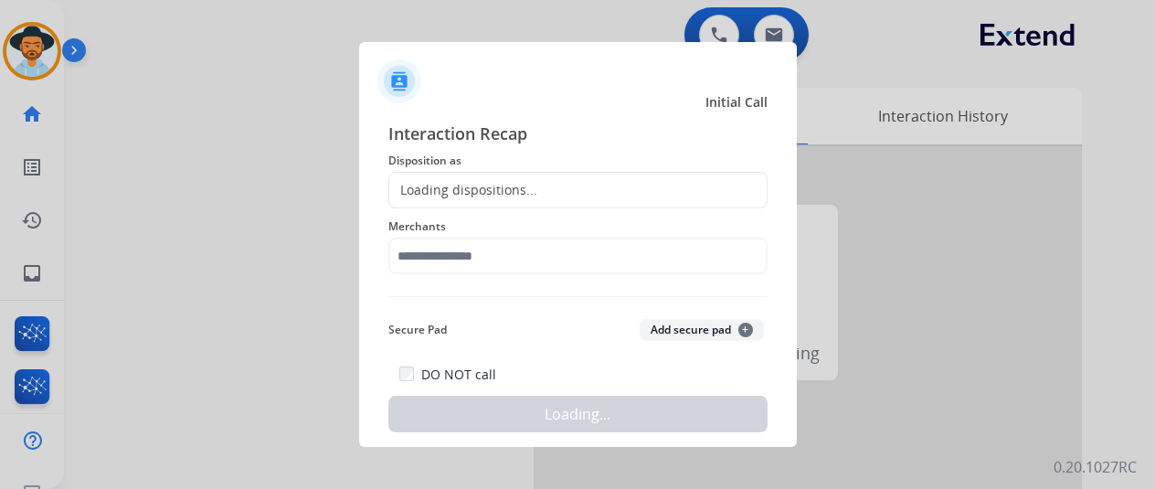
click at [470, 193] on div "Loading dispositions..." at bounding box center [463, 190] width 148 height 18
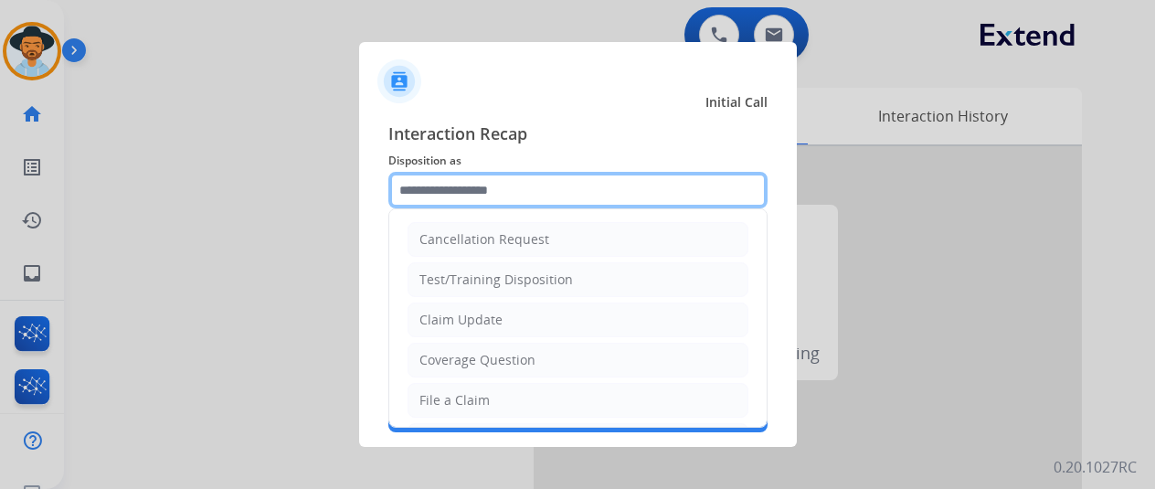
click at [469, 193] on input "text" at bounding box center [577, 190] width 379 height 37
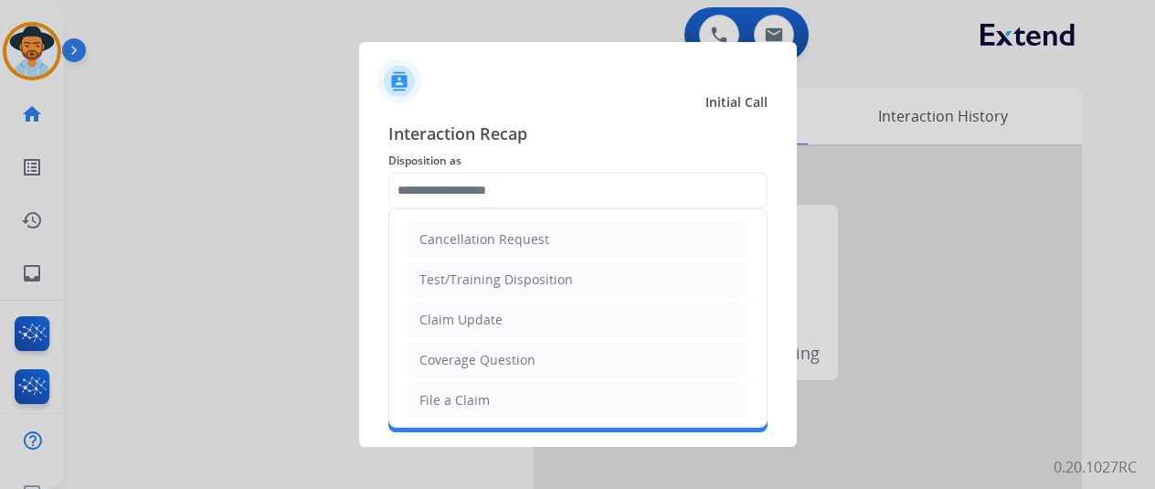
drag, startPoint x: 452, startPoint y: 401, endPoint x: 453, endPoint y: 390, distance: 11.1
click at [453, 392] on div "File a Claim" at bounding box center [455, 400] width 70 height 18
type input "**********"
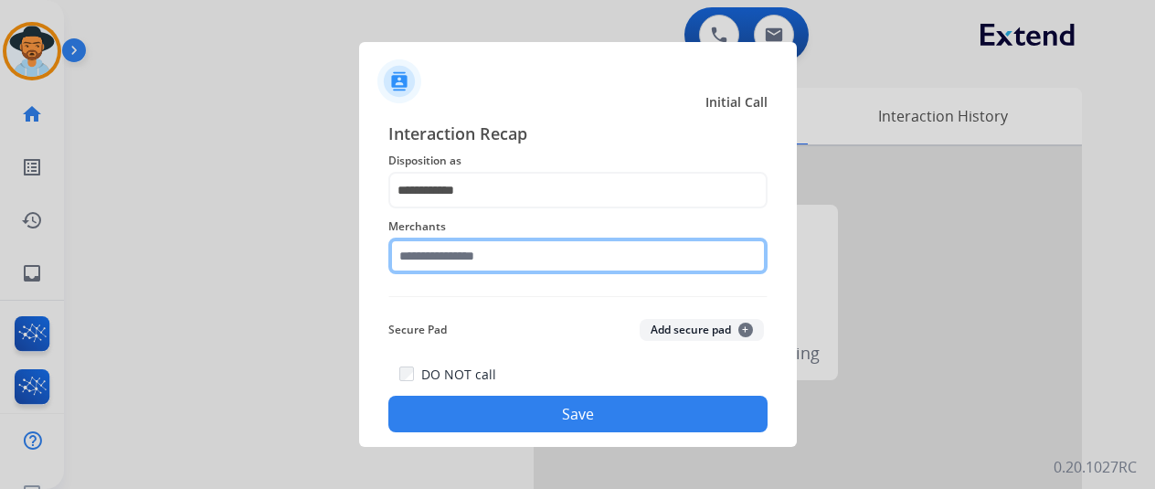
drag, startPoint x: 439, startPoint y: 262, endPoint x: 444, endPoint y: 251, distance: 12.3
click at [439, 262] on input "text" at bounding box center [577, 256] width 379 height 37
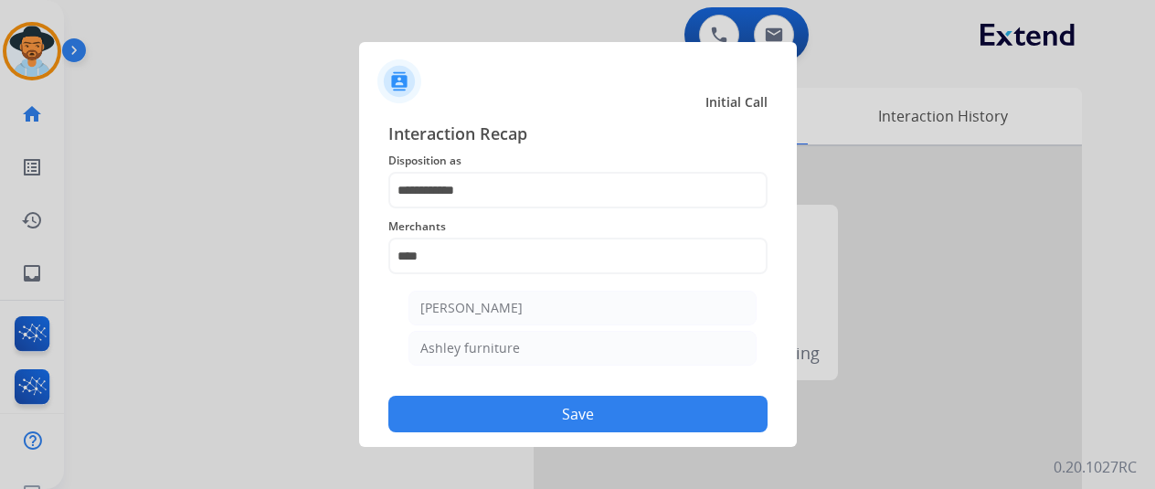
click at [468, 351] on div "Ashley furniture" at bounding box center [470, 348] width 100 height 18
type input "**********"
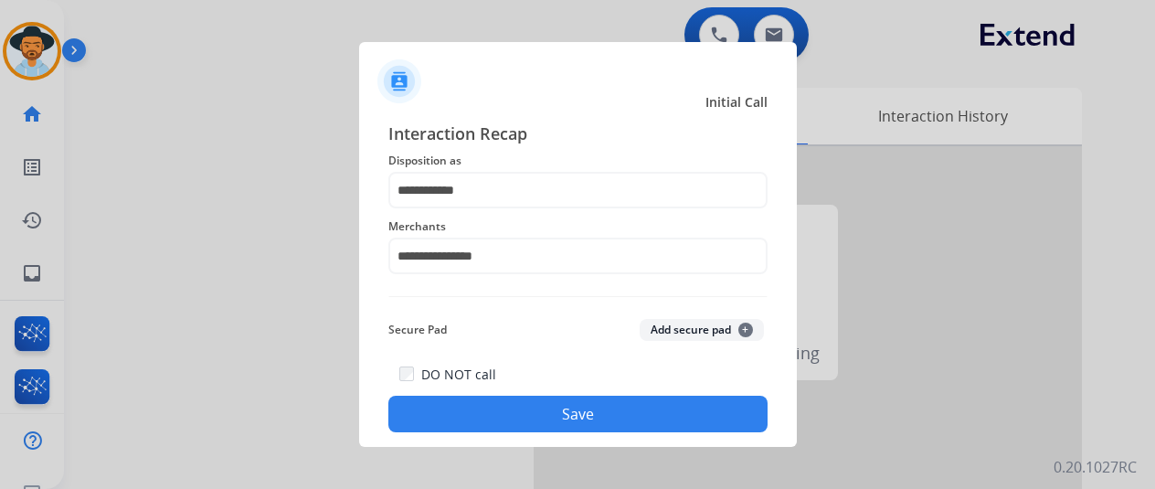
click at [523, 407] on button "Save" at bounding box center [577, 414] width 379 height 37
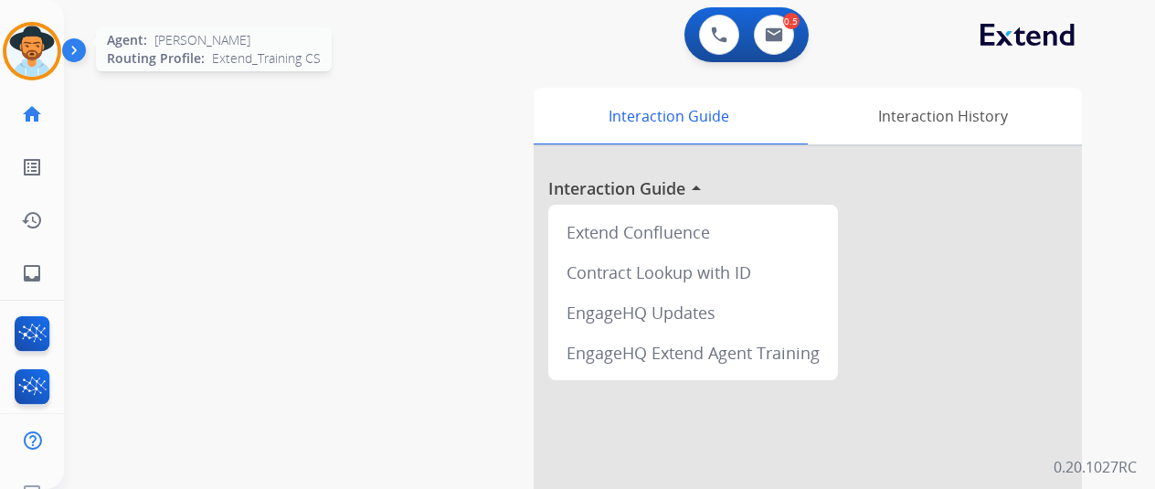
click at [24, 45] on img at bounding box center [31, 51] width 51 height 51
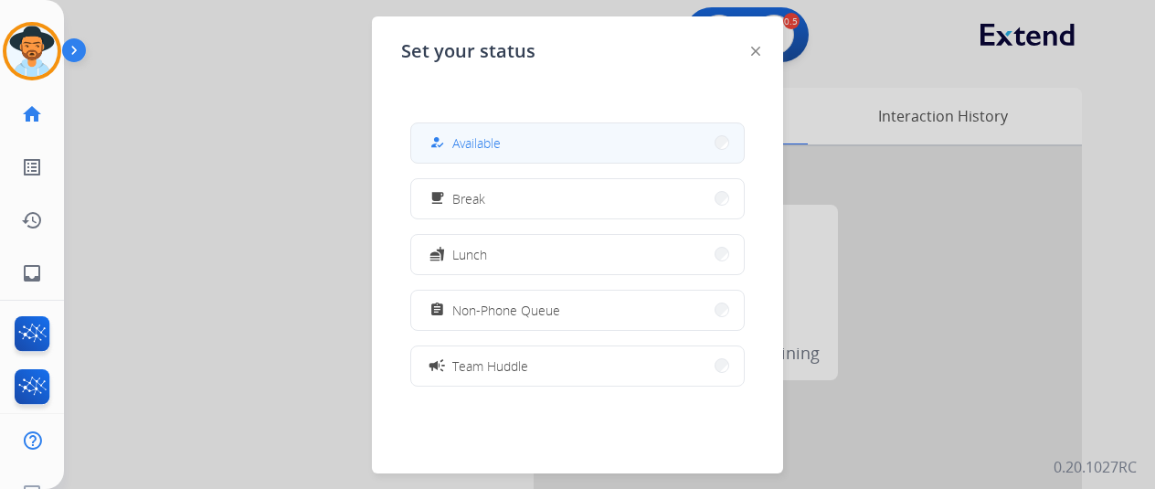
click at [468, 139] on span "Available" at bounding box center [476, 142] width 48 height 19
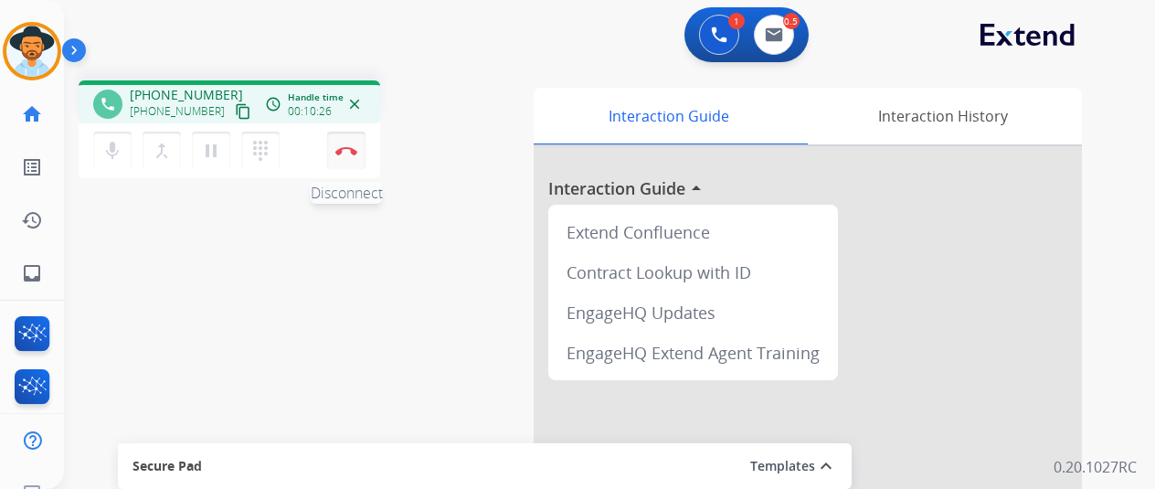
click at [349, 146] on img at bounding box center [346, 150] width 22 height 9
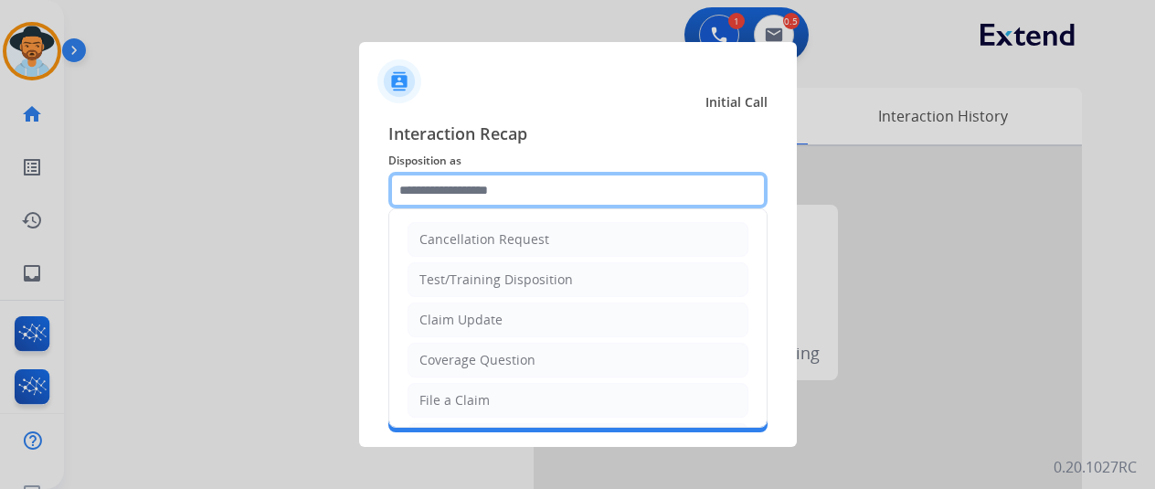
click at [470, 186] on input "text" at bounding box center [577, 190] width 379 height 37
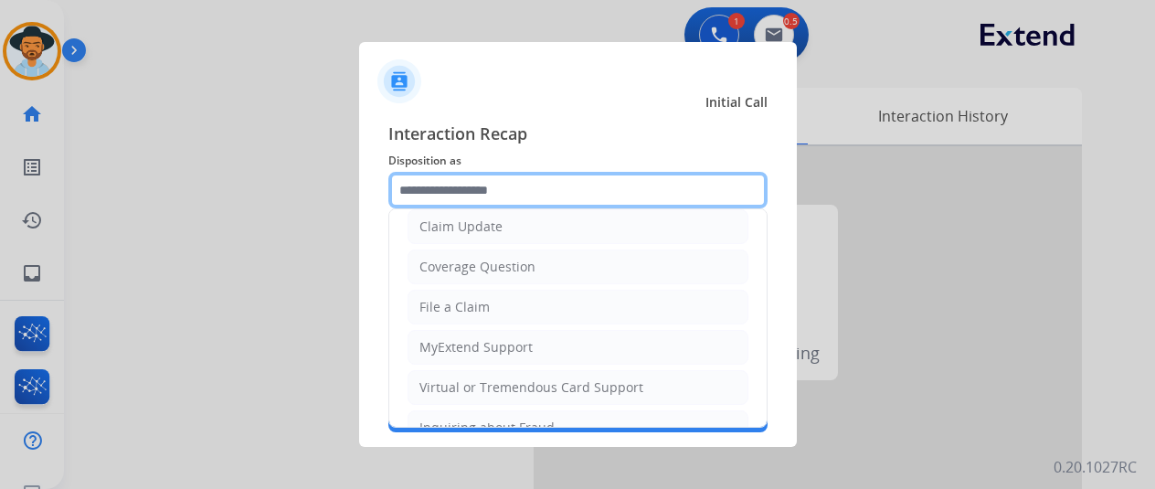
scroll to position [274, 0]
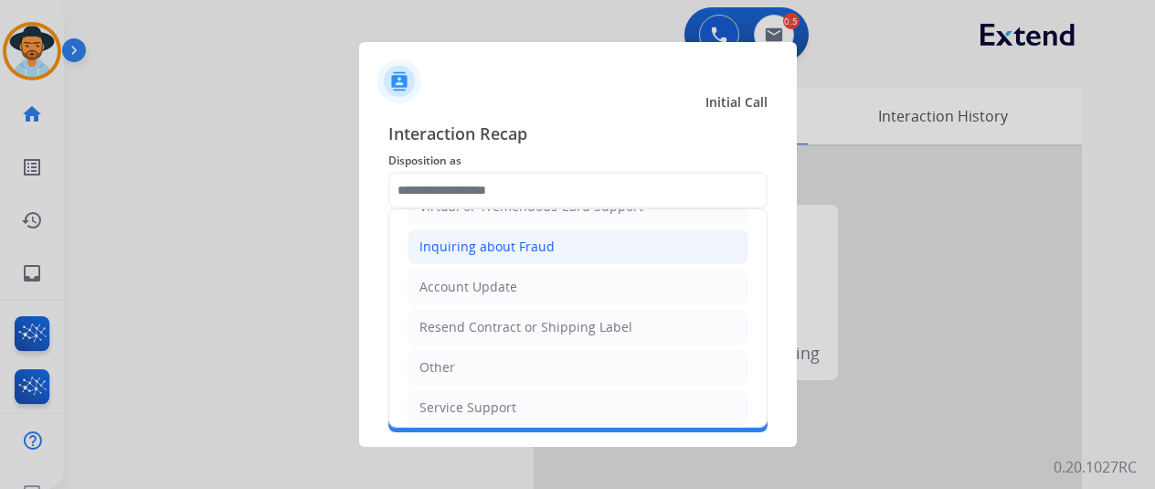
drag, startPoint x: 442, startPoint y: 355, endPoint x: 447, endPoint y: 233, distance: 121.7
click at [438, 343] on ul "Cancellation Request Test/Training Disposition Claim Update Coverage Question F…" at bounding box center [577, 186] width 377 height 503
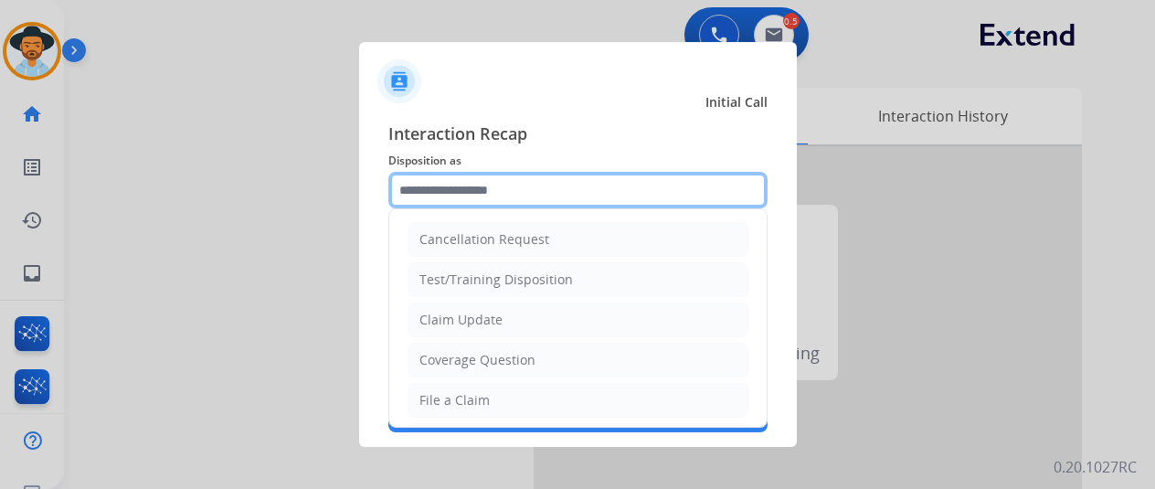
click at [450, 191] on input "text" at bounding box center [577, 190] width 379 height 37
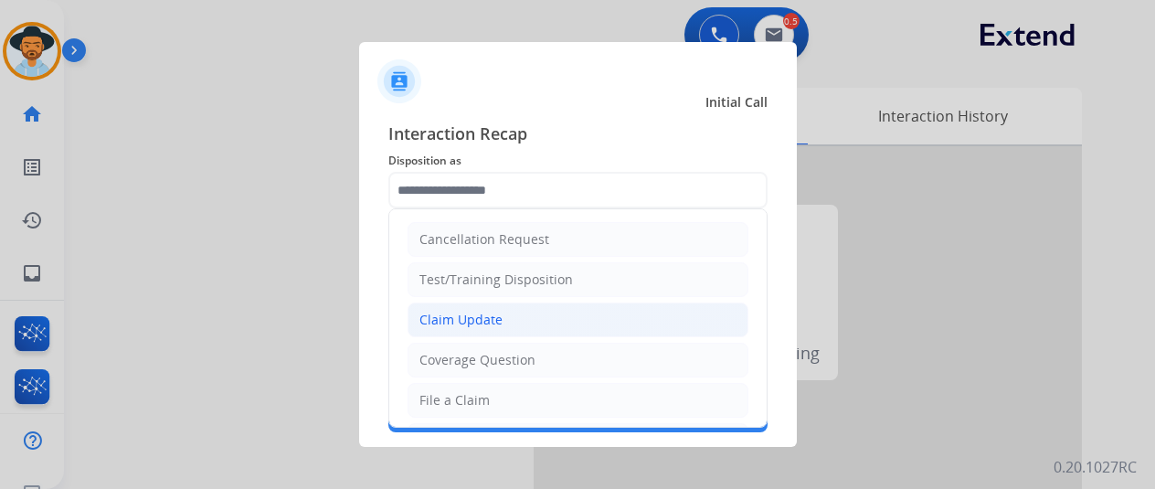
click at [459, 322] on div "Claim Update" at bounding box center [461, 320] width 83 height 18
type input "**********"
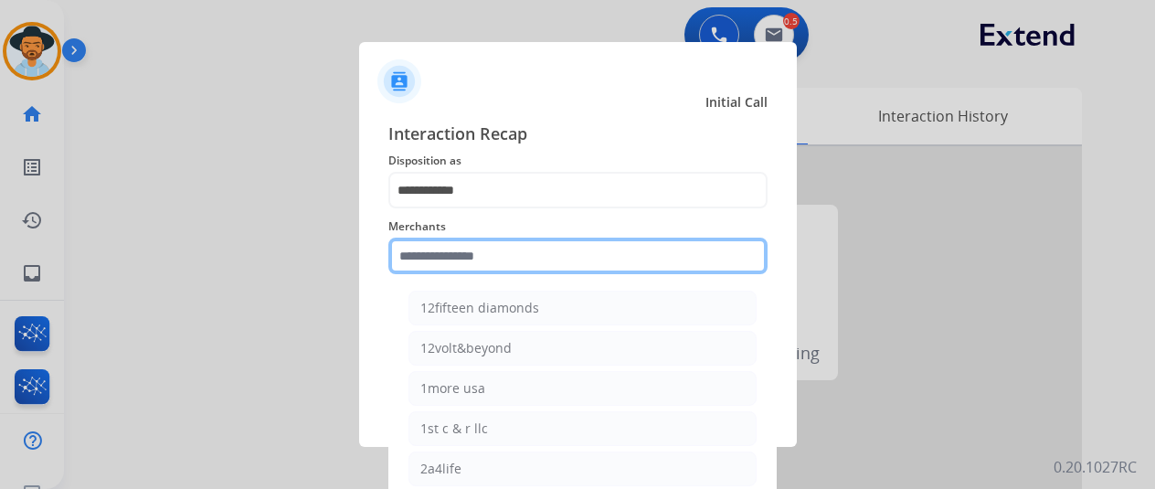
click at [428, 264] on input "text" at bounding box center [577, 256] width 379 height 37
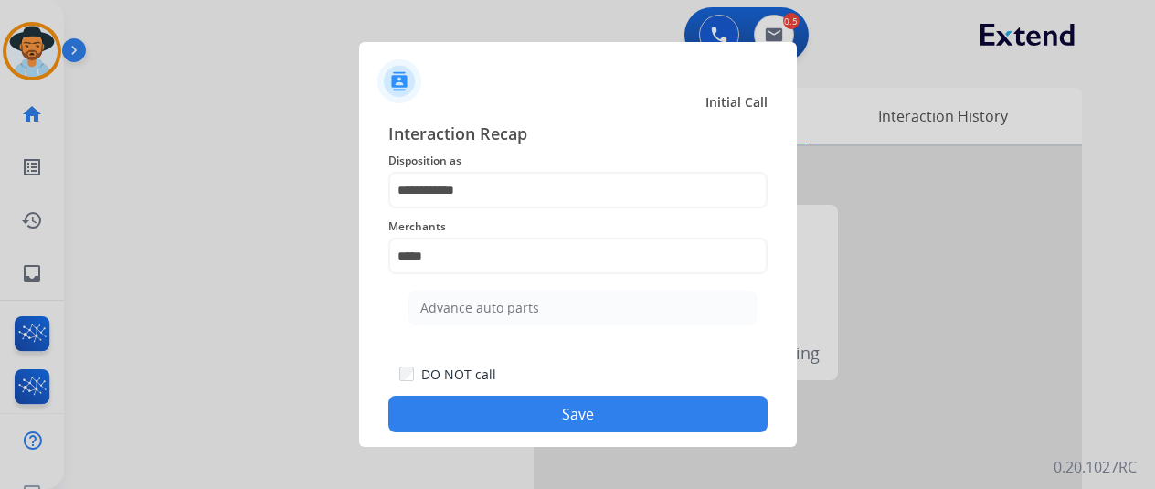
click at [483, 301] on div "Advance auto parts" at bounding box center [479, 308] width 119 height 18
type input "**********"
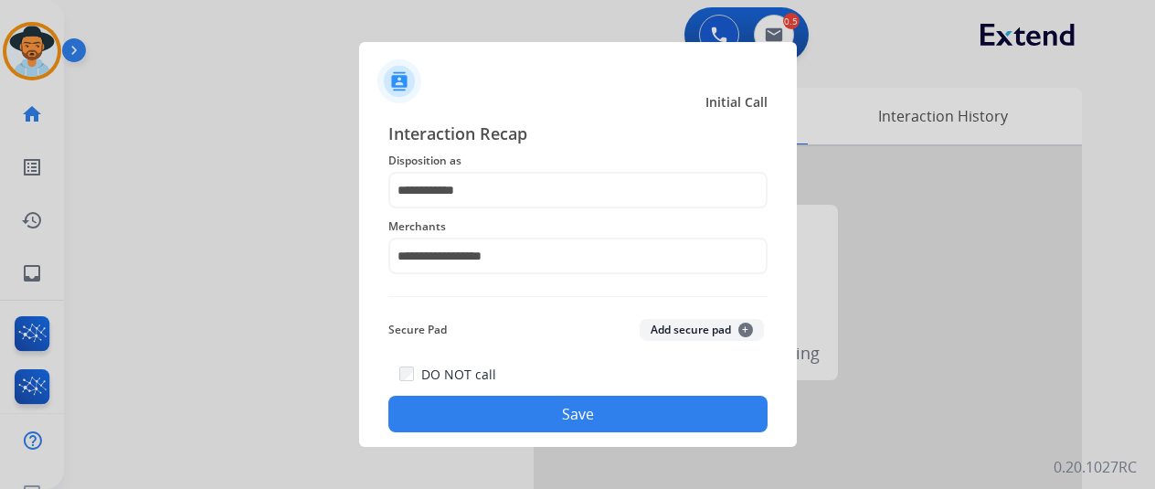
click at [567, 410] on button "Save" at bounding box center [577, 414] width 379 height 37
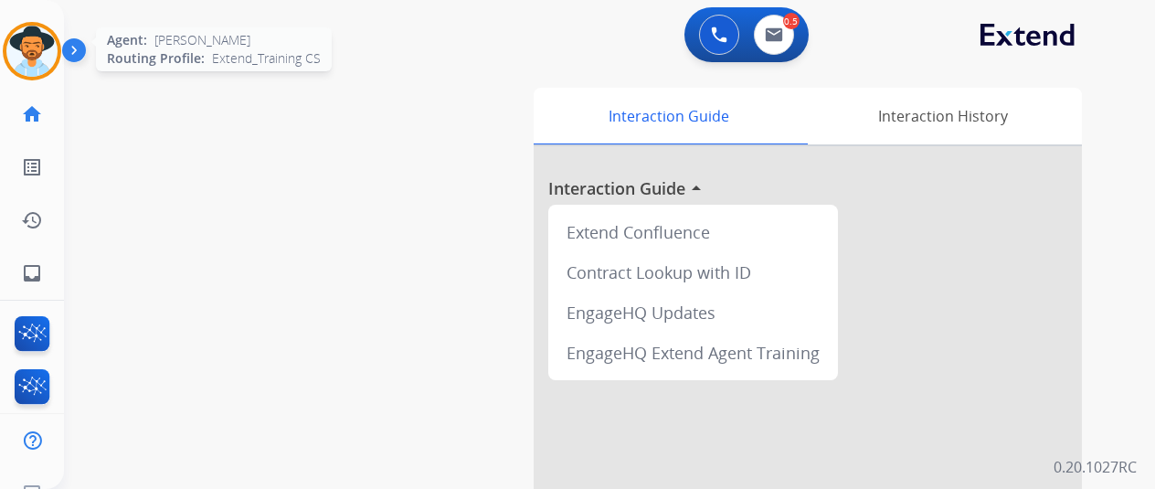
click at [15, 47] on img at bounding box center [31, 51] width 51 height 51
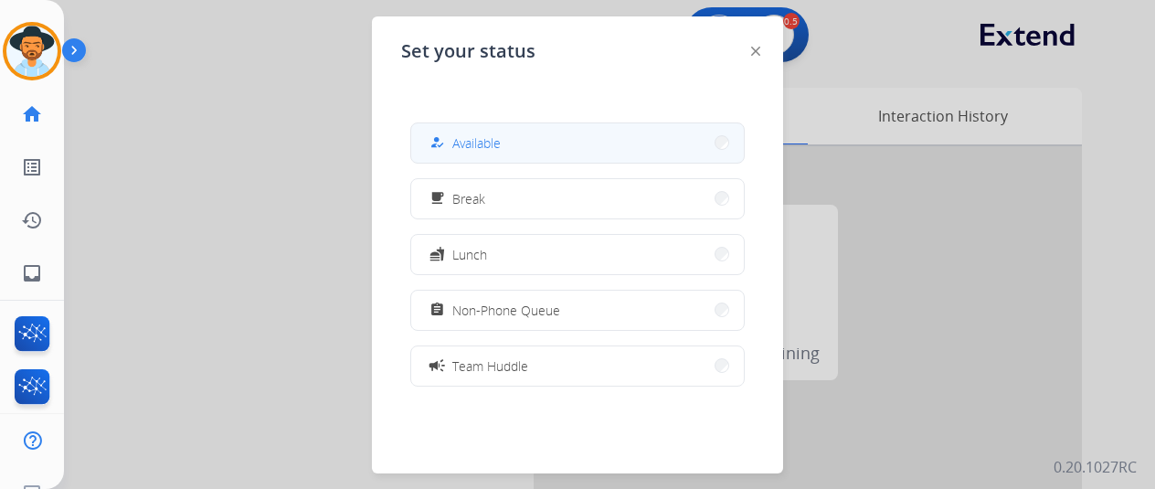
click at [506, 151] on button "how_to_reg Available" at bounding box center [577, 142] width 333 height 39
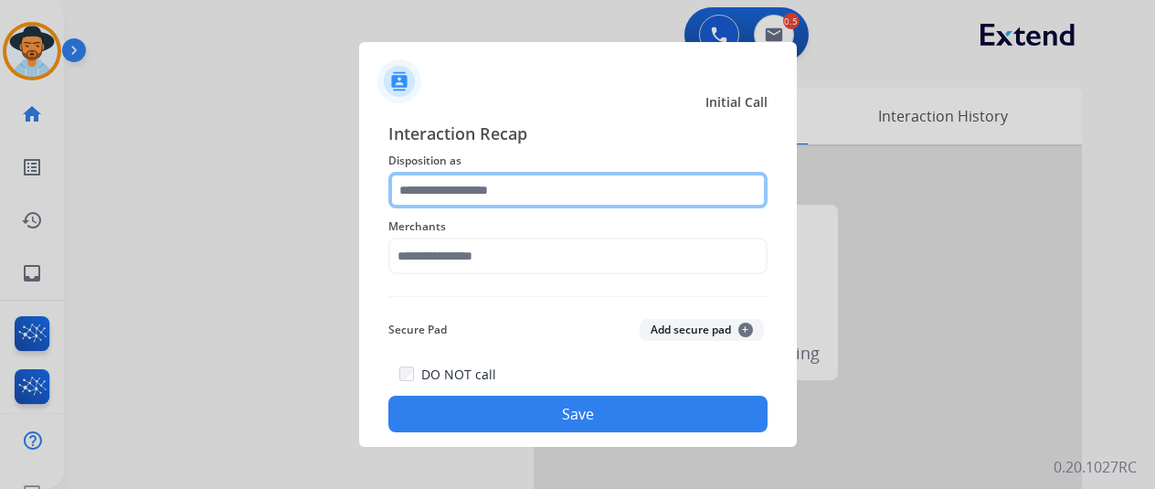
click at [425, 185] on input "text" at bounding box center [577, 190] width 379 height 37
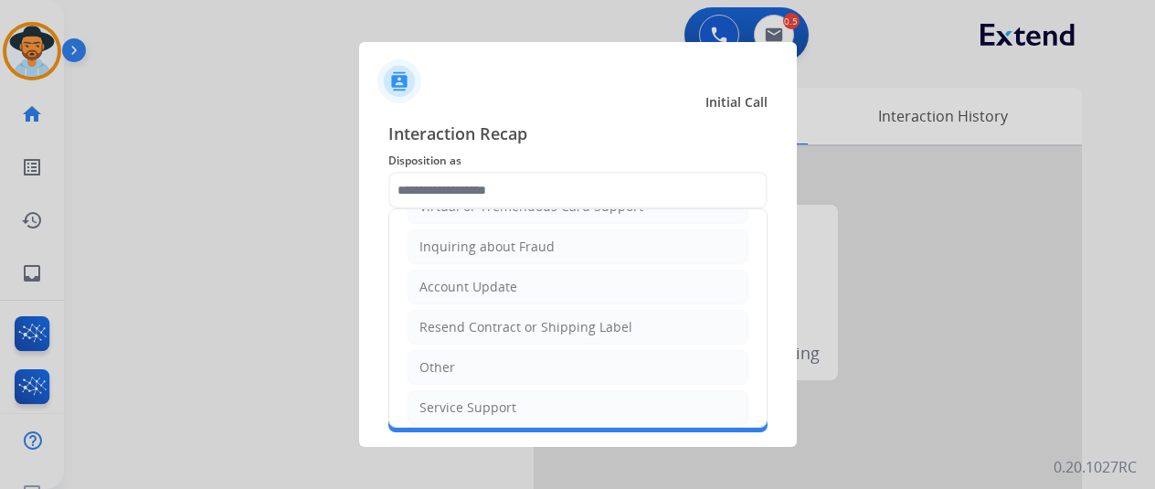
drag, startPoint x: 459, startPoint y: 356, endPoint x: 473, endPoint y: 70, distance: 285.6
click at [459, 354] on li "Other" at bounding box center [578, 367] width 341 height 35
type input "*****"
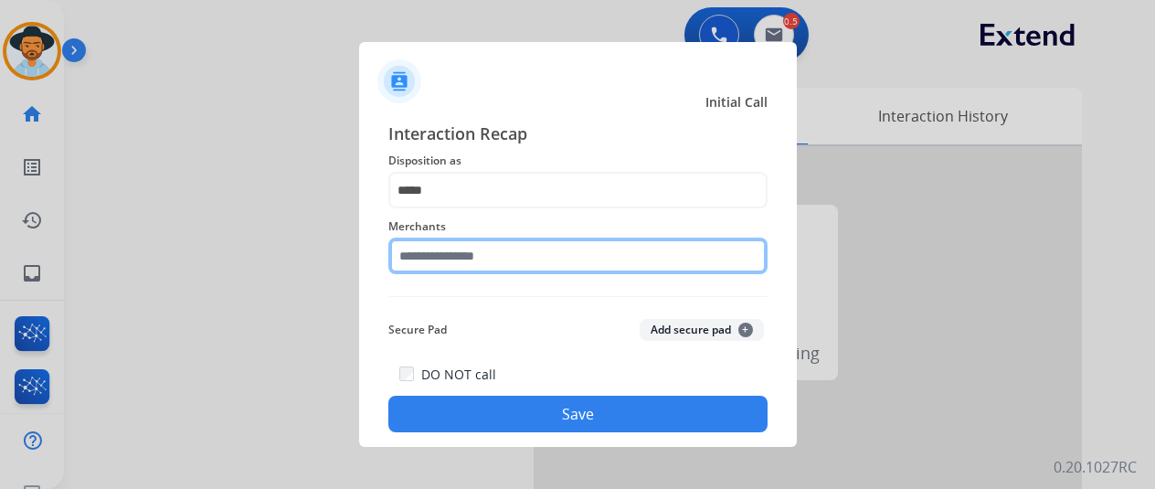
click at [427, 257] on input "text" at bounding box center [577, 256] width 379 height 37
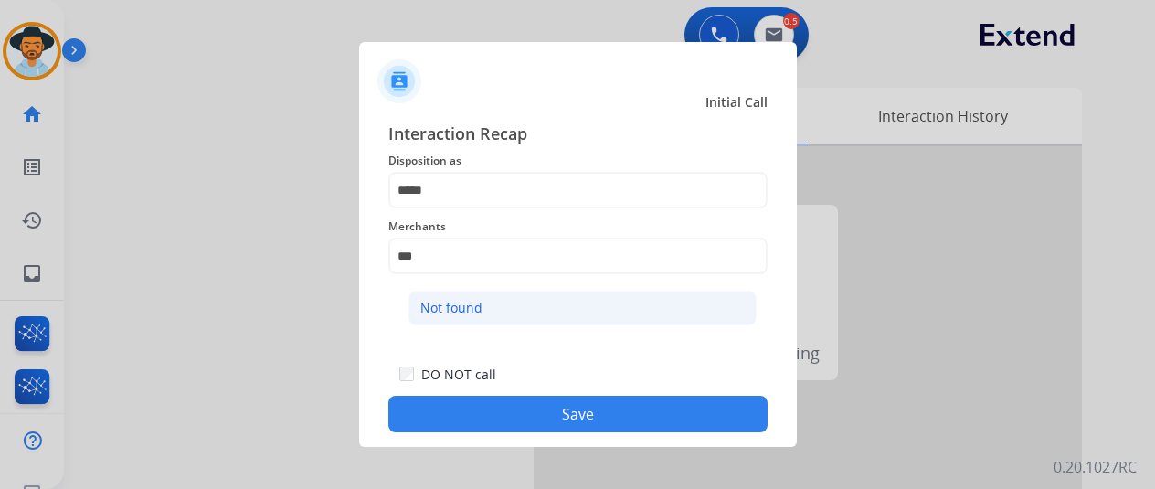
click at [495, 303] on li "Not found" at bounding box center [583, 308] width 348 height 35
type input "*********"
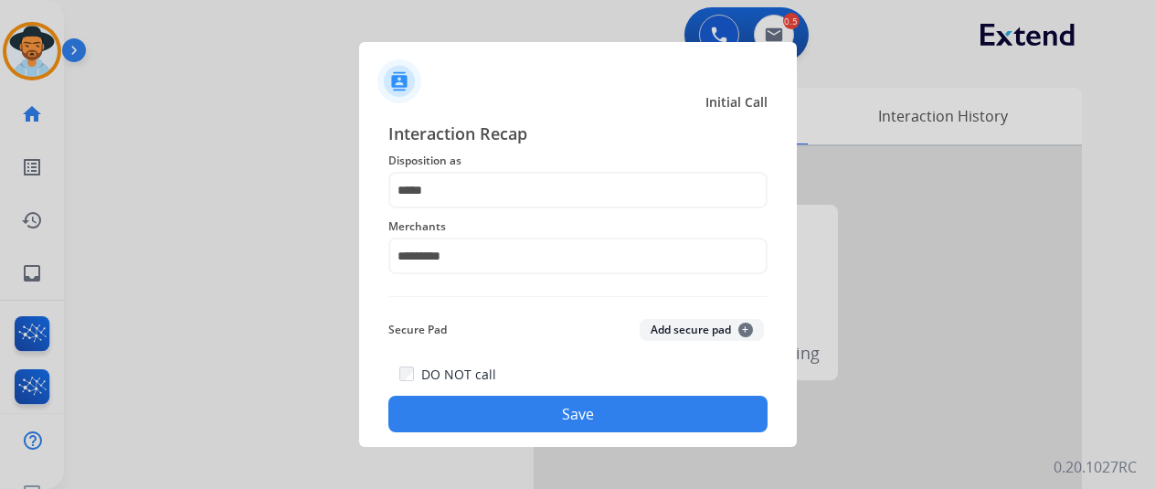
click at [497, 407] on button "Save" at bounding box center [577, 414] width 379 height 37
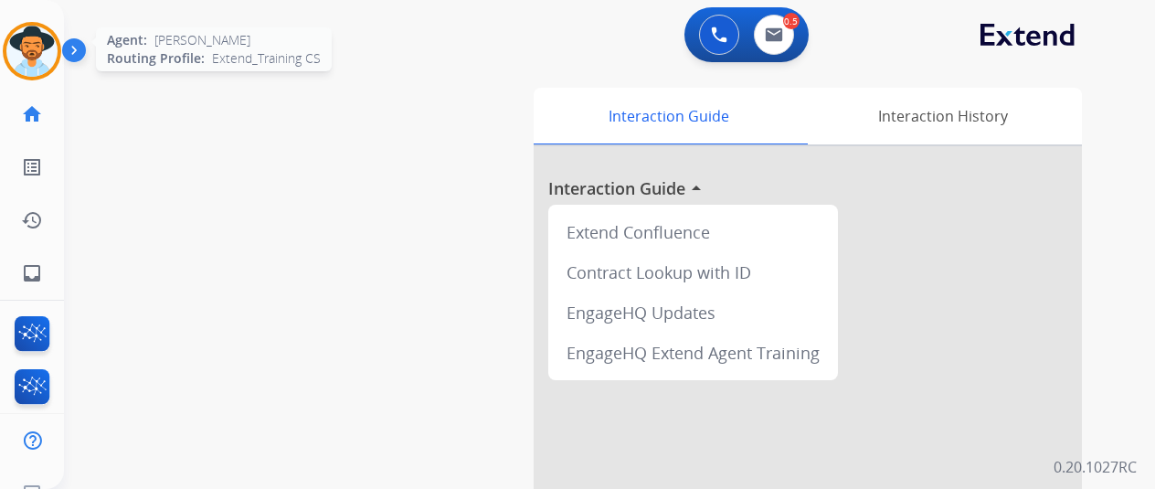
click at [40, 43] on img at bounding box center [31, 51] width 51 height 51
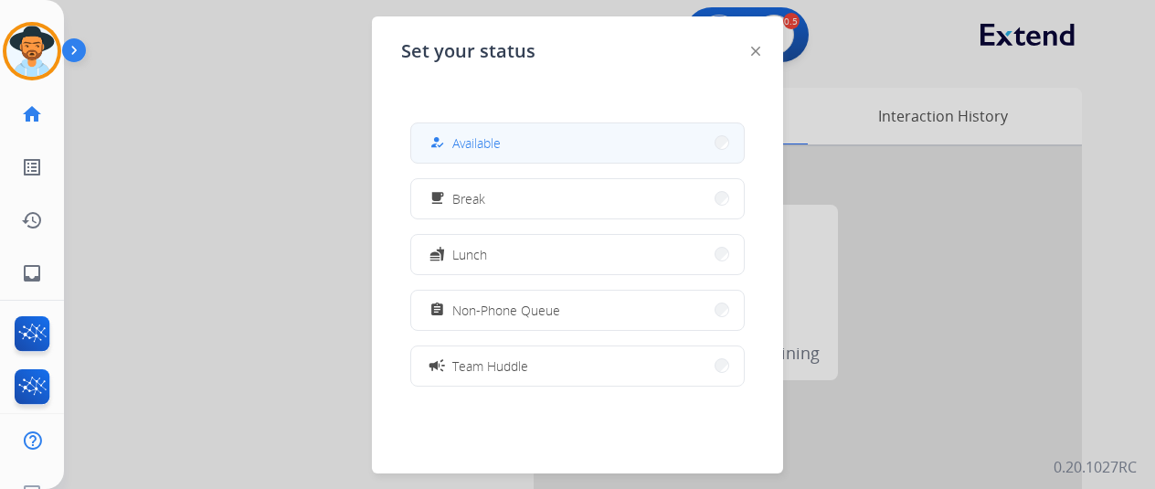
click at [458, 153] on div "how_to_reg Available" at bounding box center [463, 143] width 75 height 22
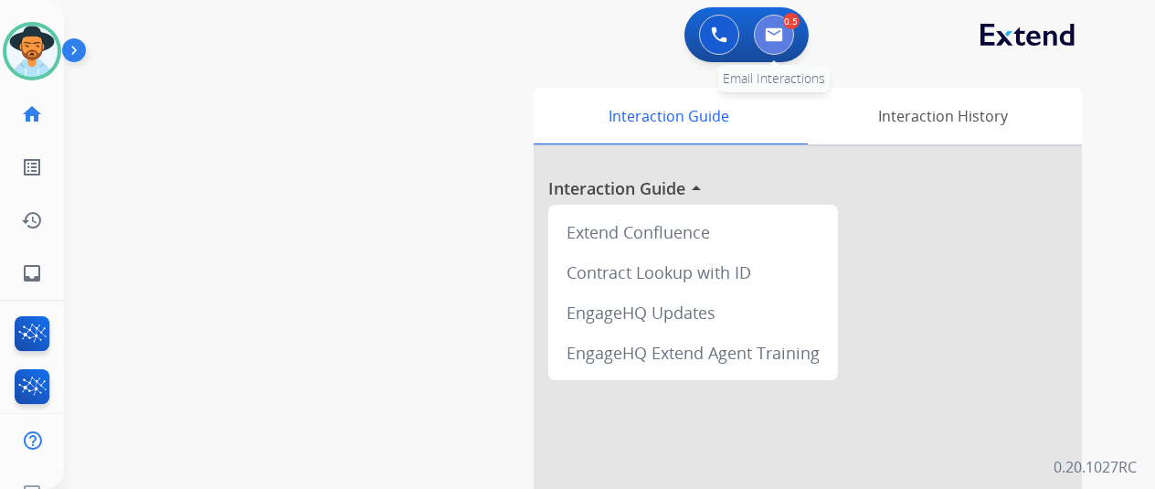
click at [787, 25] on button at bounding box center [774, 35] width 40 height 40
select select "**********"
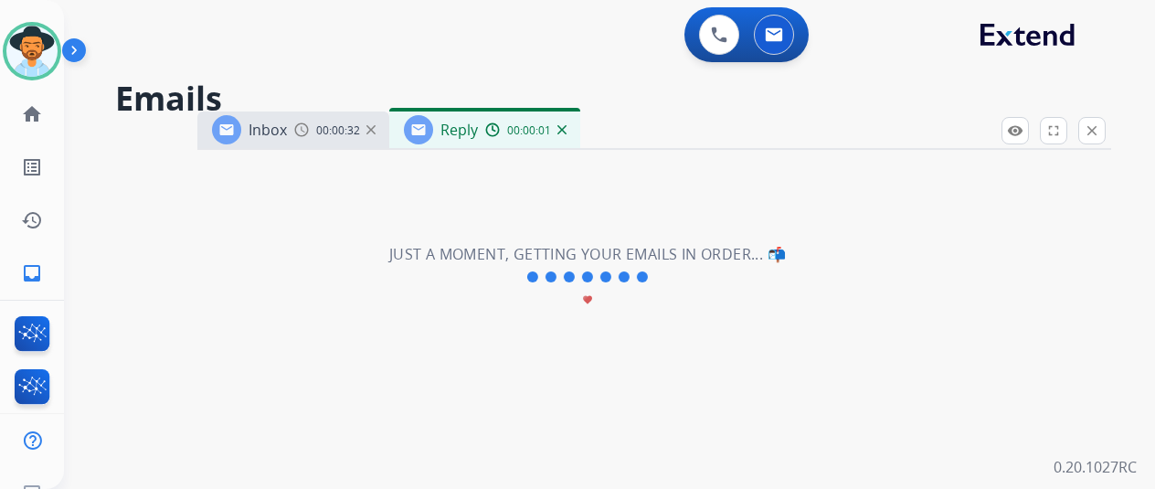
select select "**********"
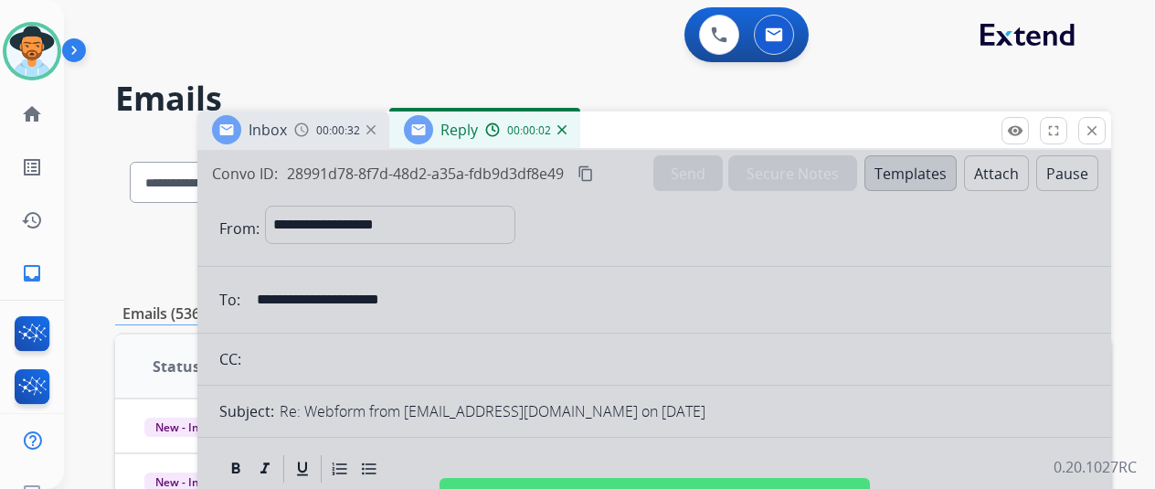
click at [567, 132] on img at bounding box center [562, 129] width 9 height 9
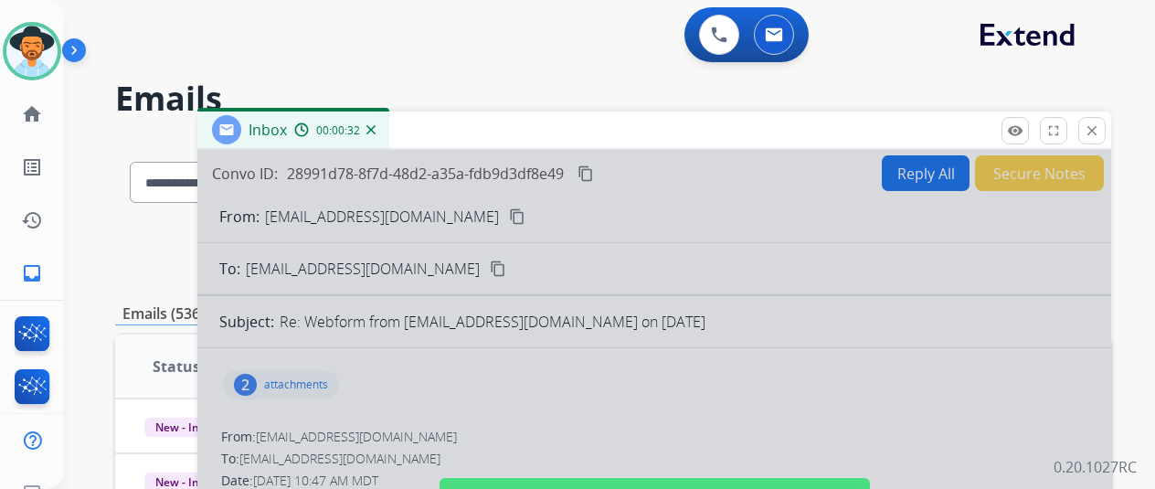
click at [376, 125] on img at bounding box center [371, 129] width 9 height 9
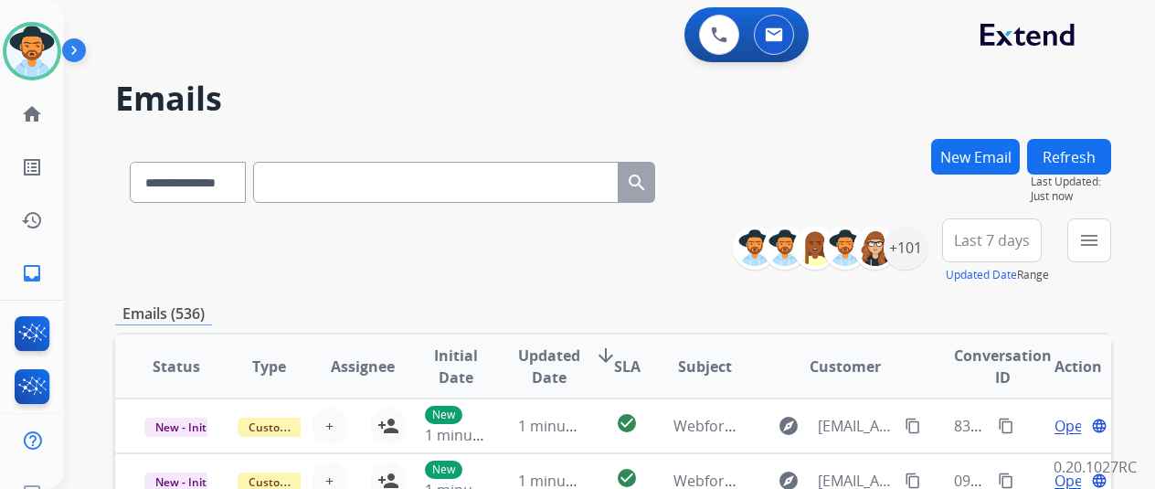
click at [985, 149] on button "New Email" at bounding box center [975, 157] width 89 height 36
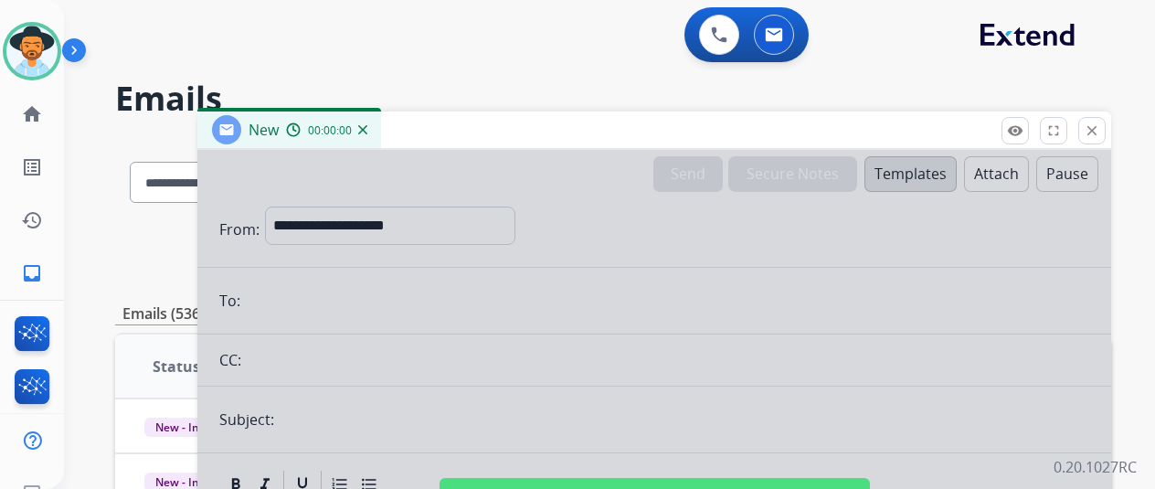
click at [331, 215] on div at bounding box center [654, 491] width 914 height 683
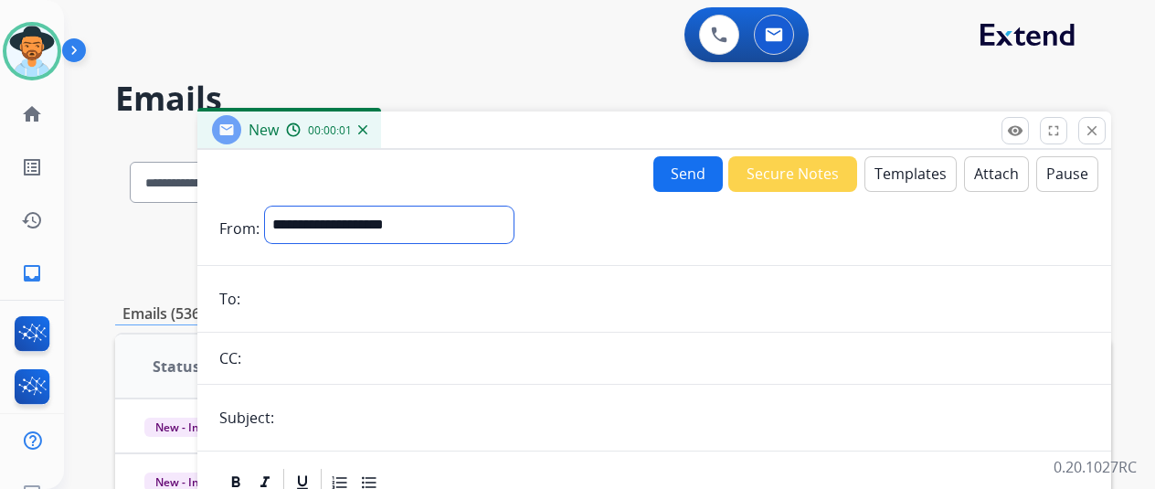
click at [331, 217] on select "**********" at bounding box center [389, 225] width 249 height 37
select select "**********"
click at [279, 207] on select "**********" at bounding box center [389, 225] width 249 height 37
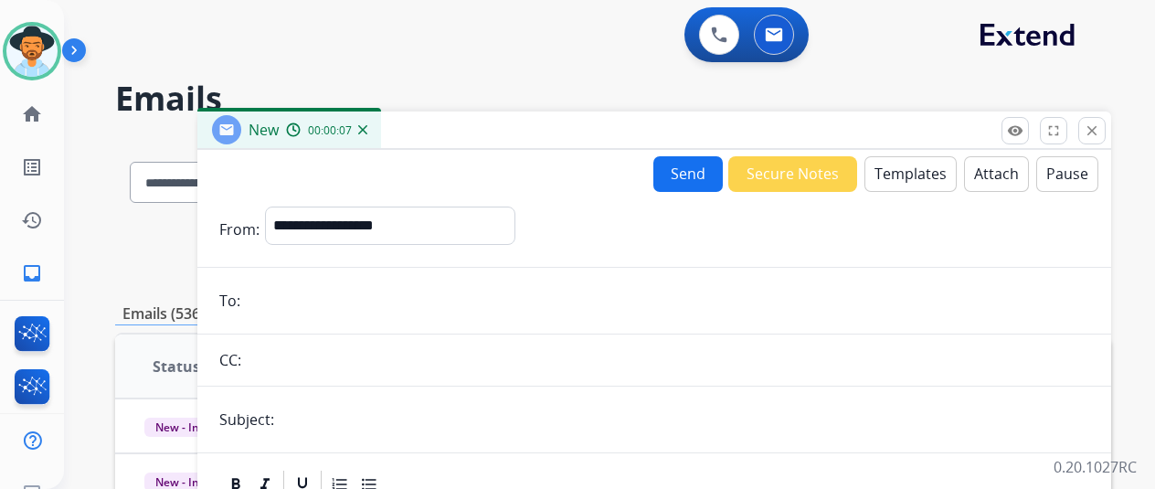
click at [282, 305] on input "email" at bounding box center [668, 300] width 844 height 37
paste input "**********"
type input "**********"
click at [910, 172] on button "Templates" at bounding box center [911, 174] width 92 height 36
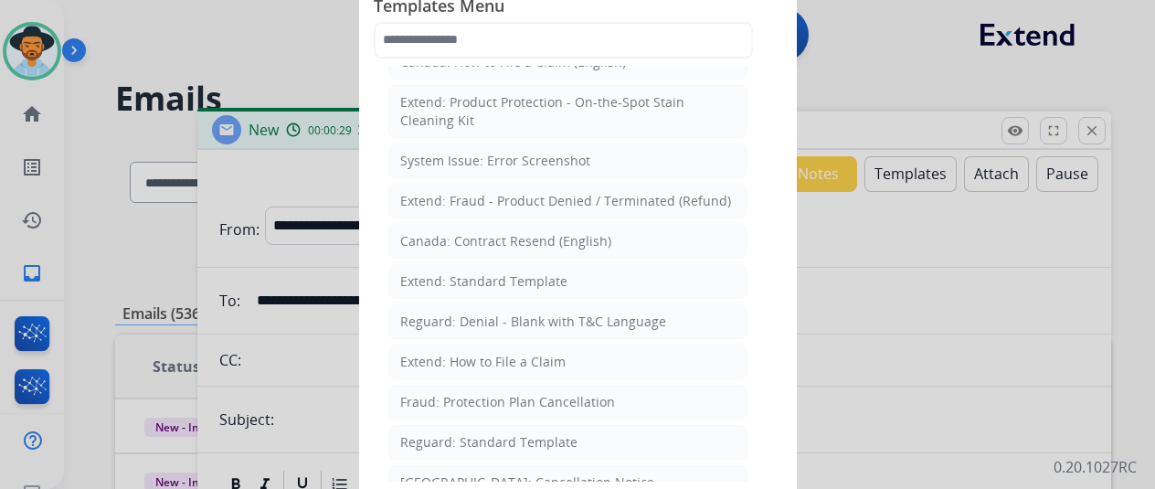
scroll to position [91, 0]
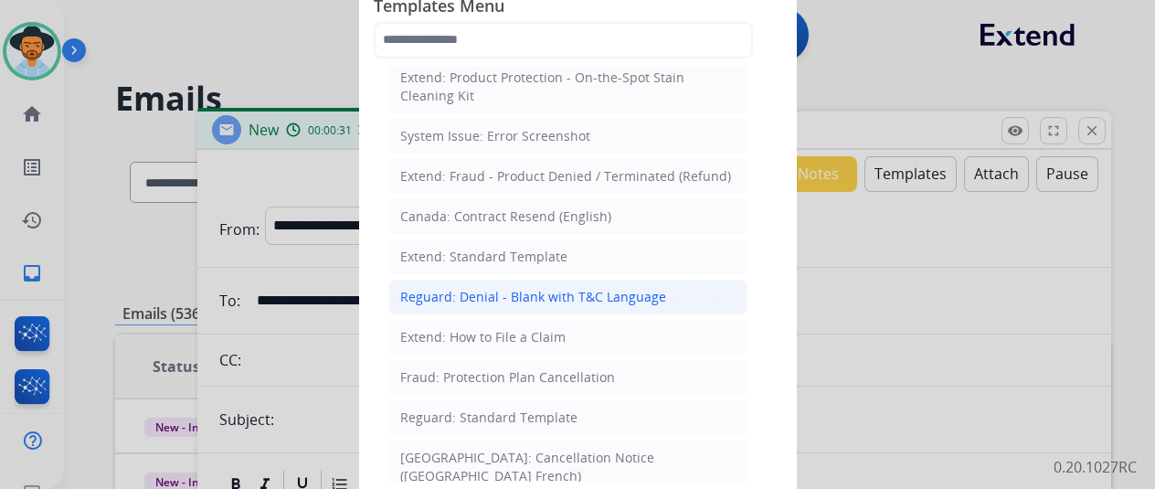
click at [563, 294] on div "Reguard: Denial - Blank with T&C Language" at bounding box center [533, 297] width 266 height 18
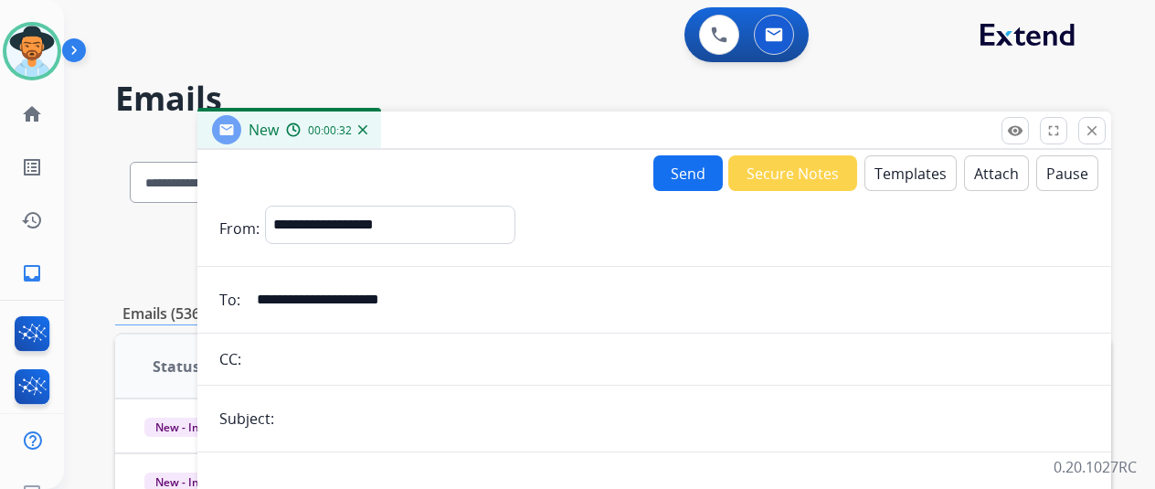
scroll to position [274, 0]
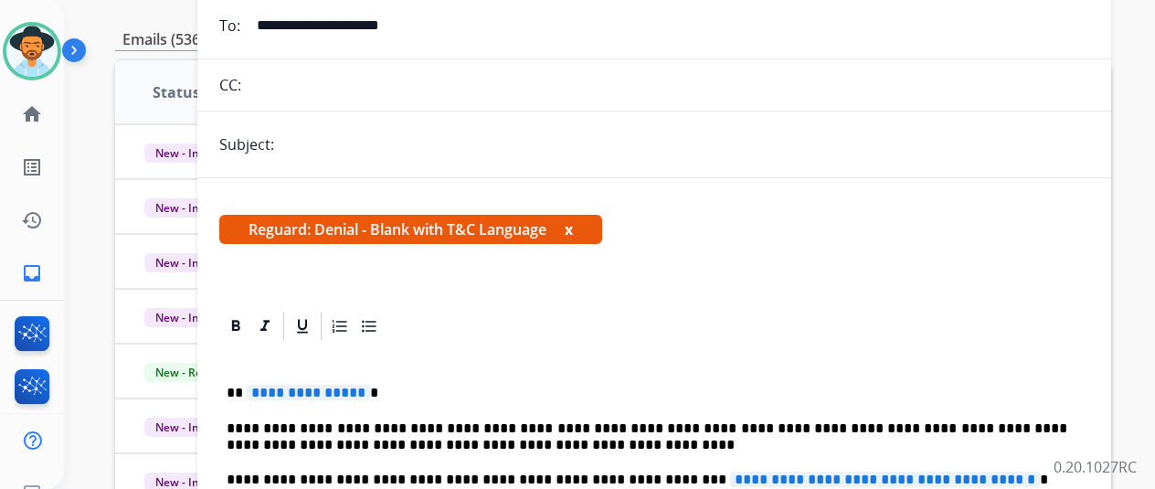
click at [367, 388] on span "**********" at bounding box center [308, 393] width 123 height 16
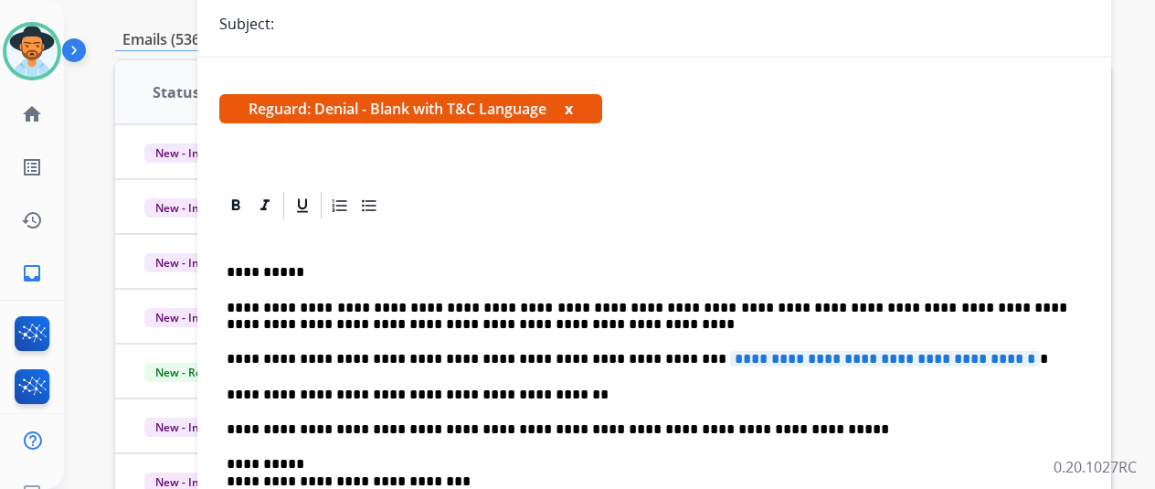
scroll to position [240, 0]
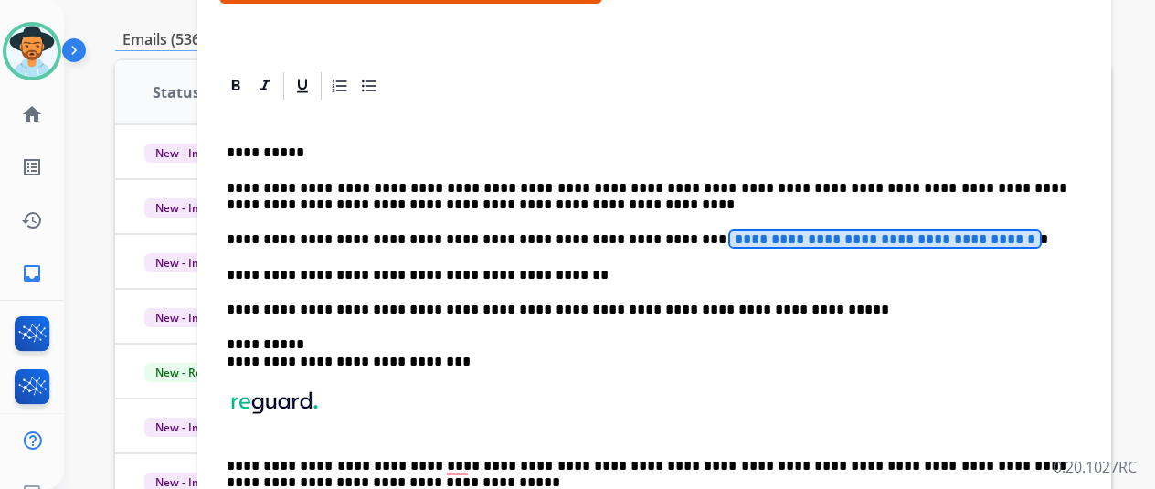
click at [1003, 238] on span "**********" at bounding box center [885, 239] width 310 height 16
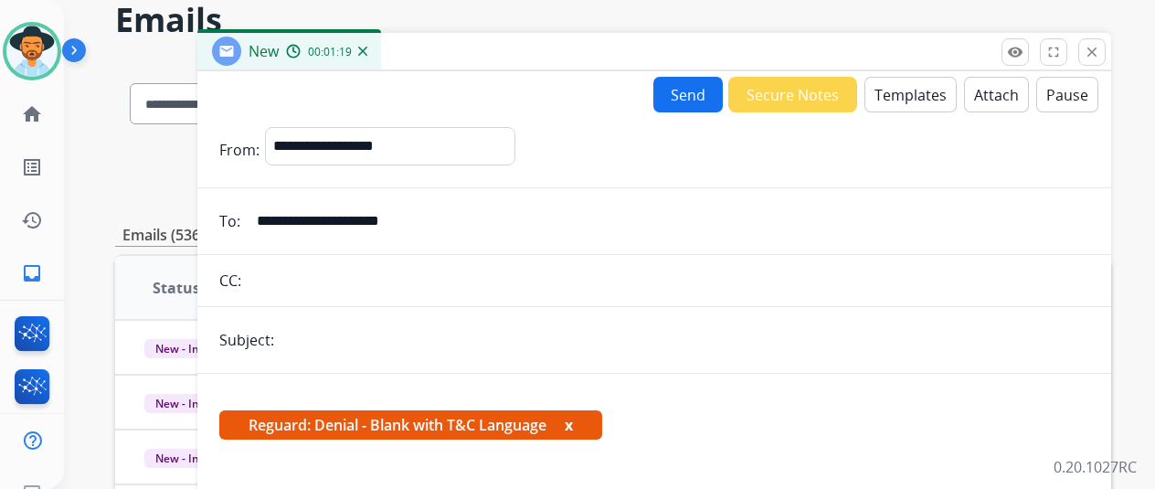
scroll to position [0, 0]
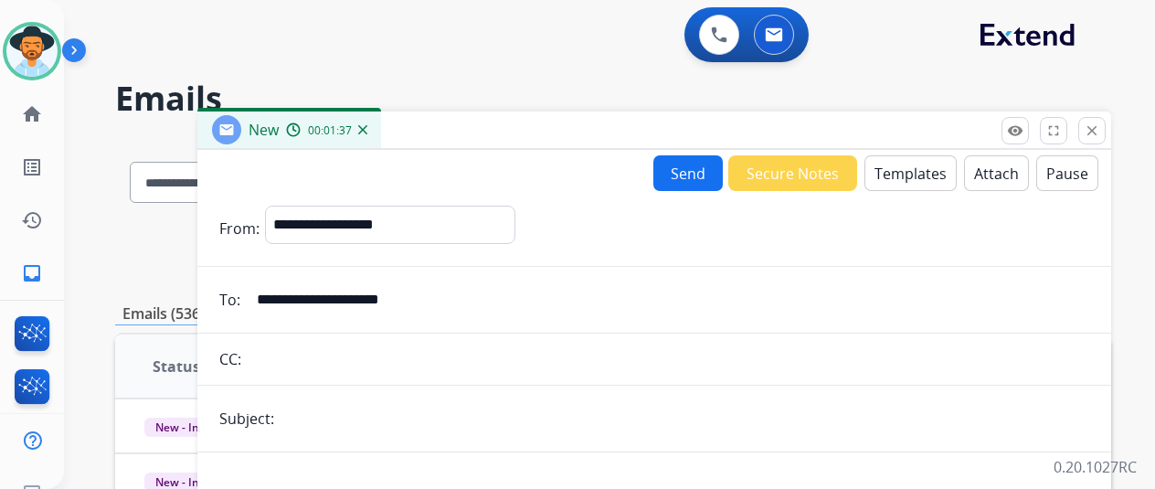
click at [994, 175] on button "Attach" at bounding box center [996, 173] width 65 height 36
click at [695, 171] on button "Send" at bounding box center [688, 173] width 69 height 36
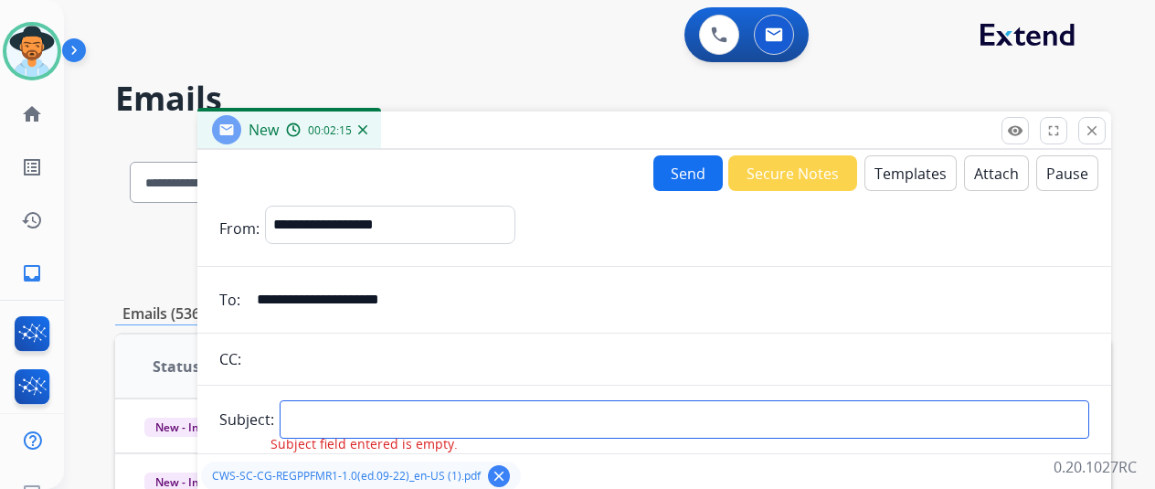
drag, startPoint x: 351, startPoint y: 412, endPoint x: 356, endPoint y: 399, distance: 13.6
click at [351, 412] on input "text" at bounding box center [685, 419] width 810 height 38
type input "*****"
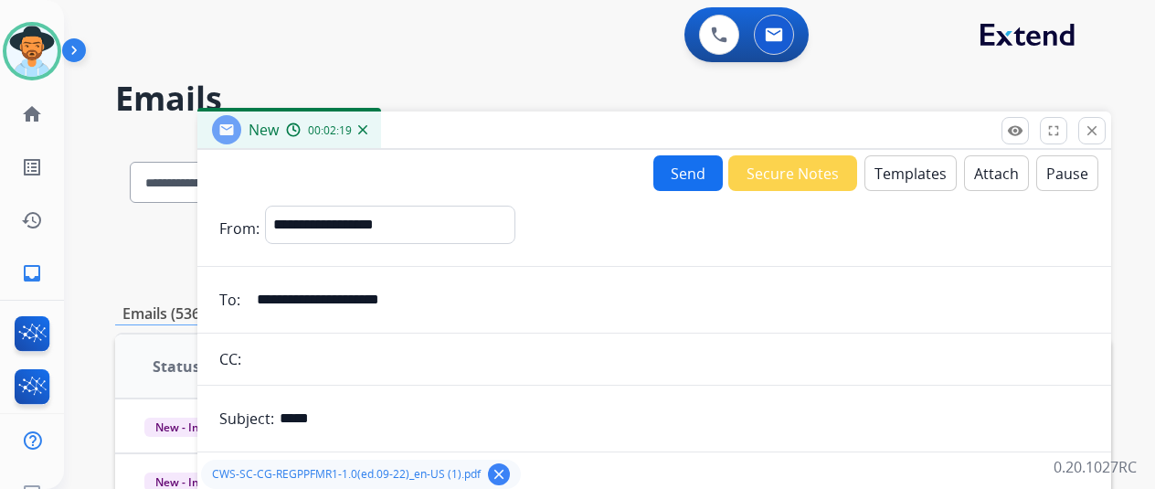
click at [696, 176] on button "Send" at bounding box center [688, 173] width 69 height 36
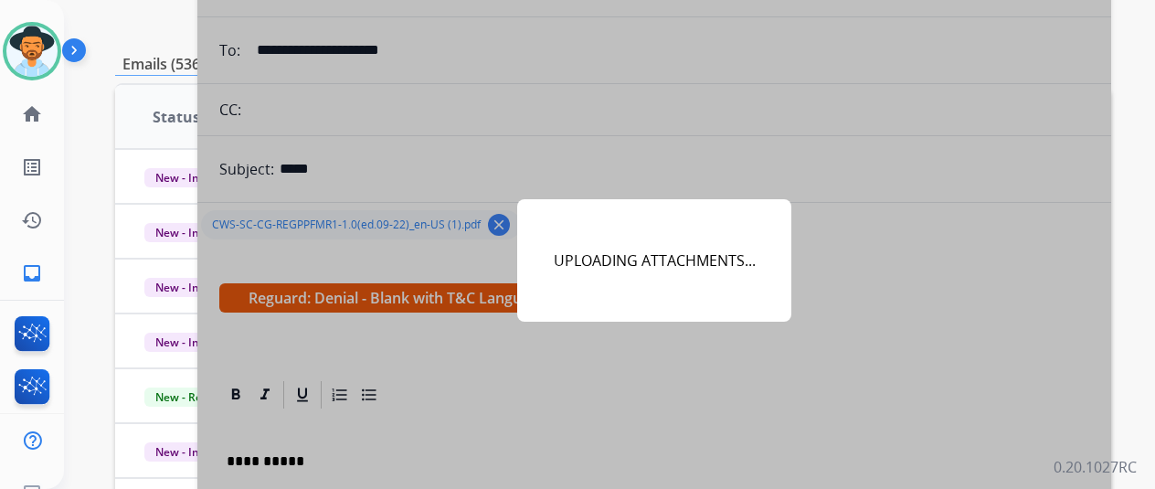
scroll to position [366, 0]
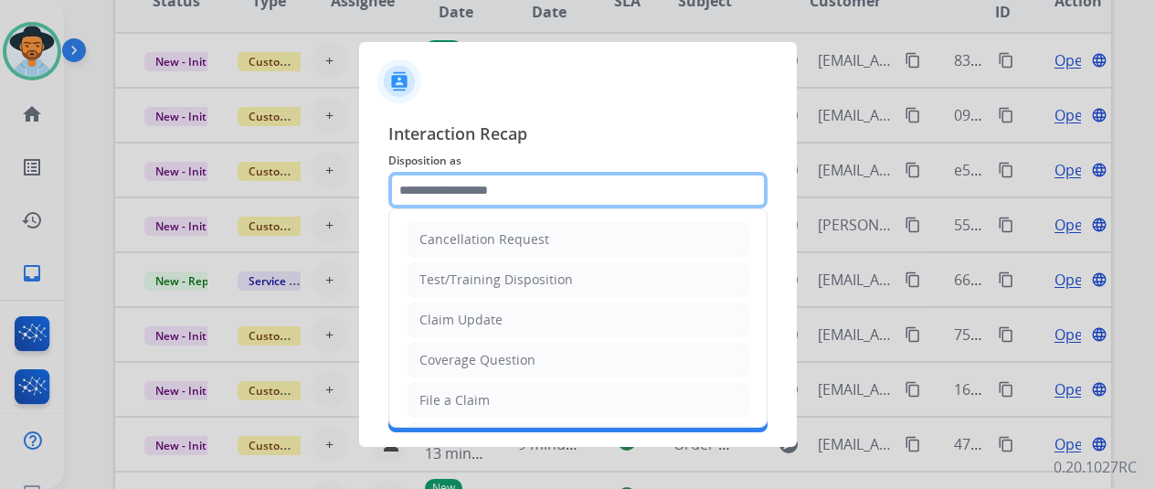
click at [456, 182] on input "text" at bounding box center [577, 190] width 379 height 37
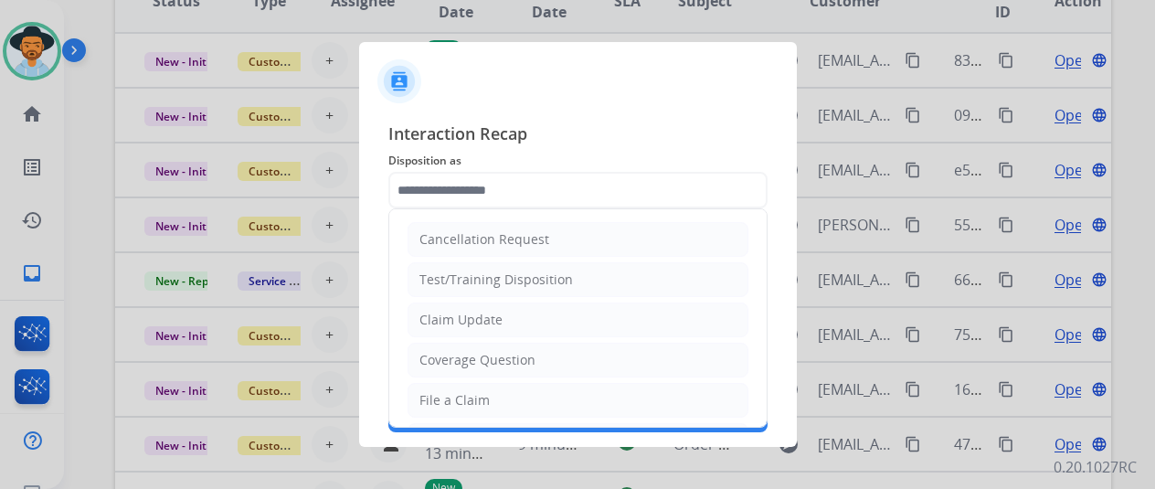
click at [485, 314] on div "Claim Update" at bounding box center [461, 320] width 83 height 18
type input "**********"
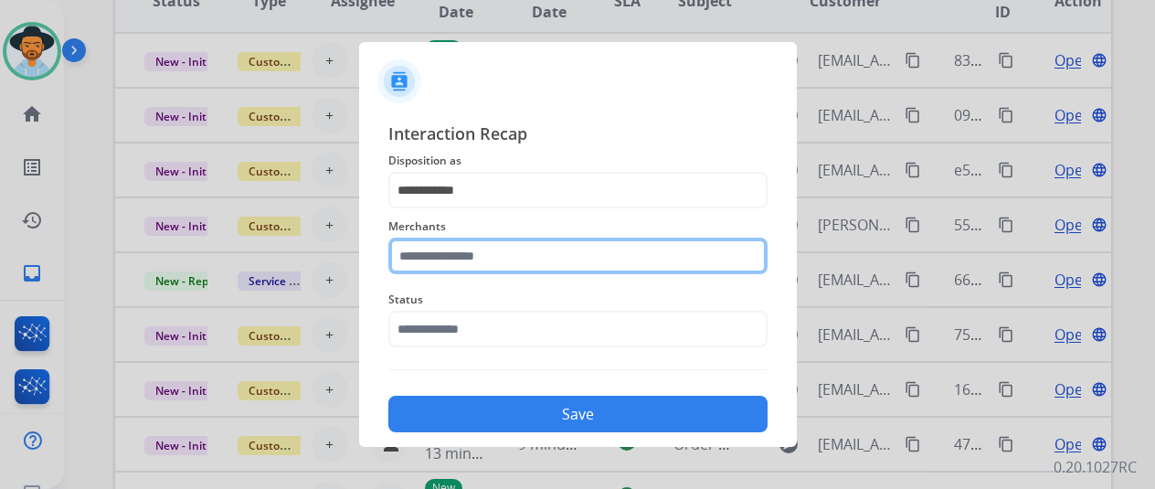
click at [440, 259] on input "text" at bounding box center [577, 256] width 379 height 37
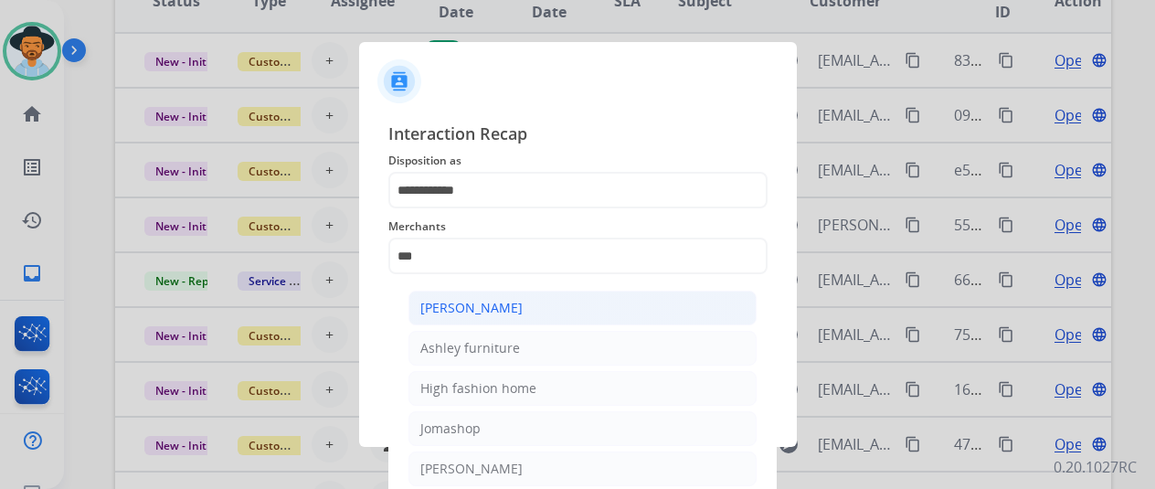
click at [471, 304] on div "[PERSON_NAME]" at bounding box center [471, 308] width 102 height 18
type input "**********"
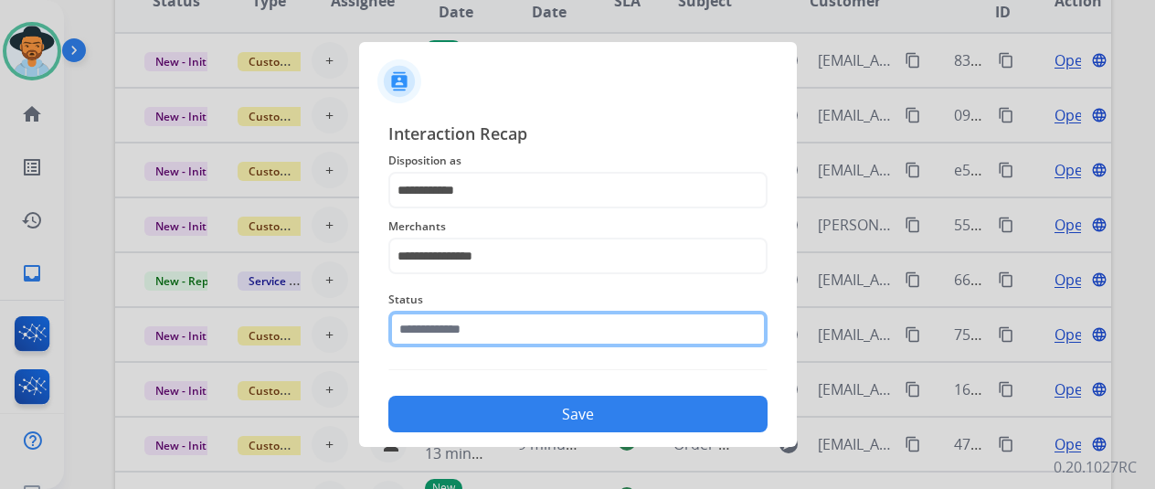
click at [449, 339] on input "text" at bounding box center [577, 329] width 379 height 37
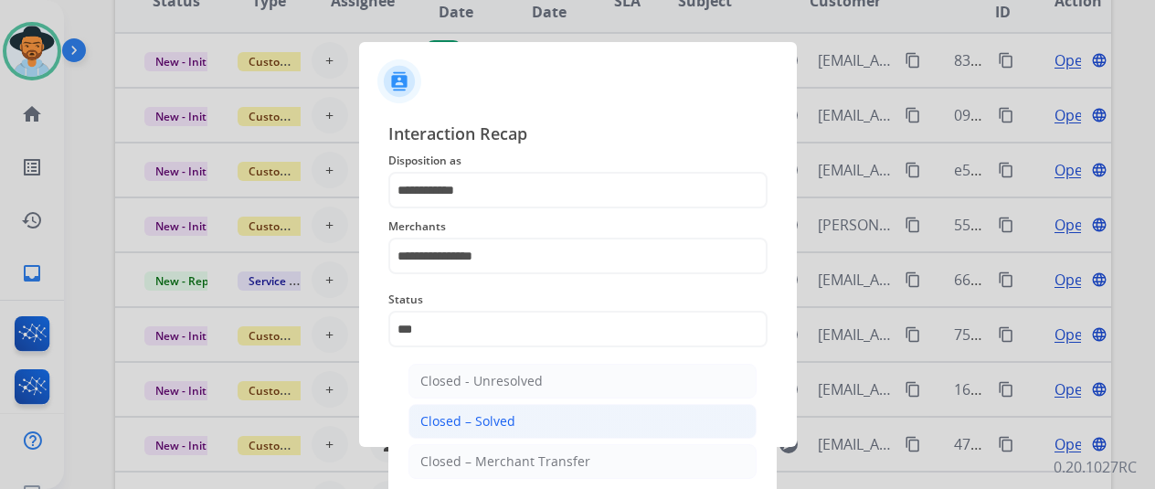
click at [508, 435] on li "Closed – Solved" at bounding box center [583, 421] width 348 height 35
type input "**********"
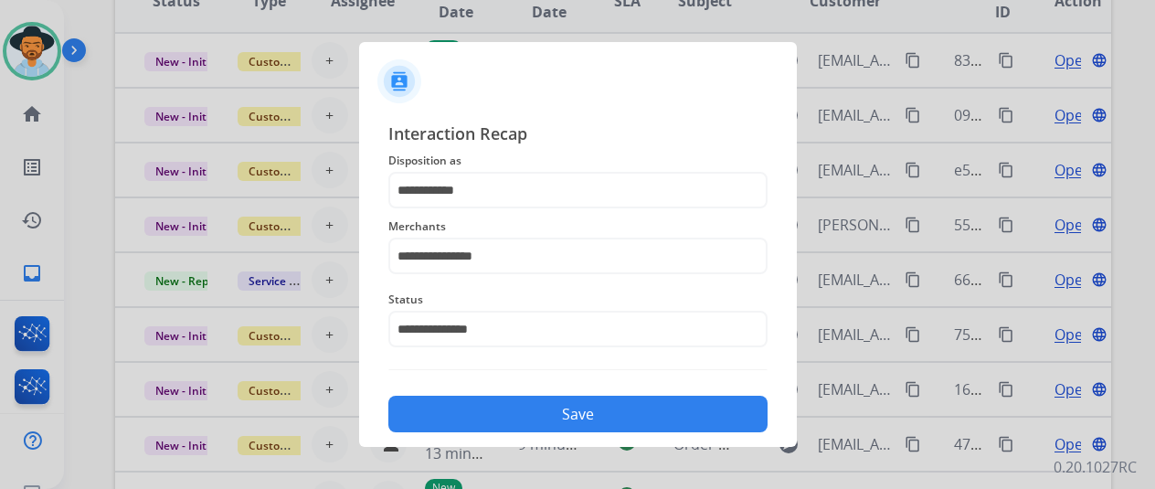
click at [517, 415] on button "Save" at bounding box center [577, 414] width 379 height 37
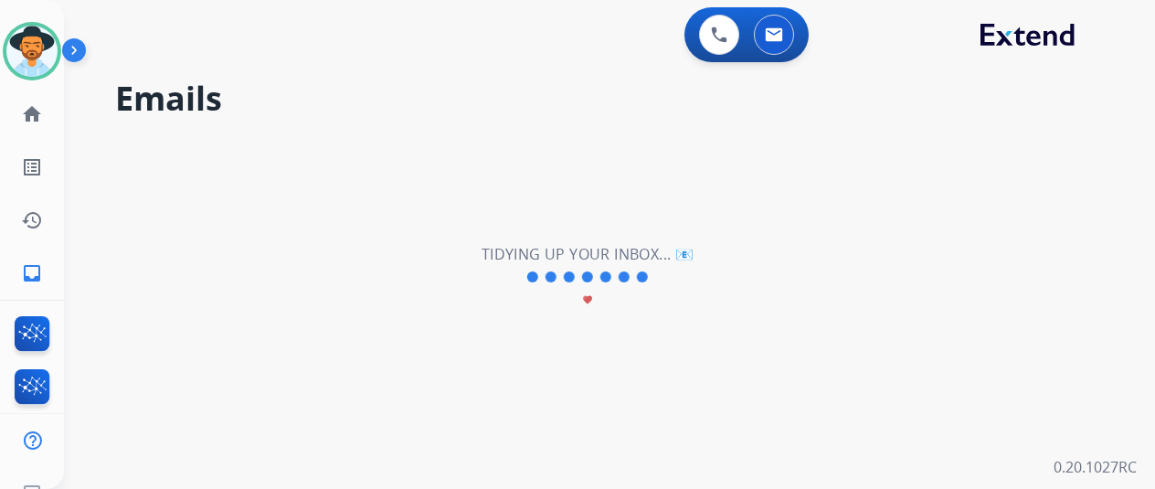
scroll to position [0, 0]
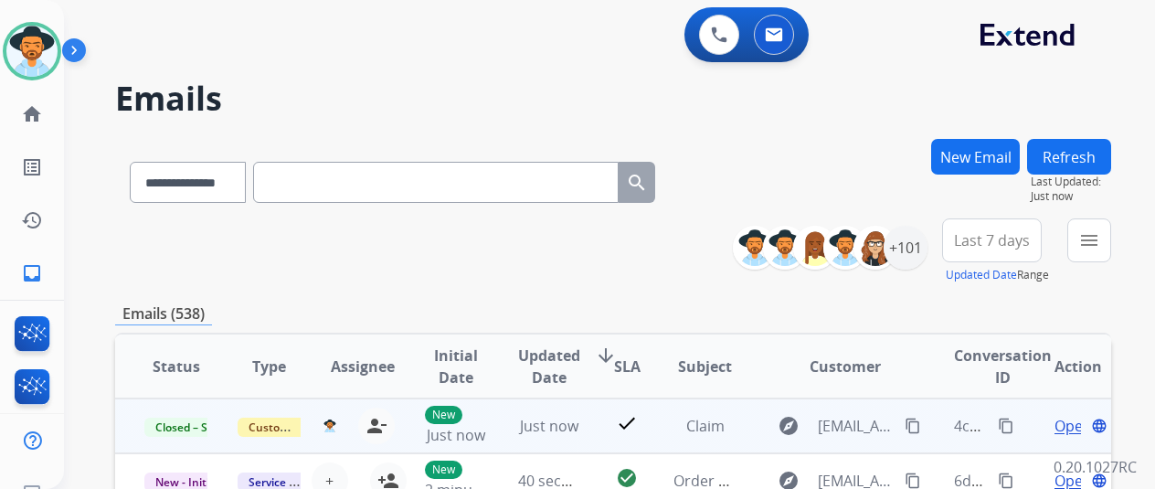
click at [1008, 426] on mat-icon "content_copy" at bounding box center [1006, 426] width 16 height 16
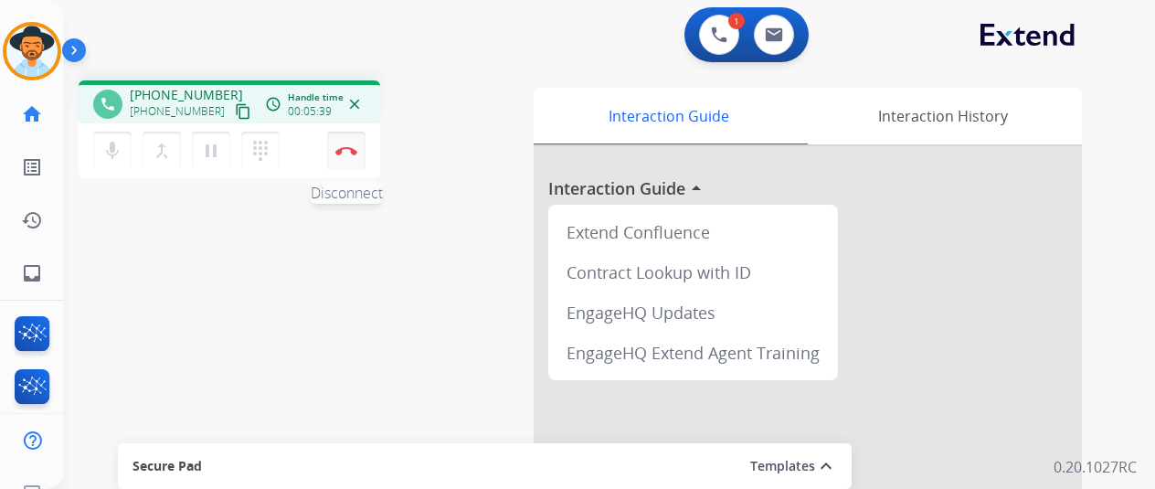
click at [348, 140] on button "Disconnect" at bounding box center [346, 151] width 38 height 38
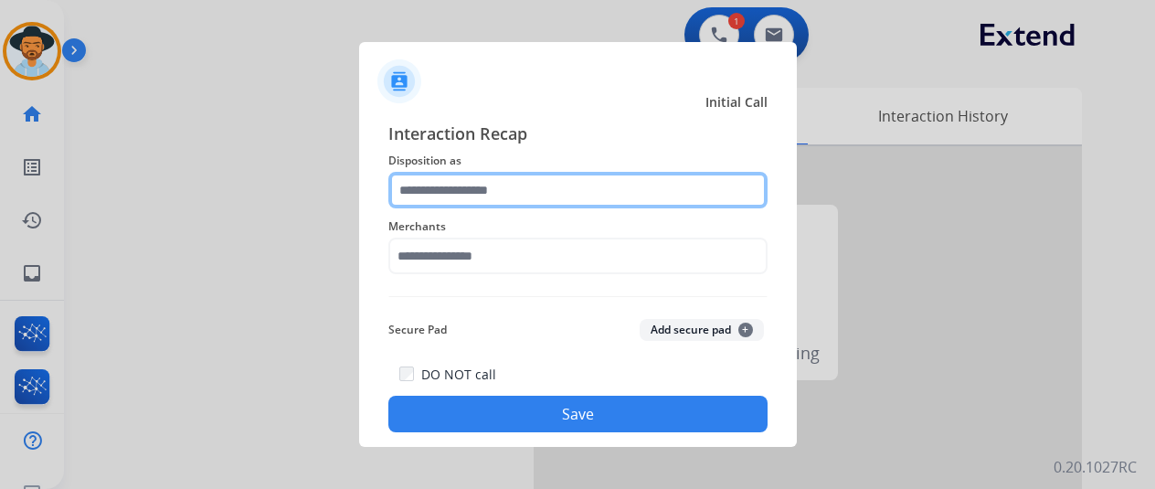
click at [468, 189] on input "text" at bounding box center [577, 190] width 379 height 37
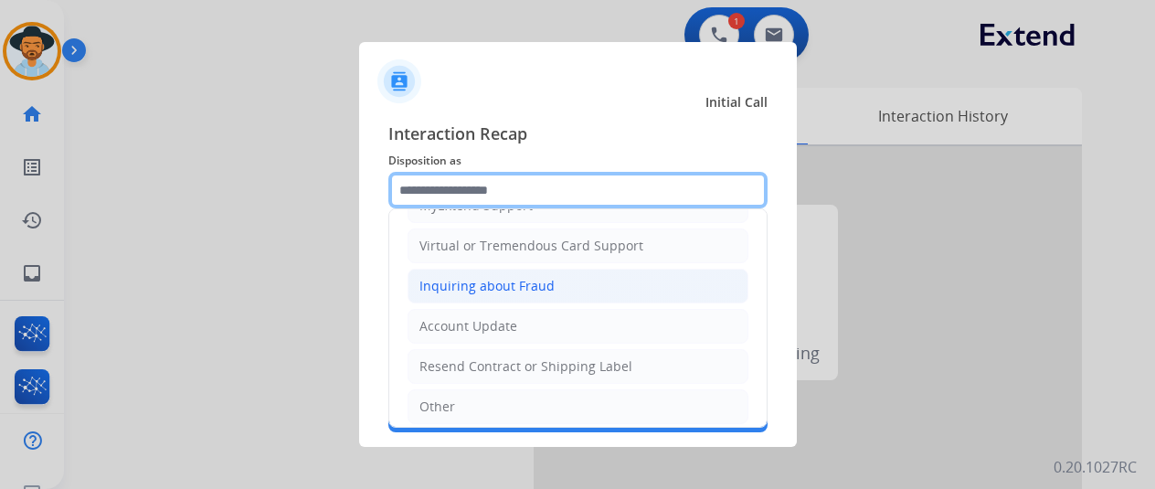
scroll to position [274, 0]
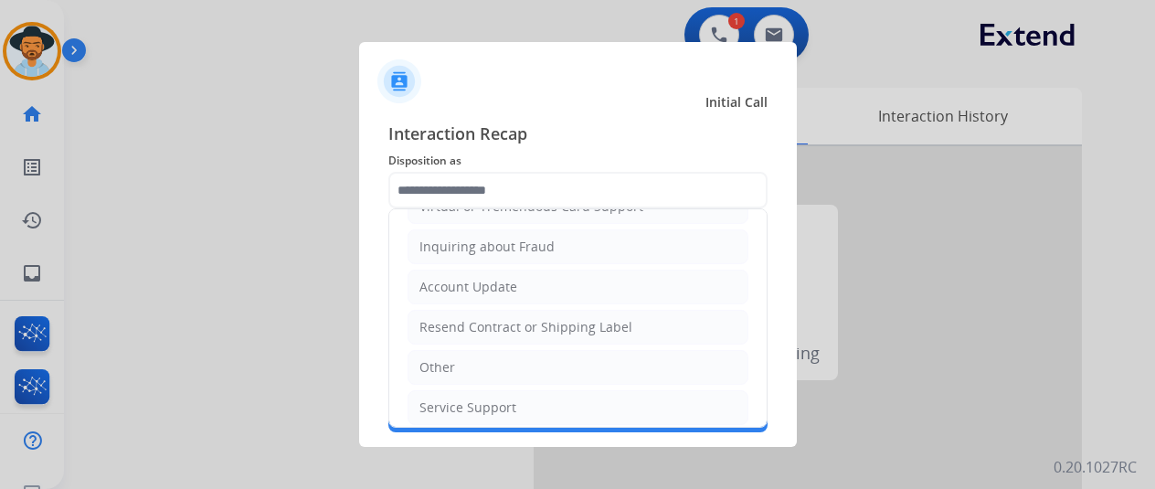
click at [442, 350] on li "Other" at bounding box center [578, 367] width 341 height 35
type input "*****"
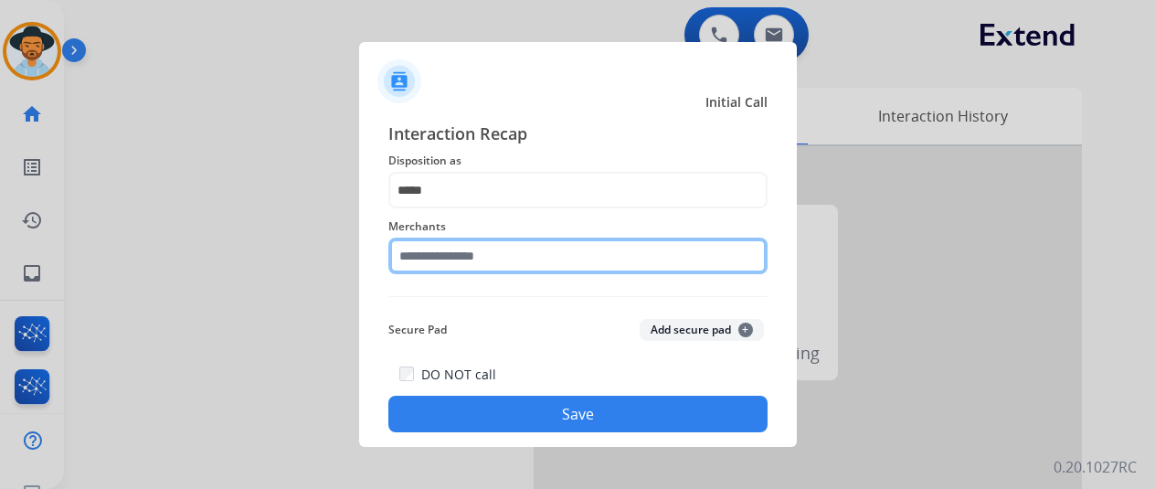
click at [441, 264] on input "text" at bounding box center [577, 256] width 379 height 37
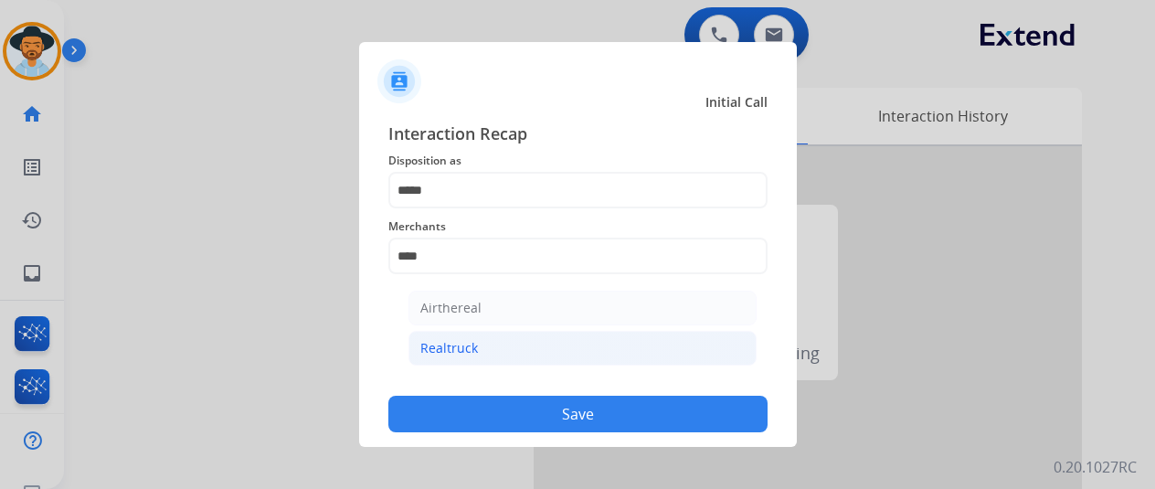
click at [467, 349] on div "Realtruck" at bounding box center [449, 348] width 58 height 18
type input "*********"
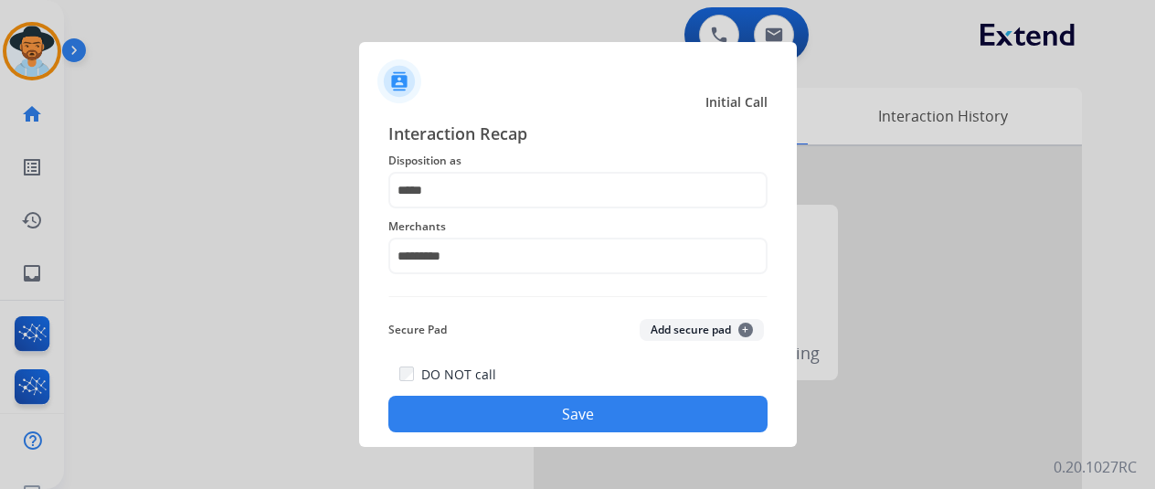
click at [570, 409] on button "Save" at bounding box center [577, 414] width 379 height 37
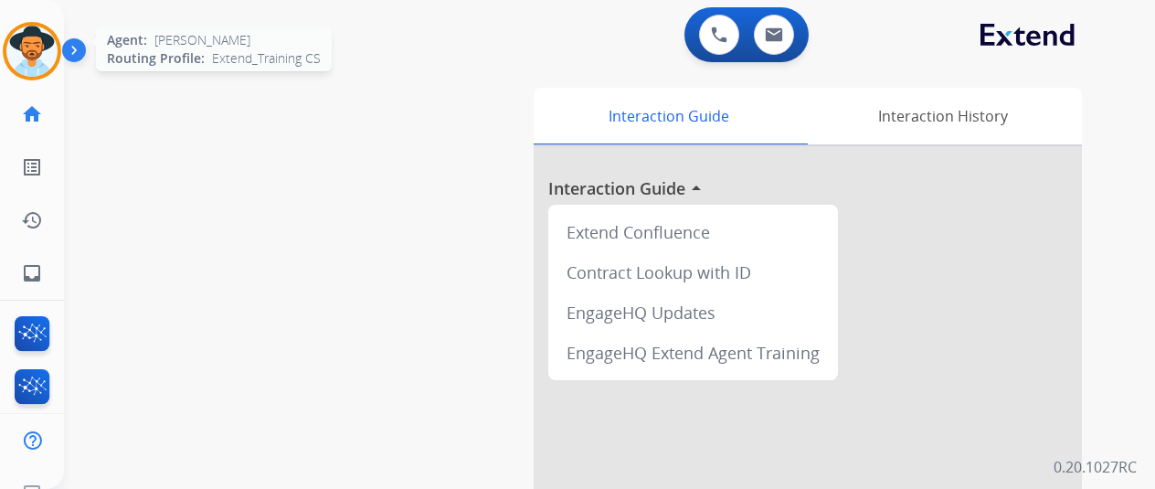
click at [27, 47] on img at bounding box center [31, 51] width 51 height 51
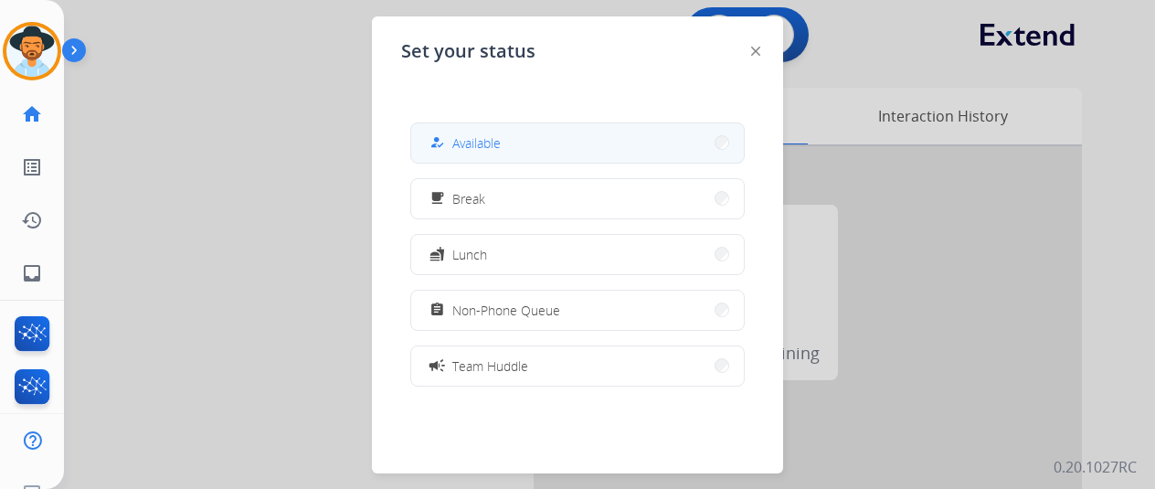
click at [510, 127] on button "how_to_reg Available" at bounding box center [577, 142] width 333 height 39
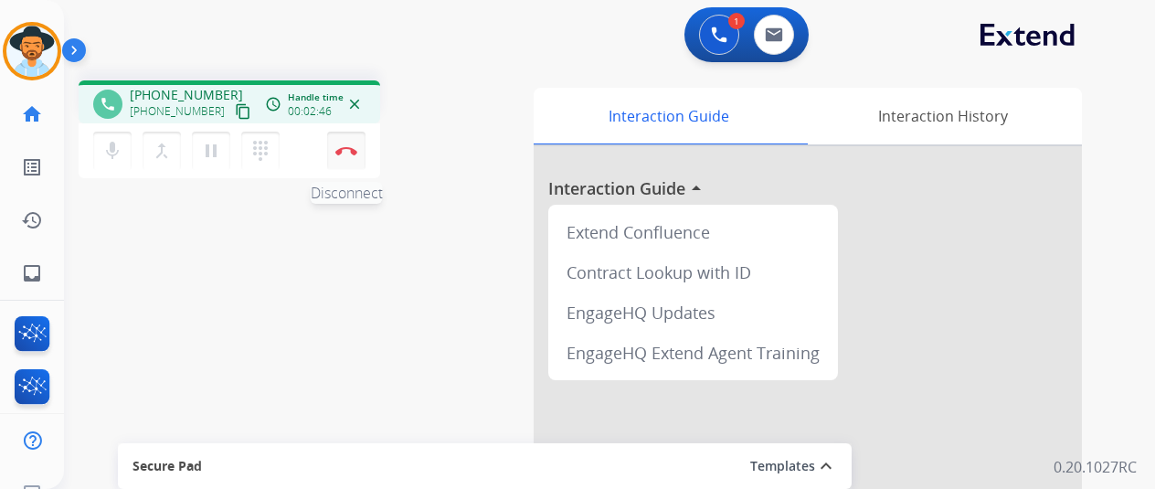
click at [349, 144] on button "Disconnect" at bounding box center [346, 151] width 38 height 38
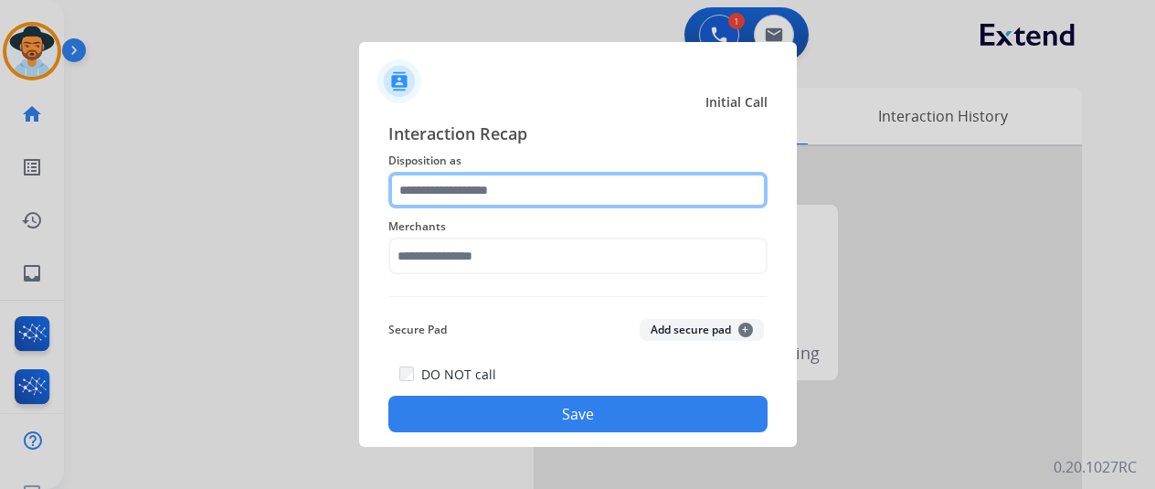
click at [443, 182] on input "text" at bounding box center [577, 190] width 379 height 37
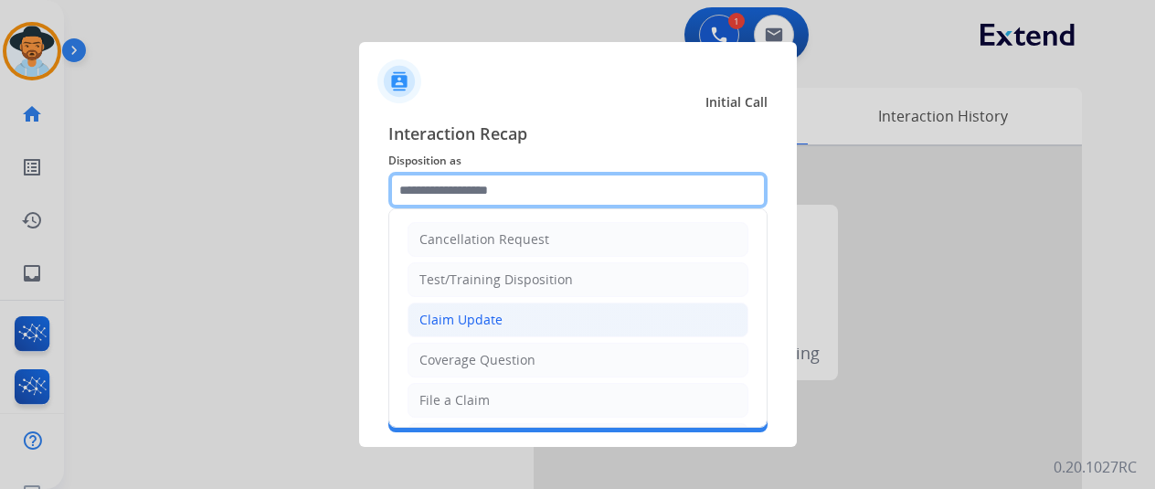
scroll to position [183, 0]
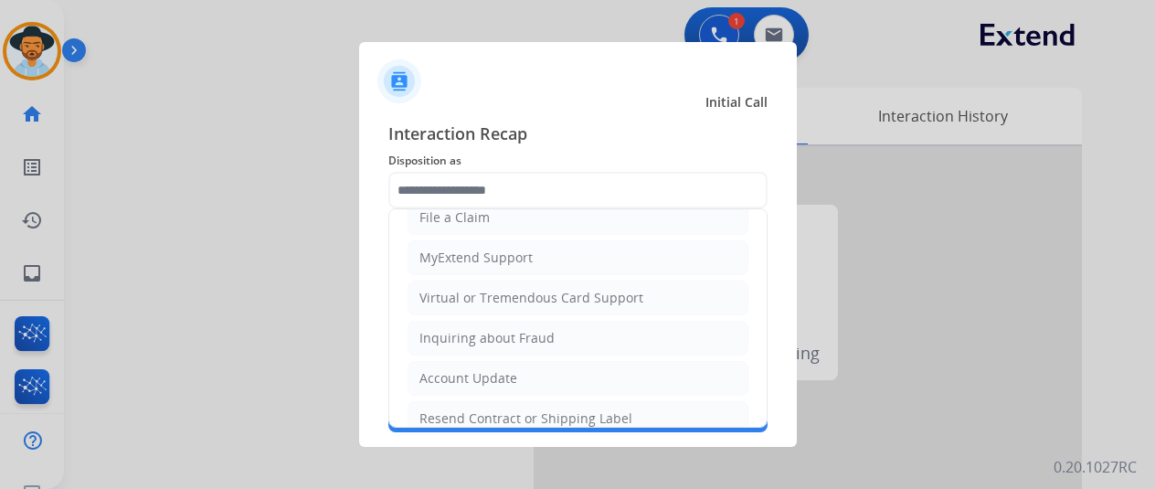
click at [454, 289] on div "Virtual or Tremendous Card Support" at bounding box center [532, 298] width 224 height 18
type input "**********"
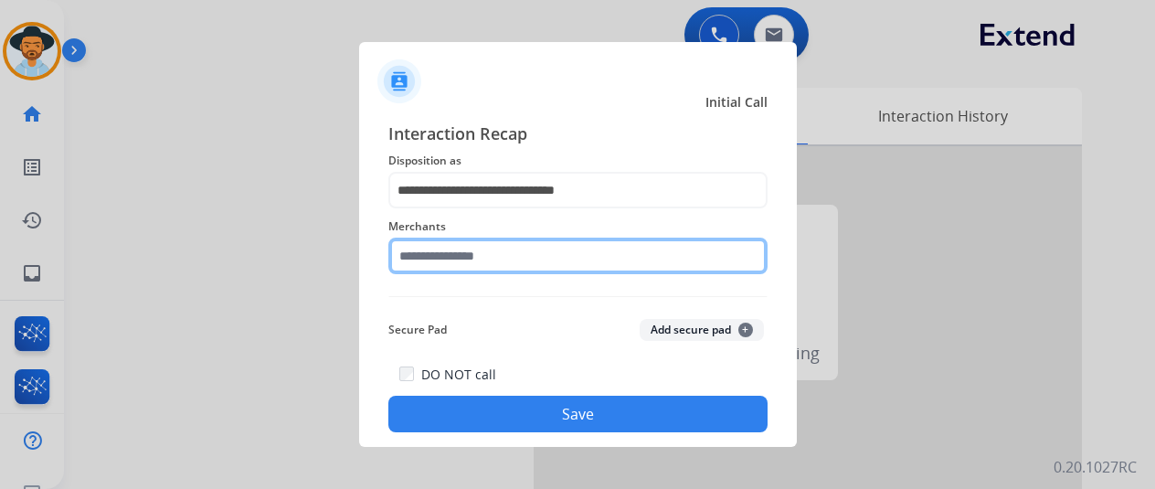
click at [435, 247] on input "text" at bounding box center [577, 256] width 379 height 37
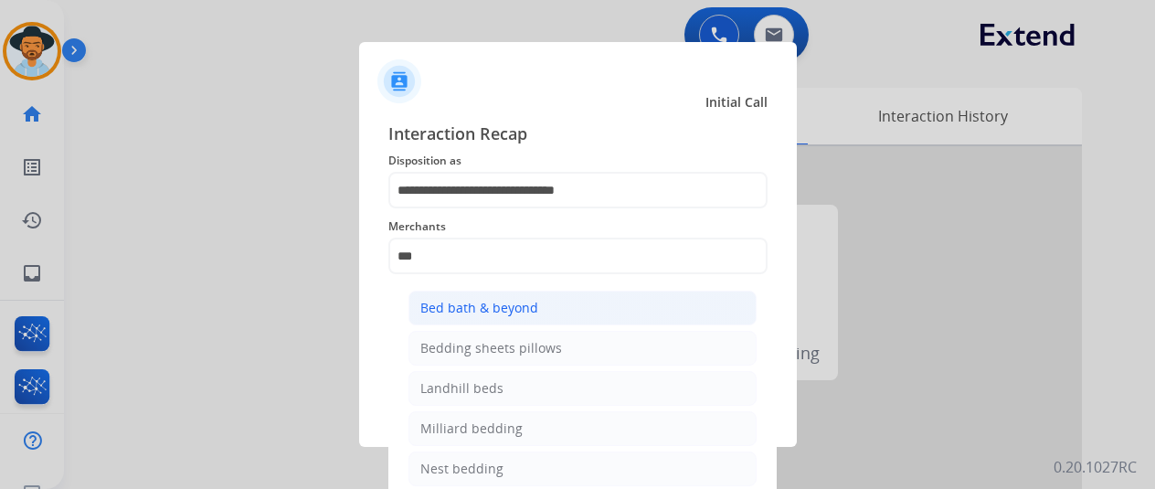
click at [452, 306] on div "Bed bath & beyond" at bounding box center [479, 308] width 118 height 18
type input "**********"
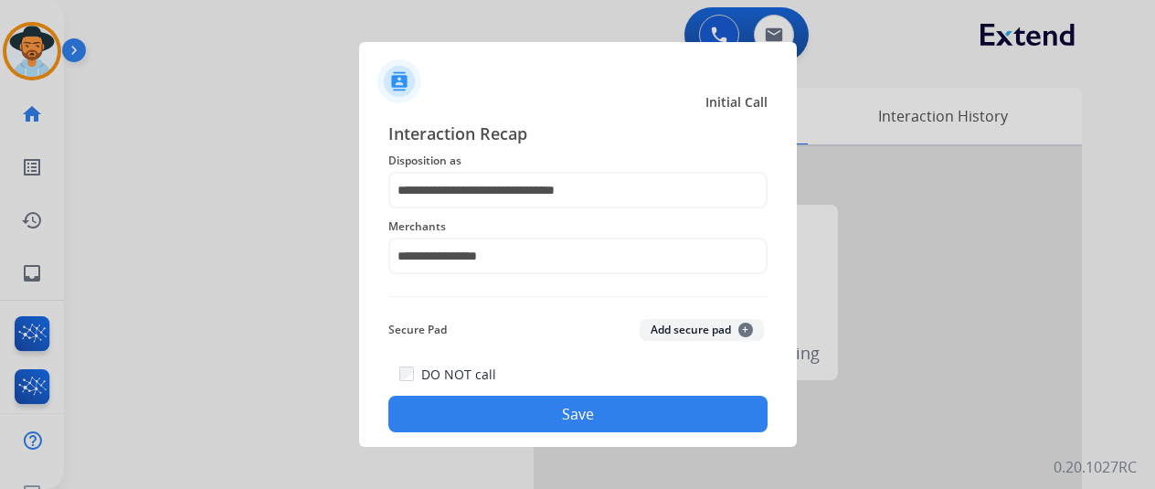
click at [545, 410] on button "Save" at bounding box center [577, 414] width 379 height 37
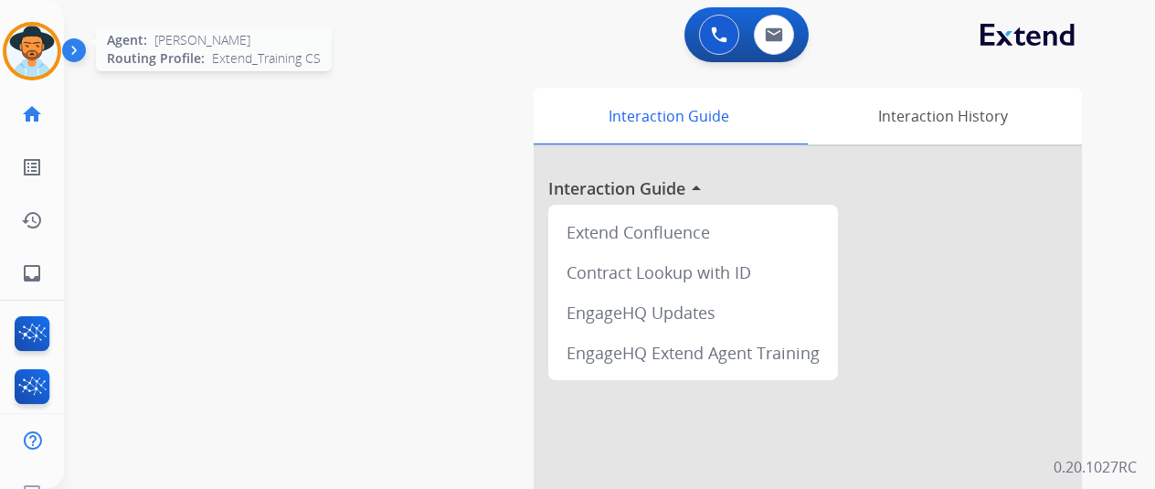
click at [37, 50] on img at bounding box center [31, 51] width 51 height 51
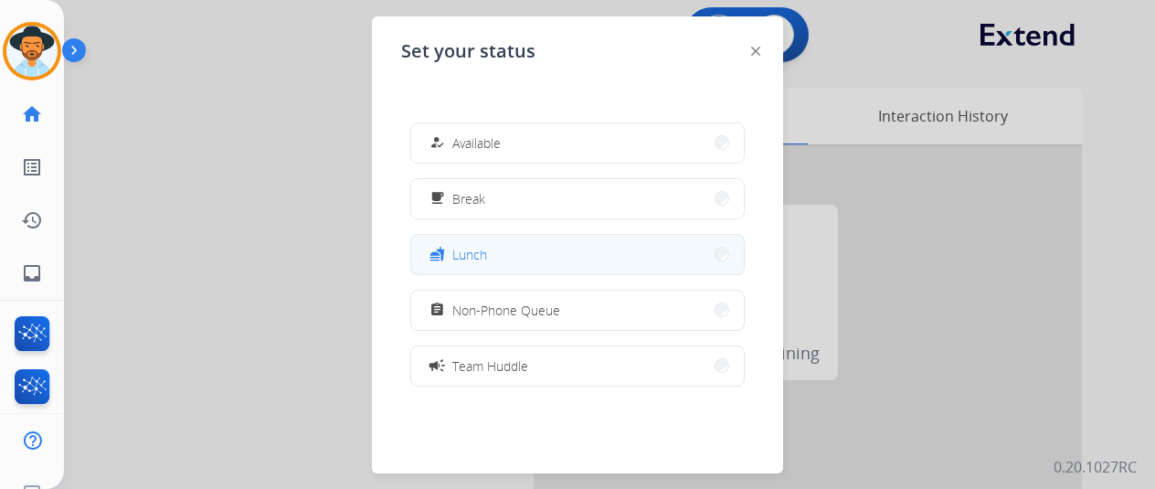
click at [483, 248] on span "Lunch" at bounding box center [469, 254] width 35 height 19
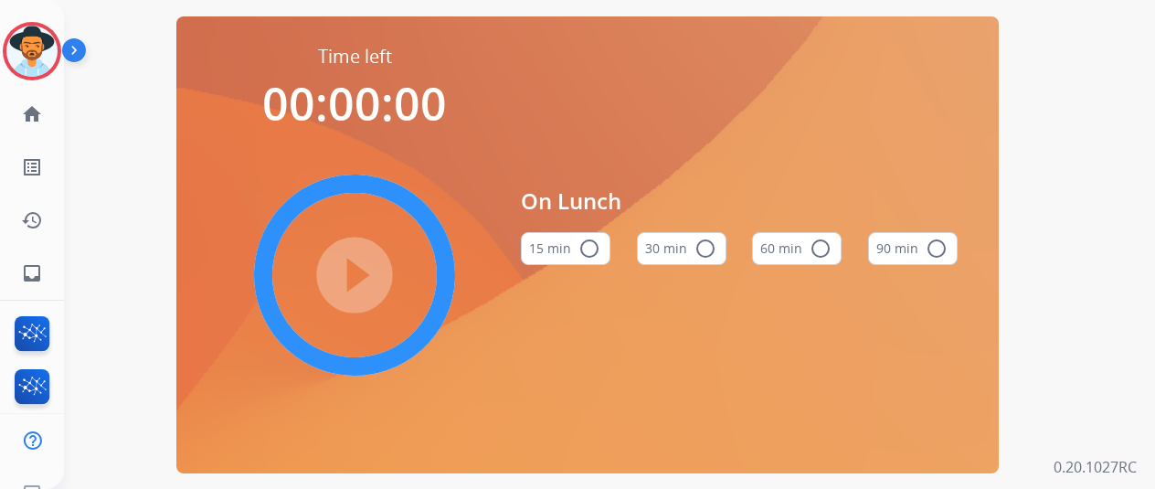
click at [714, 255] on mat-icon "radio_button_unchecked" at bounding box center [706, 249] width 22 height 22
click at [358, 275] on mat-icon "play_circle_filled" at bounding box center [355, 275] width 22 height 22
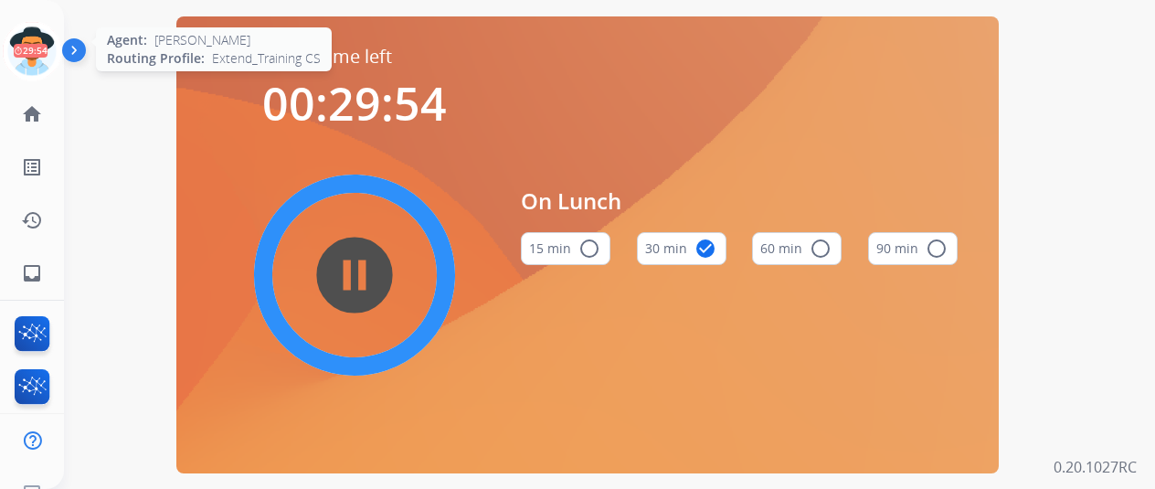
click at [36, 37] on icon at bounding box center [32, 51] width 59 height 59
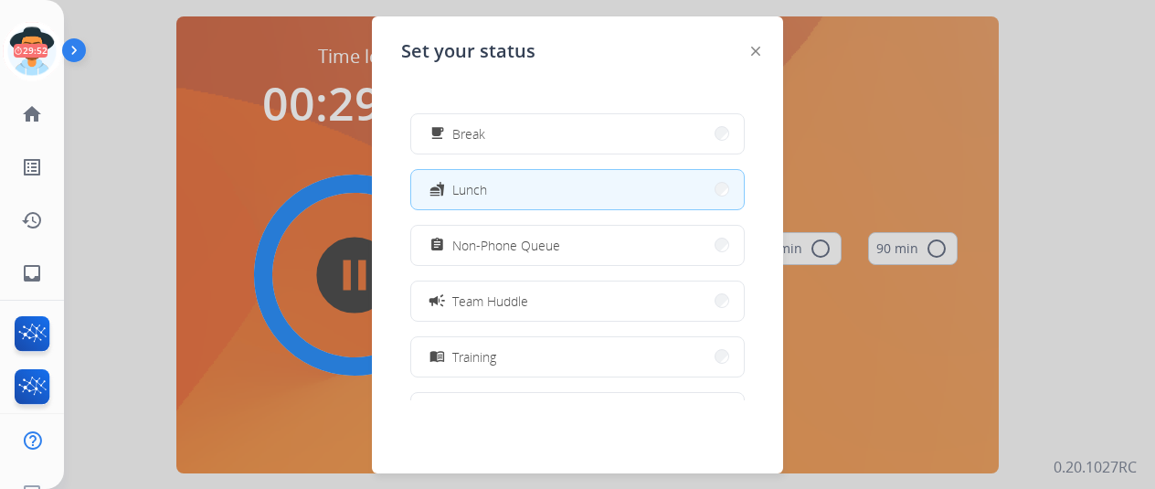
scroll to position [183, 0]
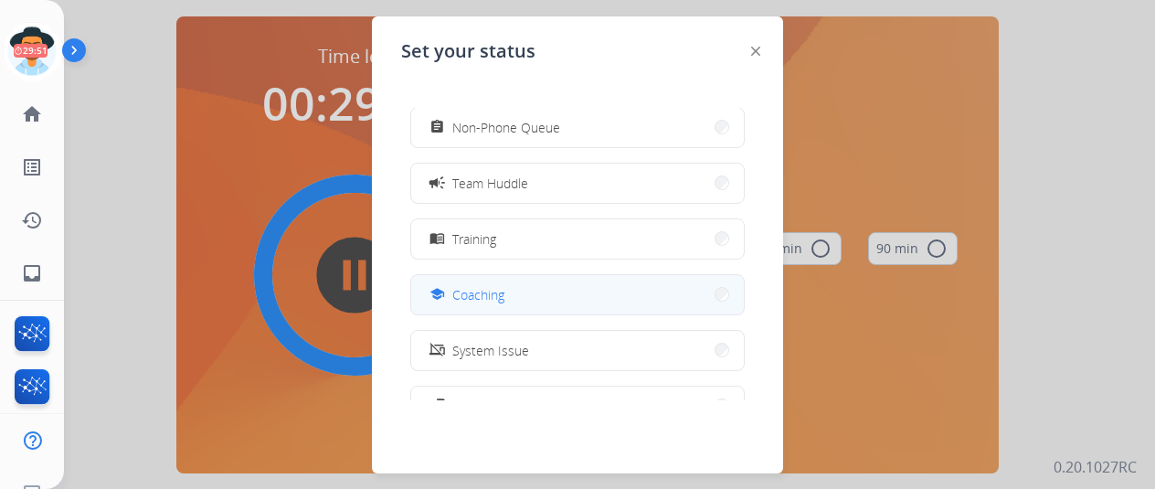
click at [475, 290] on span "Coaching" at bounding box center [478, 294] width 52 height 19
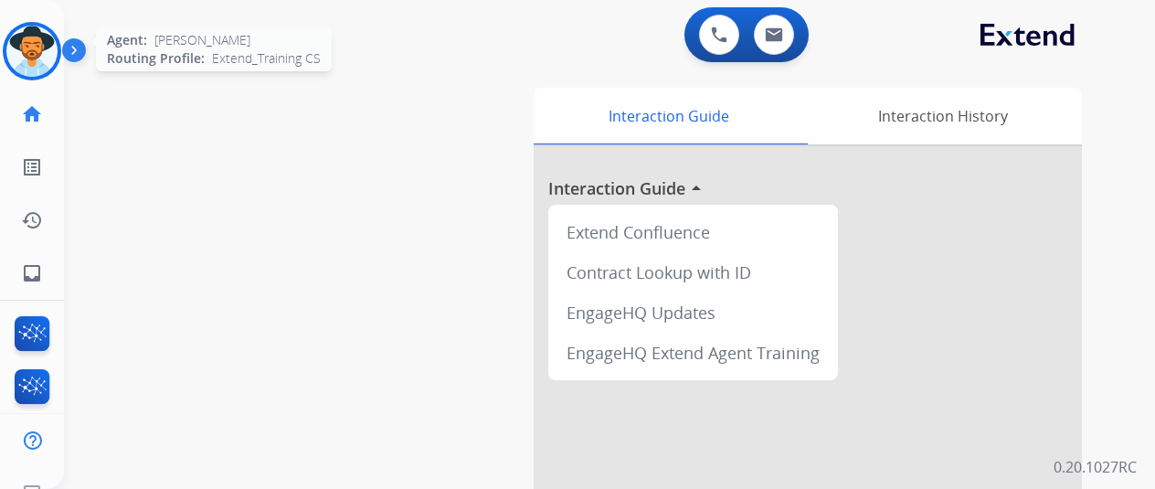
click at [24, 41] on img at bounding box center [31, 51] width 51 height 51
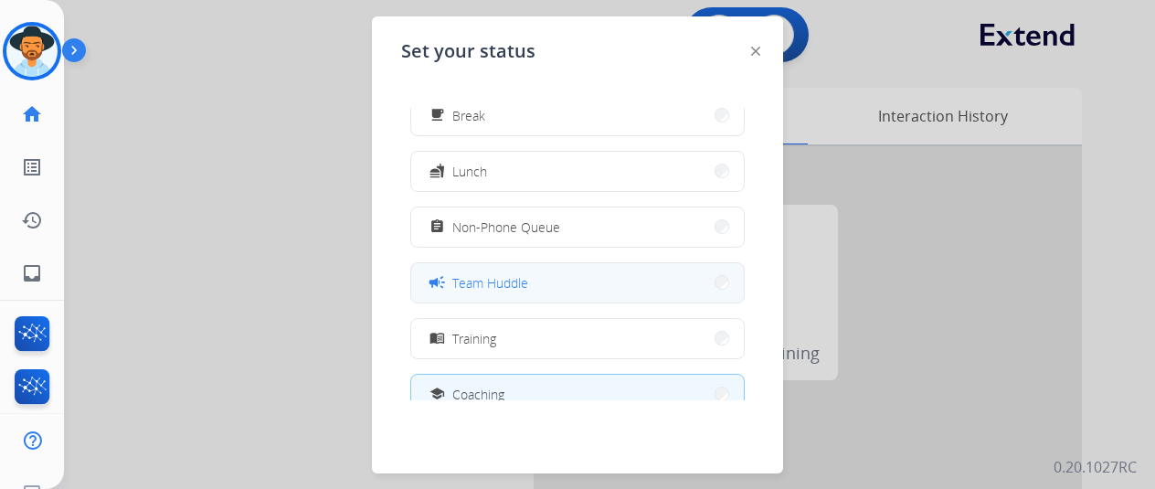
scroll to position [183, 0]
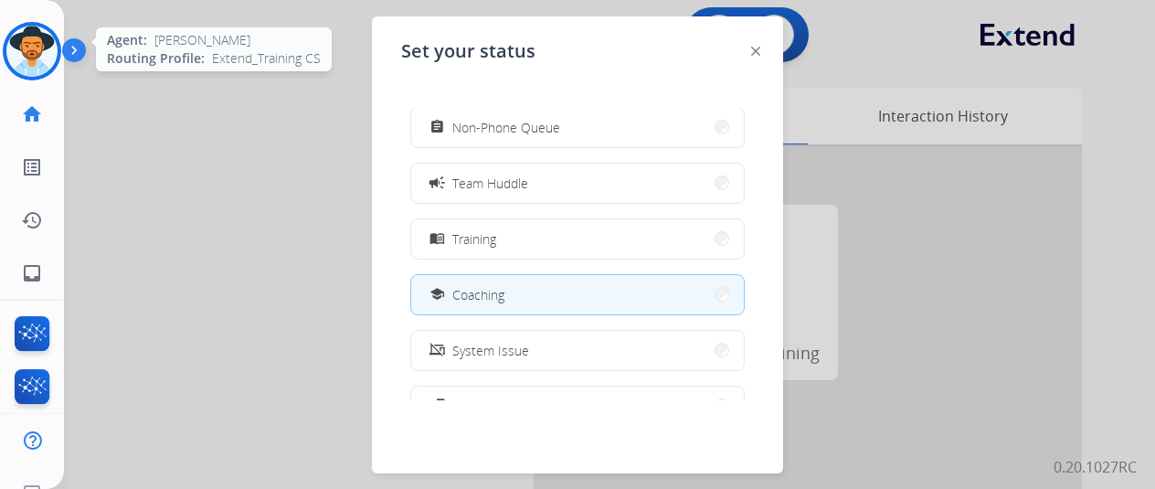
click at [24, 47] on img at bounding box center [31, 51] width 51 height 51
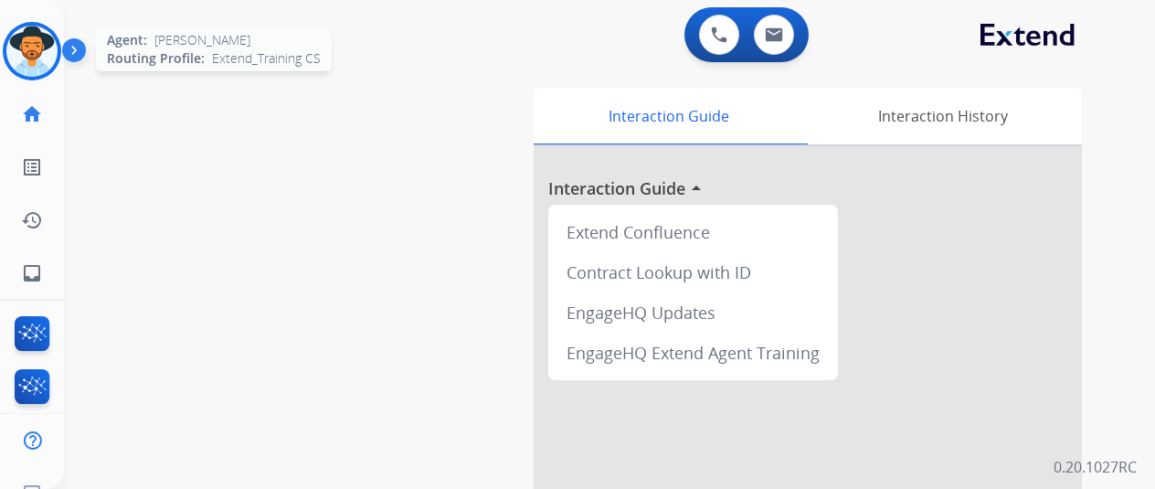
click at [40, 39] on img at bounding box center [31, 51] width 51 height 51
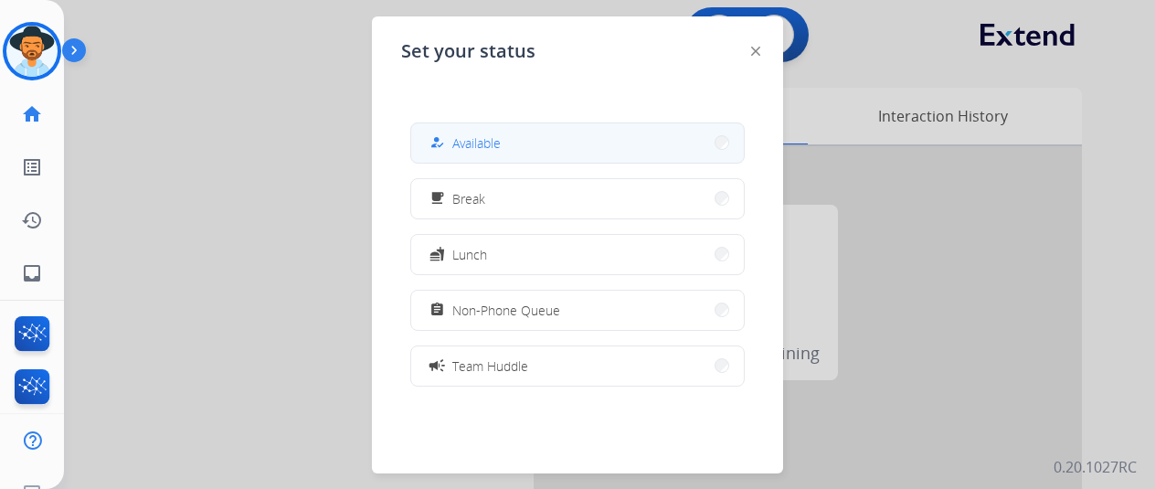
click at [472, 148] on span "Available" at bounding box center [476, 142] width 48 height 19
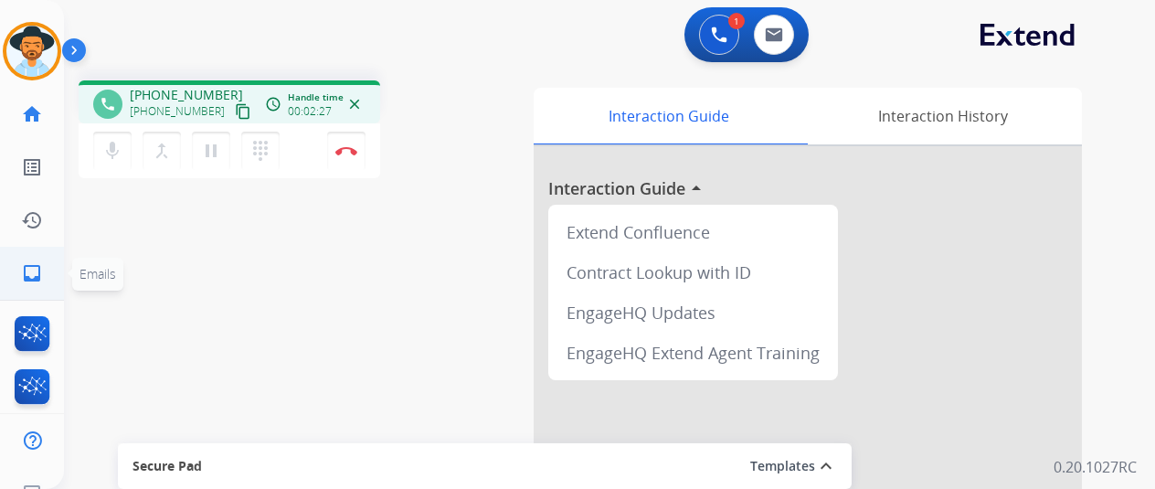
click at [27, 274] on mat-icon "inbox" at bounding box center [32, 273] width 22 height 22
select select "**********"
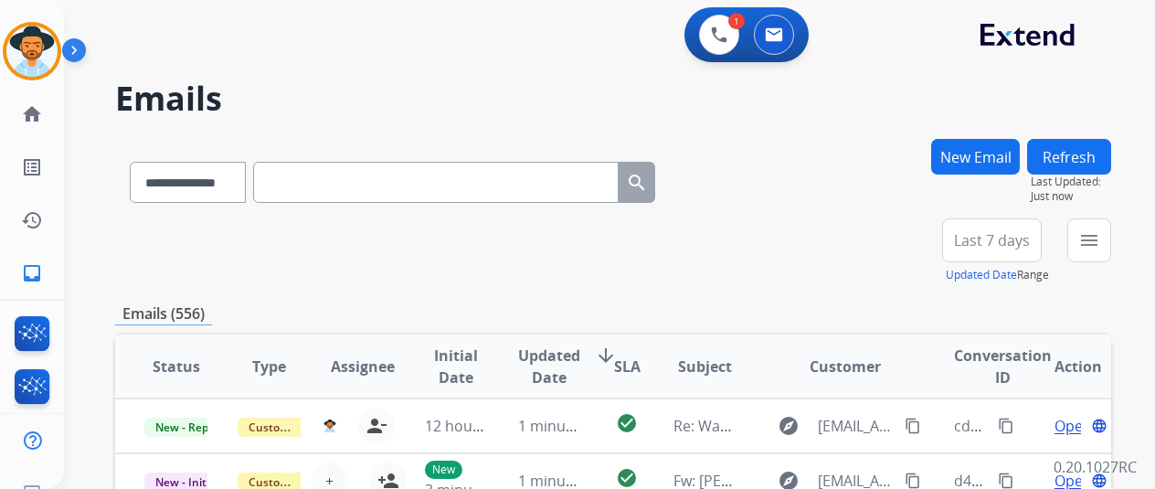
click at [976, 149] on button "New Email" at bounding box center [975, 157] width 89 height 36
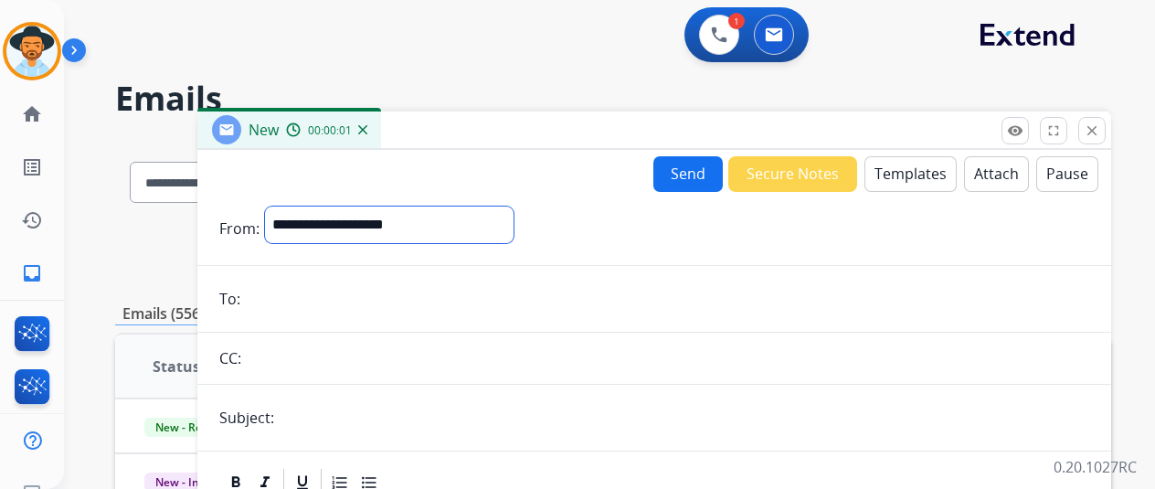
click at [331, 219] on select "**********" at bounding box center [389, 225] width 249 height 37
select select "**********"
click at [279, 207] on select "**********" at bounding box center [389, 225] width 249 height 37
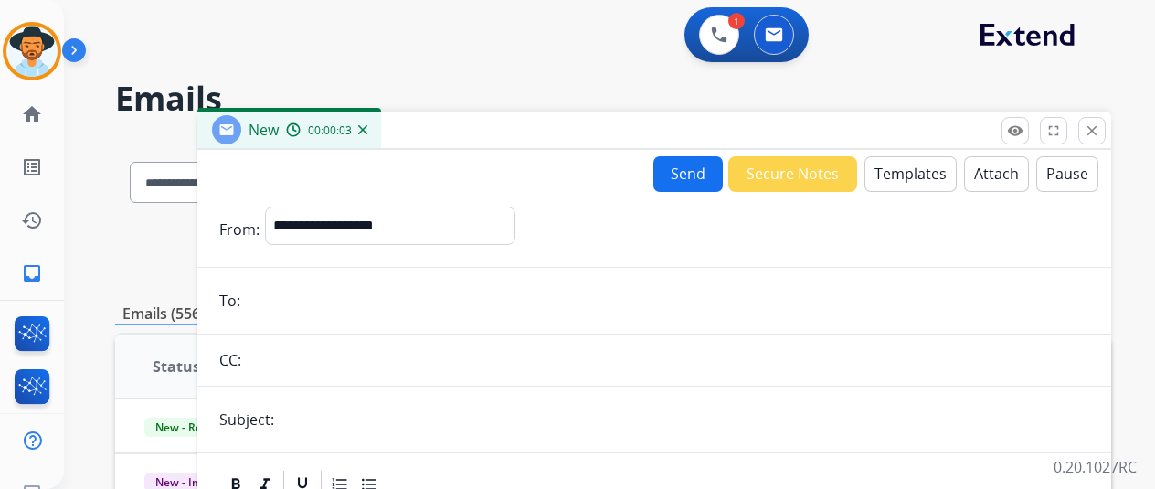
click at [287, 299] on input "email" at bounding box center [668, 300] width 844 height 37
paste input "**********"
type input "**********"
click at [899, 164] on button "Templates" at bounding box center [911, 174] width 92 height 36
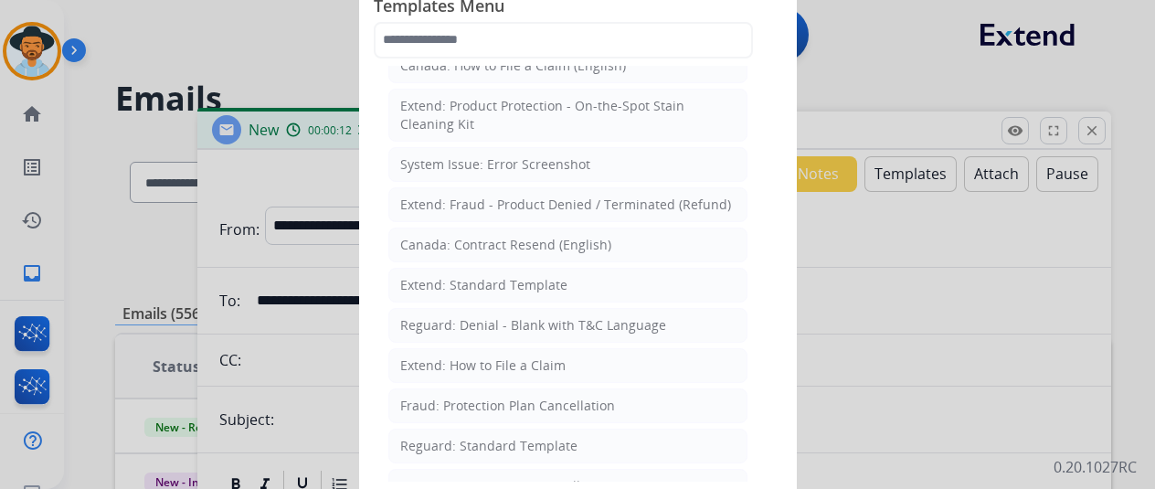
scroll to position [91, 0]
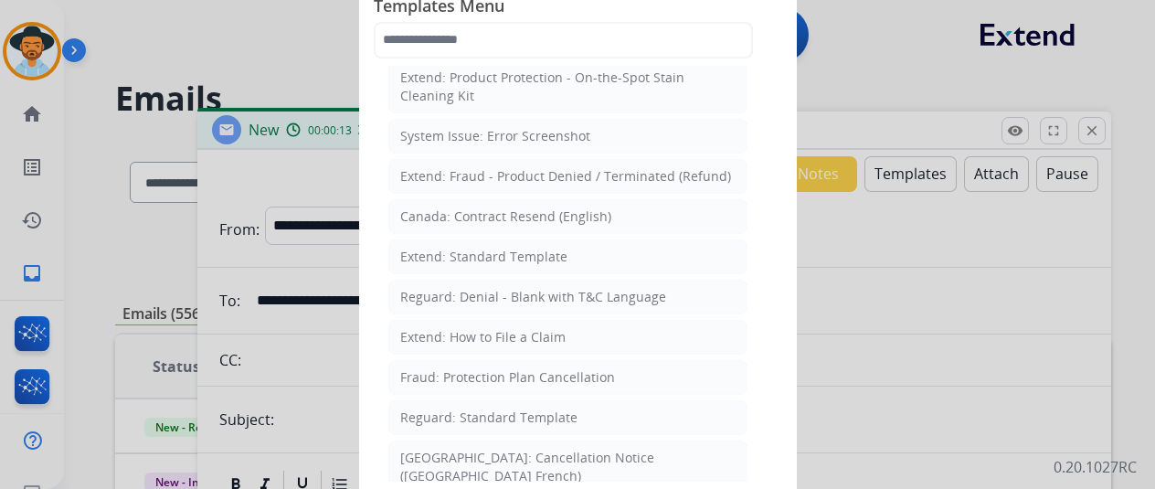
click at [453, 335] on div "Extend: How to File a Claim" at bounding box center [482, 337] width 165 height 18
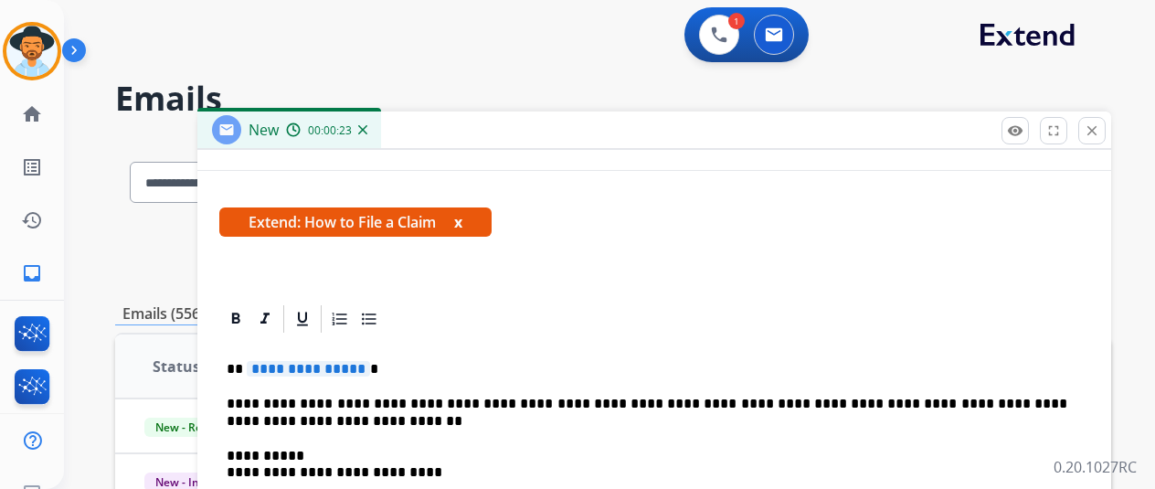
scroll to position [287, 0]
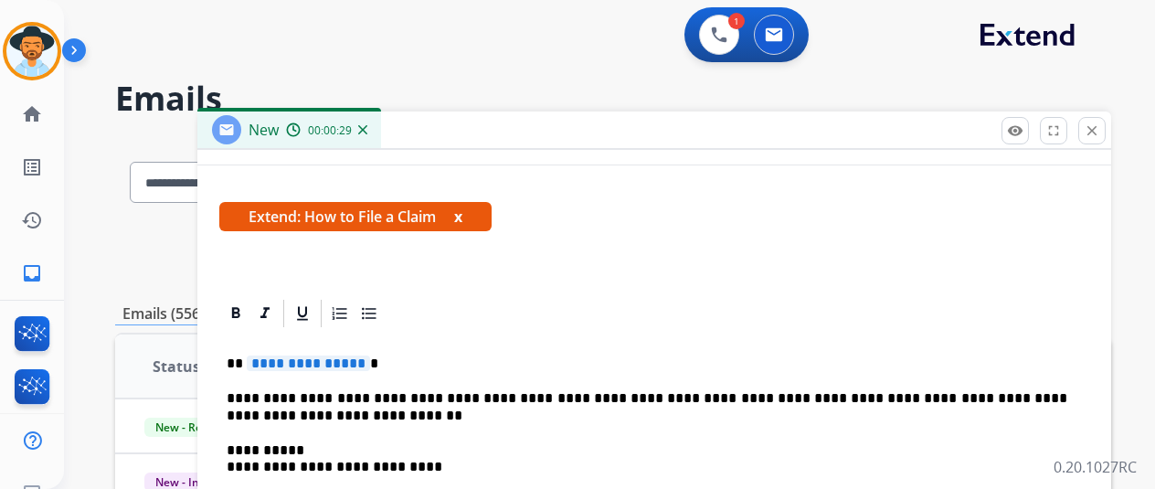
click at [368, 361] on span "**********" at bounding box center [308, 364] width 123 height 16
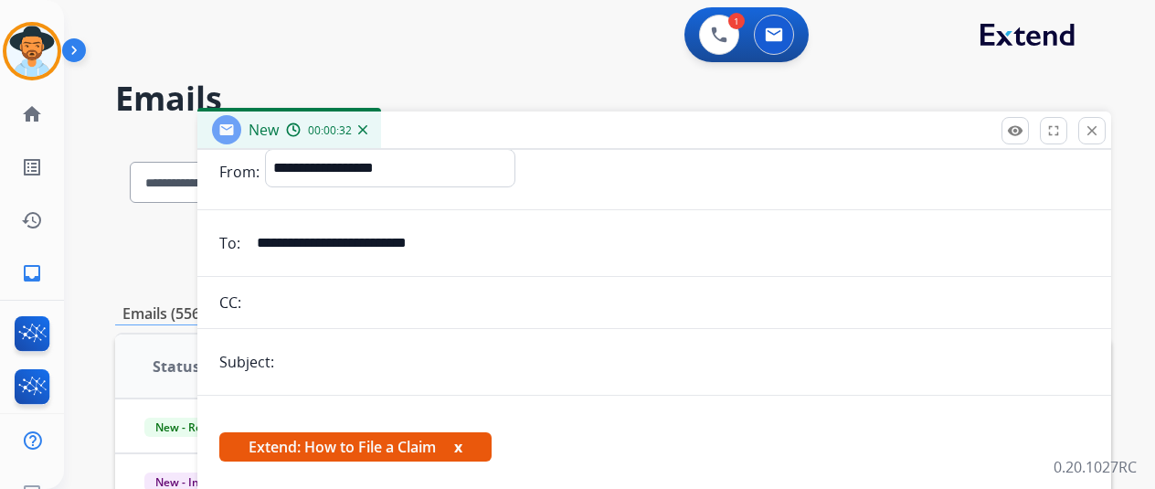
scroll to position [0, 0]
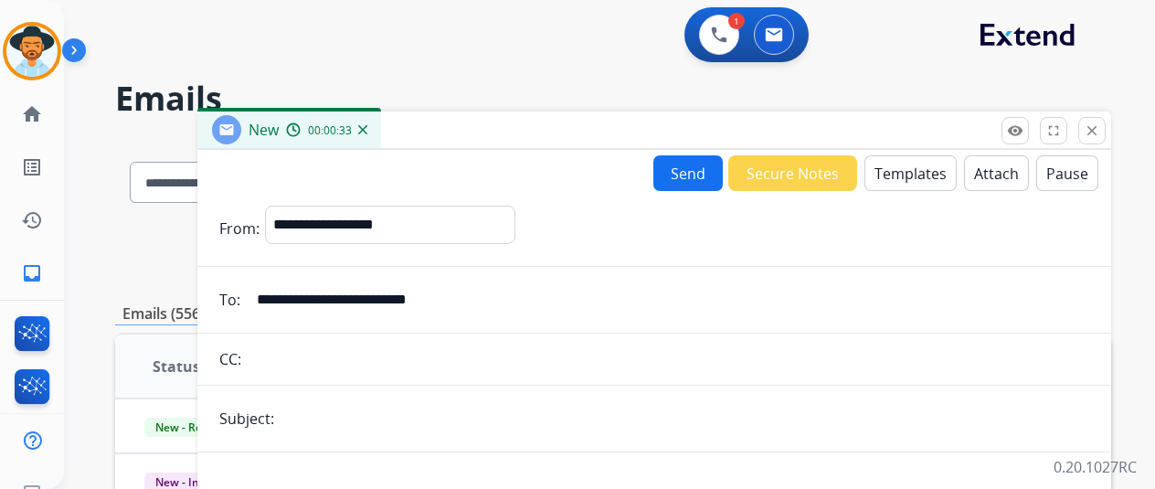
click at [680, 175] on button "Send" at bounding box center [688, 173] width 69 height 36
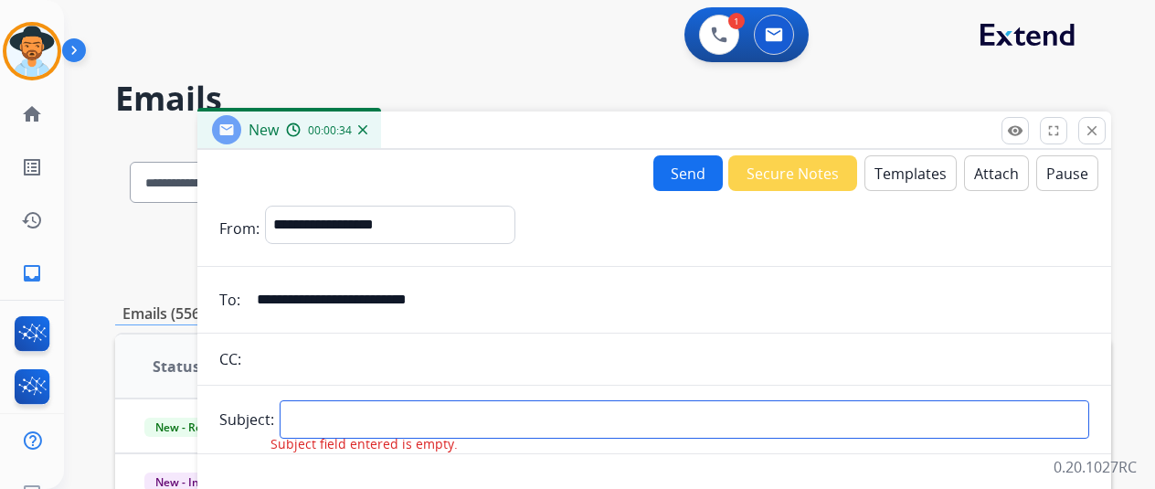
click at [314, 415] on input "text" at bounding box center [685, 419] width 810 height 38
type input "**********"
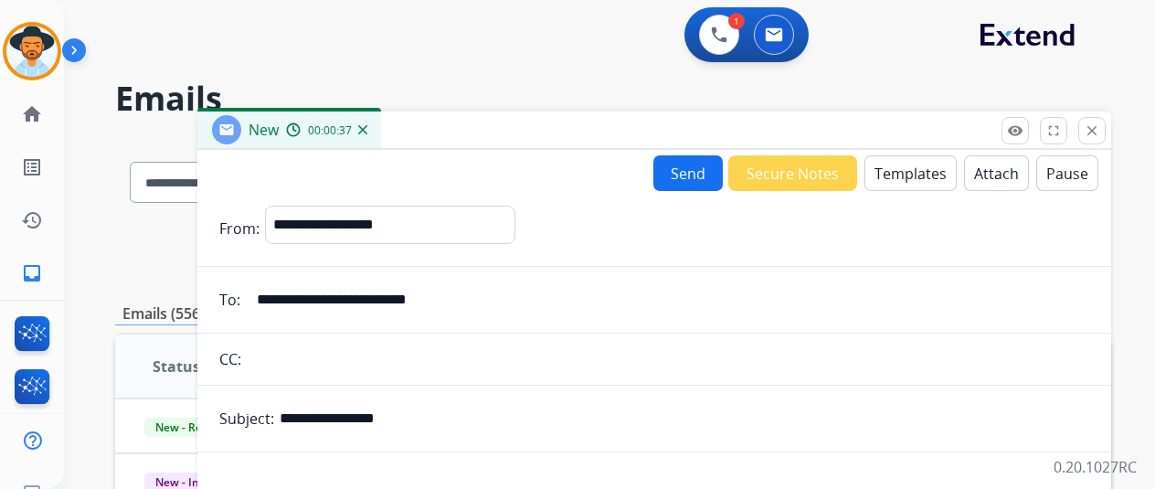
click at [696, 167] on button "Send" at bounding box center [688, 173] width 69 height 36
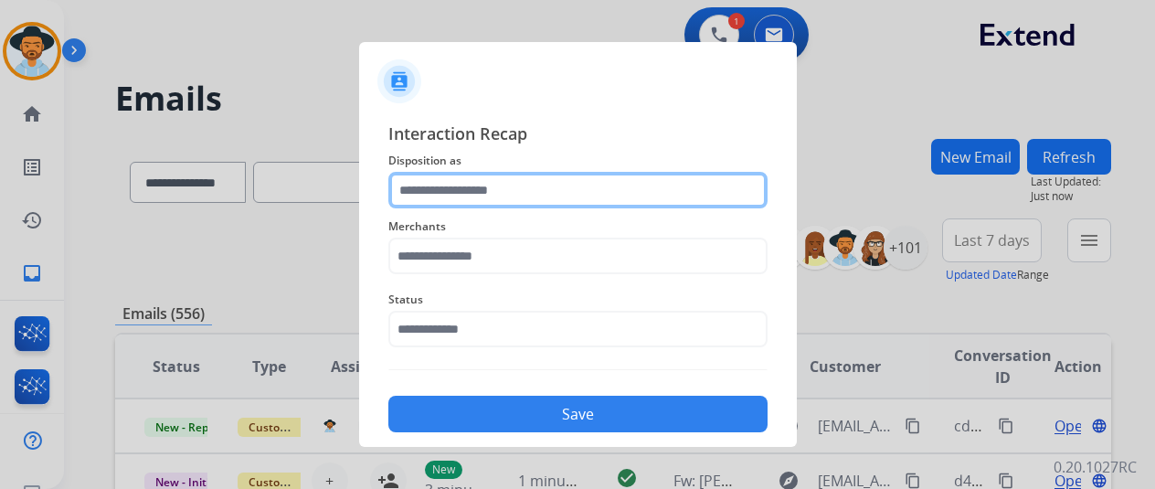
click at [508, 187] on input "text" at bounding box center [577, 190] width 379 height 37
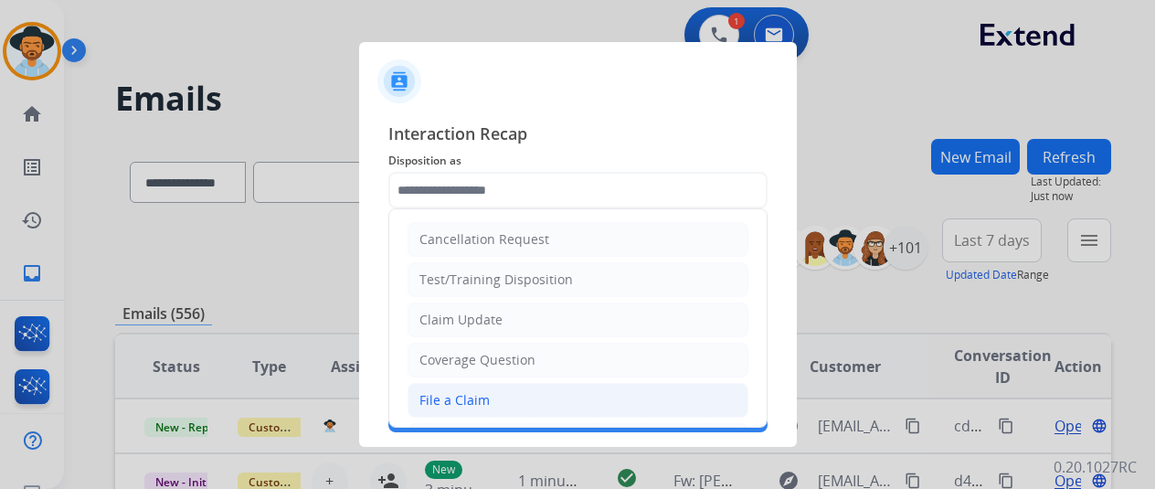
click at [457, 391] on div "File a Claim" at bounding box center [455, 400] width 70 height 18
type input "**********"
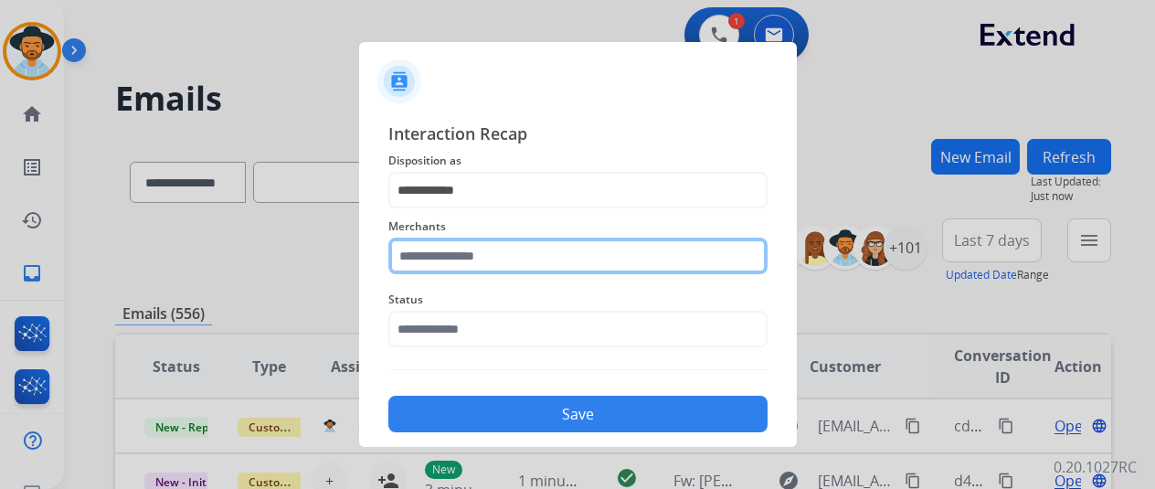
click at [458, 250] on input "text" at bounding box center [577, 256] width 379 height 37
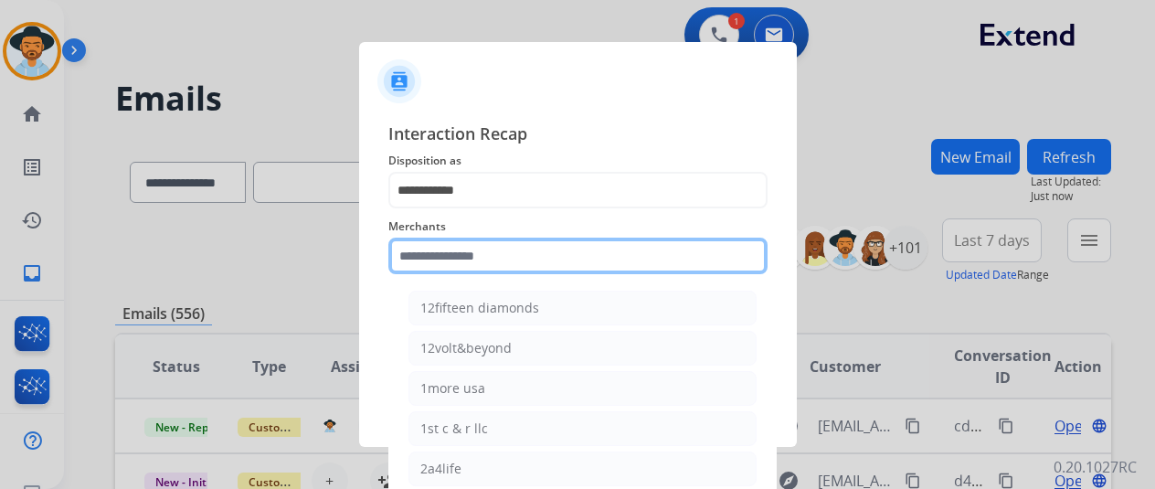
click at [448, 260] on input "text" at bounding box center [577, 256] width 379 height 37
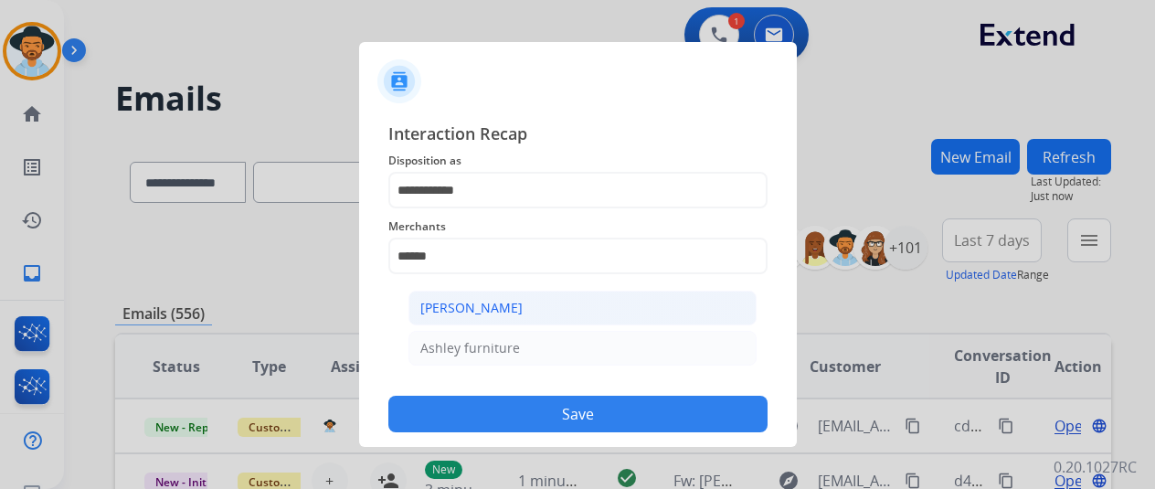
click at [492, 310] on div "[PERSON_NAME]" at bounding box center [471, 308] width 102 height 18
type input "**********"
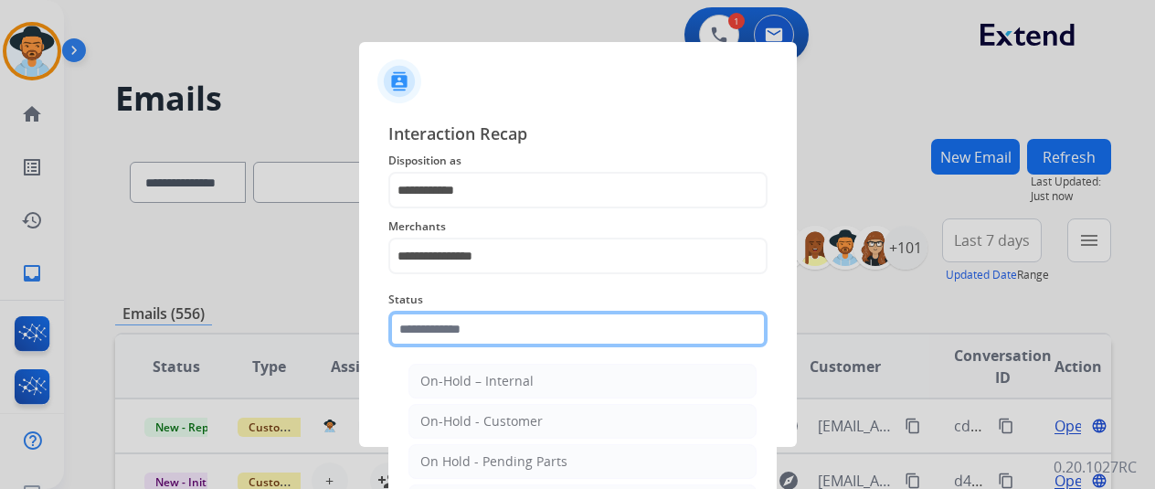
click at [493, 330] on input "text" at bounding box center [577, 329] width 379 height 37
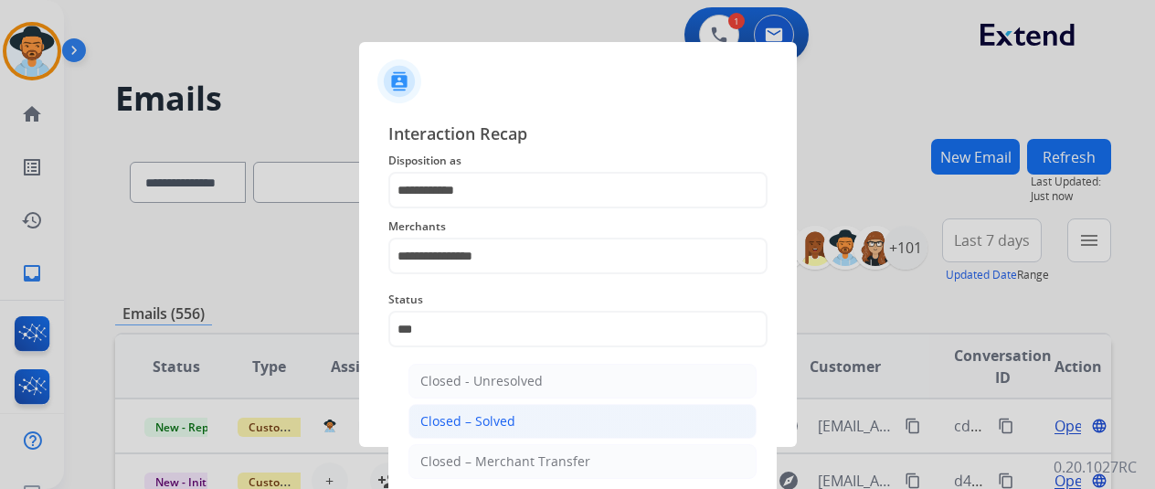
click at [500, 418] on div "Closed – Solved" at bounding box center [467, 421] width 95 height 18
type input "**********"
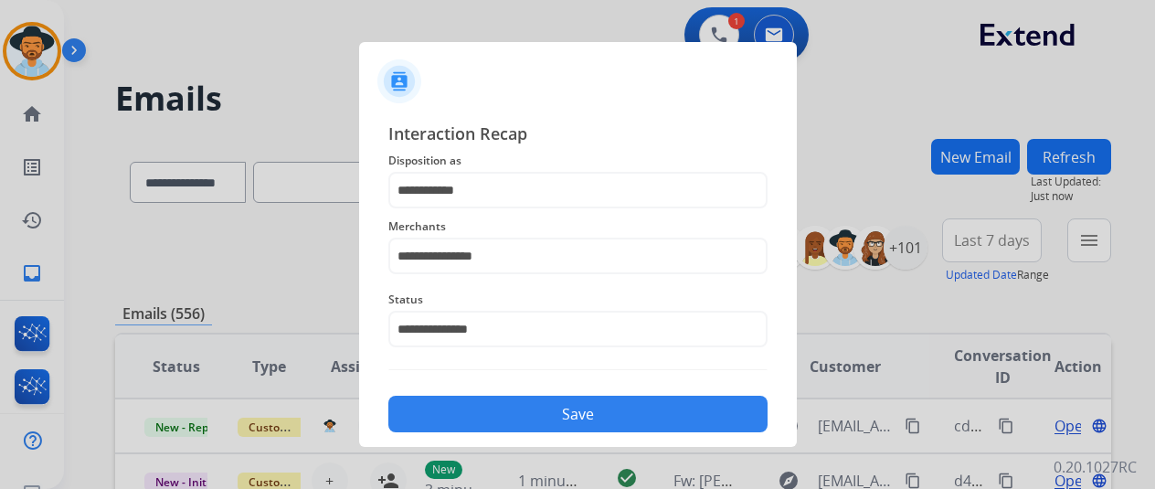
click at [522, 413] on button "Save" at bounding box center [577, 414] width 379 height 37
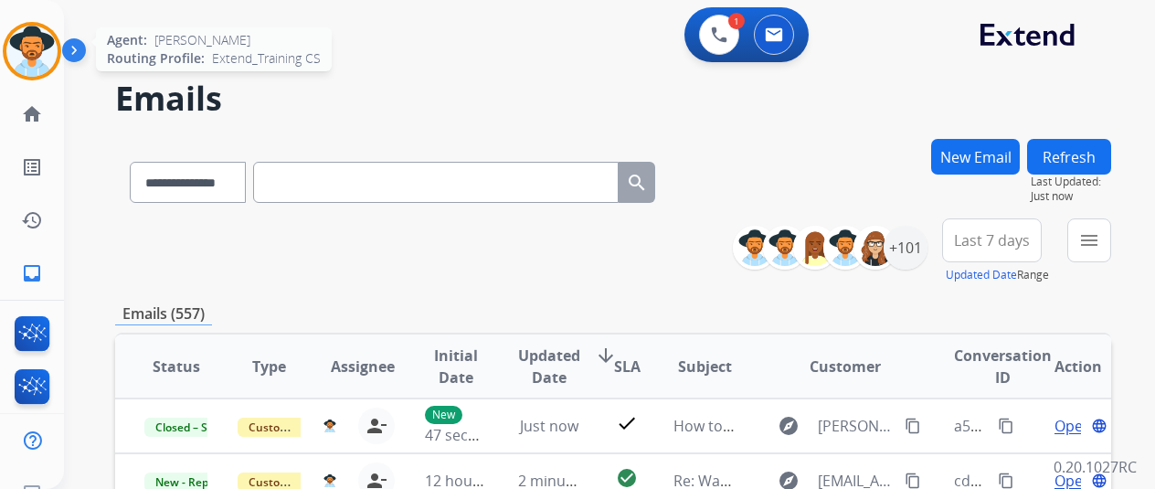
click at [30, 48] on img at bounding box center [31, 51] width 51 height 51
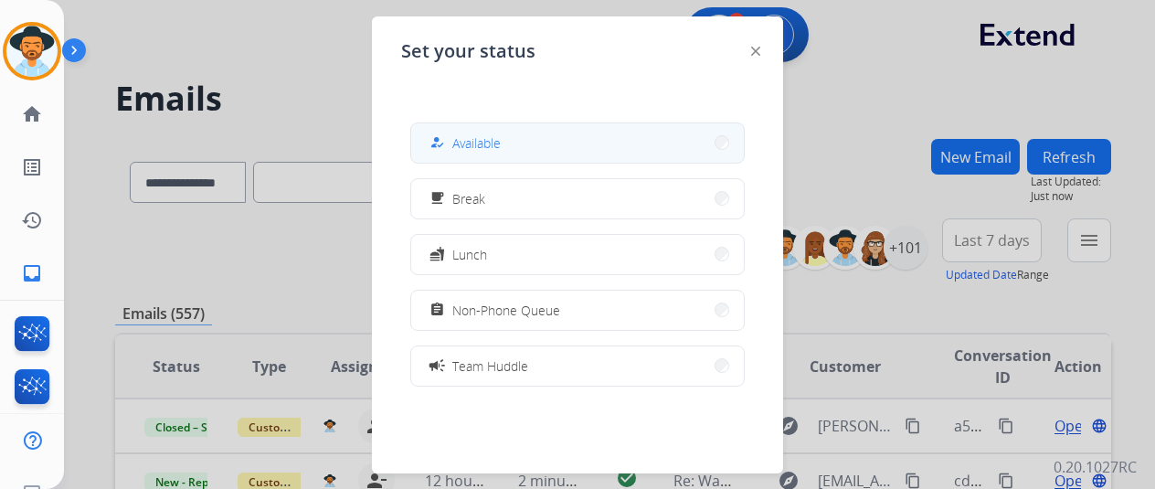
click at [499, 129] on button "how_to_reg Available" at bounding box center [577, 142] width 333 height 39
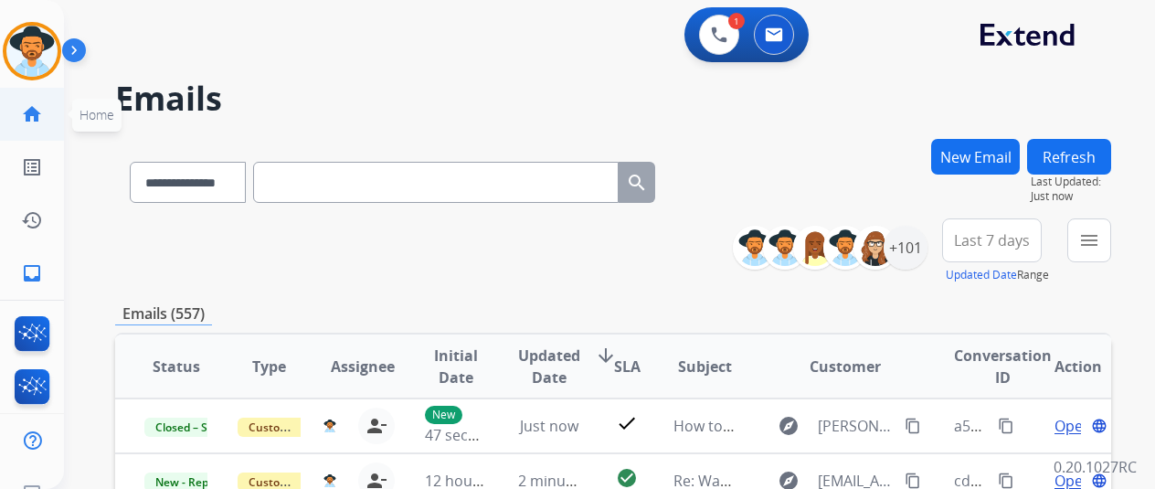
click at [33, 117] on mat-icon "home" at bounding box center [32, 114] width 22 height 22
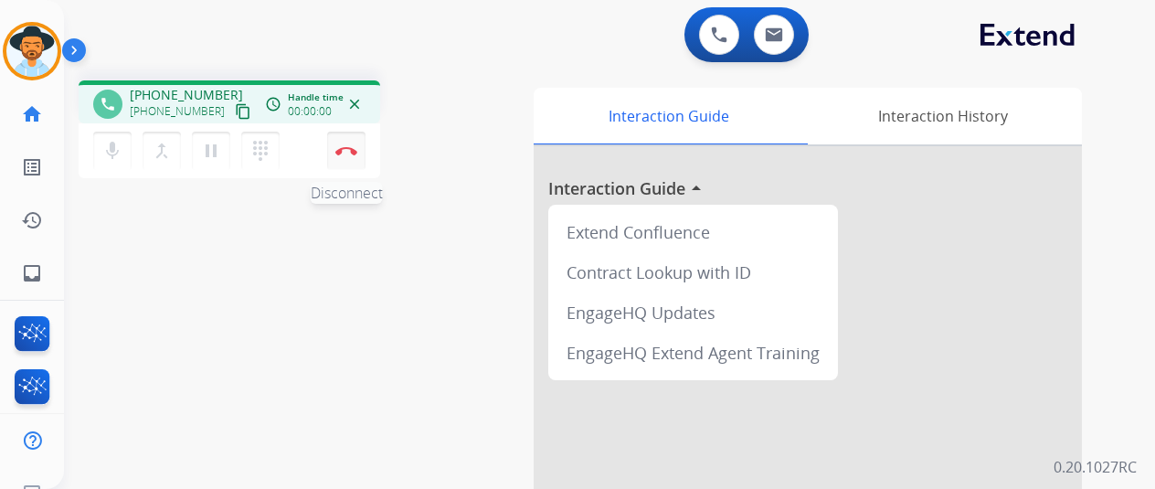
click at [347, 151] on img at bounding box center [346, 150] width 22 height 9
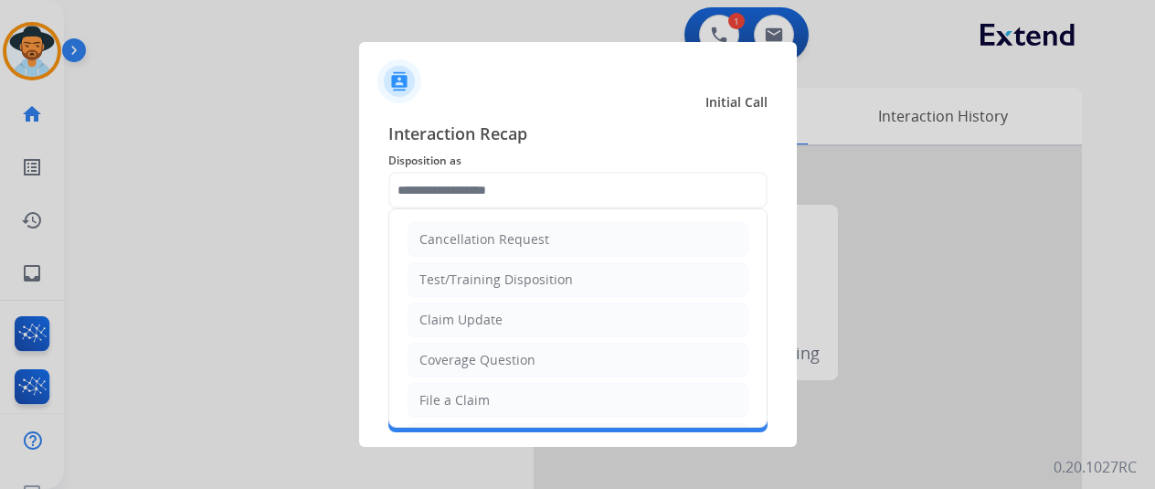
click at [446, 184] on input "text" at bounding box center [577, 190] width 379 height 37
drag, startPoint x: 443, startPoint y: 399, endPoint x: 457, endPoint y: 293, distance: 106.9
click at [444, 399] on div "File a Claim" at bounding box center [455, 400] width 70 height 18
type input "**********"
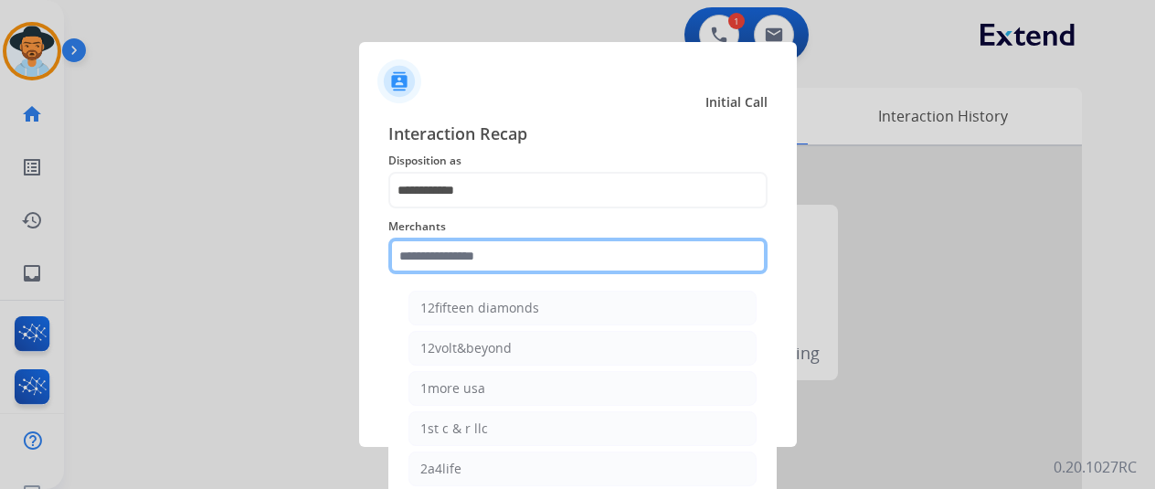
click at [441, 253] on input "text" at bounding box center [577, 256] width 379 height 37
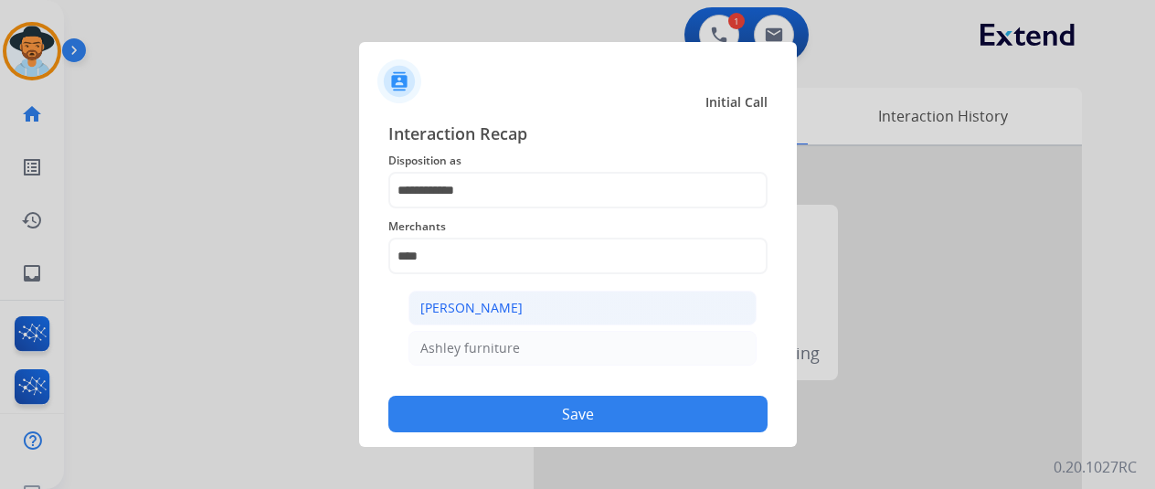
click at [507, 301] on div "[PERSON_NAME]" at bounding box center [471, 308] width 102 height 18
type input "**********"
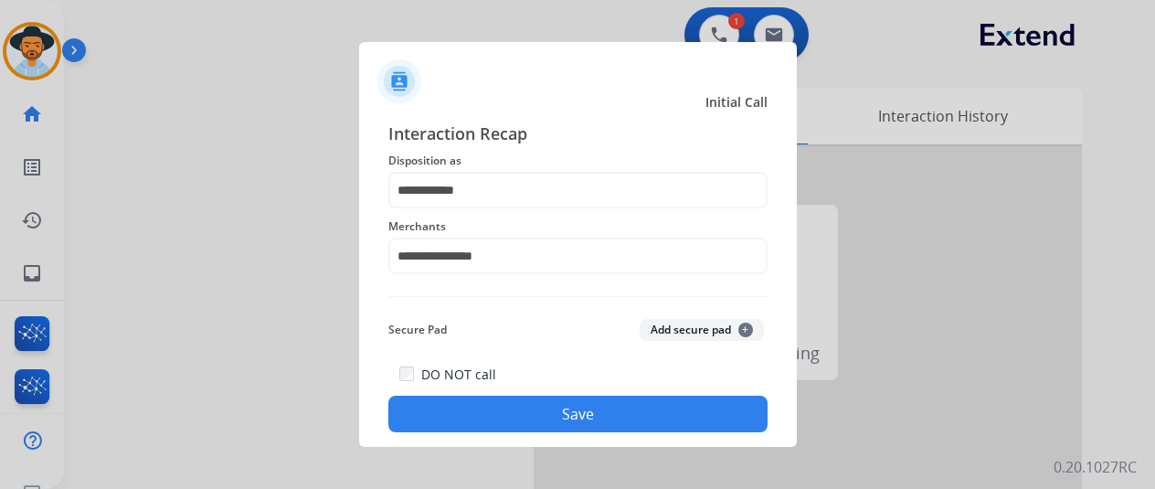
click at [558, 405] on button "Save" at bounding box center [577, 414] width 379 height 37
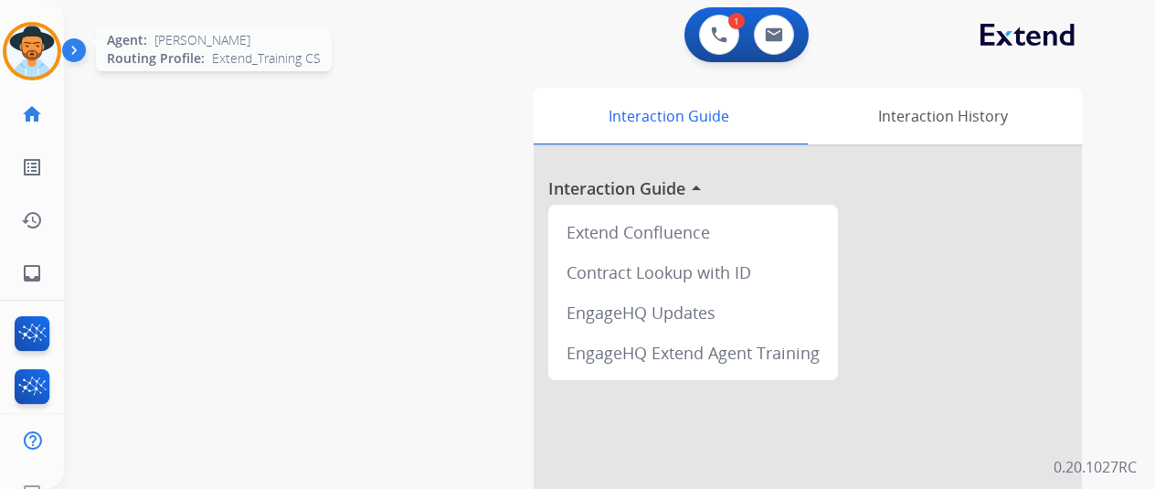
click at [43, 45] on img at bounding box center [31, 51] width 51 height 51
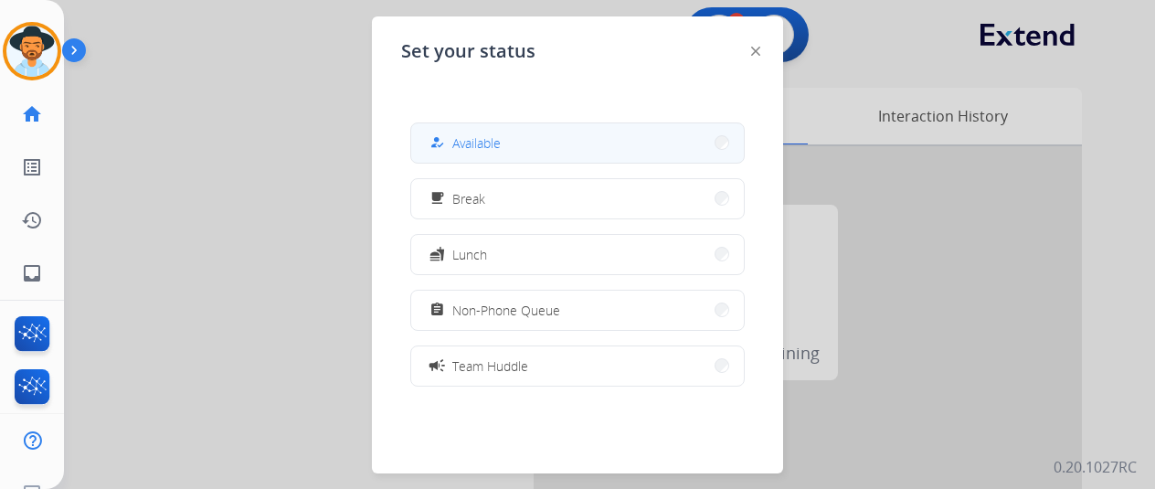
click at [503, 140] on button "how_to_reg Available" at bounding box center [577, 142] width 333 height 39
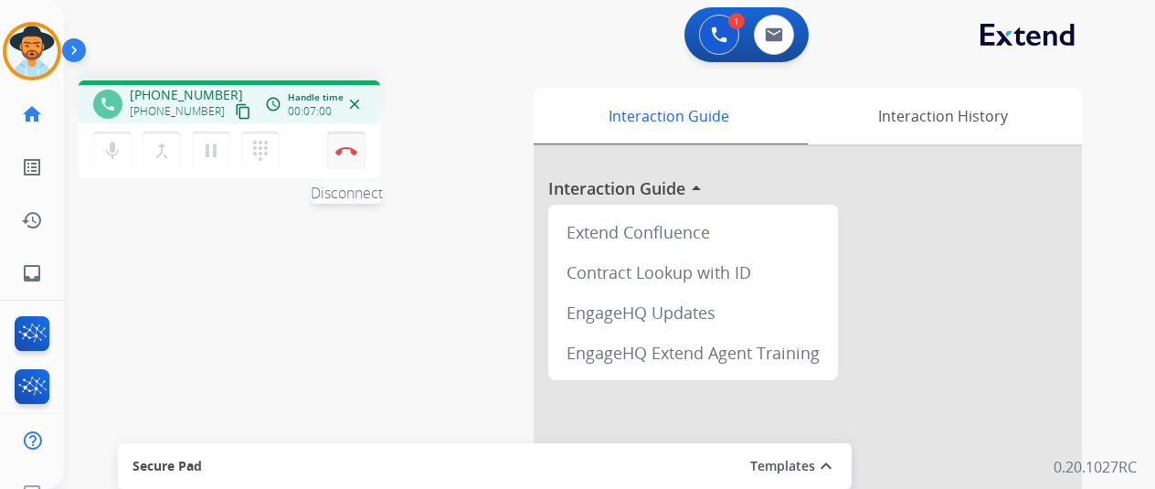
click at [349, 147] on img at bounding box center [346, 150] width 22 height 9
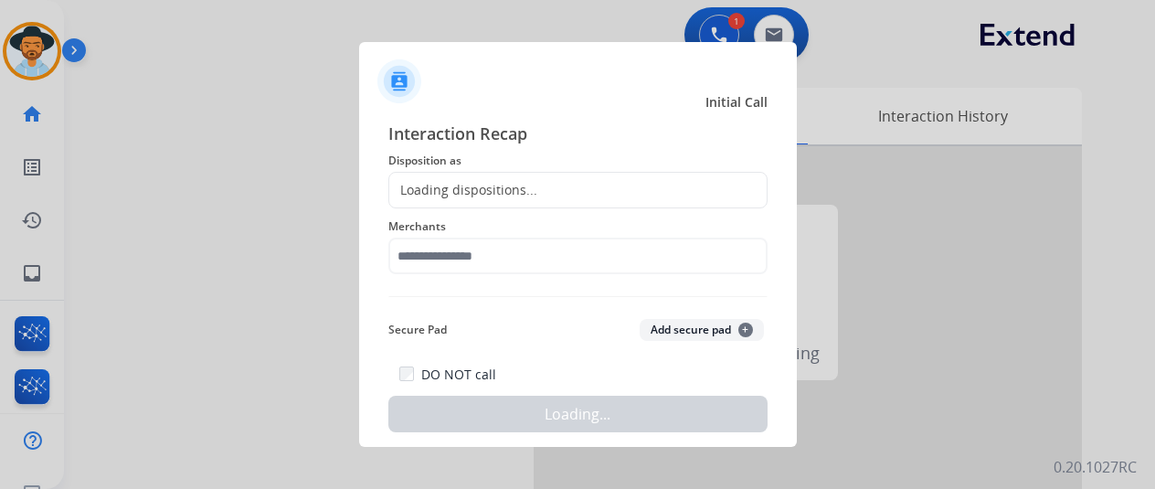
click at [441, 182] on div "Loading dispositions..." at bounding box center [463, 190] width 148 height 18
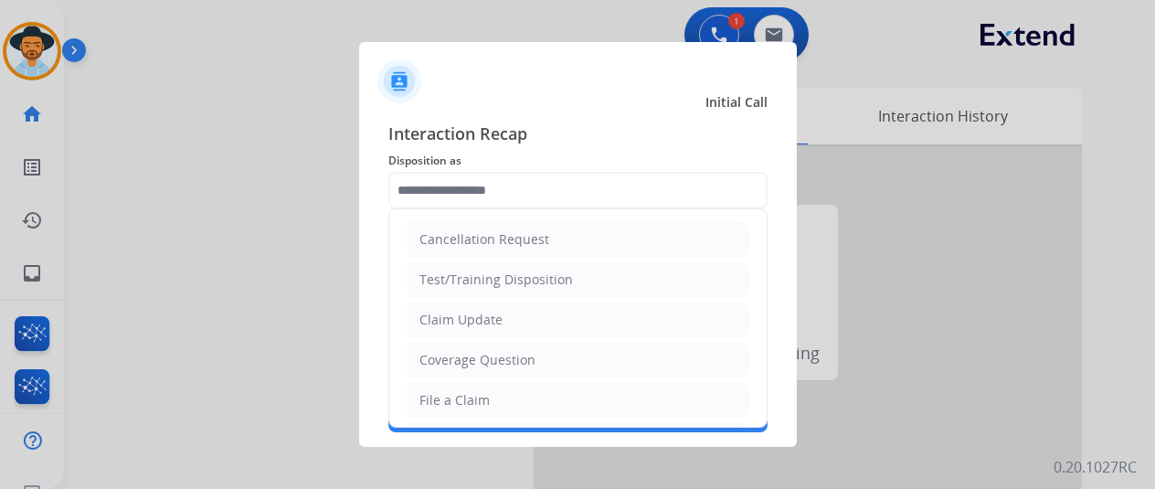
click at [428, 185] on input "text" at bounding box center [577, 190] width 379 height 37
click at [431, 398] on div "File a Claim" at bounding box center [455, 400] width 70 height 18
type input "**********"
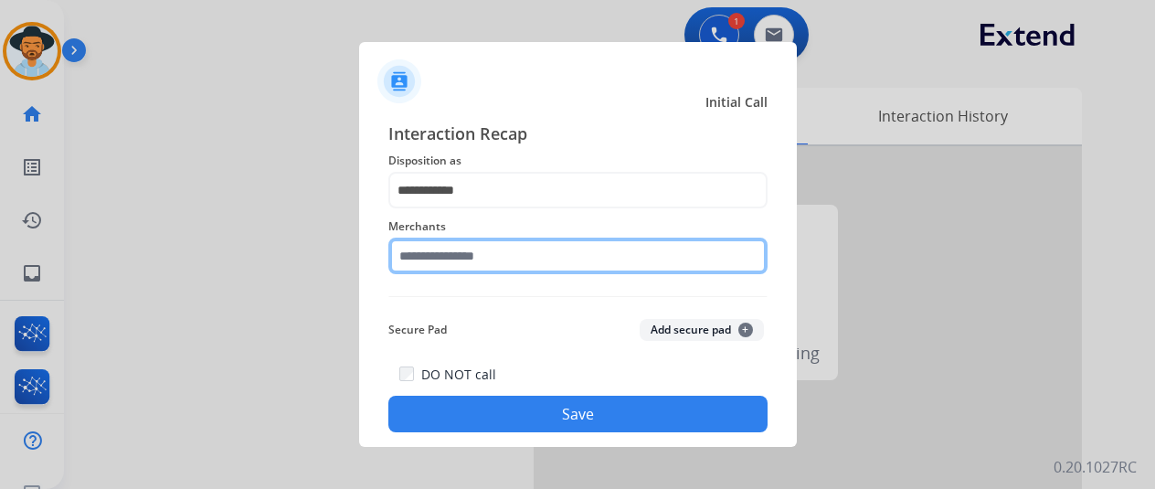
click at [458, 254] on input "text" at bounding box center [577, 256] width 379 height 37
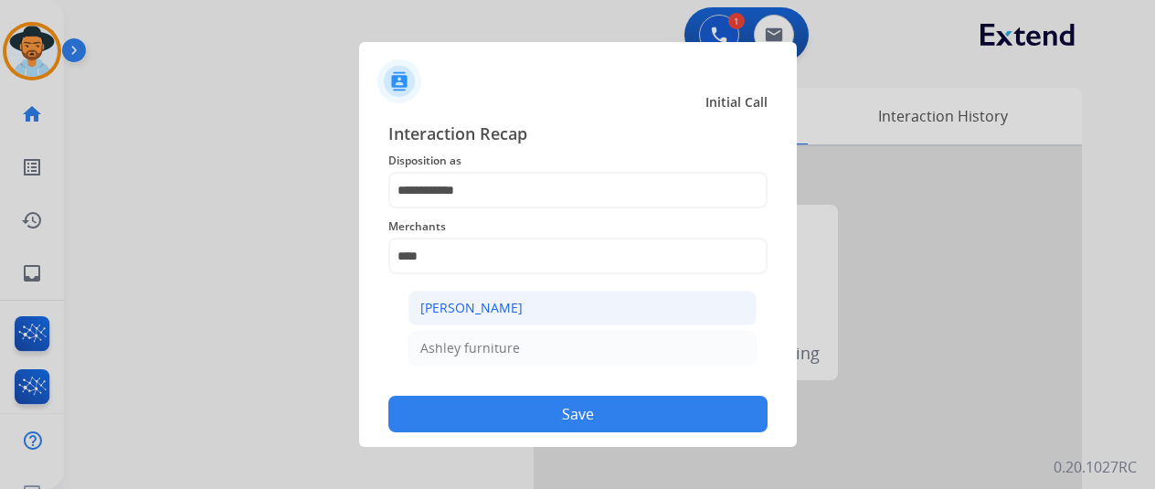
click at [490, 314] on div "[PERSON_NAME]" at bounding box center [471, 308] width 102 height 18
type input "**********"
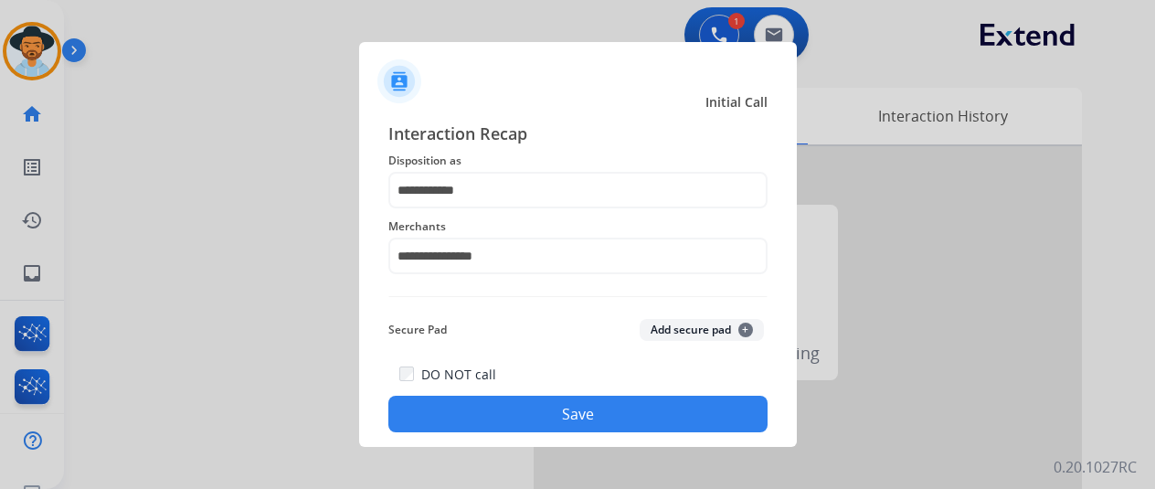
click at [552, 421] on button "Save" at bounding box center [577, 414] width 379 height 37
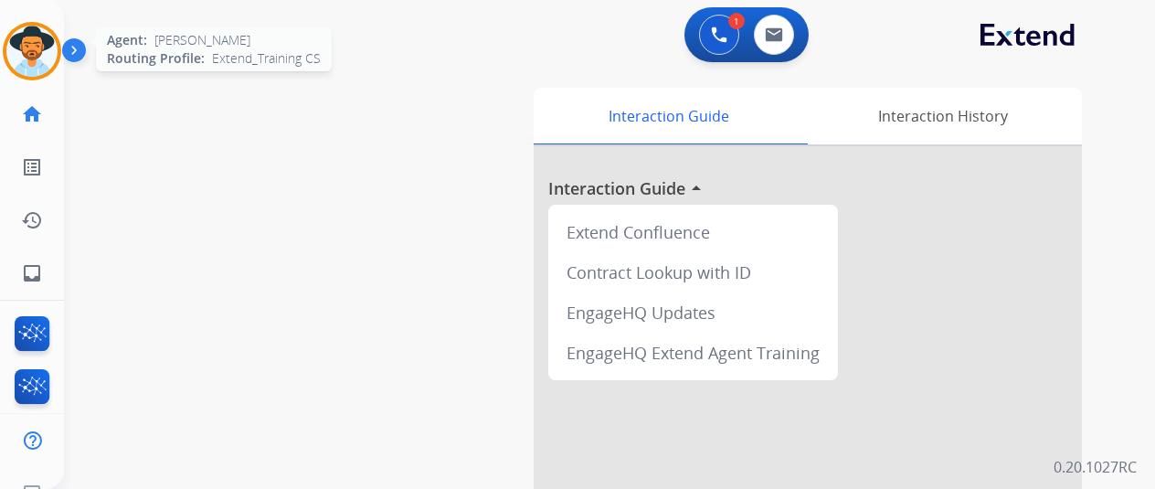
click at [41, 55] on img at bounding box center [31, 51] width 51 height 51
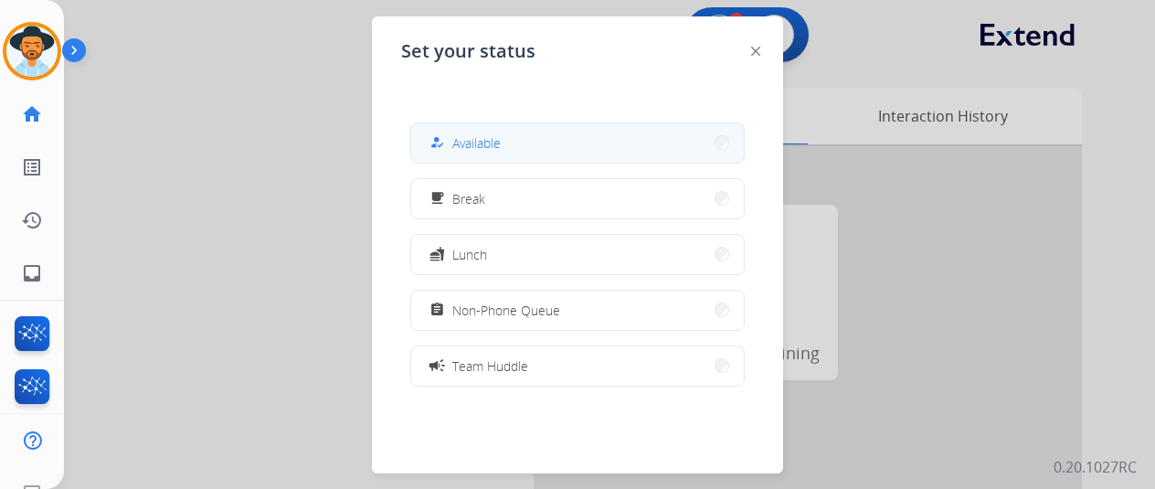
click at [541, 145] on button "how_to_reg Available" at bounding box center [577, 142] width 333 height 39
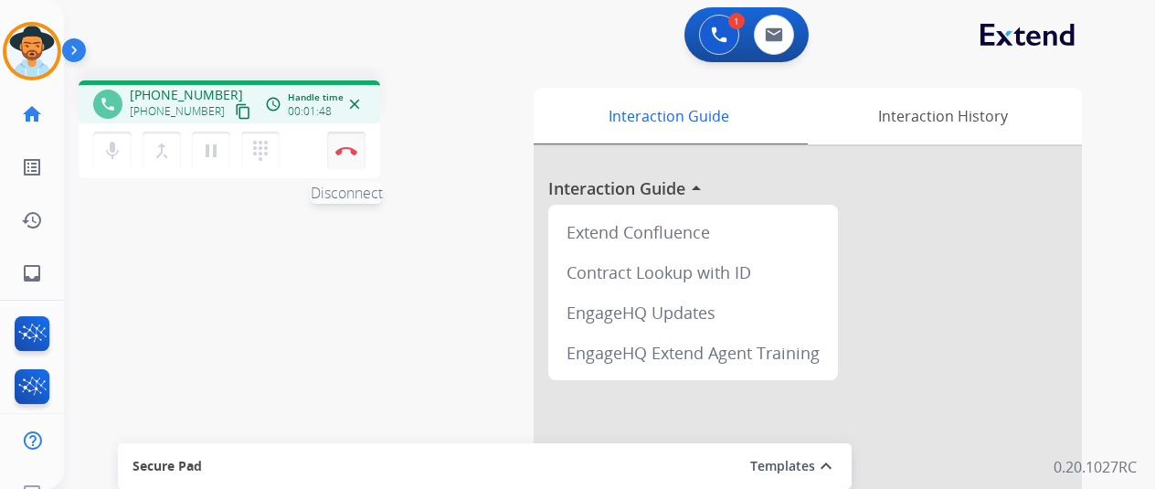
click at [344, 146] on img at bounding box center [346, 150] width 22 height 9
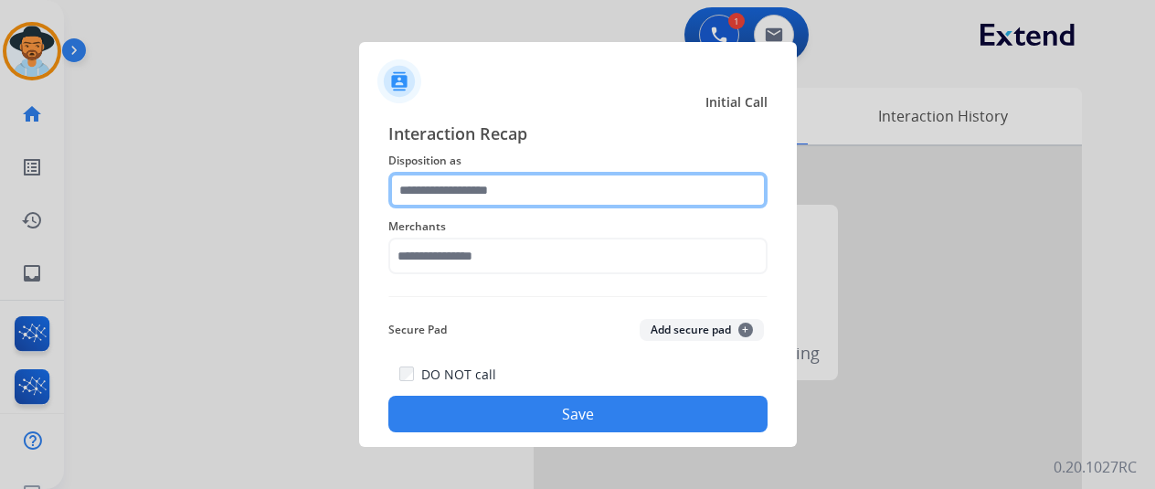
click at [465, 196] on input "text" at bounding box center [577, 190] width 379 height 37
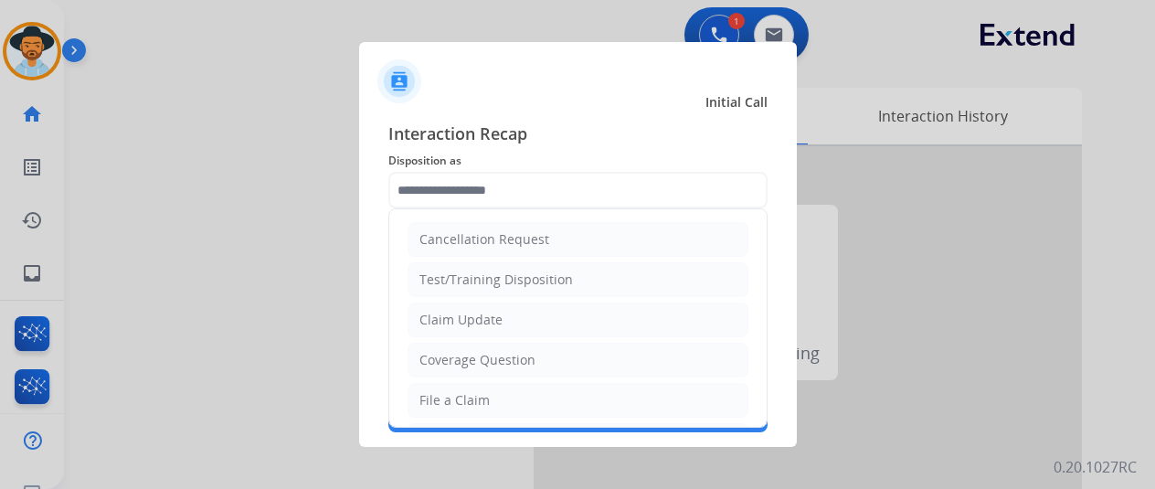
click at [467, 399] on div "File a Claim" at bounding box center [455, 400] width 70 height 18
type input "**********"
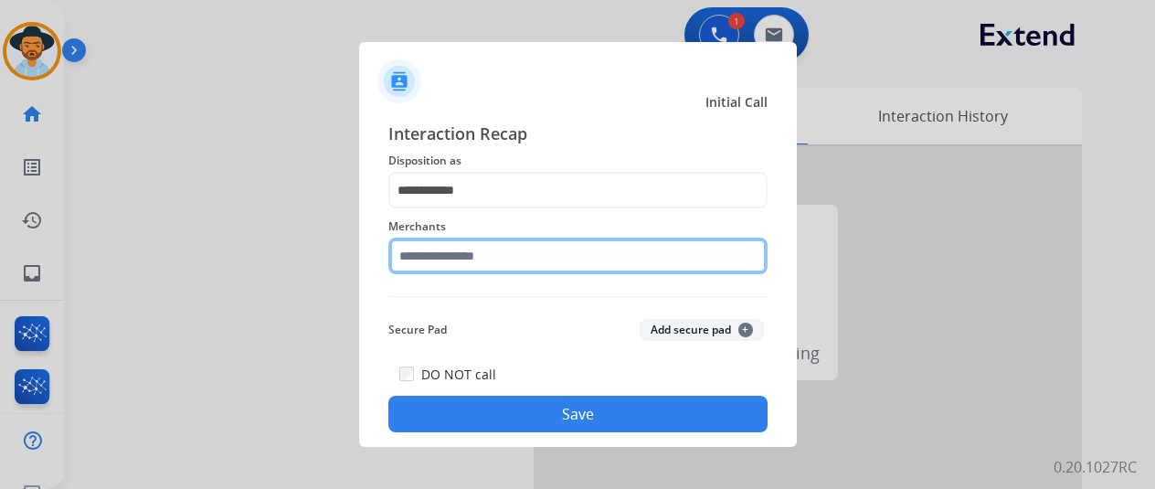
click at [425, 262] on input "text" at bounding box center [577, 256] width 379 height 37
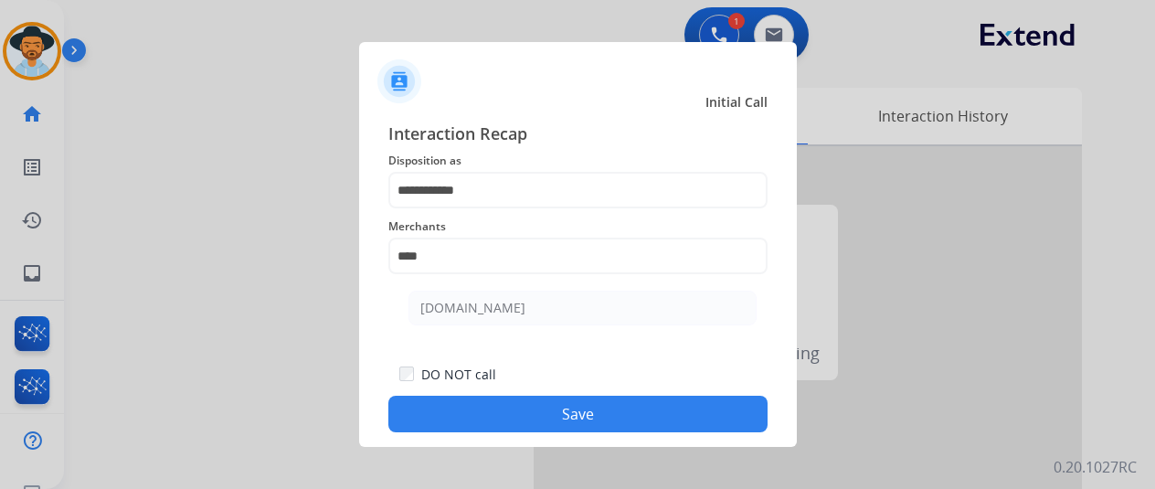
click at [486, 307] on div "[DOMAIN_NAME]" at bounding box center [472, 308] width 105 height 18
type input "**********"
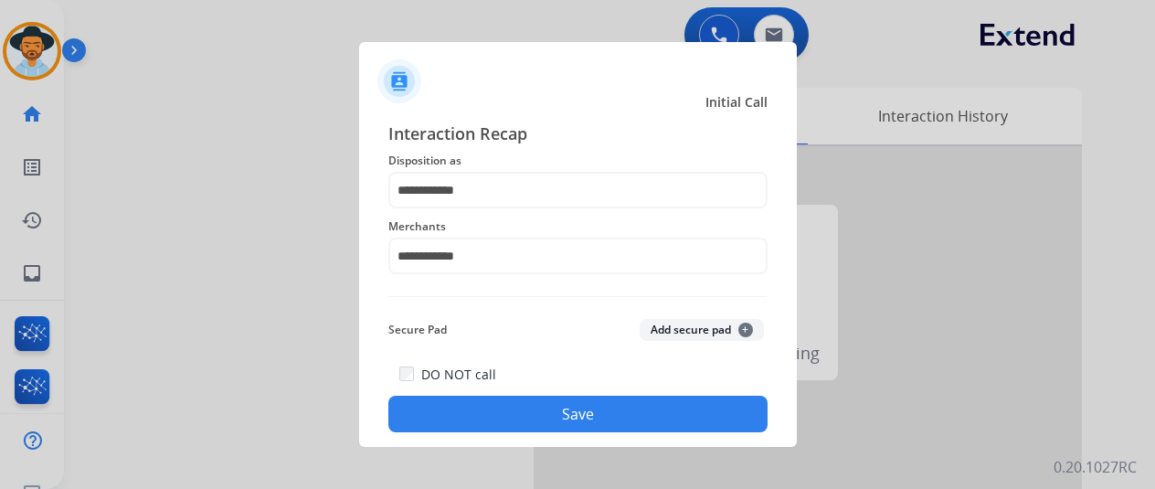
click at [530, 415] on button "Save" at bounding box center [577, 414] width 379 height 37
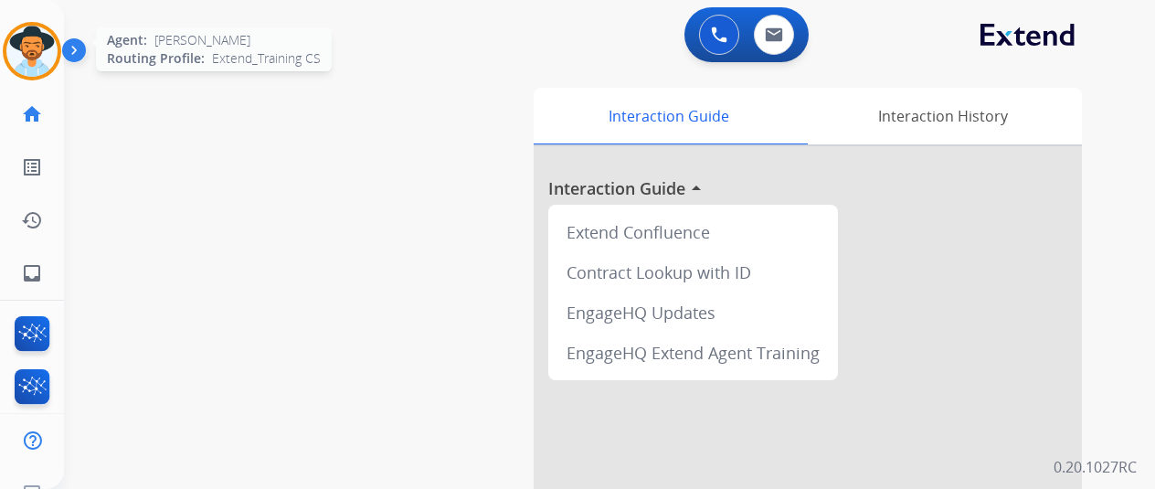
click at [42, 44] on img at bounding box center [31, 51] width 51 height 51
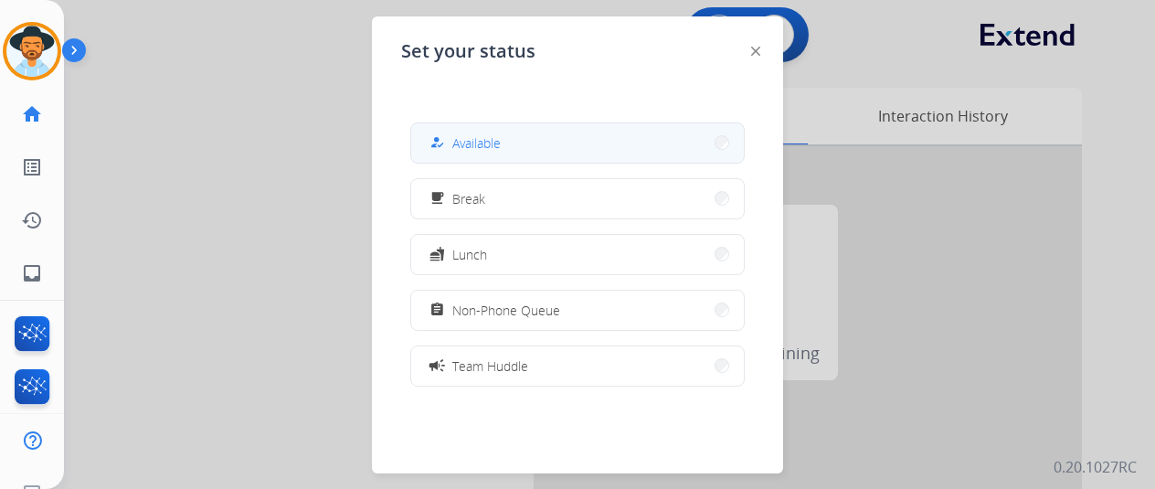
click at [504, 135] on button "how_to_reg Available" at bounding box center [577, 142] width 333 height 39
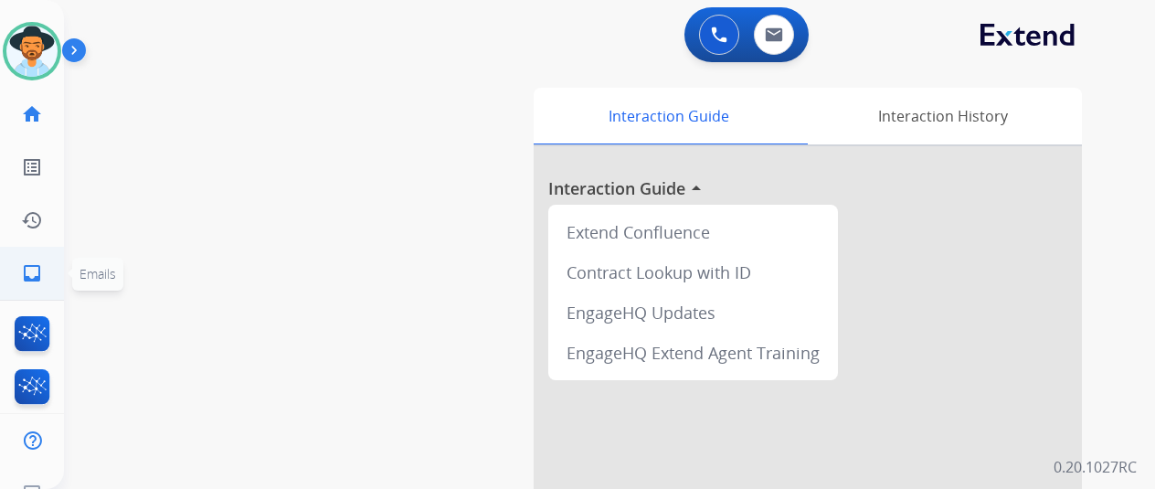
click at [20, 273] on link "inbox Emails" at bounding box center [31, 273] width 51 height 51
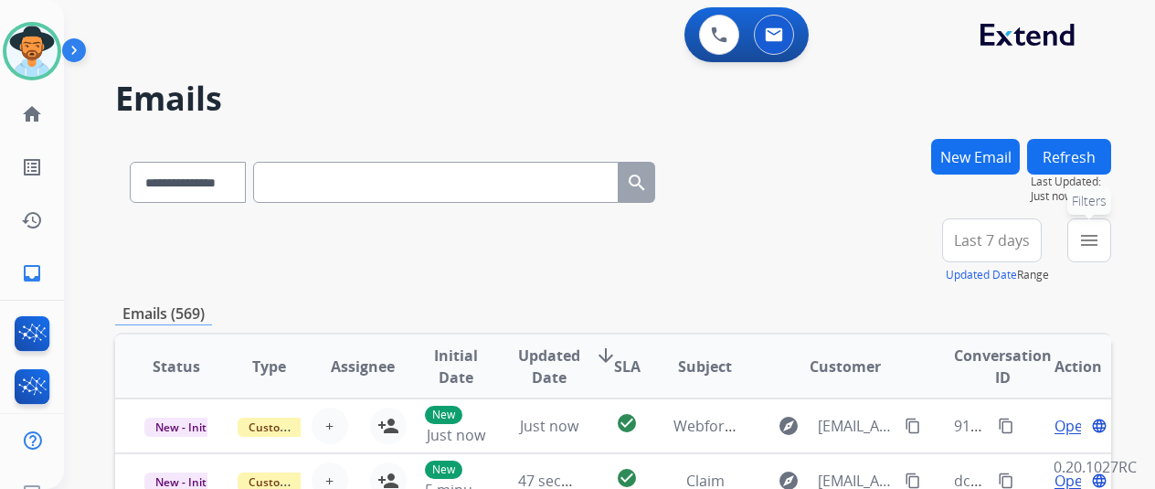
click at [1100, 235] on mat-icon "menu" at bounding box center [1090, 240] width 22 height 22
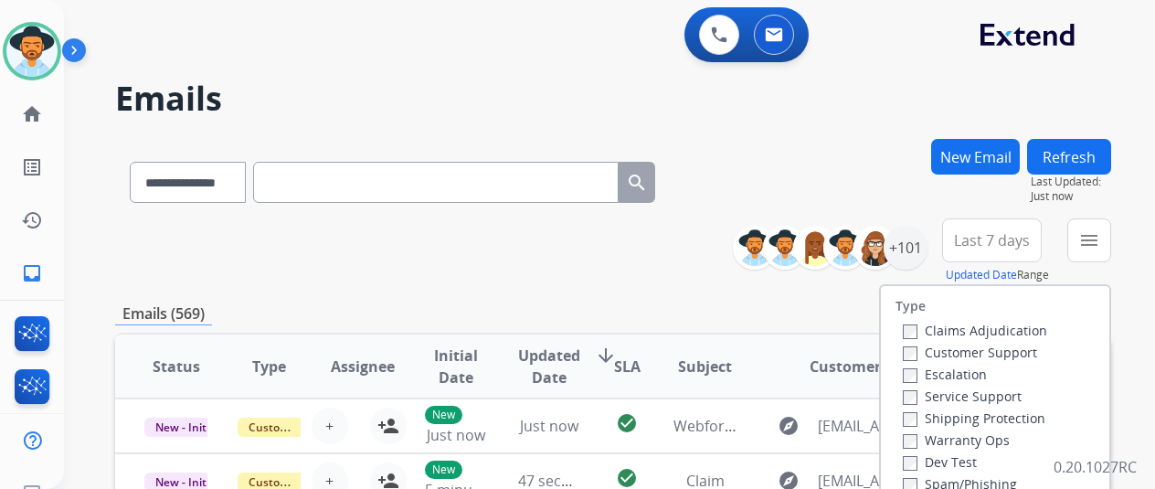
click at [920, 350] on label "Customer Support" at bounding box center [970, 352] width 134 height 17
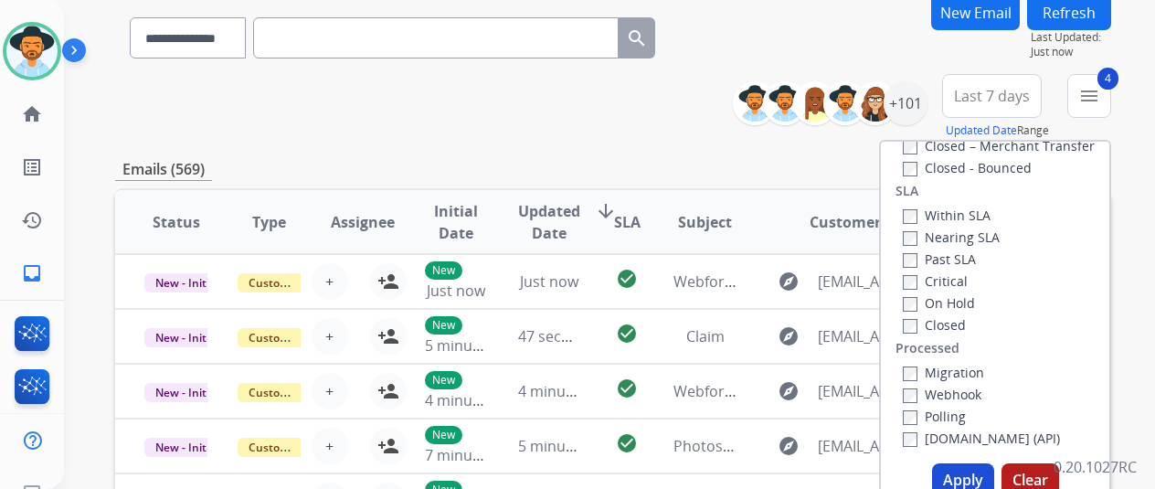
scroll to position [274, 0]
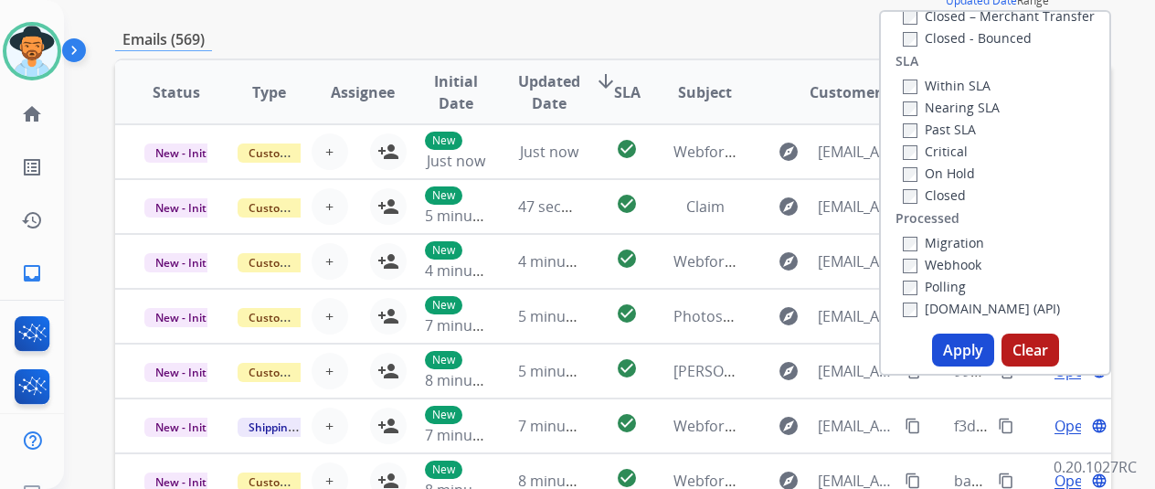
click at [972, 348] on button "Apply" at bounding box center [963, 350] width 62 height 33
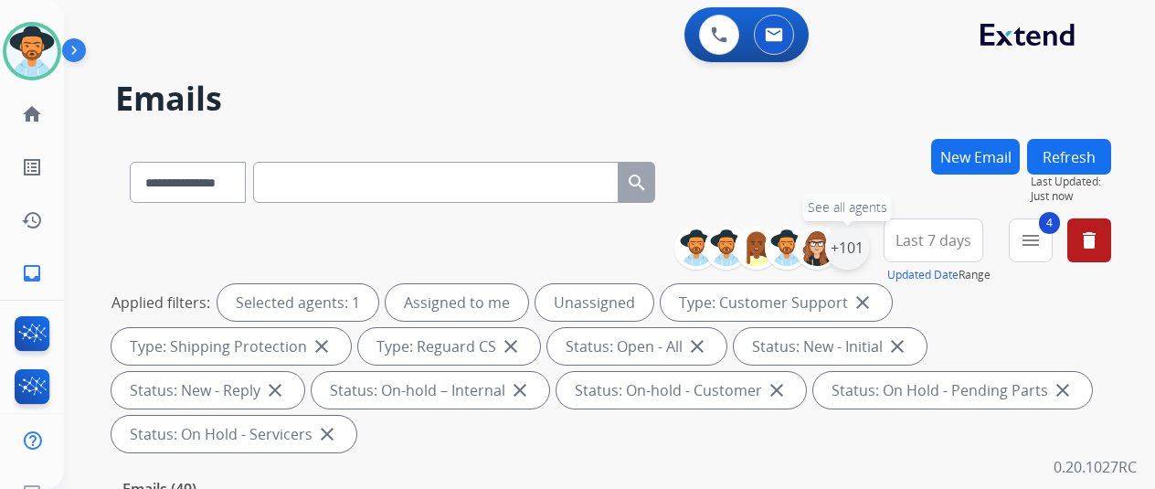
click at [861, 246] on div "+101" at bounding box center [847, 248] width 44 height 44
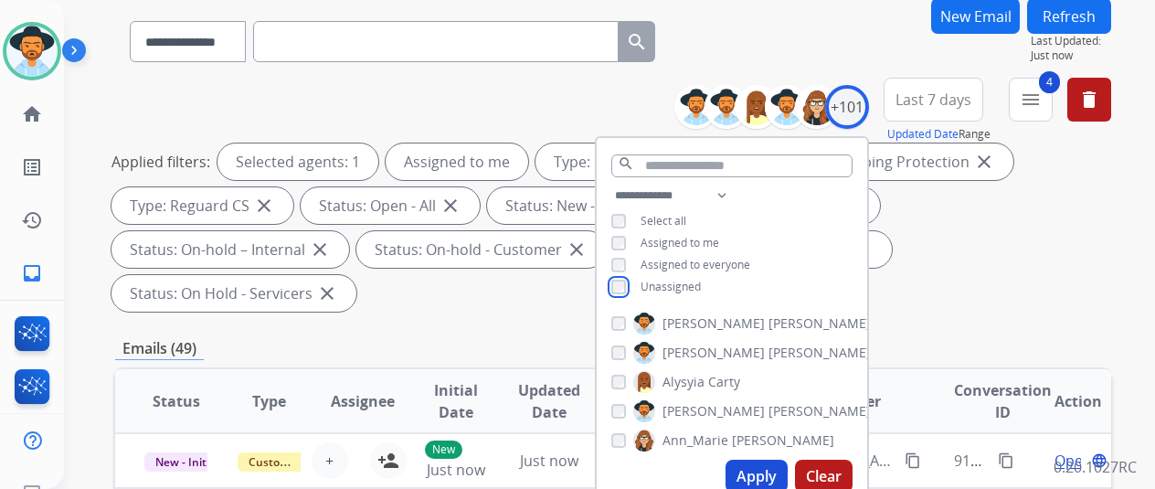
scroll to position [274, 0]
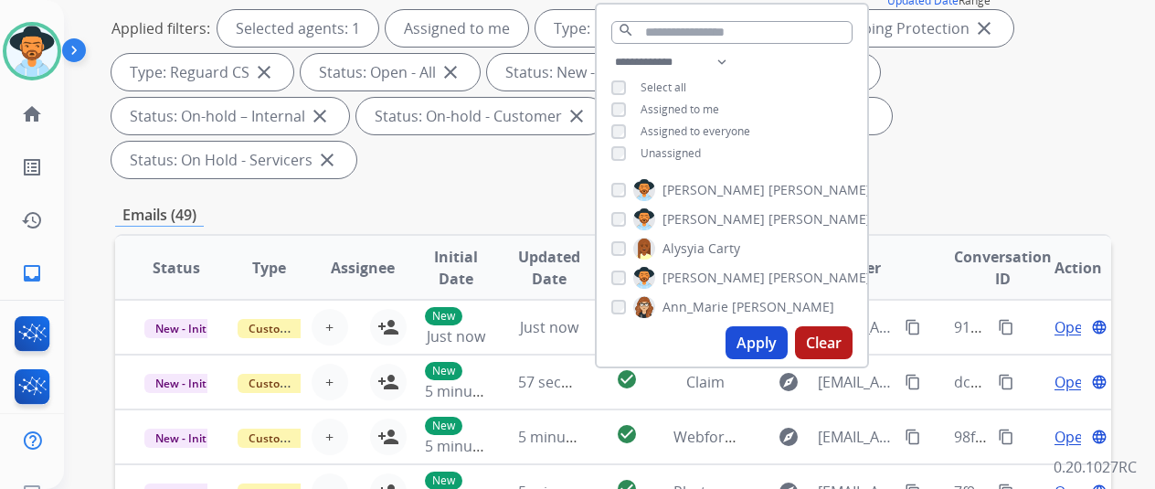
click at [779, 337] on button "Apply" at bounding box center [757, 342] width 62 height 33
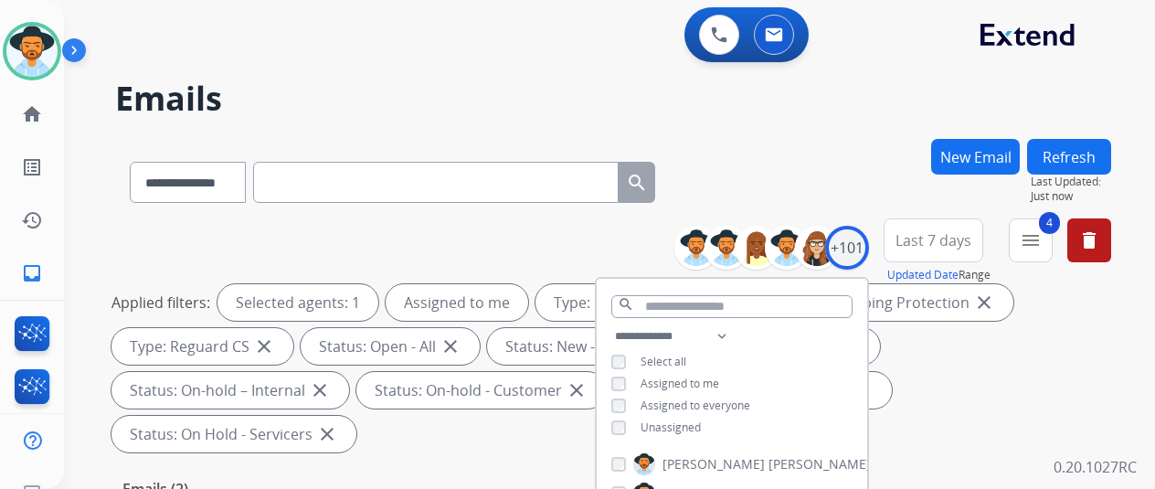
click at [816, 193] on div "**********" at bounding box center [613, 179] width 996 height 80
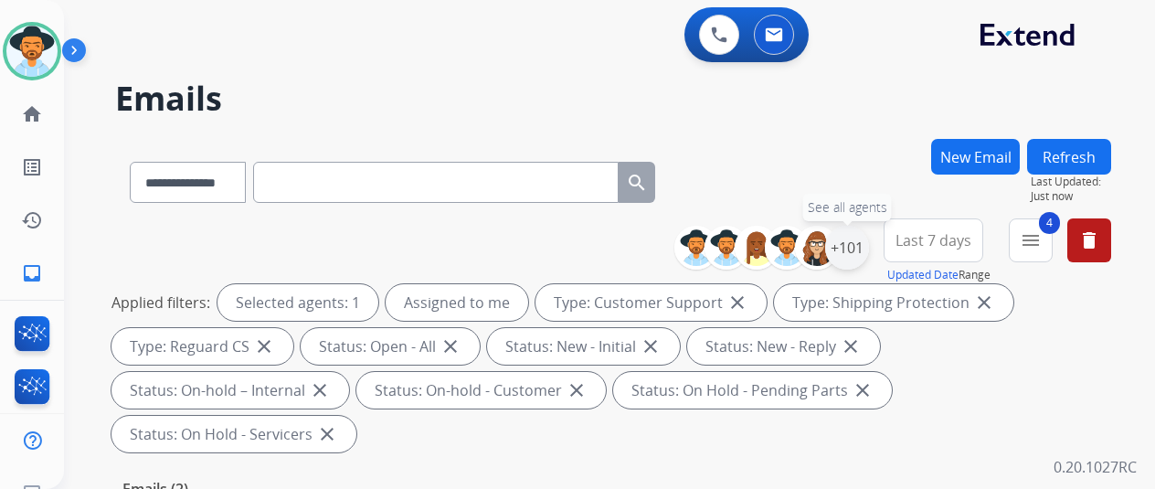
click at [867, 241] on div "+101" at bounding box center [847, 248] width 44 height 44
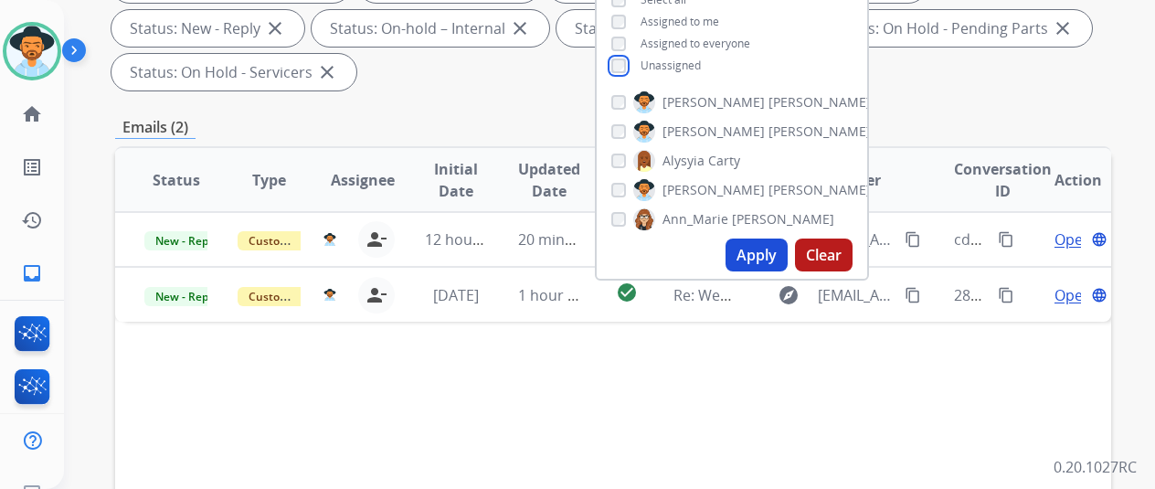
scroll to position [366, 0]
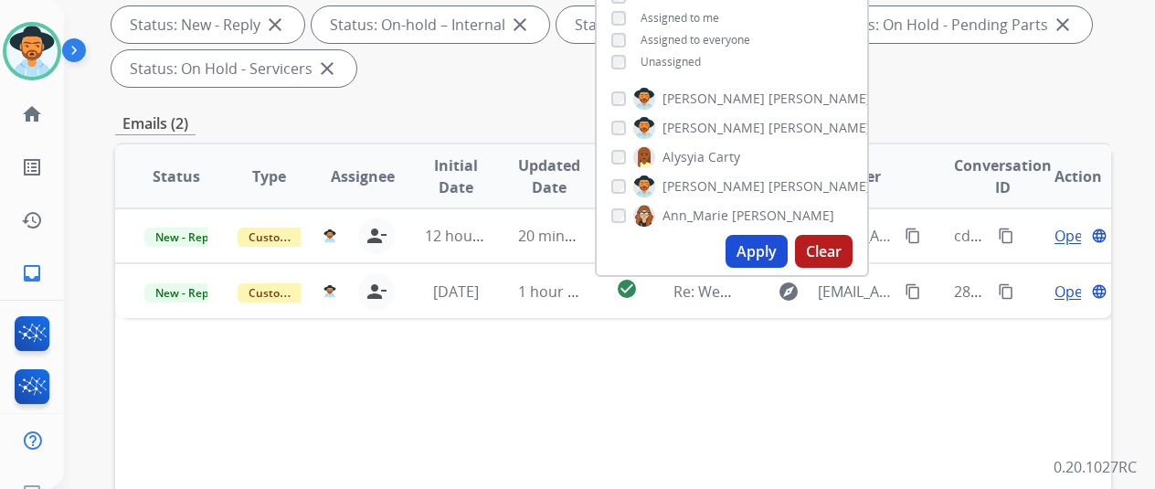
click at [780, 248] on button "Apply" at bounding box center [757, 251] width 62 height 33
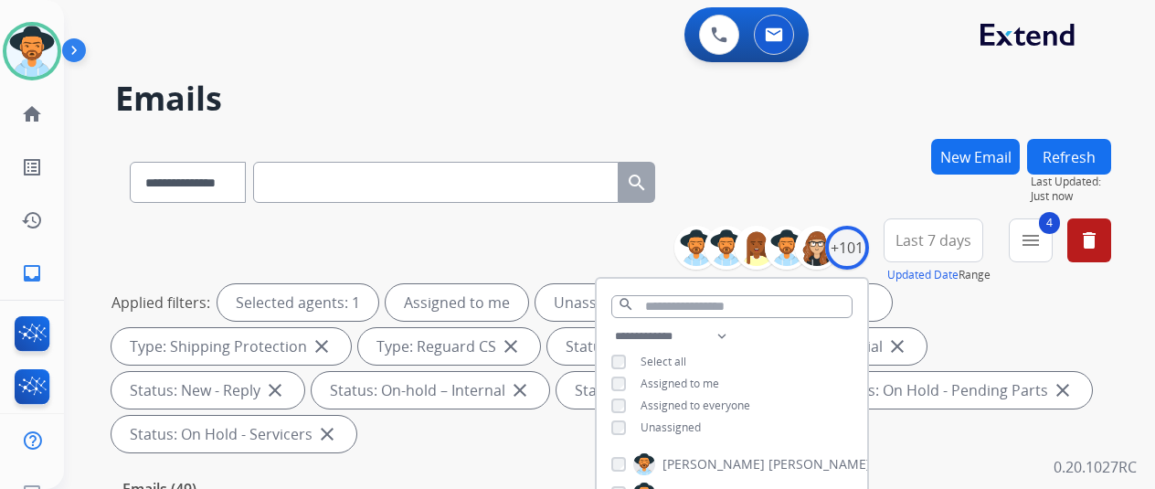
click at [820, 169] on div "**********" at bounding box center [613, 179] width 996 height 80
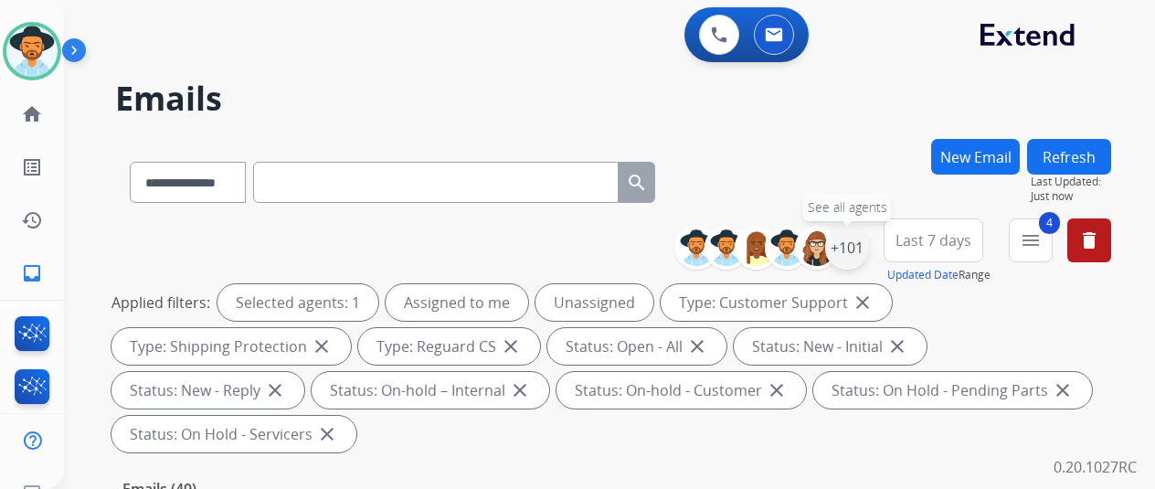
click at [867, 241] on div "+101" at bounding box center [847, 248] width 44 height 44
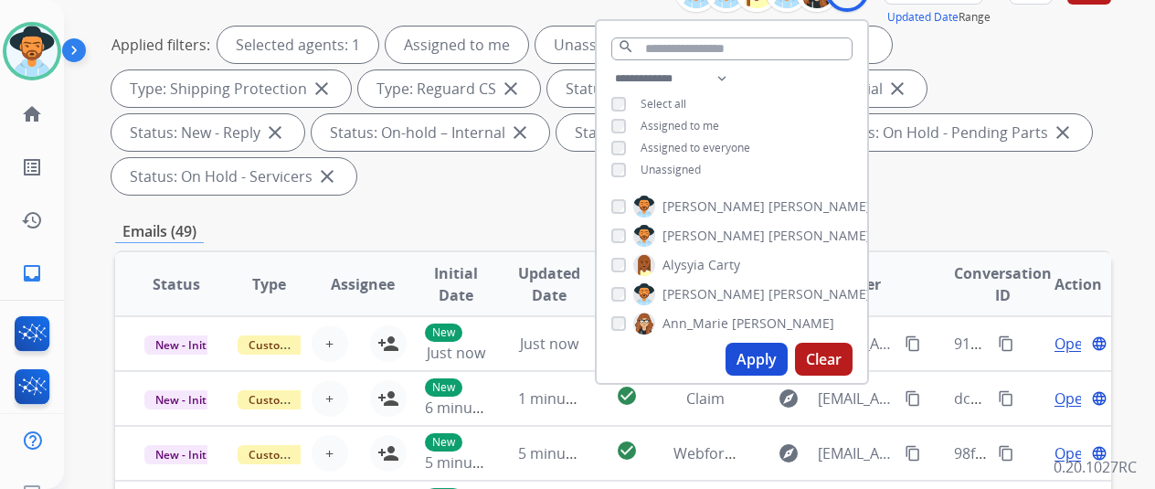
scroll to position [274, 0]
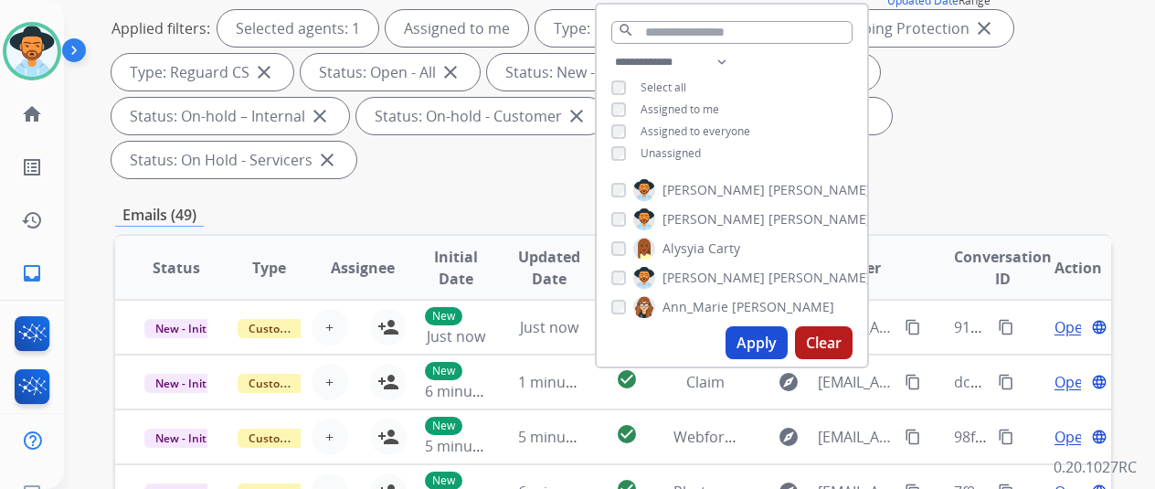
click at [759, 340] on button "Apply" at bounding box center [757, 342] width 62 height 33
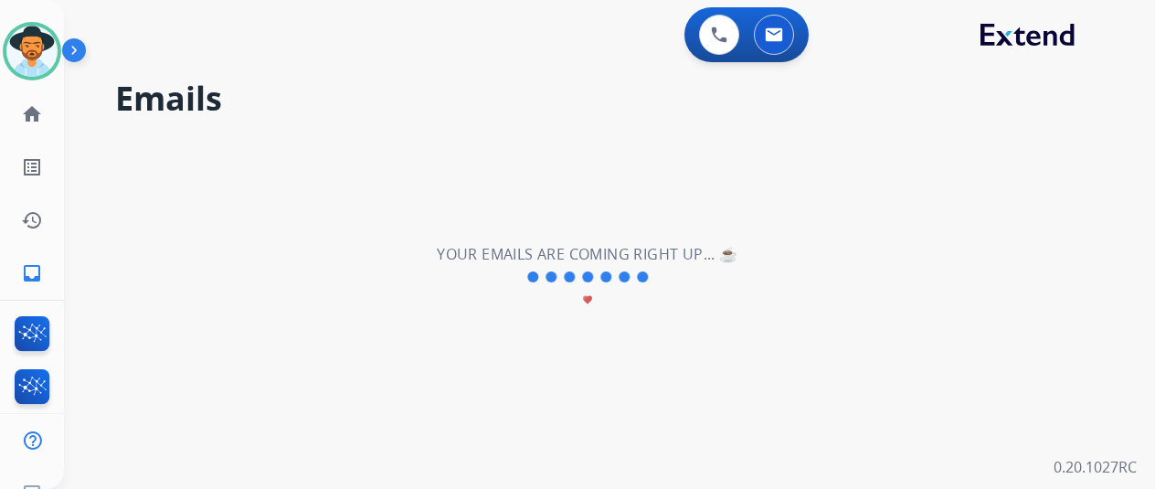
scroll to position [0, 0]
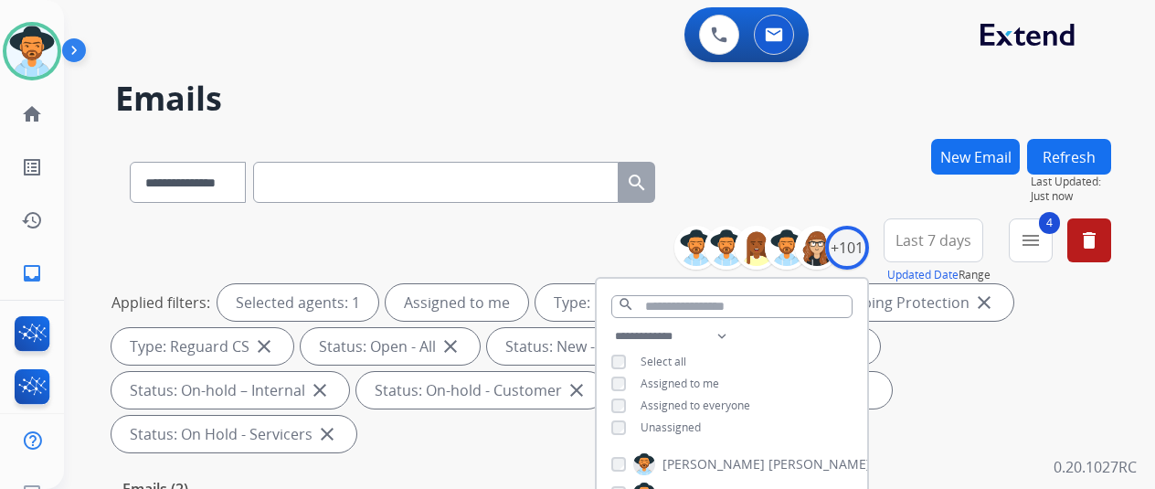
click at [826, 145] on div "**********" at bounding box center [613, 179] width 996 height 80
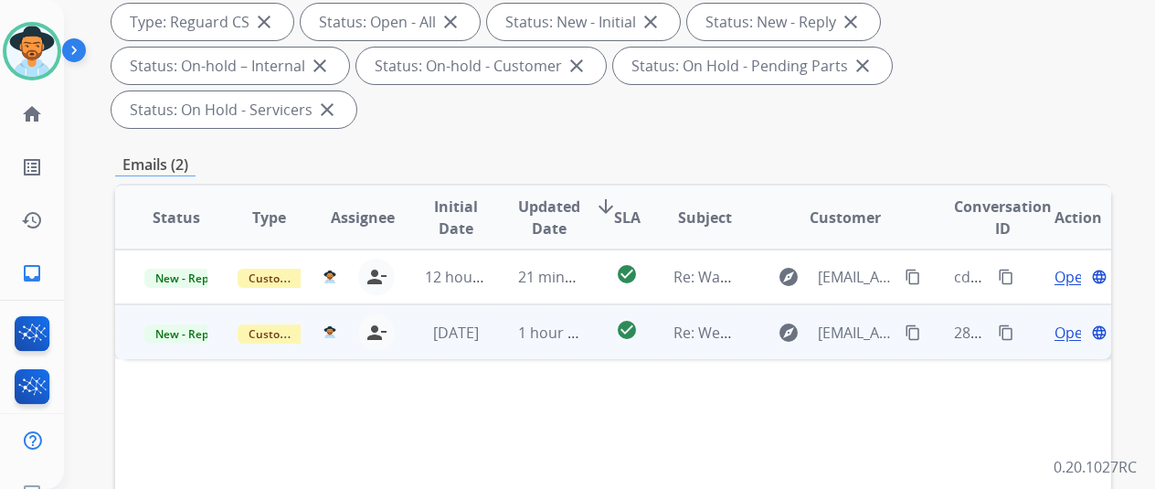
scroll to position [366, 0]
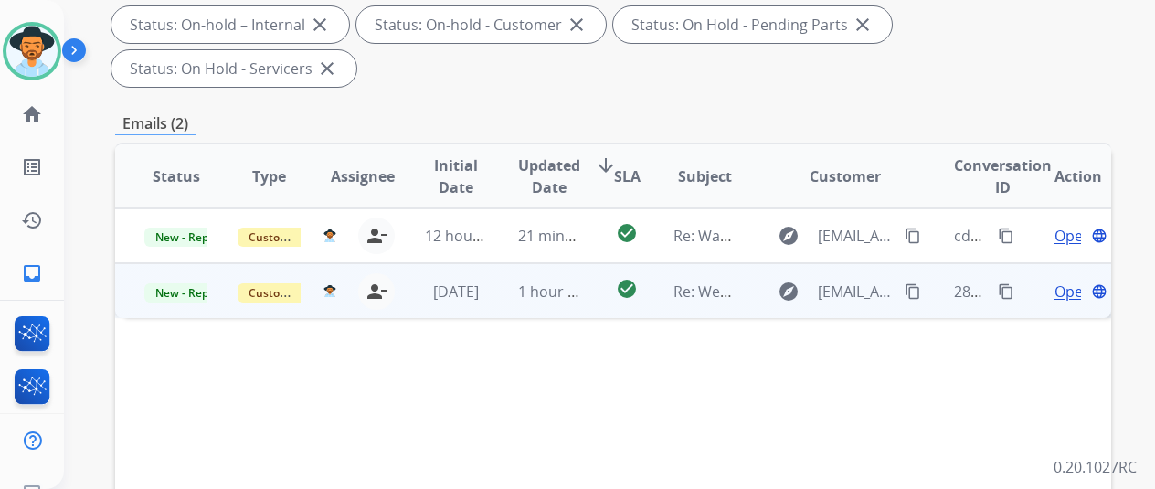
click at [1059, 281] on span "Open" at bounding box center [1073, 292] width 37 height 22
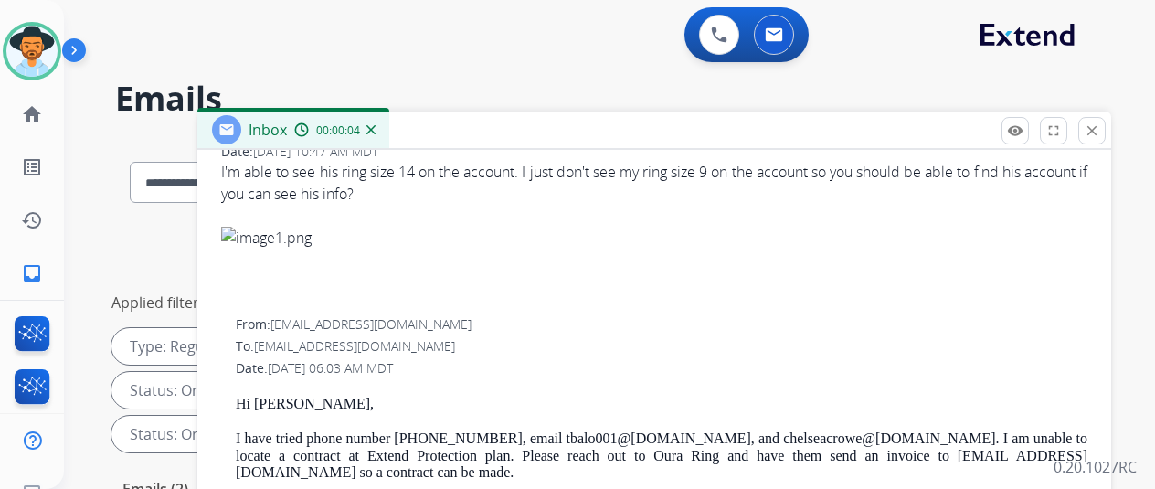
scroll to position [457, 0]
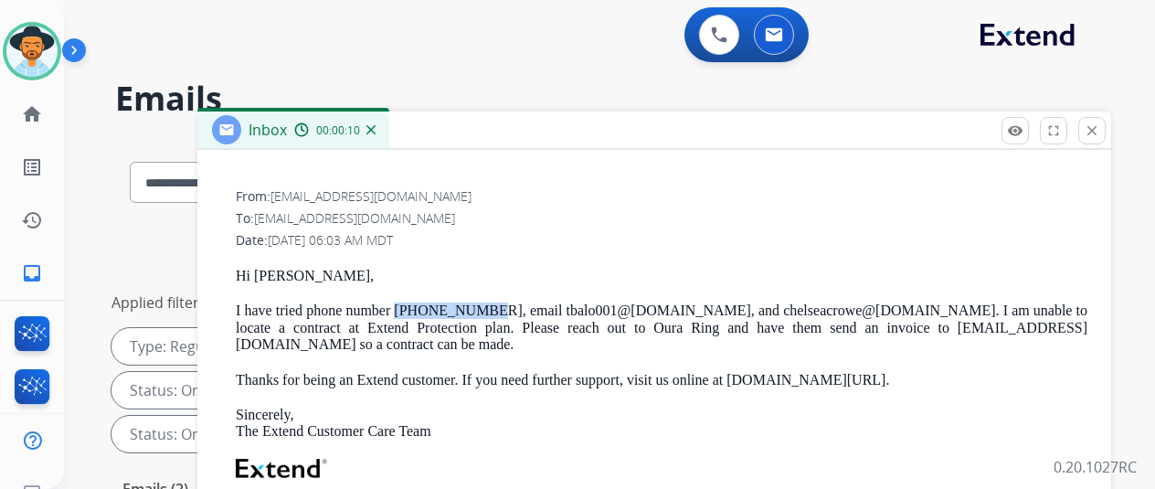
drag, startPoint x: 491, startPoint y: 307, endPoint x: 411, endPoint y: 310, distance: 79.6
click at [411, 310] on p "I have tried phone number [PHONE_NUMBER], email tbalo001@ [DOMAIN_NAME] , and c…" at bounding box center [662, 328] width 852 height 50
copy p "[PHONE_NUMBER]"
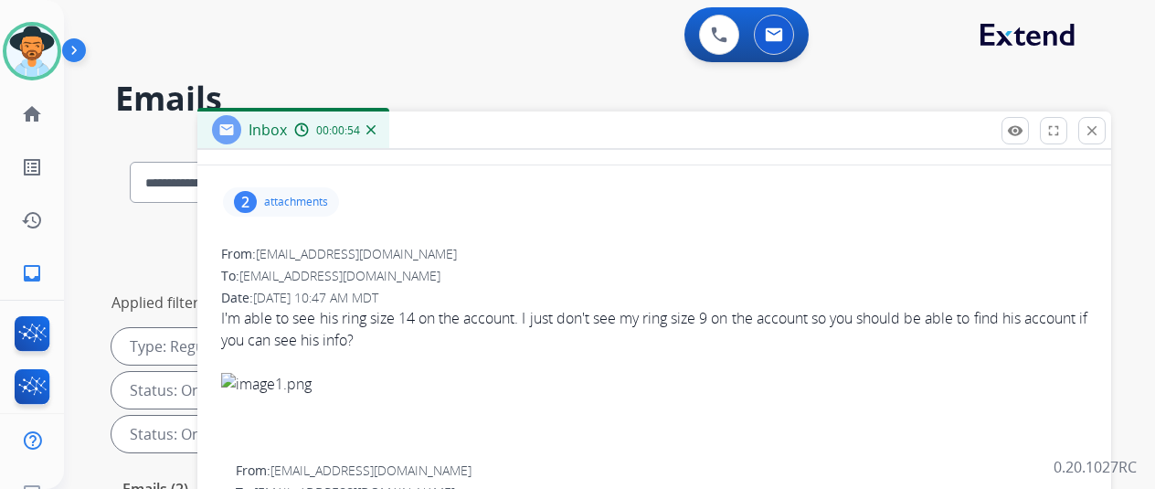
click at [257, 200] on div "2" at bounding box center [245, 202] width 23 height 22
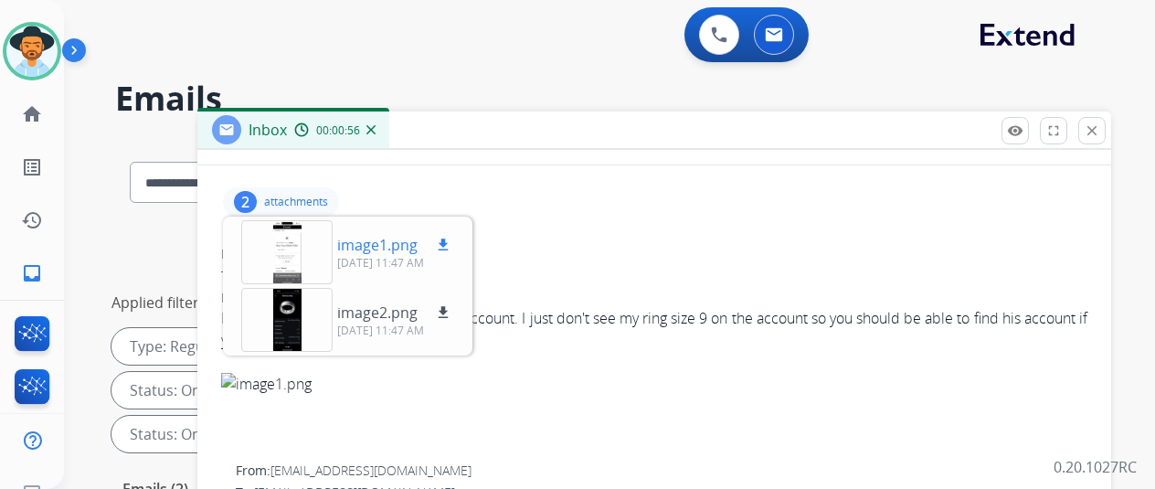
click at [282, 239] on div at bounding box center [286, 252] width 91 height 64
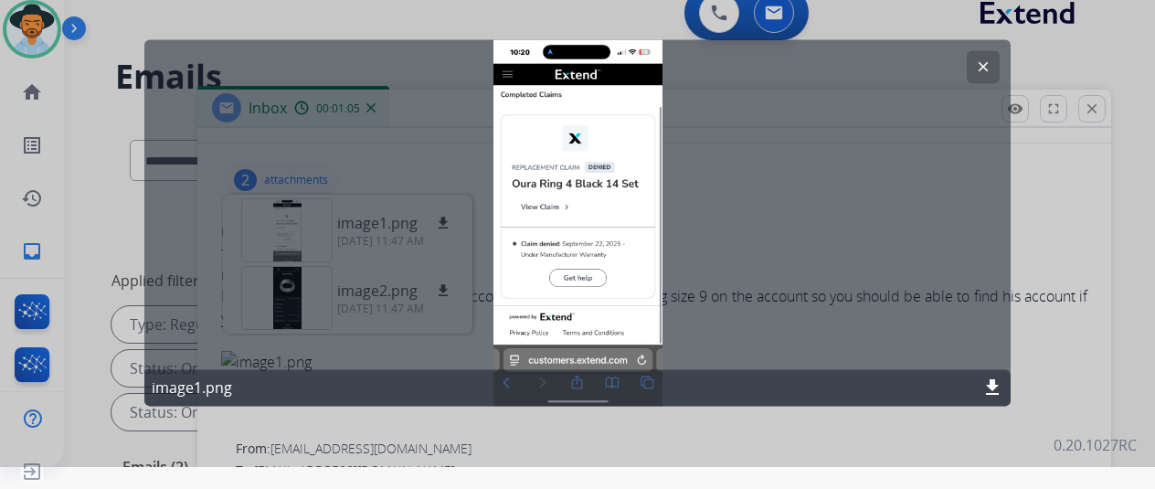
scroll to position [0, 0]
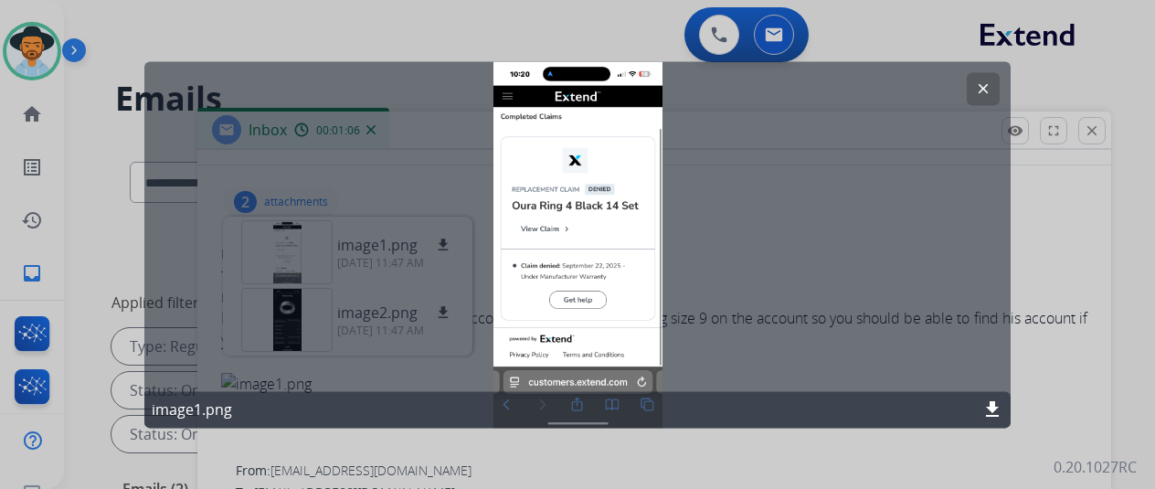
drag, startPoint x: 983, startPoint y: 83, endPoint x: 961, endPoint y: 84, distance: 22.9
click at [983, 83] on mat-icon "clear" at bounding box center [983, 88] width 16 height 16
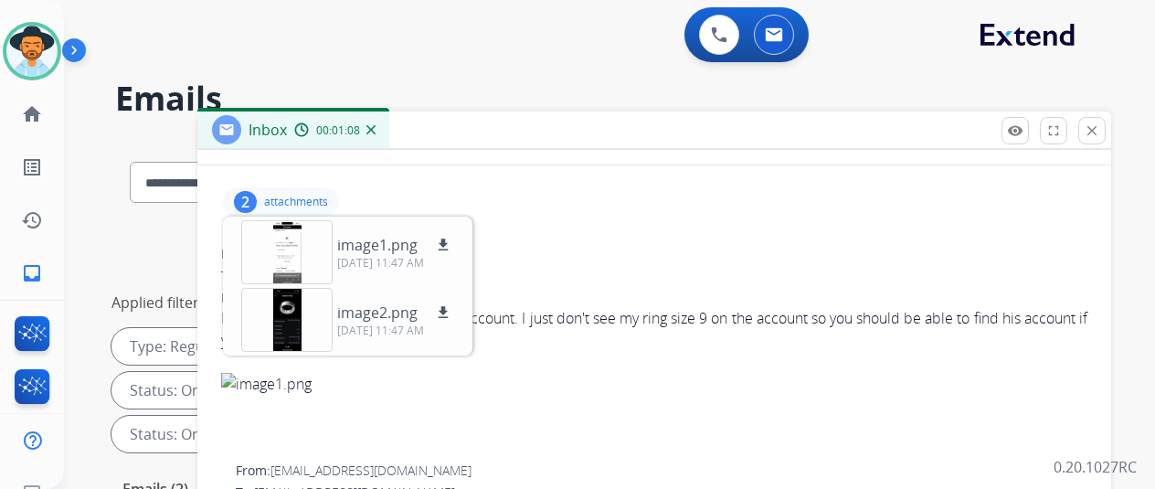
click at [376, 127] on img at bounding box center [371, 129] width 9 height 9
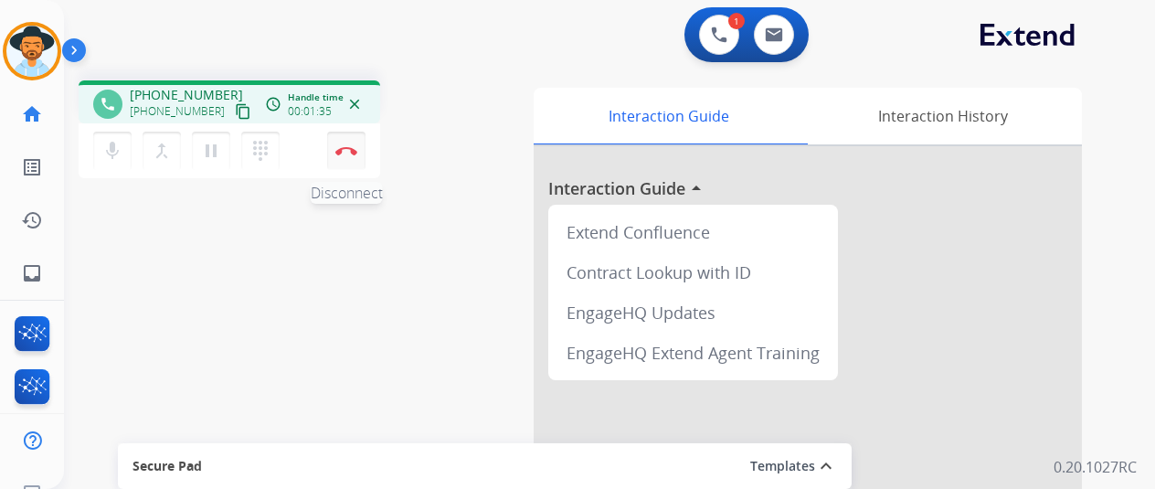
click at [346, 155] on button "Disconnect" at bounding box center [346, 151] width 38 height 38
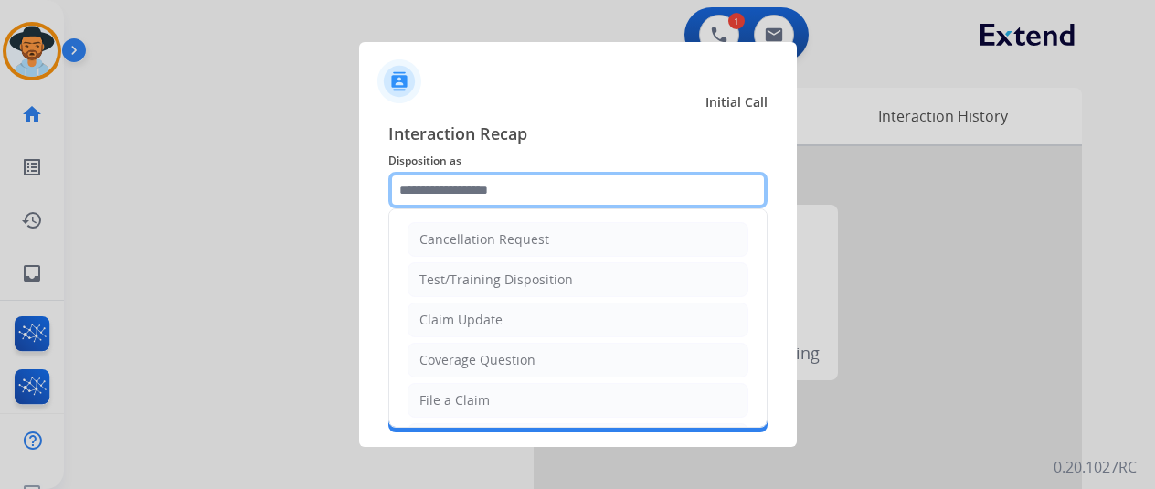
click at [439, 191] on input "text" at bounding box center [577, 190] width 379 height 37
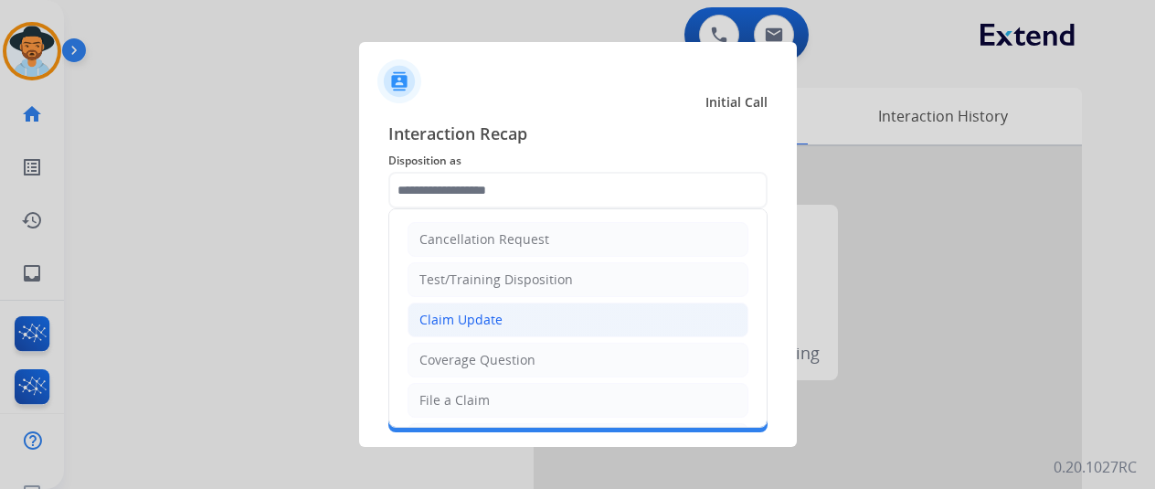
click at [442, 317] on div "Claim Update" at bounding box center [461, 320] width 83 height 18
type input "**********"
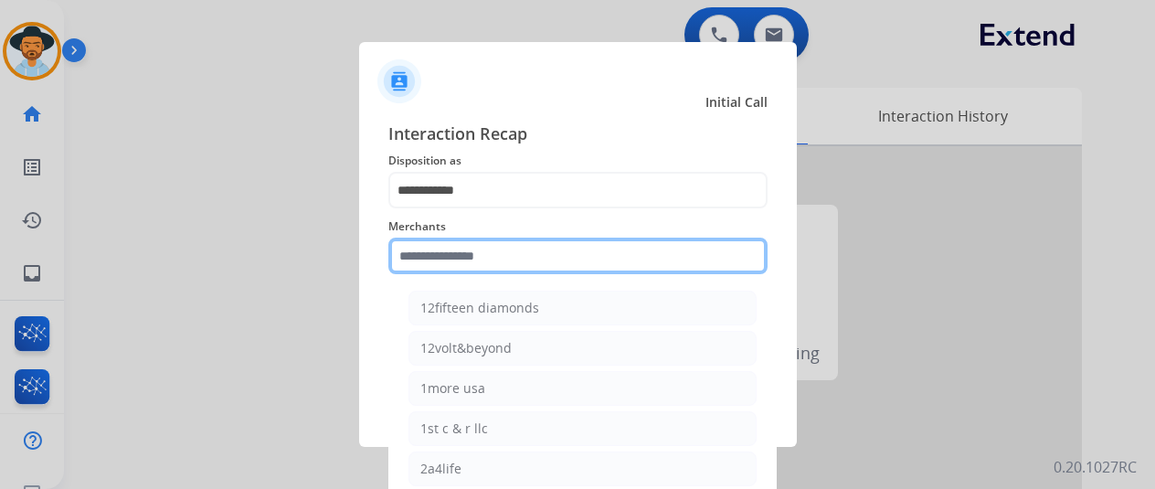
click at [460, 262] on input "text" at bounding box center [577, 256] width 379 height 37
click at [455, 260] on input "text" at bounding box center [577, 256] width 379 height 37
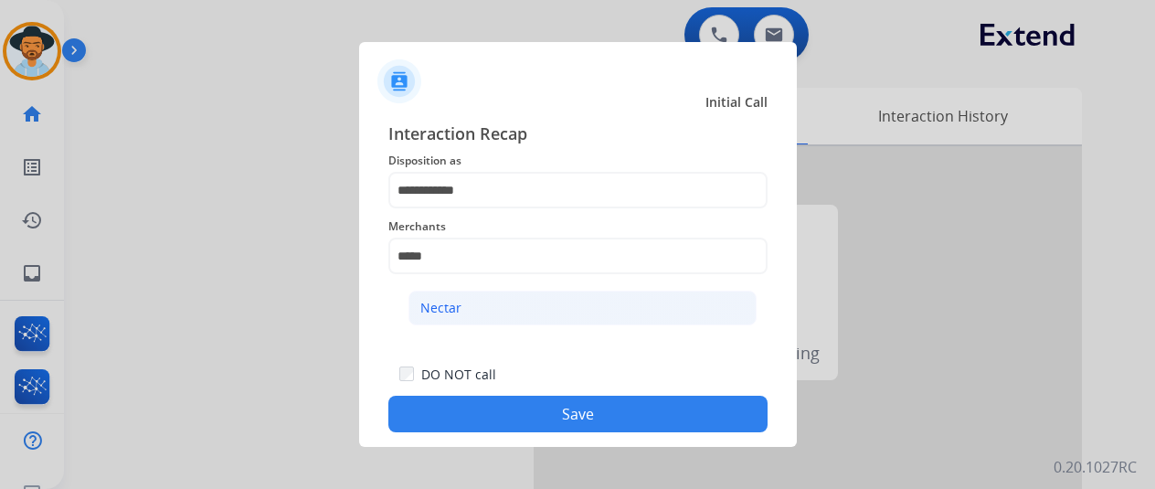
click at [454, 310] on div "Nectar" at bounding box center [440, 308] width 41 height 18
type input "******"
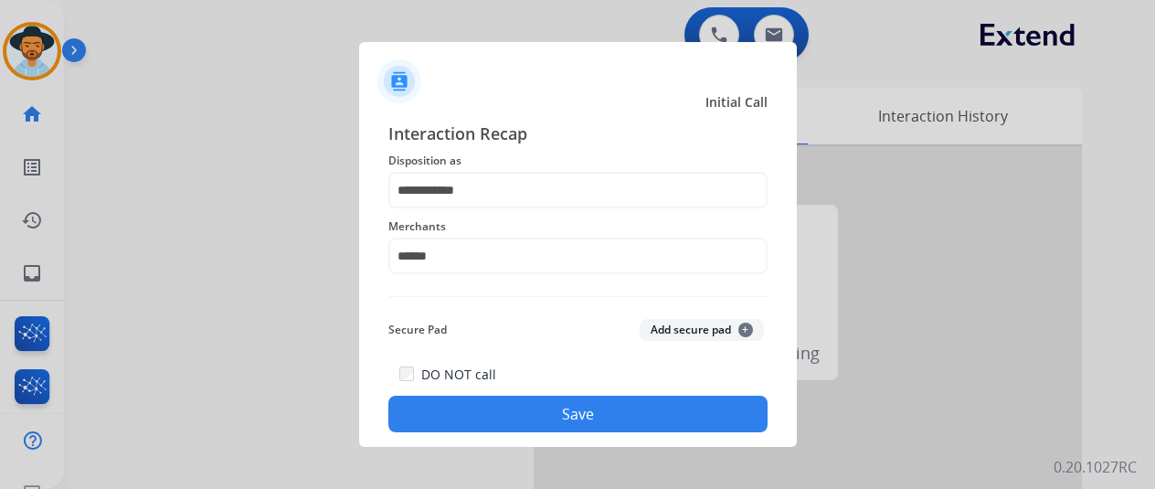
click at [603, 404] on button "Save" at bounding box center [577, 414] width 379 height 37
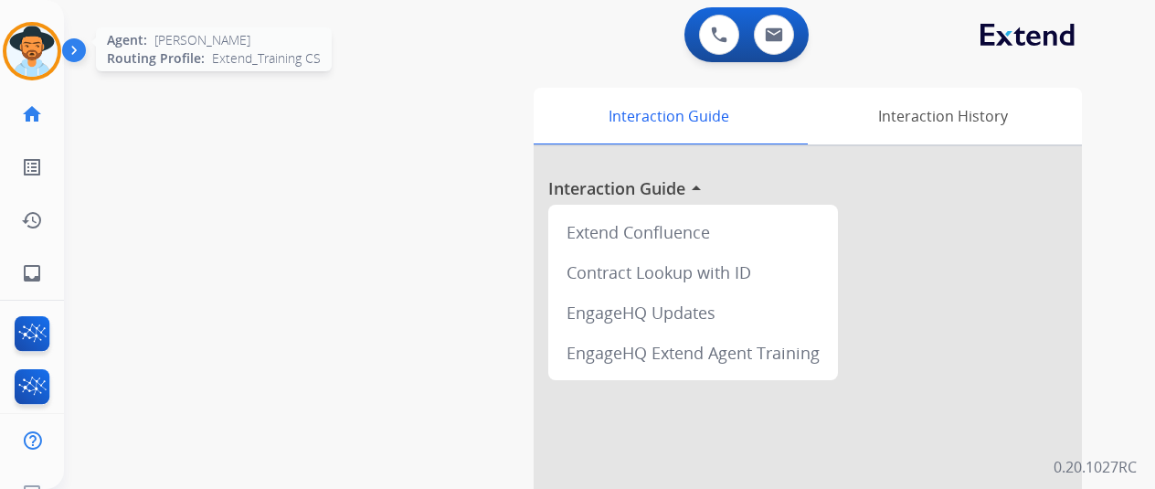
click at [26, 40] on img at bounding box center [31, 51] width 51 height 51
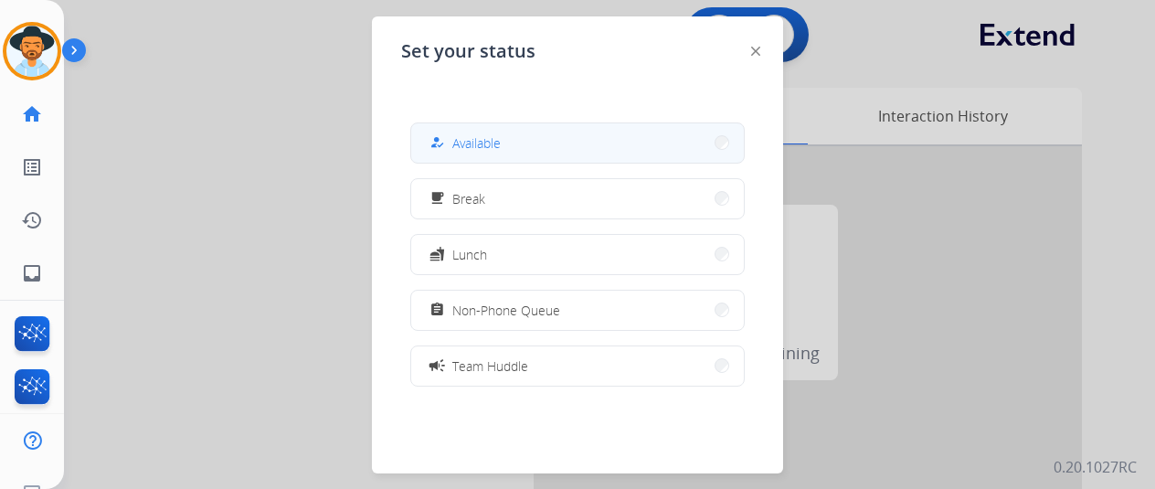
click at [513, 138] on button "how_to_reg Available" at bounding box center [577, 142] width 333 height 39
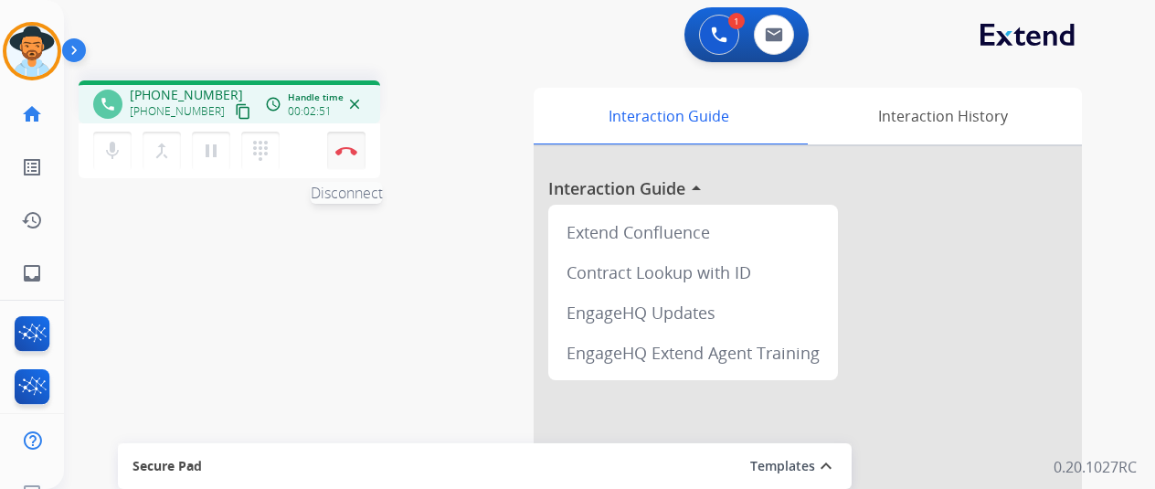
click at [352, 152] on img at bounding box center [346, 150] width 22 height 9
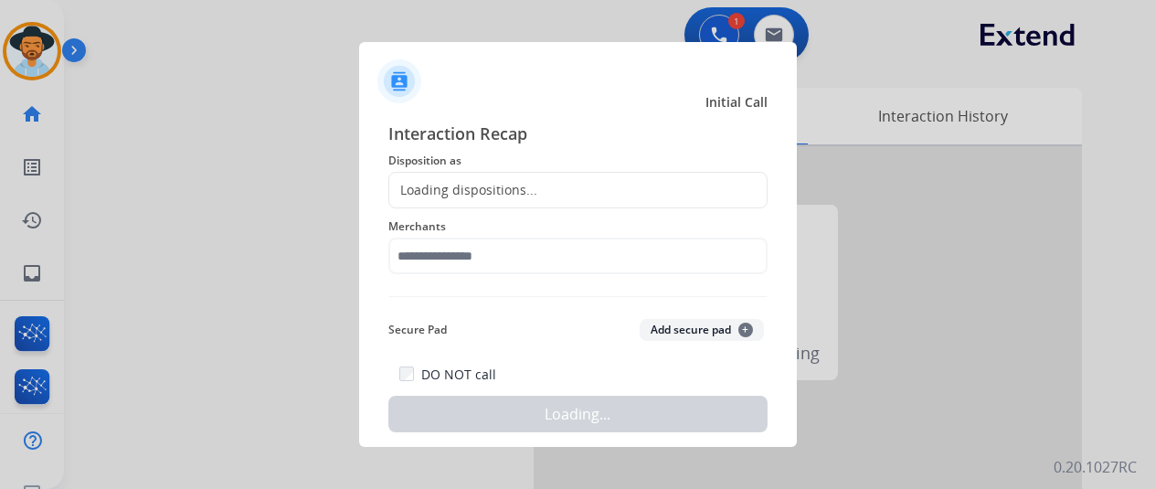
click at [417, 187] on div "Loading dispositions..." at bounding box center [463, 190] width 148 height 18
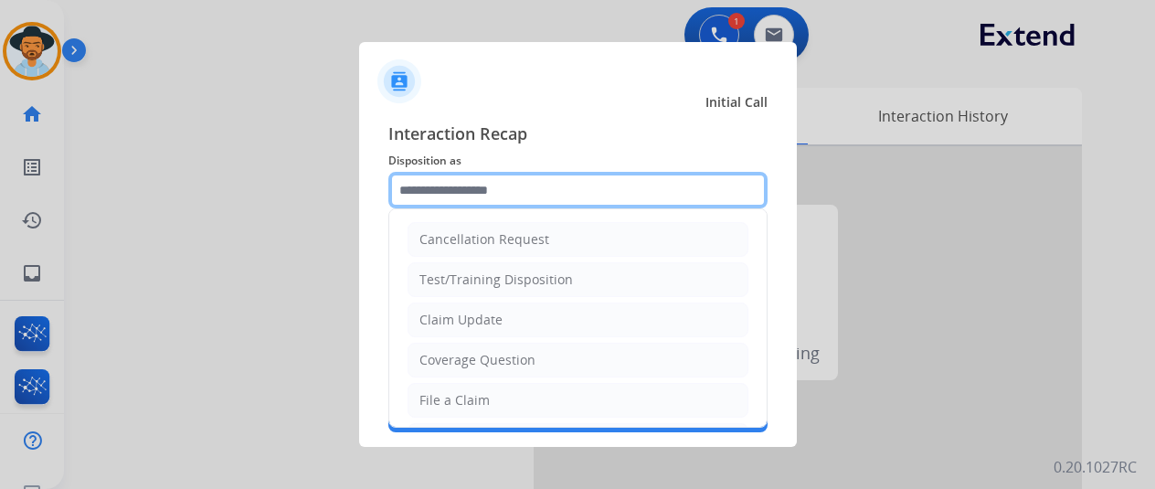
click at [420, 182] on input "text" at bounding box center [577, 190] width 379 height 37
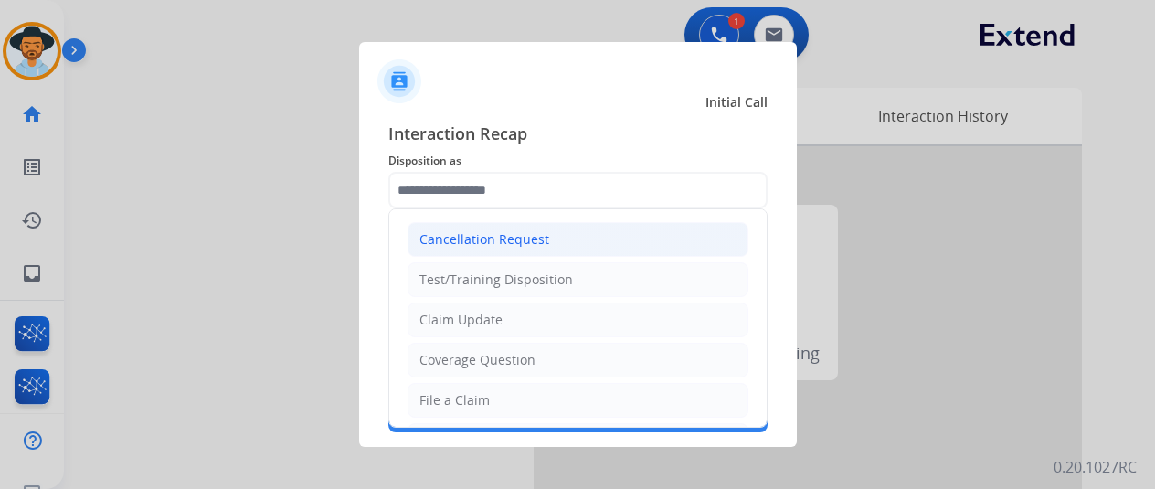
click at [446, 234] on div "Cancellation Request" at bounding box center [485, 239] width 130 height 18
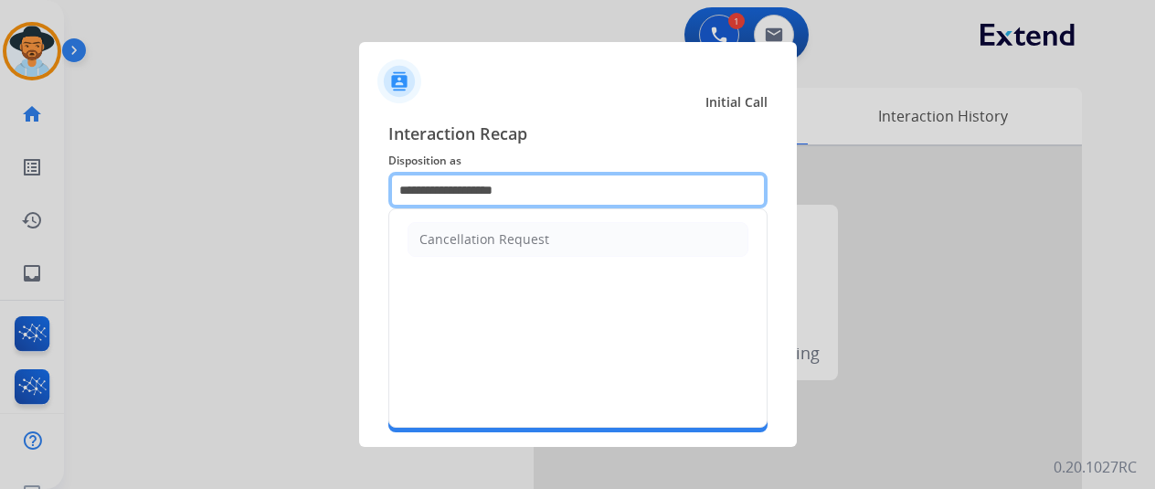
drag, startPoint x: 559, startPoint y: 186, endPoint x: 369, endPoint y: 201, distance: 190.8
click at [369, 201] on div "**********" at bounding box center [578, 276] width 438 height 341
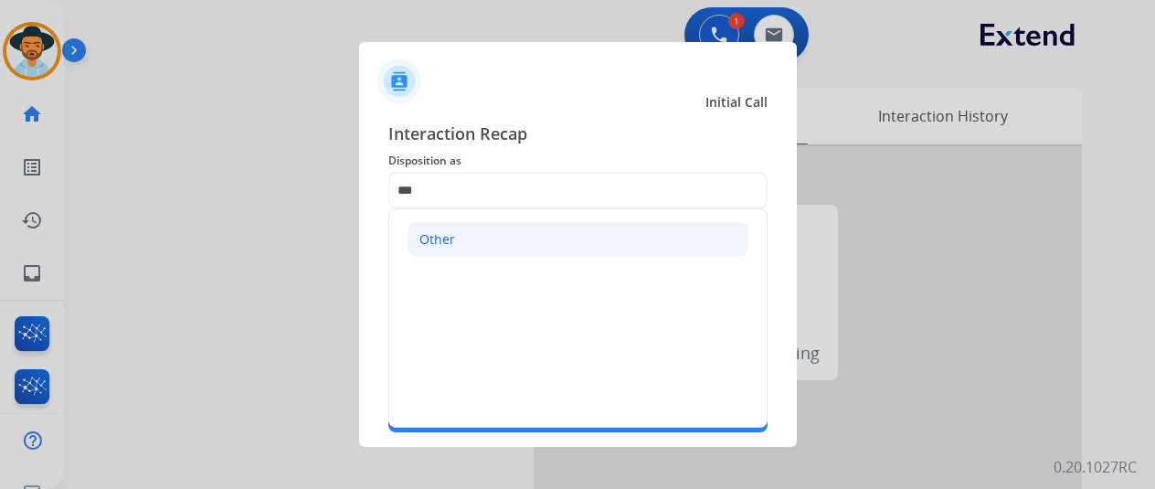
click at [452, 237] on div "Other" at bounding box center [438, 239] width 36 height 18
type input "*****"
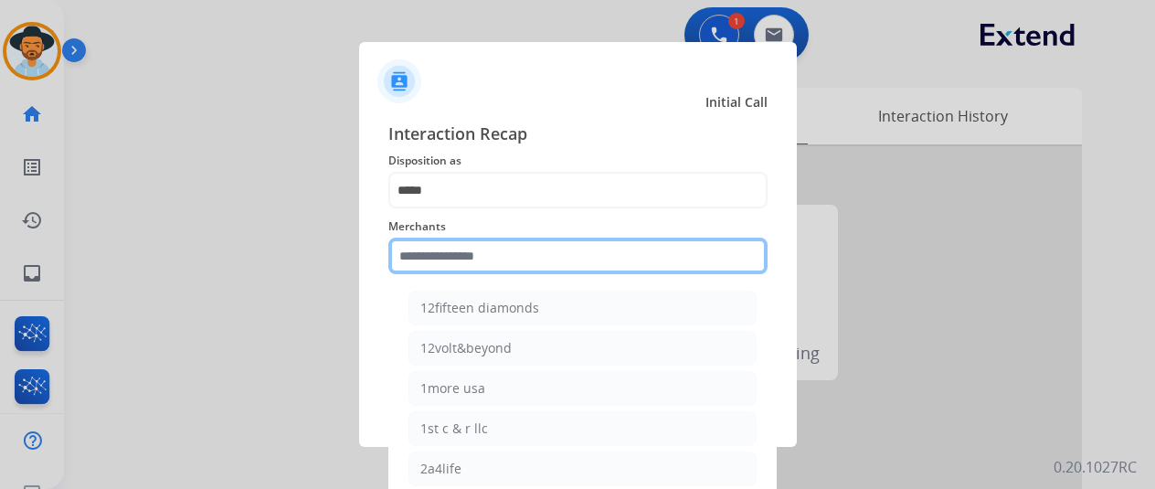
click at [440, 260] on input "text" at bounding box center [577, 256] width 379 height 37
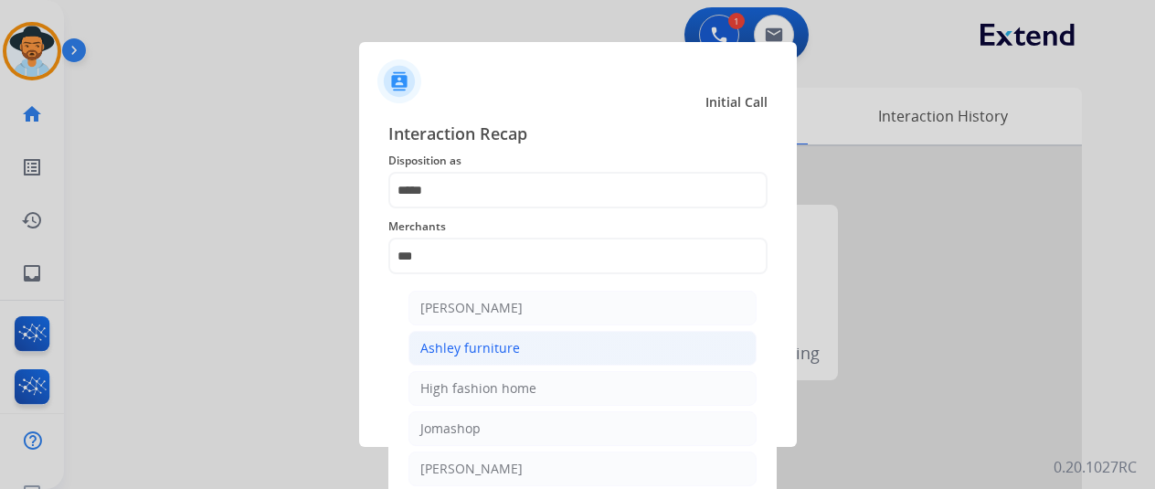
click at [547, 340] on li "Ashley furniture" at bounding box center [583, 348] width 348 height 35
type input "**********"
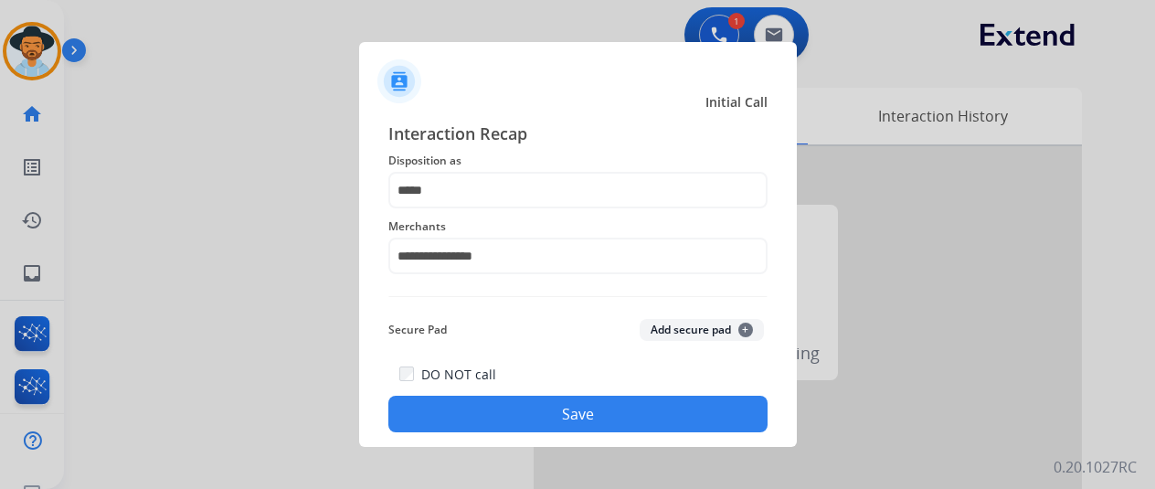
click at [494, 412] on button "Save" at bounding box center [577, 414] width 379 height 37
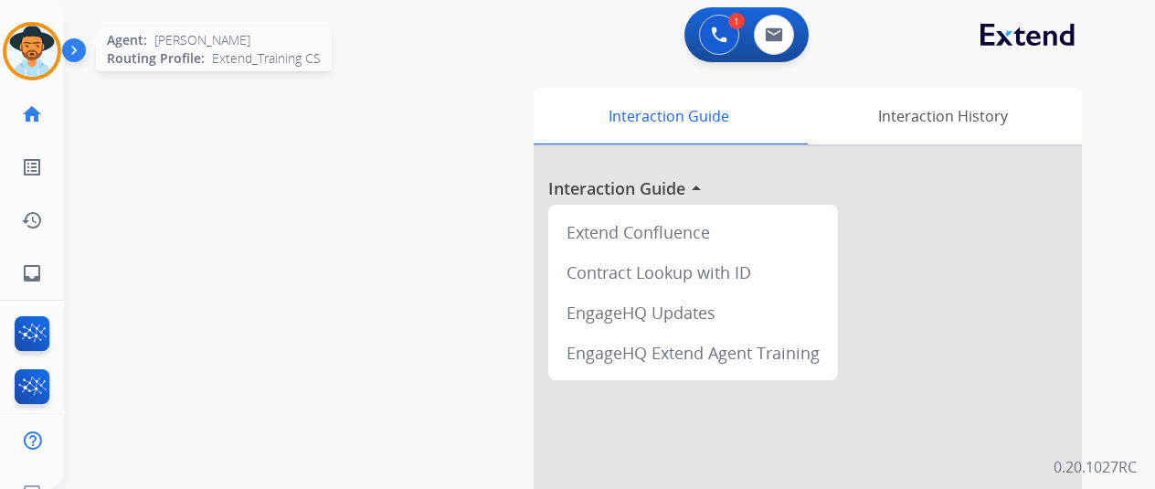
click at [39, 41] on img at bounding box center [31, 51] width 51 height 51
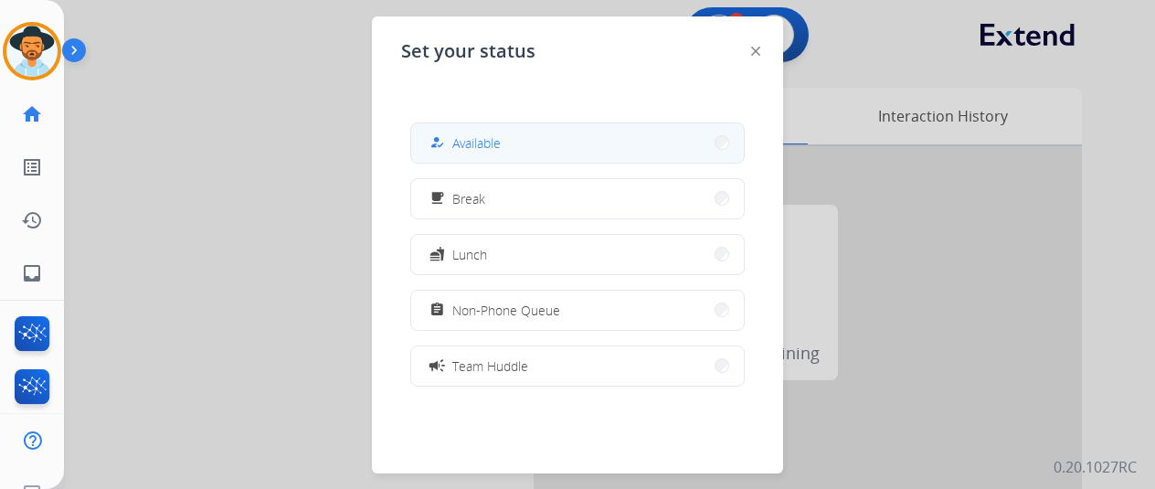
click at [545, 146] on button "how_to_reg Available" at bounding box center [577, 142] width 333 height 39
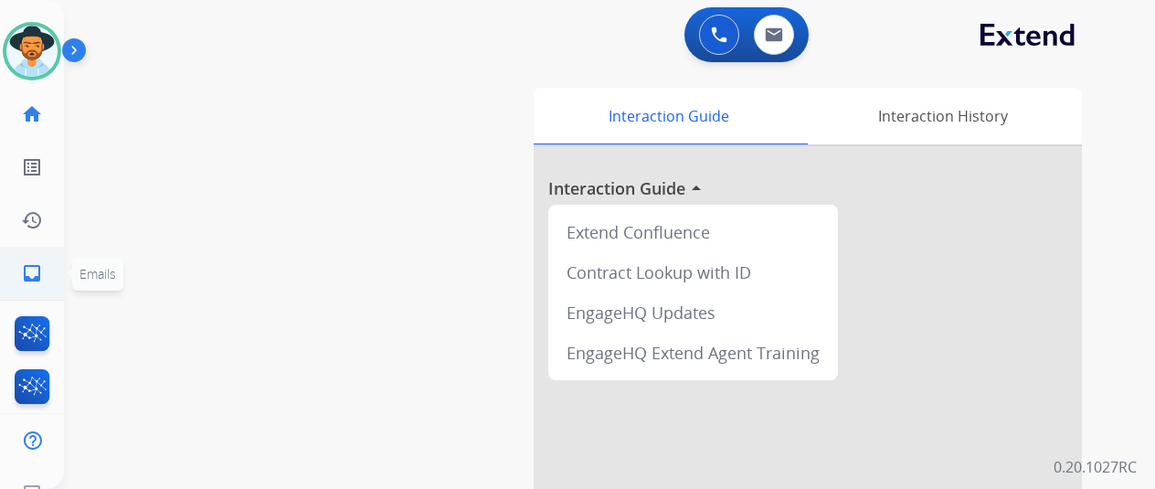
click at [33, 274] on mat-icon "inbox" at bounding box center [32, 273] width 22 height 22
select select "**********"
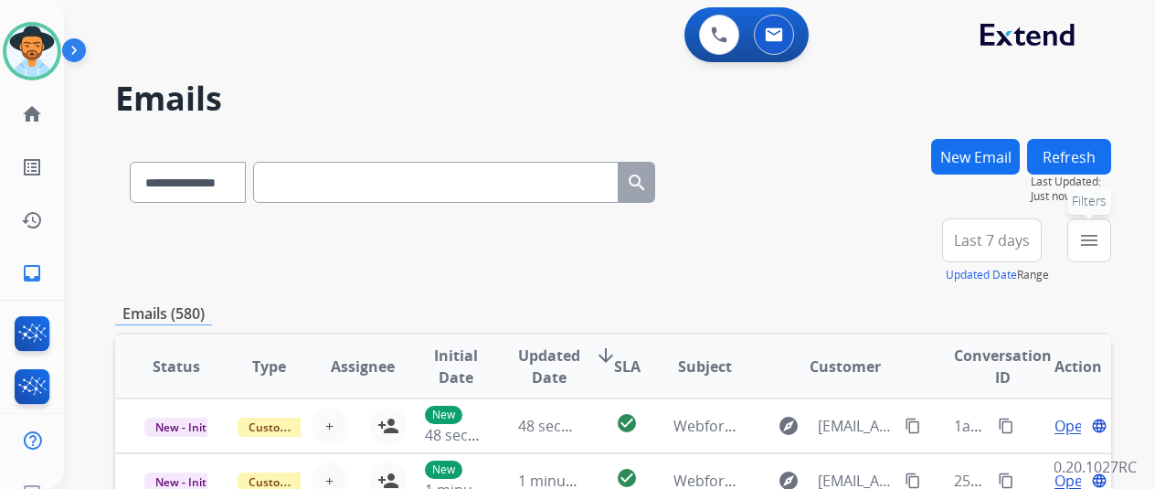
click at [1100, 246] on mat-icon "menu" at bounding box center [1090, 240] width 22 height 22
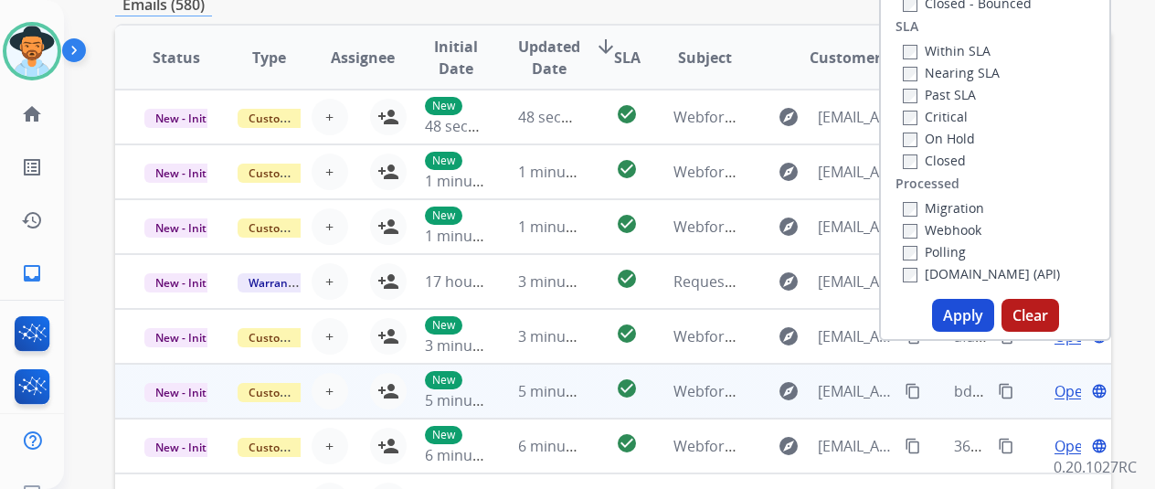
scroll to position [366, 0]
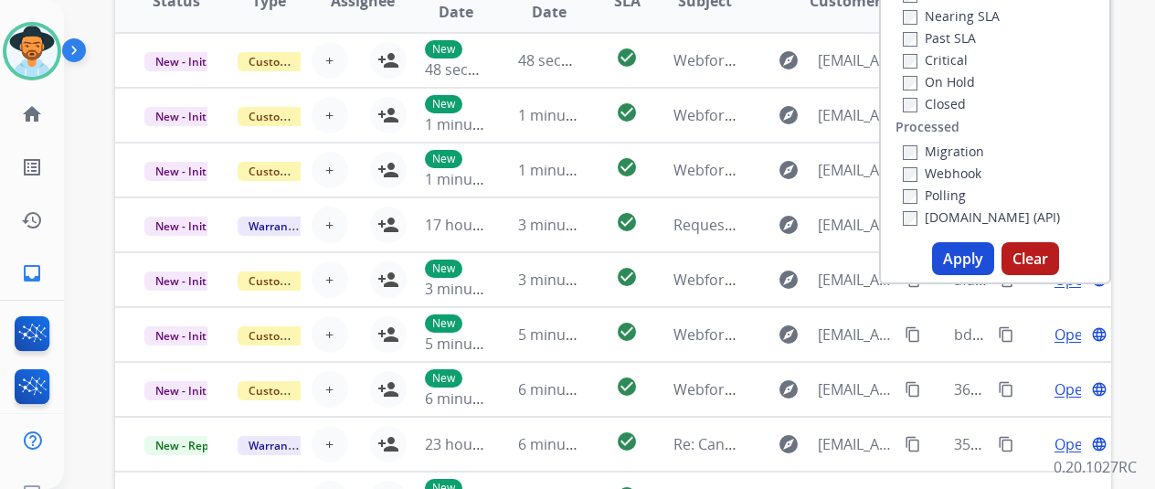
click at [963, 253] on button "Apply" at bounding box center [963, 258] width 62 height 33
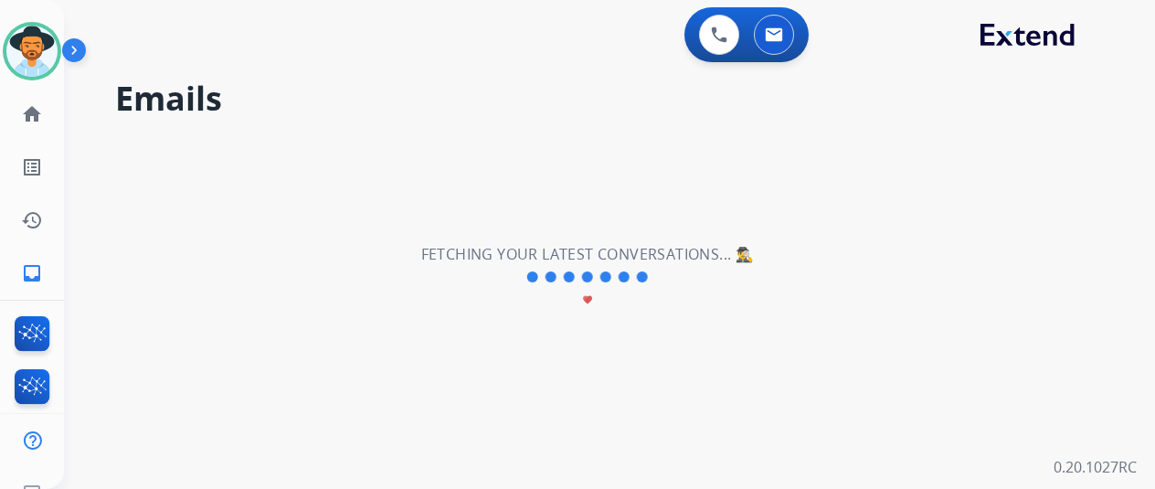
scroll to position [0, 0]
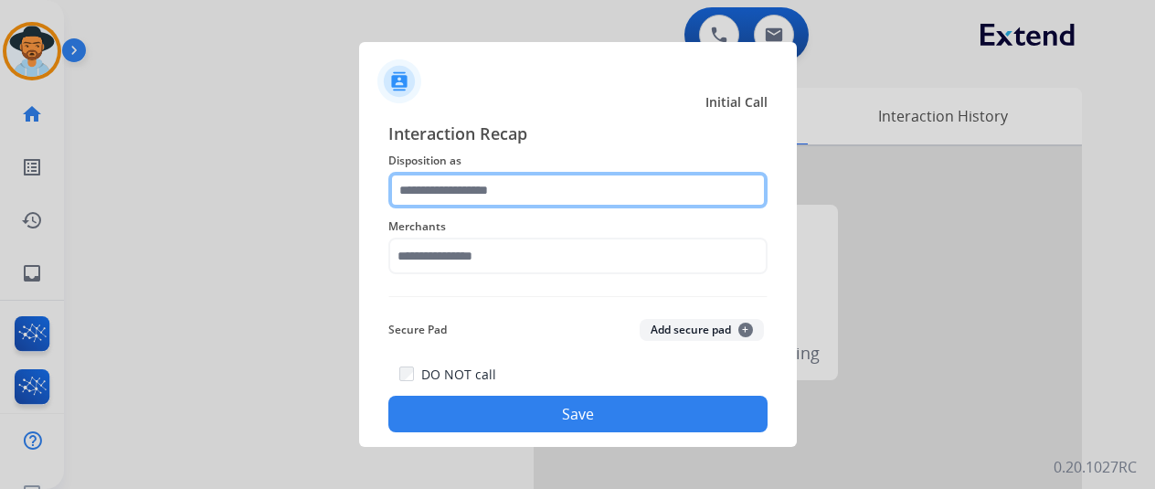
click at [470, 188] on input "text" at bounding box center [577, 190] width 379 height 37
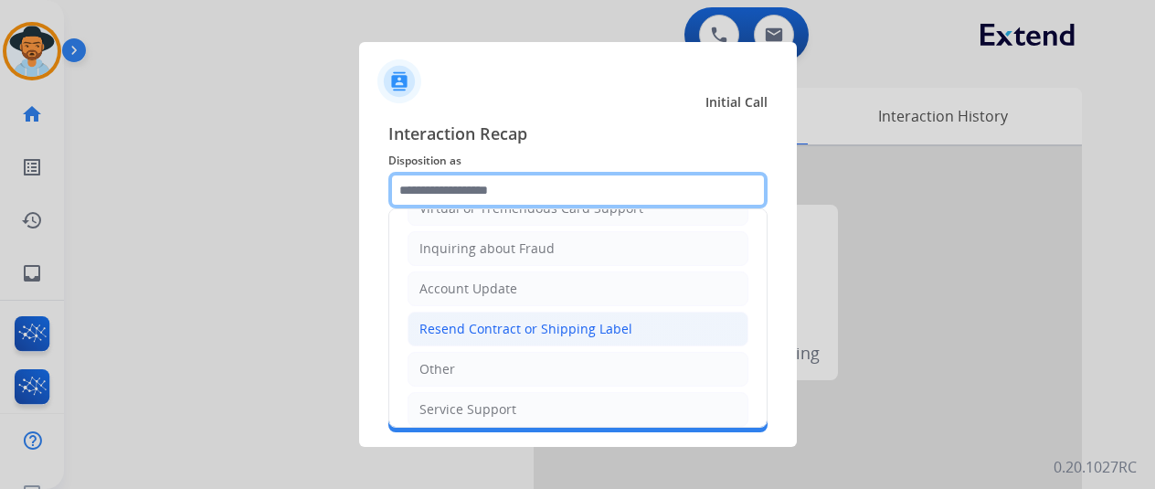
scroll to position [277, 0]
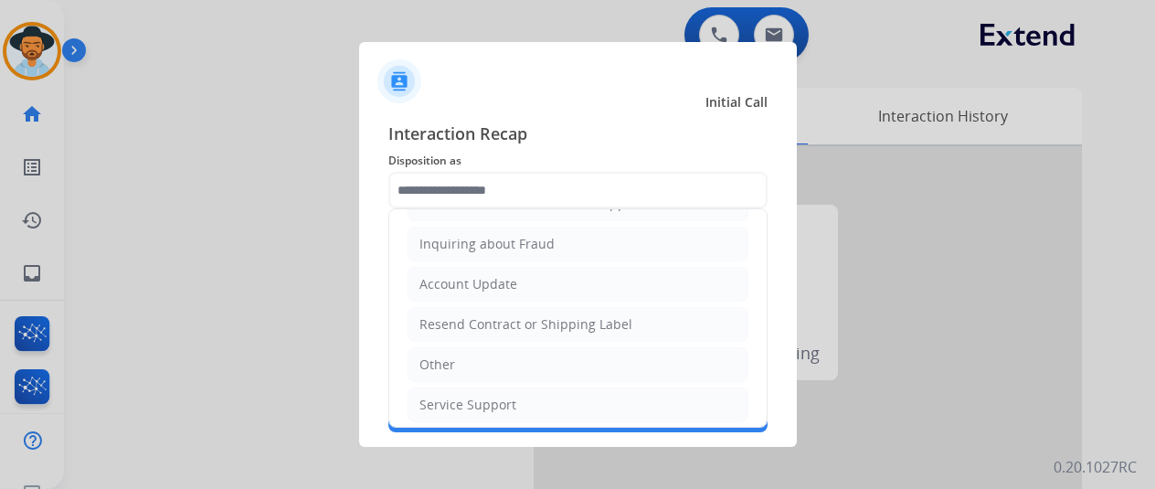
click at [455, 347] on li "Other" at bounding box center [578, 364] width 341 height 35
type input "*****"
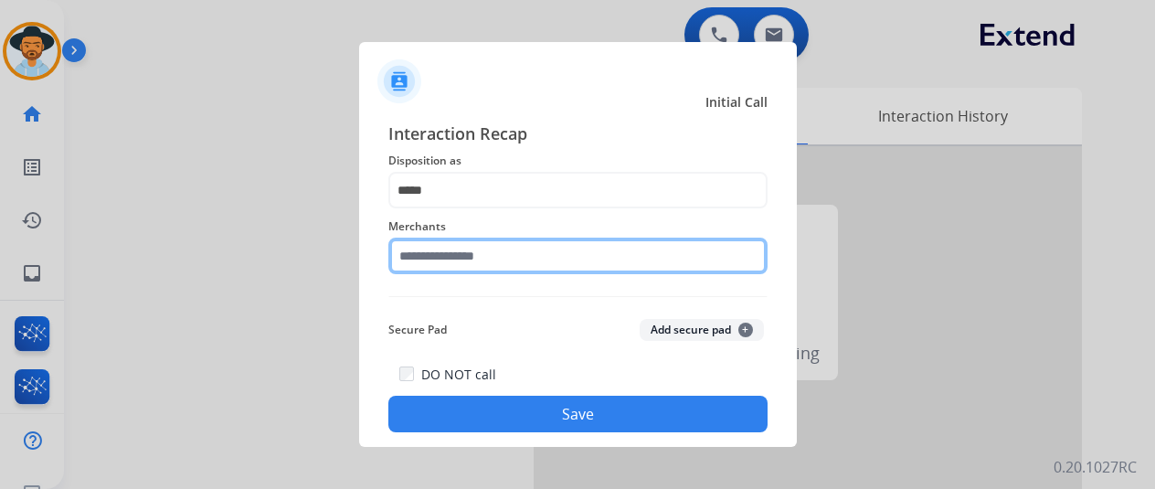
click at [432, 248] on input "text" at bounding box center [577, 256] width 379 height 37
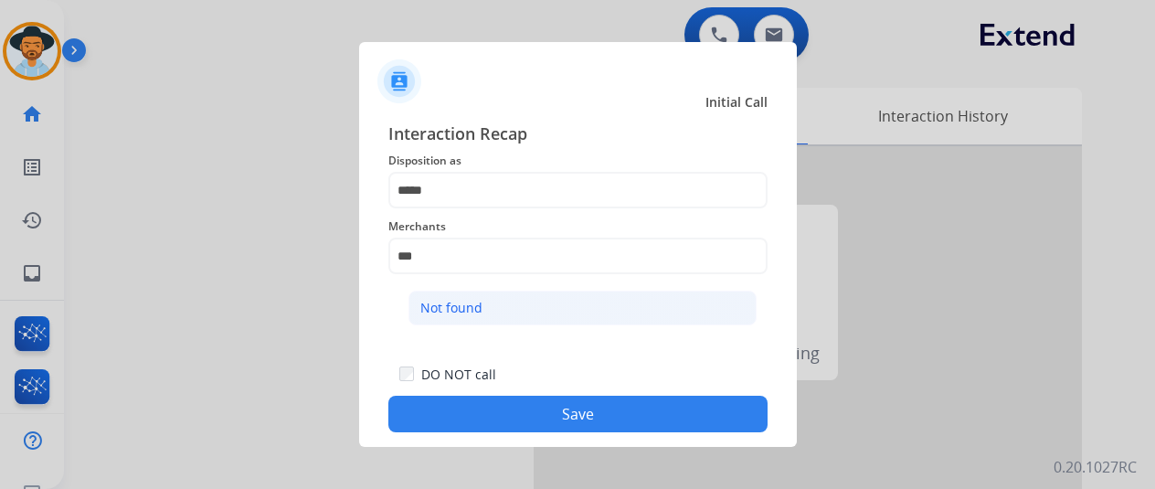
click at [448, 312] on div "Not found" at bounding box center [451, 308] width 62 height 18
type input "*********"
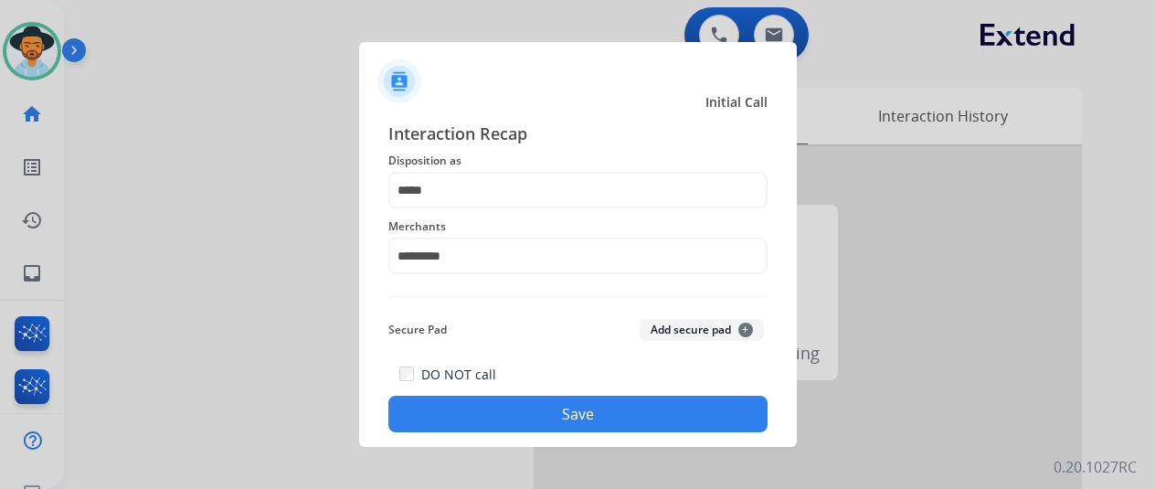
click at [545, 417] on button "Save" at bounding box center [577, 414] width 379 height 37
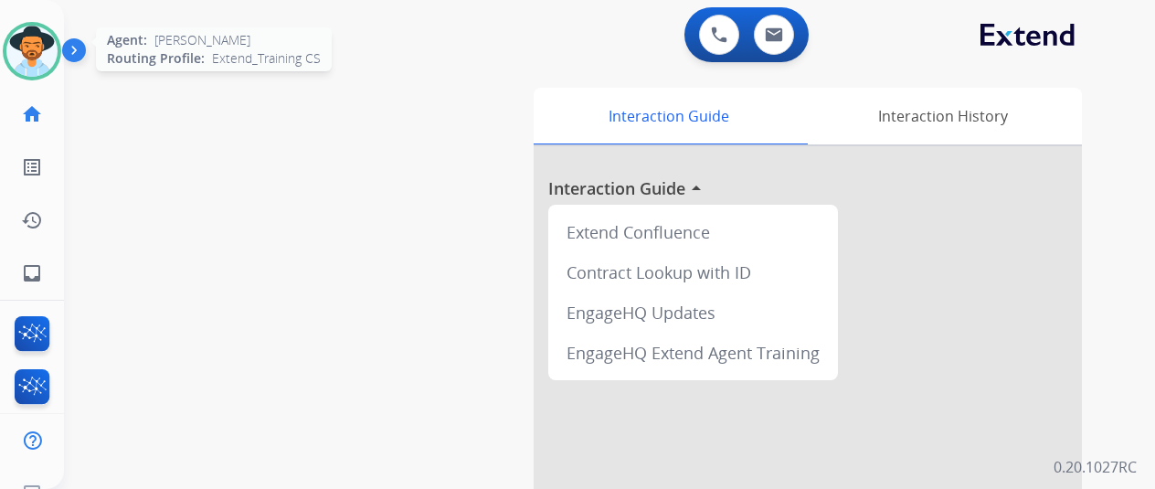
click at [21, 49] on img at bounding box center [31, 51] width 51 height 51
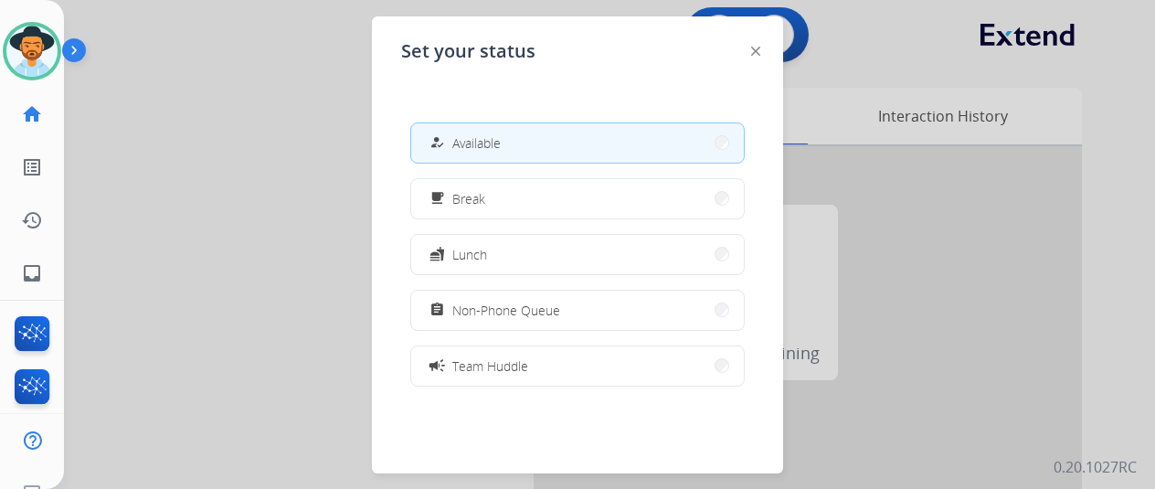
click at [494, 136] on span "Available" at bounding box center [476, 142] width 48 height 19
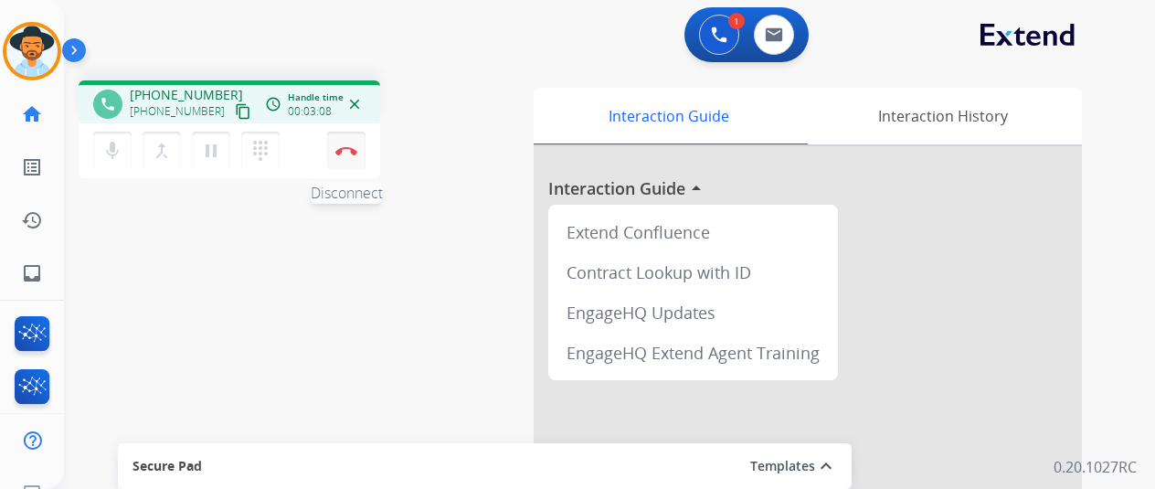
click at [352, 149] on img at bounding box center [346, 150] width 22 height 9
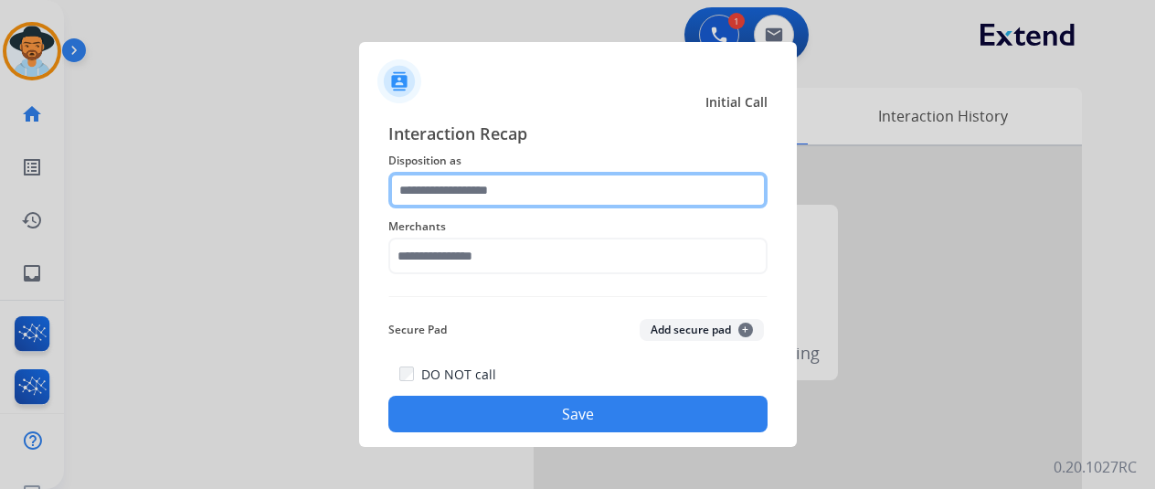
click at [434, 181] on input "text" at bounding box center [577, 190] width 379 height 37
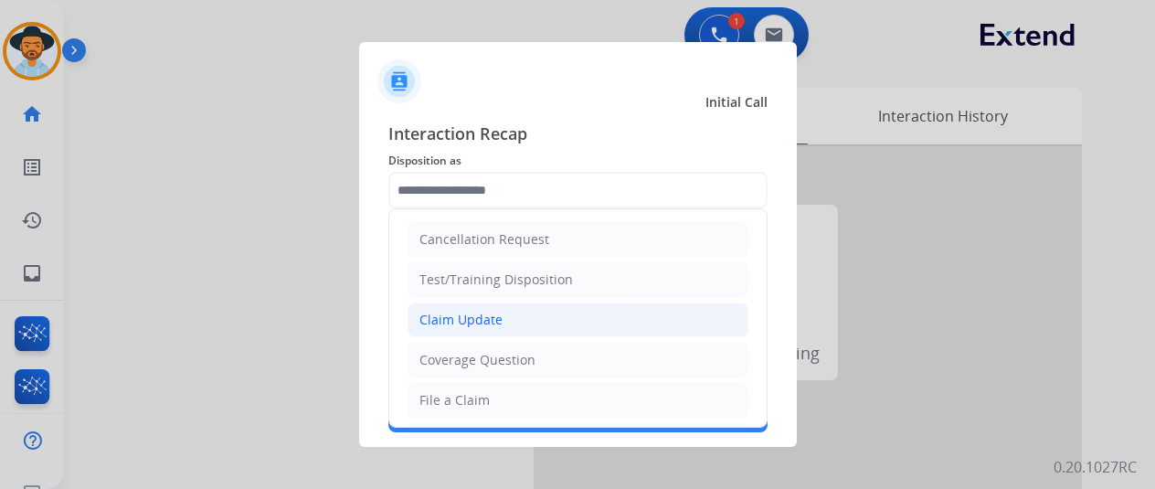
click at [453, 315] on div "Claim Update" at bounding box center [461, 320] width 83 height 18
type input "**********"
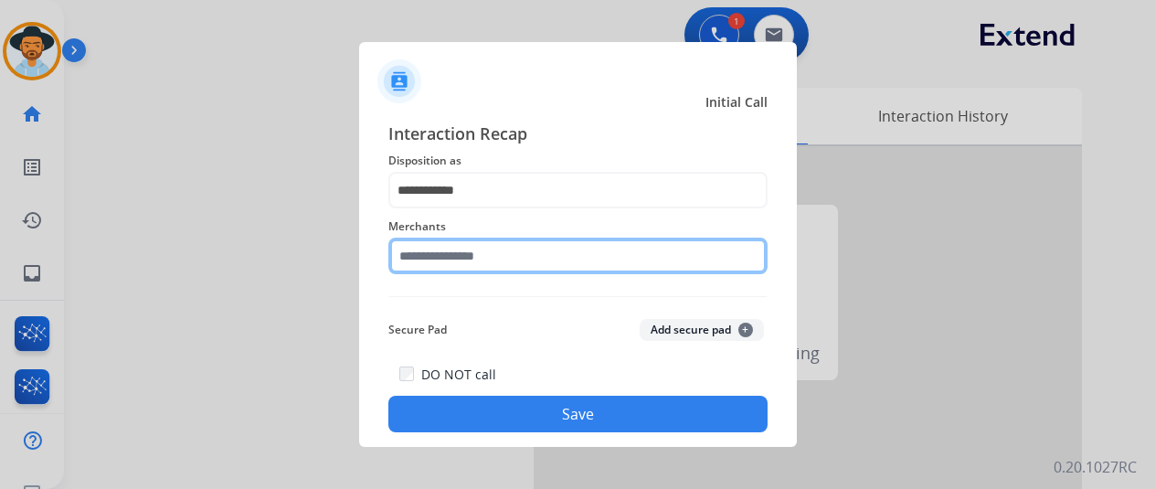
click at [433, 253] on input "text" at bounding box center [577, 256] width 379 height 37
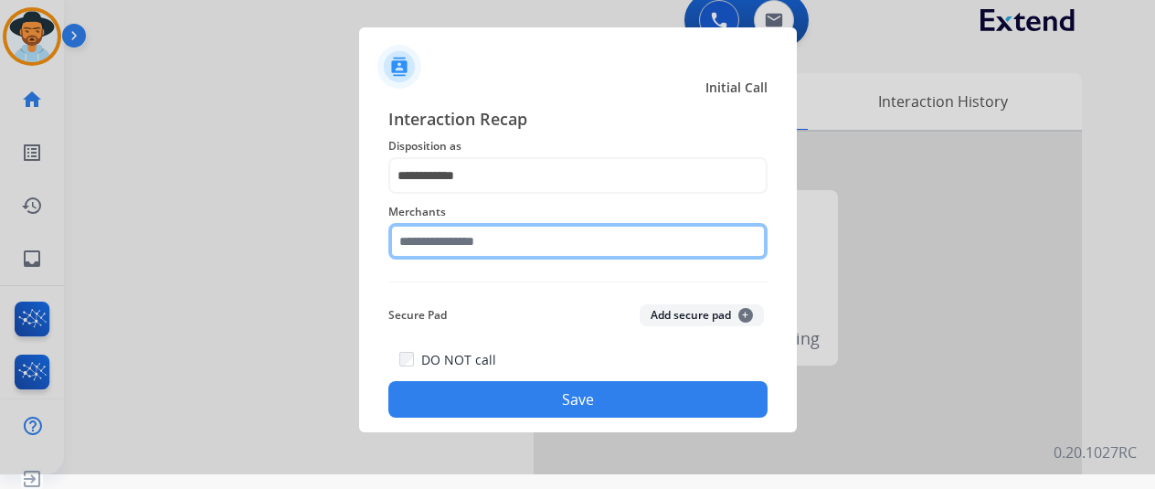
scroll to position [22, 0]
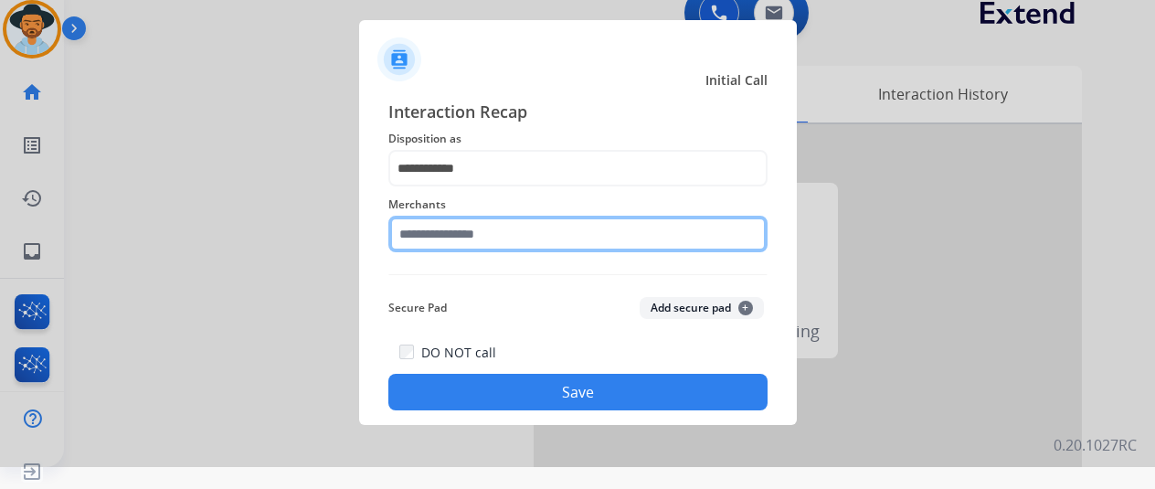
click at [445, 228] on input "text" at bounding box center [577, 234] width 379 height 37
type input "*"
click at [428, 246] on input "***" at bounding box center [577, 234] width 379 height 37
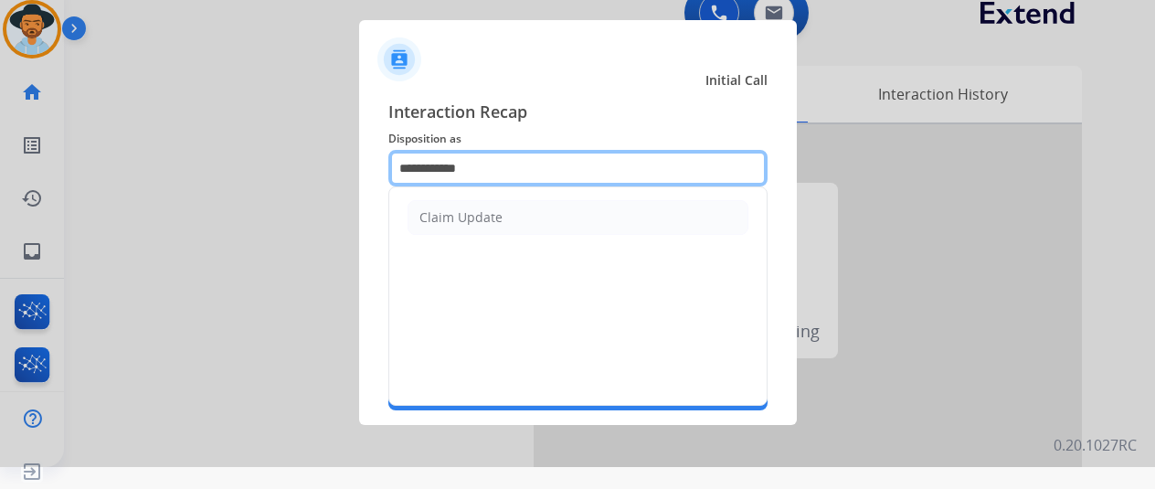
click at [442, 171] on input "**********" at bounding box center [577, 168] width 379 height 37
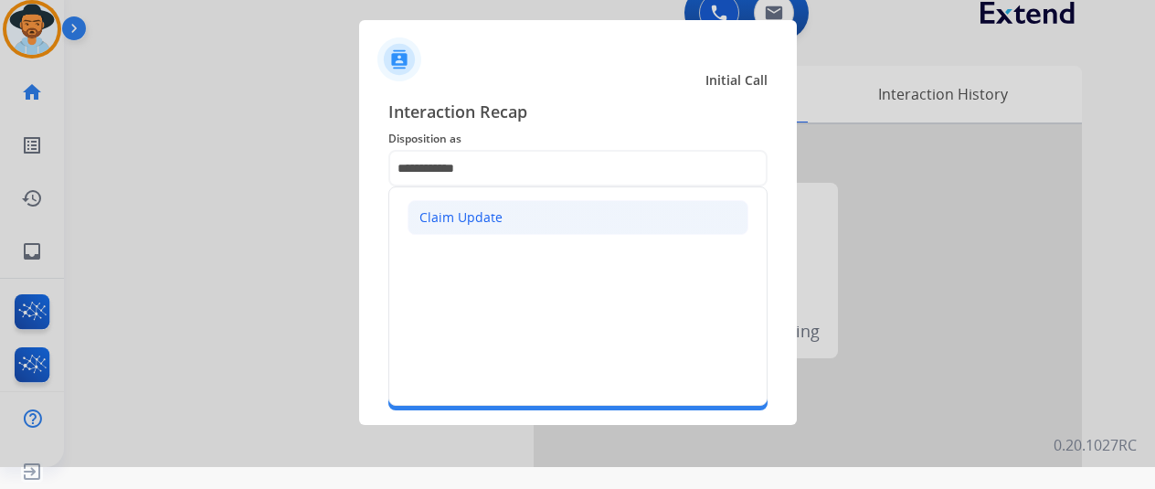
click at [446, 213] on div "Claim Update" at bounding box center [461, 217] width 83 height 18
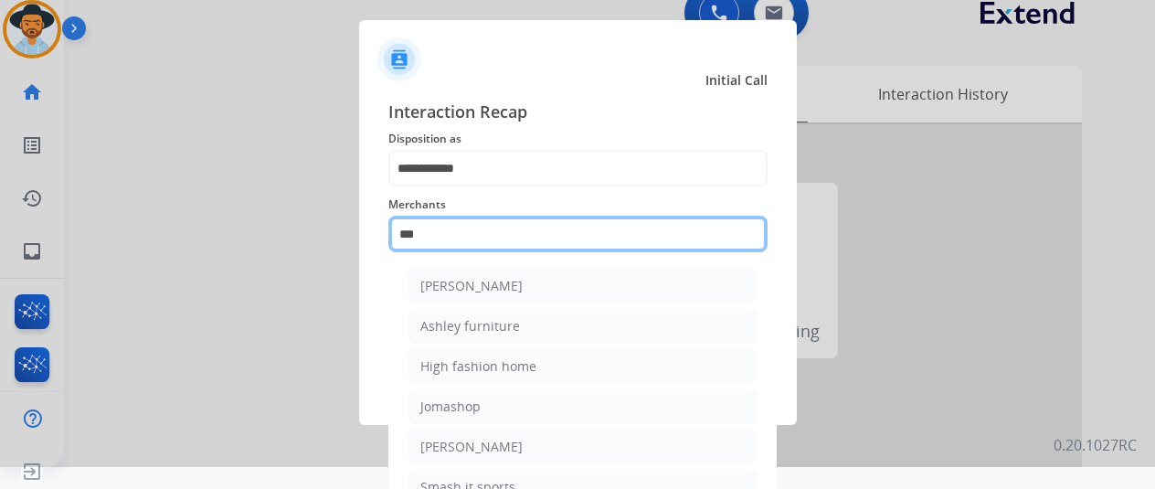
click at [427, 229] on input "***" at bounding box center [577, 234] width 379 height 37
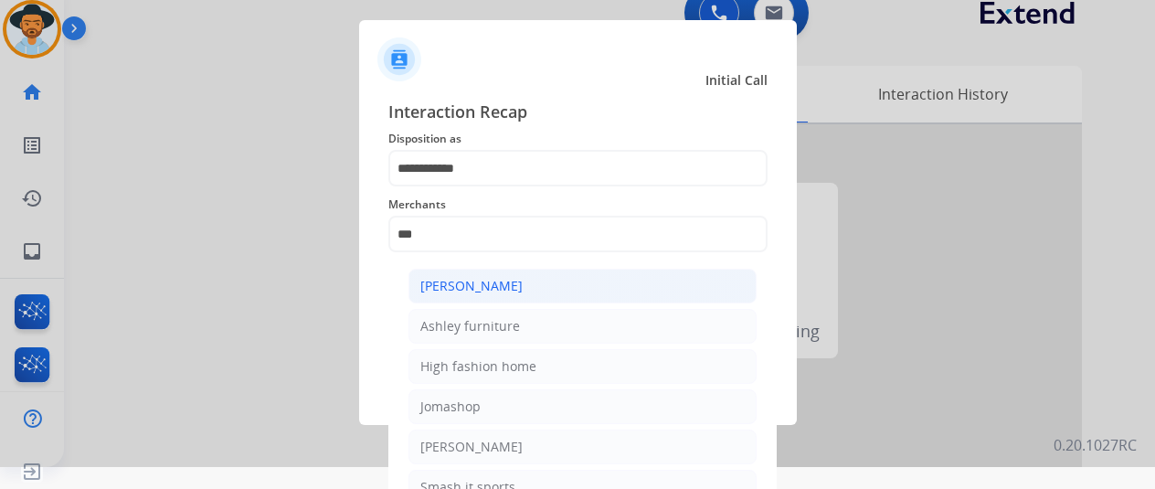
click at [525, 284] on li "[PERSON_NAME]" at bounding box center [583, 286] width 348 height 35
type input "**********"
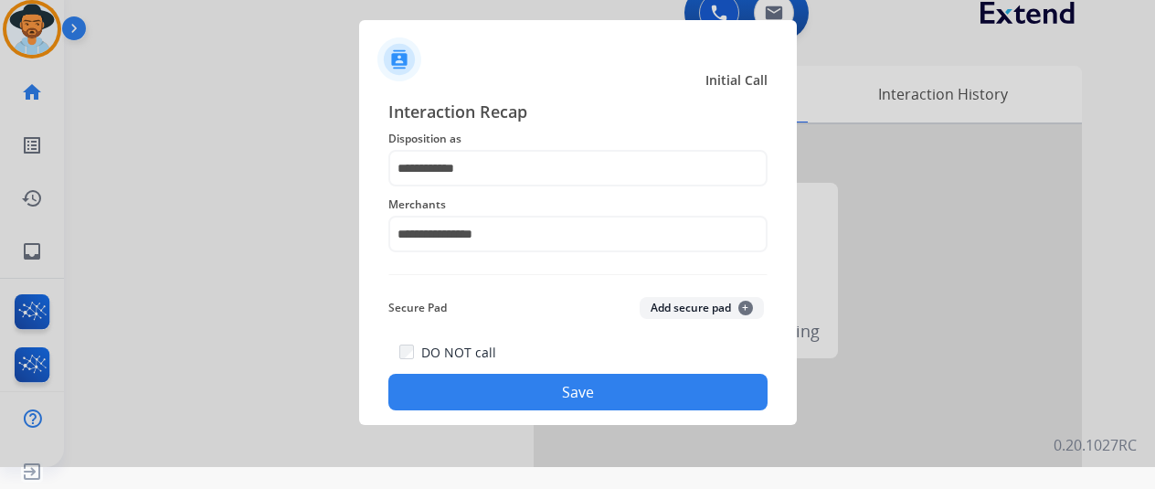
click at [518, 376] on button "Save" at bounding box center [577, 392] width 379 height 37
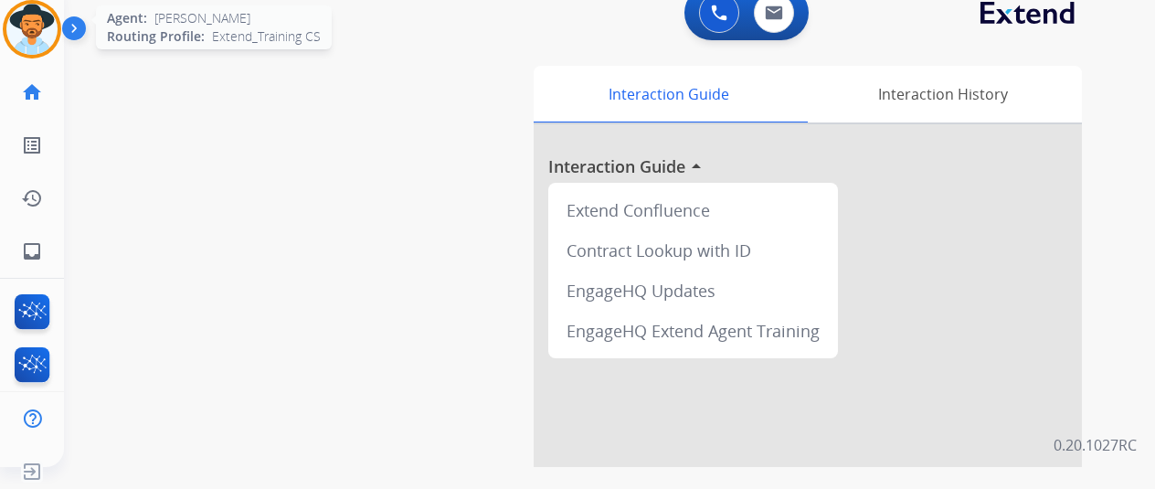
click at [31, 25] on img at bounding box center [31, 29] width 51 height 51
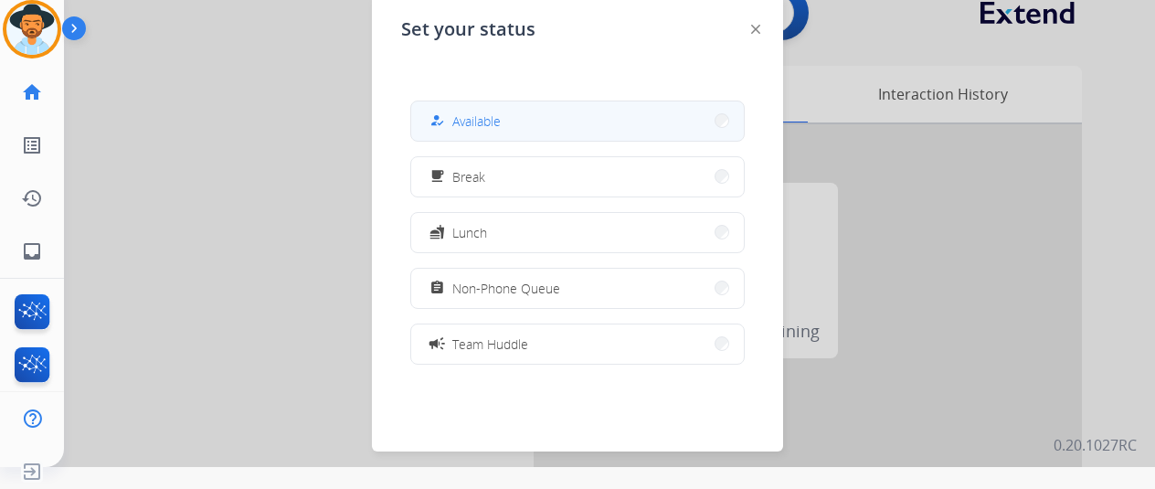
click at [488, 122] on span "Available" at bounding box center [476, 121] width 48 height 19
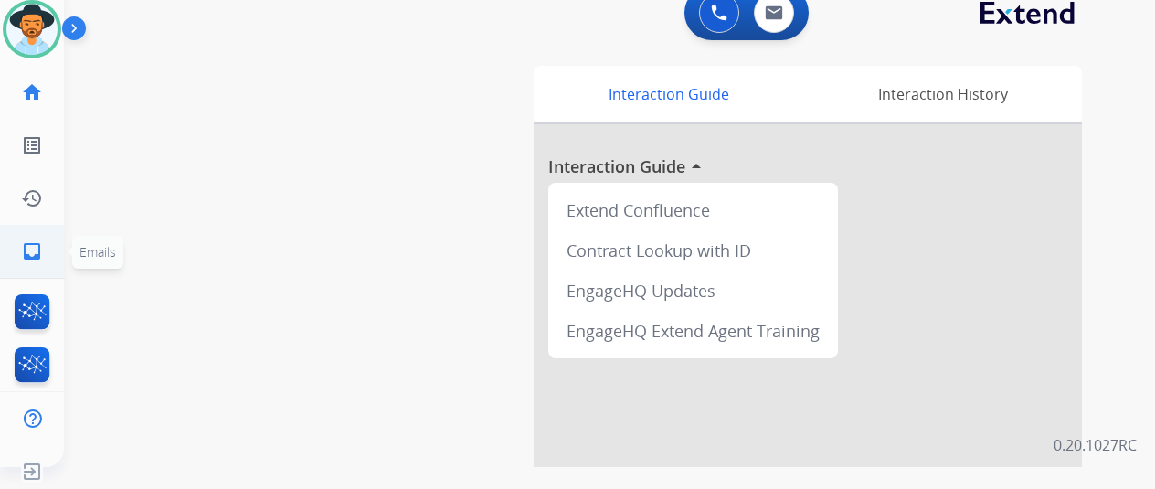
click at [37, 251] on mat-icon "inbox" at bounding box center [32, 251] width 22 height 22
select select "**********"
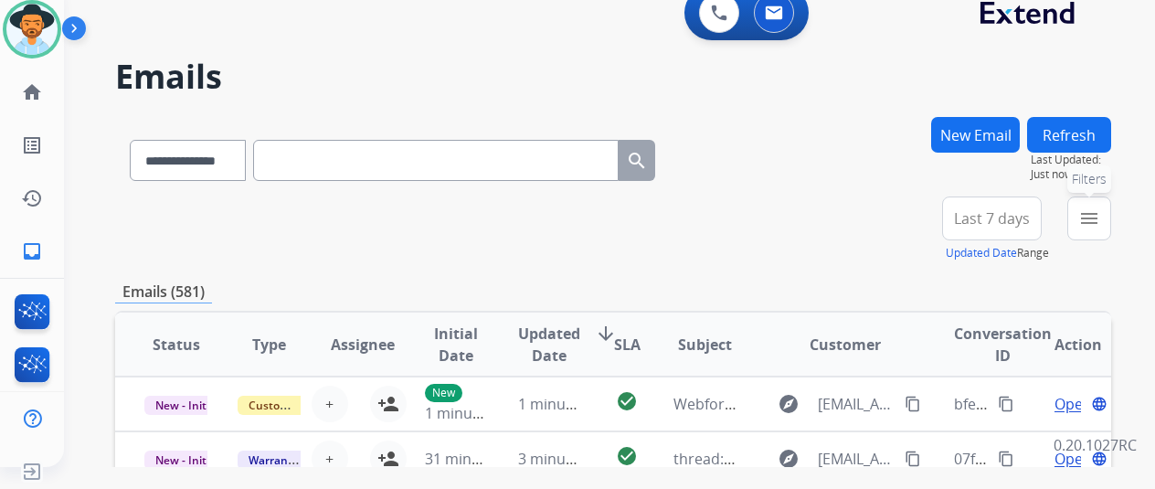
click at [1093, 208] on mat-icon "menu" at bounding box center [1090, 218] width 22 height 22
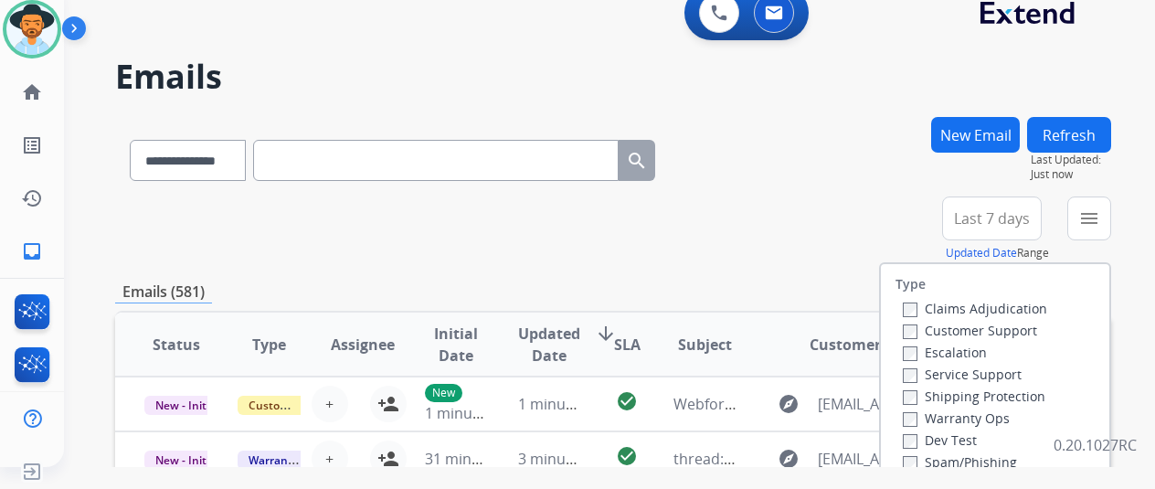
click at [912, 323] on label "Customer Support" at bounding box center [970, 330] width 134 height 17
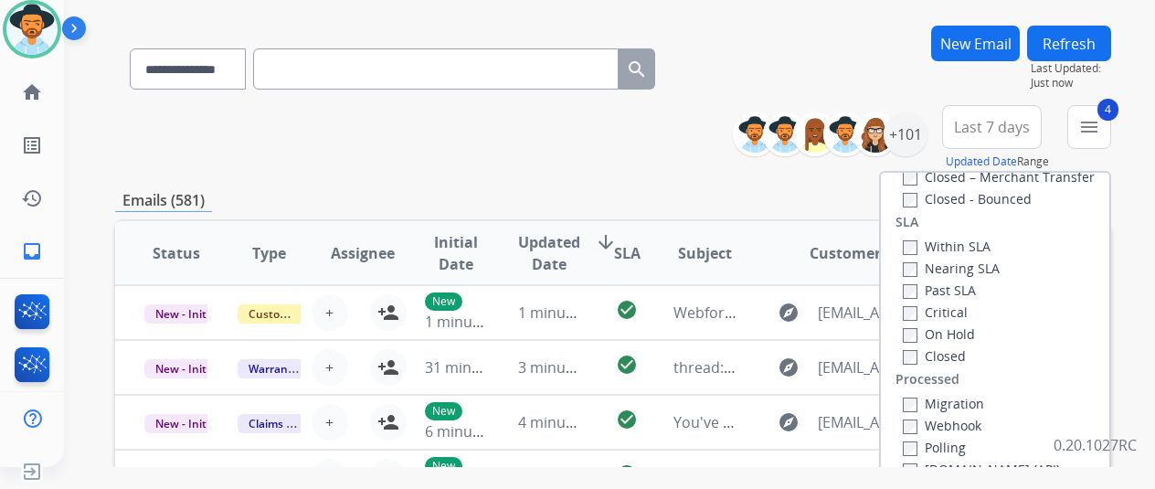
scroll to position [457, 0]
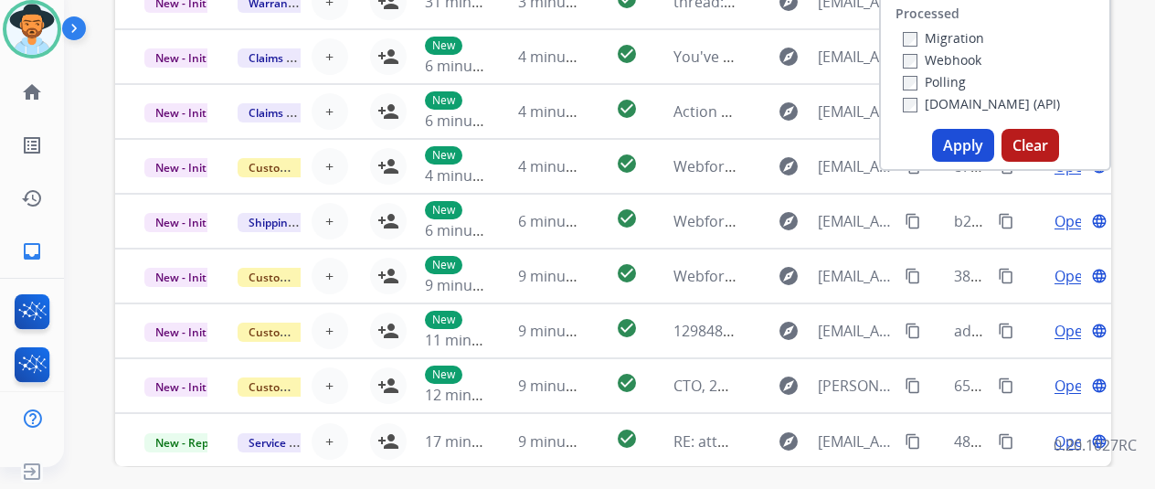
click at [976, 133] on button "Apply" at bounding box center [963, 145] width 62 height 33
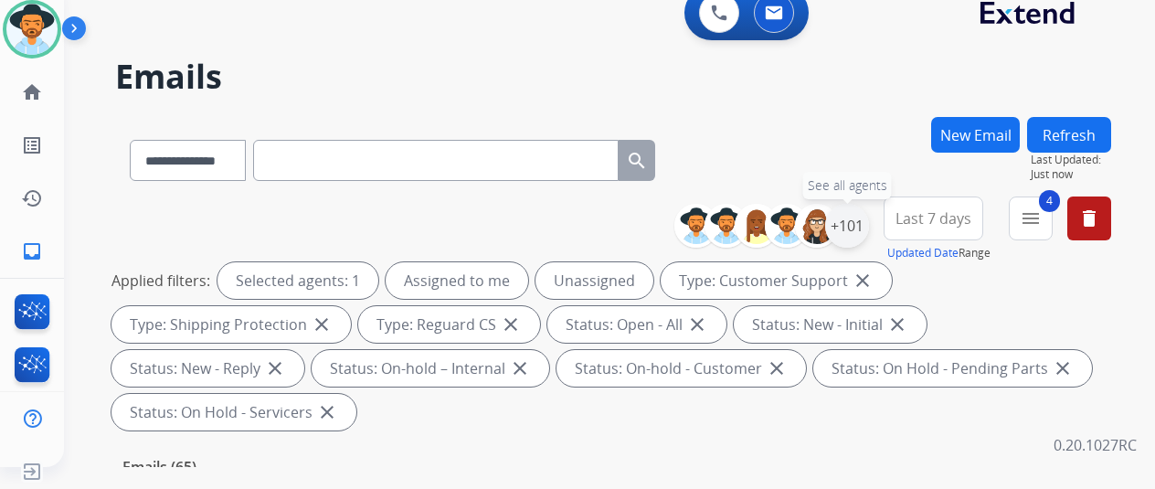
click at [859, 231] on div "+101" at bounding box center [847, 226] width 44 height 44
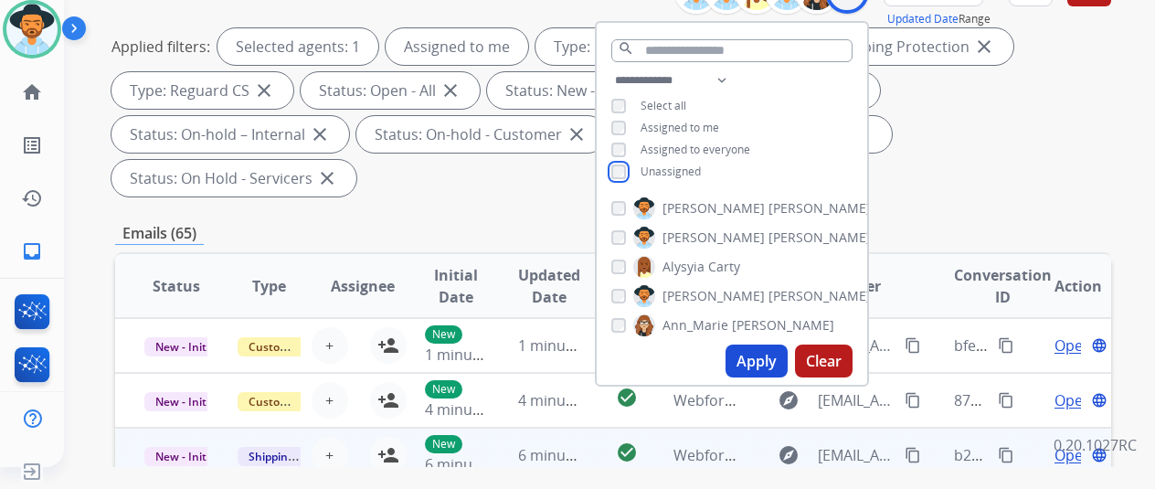
scroll to position [274, 0]
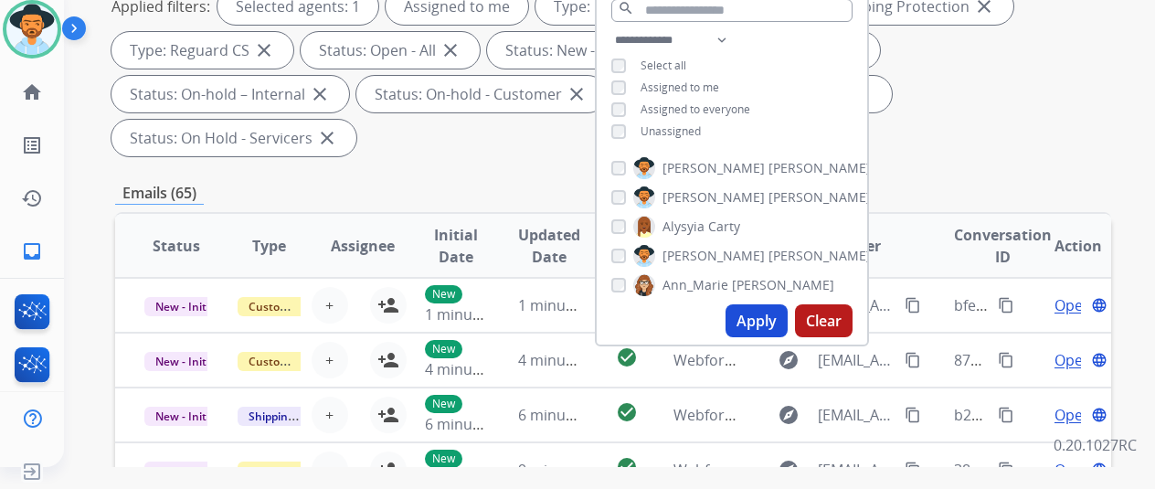
click at [777, 324] on button "Apply" at bounding box center [757, 320] width 62 height 33
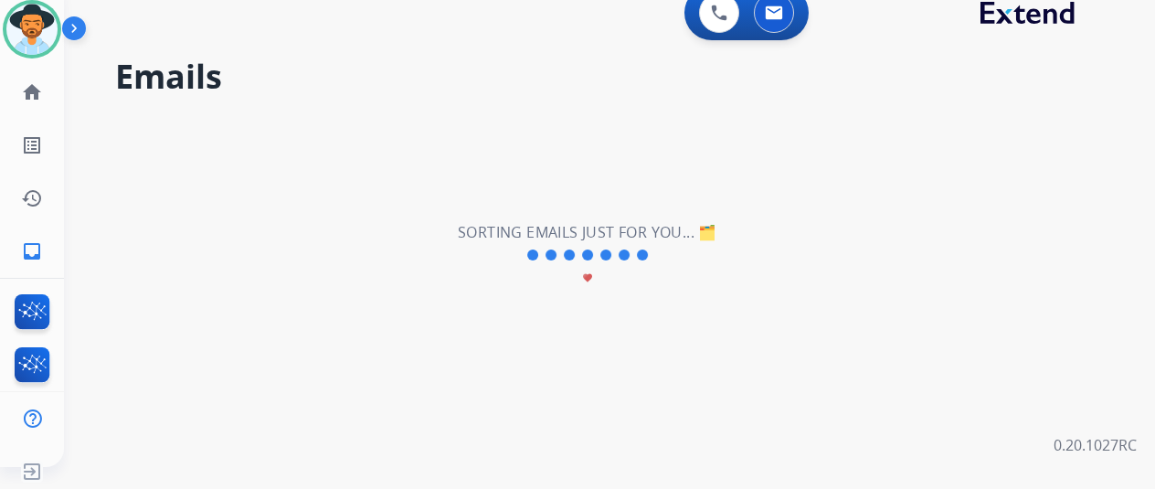
scroll to position [0, 0]
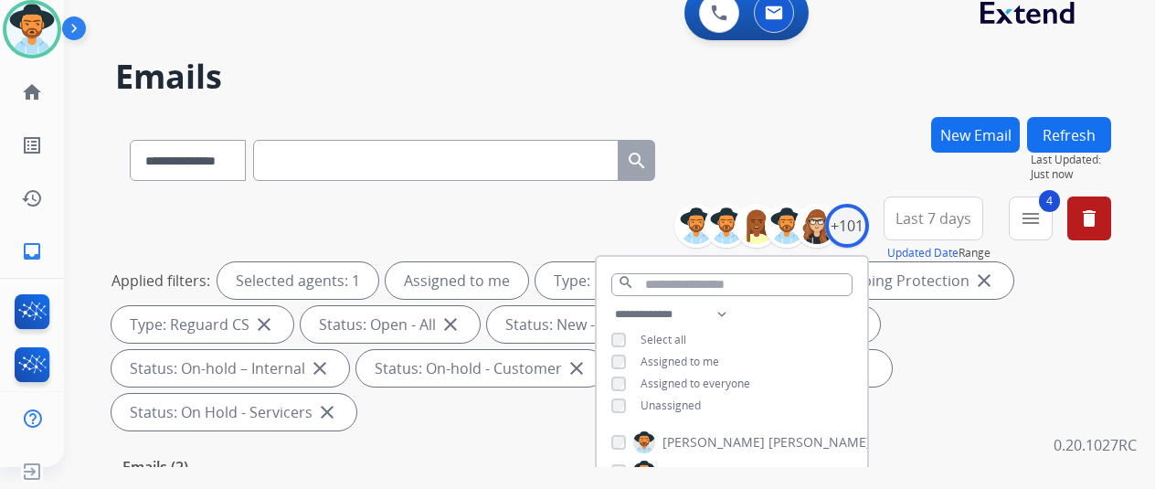
click at [797, 192] on div "**********" at bounding box center [613, 157] width 996 height 80
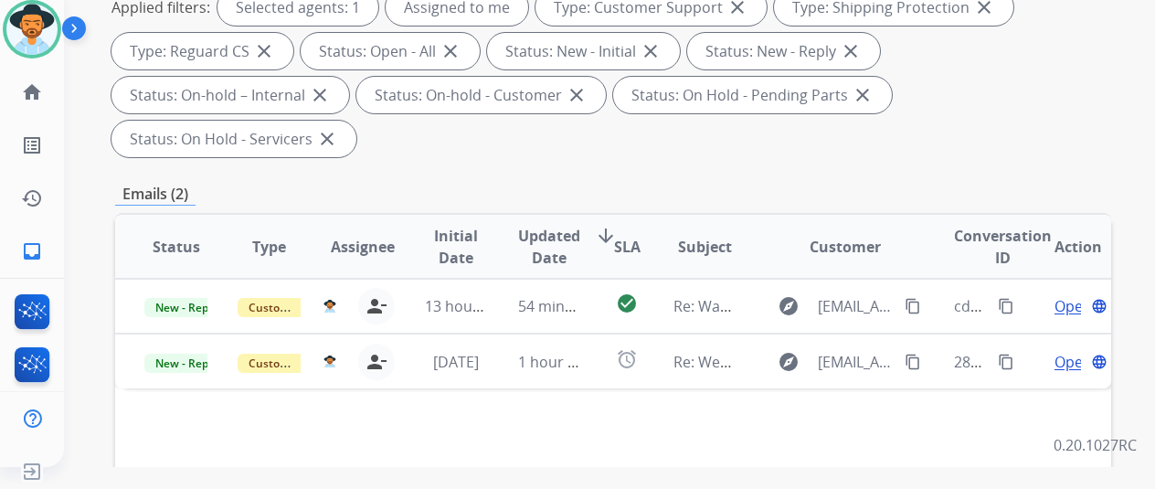
scroll to position [274, 0]
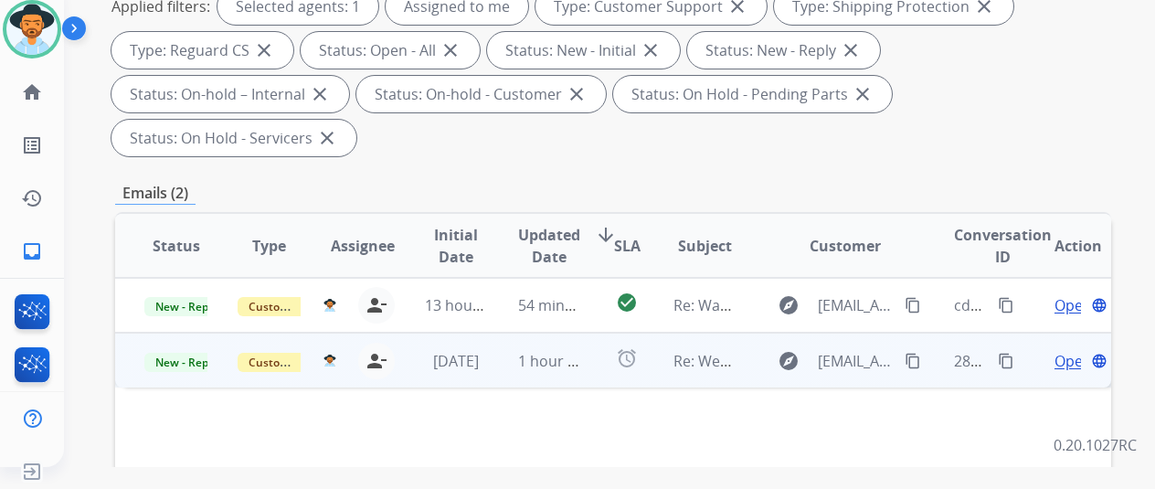
click at [1064, 350] on span "Open" at bounding box center [1073, 361] width 37 height 22
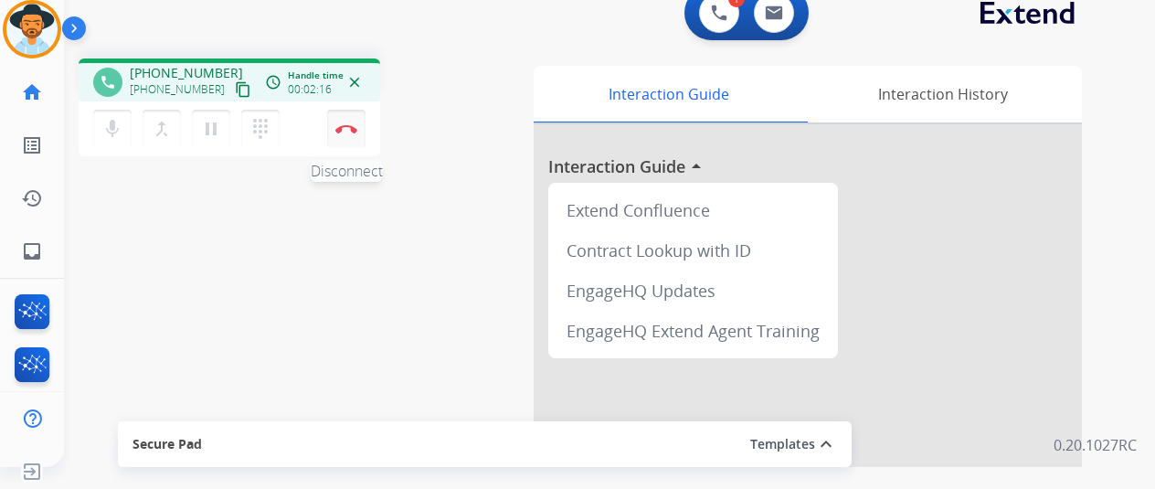
click at [347, 127] on img at bounding box center [346, 128] width 22 height 9
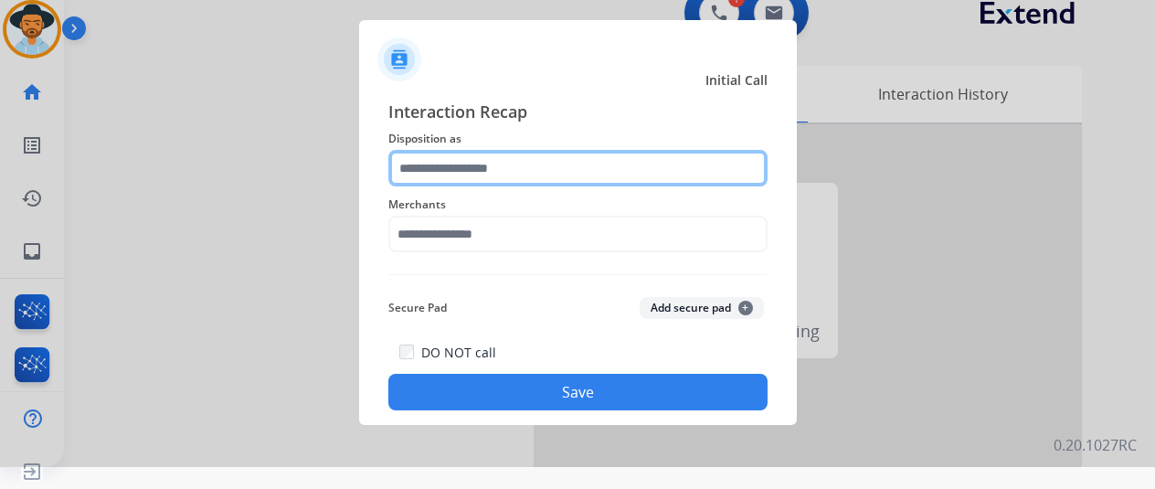
click at [428, 175] on input "text" at bounding box center [577, 168] width 379 height 37
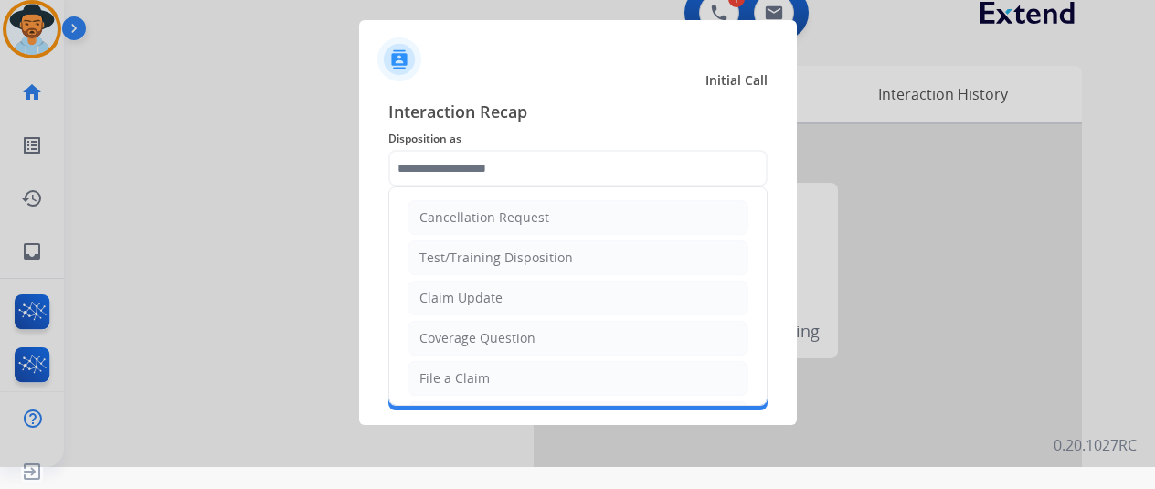
drag, startPoint x: 448, startPoint y: 306, endPoint x: 454, endPoint y: 291, distance: 16.8
click at [447, 306] on li "Claim Update" at bounding box center [578, 298] width 341 height 35
type input "**********"
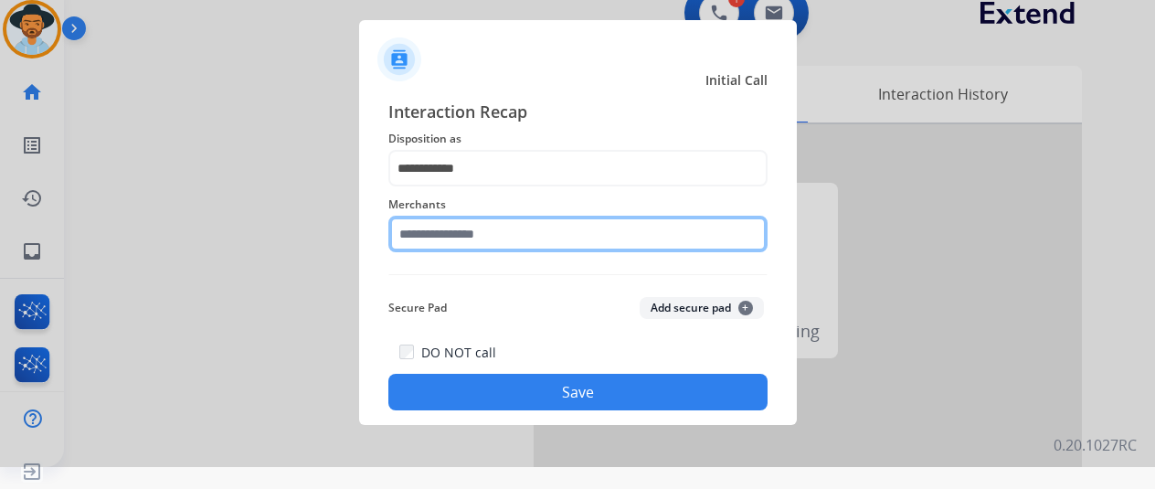
click at [424, 235] on input "text" at bounding box center [577, 234] width 379 height 37
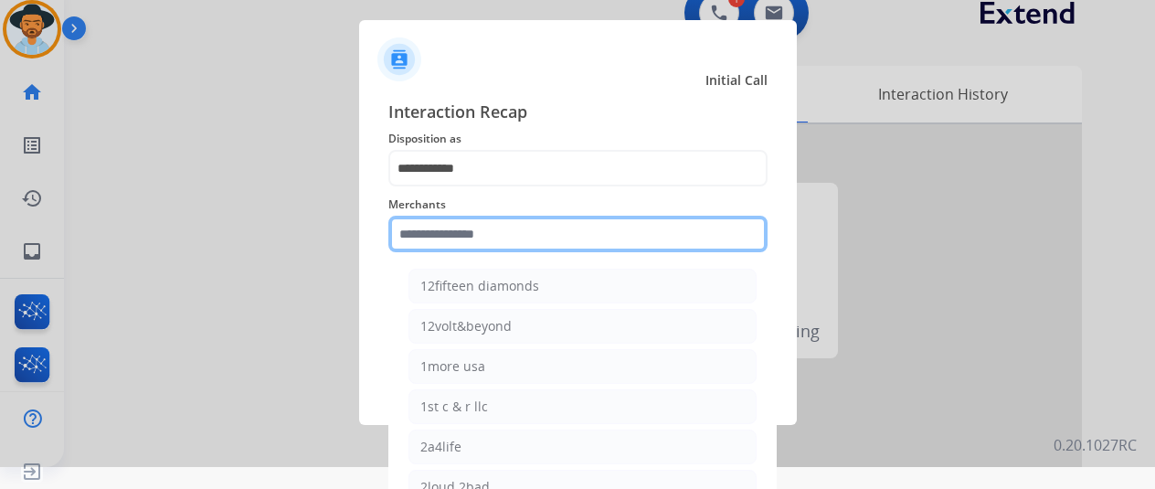
click at [426, 237] on input "text" at bounding box center [577, 234] width 379 height 37
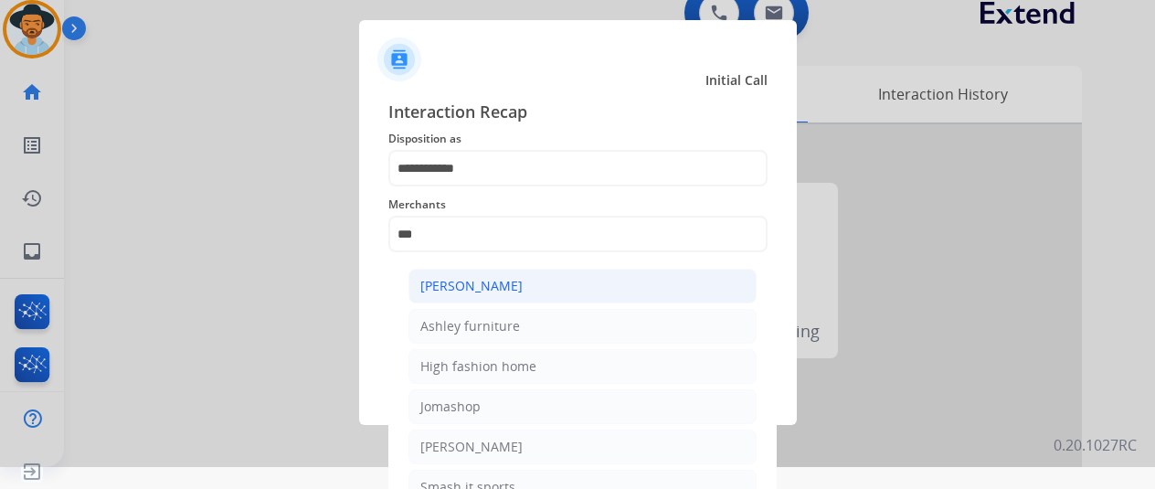
click at [494, 292] on div "[PERSON_NAME]" at bounding box center [471, 286] width 102 height 18
type input "**********"
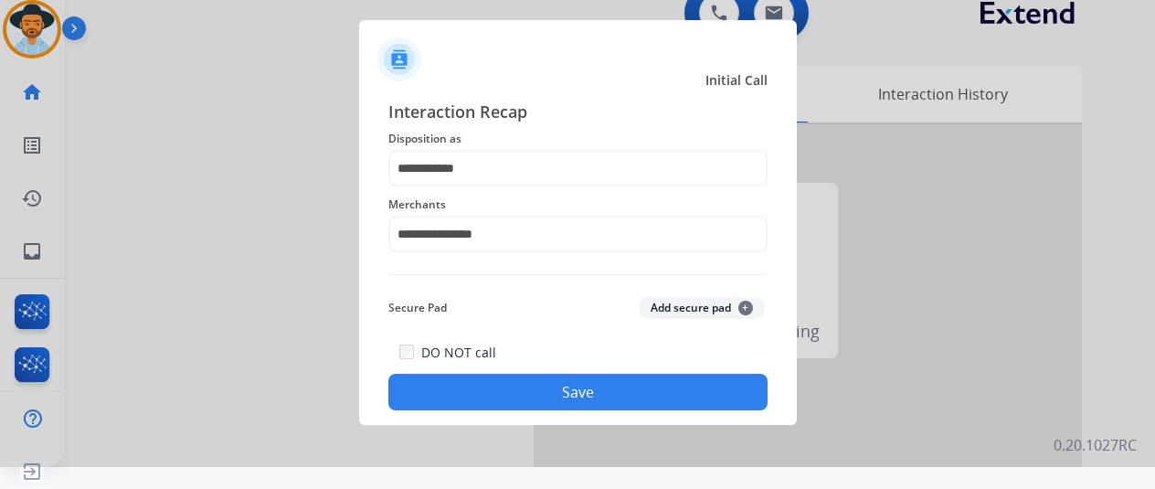
click at [565, 388] on button "Save" at bounding box center [577, 392] width 379 height 37
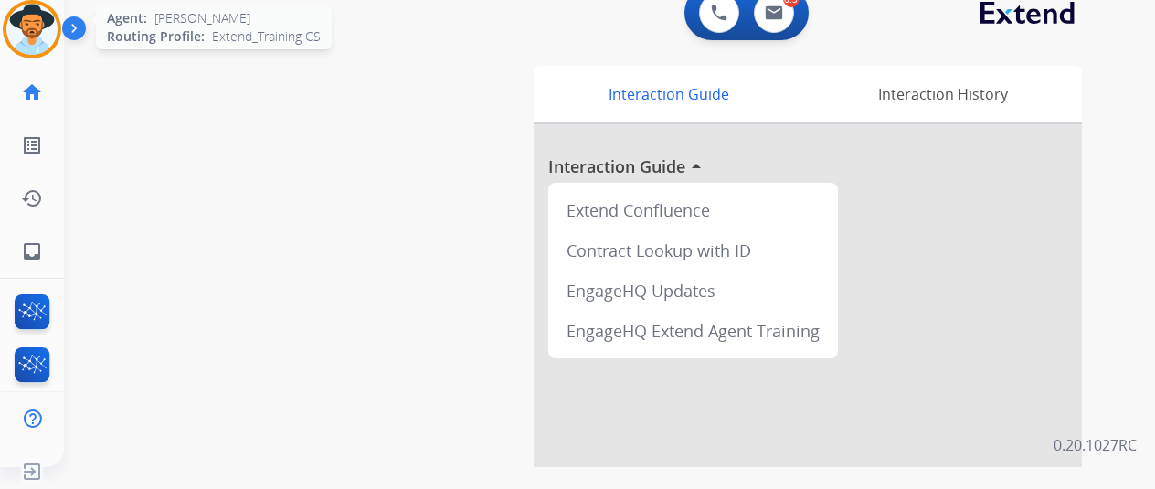
click at [27, 21] on img at bounding box center [31, 29] width 51 height 51
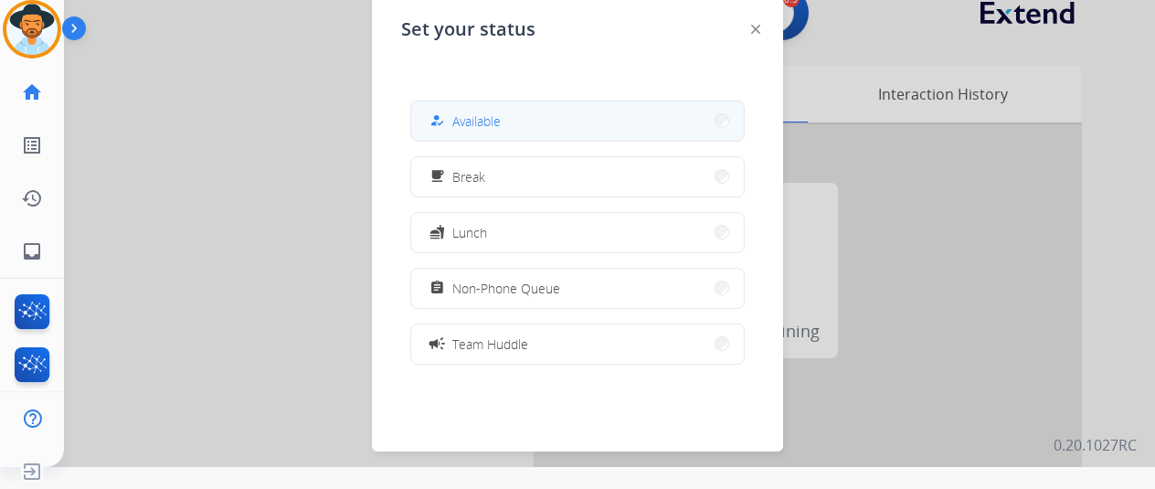
click at [469, 117] on span "Available" at bounding box center [476, 121] width 48 height 19
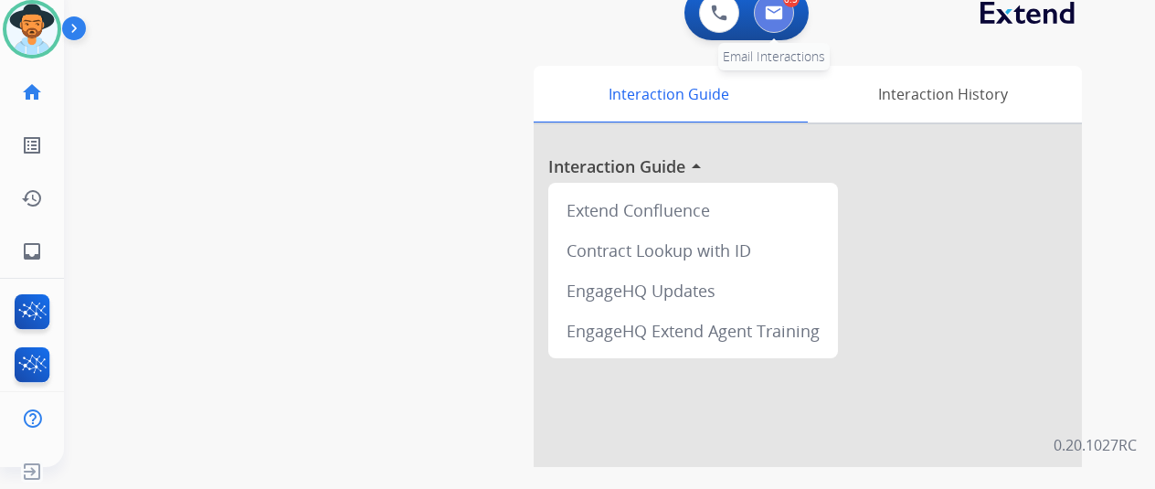
click at [786, 6] on button at bounding box center [774, 13] width 40 height 40
select select "**********"
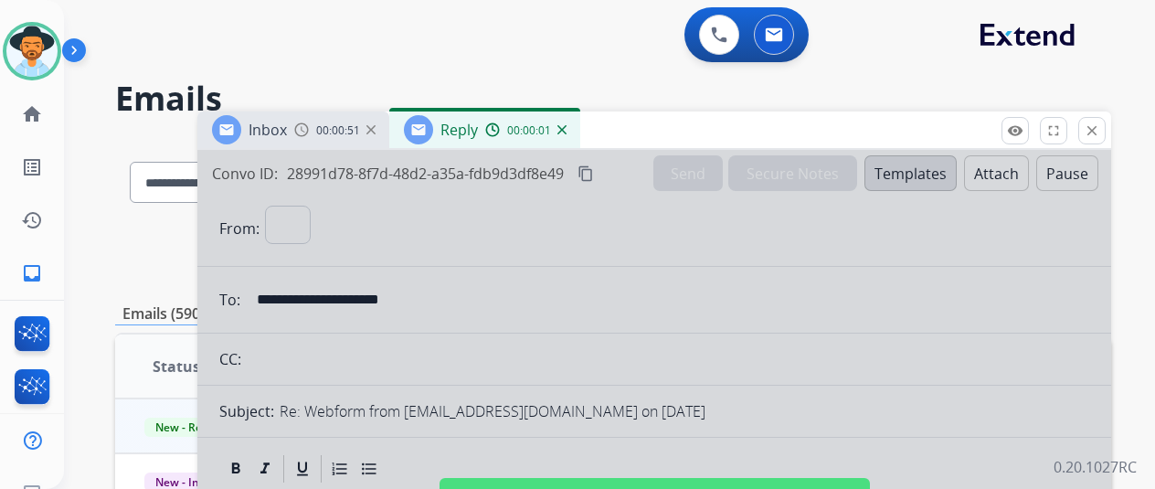
select select "**********"
click at [537, 280] on div at bounding box center [654, 491] width 914 height 683
select select
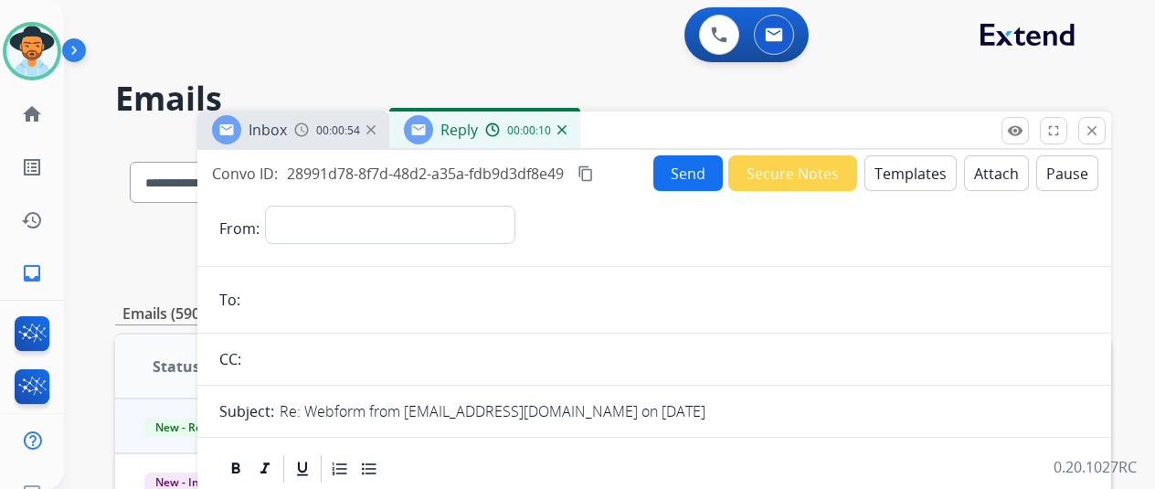
click at [567, 130] on img at bounding box center [562, 129] width 9 height 9
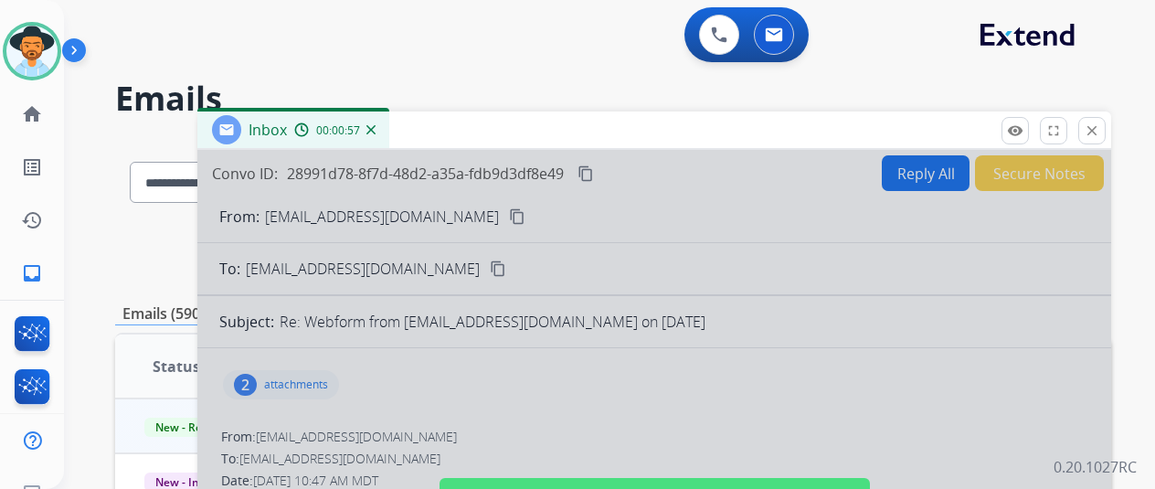
click at [376, 128] on img at bounding box center [371, 129] width 9 height 9
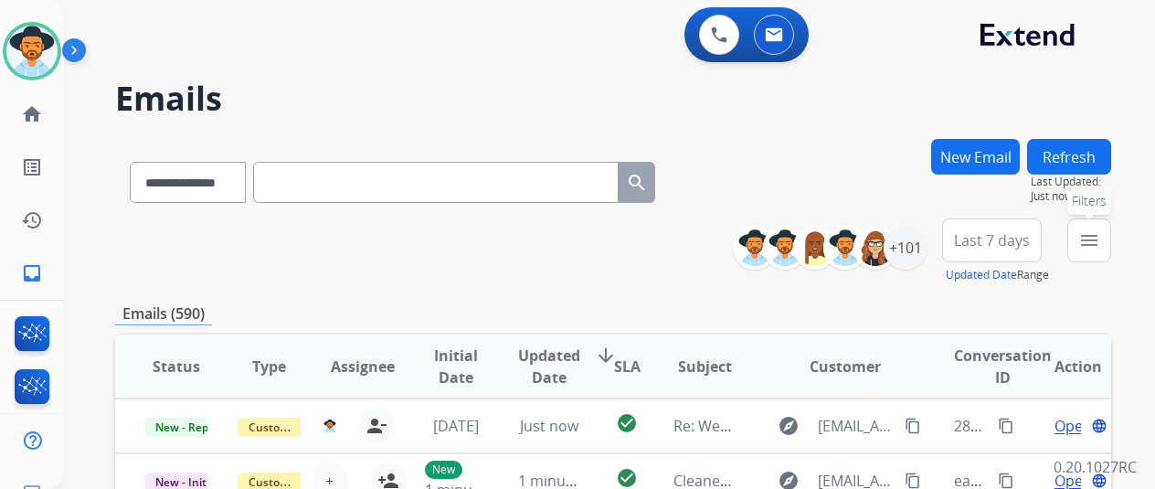
click at [1111, 248] on button "menu Filters" at bounding box center [1090, 240] width 44 height 44
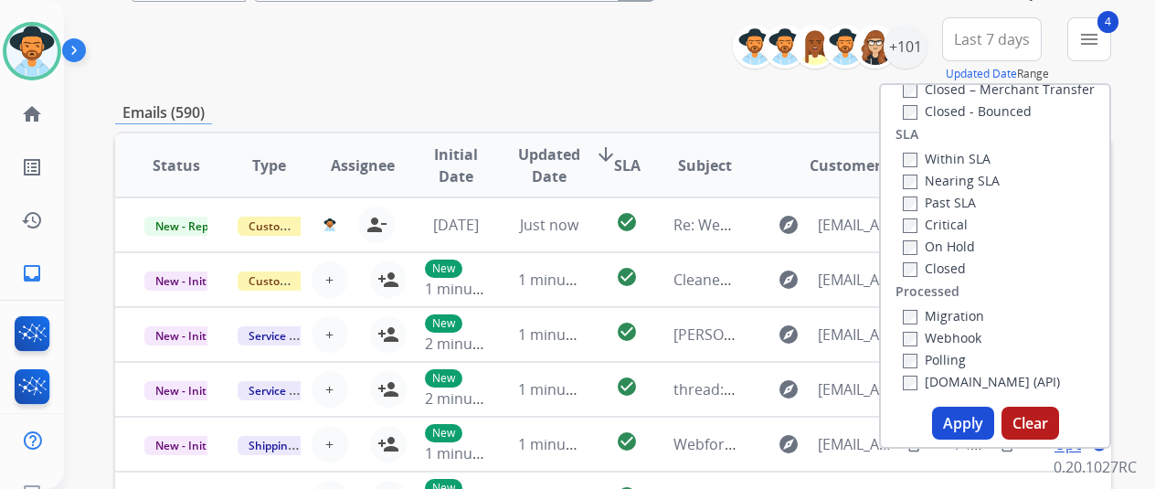
scroll to position [366, 0]
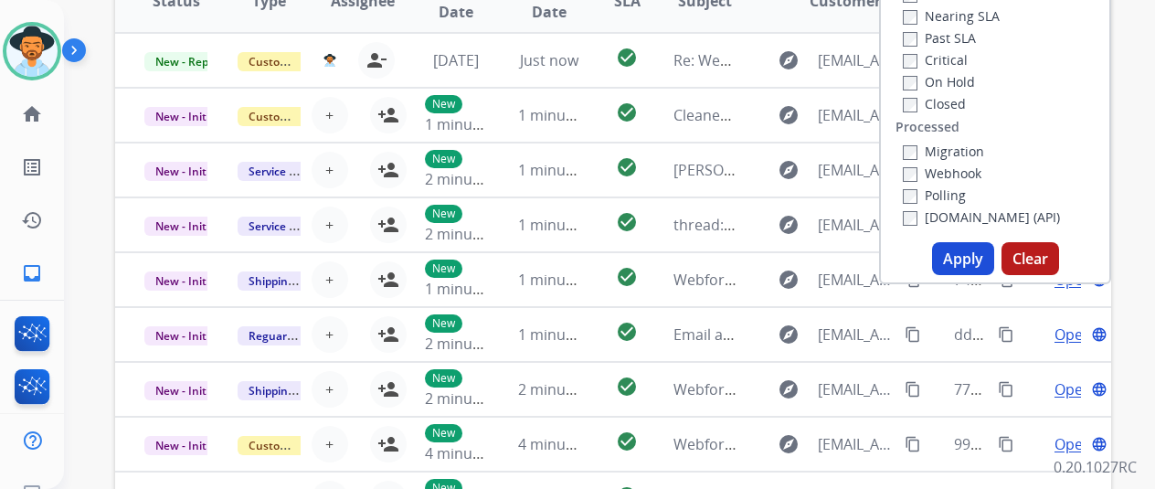
click at [958, 246] on button "Apply" at bounding box center [963, 258] width 62 height 33
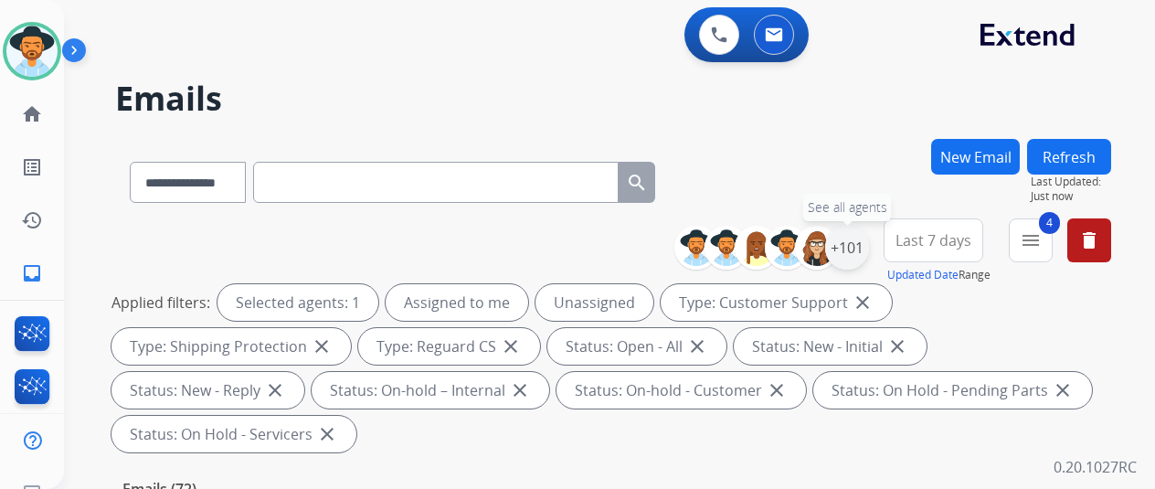
click at [864, 248] on div "+101" at bounding box center [847, 248] width 44 height 44
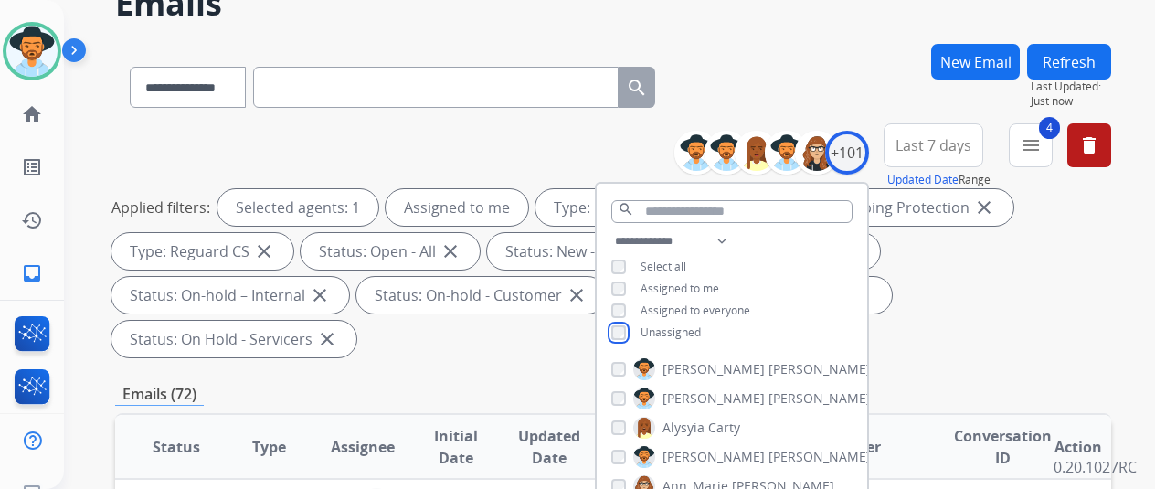
scroll to position [274, 0]
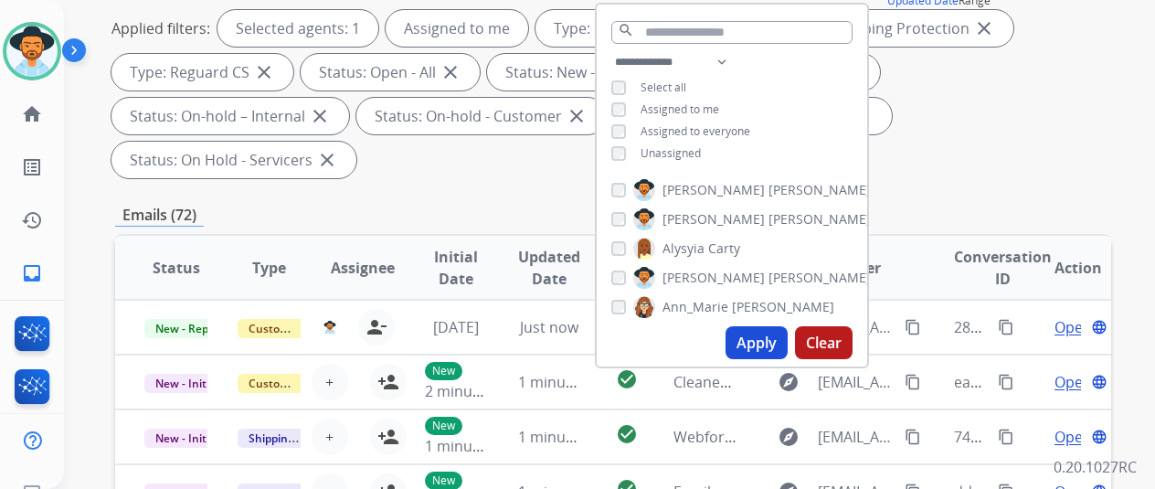
click at [764, 339] on button "Apply" at bounding box center [757, 342] width 62 height 33
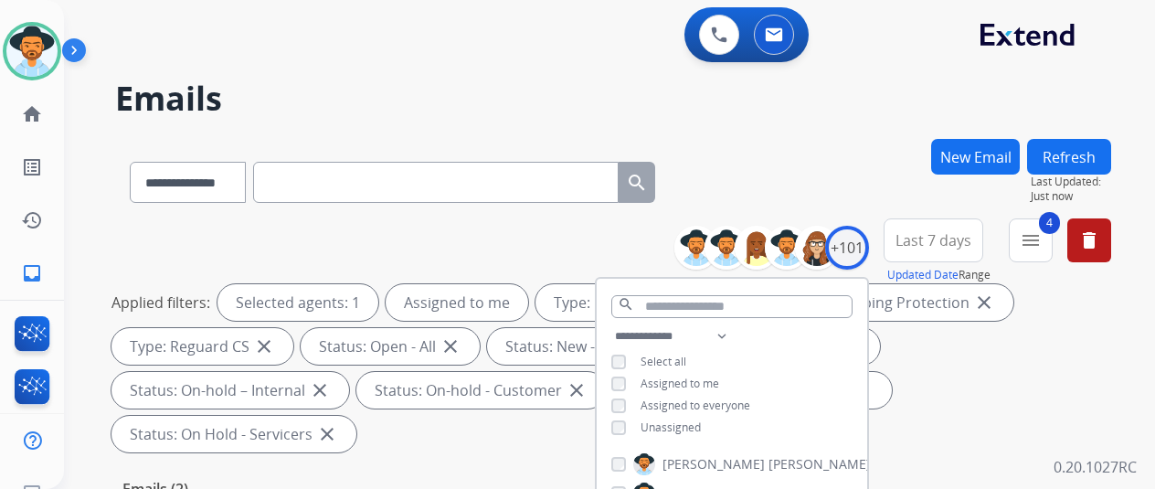
click at [859, 152] on div "**********" at bounding box center [613, 179] width 996 height 80
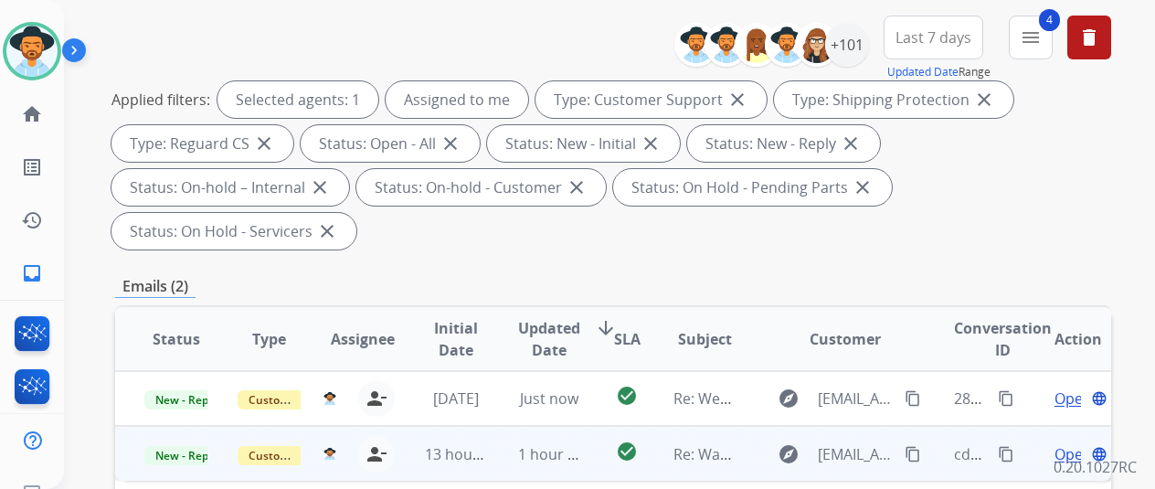
scroll to position [366, 0]
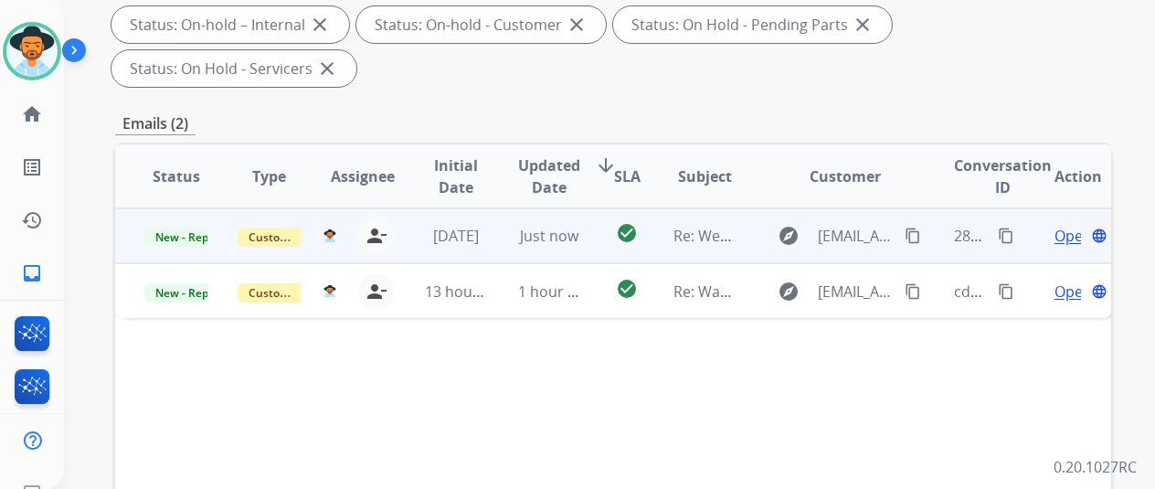
click at [1068, 225] on span "Open" at bounding box center [1073, 236] width 37 height 22
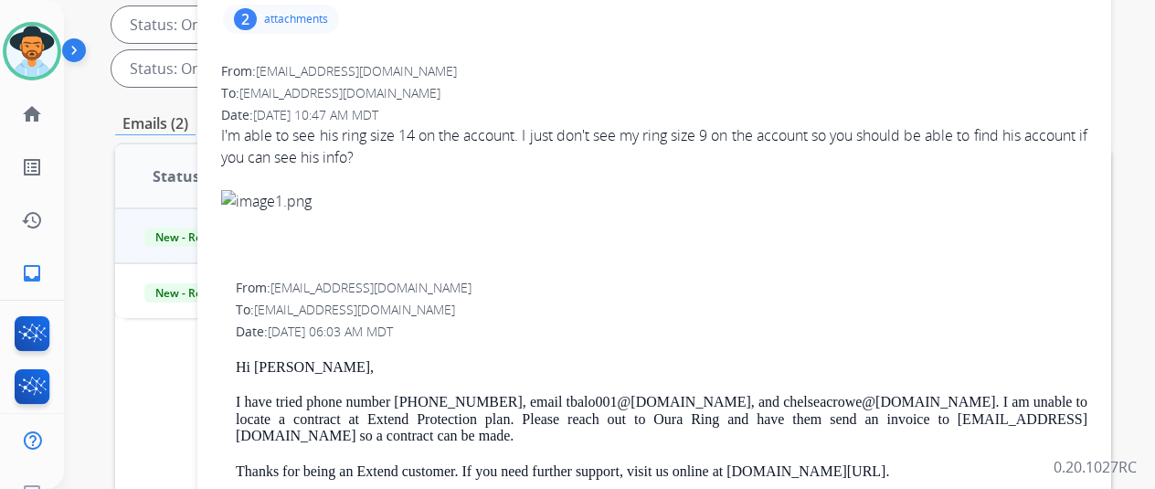
scroll to position [0, 0]
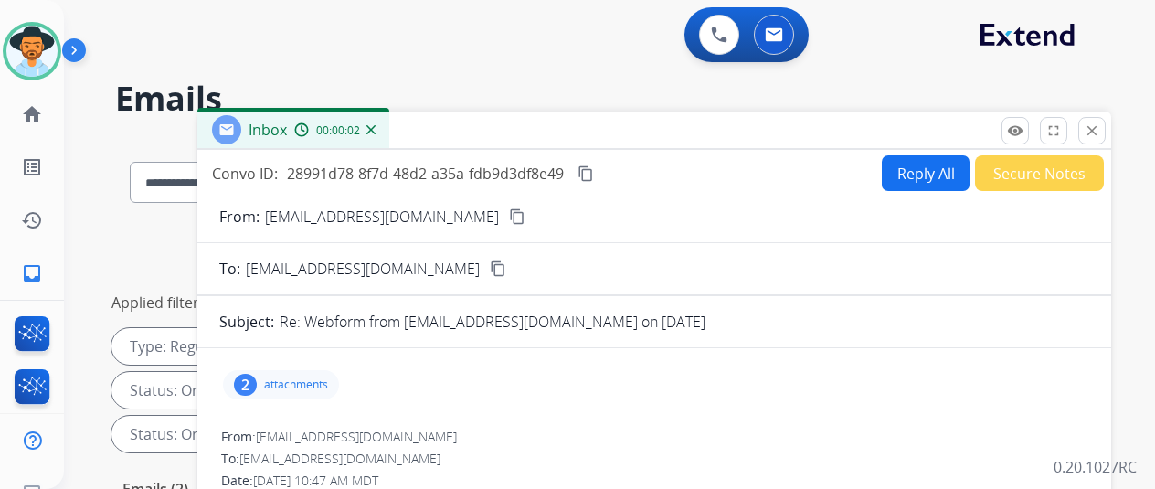
click at [376, 125] on img at bounding box center [371, 129] width 9 height 9
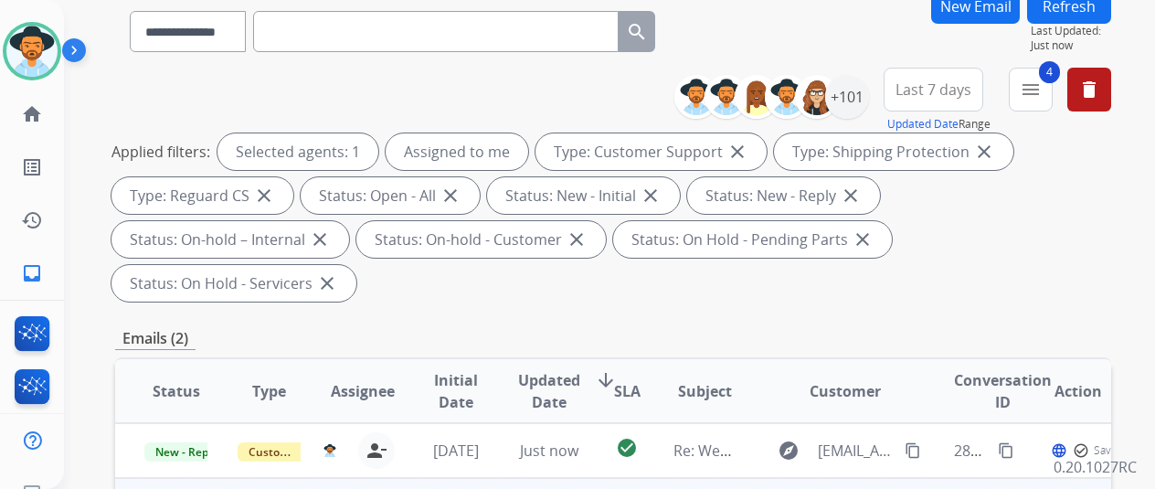
scroll to position [274, 0]
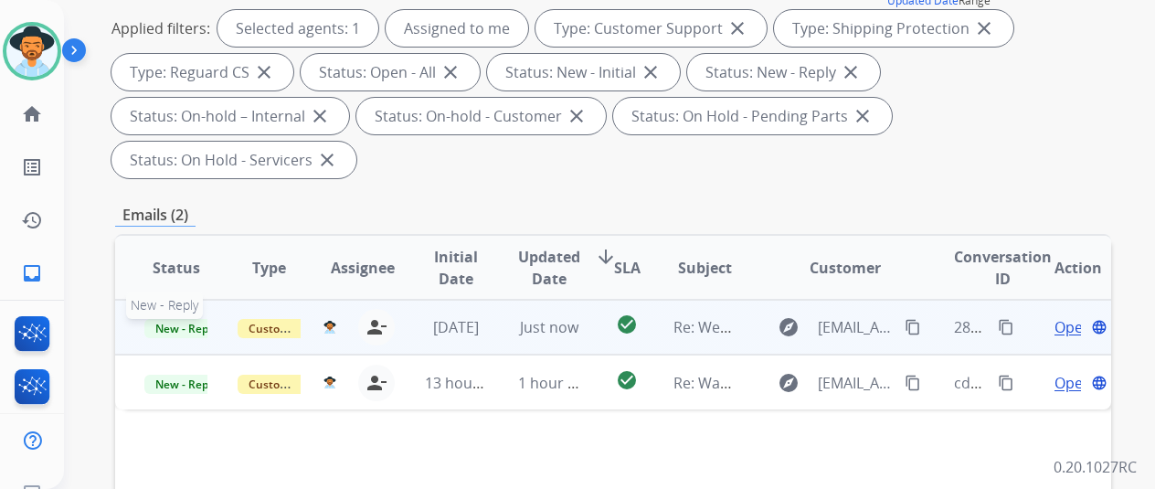
click at [172, 319] on span "New - Reply" at bounding box center [185, 328] width 83 height 19
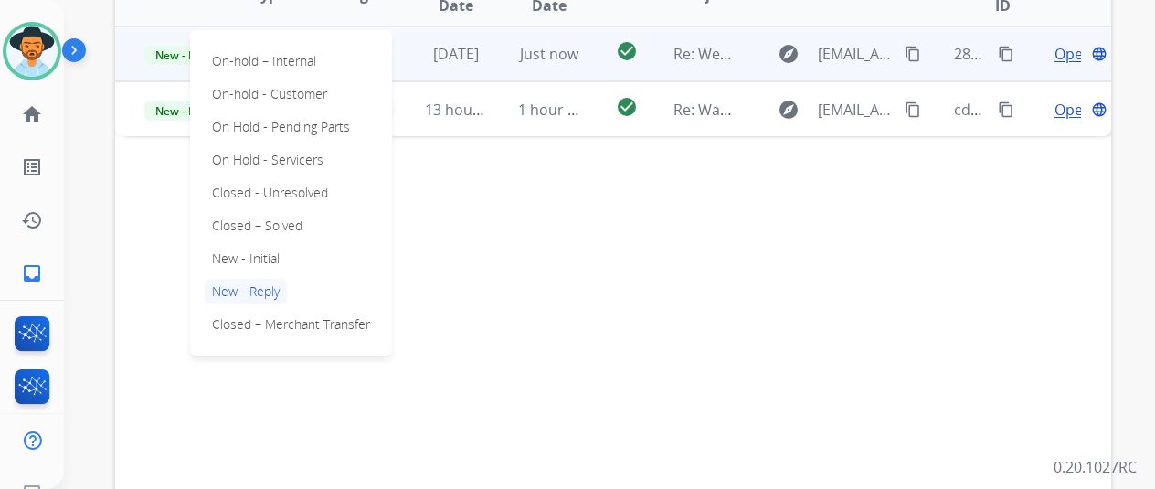
scroll to position [548, 0]
click at [278, 212] on p "Closed – Solved" at bounding box center [257, 225] width 105 height 26
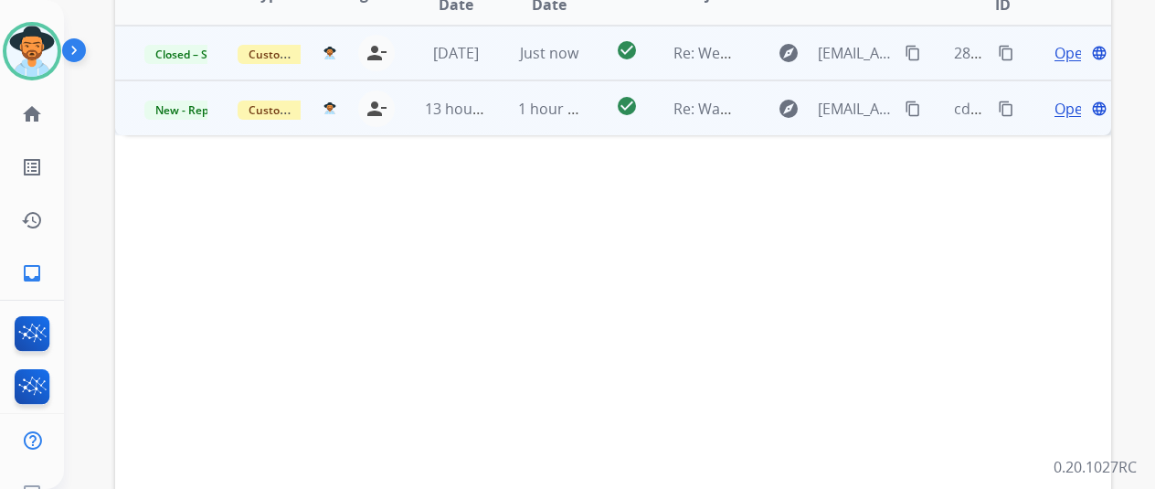
click at [1064, 98] on span "Open" at bounding box center [1073, 109] width 37 height 22
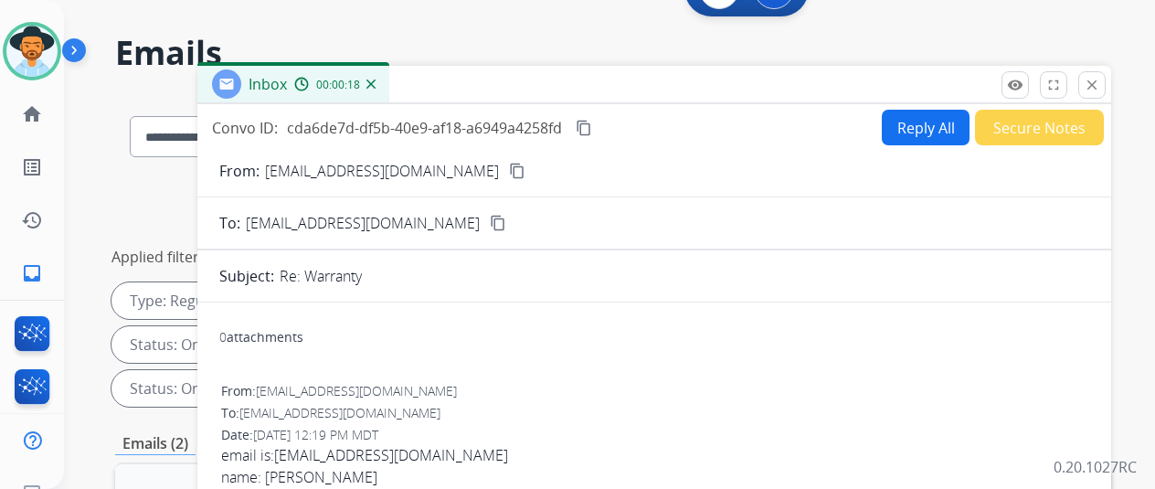
scroll to position [0, 0]
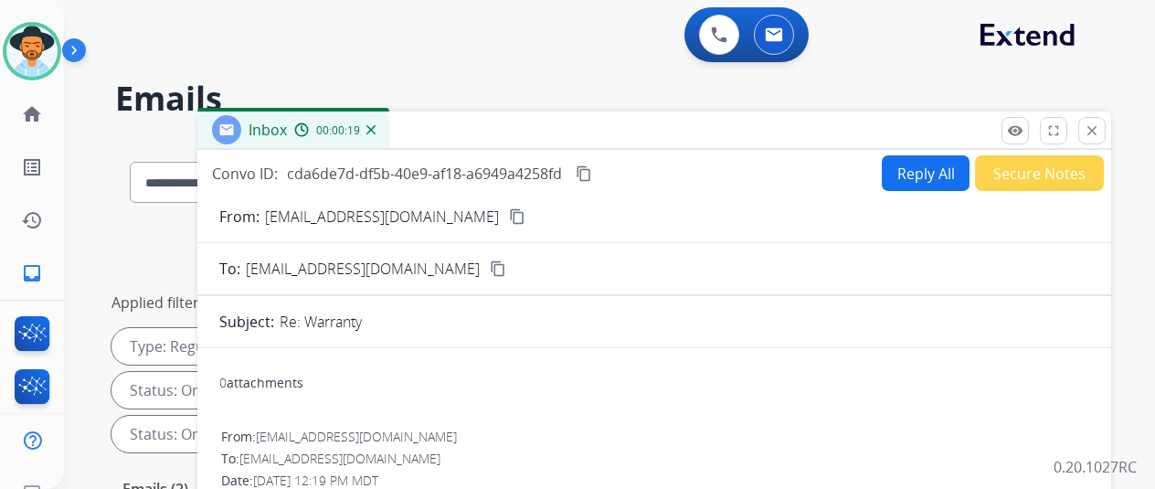
click at [923, 164] on button "Reply All" at bounding box center [926, 173] width 88 height 36
select select "**********"
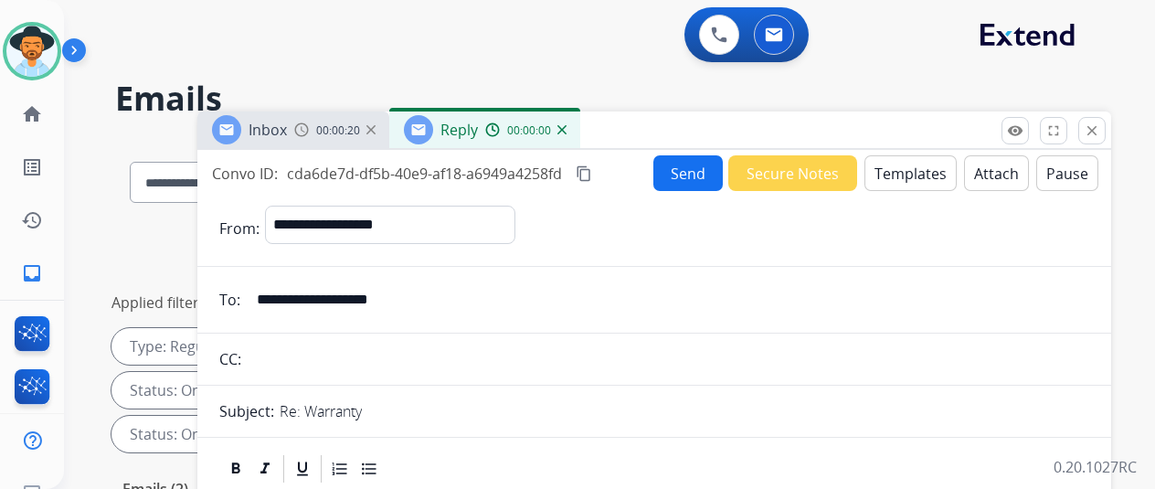
click at [909, 175] on button "Templates" at bounding box center [911, 173] width 92 height 36
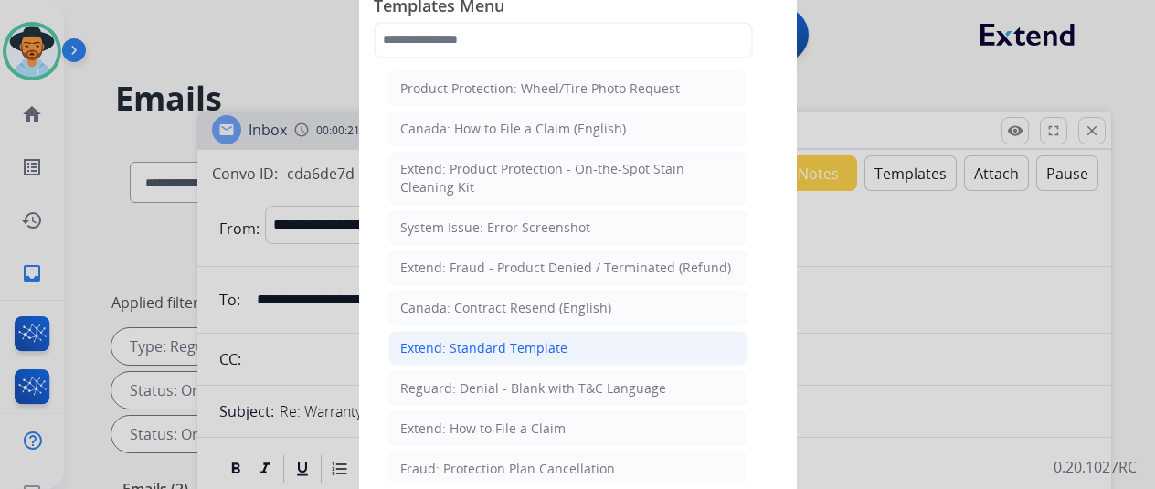
click at [452, 345] on div "Extend: Standard Template" at bounding box center [483, 348] width 167 height 18
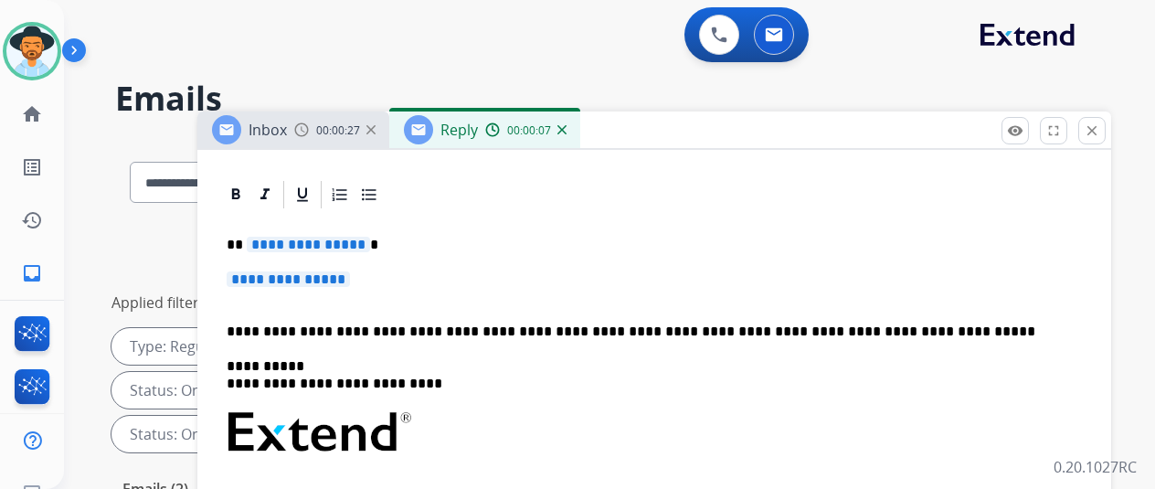
scroll to position [274, 0]
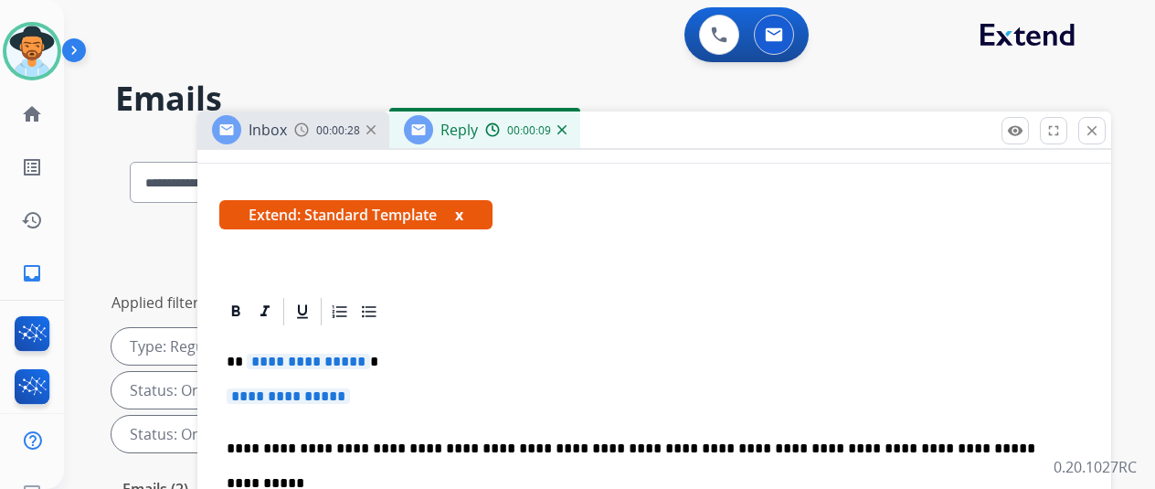
click at [371, 360] on p "**********" at bounding box center [647, 362] width 841 height 16
click at [366, 362] on span "**********" at bounding box center [308, 362] width 123 height 16
click at [350, 395] on span "**********" at bounding box center [288, 396] width 123 height 16
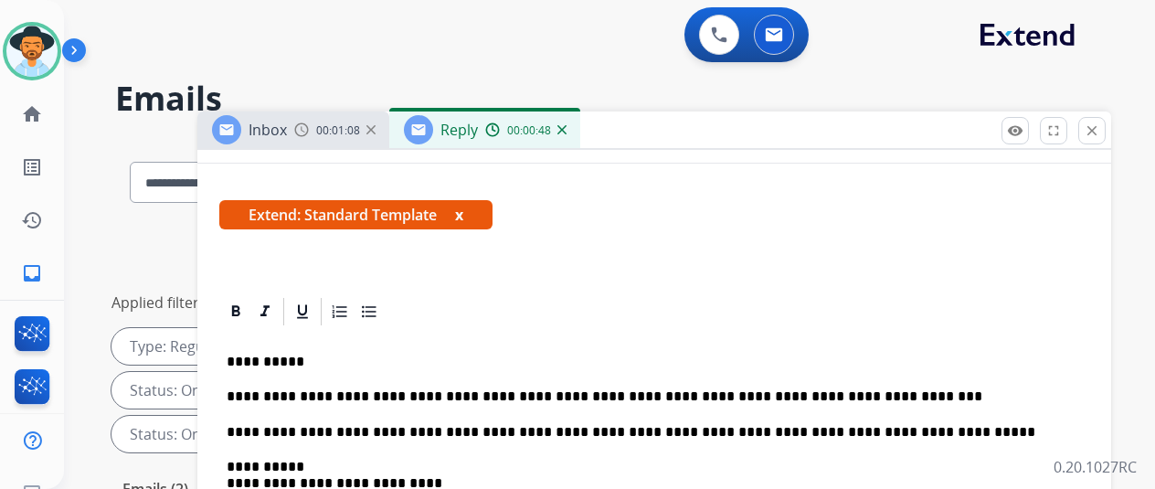
scroll to position [0, 0]
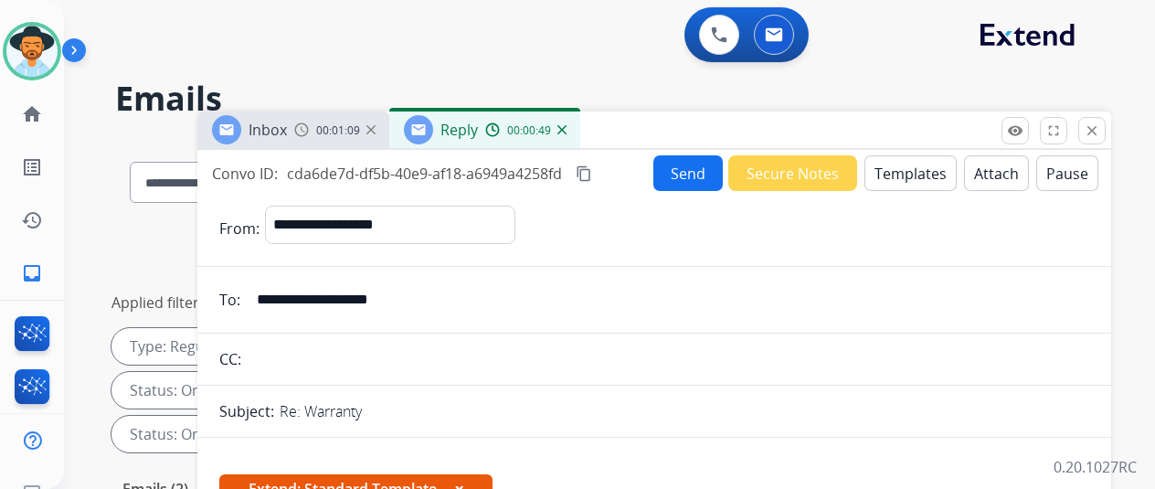
click at [700, 177] on button "Send" at bounding box center [688, 173] width 69 height 36
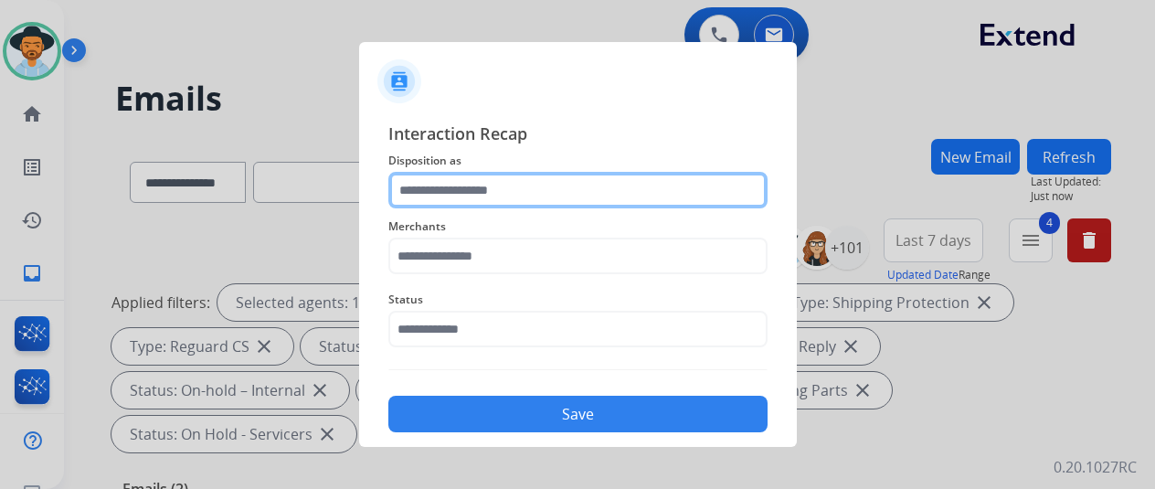
click at [473, 191] on input "text" at bounding box center [577, 190] width 379 height 37
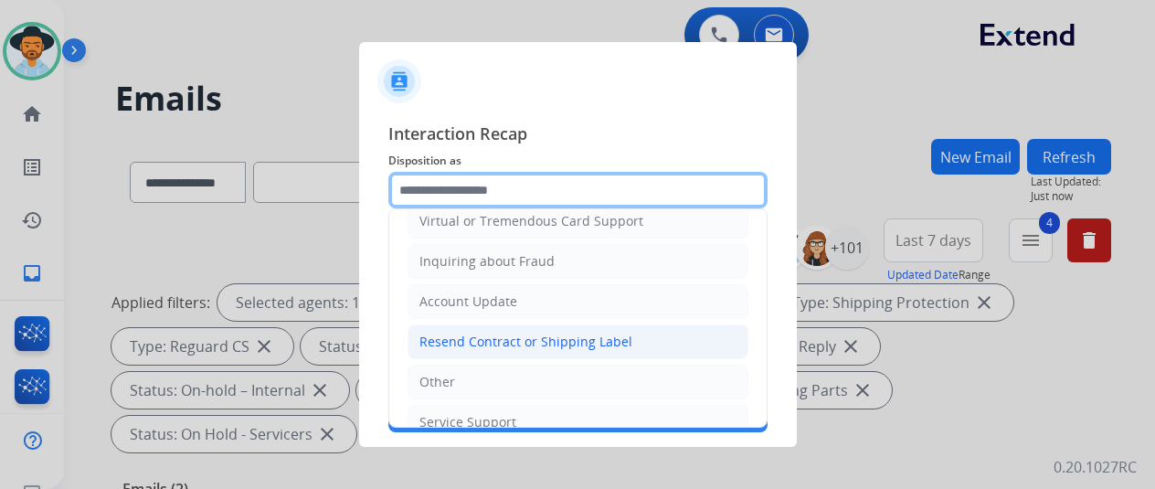
scroll to position [274, 0]
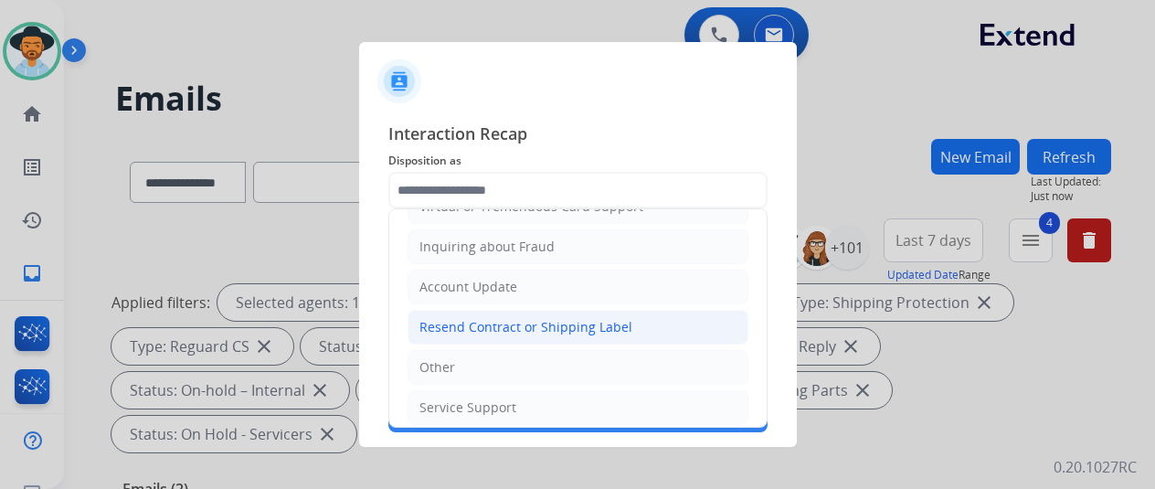
click at [486, 335] on li "Resend Contract or Shipping Label" at bounding box center [578, 327] width 341 height 35
type input "**********"
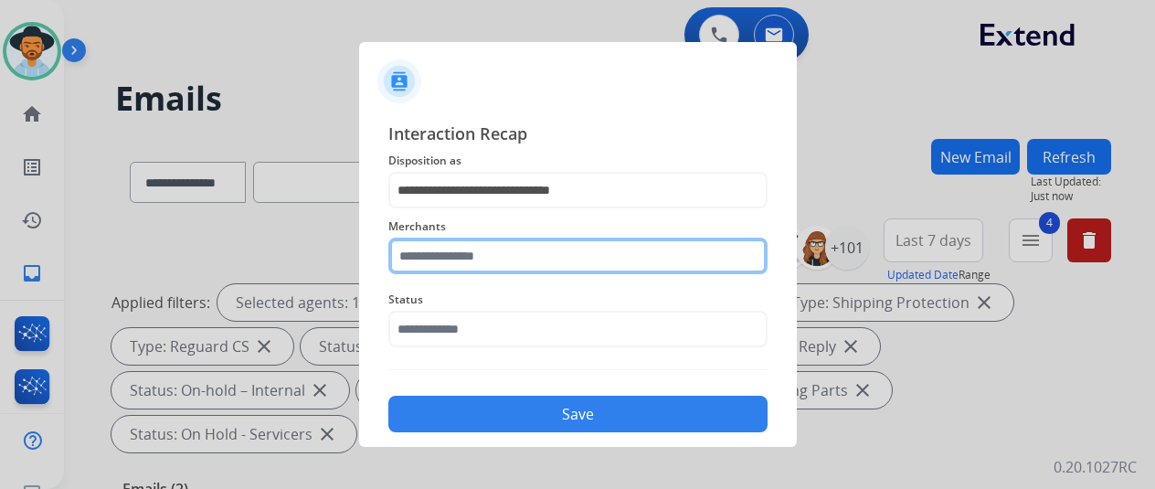
click at [472, 260] on input "text" at bounding box center [577, 256] width 379 height 37
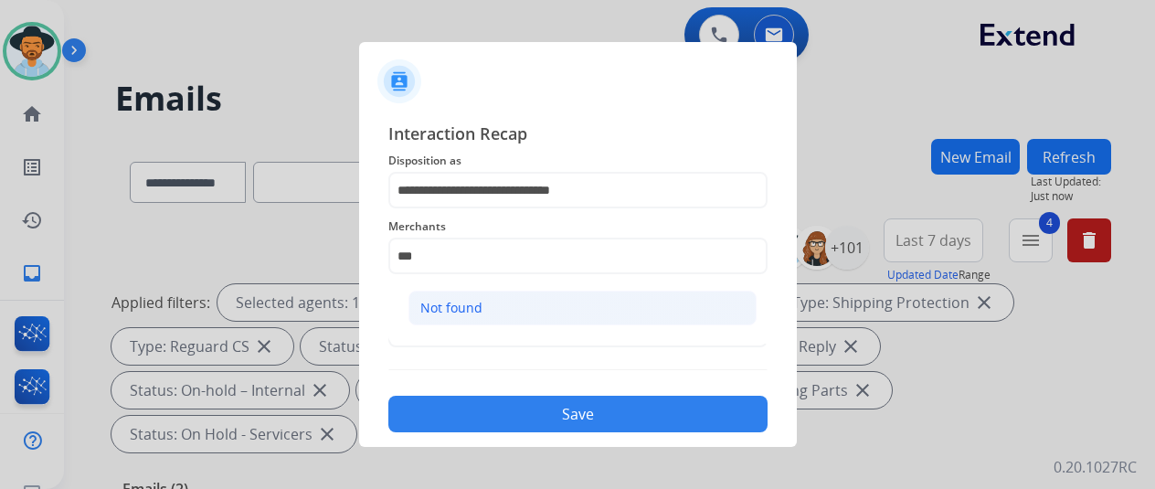
click at [477, 312] on div "Not found" at bounding box center [451, 308] width 62 height 18
type input "*********"
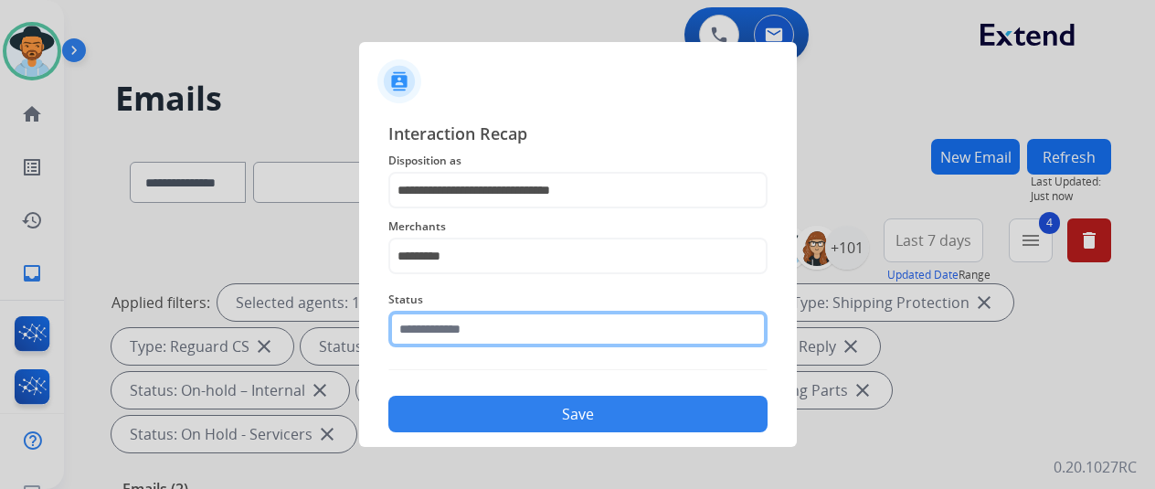
click at [463, 328] on input "text" at bounding box center [577, 329] width 379 height 37
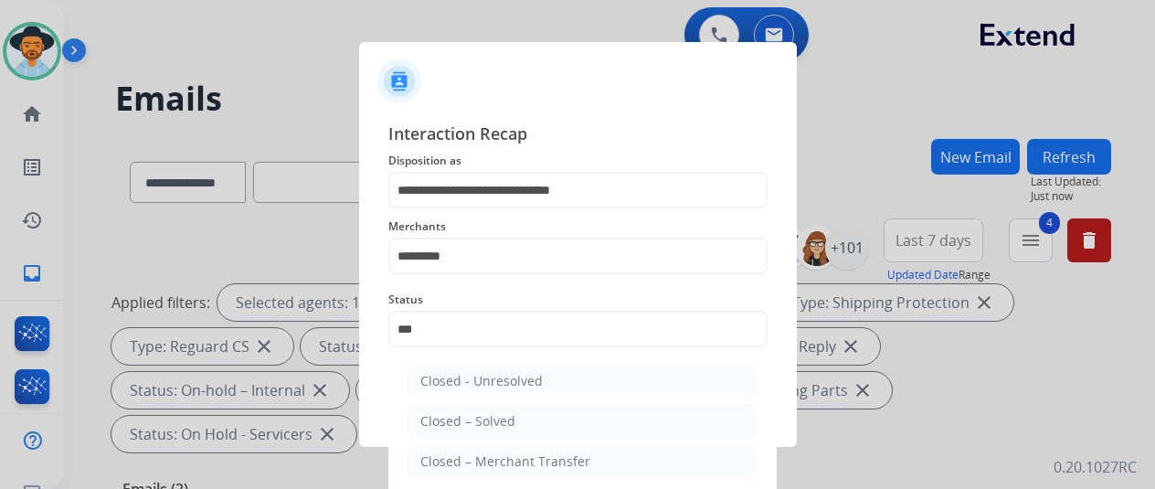
click at [504, 423] on div "Closed – Solved" at bounding box center [467, 421] width 95 height 18
type input "**********"
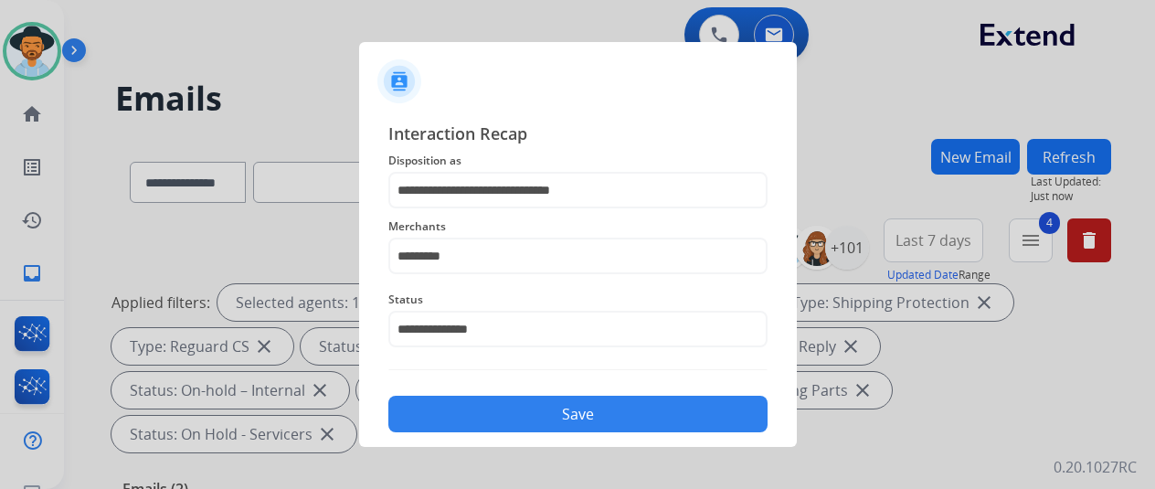
click at [505, 420] on button "Save" at bounding box center [577, 414] width 379 height 37
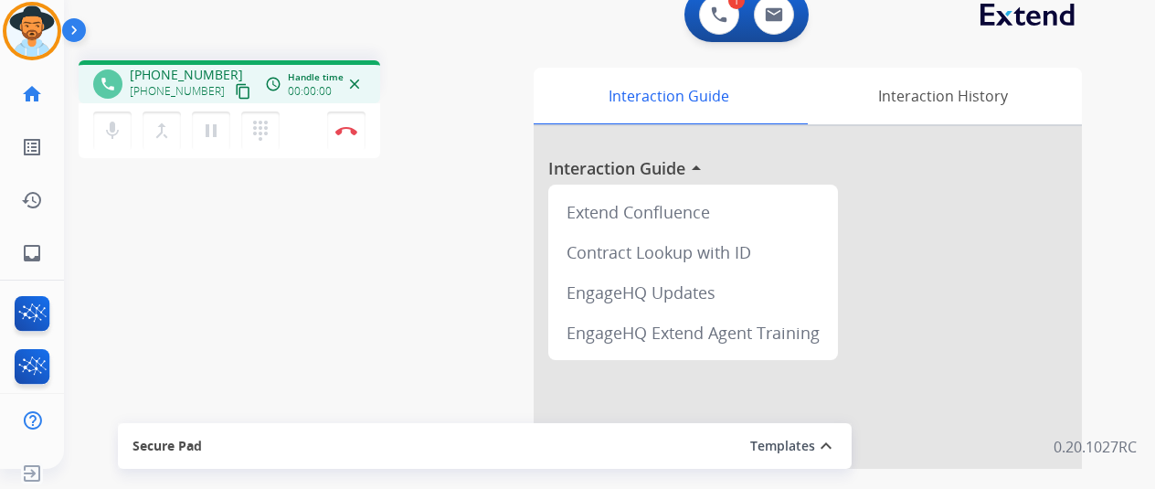
scroll to position [22, 0]
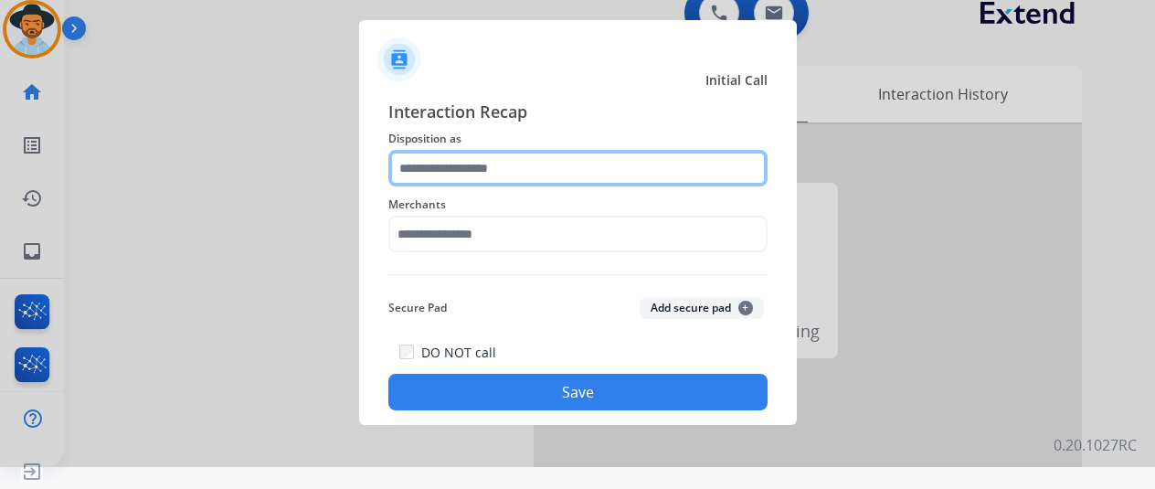
click at [430, 176] on input "text" at bounding box center [577, 168] width 379 height 37
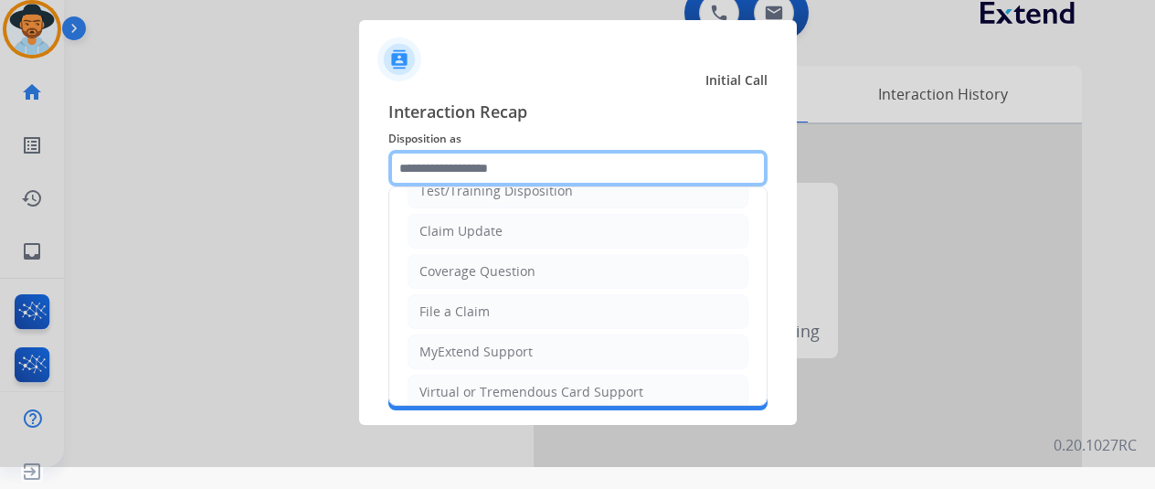
scroll to position [274, 0]
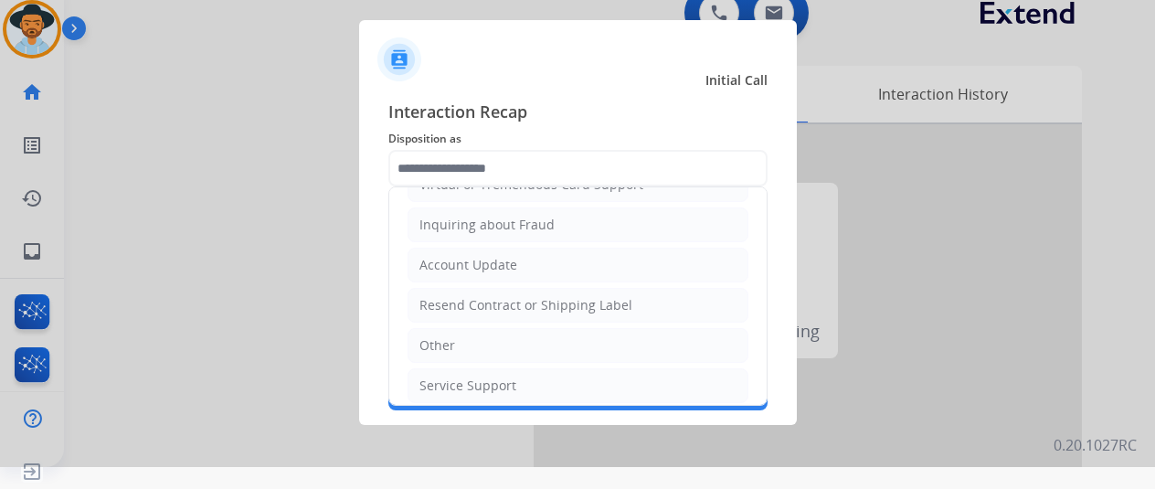
drag, startPoint x: 466, startPoint y: 330, endPoint x: 472, endPoint y: 315, distance: 15.6
click at [468, 329] on li "Other" at bounding box center [578, 345] width 341 height 35
type input "*****"
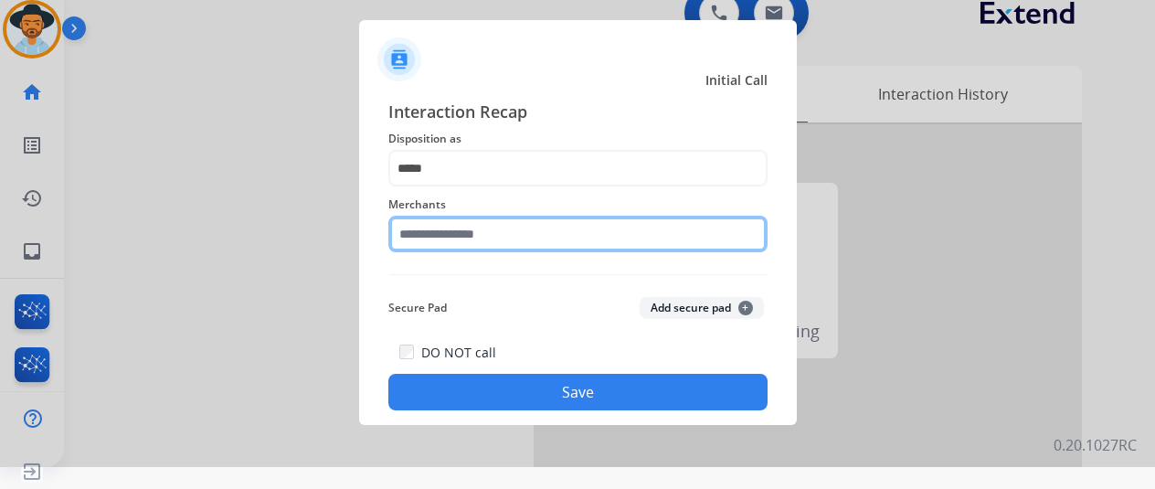
click at [455, 233] on input "text" at bounding box center [577, 234] width 379 height 37
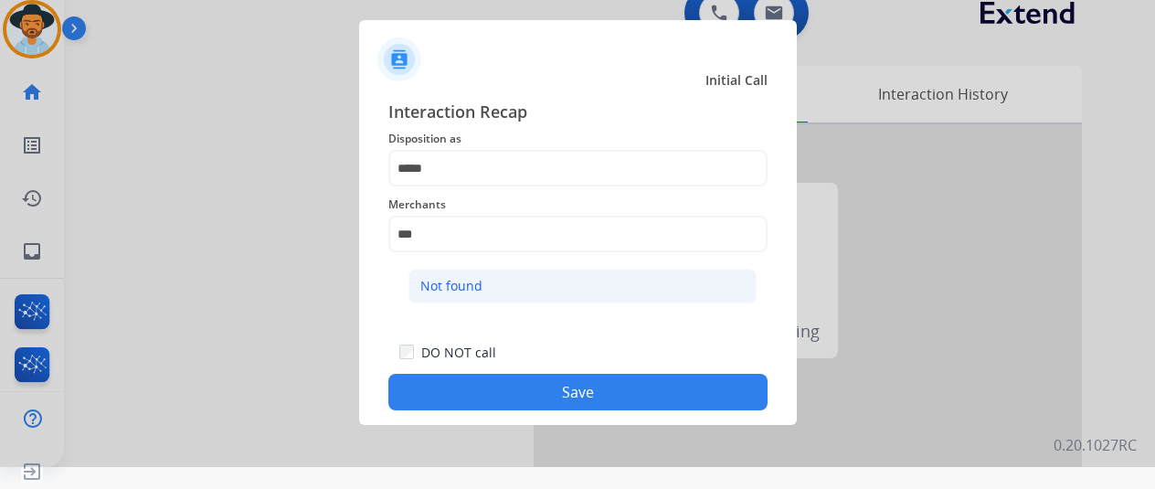
click at [453, 278] on div "Not found" at bounding box center [451, 286] width 62 height 18
type input "*********"
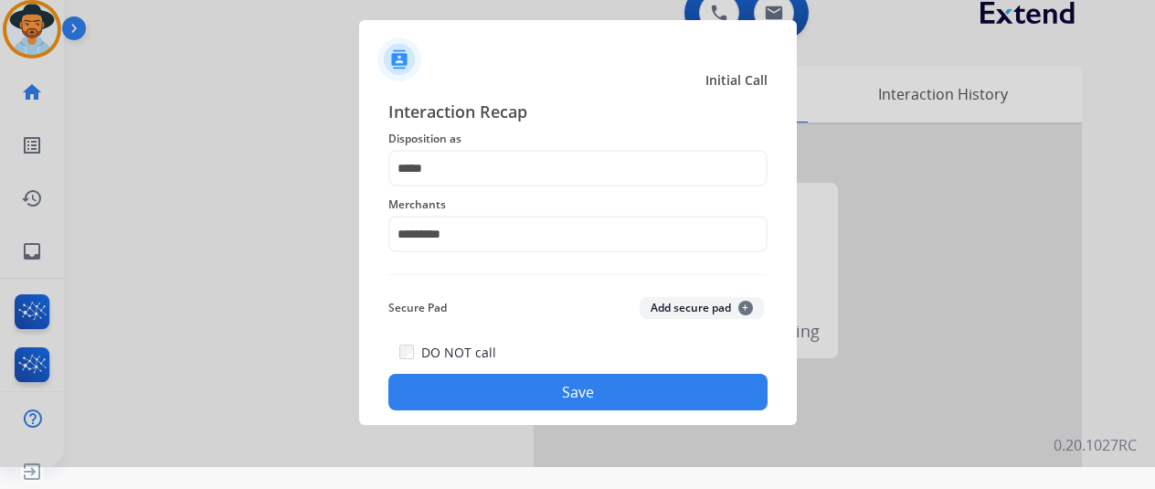
drag, startPoint x: 576, startPoint y: 387, endPoint x: 570, endPoint y: 397, distance: 11.5
click at [572, 393] on button "Save" at bounding box center [577, 392] width 379 height 37
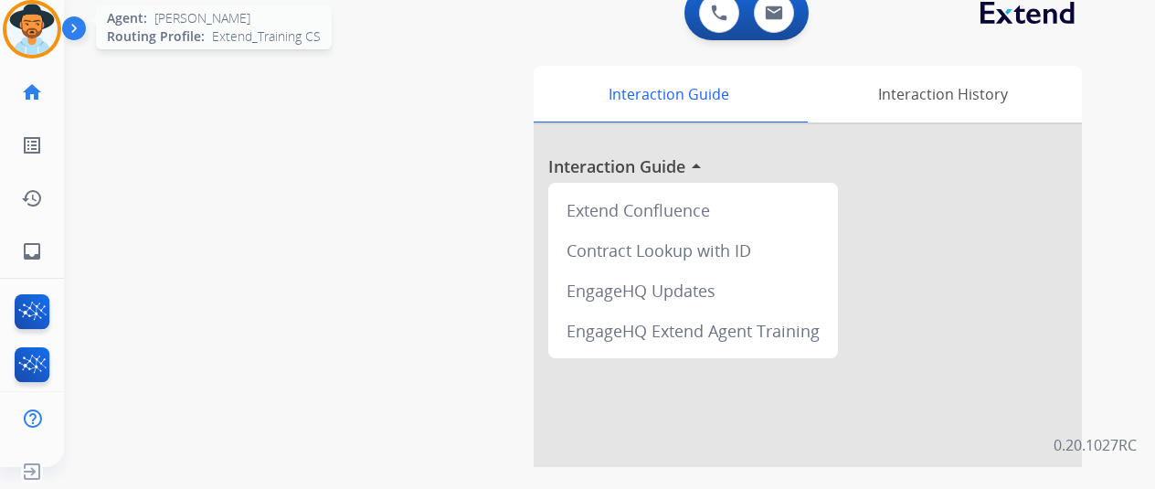
click at [37, 16] on img at bounding box center [31, 29] width 51 height 51
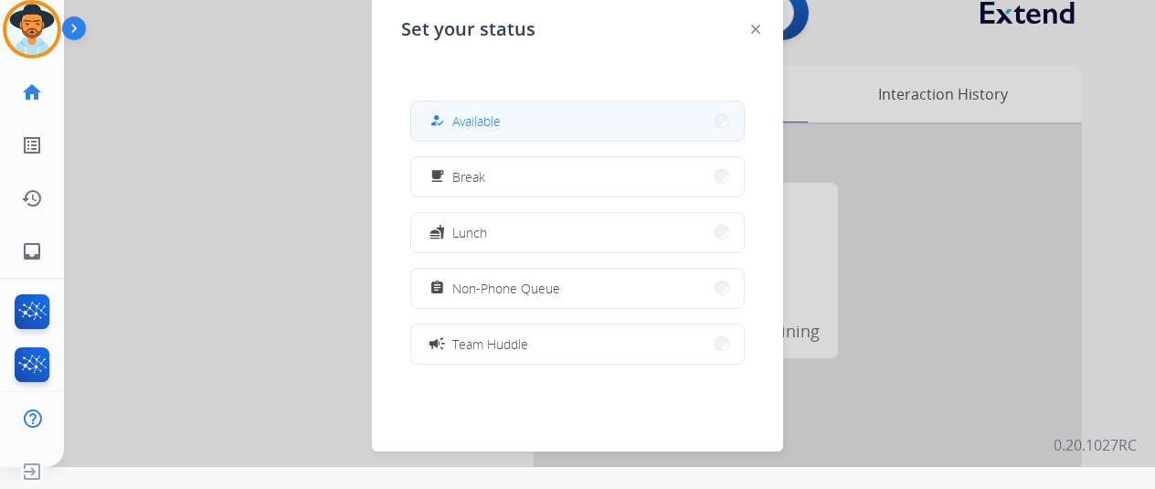
click at [468, 119] on span "Available" at bounding box center [476, 121] width 48 height 19
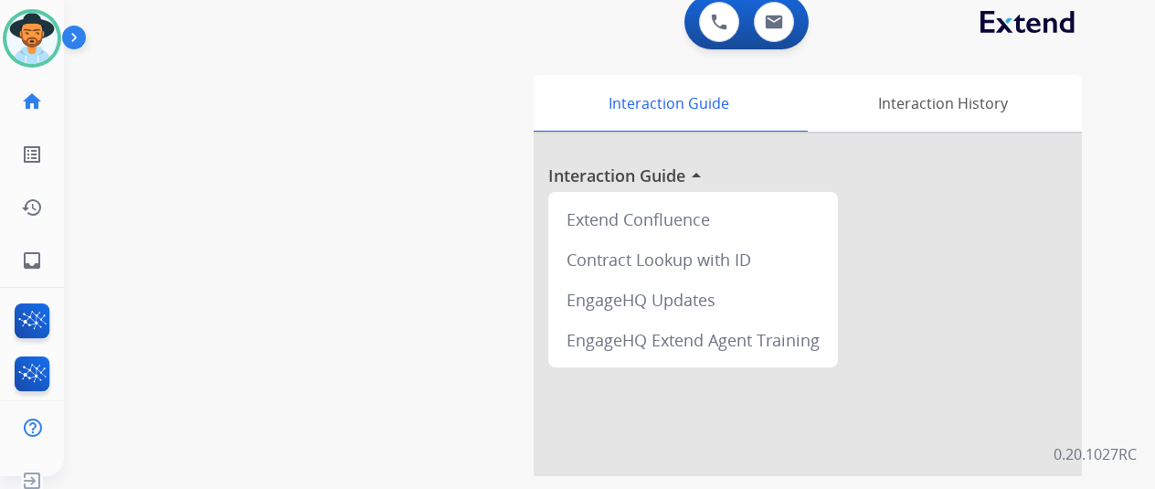
scroll to position [0, 0]
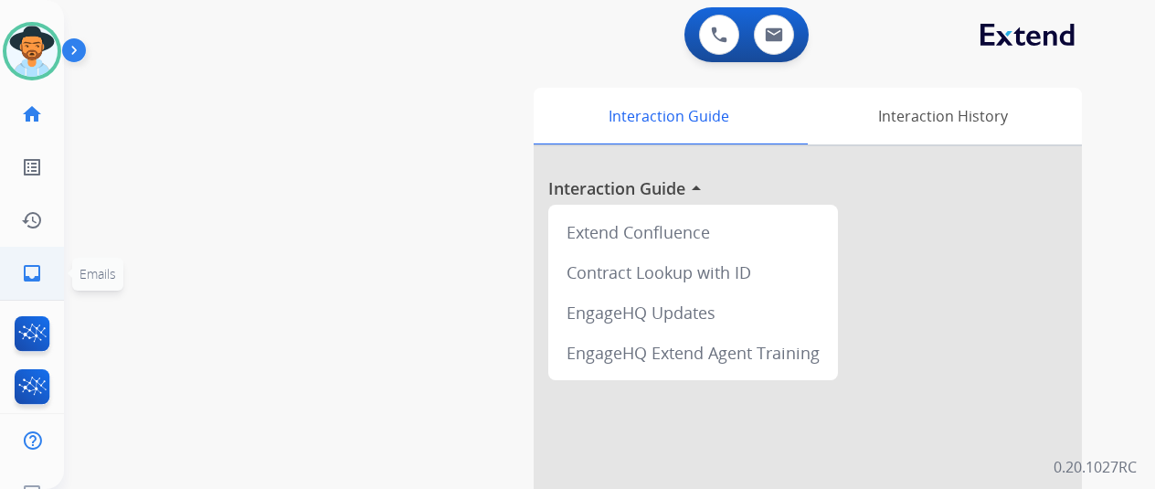
click at [34, 266] on mat-icon "inbox" at bounding box center [32, 273] width 22 height 22
select select "**********"
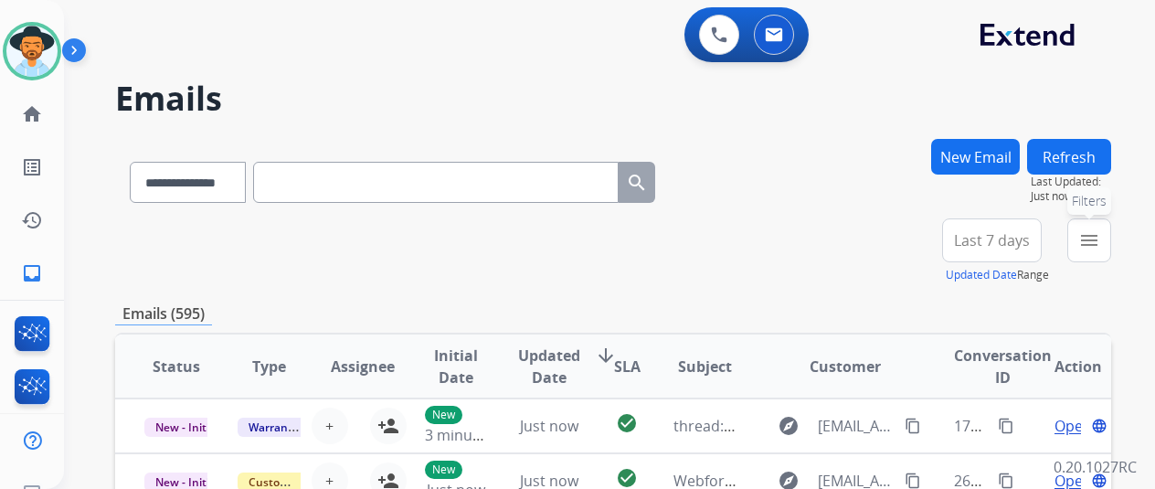
click at [1100, 240] on mat-icon "menu" at bounding box center [1090, 240] width 22 height 22
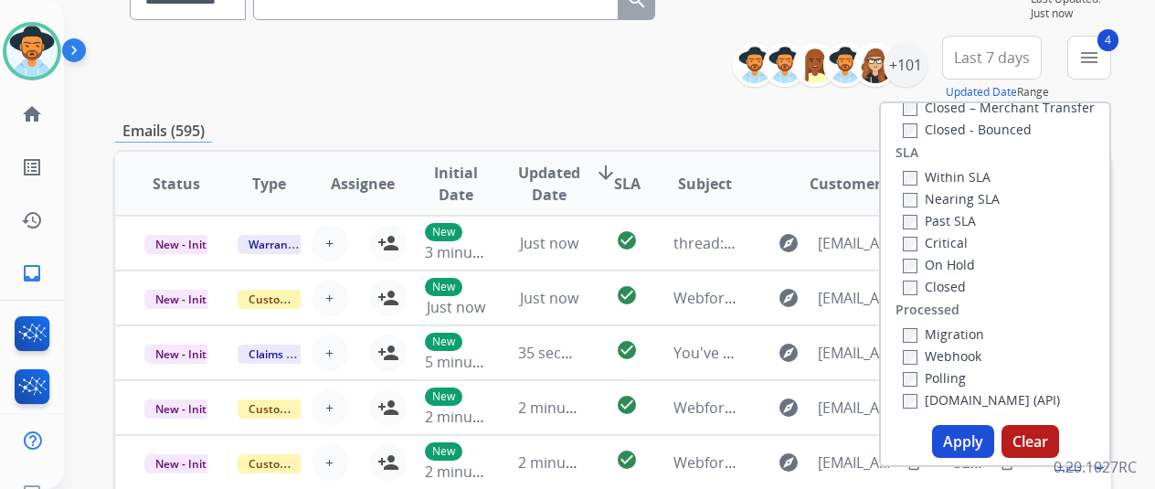
scroll to position [366, 0]
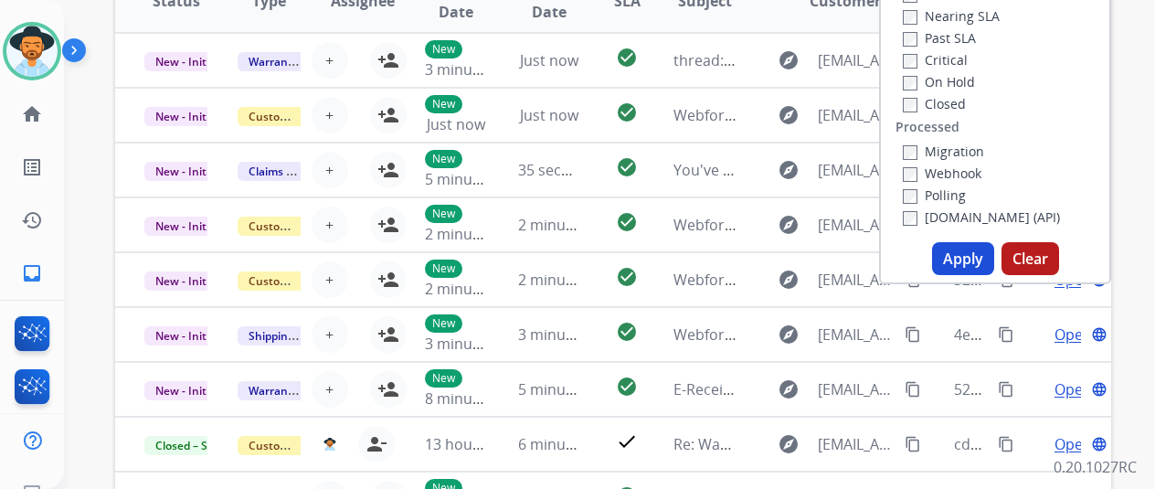
click at [957, 255] on button "Apply" at bounding box center [963, 258] width 62 height 33
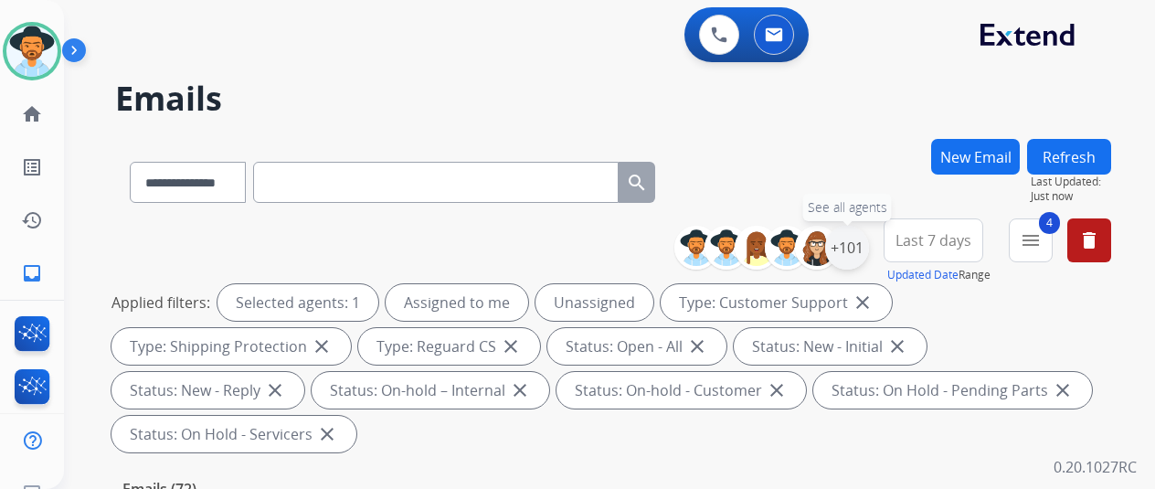
click at [863, 240] on div "+101" at bounding box center [847, 248] width 44 height 44
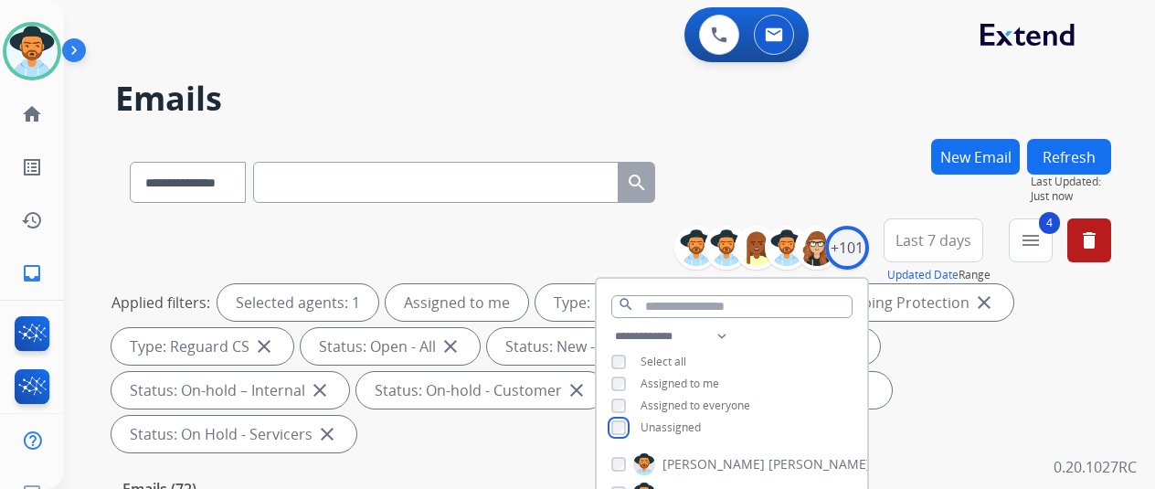
scroll to position [274, 0]
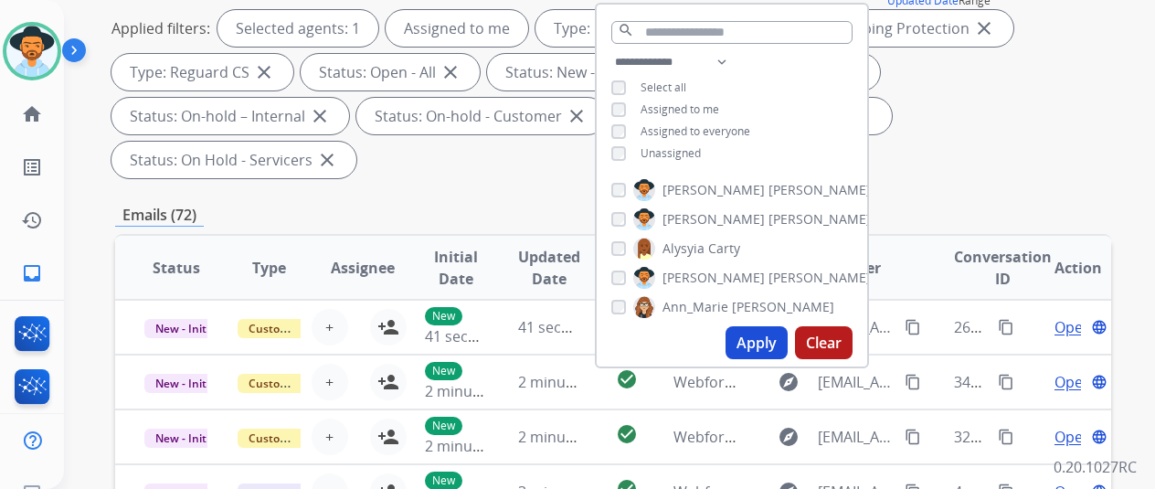
click at [771, 345] on button "Apply" at bounding box center [757, 342] width 62 height 33
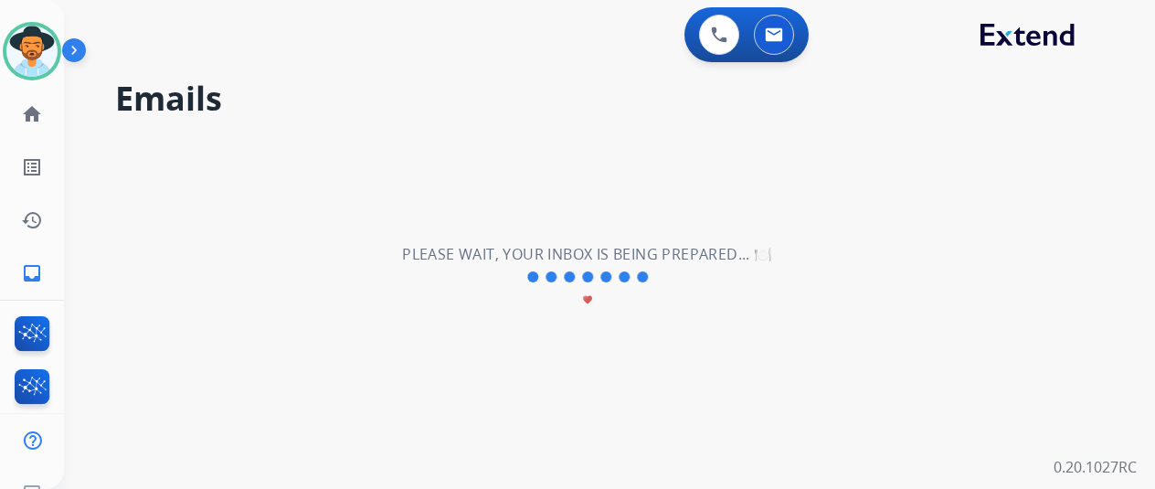
scroll to position [0, 0]
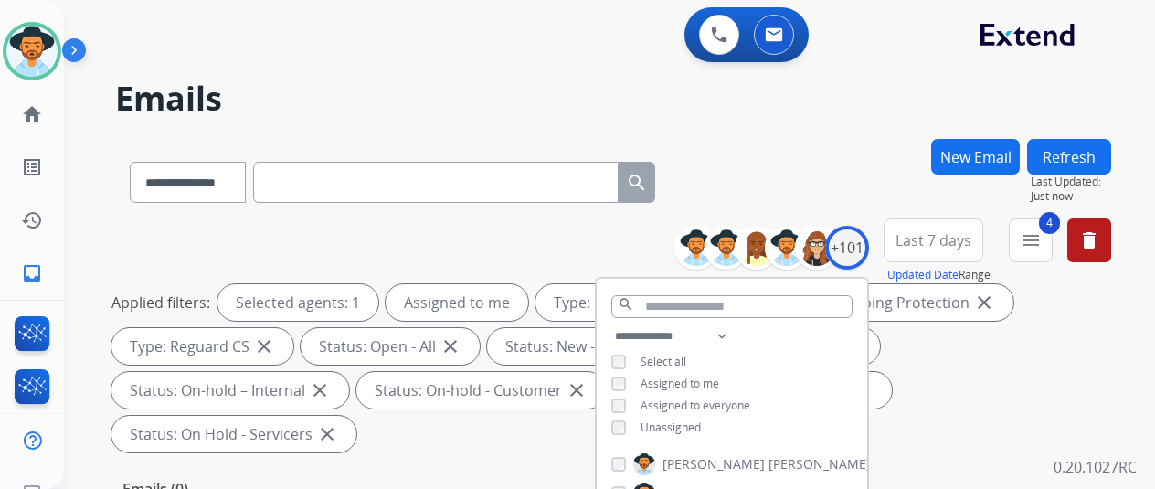
click at [854, 207] on div "**********" at bounding box center [613, 179] width 996 height 80
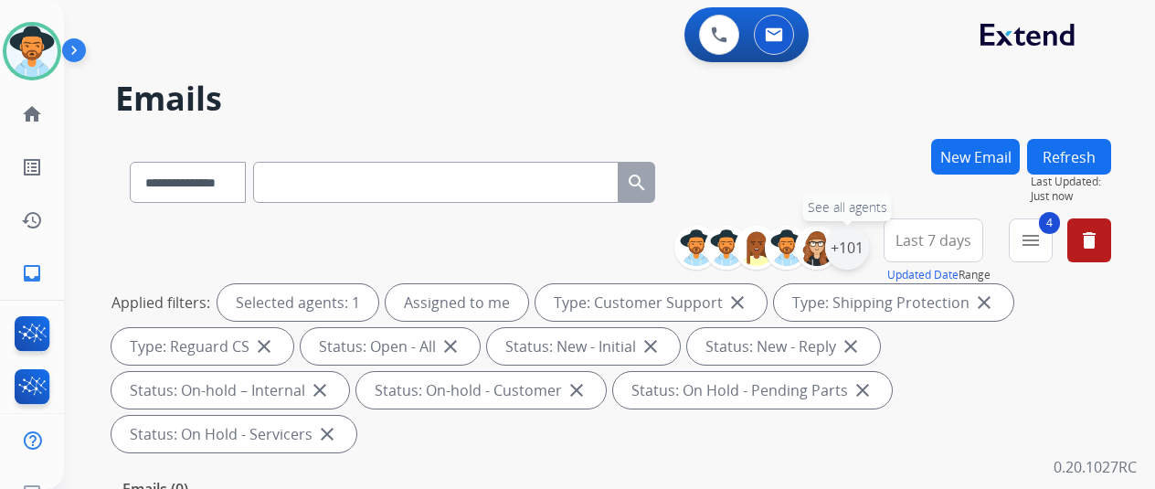
click at [852, 242] on div "+101" at bounding box center [847, 248] width 44 height 44
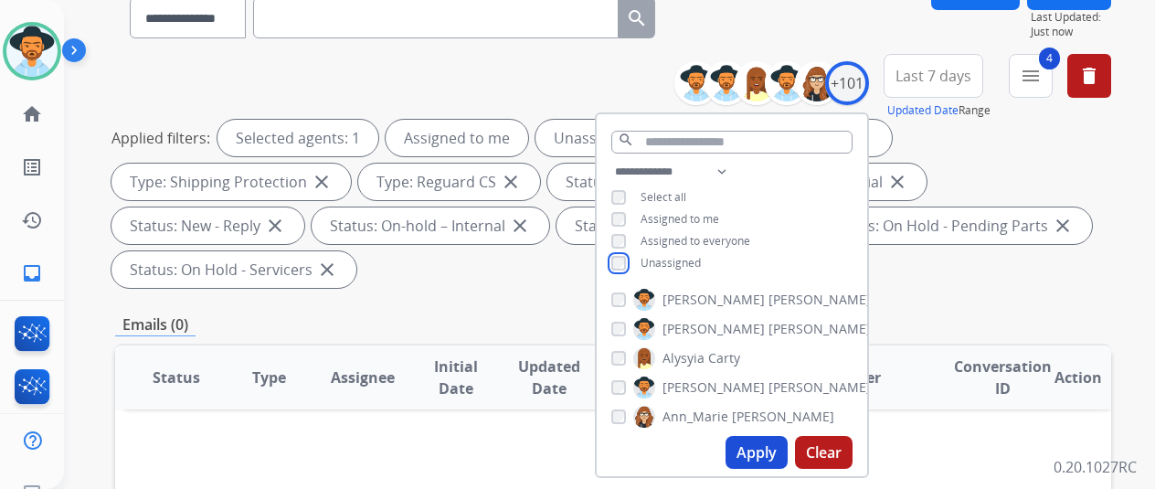
scroll to position [274, 0]
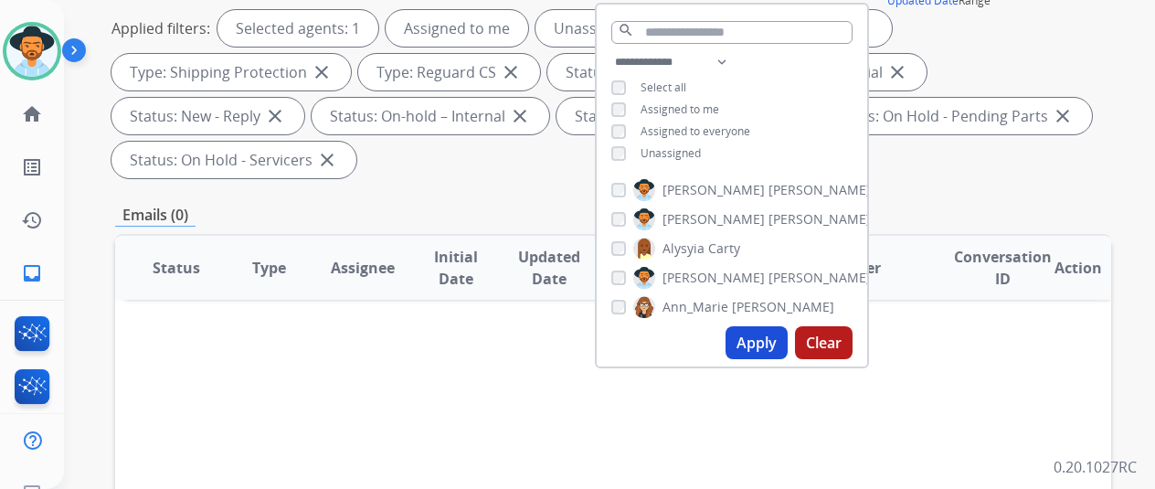
click at [749, 340] on button "Apply" at bounding box center [757, 342] width 62 height 33
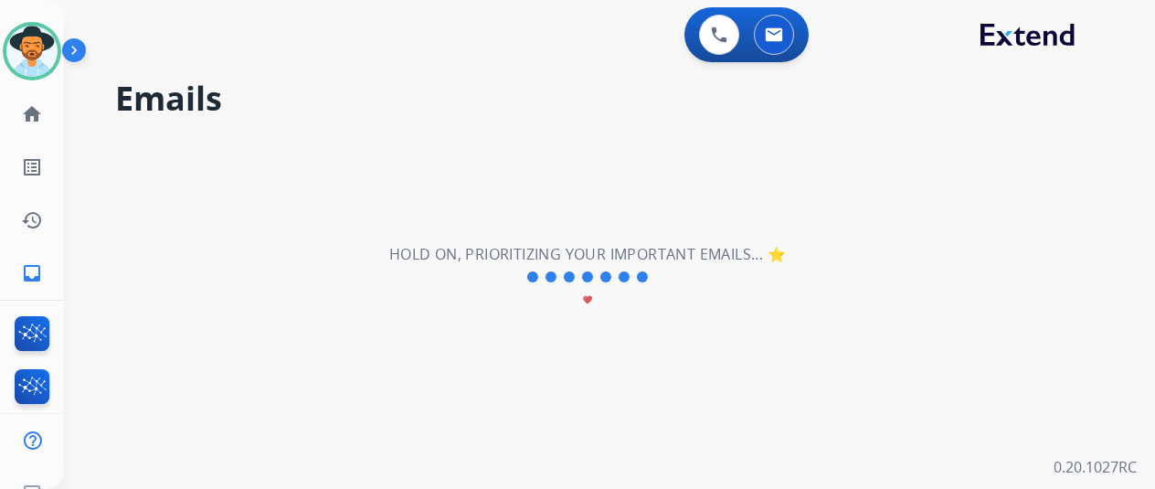
scroll to position [0, 0]
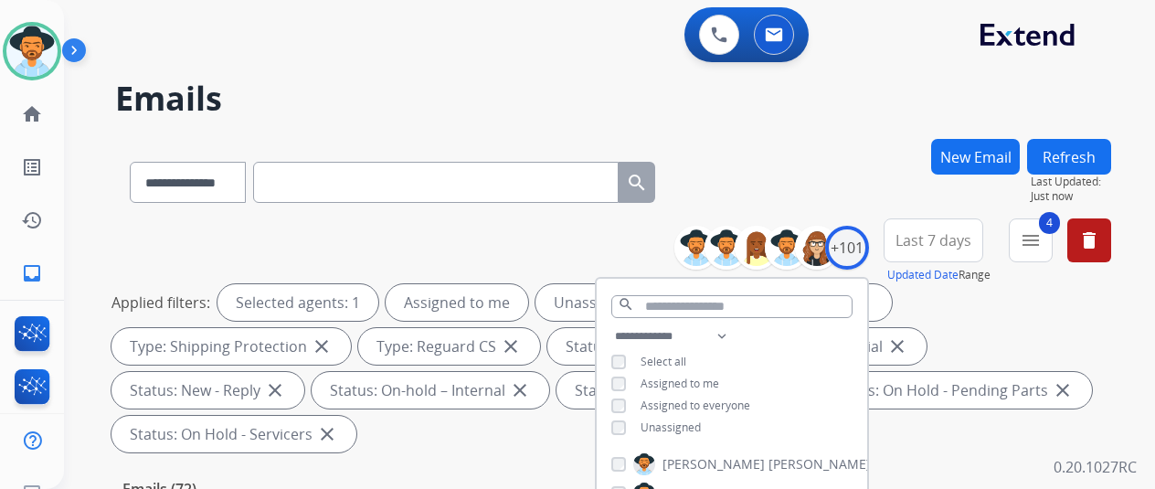
click at [828, 184] on div "**********" at bounding box center [613, 179] width 996 height 80
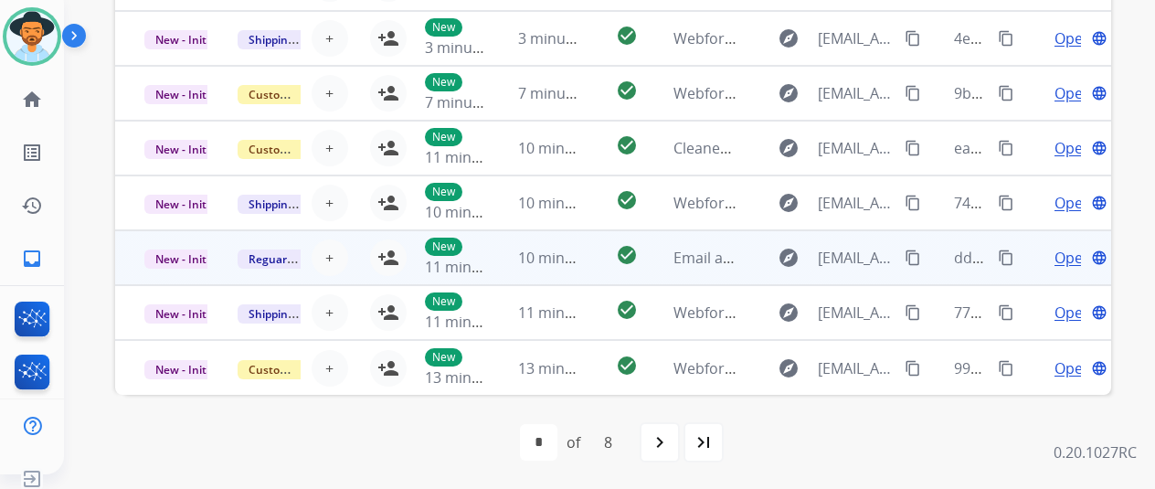
scroll to position [22, 0]
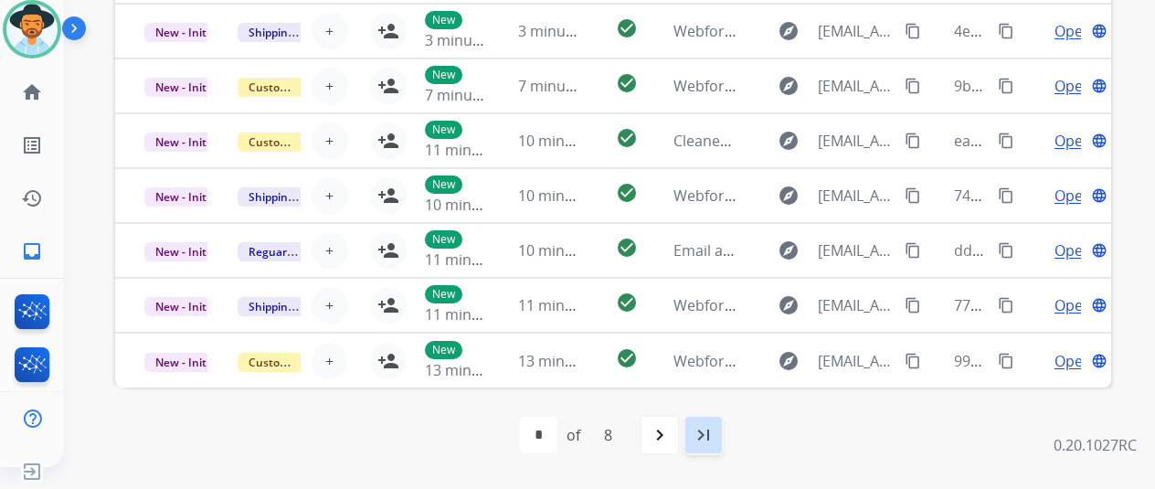
click at [715, 428] on mat-icon "last_page" at bounding box center [704, 435] width 22 height 22
select select "*"
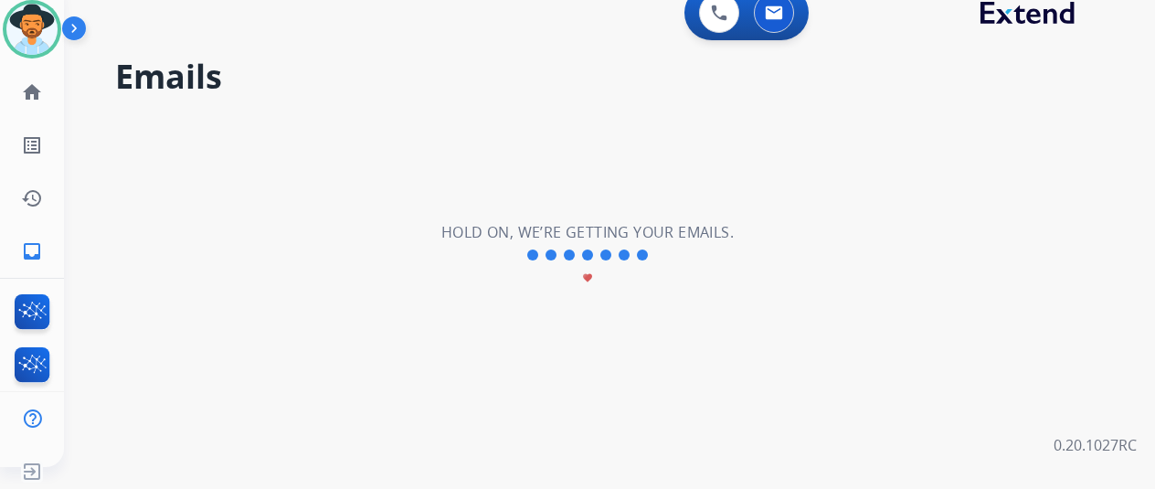
scroll to position [0, 0]
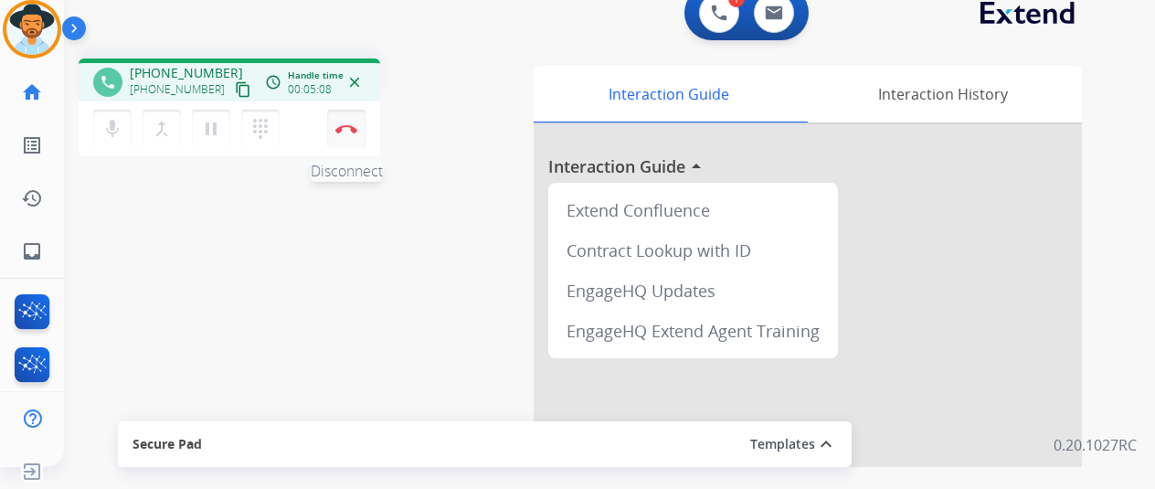
click at [340, 123] on button "Disconnect" at bounding box center [346, 129] width 38 height 38
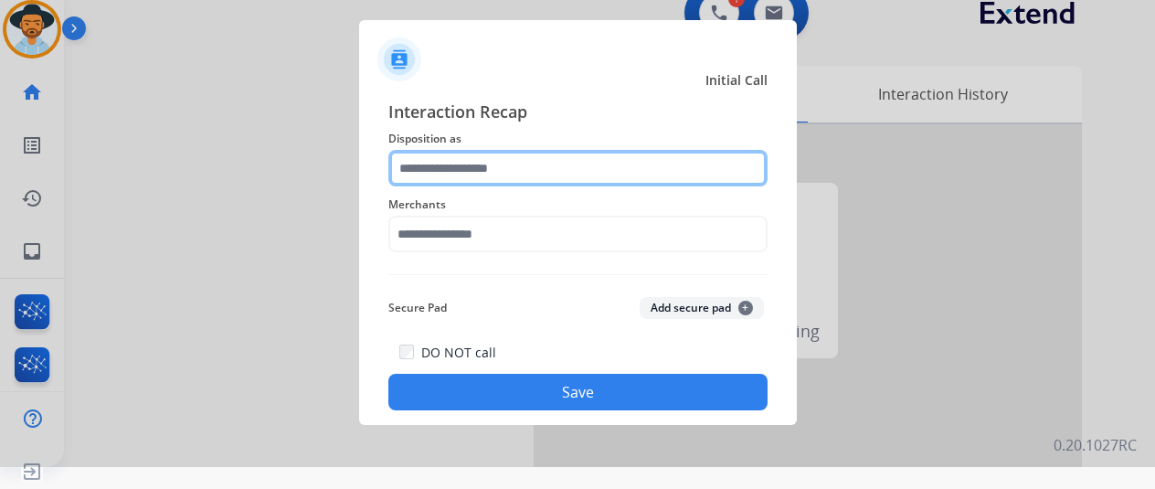
click at [408, 160] on input "text" at bounding box center [577, 168] width 379 height 37
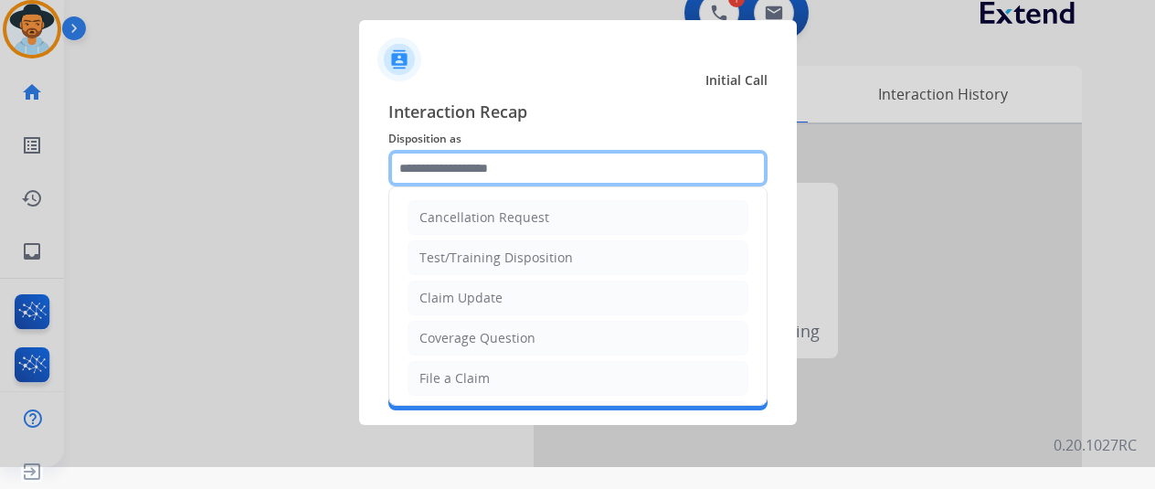
scroll to position [277, 0]
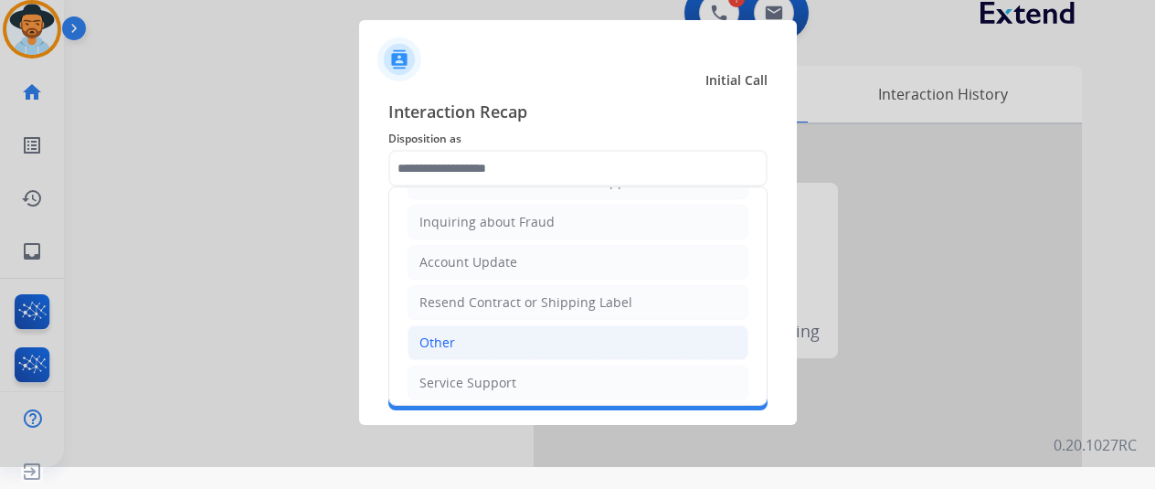
click at [467, 333] on li "Other" at bounding box center [578, 342] width 341 height 35
type input "*****"
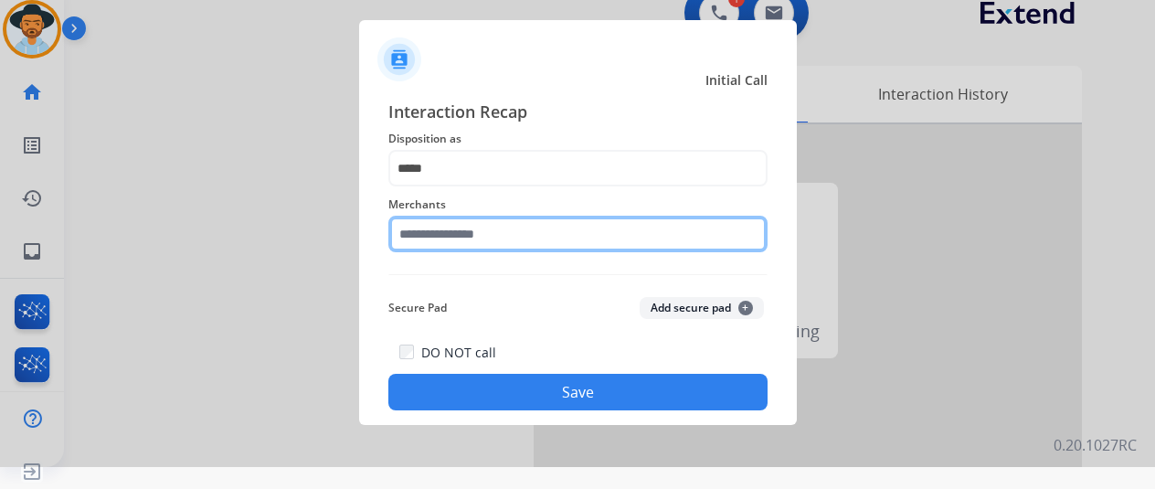
click at [455, 232] on input "text" at bounding box center [577, 234] width 379 height 37
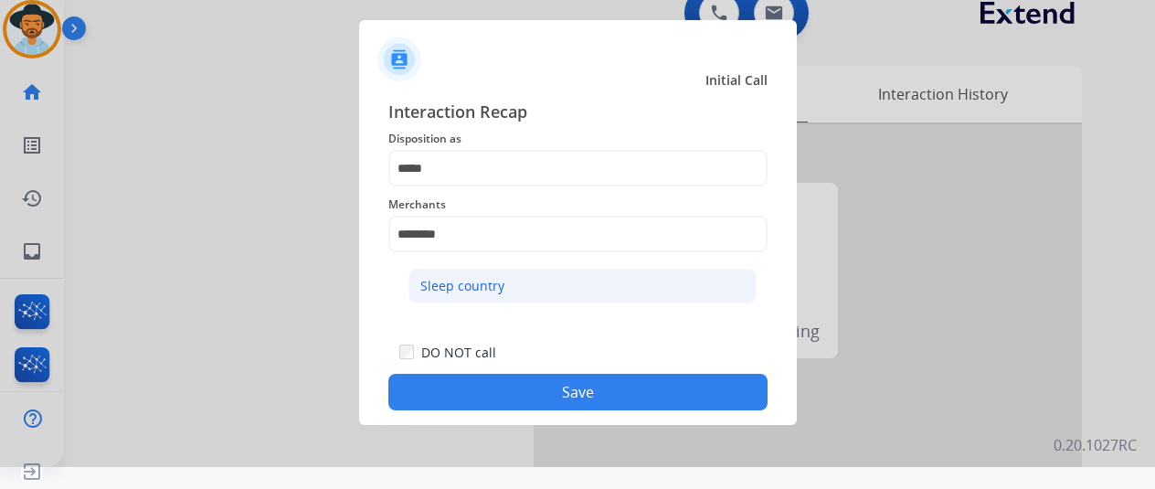
click at [451, 289] on div "Sleep country" at bounding box center [462, 286] width 84 height 18
type input "**********"
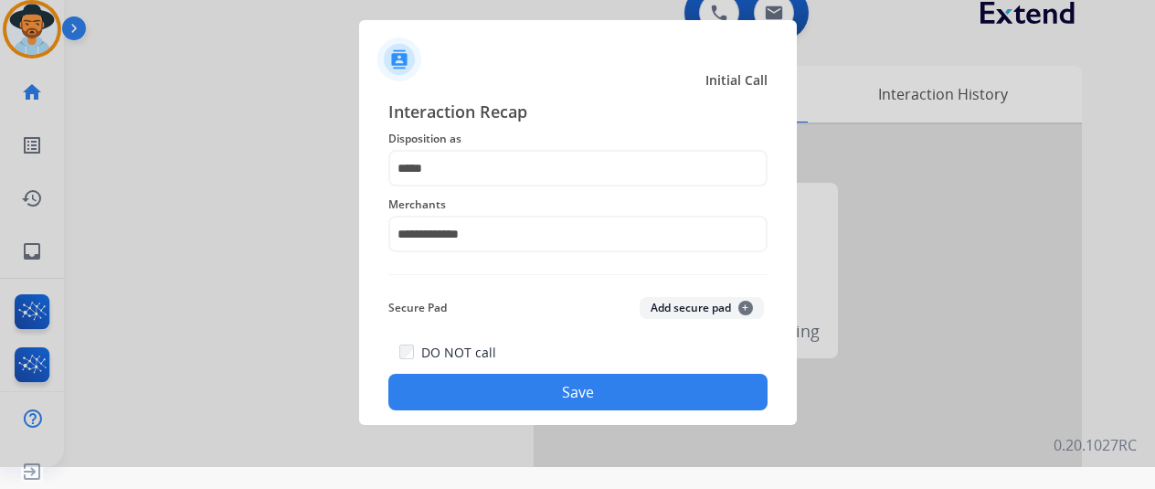
click at [544, 391] on button "Save" at bounding box center [577, 392] width 379 height 37
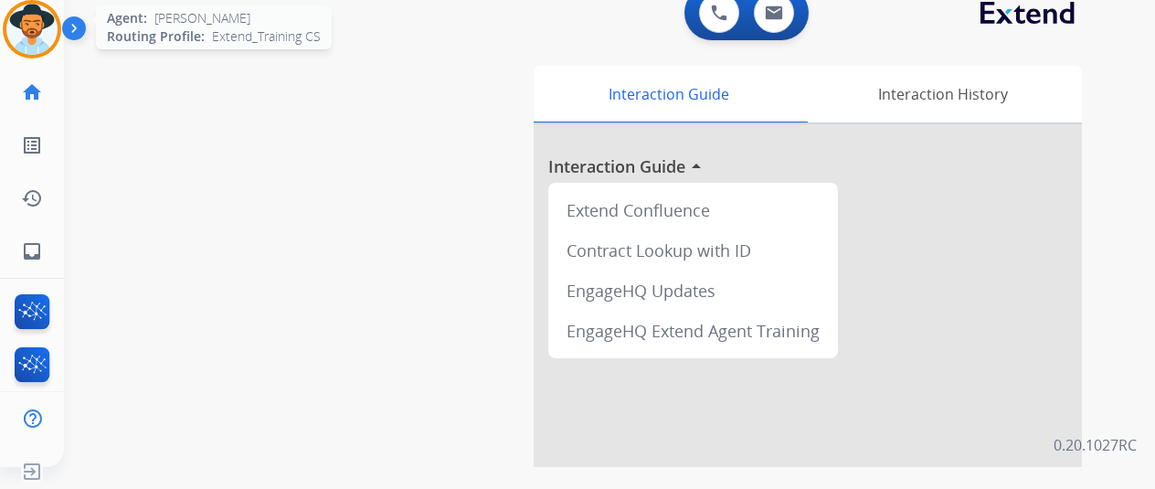
click at [40, 10] on img at bounding box center [31, 29] width 51 height 51
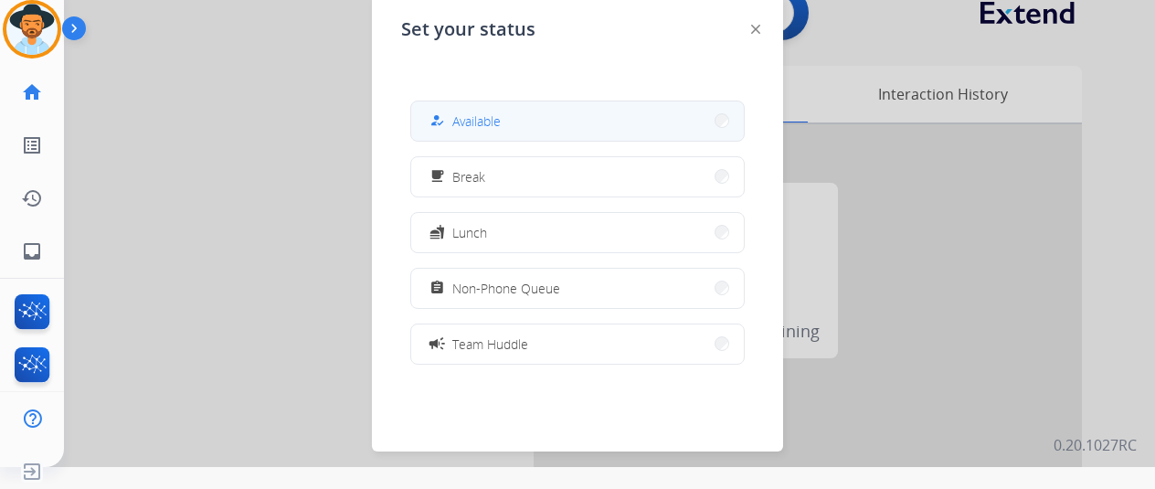
click at [475, 114] on span "Available" at bounding box center [476, 121] width 48 height 19
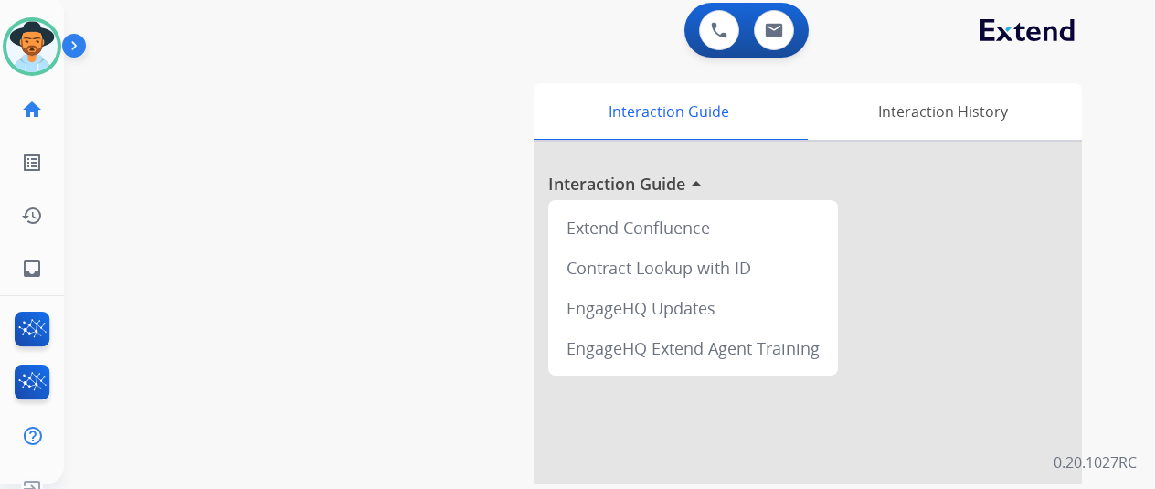
scroll to position [0, 0]
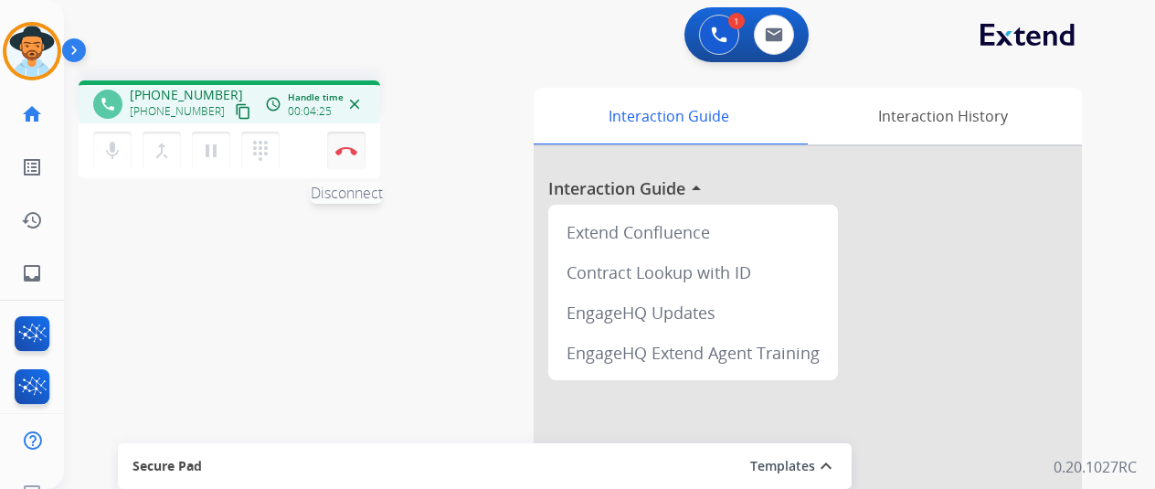
click at [346, 154] on img at bounding box center [346, 150] width 22 height 9
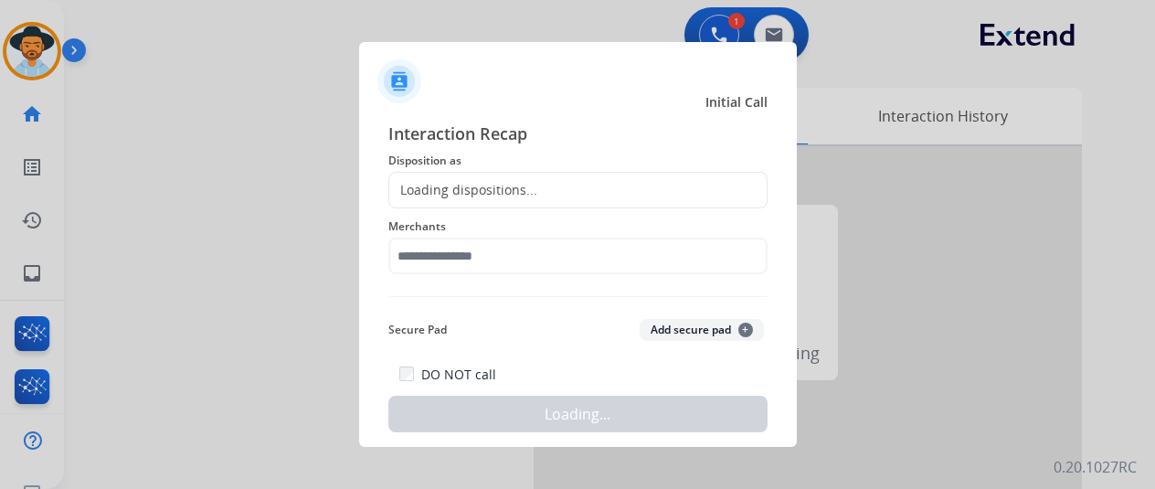
click at [452, 175] on div "Loading dispositions..." at bounding box center [577, 190] width 379 height 37
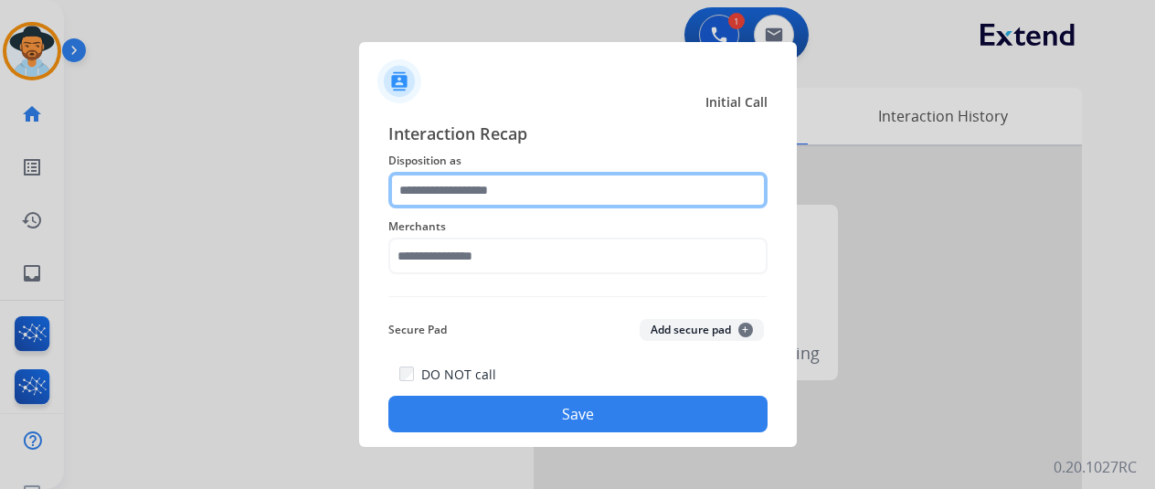
click at [439, 185] on input "text" at bounding box center [577, 190] width 379 height 37
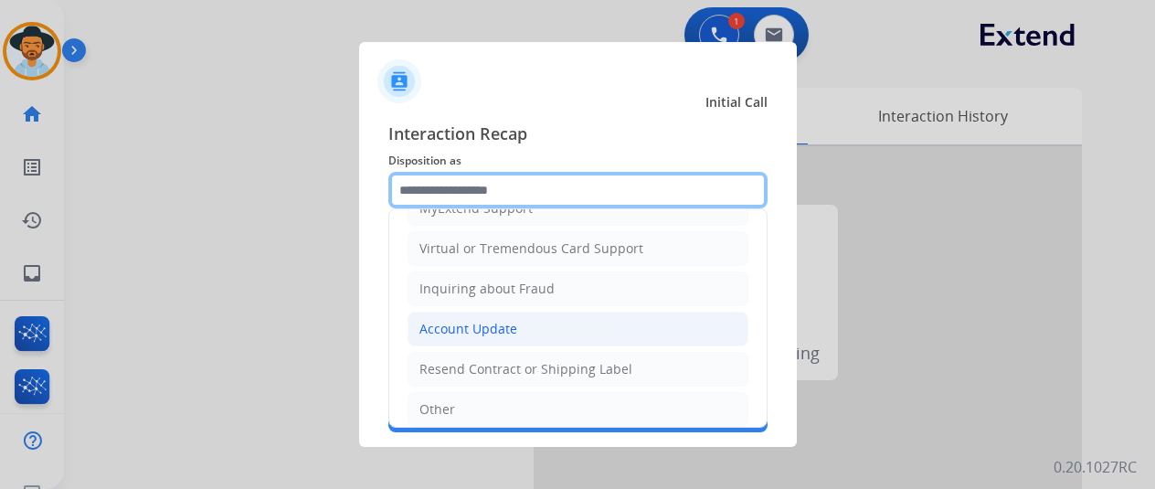
scroll to position [277, 0]
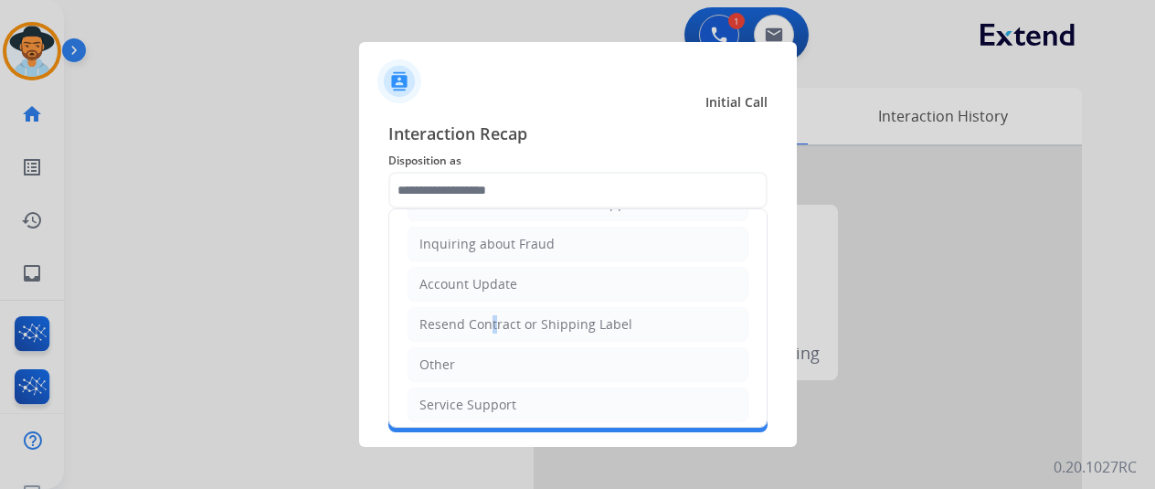
drag, startPoint x: 485, startPoint y: 312, endPoint x: 463, endPoint y: 275, distance: 42.6
click at [479, 308] on li "Resend Contract or Shipping Label" at bounding box center [578, 324] width 341 height 35
type input "**********"
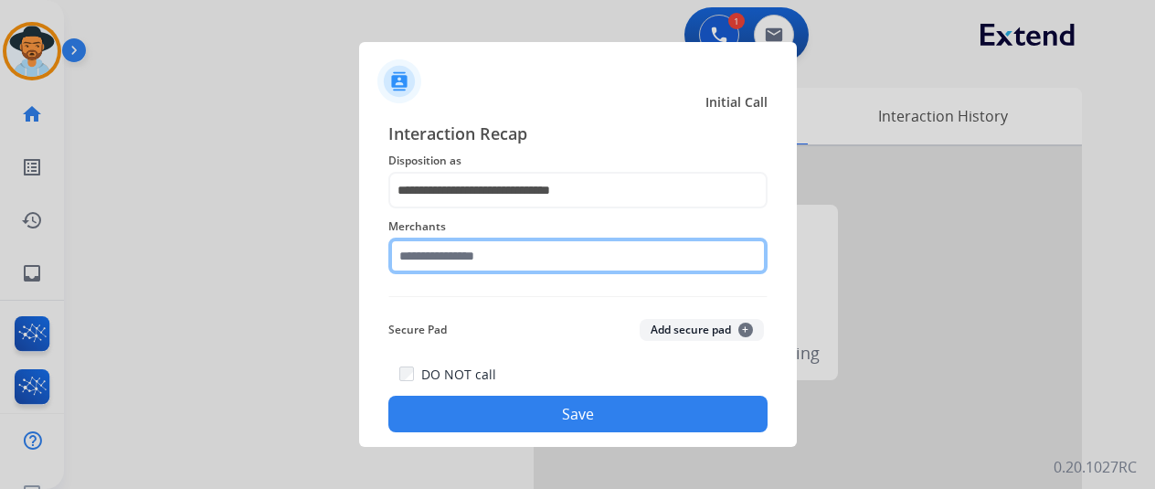
click at [451, 257] on input "text" at bounding box center [577, 256] width 379 height 37
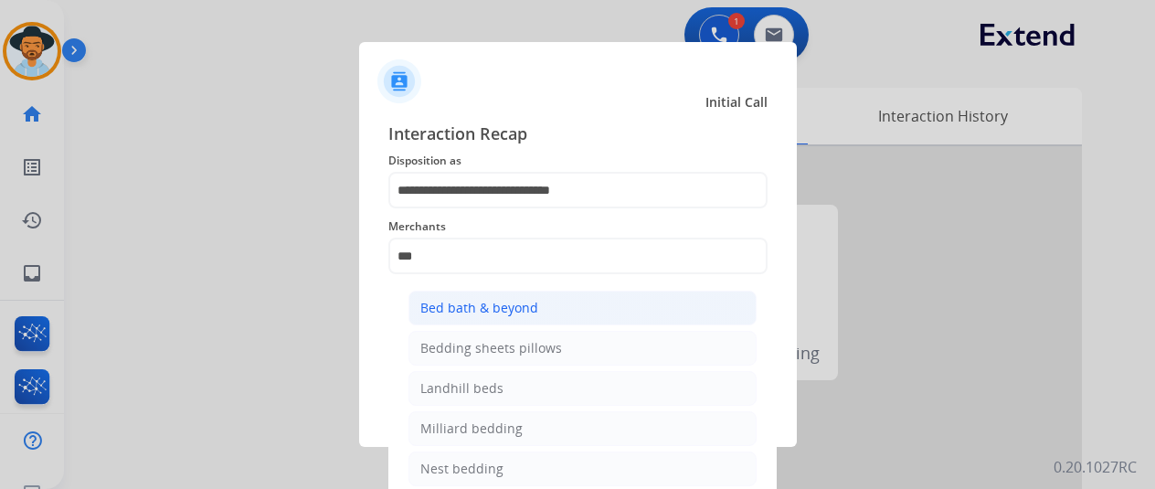
click at [475, 314] on div "Bed bath & beyond" at bounding box center [479, 308] width 118 height 18
type input "**********"
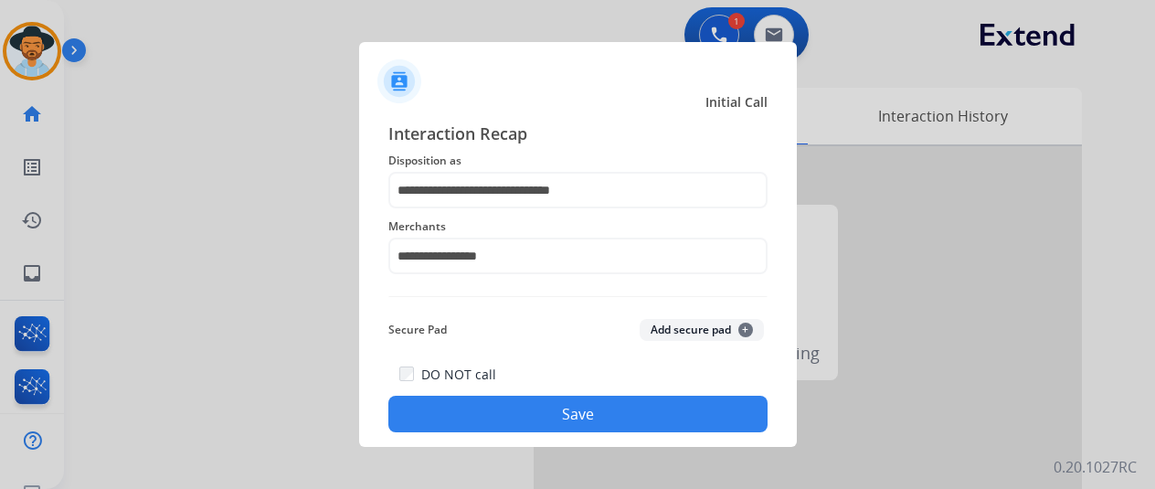
click at [545, 418] on button "Save" at bounding box center [577, 414] width 379 height 37
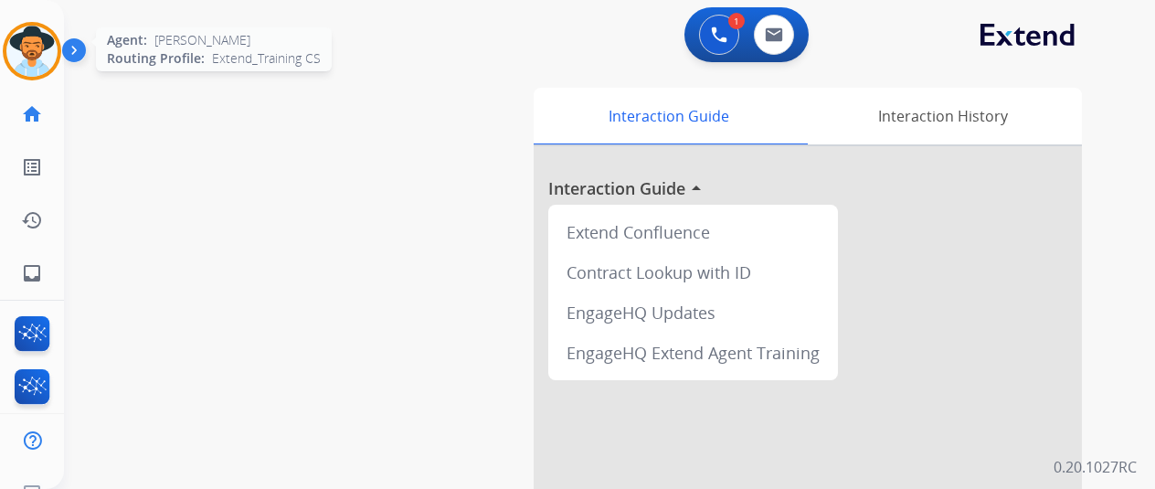
click at [36, 61] on img at bounding box center [31, 51] width 51 height 51
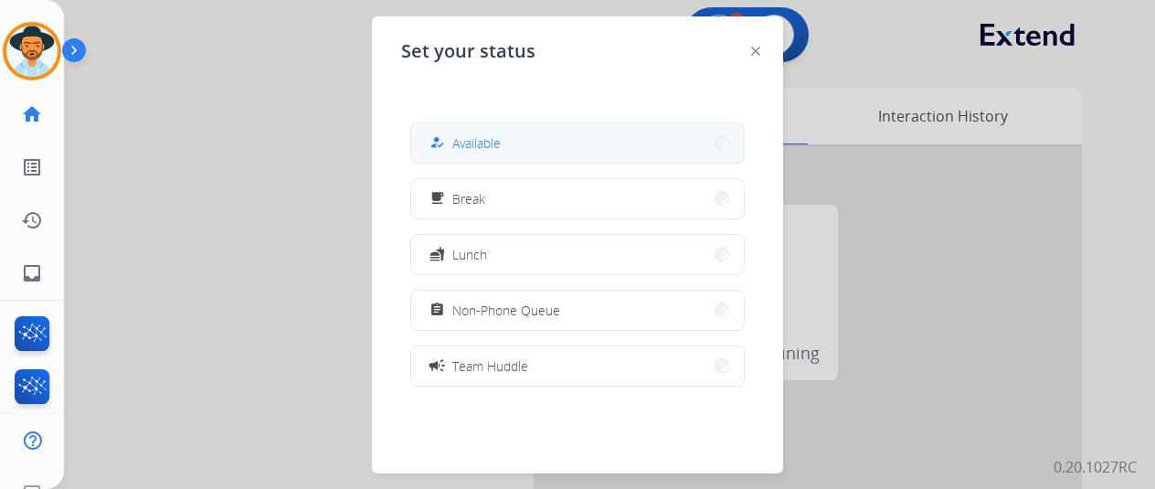
click at [525, 154] on button "how_to_reg Available" at bounding box center [577, 142] width 333 height 39
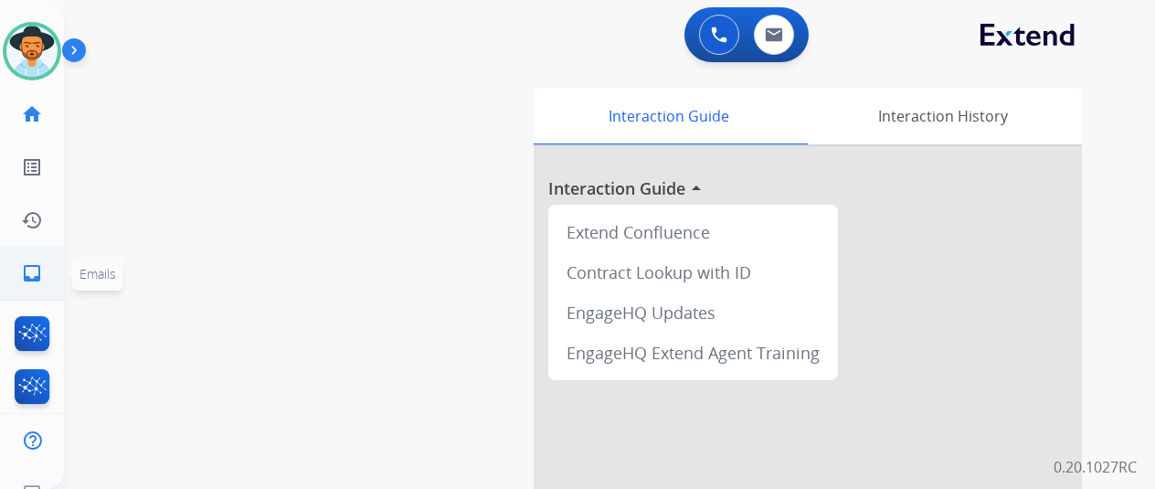
click at [25, 270] on mat-icon "inbox" at bounding box center [32, 273] width 22 height 22
select select "**********"
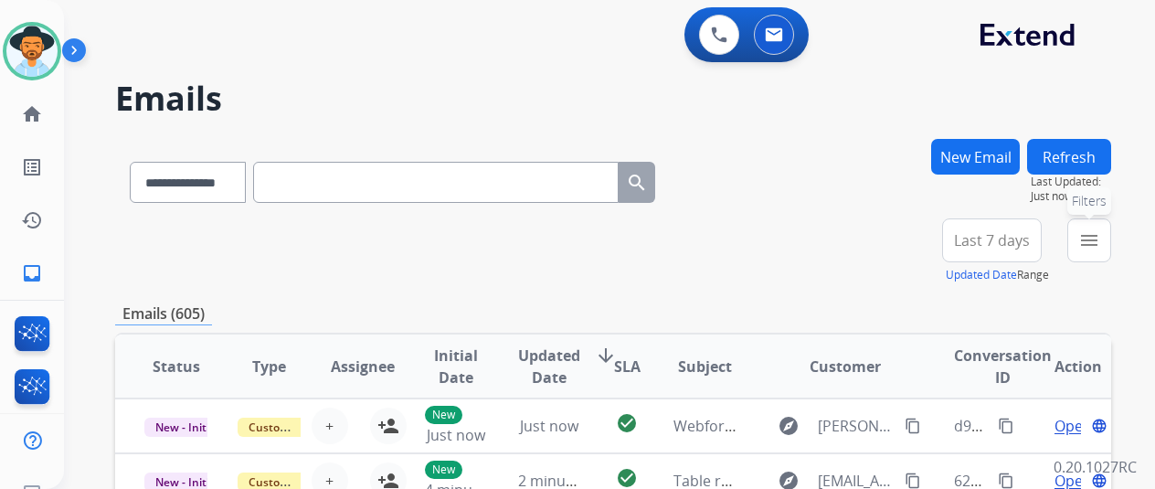
click at [1100, 244] on mat-icon "menu" at bounding box center [1090, 240] width 22 height 22
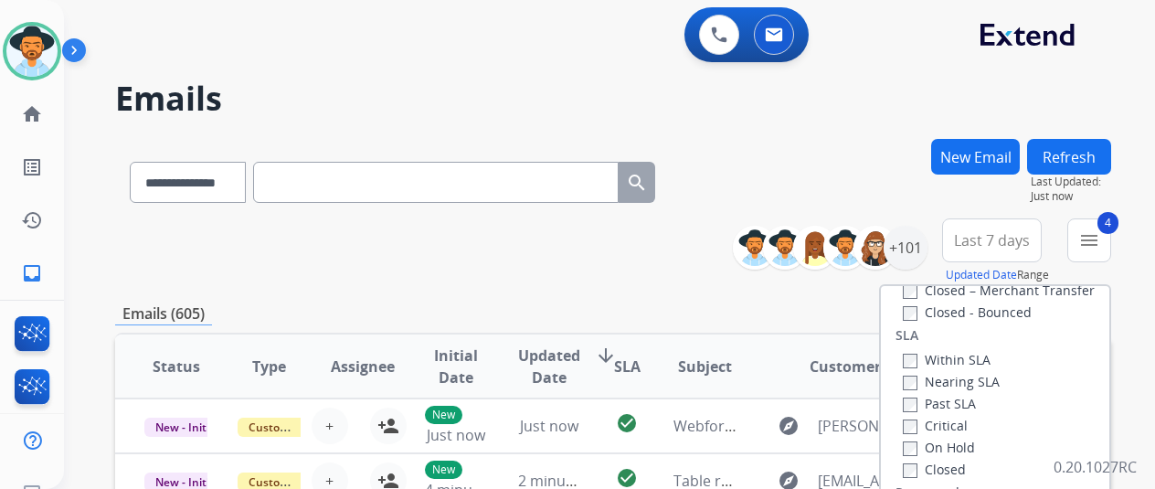
scroll to position [274, 0]
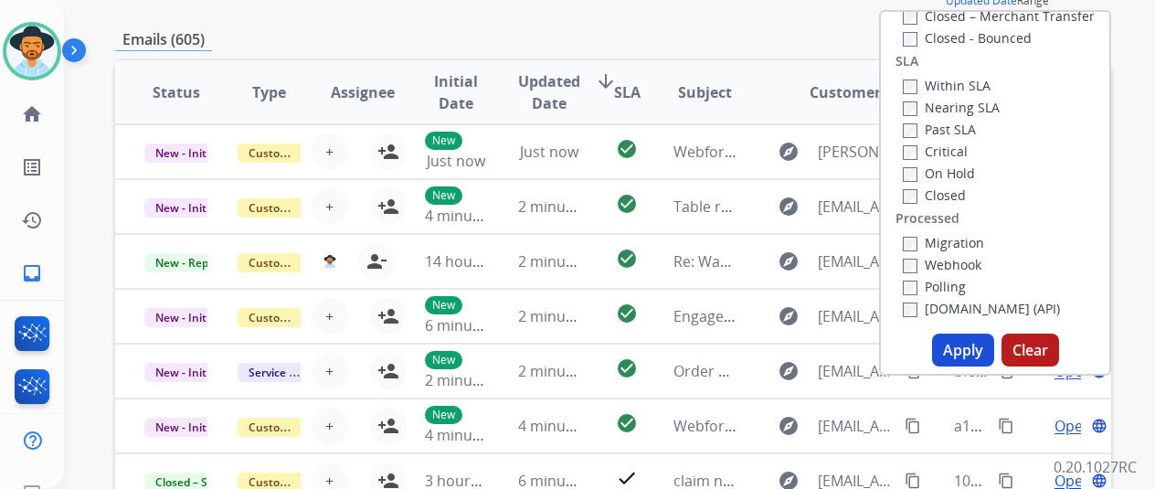
click at [965, 351] on button "Apply" at bounding box center [963, 350] width 62 height 33
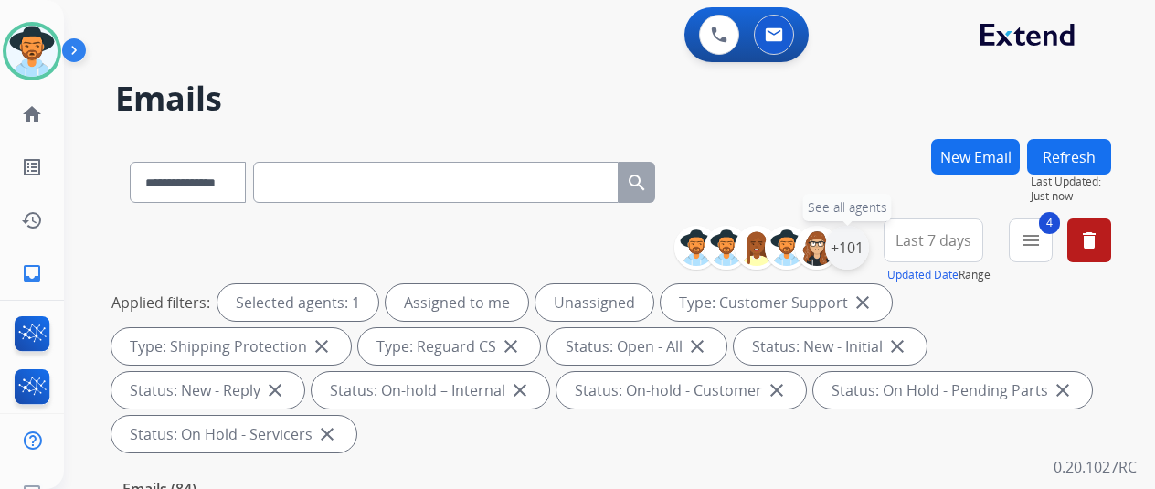
drag, startPoint x: 857, startPoint y: 246, endPoint x: 808, endPoint y: 226, distance: 53.3
click at [857, 245] on div "+101" at bounding box center [847, 248] width 44 height 44
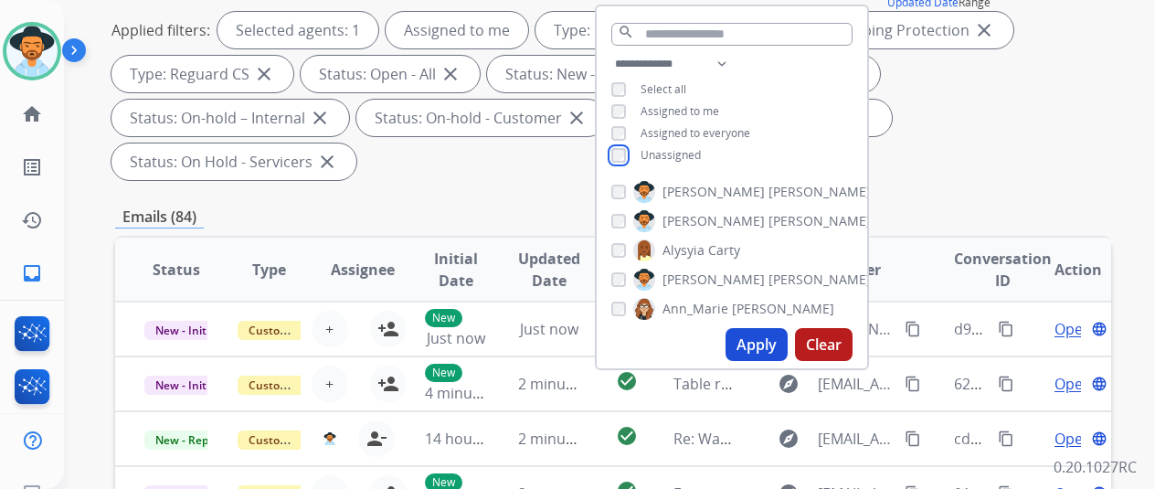
scroll to position [274, 0]
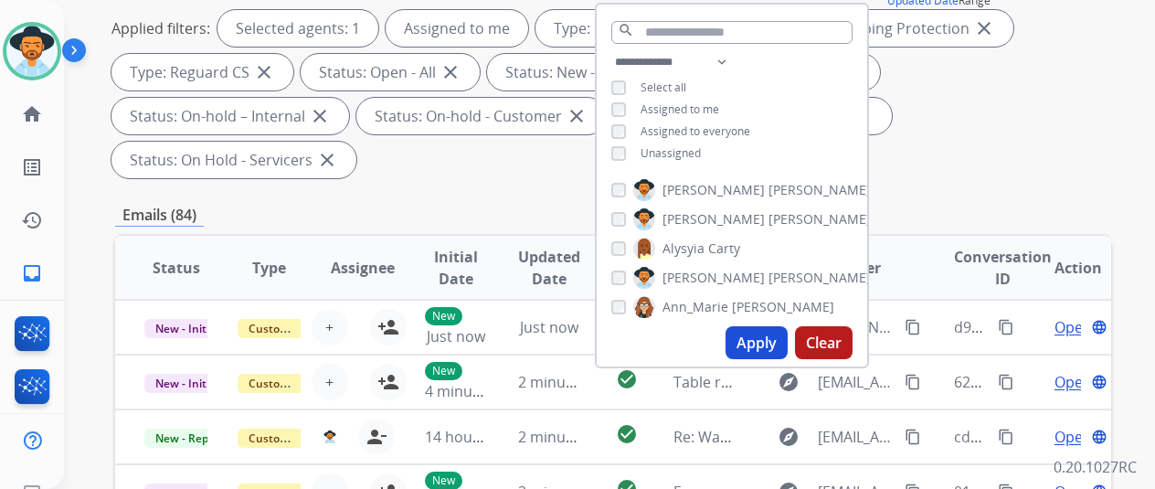
click at [769, 346] on button "Apply" at bounding box center [757, 342] width 62 height 33
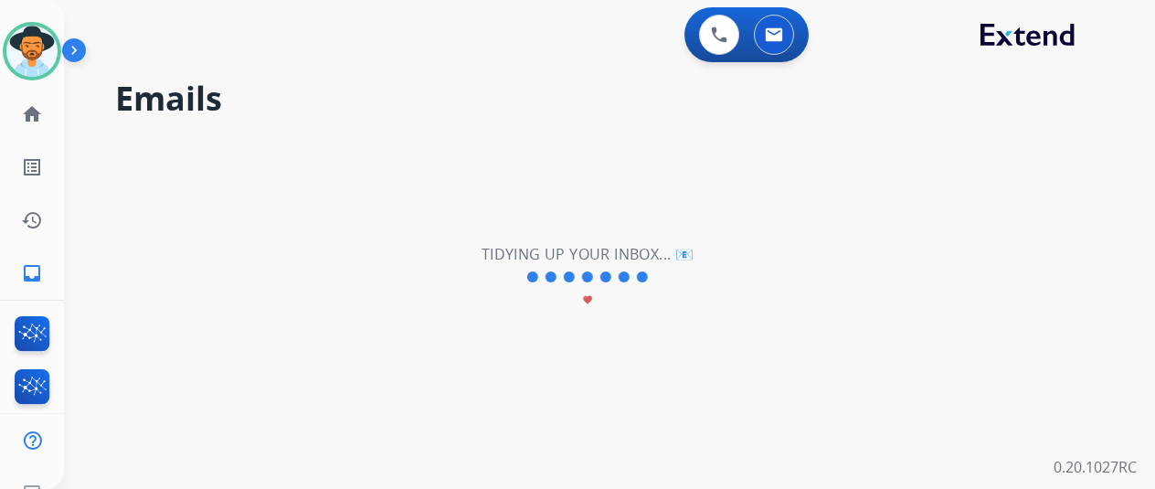
scroll to position [0, 0]
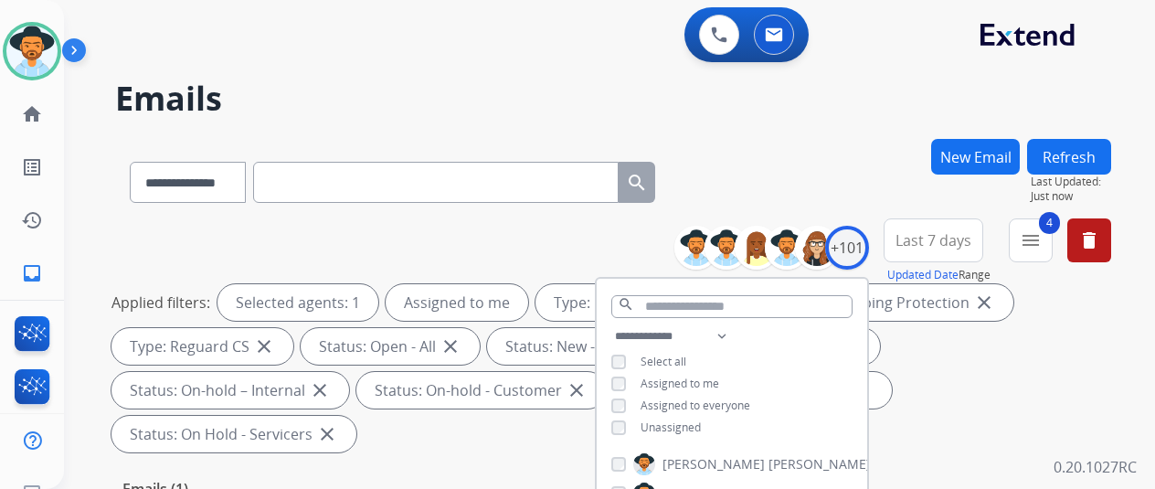
click at [782, 183] on div "**********" at bounding box center [613, 179] width 996 height 80
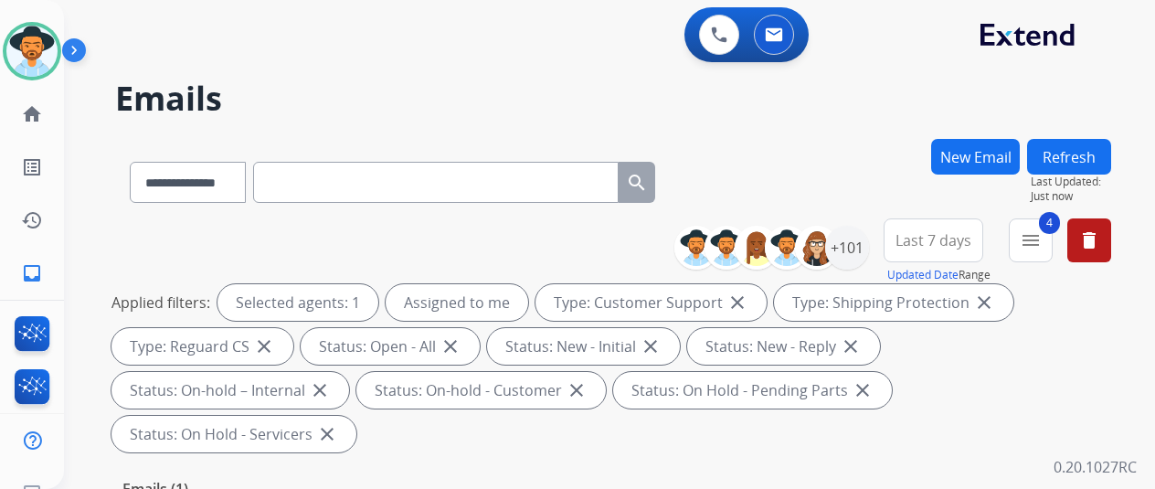
click at [994, 148] on button "New Email" at bounding box center [975, 157] width 89 height 36
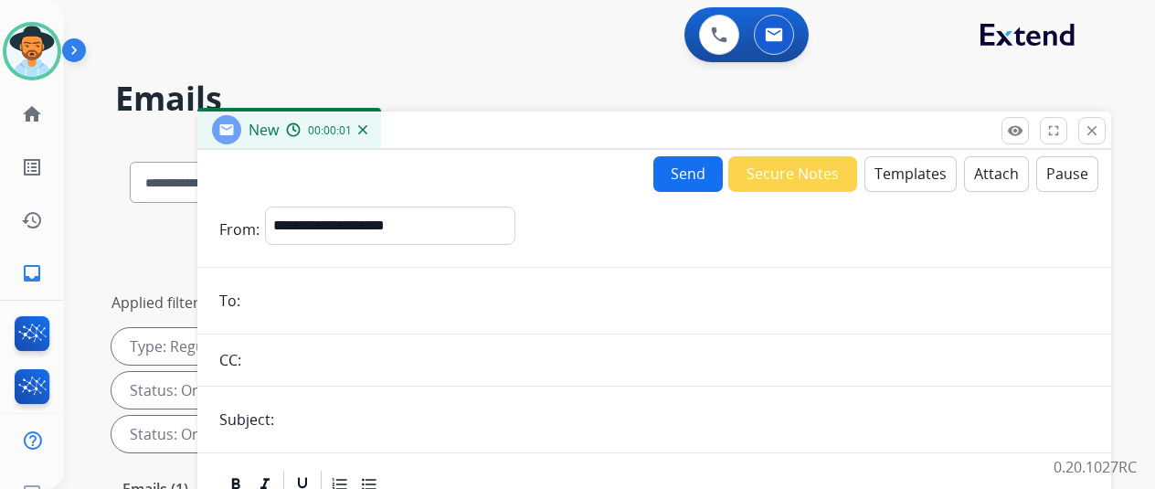
click at [920, 171] on button "Templates" at bounding box center [911, 174] width 92 height 36
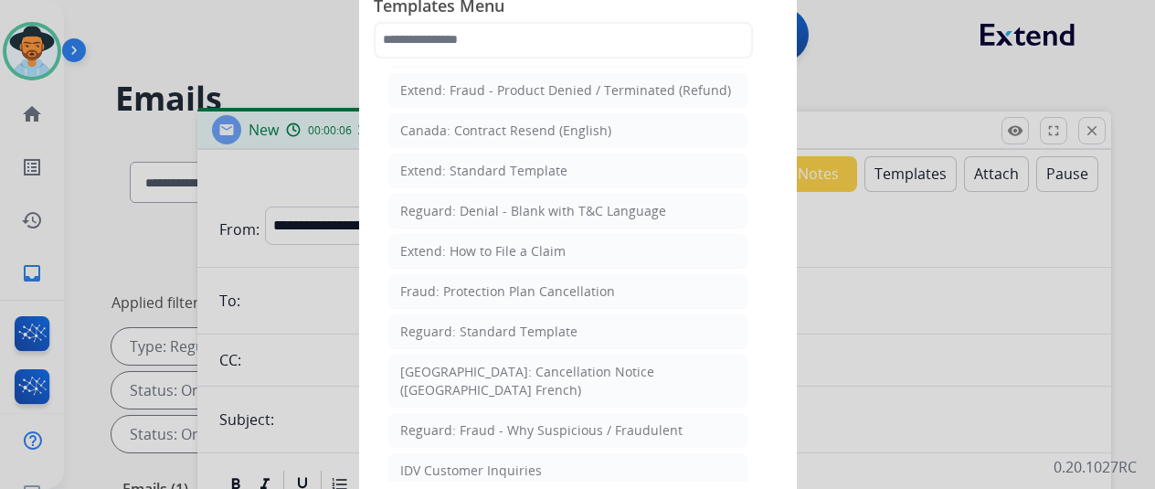
scroll to position [183, 0]
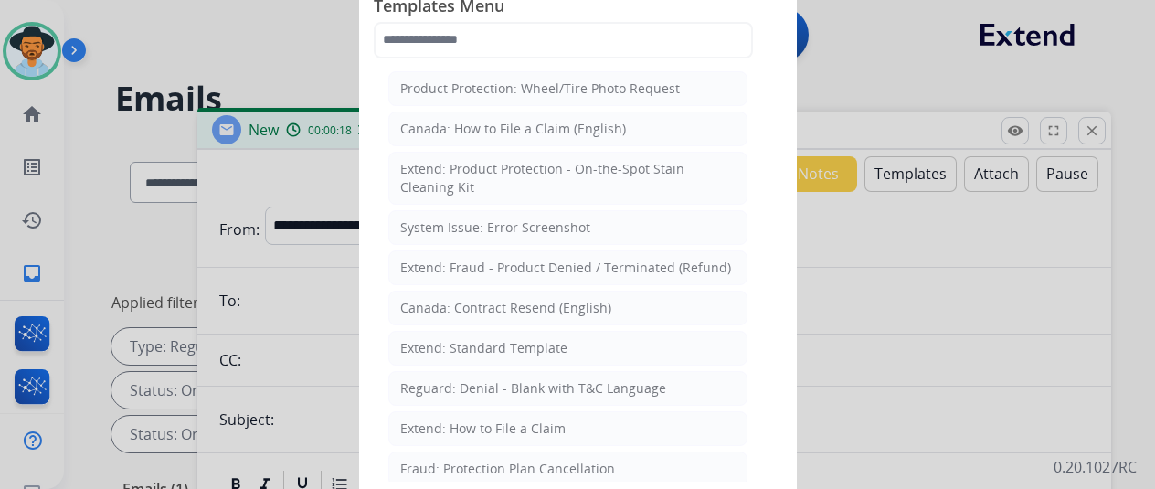
select select "**********"
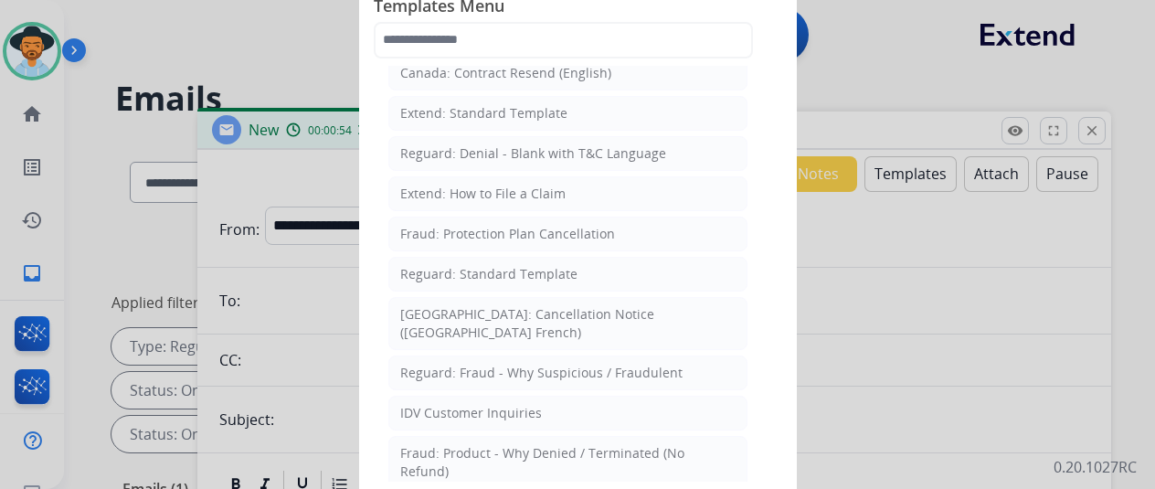
scroll to position [366, 0]
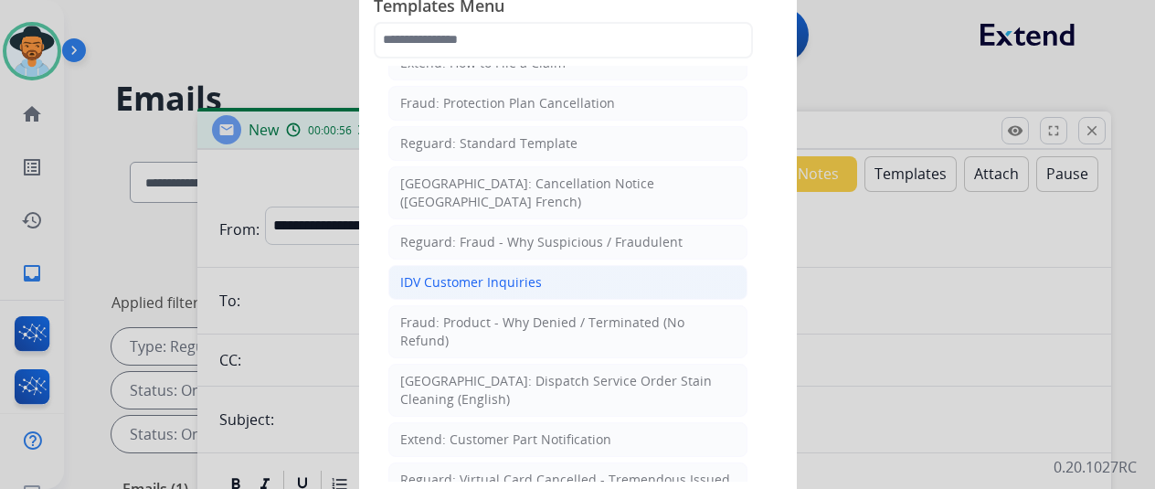
click at [492, 273] on div "IDV Customer Inquiries" at bounding box center [471, 282] width 142 height 18
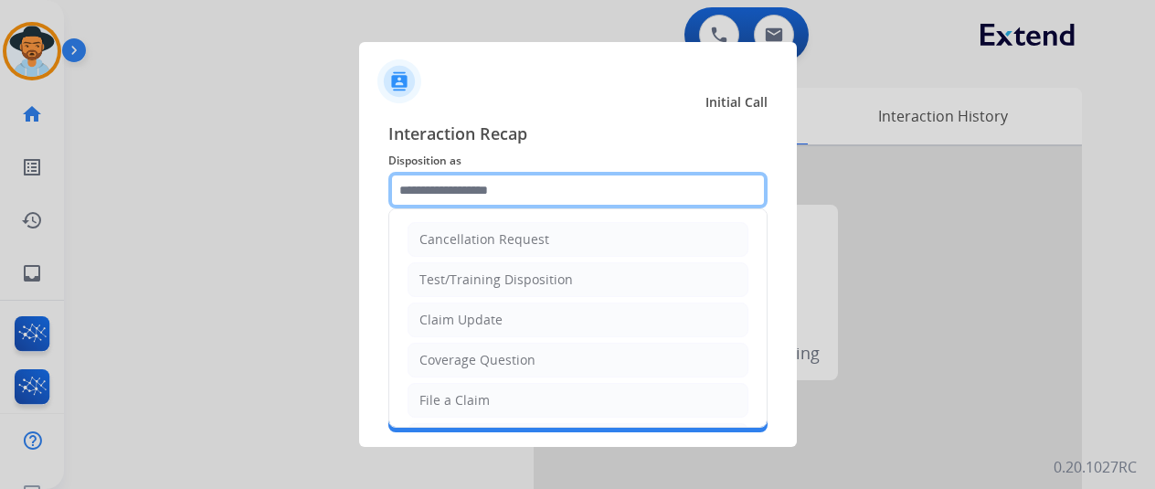
click at [470, 188] on input "text" at bounding box center [577, 190] width 379 height 37
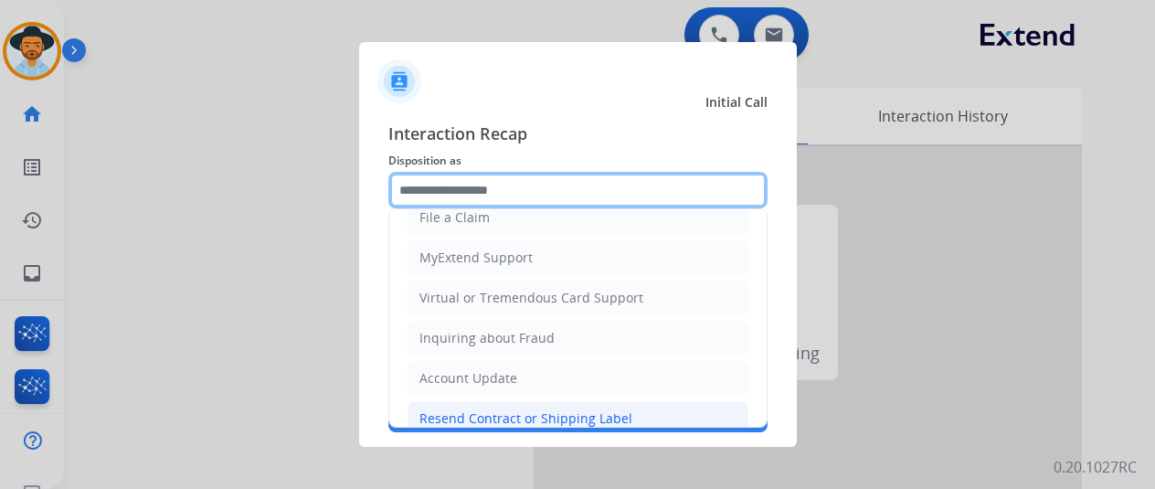
scroll to position [277, 0]
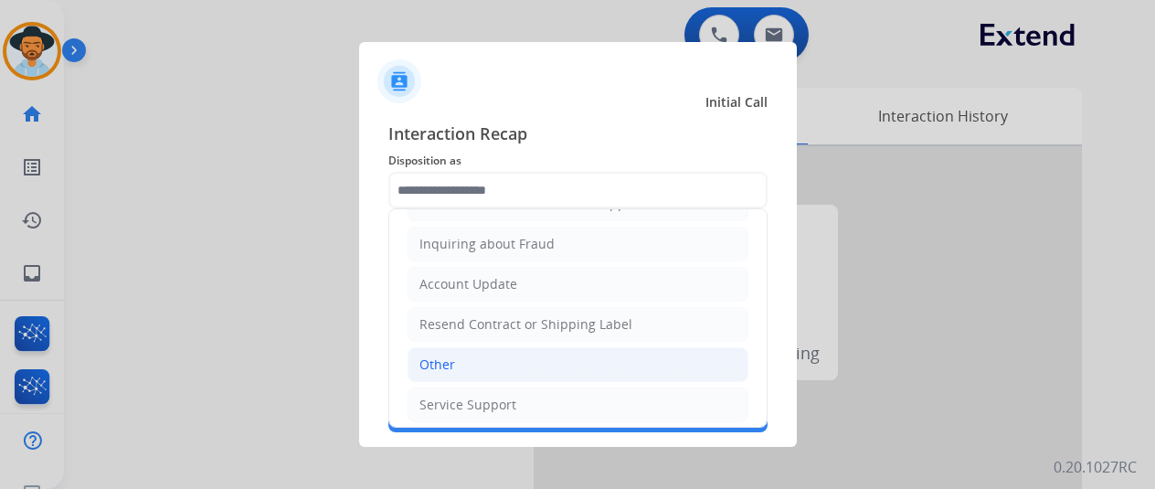
click at [475, 353] on li "Other" at bounding box center [578, 364] width 341 height 35
type input "*****"
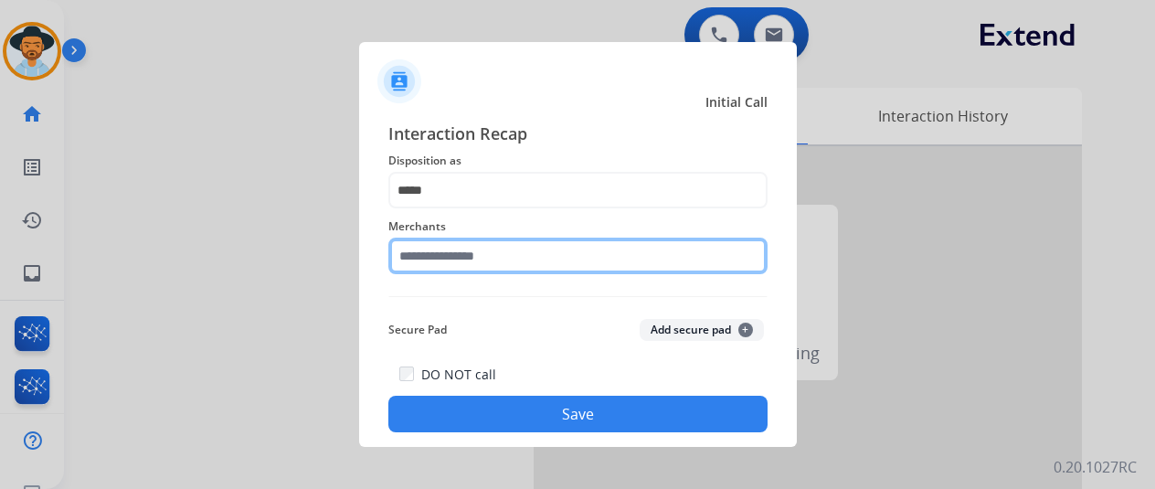
click at [437, 266] on input "text" at bounding box center [577, 256] width 379 height 37
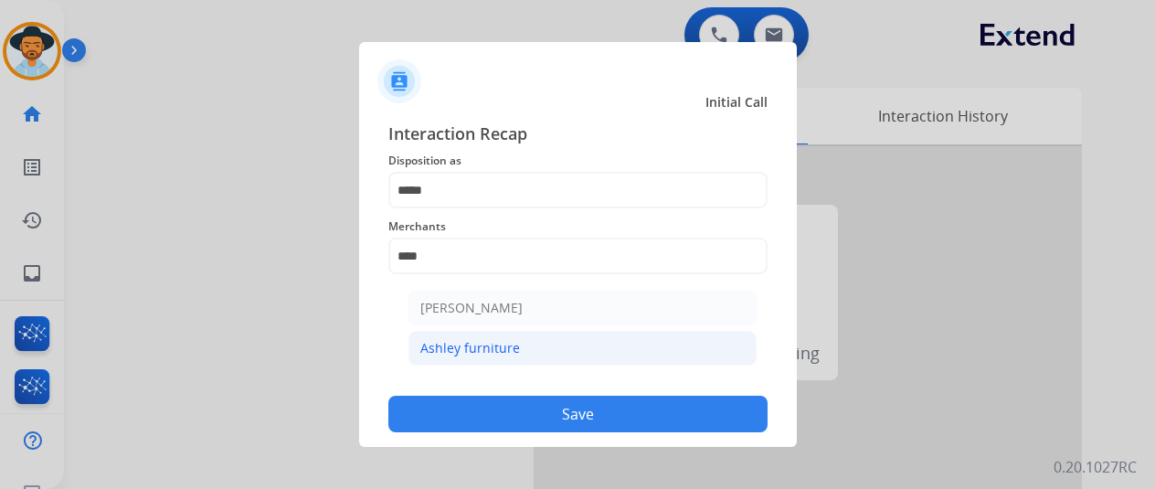
click at [539, 345] on li "Ashley furniture" at bounding box center [583, 348] width 348 height 35
type input "**********"
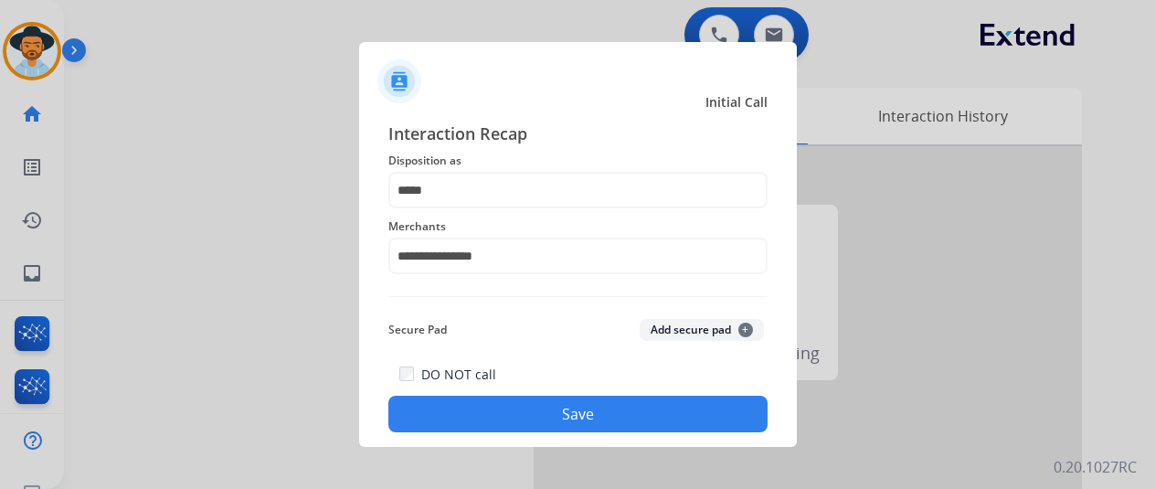
click at [556, 414] on button "Save" at bounding box center [577, 414] width 379 height 37
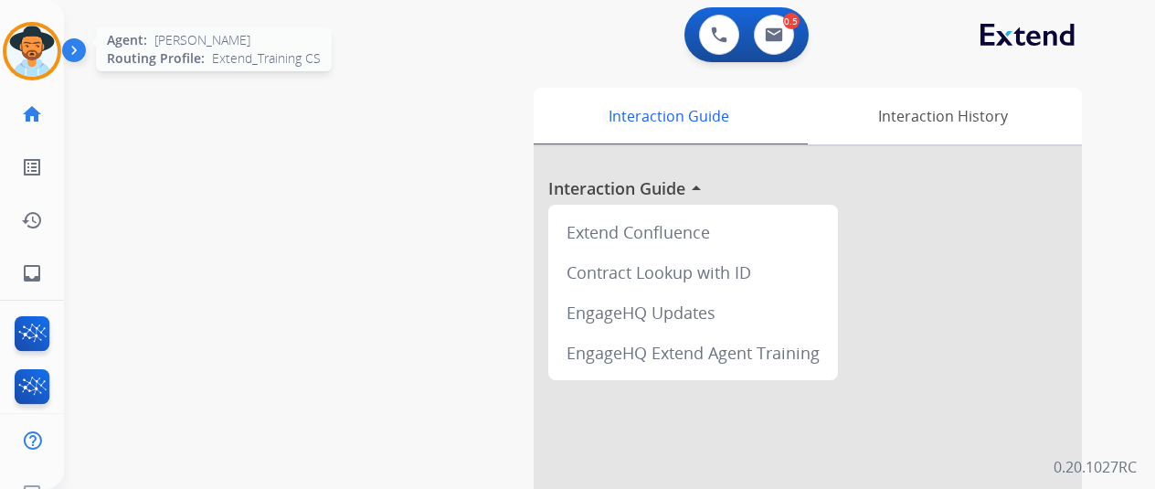
click at [42, 32] on img at bounding box center [31, 51] width 51 height 51
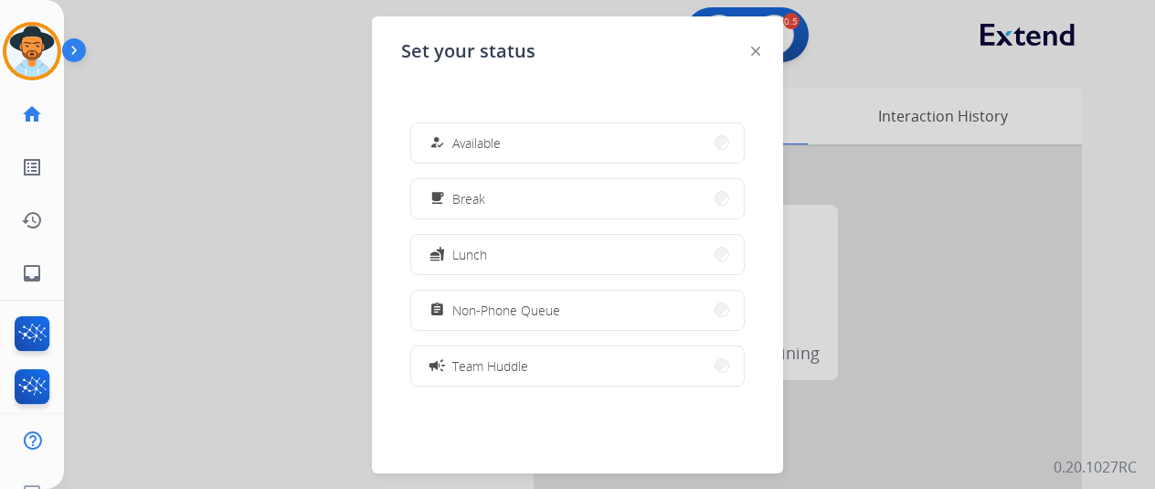
click at [455, 134] on div "how_to_reg Available" at bounding box center [463, 143] width 75 height 22
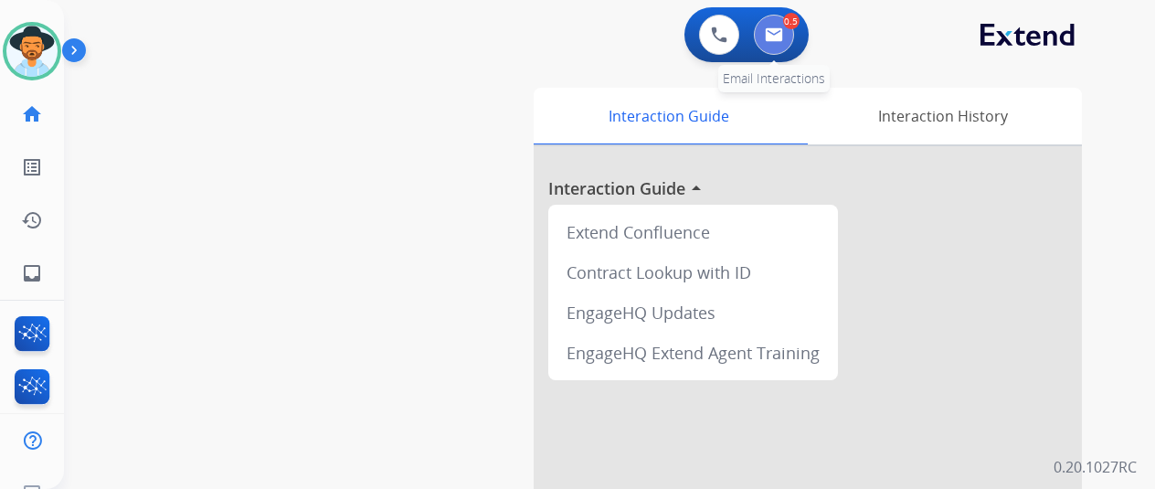
click at [777, 28] on img at bounding box center [774, 34] width 18 height 15
select select "**********"
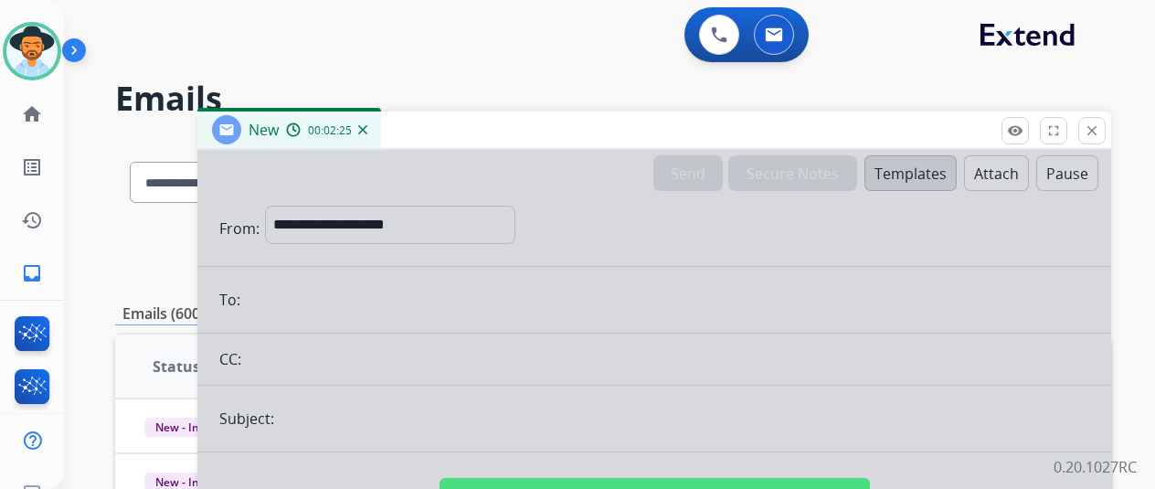
click at [465, 224] on div at bounding box center [654, 491] width 914 height 683
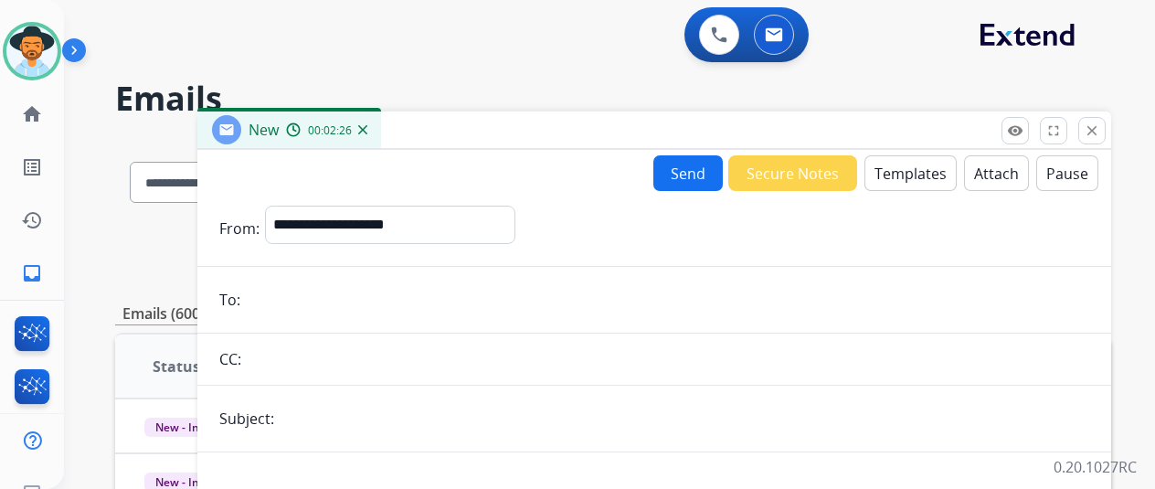
click at [367, 129] on img at bounding box center [362, 129] width 9 height 9
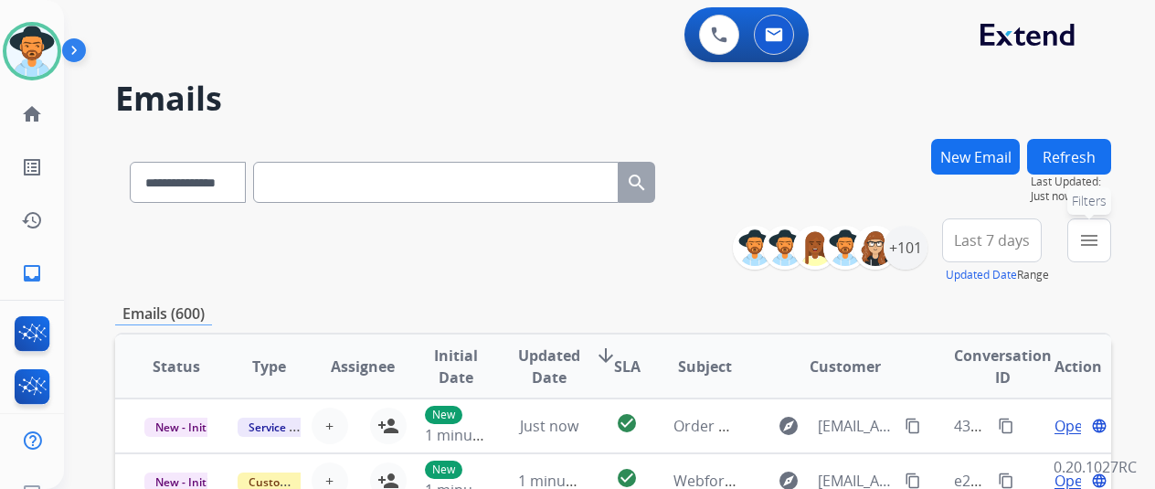
drag, startPoint x: 1105, startPoint y: 237, endPoint x: 1079, endPoint y: 271, distance: 43.1
click at [1100, 243] on mat-icon "menu" at bounding box center [1090, 240] width 22 height 22
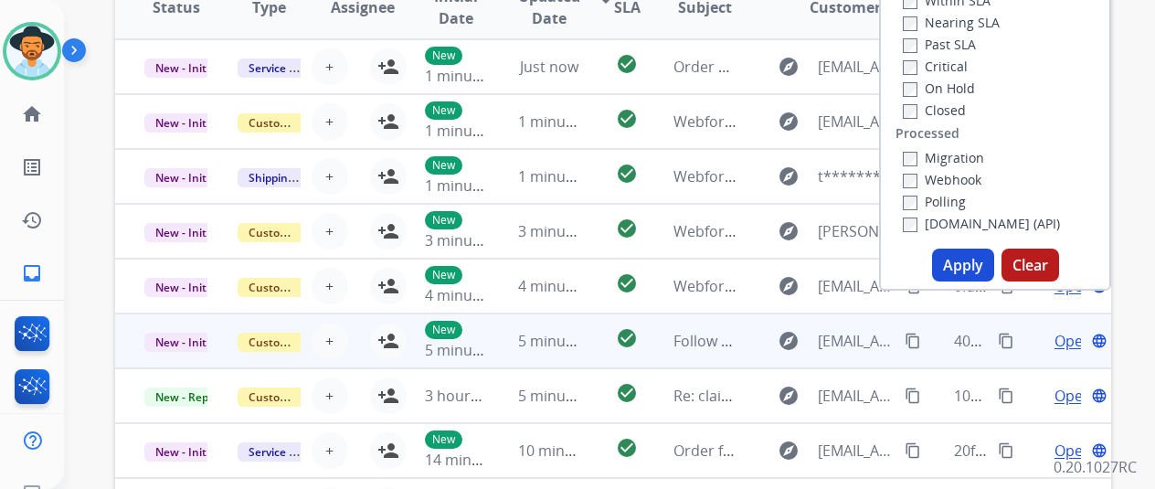
scroll to position [366, 0]
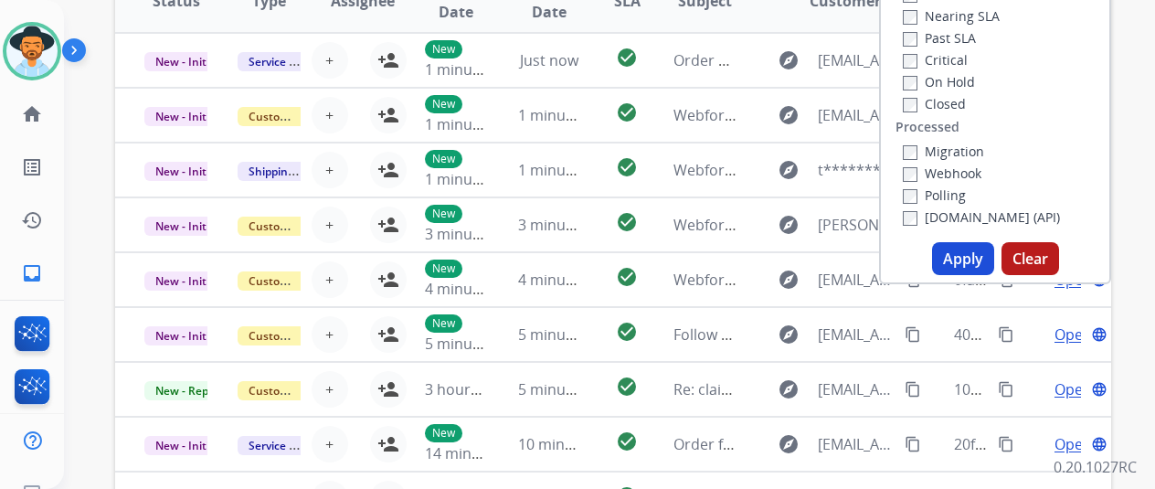
click at [963, 268] on button "Apply" at bounding box center [963, 258] width 62 height 33
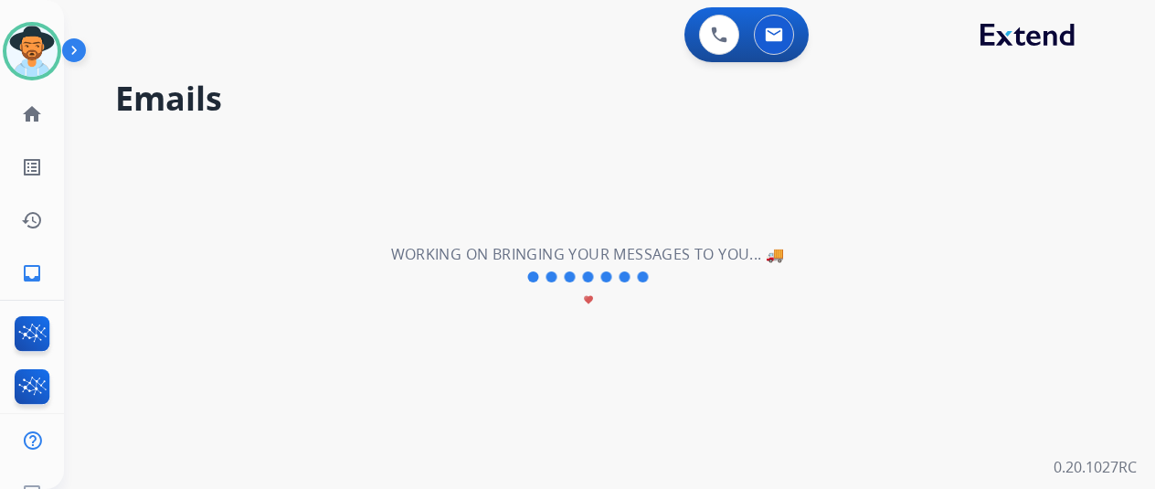
scroll to position [0, 0]
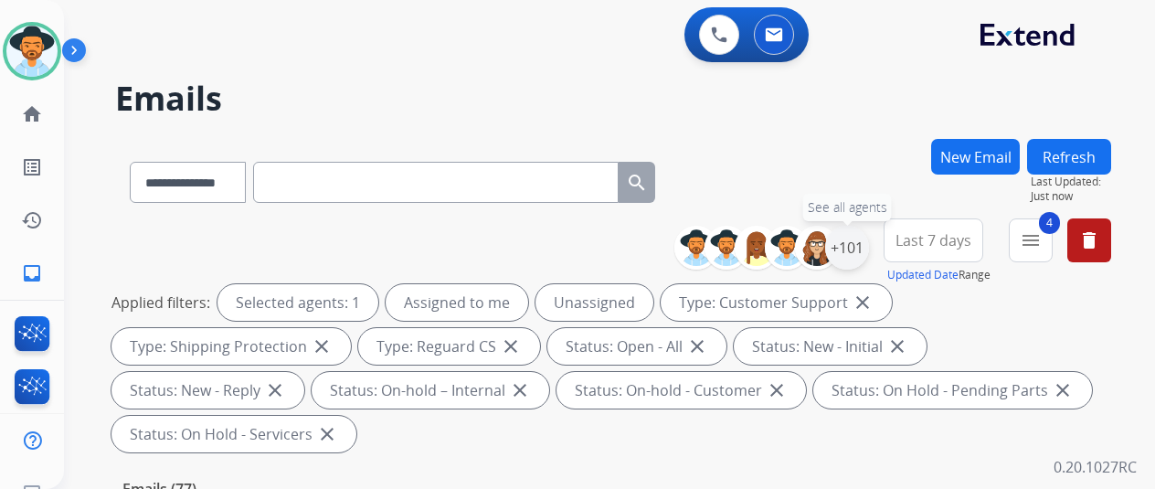
click at [865, 240] on div "+101" at bounding box center [847, 248] width 44 height 44
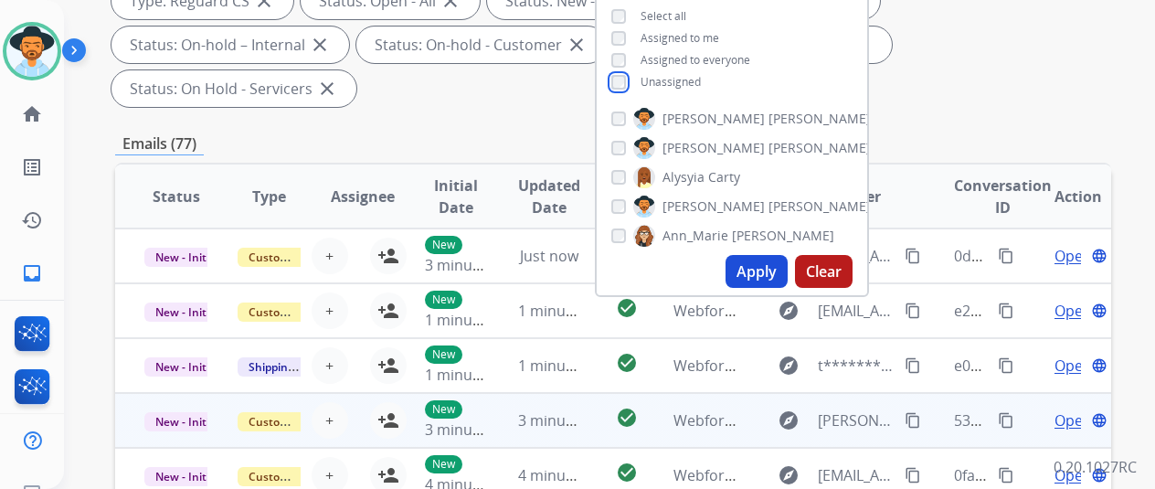
scroll to position [366, 0]
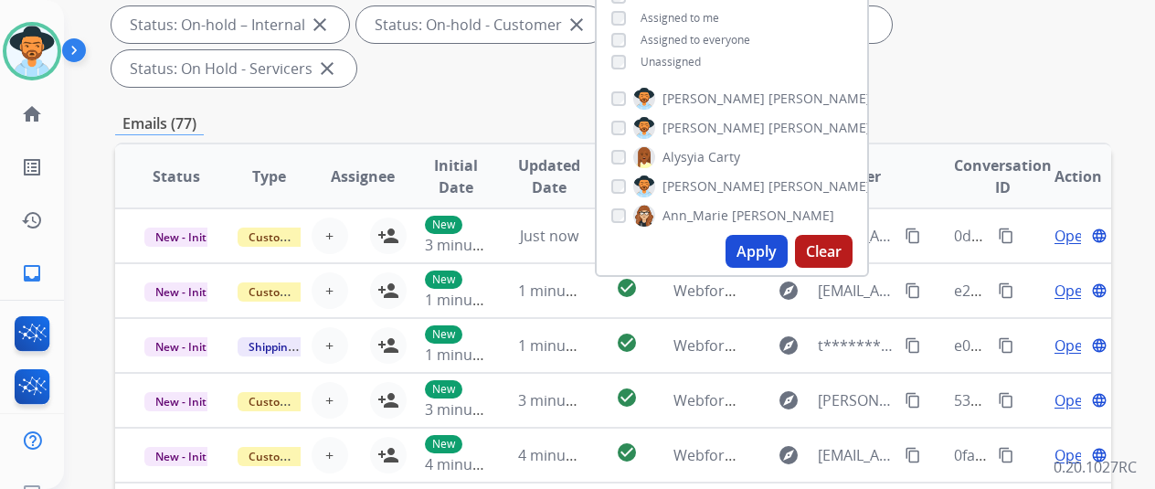
click at [776, 257] on button "Apply" at bounding box center [757, 251] width 62 height 33
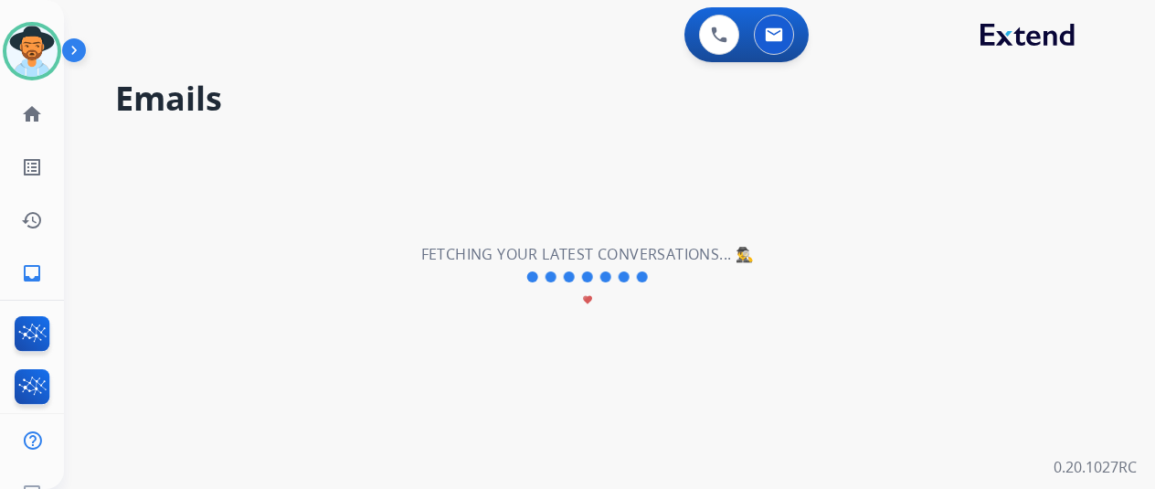
scroll to position [0, 0]
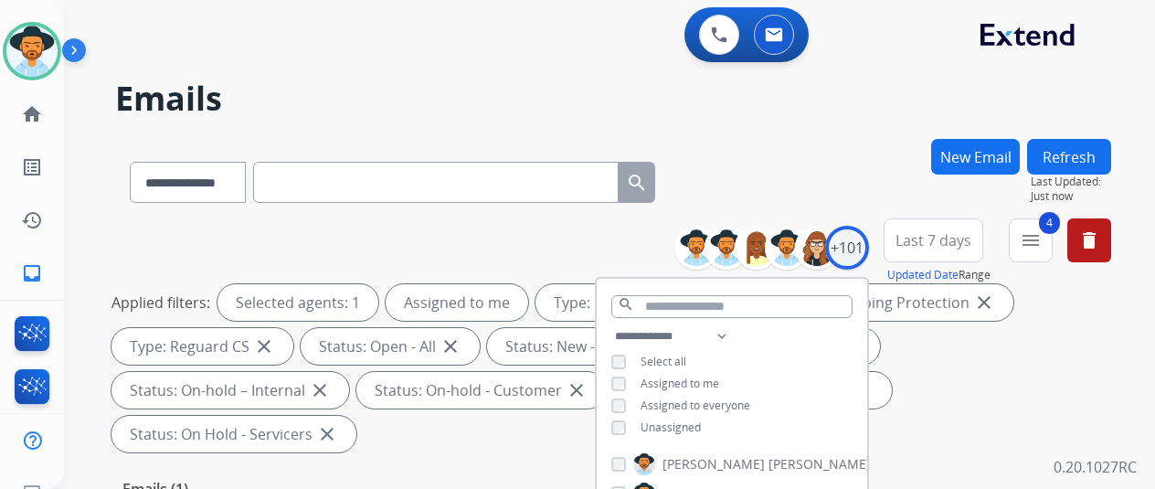
click at [795, 200] on div "**********" at bounding box center [613, 179] width 996 height 80
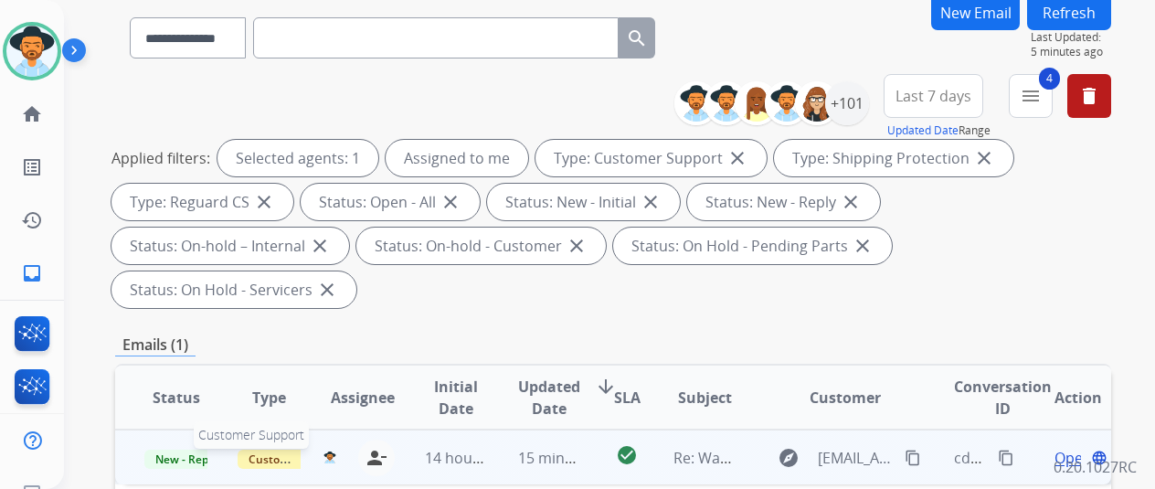
scroll to position [274, 0]
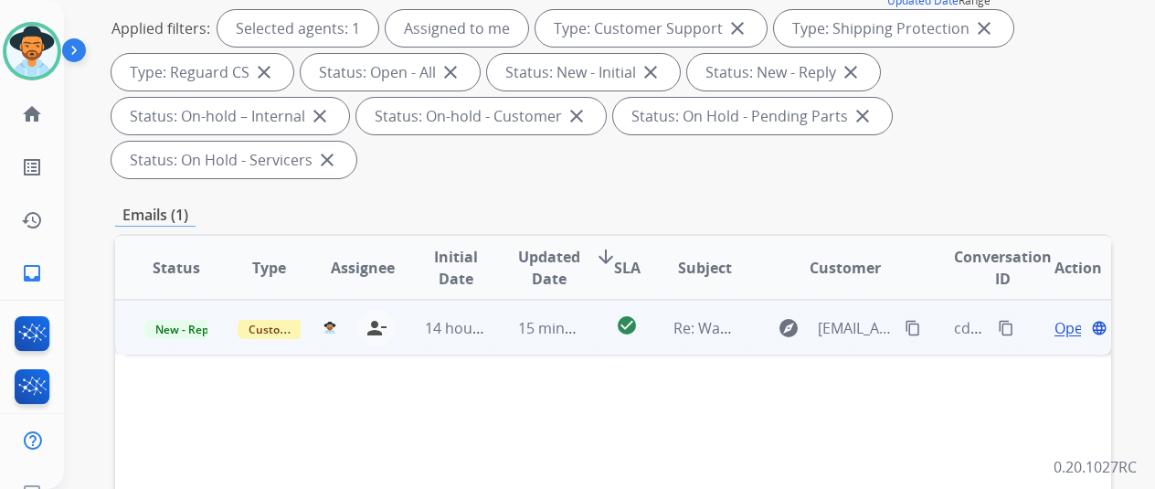
click at [1065, 317] on span "Open" at bounding box center [1073, 328] width 37 height 22
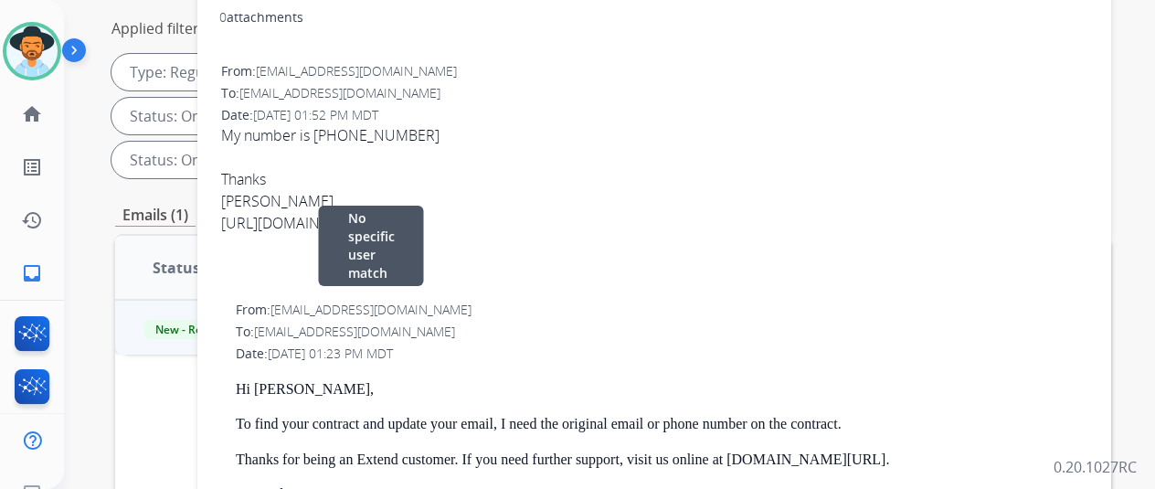
scroll to position [0, 0]
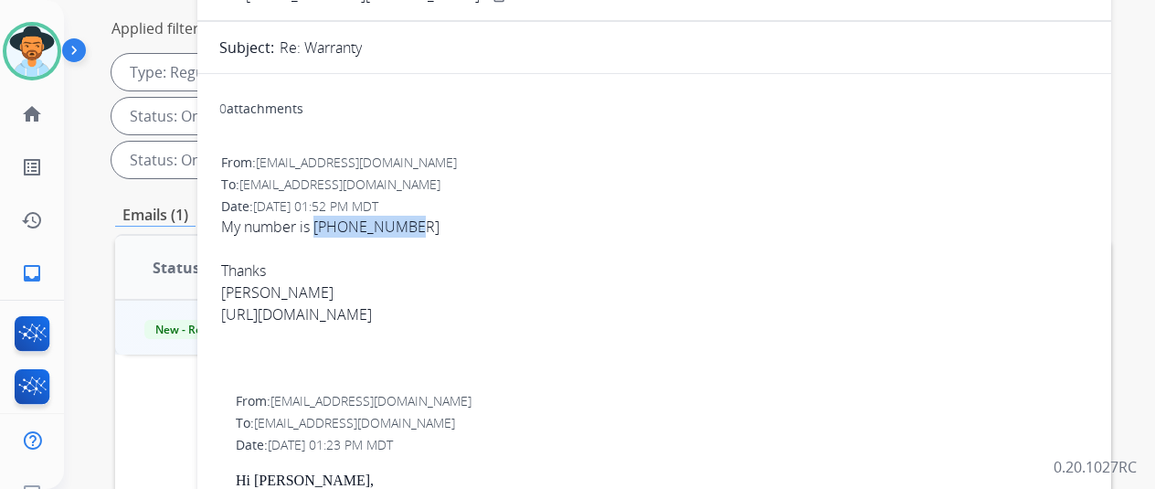
drag, startPoint x: 422, startPoint y: 220, endPoint x: 331, endPoint y: 228, distance: 91.7
click at [331, 228] on div "My number is [PHONE_NUMBER] Thanks [PERSON_NAME] [URL][DOMAIN_NAME]" at bounding box center [654, 271] width 867 height 110
copy div "[PHONE_NUMBER]"
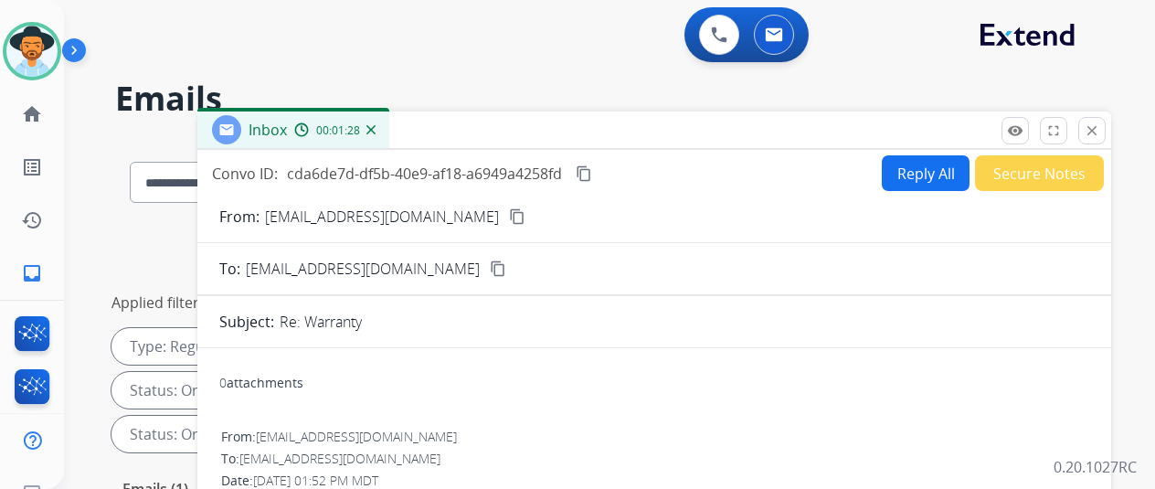
click at [376, 133] on img at bounding box center [371, 129] width 9 height 9
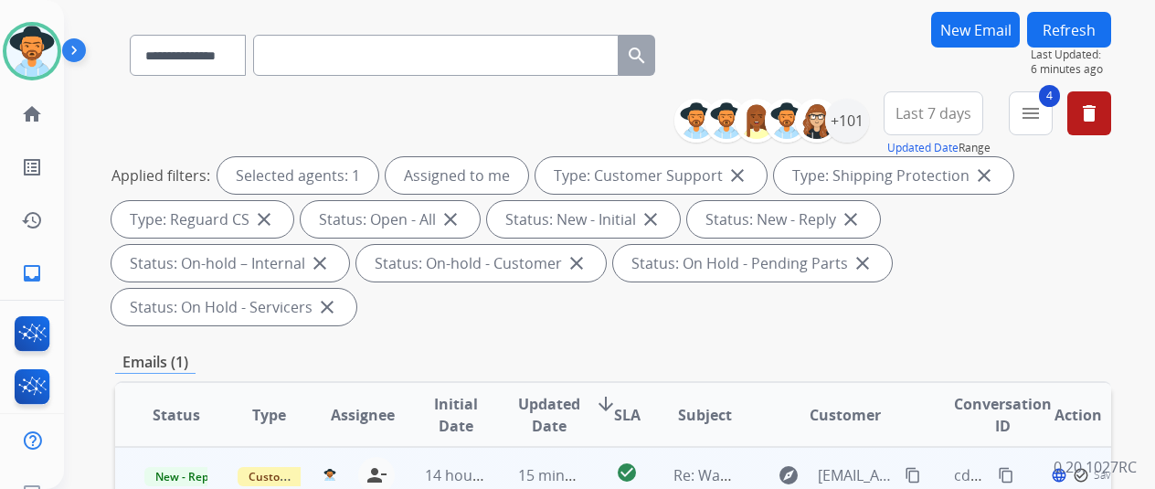
scroll to position [274, 0]
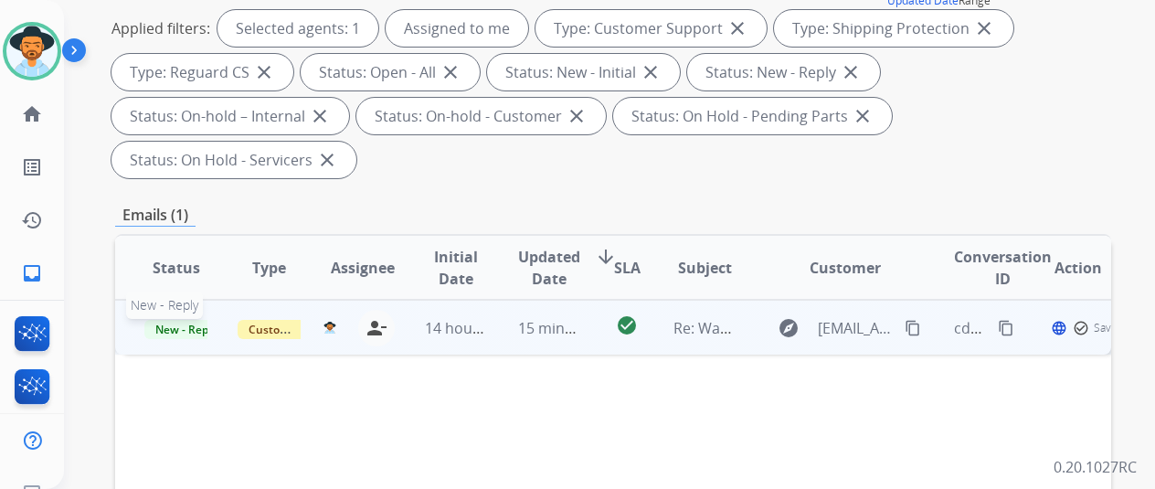
click at [161, 320] on span "New - Reply" at bounding box center [185, 329] width 83 height 19
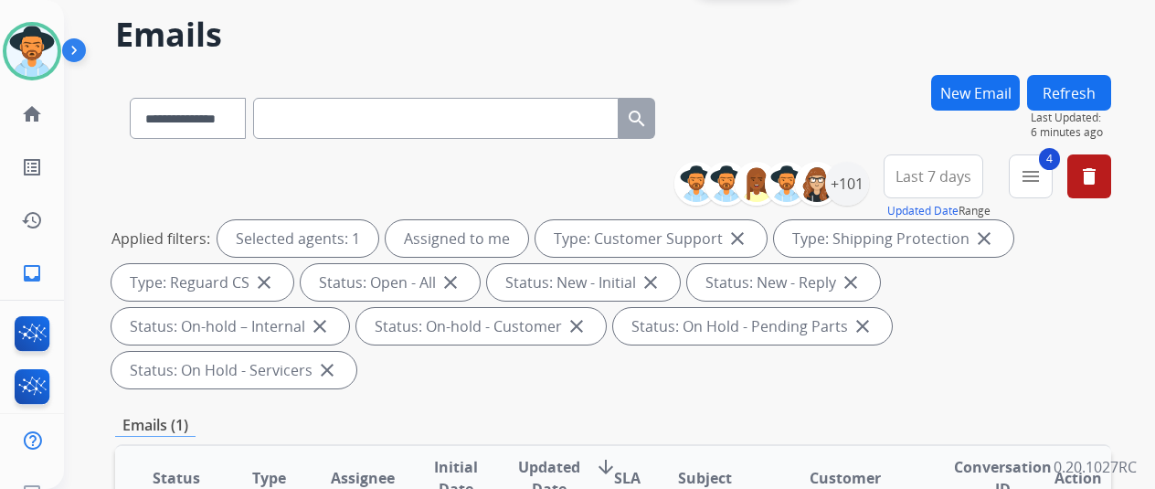
scroll to position [0, 0]
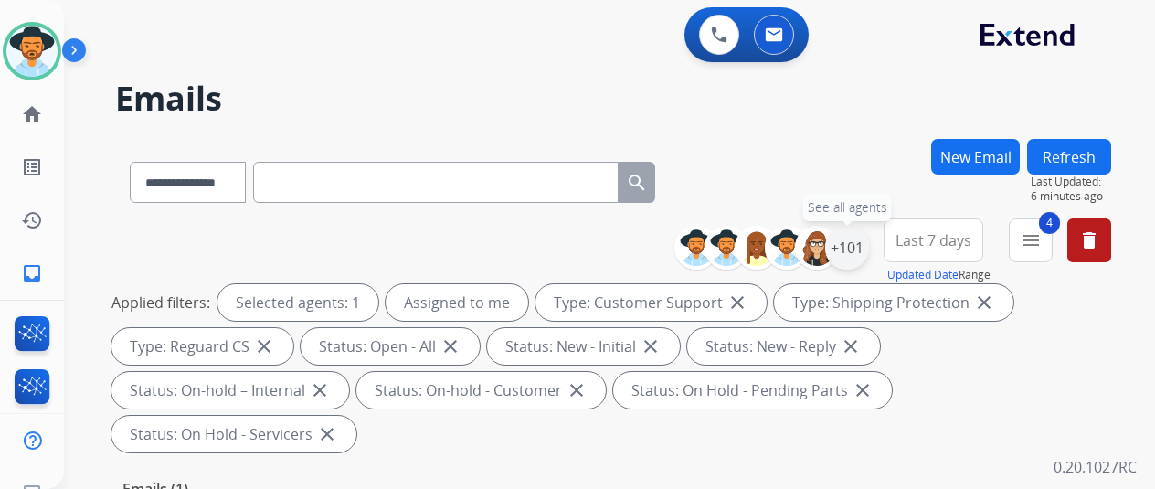
click at [869, 248] on div "+101" at bounding box center [847, 248] width 44 height 44
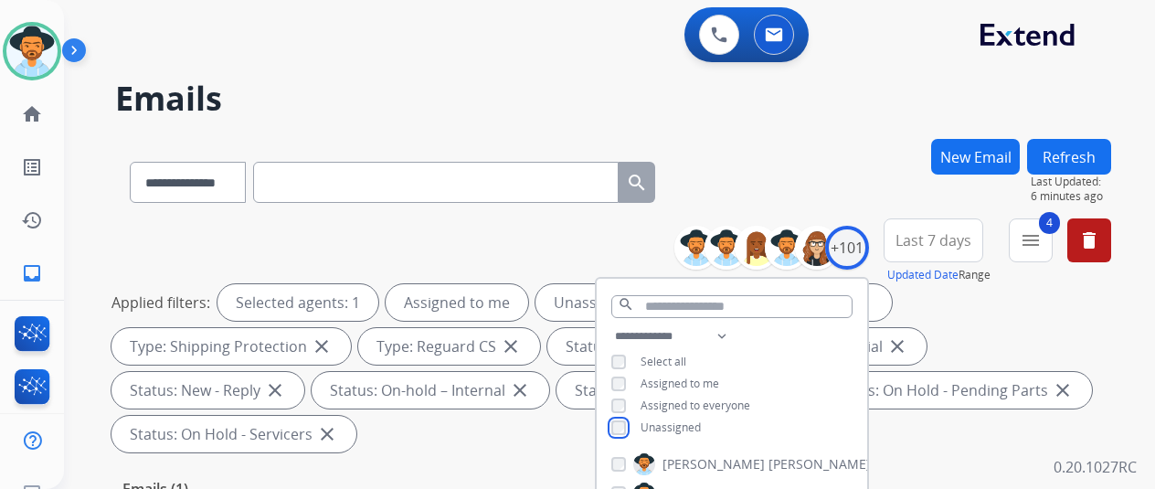
scroll to position [274, 0]
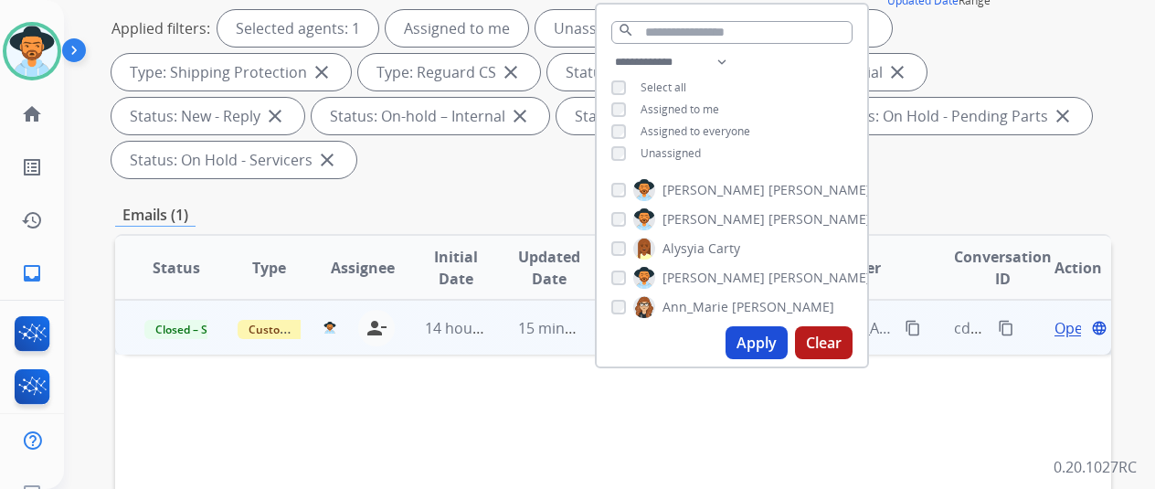
click at [762, 337] on button "Apply" at bounding box center [757, 342] width 62 height 33
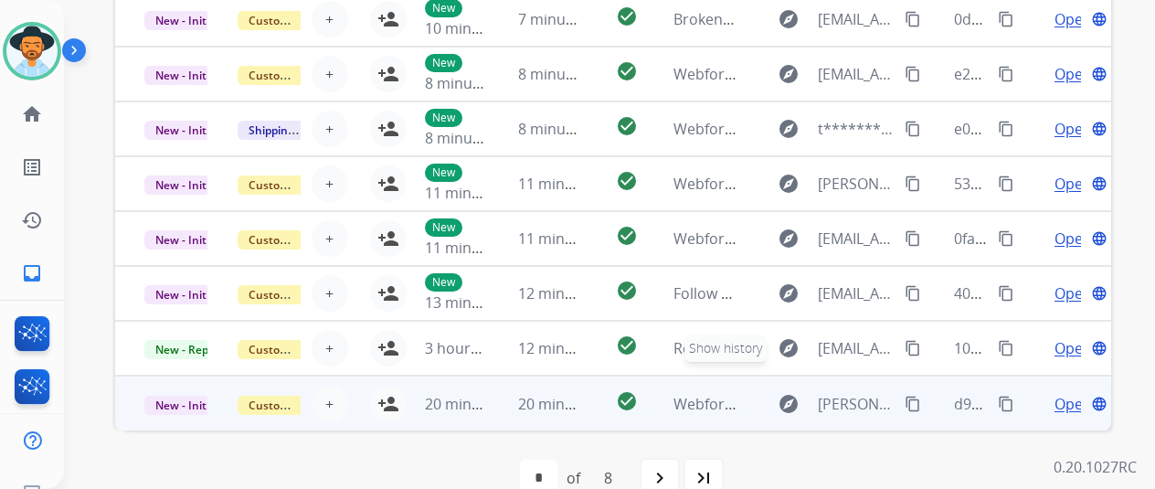
scroll to position [711, 0]
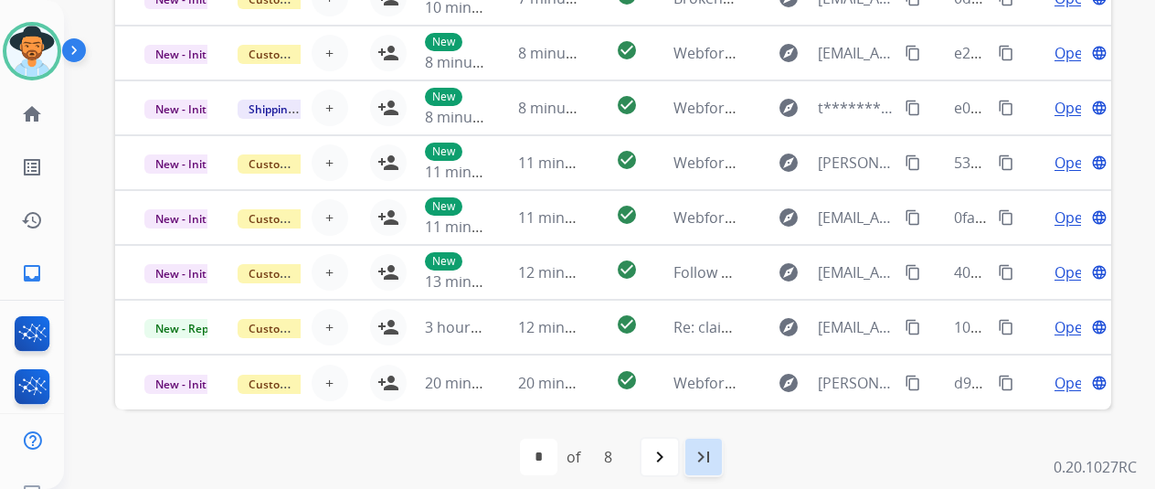
click at [700, 451] on mat-icon "last_page" at bounding box center [704, 457] width 22 height 22
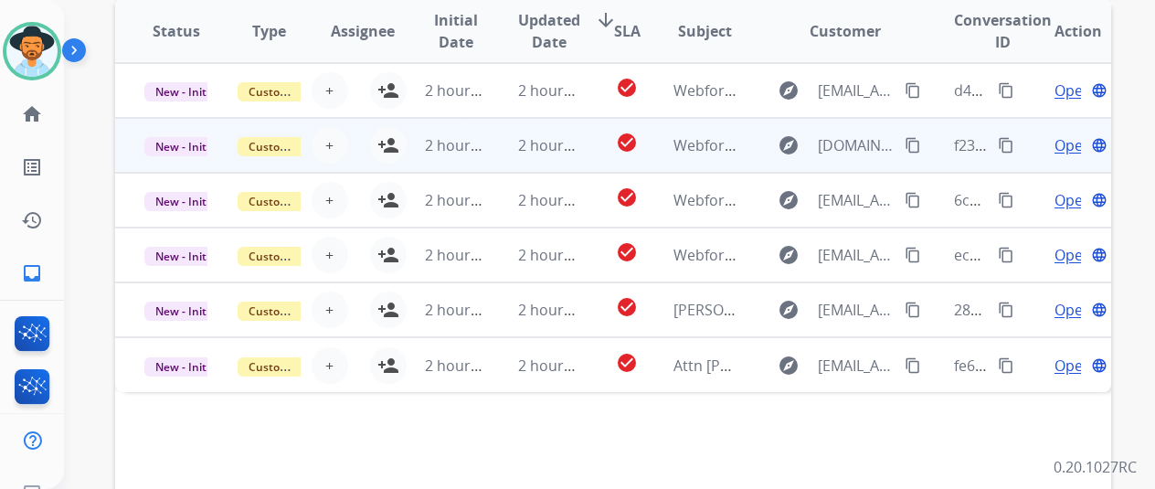
scroll to position [346, 0]
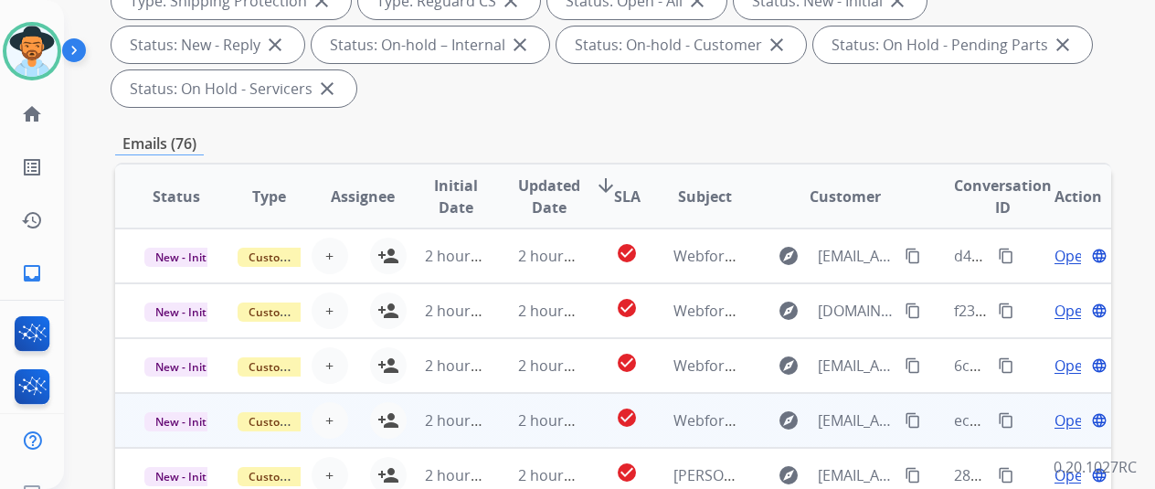
click at [1060, 423] on span "Open" at bounding box center [1073, 420] width 37 height 22
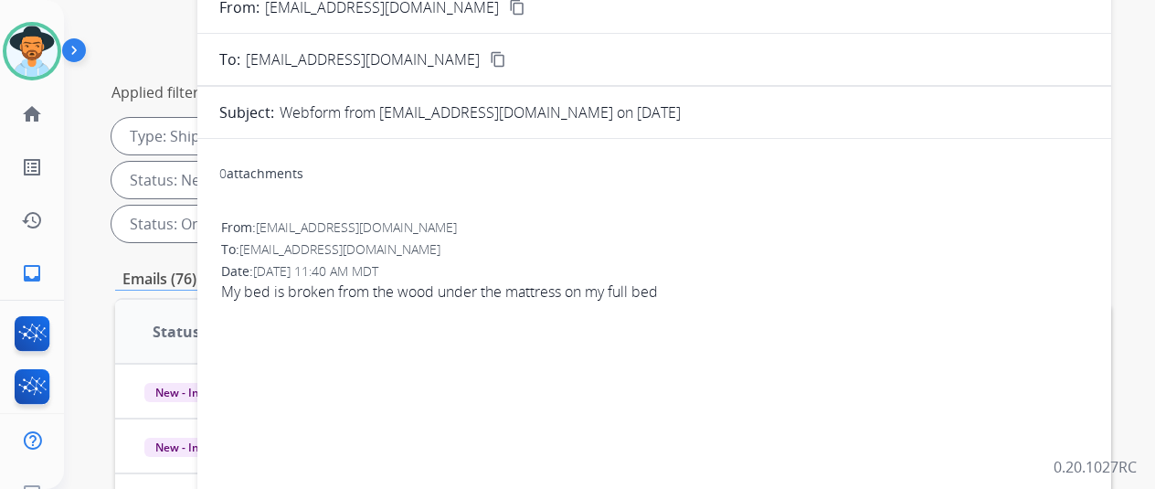
scroll to position [0, 0]
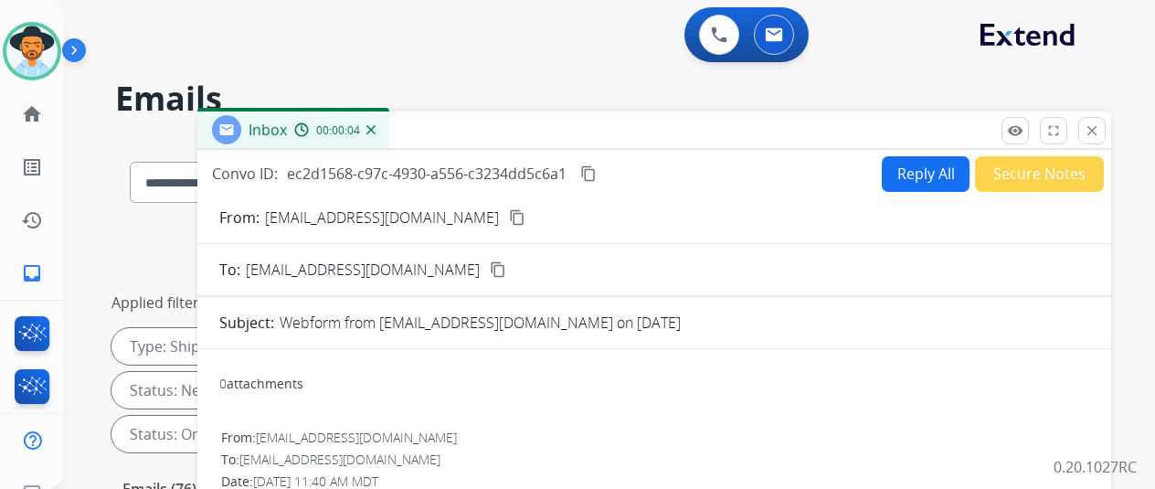
click at [376, 131] on img at bounding box center [371, 129] width 9 height 9
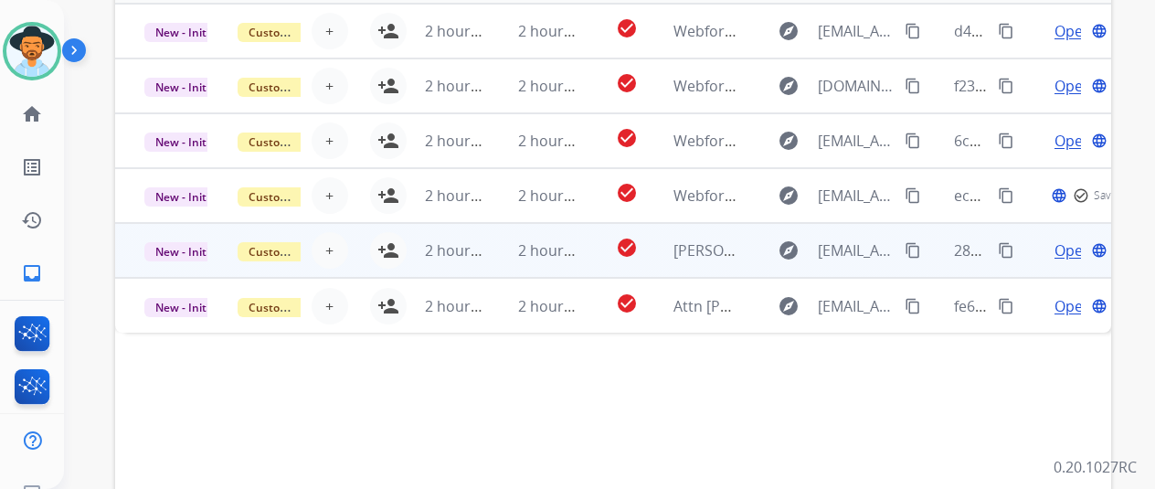
scroll to position [528, 0]
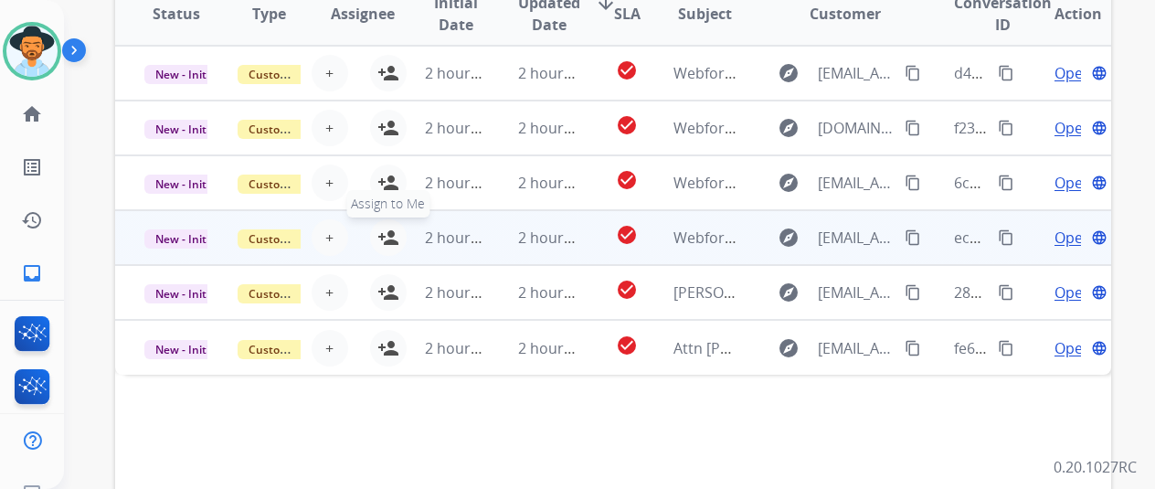
click at [384, 232] on mat-icon "person_add" at bounding box center [388, 238] width 22 height 22
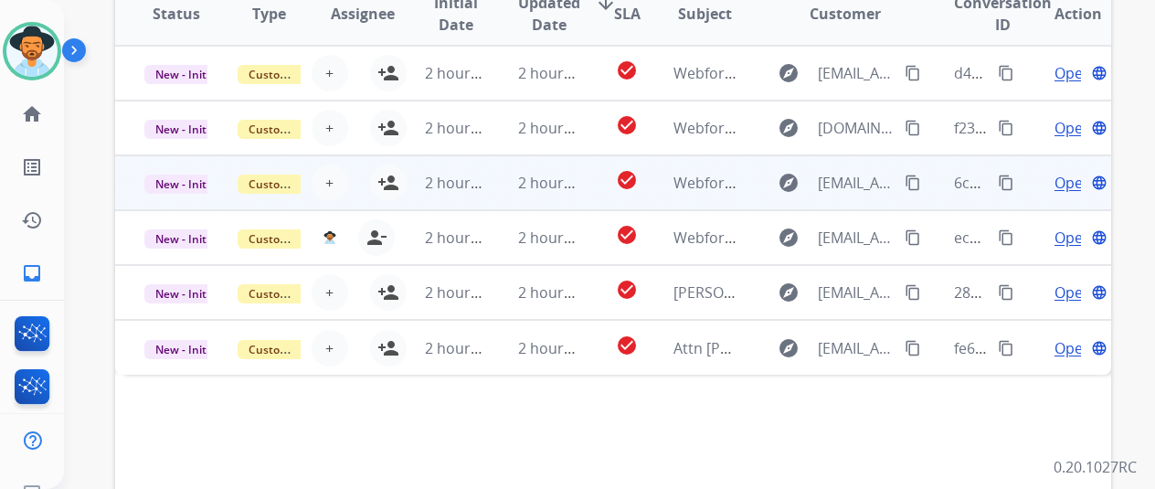
click at [1063, 176] on span "Open" at bounding box center [1073, 183] width 37 height 22
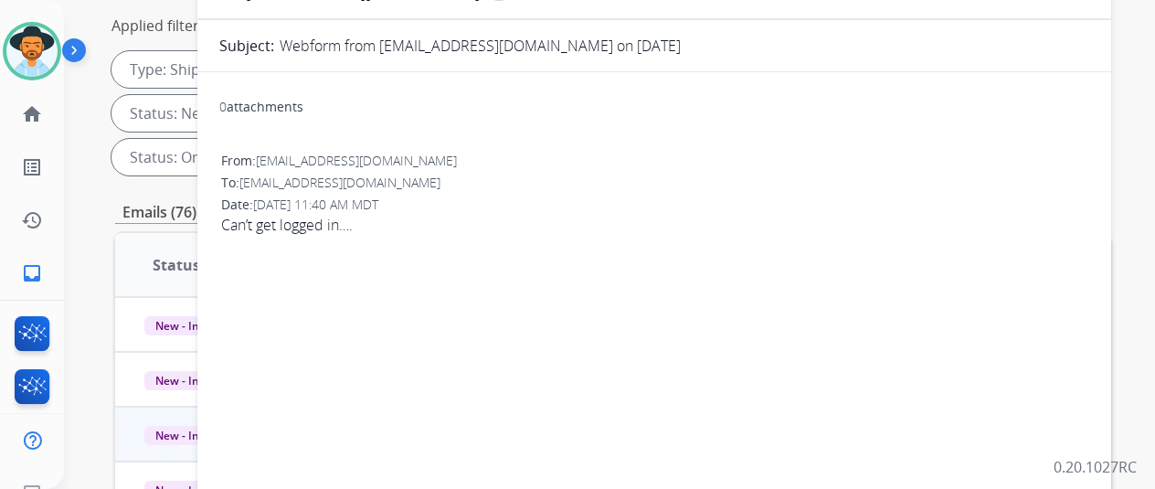
scroll to position [71, 0]
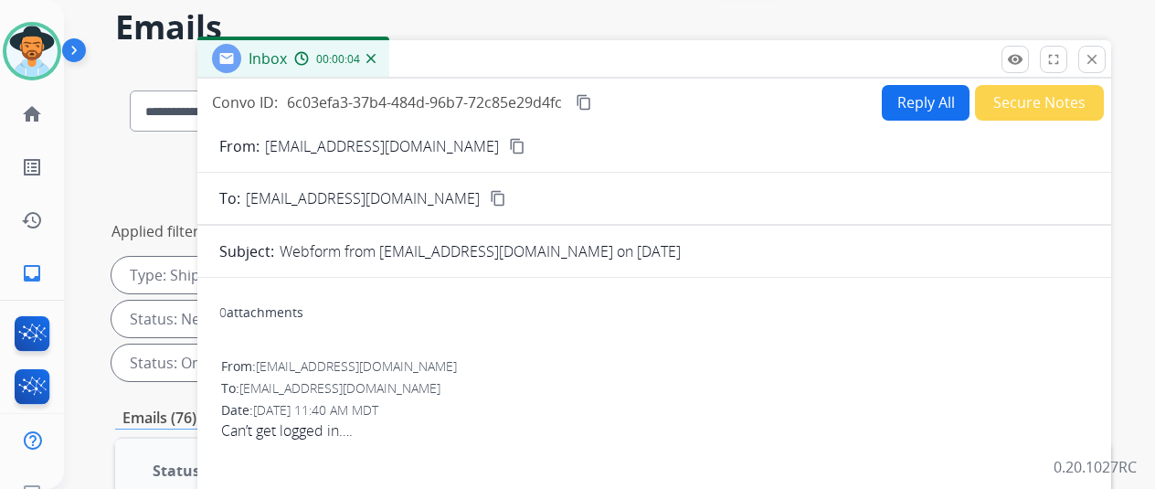
click at [376, 57] on img at bounding box center [371, 58] width 9 height 9
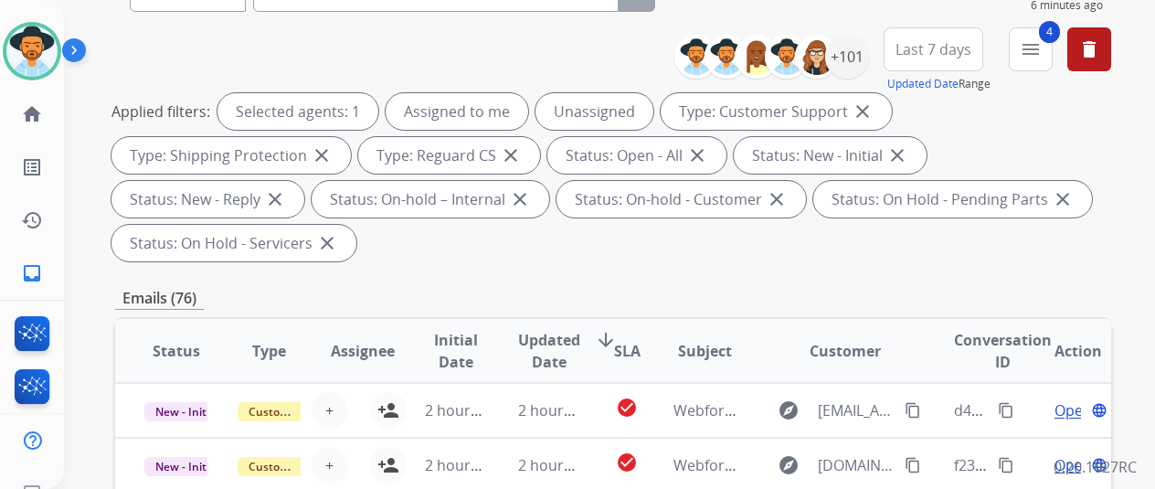
scroll to position [457, 0]
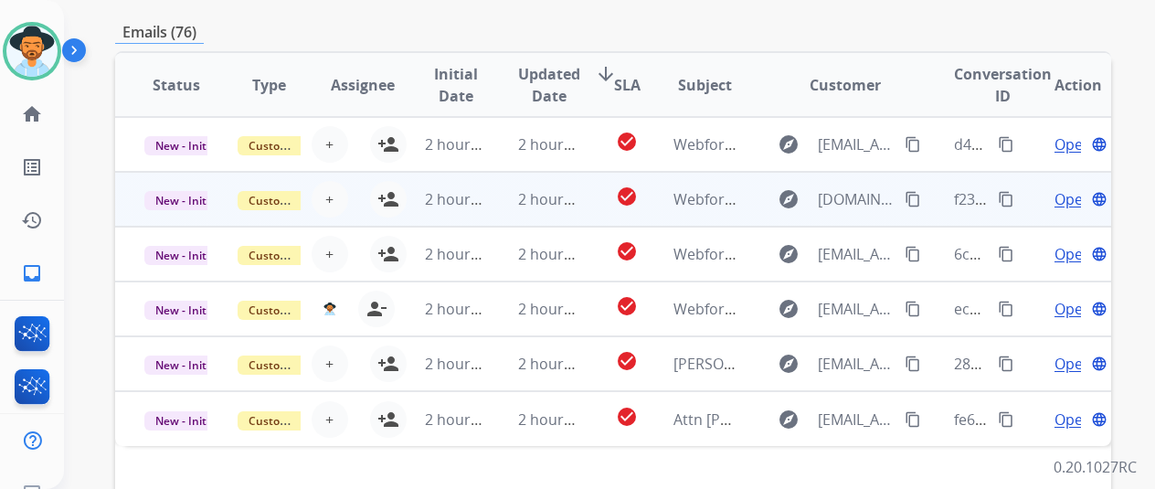
click at [1069, 195] on span "Open" at bounding box center [1073, 199] width 37 height 22
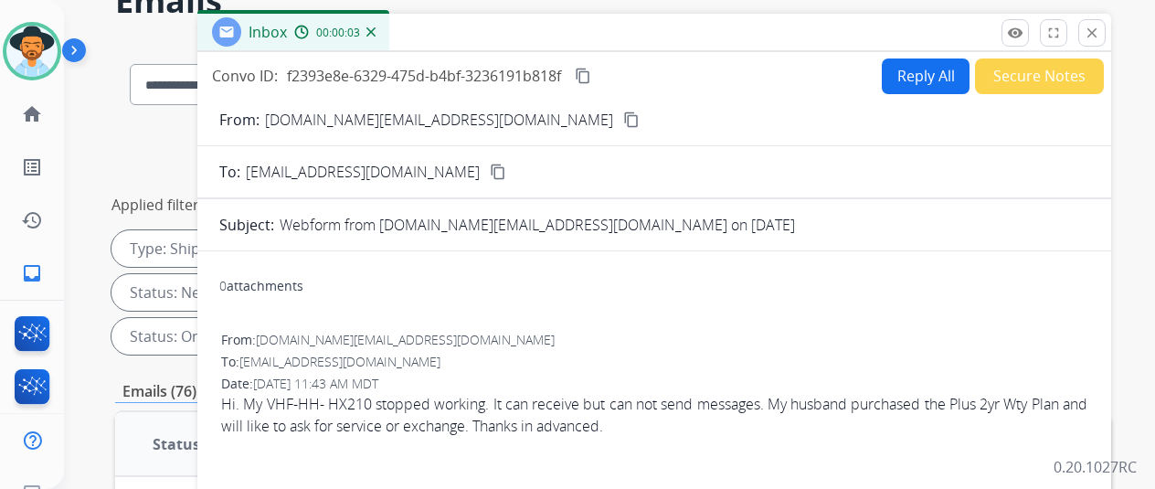
scroll to position [0, 0]
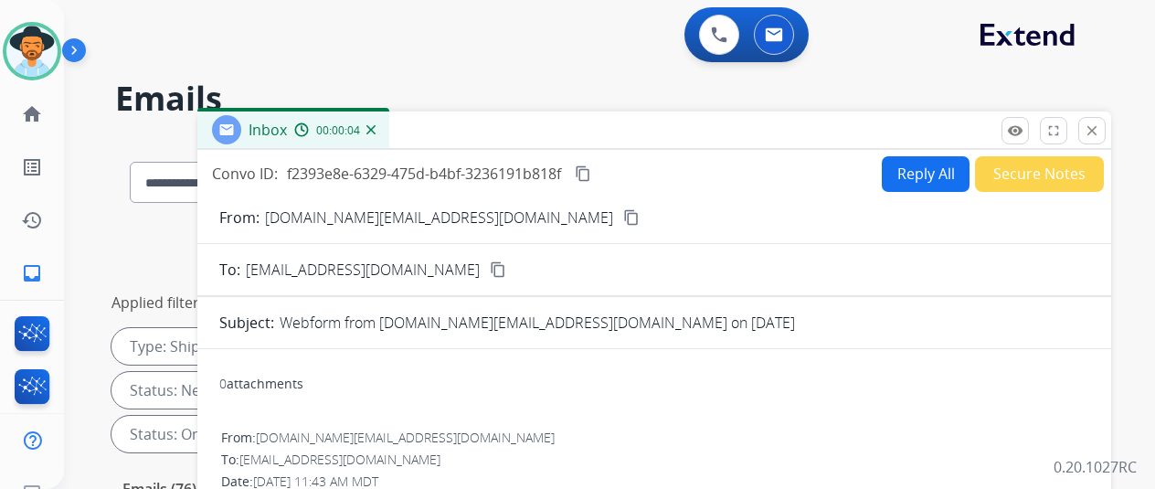
click at [376, 131] on img at bounding box center [371, 129] width 9 height 9
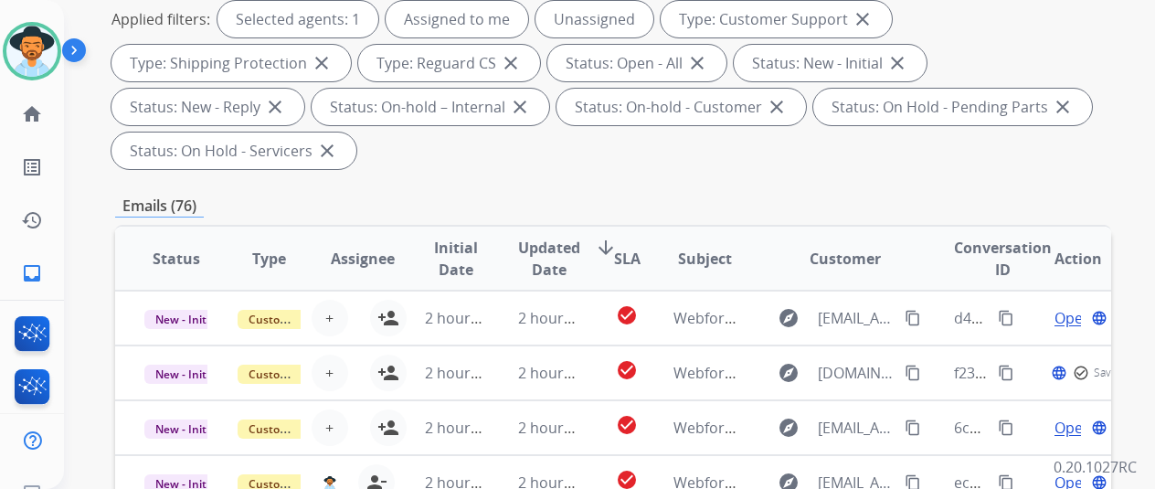
scroll to position [457, 0]
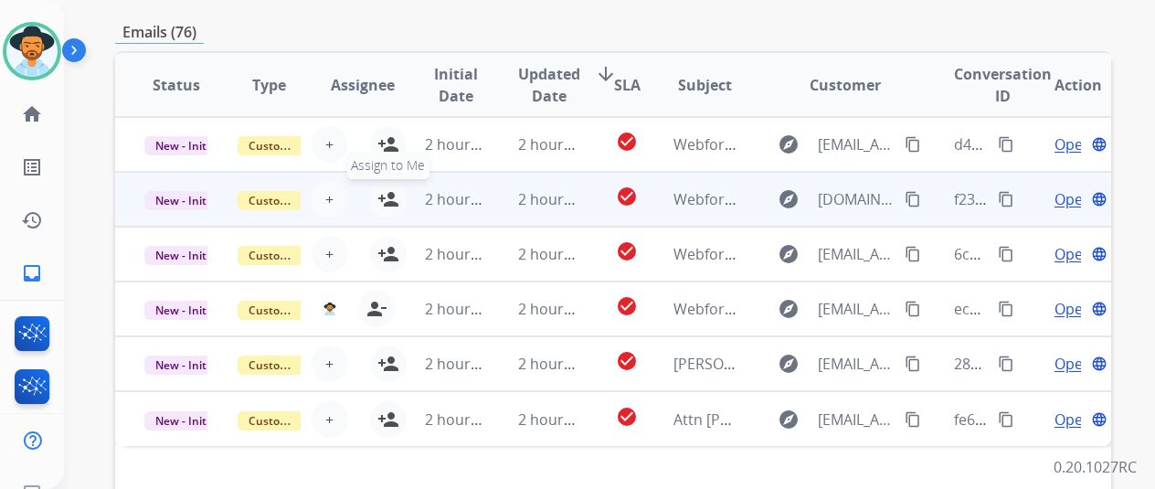
click at [390, 189] on mat-icon "person_add" at bounding box center [388, 199] width 22 height 22
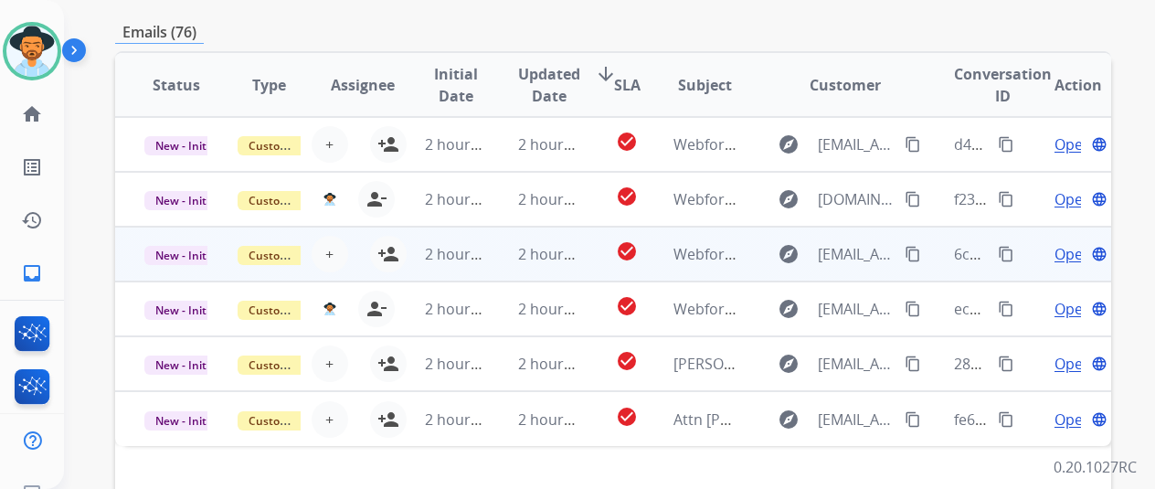
scroll to position [711, 0]
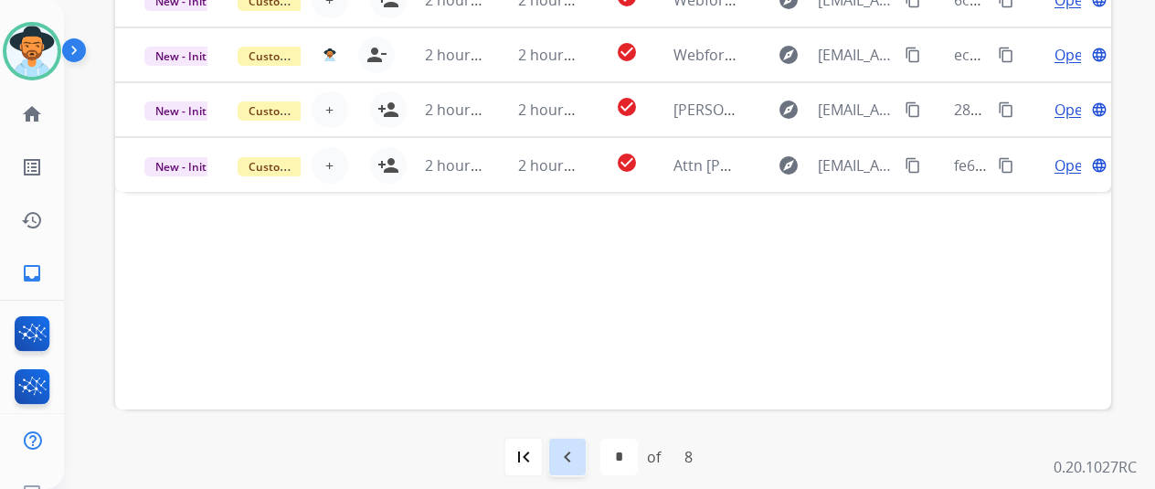
click at [571, 454] on mat-icon "navigate_before" at bounding box center [568, 457] width 22 height 22
select select "*"
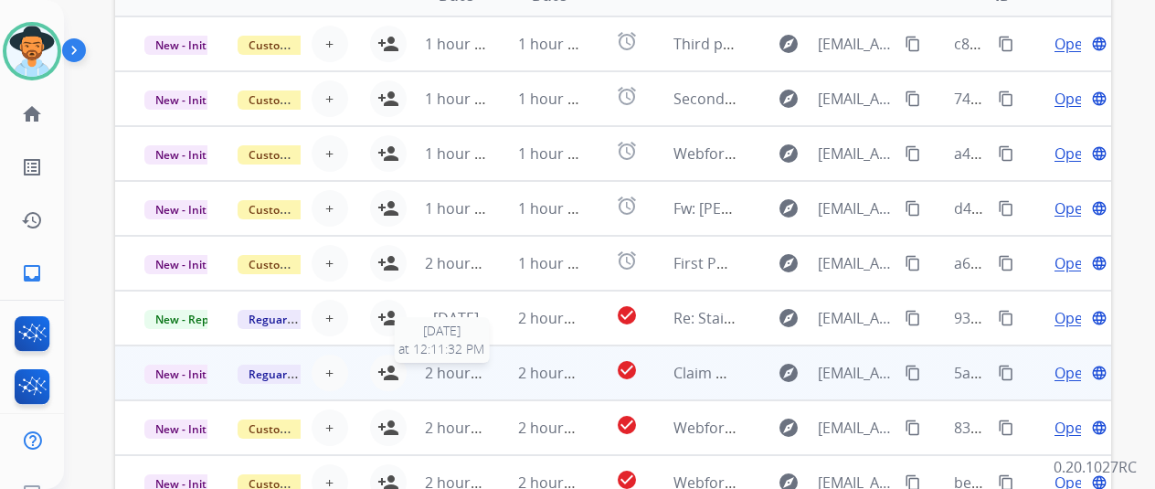
scroll to position [640, 0]
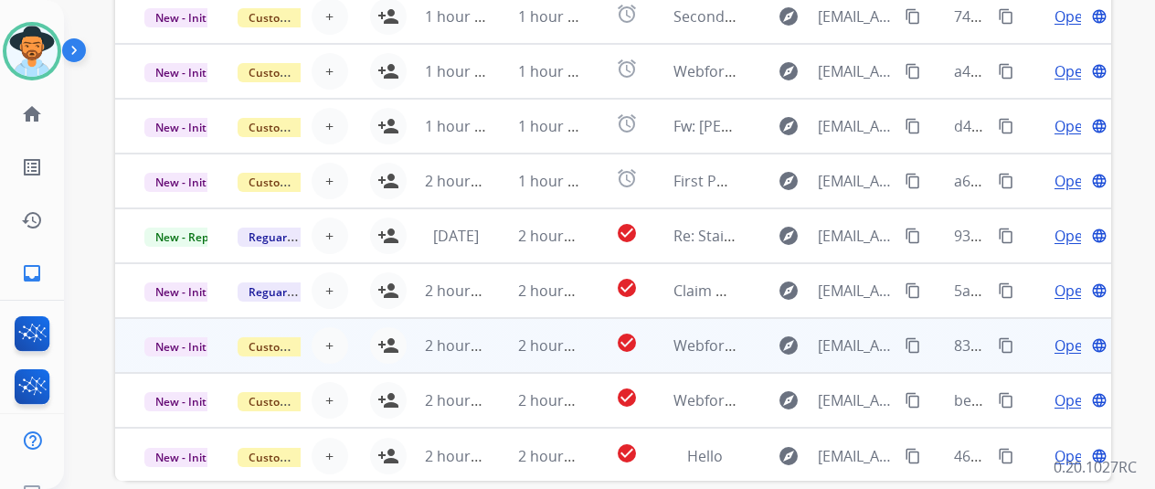
click at [1069, 344] on span "Open" at bounding box center [1073, 346] width 37 height 22
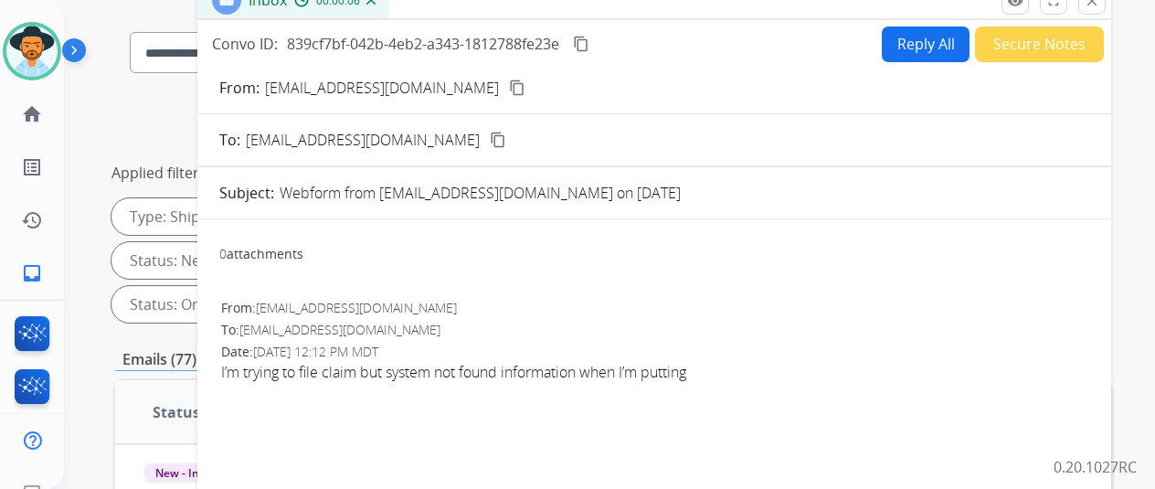
scroll to position [0, 0]
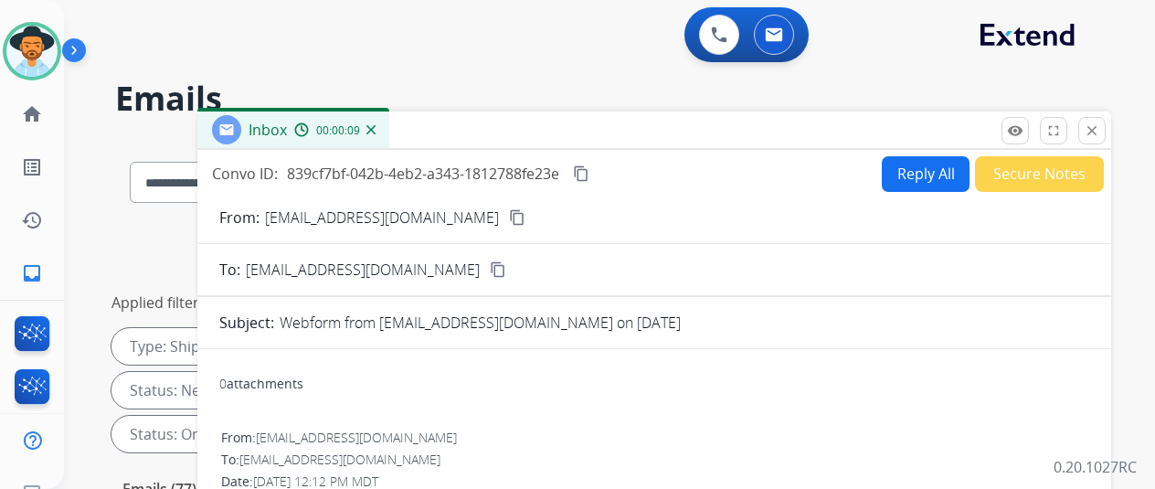
click at [376, 127] on img at bounding box center [371, 129] width 9 height 9
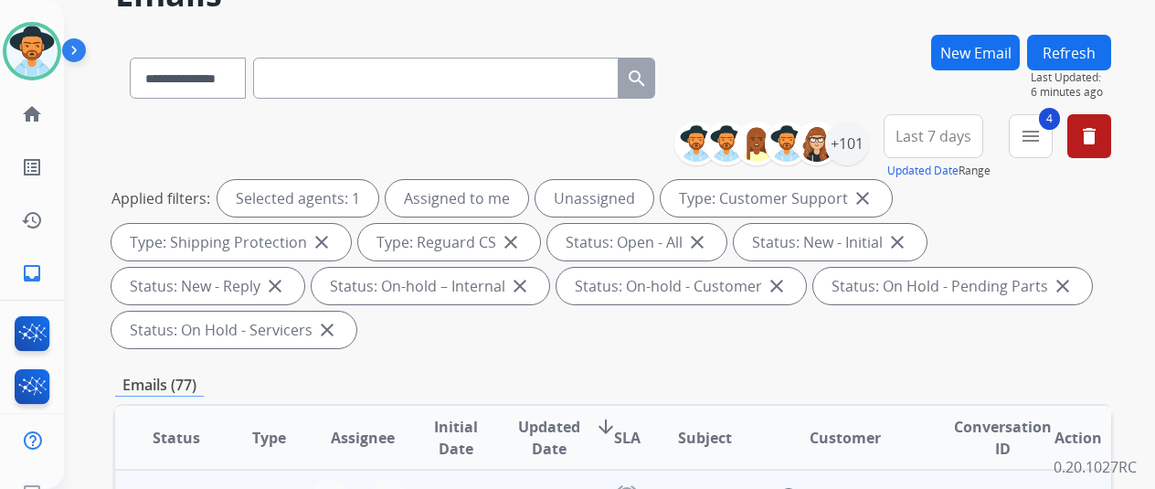
scroll to position [274, 0]
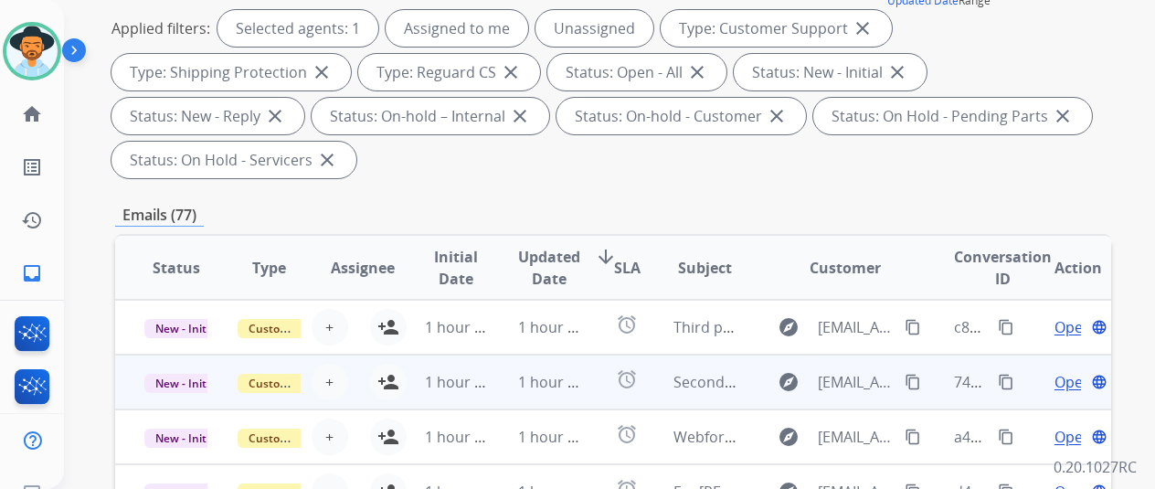
click at [1066, 383] on div "**********" at bounding box center [577, 244] width 1155 height 489
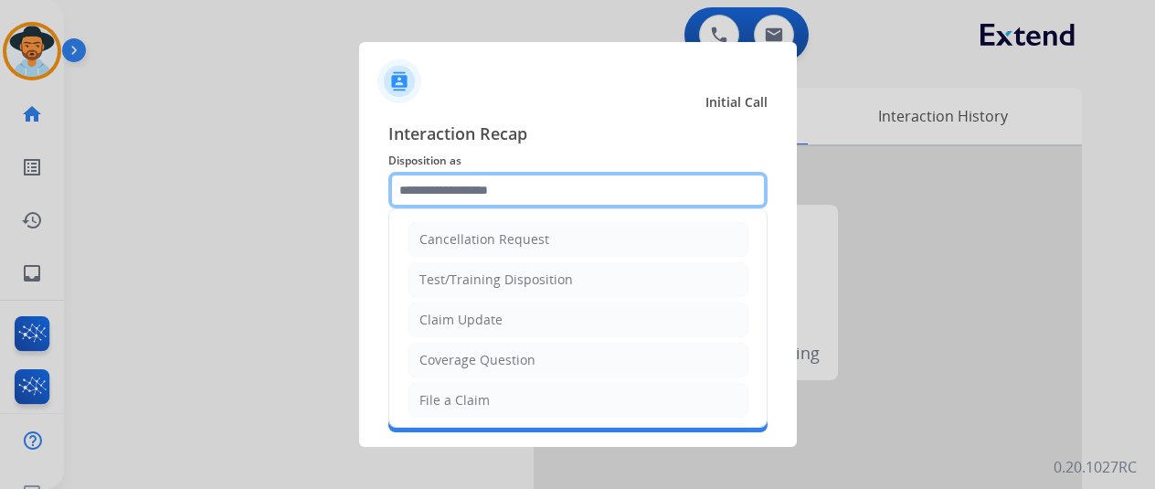
click at [420, 195] on input "text" at bounding box center [577, 190] width 379 height 37
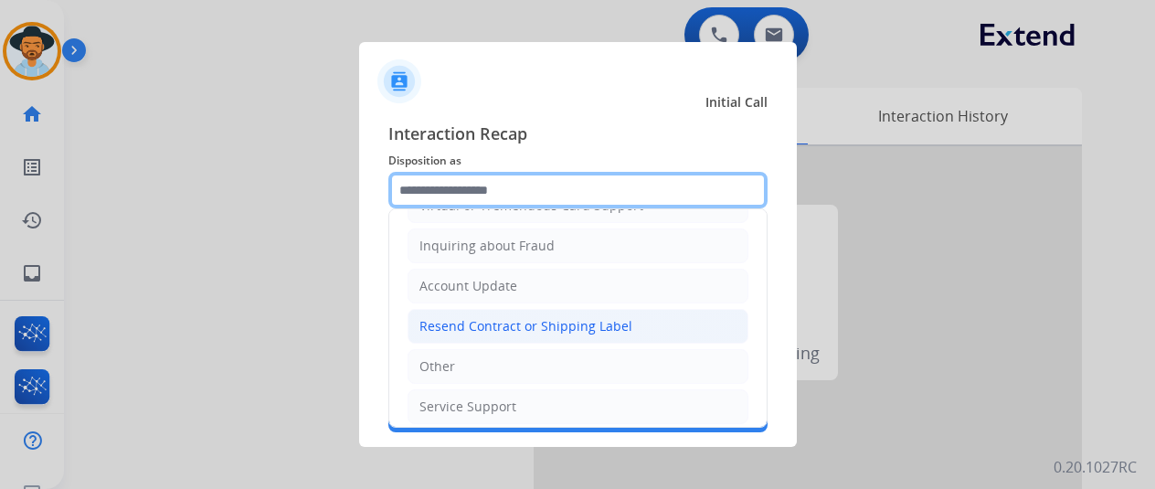
scroll to position [277, 0]
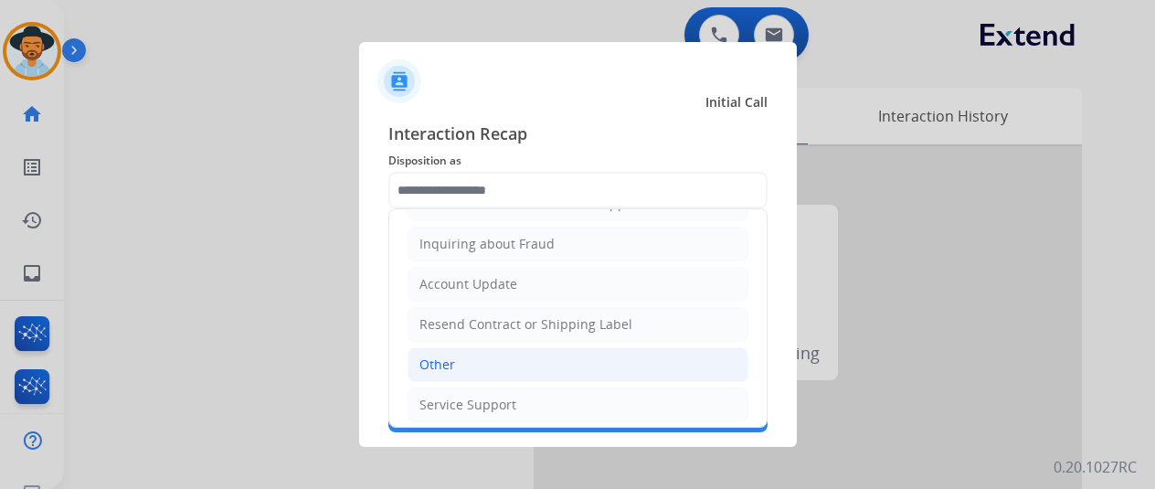
click at [455, 356] on li "Other" at bounding box center [578, 364] width 341 height 35
type input "*****"
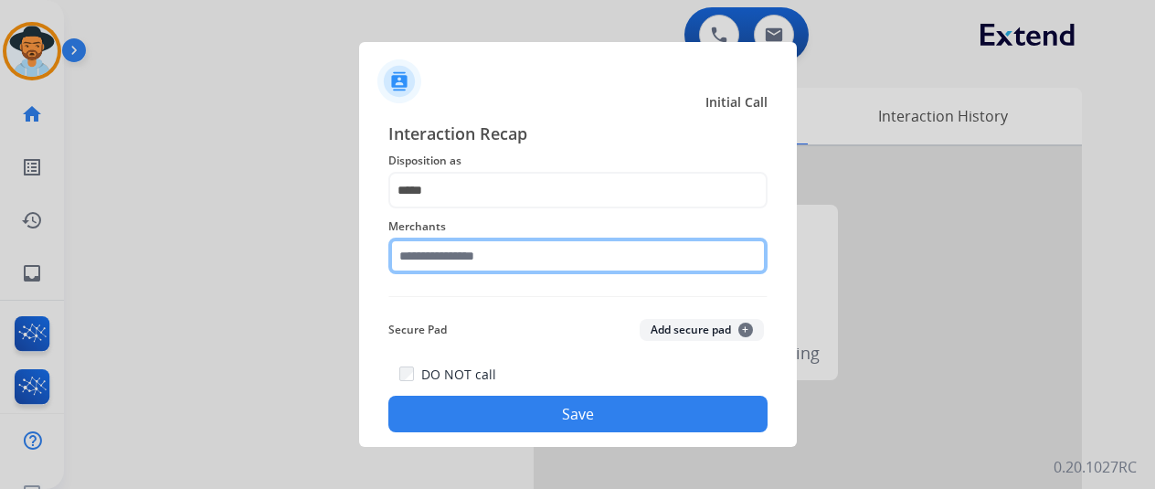
click at [441, 260] on input "text" at bounding box center [577, 256] width 379 height 37
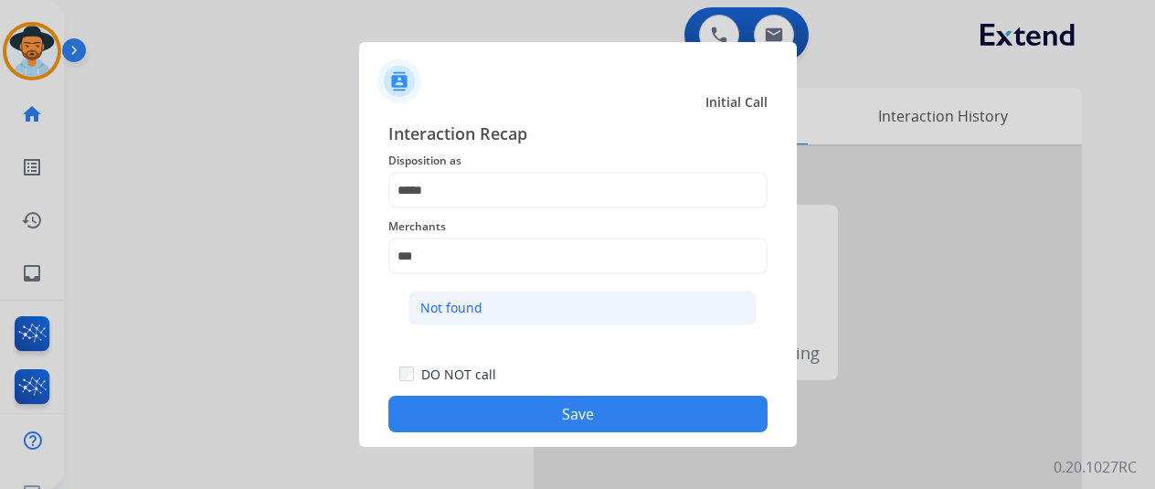
click at [484, 310] on li "Not found" at bounding box center [583, 308] width 348 height 35
type input "*********"
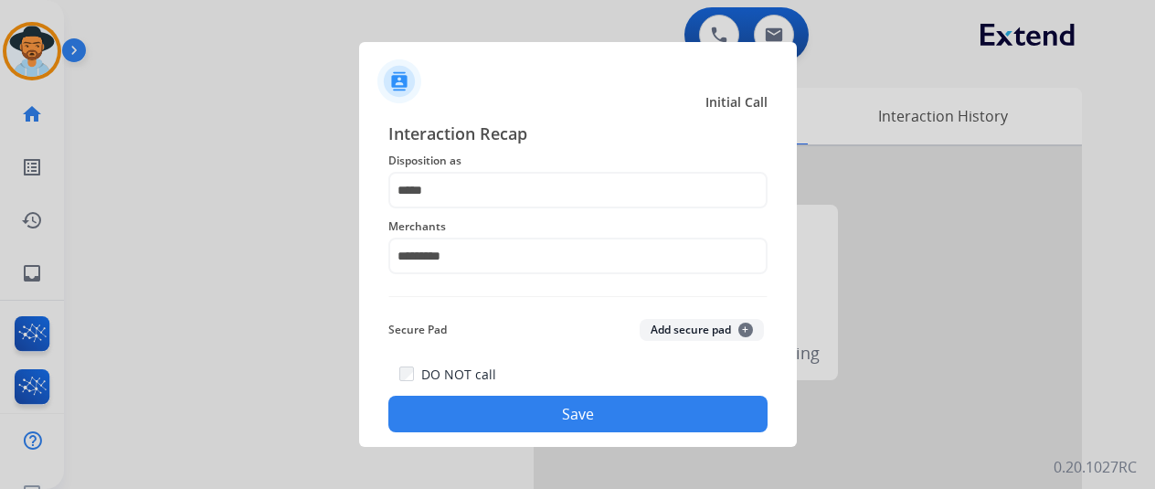
click at [543, 412] on button "Save" at bounding box center [577, 414] width 379 height 37
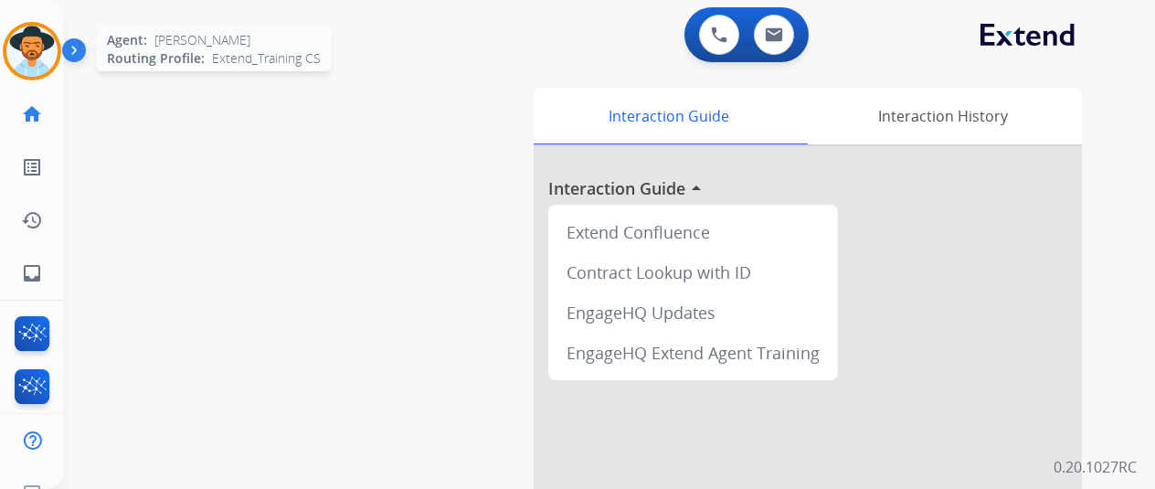
click at [48, 35] on img at bounding box center [31, 51] width 51 height 51
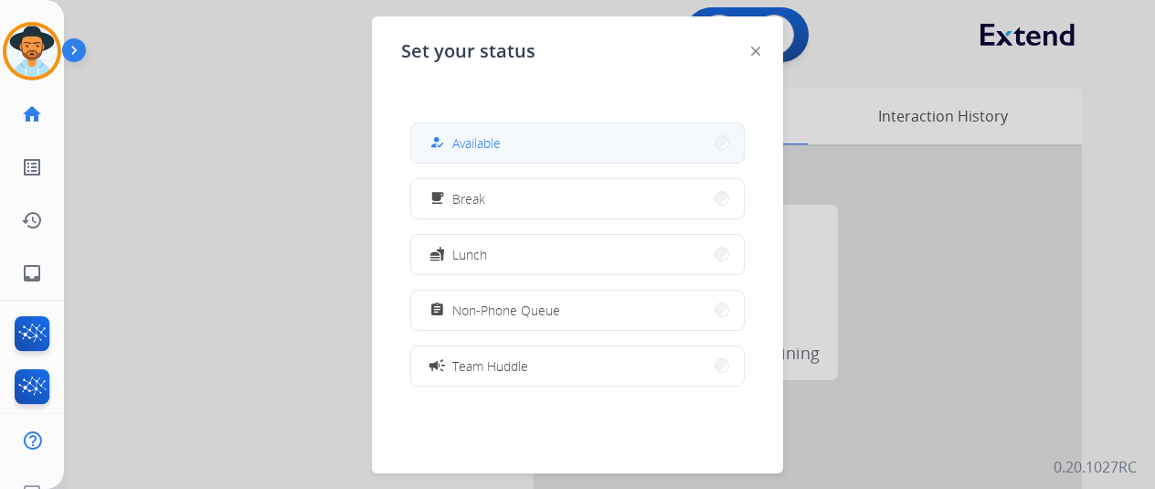
click at [494, 136] on span "Available" at bounding box center [476, 142] width 48 height 19
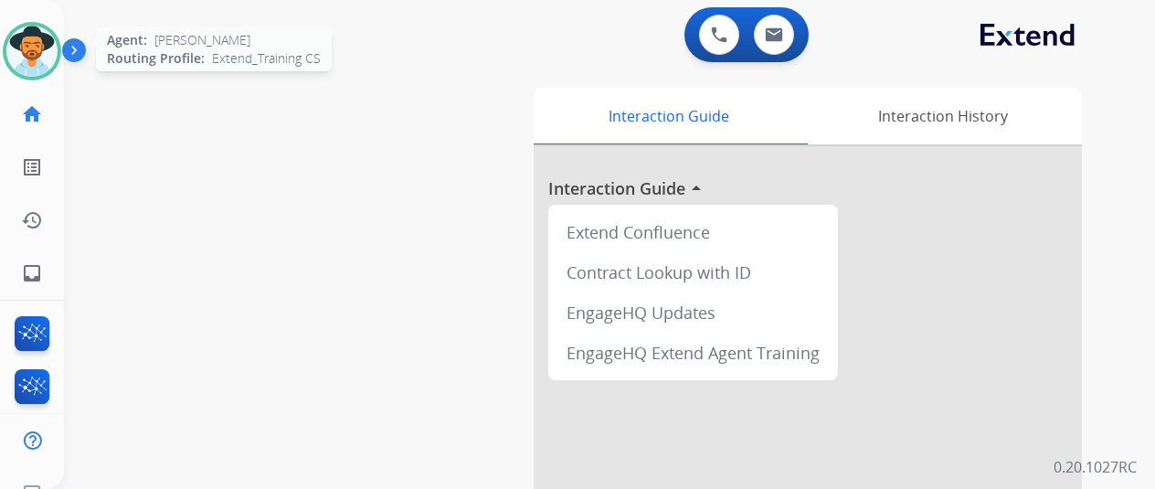
click at [27, 41] on img at bounding box center [31, 51] width 51 height 51
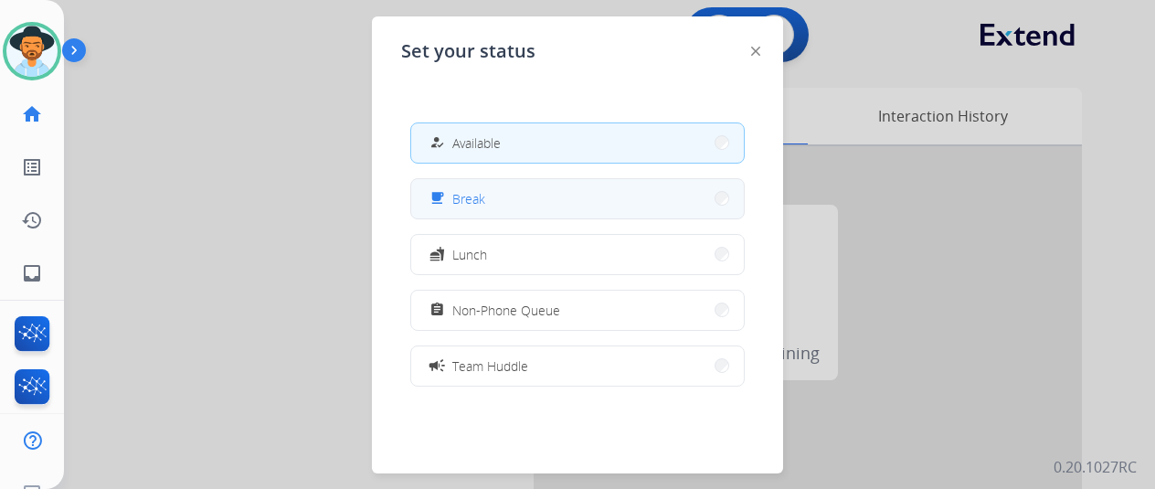
click at [507, 186] on button "free_breakfast Break" at bounding box center [577, 198] width 333 height 39
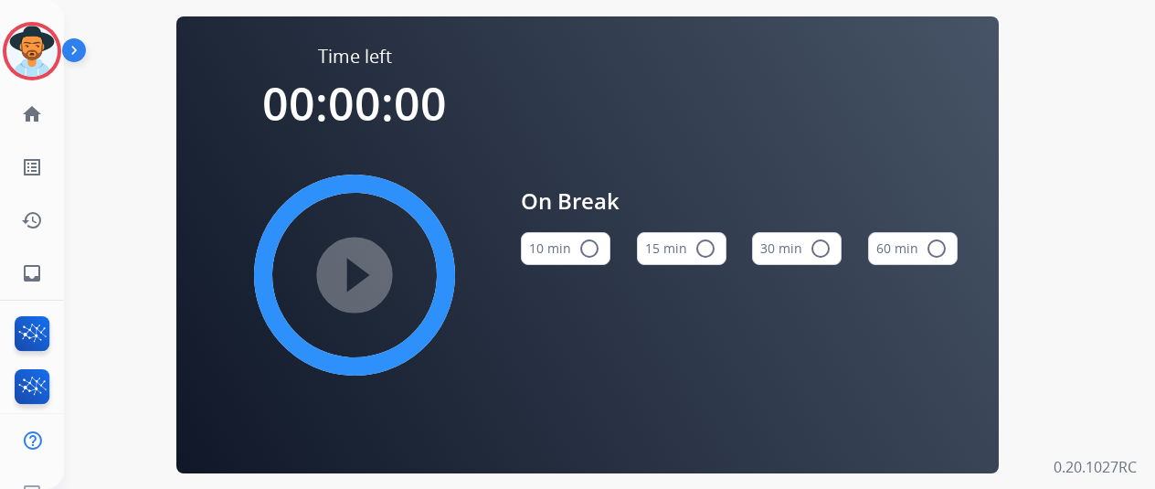
click at [599, 254] on mat-icon "radio_button_unchecked" at bounding box center [590, 249] width 22 height 22
click at [357, 279] on mat-icon "play_circle_filled" at bounding box center [355, 275] width 22 height 22
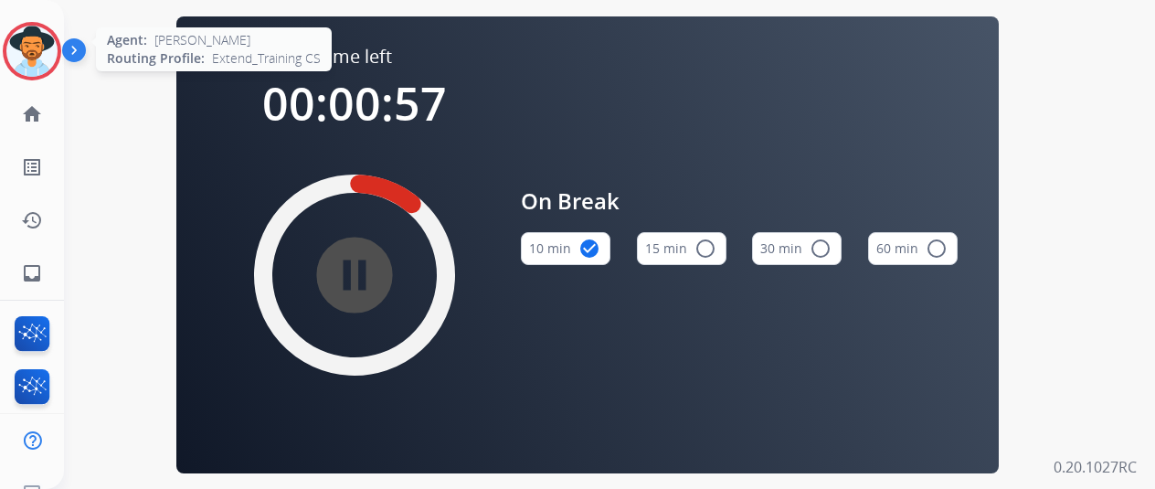
click at [43, 47] on img at bounding box center [31, 51] width 51 height 51
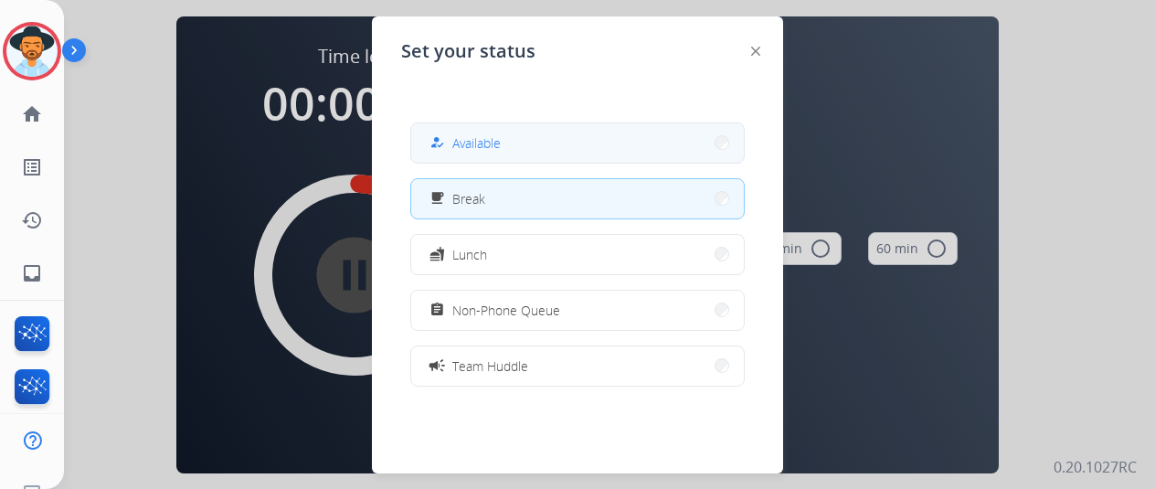
click at [501, 136] on span "Available" at bounding box center [476, 142] width 48 height 19
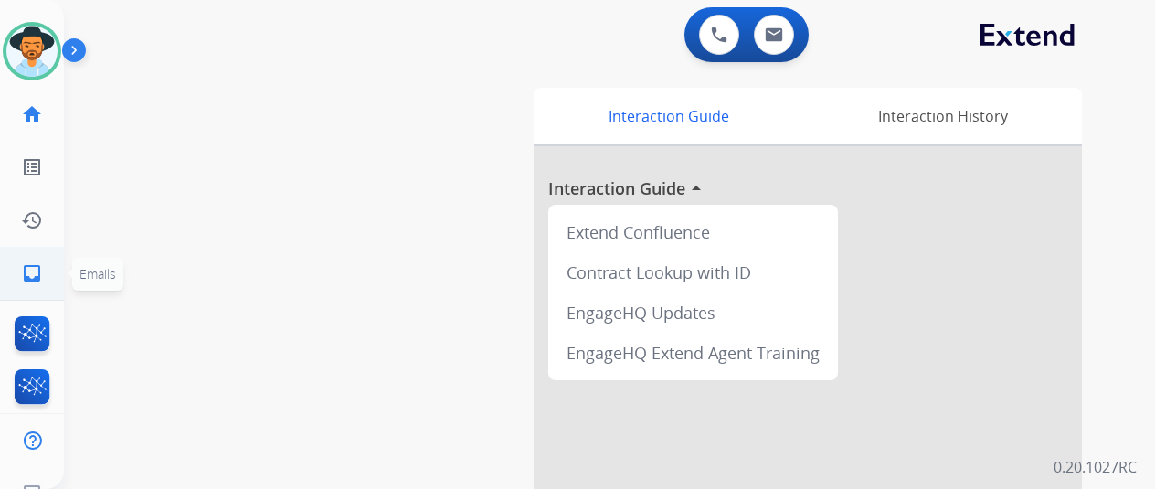
click at [30, 268] on mat-icon "inbox" at bounding box center [32, 273] width 22 height 22
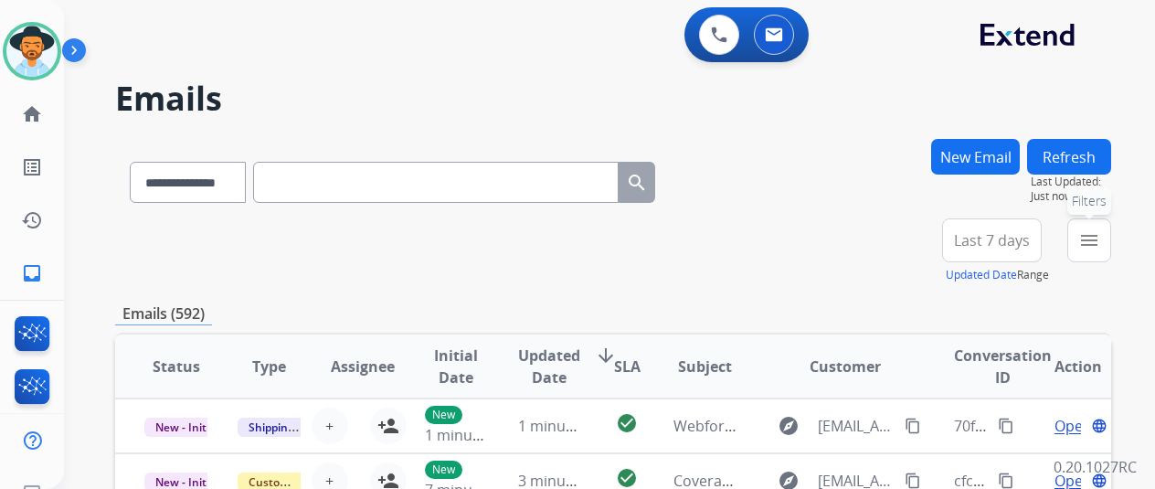
click at [1109, 229] on button "menu Filters" at bounding box center [1090, 240] width 44 height 44
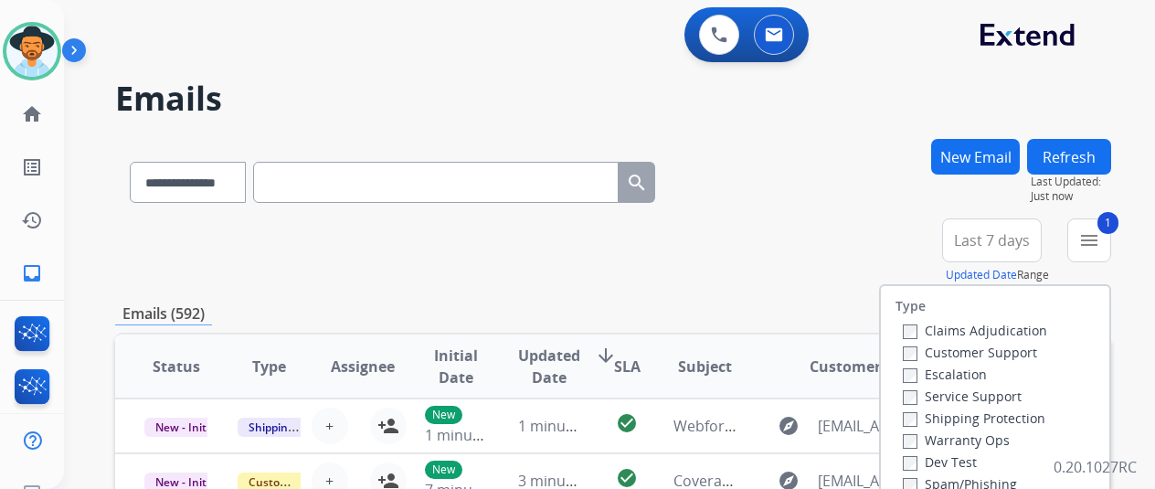
click at [921, 418] on label "Shipping Protection" at bounding box center [974, 417] width 143 height 17
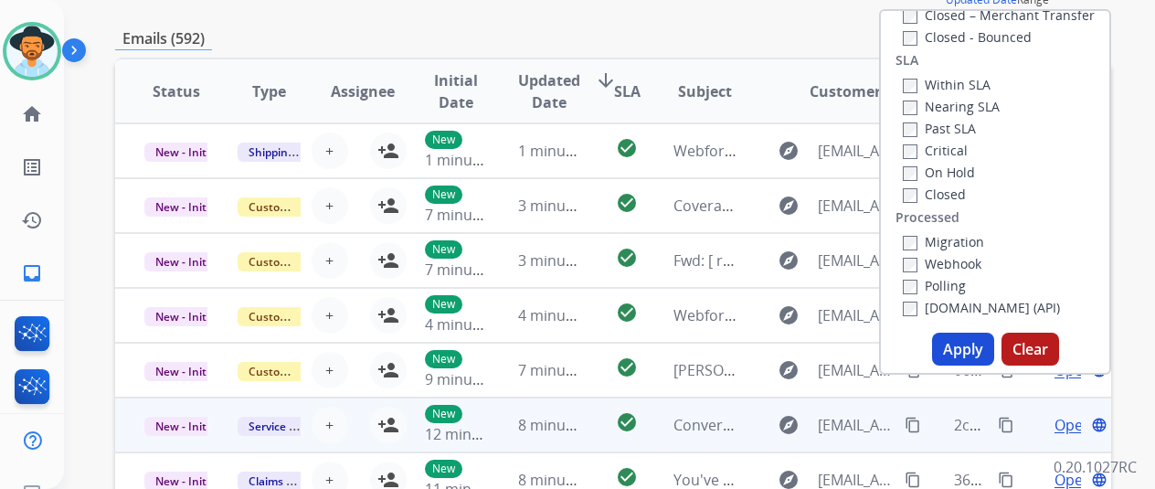
scroll to position [366, 0]
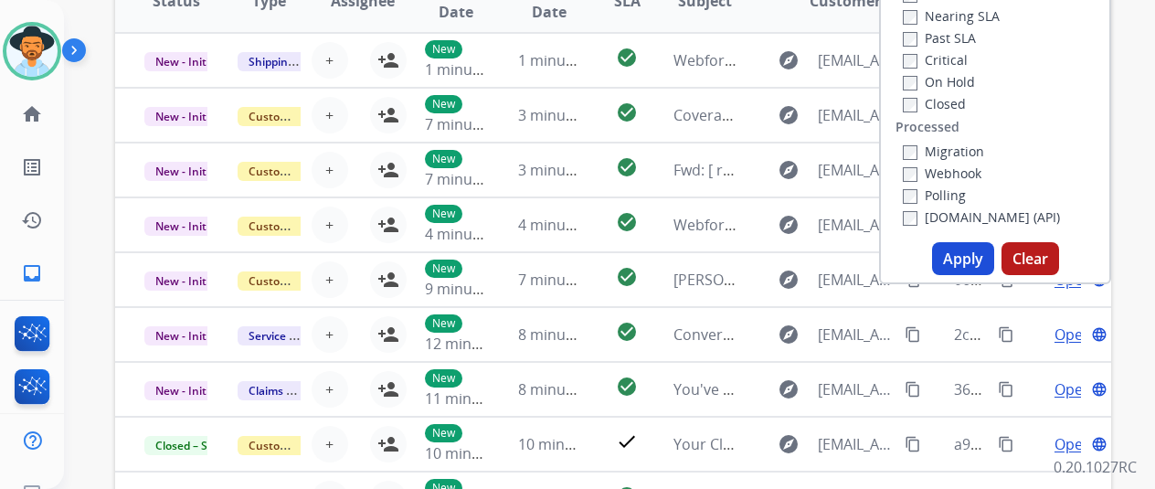
click at [958, 257] on button "Apply" at bounding box center [963, 258] width 62 height 33
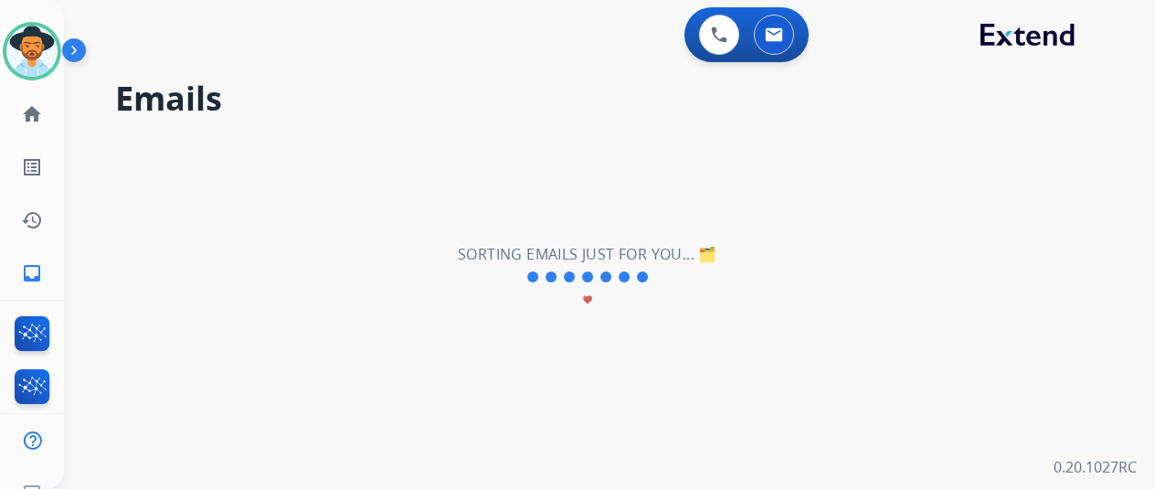
scroll to position [0, 0]
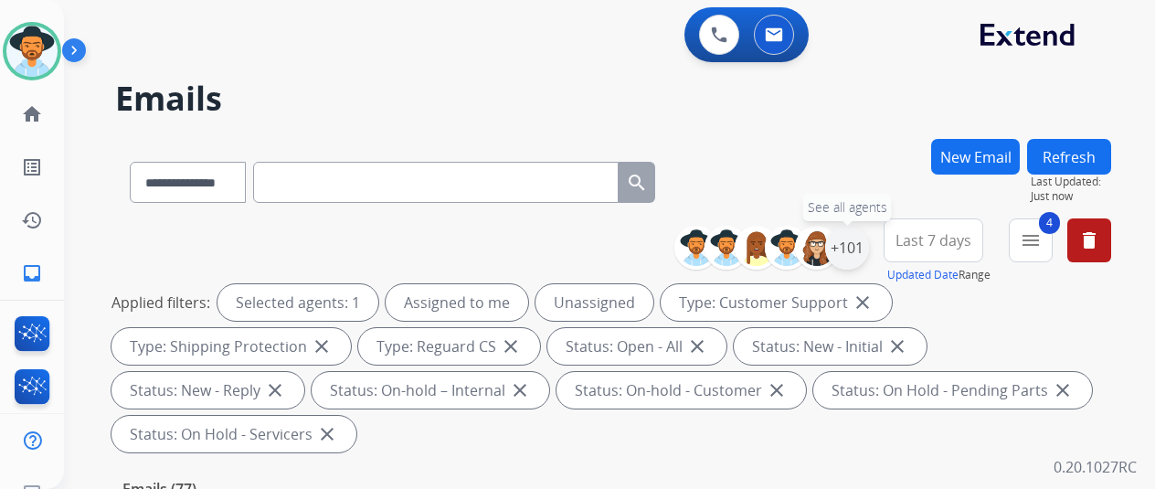
click at [869, 244] on div "+101" at bounding box center [847, 248] width 44 height 44
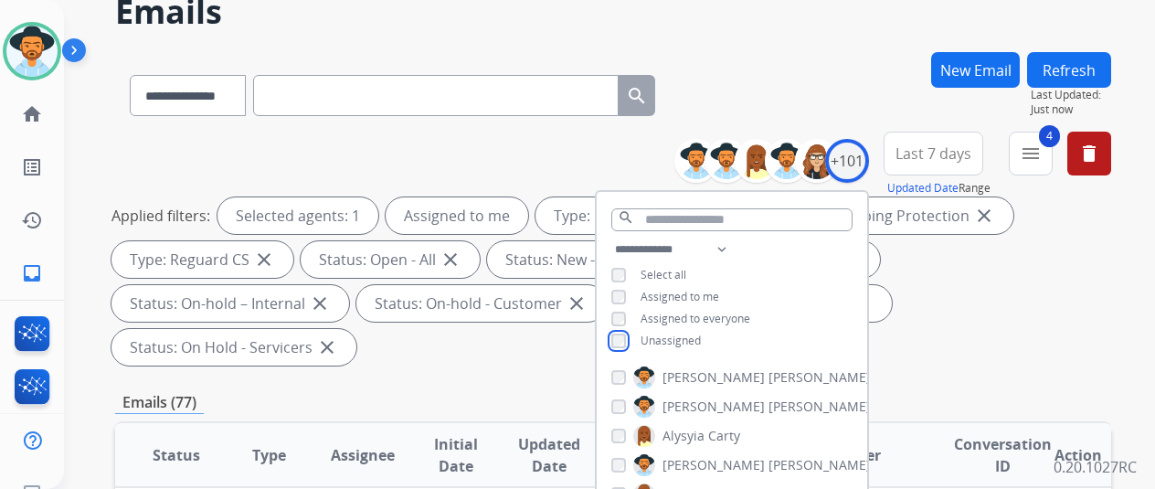
scroll to position [274, 0]
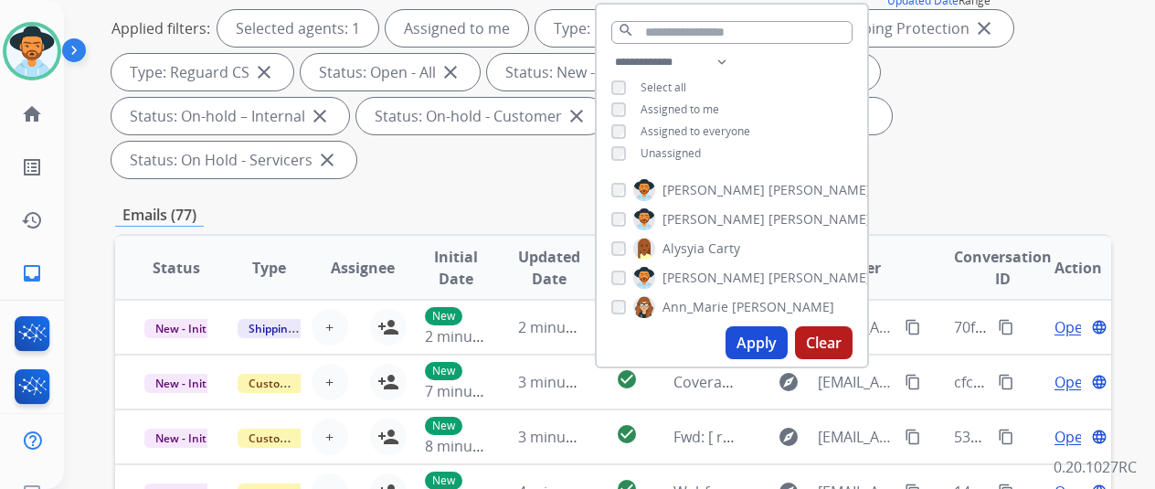
click at [774, 341] on button "Apply" at bounding box center [757, 342] width 62 height 33
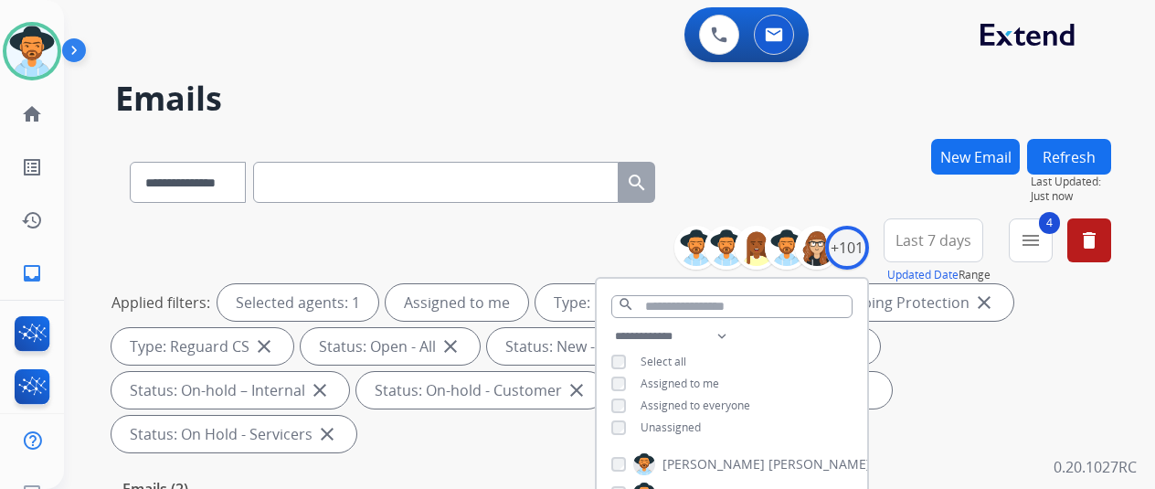
click at [854, 176] on div "**********" at bounding box center [613, 179] width 996 height 80
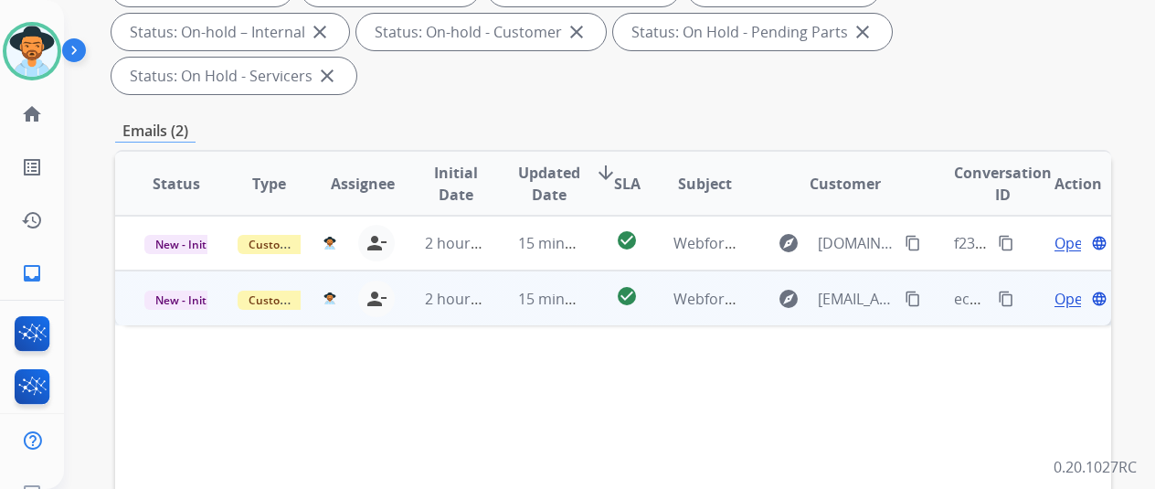
scroll to position [366, 0]
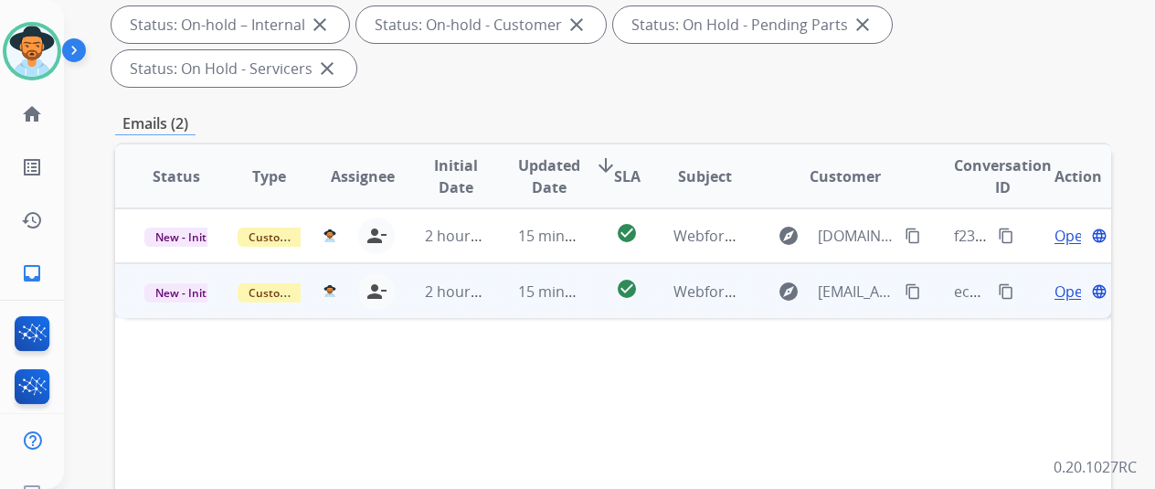
click at [1064, 281] on span "Open" at bounding box center [1073, 292] width 37 height 22
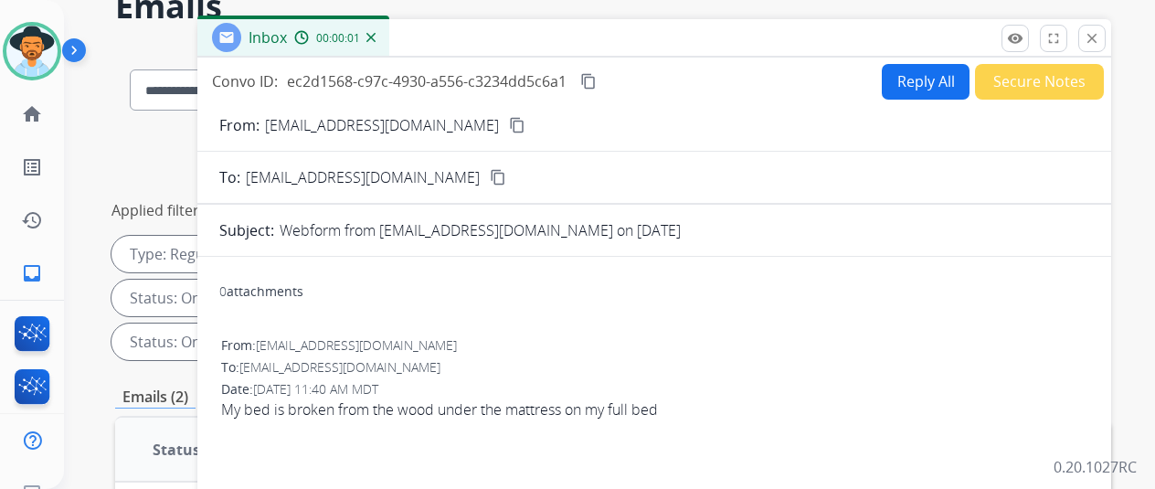
scroll to position [0, 0]
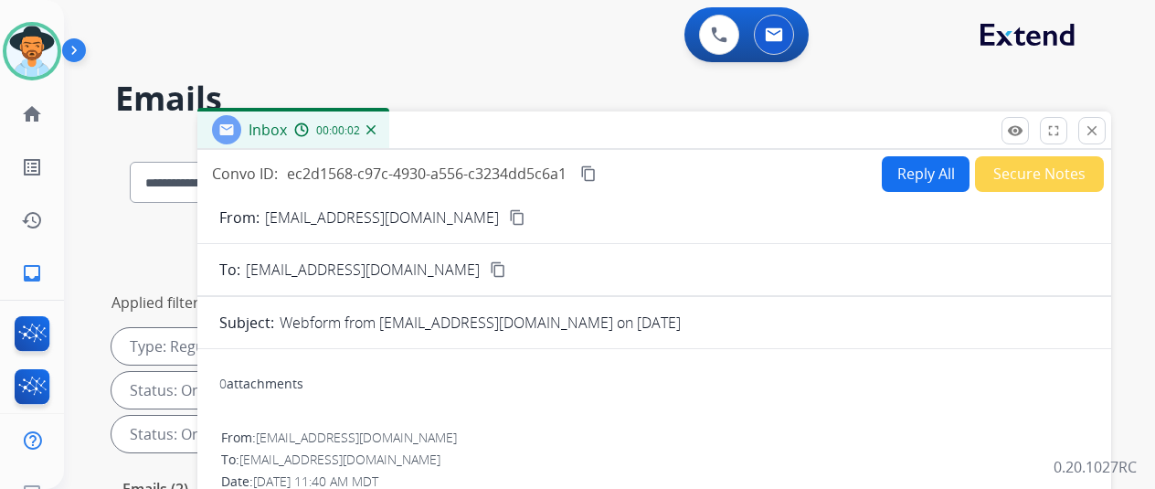
click at [509, 215] on mat-icon "content_copy" at bounding box center [517, 217] width 16 height 16
click at [930, 165] on button "Reply All" at bounding box center [926, 174] width 88 height 36
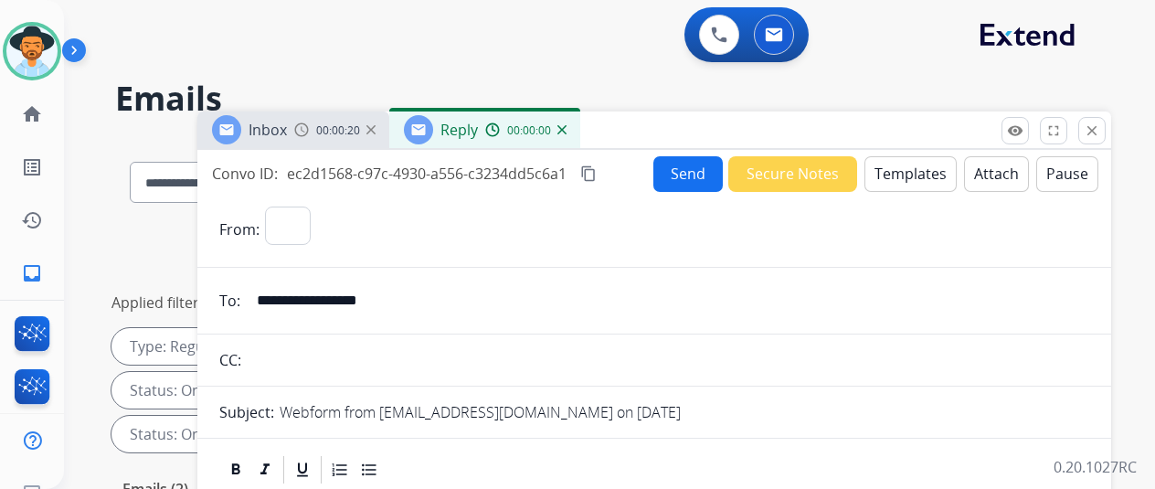
select select "**********"
click at [927, 164] on button "Templates" at bounding box center [911, 174] width 92 height 36
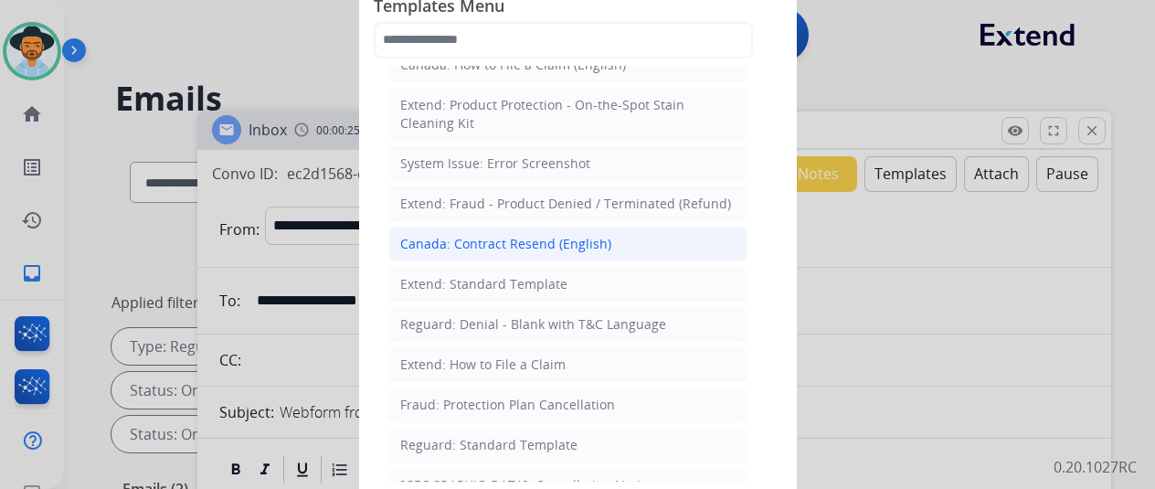
scroll to position [91, 0]
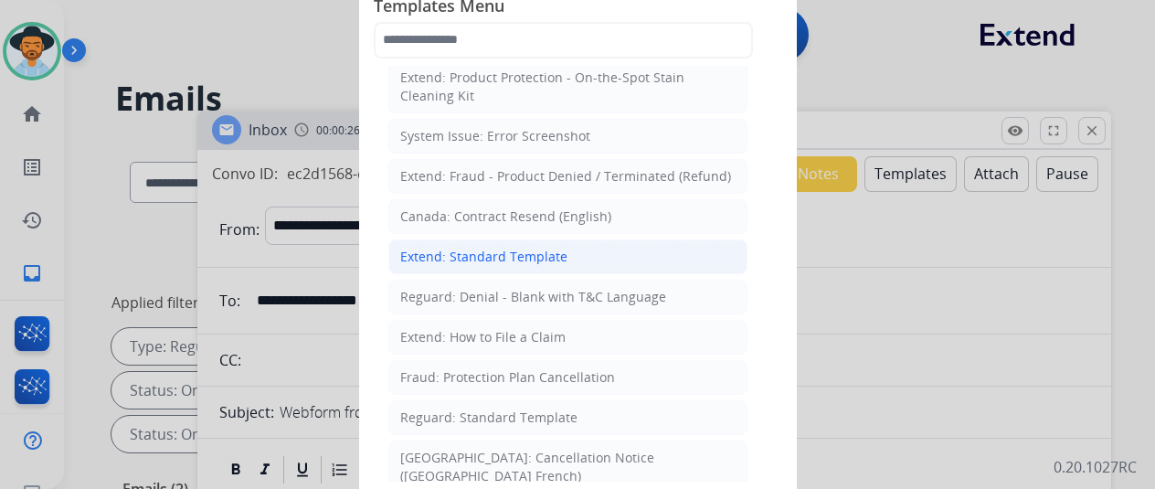
click at [451, 248] on div "Extend: Standard Template" at bounding box center [483, 257] width 167 height 18
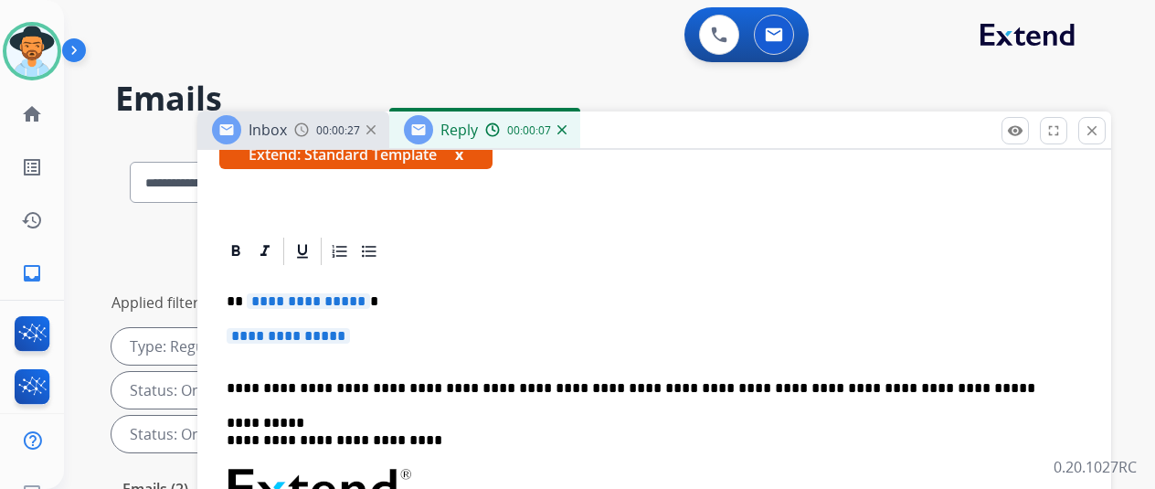
scroll to position [366, 0]
click at [369, 293] on span "**********" at bounding box center [308, 301] width 123 height 16
click at [350, 328] on span "**********" at bounding box center [288, 336] width 123 height 16
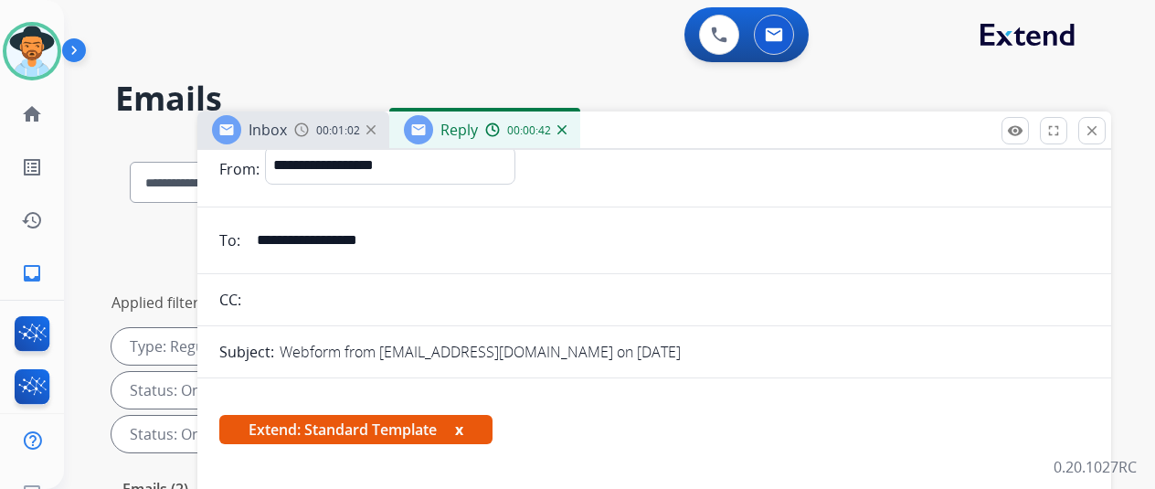
scroll to position [0, 0]
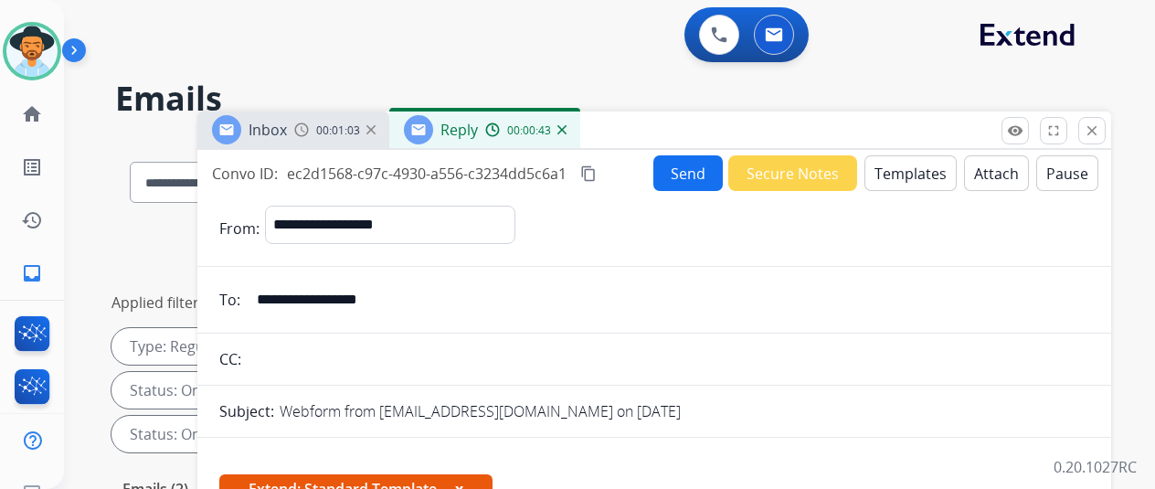
click at [696, 176] on button "Send" at bounding box center [688, 173] width 69 height 36
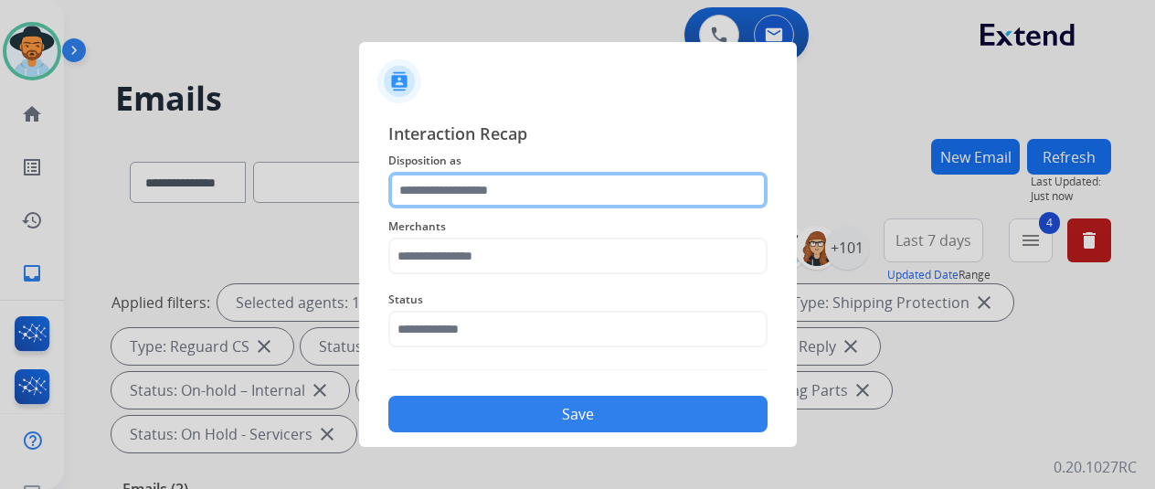
click at [433, 183] on input "text" at bounding box center [577, 190] width 379 height 37
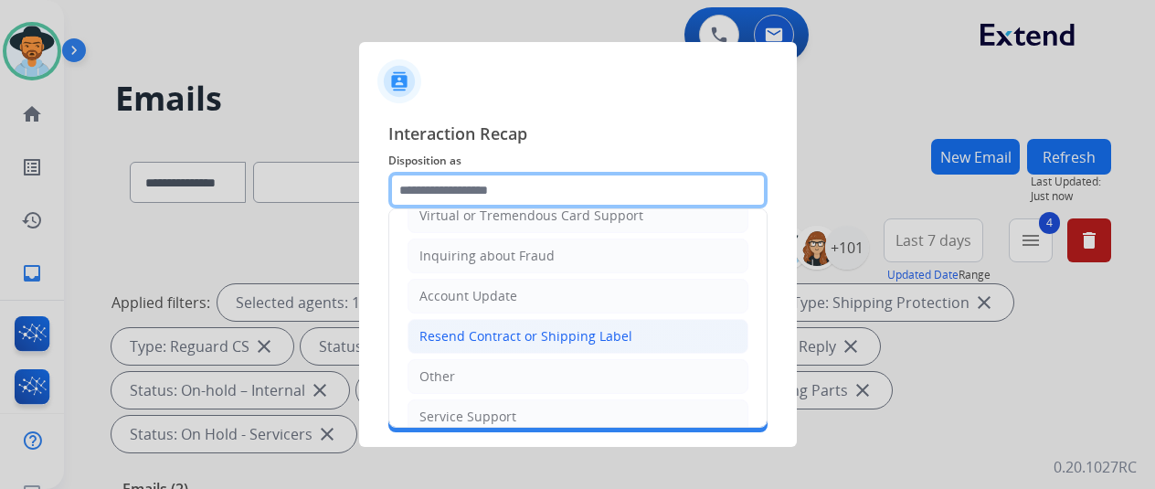
scroll to position [277, 0]
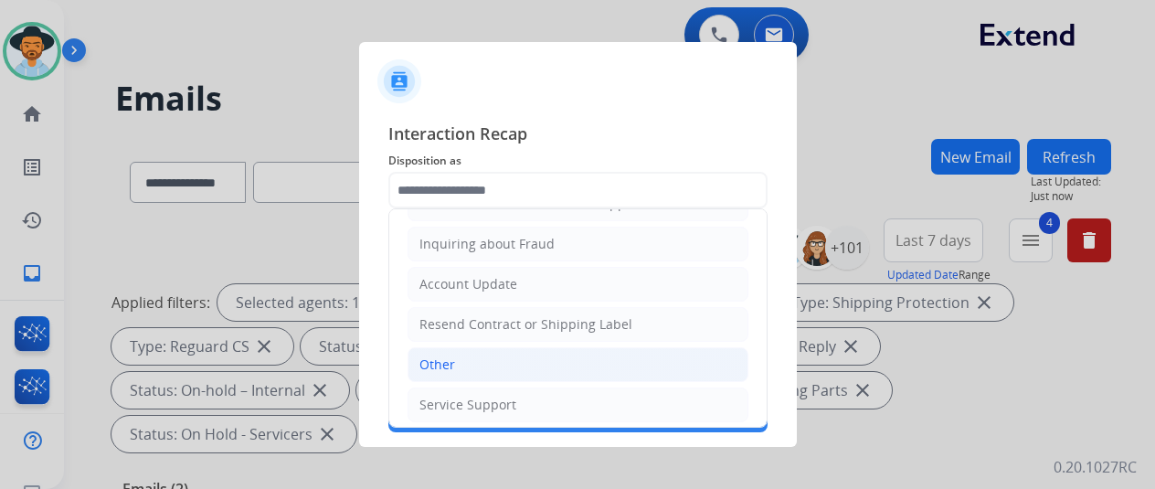
click at [449, 357] on div "Other" at bounding box center [438, 365] width 36 height 18
type input "*****"
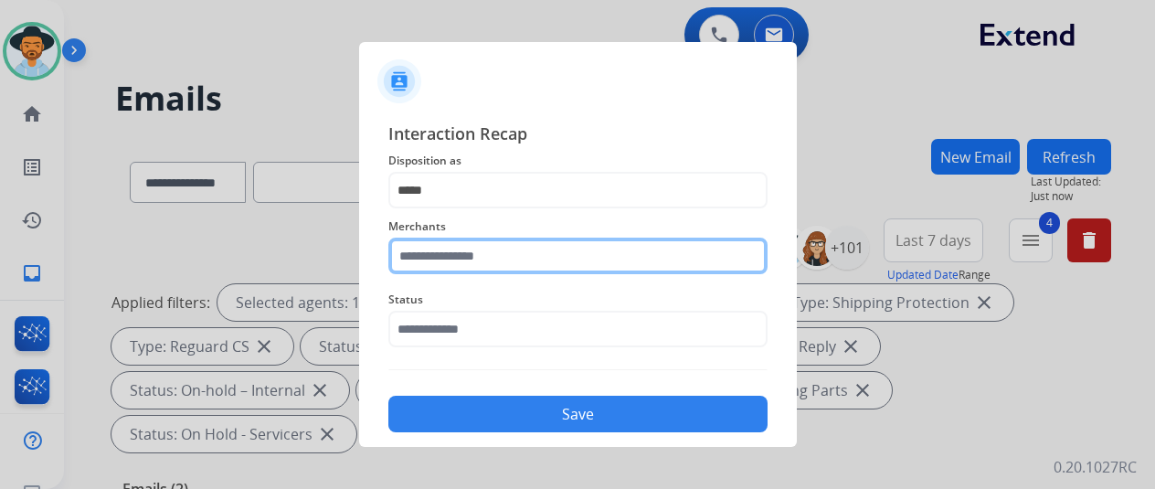
click at [464, 262] on input "text" at bounding box center [577, 256] width 379 height 37
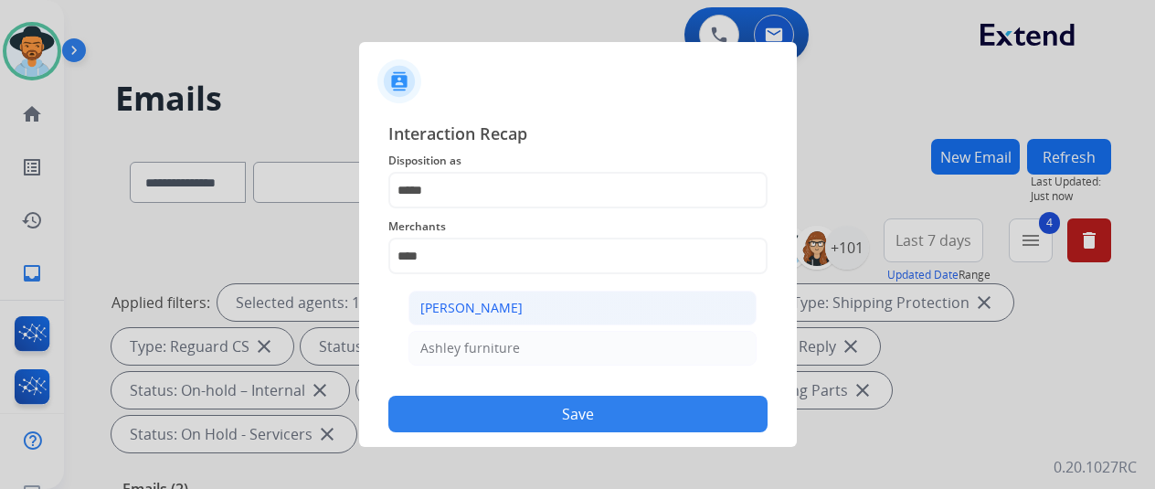
click at [481, 312] on div "[PERSON_NAME]" at bounding box center [471, 308] width 102 height 18
type input "**********"
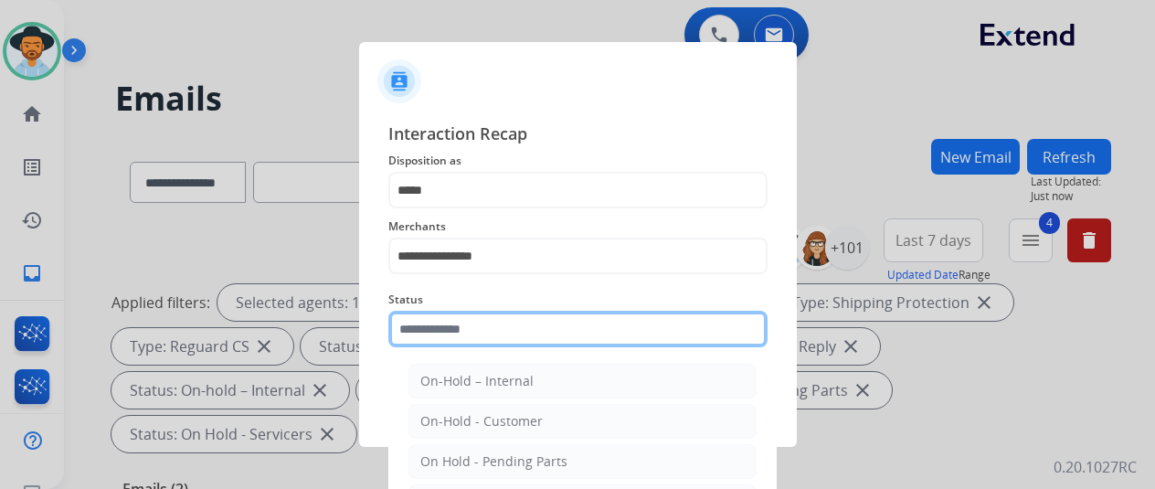
click at [452, 327] on input "text" at bounding box center [577, 329] width 379 height 37
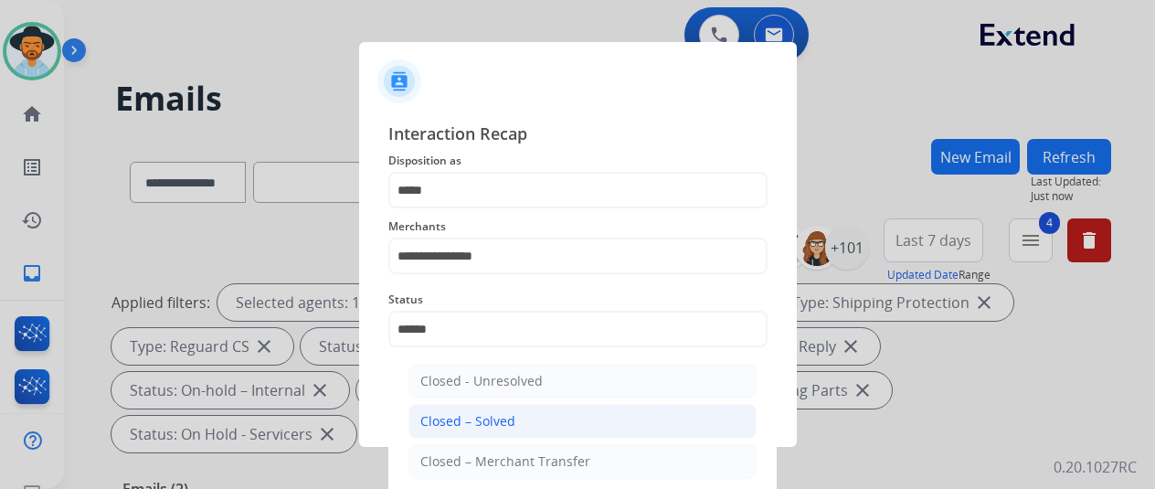
click at [497, 416] on div "Closed – Solved" at bounding box center [467, 421] width 95 height 18
type input "**********"
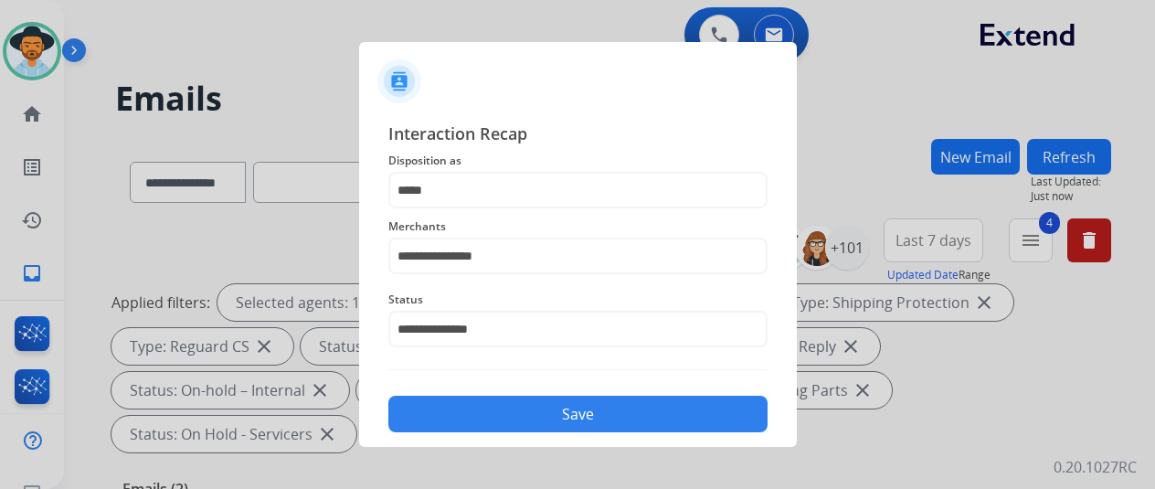
click at [506, 403] on button "Save" at bounding box center [577, 414] width 379 height 37
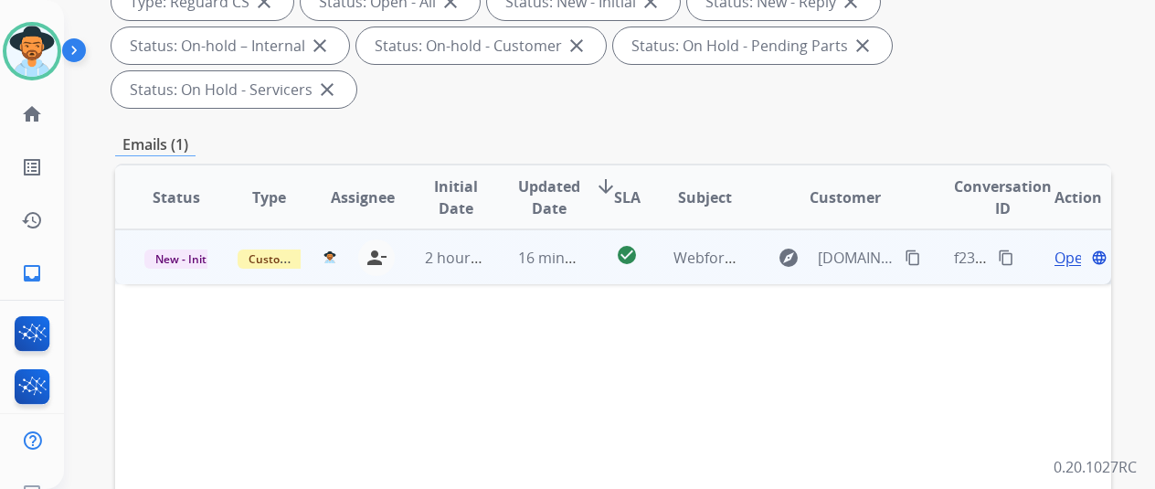
scroll to position [366, 0]
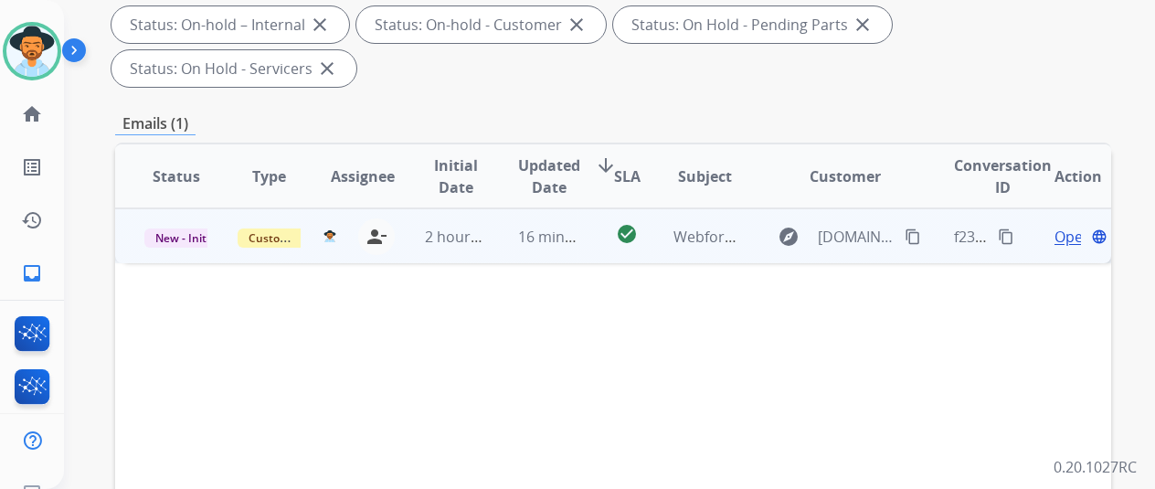
click at [1066, 226] on span "Open" at bounding box center [1073, 237] width 37 height 22
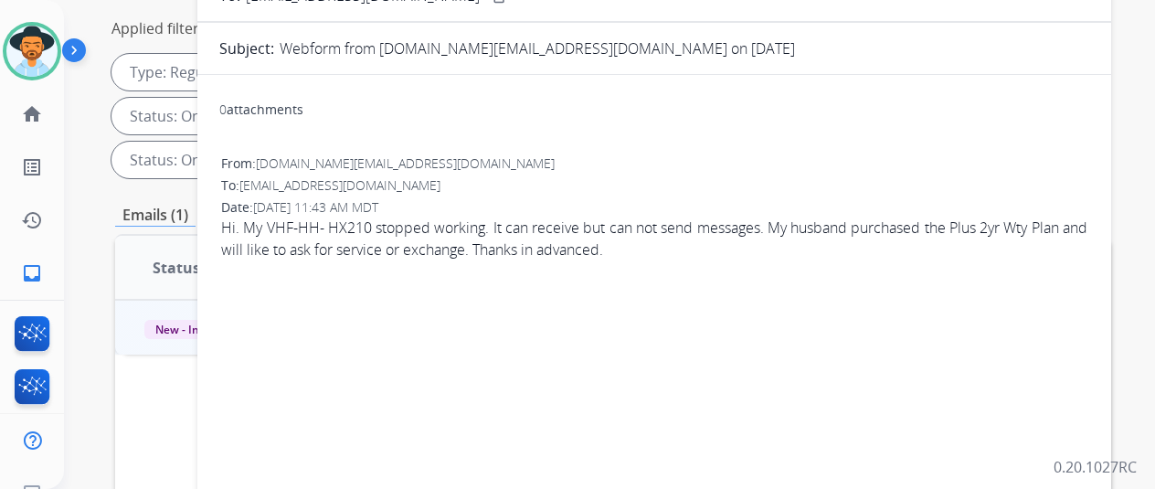
scroll to position [0, 0]
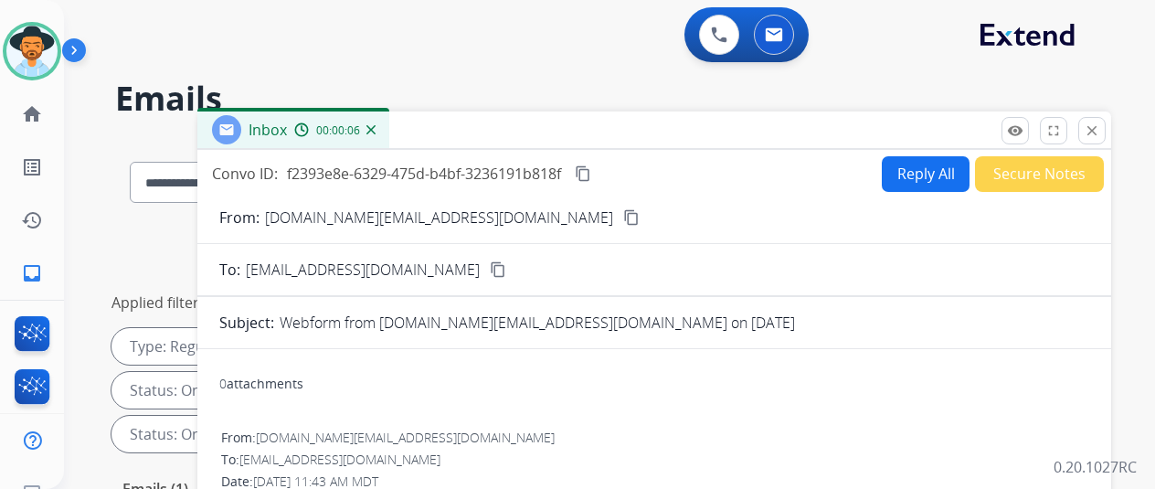
click at [623, 218] on mat-icon "content_copy" at bounding box center [631, 217] width 16 height 16
click at [934, 165] on button "Reply All" at bounding box center [926, 174] width 88 height 36
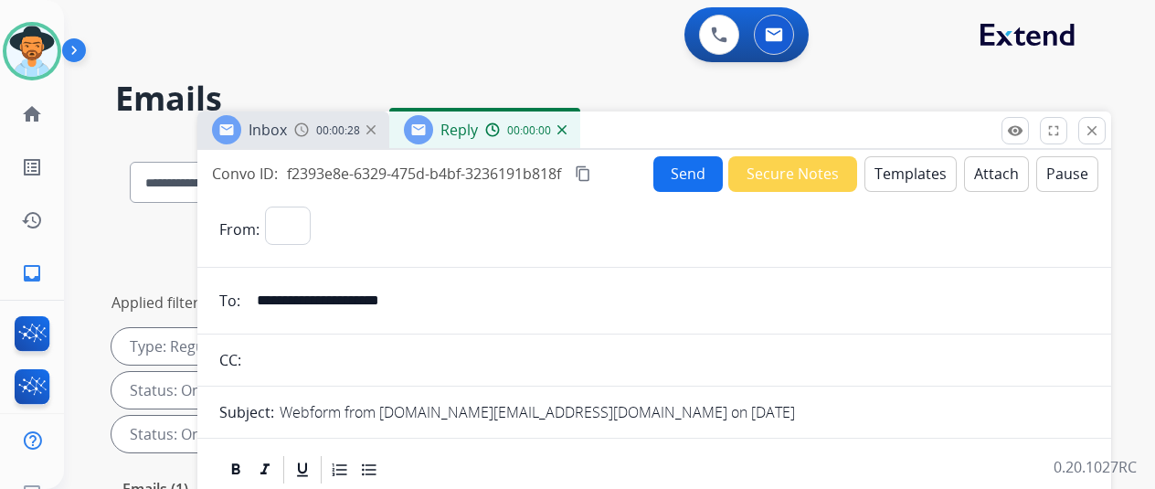
select select "**********"
click at [907, 167] on button "Templates" at bounding box center [911, 174] width 92 height 36
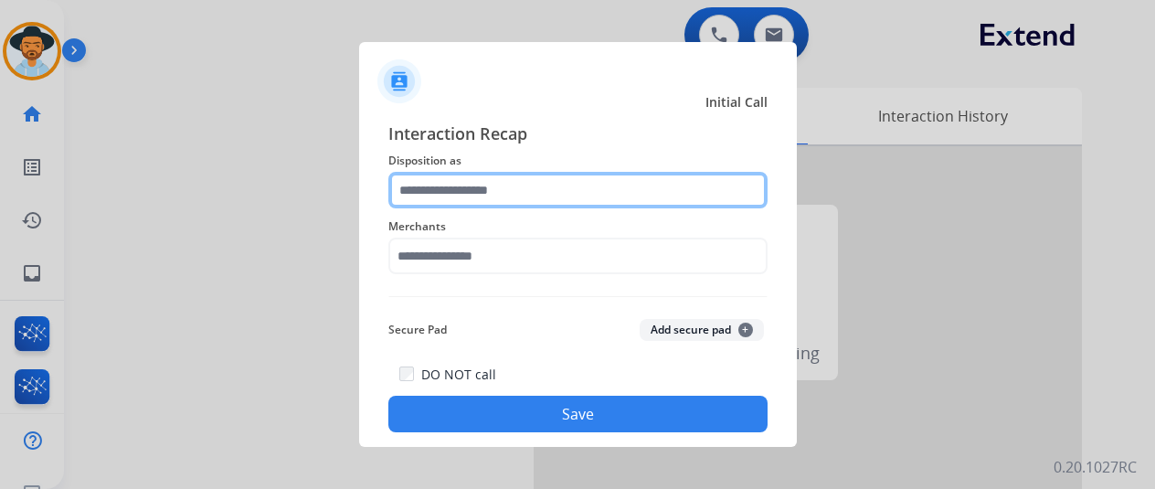
click at [479, 190] on input "text" at bounding box center [577, 190] width 379 height 37
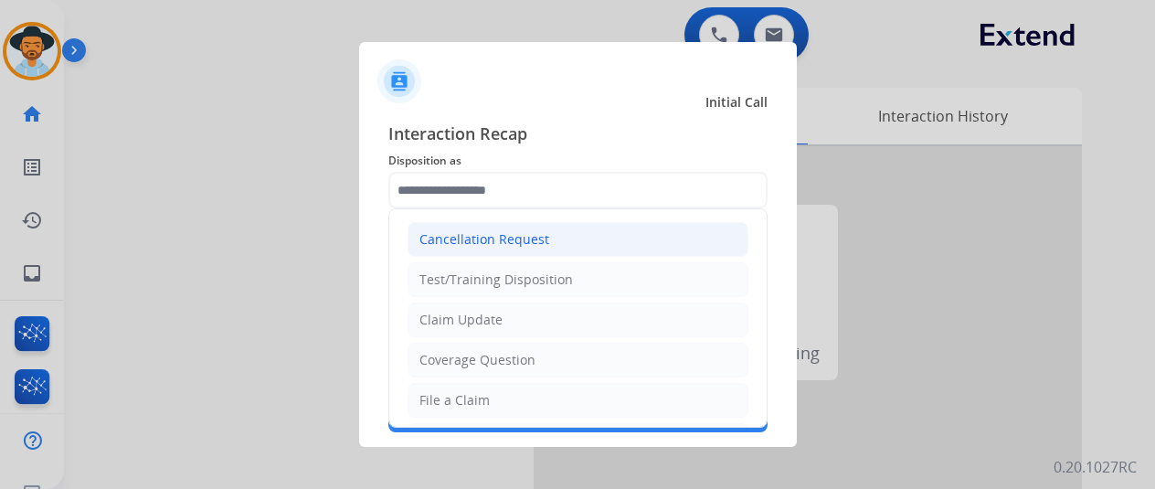
click at [494, 242] on div "Cancellation Request" at bounding box center [485, 239] width 130 height 18
type input "**********"
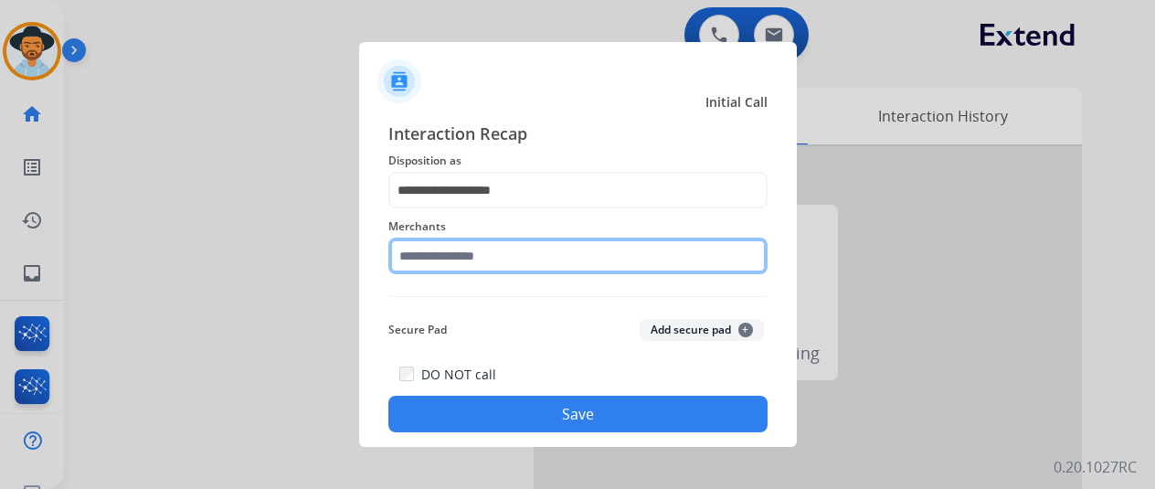
click at [447, 262] on input "text" at bounding box center [577, 256] width 379 height 37
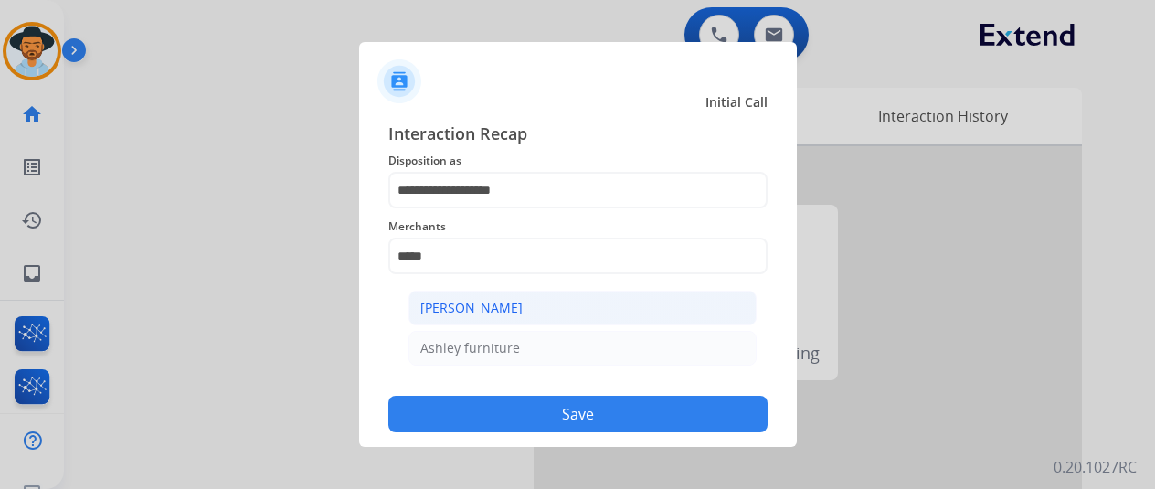
click at [450, 304] on div "[PERSON_NAME]" at bounding box center [471, 308] width 102 height 18
type input "**********"
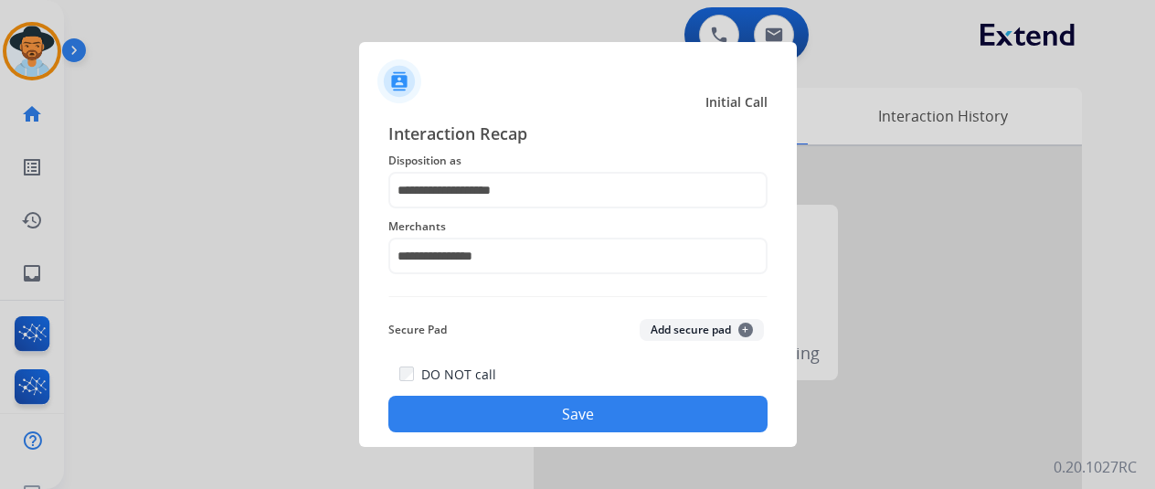
click at [518, 407] on button "Save" at bounding box center [577, 414] width 379 height 37
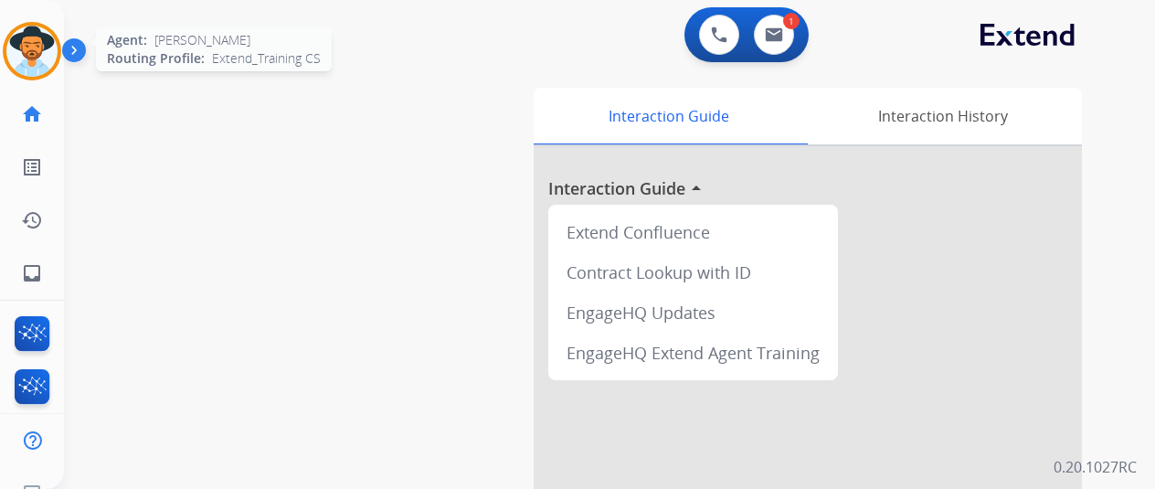
click at [27, 58] on img at bounding box center [31, 51] width 51 height 51
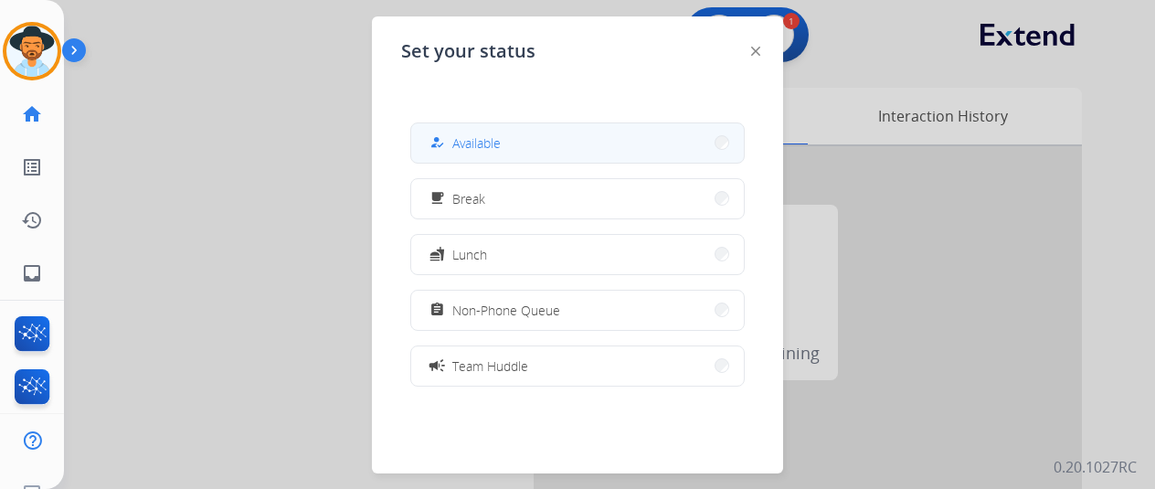
click at [467, 138] on span "Available" at bounding box center [476, 142] width 48 height 19
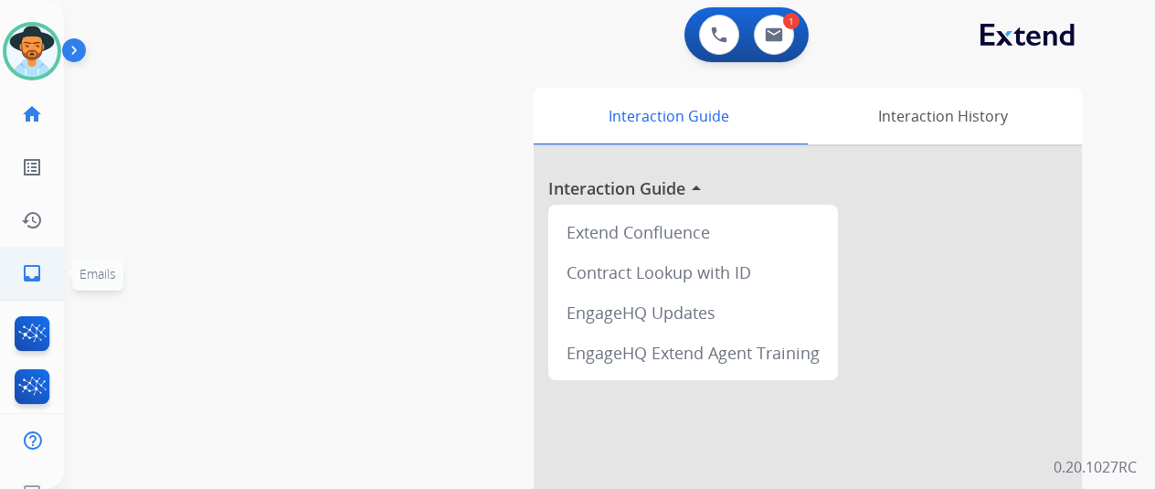
click at [40, 270] on mat-icon "inbox" at bounding box center [32, 273] width 22 height 22
select select "**********"
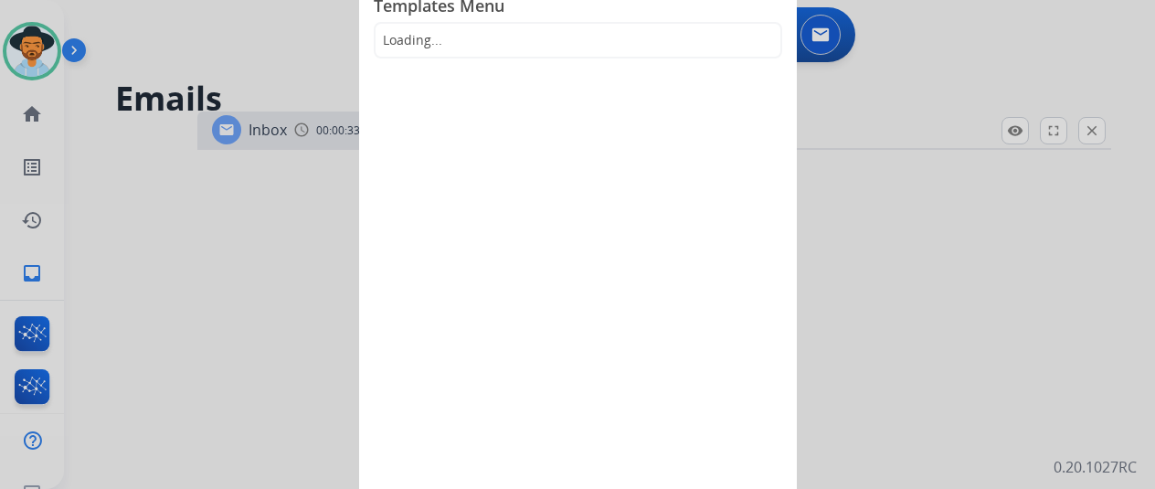
select select "**********"
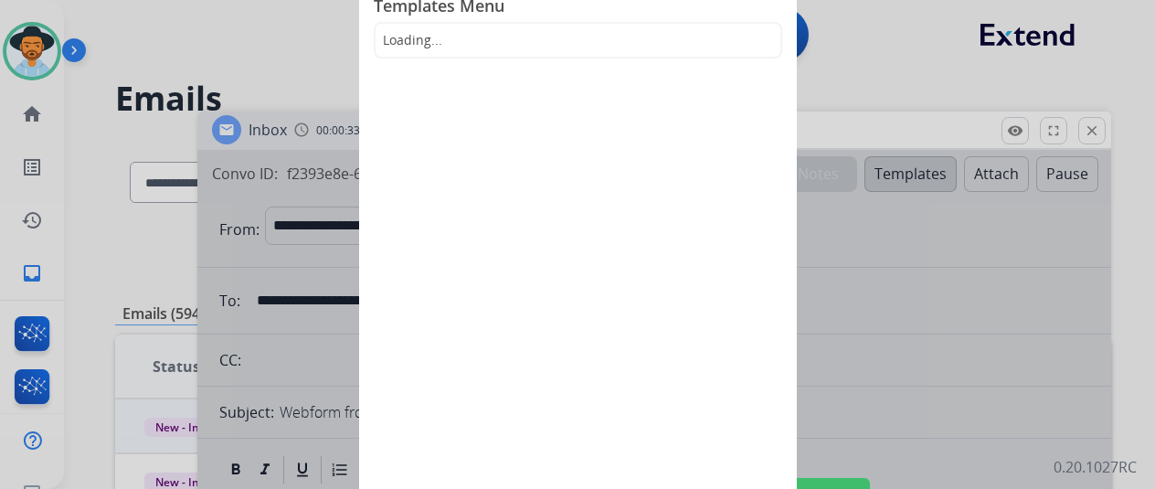
drag, startPoint x: 975, startPoint y: 379, endPoint x: 970, endPoint y: 367, distance: 13.1
click at [976, 379] on div at bounding box center [577, 244] width 1155 height 489
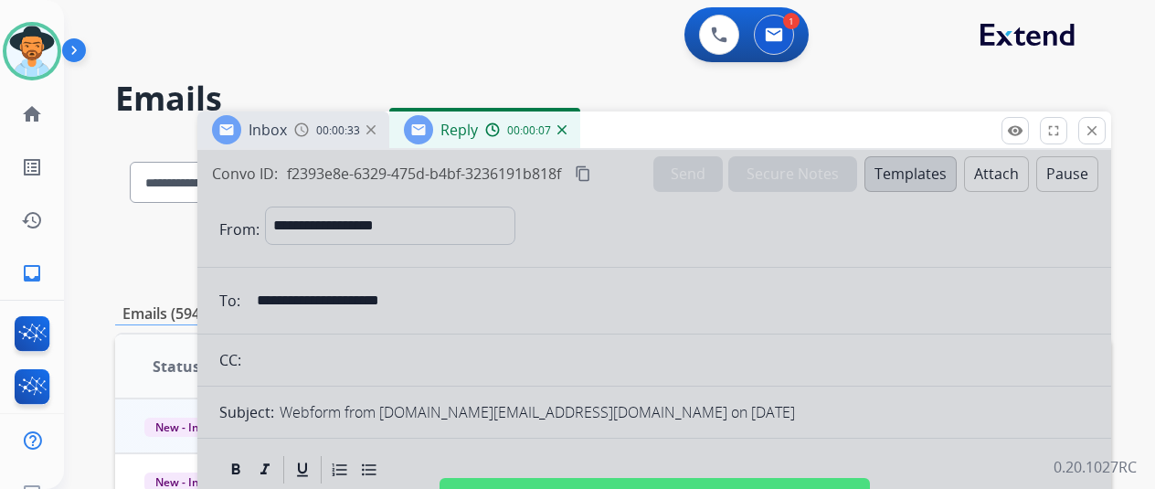
click at [567, 125] on img at bounding box center [562, 129] width 9 height 9
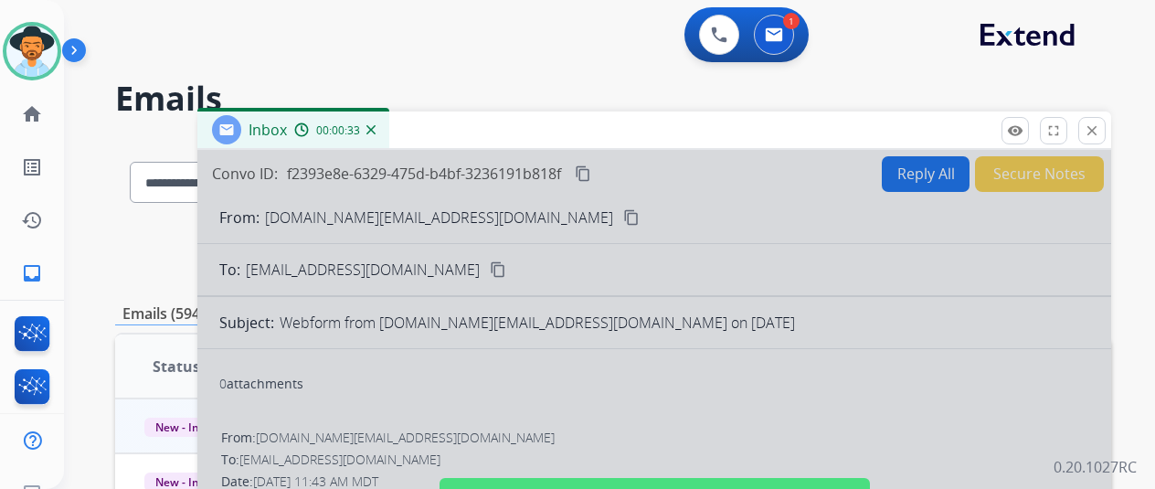
click at [918, 169] on div at bounding box center [654, 491] width 914 height 683
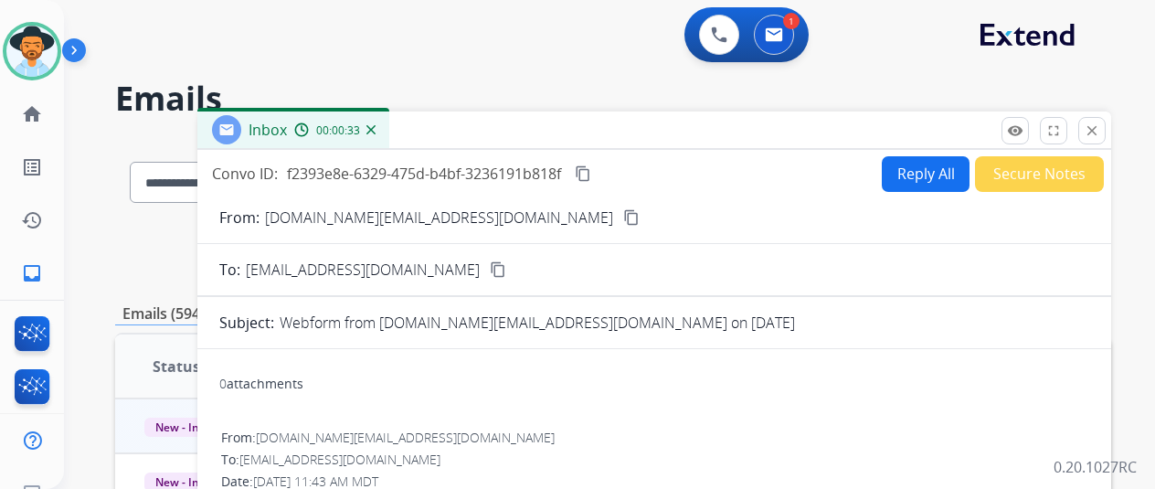
click at [925, 173] on button "Reply All" at bounding box center [926, 174] width 88 height 36
select select "**********"
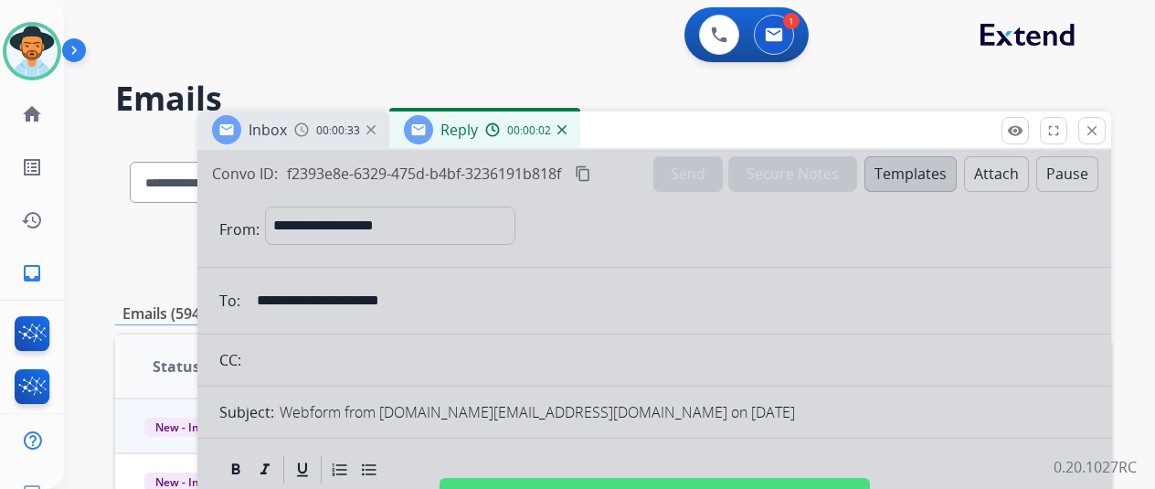
click at [567, 126] on img at bounding box center [562, 129] width 9 height 9
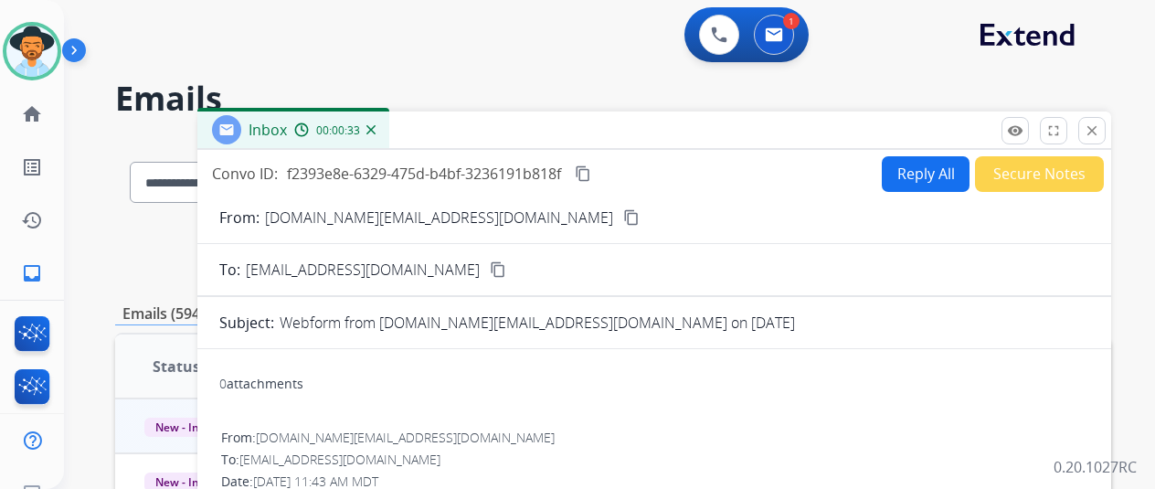
click at [915, 166] on button "Reply All" at bounding box center [926, 174] width 88 height 36
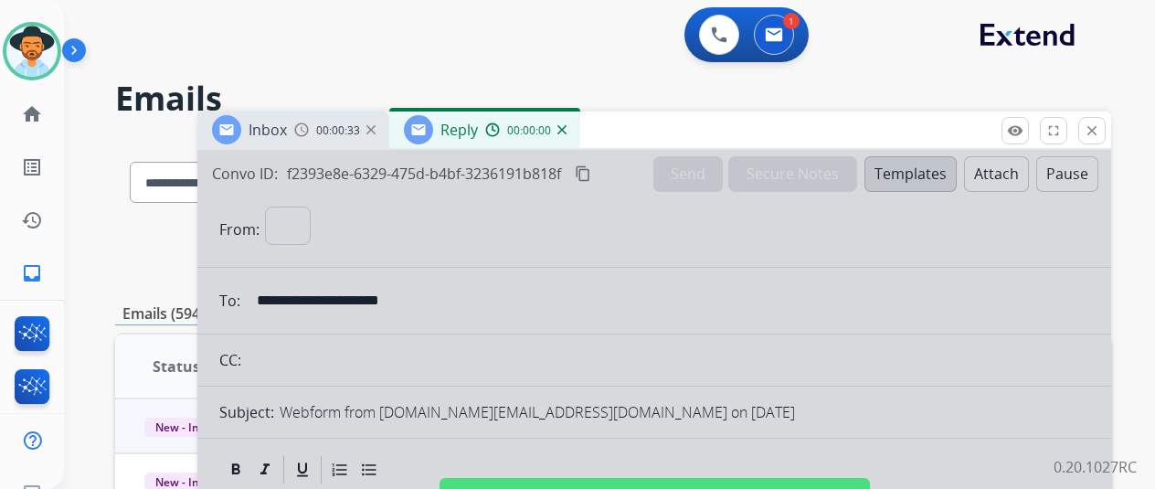
select select "**********"
click at [567, 129] on img at bounding box center [562, 129] width 9 height 9
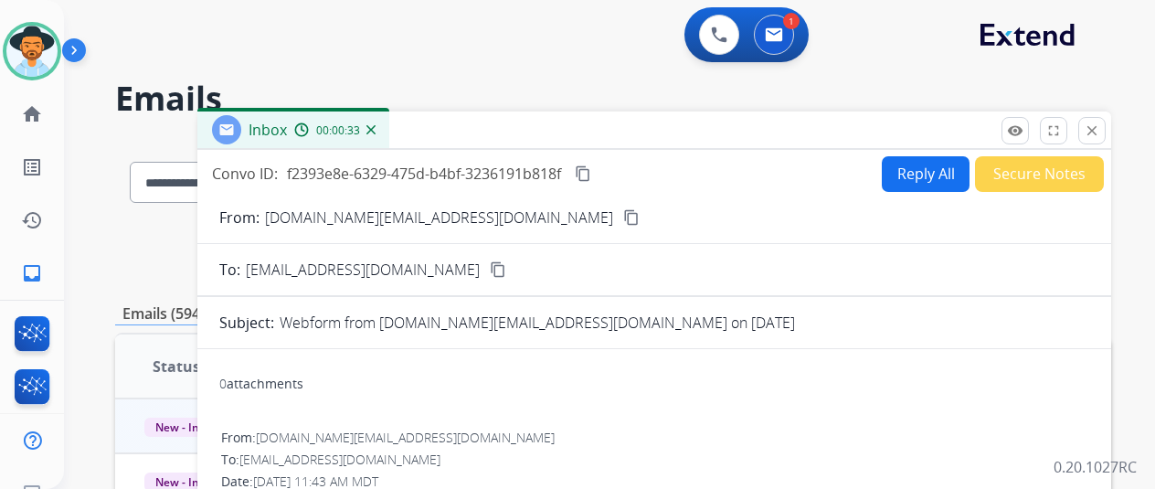
click at [375, 123] on div "00:00:33" at bounding box center [334, 130] width 80 height 16
click at [376, 132] on img at bounding box center [371, 129] width 9 height 9
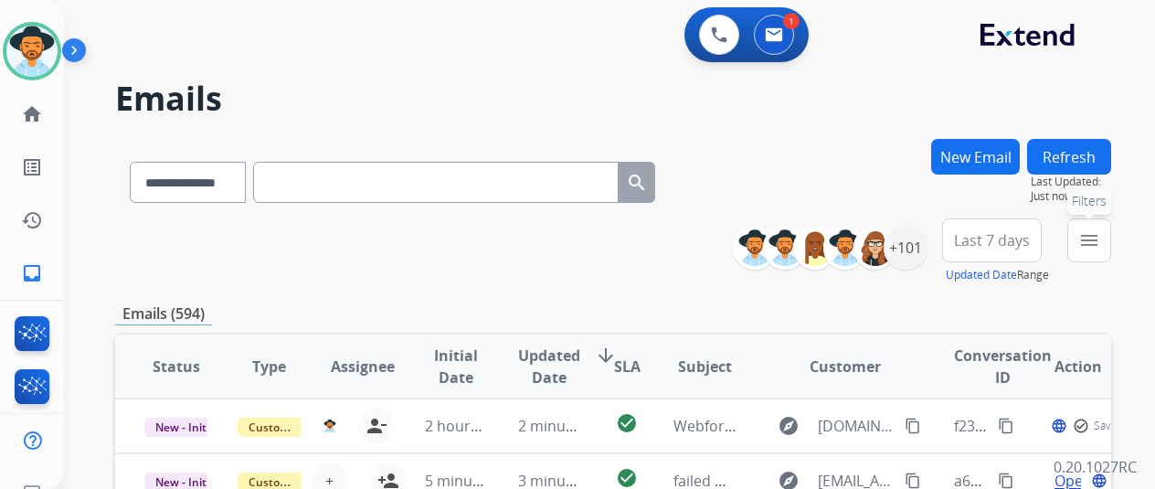
drag, startPoint x: 1098, startPoint y: 244, endPoint x: 1051, endPoint y: 241, distance: 46.7
click at [1098, 244] on mat-icon "menu" at bounding box center [1090, 240] width 22 height 22
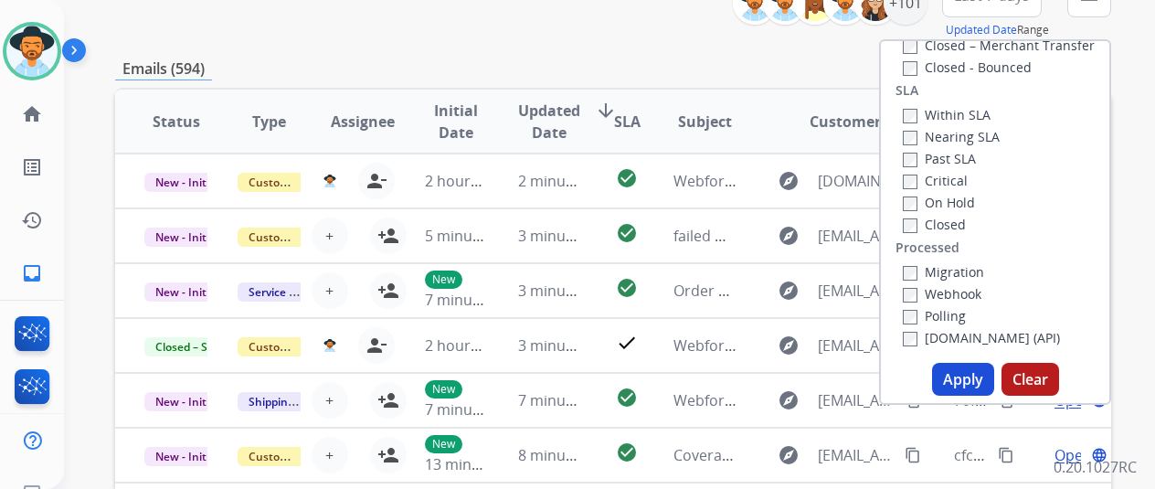
scroll to position [274, 0]
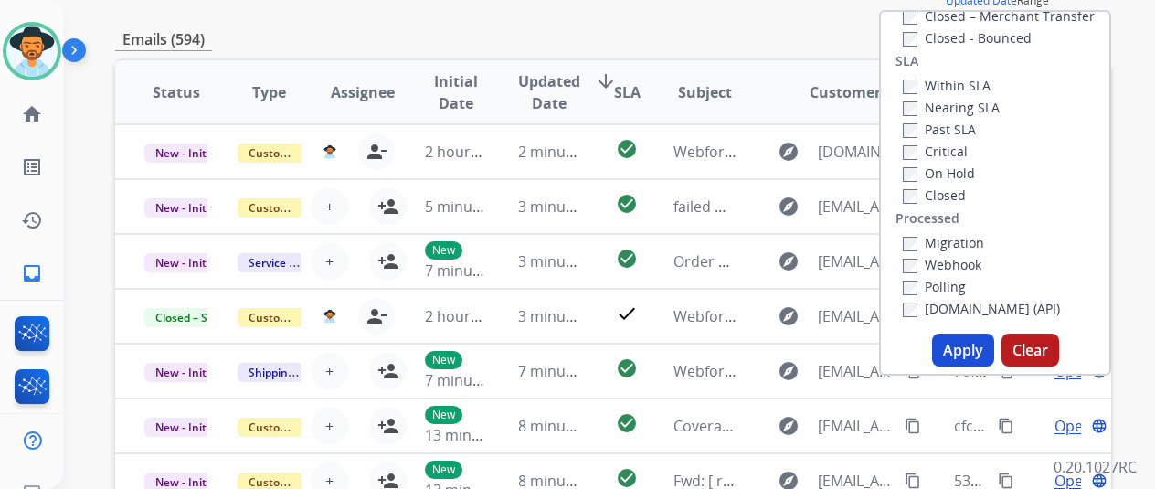
click at [957, 348] on button "Apply" at bounding box center [963, 350] width 62 height 33
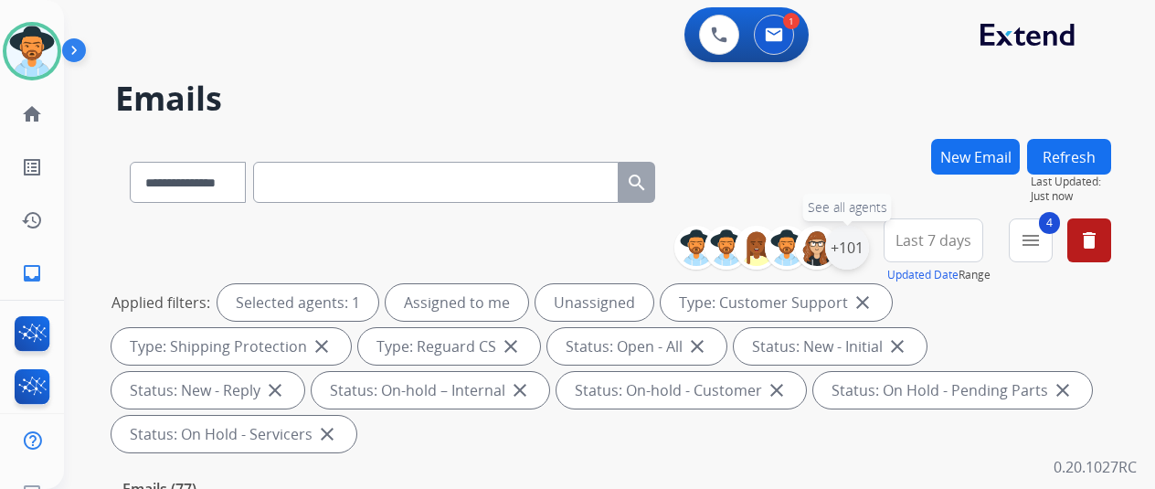
click at [864, 250] on div "+101" at bounding box center [847, 248] width 44 height 44
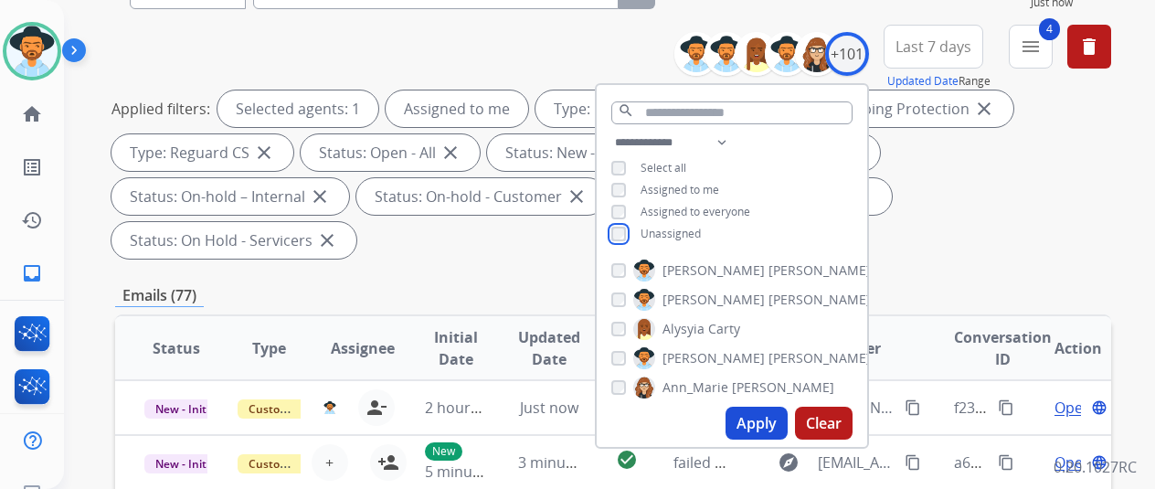
scroll to position [274, 0]
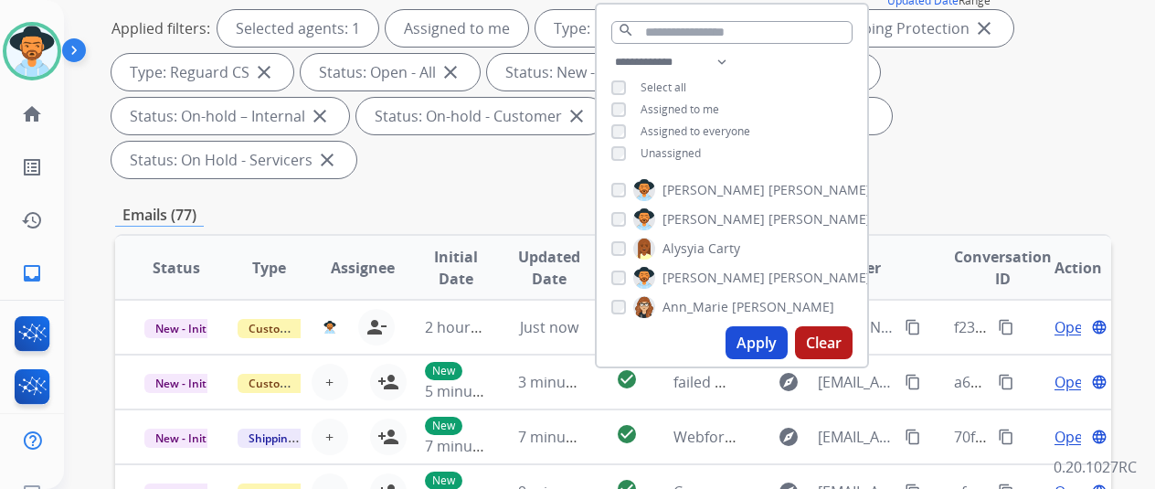
click at [750, 336] on button "Apply" at bounding box center [757, 342] width 62 height 33
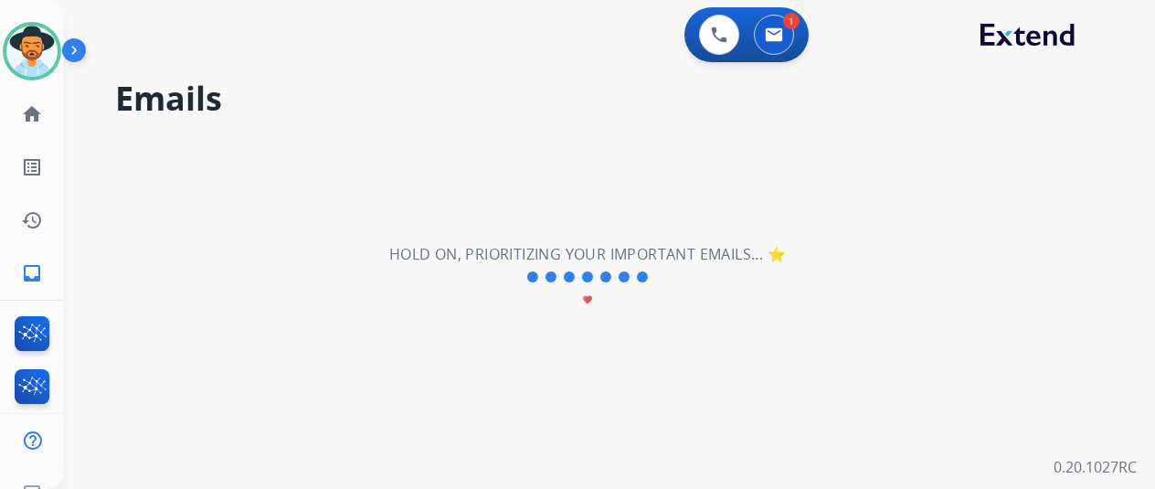
scroll to position [0, 0]
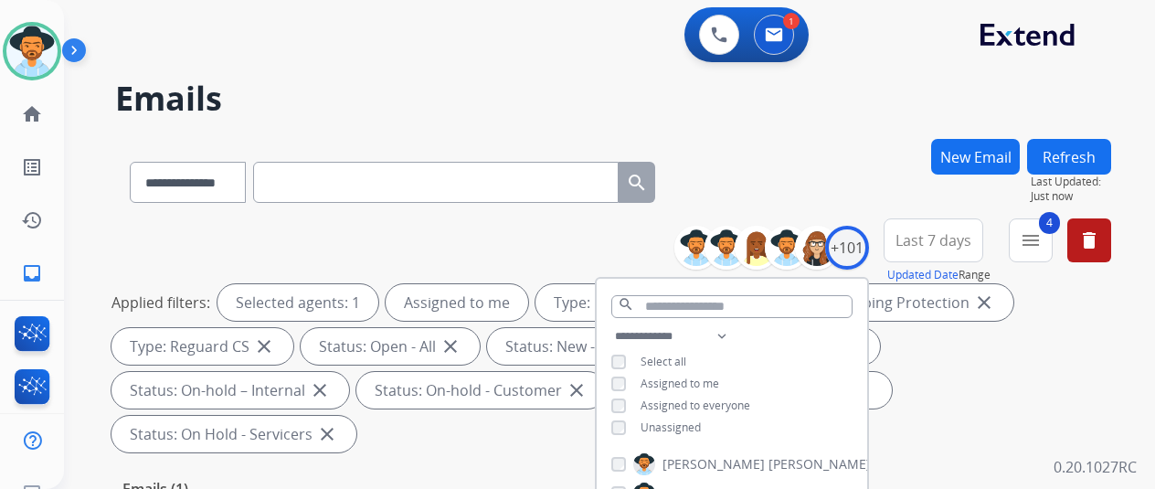
click at [833, 206] on div "**********" at bounding box center [613, 179] width 996 height 80
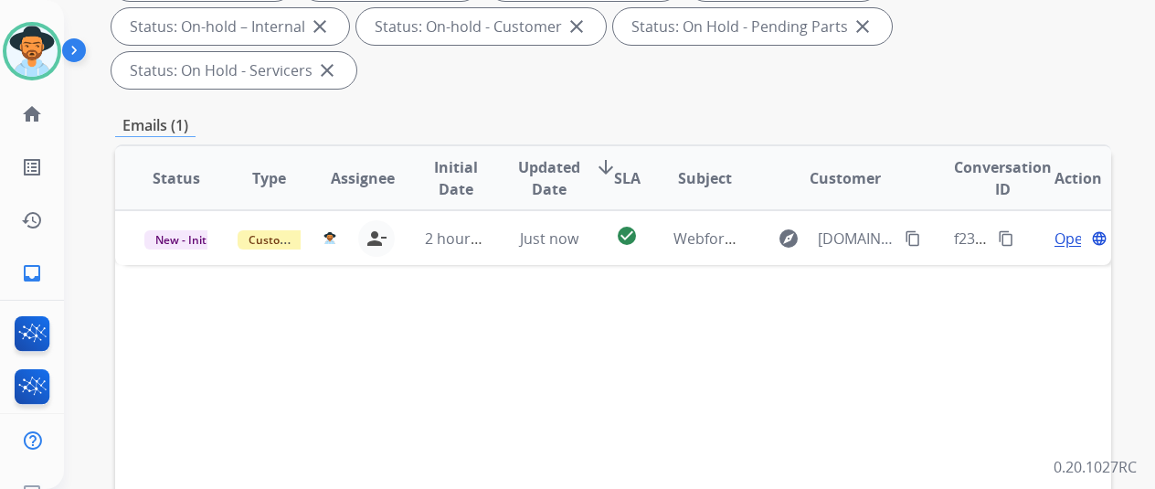
scroll to position [366, 0]
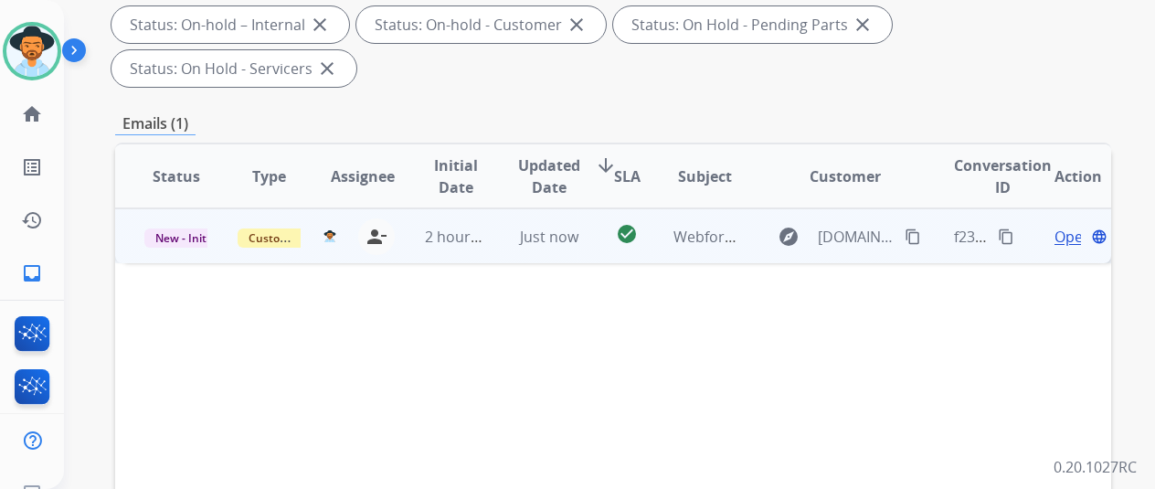
click at [1063, 226] on span "Open" at bounding box center [1073, 237] width 37 height 22
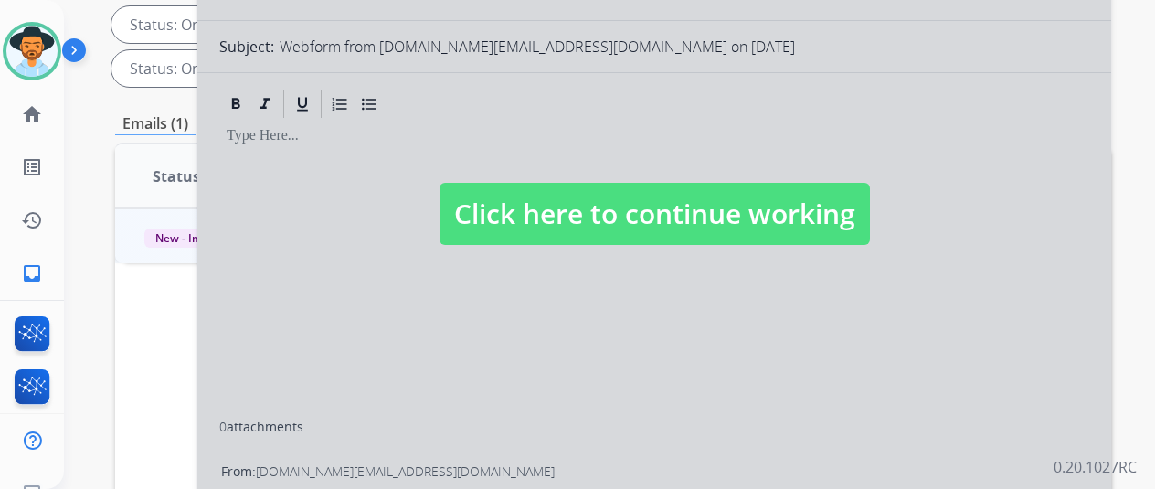
select select "**********"
click at [501, 311] on div at bounding box center [654, 195] width 914 height 823
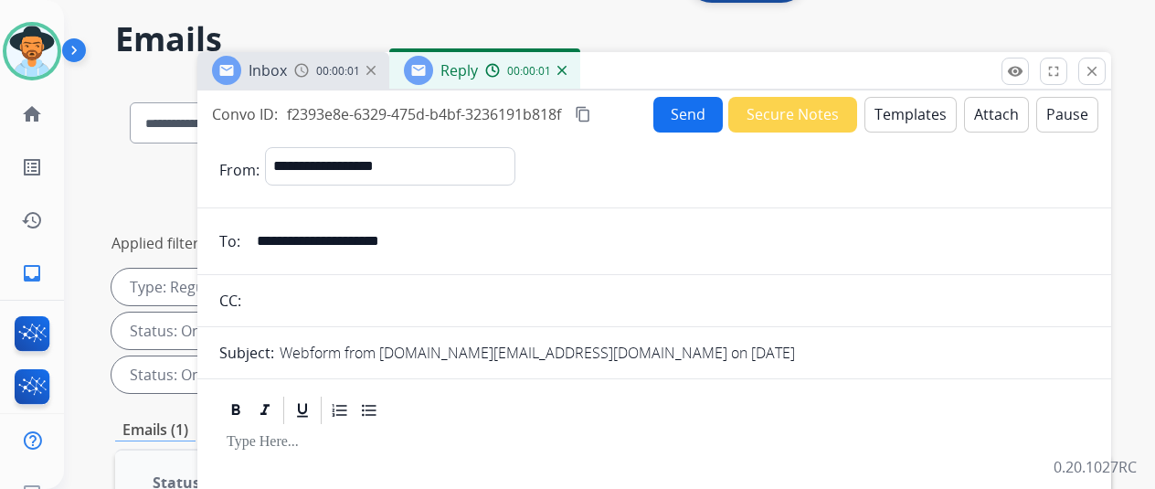
scroll to position [0, 0]
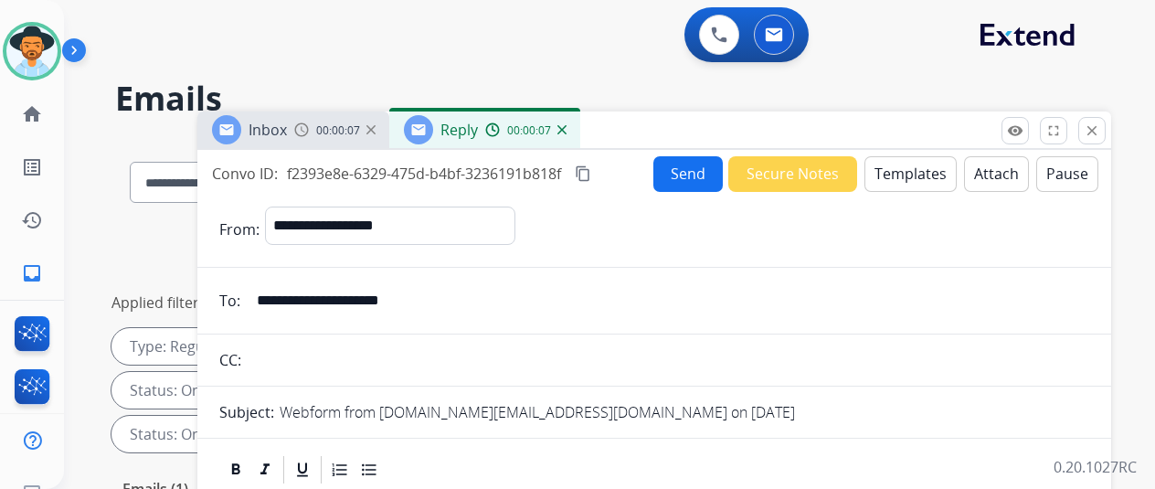
click at [567, 133] on img at bounding box center [562, 129] width 9 height 9
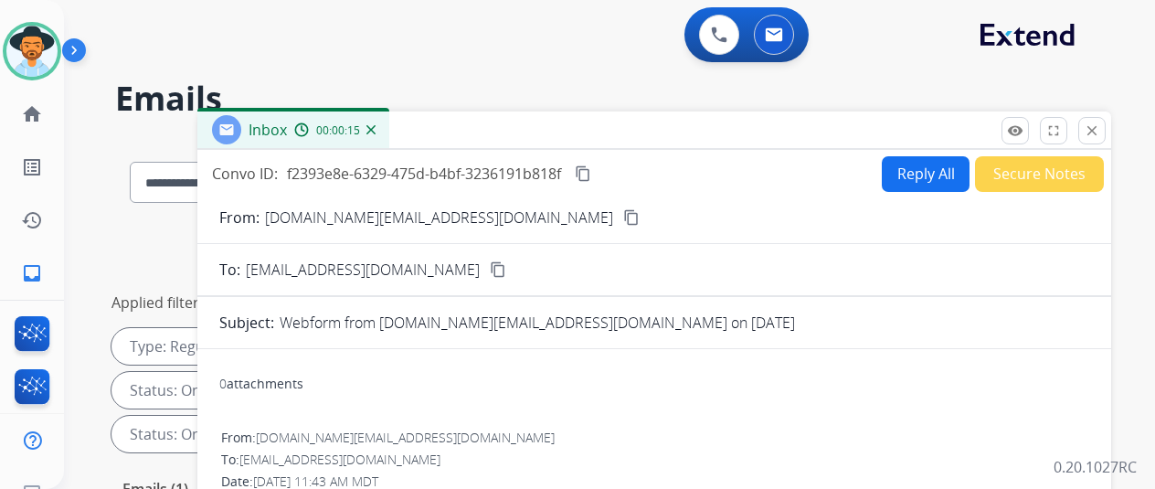
click at [914, 169] on button "Reply All" at bounding box center [926, 174] width 88 height 36
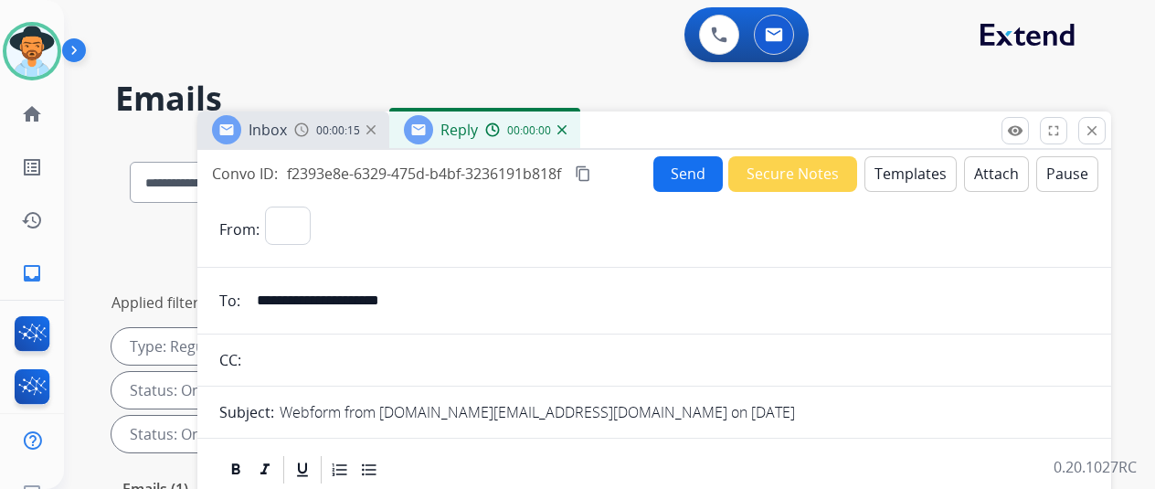
select select "**********"
click at [920, 165] on button "Templates" at bounding box center [911, 174] width 92 height 36
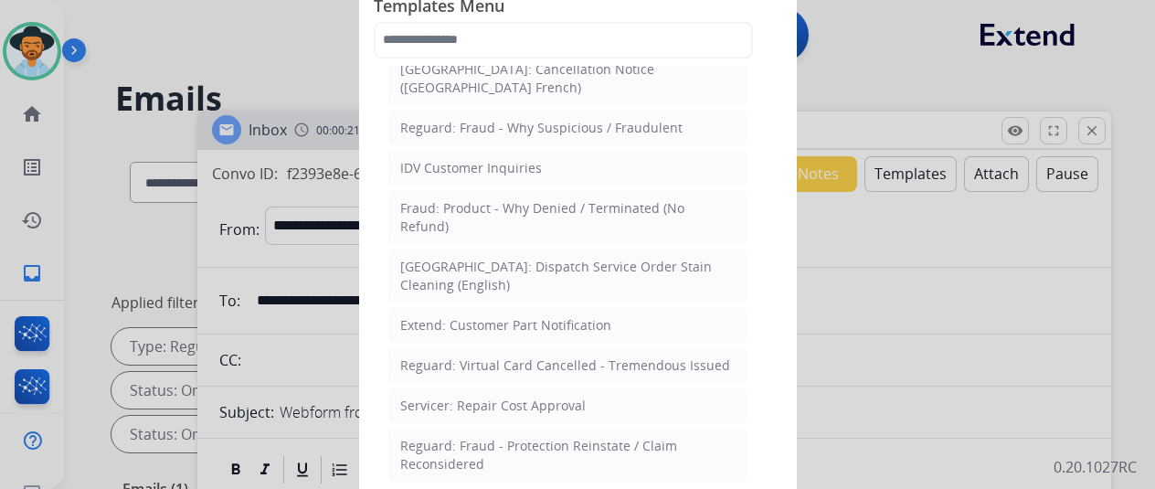
scroll to position [640, 0]
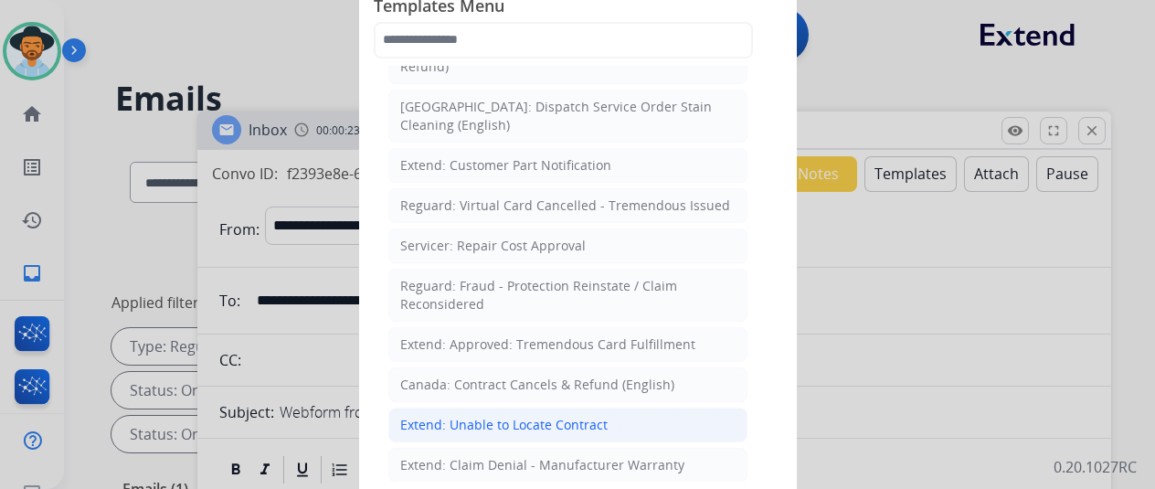
click at [469, 416] on div "Extend: Unable to Locate Contract" at bounding box center [503, 425] width 207 height 18
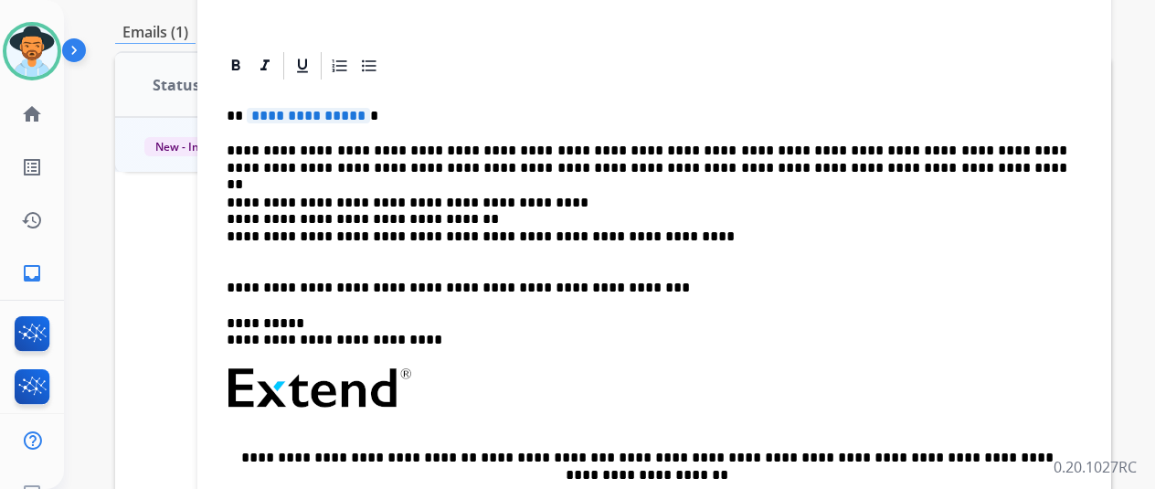
scroll to position [0, 0]
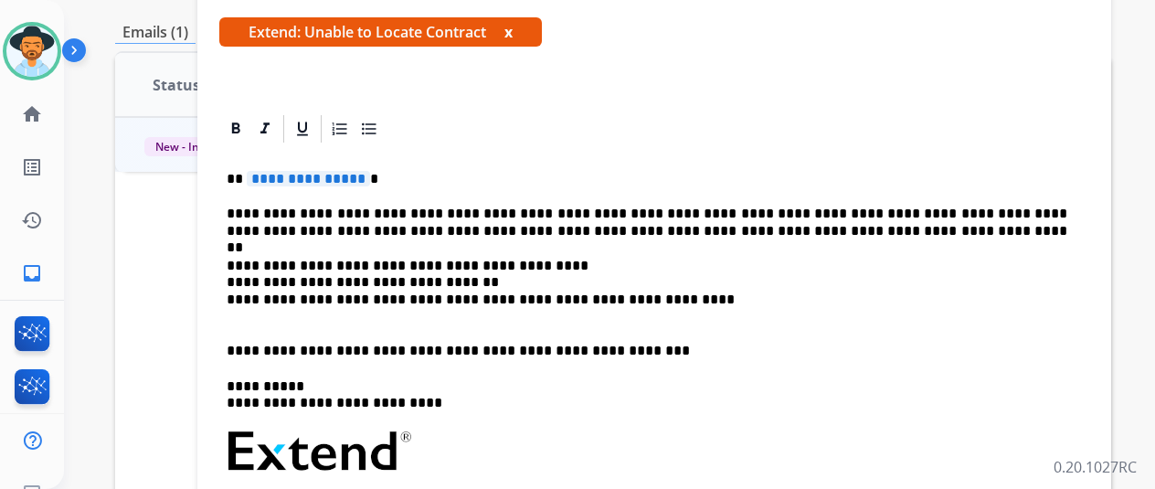
click at [370, 177] on span "**********" at bounding box center [308, 179] width 123 height 16
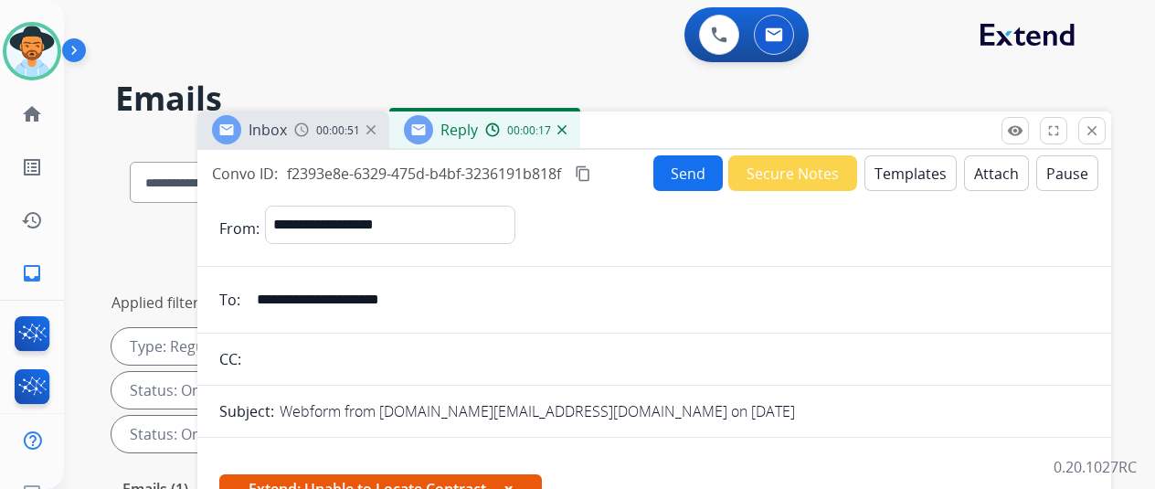
click at [691, 162] on button "Send" at bounding box center [688, 173] width 69 height 36
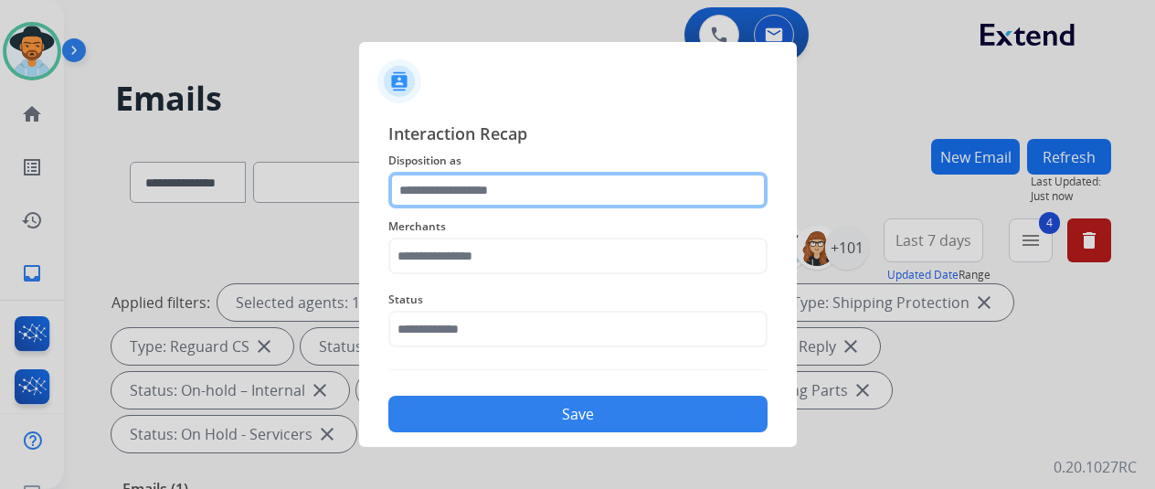
click at [433, 187] on input "text" at bounding box center [577, 190] width 379 height 37
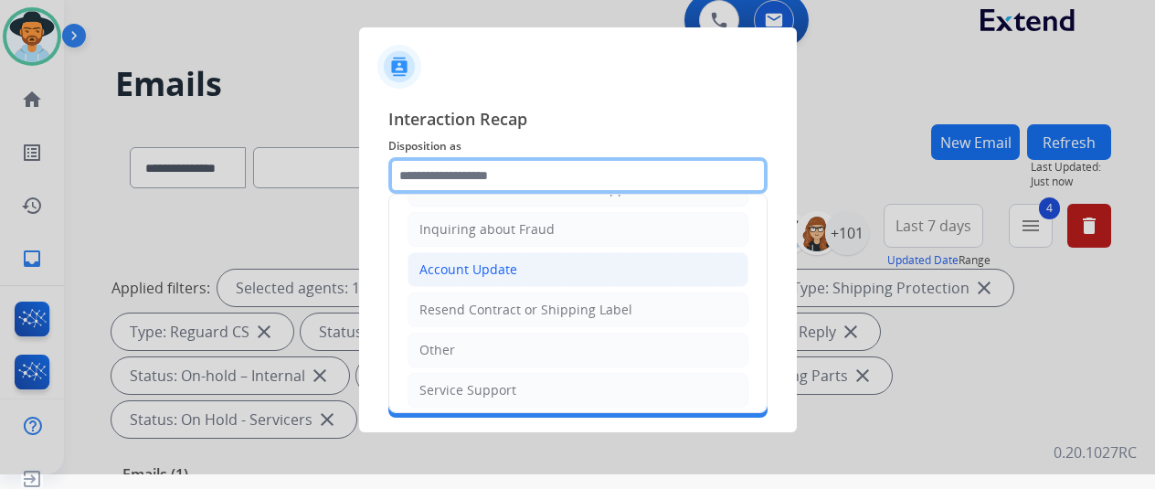
scroll to position [22, 0]
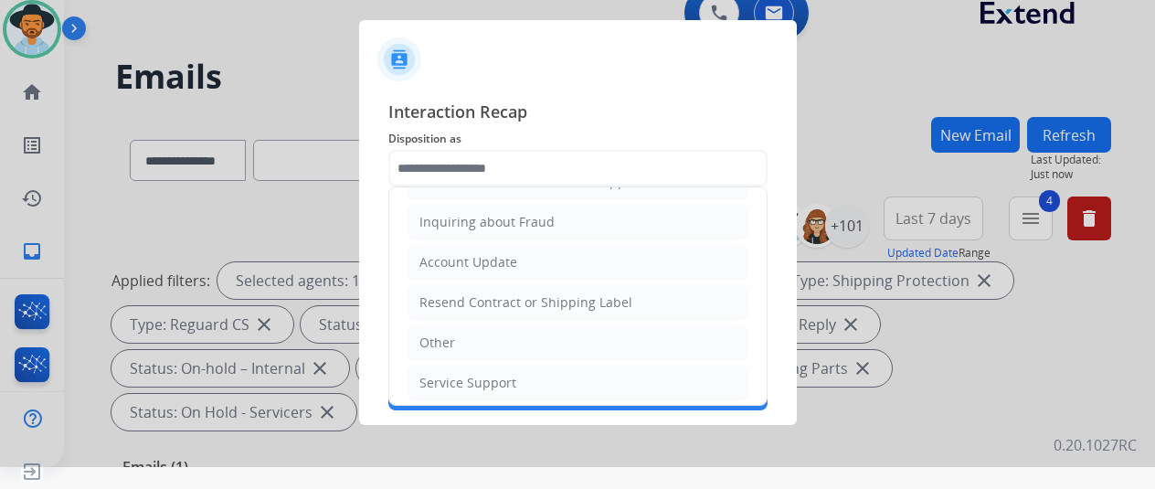
click at [478, 296] on div "Resend Contract or Shipping Label" at bounding box center [526, 302] width 213 height 18
type input "**********"
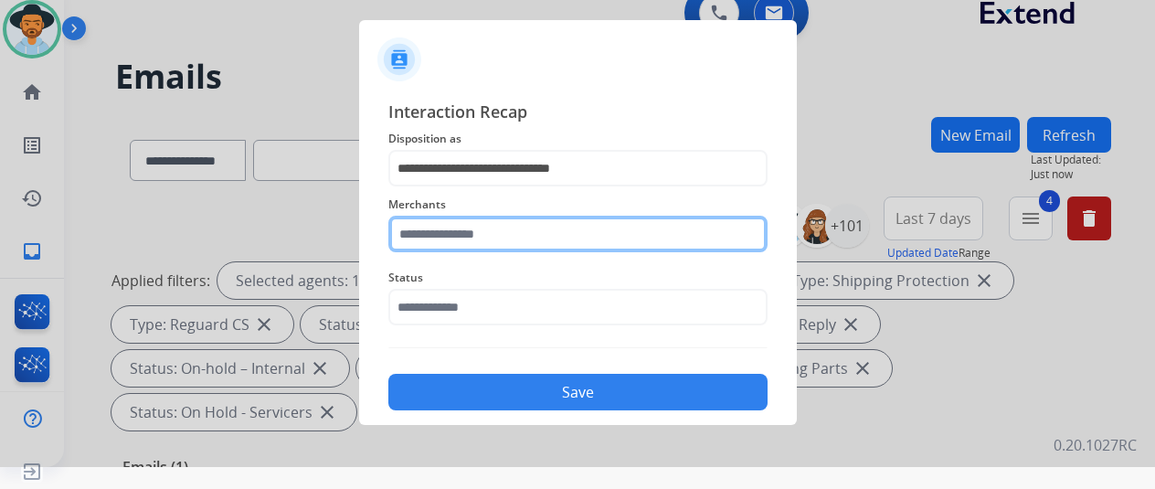
click at [435, 226] on input "text" at bounding box center [577, 234] width 379 height 37
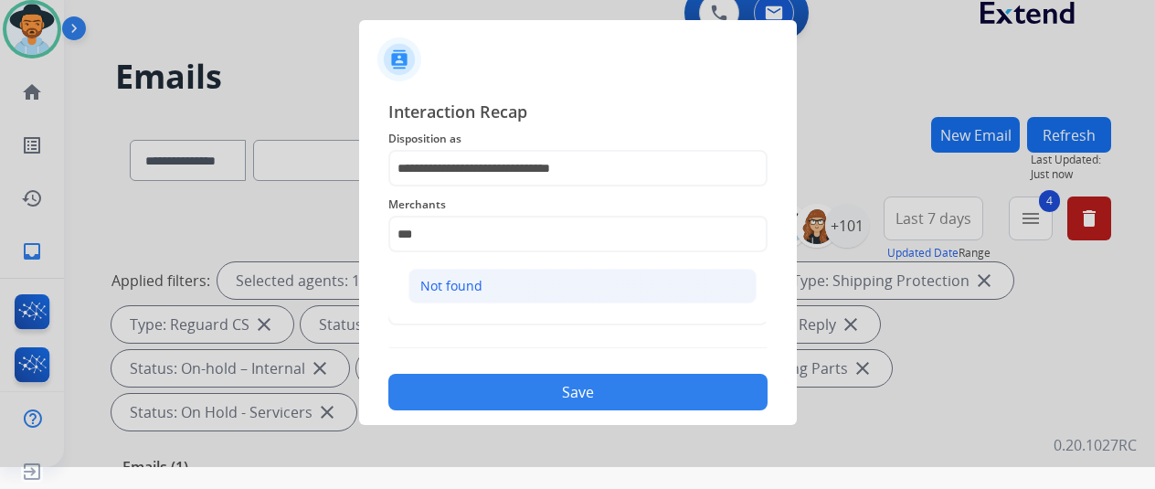
click at [433, 279] on div "Not found" at bounding box center [451, 286] width 62 height 18
type input "*********"
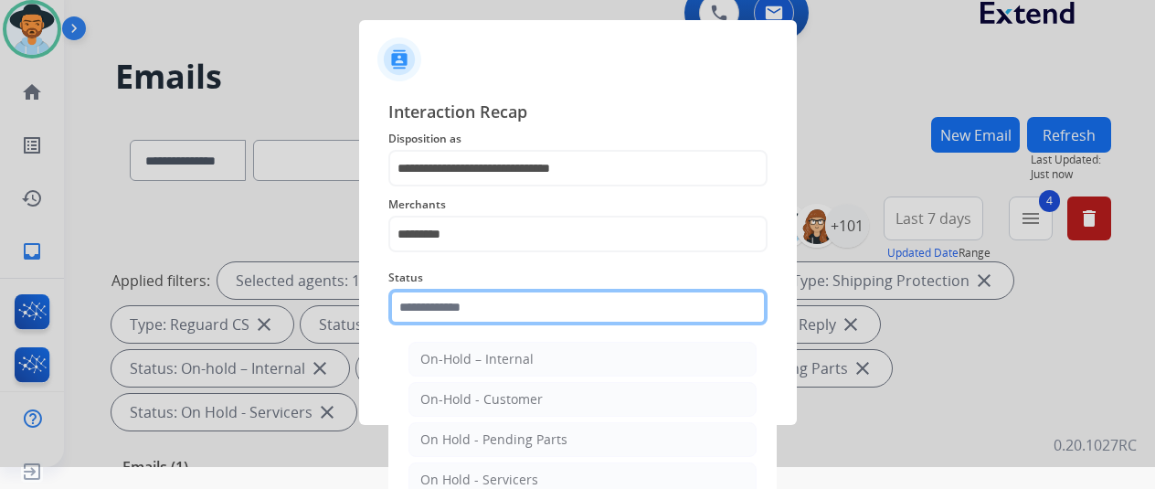
click at [473, 312] on input "text" at bounding box center [577, 307] width 379 height 37
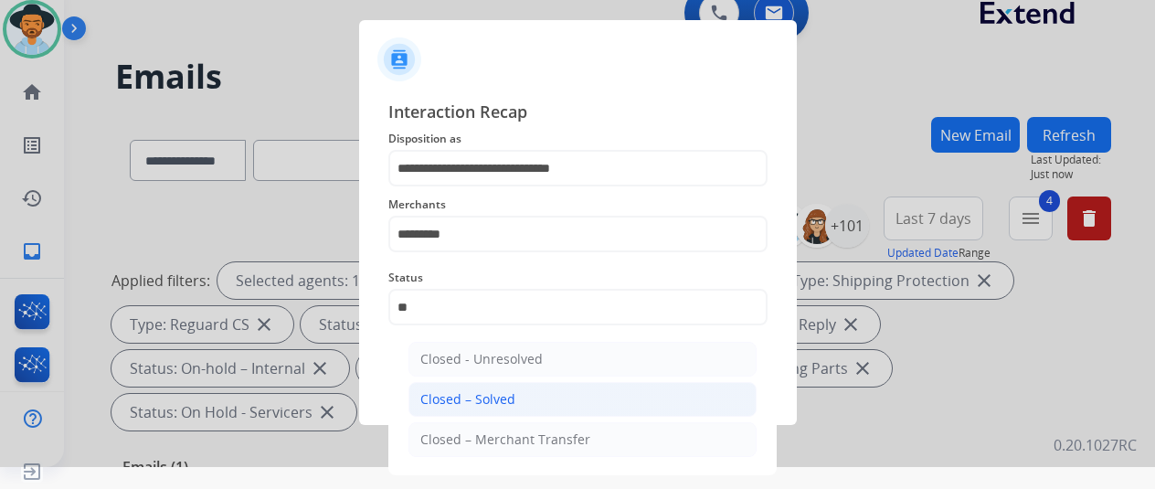
click at [469, 391] on div "Closed – Solved" at bounding box center [467, 399] width 95 height 18
type input "**********"
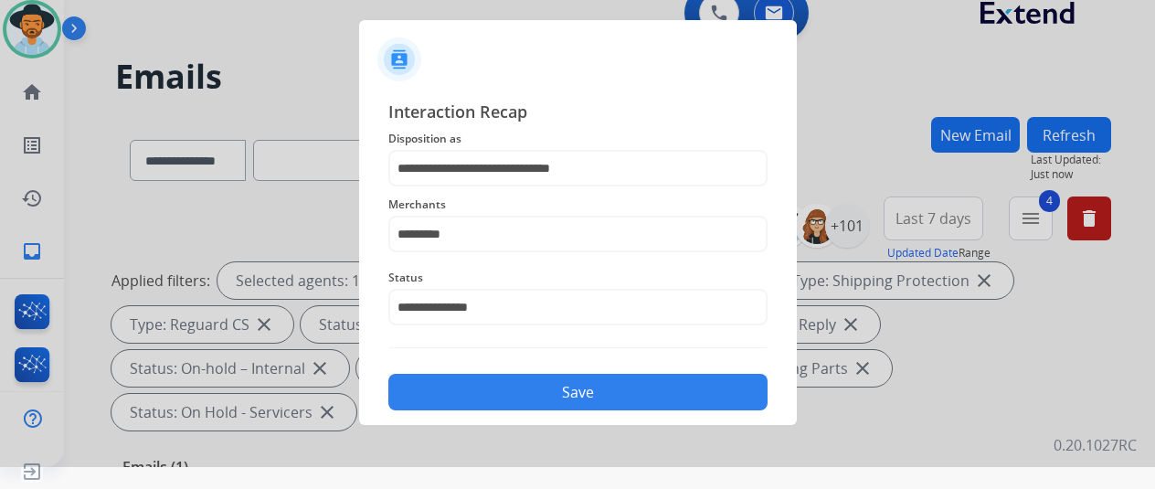
click at [494, 386] on button "Save" at bounding box center [577, 392] width 379 height 37
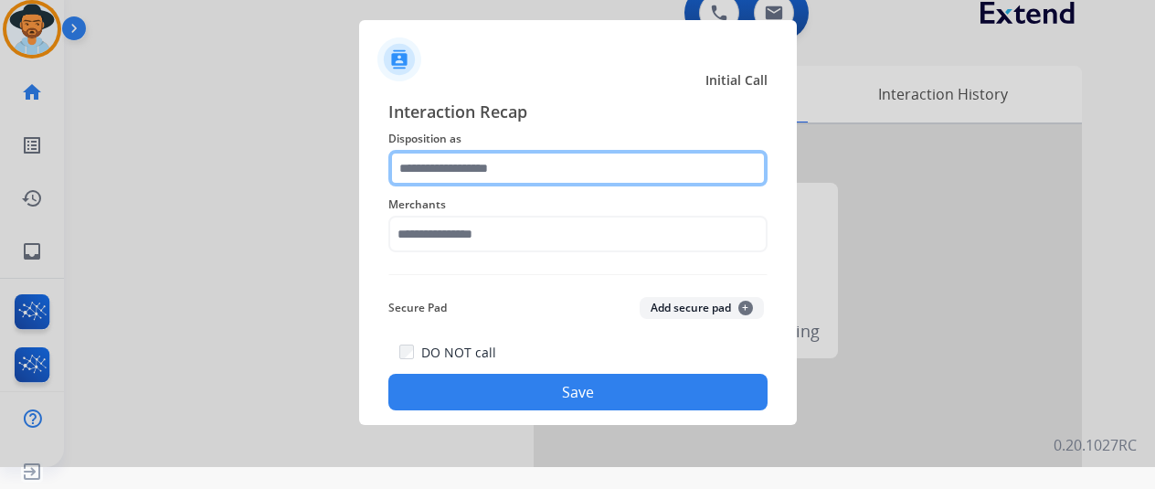
click at [435, 168] on input "text" at bounding box center [577, 168] width 379 height 37
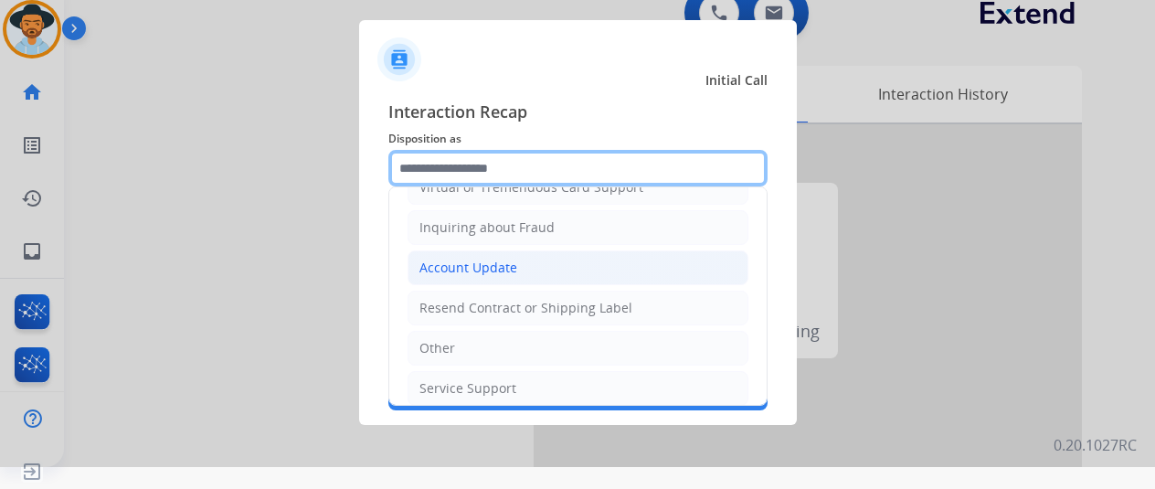
scroll to position [274, 0]
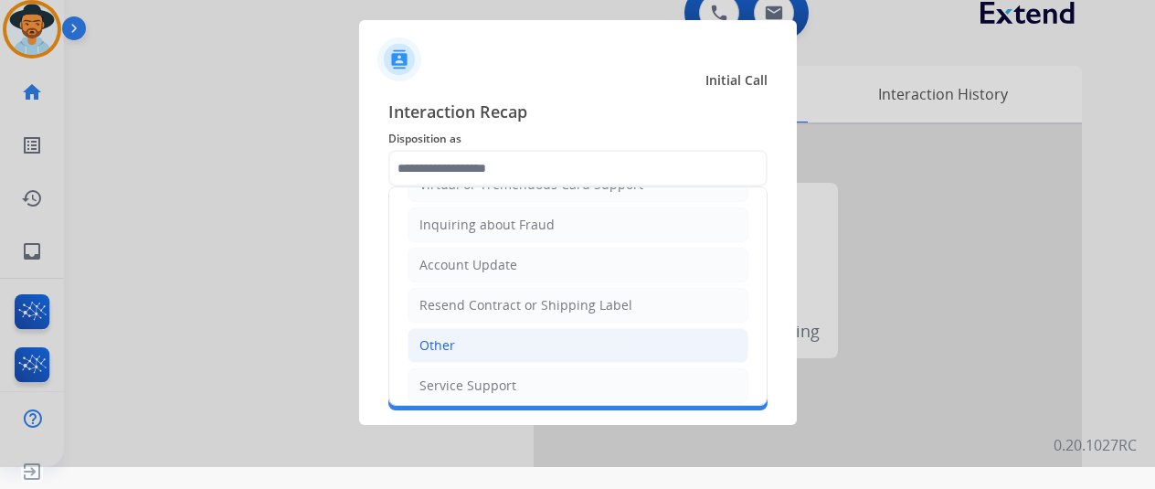
click at [464, 332] on li "Other" at bounding box center [578, 345] width 341 height 35
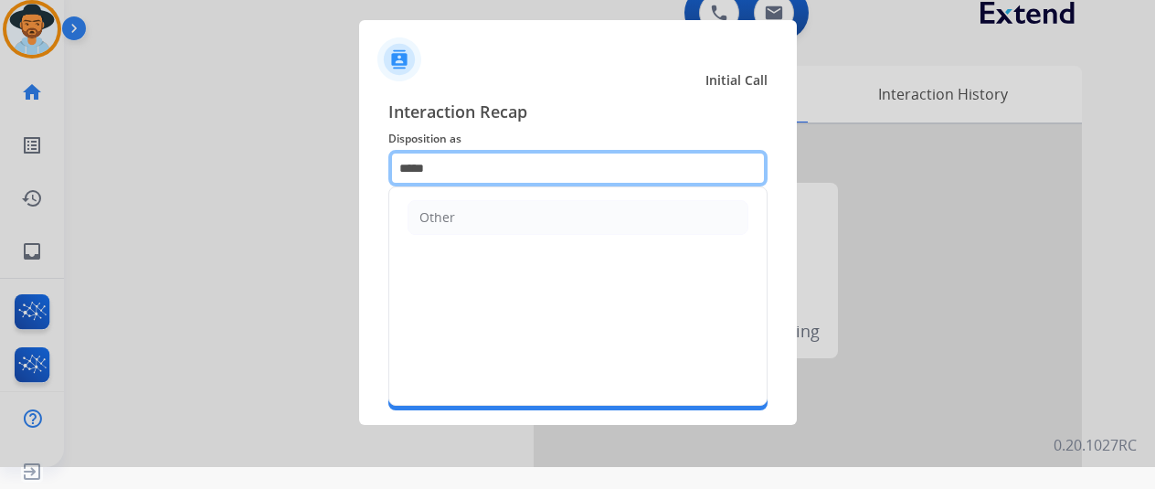
drag, startPoint x: 451, startPoint y: 169, endPoint x: 221, endPoint y: 175, distance: 229.5
click at [0, 175] on app-contact-recap-modal "Initial Call Interaction Recap Disposition as ***** Other Merchants Secure Pad …" at bounding box center [0, 222] width 0 height 489
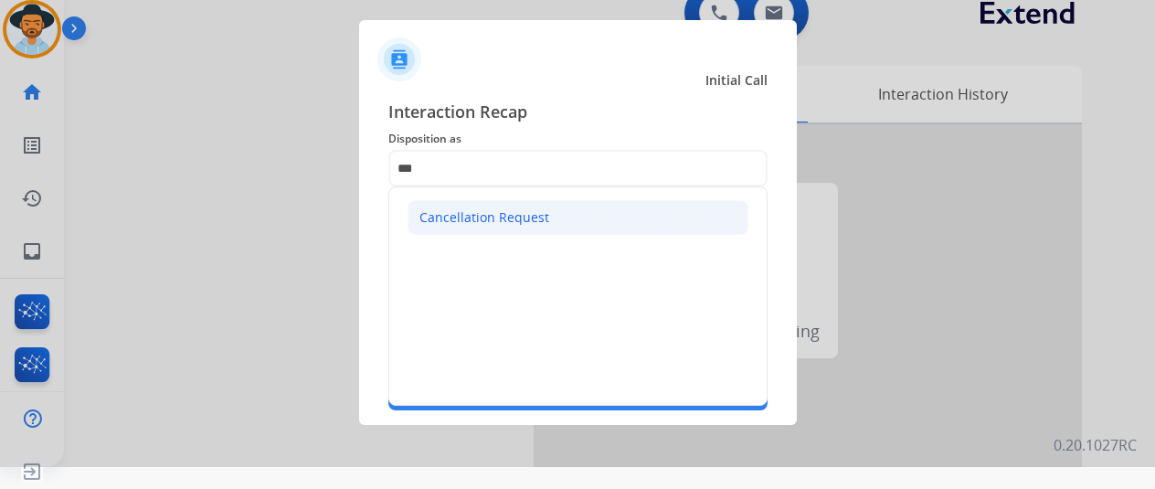
click at [454, 230] on li "Cancellation Request" at bounding box center [578, 217] width 341 height 35
type input "**********"
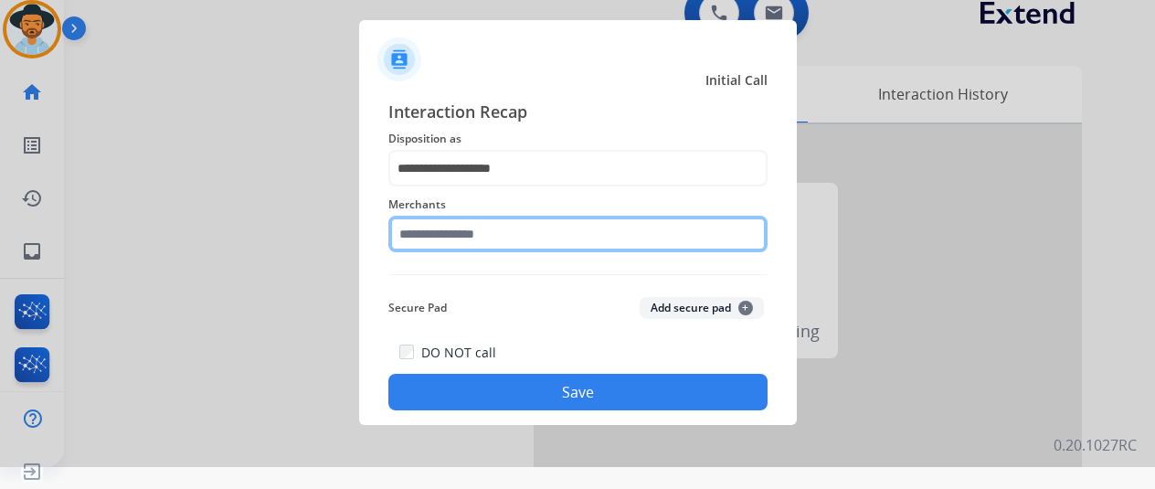
click at [456, 232] on input "text" at bounding box center [577, 234] width 379 height 37
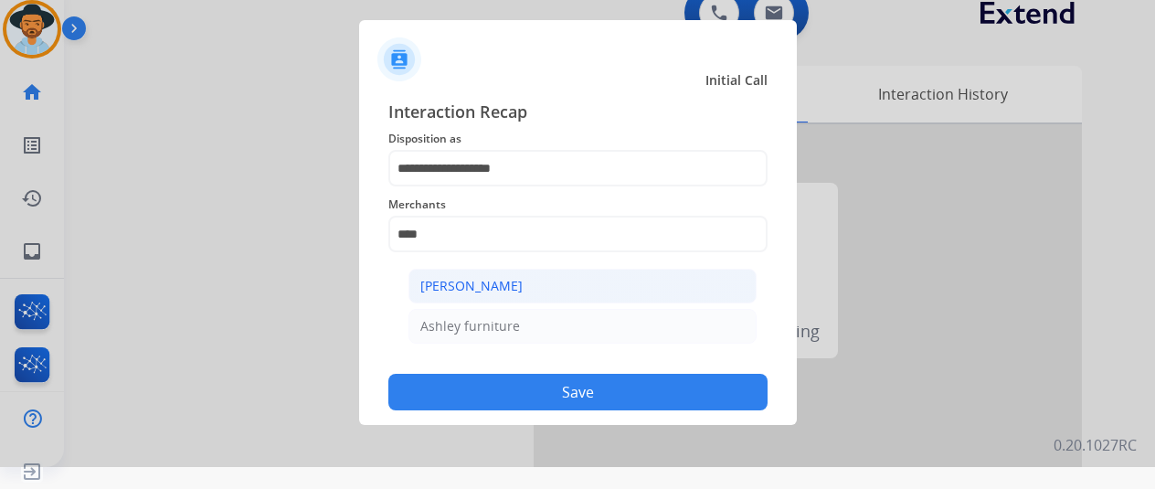
click at [447, 284] on div "[PERSON_NAME]" at bounding box center [471, 286] width 102 height 18
type input "**********"
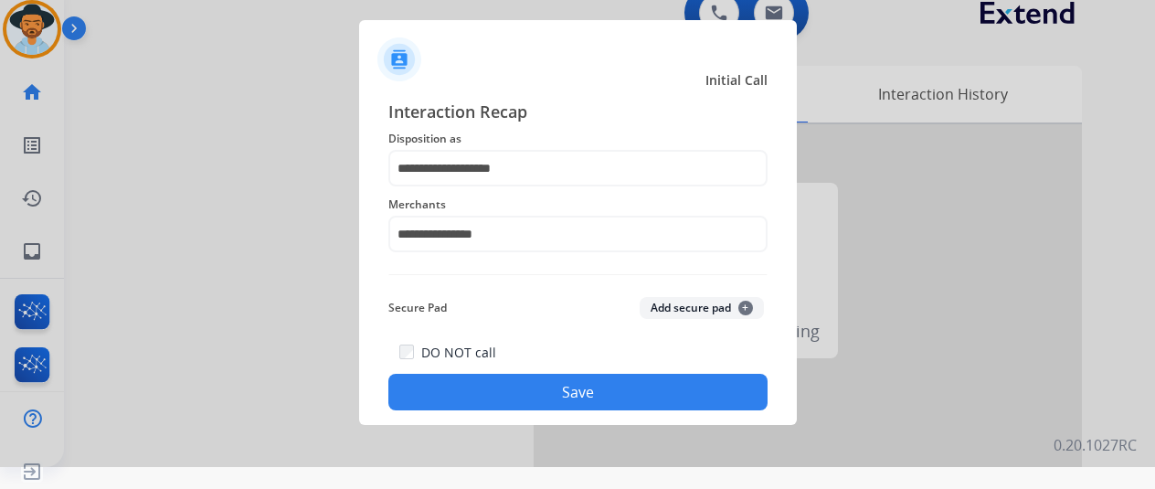
click at [541, 385] on button "Save" at bounding box center [577, 392] width 379 height 37
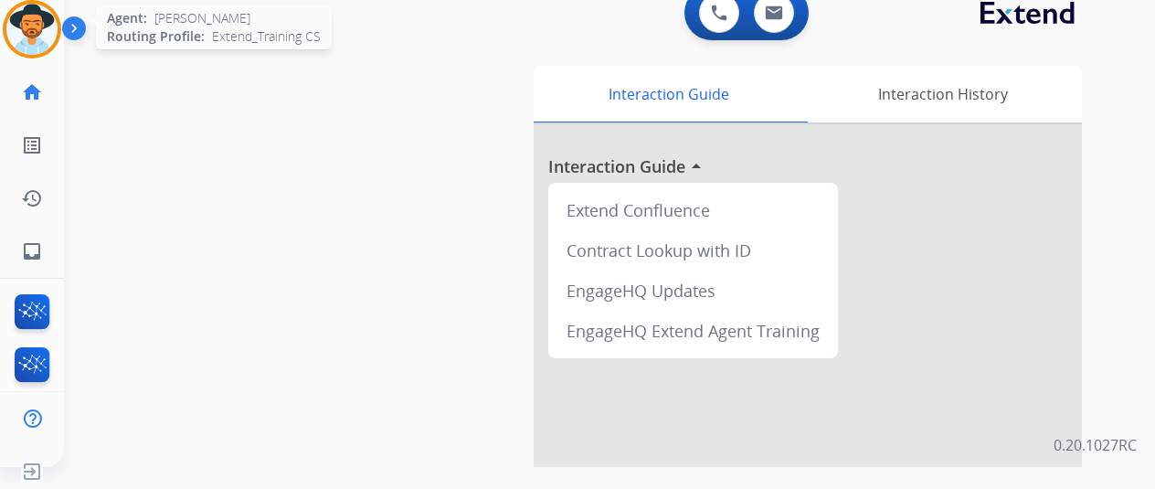
click at [36, 27] on img at bounding box center [31, 29] width 51 height 51
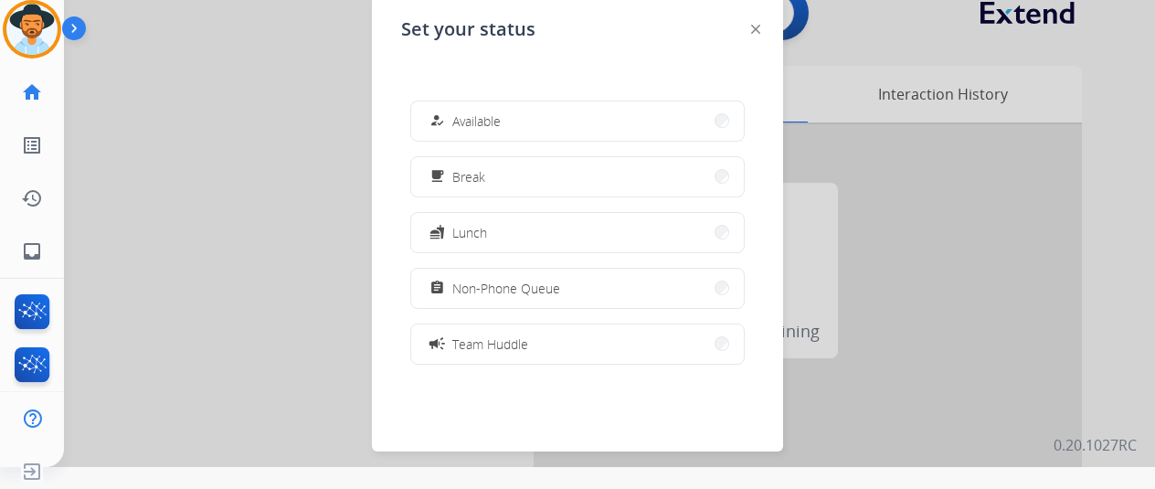
click at [478, 114] on span "Available" at bounding box center [476, 121] width 48 height 19
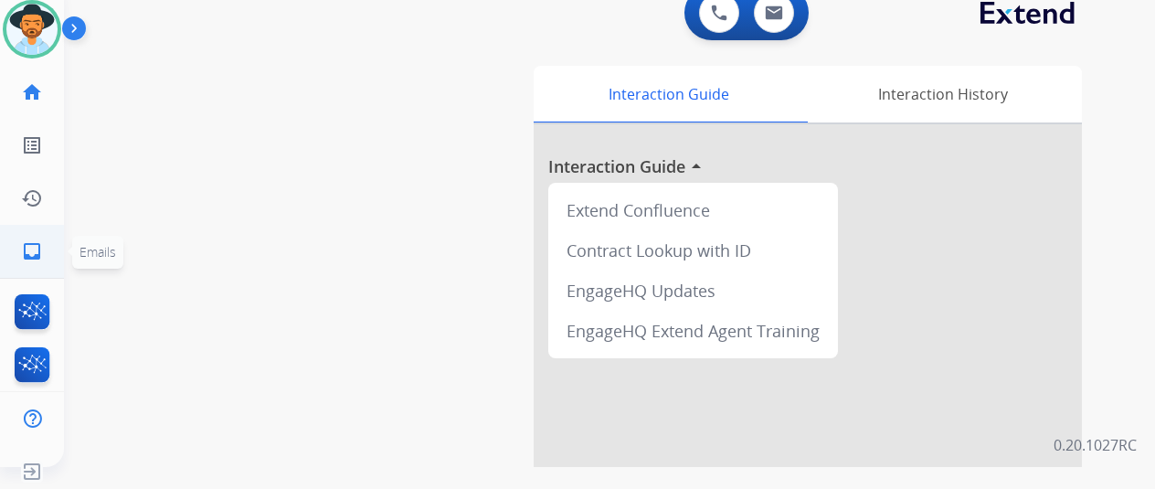
click at [32, 239] on link "inbox Emails" at bounding box center [31, 251] width 51 height 51
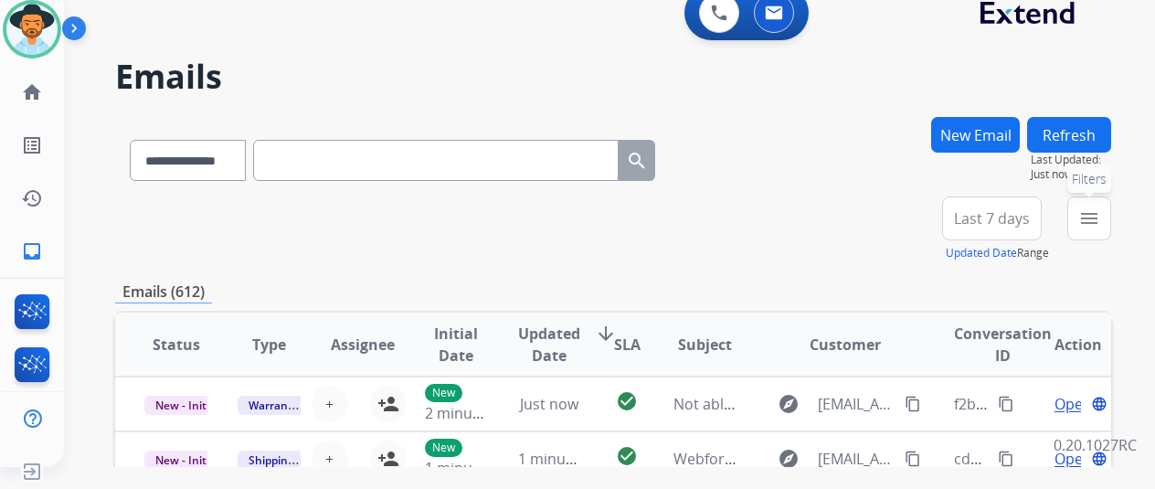
click at [1111, 218] on button "menu Filters" at bounding box center [1090, 219] width 44 height 44
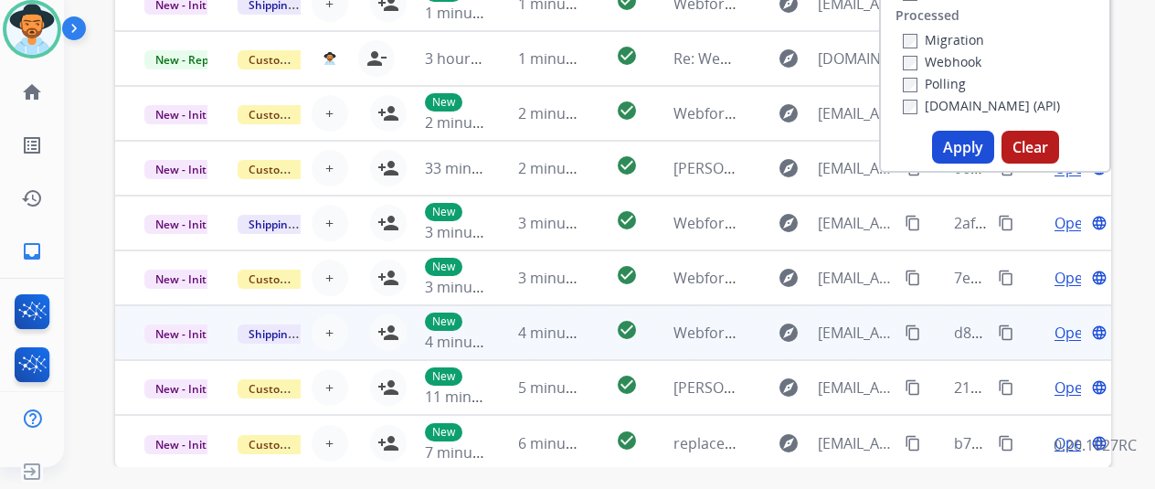
scroll to position [457, 0]
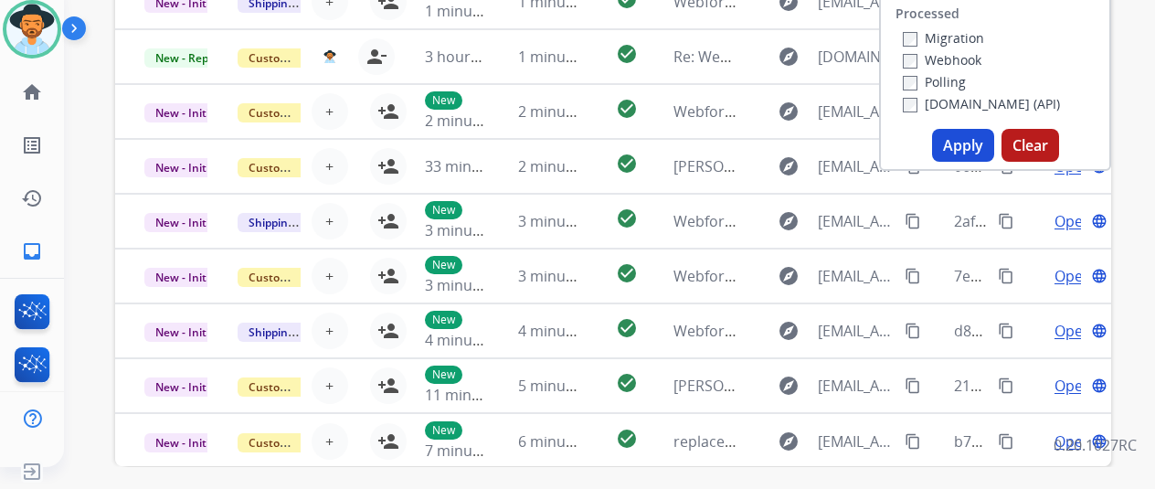
click at [969, 145] on button "Apply" at bounding box center [963, 145] width 62 height 33
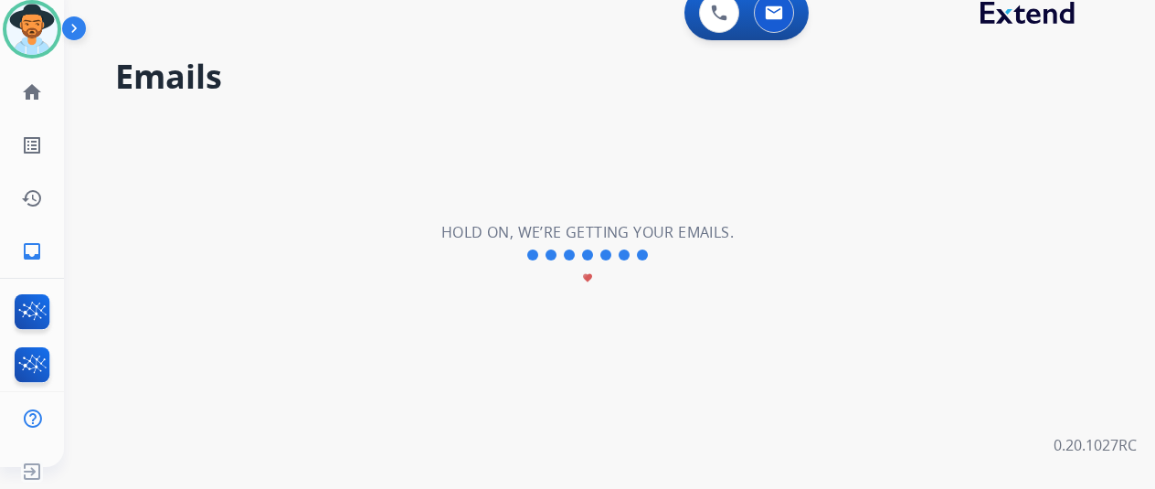
scroll to position [0, 0]
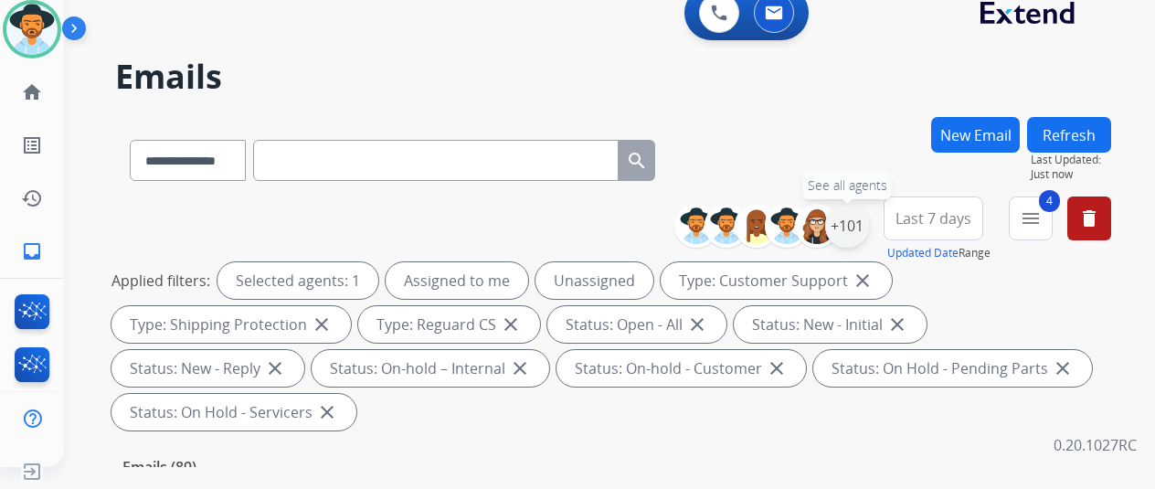
click at [866, 221] on div "+101" at bounding box center [847, 226] width 44 height 44
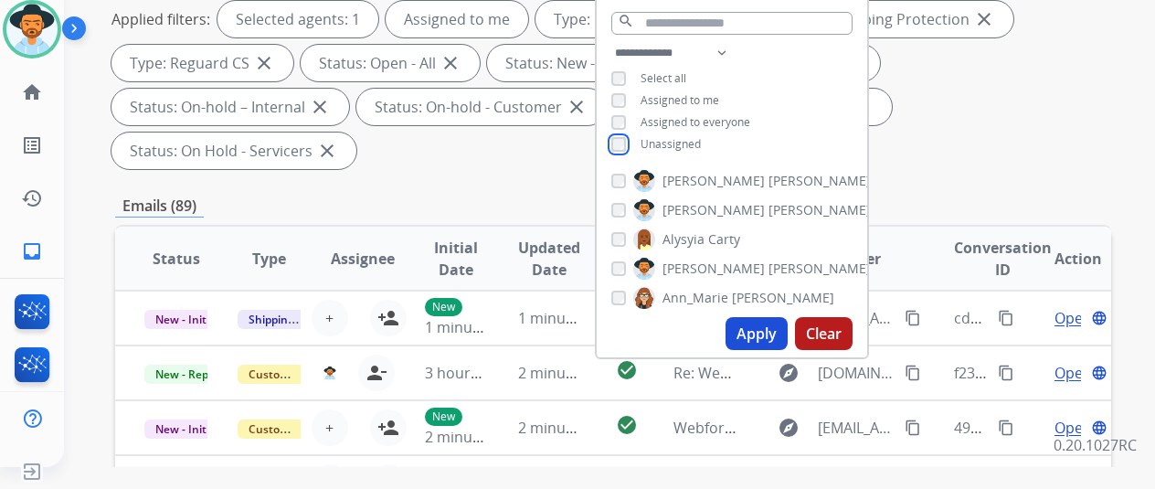
scroll to position [274, 0]
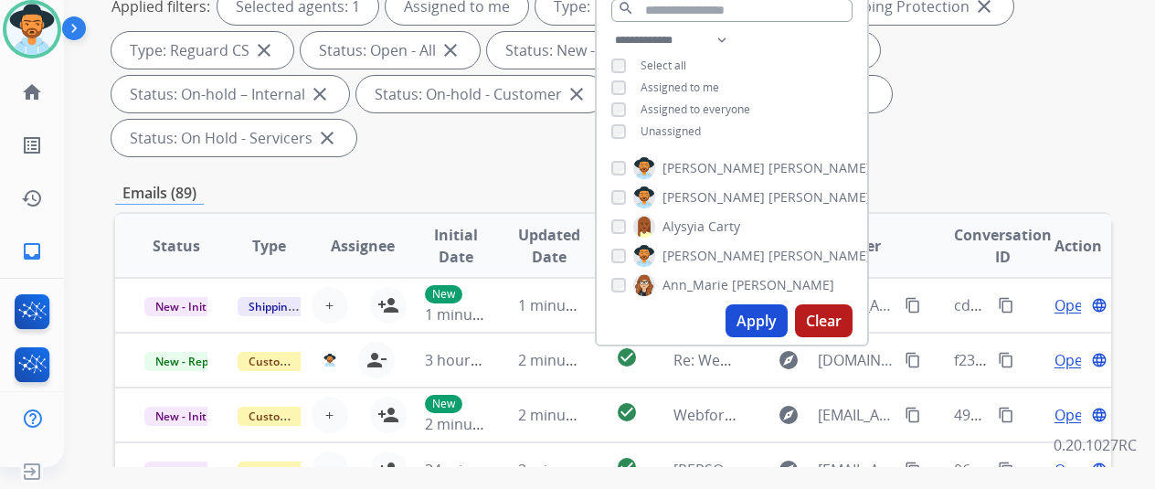
click at [765, 312] on button "Apply" at bounding box center [757, 320] width 62 height 33
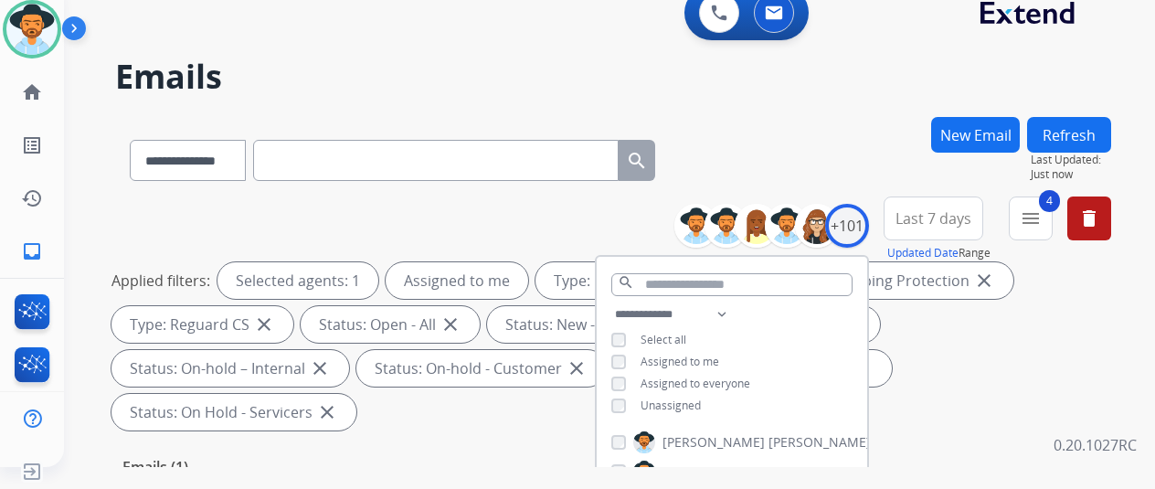
click at [817, 155] on div "**********" at bounding box center [613, 157] width 996 height 80
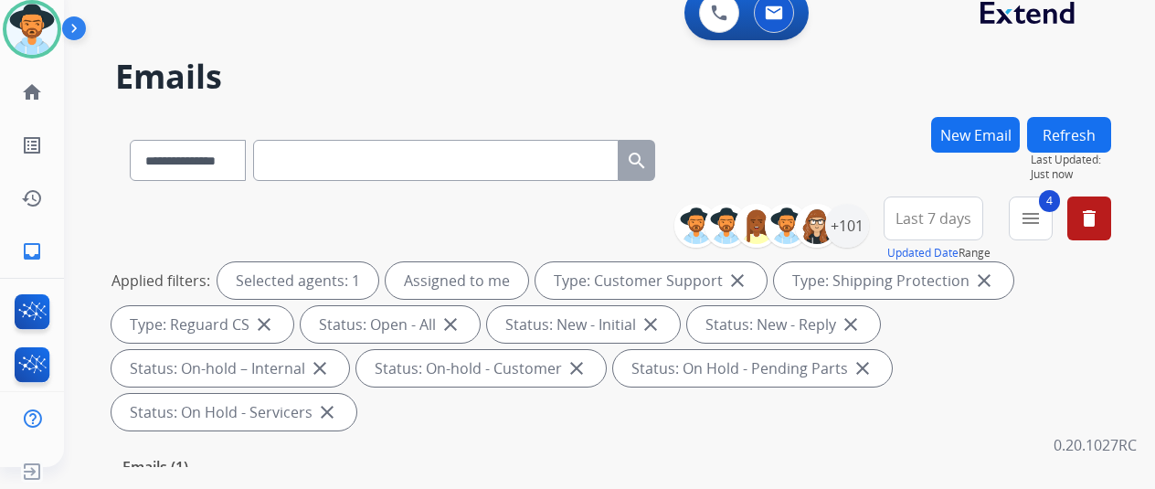
scroll to position [366, 0]
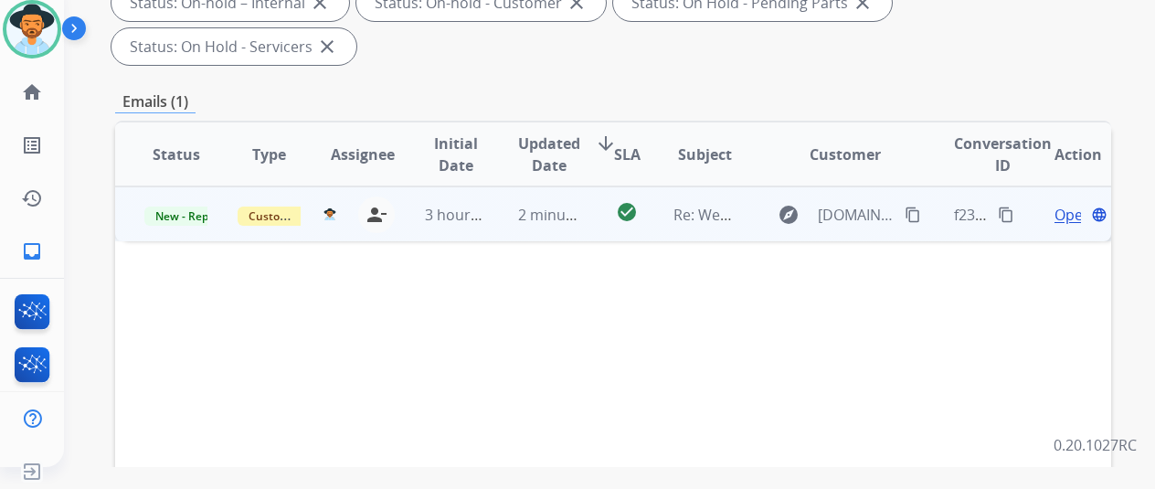
click at [1062, 204] on span "Open" at bounding box center [1073, 215] width 37 height 22
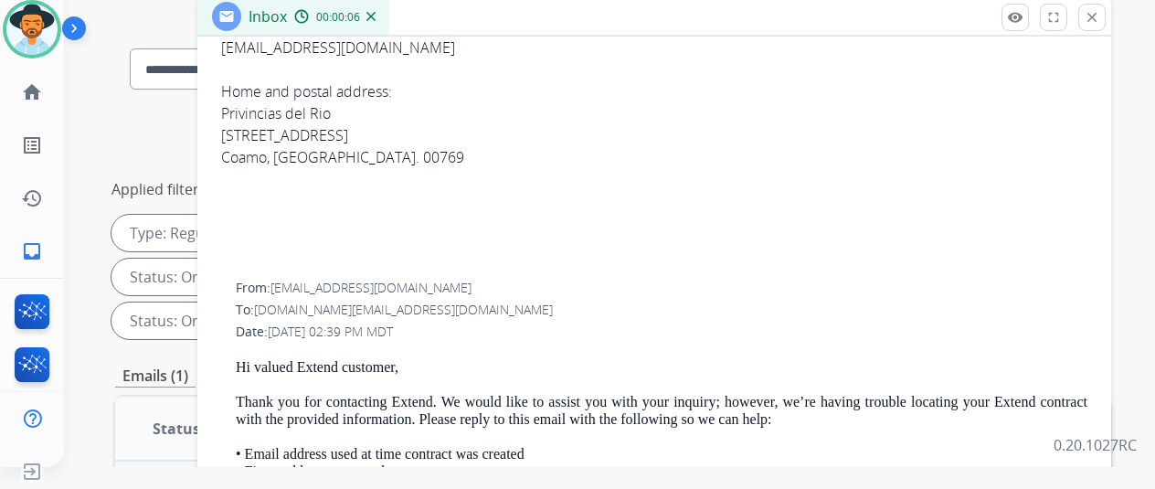
scroll to position [183, 0]
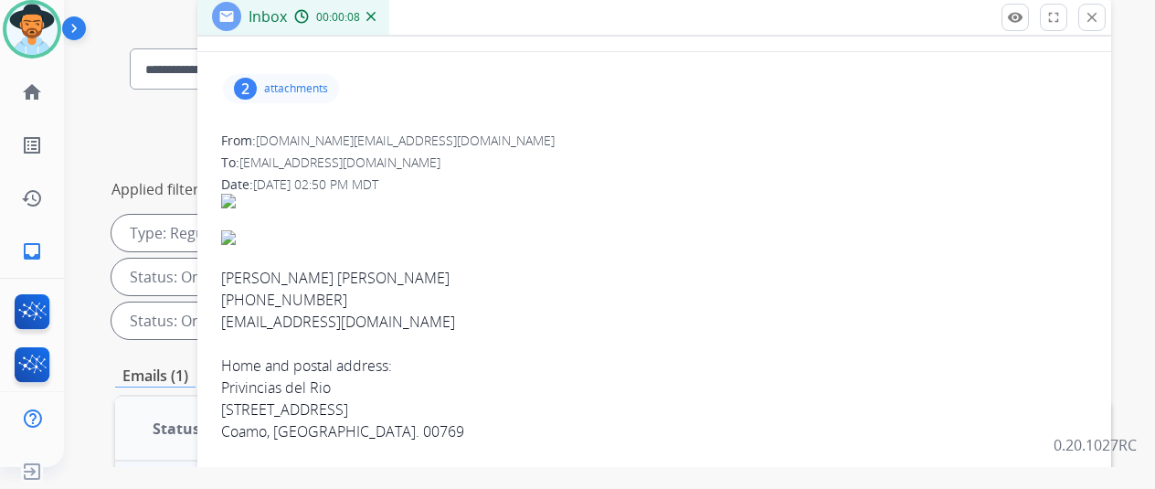
click at [257, 83] on div "2" at bounding box center [245, 89] width 23 height 22
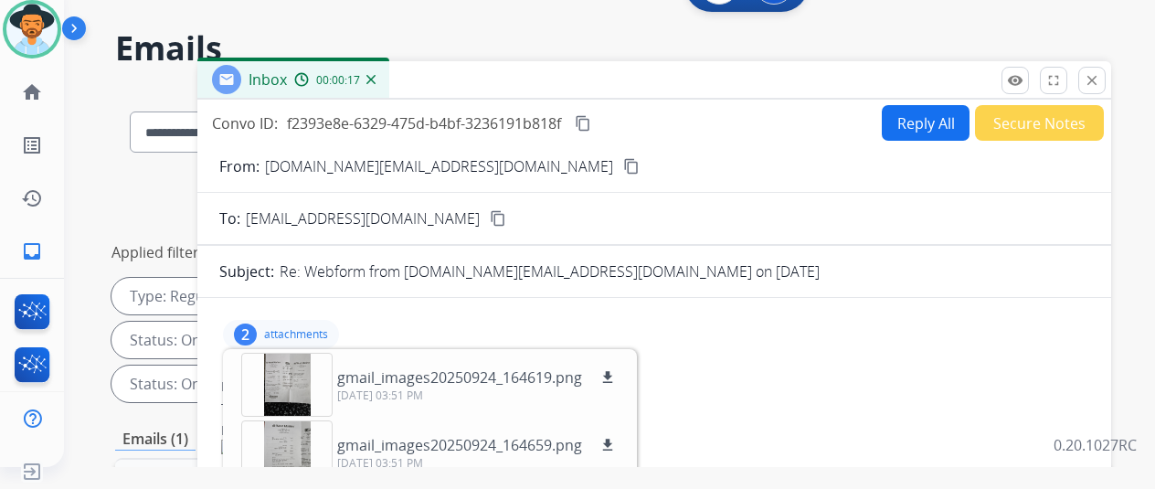
scroll to position [0, 0]
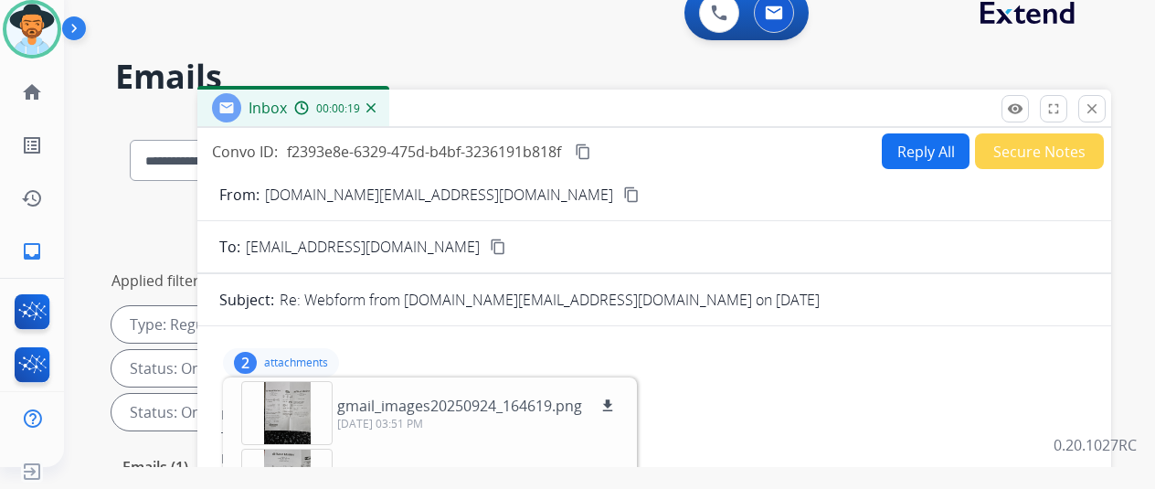
click at [376, 103] on img at bounding box center [371, 107] width 9 height 9
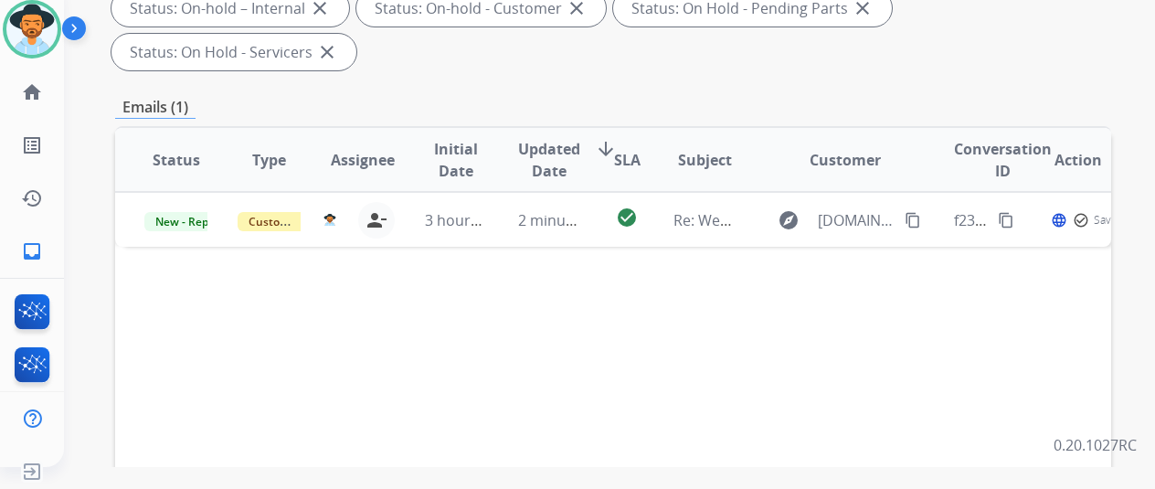
scroll to position [366, 0]
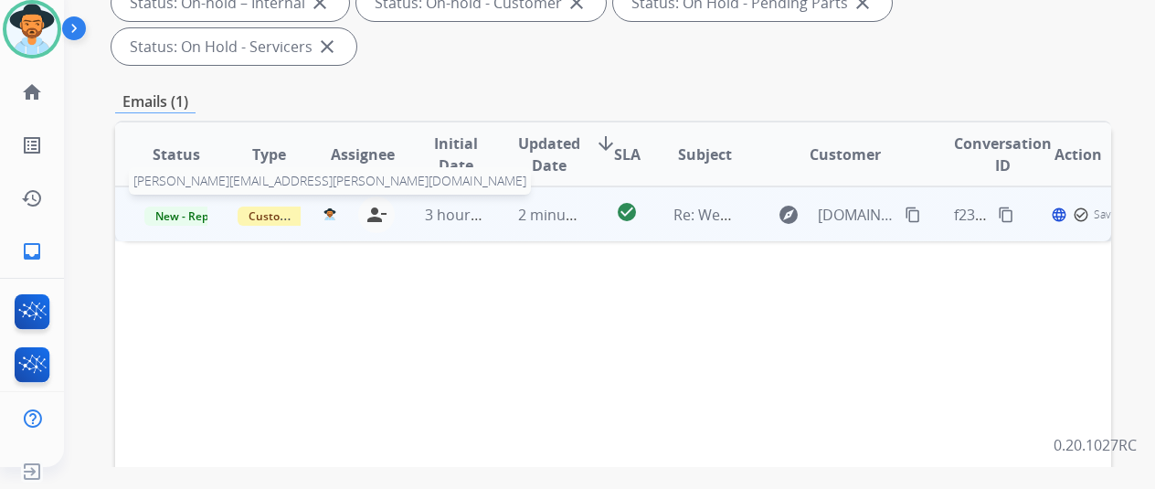
click at [324, 197] on button "tammy.davidson@eccogroupusa.com" at bounding box center [330, 215] width 12 height 37
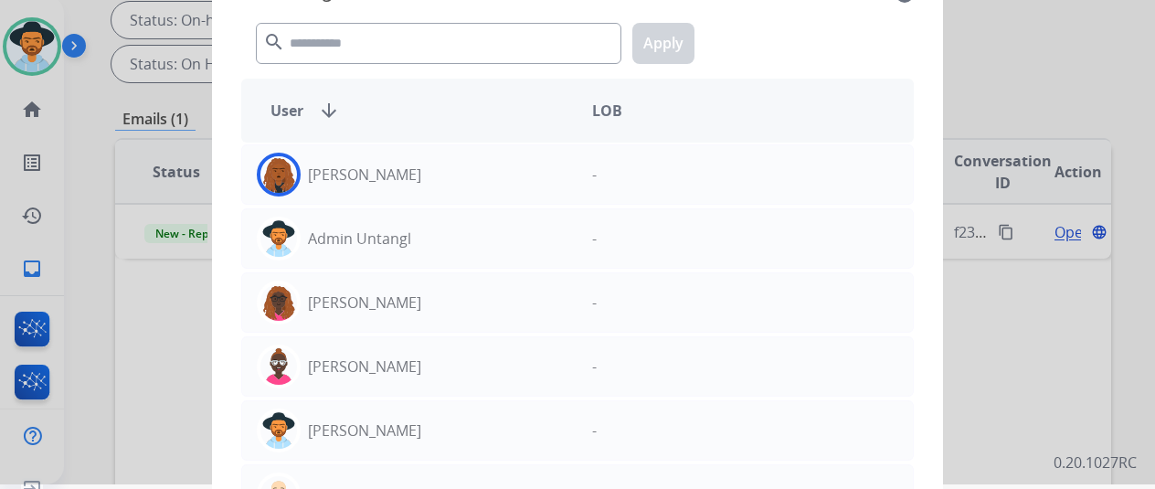
scroll to position [0, 0]
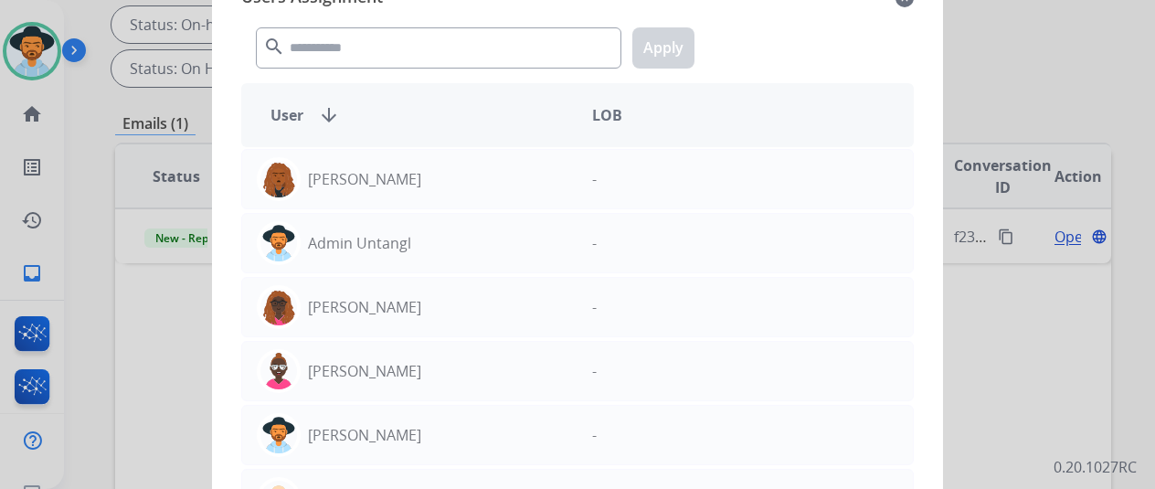
click at [1015, 38] on div at bounding box center [577, 244] width 1155 height 489
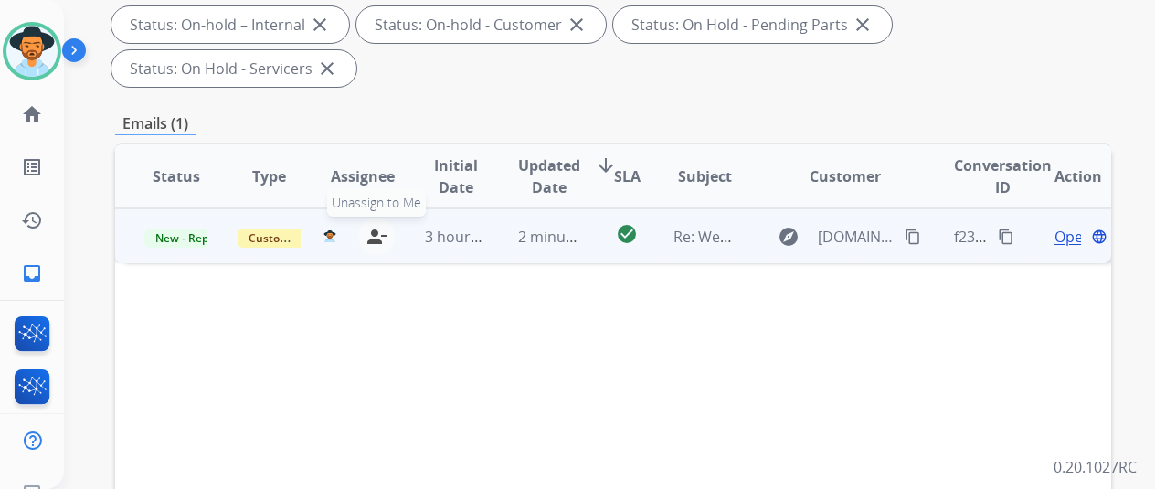
click at [379, 226] on mat-icon "person_remove" at bounding box center [377, 237] width 22 height 22
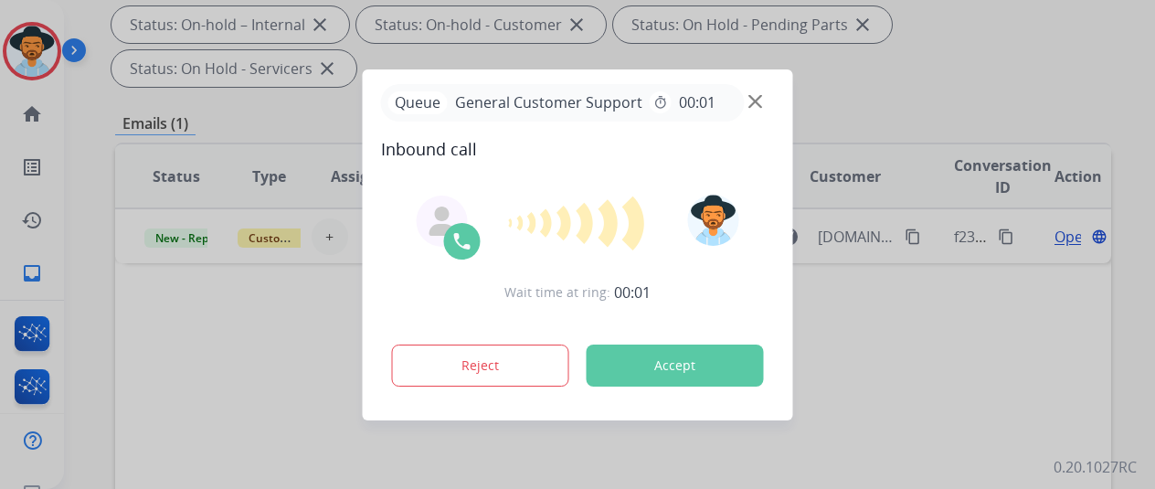
click at [179, 189] on div at bounding box center [577, 244] width 1155 height 489
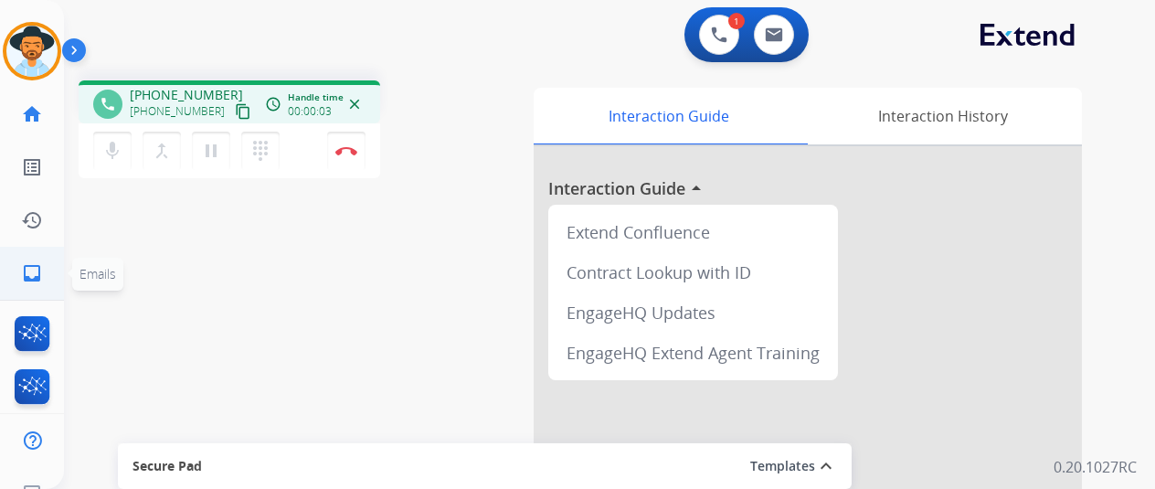
click at [28, 268] on mat-icon "inbox" at bounding box center [32, 273] width 22 height 22
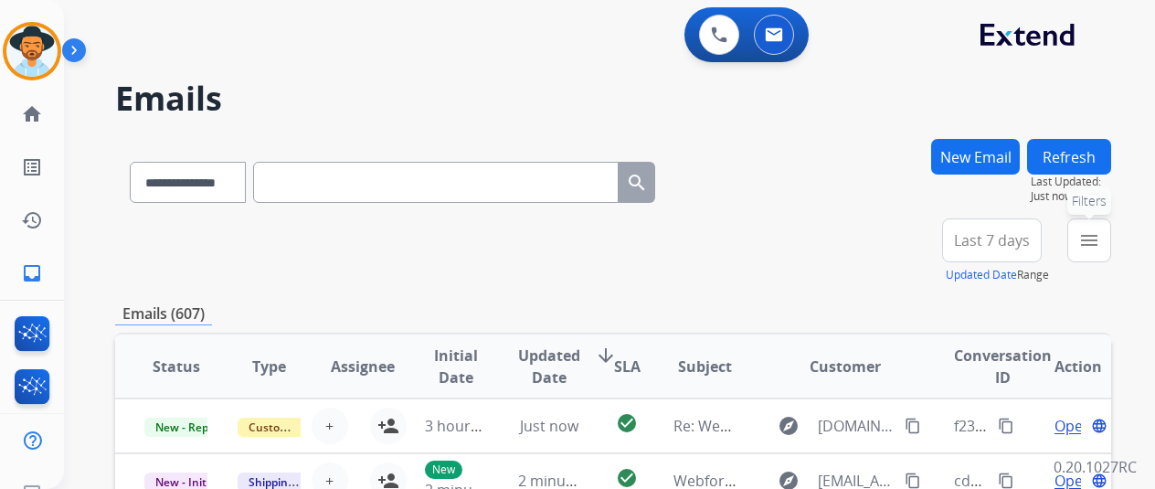
click at [1100, 233] on mat-icon "menu" at bounding box center [1090, 240] width 22 height 22
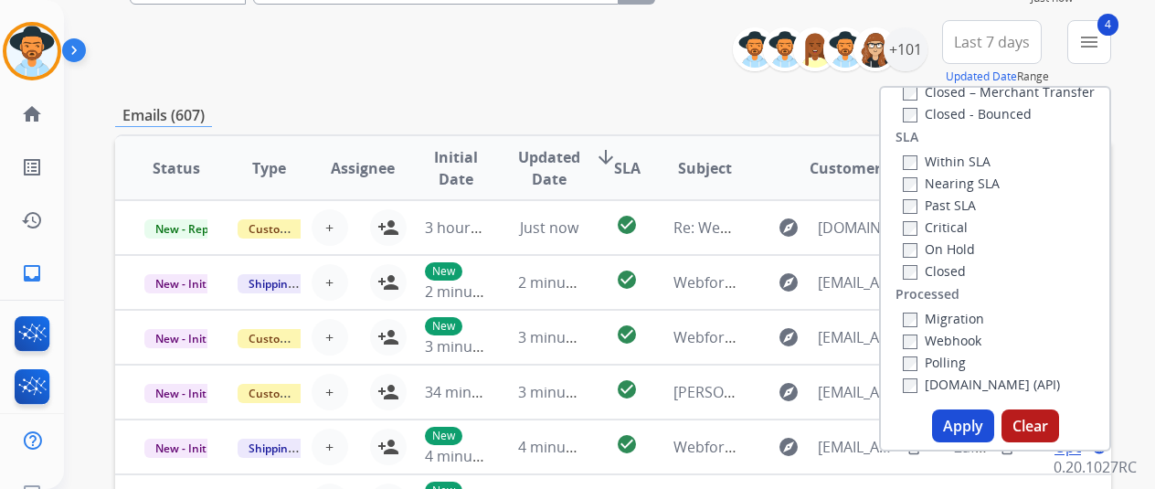
scroll to position [366, 0]
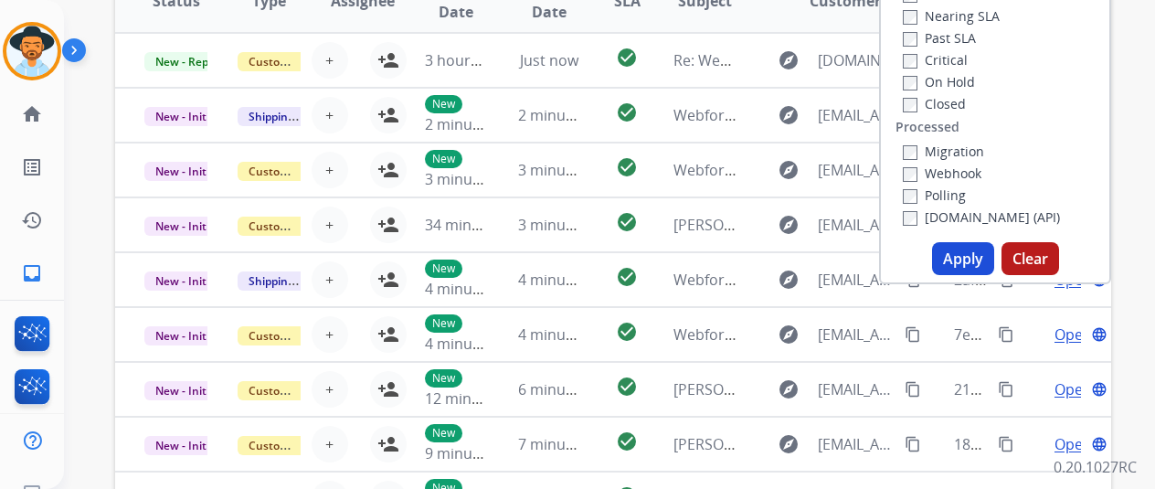
drag, startPoint x: 957, startPoint y: 255, endPoint x: 896, endPoint y: 197, distance: 84.1
click at [958, 255] on button "Apply" at bounding box center [963, 258] width 62 height 33
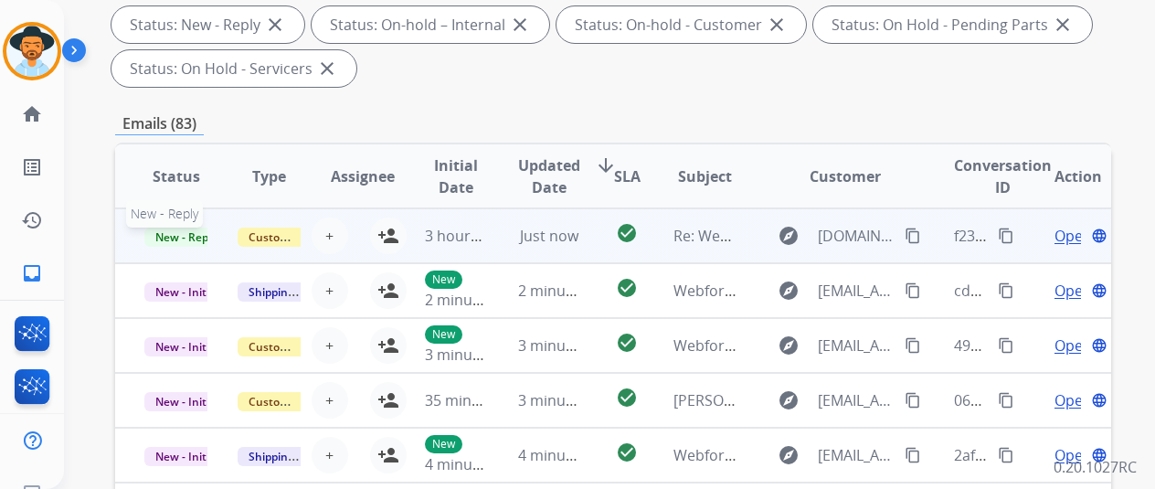
click at [187, 231] on span "New - Reply" at bounding box center [185, 237] width 83 height 19
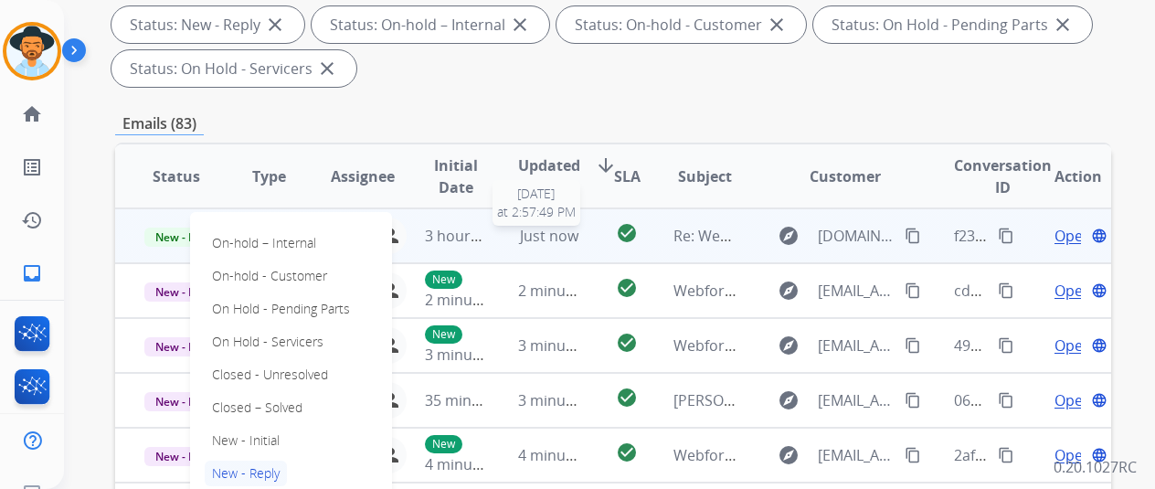
click at [537, 234] on span "Just now" at bounding box center [549, 236] width 58 height 20
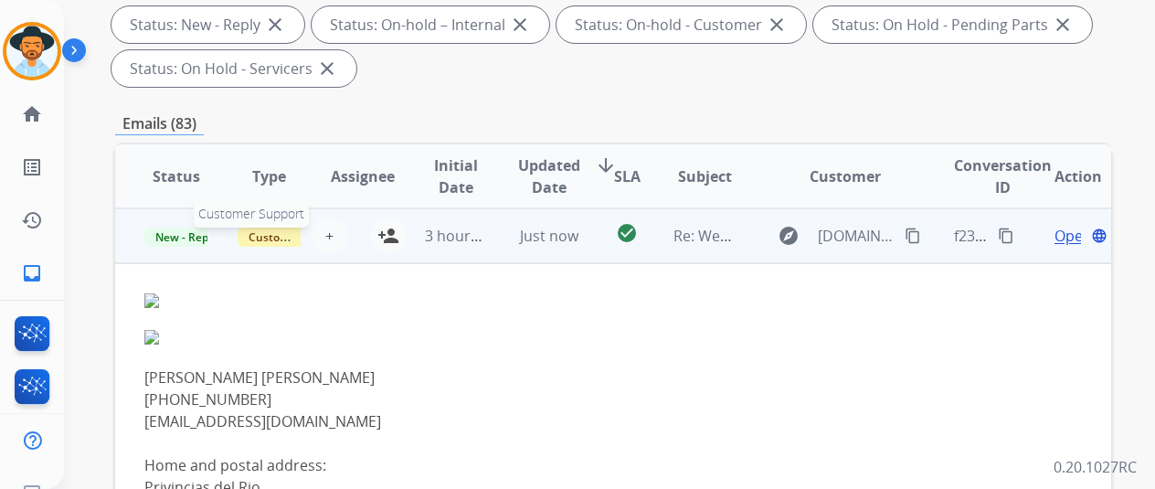
click at [250, 228] on span "Customer Support" at bounding box center [297, 237] width 119 height 19
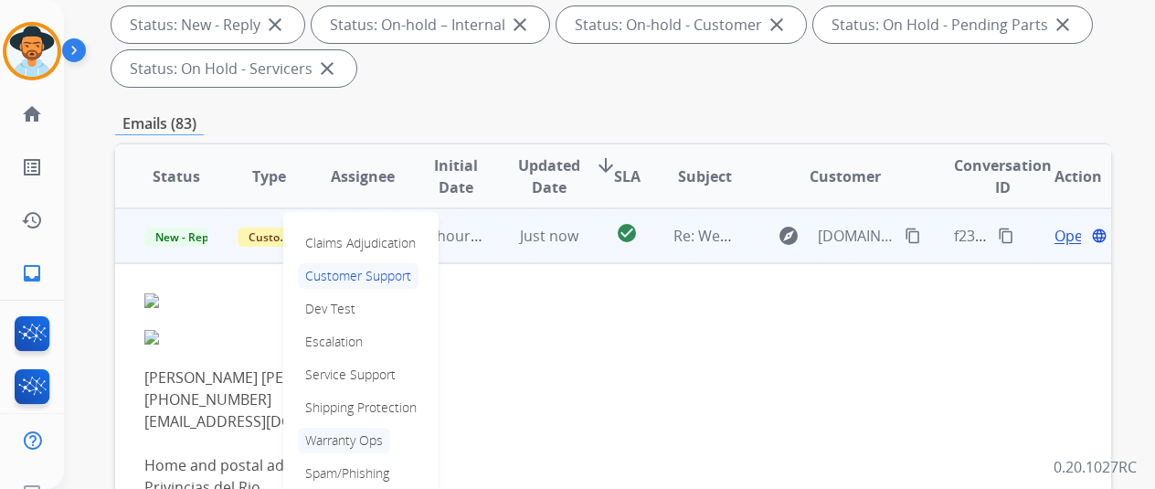
click at [354, 434] on p "Warranty Ops" at bounding box center [344, 441] width 92 height 26
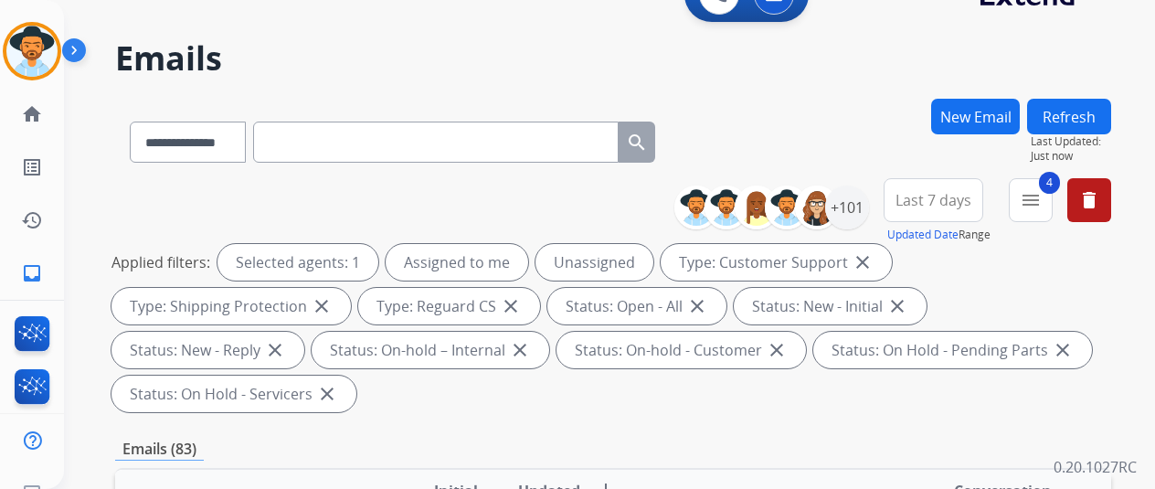
scroll to position [0, 0]
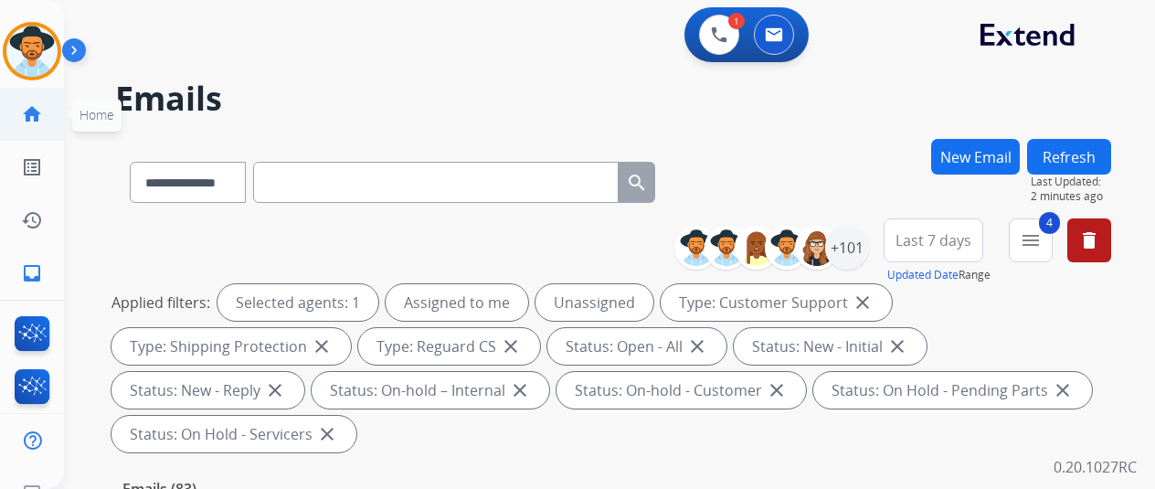
click at [36, 109] on mat-icon "home" at bounding box center [32, 114] width 22 height 22
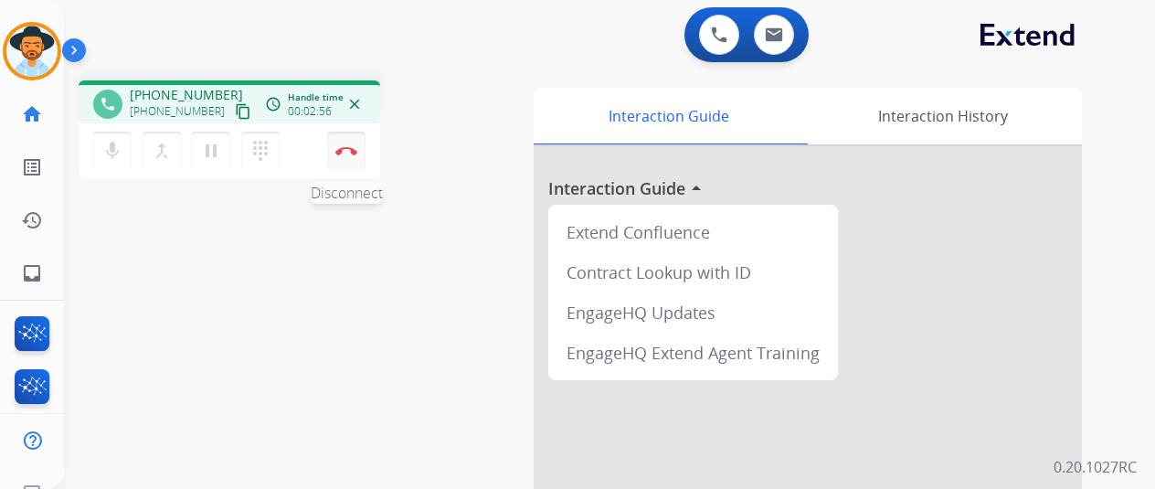
click at [351, 147] on img at bounding box center [346, 150] width 22 height 9
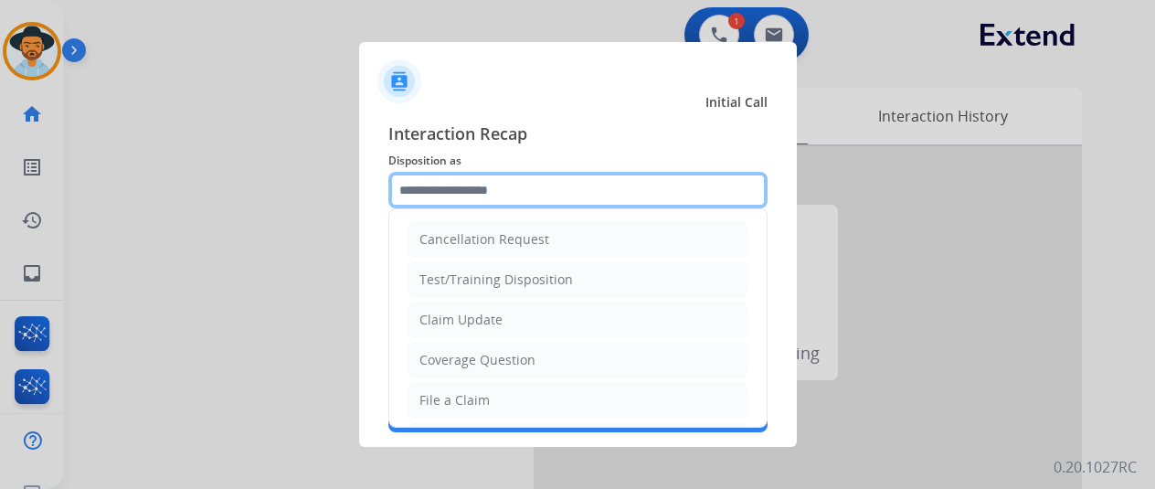
click at [469, 187] on input "text" at bounding box center [577, 190] width 379 height 37
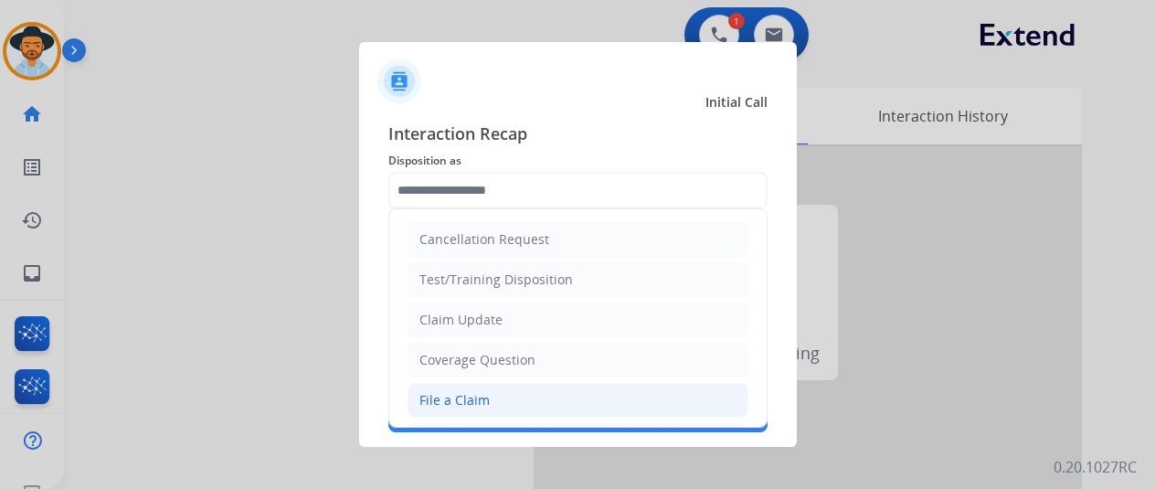
click at [445, 403] on div "File a Claim" at bounding box center [455, 400] width 70 height 18
type input "**********"
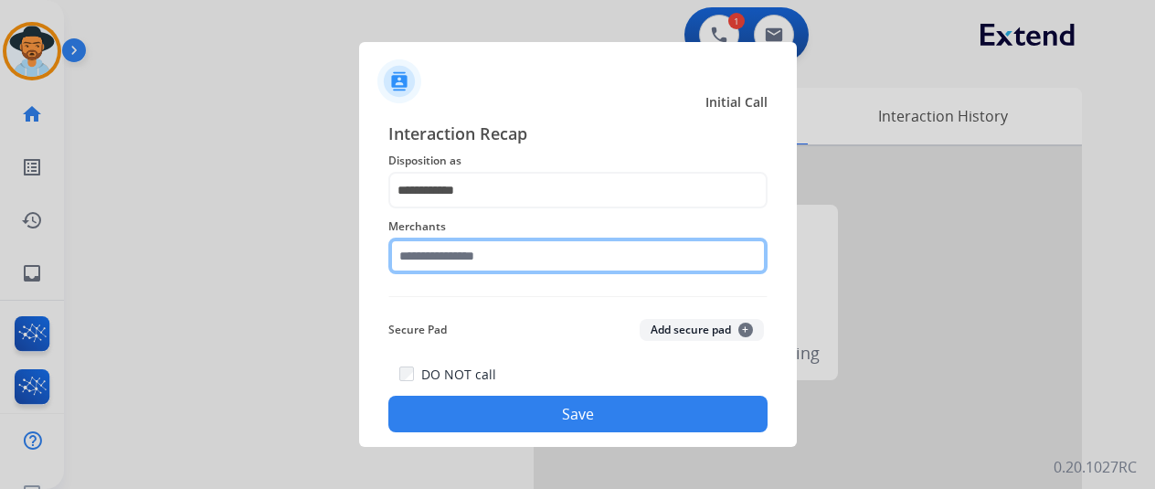
click at [444, 262] on input "text" at bounding box center [577, 256] width 379 height 37
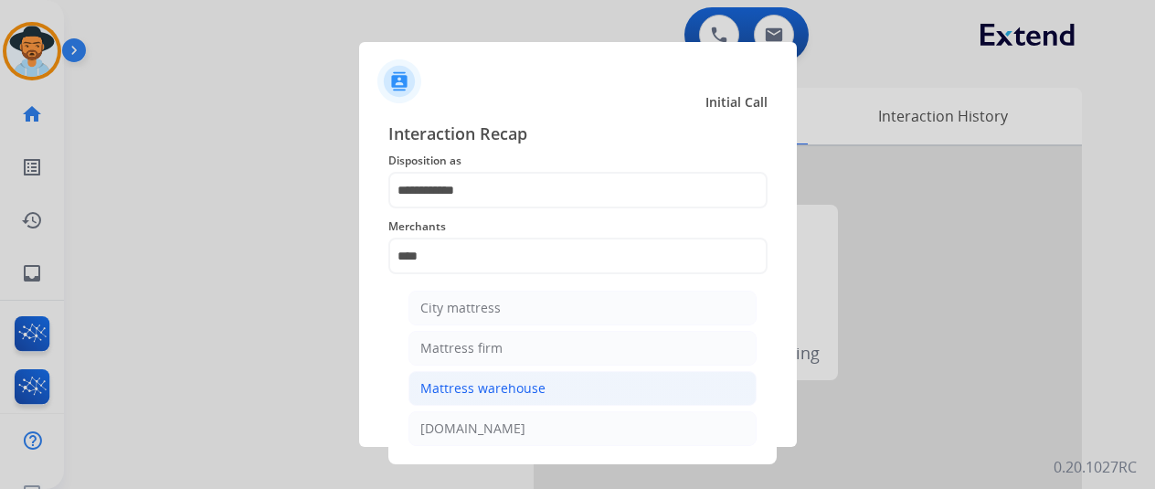
click at [481, 379] on div "Mattress warehouse" at bounding box center [482, 388] width 125 height 18
type input "**********"
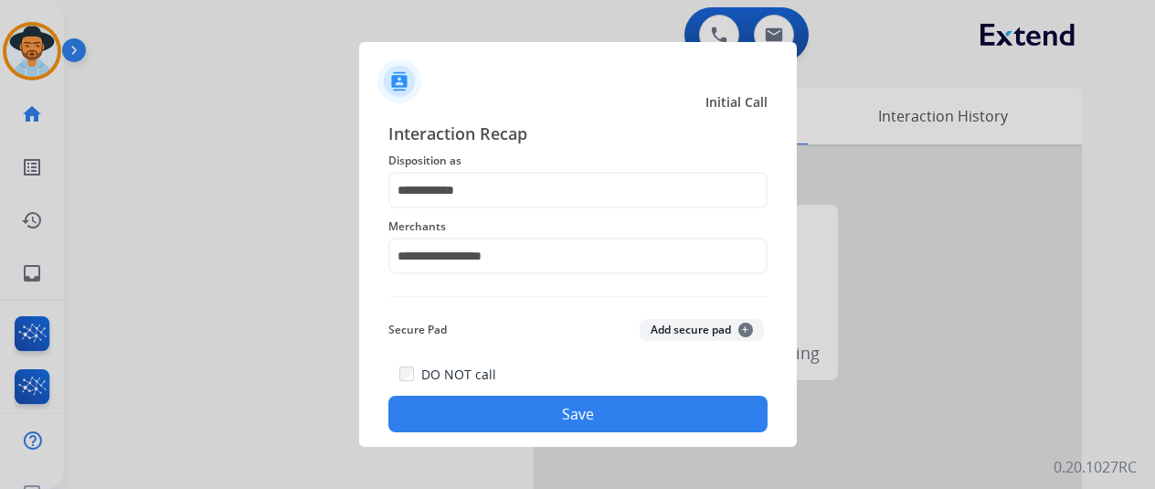
click at [496, 410] on button "Save" at bounding box center [577, 414] width 379 height 37
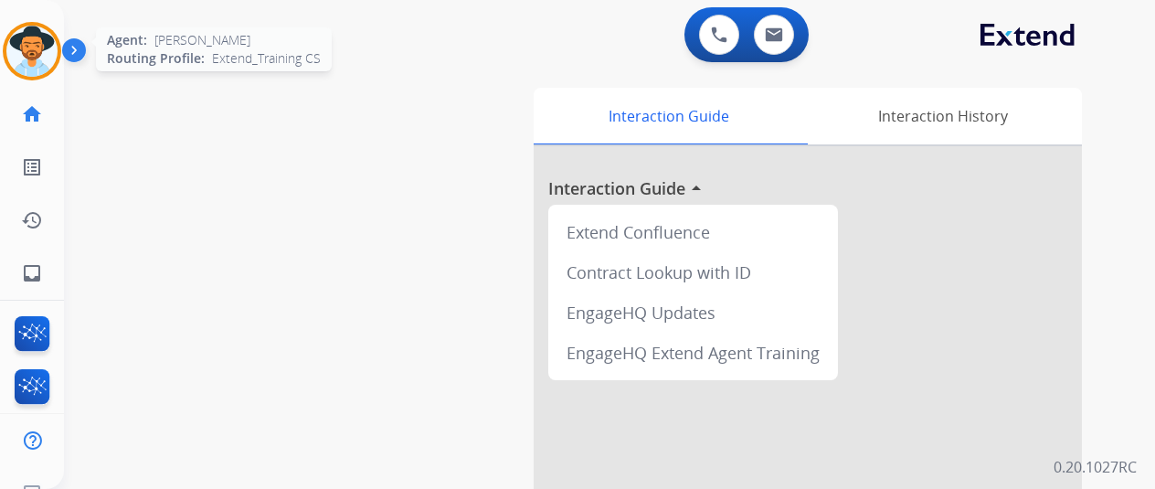
click at [36, 51] on img at bounding box center [31, 51] width 51 height 51
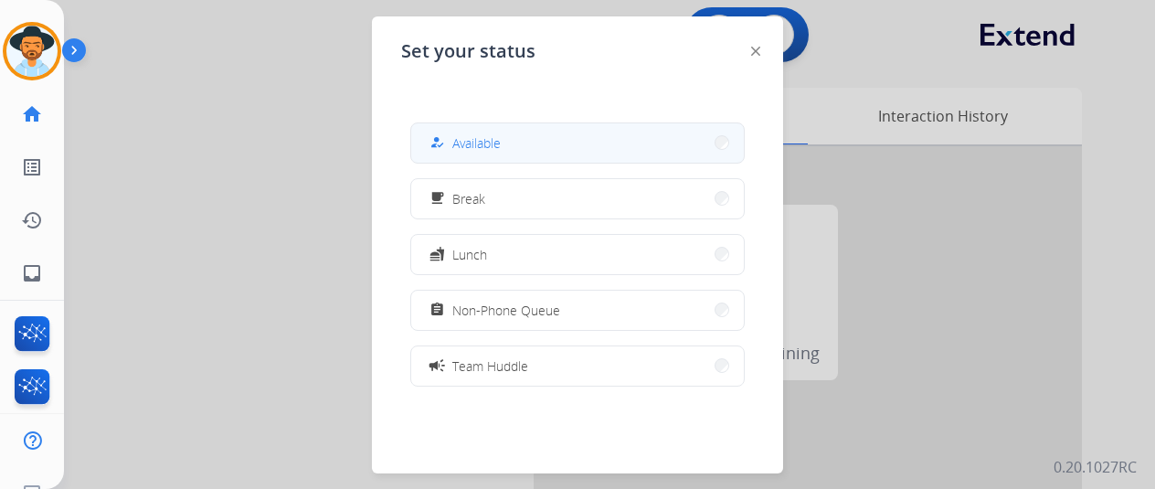
click at [589, 140] on button "how_to_reg Available" at bounding box center [577, 142] width 333 height 39
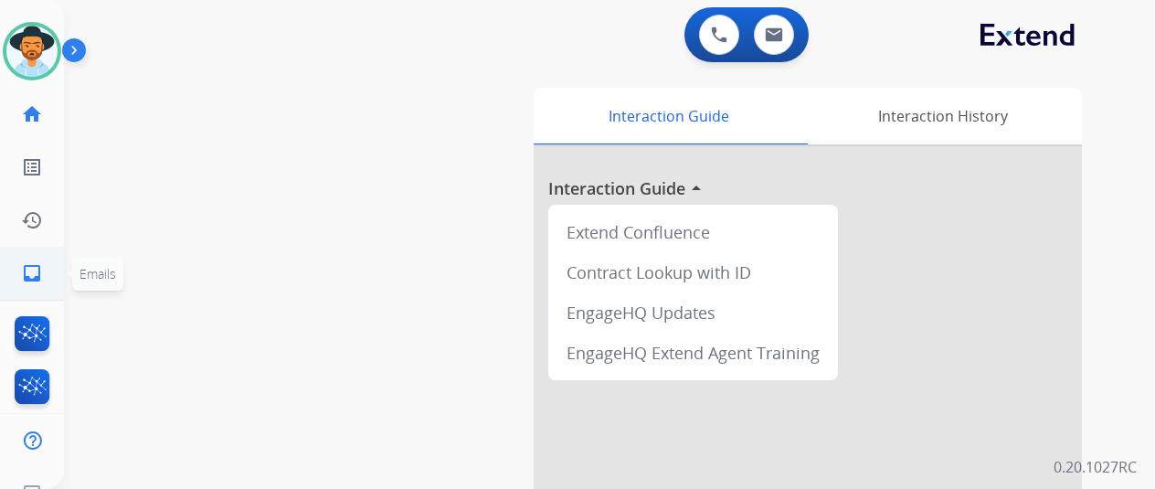
click at [33, 270] on mat-icon "inbox" at bounding box center [32, 273] width 22 height 22
select select "**********"
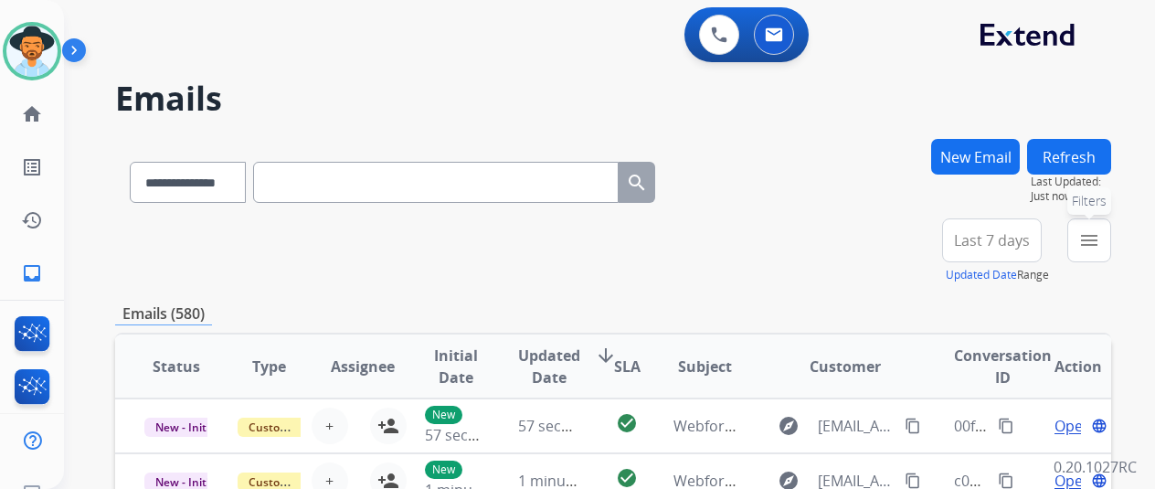
click at [1100, 240] on mat-icon "menu" at bounding box center [1090, 240] width 22 height 22
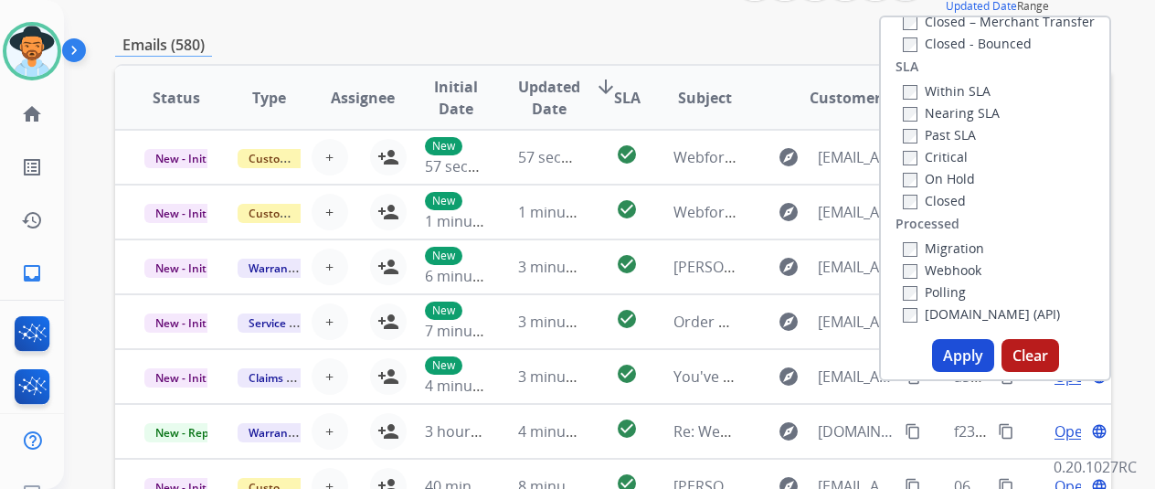
scroll to position [274, 0]
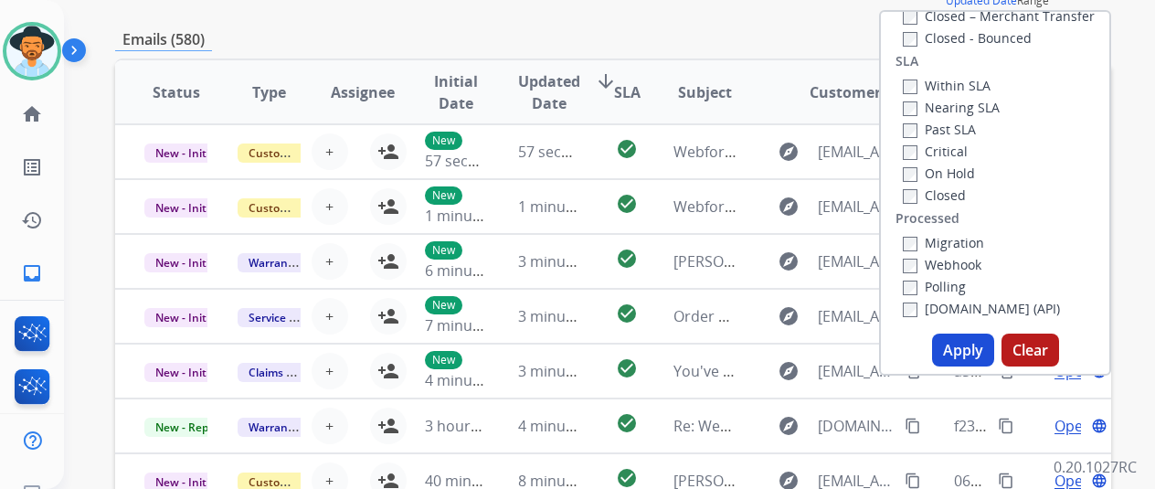
click at [951, 352] on button "Apply" at bounding box center [963, 350] width 62 height 33
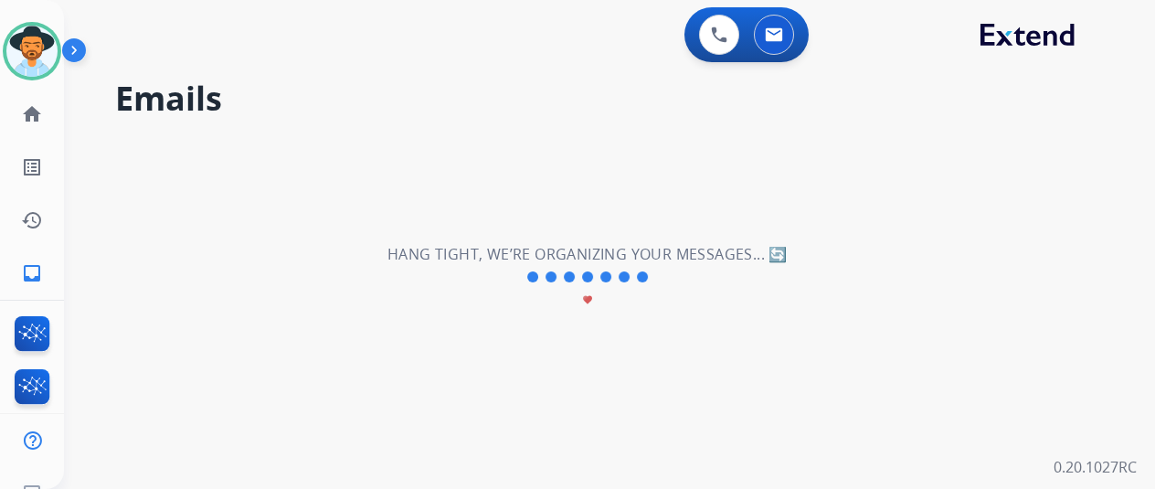
scroll to position [0, 0]
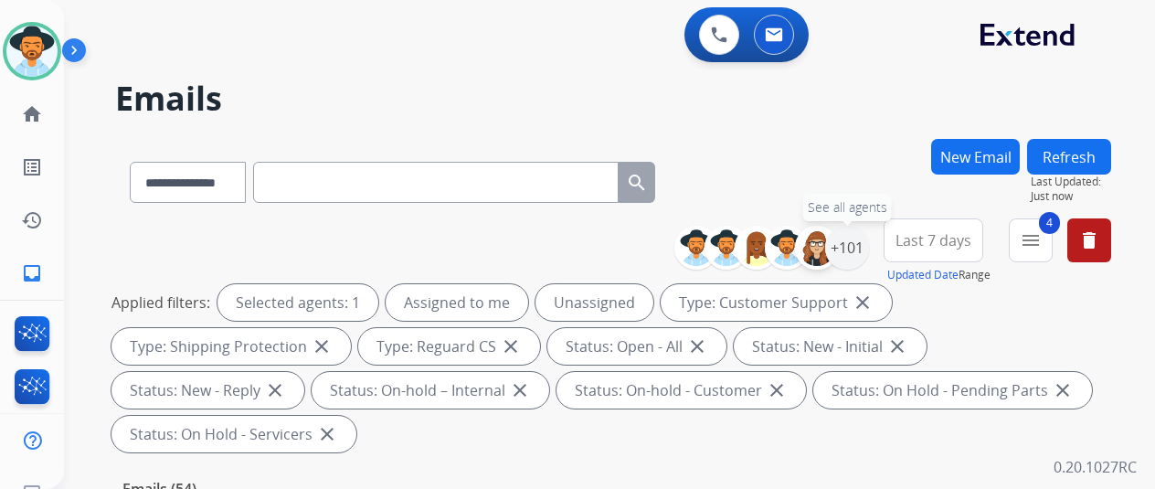
drag, startPoint x: 859, startPoint y: 251, endPoint x: 817, endPoint y: 260, distance: 43.0
click at [859, 250] on div "+101" at bounding box center [847, 248] width 44 height 44
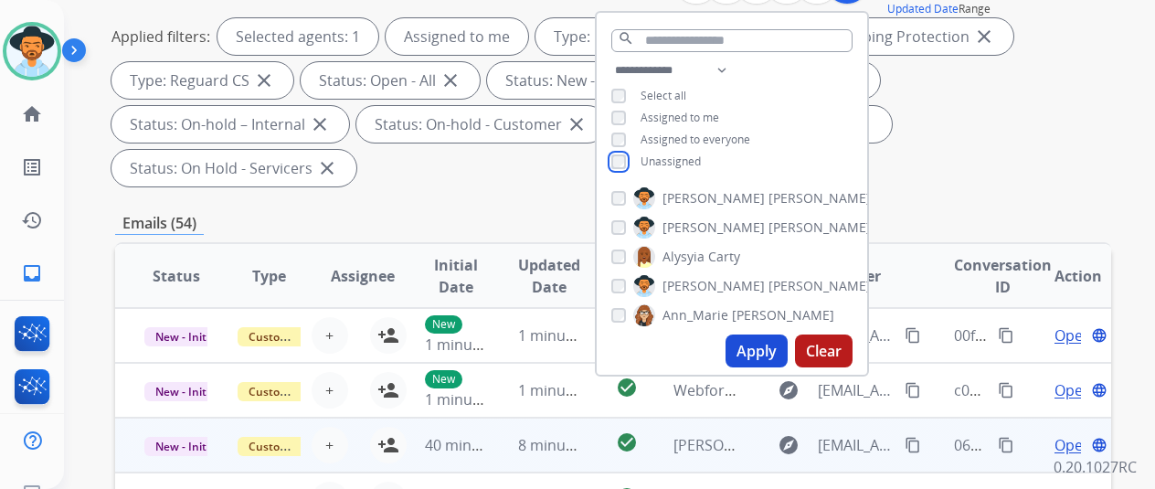
scroll to position [274, 0]
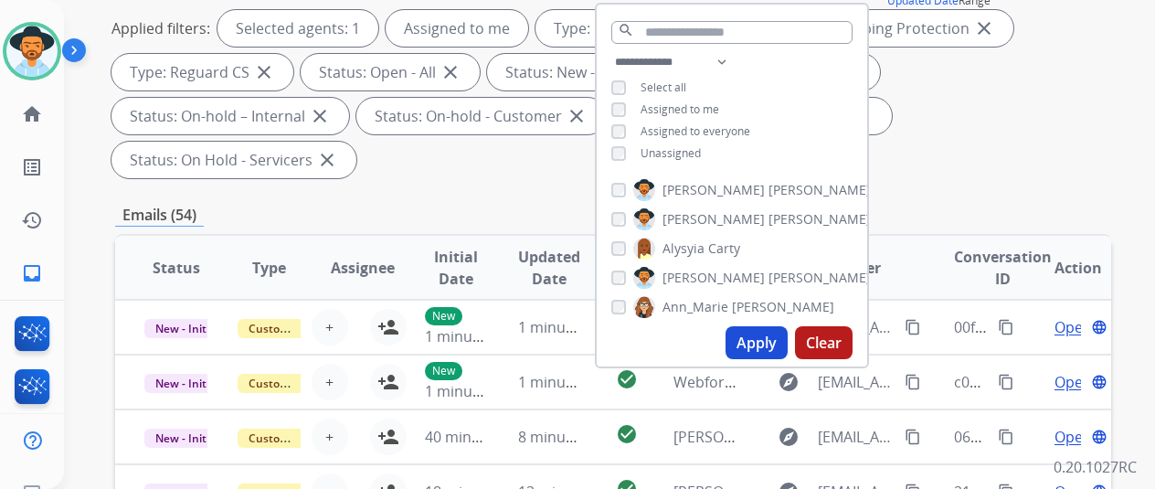
click at [764, 329] on button "Apply" at bounding box center [757, 342] width 62 height 33
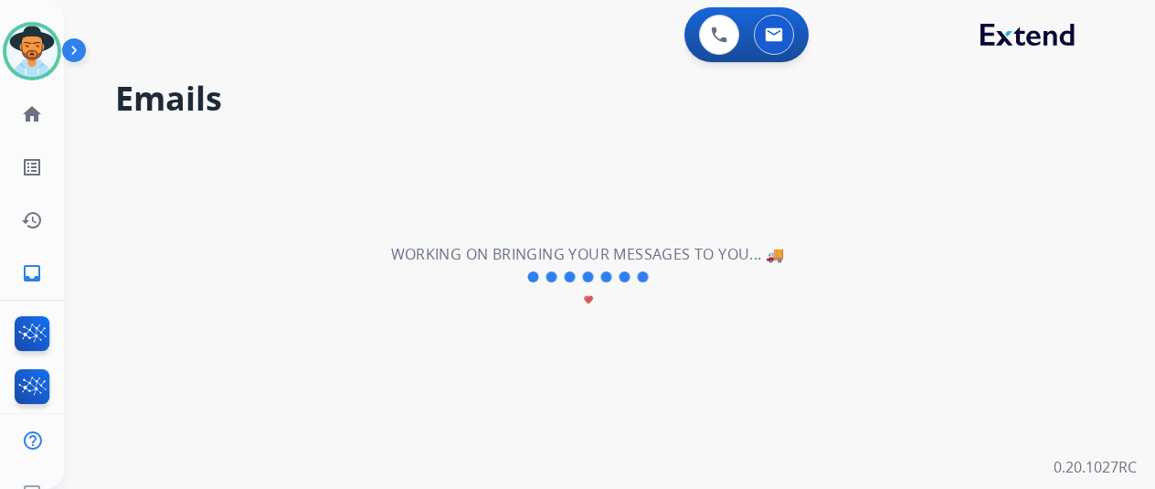
scroll to position [0, 0]
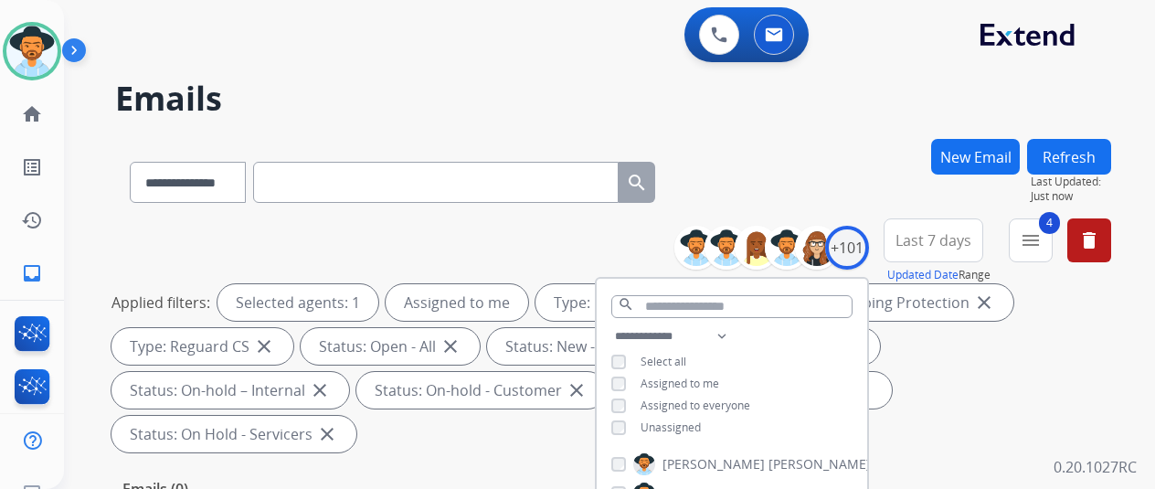
click at [835, 182] on div "**********" at bounding box center [613, 179] width 996 height 80
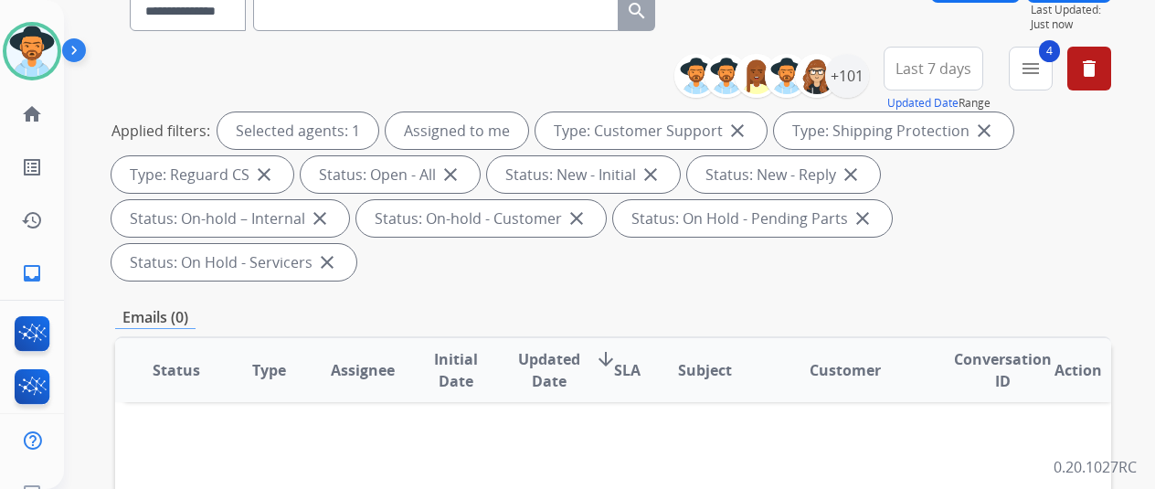
scroll to position [274, 0]
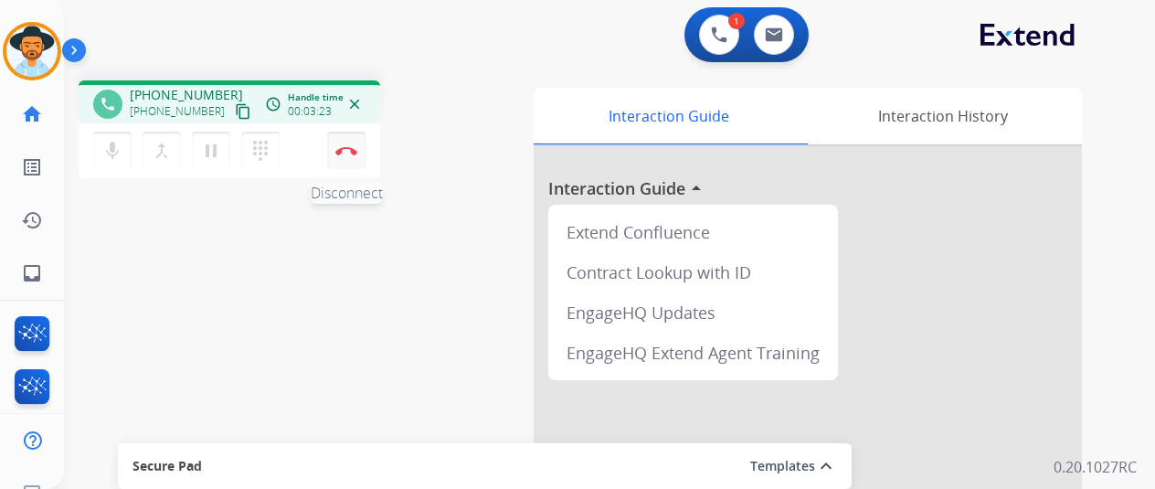
click at [347, 149] on img at bounding box center [346, 150] width 22 height 9
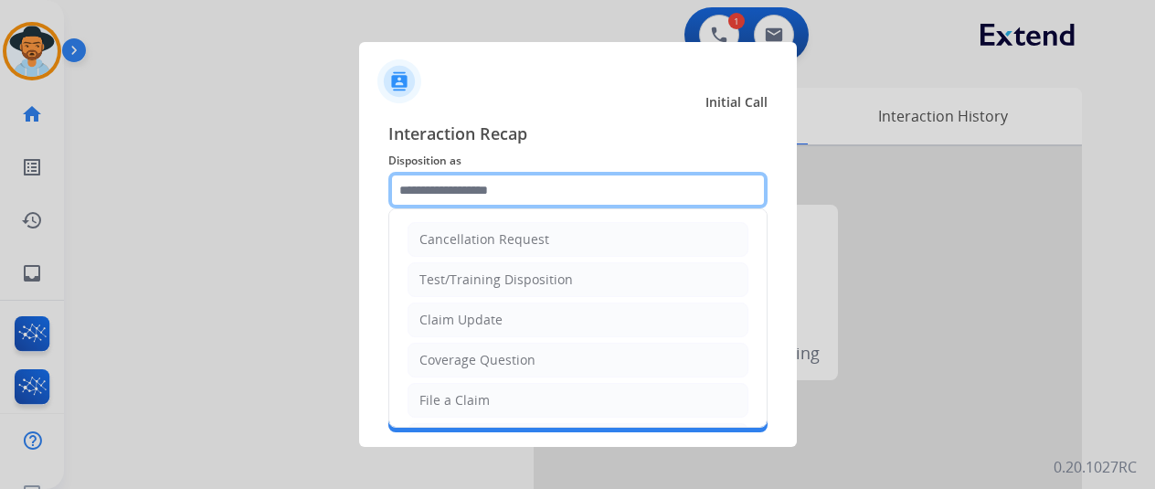
click at [453, 188] on input "text" at bounding box center [577, 190] width 379 height 37
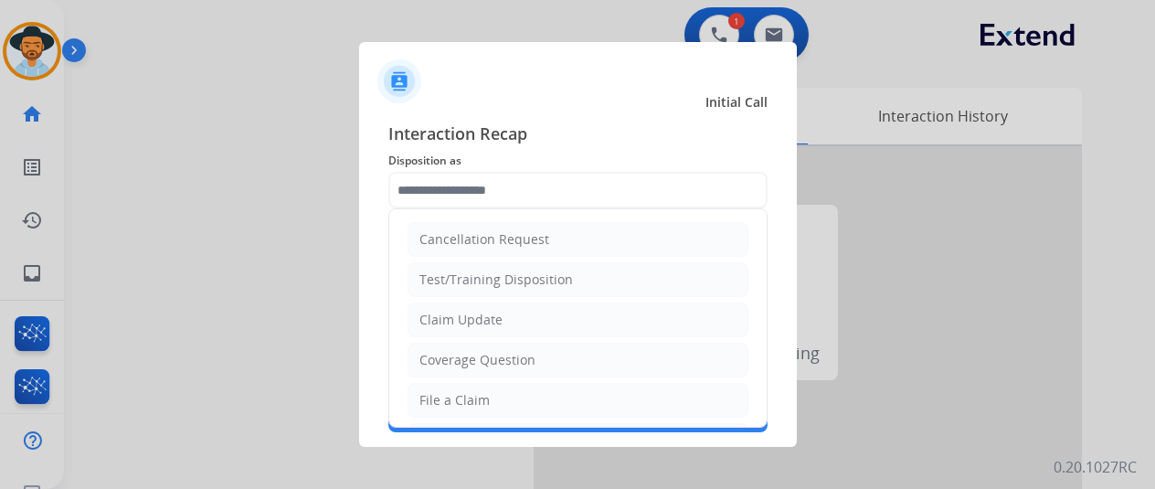
click at [457, 391] on div "File a Claim" at bounding box center [455, 400] width 70 height 18
type input "**********"
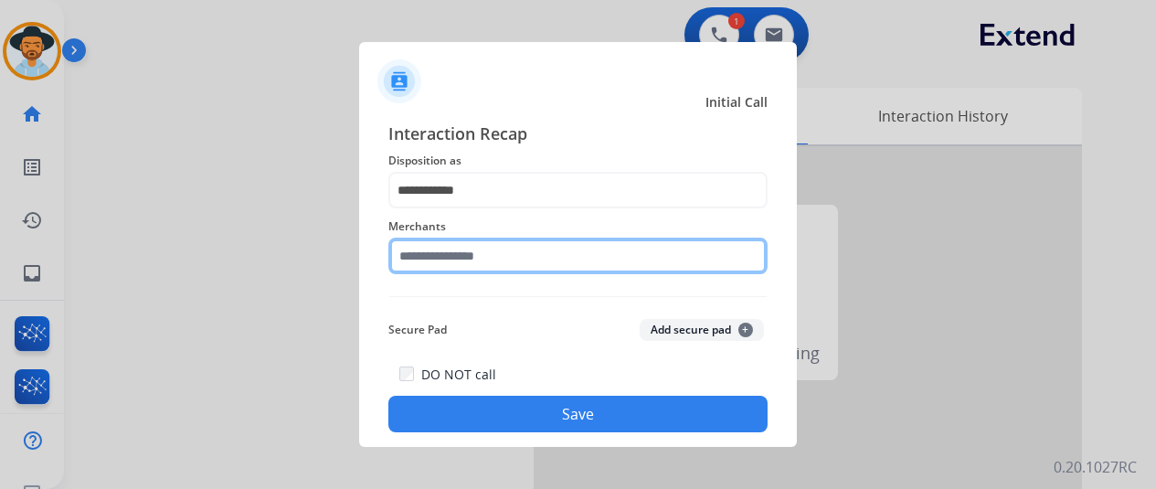
click at [462, 255] on input "text" at bounding box center [577, 256] width 379 height 37
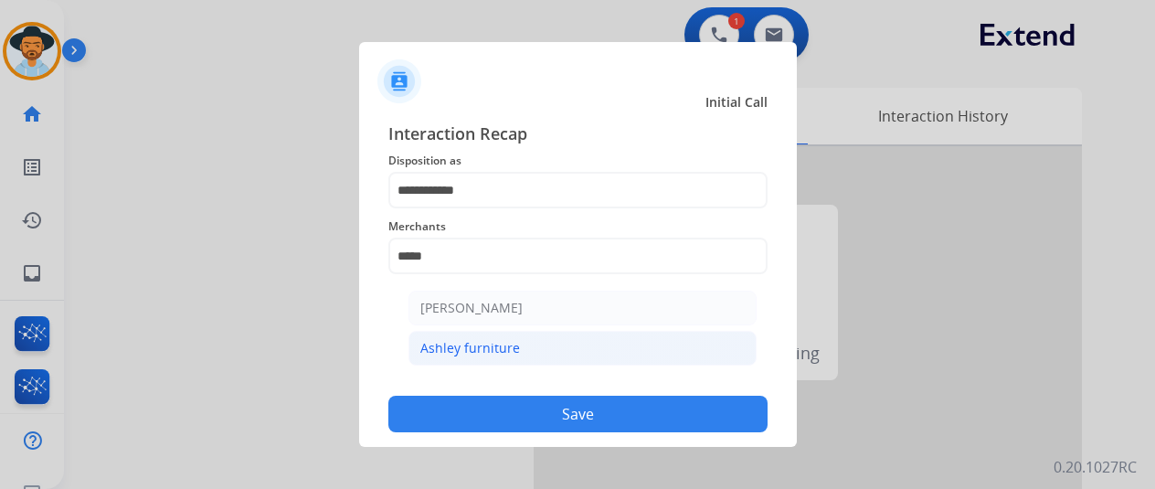
click at [480, 345] on div "Ashley furniture" at bounding box center [470, 348] width 100 height 18
type input "**********"
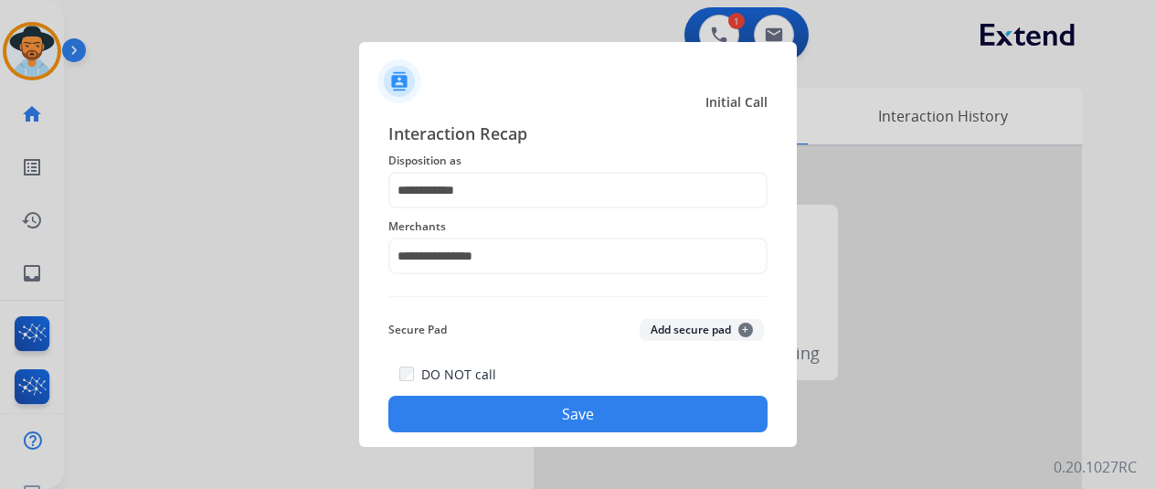
click at [547, 409] on button "Save" at bounding box center [577, 414] width 379 height 37
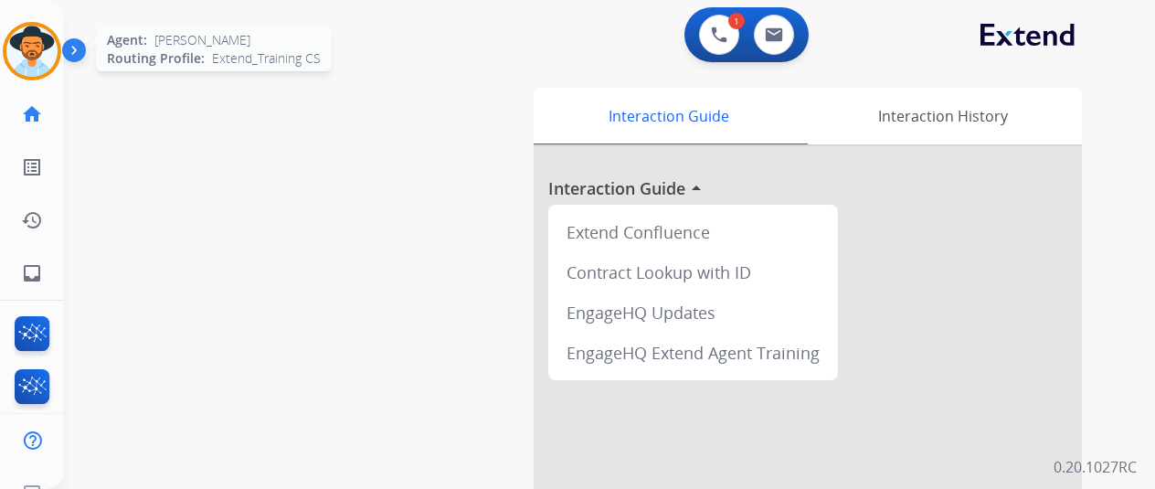
click at [28, 53] on img at bounding box center [31, 51] width 51 height 51
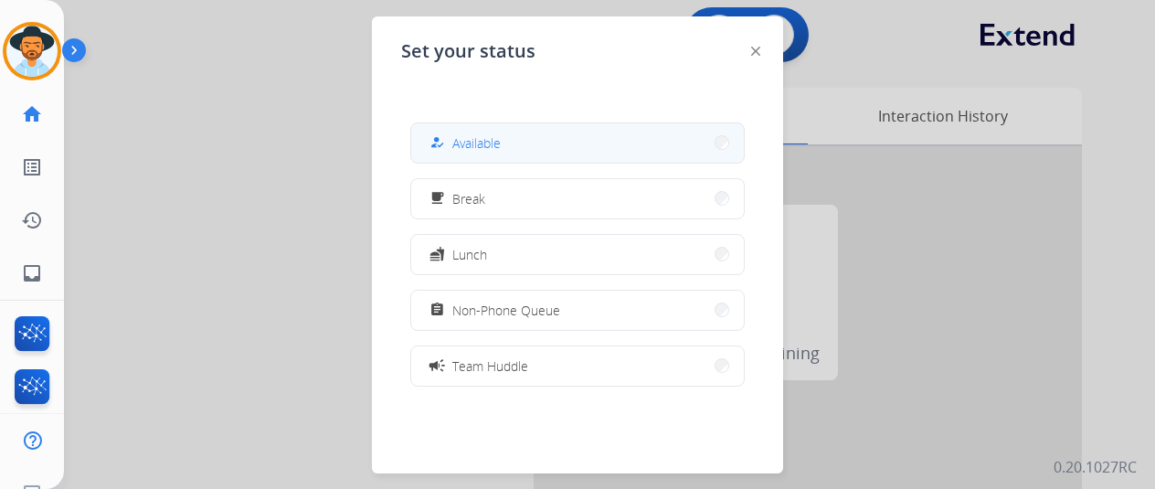
click at [510, 154] on button "how_to_reg Available" at bounding box center [577, 142] width 333 height 39
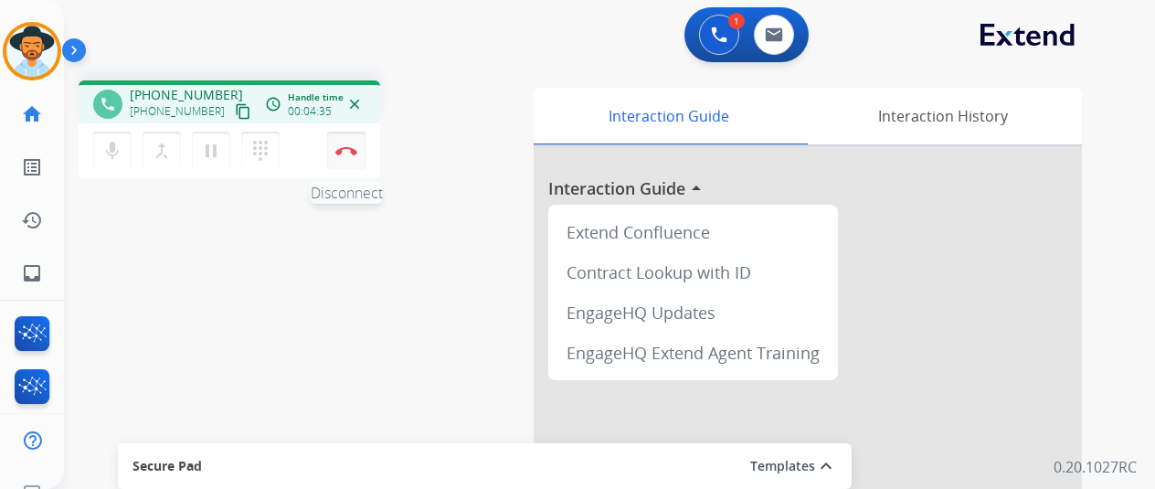
click at [344, 137] on button "Disconnect" at bounding box center [346, 151] width 38 height 38
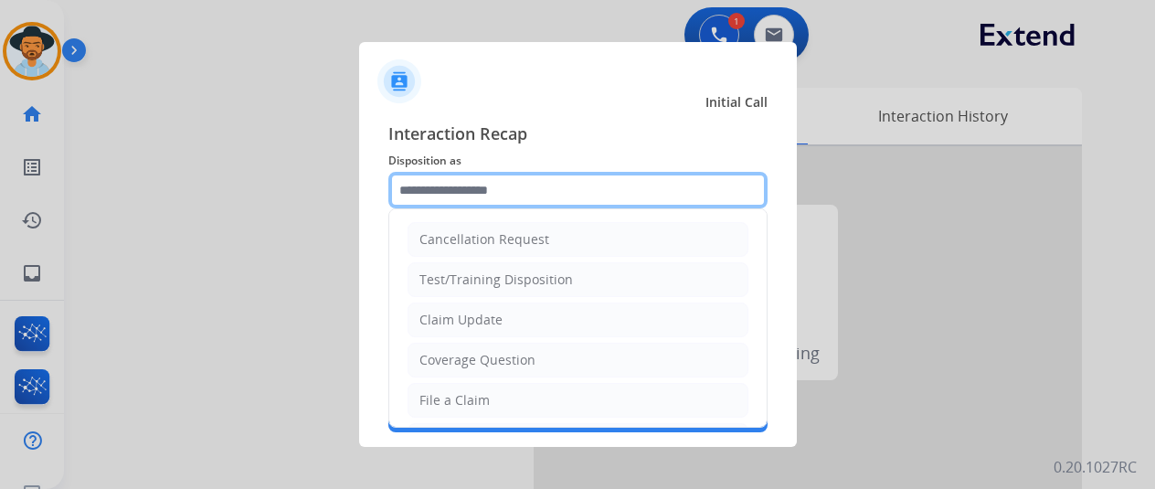
click at [481, 196] on input "text" at bounding box center [577, 190] width 379 height 37
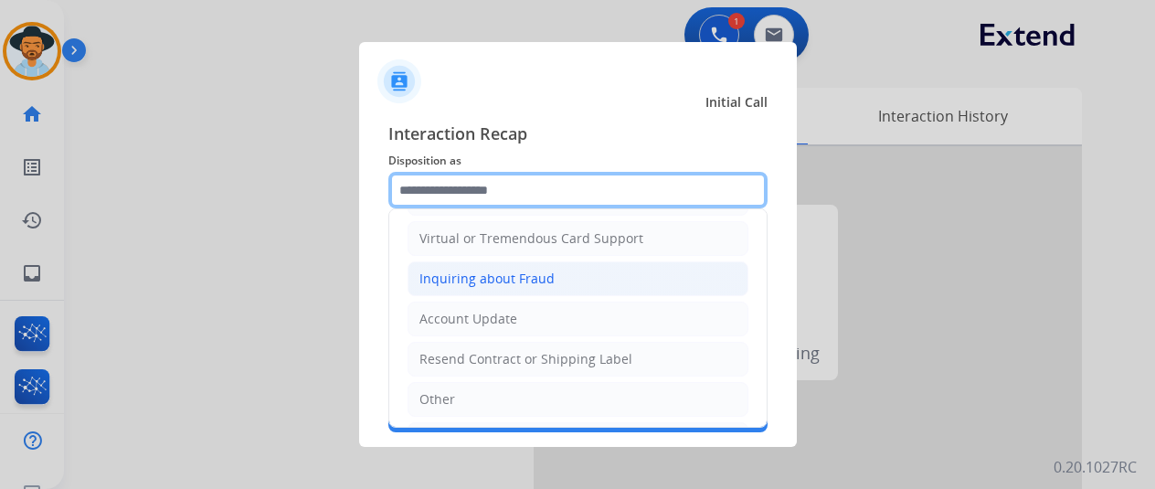
scroll to position [274, 0]
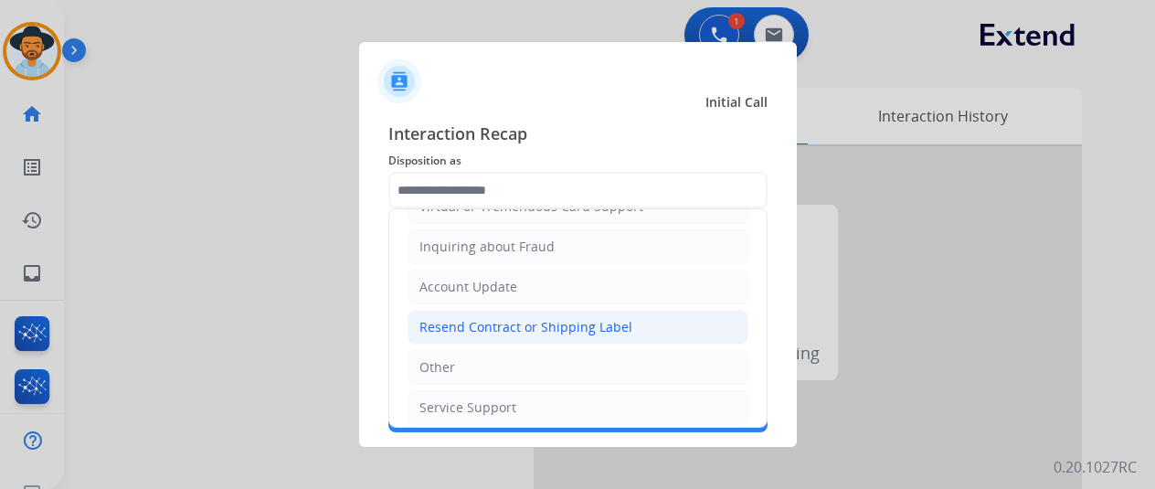
click at [459, 318] on div "Resend Contract or Shipping Label" at bounding box center [526, 327] width 213 height 18
type input "**********"
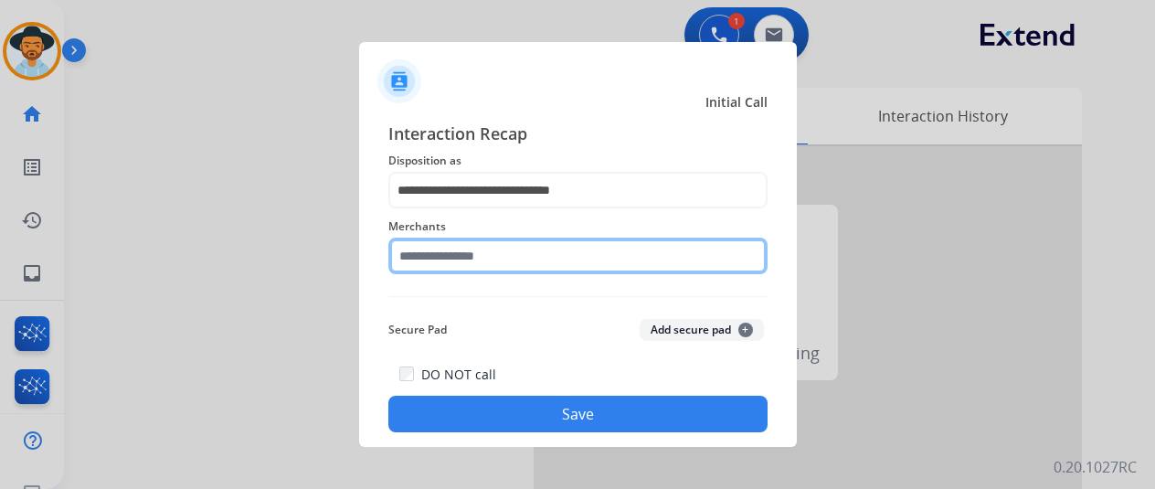
click at [430, 252] on input "text" at bounding box center [577, 256] width 379 height 37
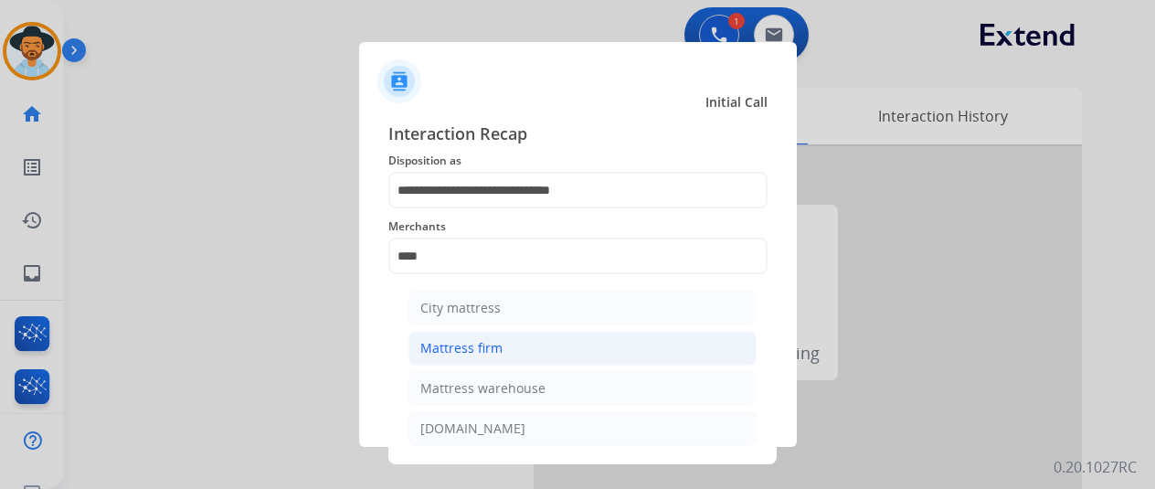
click at [471, 339] on div "Mattress firm" at bounding box center [461, 348] width 82 height 18
type input "**********"
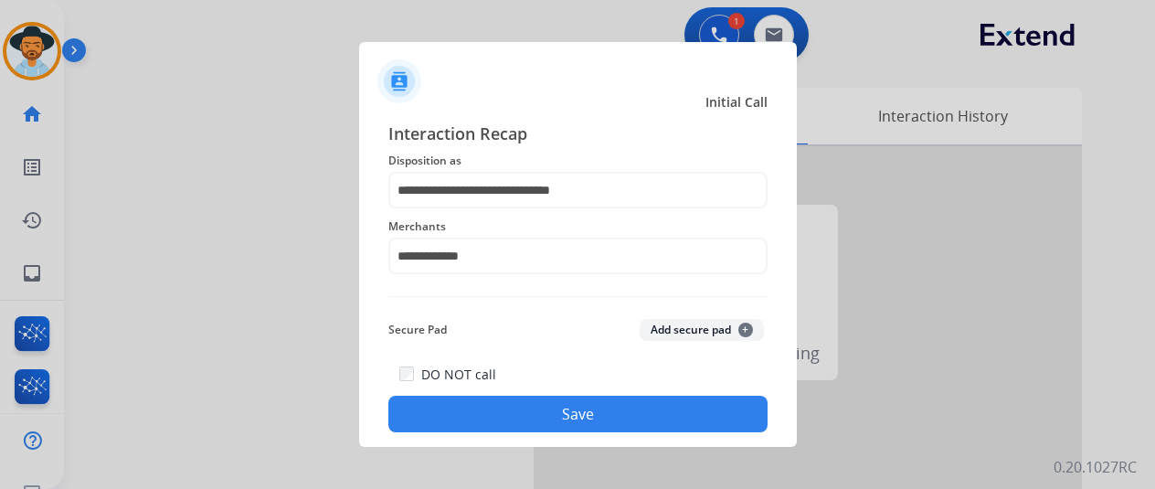
click at [477, 401] on button "Save" at bounding box center [577, 414] width 379 height 37
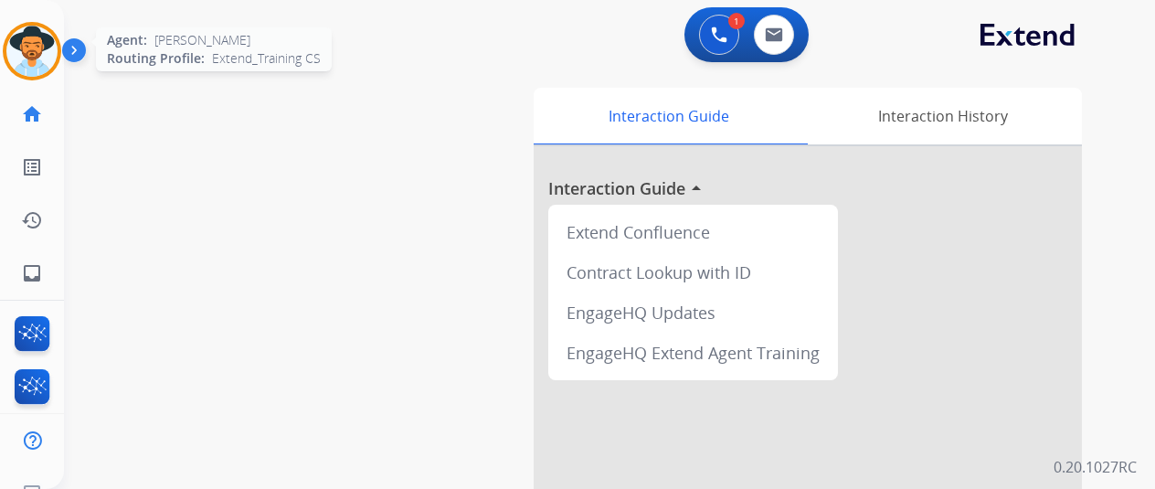
click at [29, 52] on img at bounding box center [31, 51] width 51 height 51
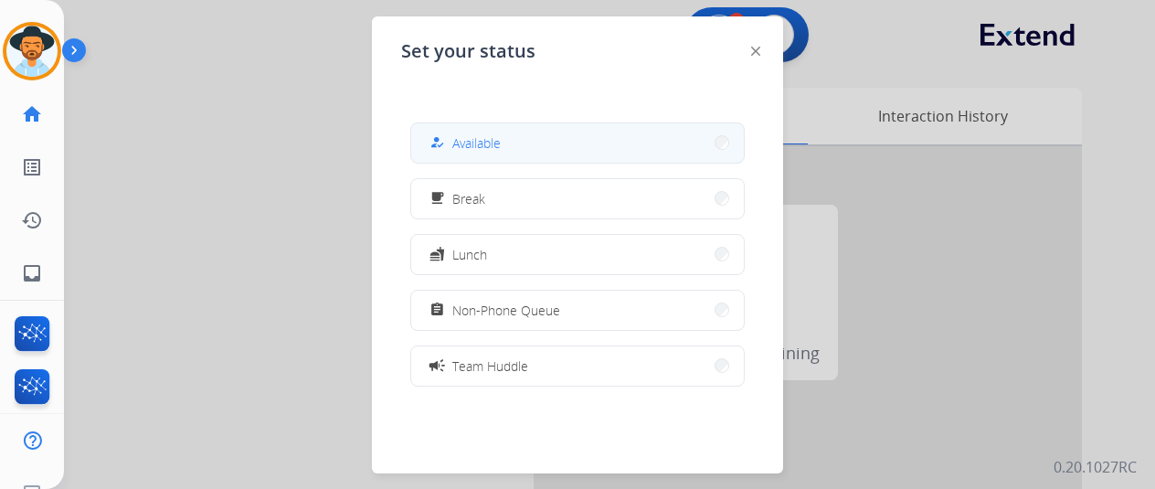
click at [518, 134] on button "how_to_reg Available" at bounding box center [577, 142] width 333 height 39
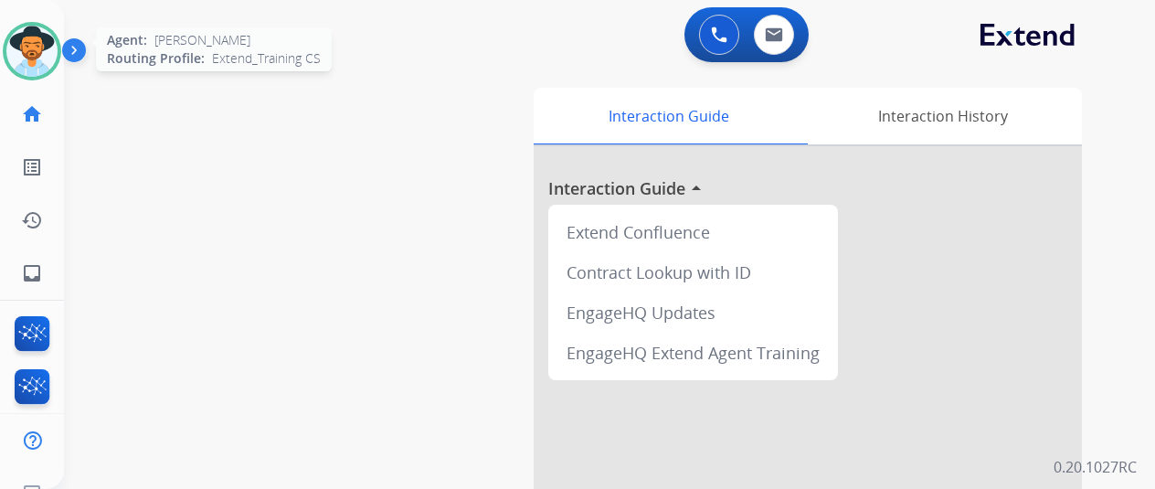
click at [27, 36] on img at bounding box center [31, 51] width 51 height 51
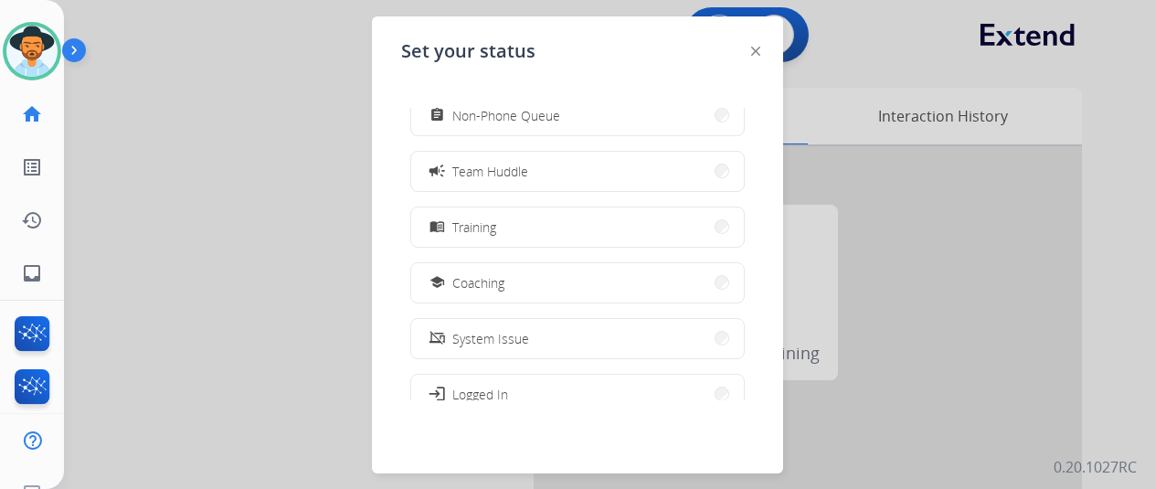
scroll to position [289, 0]
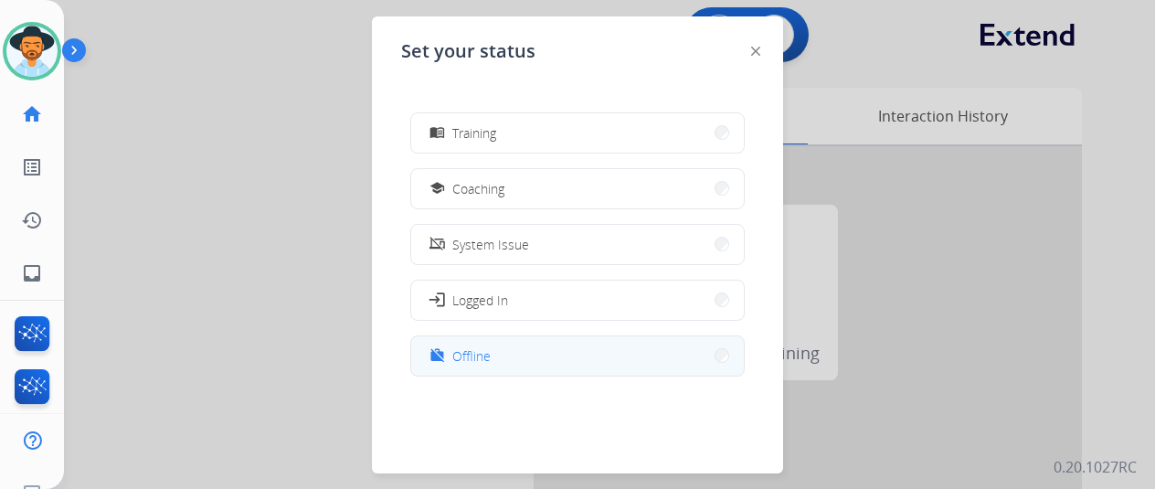
click at [483, 357] on span "Offline" at bounding box center [471, 355] width 38 height 19
